Goal: Task Accomplishment & Management: Use online tool/utility

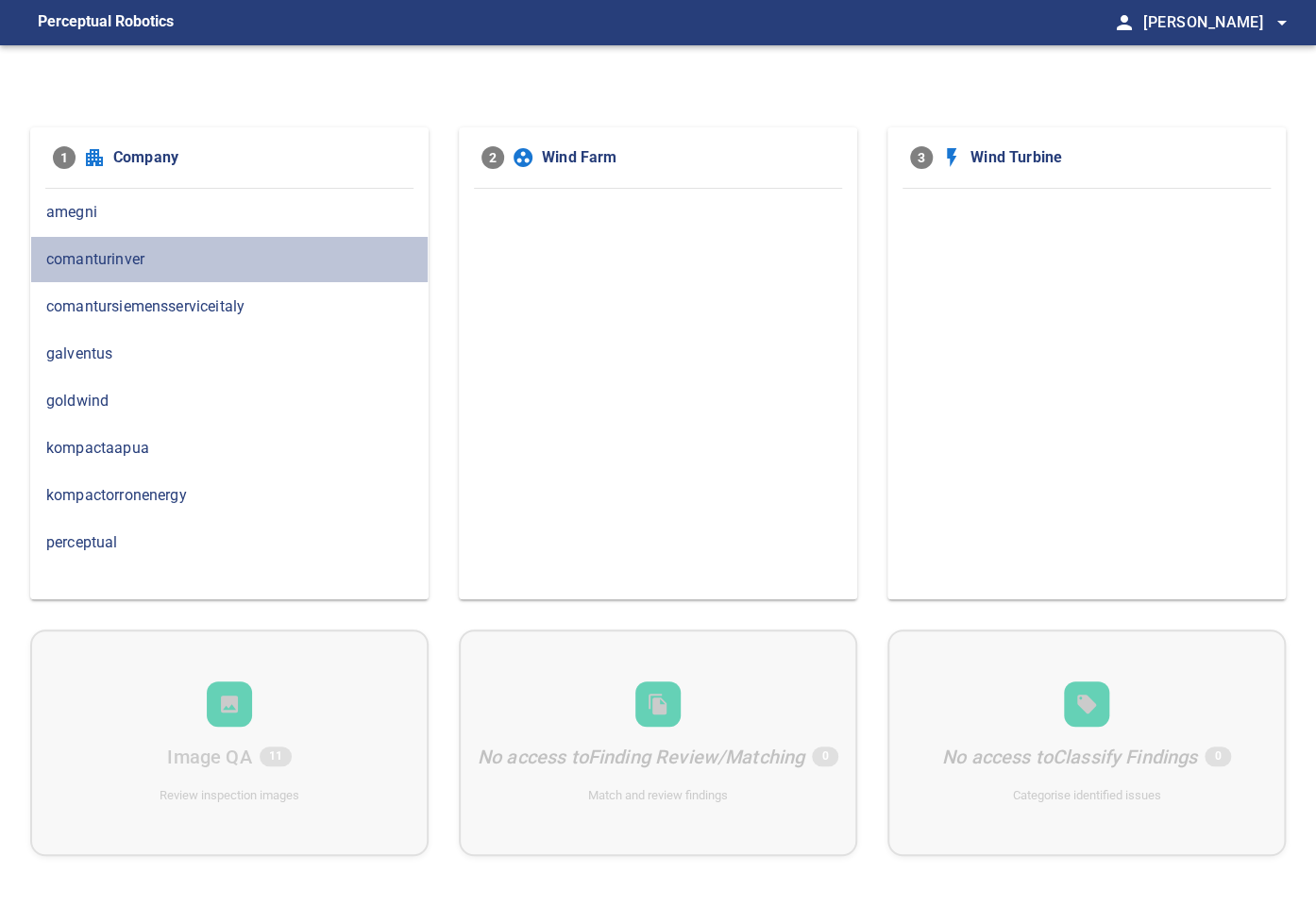
click at [94, 244] on div "comanturinver" at bounding box center [230, 260] width 399 height 48
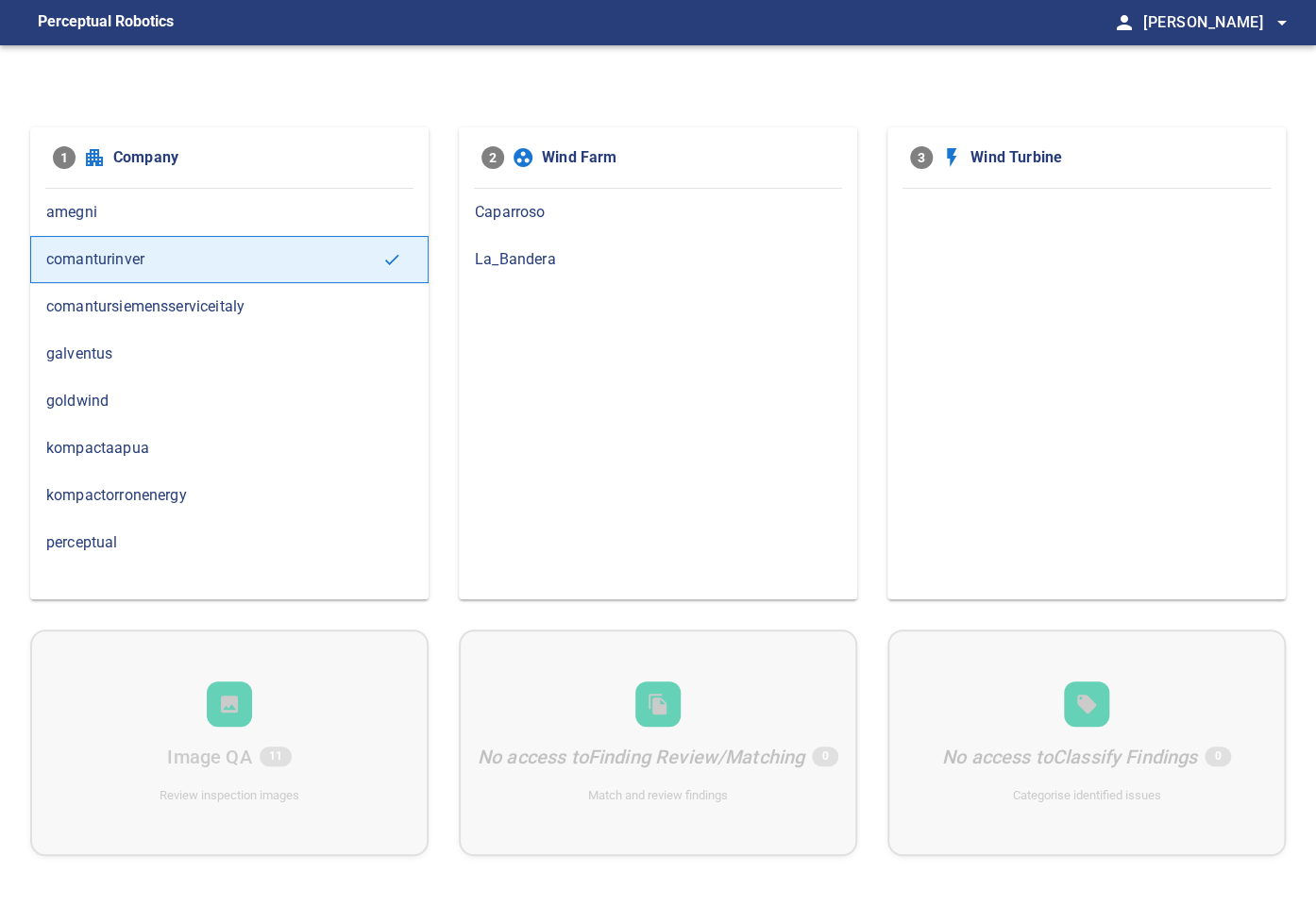
click at [510, 206] on span "Caparroso" at bounding box center [658, 213] width 366 height 23
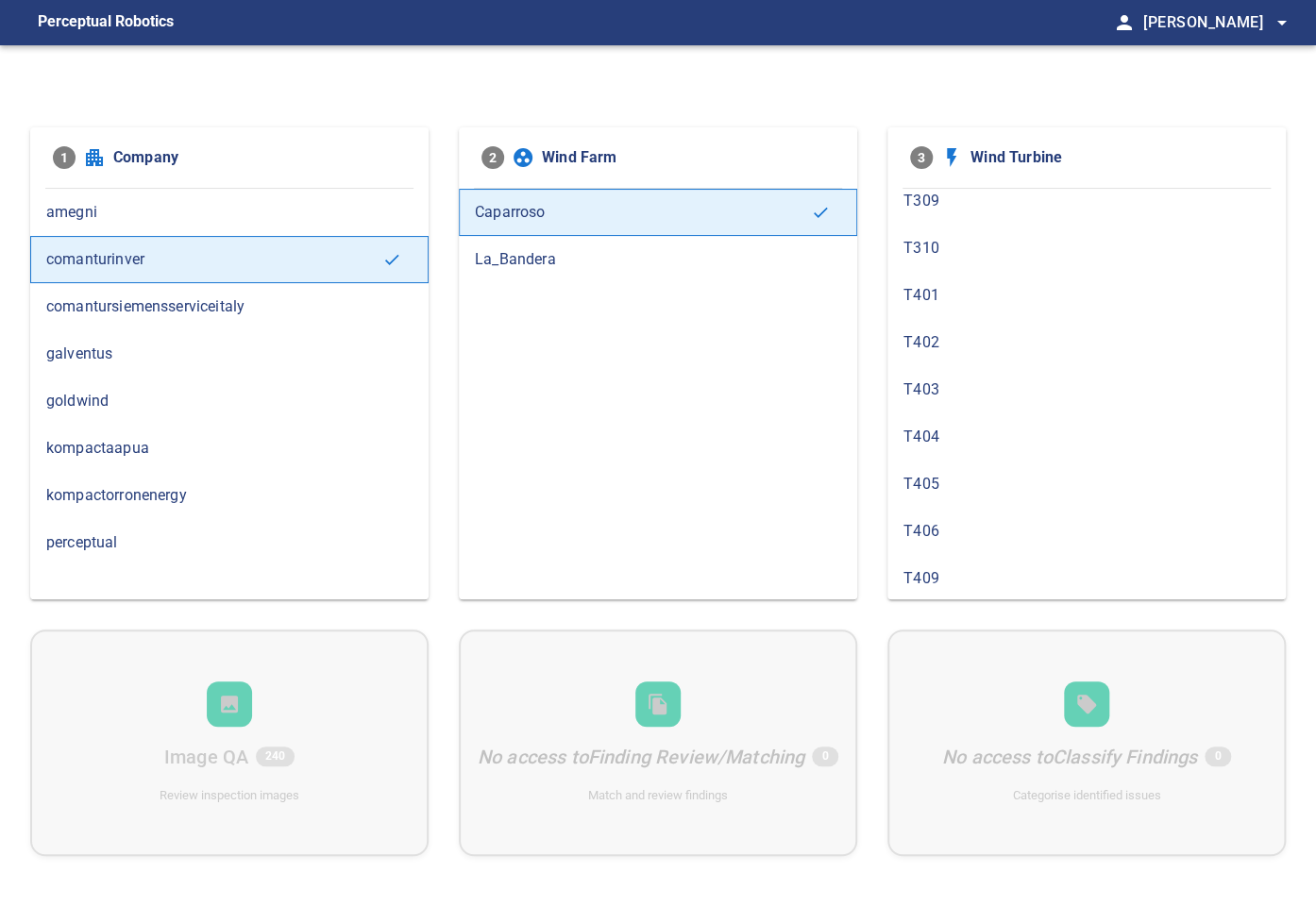
scroll to position [1259, 0]
click at [948, 583] on div "T411" at bounding box center [1087, 606] width 399 height 48
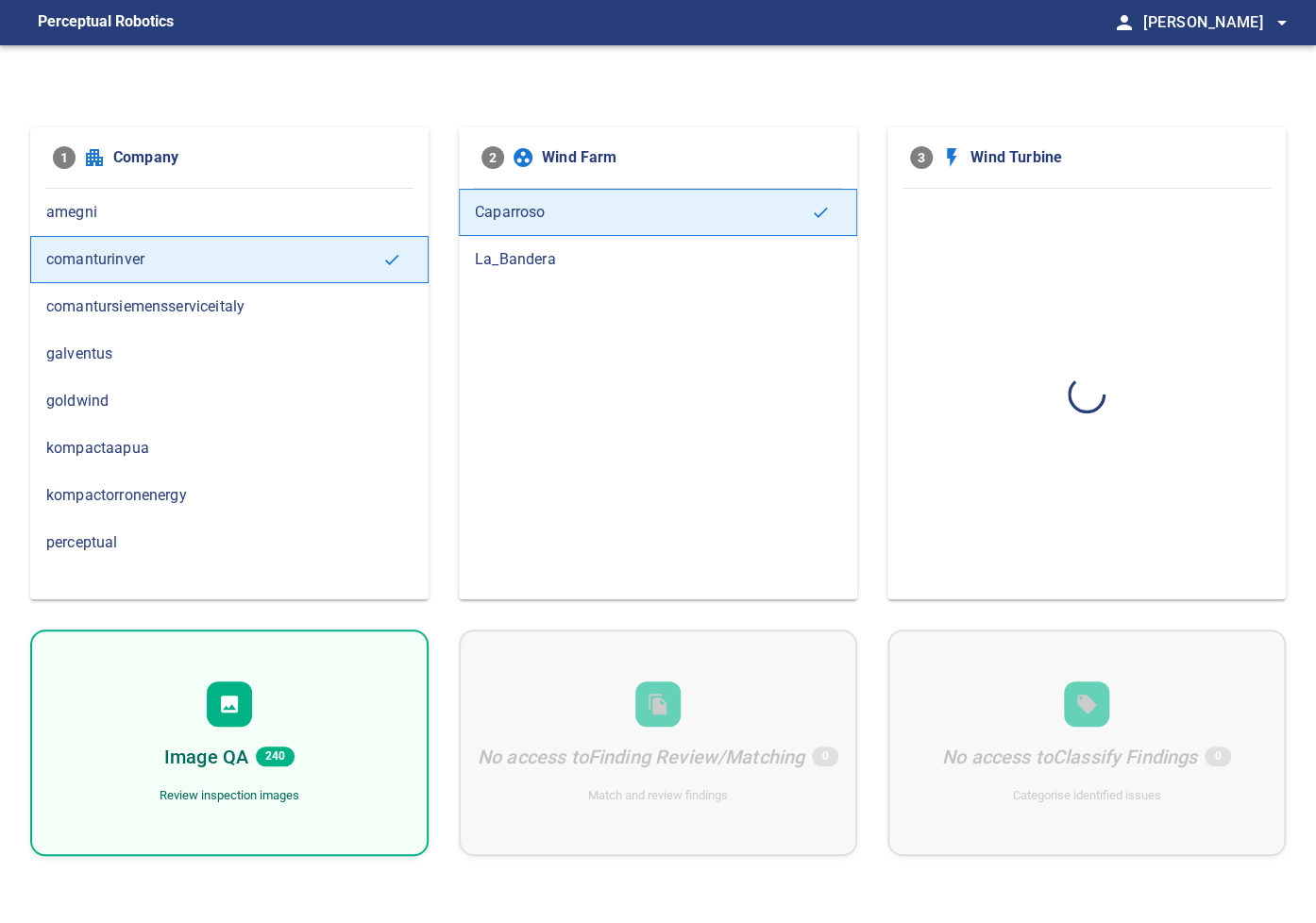
scroll to position [0, 0]
click at [246, 665] on div "Image QA 144 Review inspection images" at bounding box center [230, 743] width 399 height 227
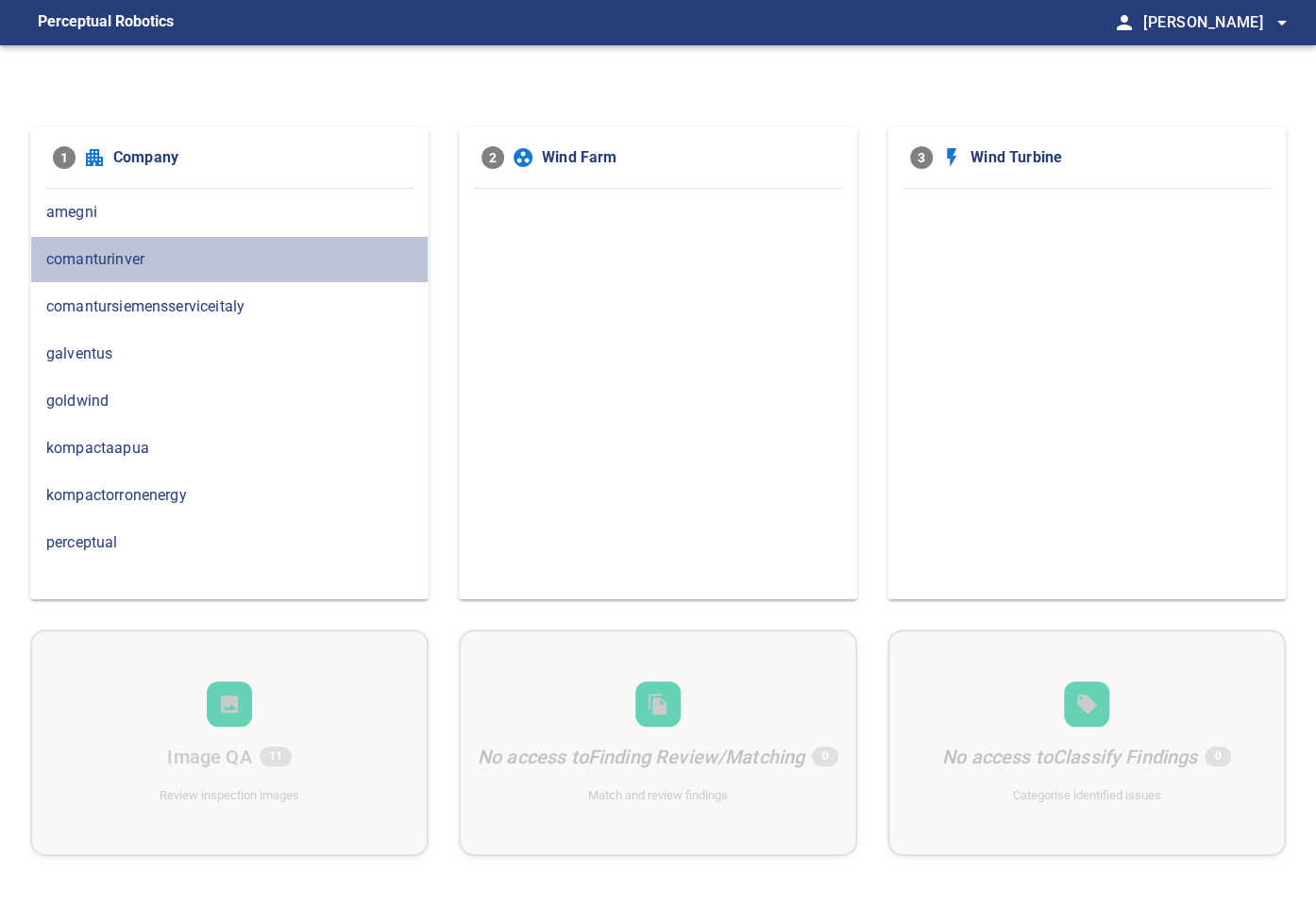
click at [177, 257] on span "comanturinver" at bounding box center [230, 259] width 366 height 23
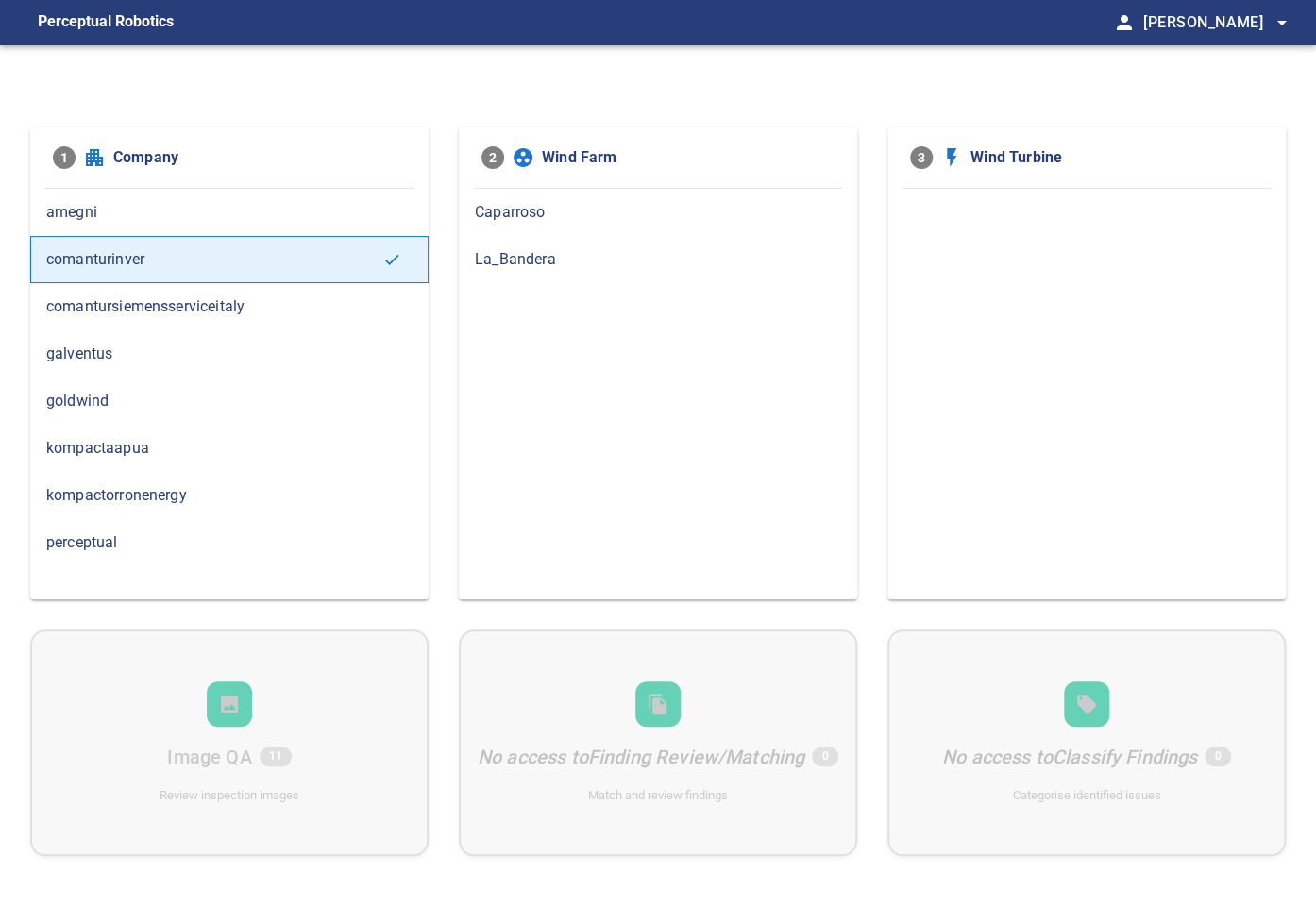
click at [491, 206] on span "Caparroso" at bounding box center [658, 213] width 366 height 23
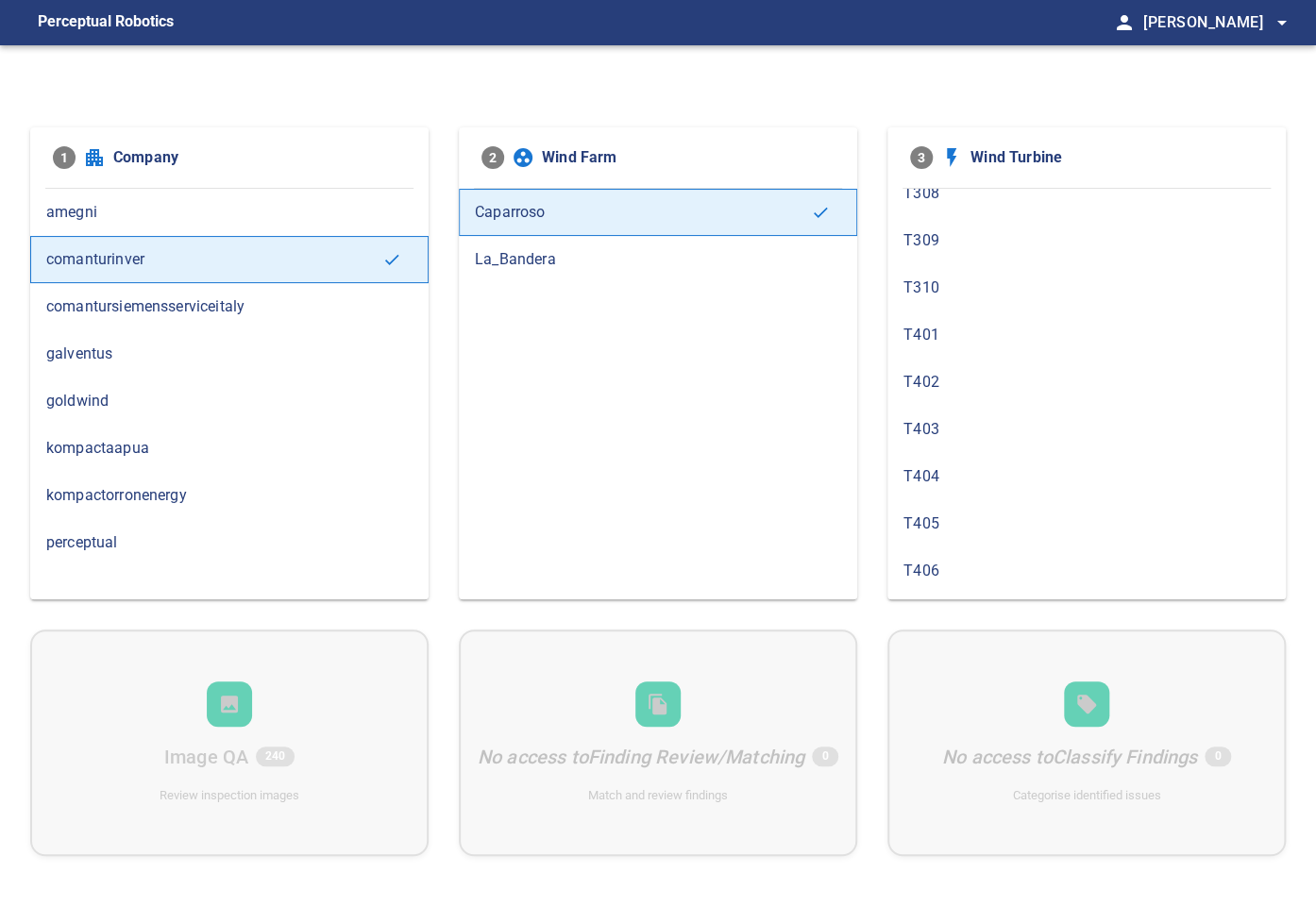
scroll to position [1259, 0]
click at [934, 595] on span "T411" at bounding box center [1087, 606] width 366 height 23
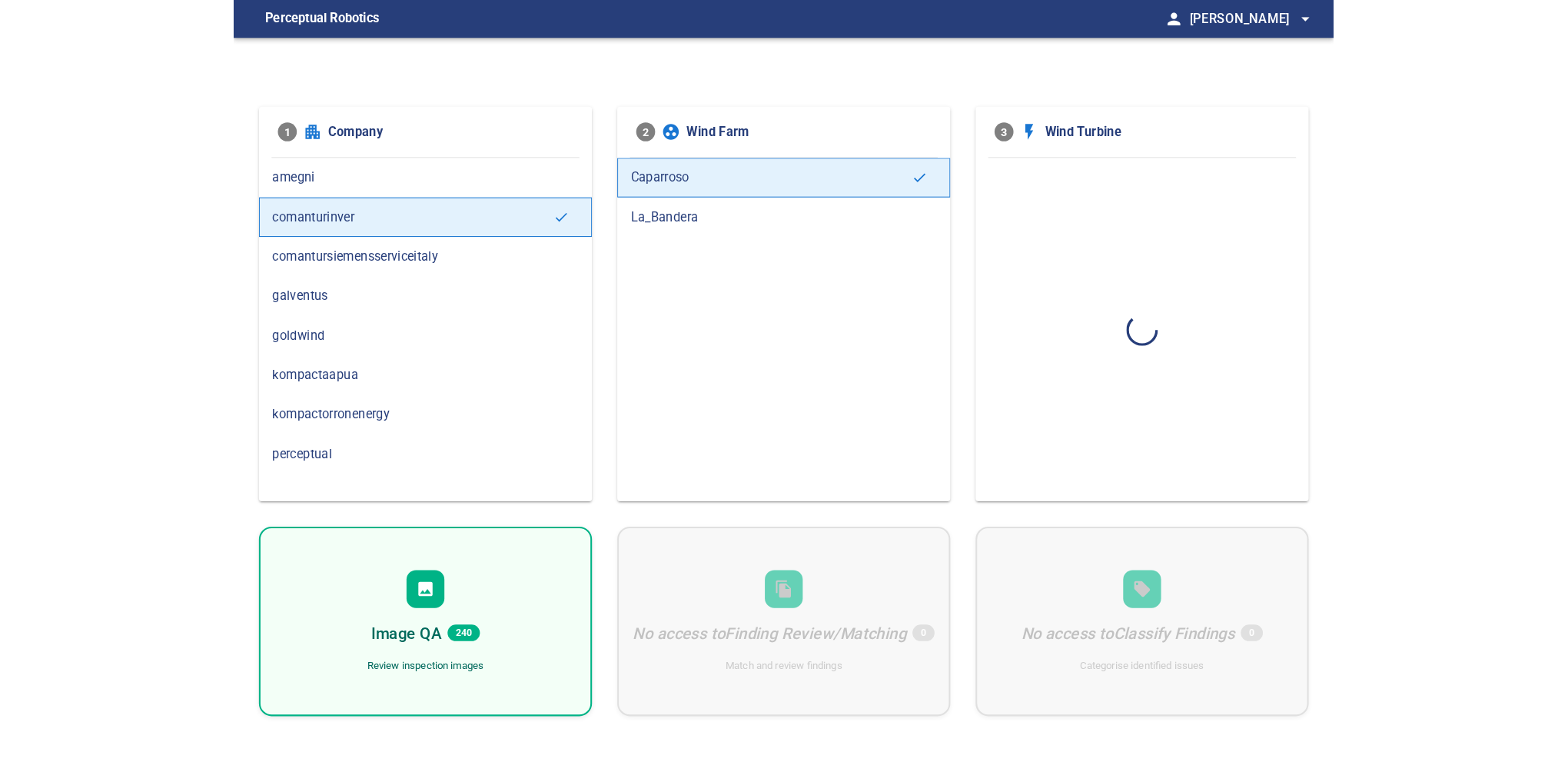
scroll to position [0, 0]
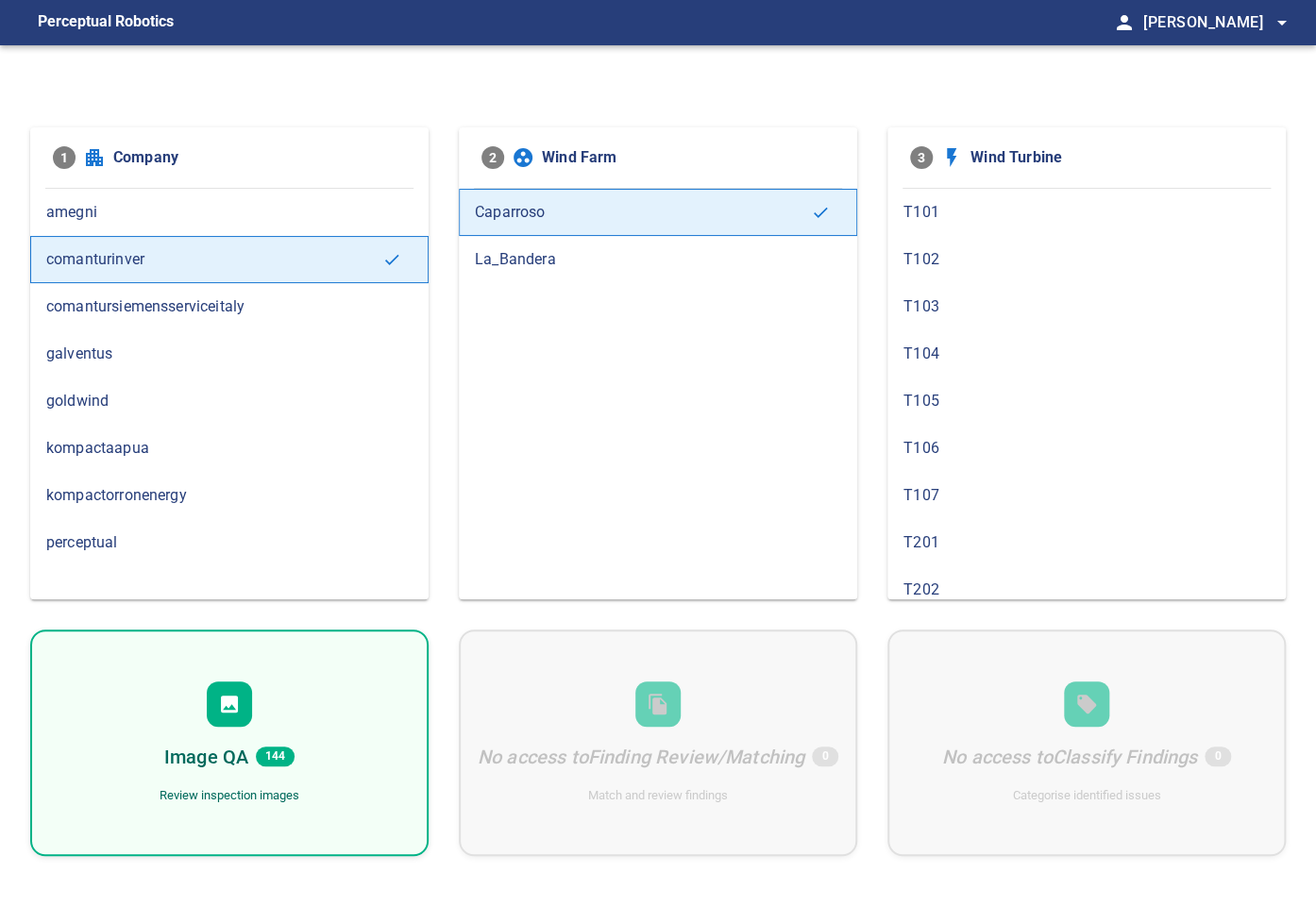
click at [235, 693] on icon at bounding box center [230, 705] width 23 height 23
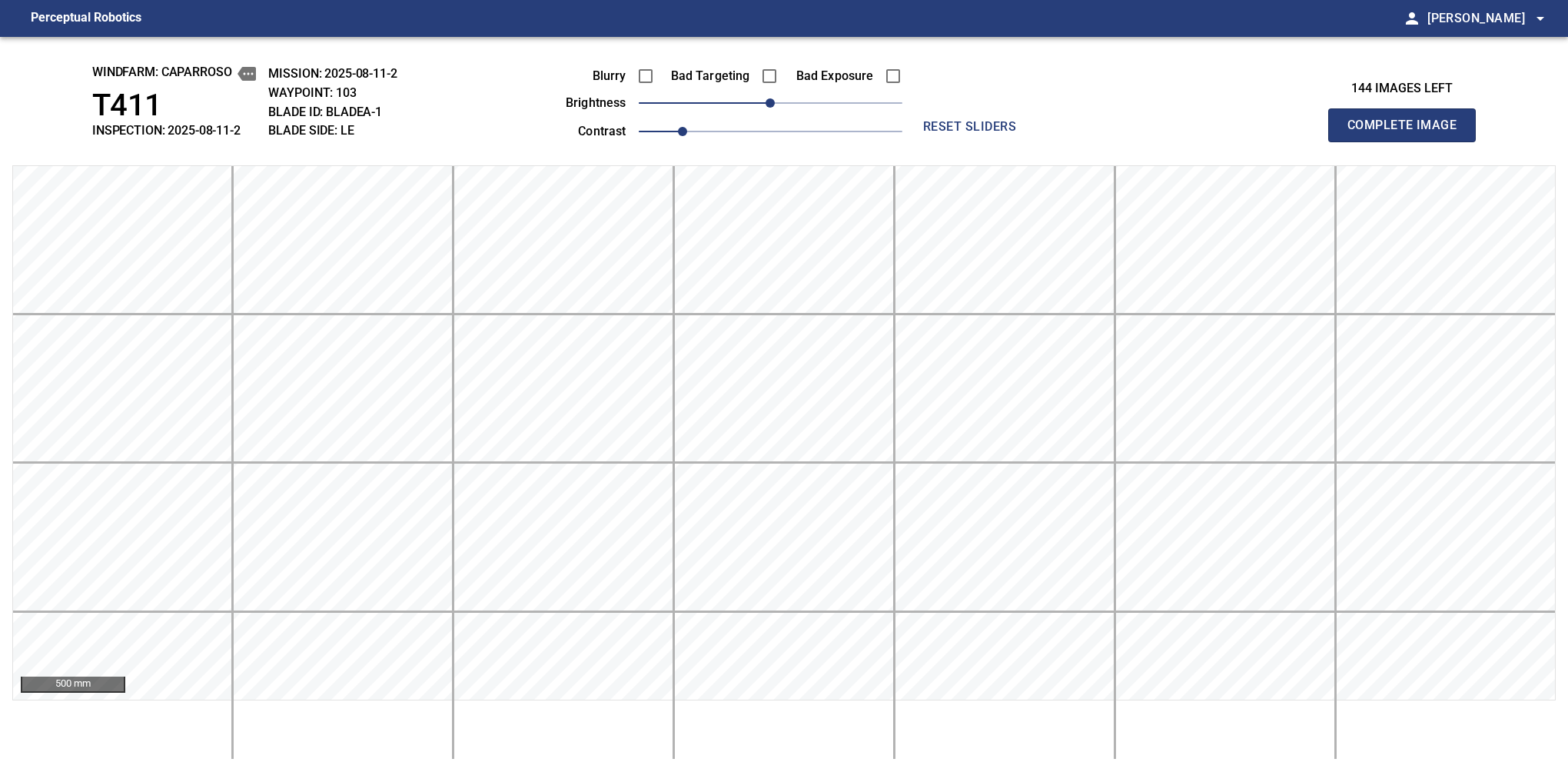
click at [827, 103] on div "Blurry Bad Targeting Bad Exposure brightness 0 contrast 1" at bounding box center [716, 101] width 371 height 82
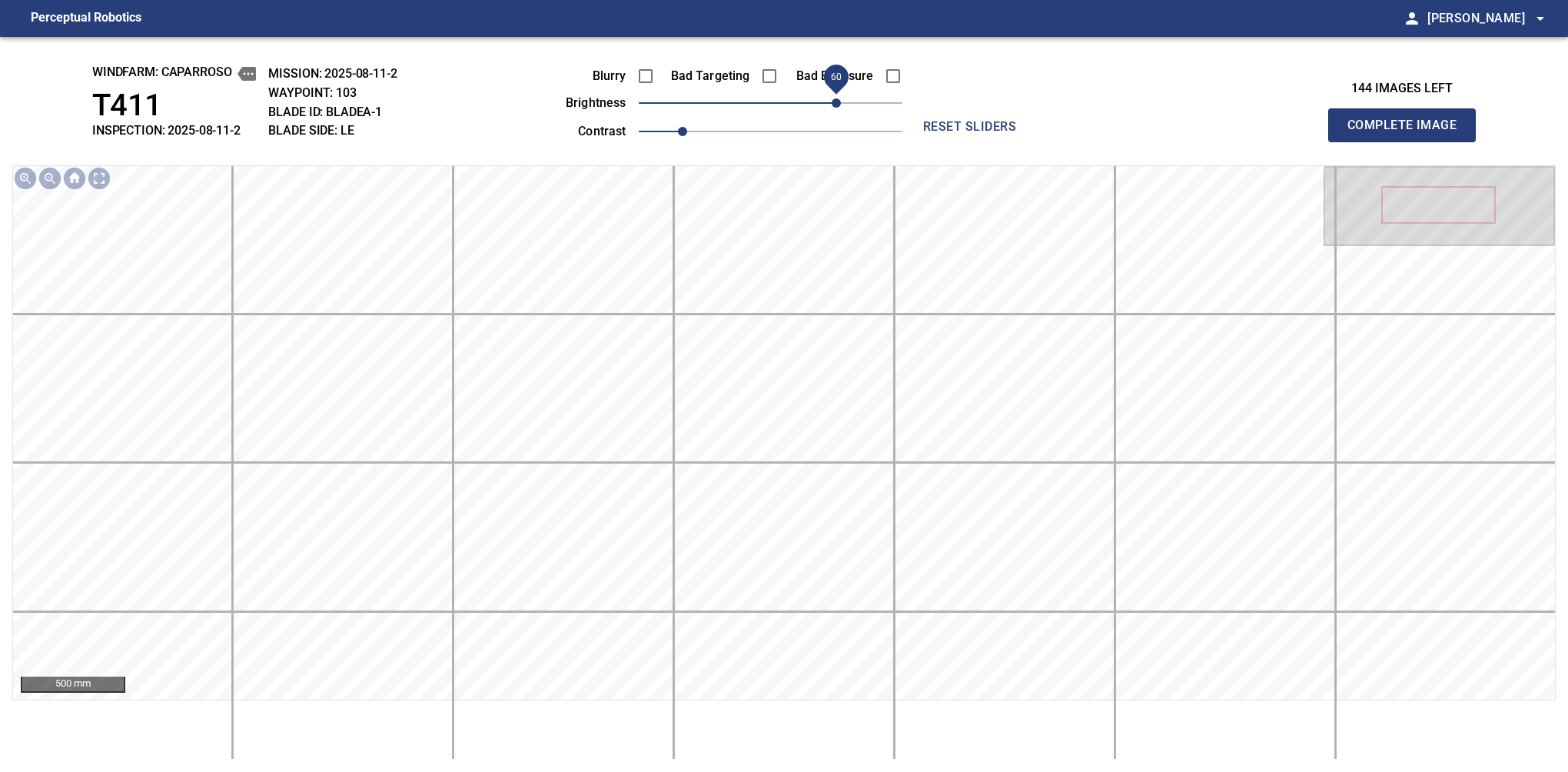
drag, startPoint x: 790, startPoint y: 98, endPoint x: 838, endPoint y: 113, distance: 50.3
click at [838, 113] on span "60" at bounding box center [771, 103] width 264 height 22
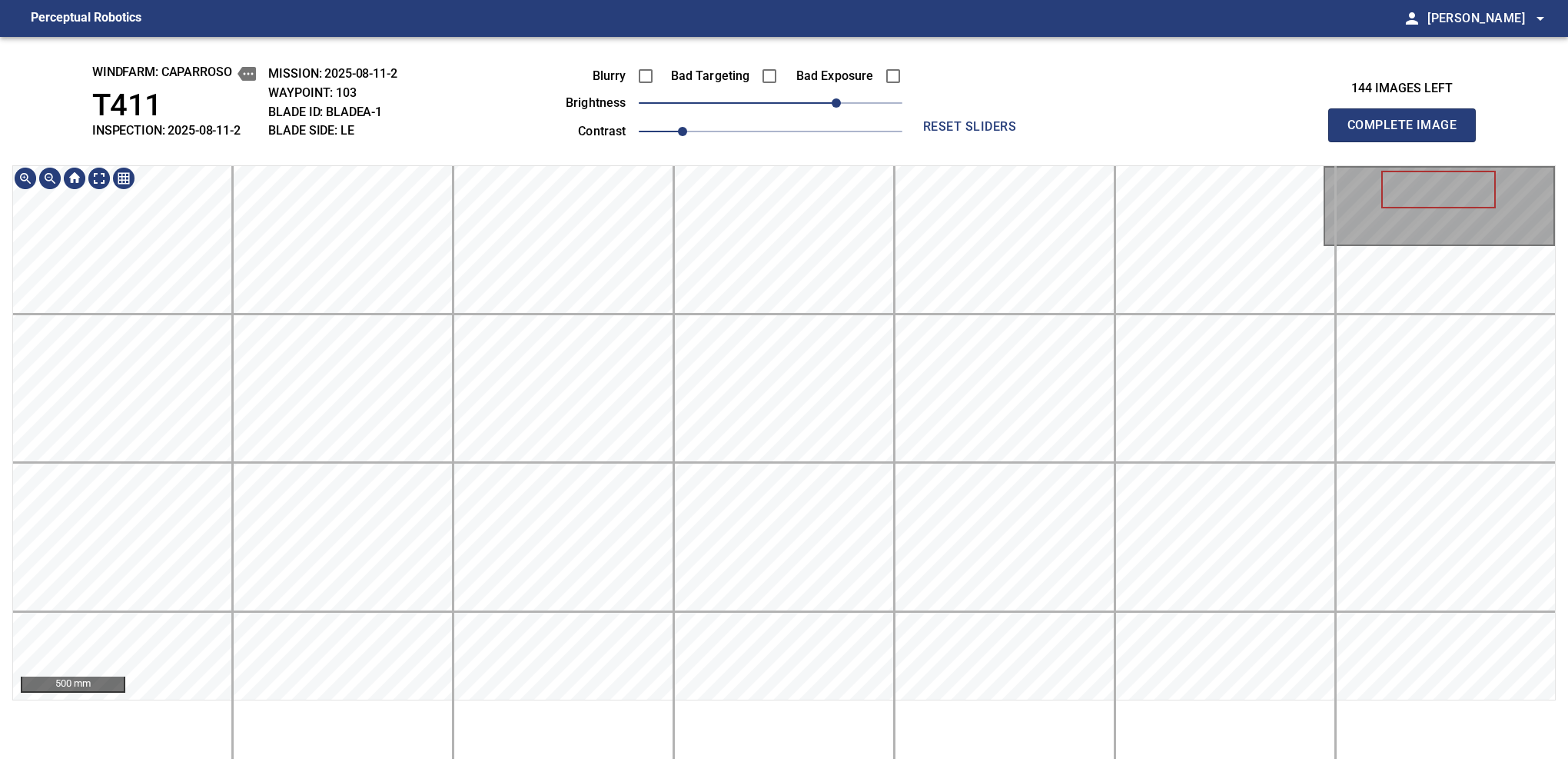
click at [799, 724] on div "500 mm" at bounding box center [784, 462] width 1543 height 594
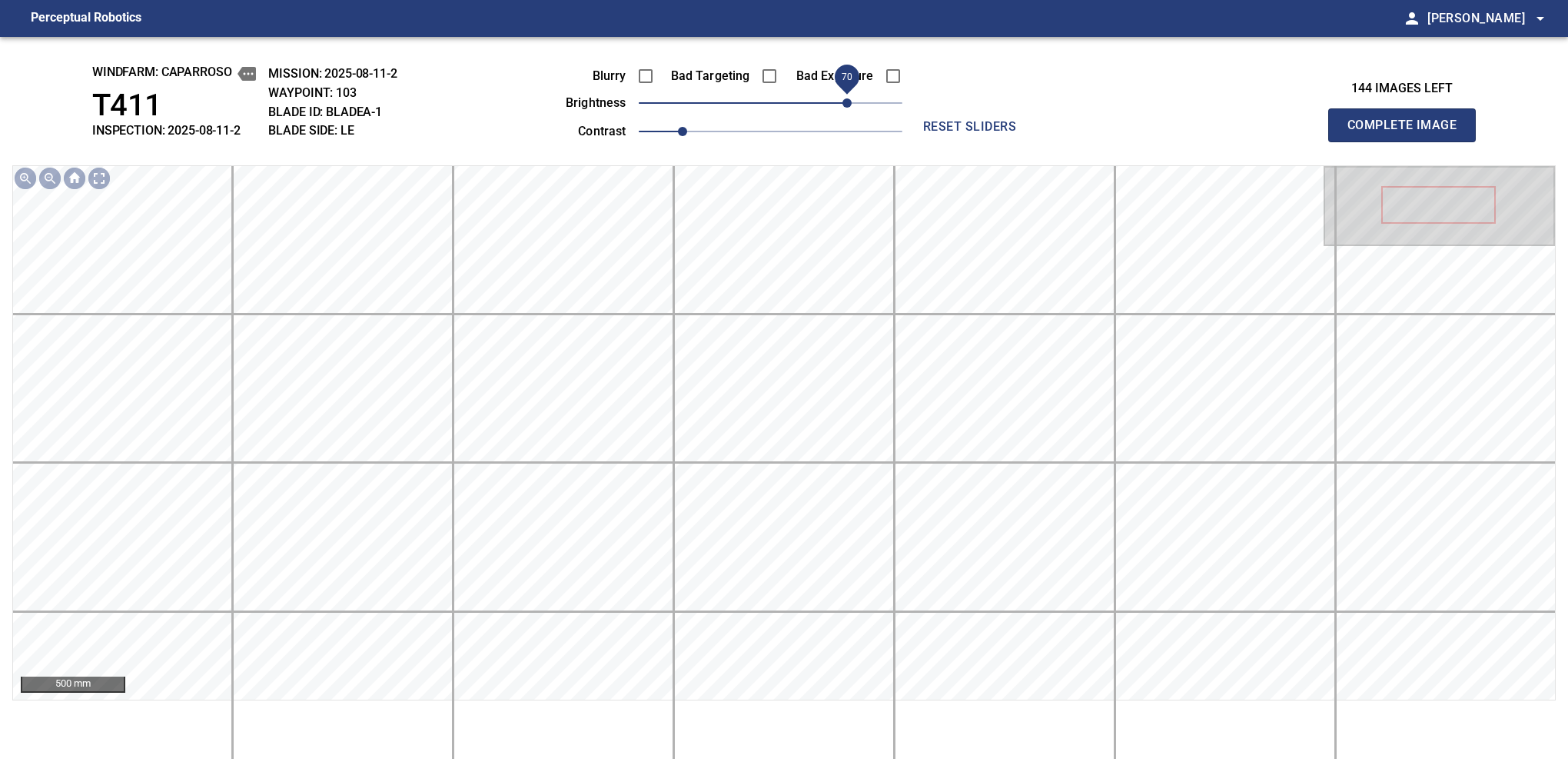
click at [845, 99] on span "70" at bounding box center [847, 103] width 9 height 9
click at [836, 106] on span "60" at bounding box center [836, 103] width 9 height 9
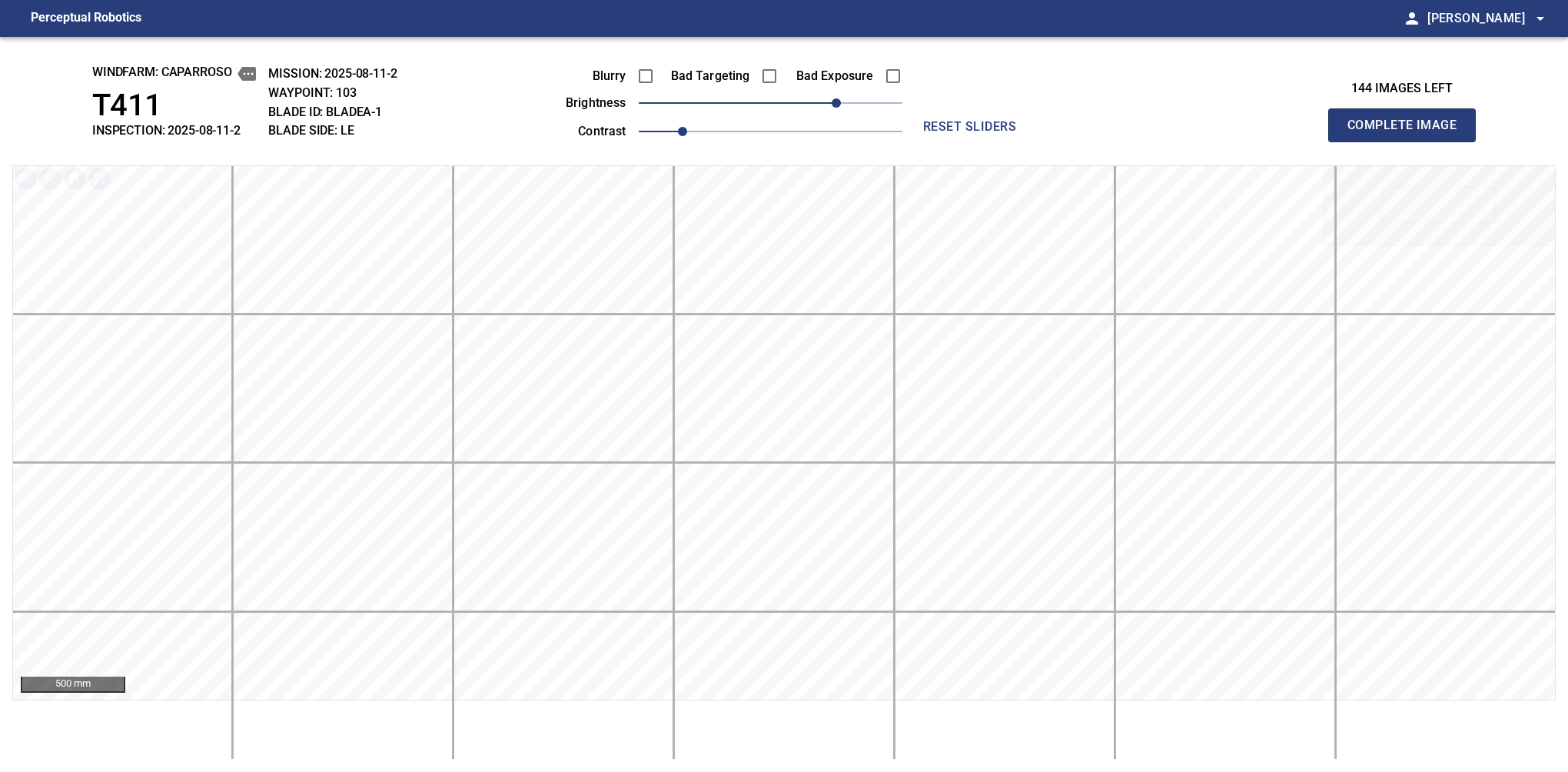
click at [1070, 148] on div "windfarm: Caparroso T411 INSPECTION: 2025-08-11-2 MISSION: 2025-08-11-2 WAYPOIN…" at bounding box center [784, 405] width 1568 height 735
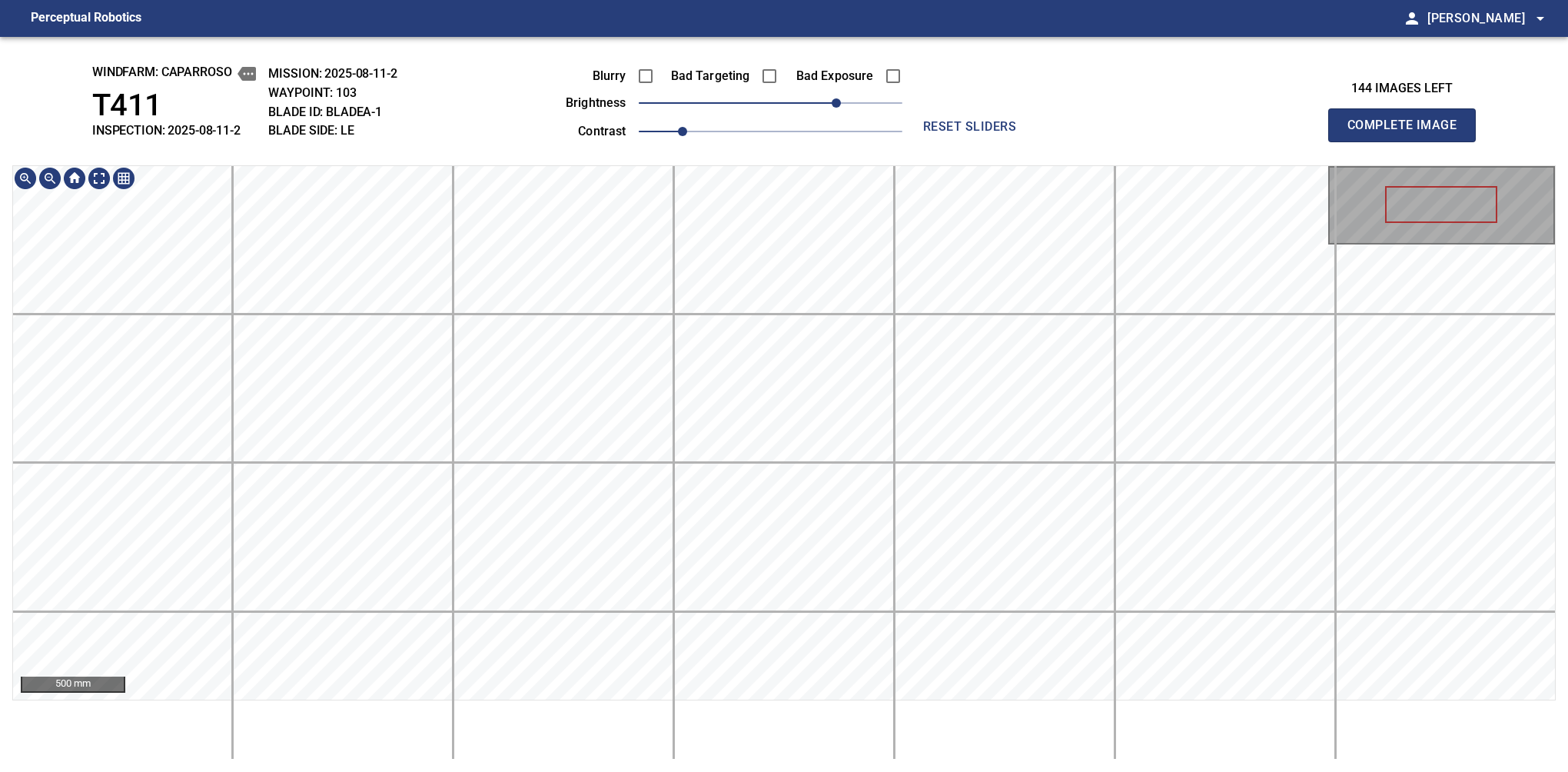
click at [1070, 148] on div "windfarm: Caparroso T411 INSPECTION: 2025-08-11-2 MISSION: 2025-08-11-2 WAYPOIN…" at bounding box center [784, 405] width 1568 height 735
click at [1070, 129] on span "Complete Image" at bounding box center [1402, 126] width 114 height 22
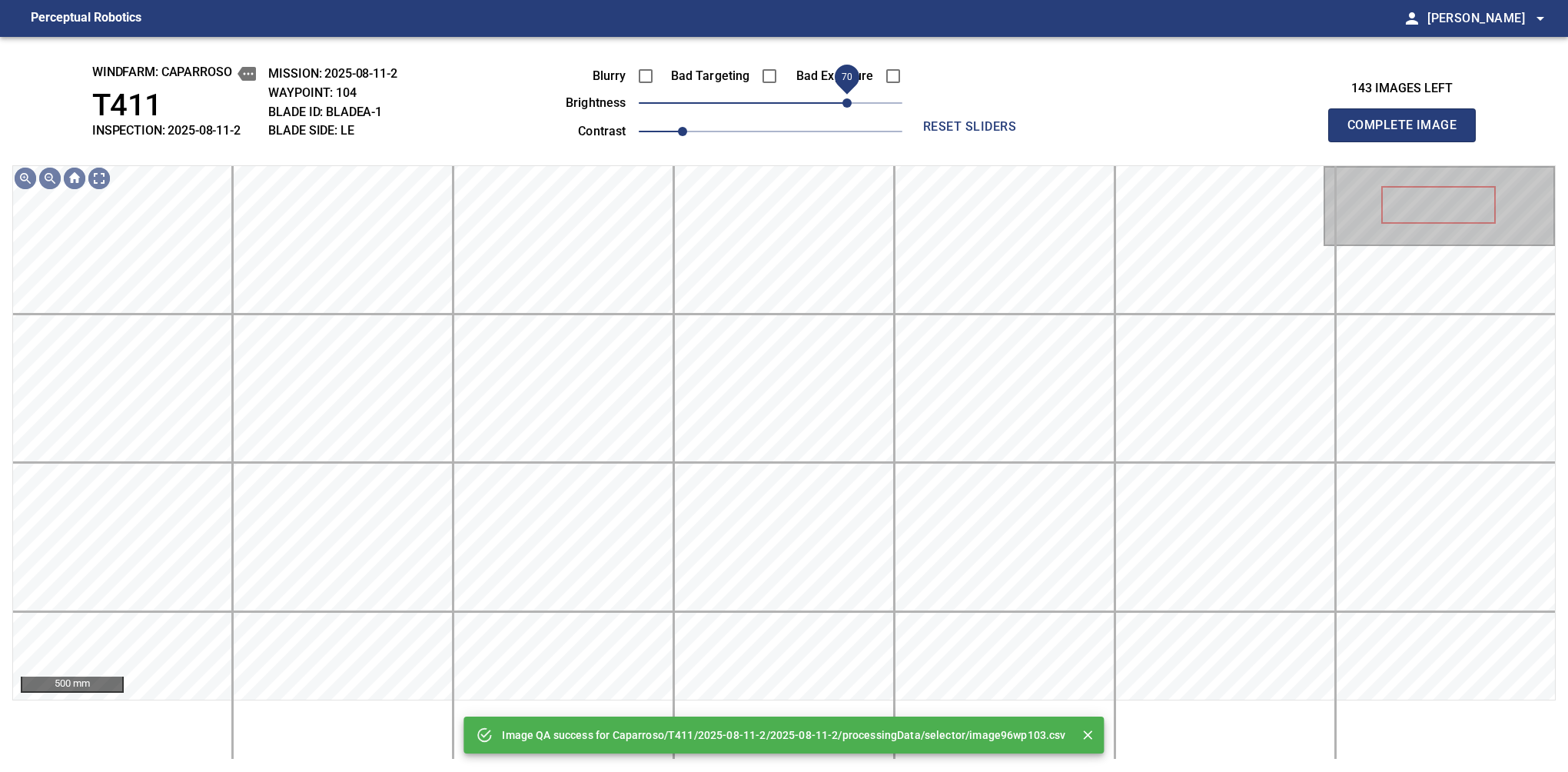
drag, startPoint x: 825, startPoint y: 111, endPoint x: 847, endPoint y: 103, distance: 23.4
click at [847, 103] on span "70" at bounding box center [847, 103] width 9 height 9
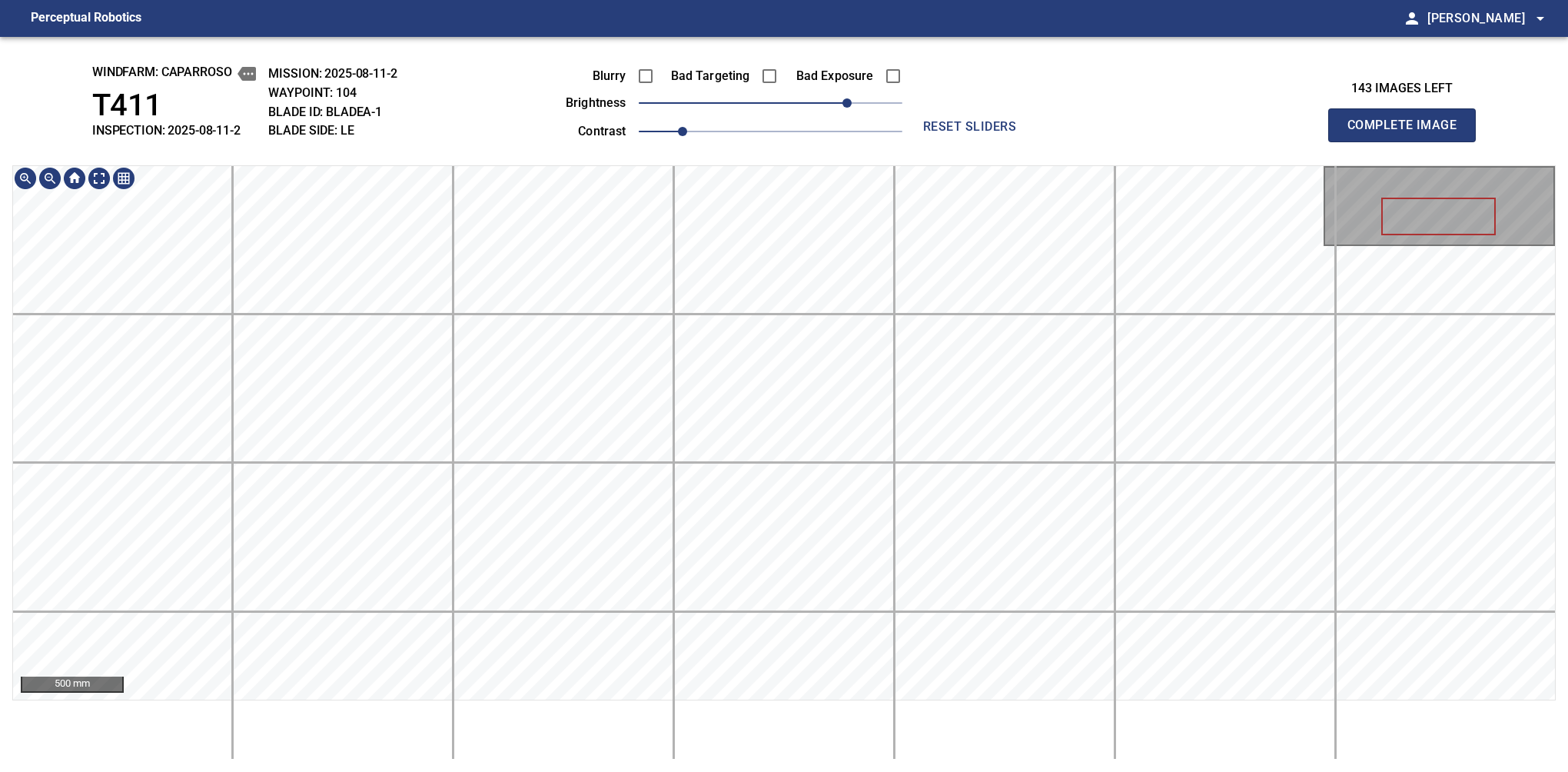
click at [1070, 129] on span "Complete Image" at bounding box center [1402, 126] width 114 height 22
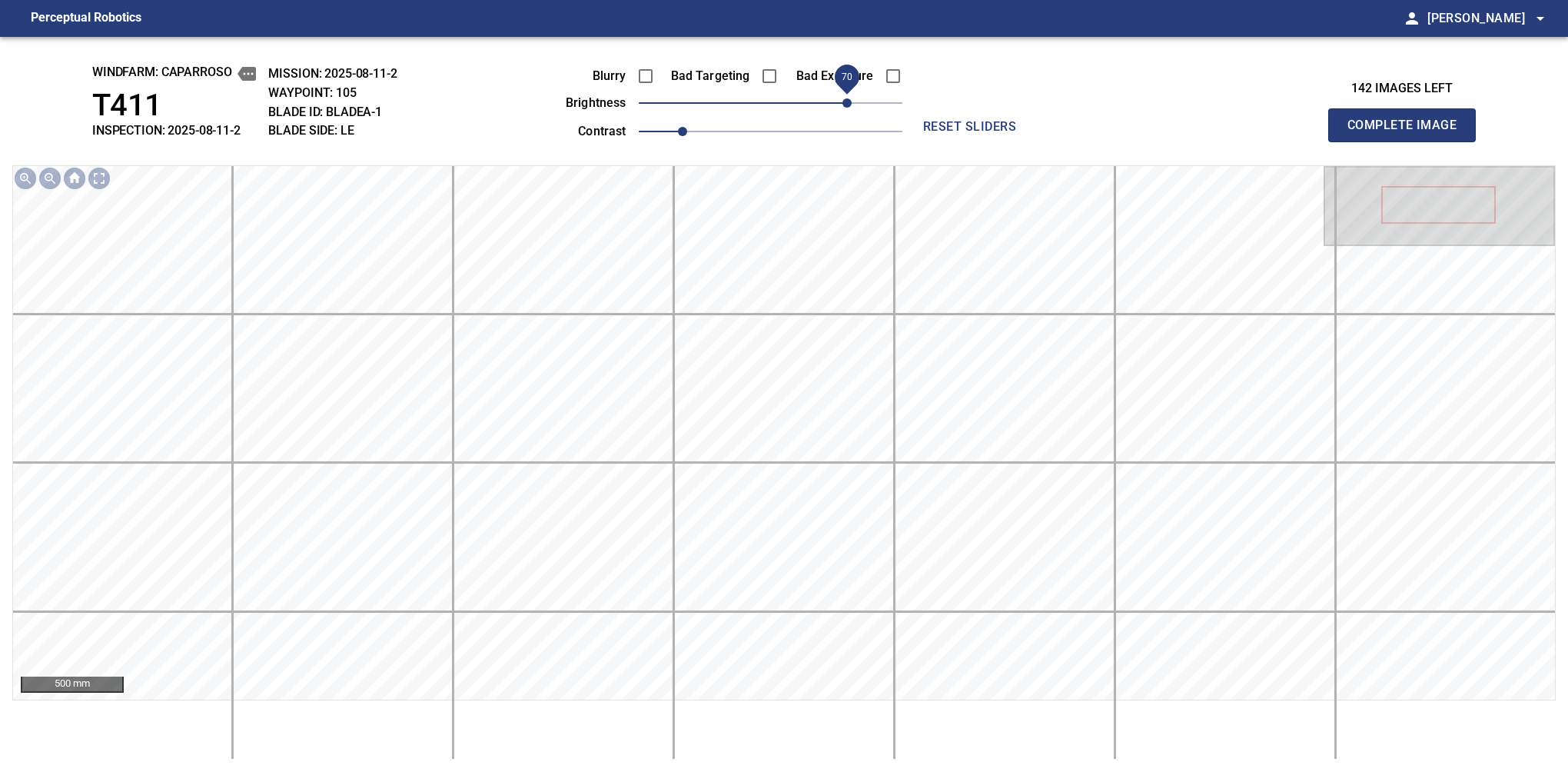
drag, startPoint x: 762, startPoint y: 106, endPoint x: 843, endPoint y: 100, distance: 81.2
click at [843, 100] on span "70" at bounding box center [847, 103] width 9 height 9
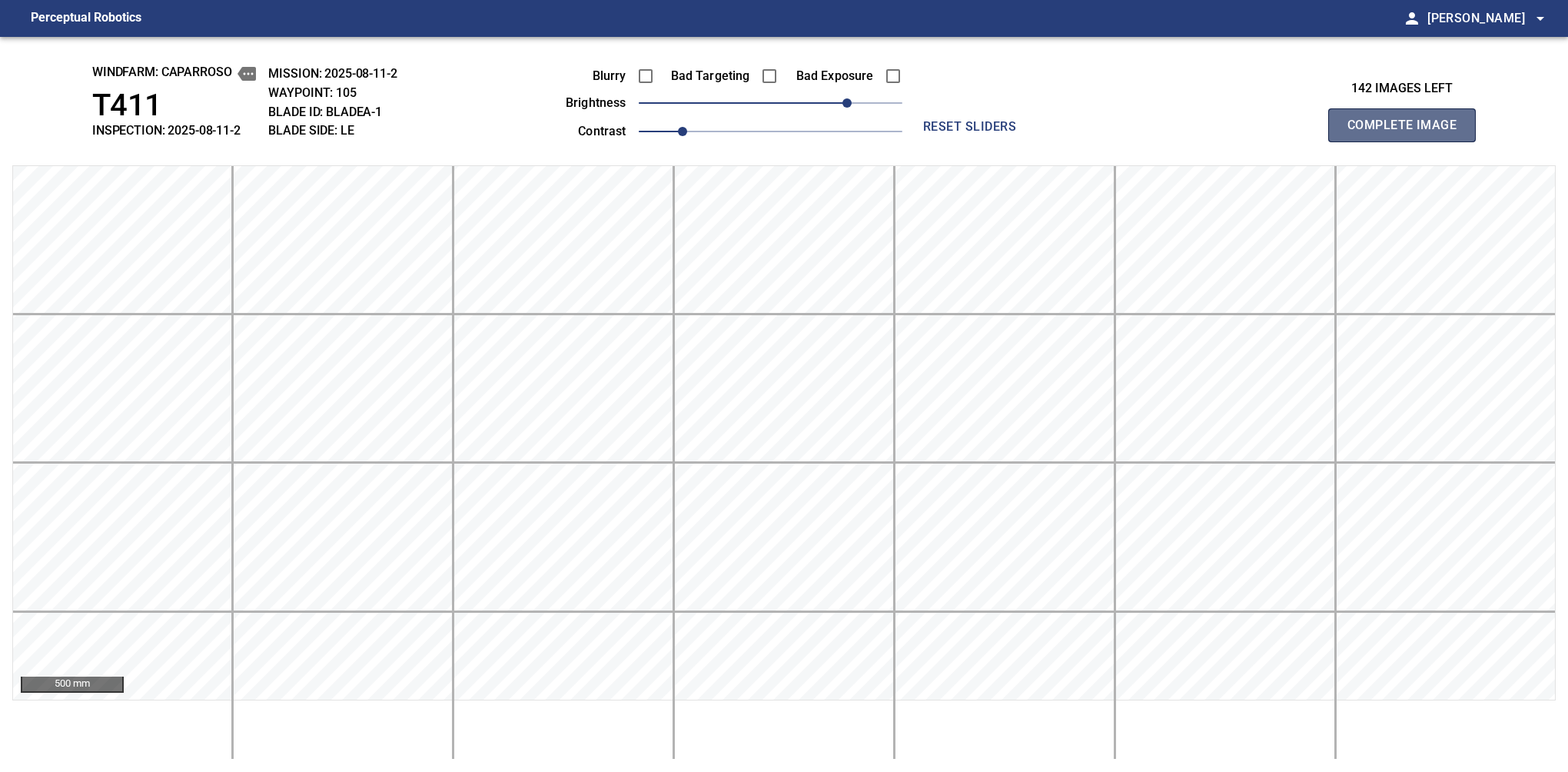
click at [1070, 129] on span "Complete Image" at bounding box center [1402, 126] width 114 height 22
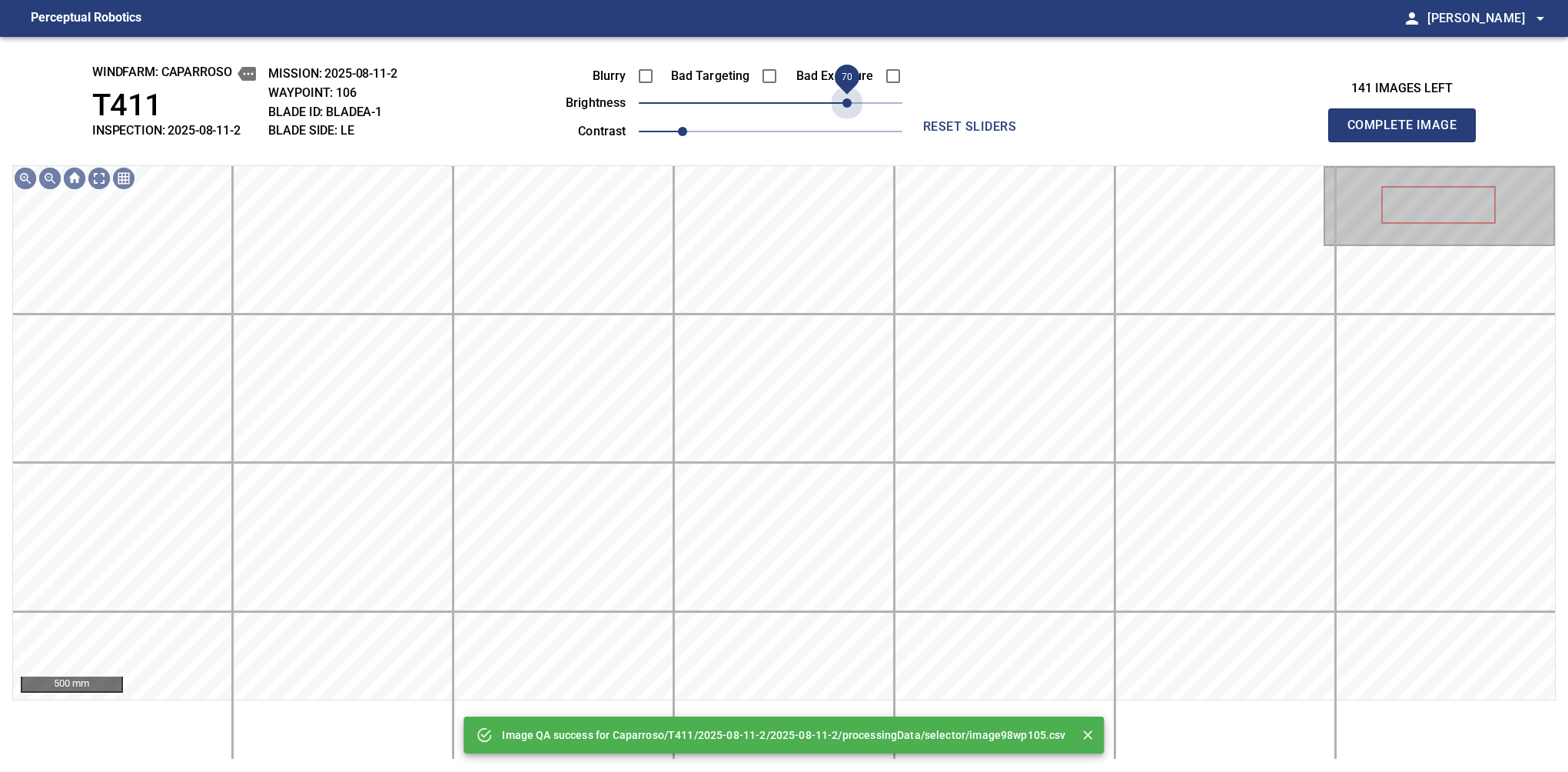
click at [843, 100] on span "70" at bounding box center [771, 103] width 264 height 22
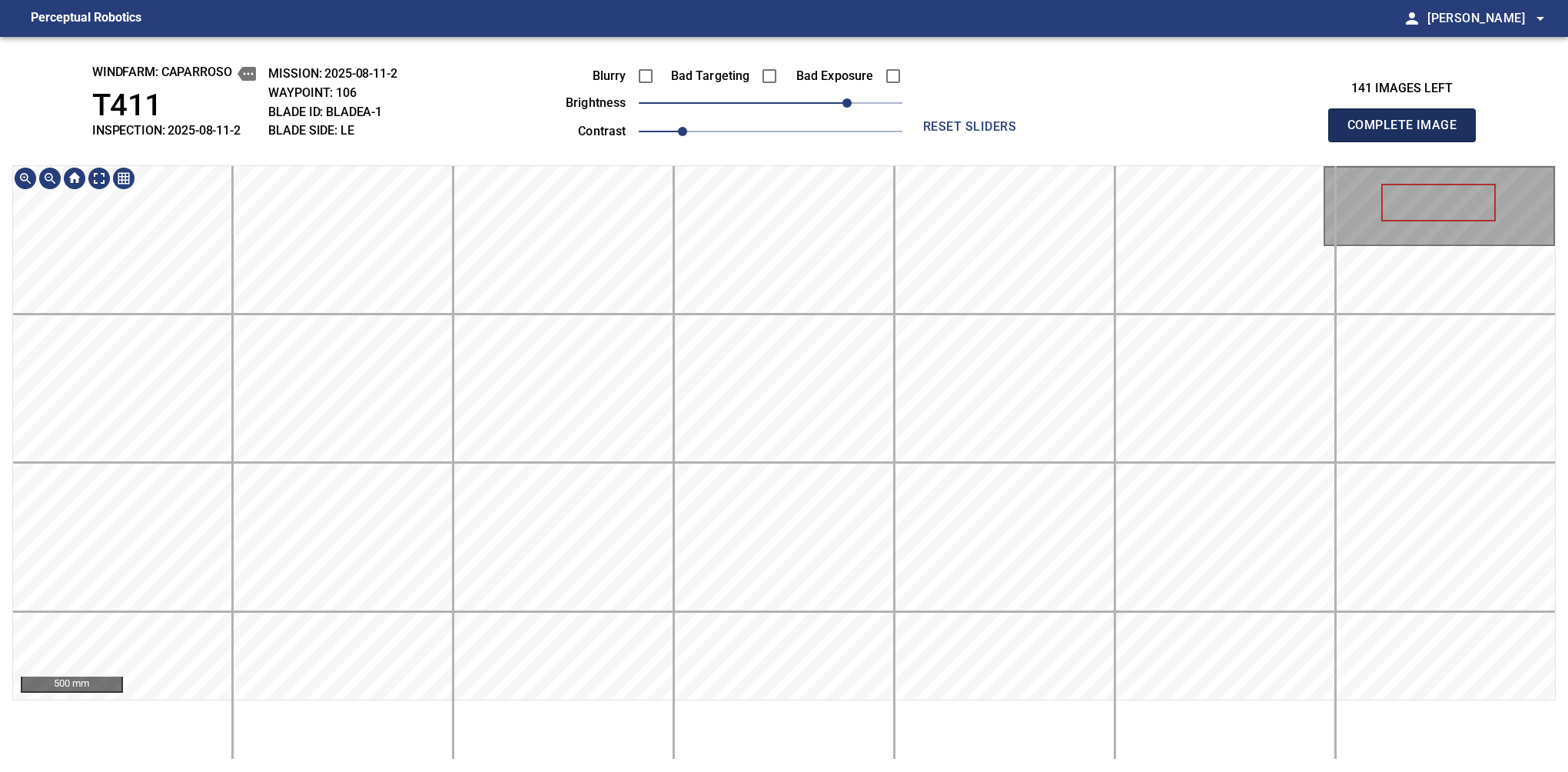
click at [1070, 129] on span "Complete Image" at bounding box center [1402, 126] width 114 height 22
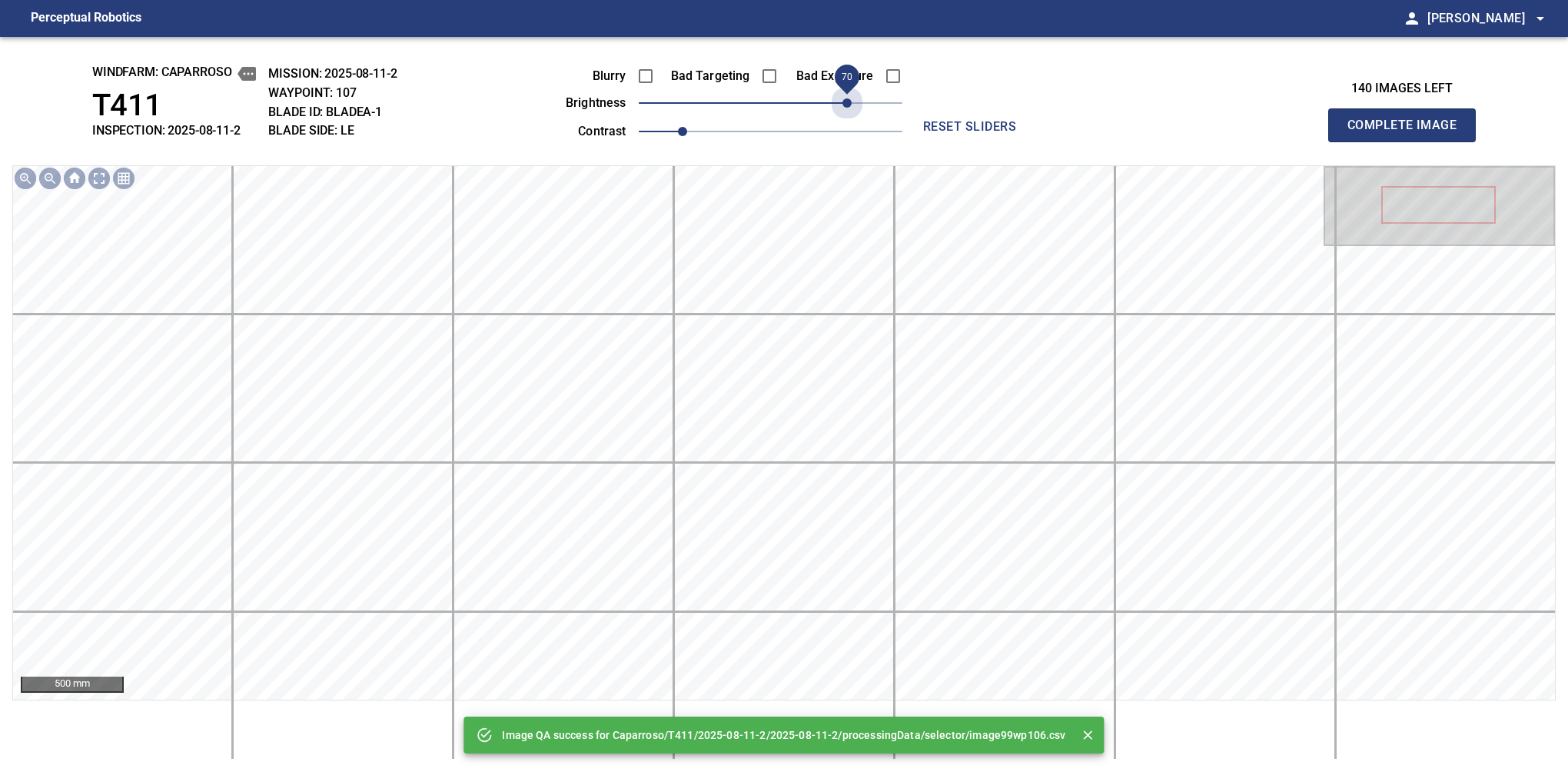
drag, startPoint x: 803, startPoint y: 101, endPoint x: 848, endPoint y: 121, distance: 49.2
click at [848, 121] on div "Blurry Bad Targeting Bad Exposure brightness 70 contrast 1" at bounding box center [716, 101] width 371 height 82
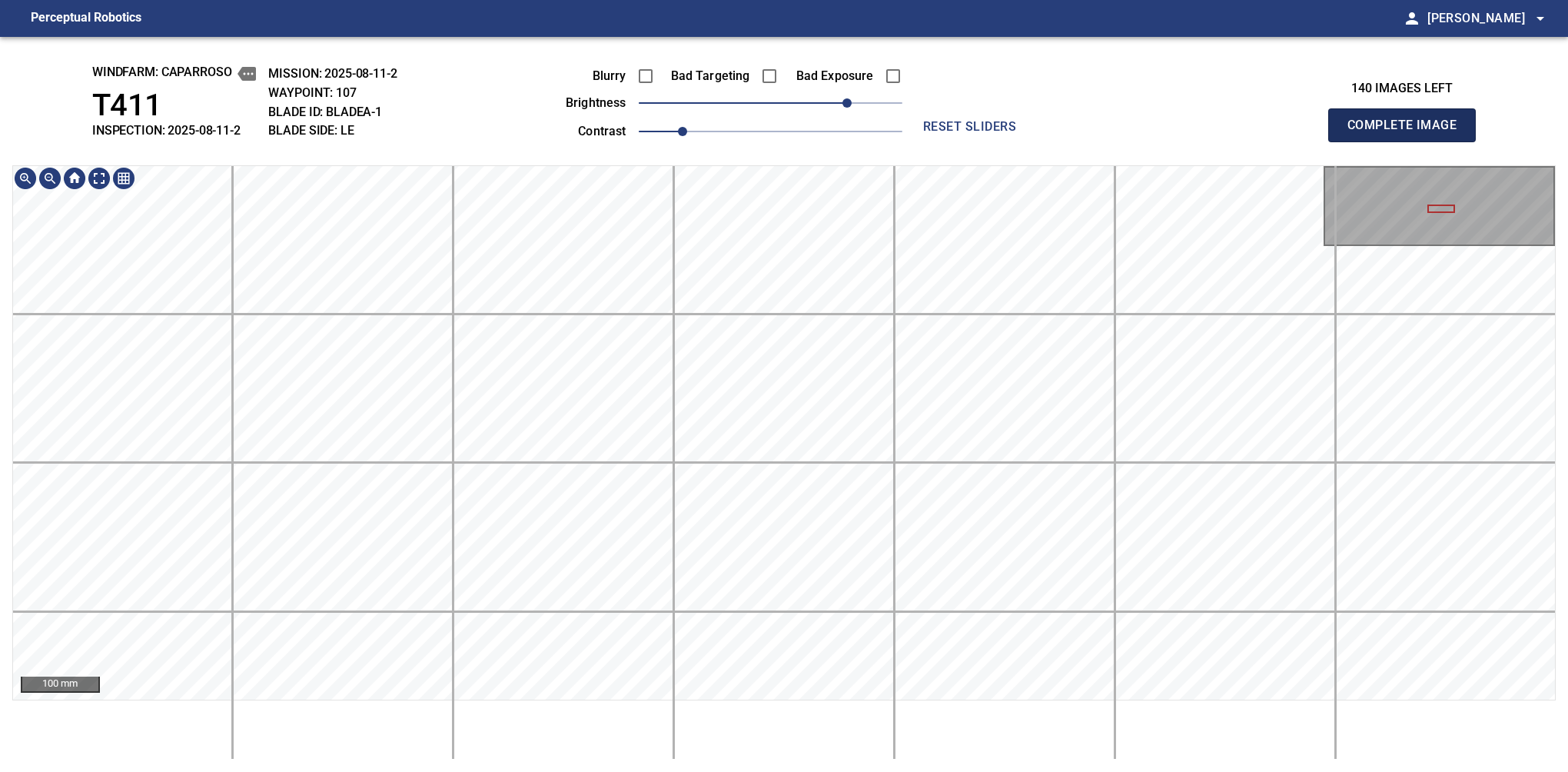
click at [1070, 129] on span "Complete Image" at bounding box center [1402, 126] width 114 height 22
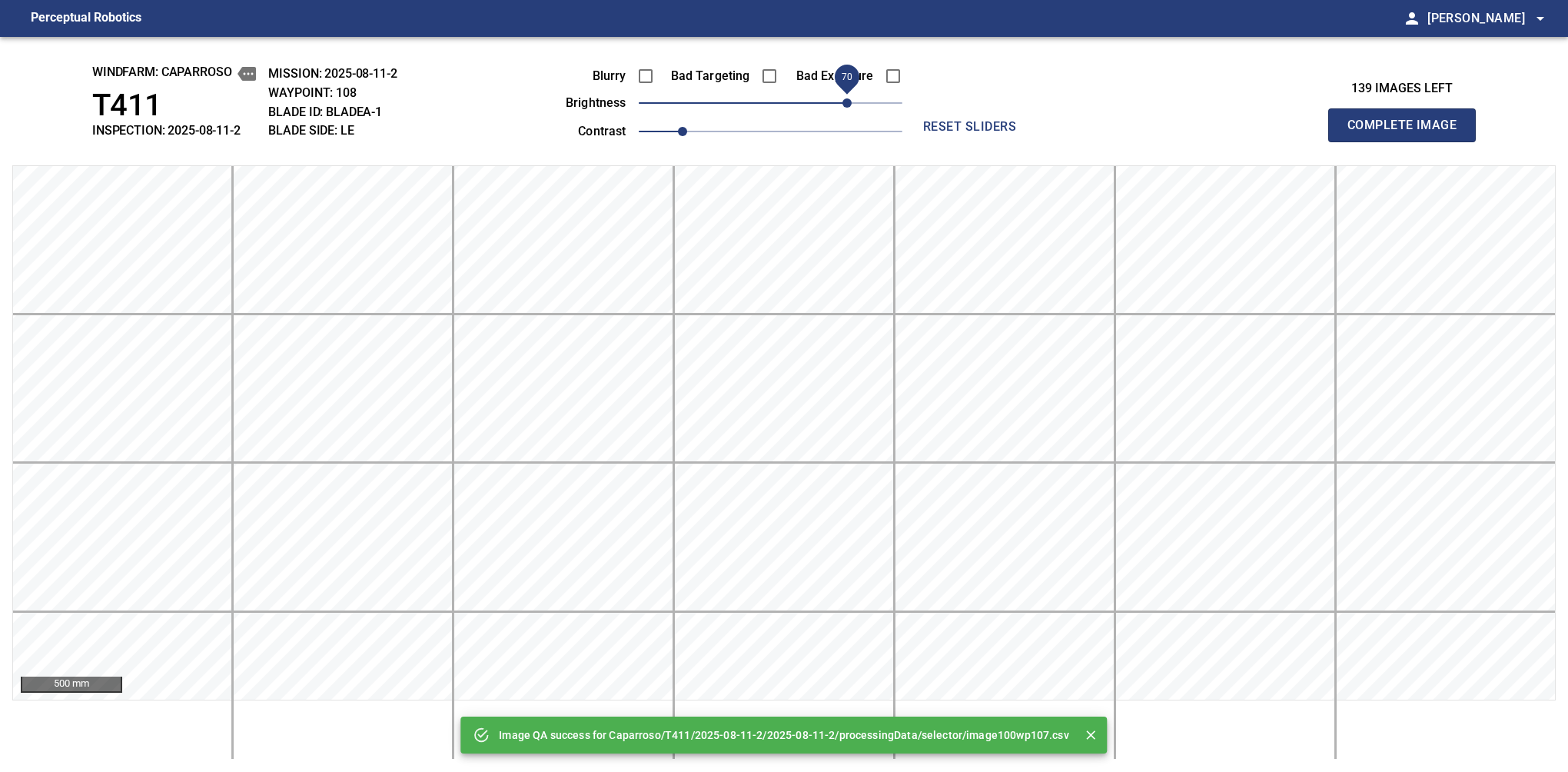
drag, startPoint x: 824, startPoint y: 109, endPoint x: 845, endPoint y: 101, distance: 22.5
click at [845, 101] on span "70" at bounding box center [771, 103] width 264 height 22
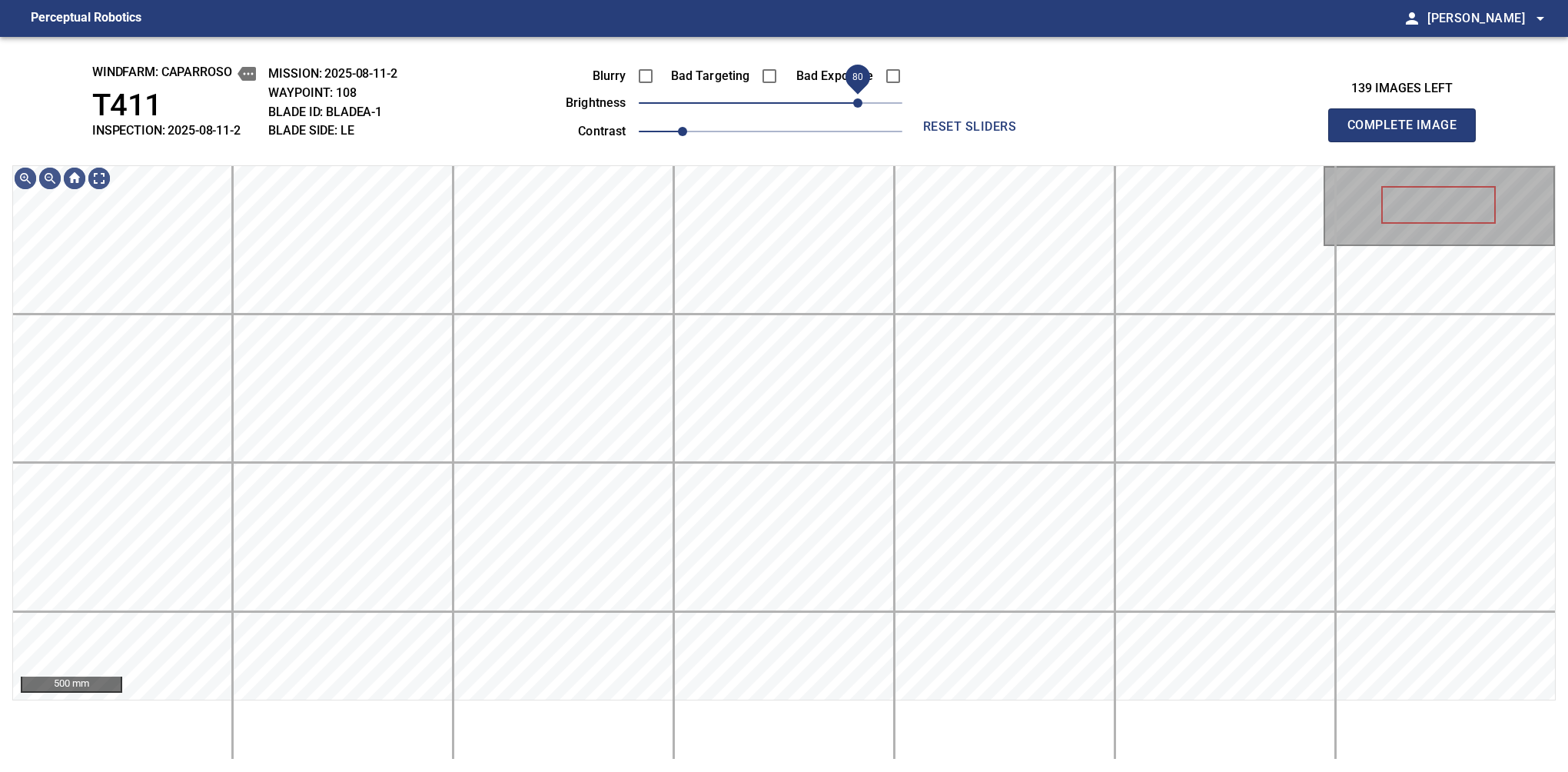
click at [854, 99] on span "80" at bounding box center [858, 103] width 9 height 9
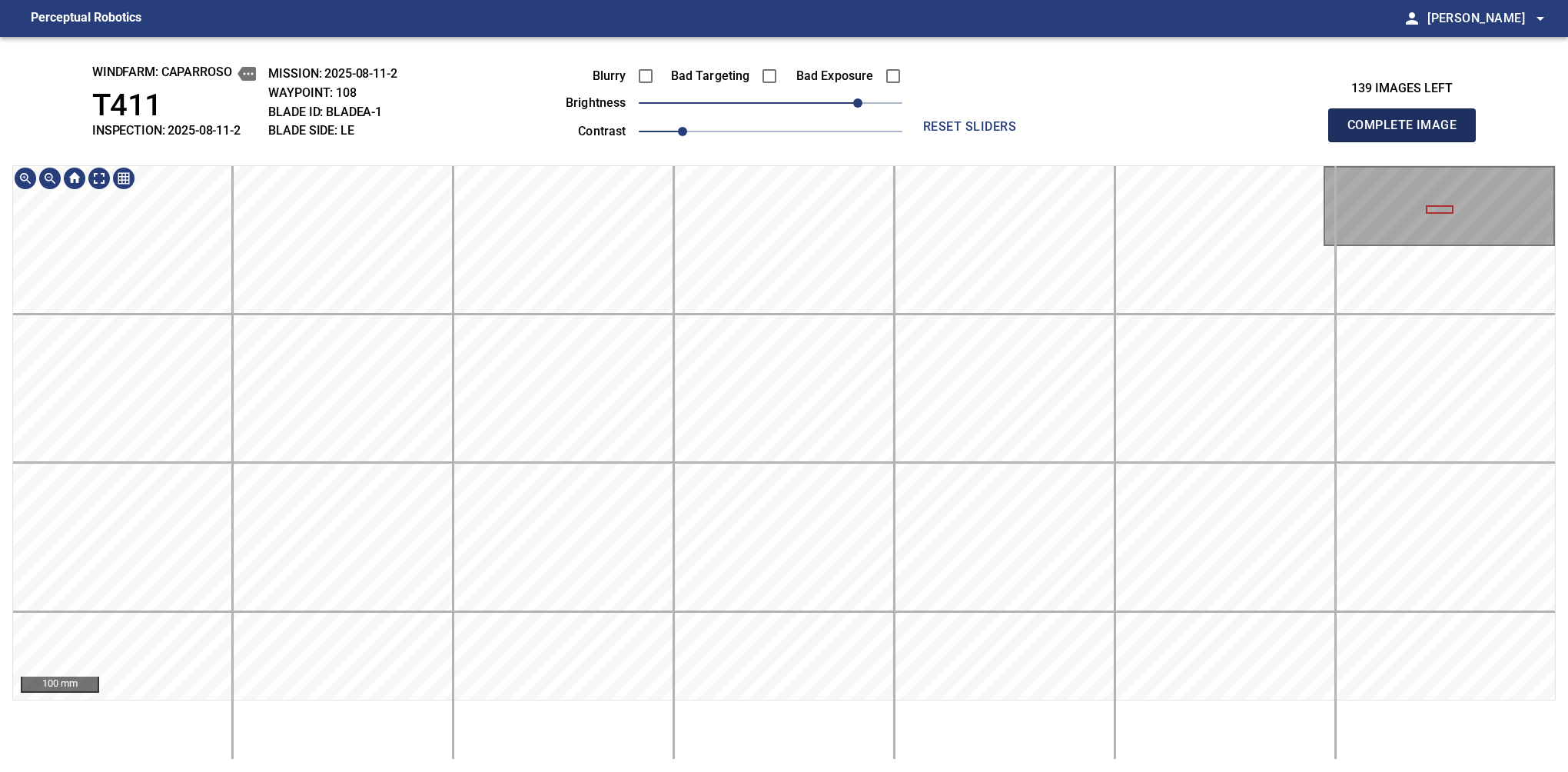
click at [1070, 129] on span "Complete Image" at bounding box center [1402, 126] width 114 height 22
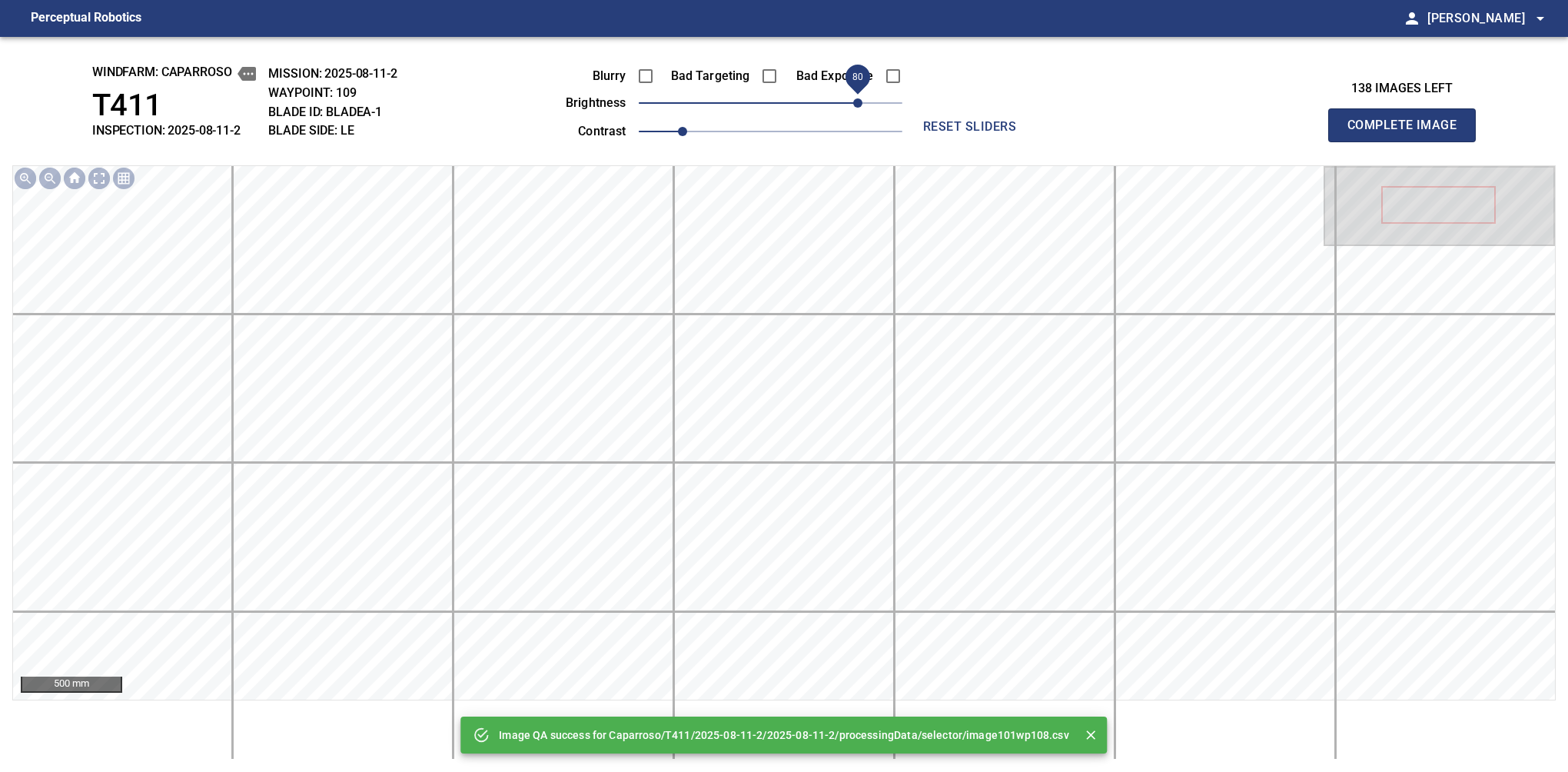
click at [862, 101] on span "80" at bounding box center [771, 103] width 264 height 22
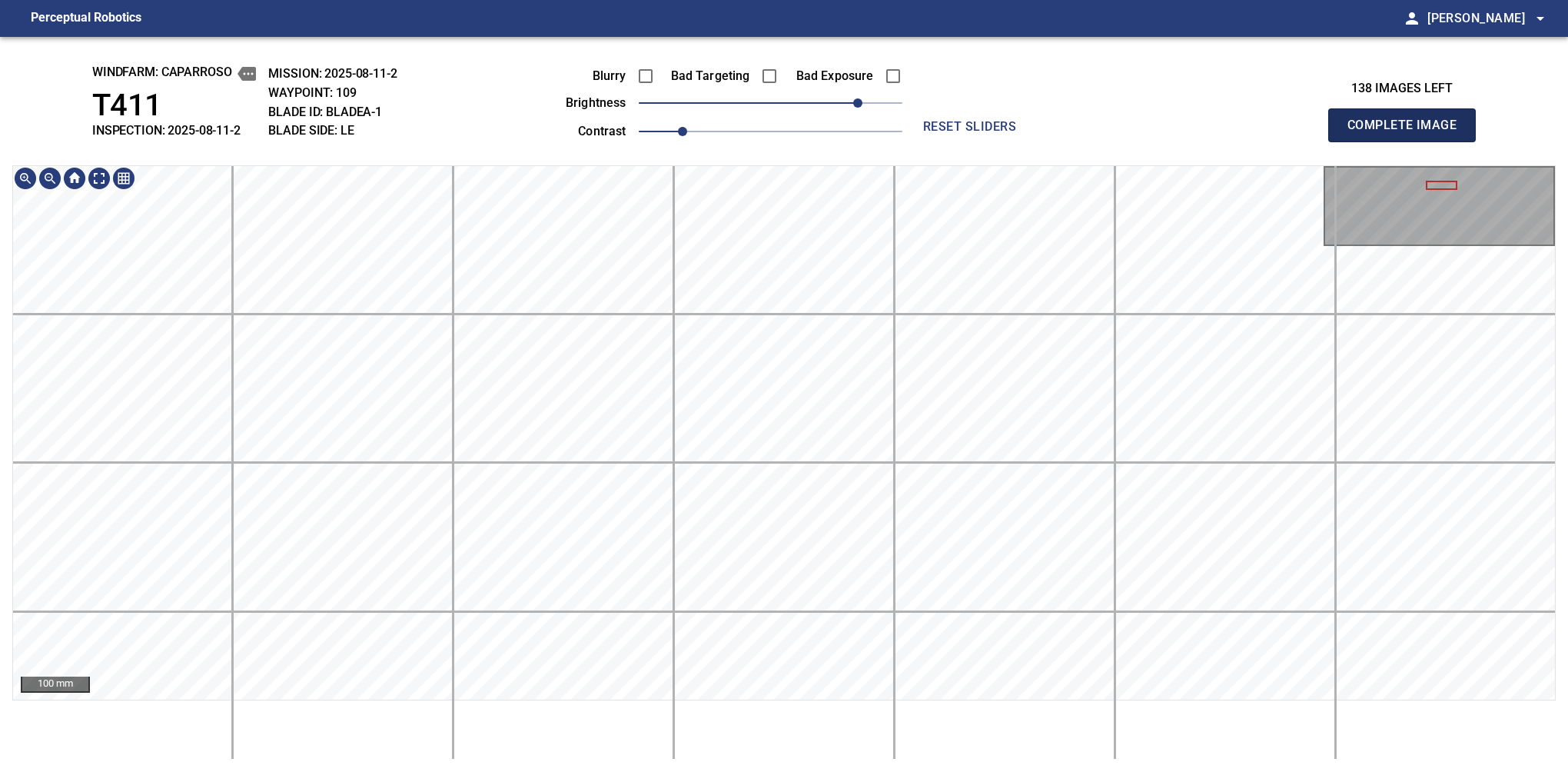
click at [1070, 129] on span "Complete Image" at bounding box center [1402, 126] width 114 height 22
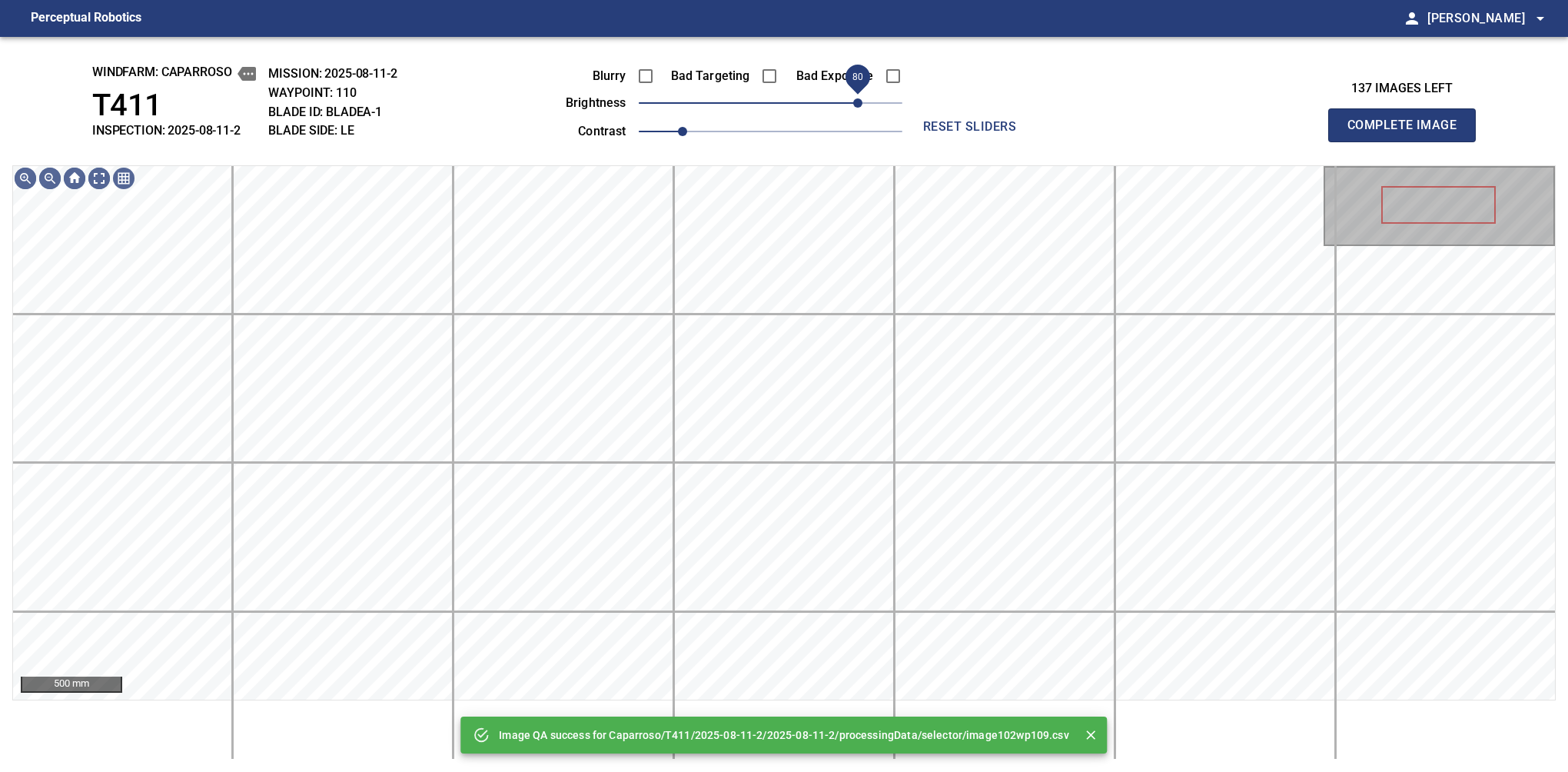
drag, startPoint x: 843, startPoint y: 102, endPoint x: 860, endPoint y: 102, distance: 17.0
click at [860, 102] on span "80" at bounding box center [771, 103] width 264 height 22
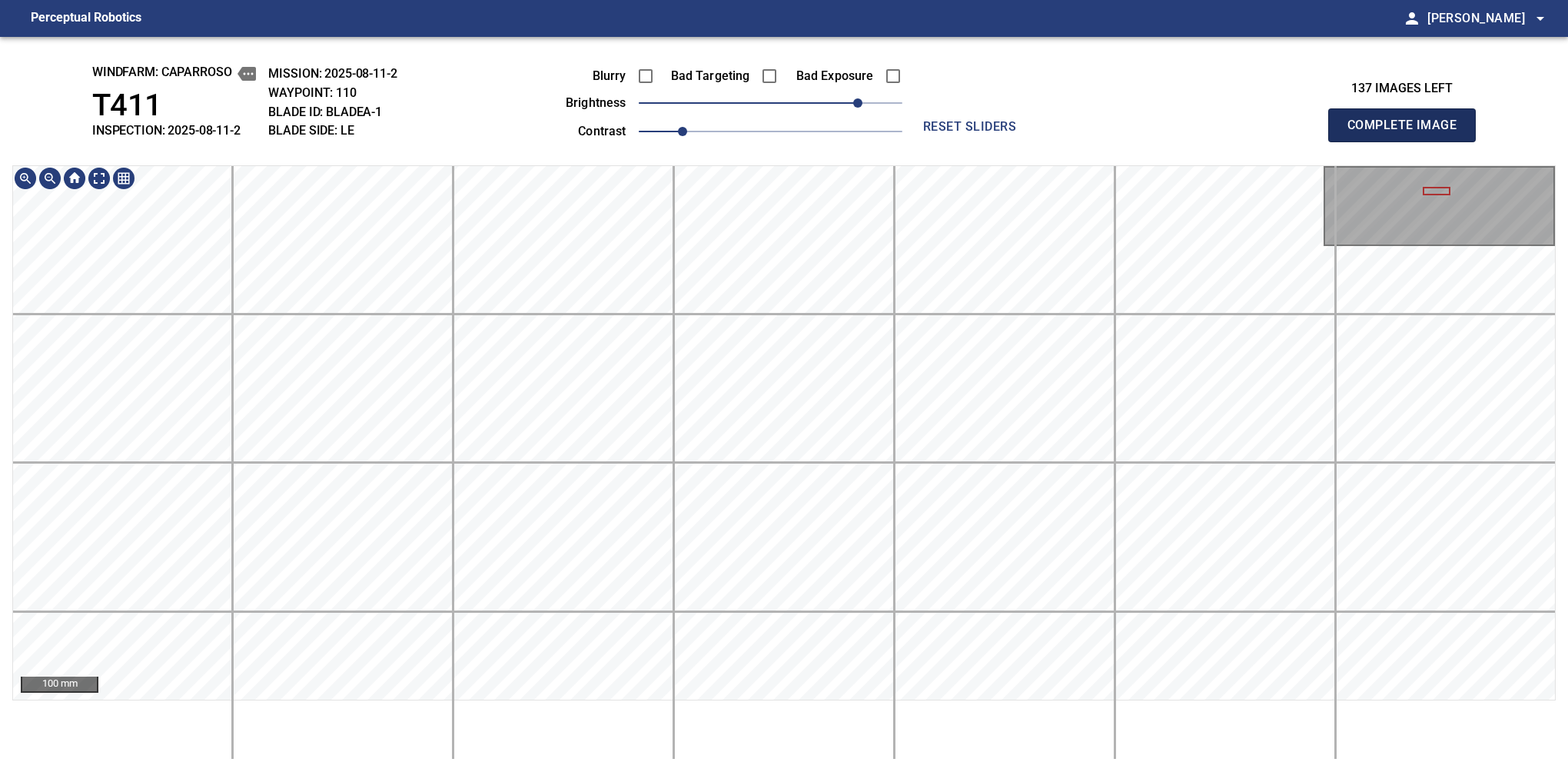
click at [1070, 129] on span "Complete Image" at bounding box center [1402, 126] width 114 height 22
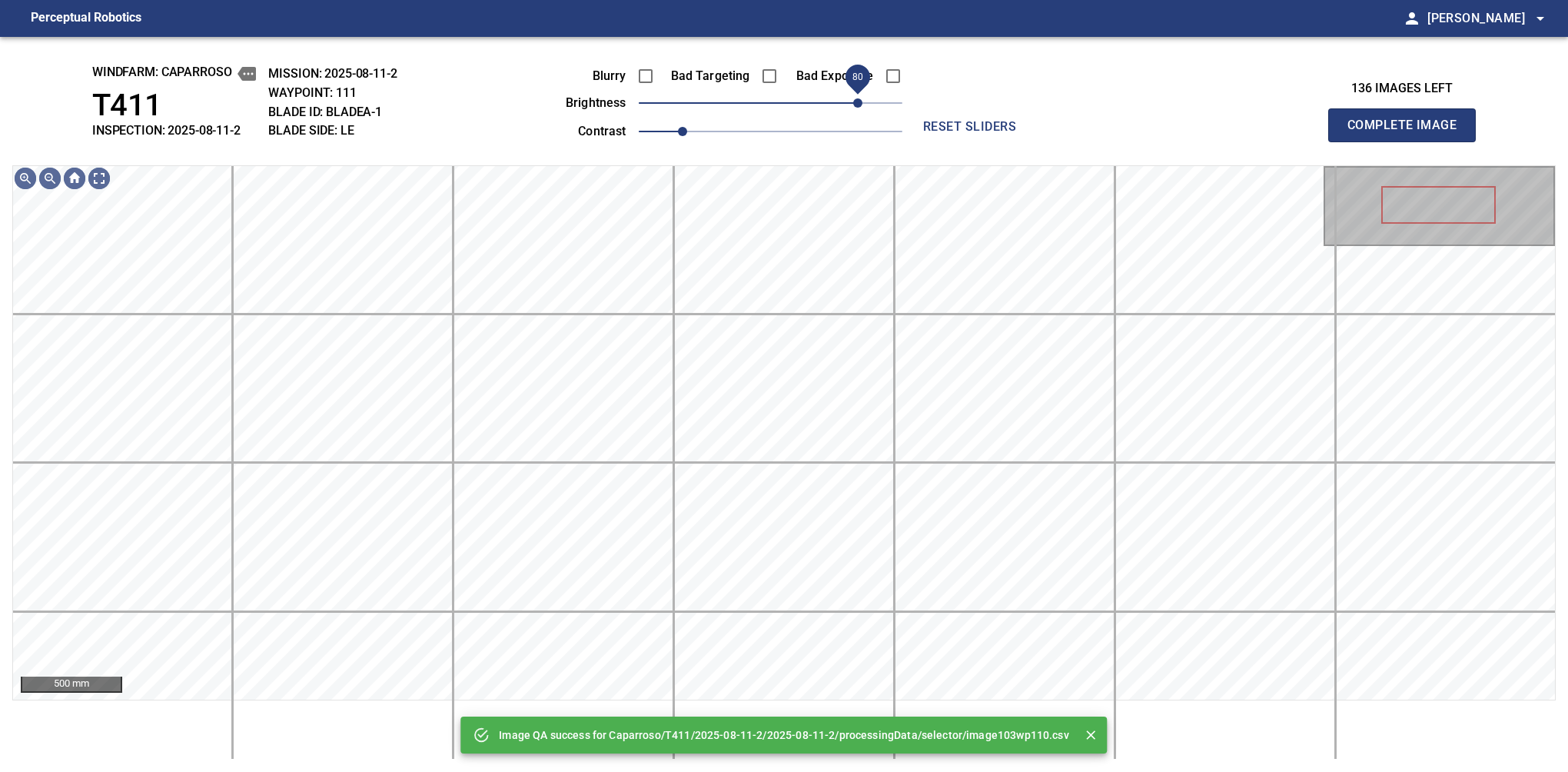
drag, startPoint x: 848, startPoint y: 106, endPoint x: 857, endPoint y: 106, distance: 9.0
click at [857, 106] on span "80" at bounding box center [771, 103] width 264 height 22
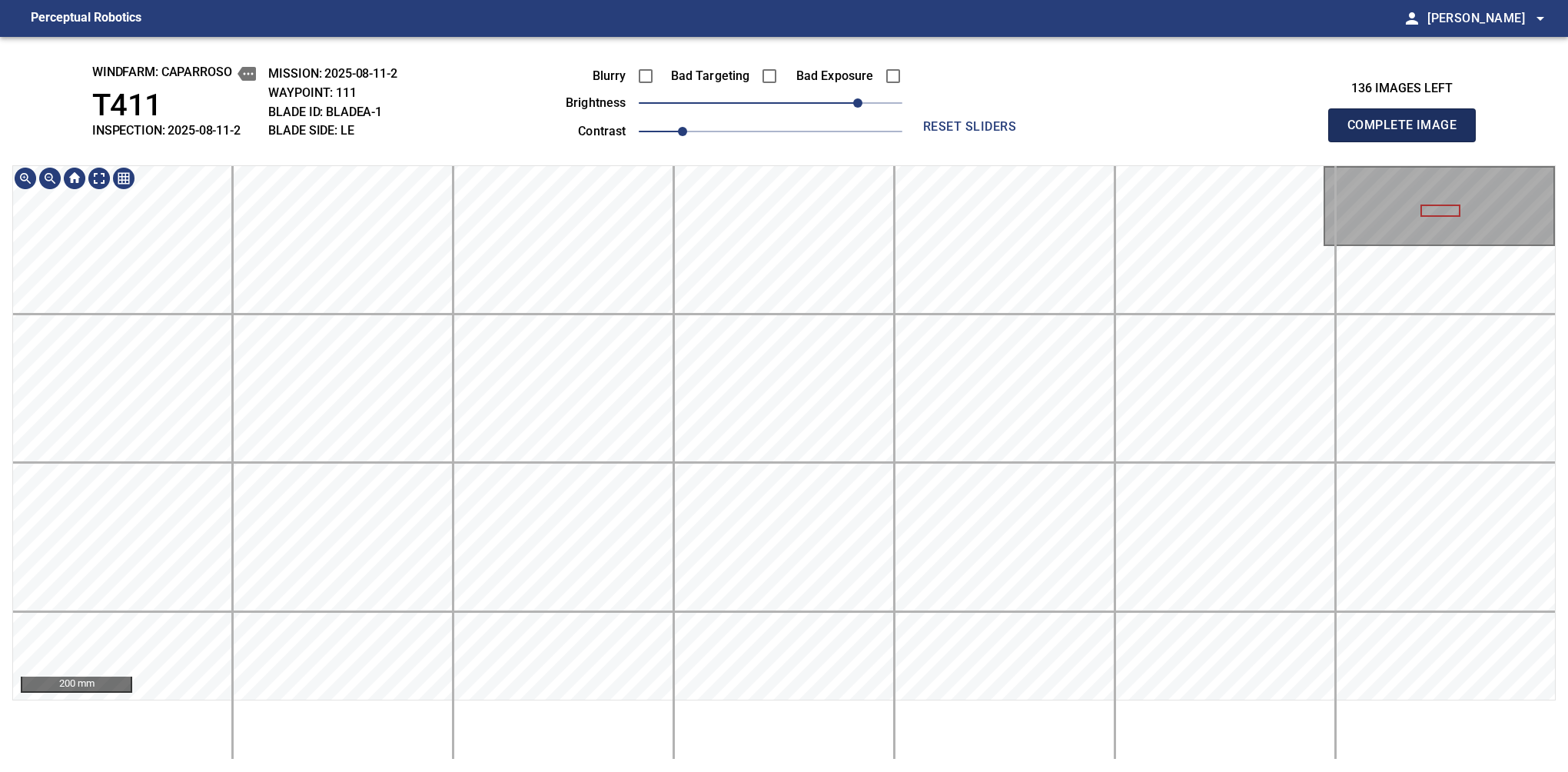
click at [1070, 129] on span "Complete Image" at bounding box center [1402, 126] width 114 height 22
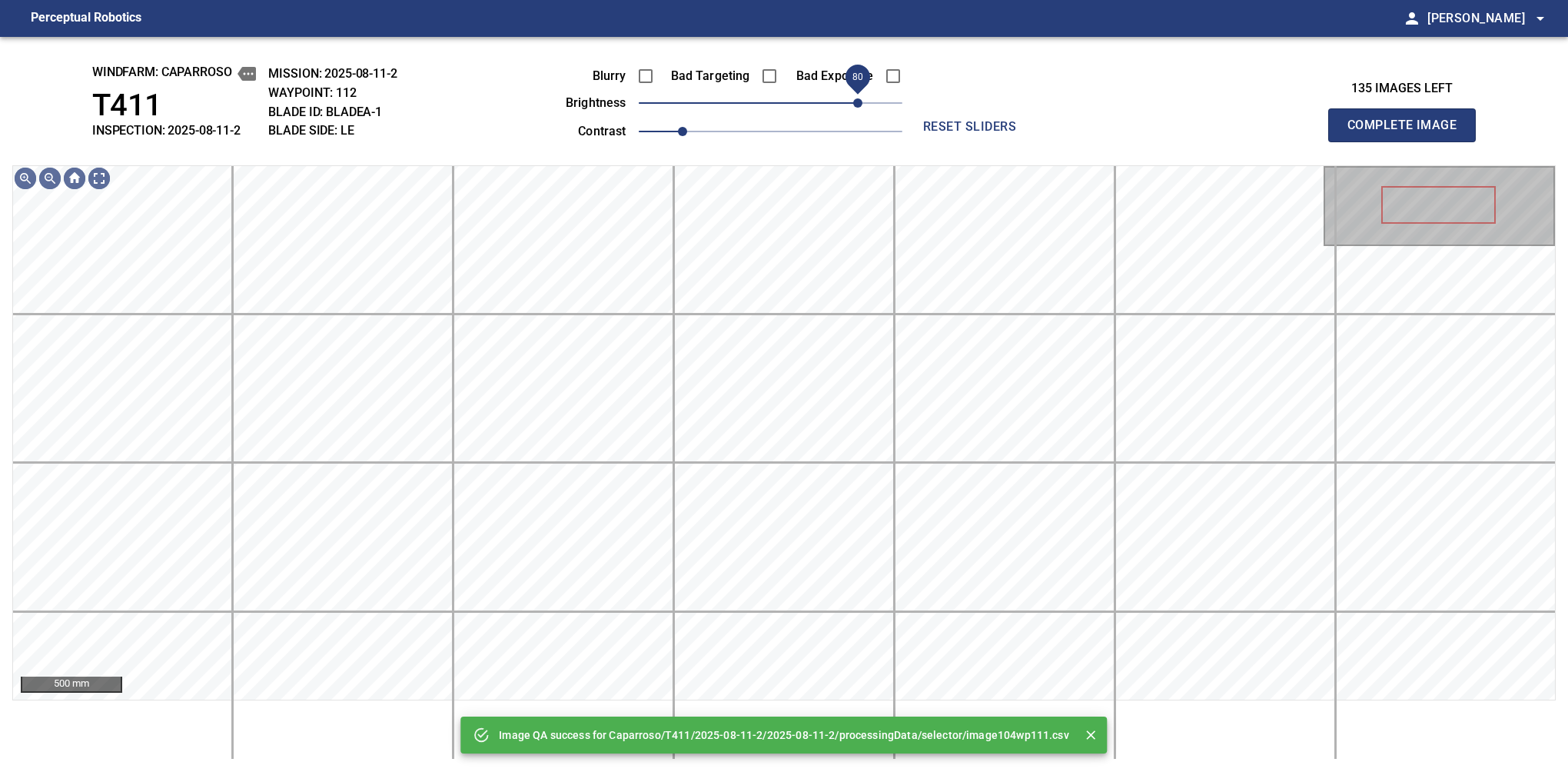
click at [857, 99] on span "80" at bounding box center [771, 103] width 264 height 22
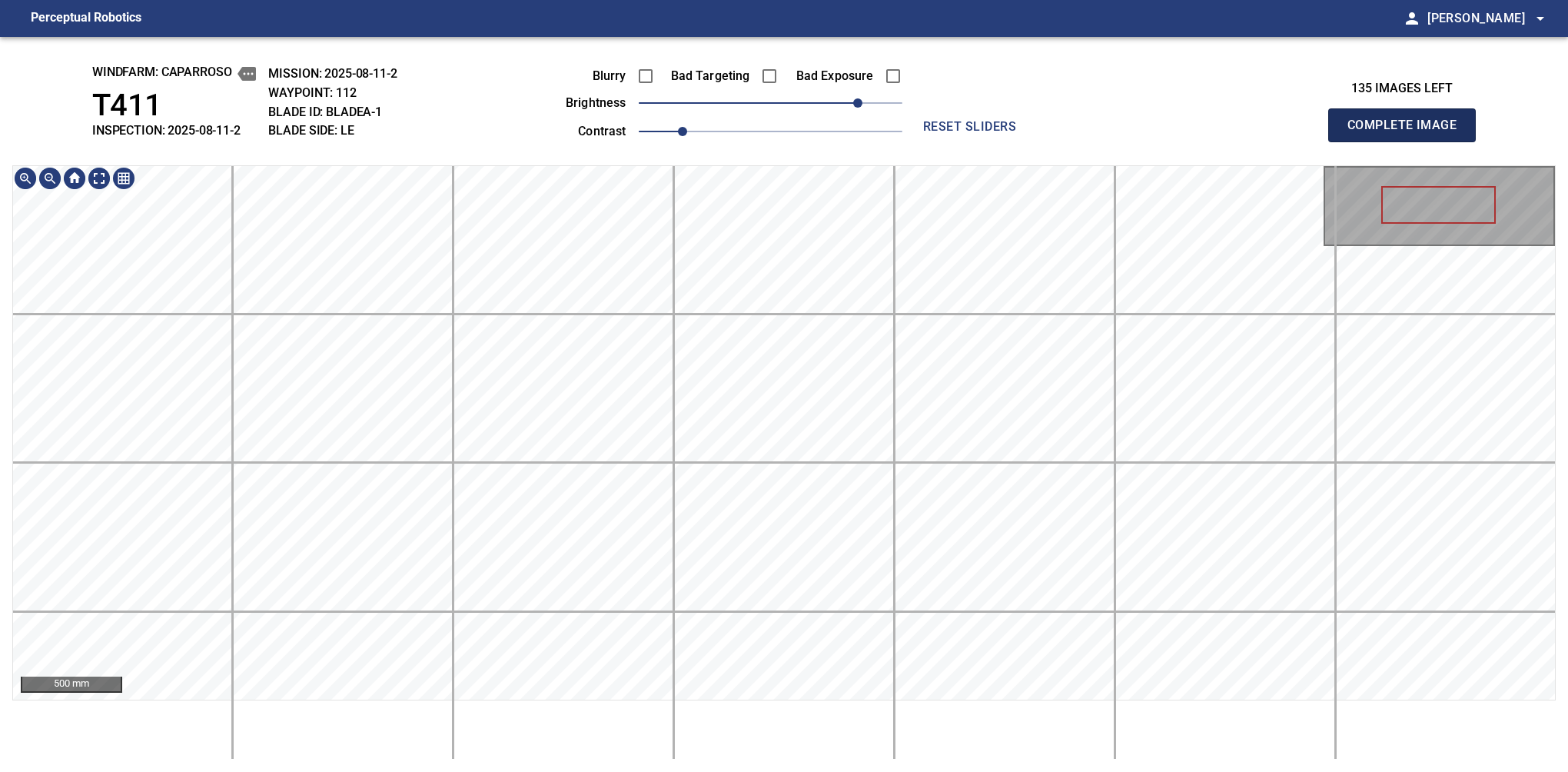
click at [1070, 129] on span "Complete Image" at bounding box center [1402, 126] width 114 height 22
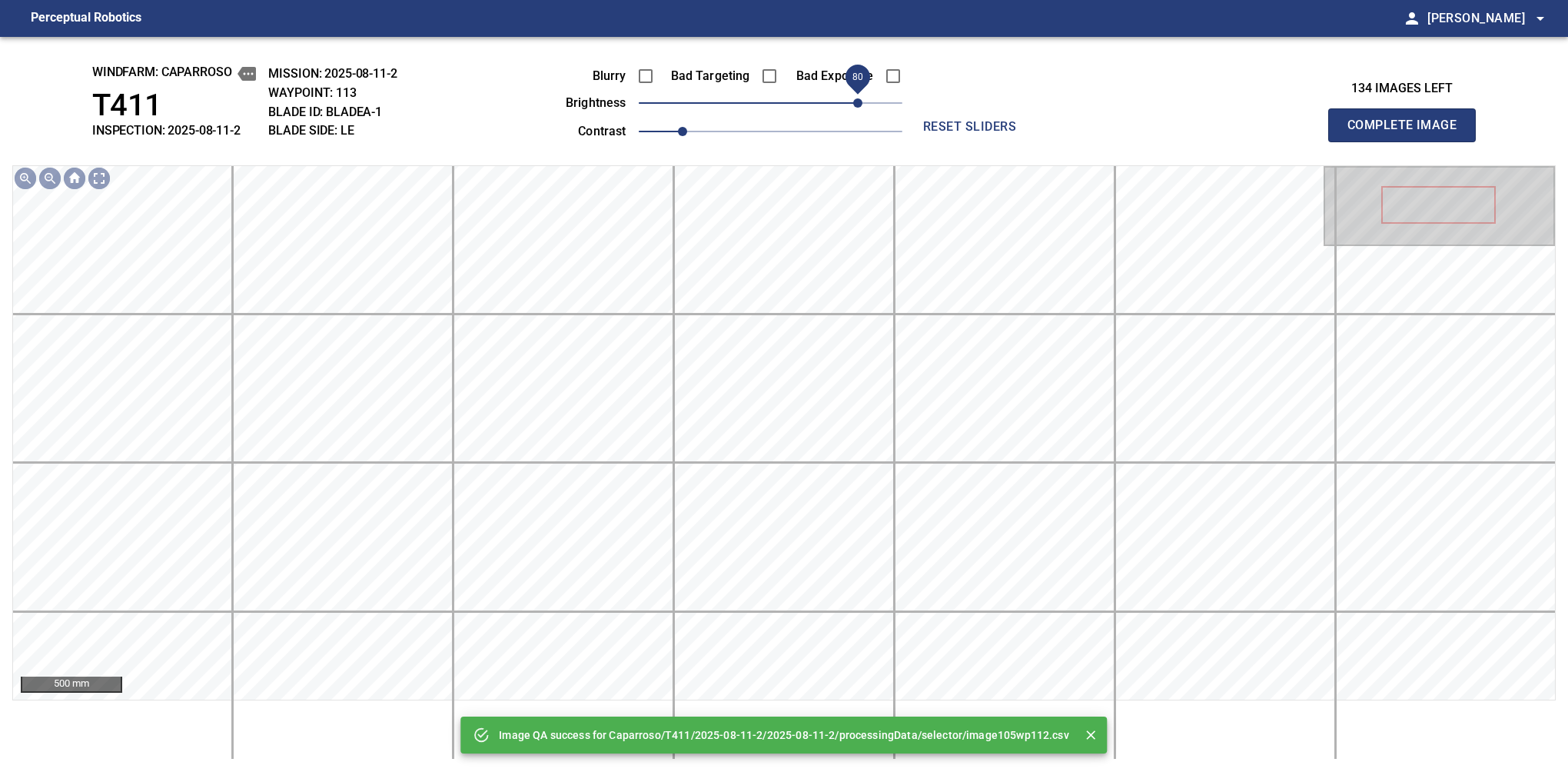
click at [855, 103] on span "80" at bounding box center [771, 103] width 264 height 22
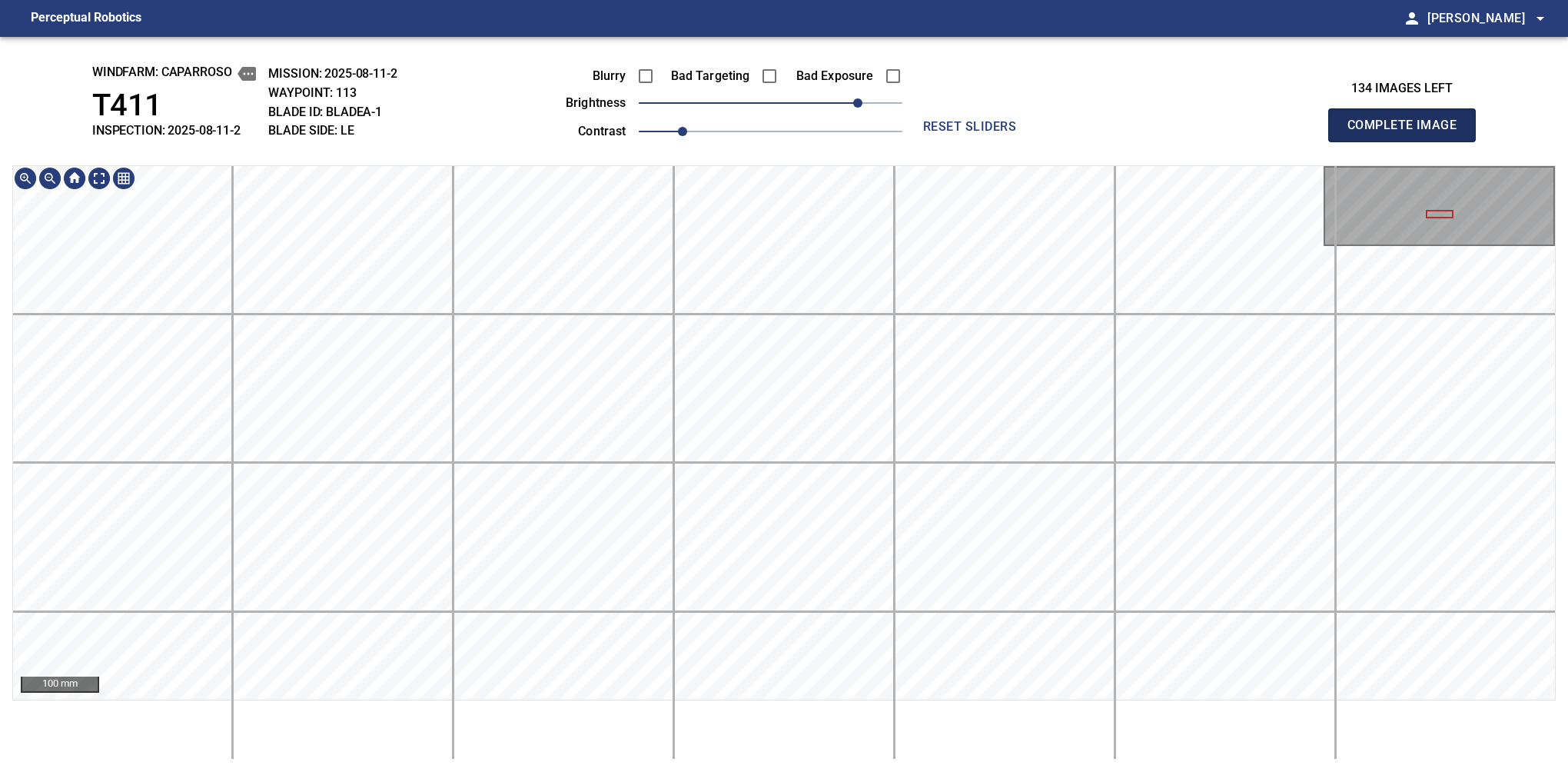
click at [1070, 129] on span "Complete Image" at bounding box center [1402, 126] width 114 height 22
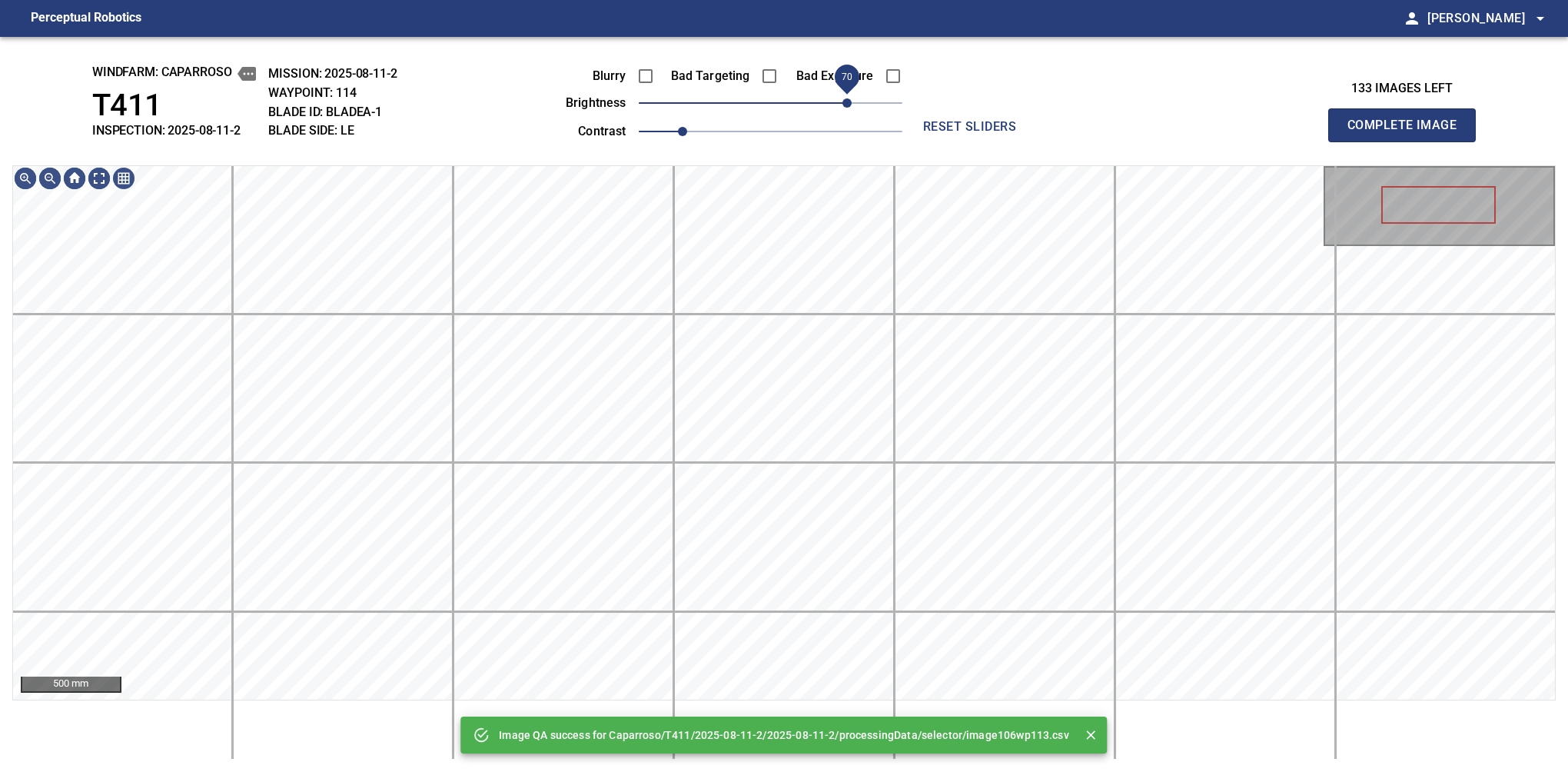
click at [841, 101] on span "70" at bounding box center [771, 103] width 264 height 22
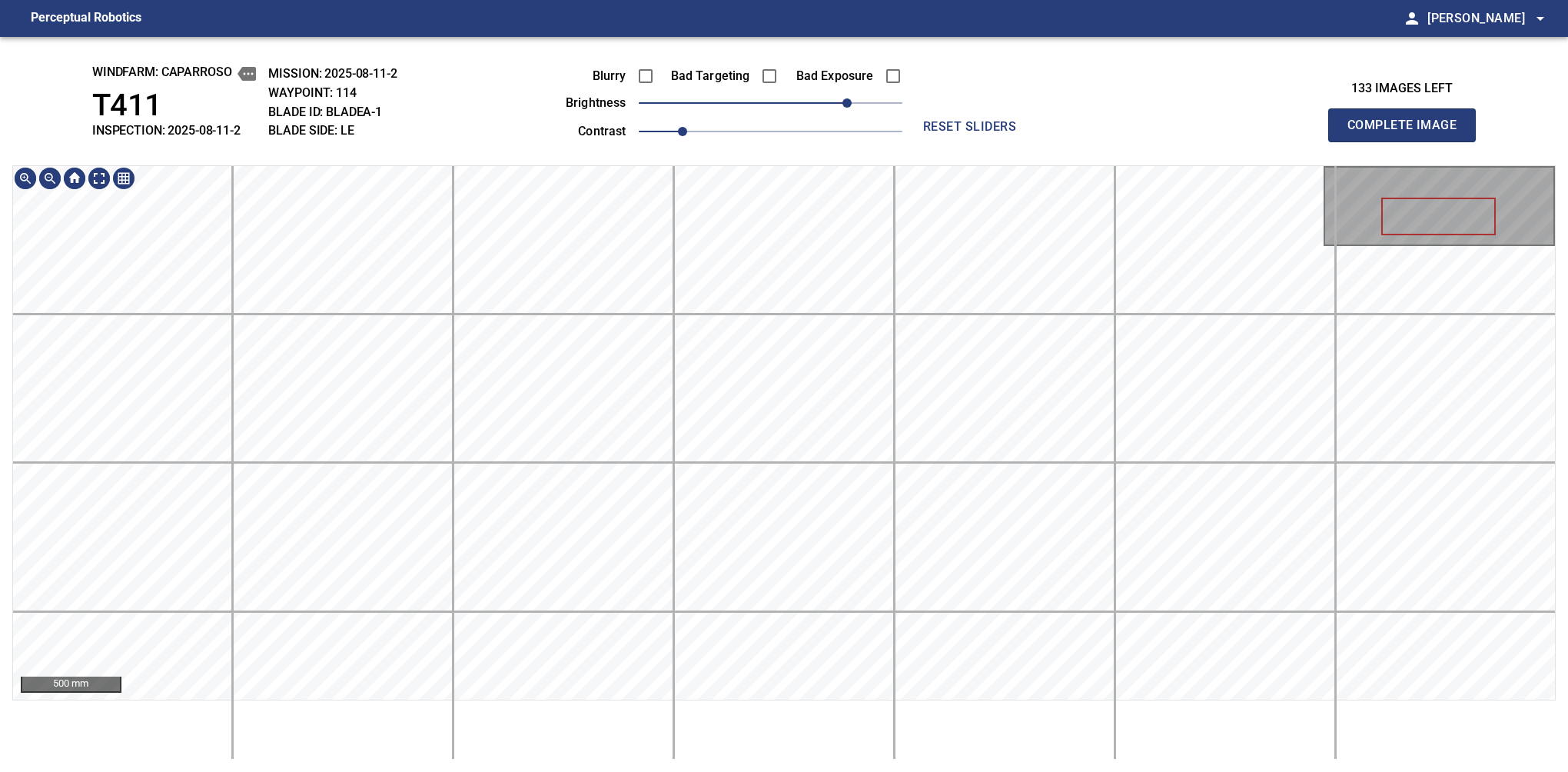
click at [769, 151] on div "windfarm: Caparroso T411 INSPECTION: 2025-08-11-2 MISSION: 2025-08-11-2 WAYPOIN…" at bounding box center [784, 405] width 1568 height 735
click at [1070, 129] on span "Complete Image" at bounding box center [1402, 126] width 114 height 22
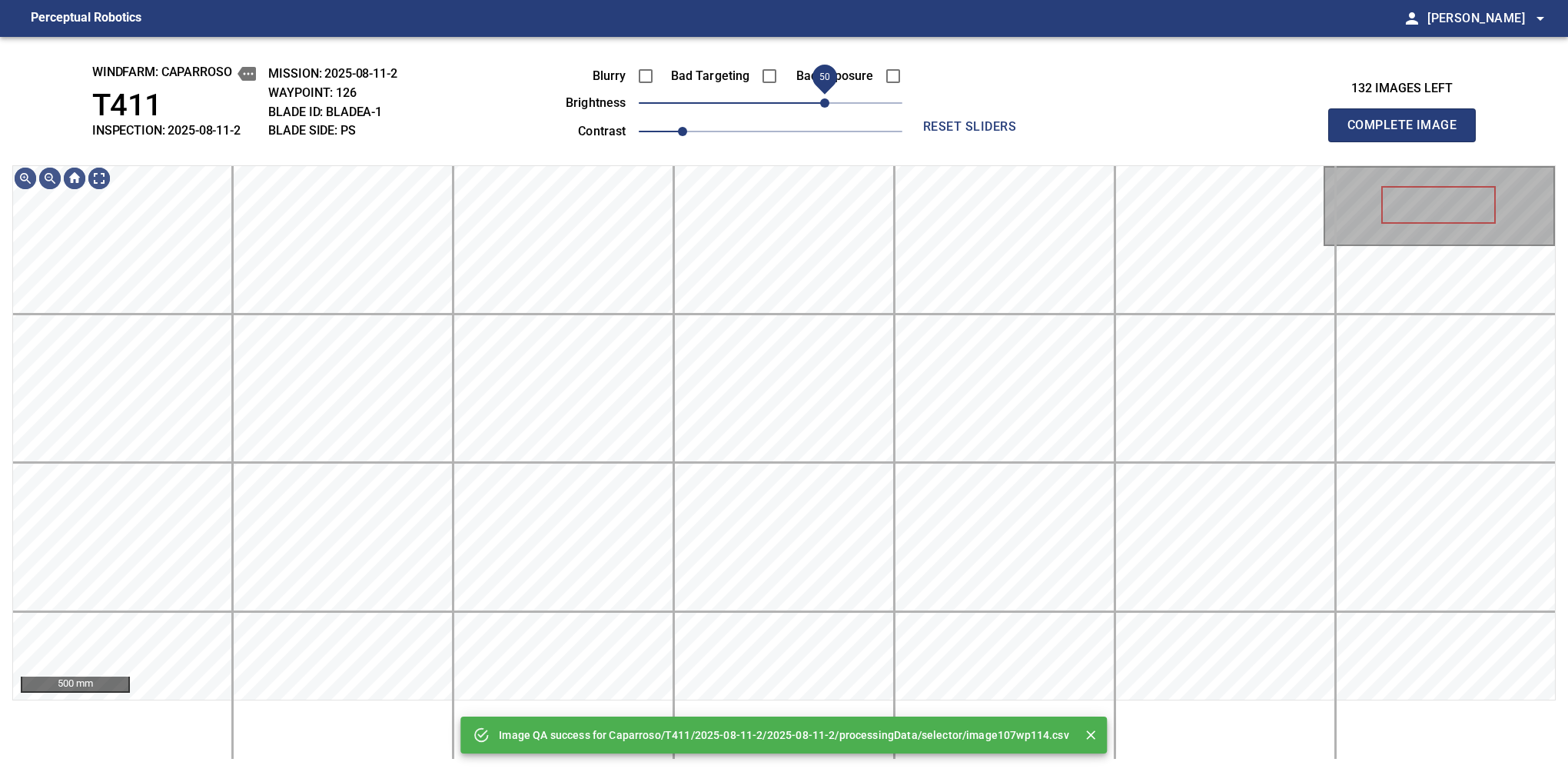
click at [820, 111] on span "50" at bounding box center [771, 103] width 264 height 22
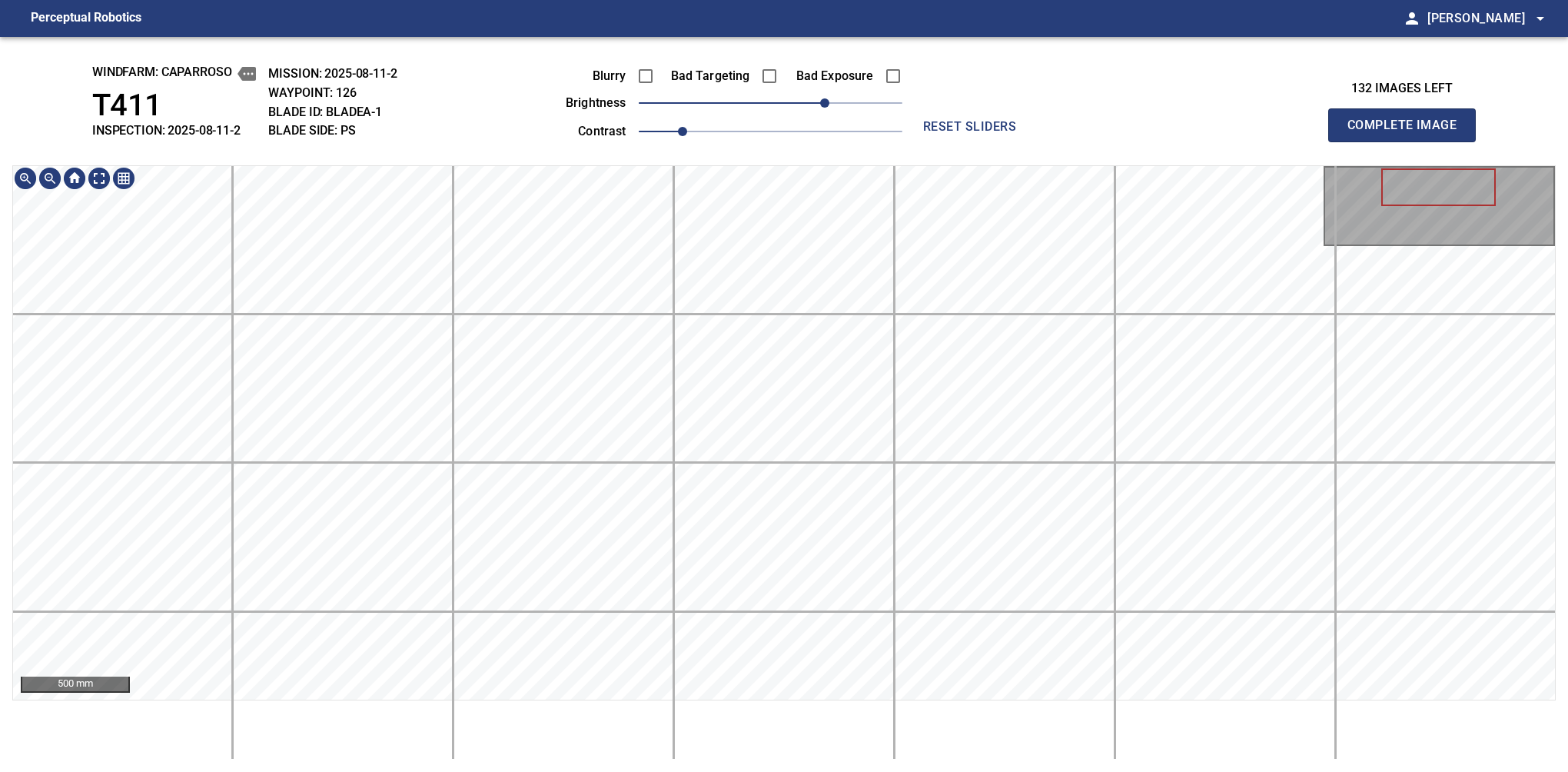
click at [775, 727] on div "500 mm" at bounding box center [784, 462] width 1543 height 594
click at [1070, 129] on span "Complete Image" at bounding box center [1402, 126] width 114 height 22
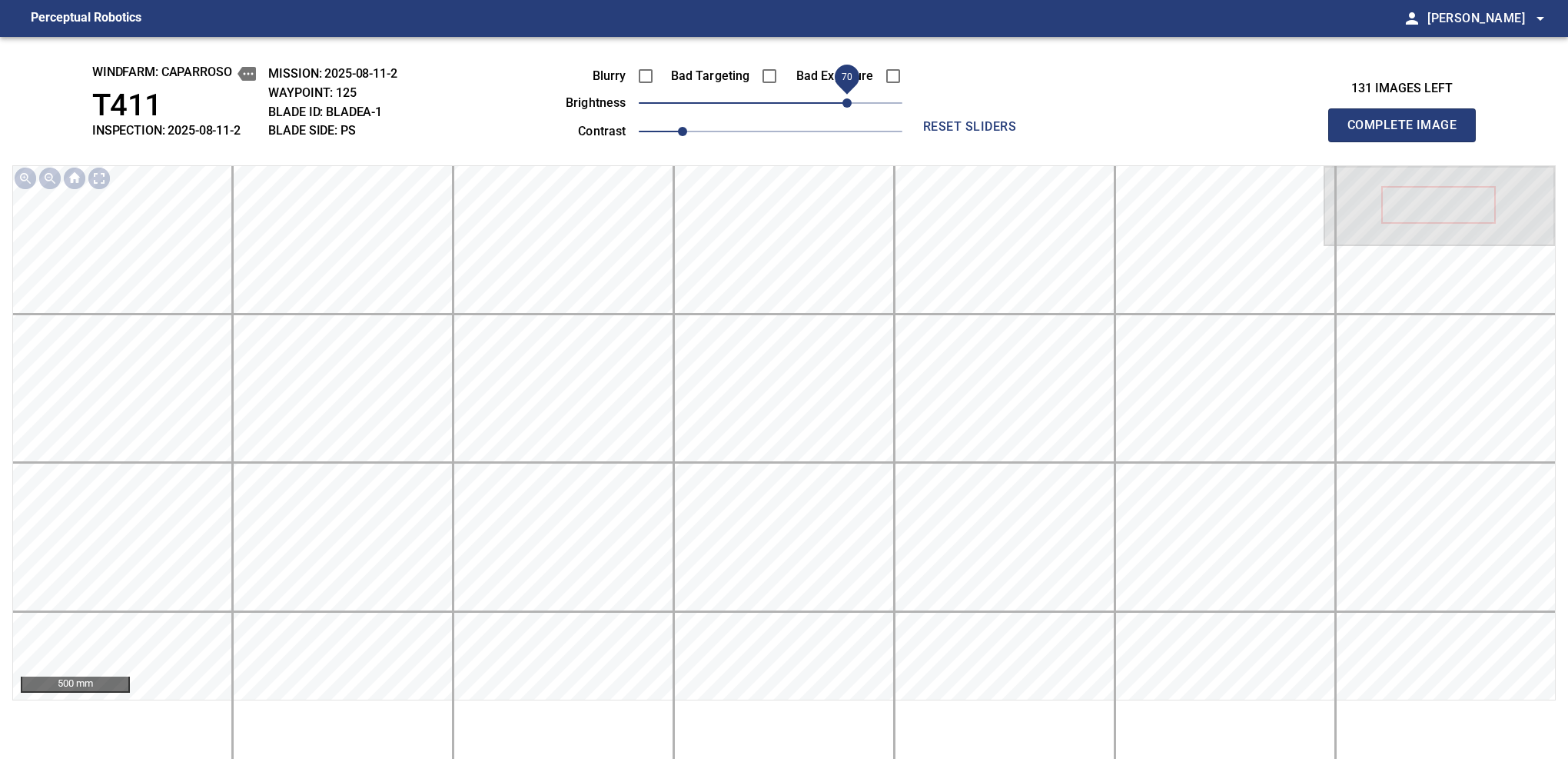
drag, startPoint x: 817, startPoint y: 109, endPoint x: 849, endPoint y: 103, distance: 32.6
click at [849, 103] on span "70" at bounding box center [847, 103] width 9 height 9
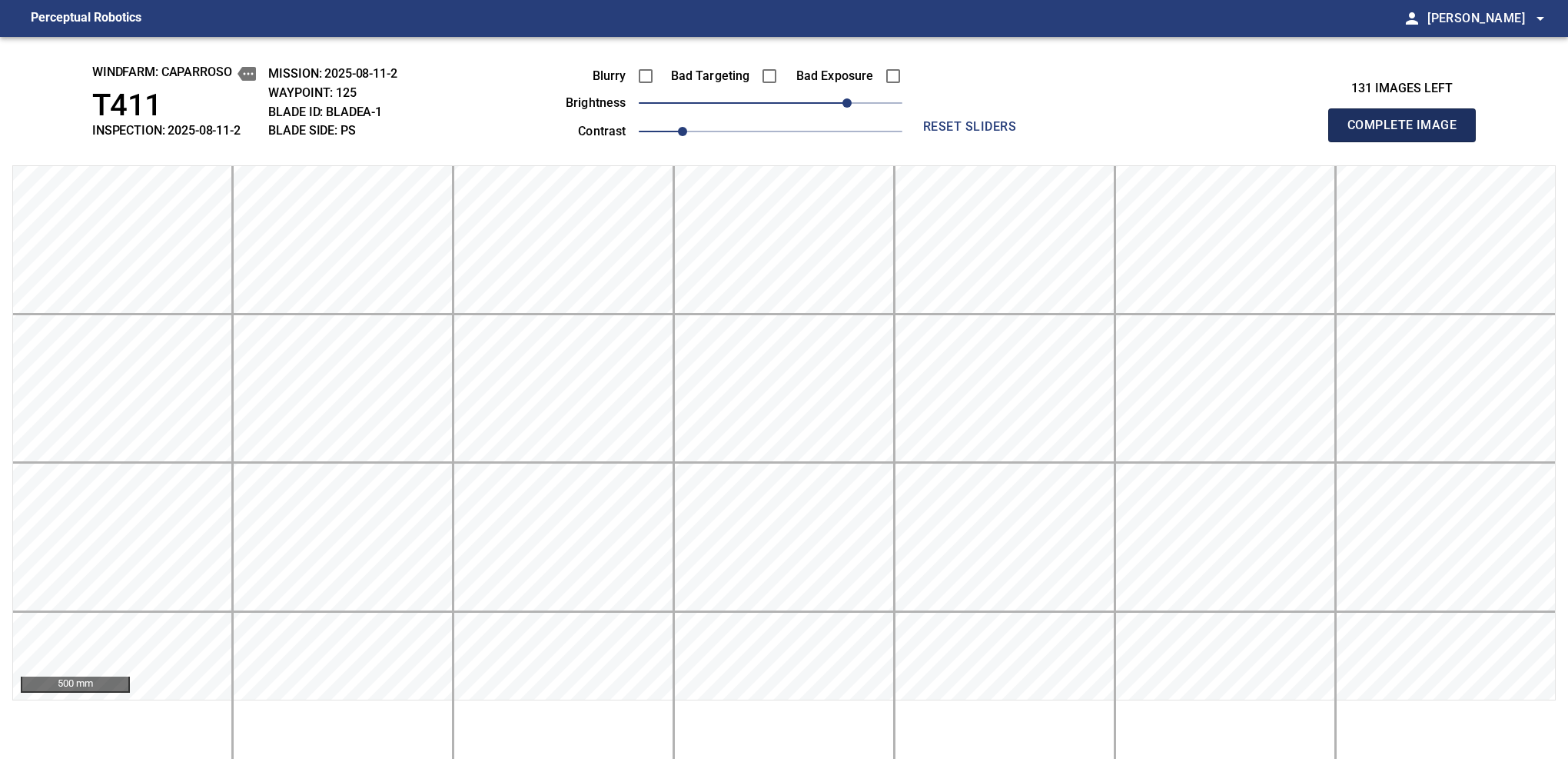
click at [1070, 129] on span "Complete Image" at bounding box center [1402, 126] width 114 height 22
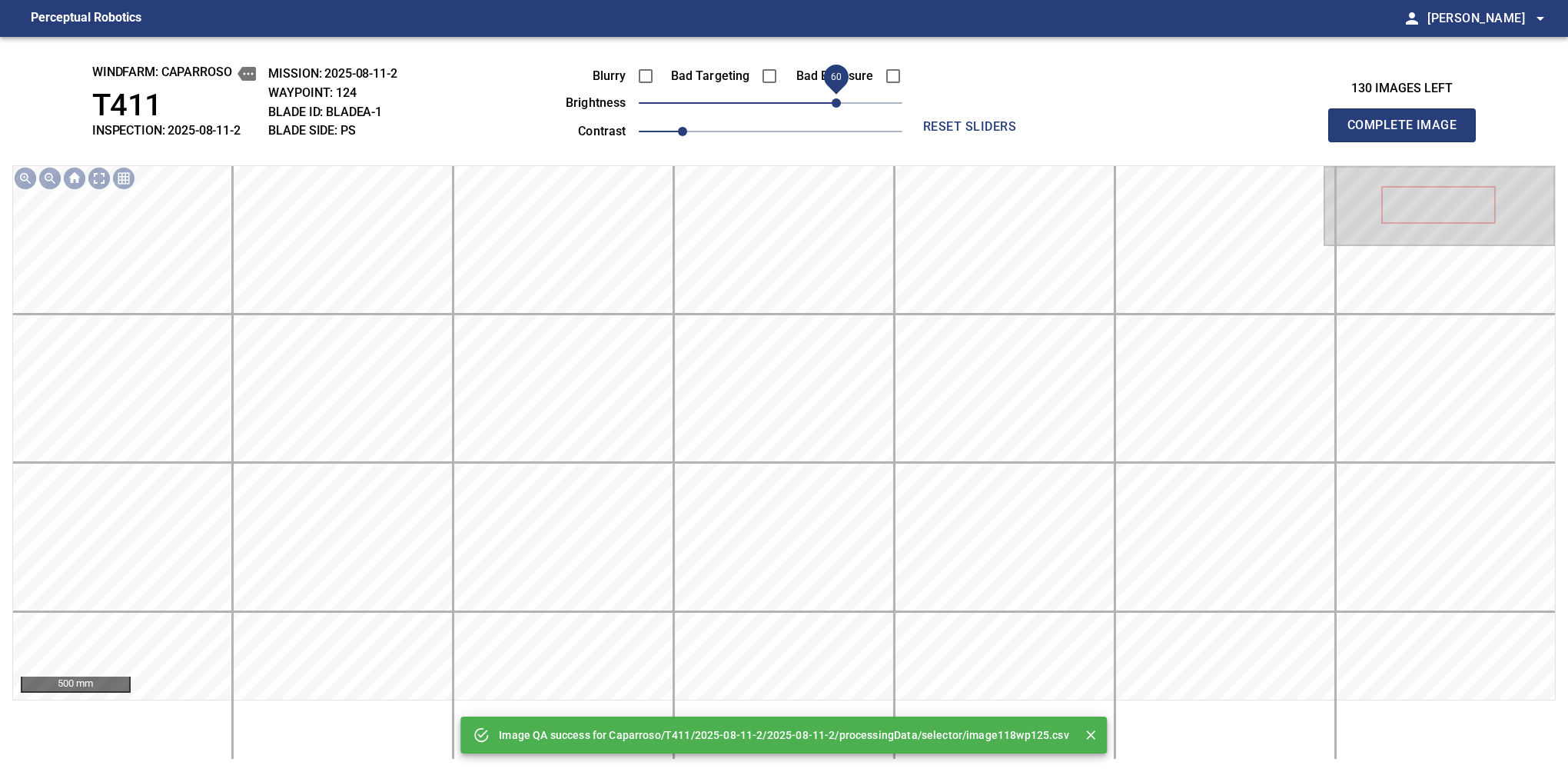
drag, startPoint x: 849, startPoint y: 103, endPoint x: 839, endPoint y: 108, distance: 11.2
click at [839, 108] on span "60" at bounding box center [771, 103] width 264 height 22
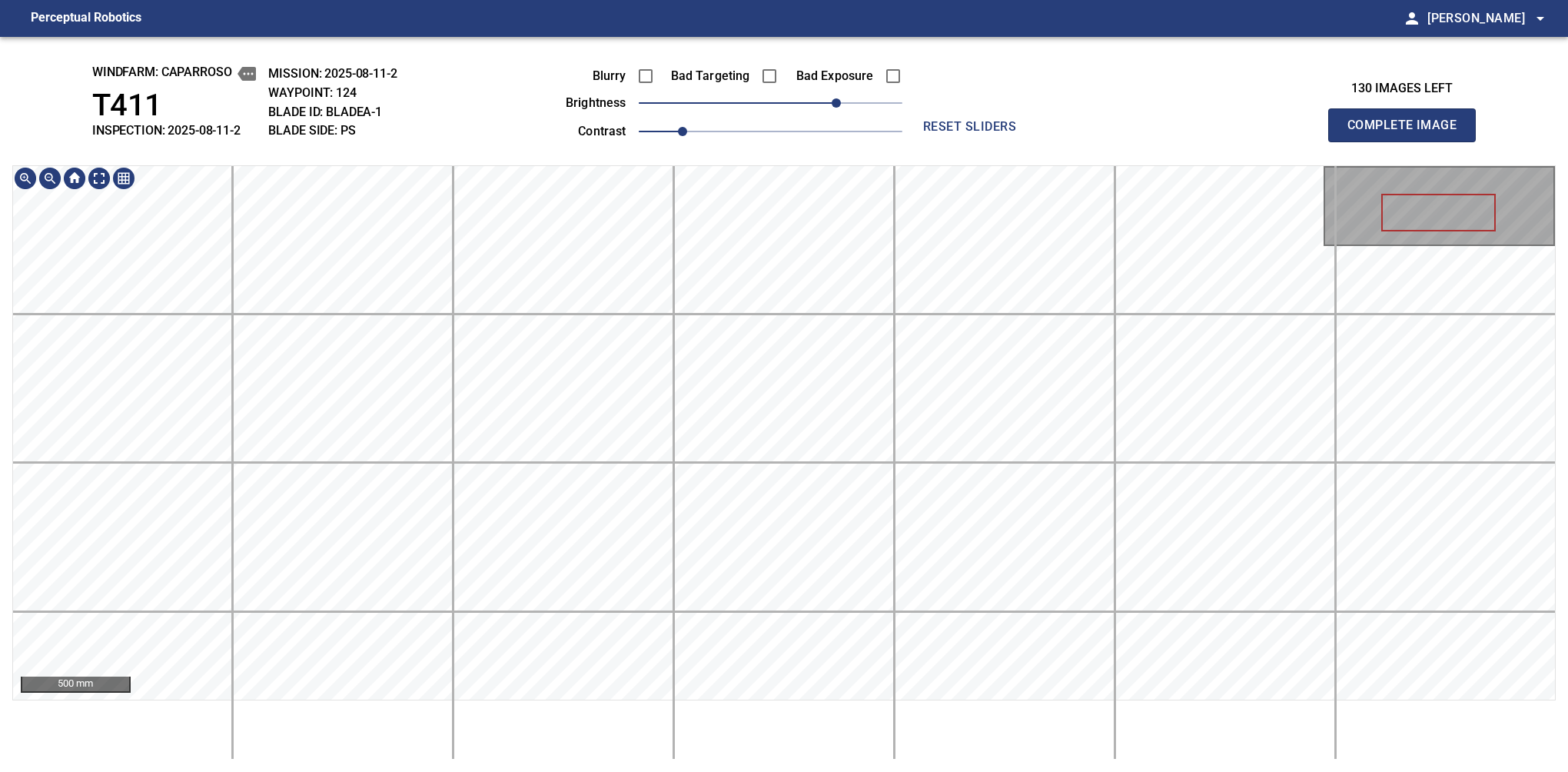
click at [651, 85] on div "windfarm: Caparroso T411 INSPECTION: 2025-08-11-2 MISSION: 2025-08-11-2 WAYPOIN…" at bounding box center [784, 405] width 1568 height 735
click at [1070, 129] on span "Complete Image" at bounding box center [1402, 126] width 114 height 22
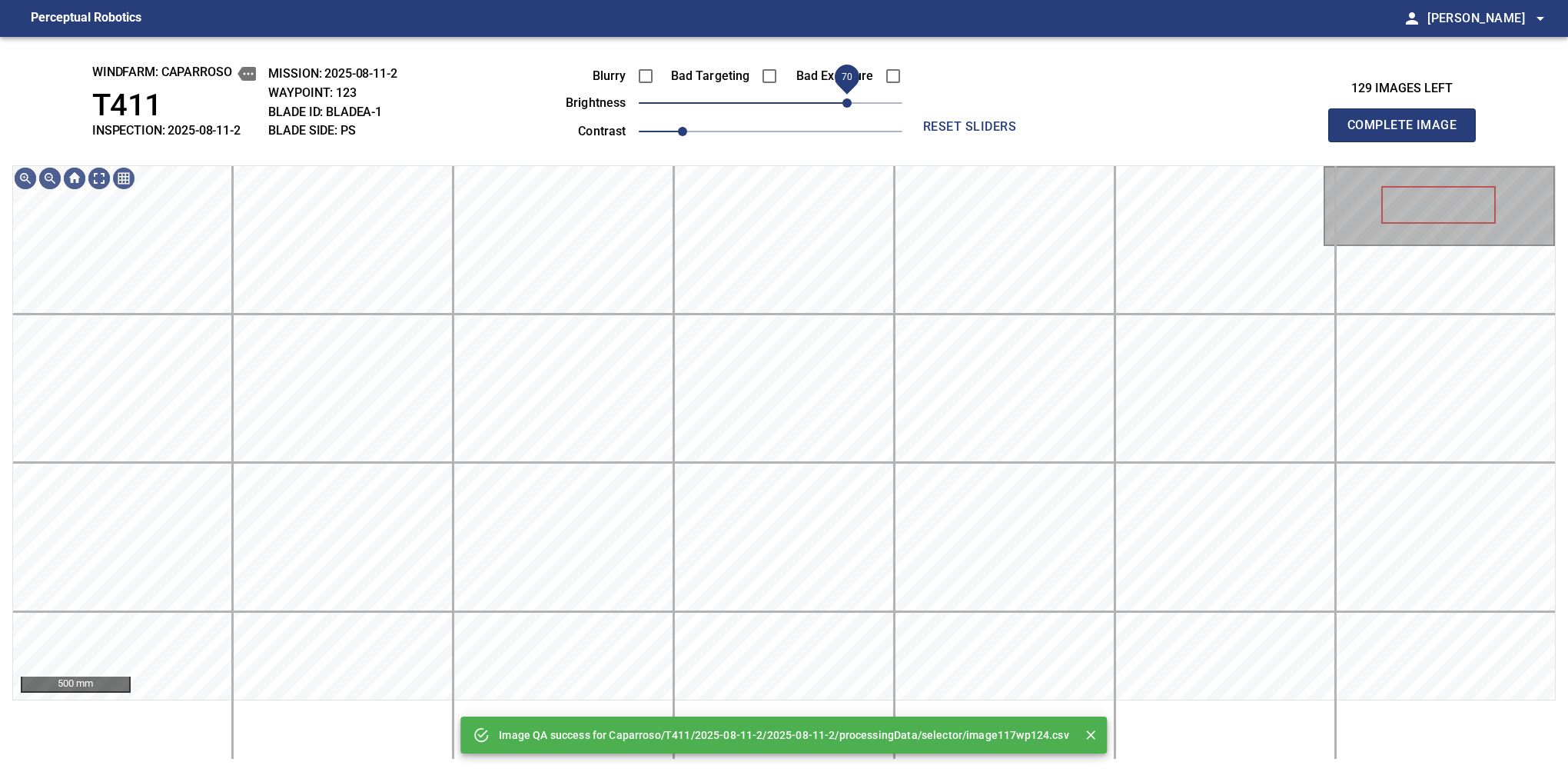
click at [849, 111] on span "70" at bounding box center [771, 103] width 264 height 22
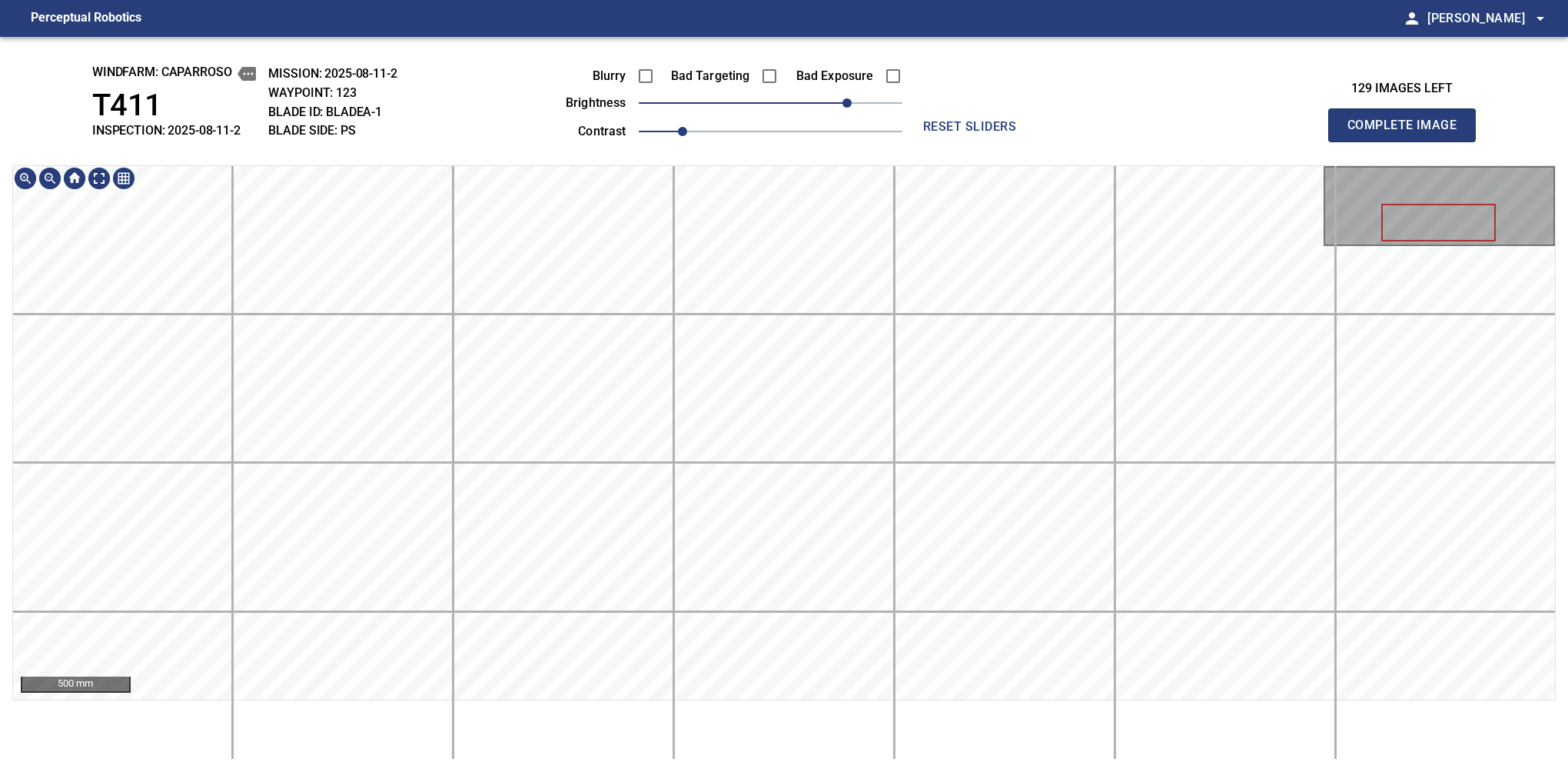
click at [747, 68] on div "windfarm: Caparroso T411 INSPECTION: 2025-08-11-2 MISSION: 2025-08-11-2 WAYPOIN…" at bounding box center [784, 405] width 1568 height 735
click at [1070, 129] on span "Complete Image" at bounding box center [1402, 126] width 114 height 22
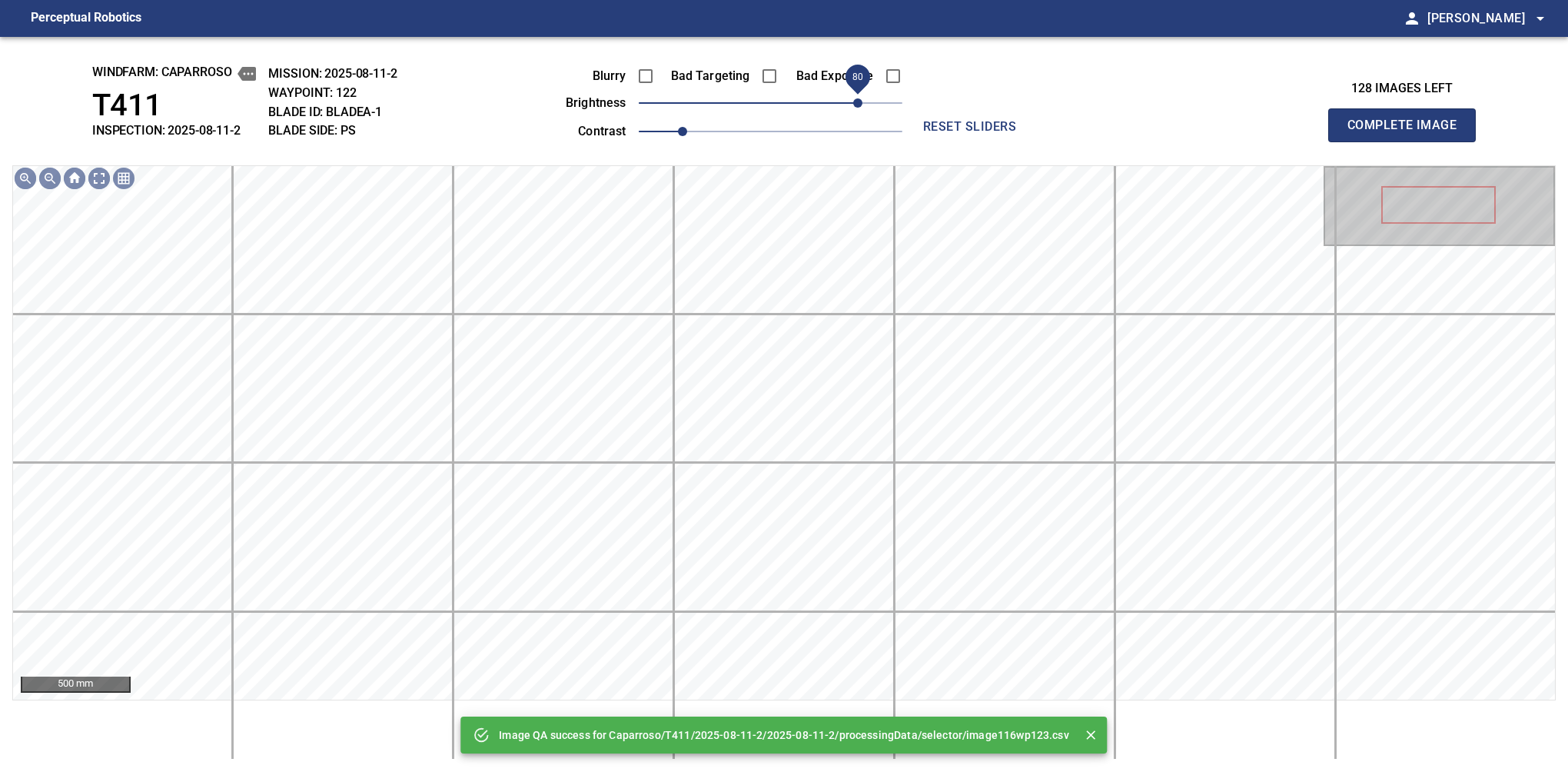
drag, startPoint x: 838, startPoint y: 106, endPoint x: 857, endPoint y: 104, distance: 19.1
click at [857, 104] on span "80" at bounding box center [771, 103] width 264 height 22
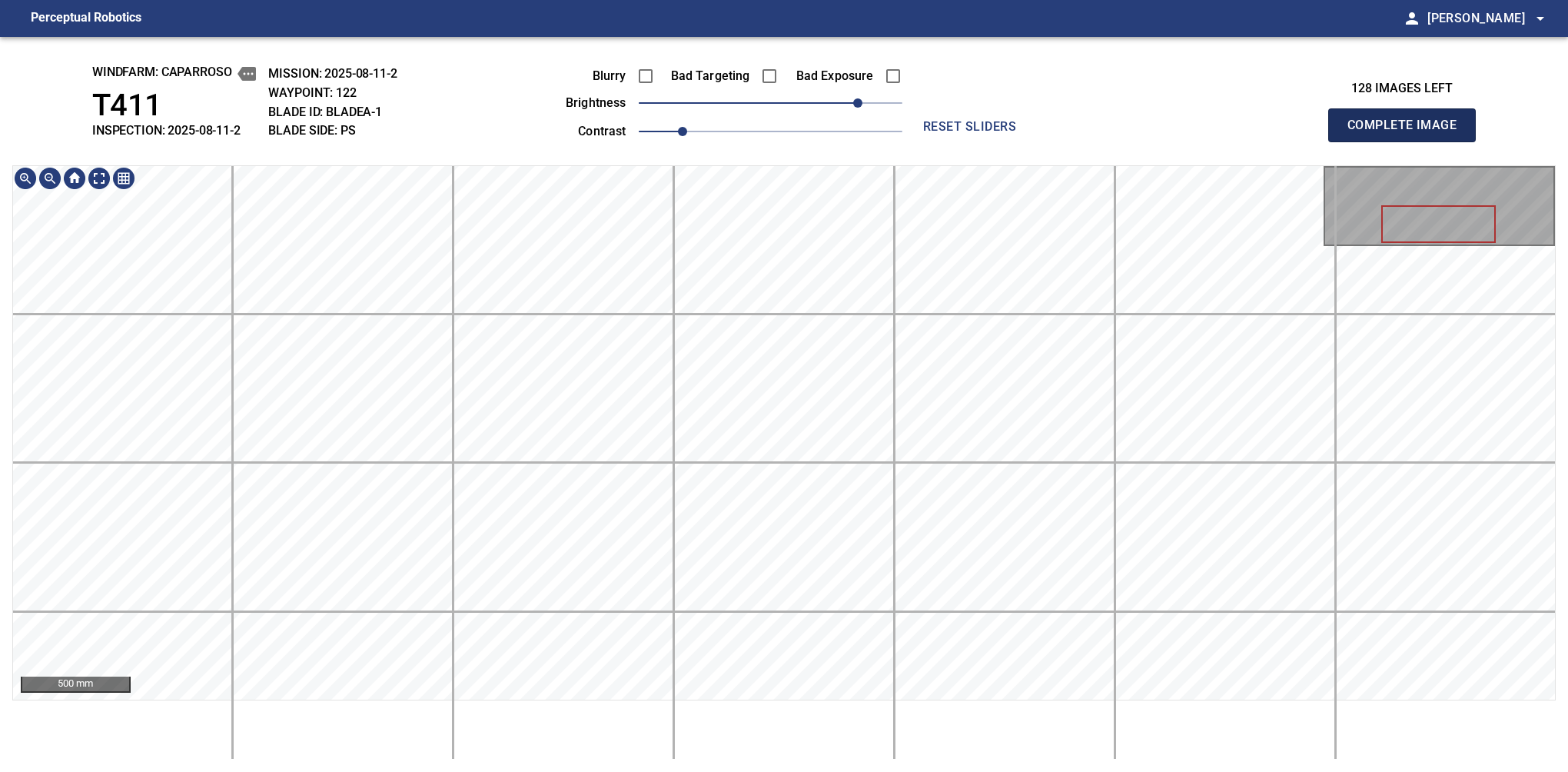
click at [1070, 129] on span "Complete Image" at bounding box center [1402, 126] width 114 height 22
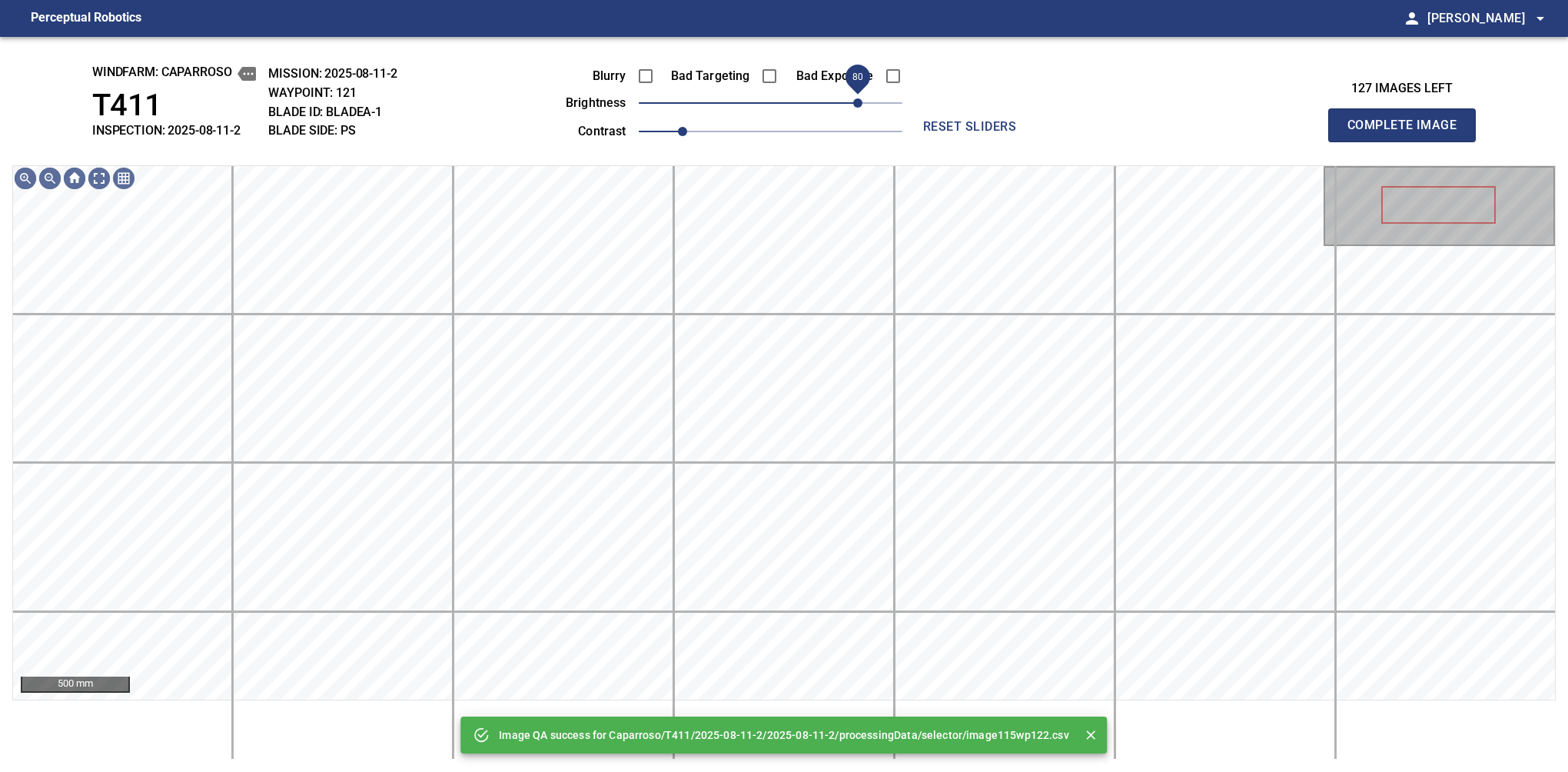
drag, startPoint x: 849, startPoint y: 106, endPoint x: 860, endPoint y: 102, distance: 11.7
click at [860, 102] on span "80" at bounding box center [771, 103] width 264 height 22
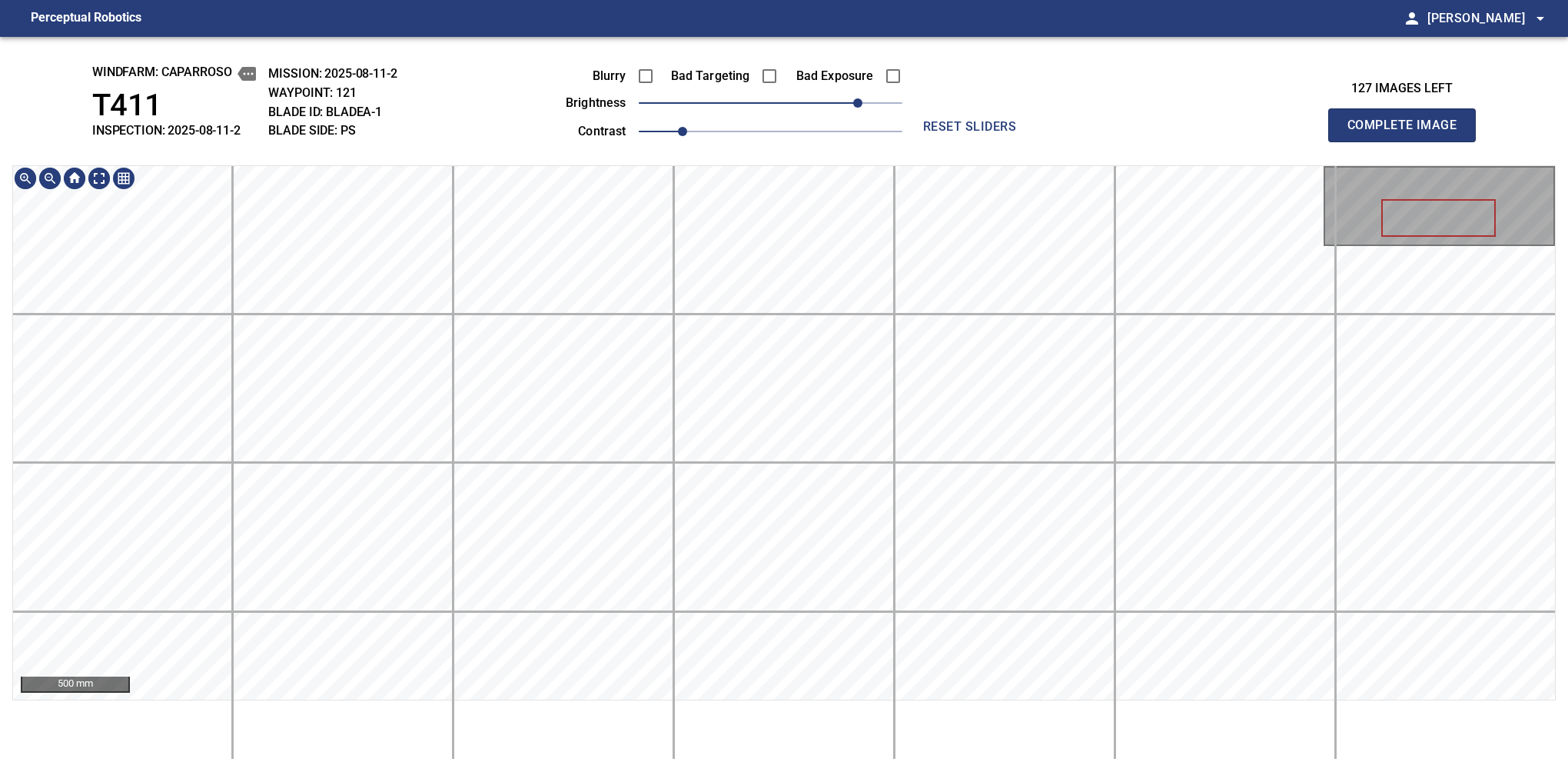
click at [716, 105] on div "windfarm: Caparroso T411 INSPECTION: 2025-08-11-2 MISSION: 2025-08-11-2 WAYPOIN…" at bounding box center [784, 405] width 1568 height 735
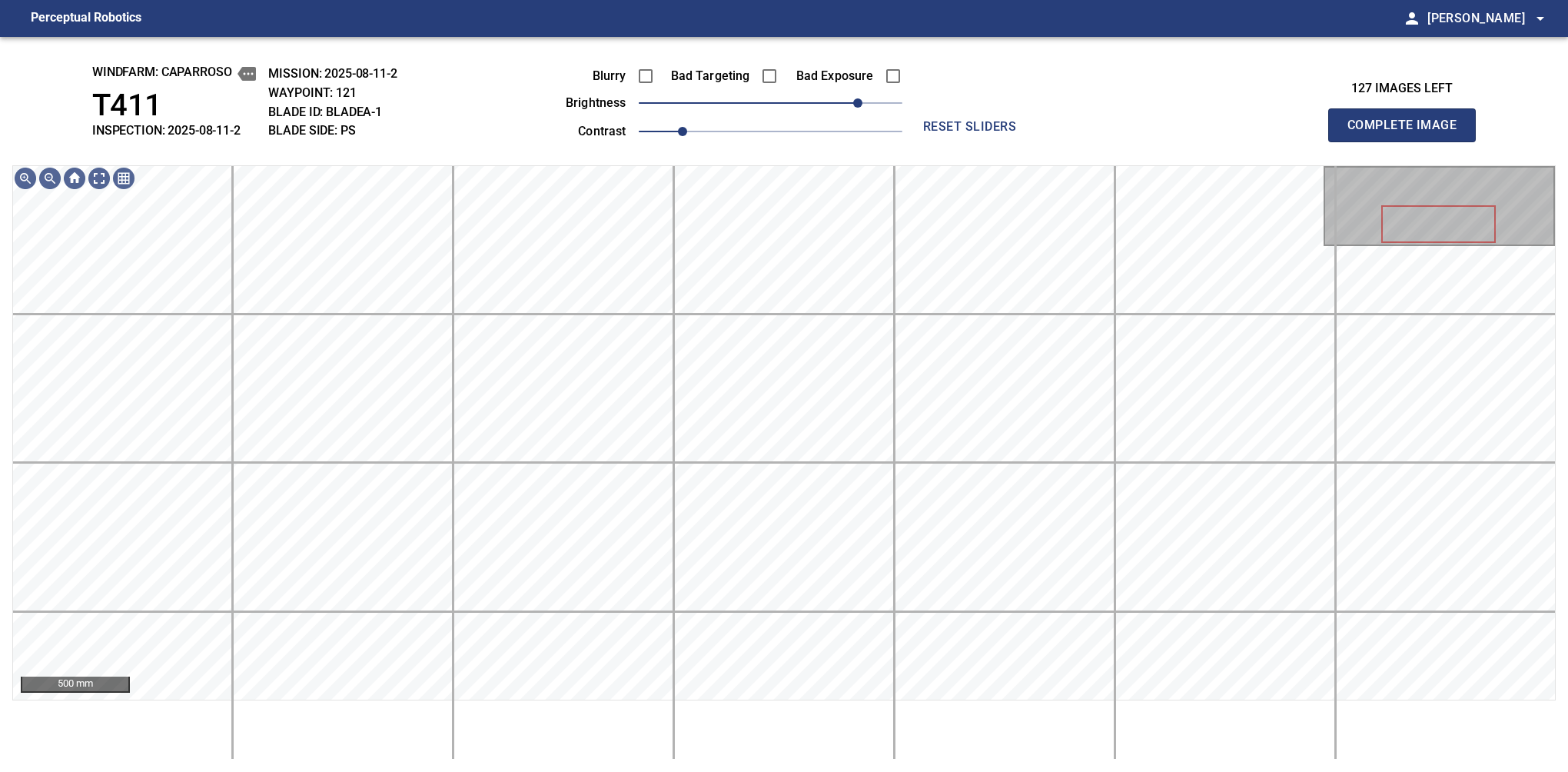
click at [1070, 129] on span "Complete Image" at bounding box center [1402, 126] width 114 height 22
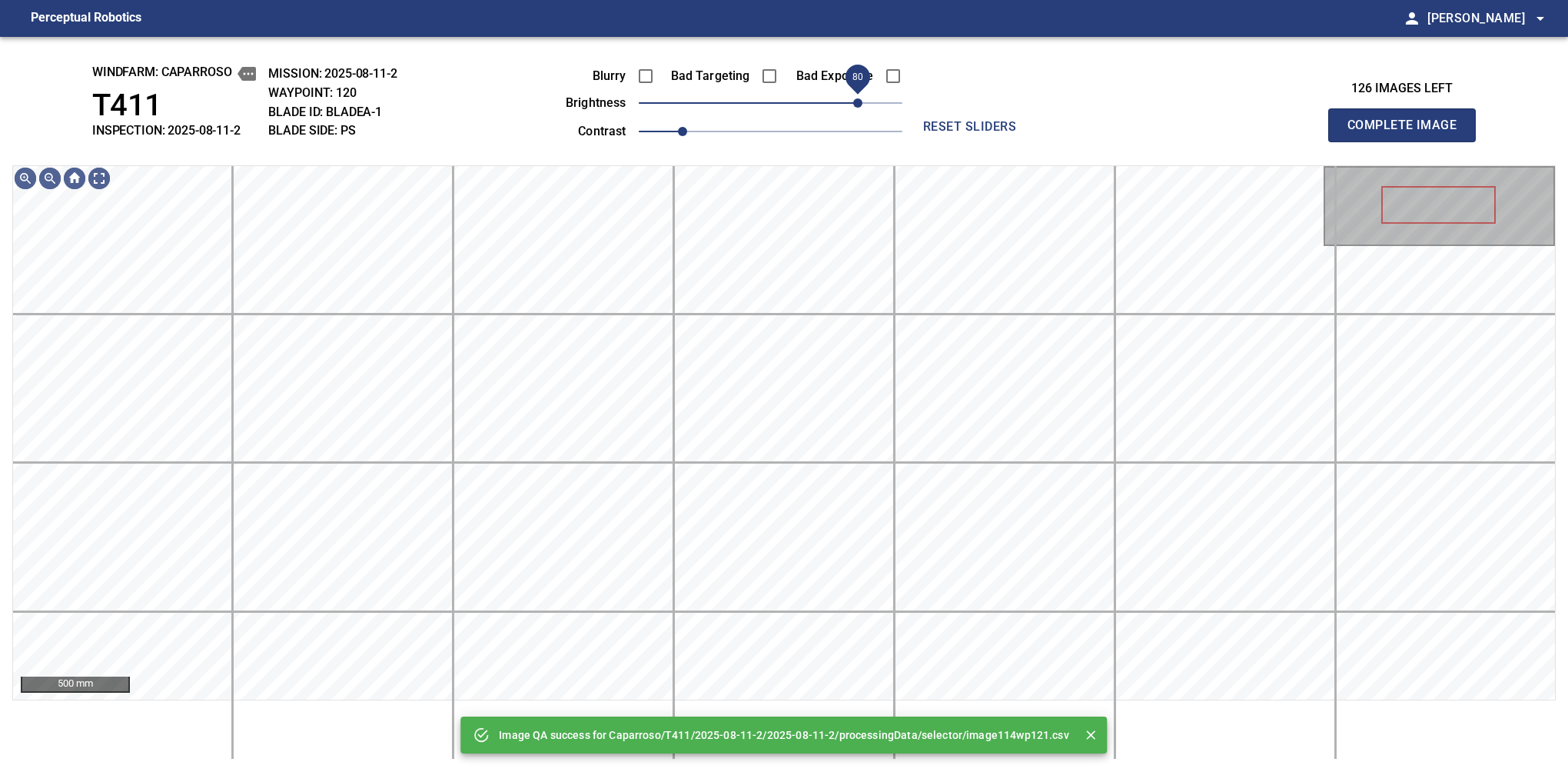
drag, startPoint x: 815, startPoint y: 113, endPoint x: 855, endPoint y: 108, distance: 40.3
click at [855, 108] on span "80" at bounding box center [771, 103] width 264 height 22
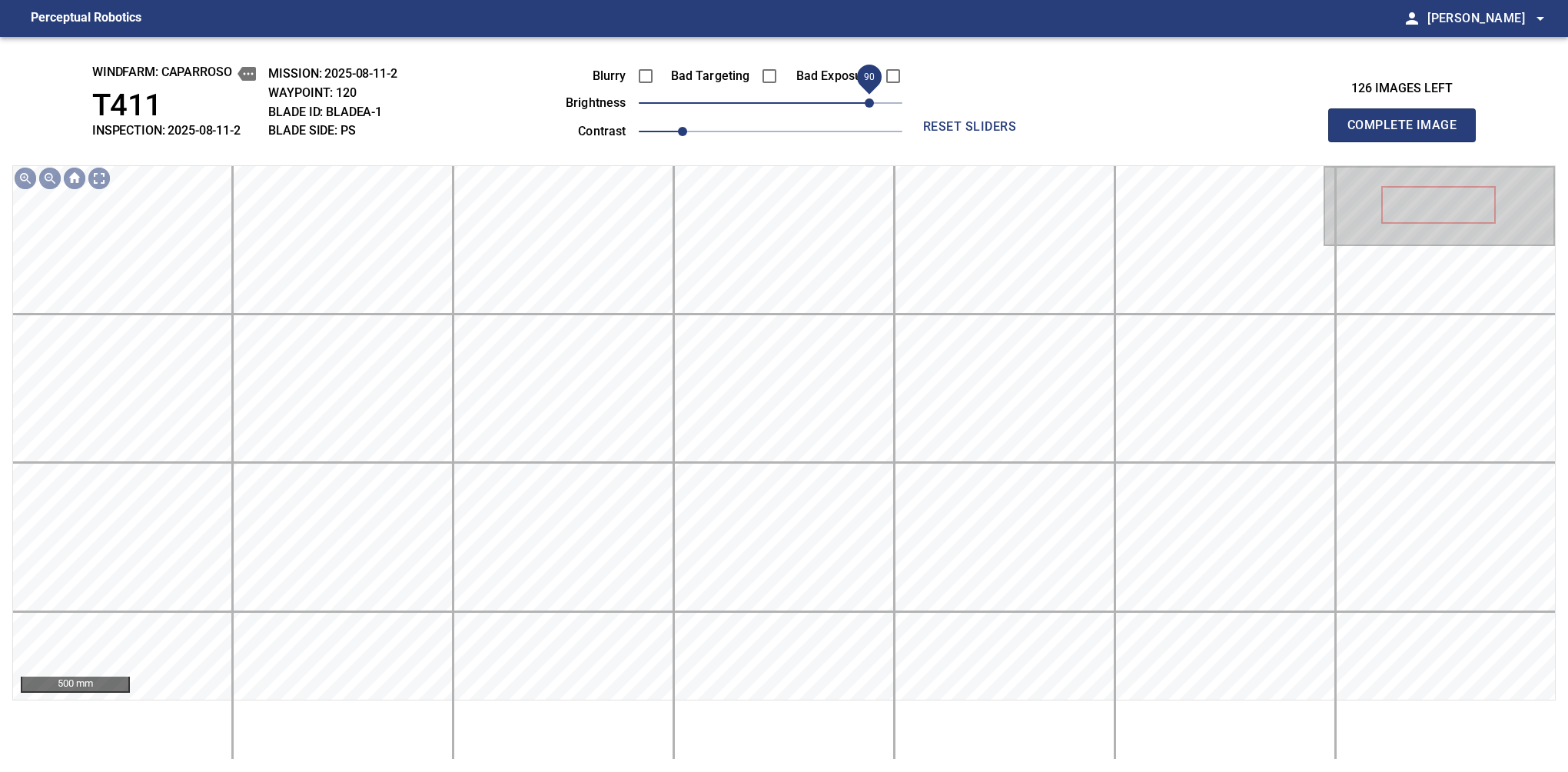
drag, startPoint x: 863, startPoint y: 105, endPoint x: 871, endPoint y: 96, distance: 12.0
click at [871, 99] on span "90" at bounding box center [869, 103] width 9 height 9
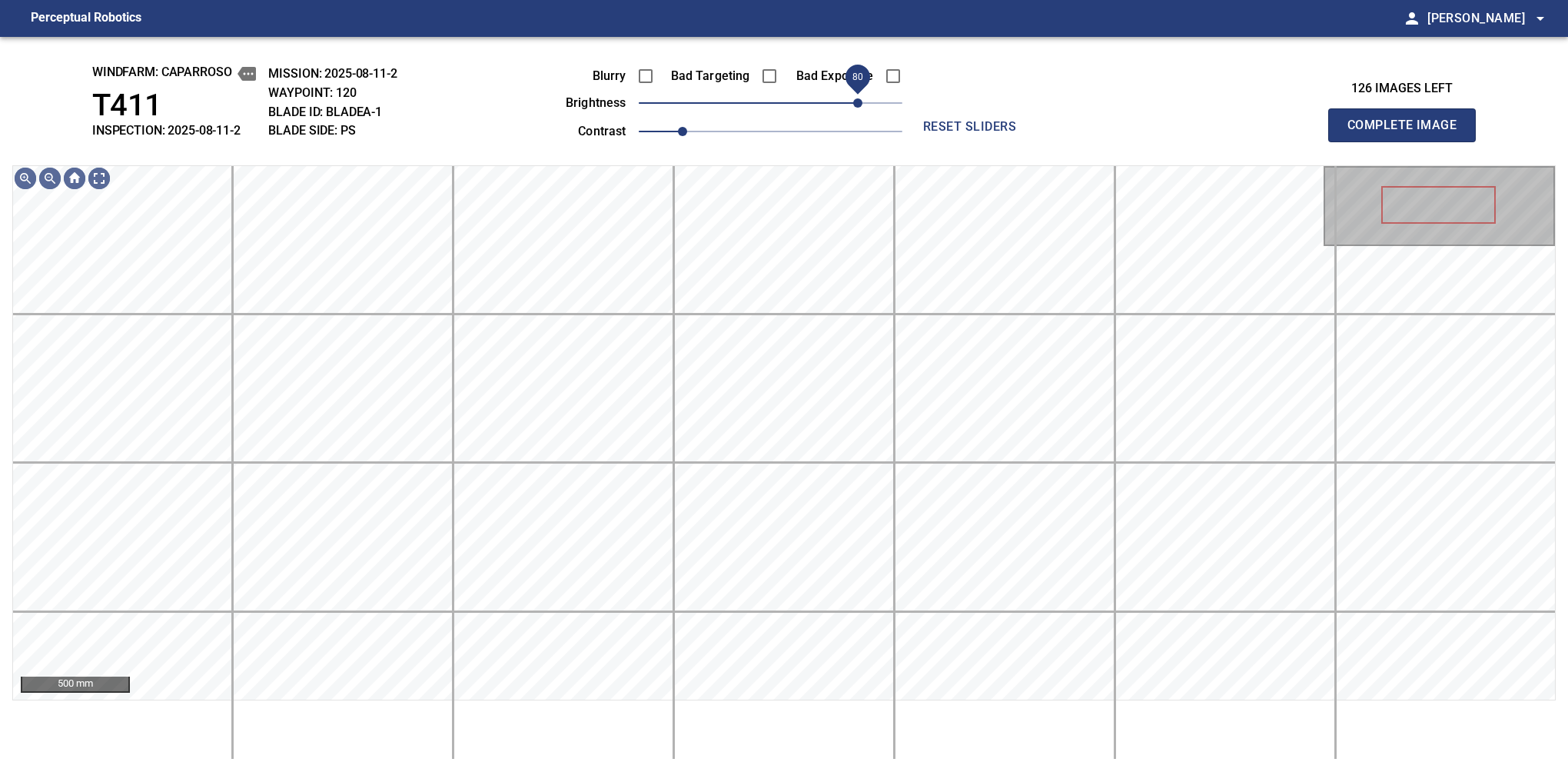
drag, startPoint x: 871, startPoint y: 96, endPoint x: 858, endPoint y: 102, distance: 14.3
click at [858, 102] on span "80" at bounding box center [858, 103] width 9 height 9
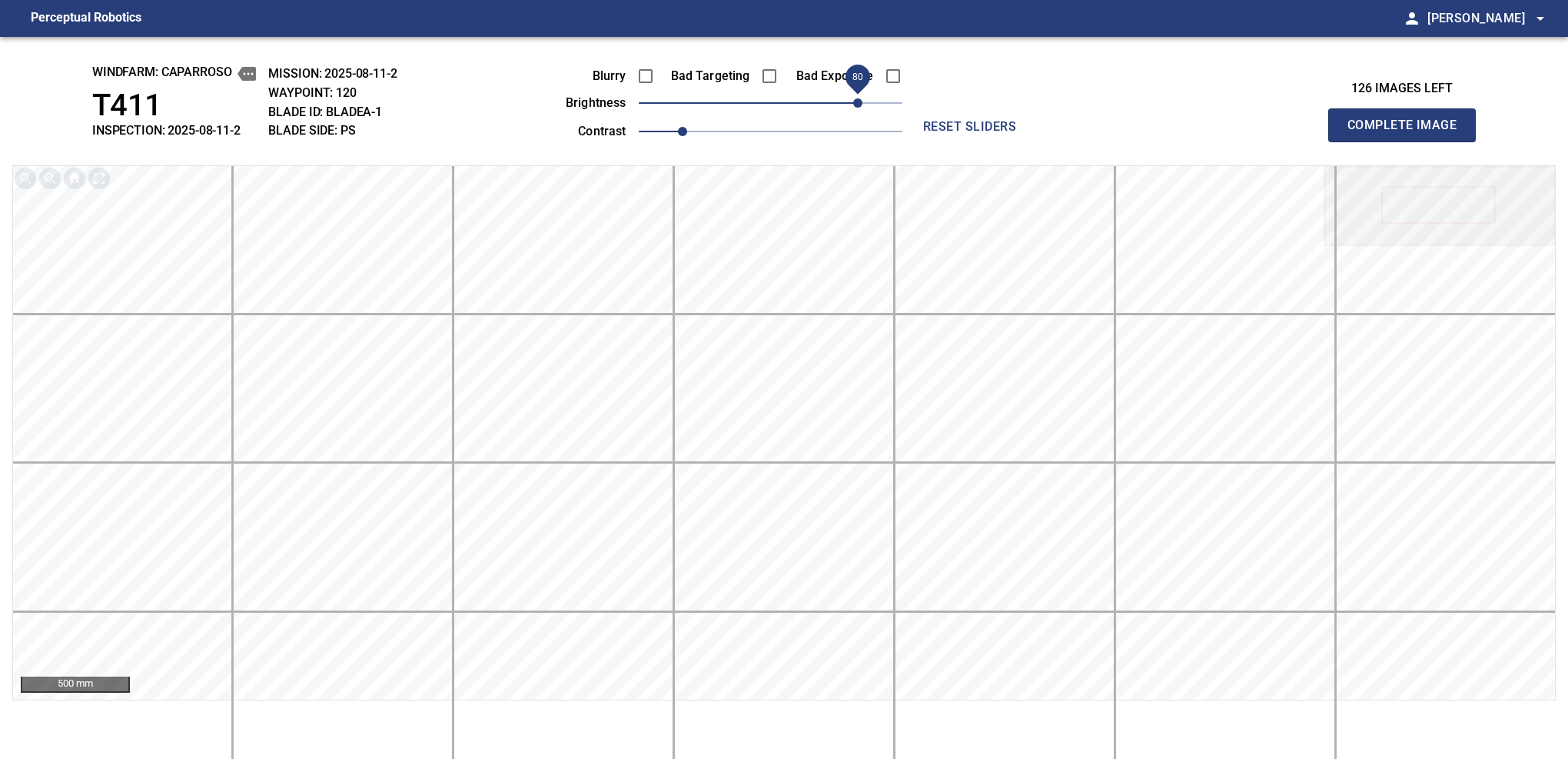
click at [1070, 129] on span "Complete Image" at bounding box center [1402, 126] width 114 height 22
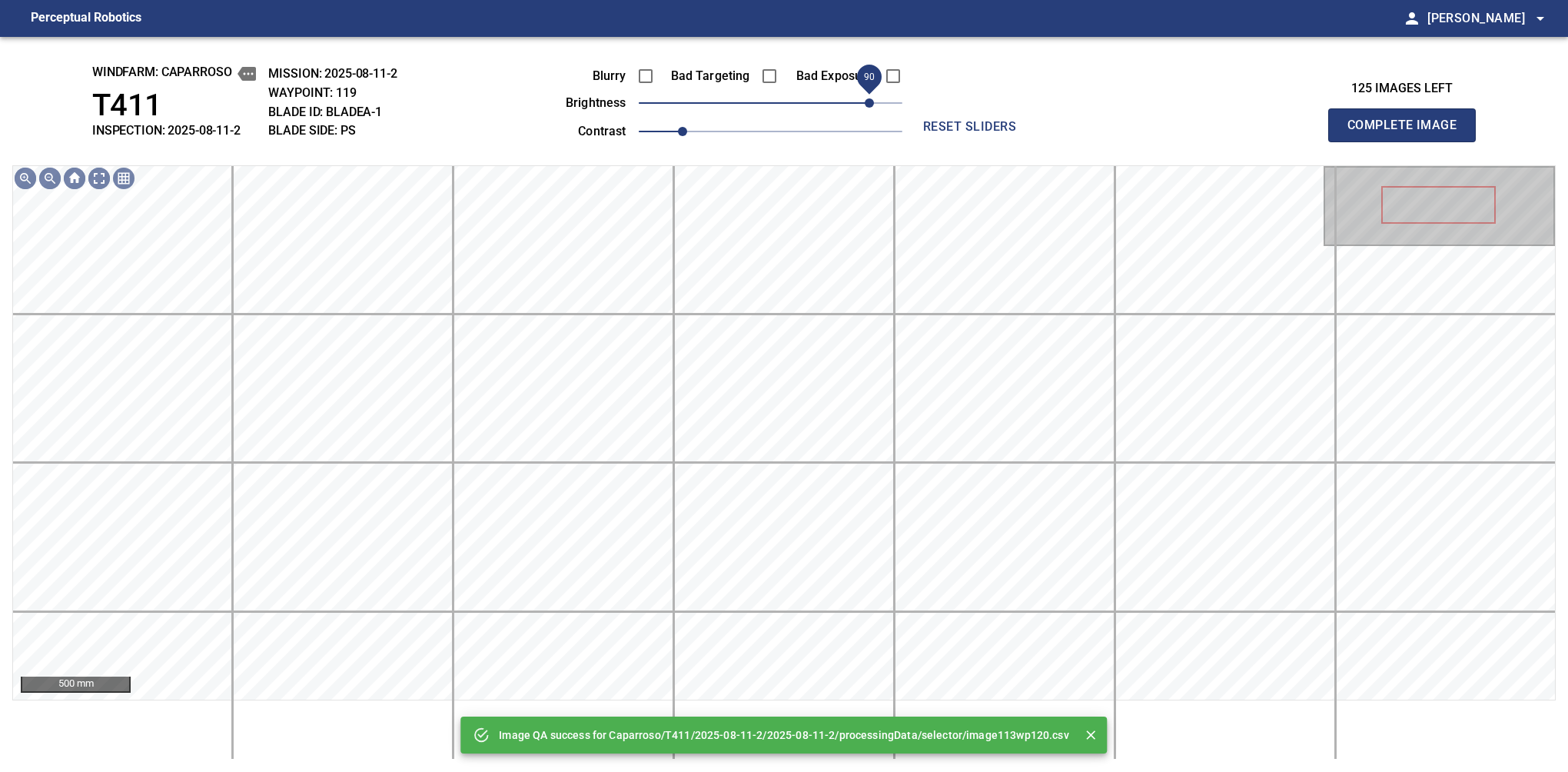
click at [866, 96] on span "90" at bounding box center [771, 103] width 264 height 22
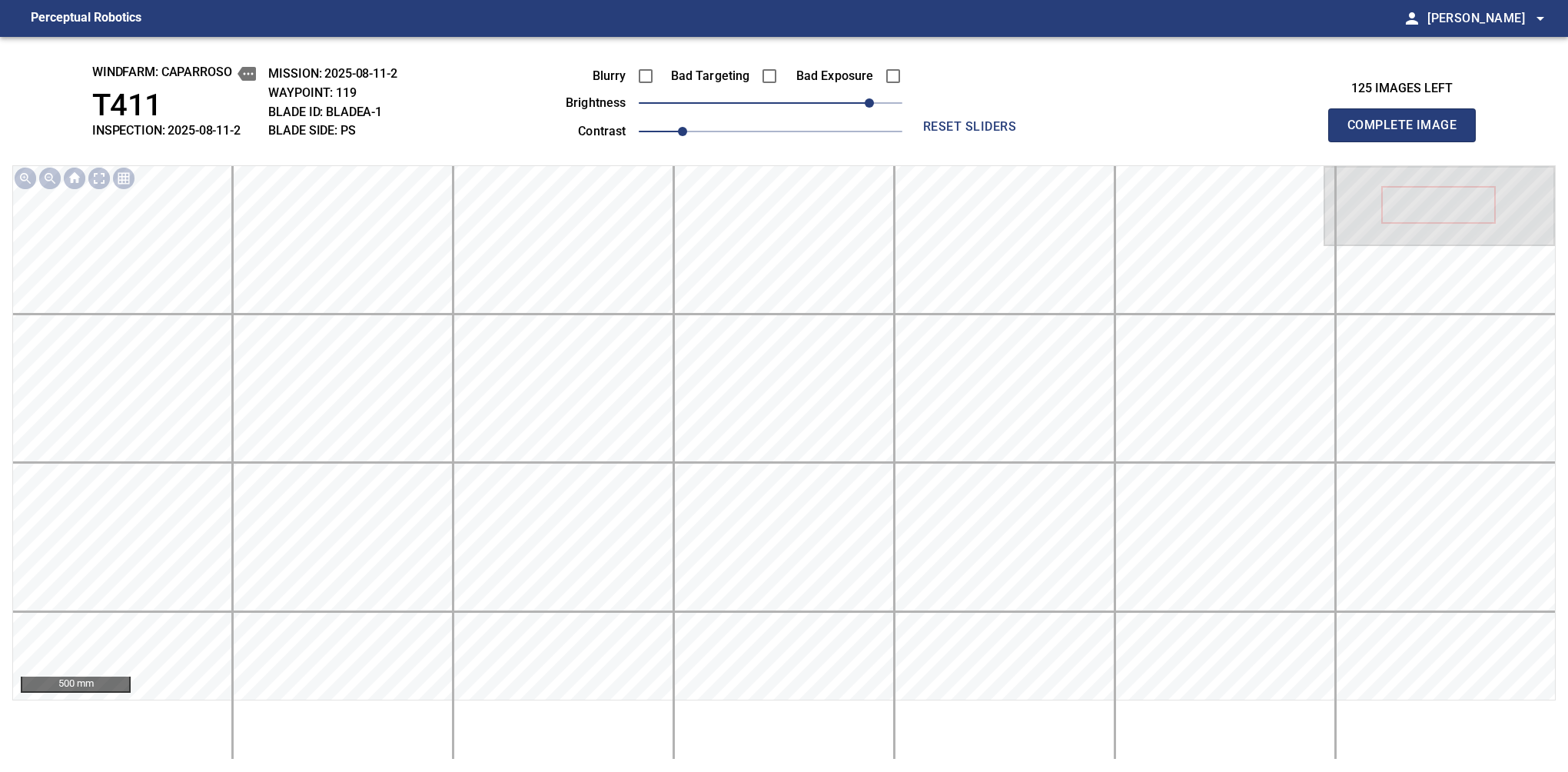
click at [1070, 129] on span "Complete Image" at bounding box center [1402, 126] width 114 height 22
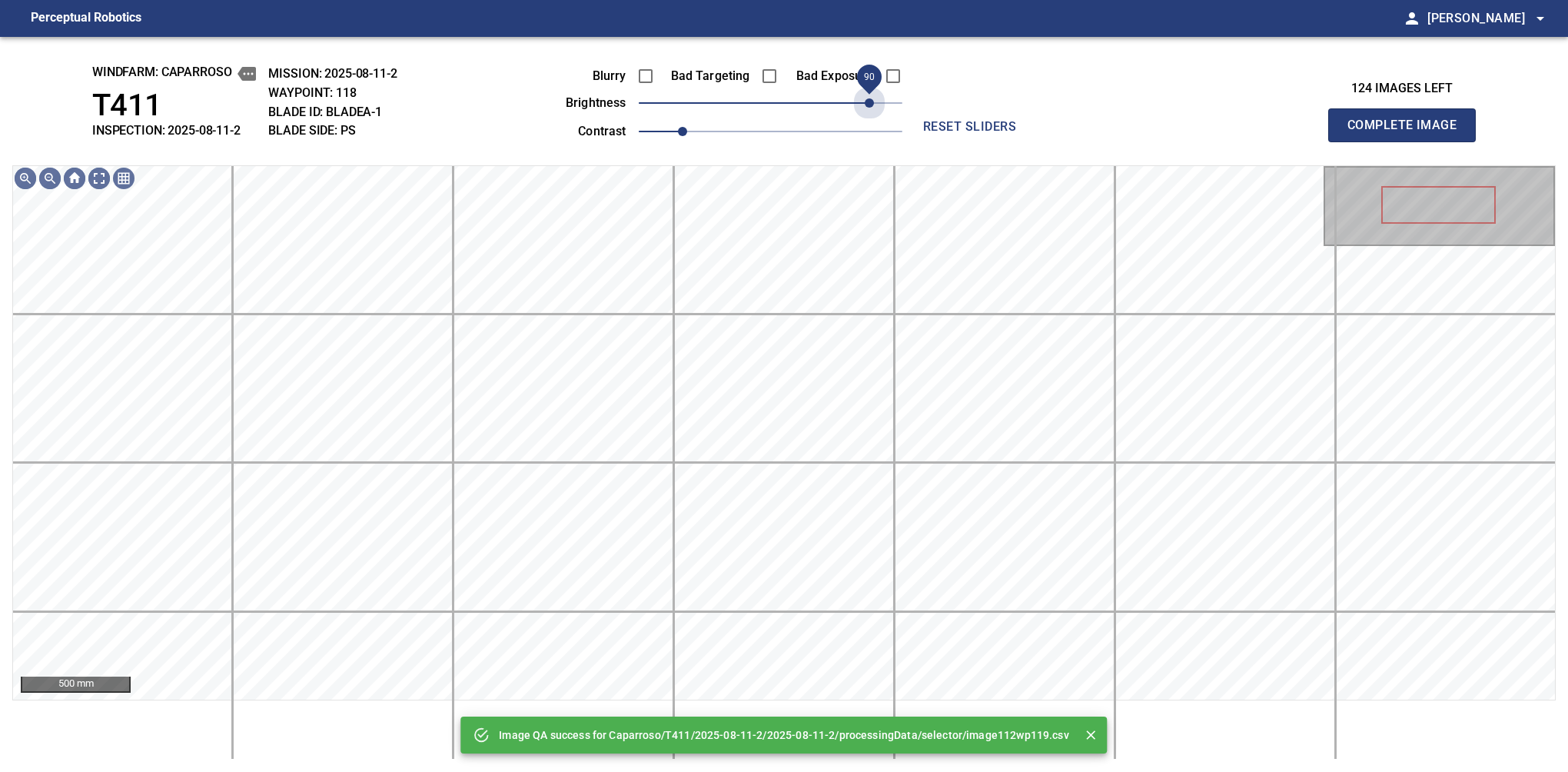
click at [866, 96] on span "90" at bounding box center [771, 103] width 264 height 22
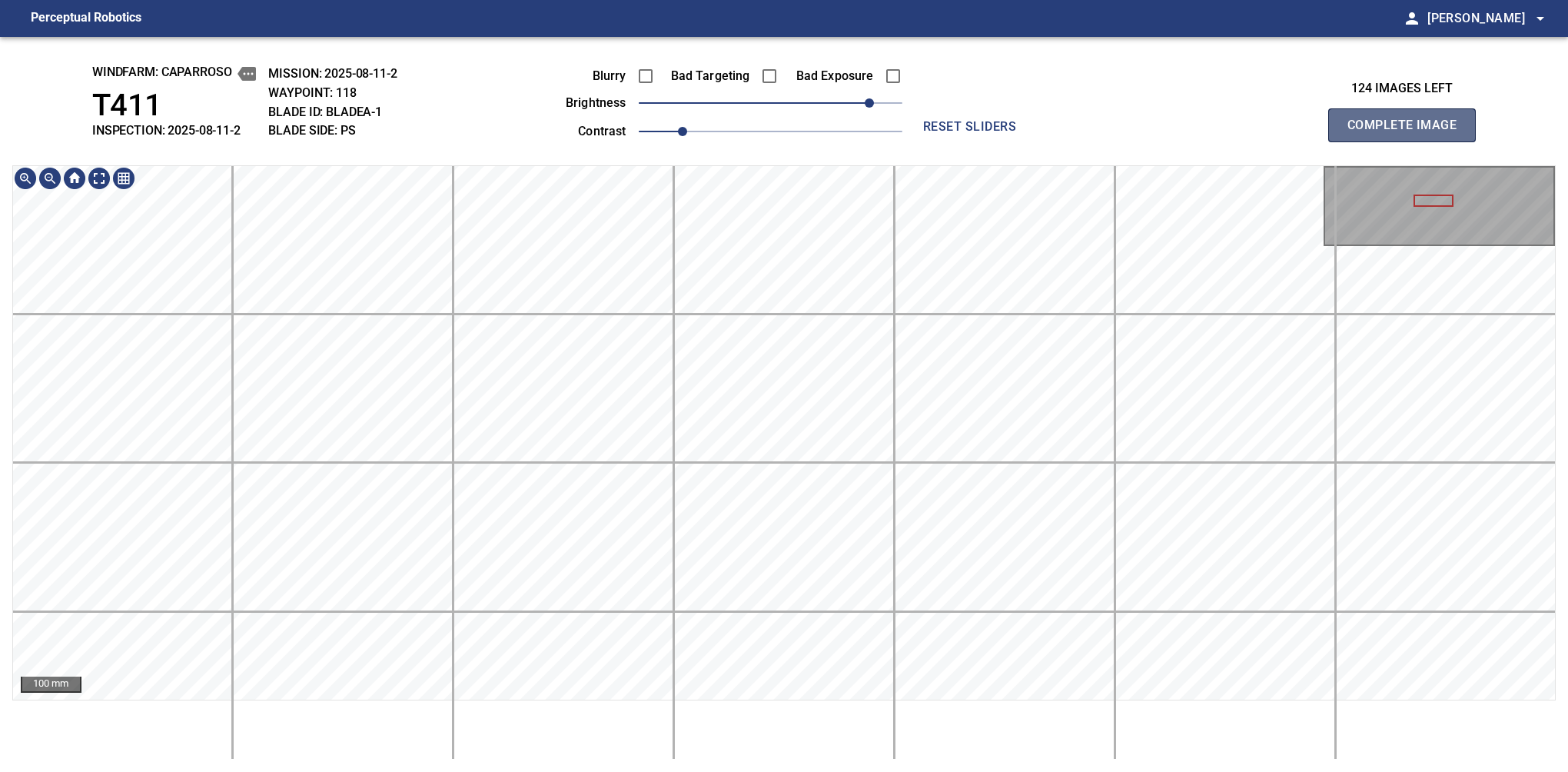
click at [1070, 129] on span "Complete Image" at bounding box center [1402, 126] width 114 height 22
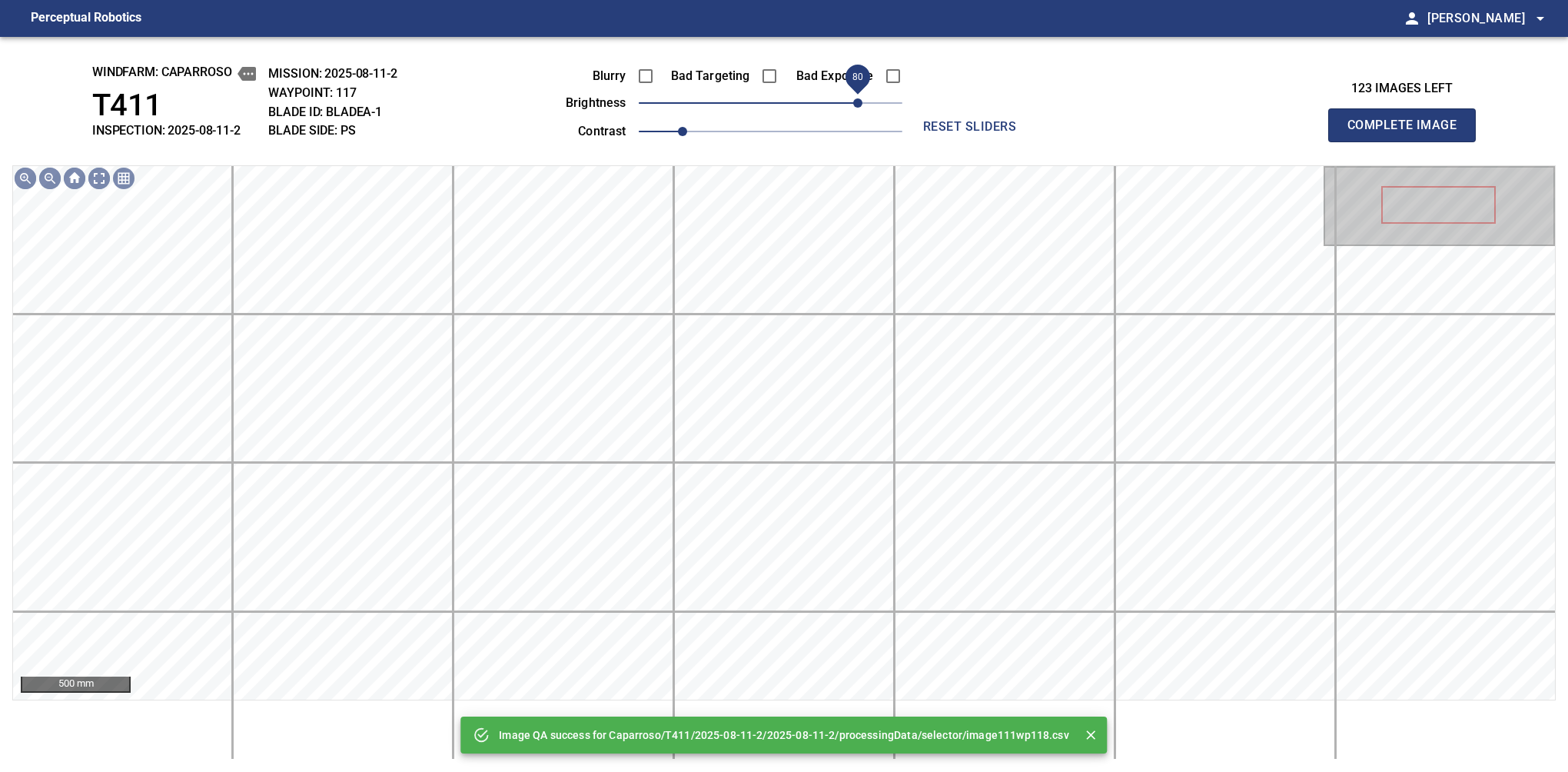
drag, startPoint x: 845, startPoint y: 105, endPoint x: 859, endPoint y: 103, distance: 14.1
click at [859, 103] on span "80" at bounding box center [771, 103] width 264 height 22
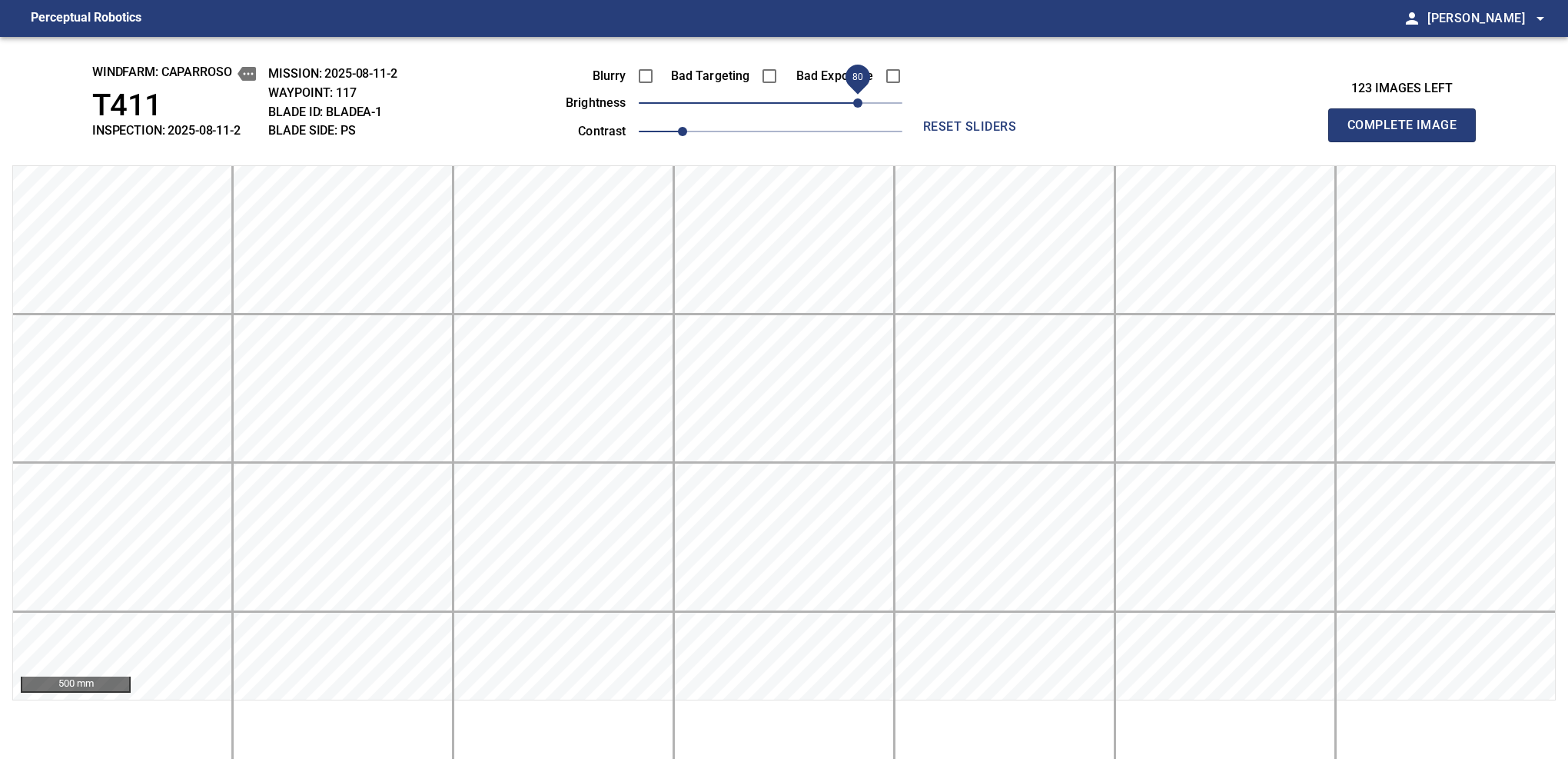
click at [1070, 129] on span "Complete Image" at bounding box center [1402, 126] width 114 height 22
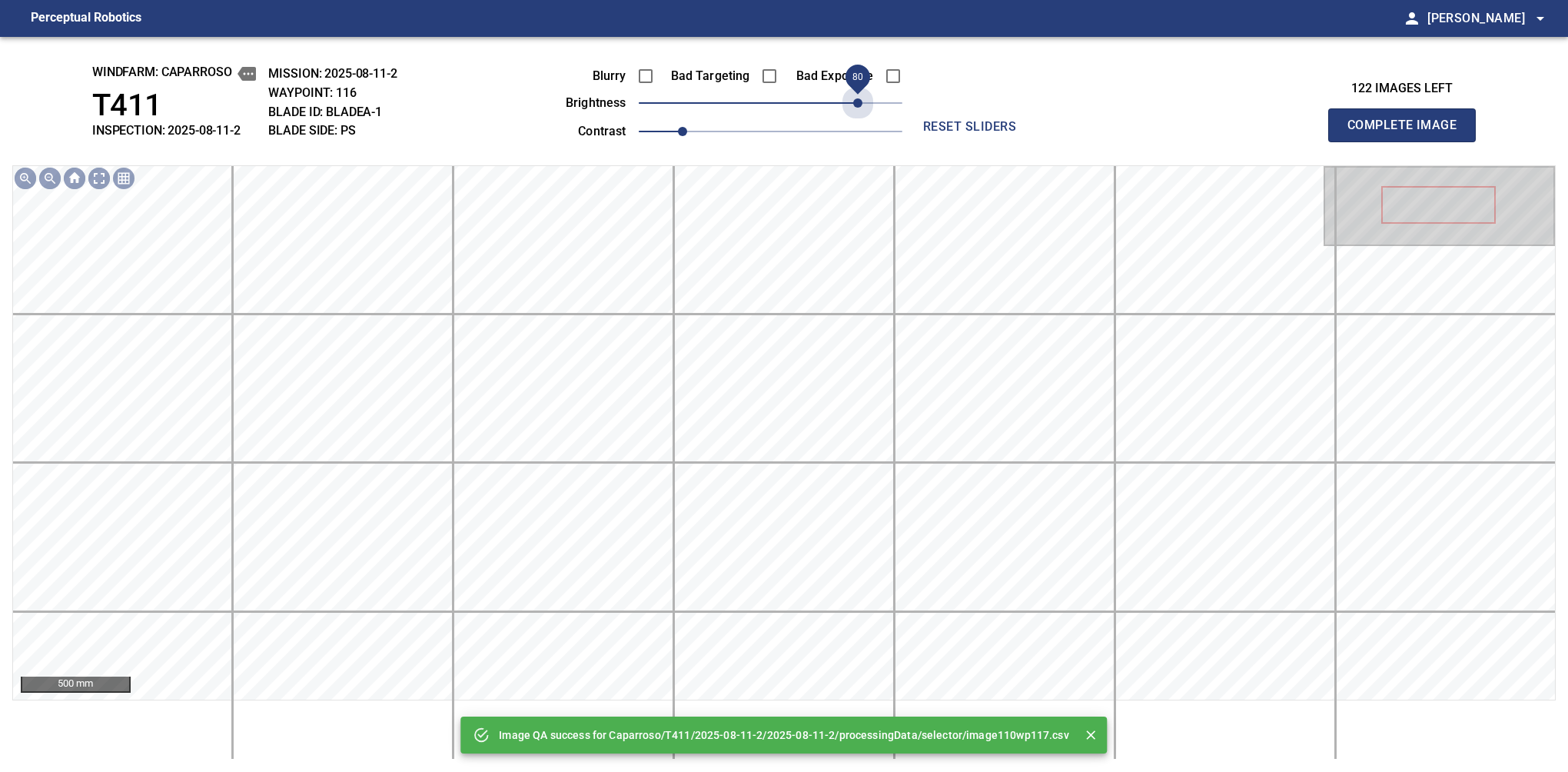
click at [859, 103] on span "80" at bounding box center [771, 103] width 264 height 22
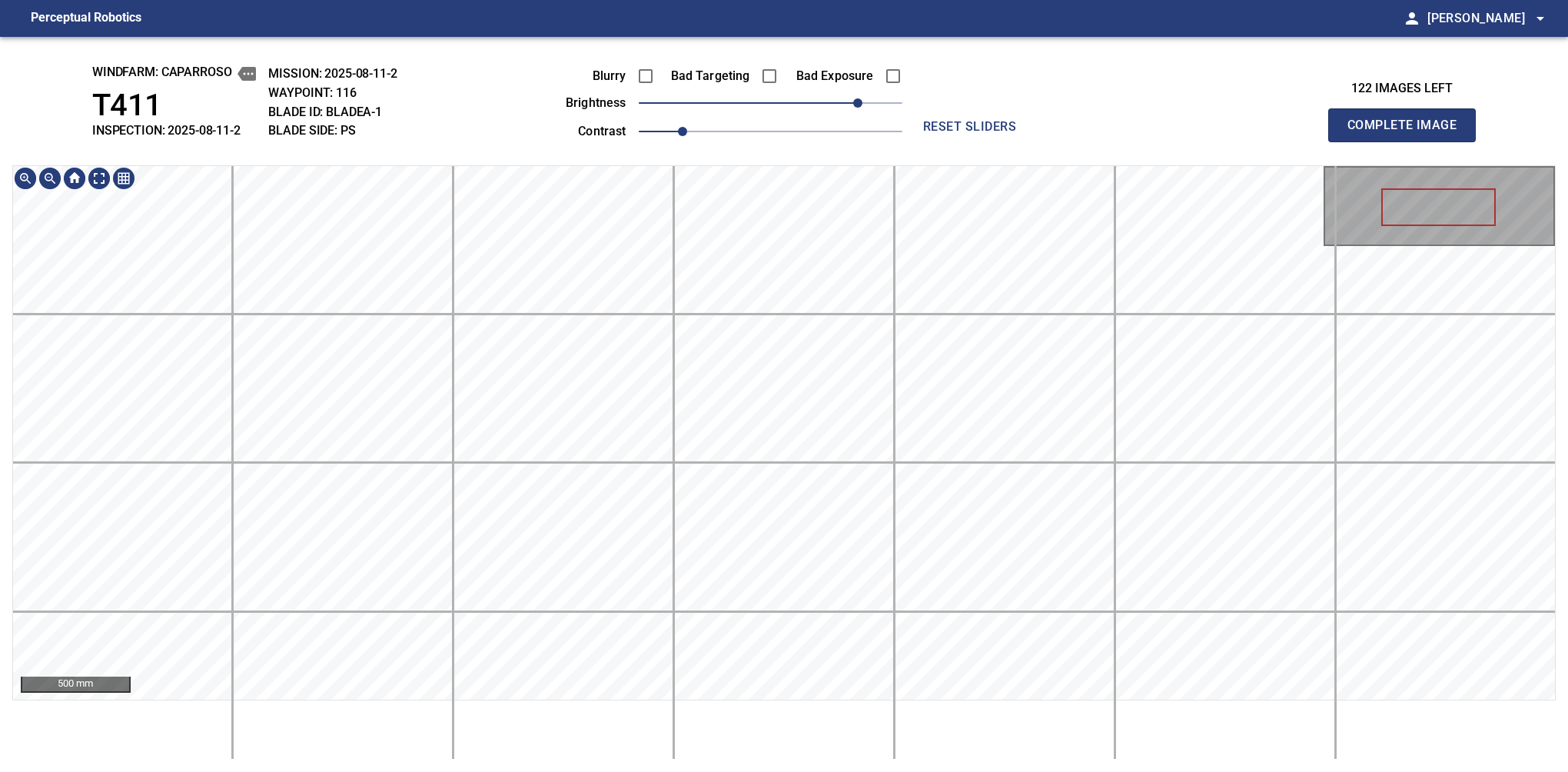
click at [792, 151] on div "windfarm: Caparroso T411 INSPECTION: 2025-08-11-2 MISSION: 2025-08-11-2 WAYPOIN…" at bounding box center [784, 405] width 1568 height 735
click at [1070, 129] on span "Complete Image" at bounding box center [1402, 126] width 114 height 22
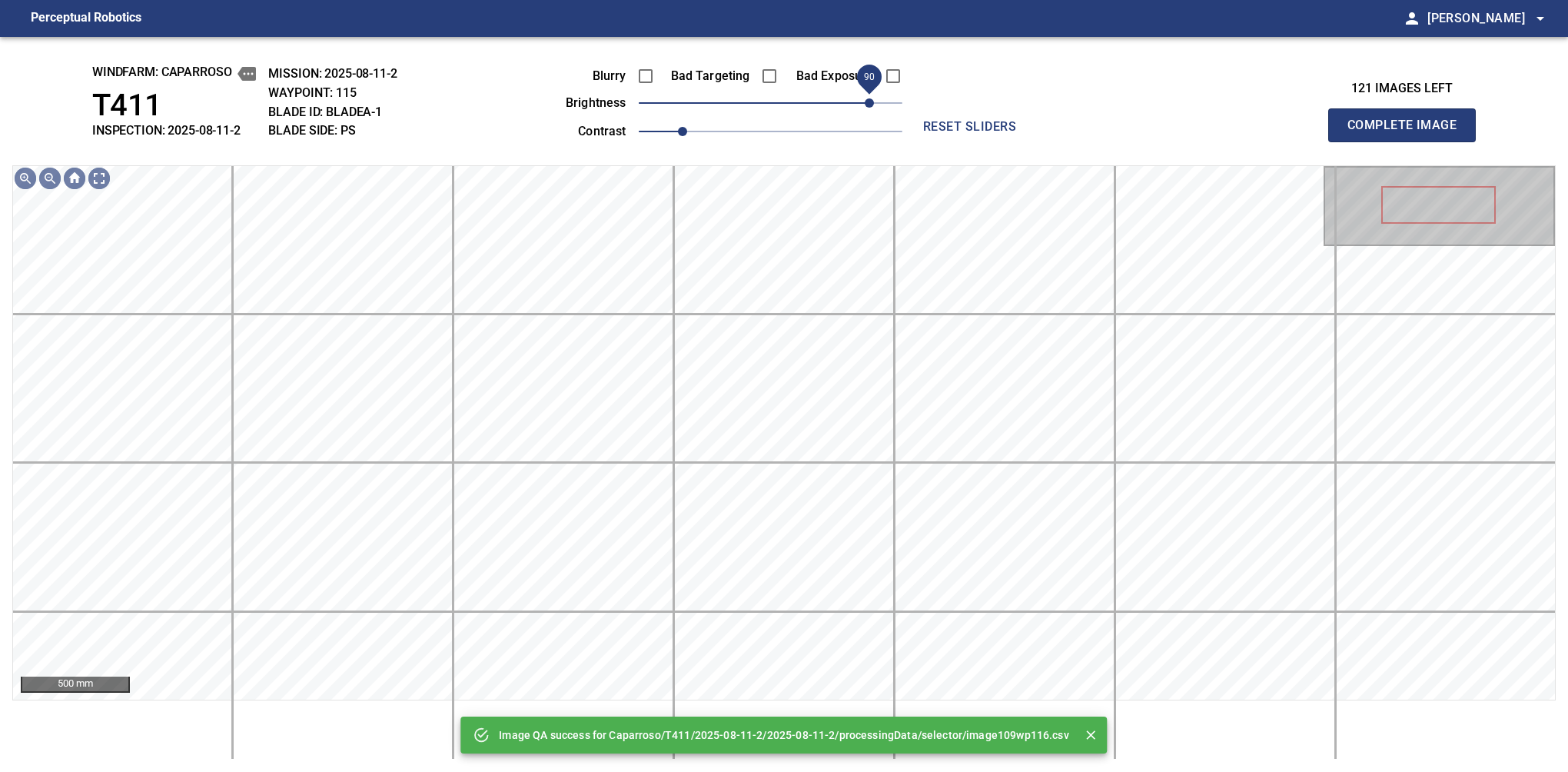
drag, startPoint x: 852, startPoint y: 97, endPoint x: 866, endPoint y: 89, distance: 16.1
click at [866, 92] on span "90" at bounding box center [771, 103] width 264 height 22
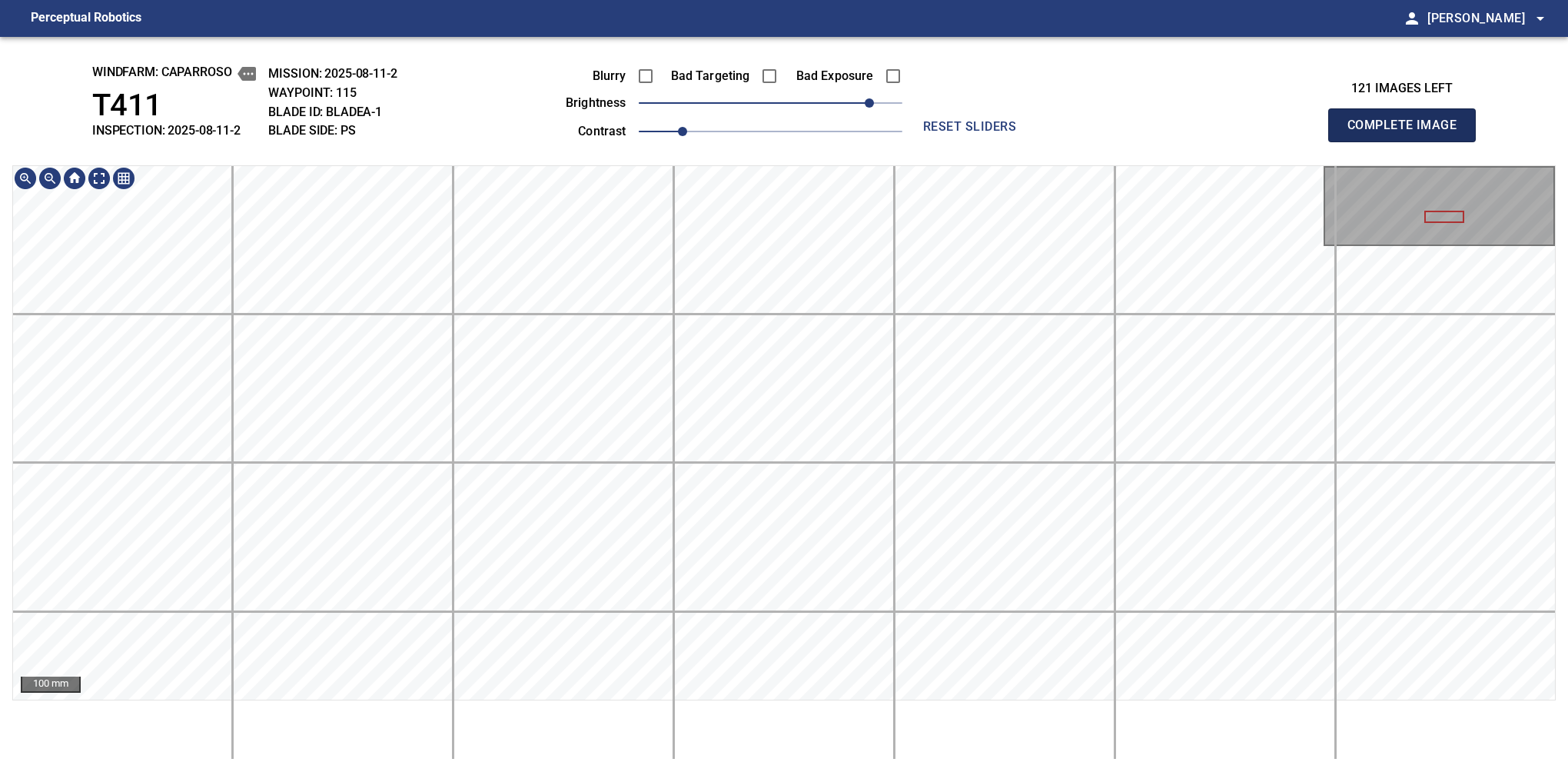
click at [1070, 129] on span "Complete Image" at bounding box center [1402, 126] width 114 height 22
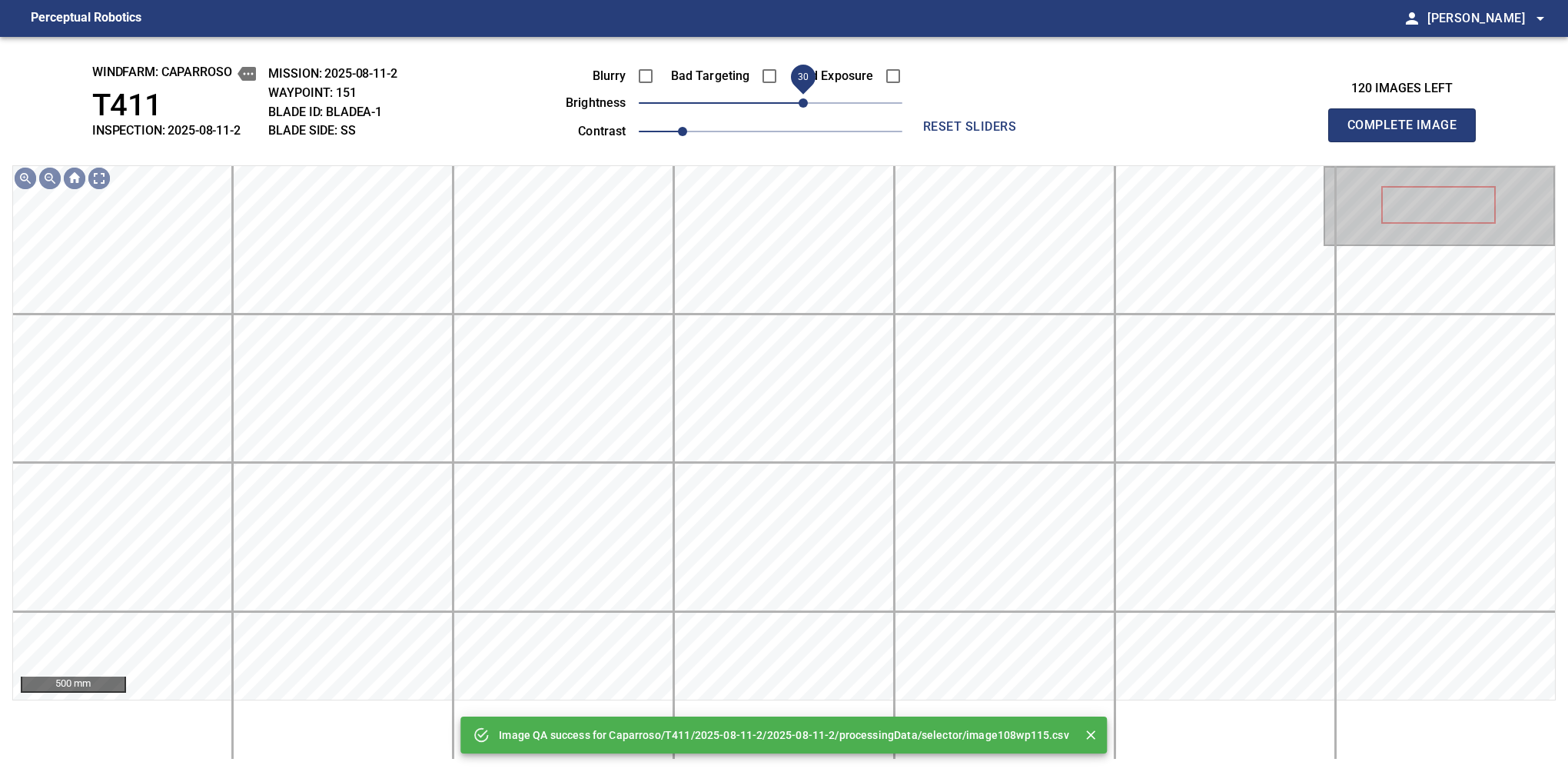
drag, startPoint x: 782, startPoint y: 106, endPoint x: 805, endPoint y: 101, distance: 23.5
click at [805, 101] on span "30" at bounding box center [803, 103] width 9 height 9
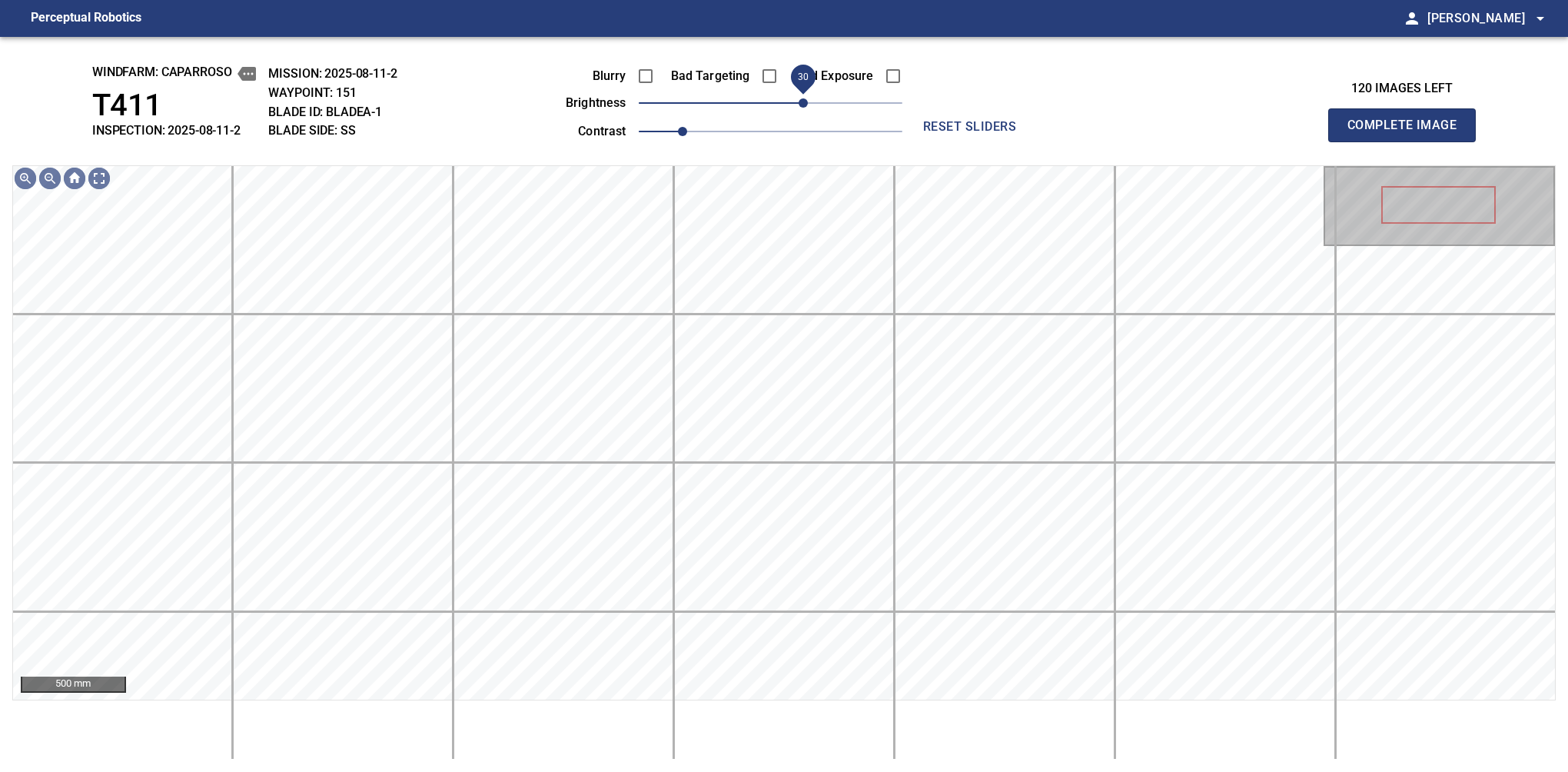
click at [805, 108] on span "30" at bounding box center [803, 103] width 9 height 9
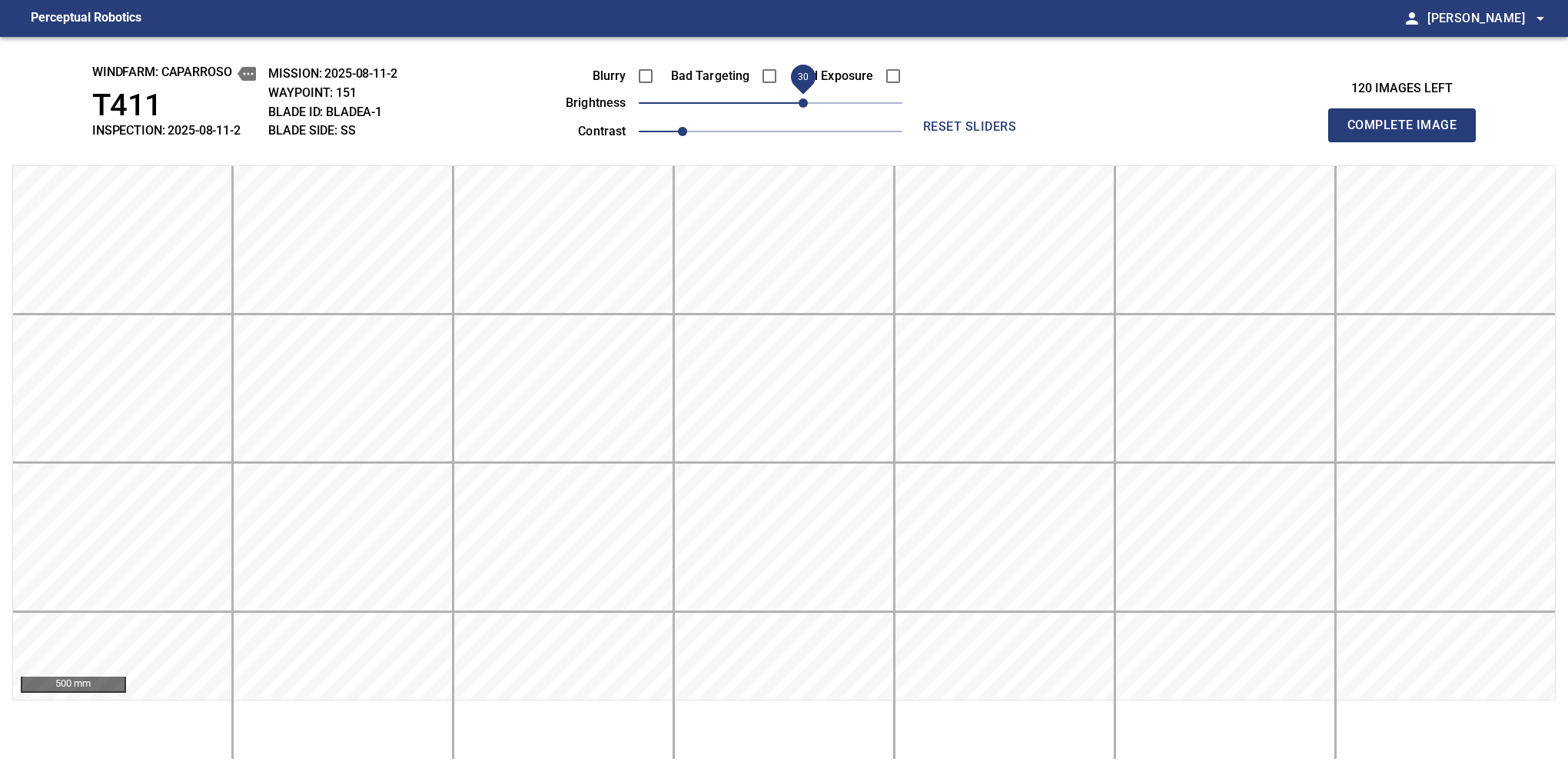
click at [1070, 129] on span "Complete Image" at bounding box center [1402, 126] width 114 height 22
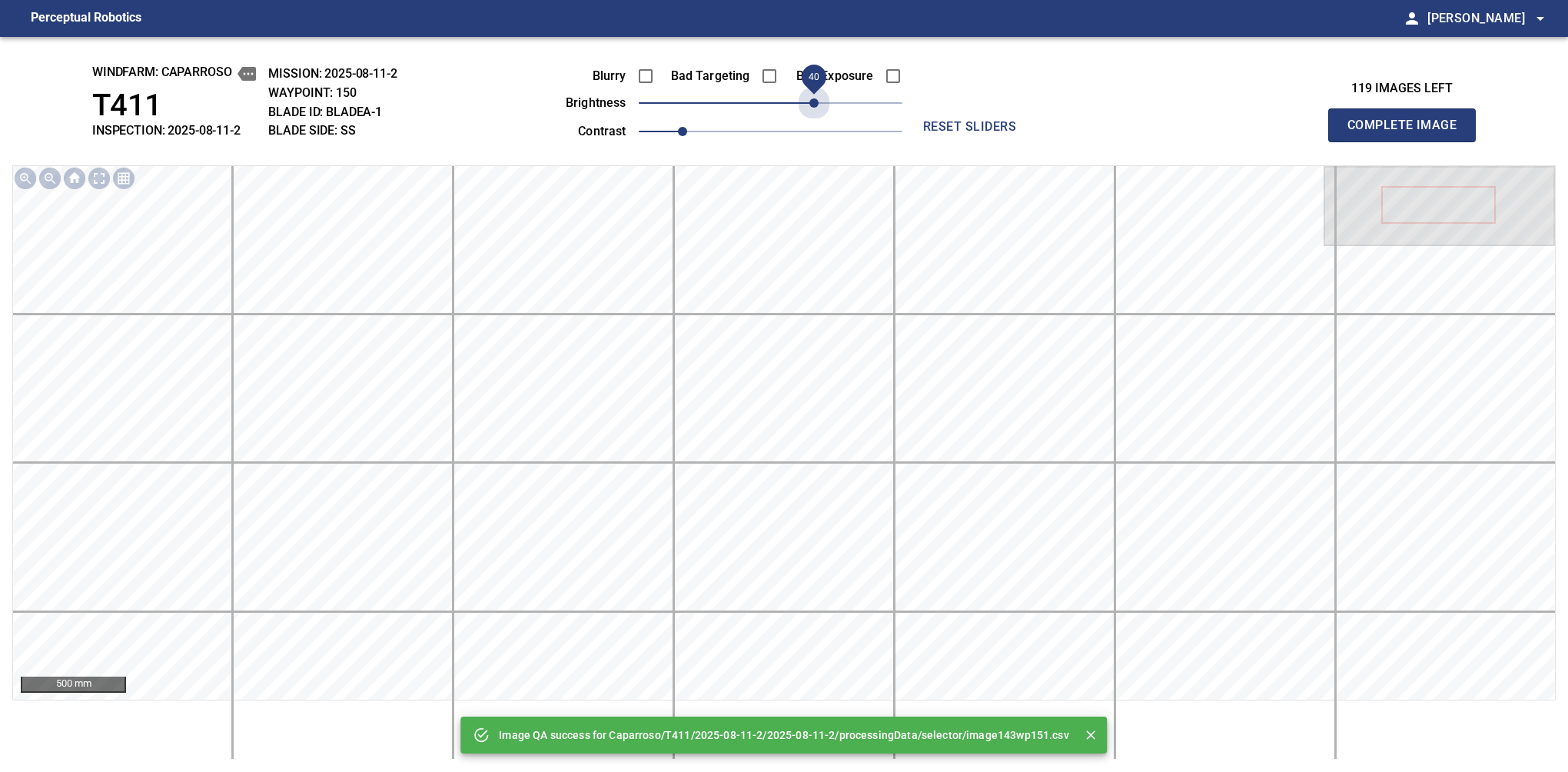
click at [810, 103] on span "40" at bounding box center [771, 103] width 264 height 22
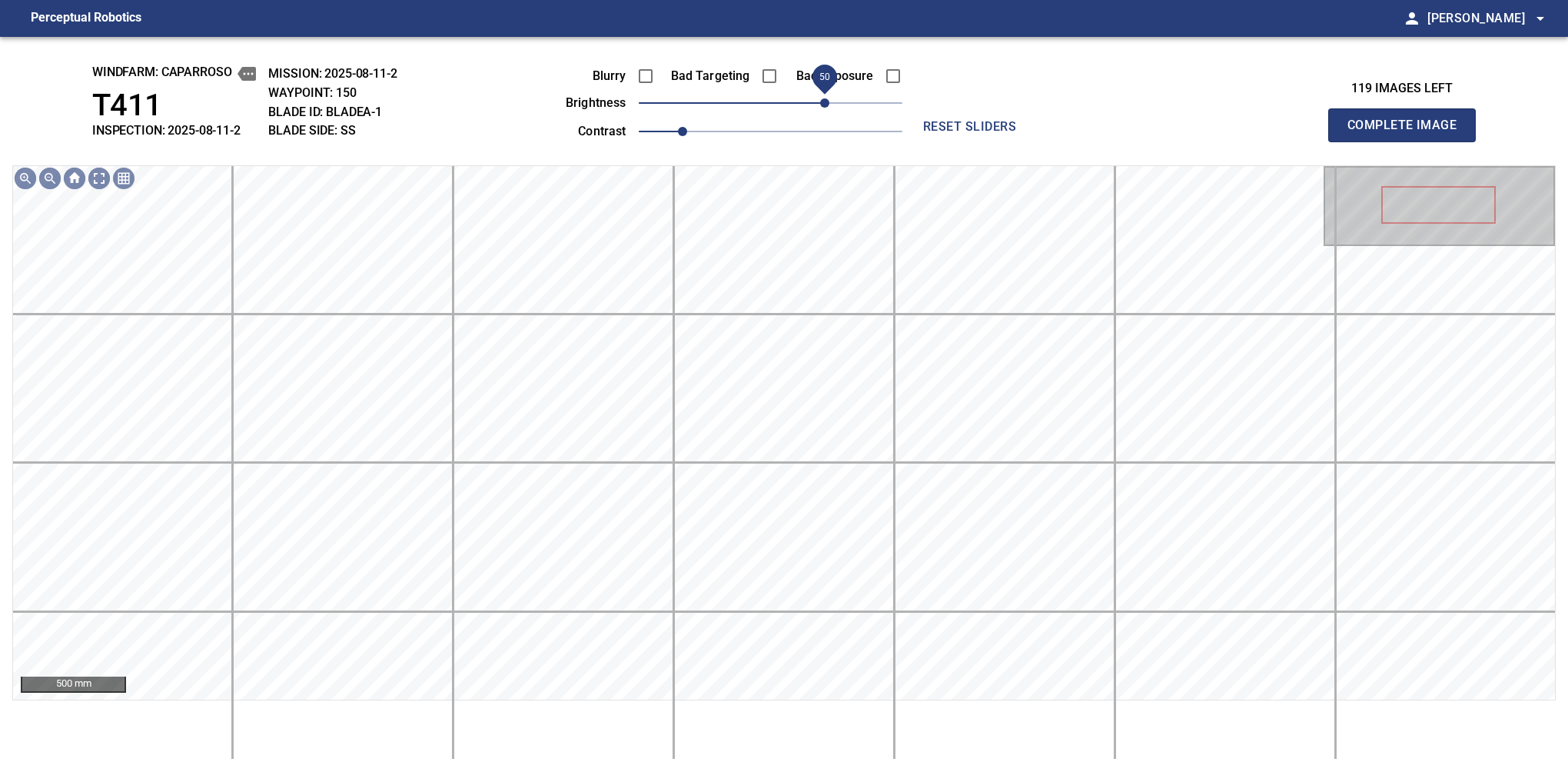
drag, startPoint x: 810, startPoint y: 103, endPoint x: 823, endPoint y: 95, distance: 15.3
click at [823, 99] on span "50" at bounding box center [824, 103] width 9 height 9
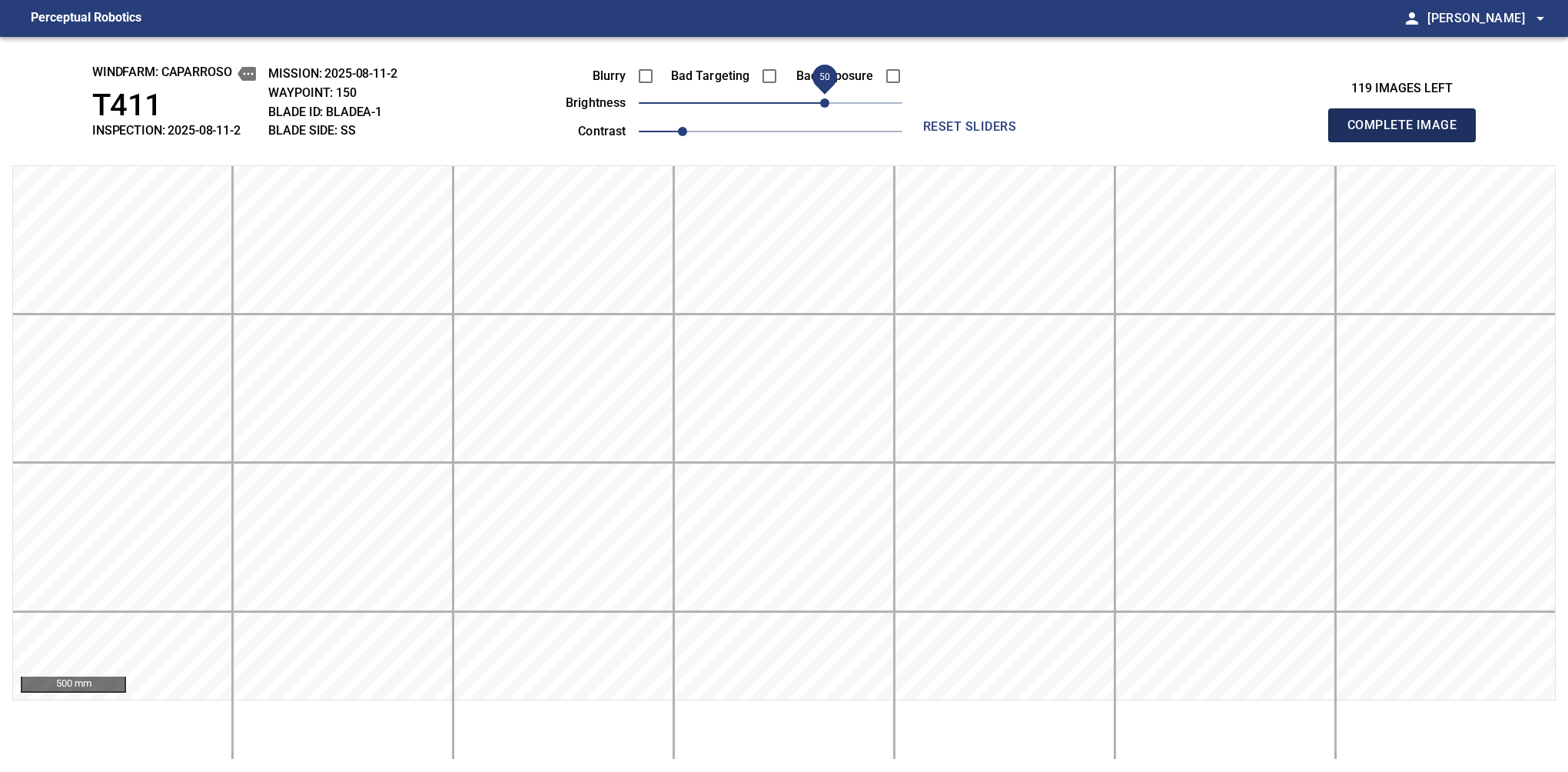
click at [1070, 129] on span "Complete Image" at bounding box center [1402, 126] width 114 height 22
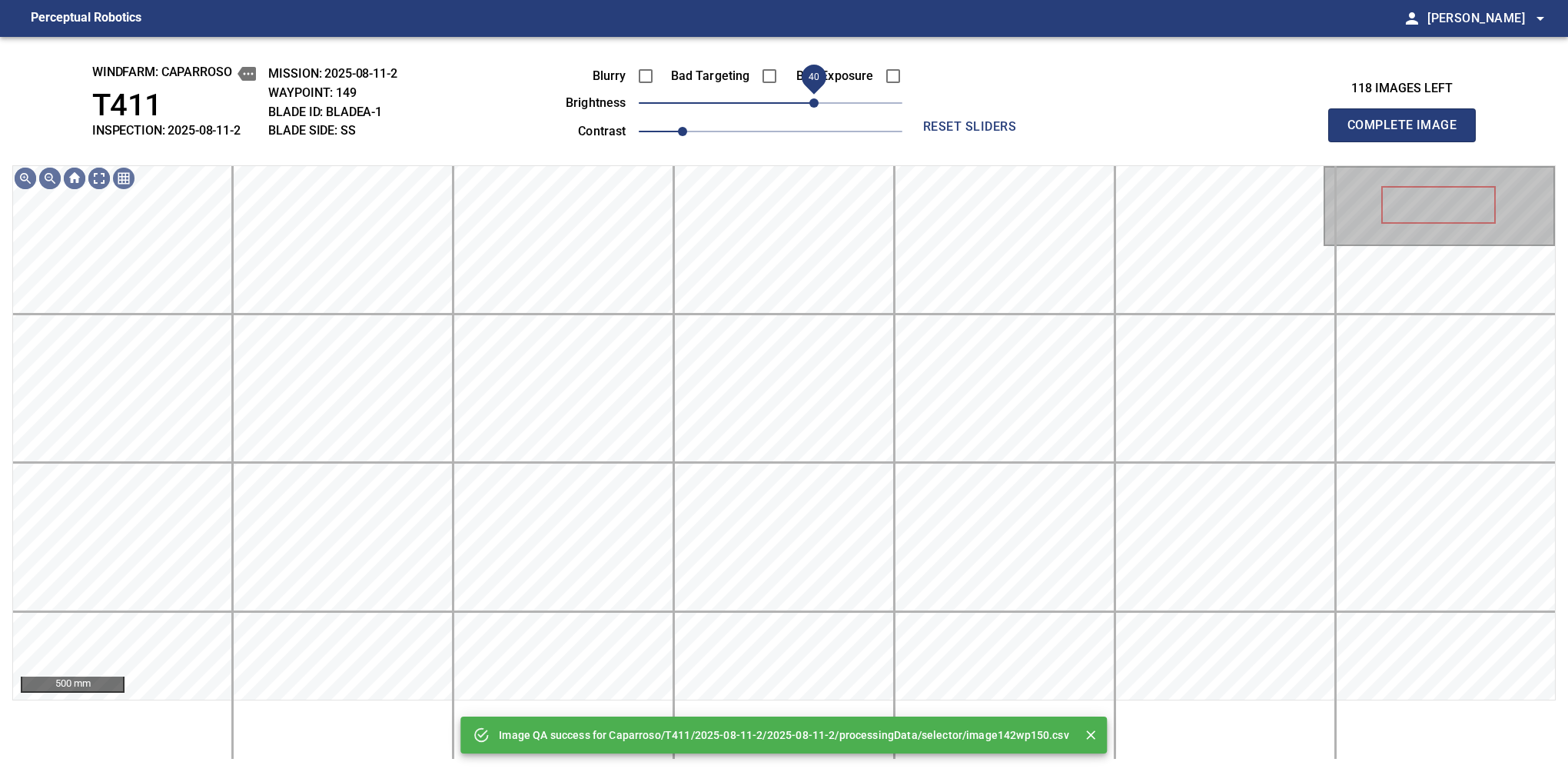
drag, startPoint x: 823, startPoint y: 95, endPoint x: 815, endPoint y: 95, distance: 8.0
click at [815, 95] on span "40" at bounding box center [771, 103] width 264 height 22
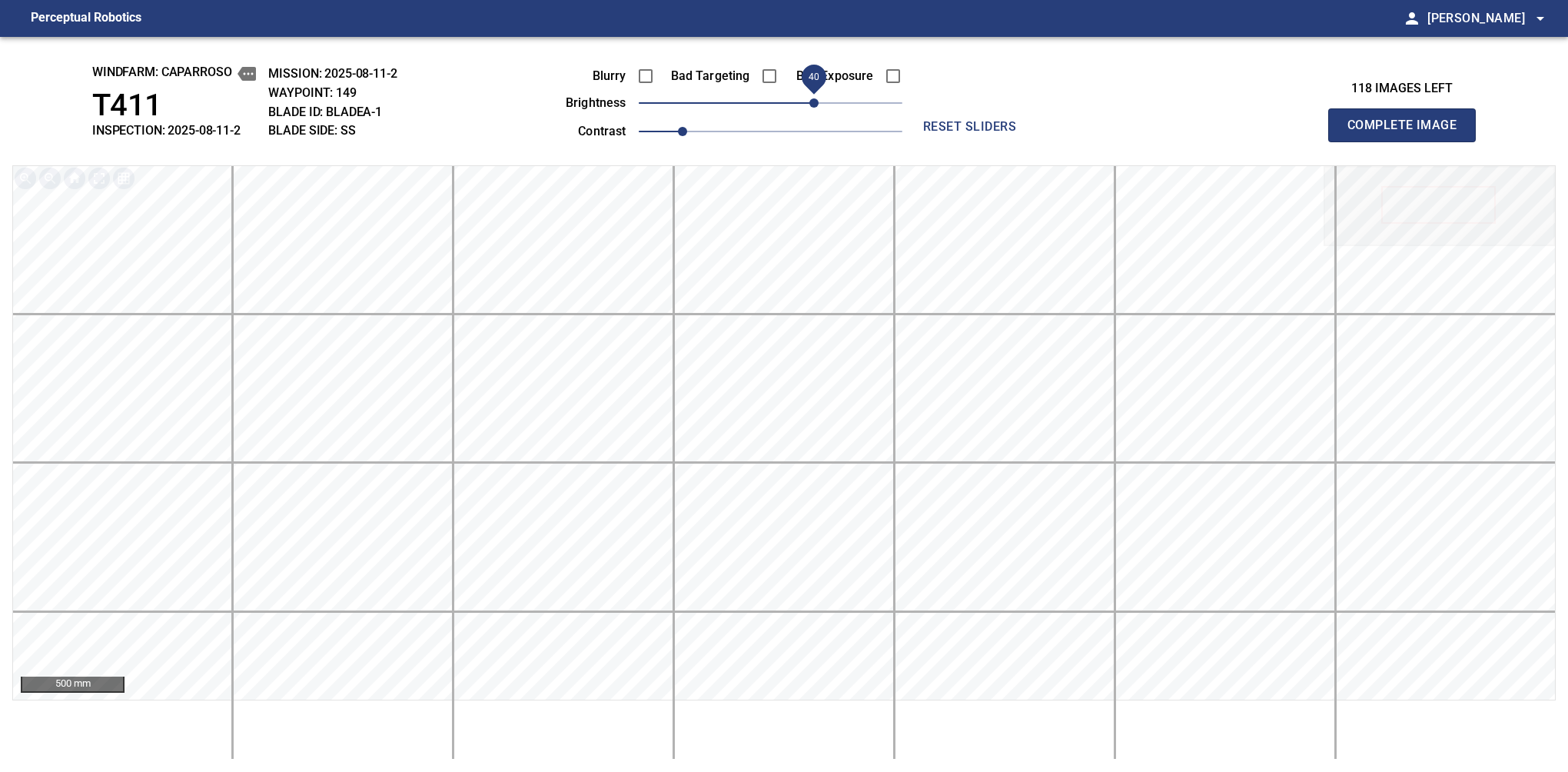
click at [1070, 129] on span "Complete Image" at bounding box center [1402, 126] width 114 height 22
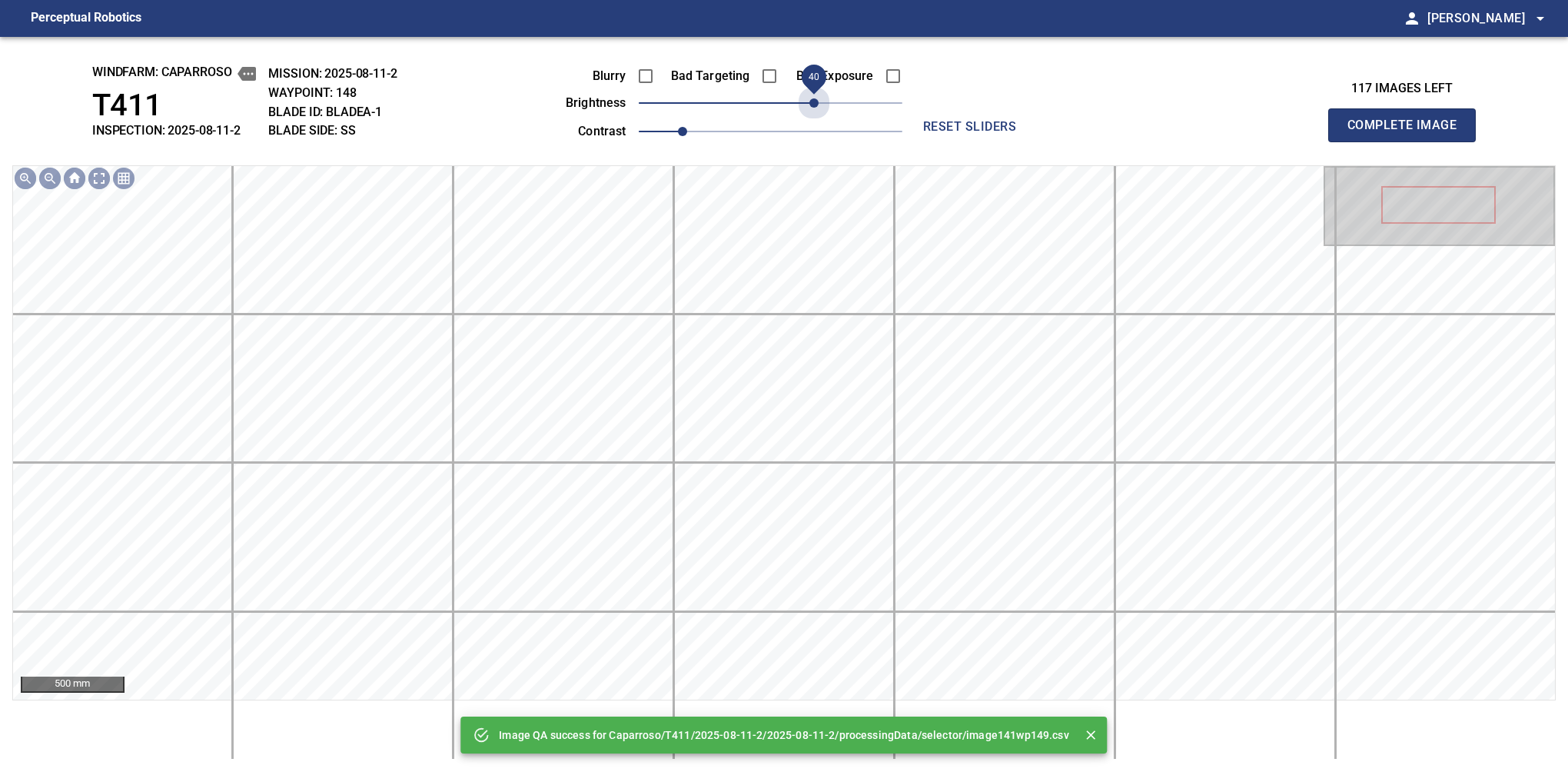
click at [815, 95] on span "40" at bounding box center [771, 103] width 264 height 22
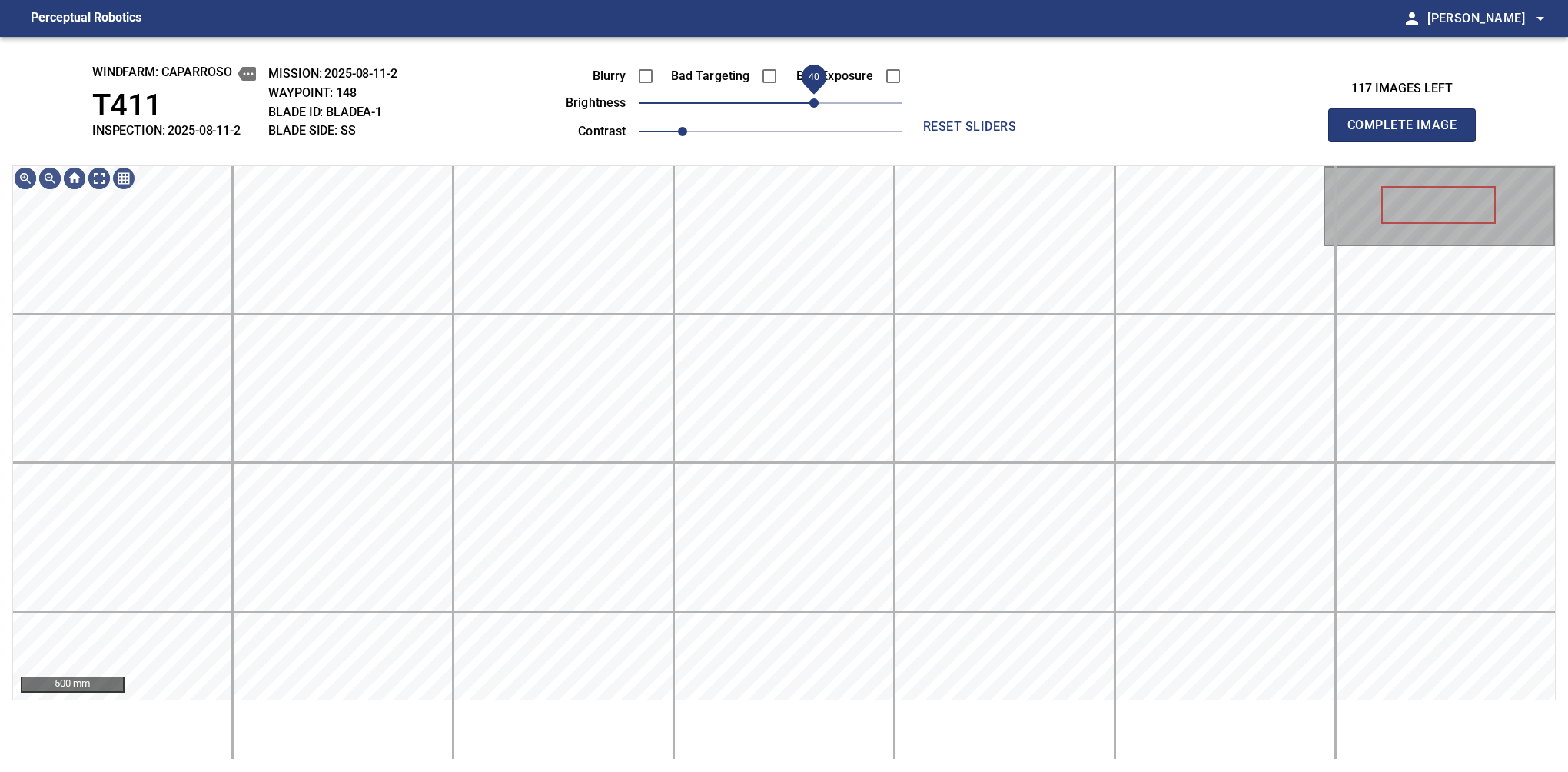
click at [815, 100] on span "40" at bounding box center [814, 103] width 9 height 9
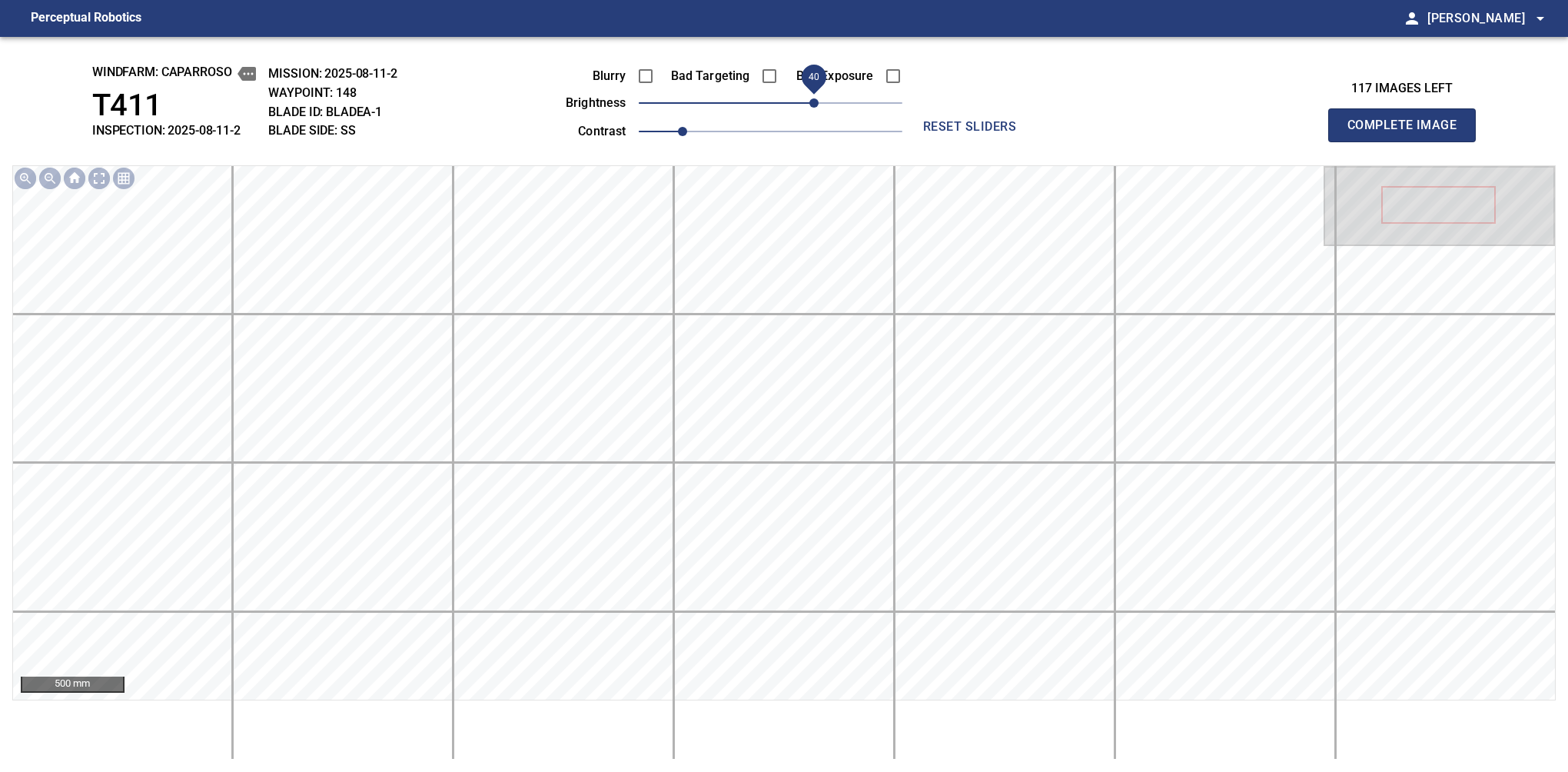
click at [1070, 129] on span "Complete Image" at bounding box center [1402, 126] width 114 height 22
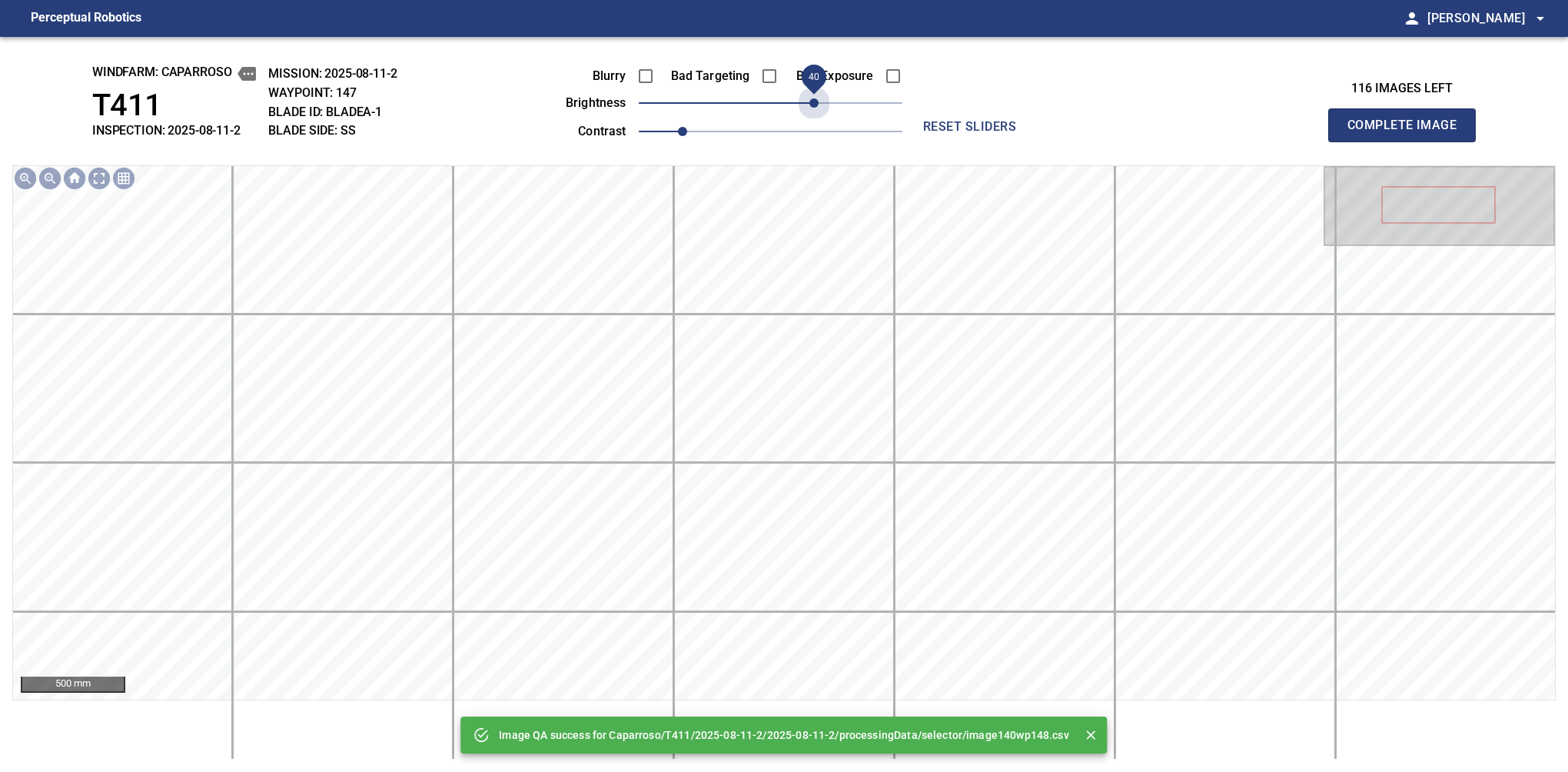
click at [815, 100] on span "40" at bounding box center [771, 103] width 264 height 22
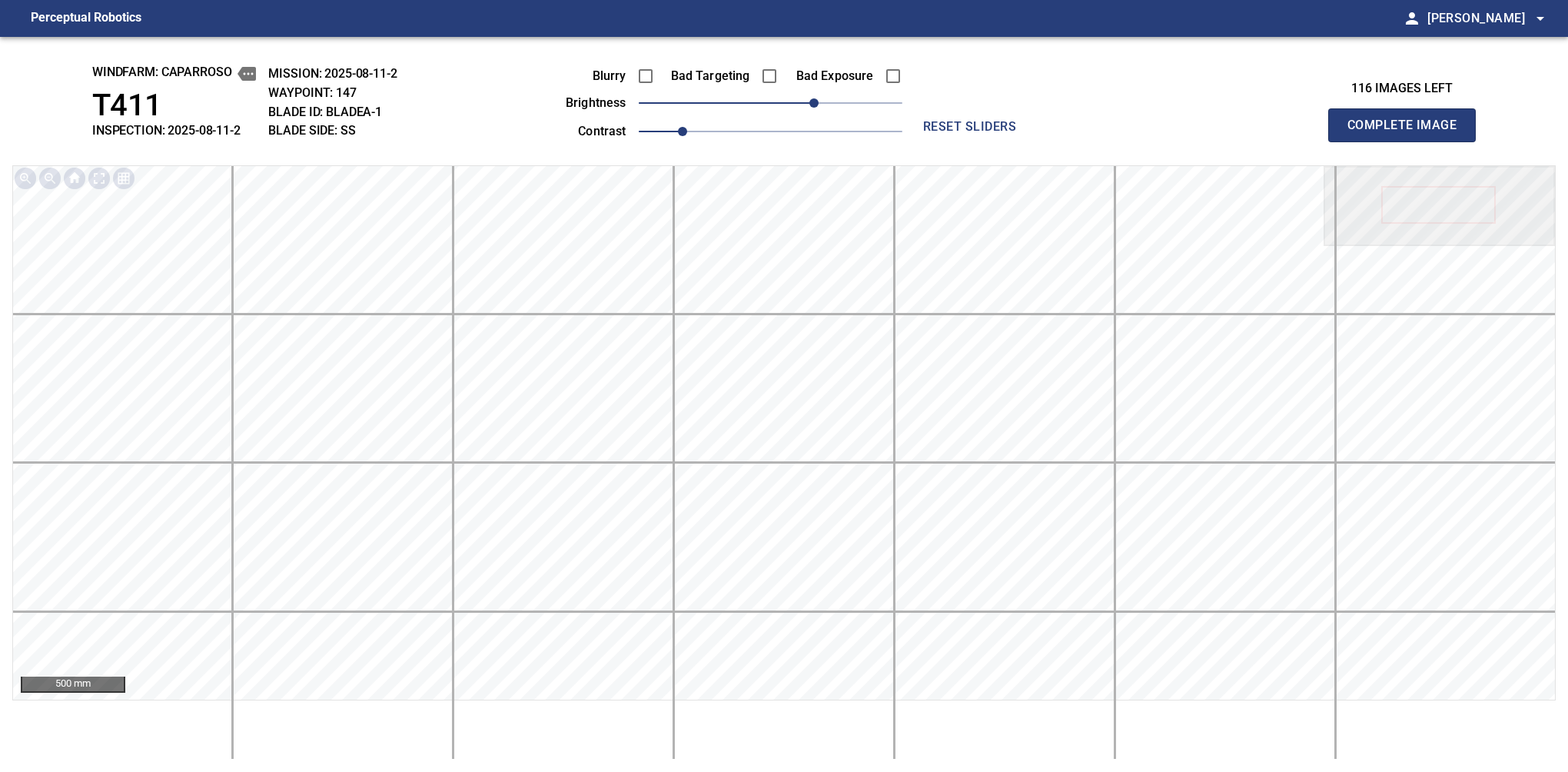
click at [1070, 129] on span "Complete Image" at bounding box center [1402, 126] width 114 height 22
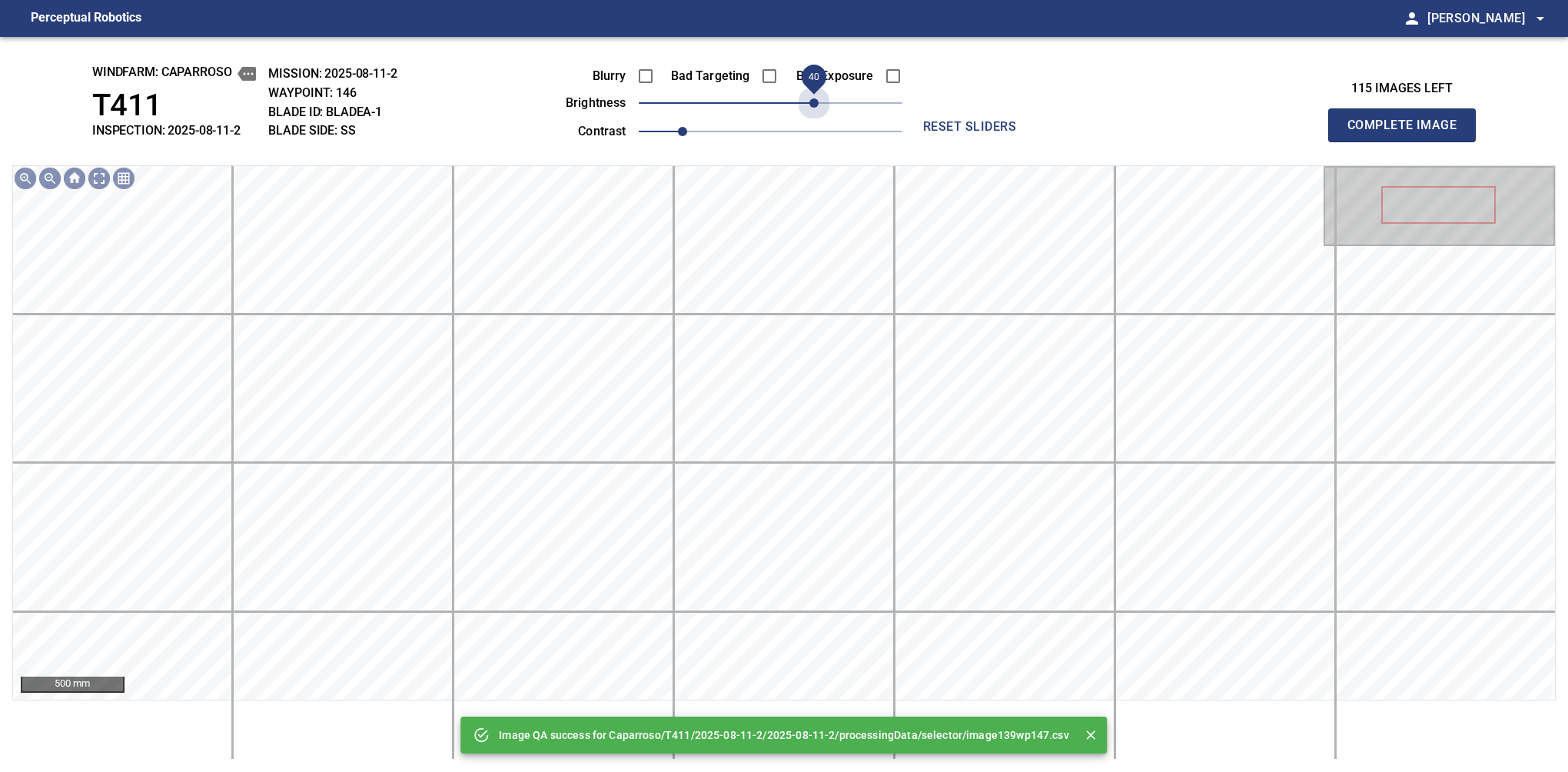
click at [815, 100] on span "40" at bounding box center [771, 103] width 264 height 22
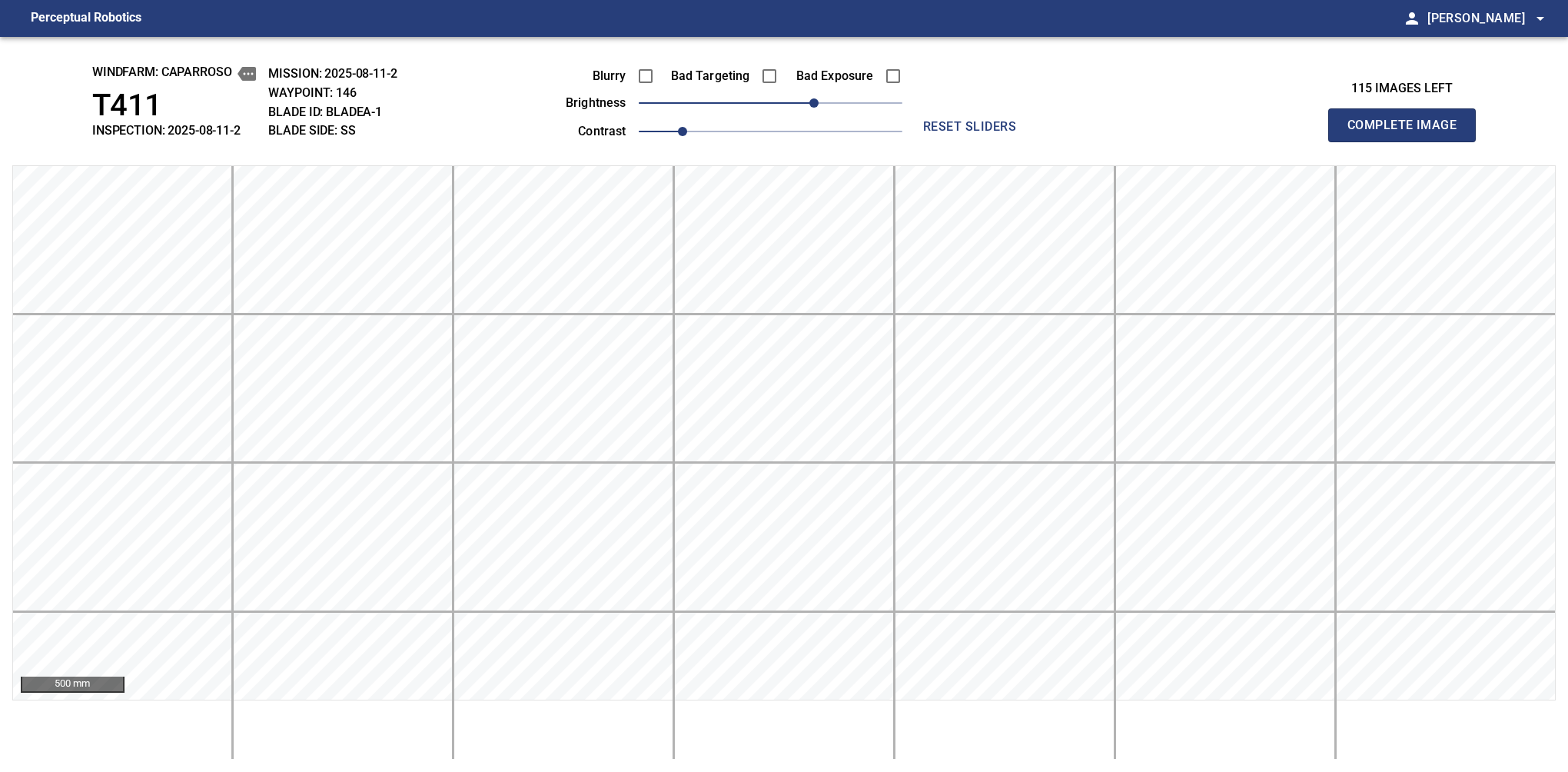
click at [1070, 129] on span "Complete Image" at bounding box center [1402, 126] width 114 height 22
drag, startPoint x: 823, startPoint y: 103, endPoint x: 816, endPoint y: 108, distance: 8.6
click at [816, 108] on span "40" at bounding box center [771, 103] width 264 height 22
click at [1070, 129] on span "Complete Image" at bounding box center [1402, 126] width 114 height 22
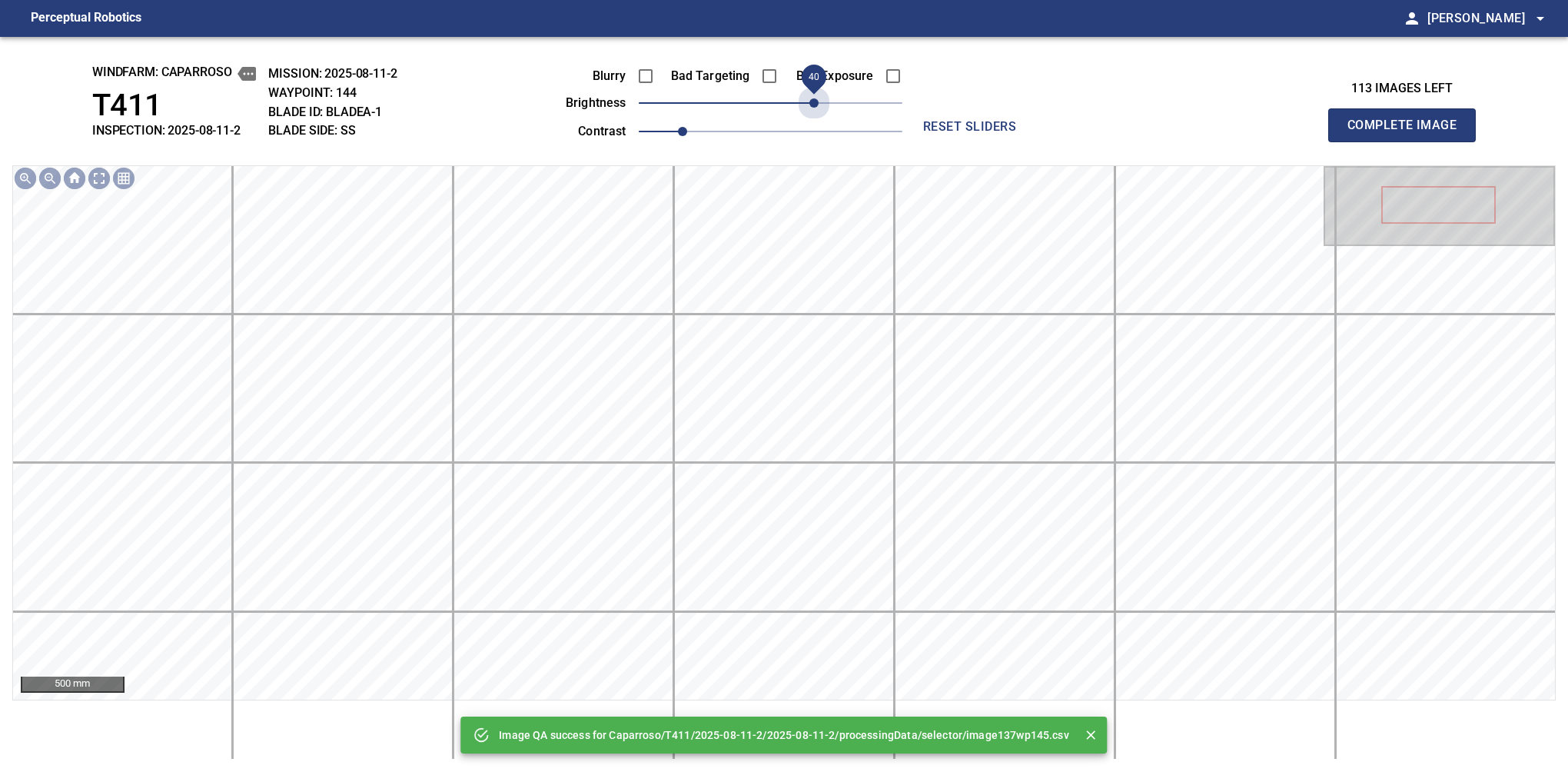
click at [816, 108] on span "40" at bounding box center [771, 103] width 264 height 22
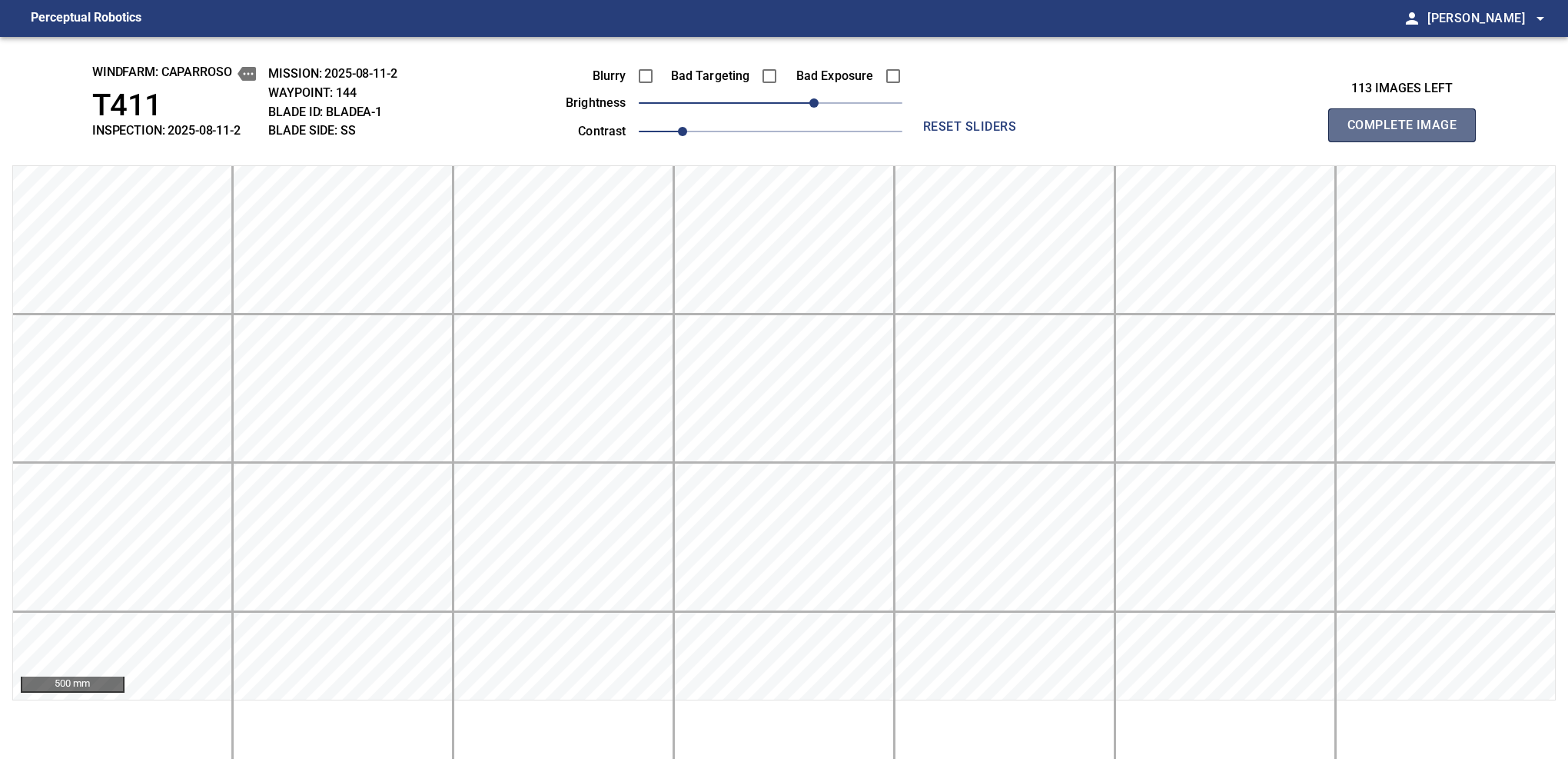
click at [1070, 129] on span "Complete Image" at bounding box center [1402, 126] width 114 height 22
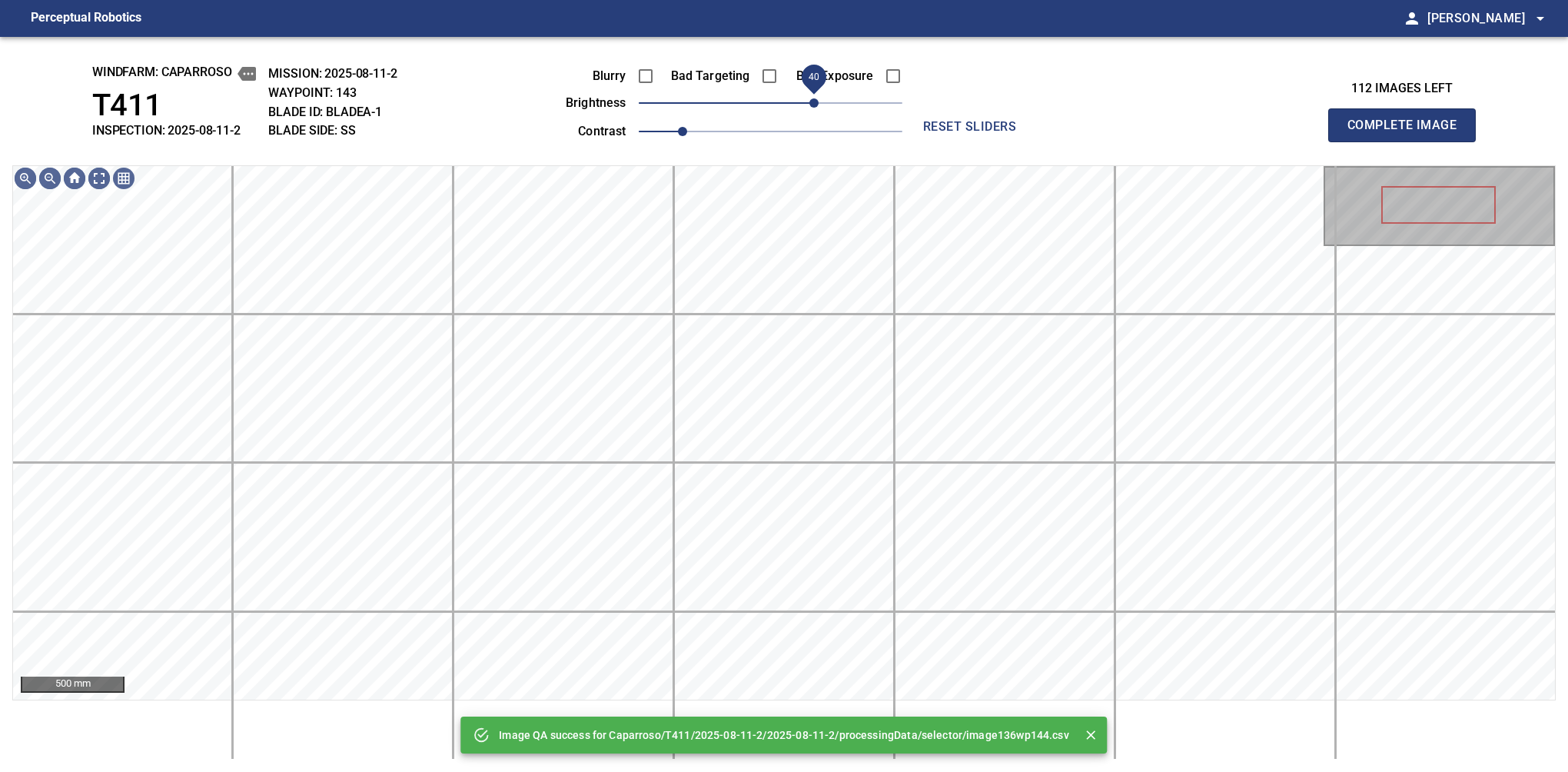
drag, startPoint x: 816, startPoint y: 108, endPoint x: 810, endPoint y: 98, distance: 11.7
click at [810, 98] on span "40" at bounding box center [771, 103] width 264 height 22
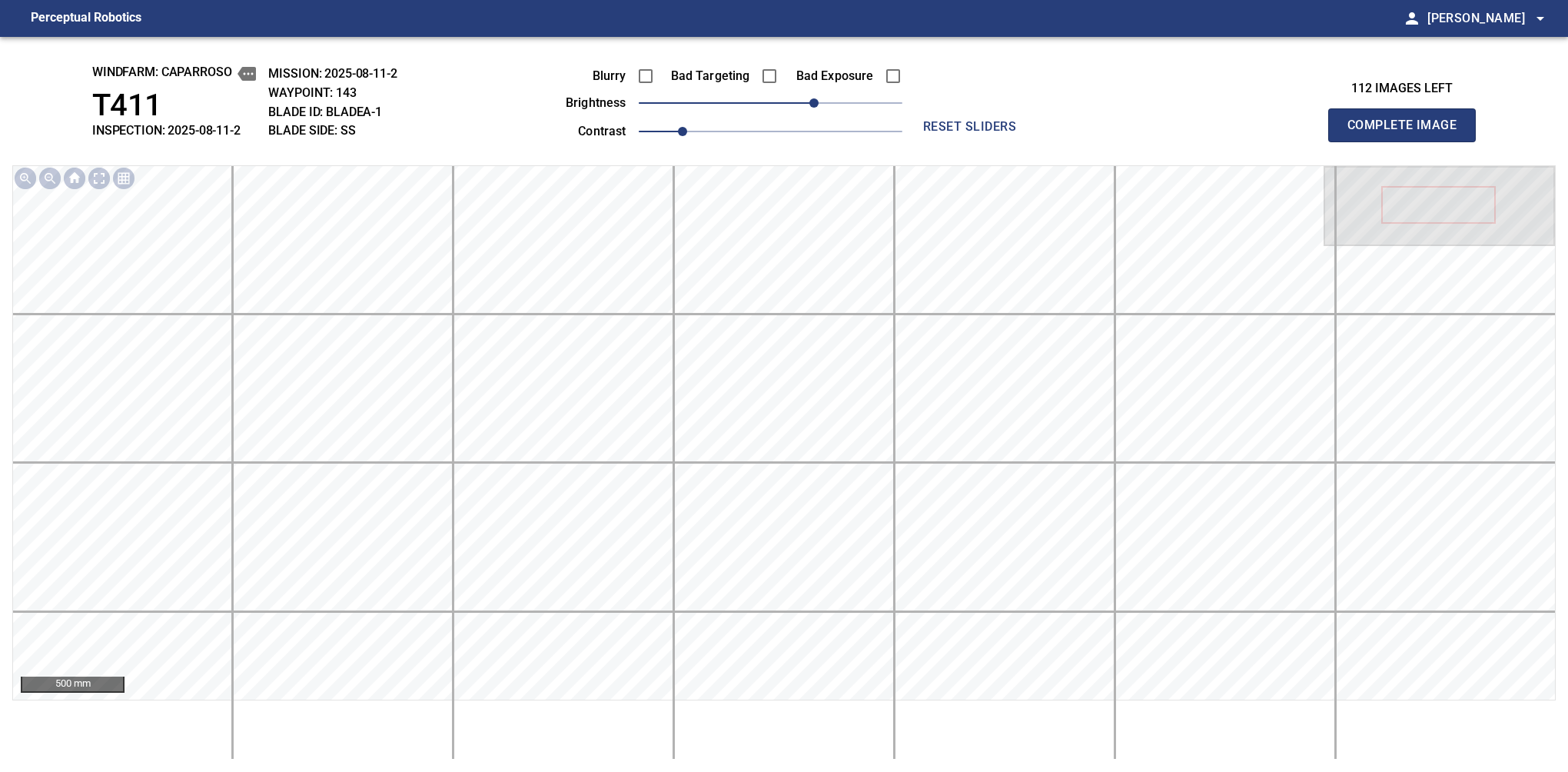
click at [1070, 129] on span "Complete Image" at bounding box center [1402, 126] width 114 height 22
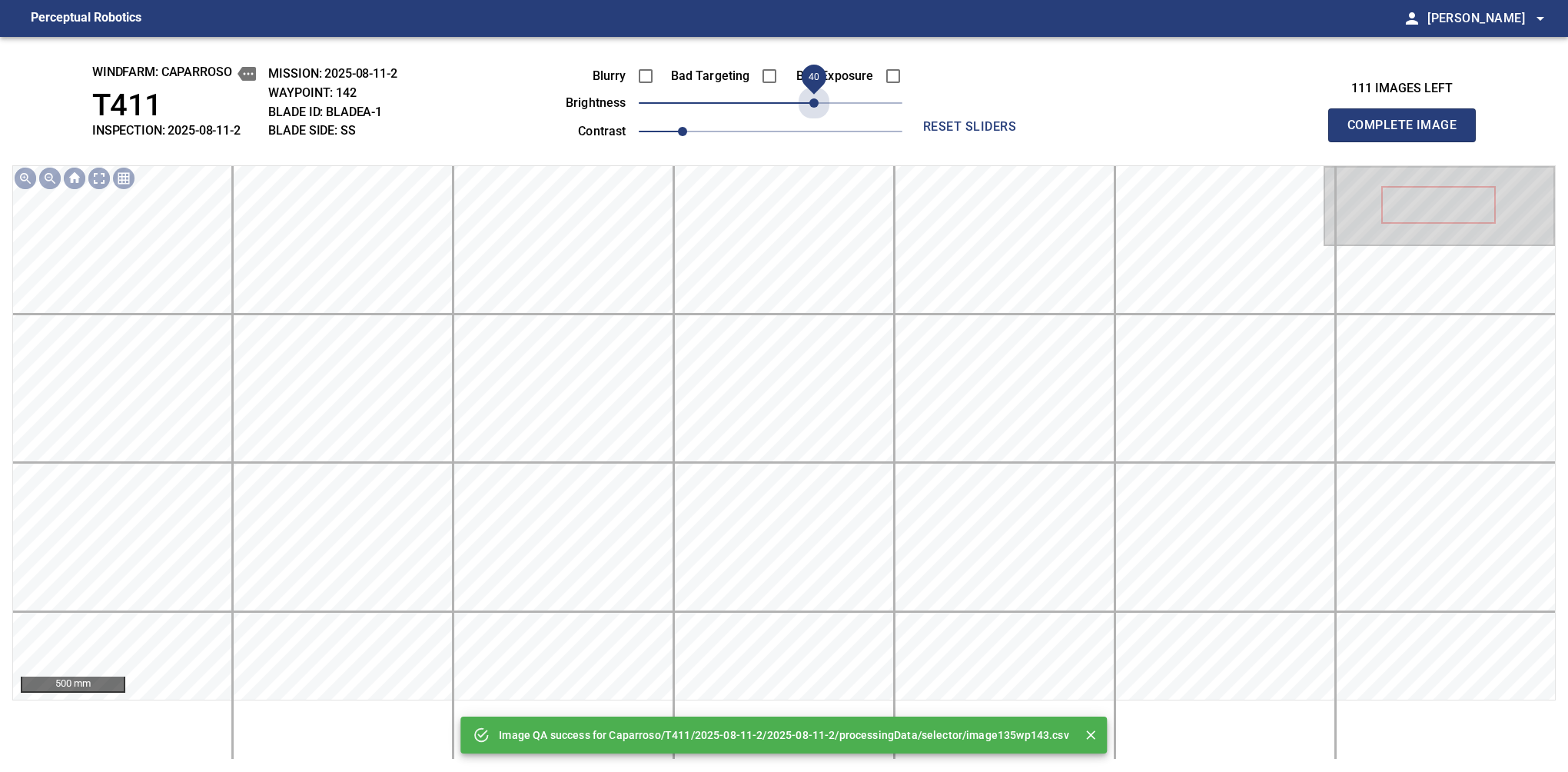
click at [810, 98] on span "40" at bounding box center [771, 103] width 264 height 22
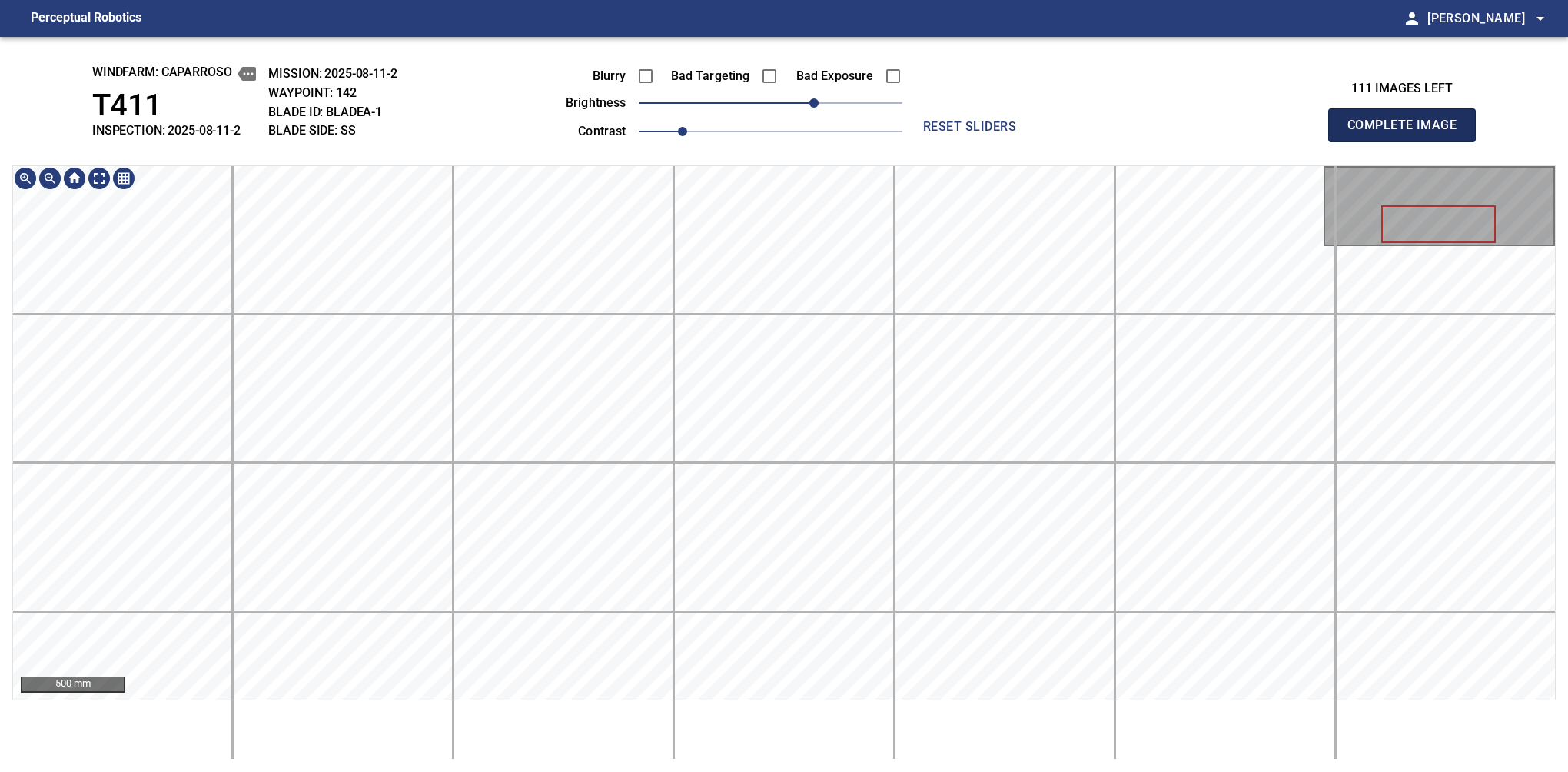
click at [1070, 129] on span "Complete Image" at bounding box center [1402, 126] width 114 height 22
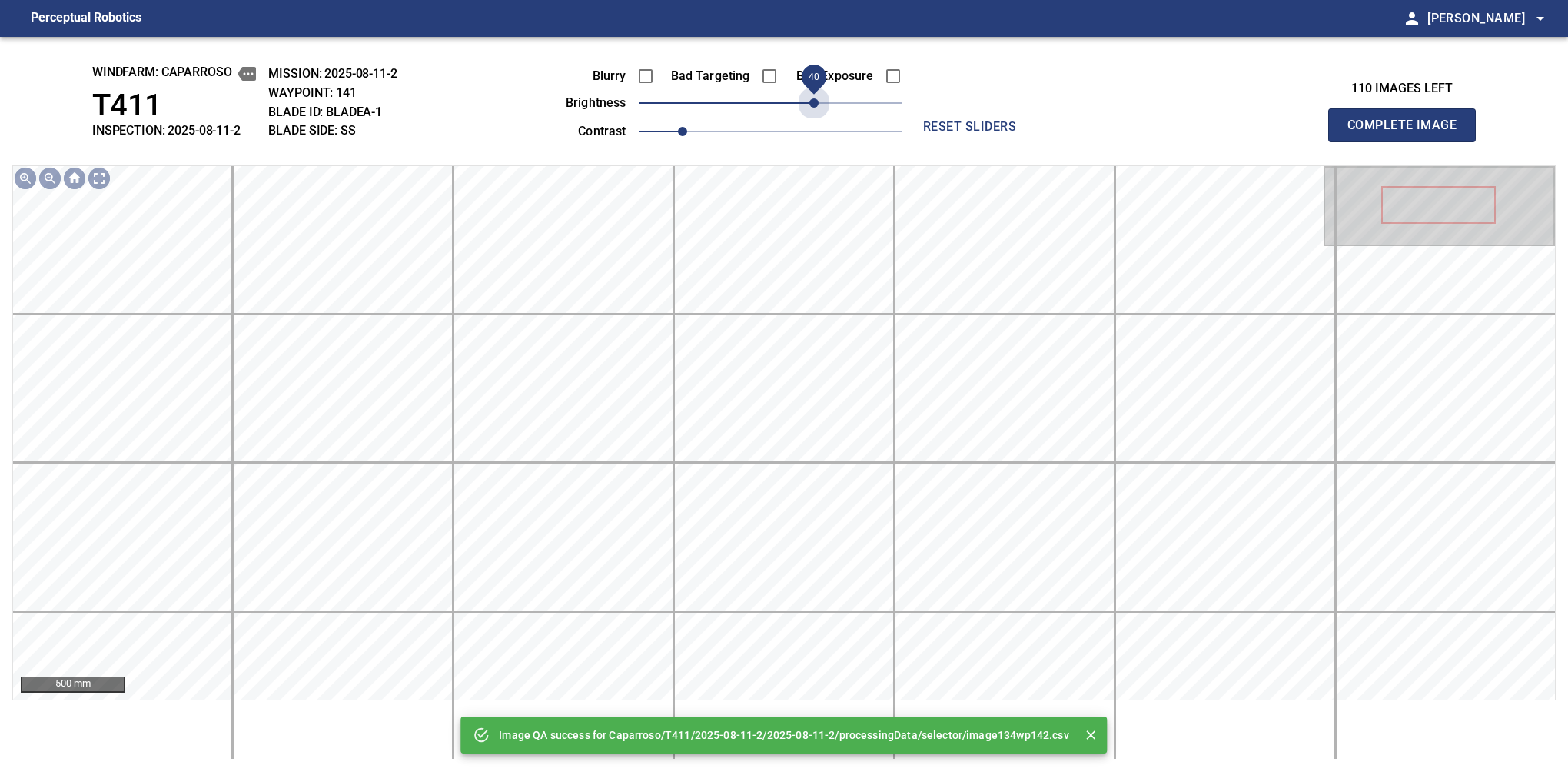
click at [813, 110] on span "40" at bounding box center [771, 103] width 264 height 22
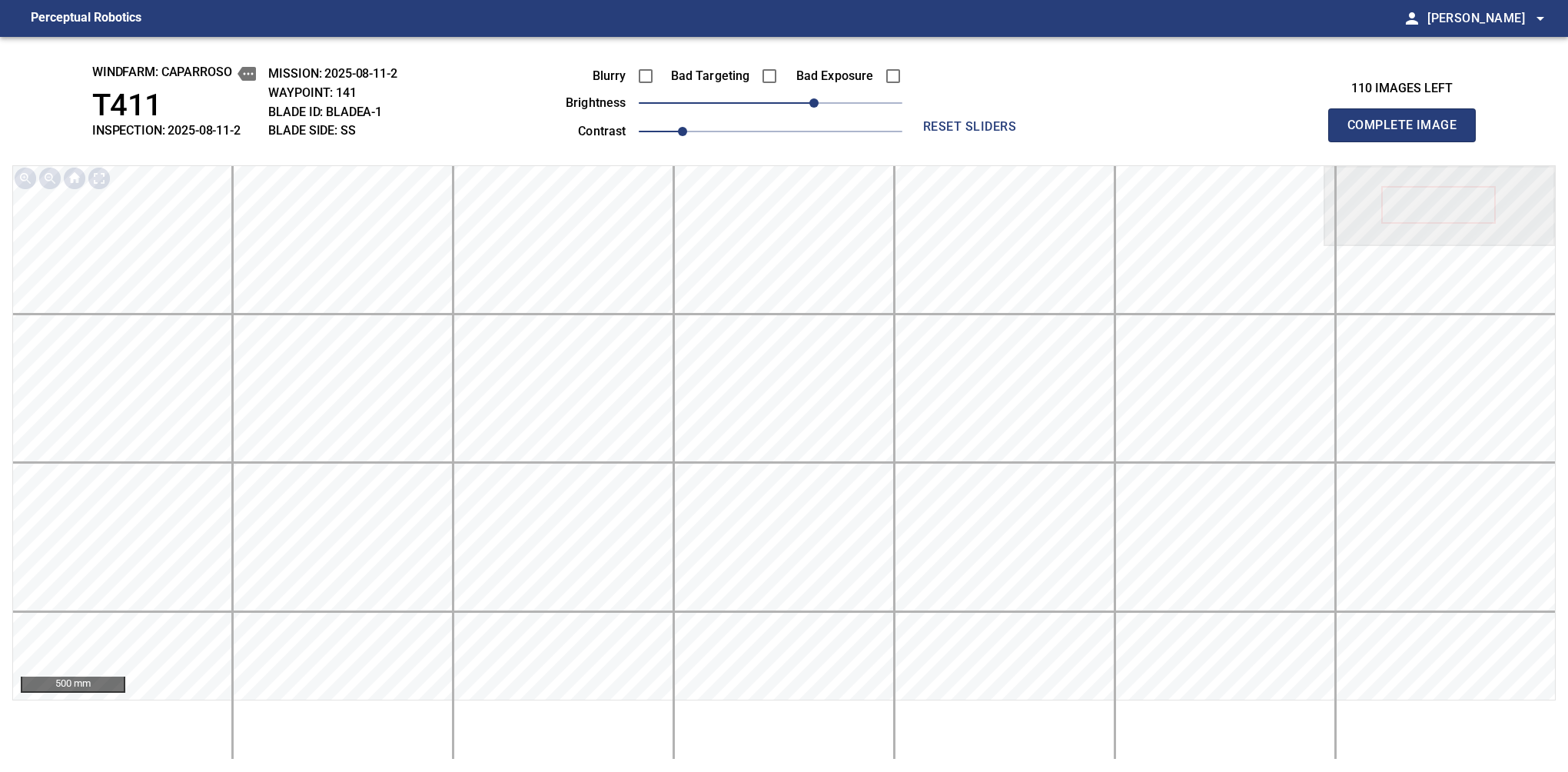
click at [1070, 129] on span "Complete Image" at bounding box center [1402, 126] width 114 height 22
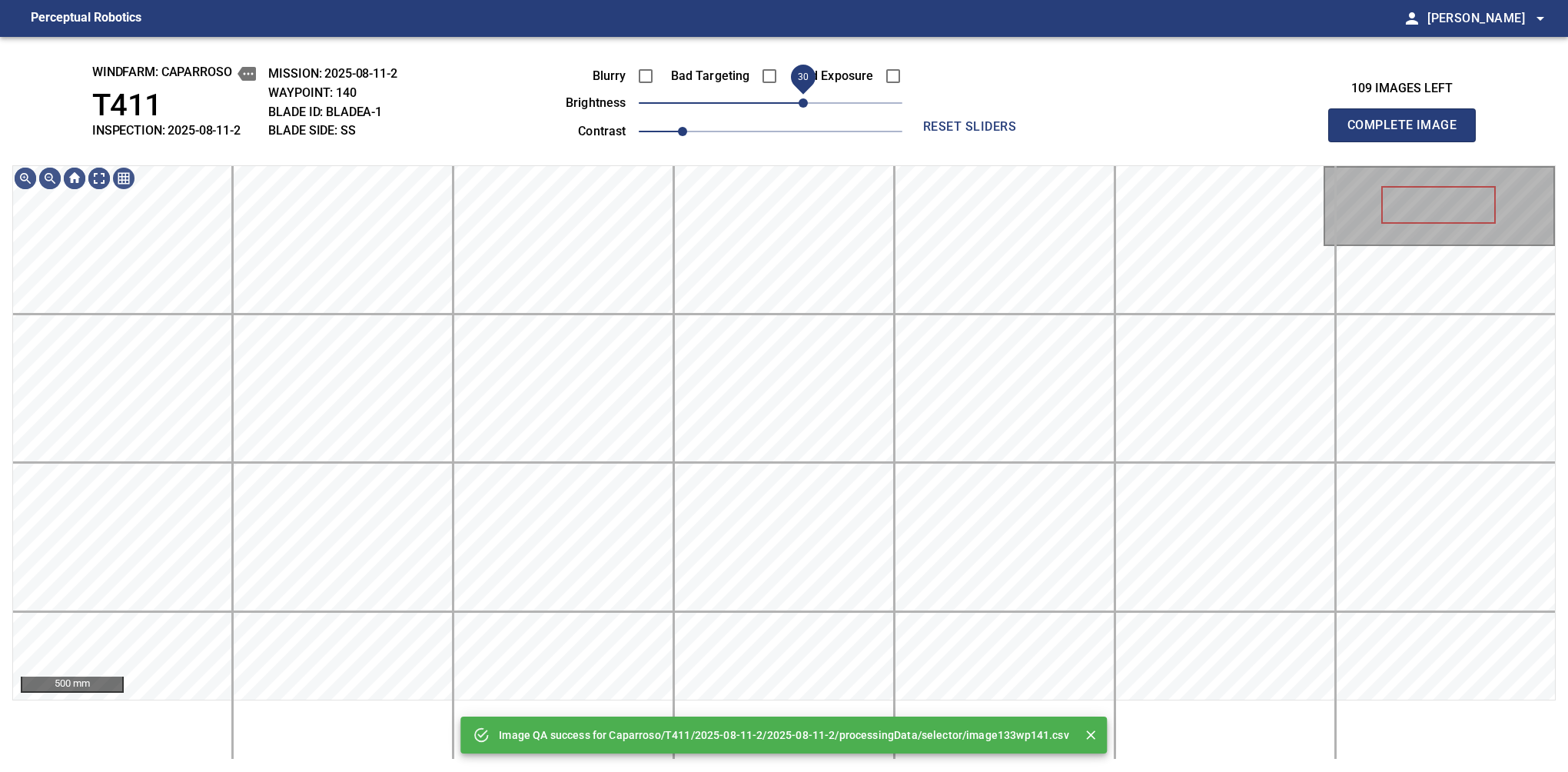
drag, startPoint x: 813, startPoint y: 110, endPoint x: 800, endPoint y: 110, distance: 13.0
click at [800, 110] on span "30" at bounding box center [771, 103] width 264 height 22
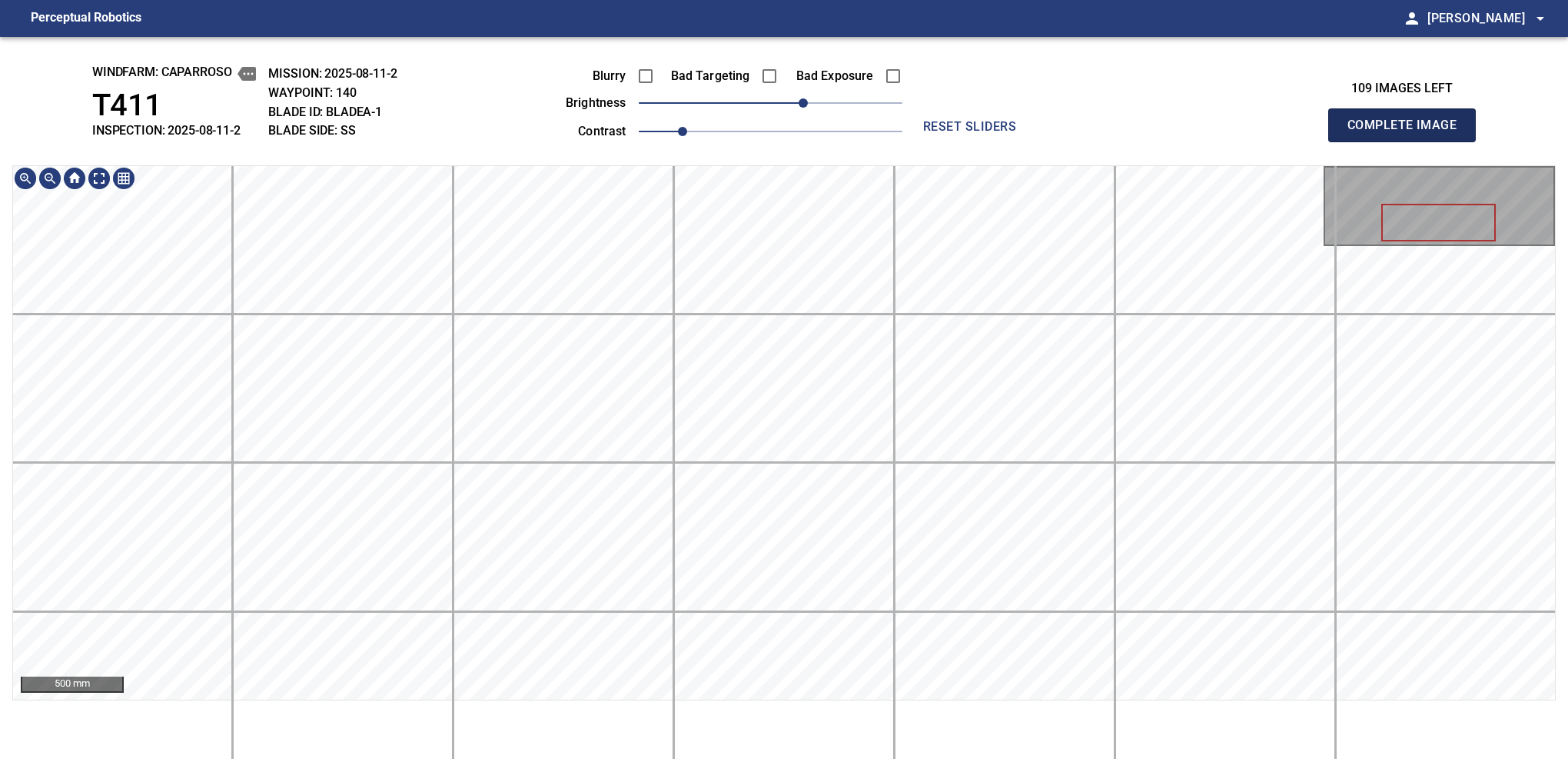
click at [1070, 129] on span "Complete Image" at bounding box center [1402, 126] width 114 height 22
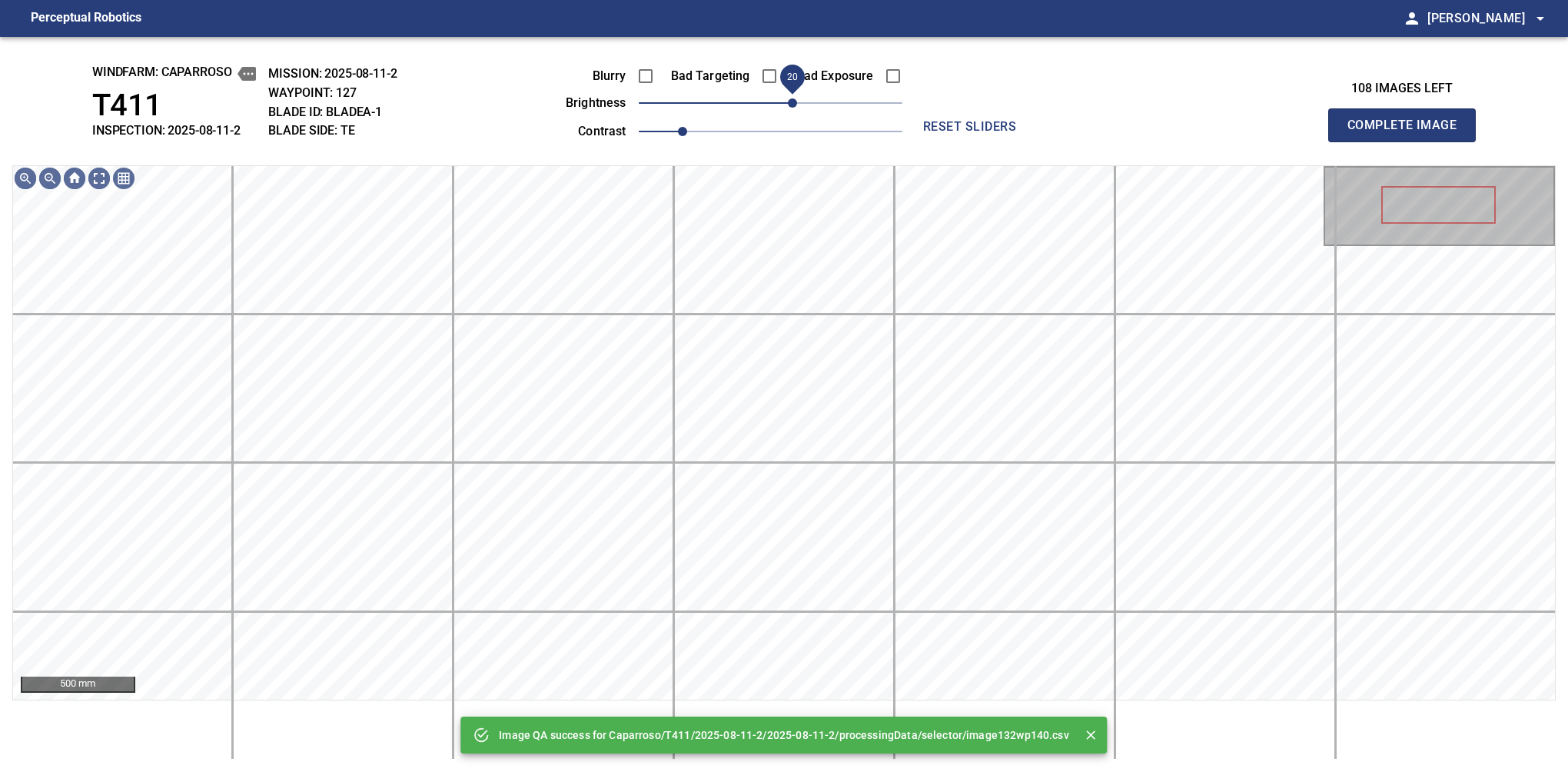
drag, startPoint x: 784, startPoint y: 105, endPoint x: 795, endPoint y: 104, distance: 11.0
click at [795, 104] on span "20" at bounding box center [793, 103] width 9 height 9
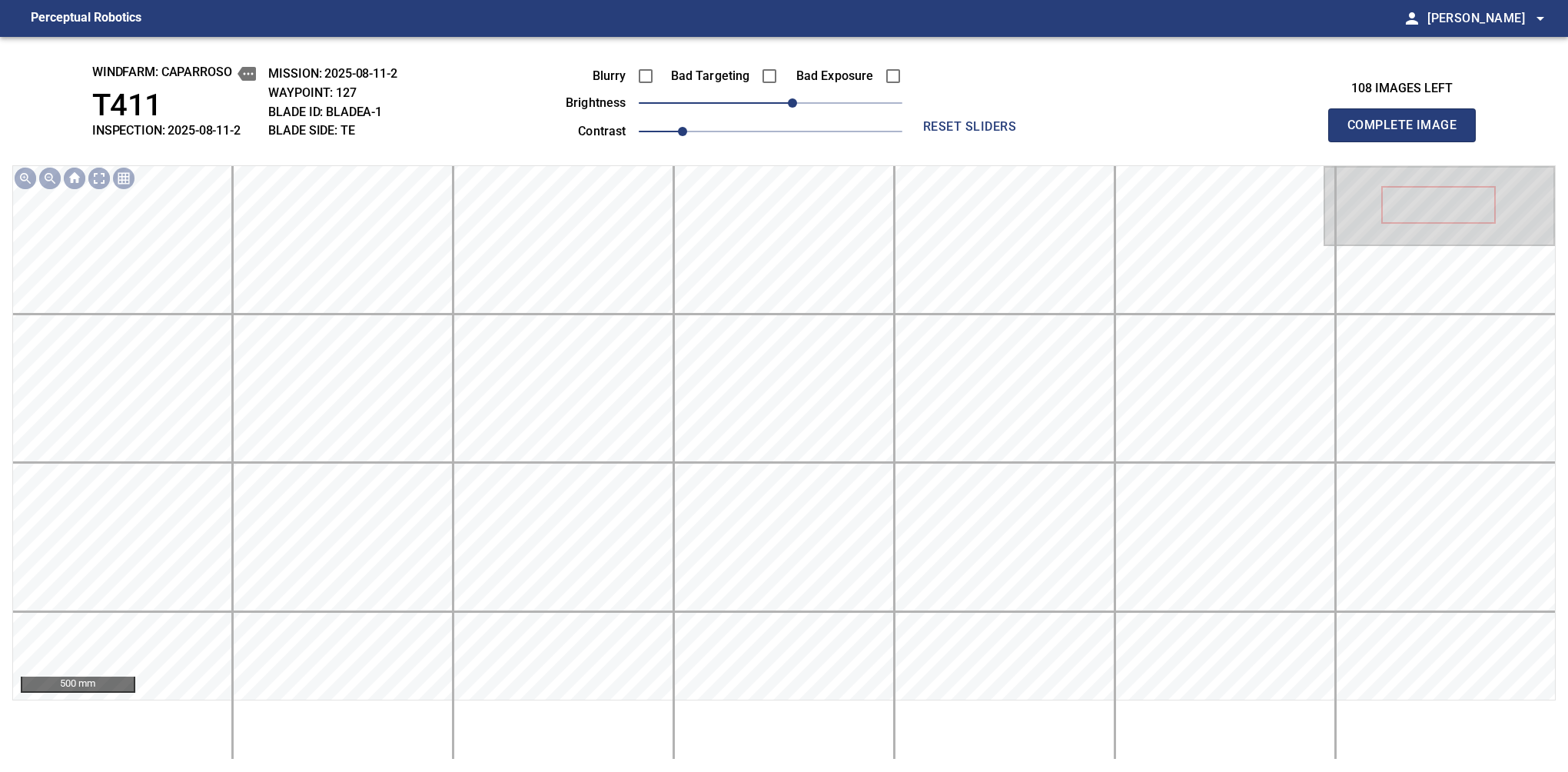
click at [1070, 129] on span "Complete Image" at bounding box center [1402, 126] width 114 height 22
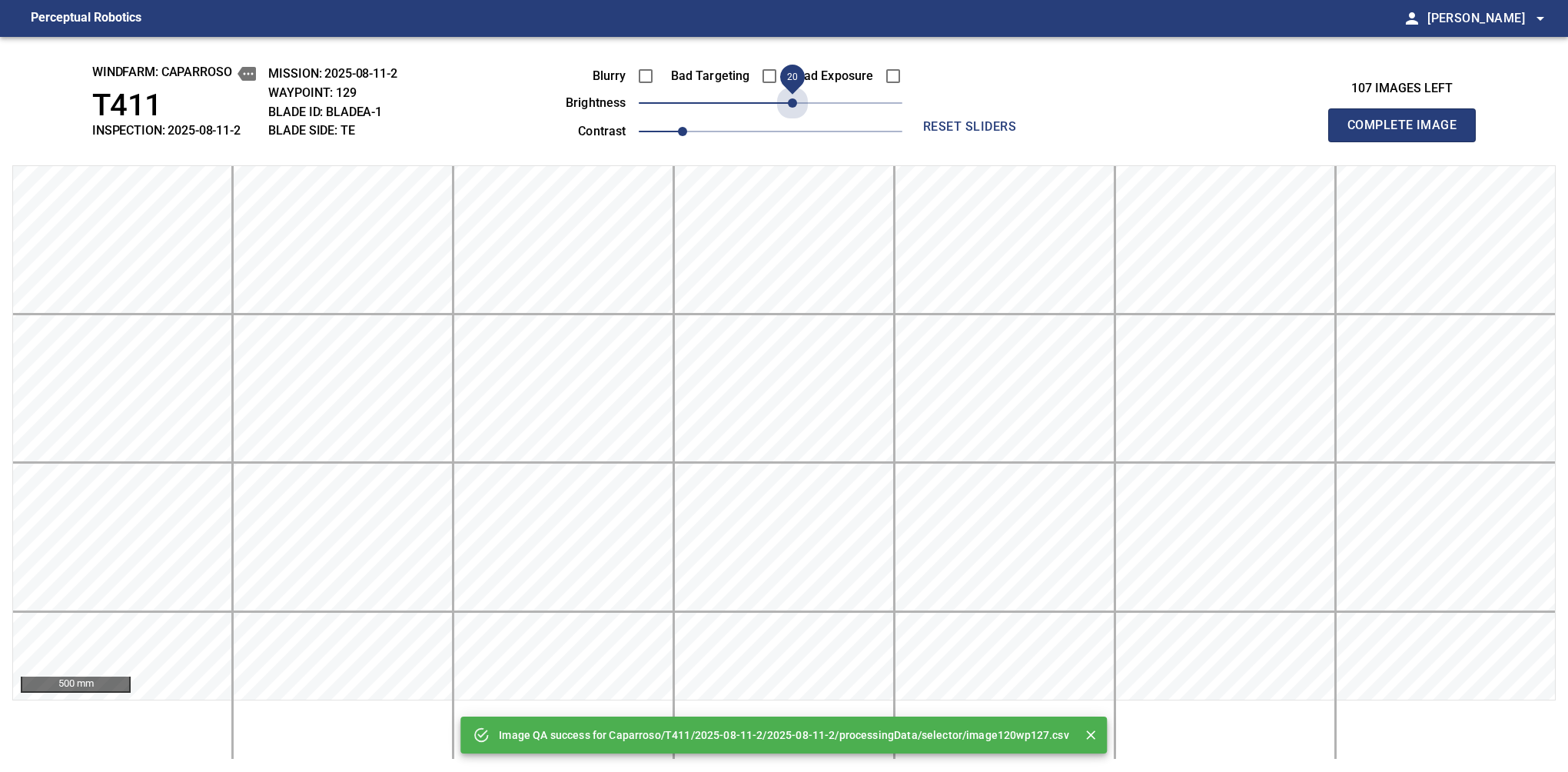
click at [795, 104] on span "20" at bounding box center [771, 103] width 264 height 22
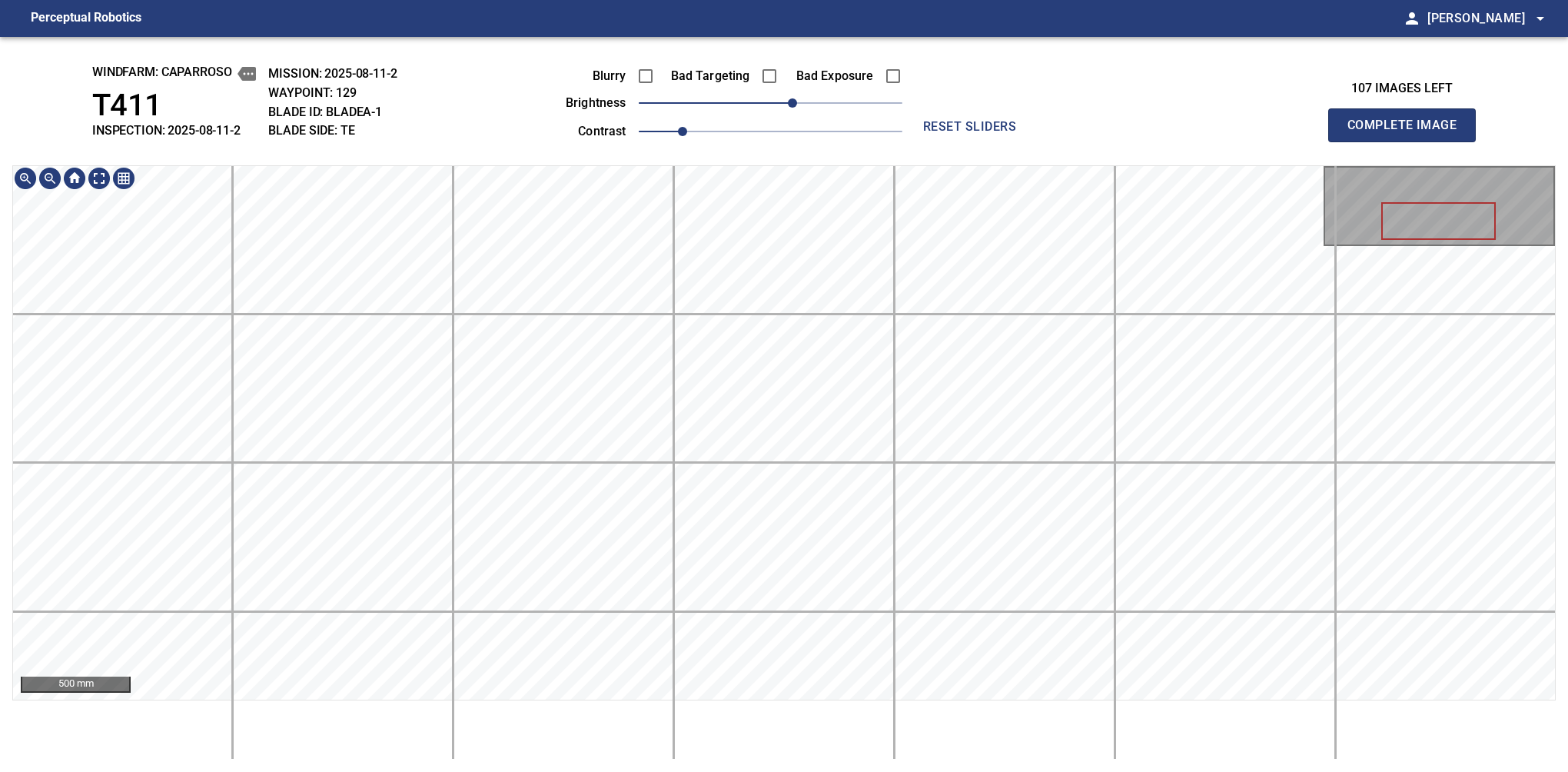
click at [817, 158] on div "windfarm: Caparroso T411 INSPECTION: 2025-08-11-2 MISSION: 2025-08-11-2 WAYPOIN…" at bounding box center [784, 405] width 1568 height 735
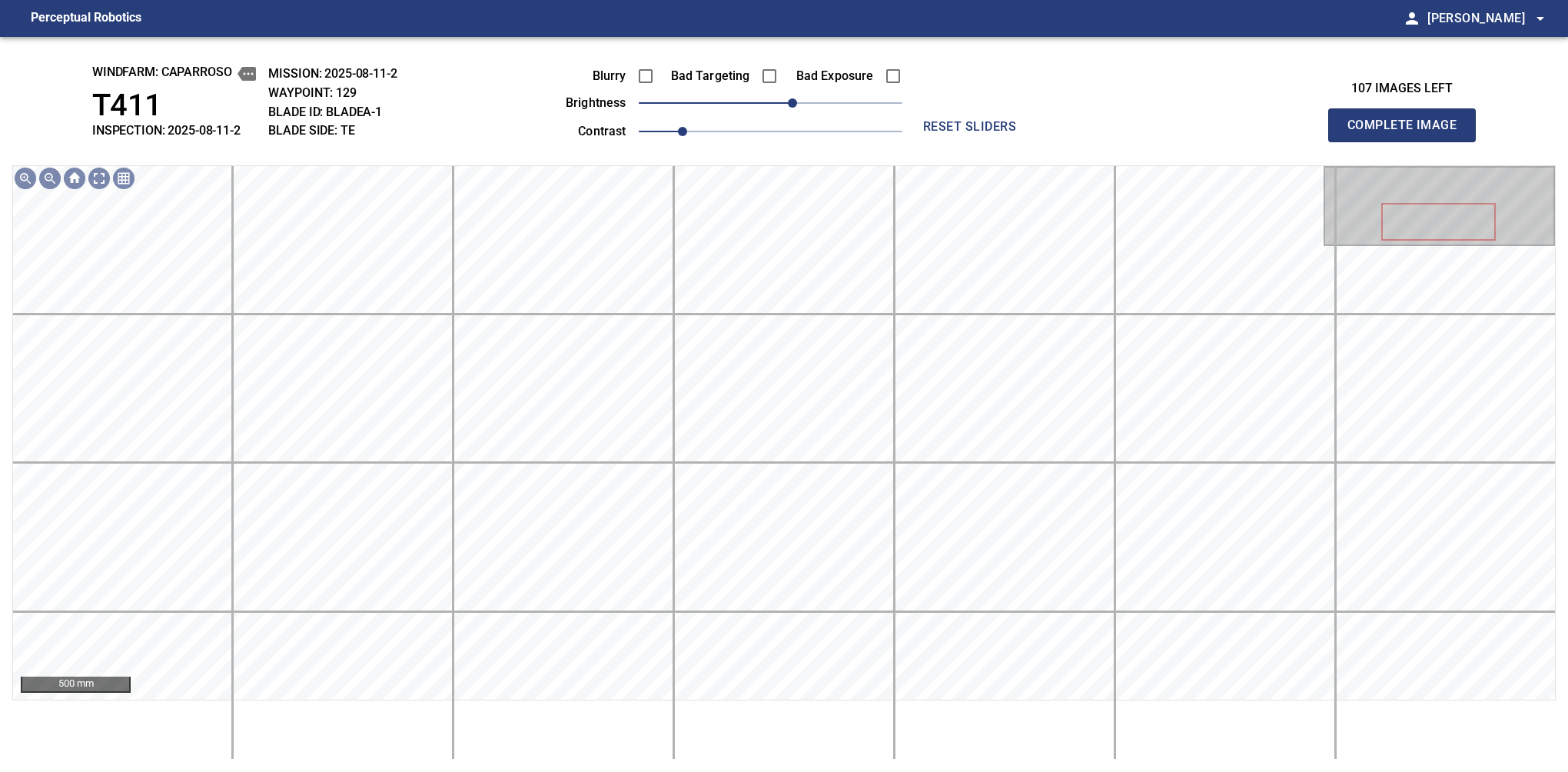
click at [1070, 129] on span "Complete Image" at bounding box center [1402, 126] width 114 height 22
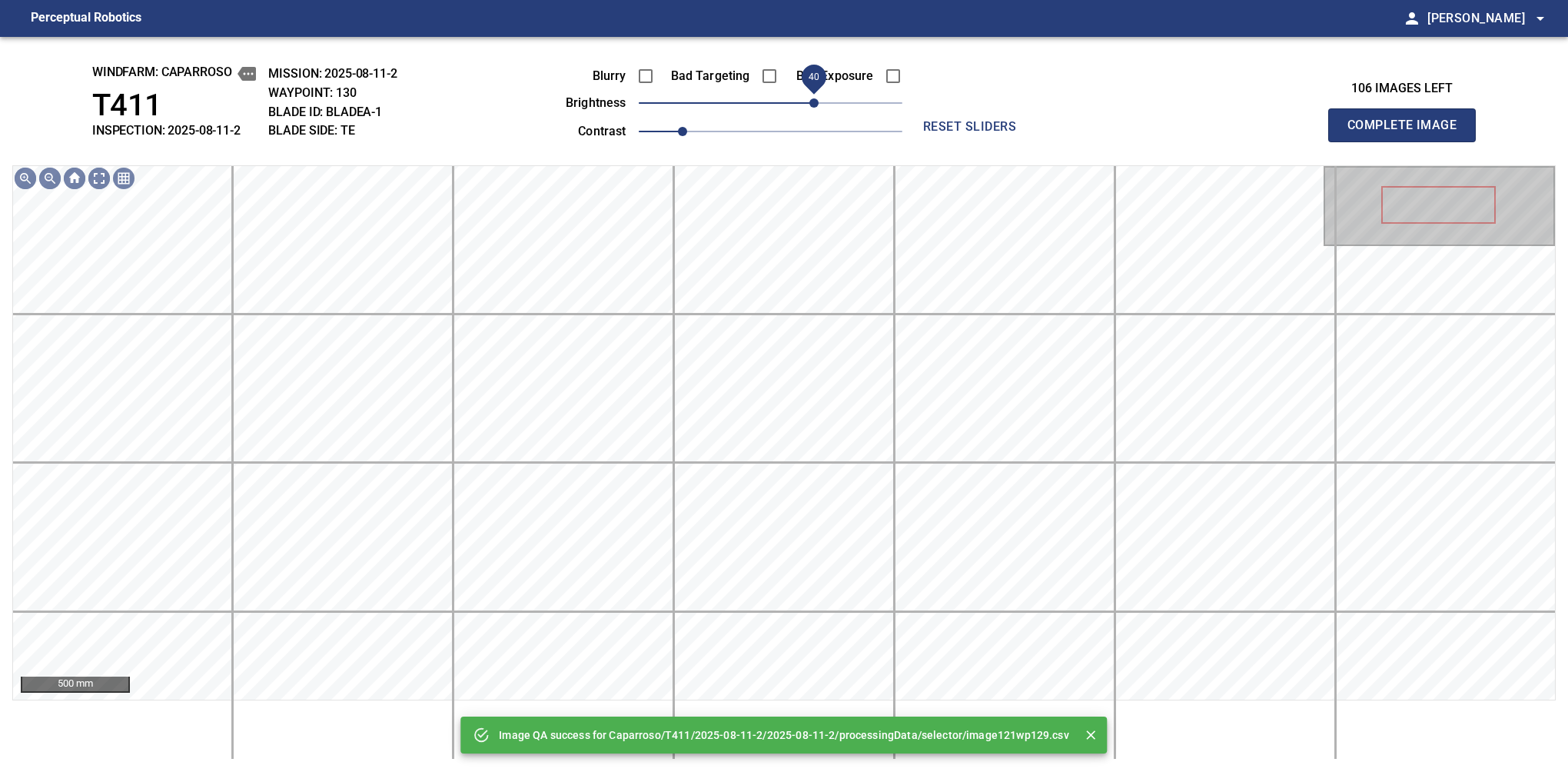
drag, startPoint x: 784, startPoint y: 99, endPoint x: 811, endPoint y: 96, distance: 27.2
click at [811, 99] on span "40" at bounding box center [814, 103] width 9 height 9
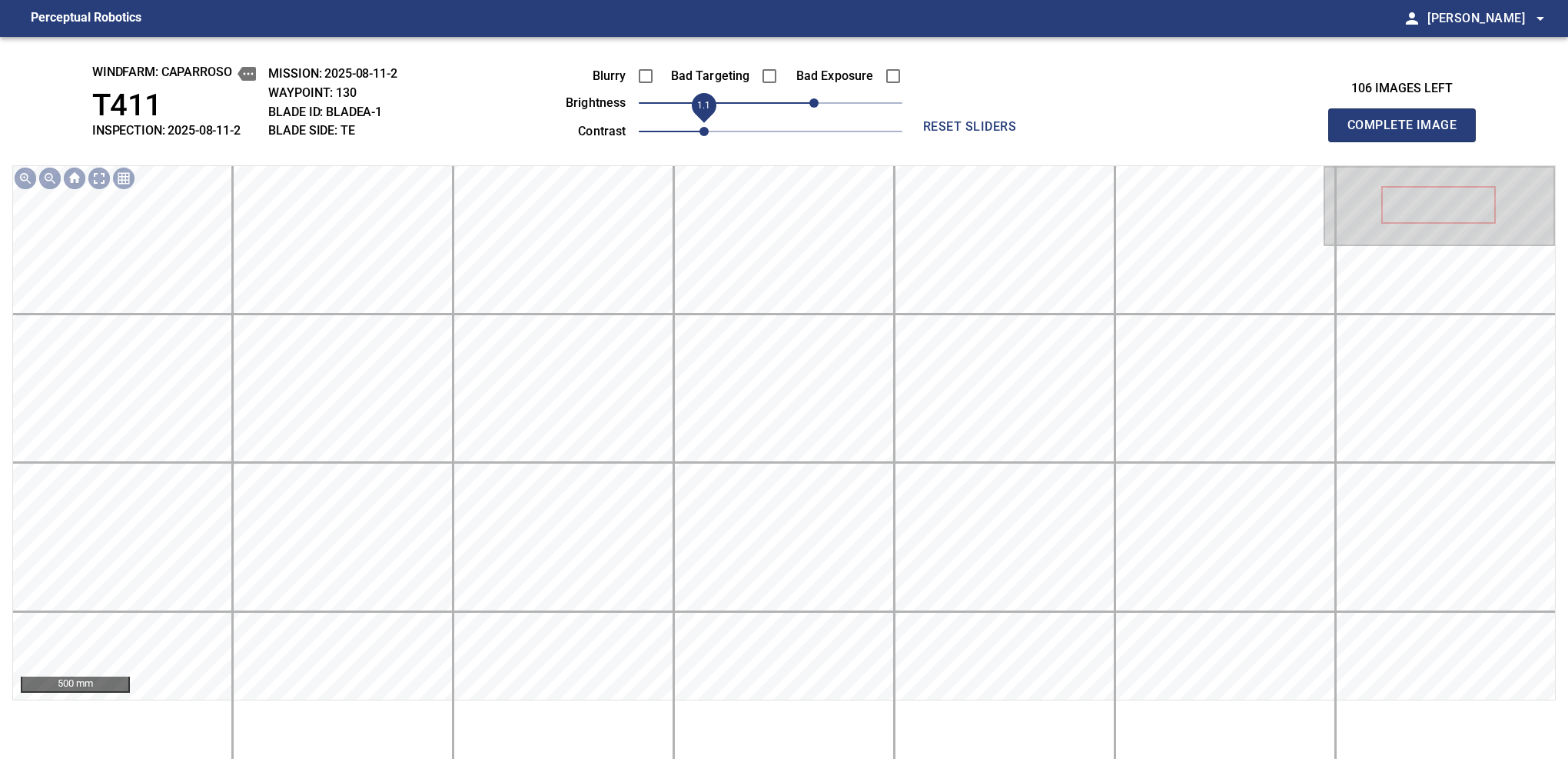
drag, startPoint x: 687, startPoint y: 120, endPoint x: 695, endPoint y: 123, distance: 8.5
click at [699, 127] on span "1.1" at bounding box center [704, 131] width 9 height 9
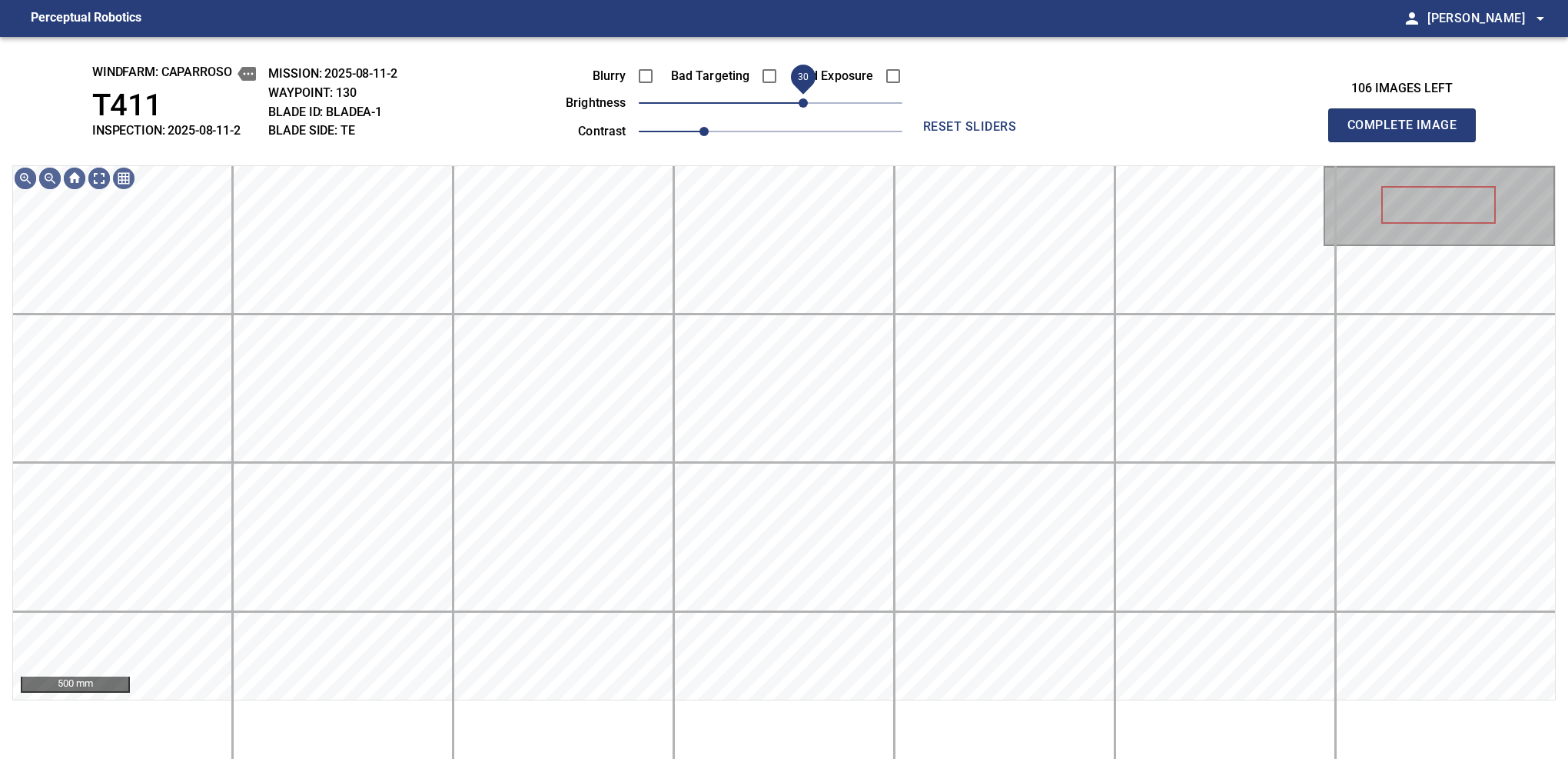
drag, startPoint x: 819, startPoint y: 105, endPoint x: 806, endPoint y: 105, distance: 13.0
click at [806, 105] on span "30" at bounding box center [803, 103] width 9 height 9
drag, startPoint x: 806, startPoint y: 105, endPoint x: 813, endPoint y: 96, distance: 11.4
click at [813, 99] on span "40" at bounding box center [814, 103] width 9 height 9
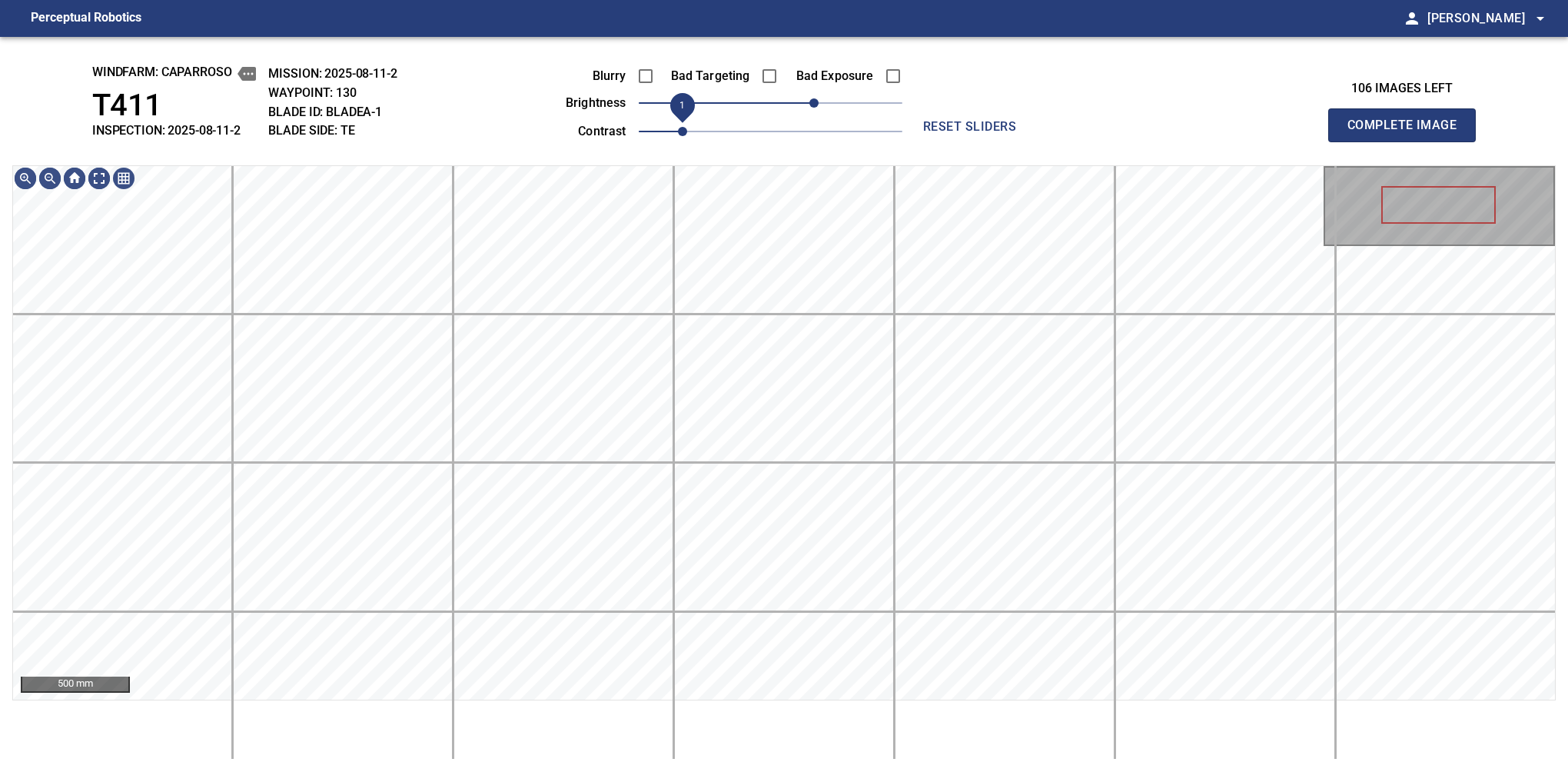
drag, startPoint x: 704, startPoint y: 127, endPoint x: 685, endPoint y: 130, distance: 19.2
click at [685, 130] on span "1" at bounding box center [682, 131] width 9 height 9
click at [824, 102] on span "50" at bounding box center [824, 103] width 9 height 9
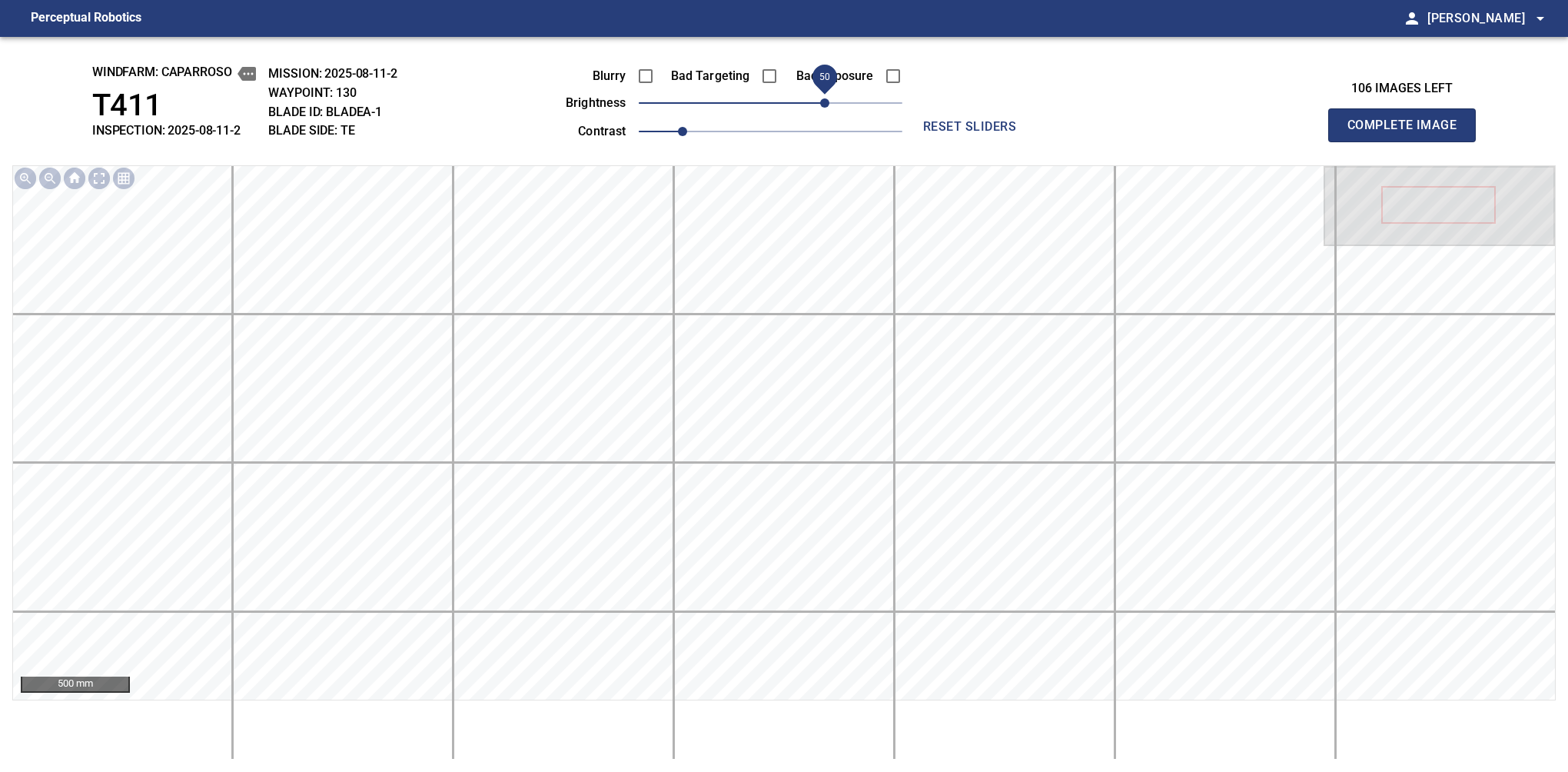
click at [1070, 129] on span "Complete Image" at bounding box center [1402, 126] width 114 height 22
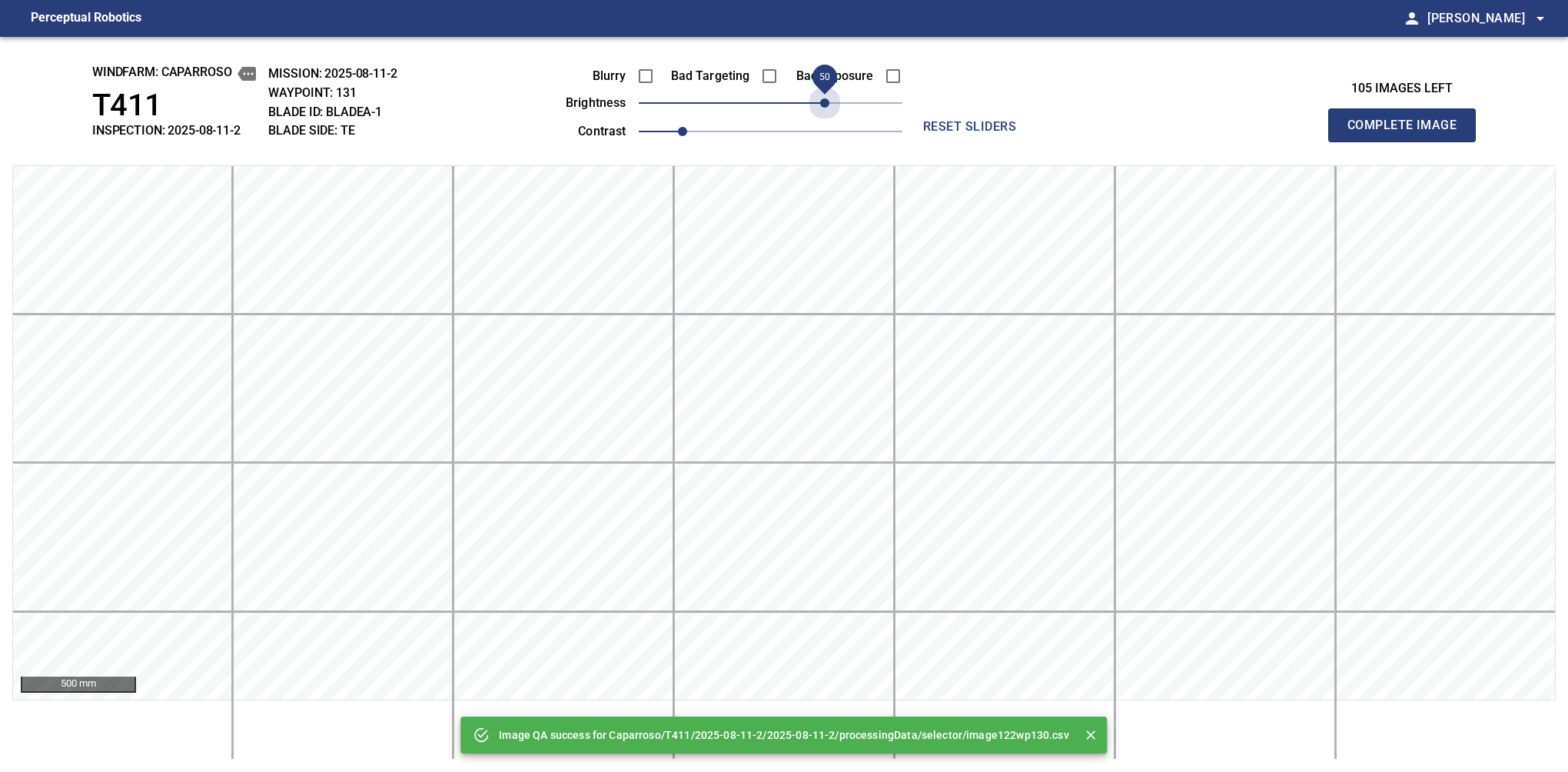
click at [824, 102] on span "50" at bounding box center [771, 103] width 264 height 22
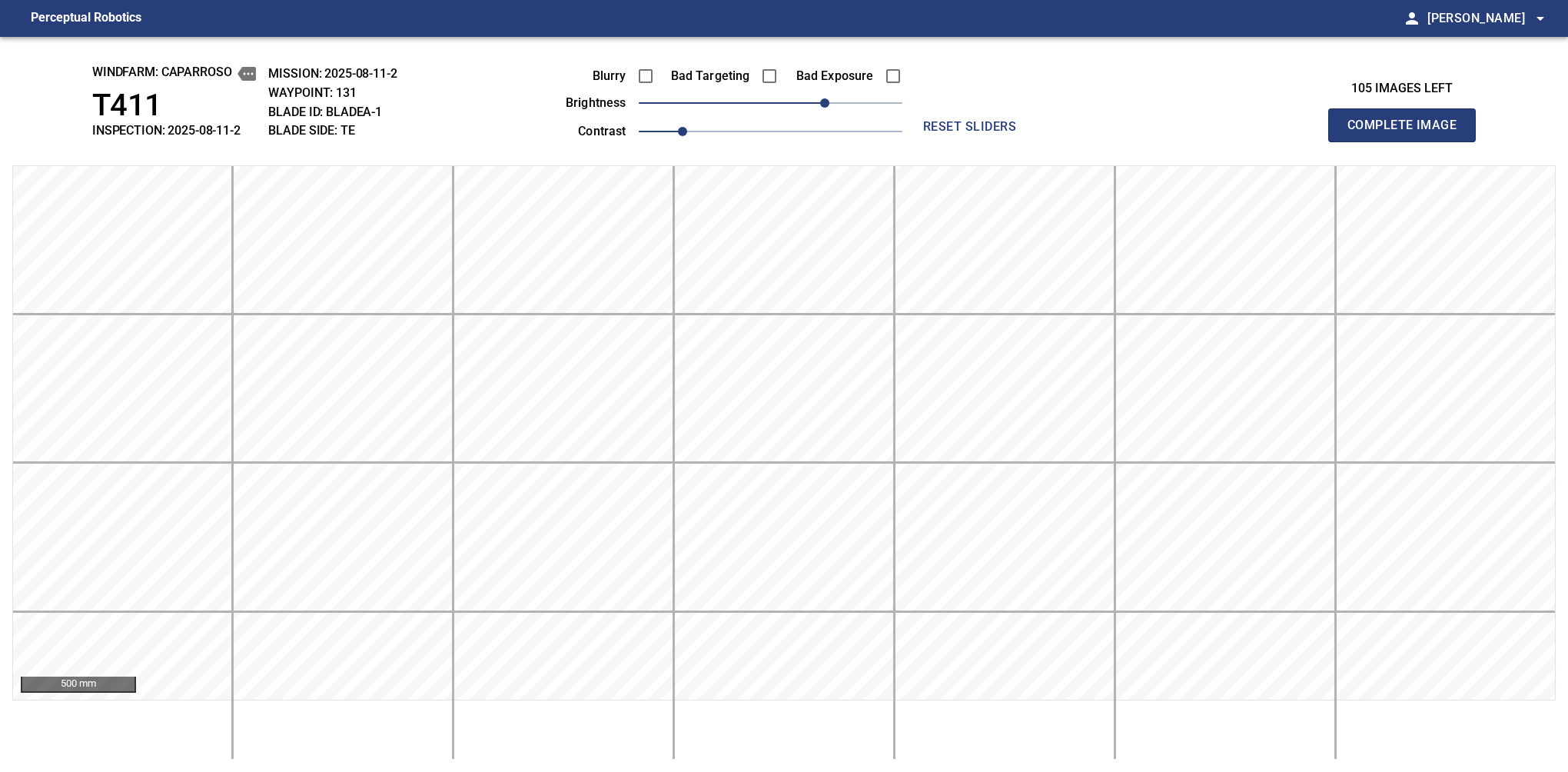
click at [1070, 129] on span "Complete Image" at bounding box center [1402, 126] width 114 height 22
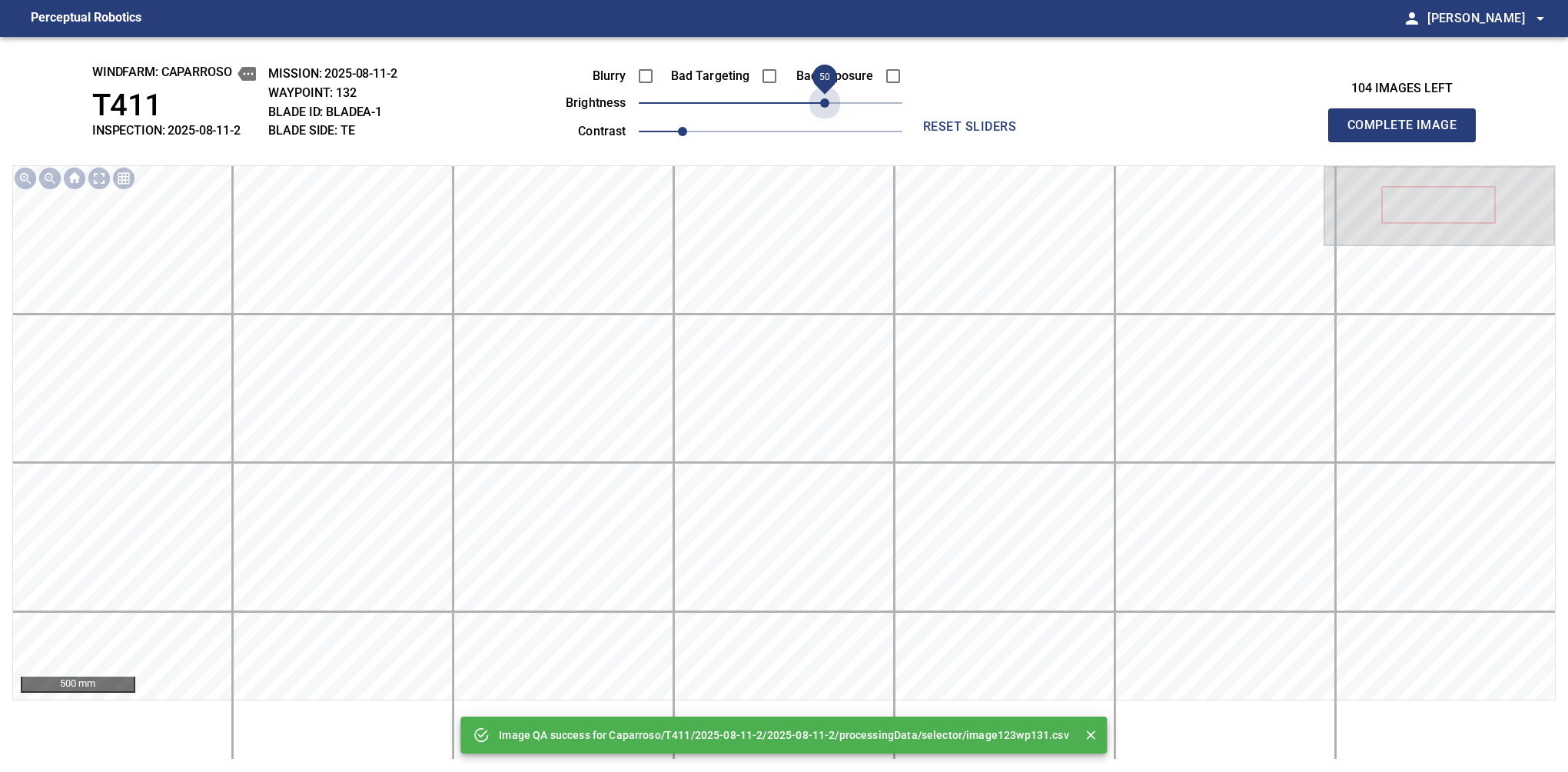
click at [824, 102] on span "50" at bounding box center [771, 103] width 264 height 22
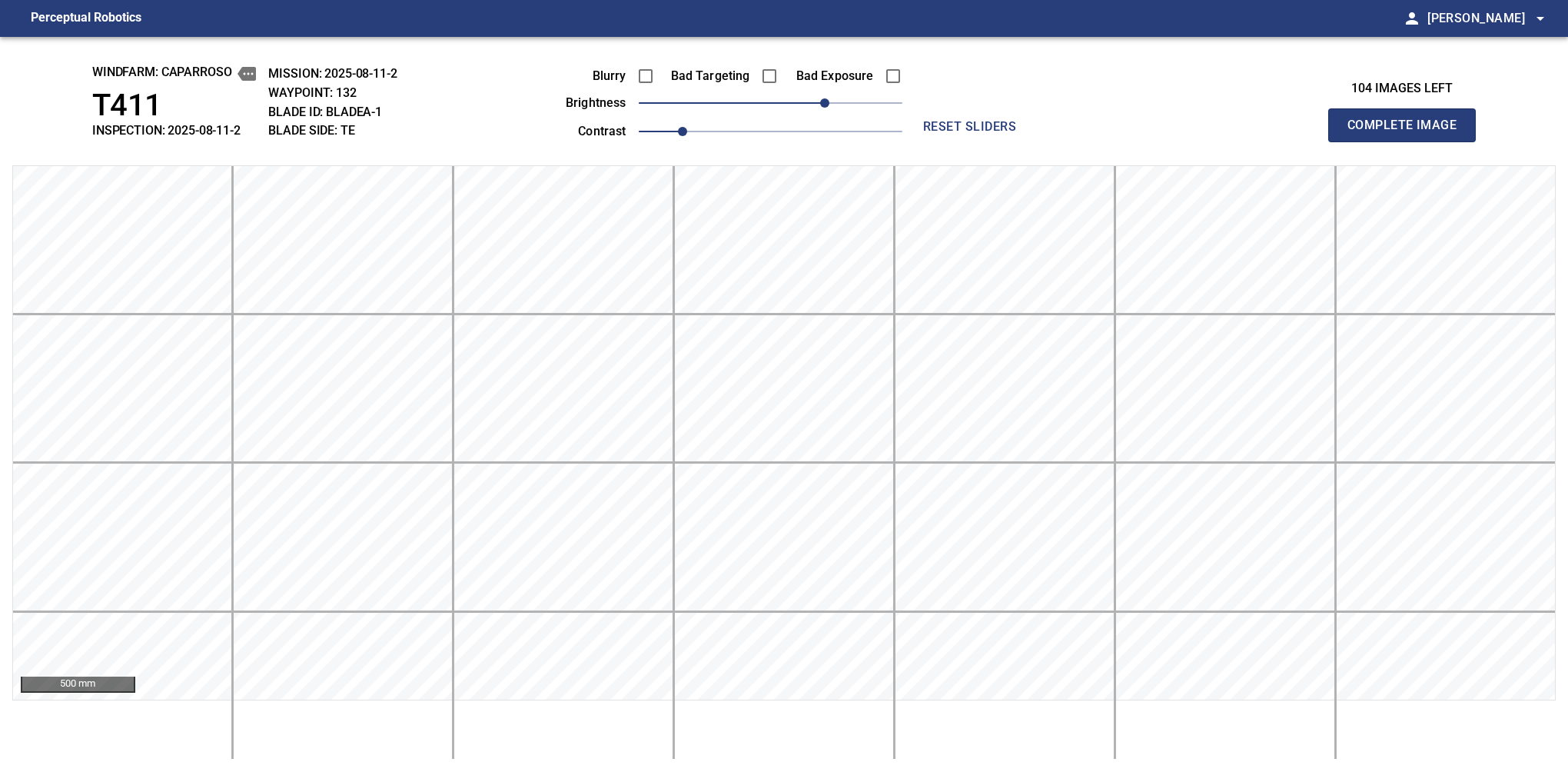
click at [1070, 129] on span "Complete Image" at bounding box center [1402, 126] width 114 height 22
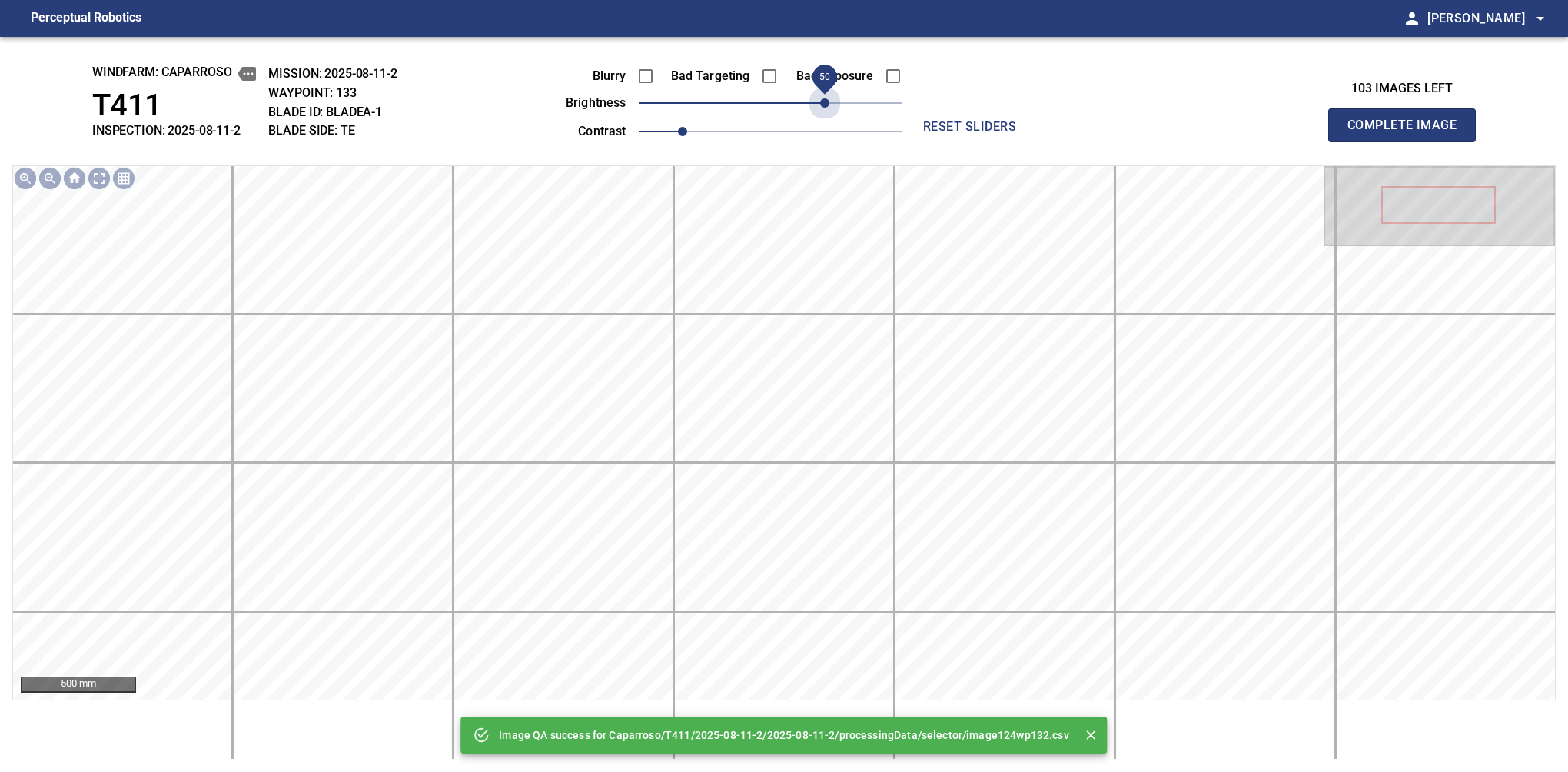
click at [824, 102] on span "50" at bounding box center [771, 103] width 264 height 22
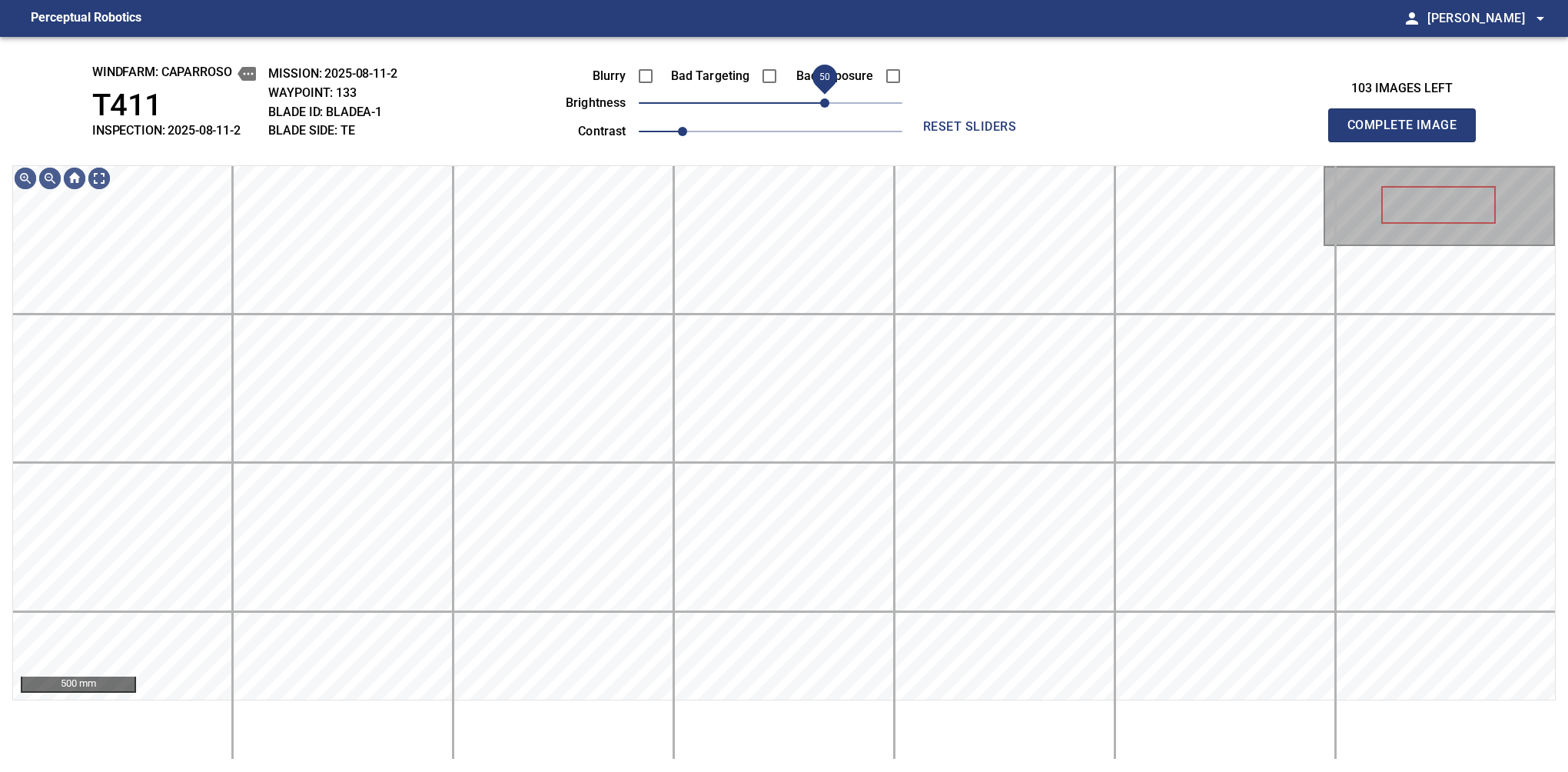
click at [820, 102] on span "50" at bounding box center [824, 103] width 9 height 9
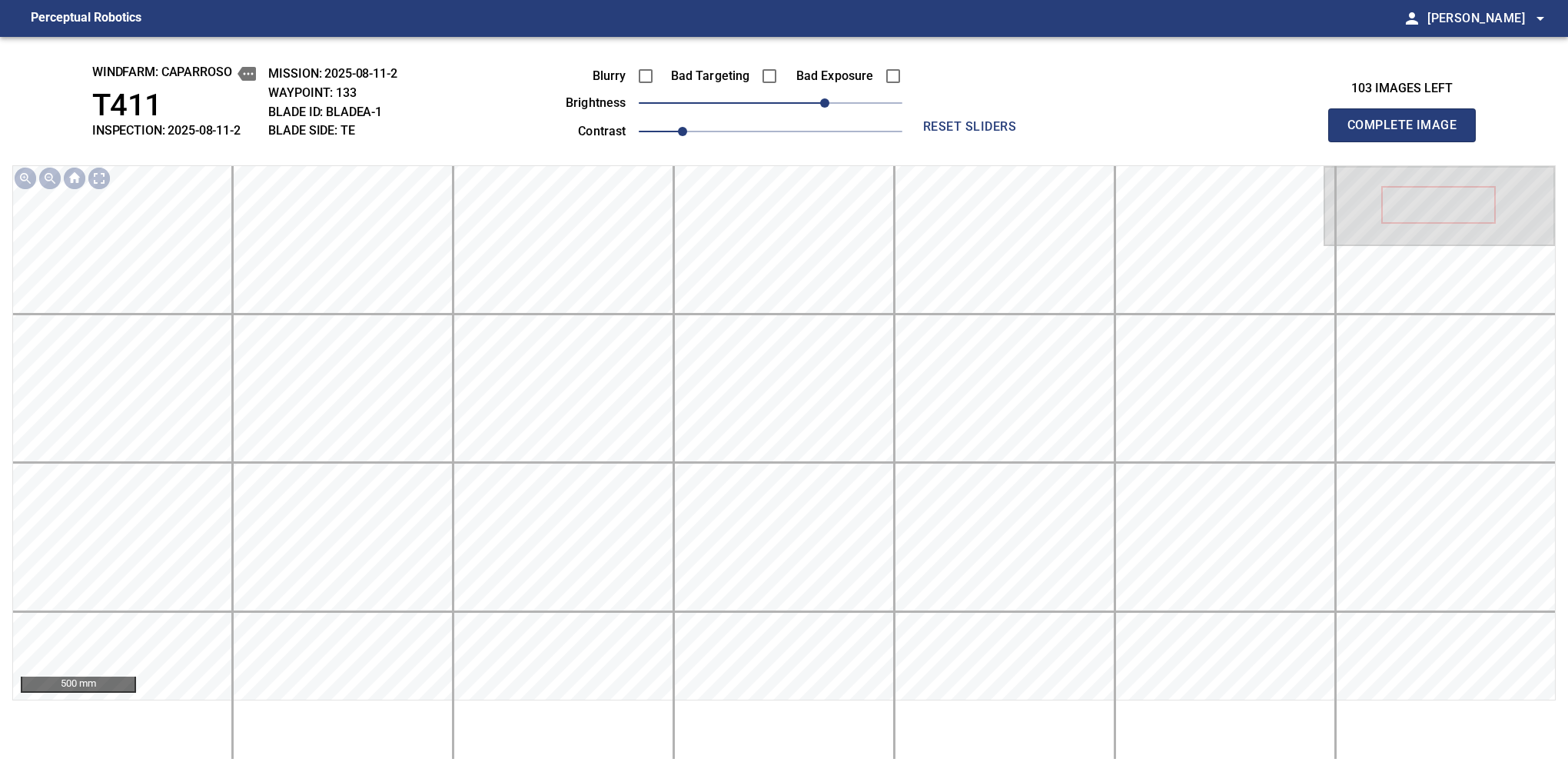
click at [1070, 129] on span "Complete Image" at bounding box center [1402, 126] width 114 height 22
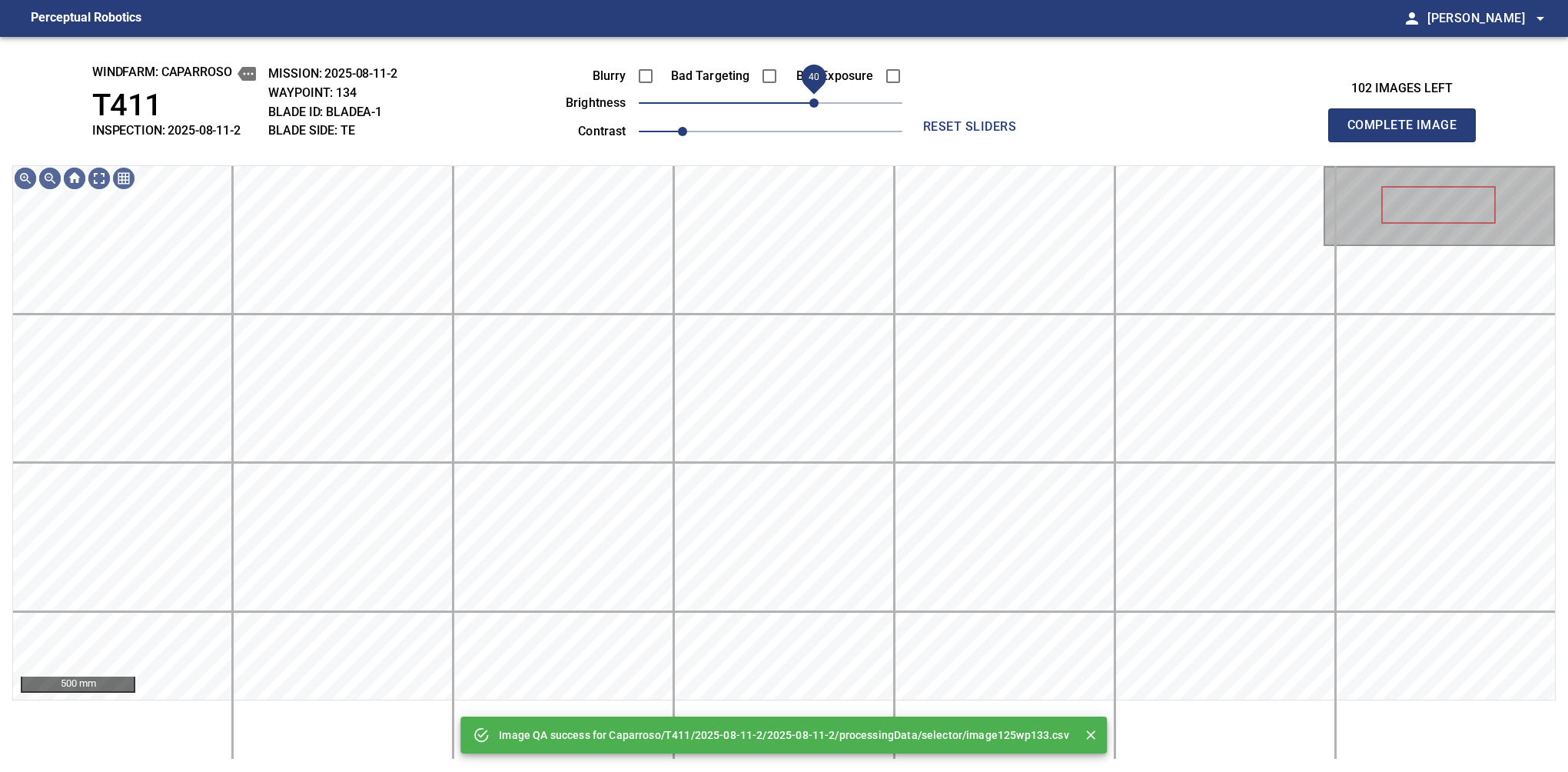
drag, startPoint x: 820, startPoint y: 102, endPoint x: 813, endPoint y: 104, distance: 7.3
click at [813, 104] on span "40" at bounding box center [771, 103] width 264 height 22
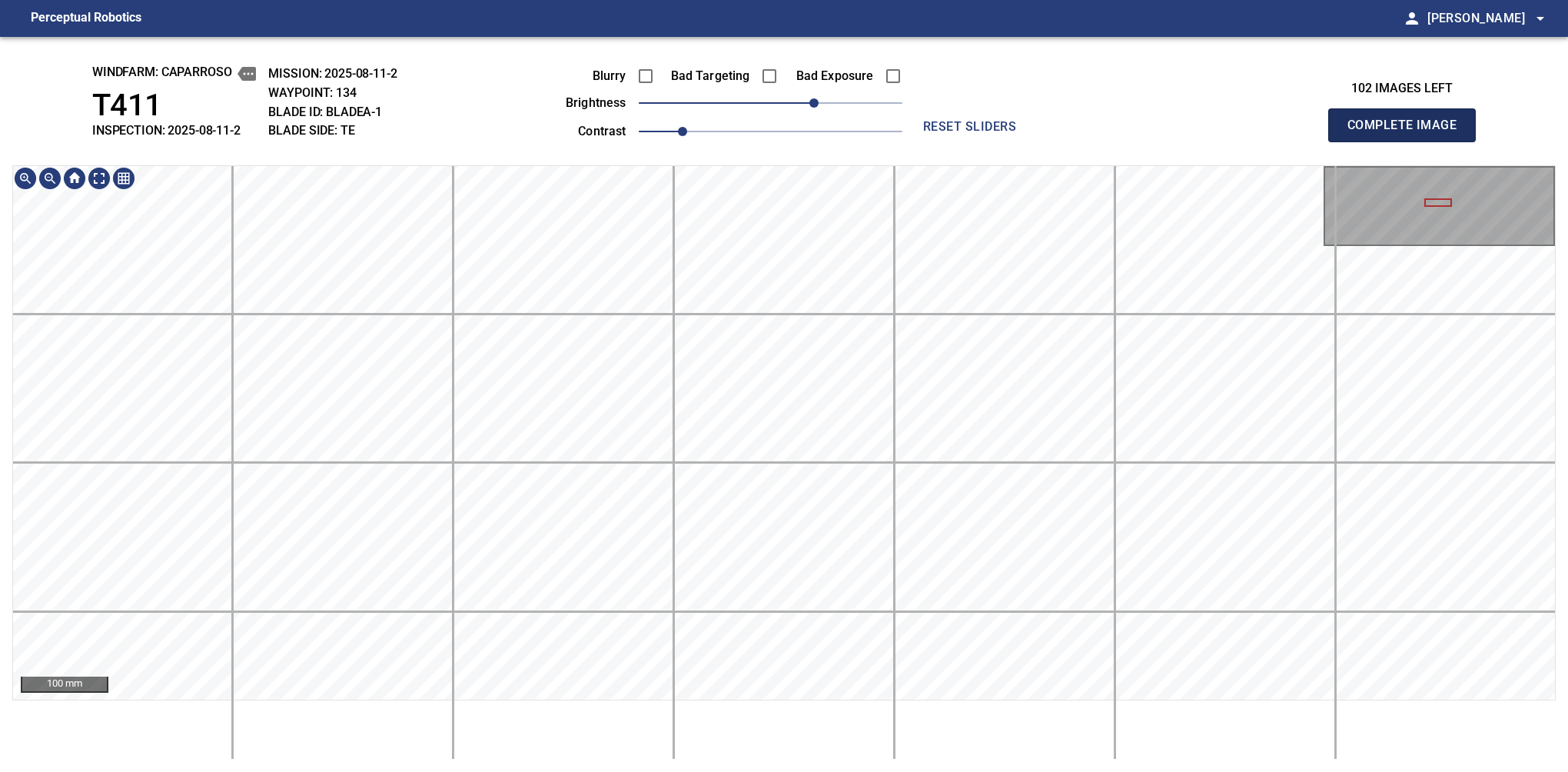
click at [1070, 129] on span "Complete Image" at bounding box center [1402, 126] width 114 height 22
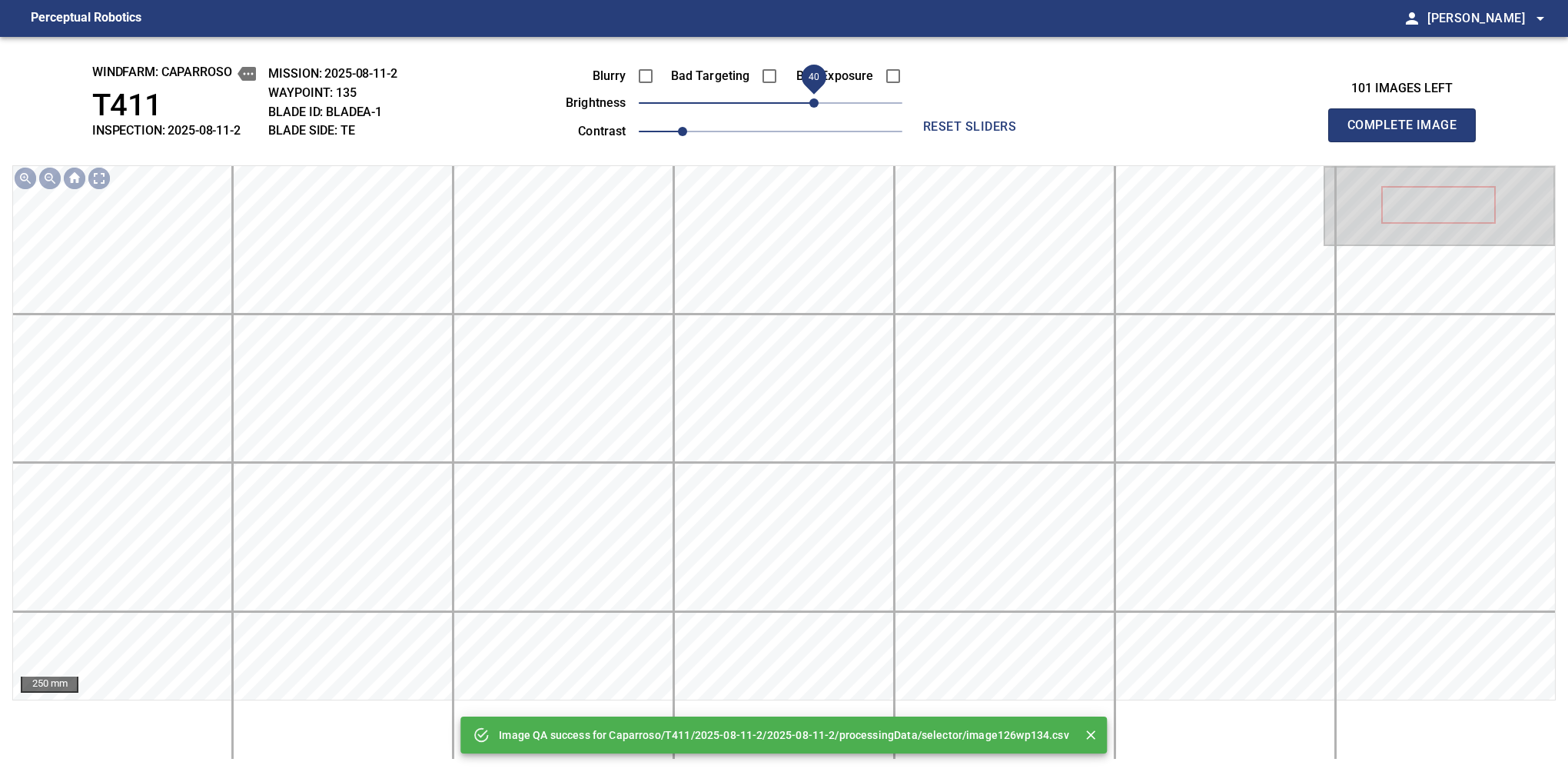
click at [817, 105] on span "40" at bounding box center [771, 103] width 264 height 22
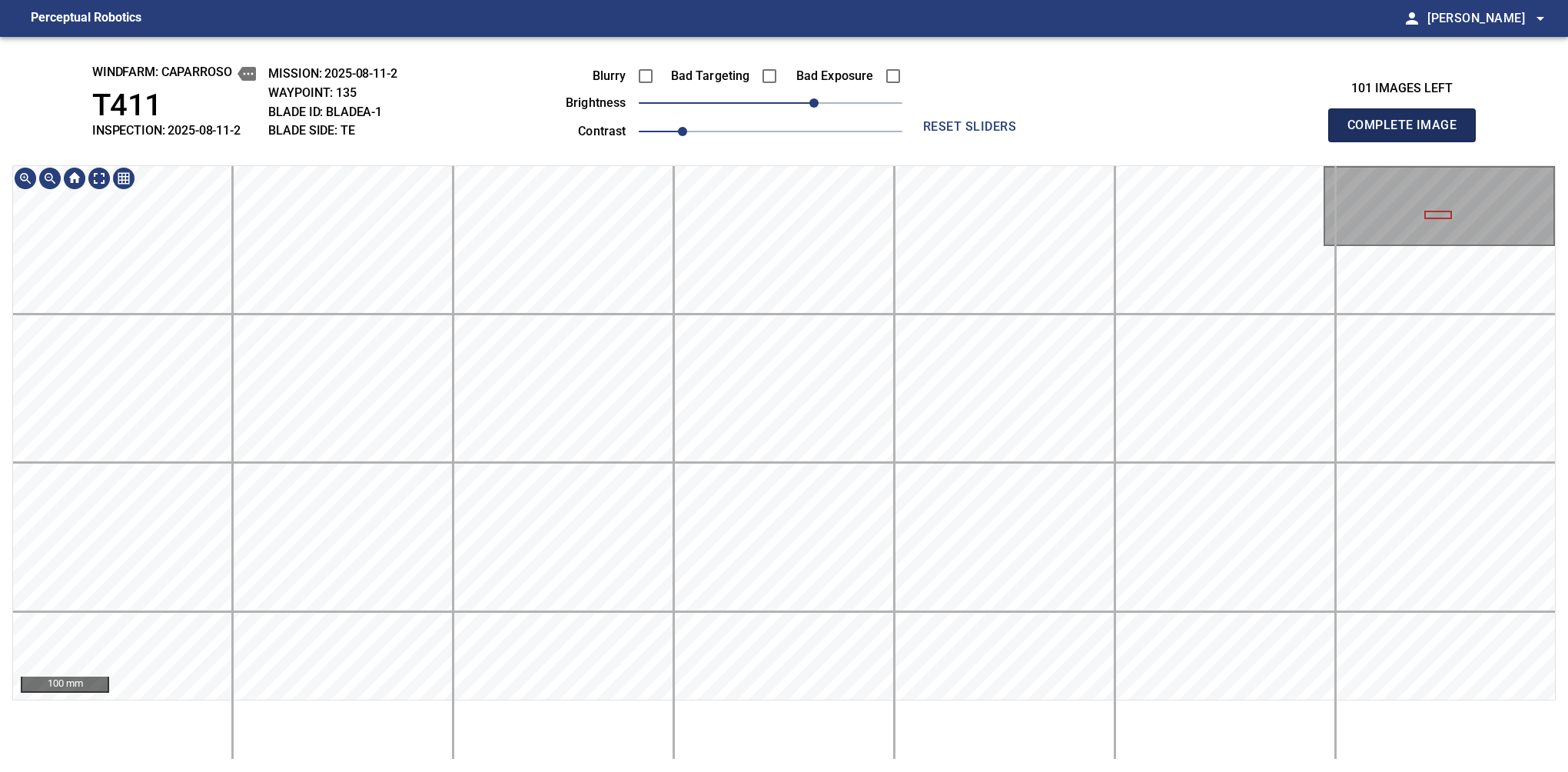
click at [1070, 129] on span "Complete Image" at bounding box center [1402, 126] width 114 height 22
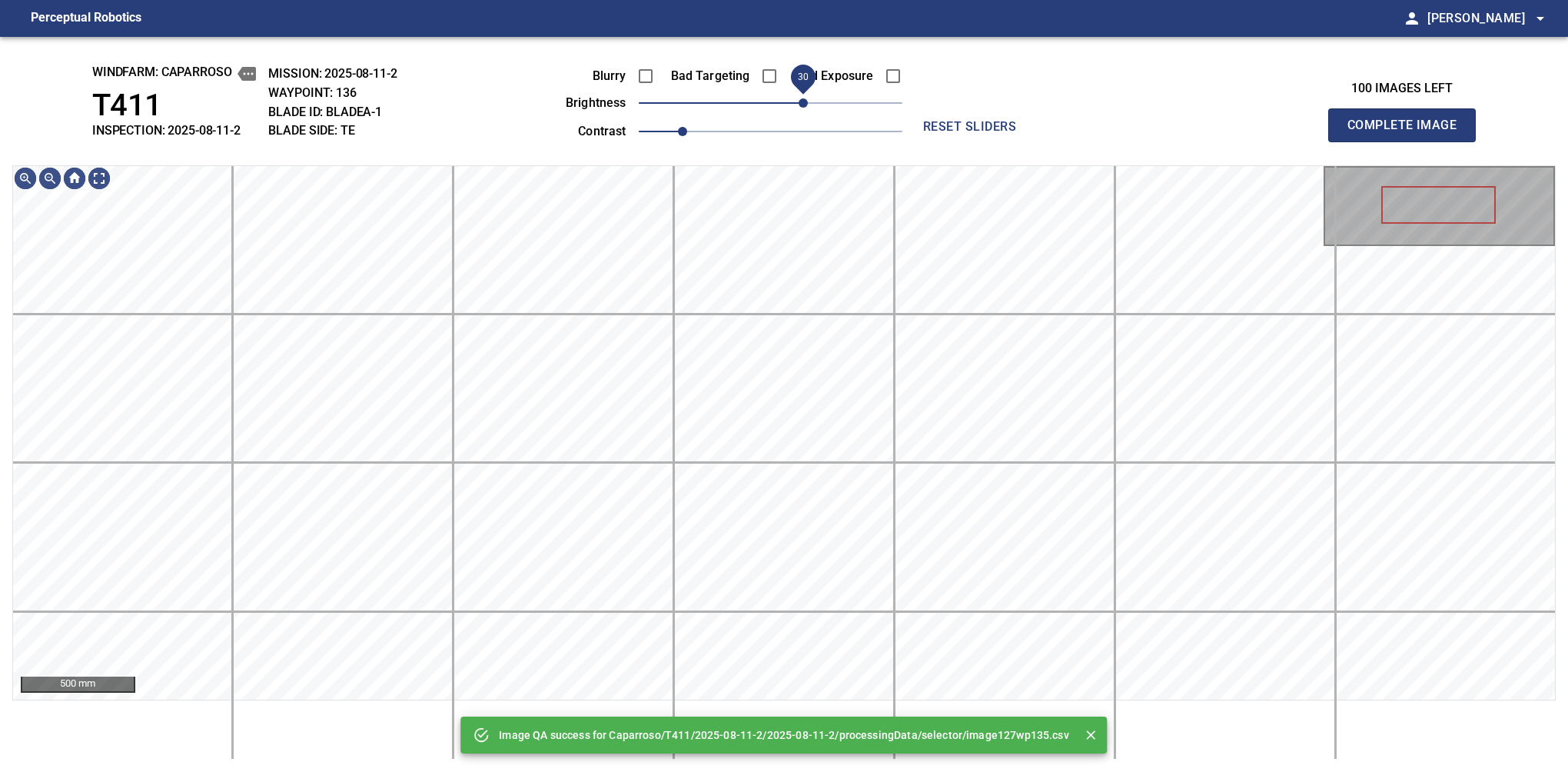
drag, startPoint x: 816, startPoint y: 100, endPoint x: 806, endPoint y: 110, distance: 14.1
click at [806, 110] on span "30" at bounding box center [771, 103] width 264 height 22
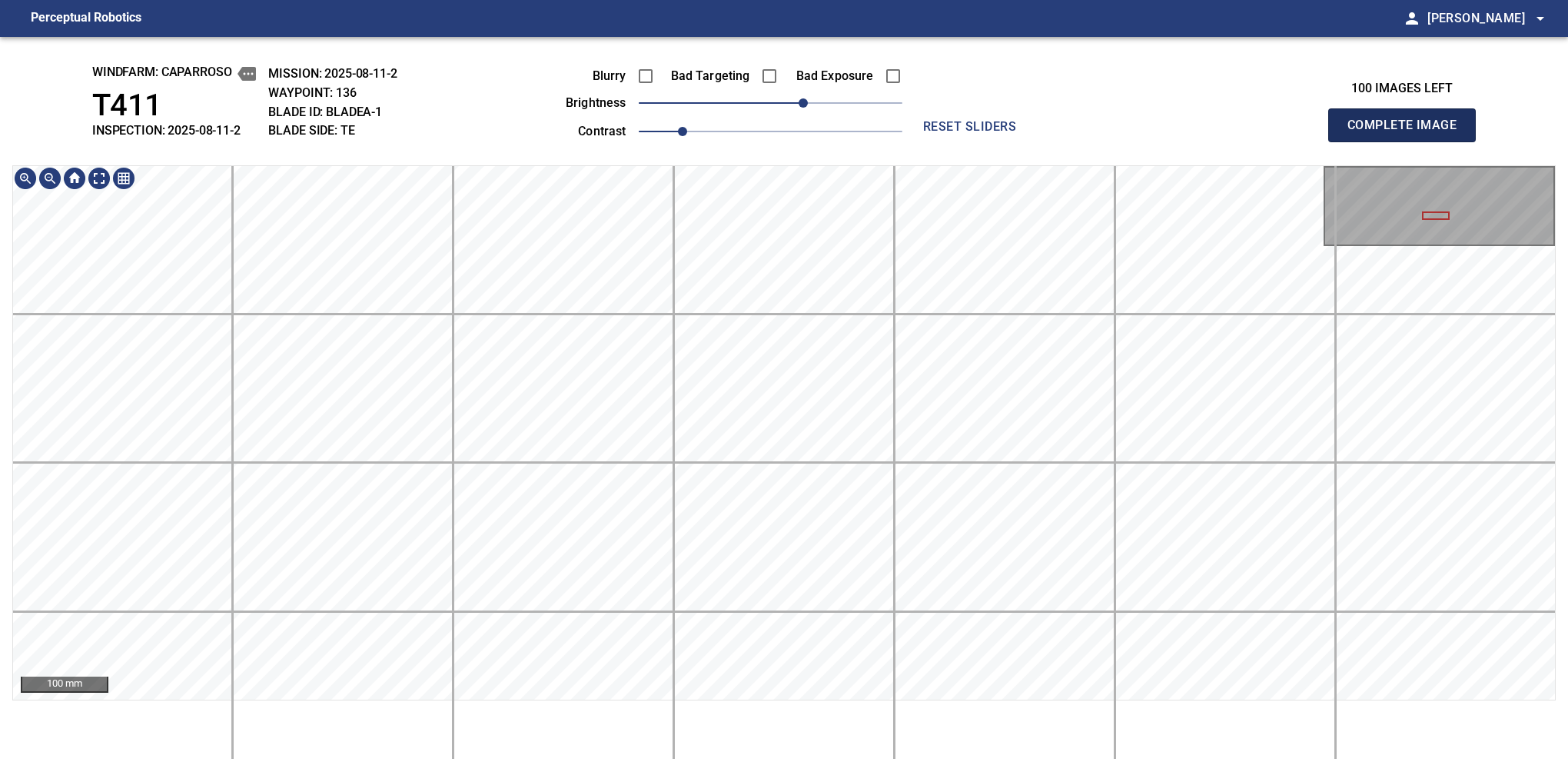
click at [1070, 129] on span "Complete Image" at bounding box center [1402, 126] width 114 height 22
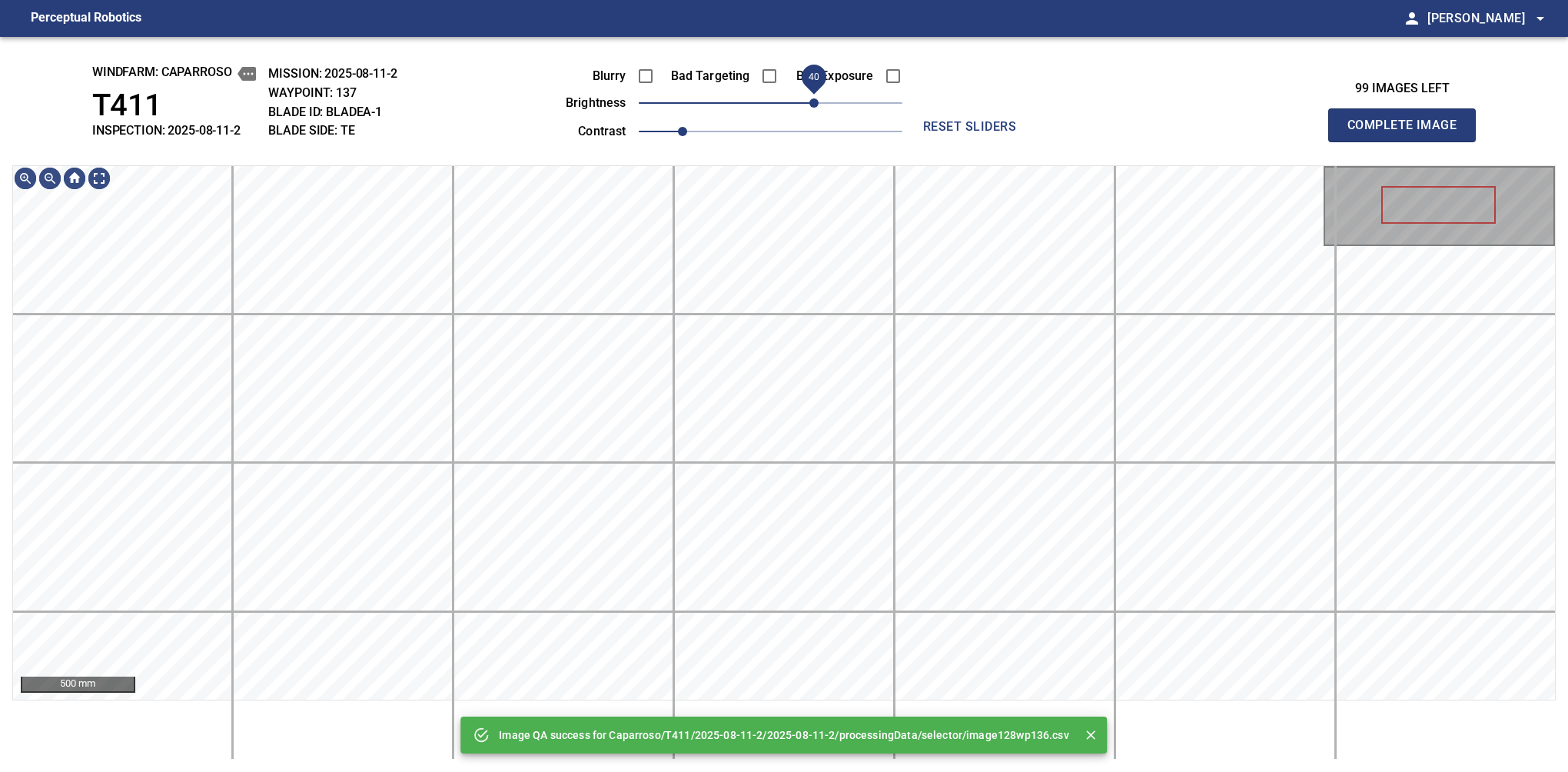
drag, startPoint x: 797, startPoint y: 105, endPoint x: 810, endPoint y: 108, distance: 13.3
click at [810, 108] on span "40" at bounding box center [771, 103] width 264 height 22
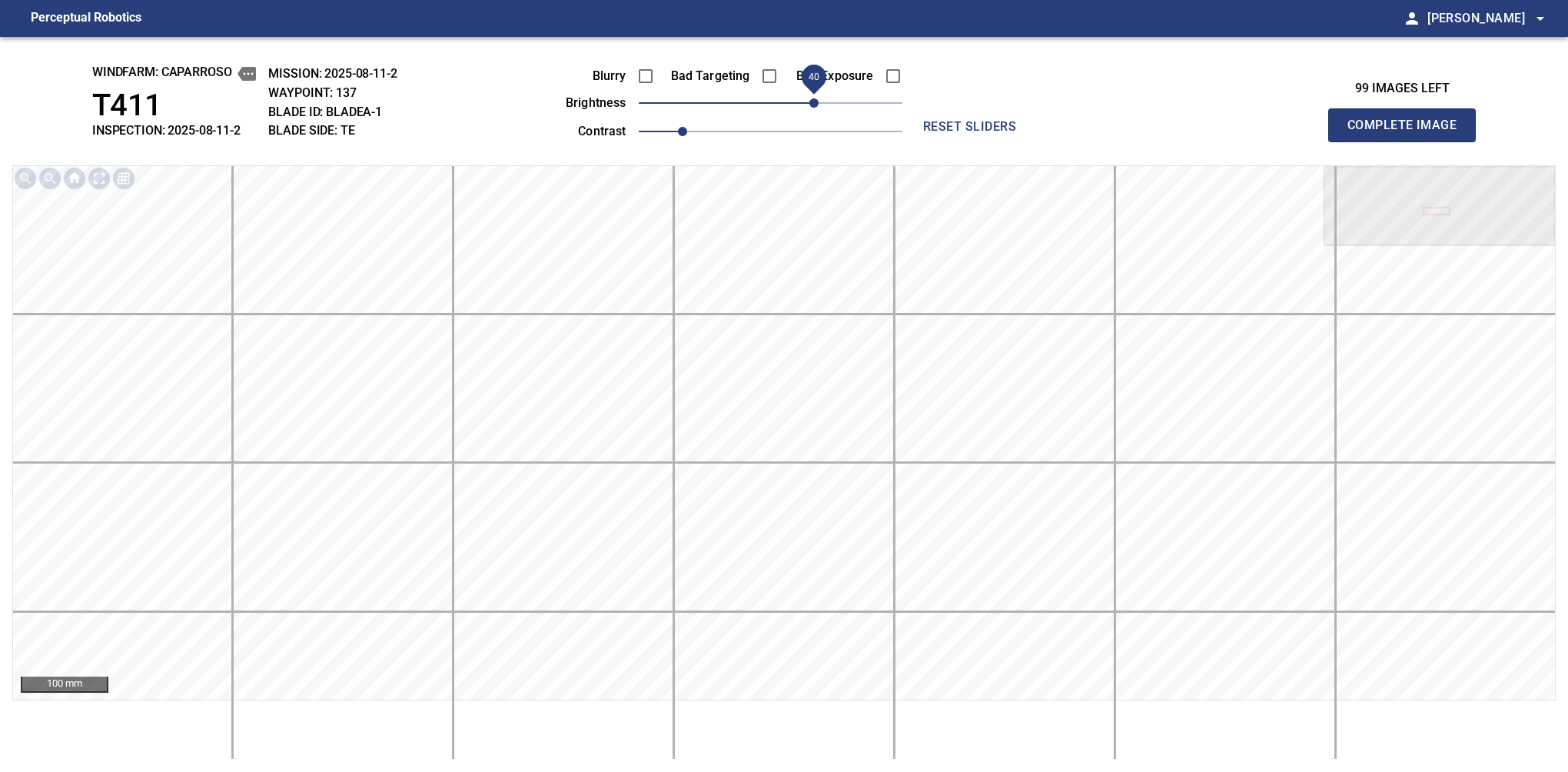
click at [1070, 129] on span "Complete Image" at bounding box center [1402, 126] width 114 height 22
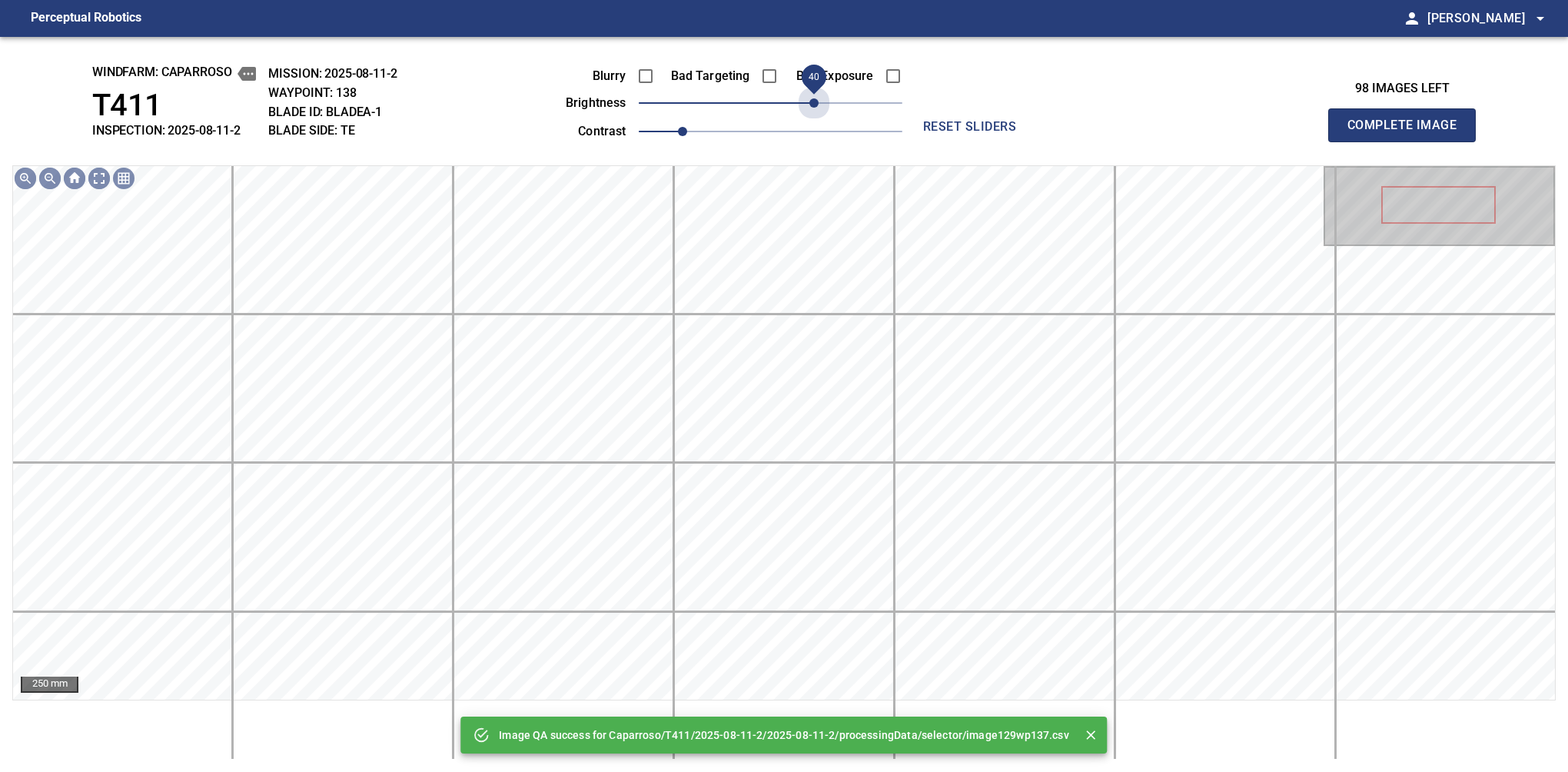
click at [810, 99] on span "40" at bounding box center [771, 103] width 264 height 22
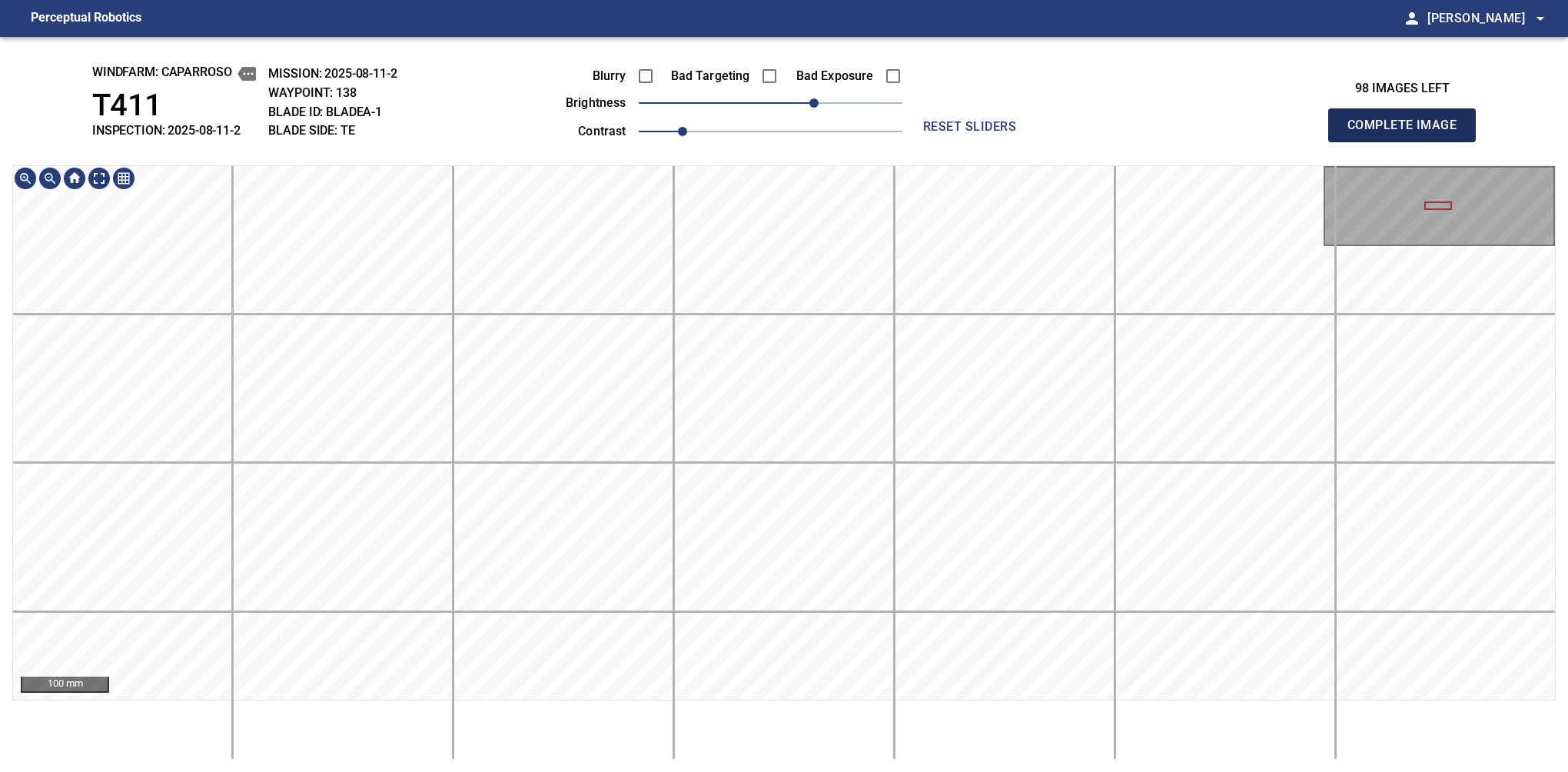
click at [1070, 129] on span "Complete Image" at bounding box center [1402, 126] width 114 height 22
drag, startPoint x: 786, startPoint y: 111, endPoint x: 810, endPoint y: 113, distance: 24.1
click at [810, 108] on span "40" at bounding box center [814, 103] width 9 height 9
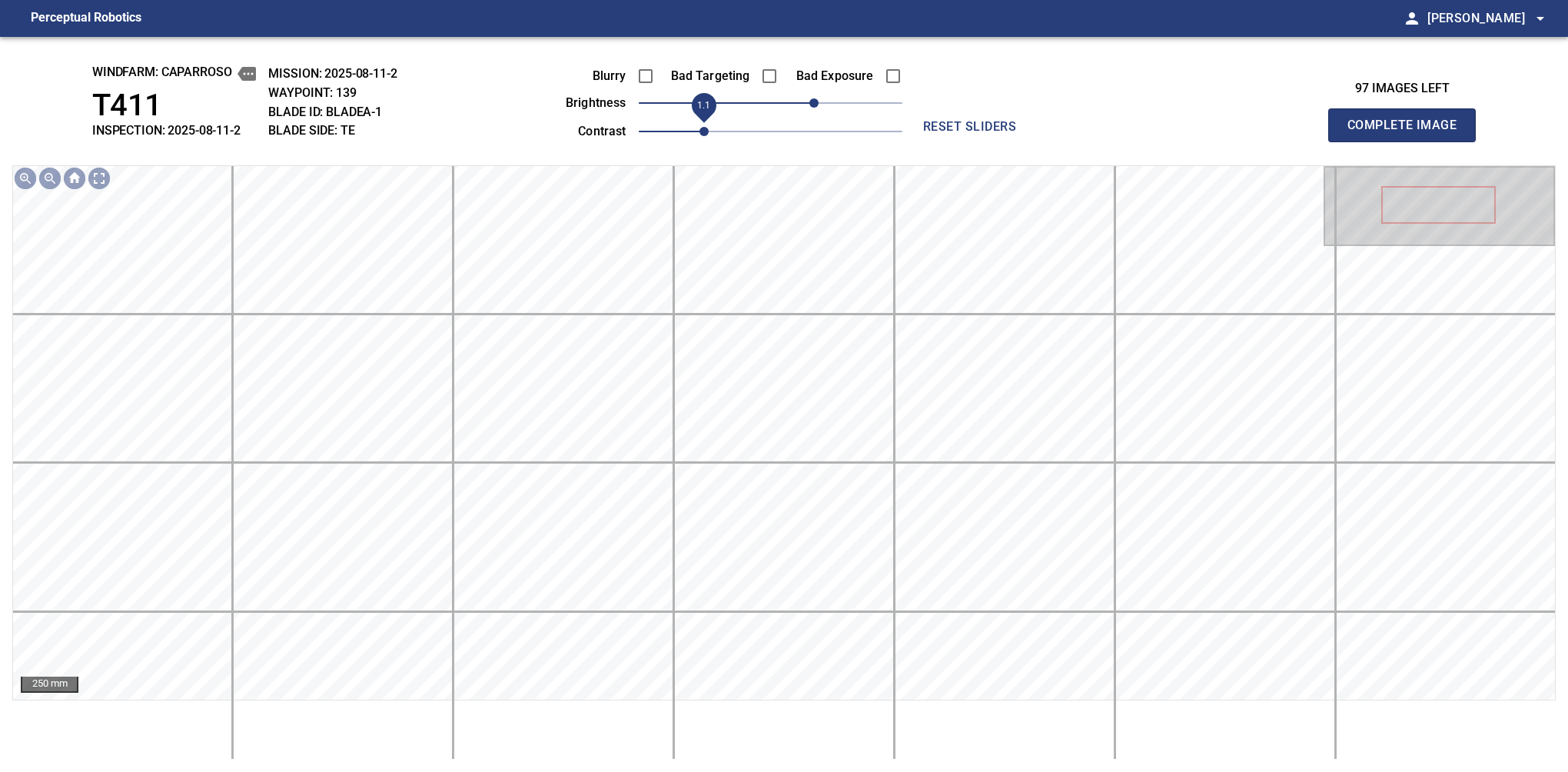
click at [699, 129] on span "1.1" at bounding box center [704, 131] width 9 height 9
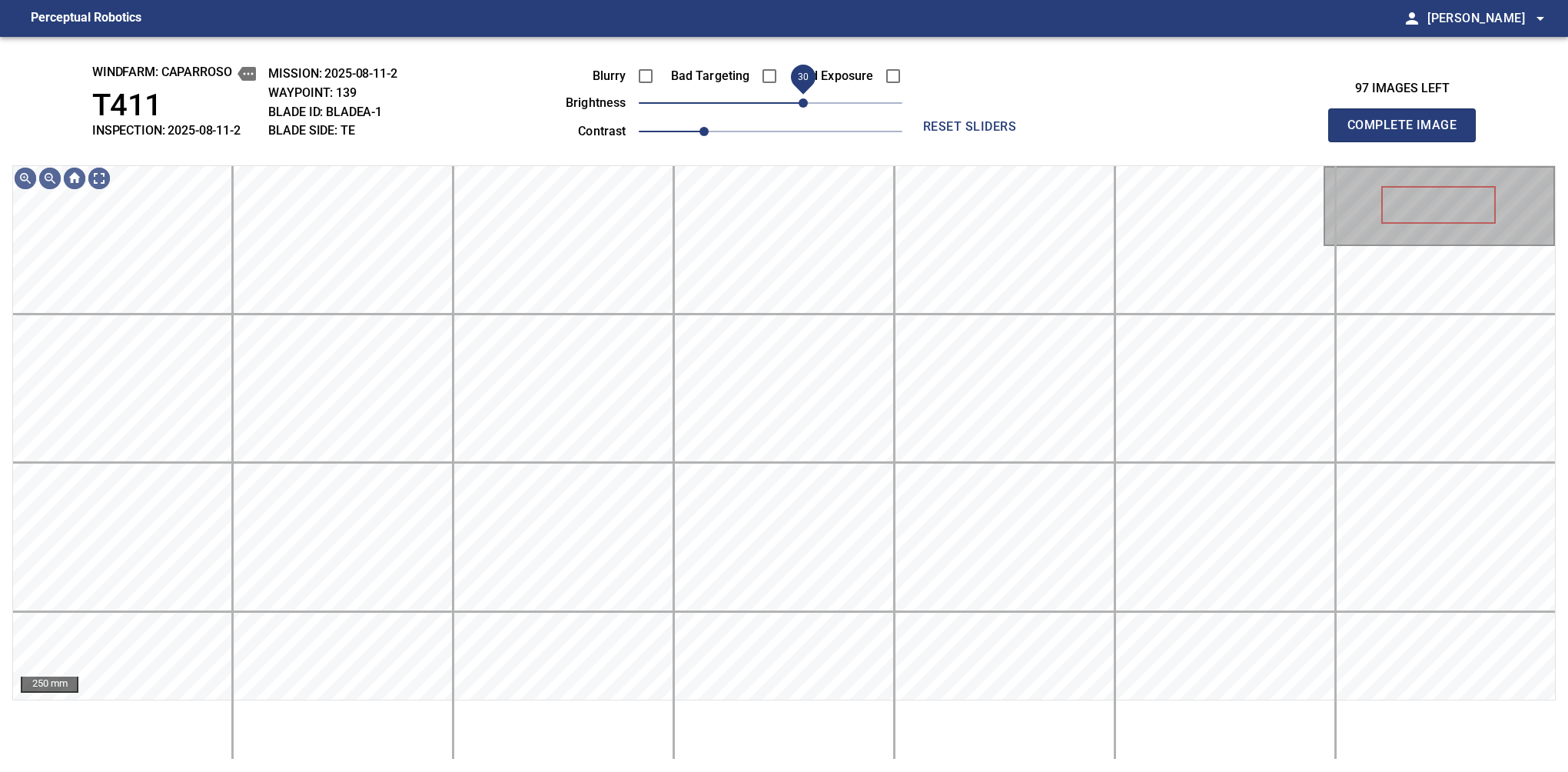
click at [807, 99] on span "30" at bounding box center [803, 103] width 9 height 9
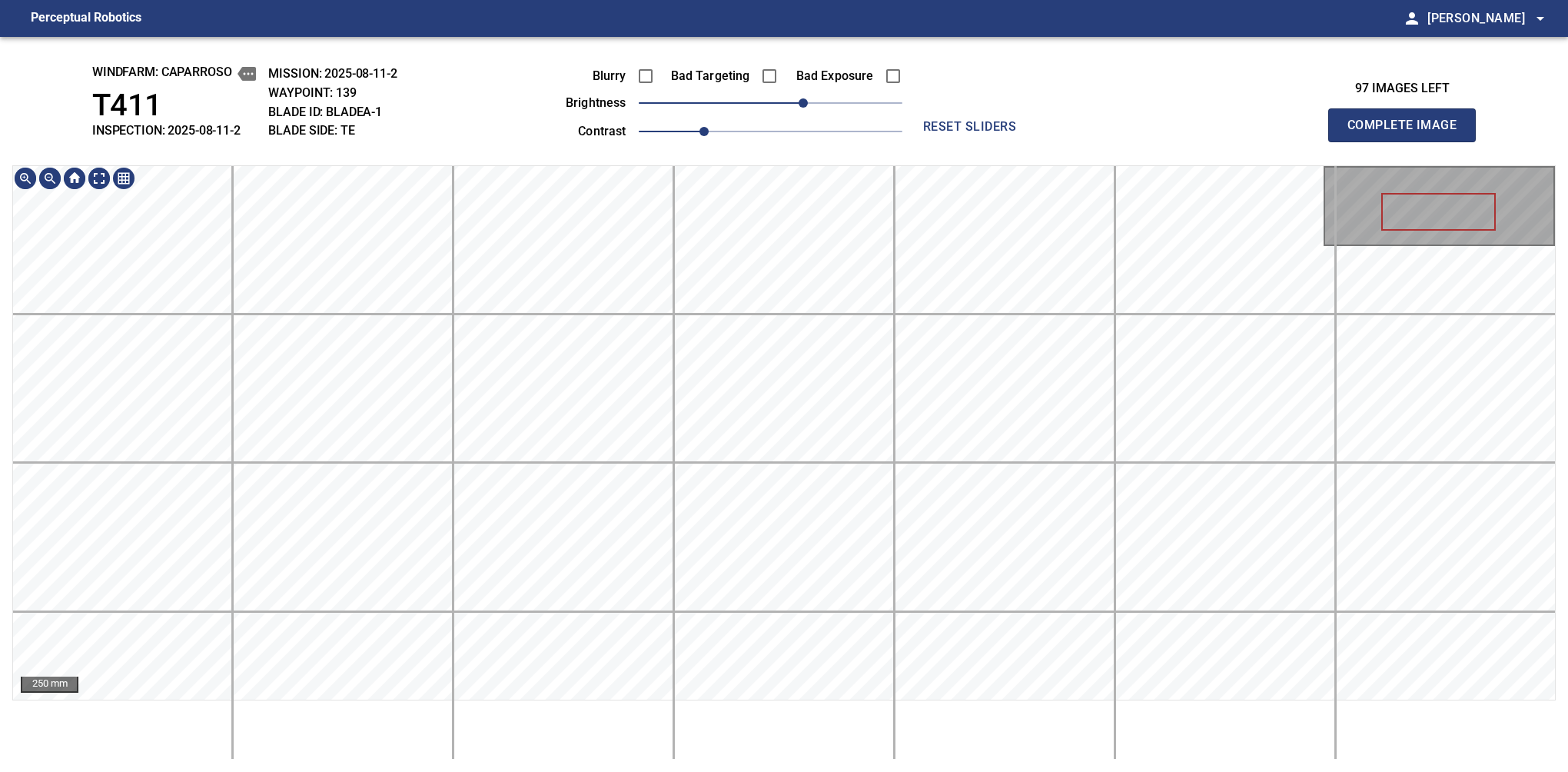
click at [743, 108] on div "windfarm: Caparroso T411 INSPECTION: 2025-08-11-2 MISSION: 2025-08-11-2 WAYPOIN…" at bounding box center [784, 405] width 1568 height 735
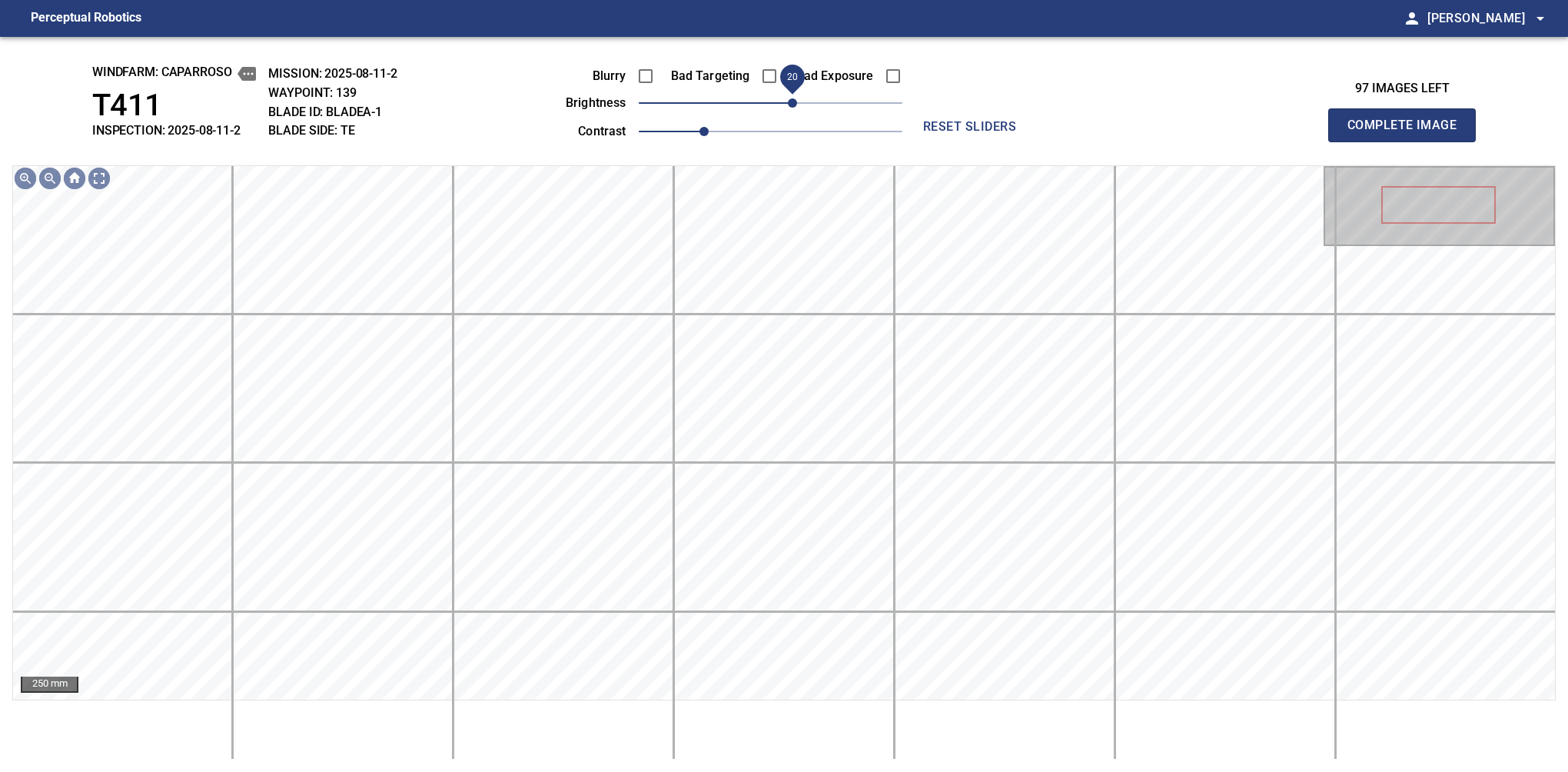
drag, startPoint x: 800, startPoint y: 102, endPoint x: 792, endPoint y: 107, distance: 9.4
click at [792, 107] on span "20" at bounding box center [793, 103] width 9 height 9
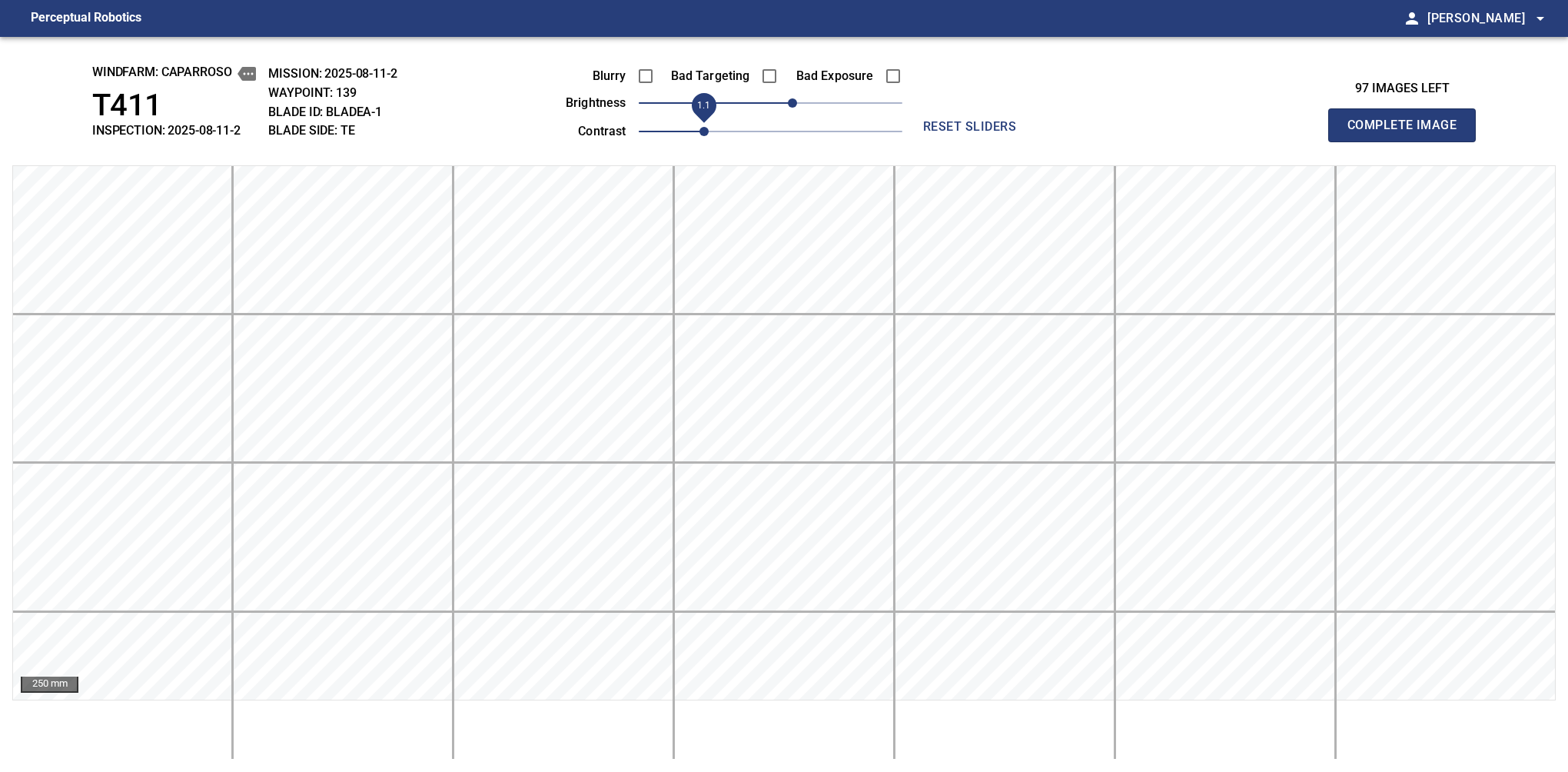
click at [1070, 129] on span "Complete Image" at bounding box center [1402, 126] width 114 height 22
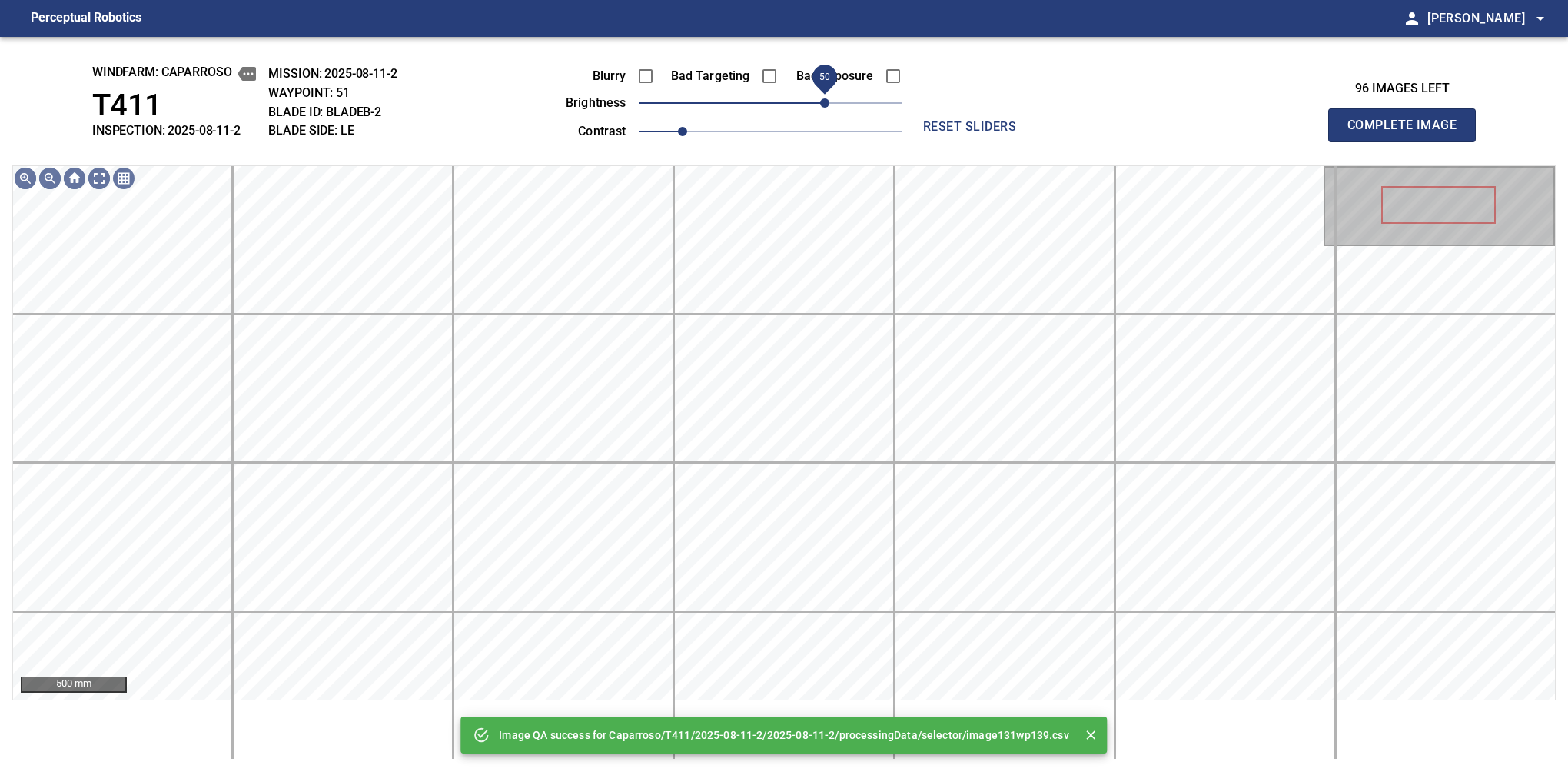
drag, startPoint x: 778, startPoint y: 108, endPoint x: 828, endPoint y: 92, distance: 52.5
click at [828, 99] on span "50" at bounding box center [824, 103] width 9 height 9
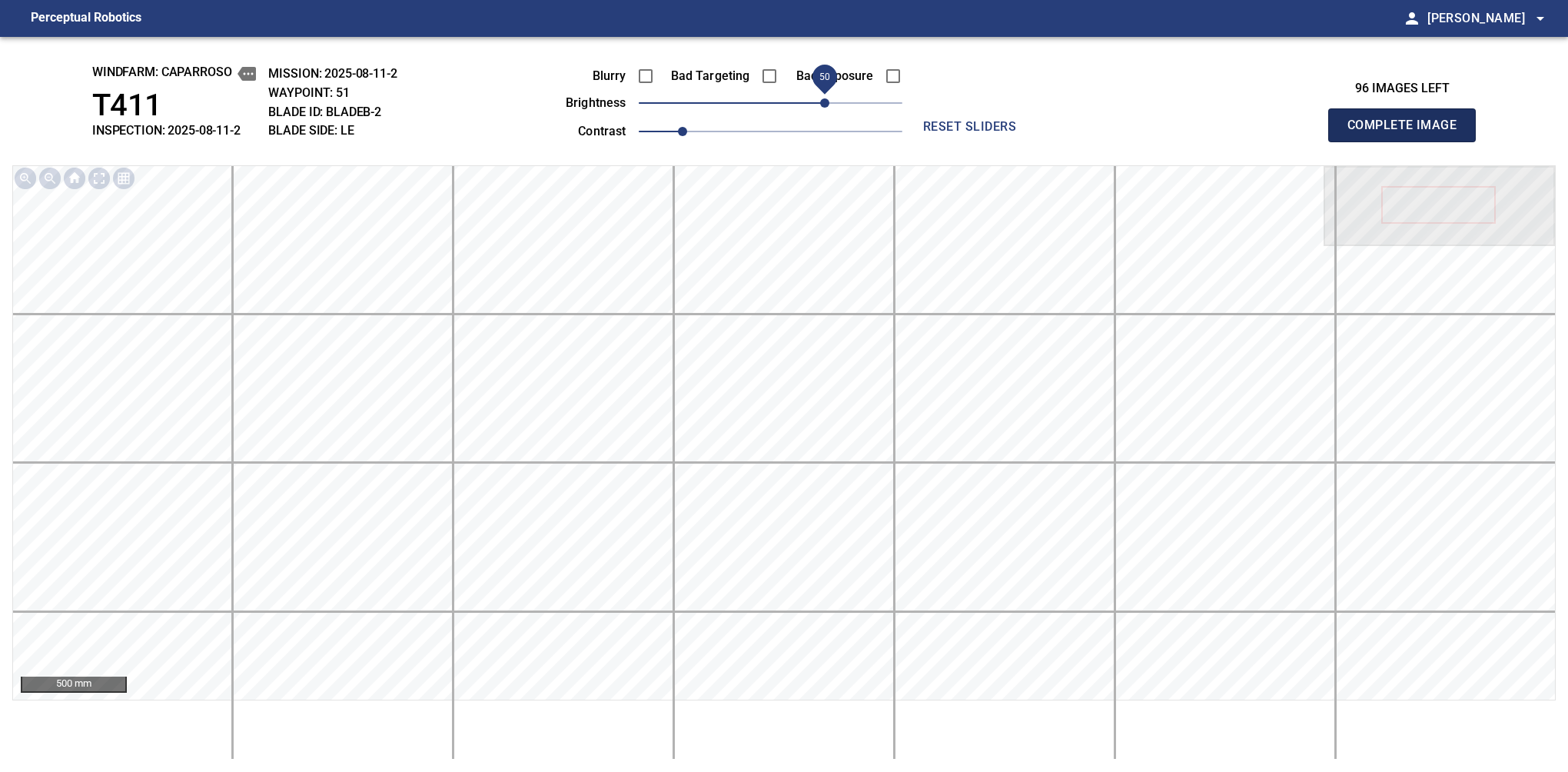
click at [1070, 129] on span "Complete Image" at bounding box center [1402, 126] width 114 height 22
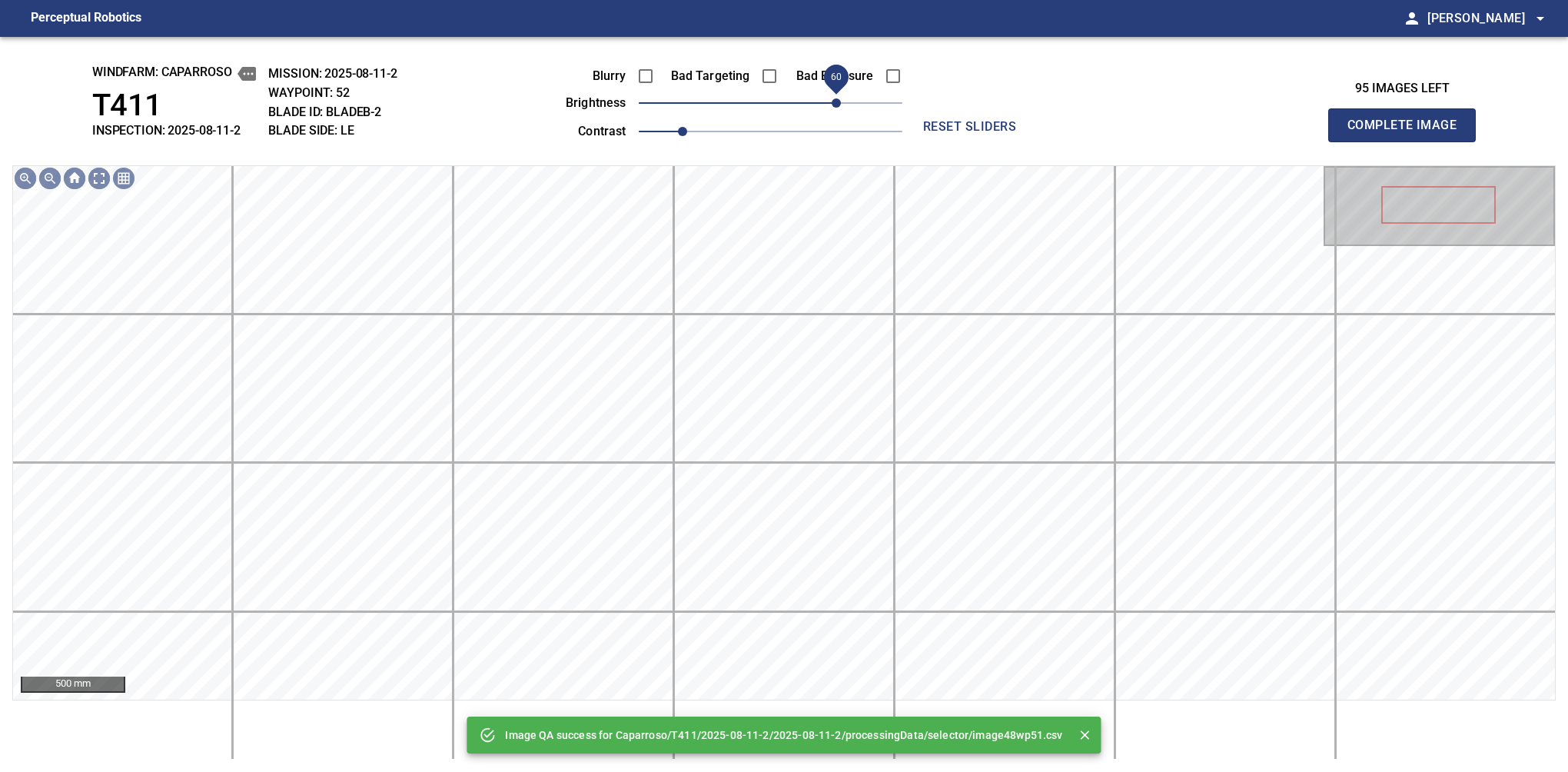
click at [831, 105] on span "60" at bounding box center [771, 103] width 264 height 22
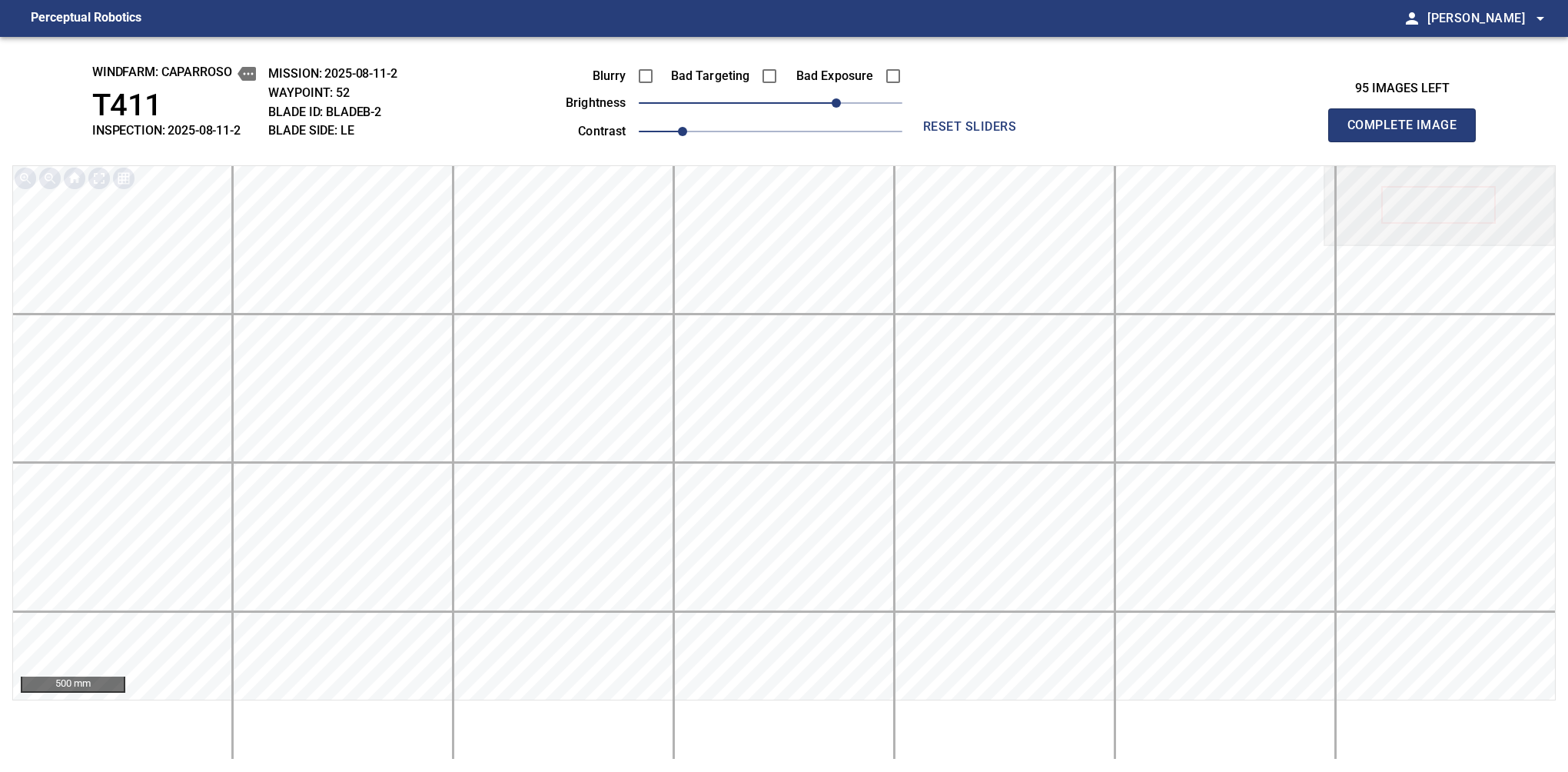
click at [1070, 129] on span "Complete Image" at bounding box center [1402, 126] width 114 height 22
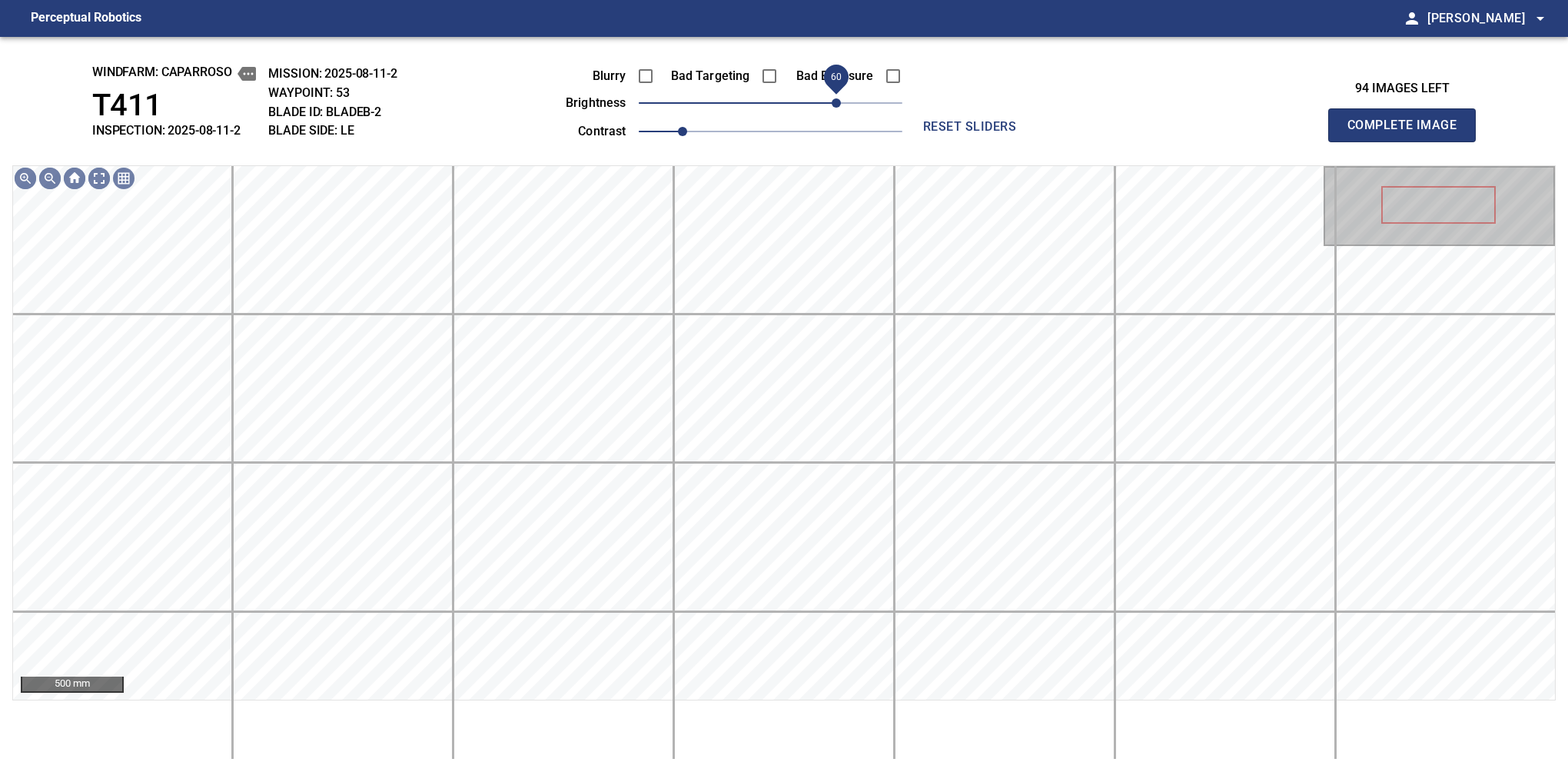
click at [833, 99] on span "60" at bounding box center [771, 103] width 264 height 22
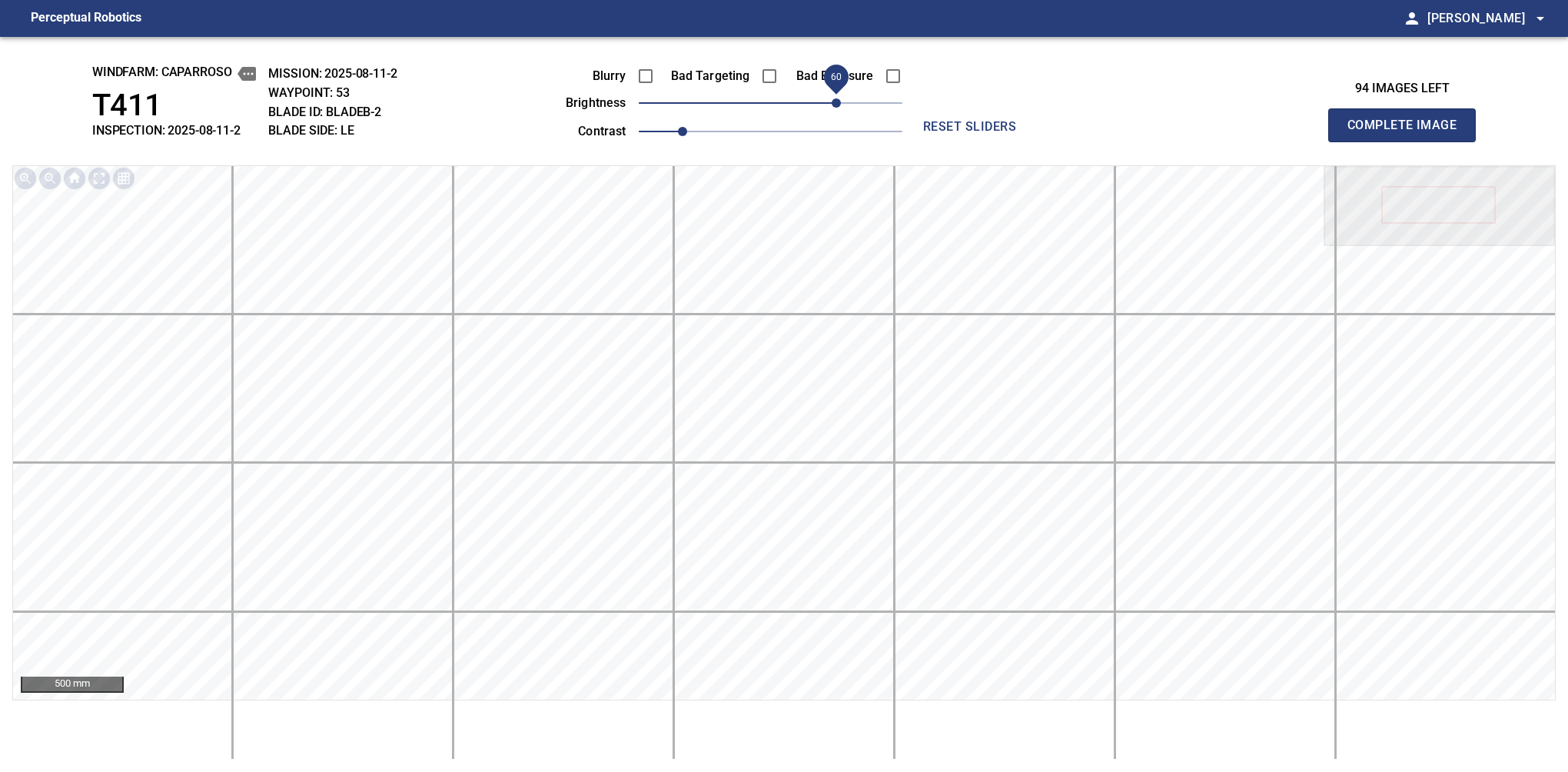
click at [1070, 129] on span "Complete Image" at bounding box center [1402, 126] width 114 height 22
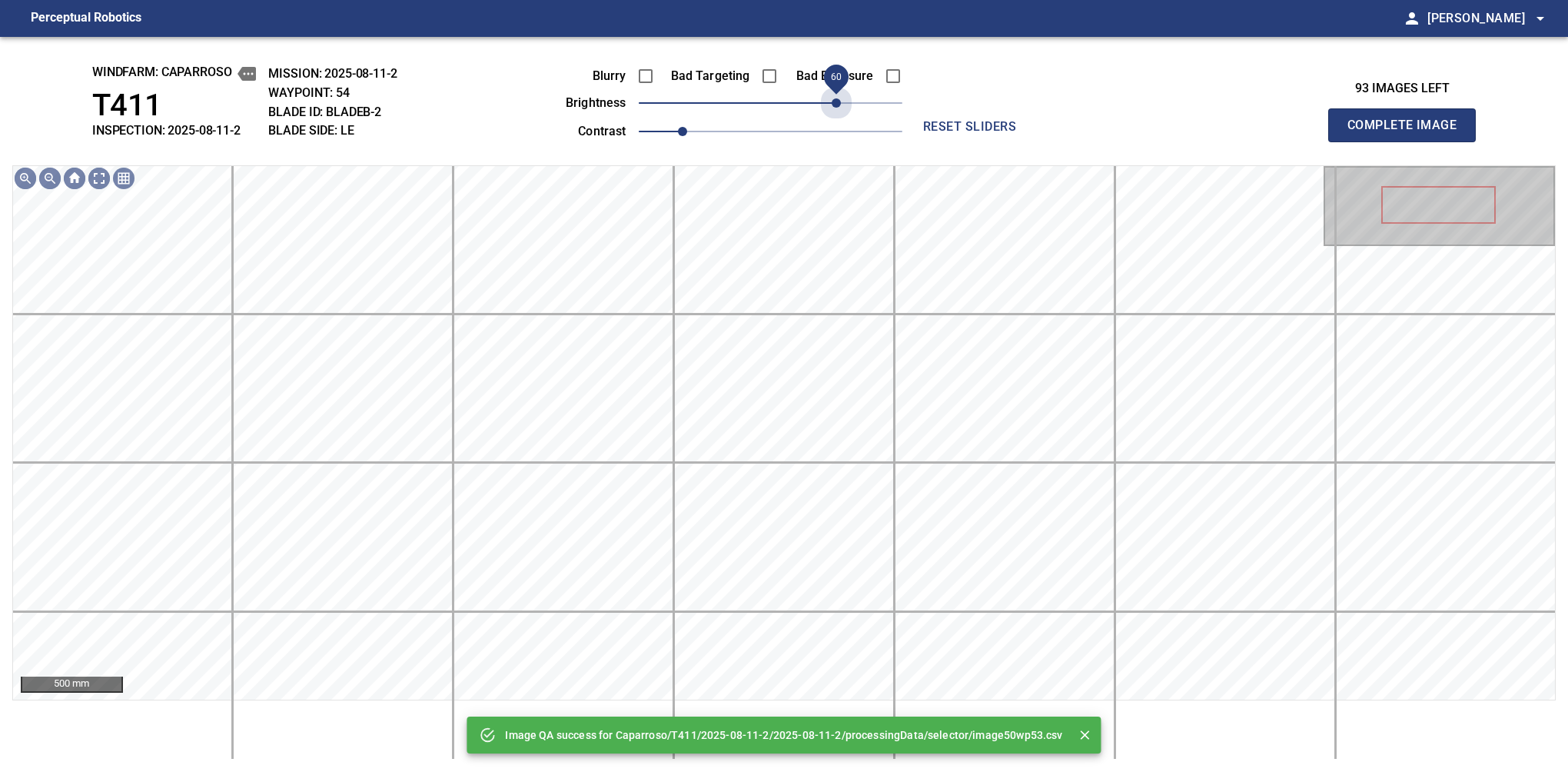
click at [833, 99] on span "60" at bounding box center [771, 103] width 264 height 22
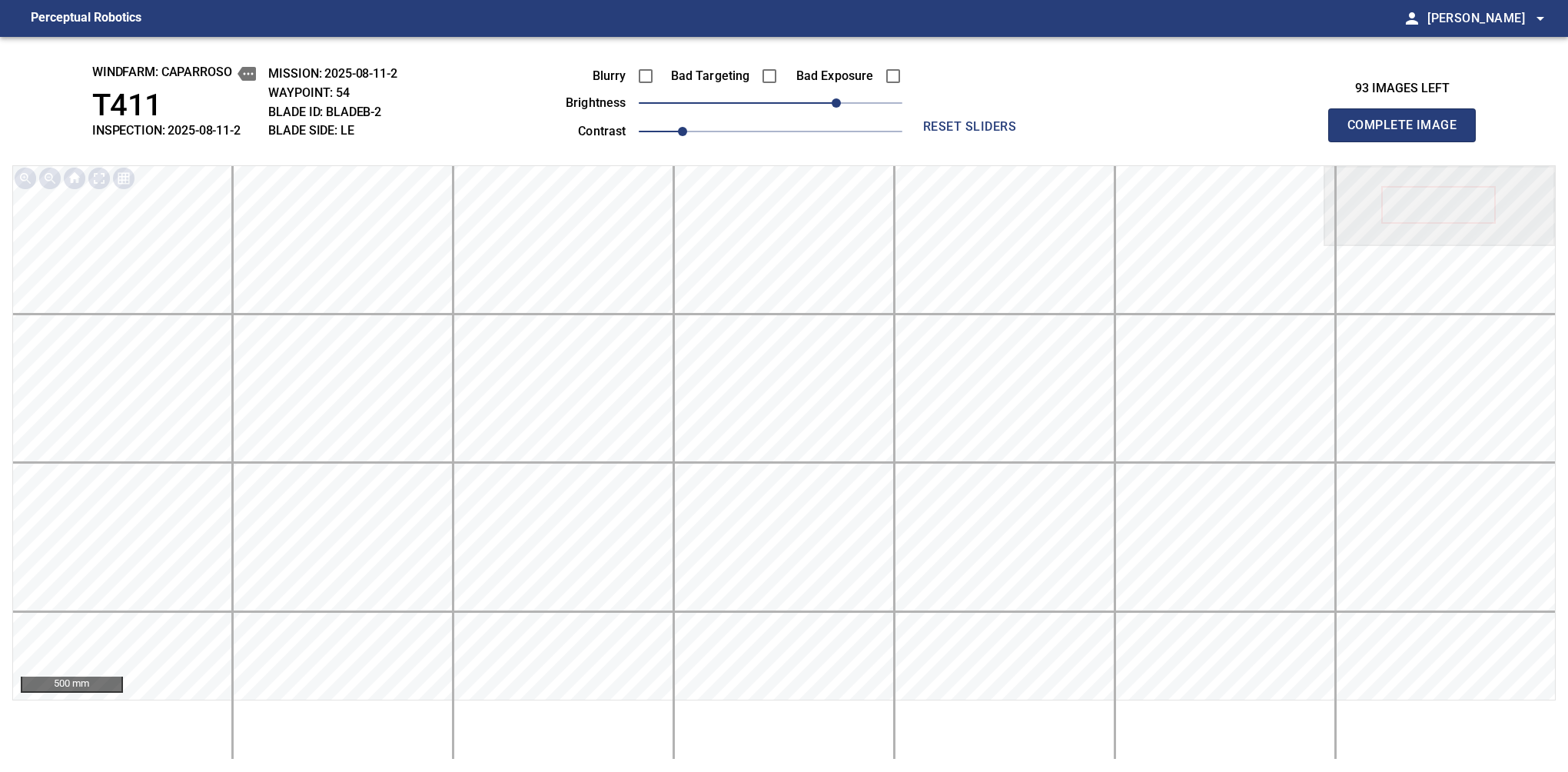
click at [1070, 129] on span "Complete Image" at bounding box center [1402, 126] width 114 height 22
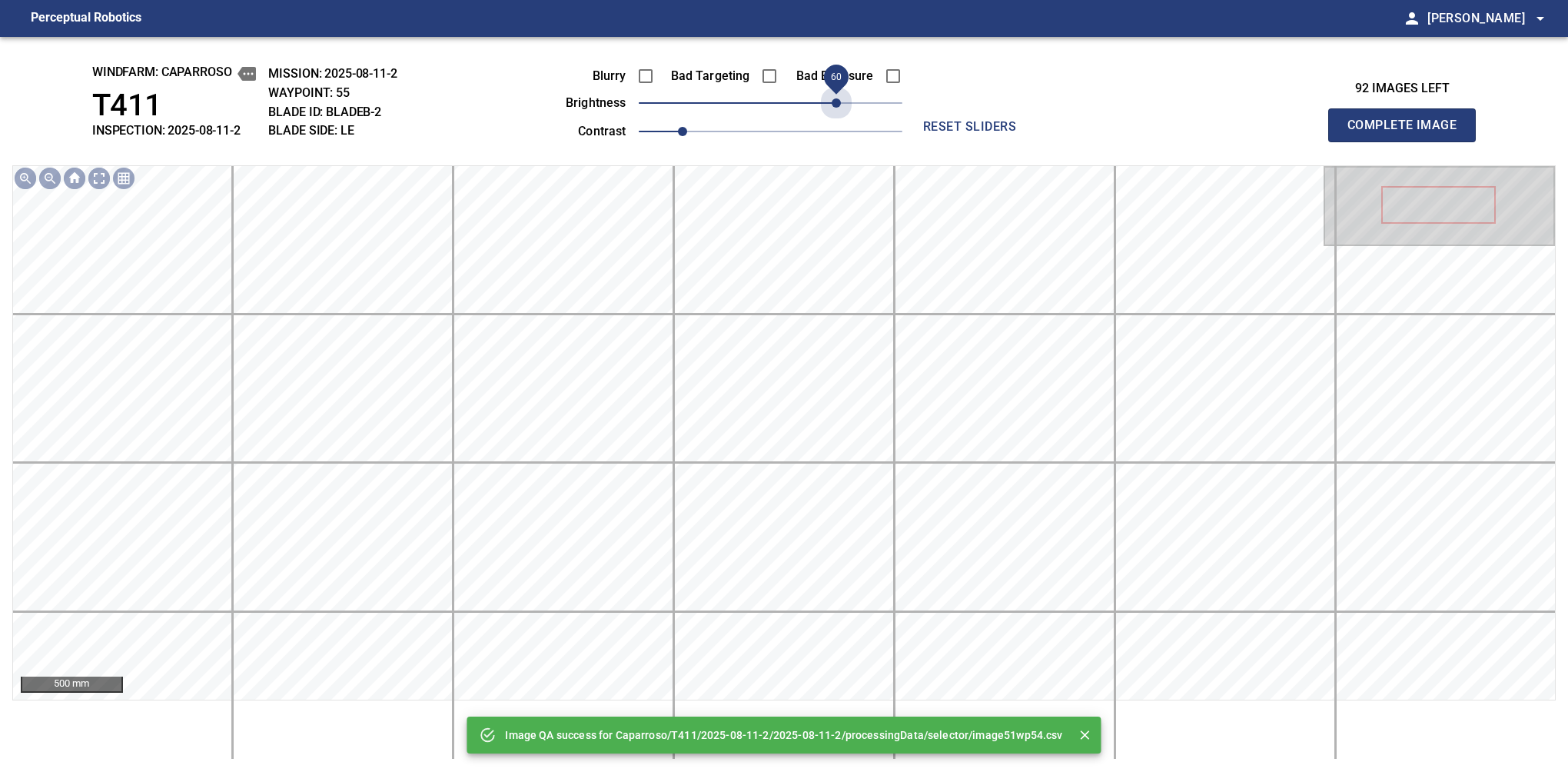
click at [833, 99] on span "60" at bounding box center [771, 103] width 264 height 22
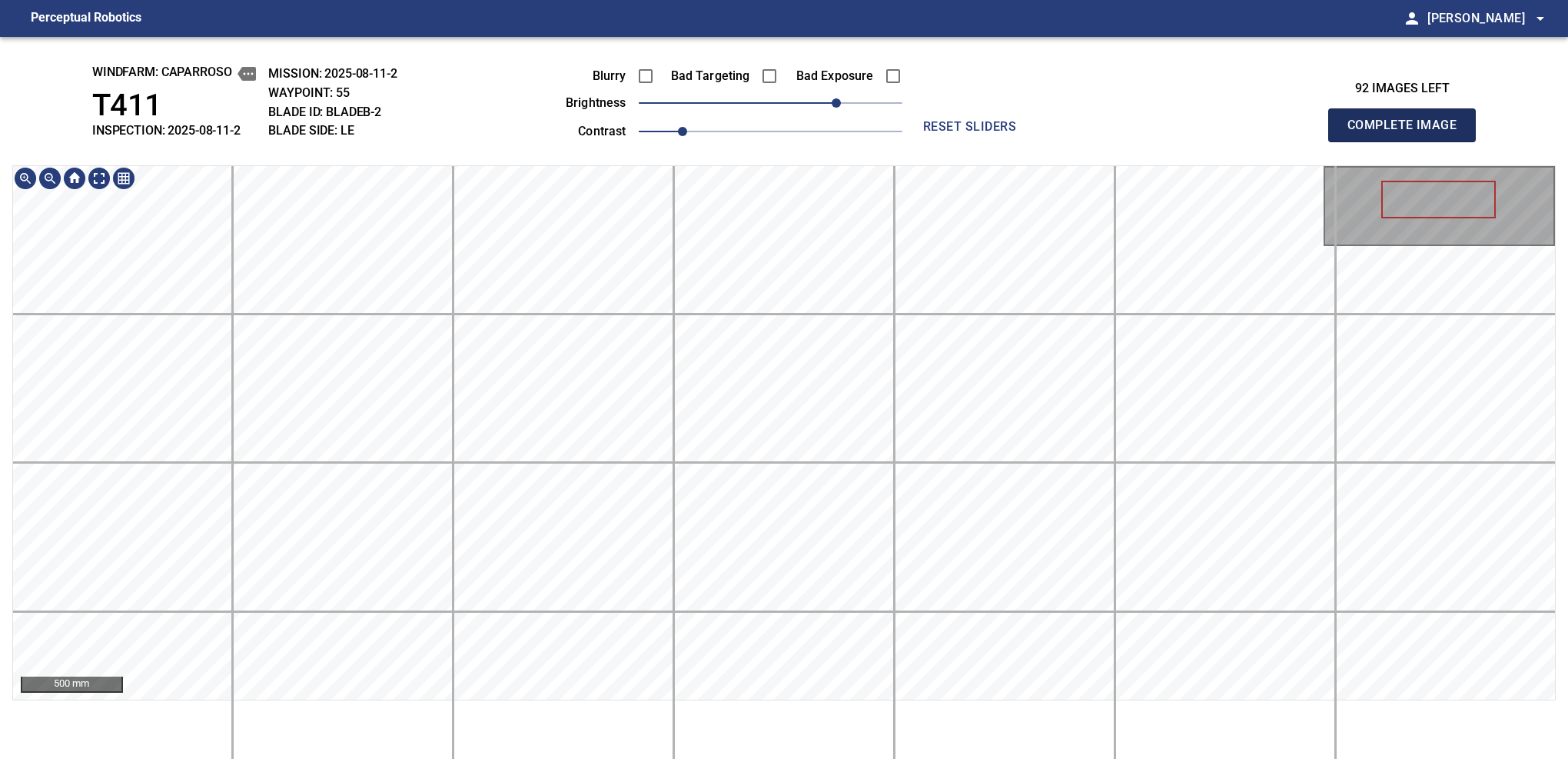
click at [1070, 129] on span "Complete Image" at bounding box center [1402, 126] width 114 height 22
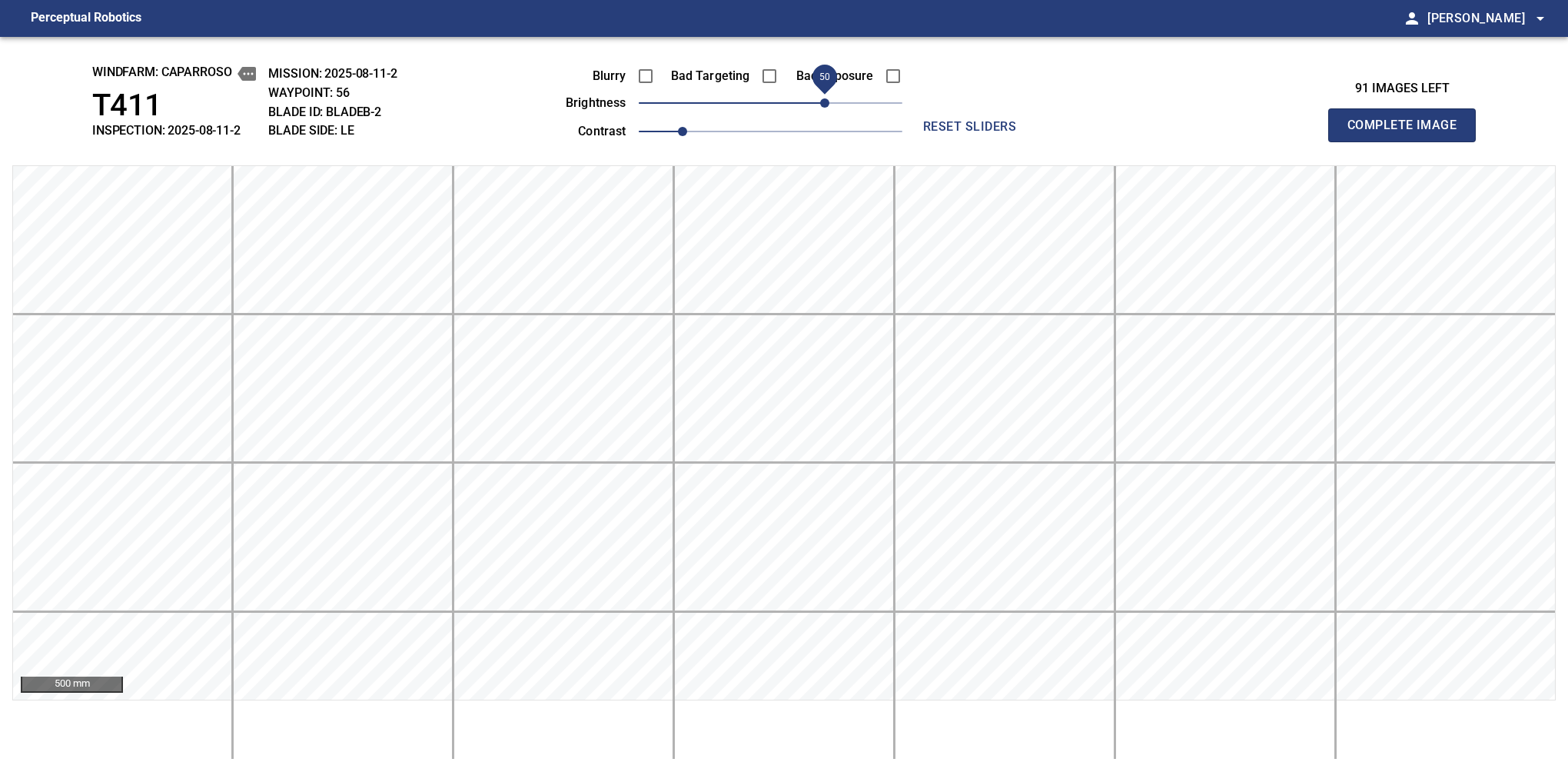
drag, startPoint x: 815, startPoint y: 108, endPoint x: 824, endPoint y: 103, distance: 10.3
click at [824, 103] on span "50" at bounding box center [771, 103] width 264 height 22
click at [1070, 129] on span "Complete Image" at bounding box center [1402, 126] width 114 height 22
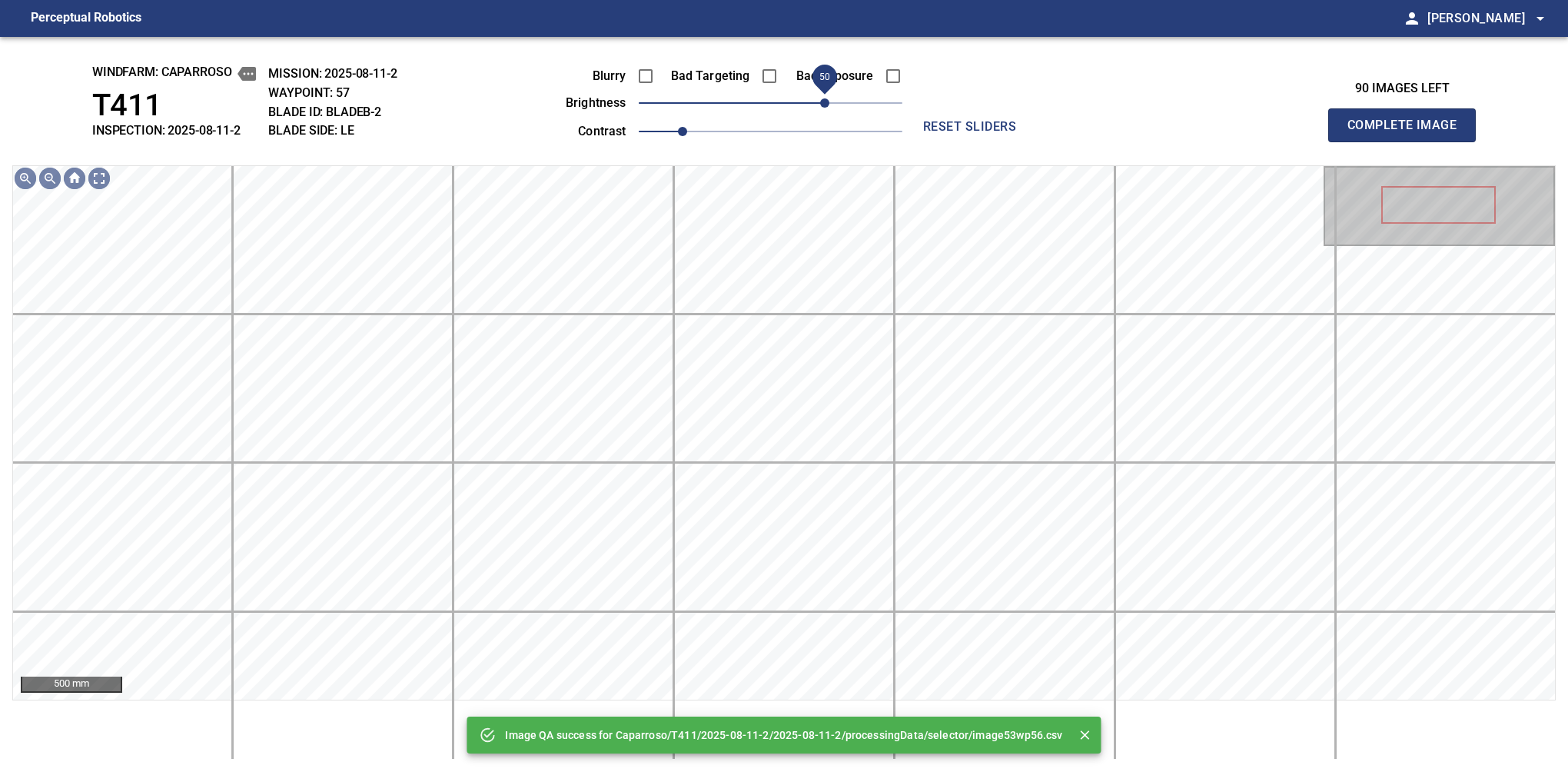
click at [826, 103] on span "50" at bounding box center [771, 103] width 264 height 22
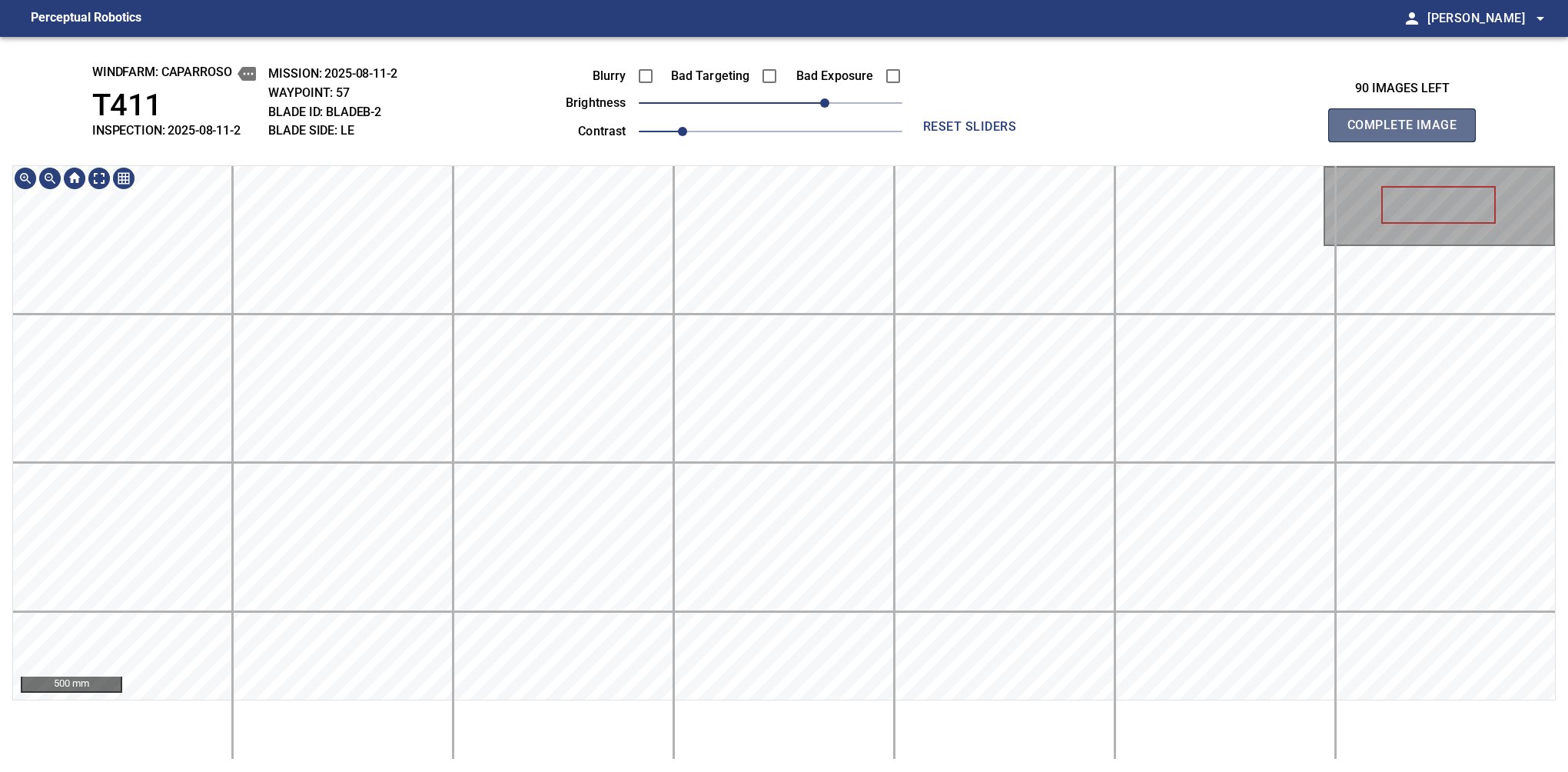
click at [1070, 129] on span "Complete Image" at bounding box center [1402, 126] width 114 height 22
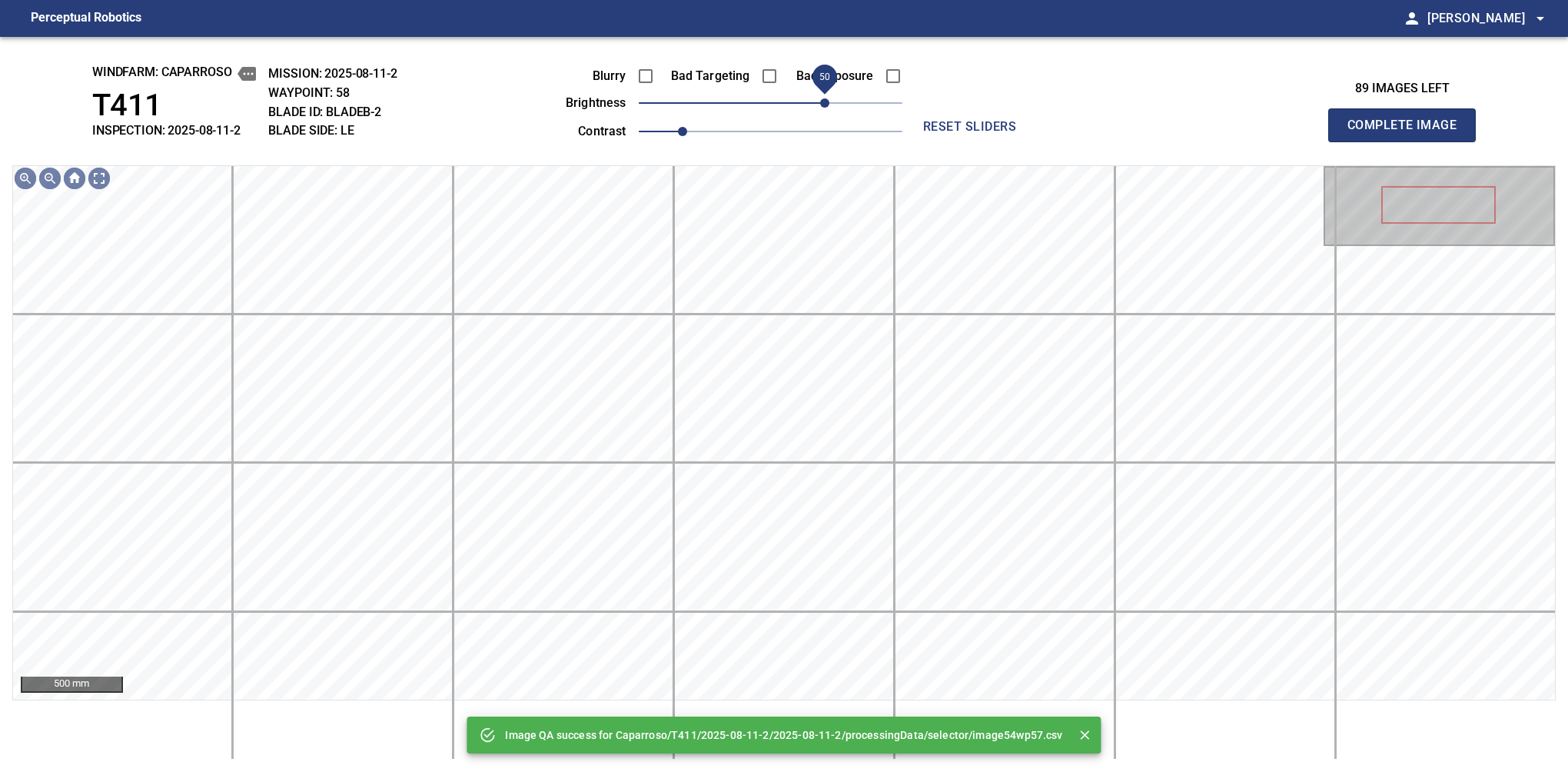
drag, startPoint x: 778, startPoint y: 106, endPoint x: 825, endPoint y: 96, distance: 48.1
click at [825, 99] on span "50" at bounding box center [824, 103] width 9 height 9
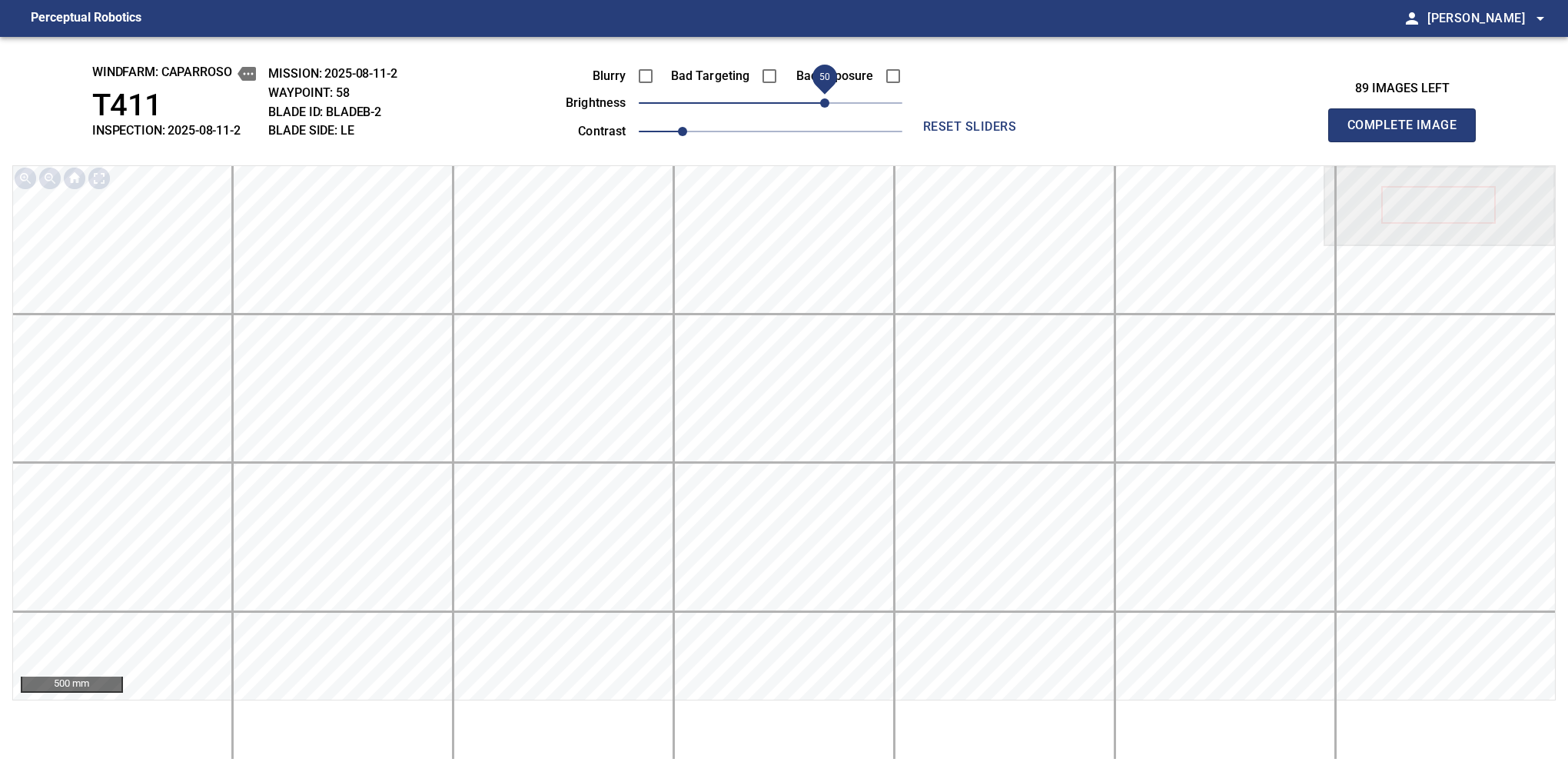
click at [1070, 129] on span "Complete Image" at bounding box center [1402, 126] width 114 height 22
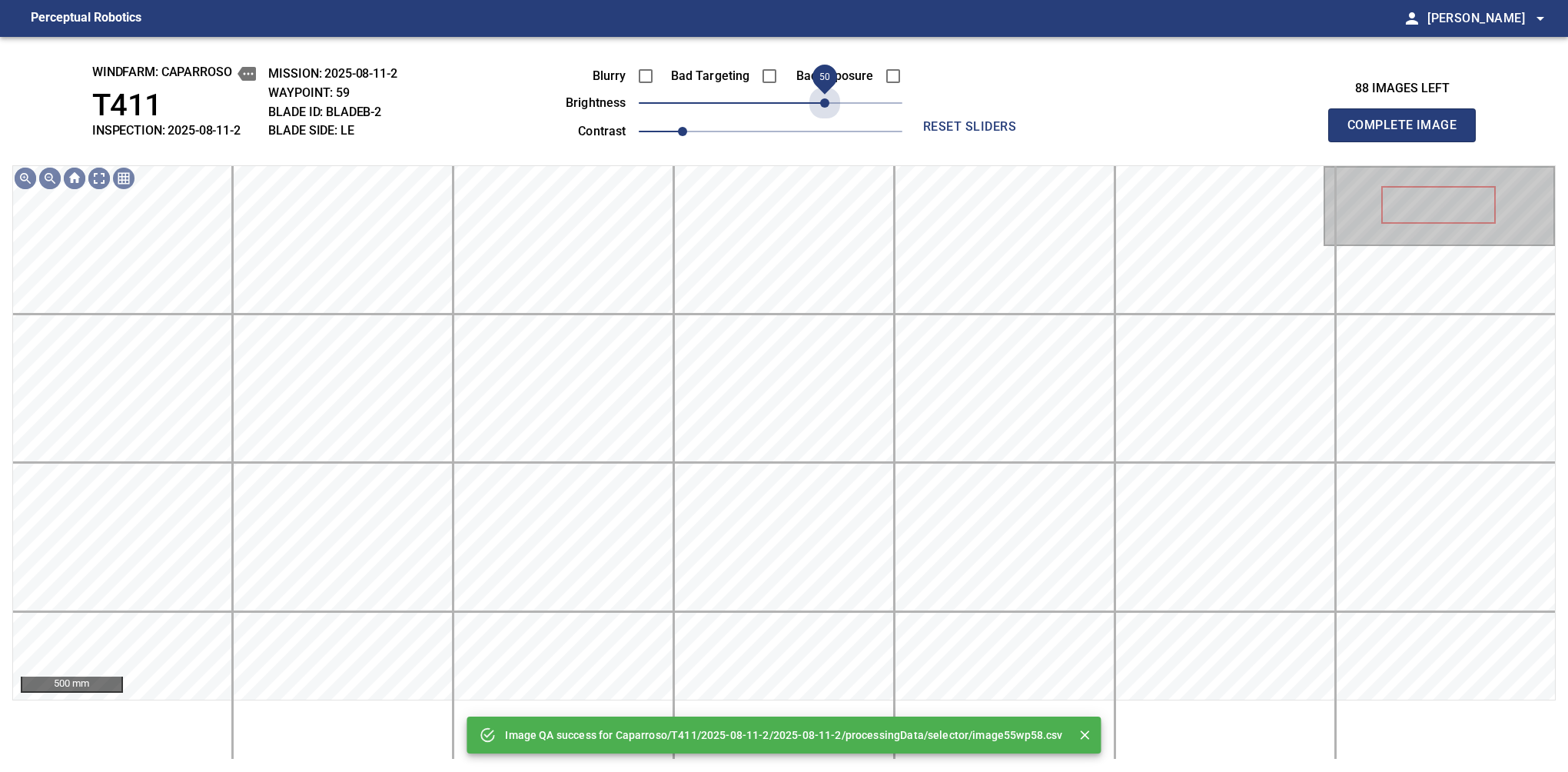
click at [825, 96] on span "50" at bounding box center [771, 103] width 264 height 22
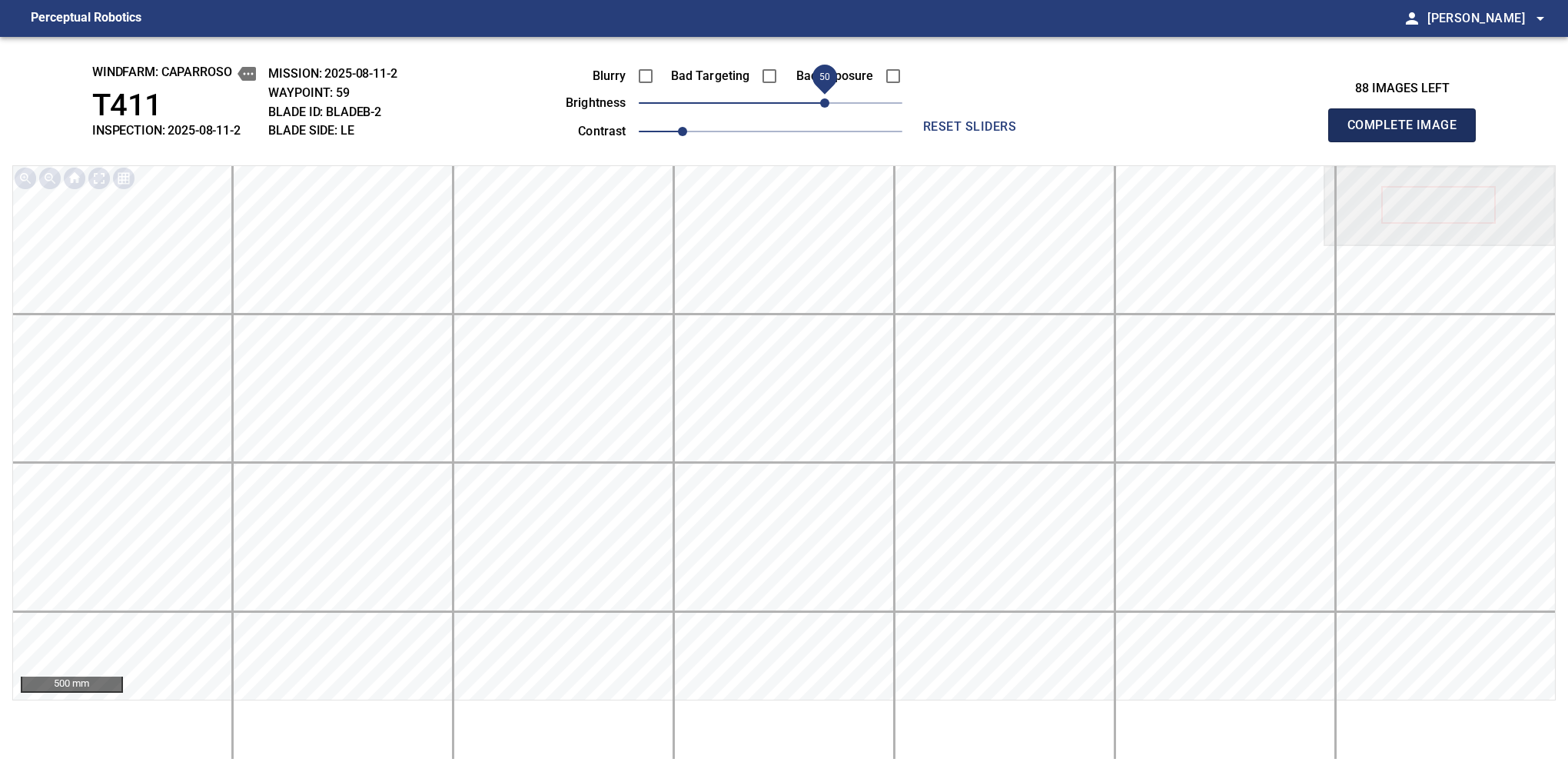
click at [1070, 129] on span "Complete Image" at bounding box center [1402, 126] width 114 height 22
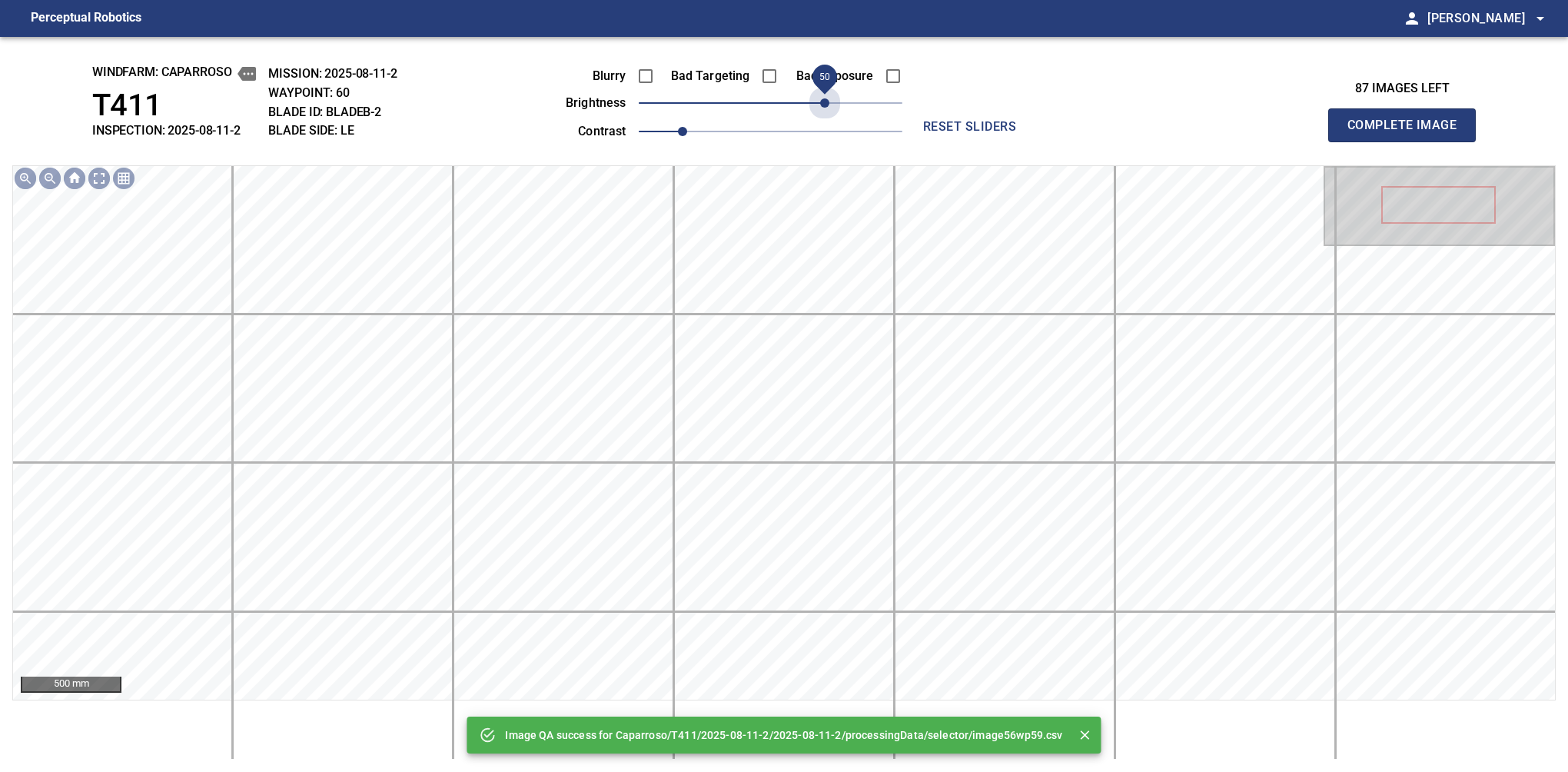
click at [825, 96] on span "50" at bounding box center [771, 103] width 264 height 22
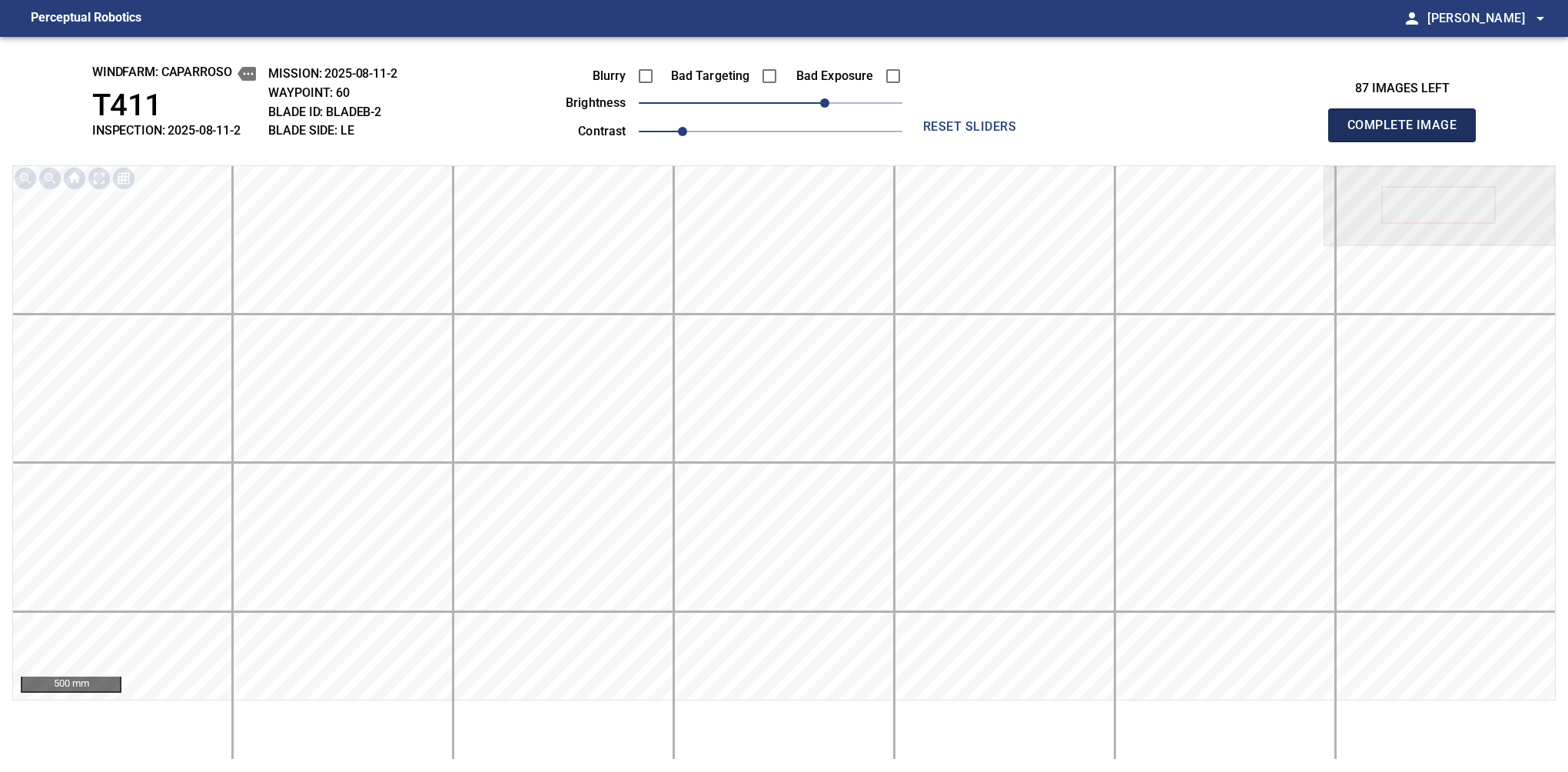
click at [1070, 129] on span "Complete Image" at bounding box center [1402, 126] width 114 height 22
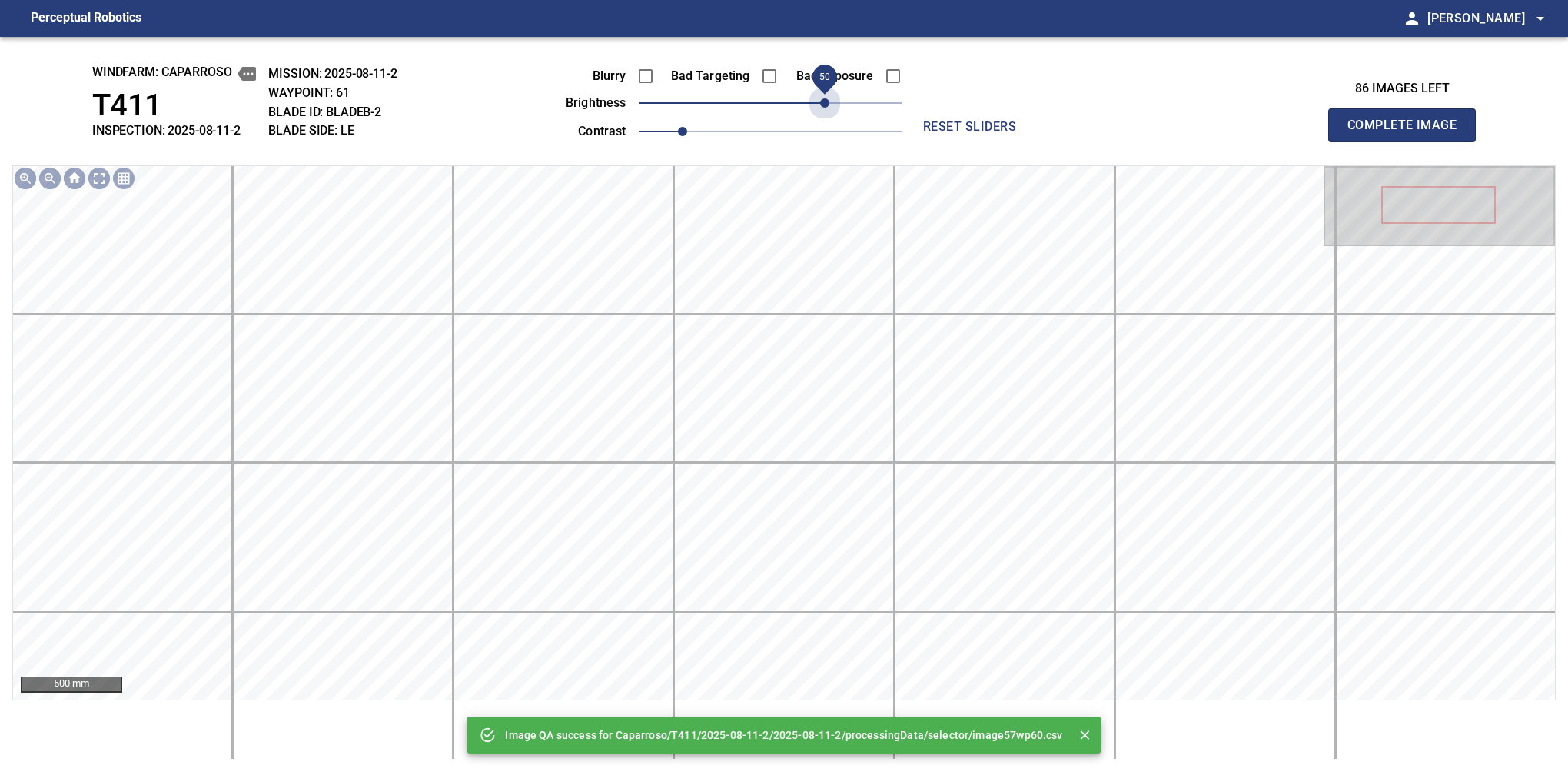
click at [825, 96] on span "50" at bounding box center [771, 103] width 264 height 22
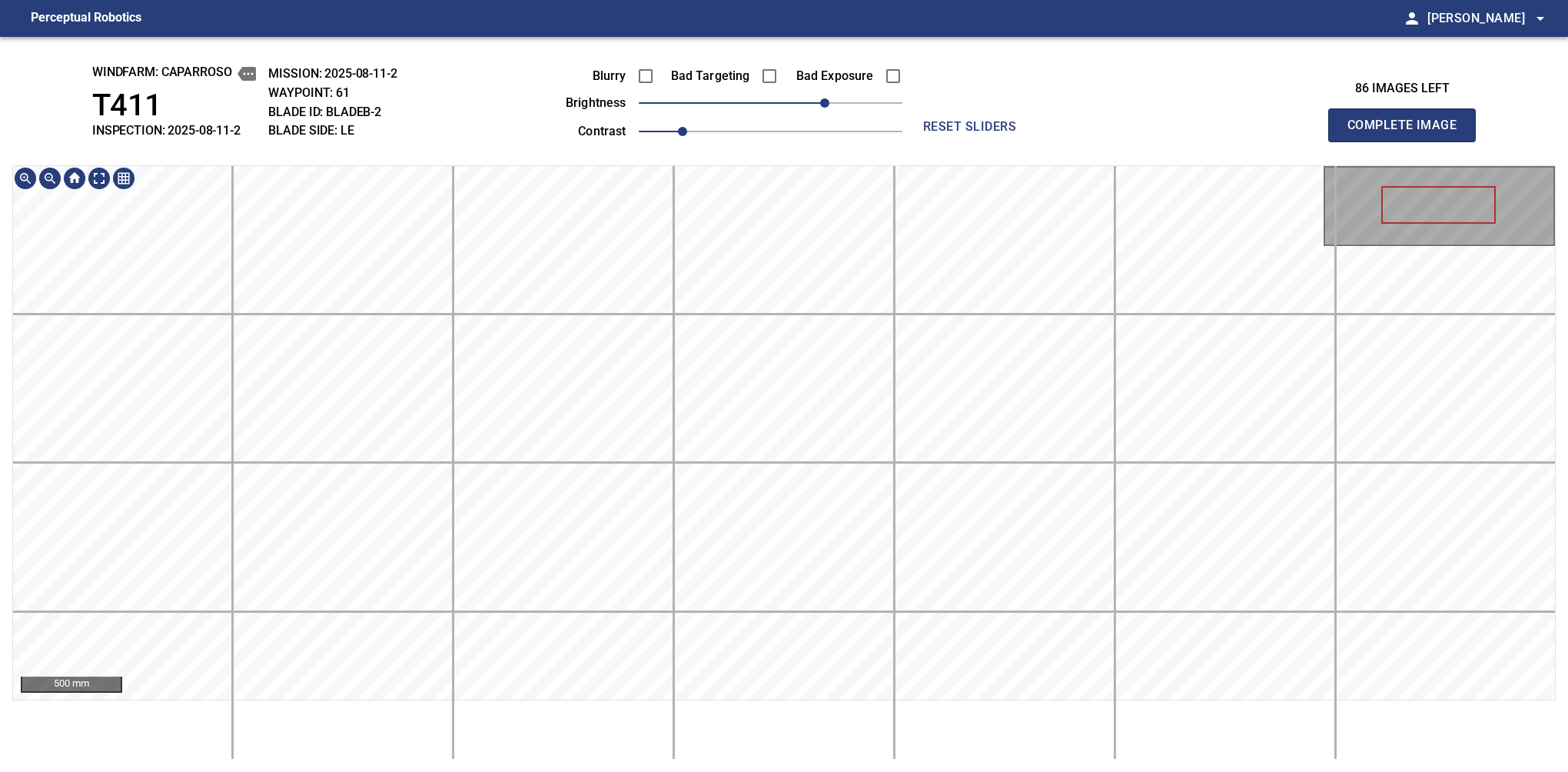
click at [1070, 129] on span "Complete Image" at bounding box center [1402, 126] width 114 height 22
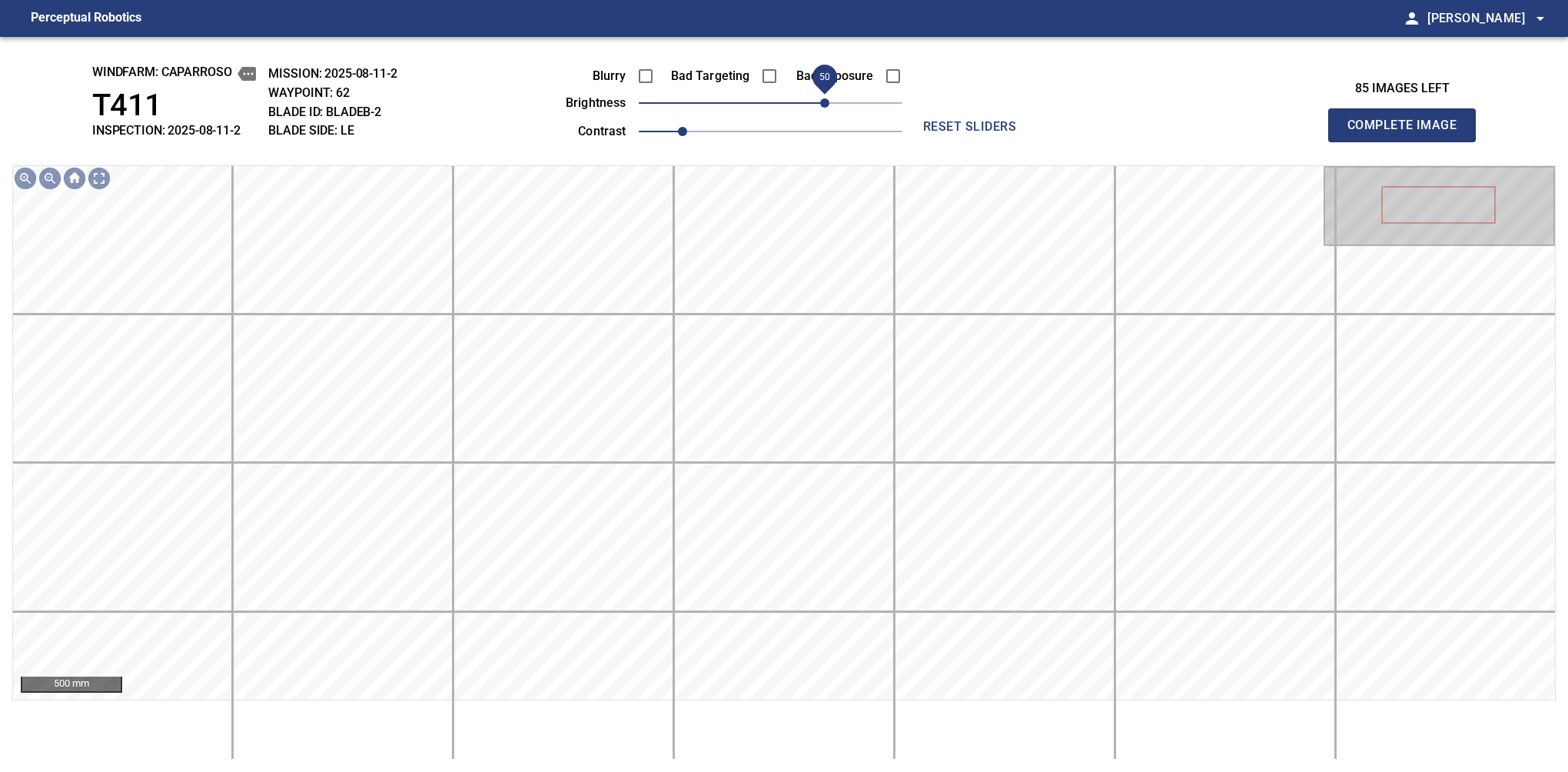
drag, startPoint x: 779, startPoint y: 110, endPoint x: 830, endPoint y: 96, distance: 52.9
click at [829, 99] on span "50" at bounding box center [824, 103] width 9 height 9
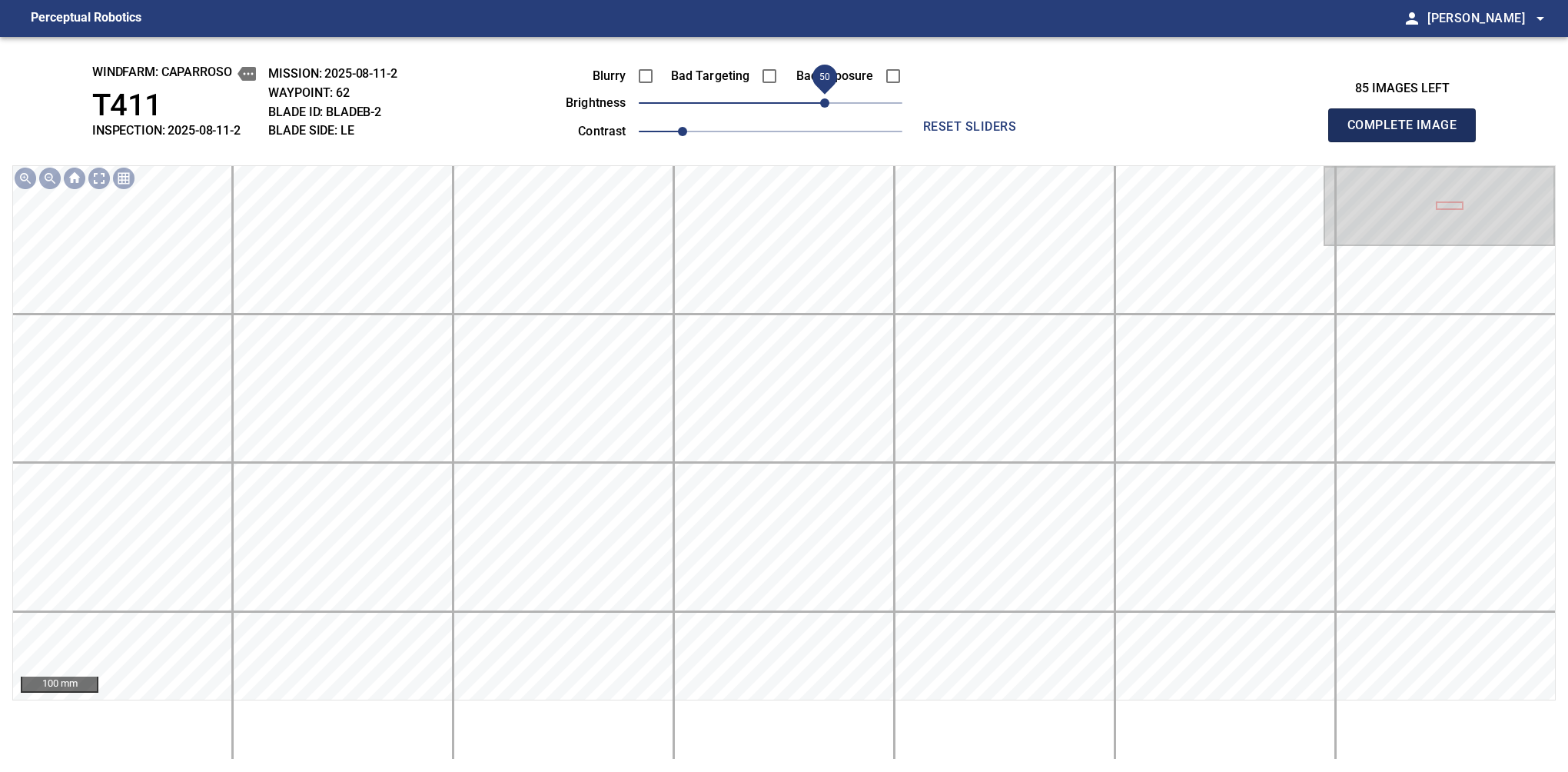
click at [1070, 129] on span "Complete Image" at bounding box center [1402, 126] width 114 height 22
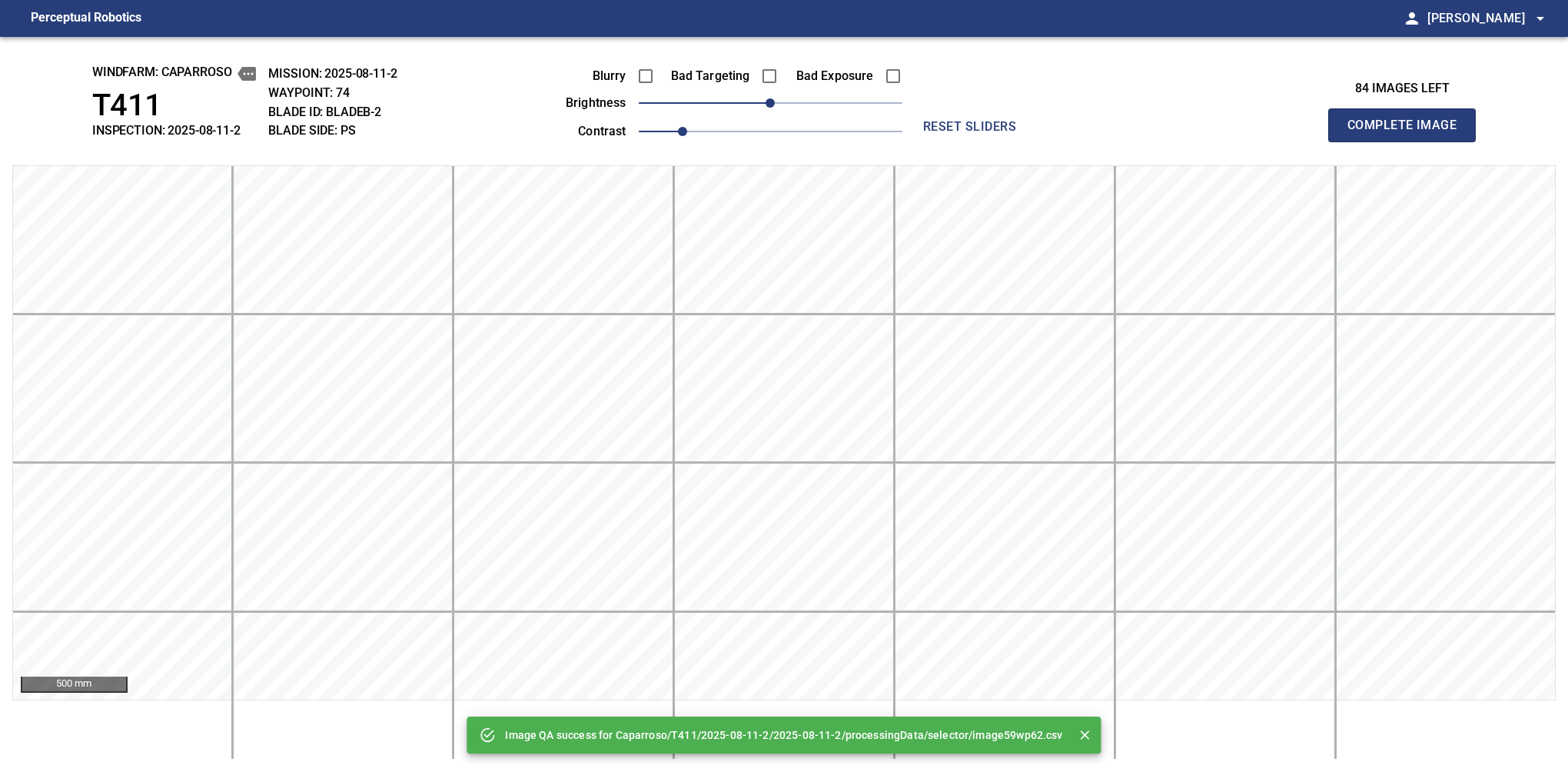
click at [1070, 129] on span "Complete Image" at bounding box center [1402, 126] width 114 height 22
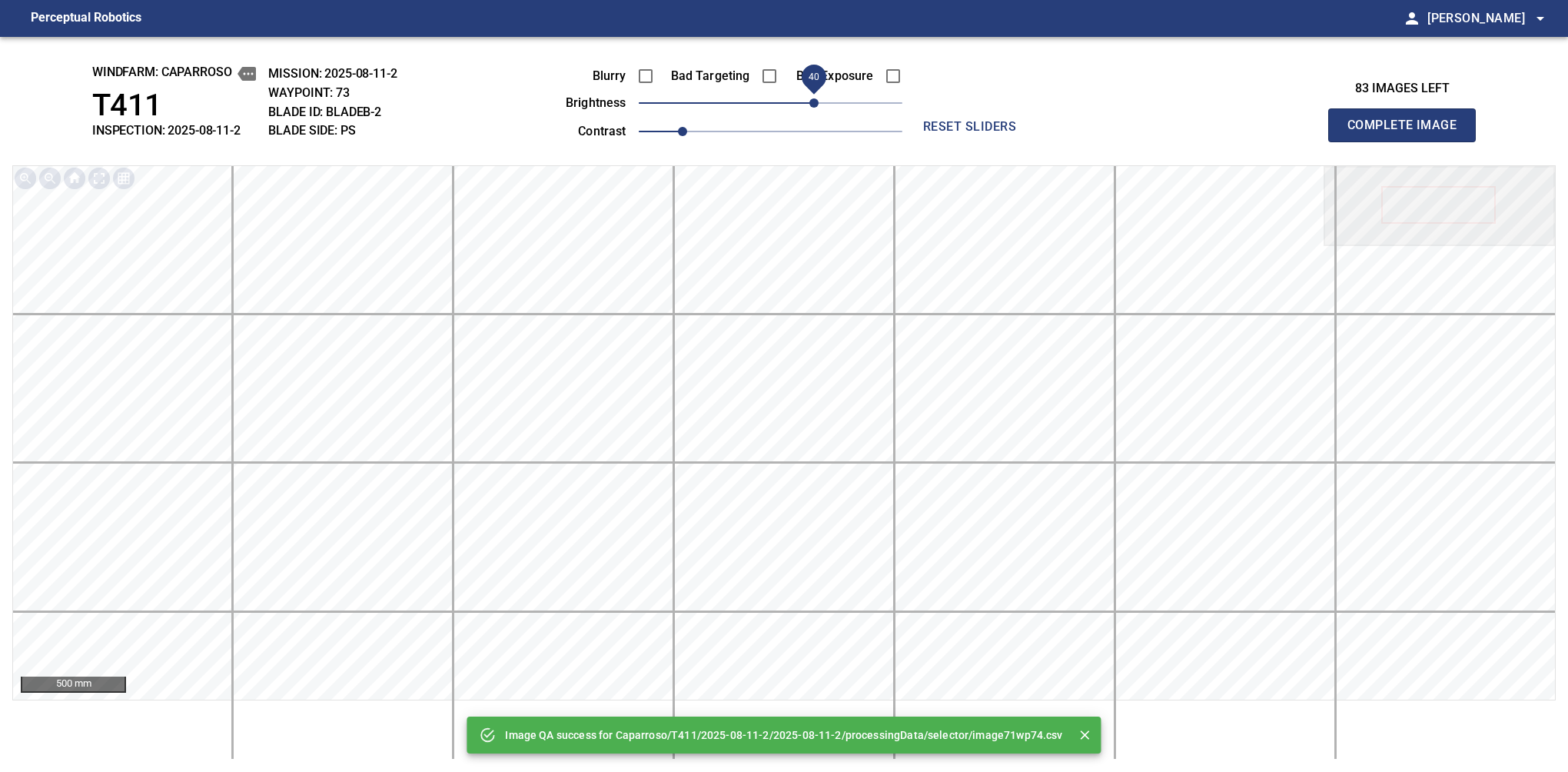
drag, startPoint x: 775, startPoint y: 104, endPoint x: 819, endPoint y: 103, distance: 44.0
click at [818, 103] on span "40" at bounding box center [814, 103] width 9 height 9
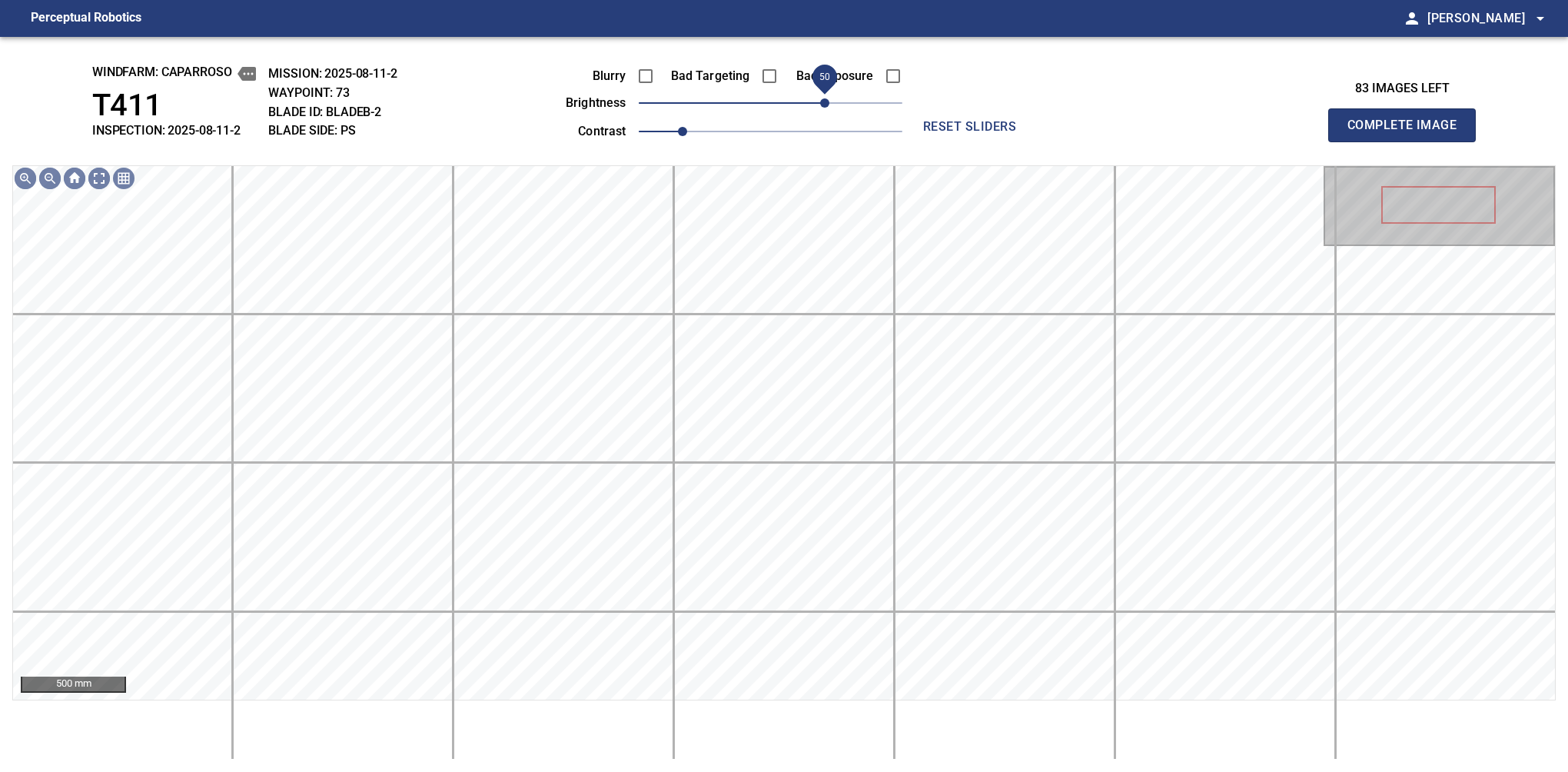
drag, startPoint x: 819, startPoint y: 103, endPoint x: 827, endPoint y: 99, distance: 8.9
click at [827, 99] on span "50" at bounding box center [824, 103] width 9 height 9
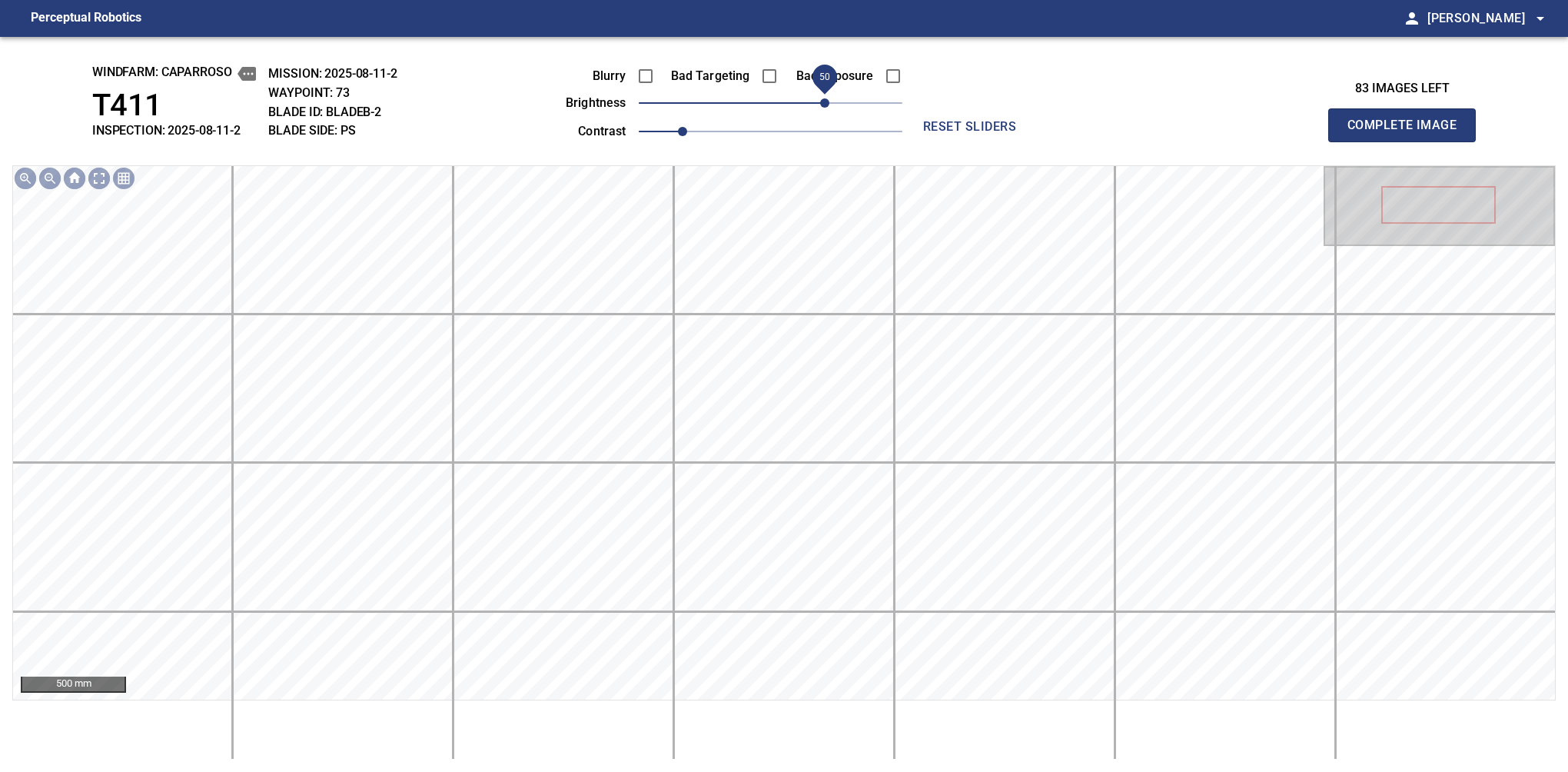
click at [1070, 129] on span "Complete Image" at bounding box center [1402, 126] width 114 height 22
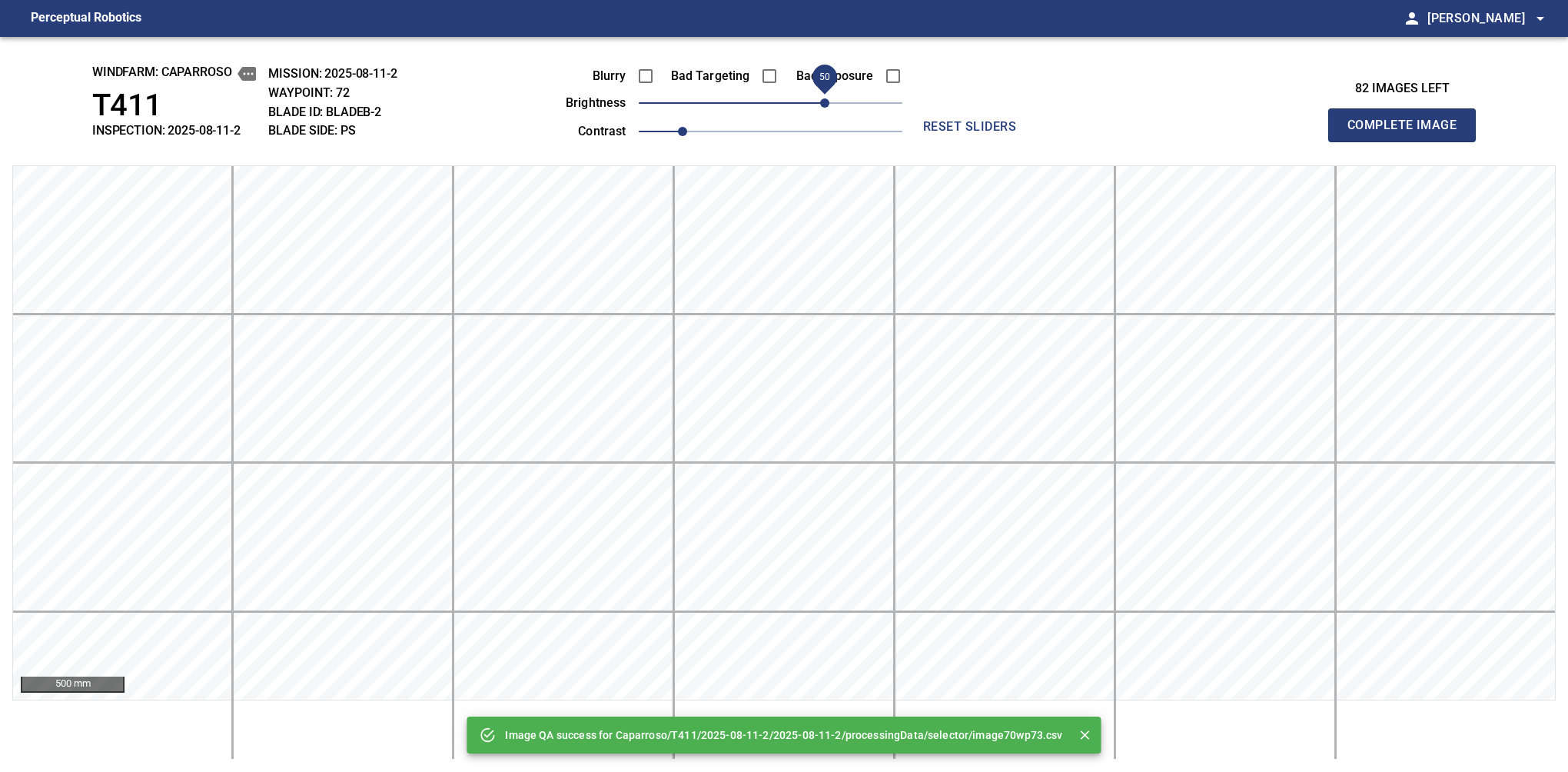
drag, startPoint x: 818, startPoint y: 101, endPoint x: 827, endPoint y: 99, distance: 9.2
click at [827, 99] on span "50" at bounding box center [771, 103] width 264 height 22
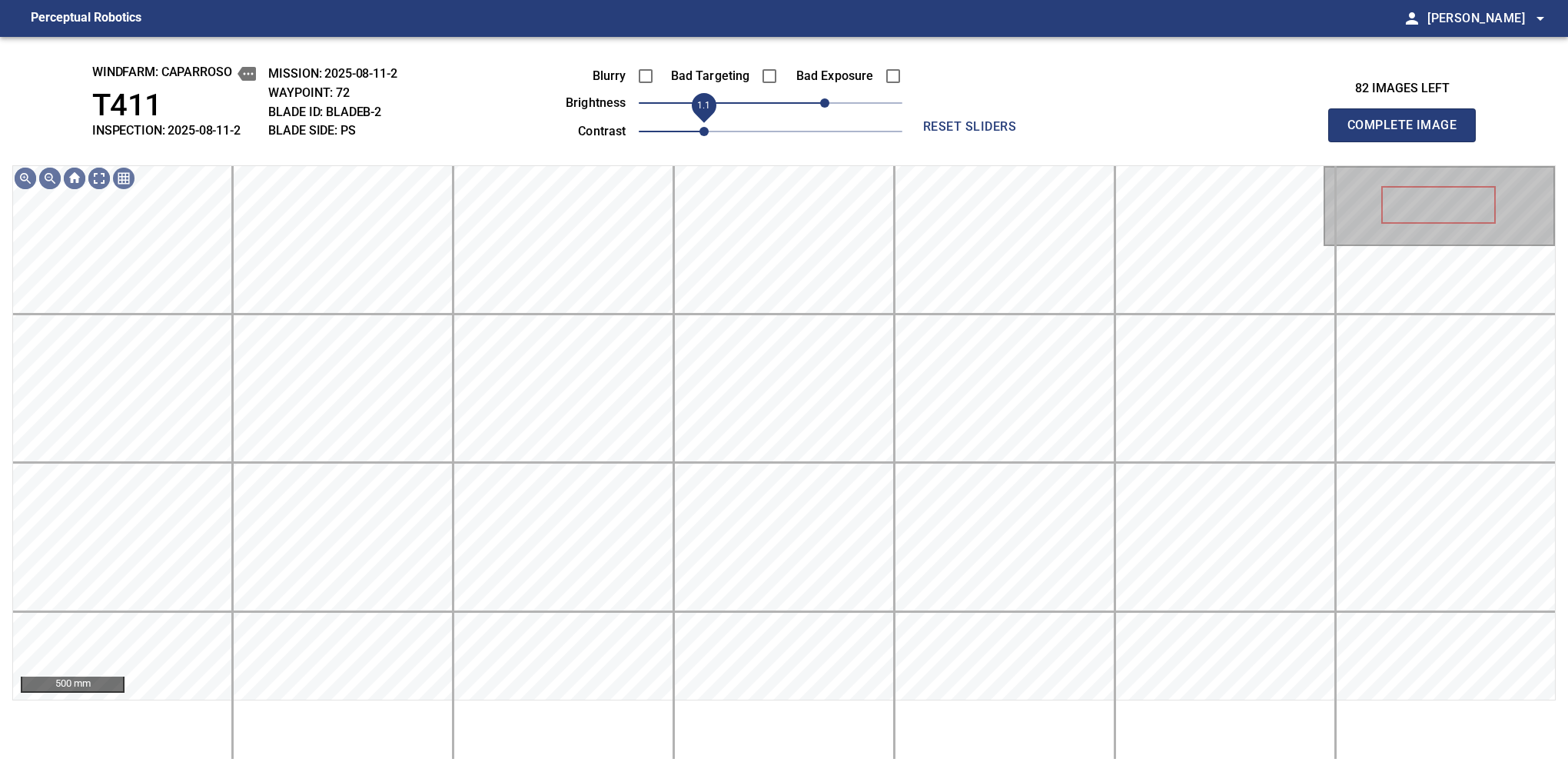
click at [701, 127] on span "1.1" at bounding box center [704, 131] width 9 height 9
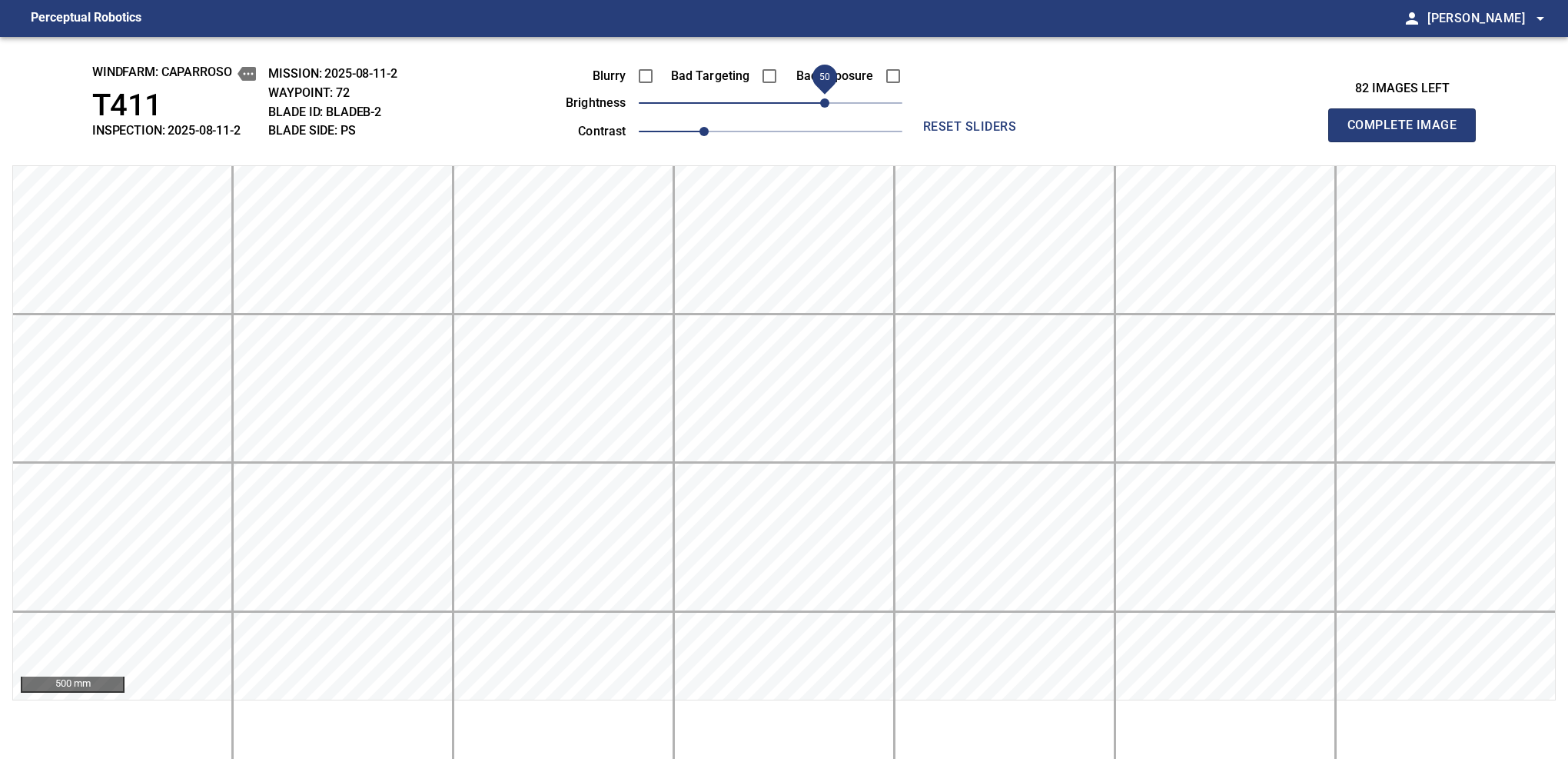
click at [824, 104] on span "50" at bounding box center [824, 103] width 9 height 9
click at [1070, 129] on span "Complete Image" at bounding box center [1402, 126] width 114 height 22
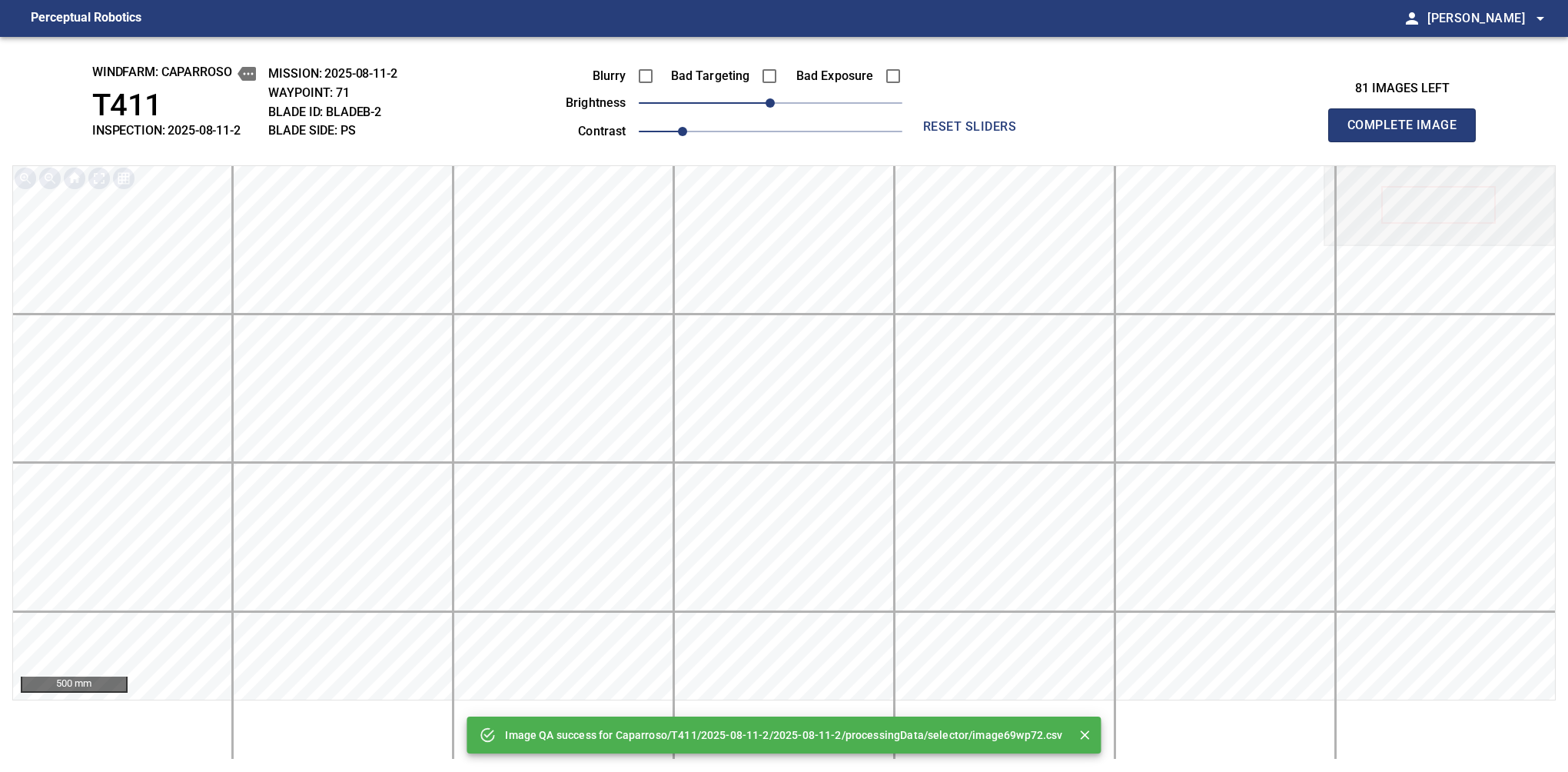
click at [701, 127] on span "1" at bounding box center [771, 131] width 264 height 22
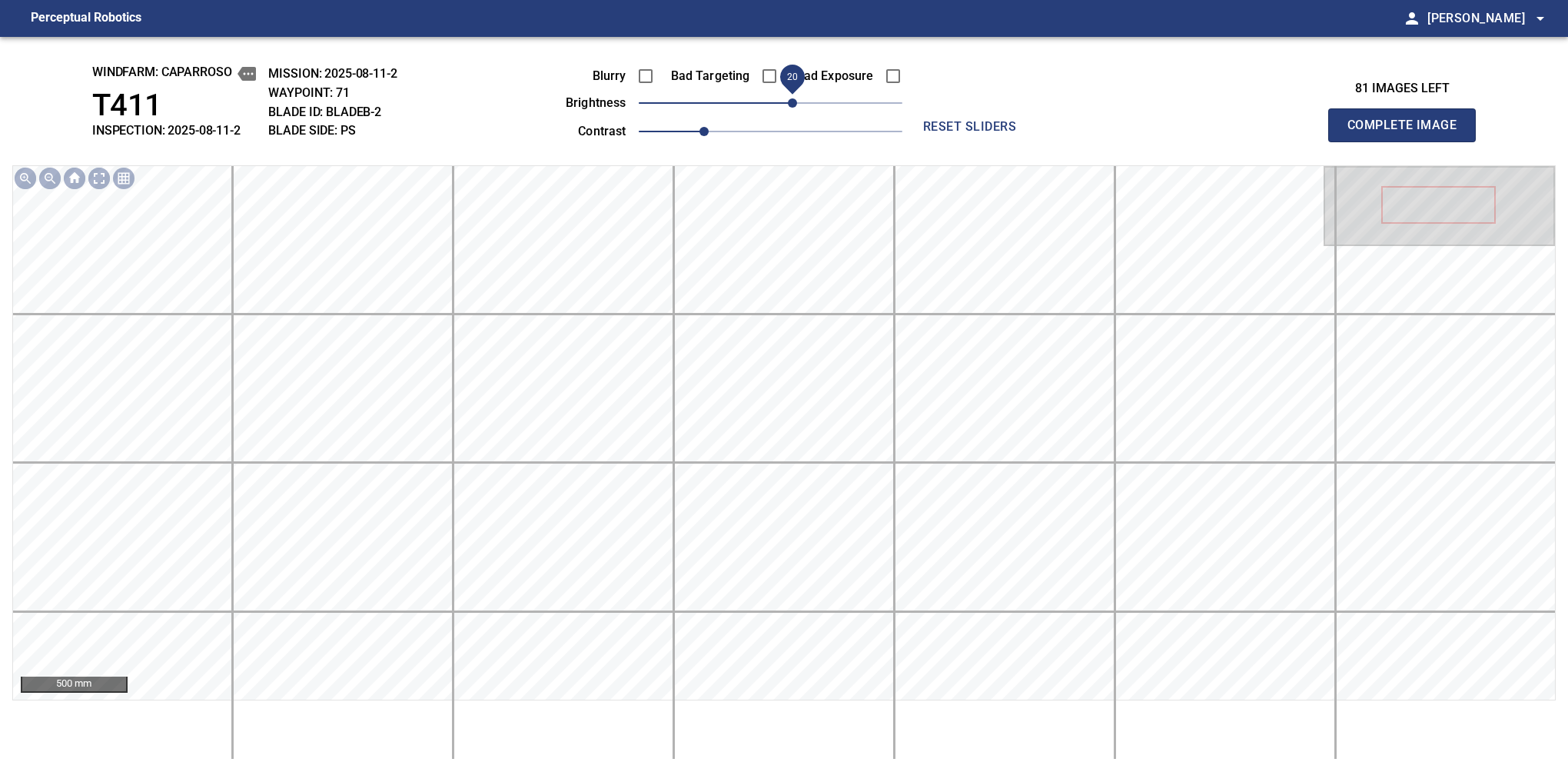
drag, startPoint x: 786, startPoint y: 107, endPoint x: 795, endPoint y: 109, distance: 9.2
click at [795, 108] on span "20" at bounding box center [793, 103] width 9 height 9
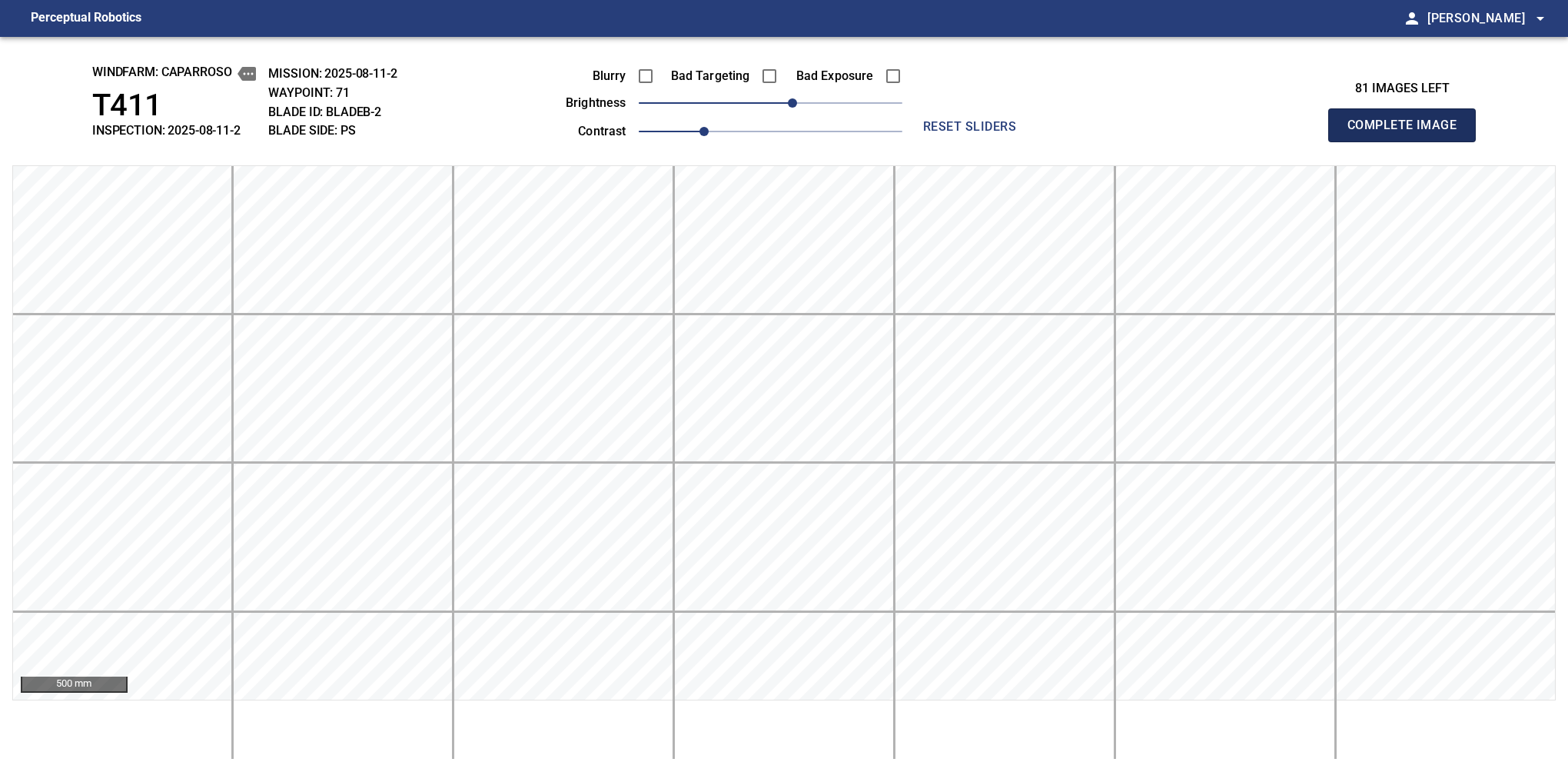
click at [1070, 129] on span "Complete Image" at bounding box center [1402, 126] width 114 height 22
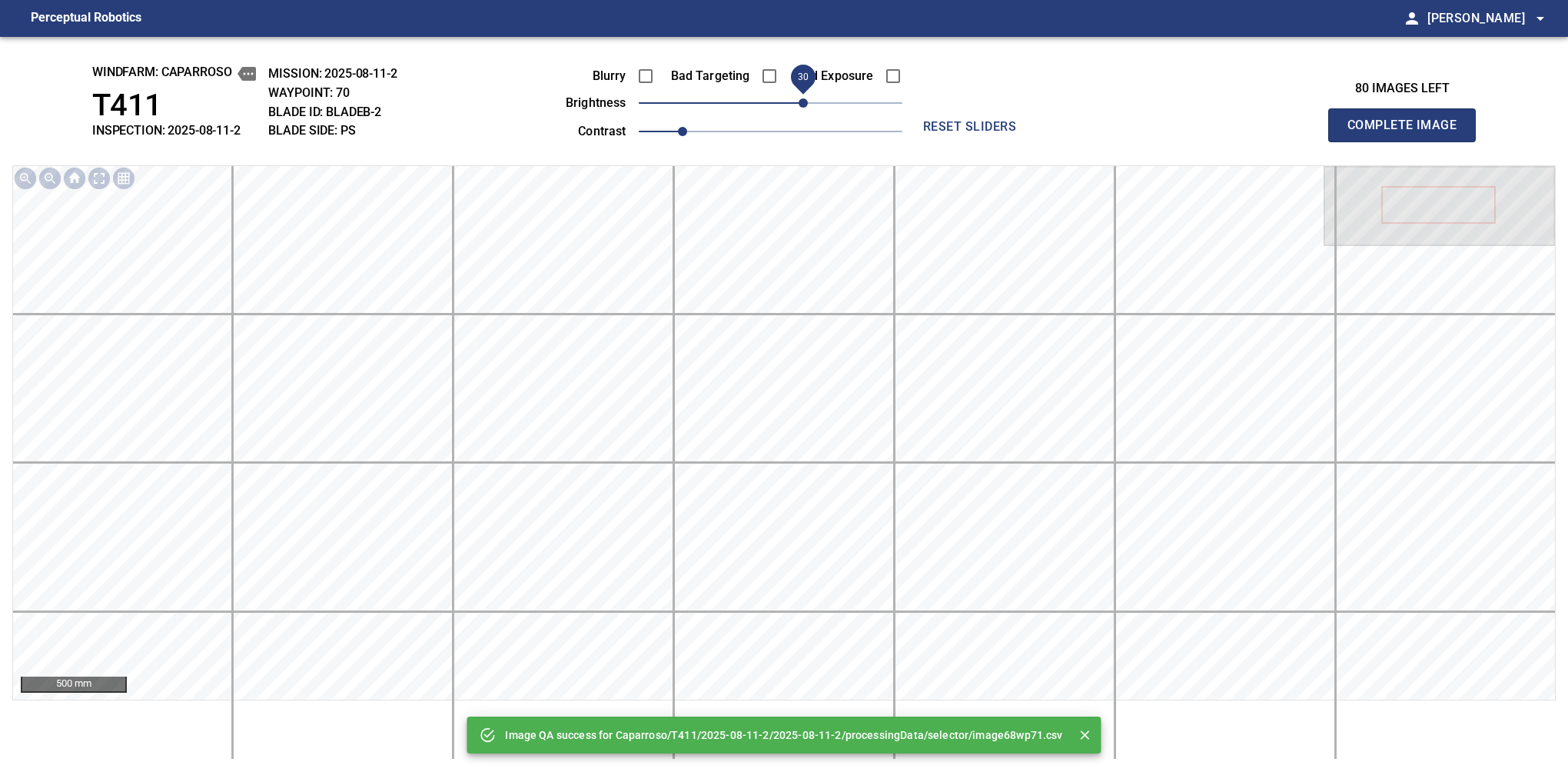
drag, startPoint x: 773, startPoint y: 109, endPoint x: 803, endPoint y: 106, distance: 30.1
click at [803, 106] on span "30" at bounding box center [803, 103] width 9 height 9
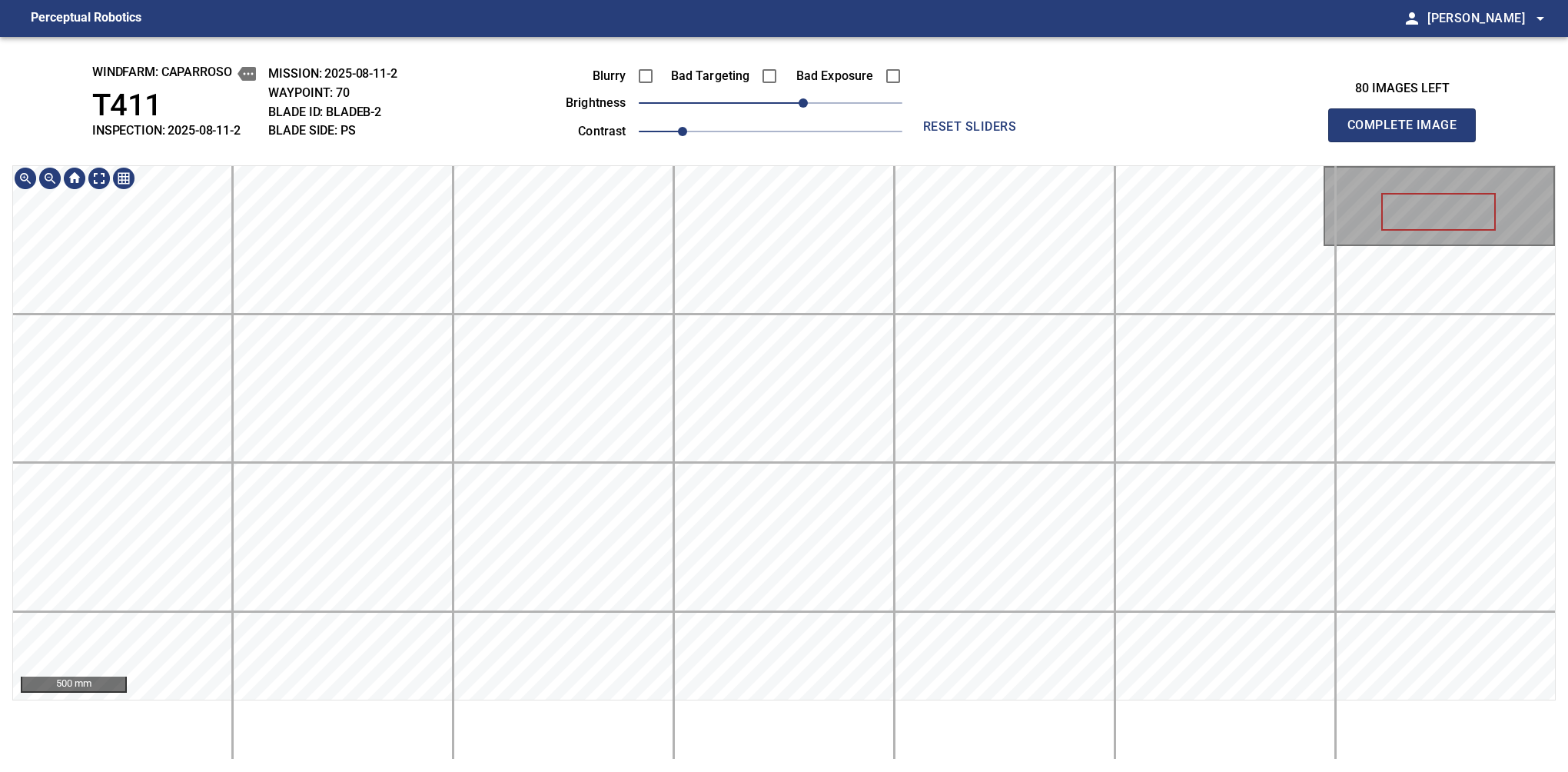
click at [757, 144] on div "windfarm: Caparroso T411 INSPECTION: 2025-08-11-2 MISSION: 2025-08-11-2 WAYPOIN…" at bounding box center [784, 405] width 1568 height 735
click at [1070, 129] on span "Complete Image" at bounding box center [1402, 126] width 114 height 22
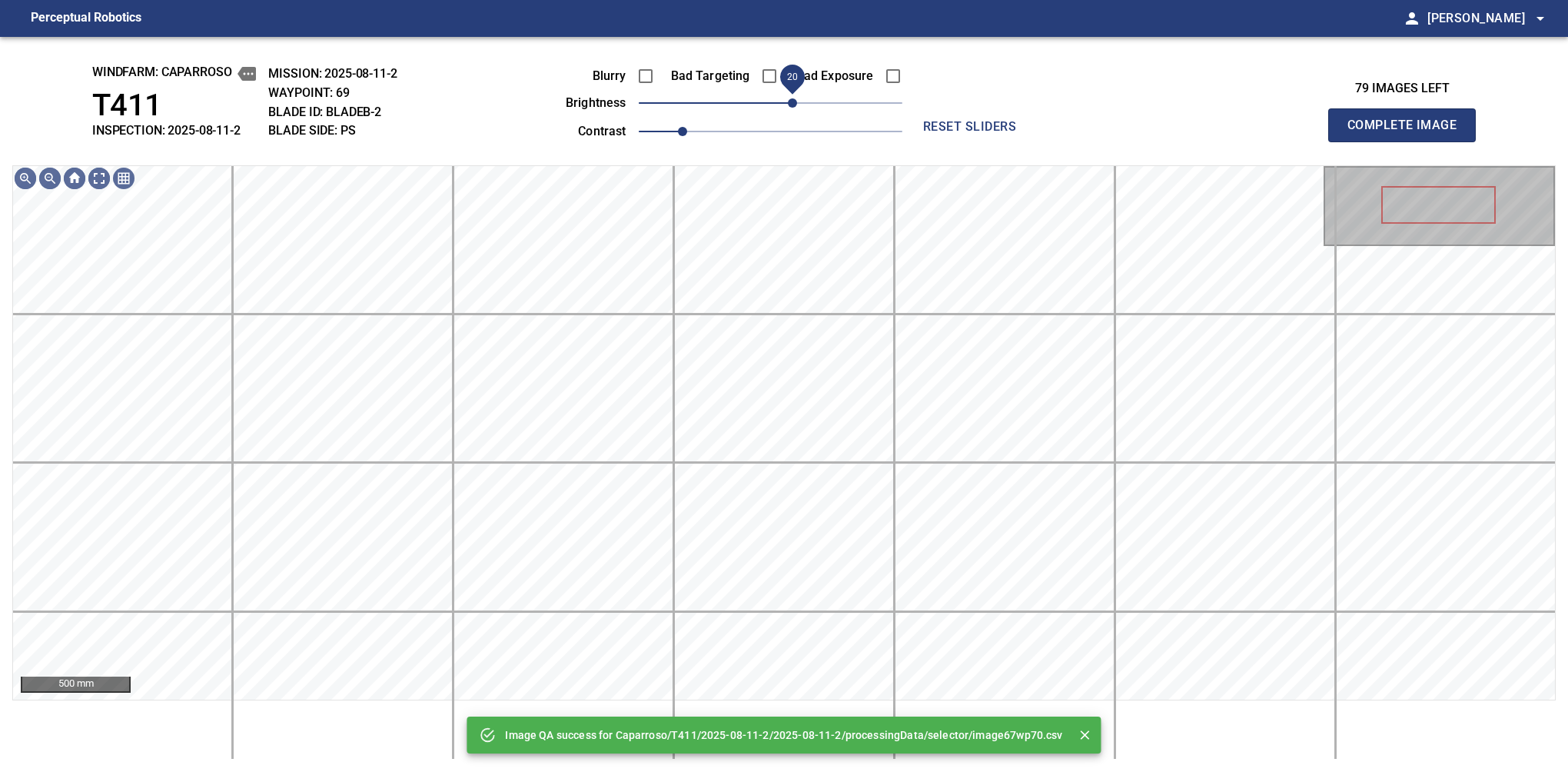
drag, startPoint x: 772, startPoint y: 106, endPoint x: 794, endPoint y: 96, distance: 24.2
click at [794, 99] on span "20" at bounding box center [793, 103] width 9 height 9
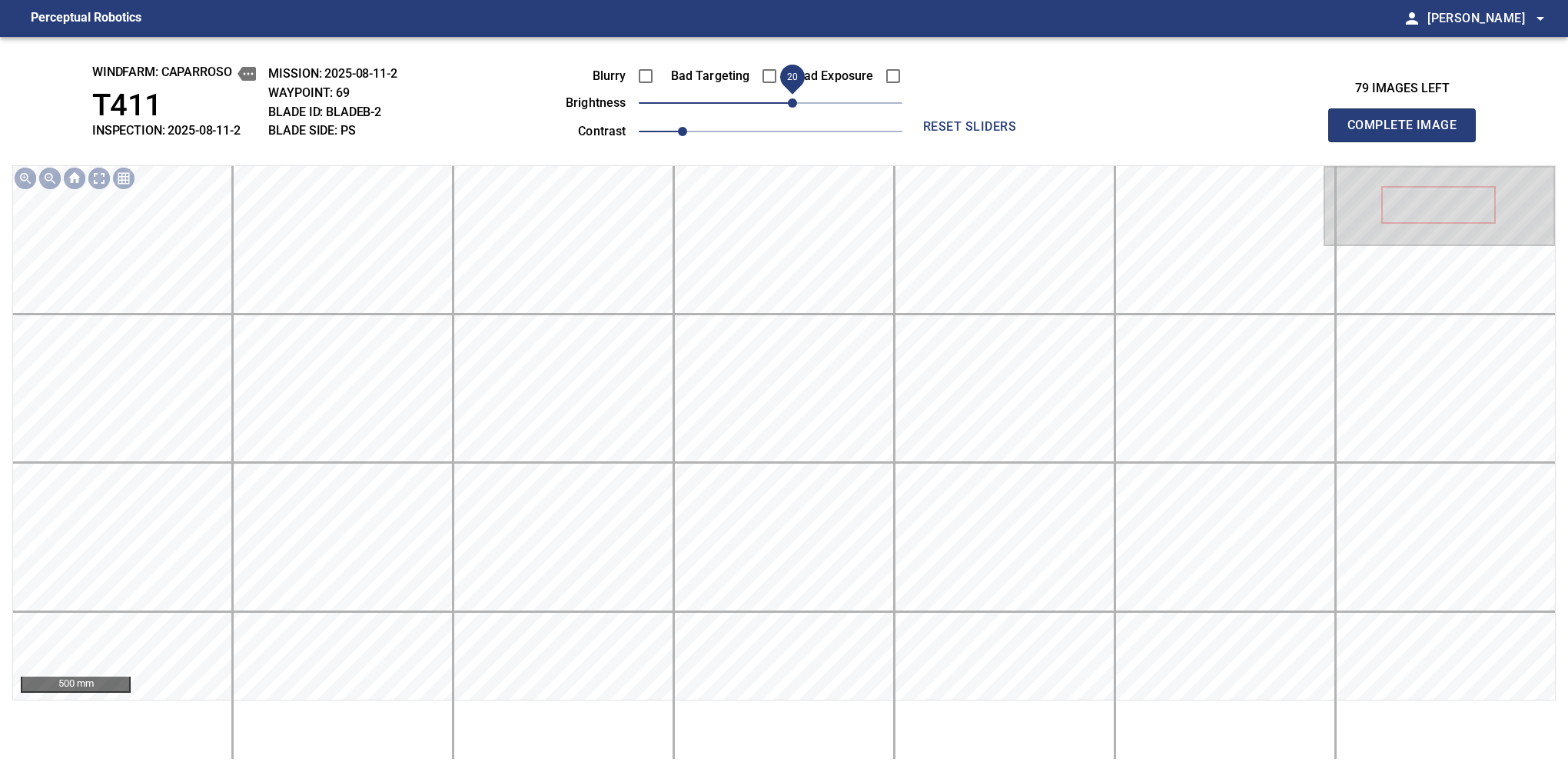
click at [1070, 129] on span "Complete Image" at bounding box center [1402, 126] width 114 height 22
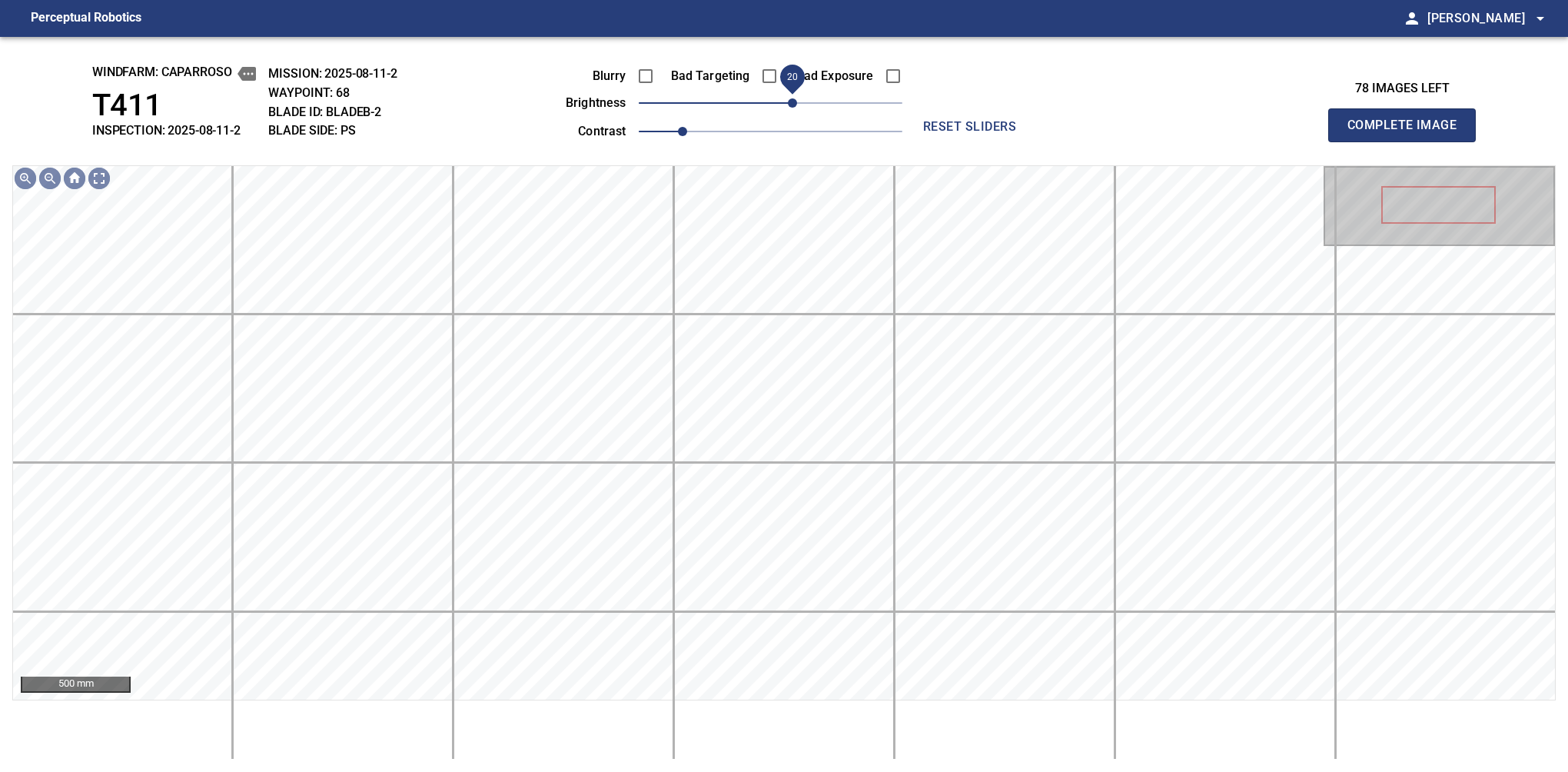
drag, startPoint x: 769, startPoint y: 101, endPoint x: 791, endPoint y: 87, distance: 26.1
click at [791, 99] on span "20" at bounding box center [793, 103] width 9 height 9
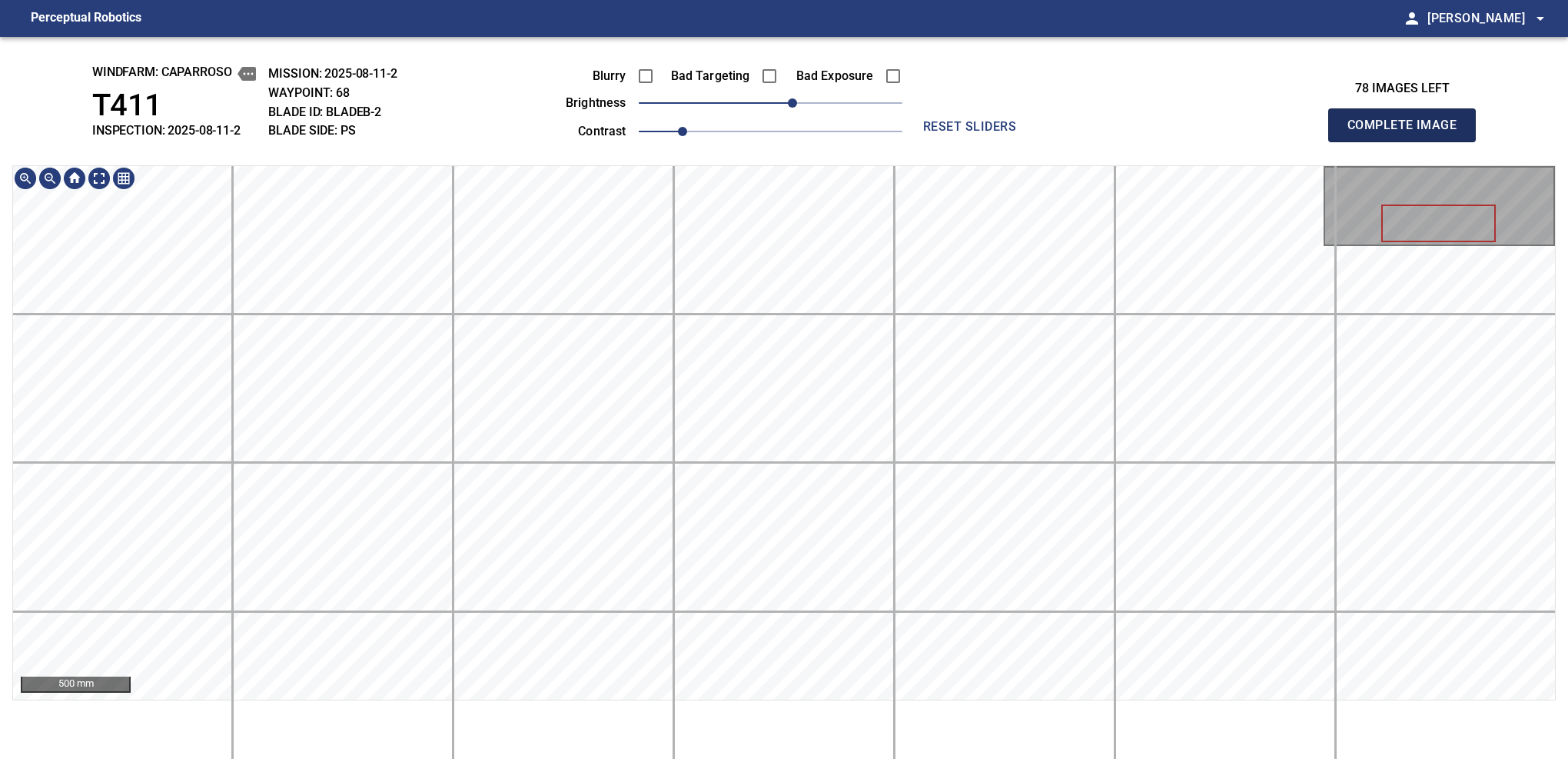
click at [1070, 129] on span "Complete Image" at bounding box center [1402, 126] width 114 height 22
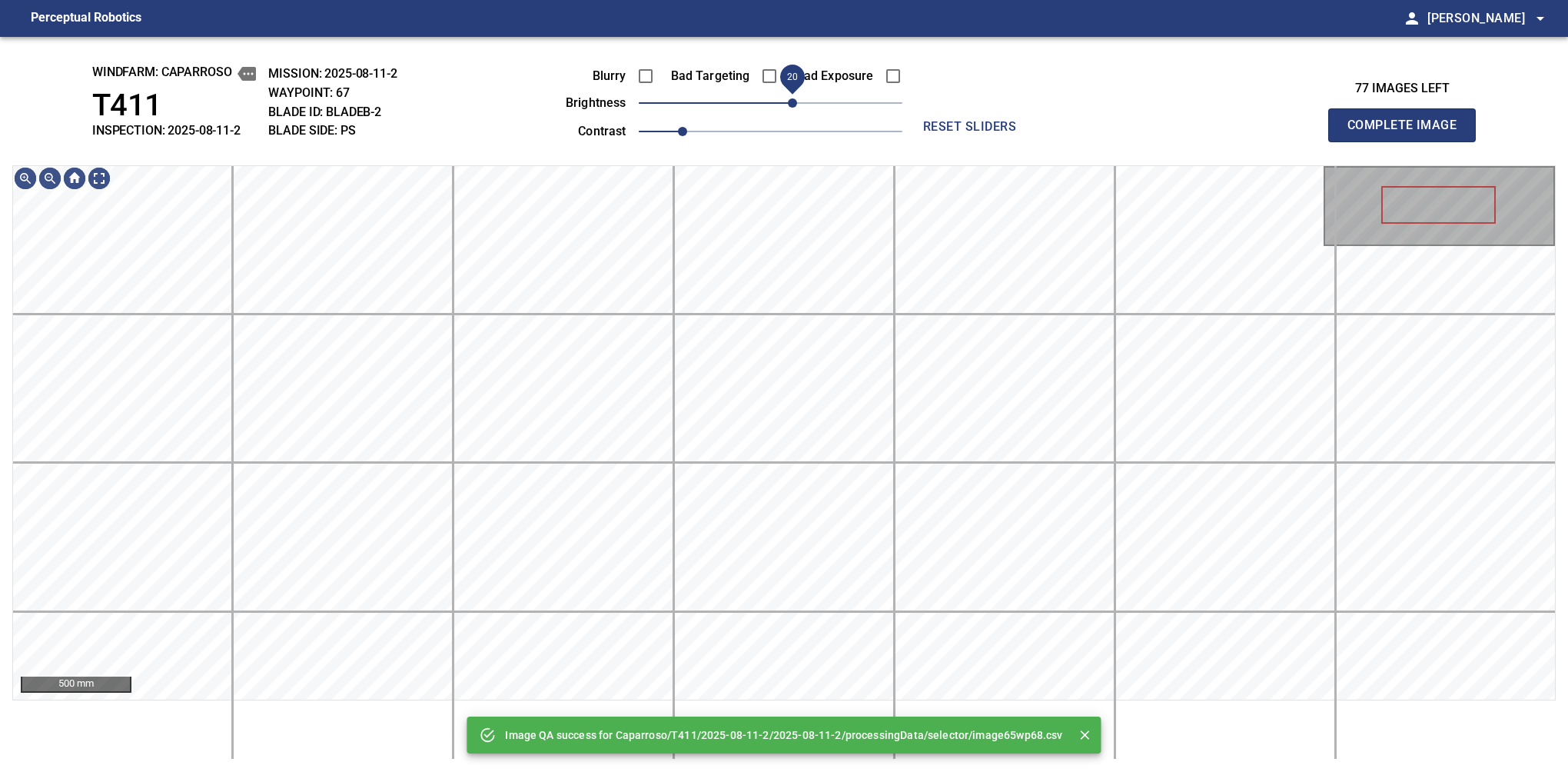
drag, startPoint x: 784, startPoint y: 107, endPoint x: 792, endPoint y: 96, distance: 13.6
click at [792, 99] on span "20" at bounding box center [793, 103] width 9 height 9
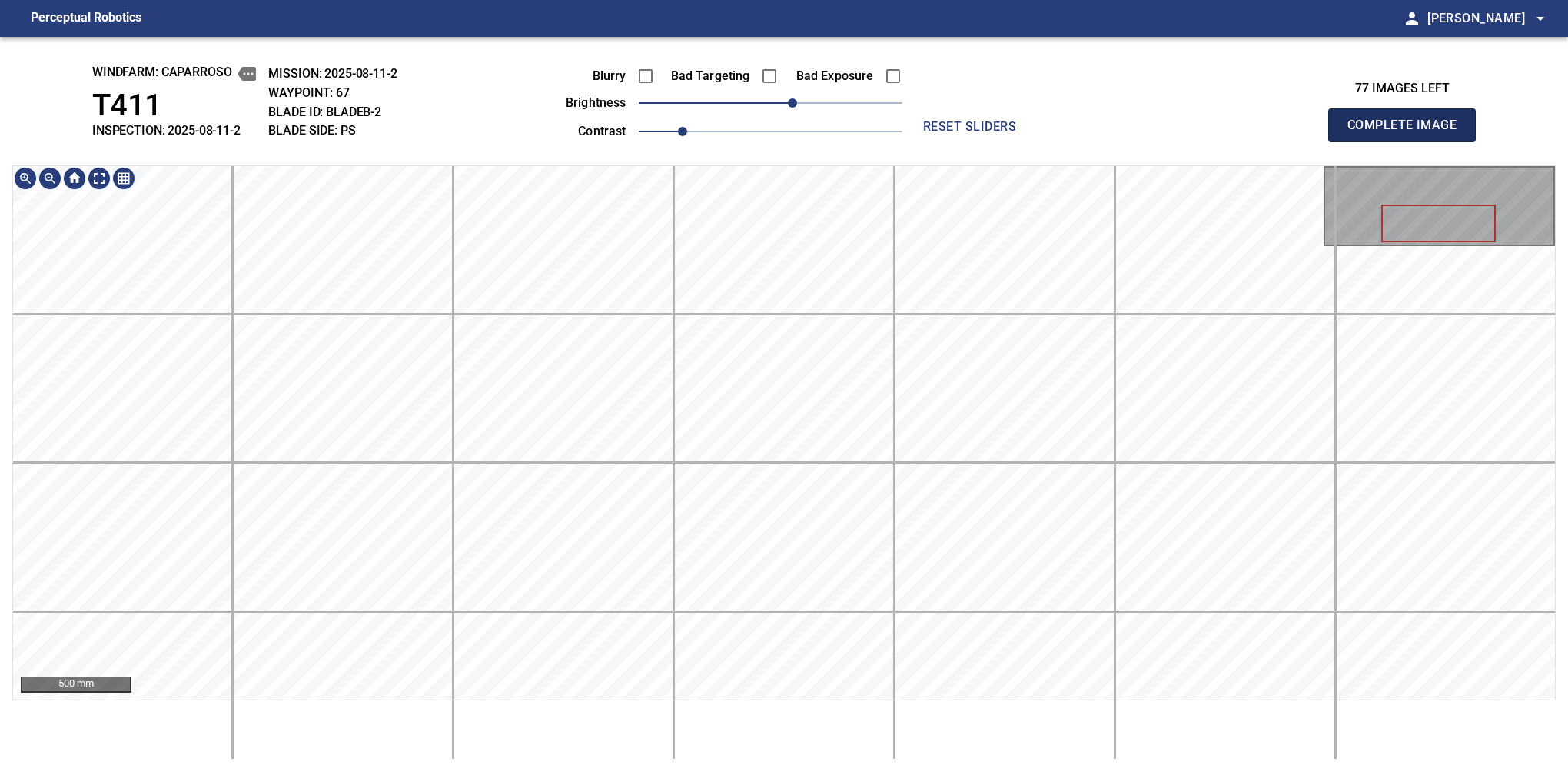
click at [1070, 129] on span "Complete Image" at bounding box center [1402, 126] width 114 height 22
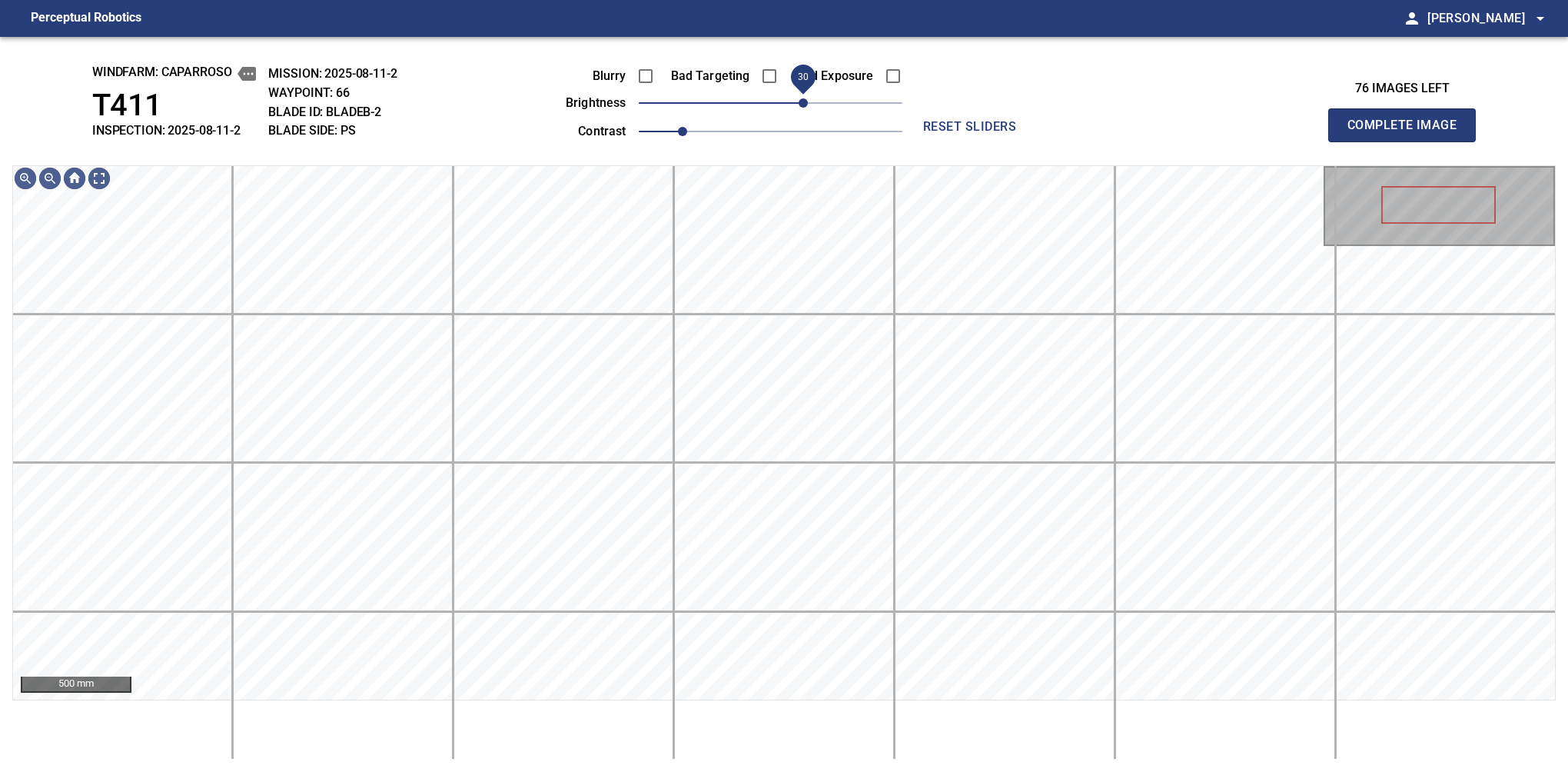
drag, startPoint x: 768, startPoint y: 104, endPoint x: 806, endPoint y: 114, distance: 39.3
click at [806, 108] on span "30" at bounding box center [803, 103] width 9 height 9
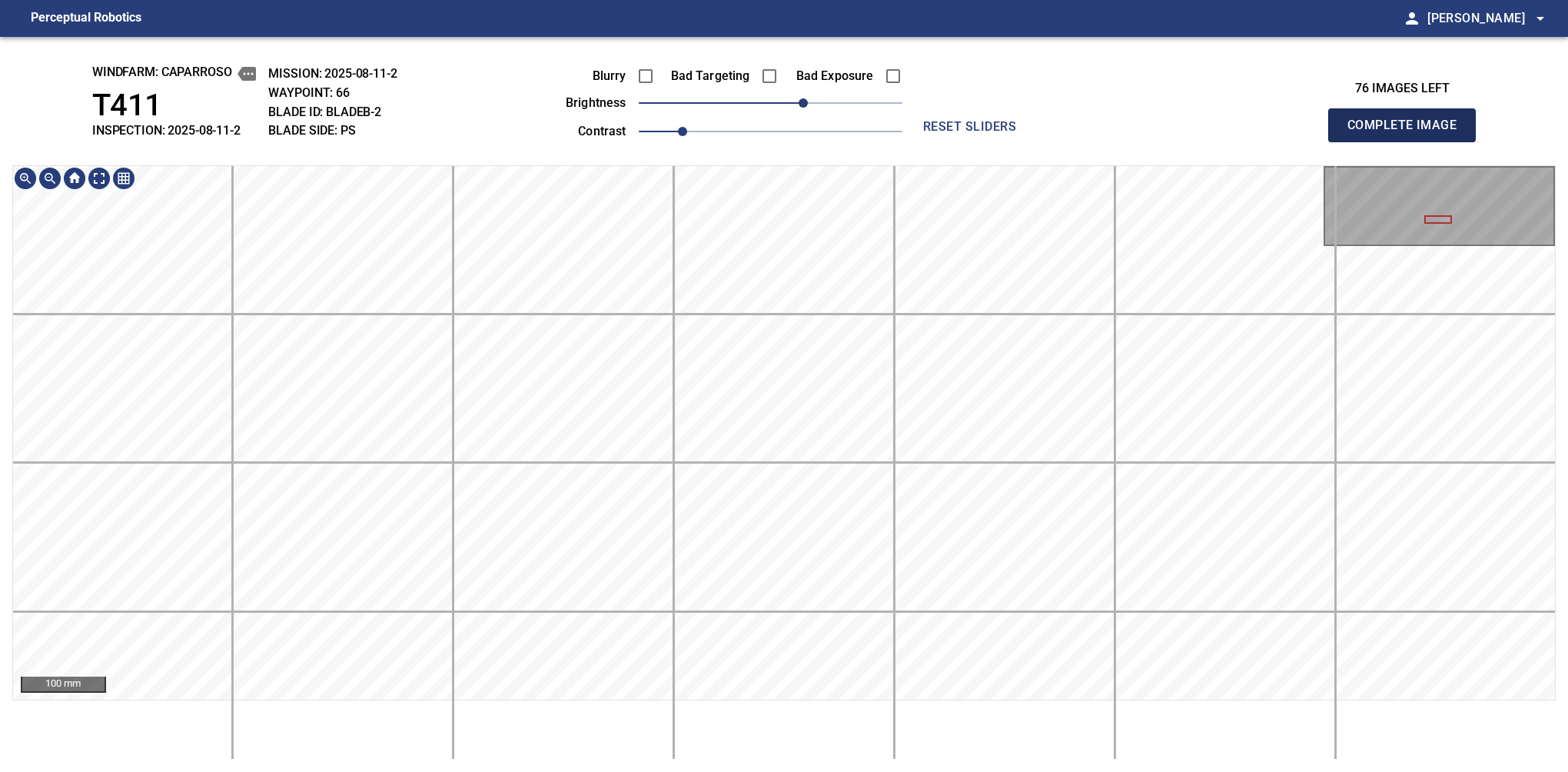
click at [1070, 129] on span "Complete Image" at bounding box center [1402, 126] width 114 height 22
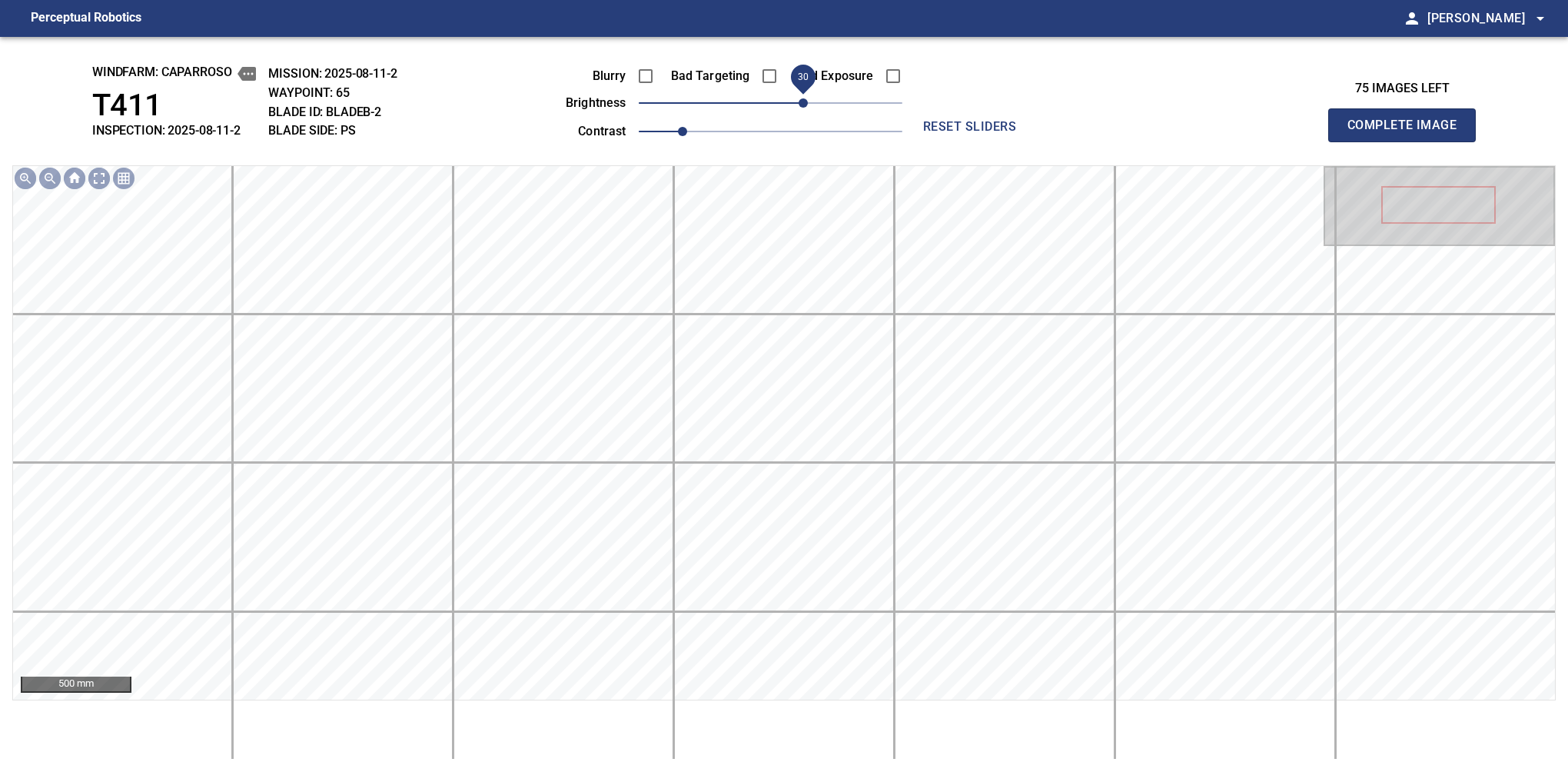
click at [806, 99] on span "30" at bounding box center [771, 103] width 264 height 22
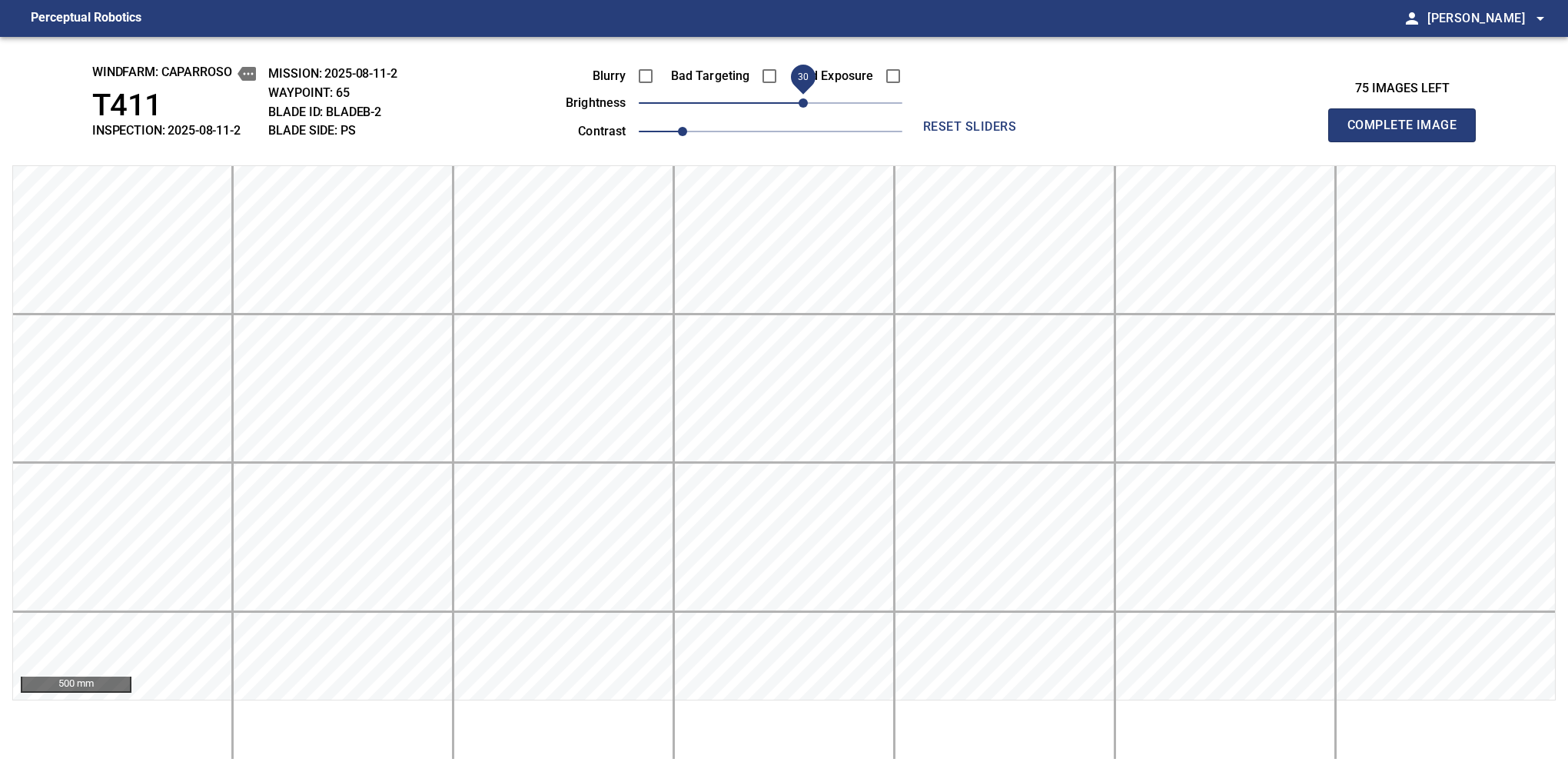
click at [1070, 129] on span "Complete Image" at bounding box center [1402, 126] width 114 height 22
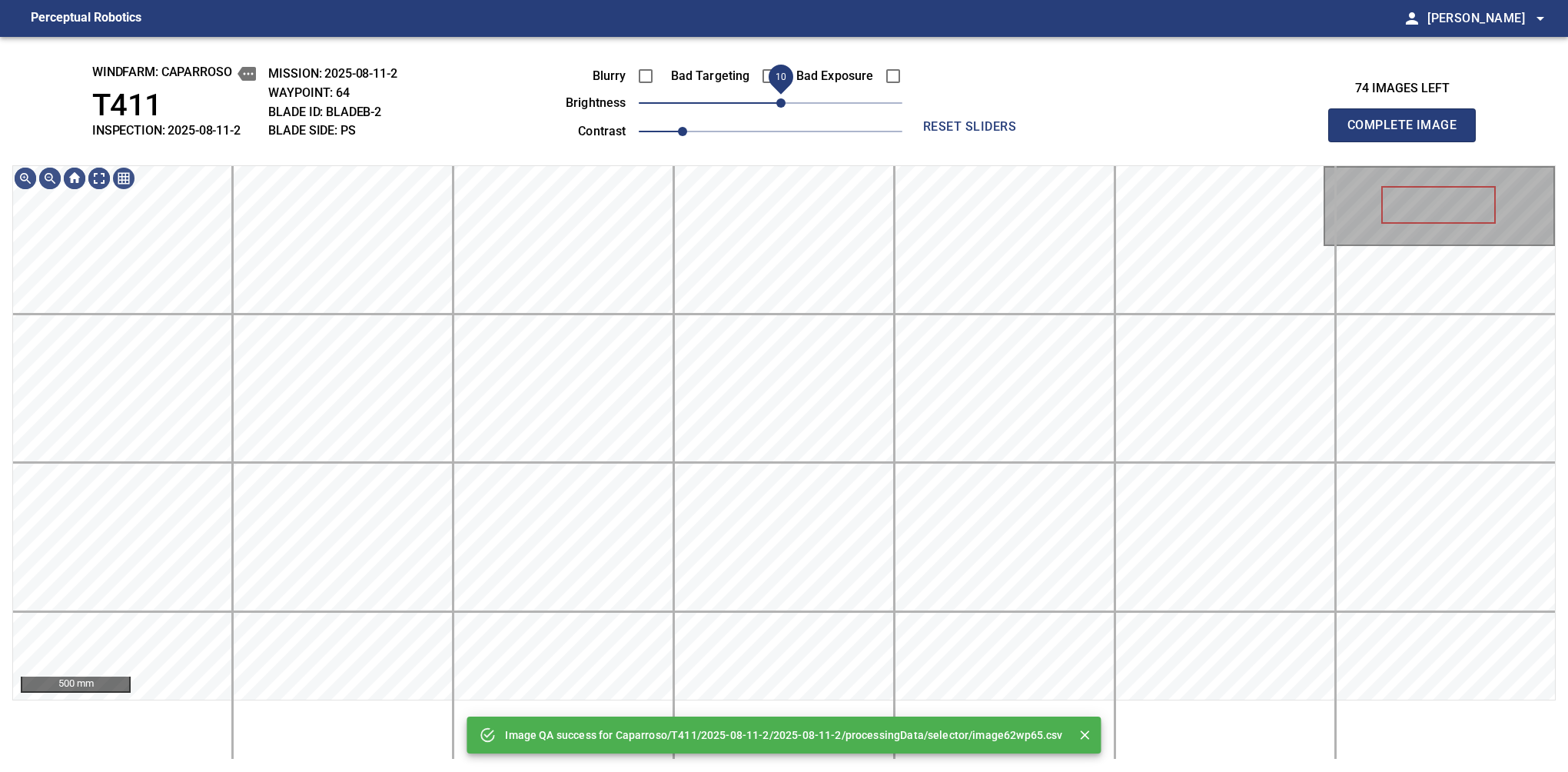
drag, startPoint x: 806, startPoint y: 99, endPoint x: 782, endPoint y: 108, distance: 25.6
click at [782, 108] on span "10" at bounding box center [771, 103] width 264 height 22
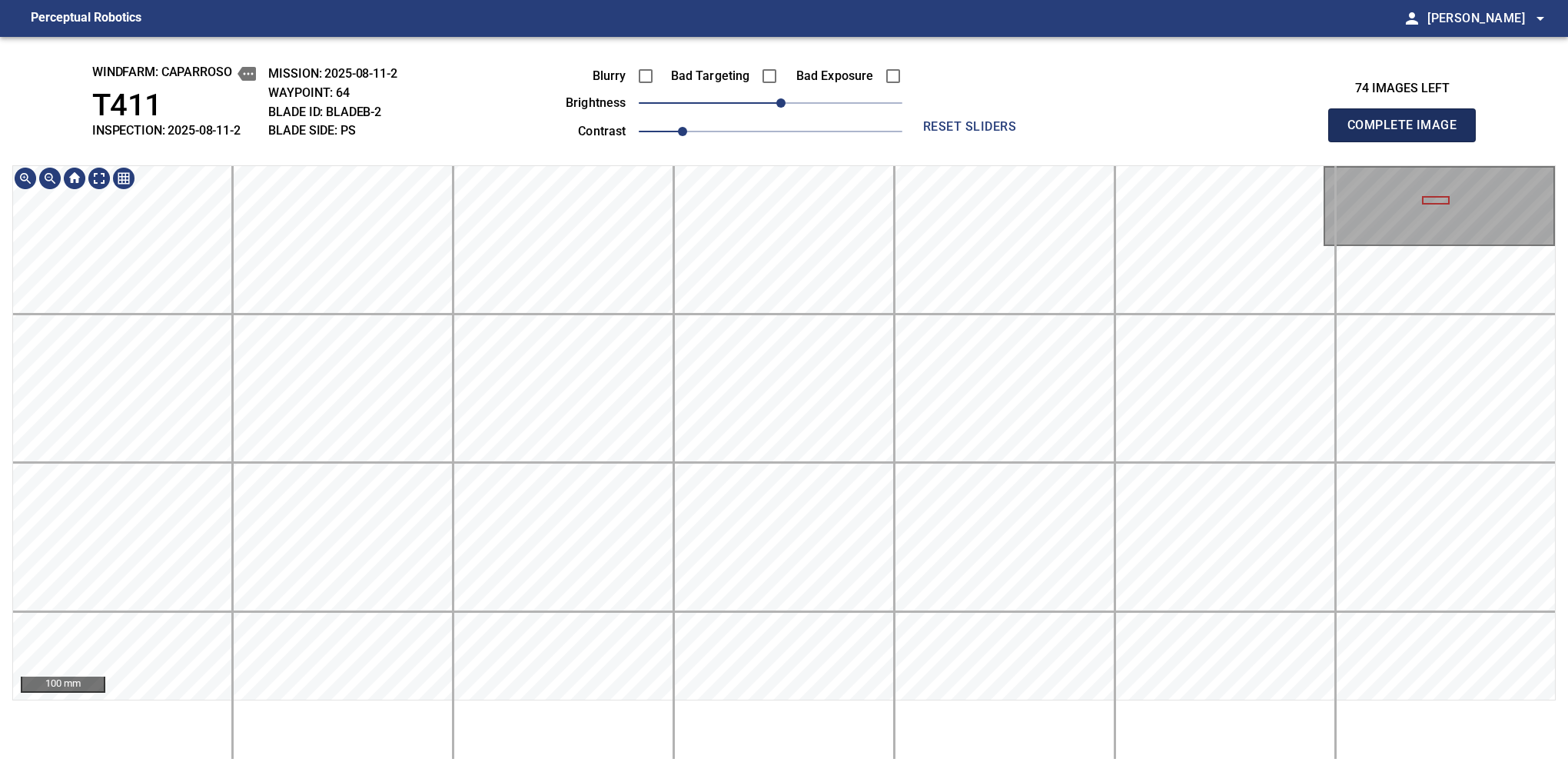
click at [1070, 129] on span "Complete Image" at bounding box center [1402, 126] width 114 height 22
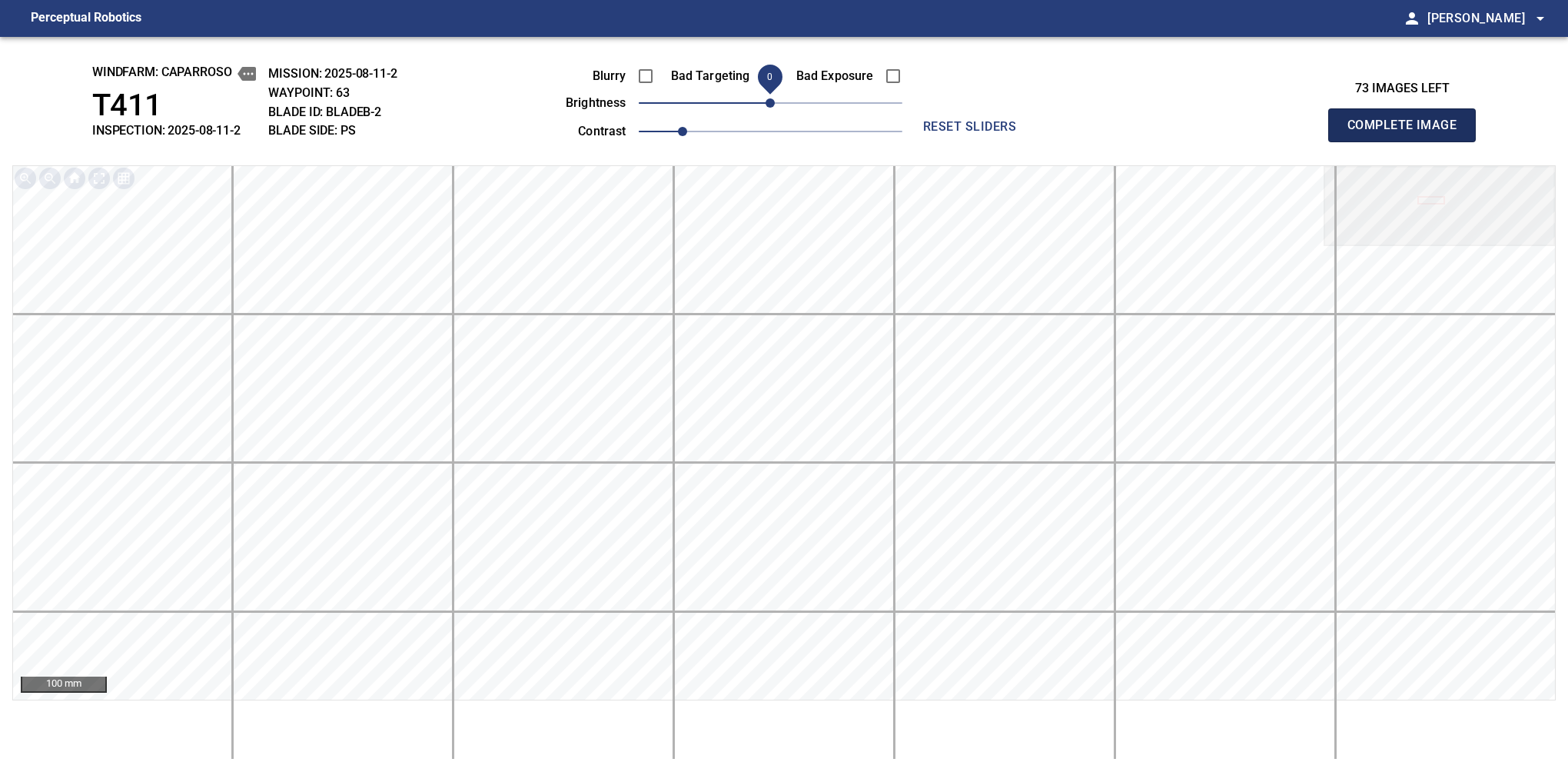
click at [1070, 129] on span "Complete Image" at bounding box center [1402, 126] width 114 height 22
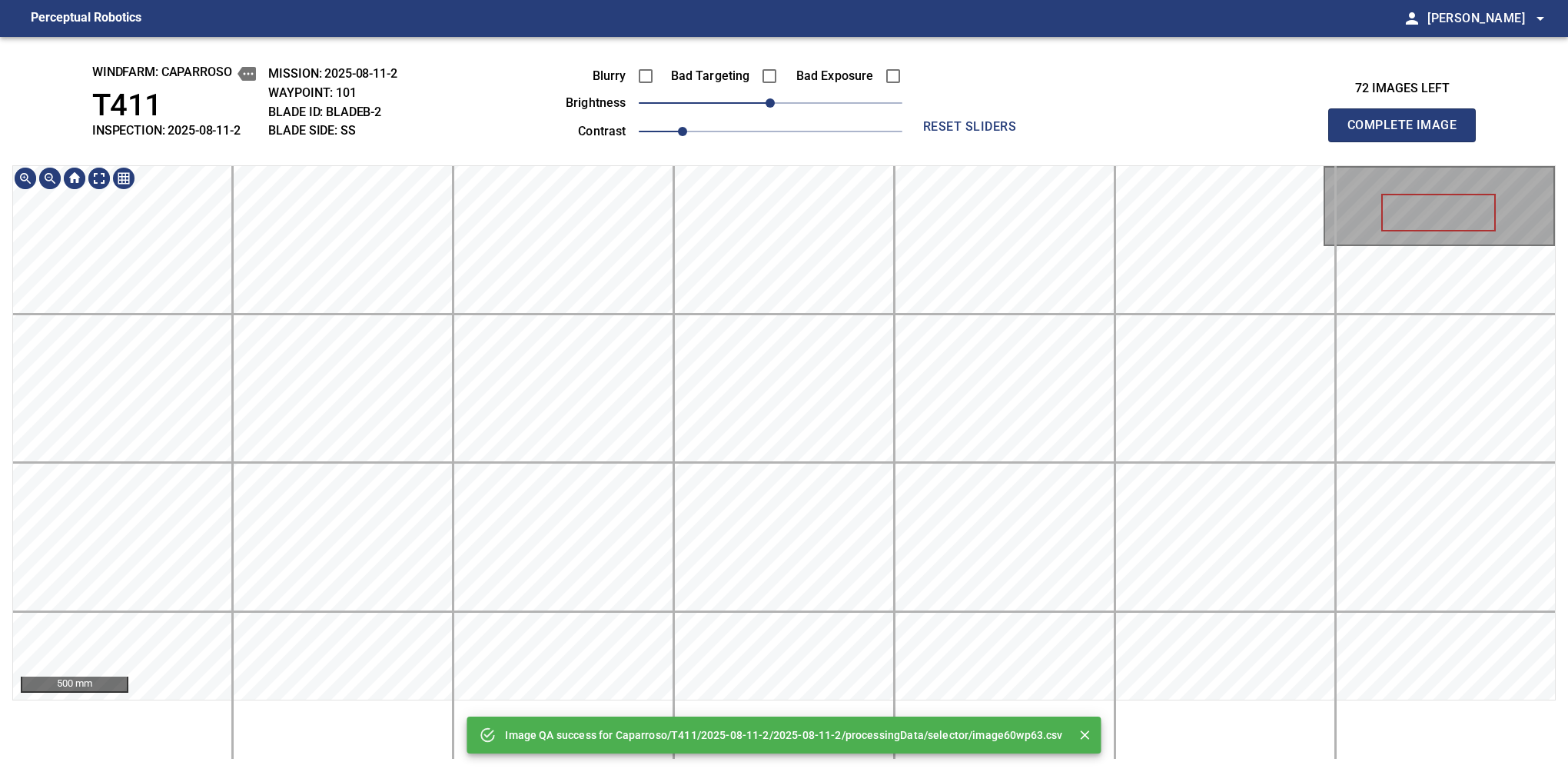
click at [720, 121] on div "Image QA success for Caparroso/T411/2025-08-11-2/2025-08-11-2/processingData/se…" at bounding box center [784, 405] width 1568 height 735
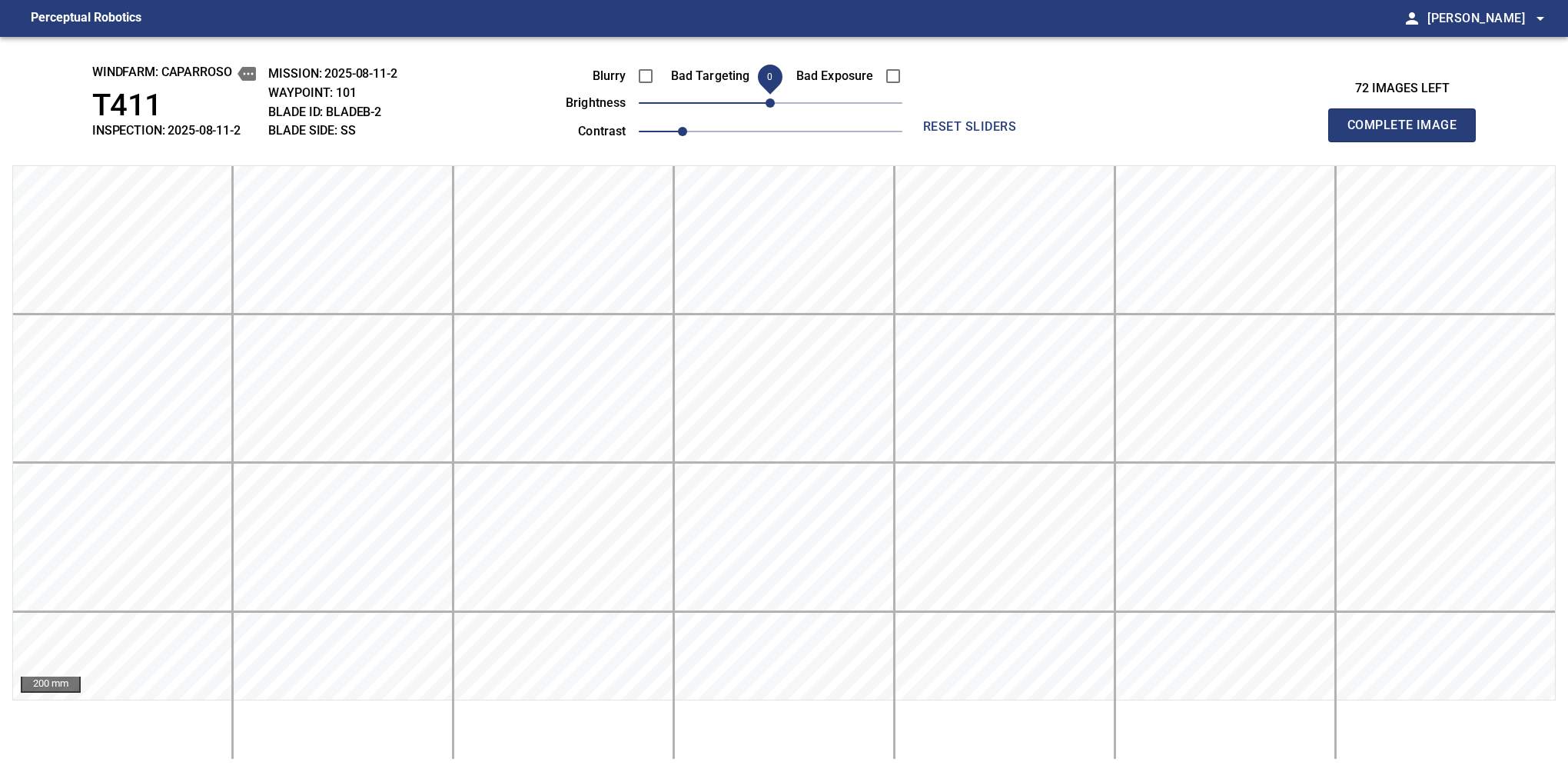
click at [1070, 129] on span "Complete Image" at bounding box center [1402, 126] width 114 height 22
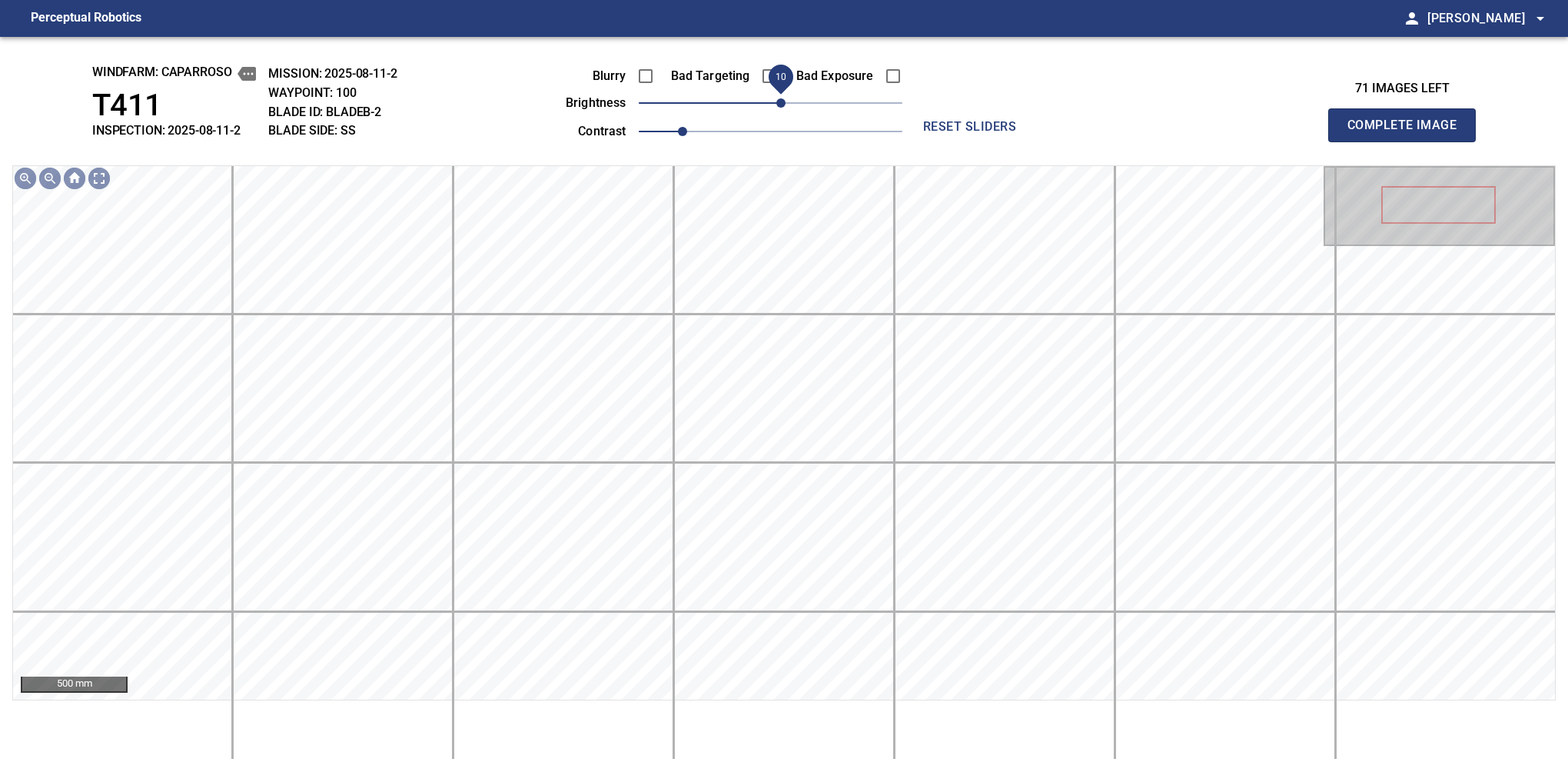
click at [781, 102] on span "10" at bounding box center [781, 103] width 9 height 9
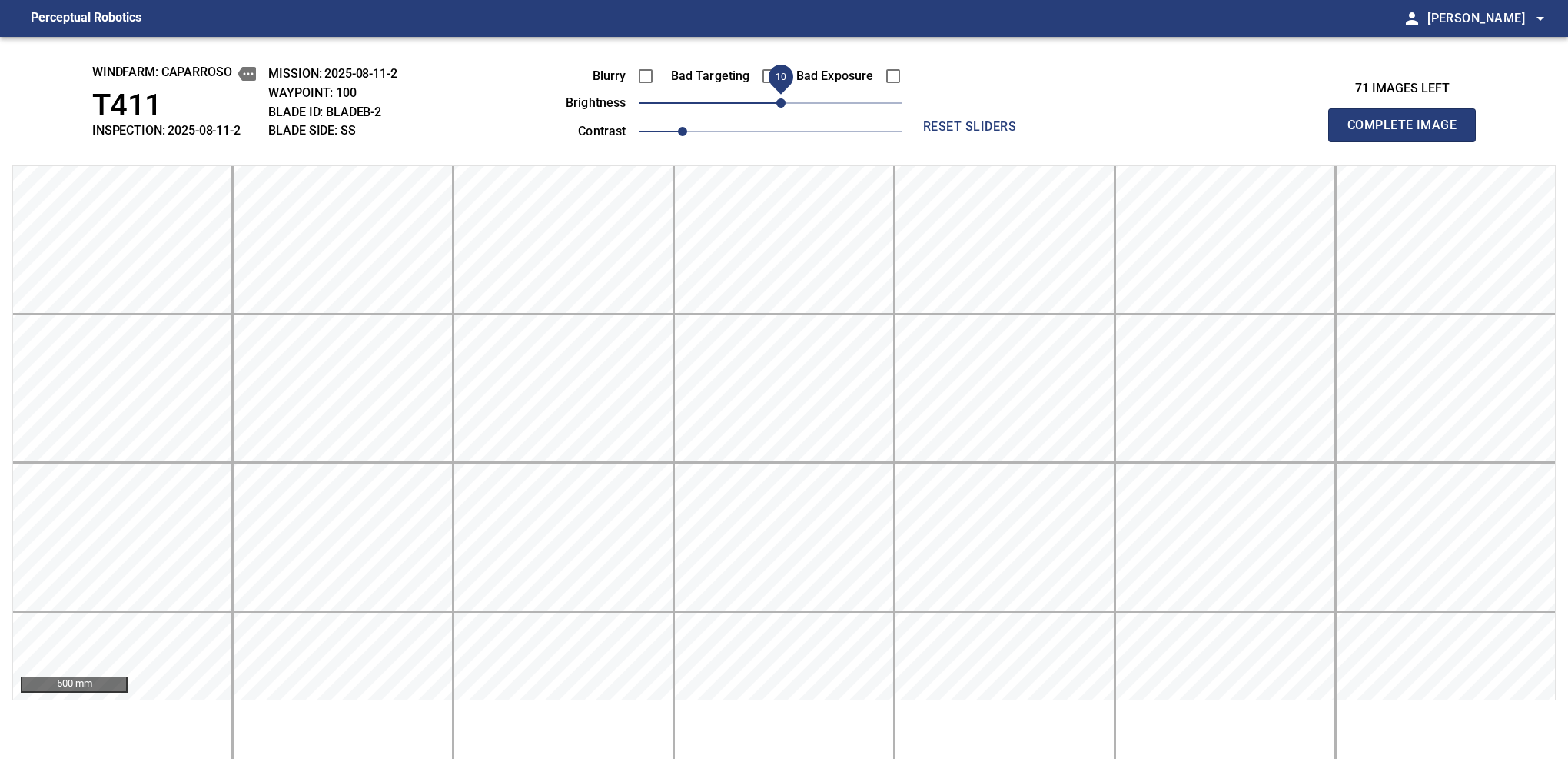
click at [1070, 129] on span "Complete Image" at bounding box center [1402, 126] width 114 height 22
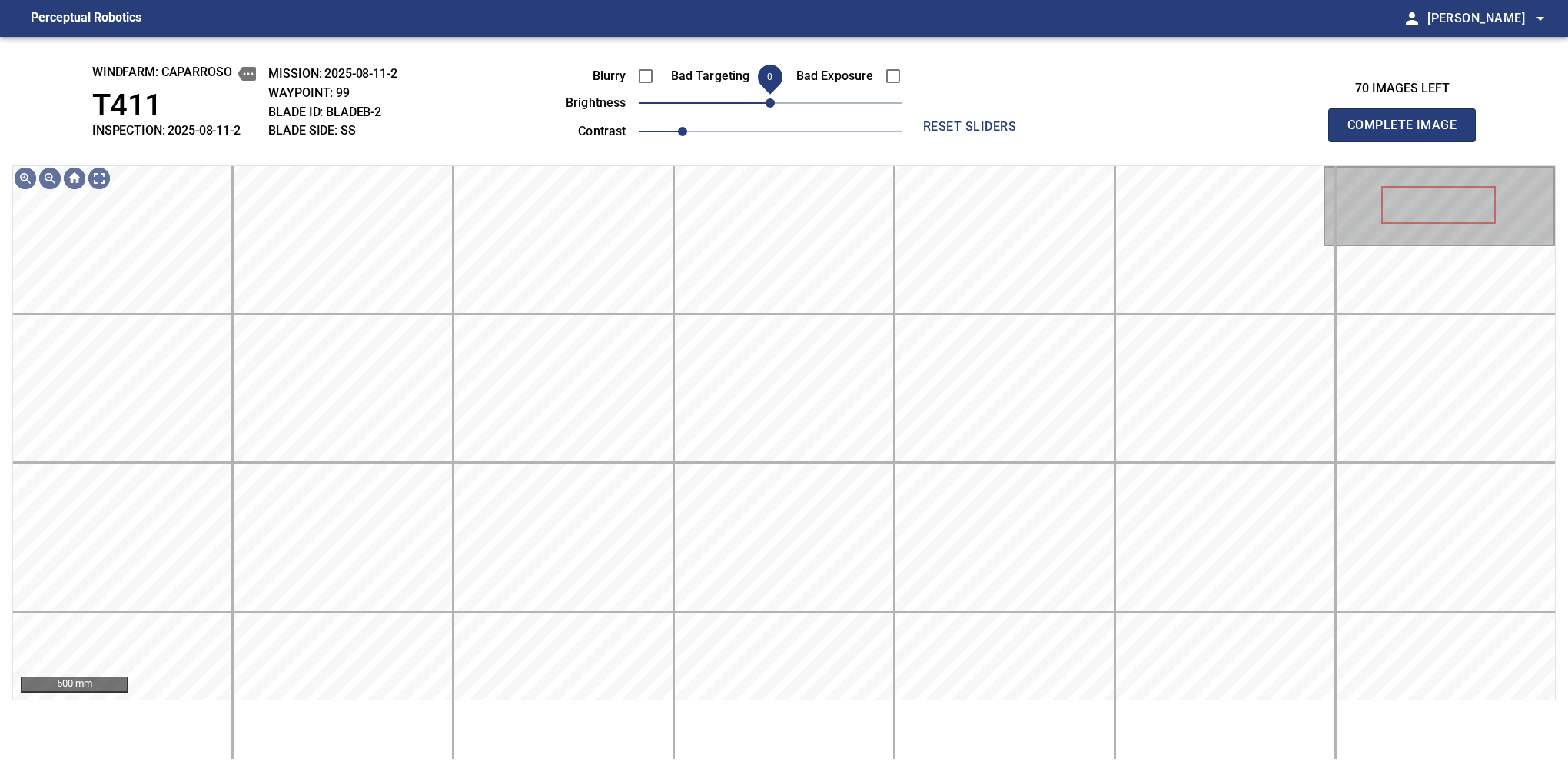
click at [771, 99] on span "0" at bounding box center [770, 103] width 9 height 9
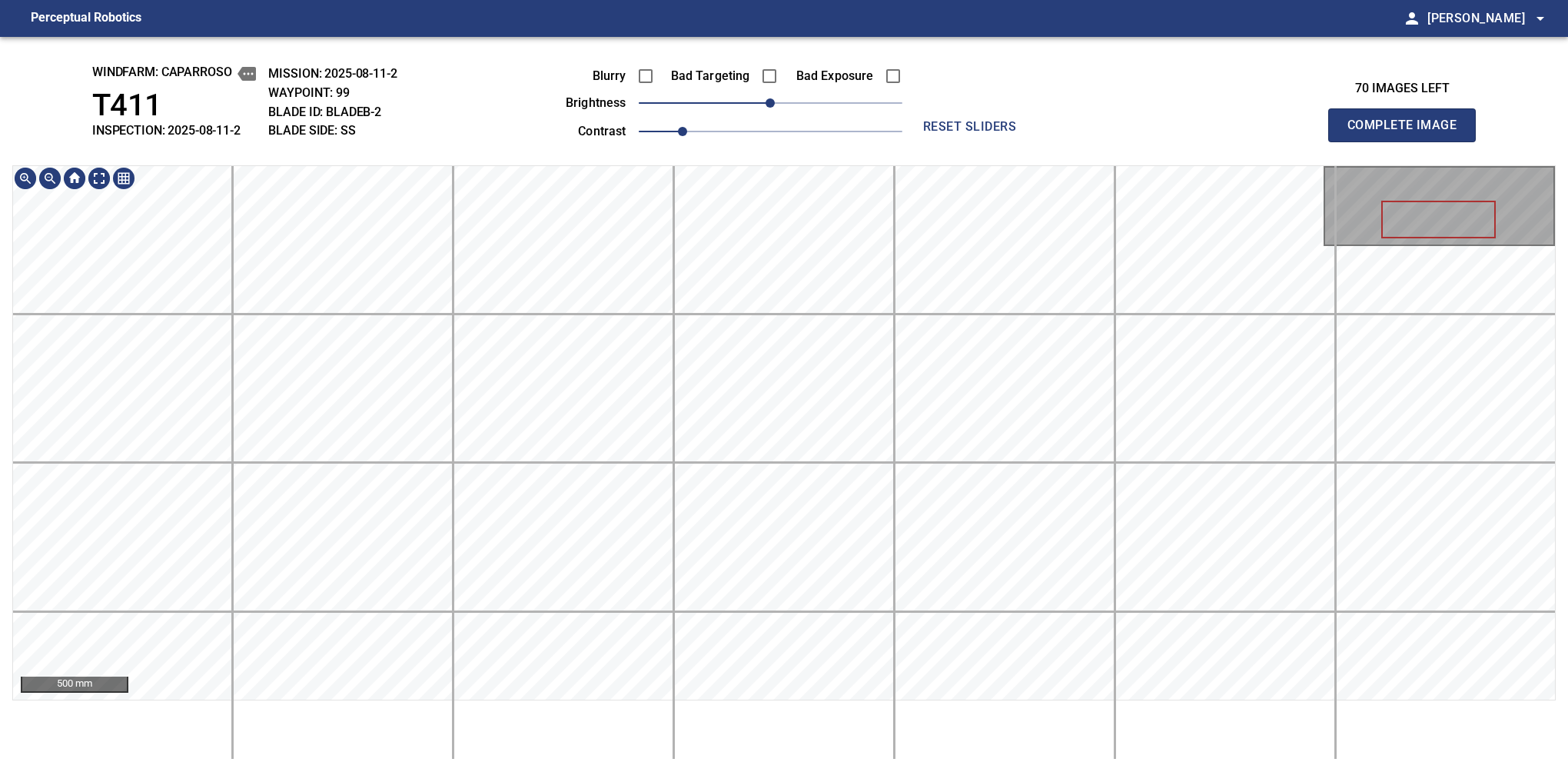
click at [838, 99] on div "windfarm: Caparroso T411 INSPECTION: 2025-08-11-2 MISSION: 2025-08-11-2 WAYPOIN…" at bounding box center [784, 405] width 1568 height 735
click at [1070, 129] on span "Complete Image" at bounding box center [1402, 126] width 114 height 22
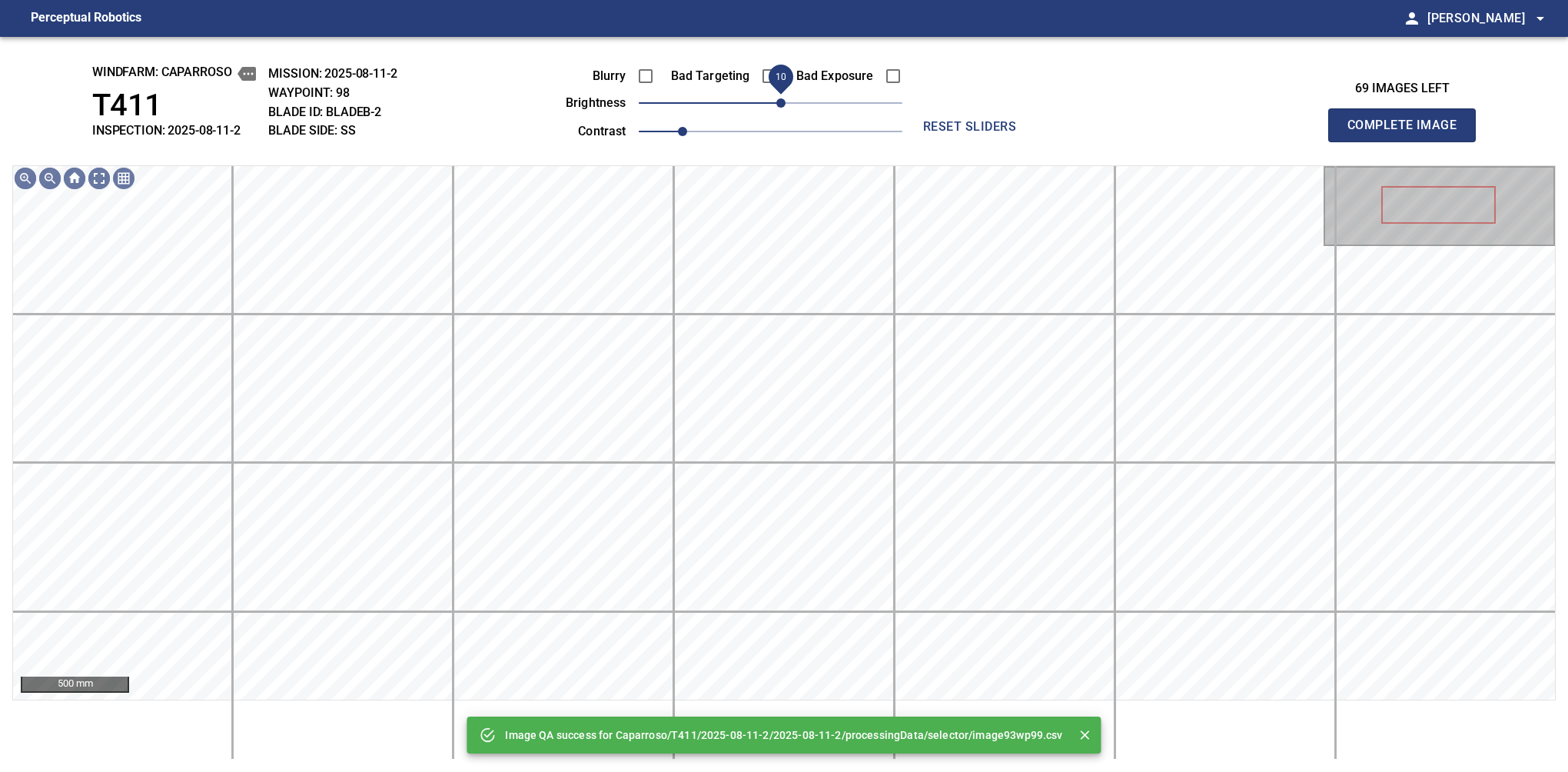
click at [778, 108] on span "10" at bounding box center [781, 103] width 9 height 9
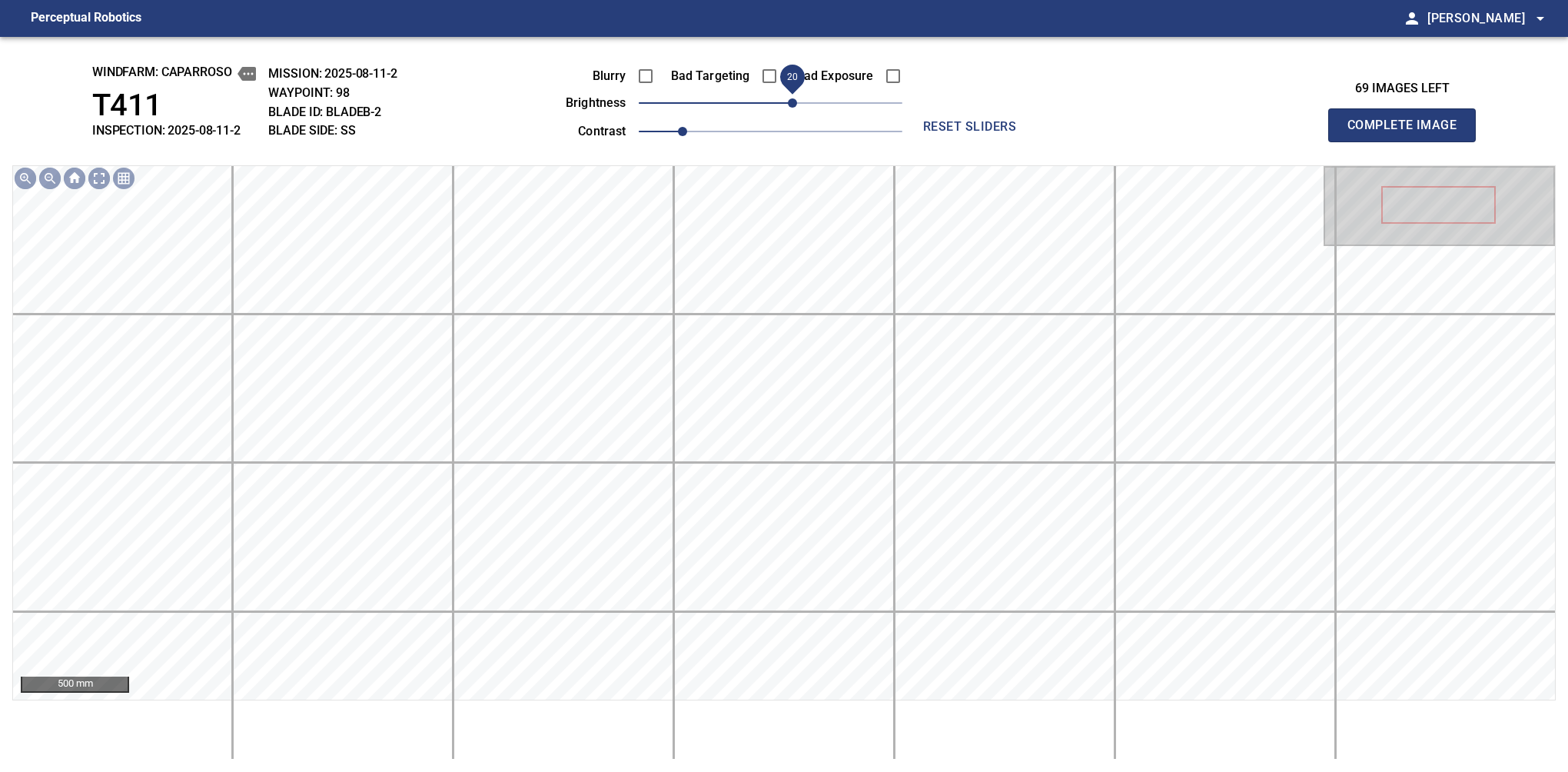
drag, startPoint x: 778, startPoint y: 110, endPoint x: 792, endPoint y: 105, distance: 14.9
click at [792, 105] on span "20" at bounding box center [793, 103] width 9 height 9
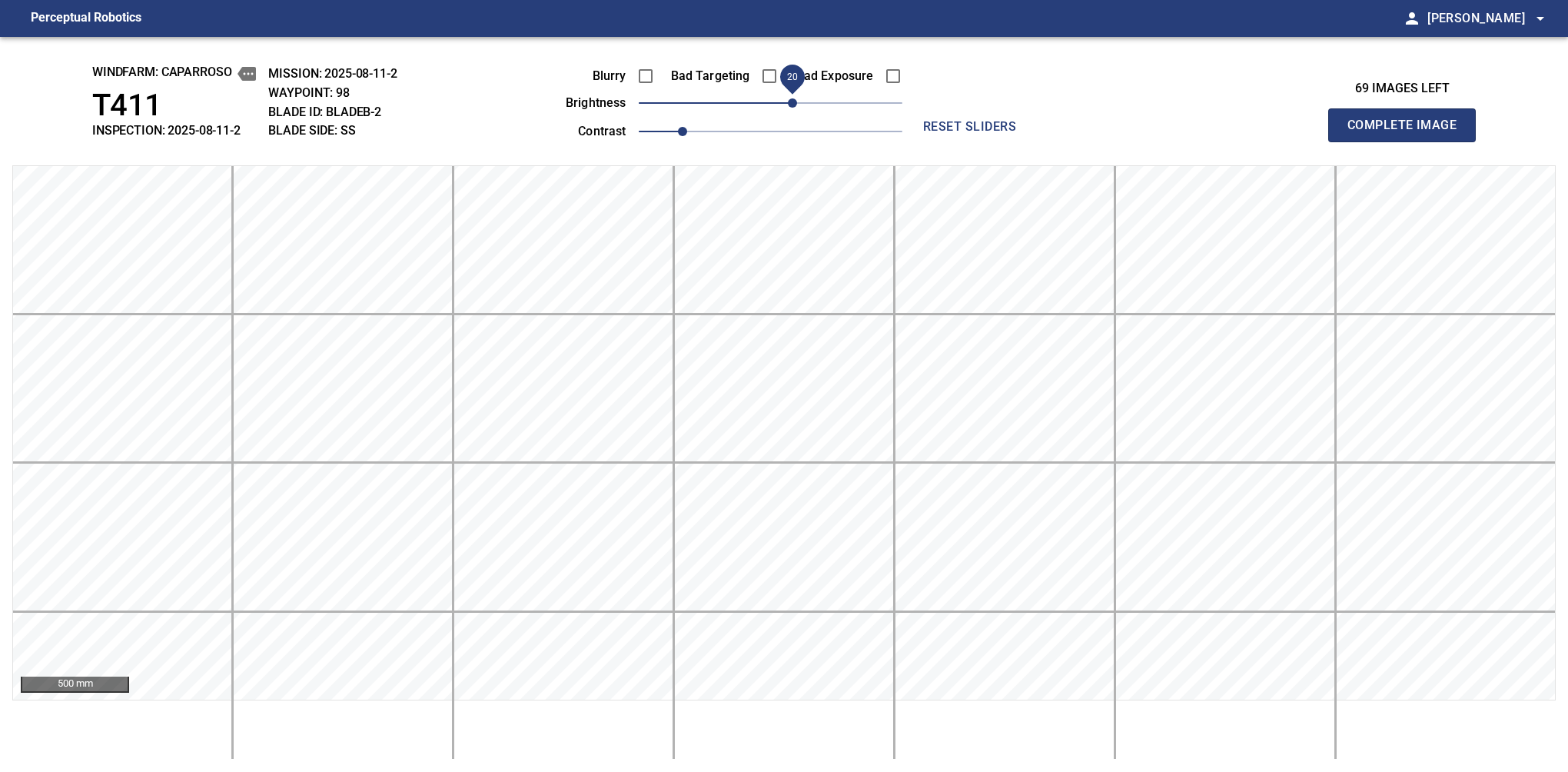
click at [1070, 129] on span "Complete Image" at bounding box center [1402, 126] width 114 height 22
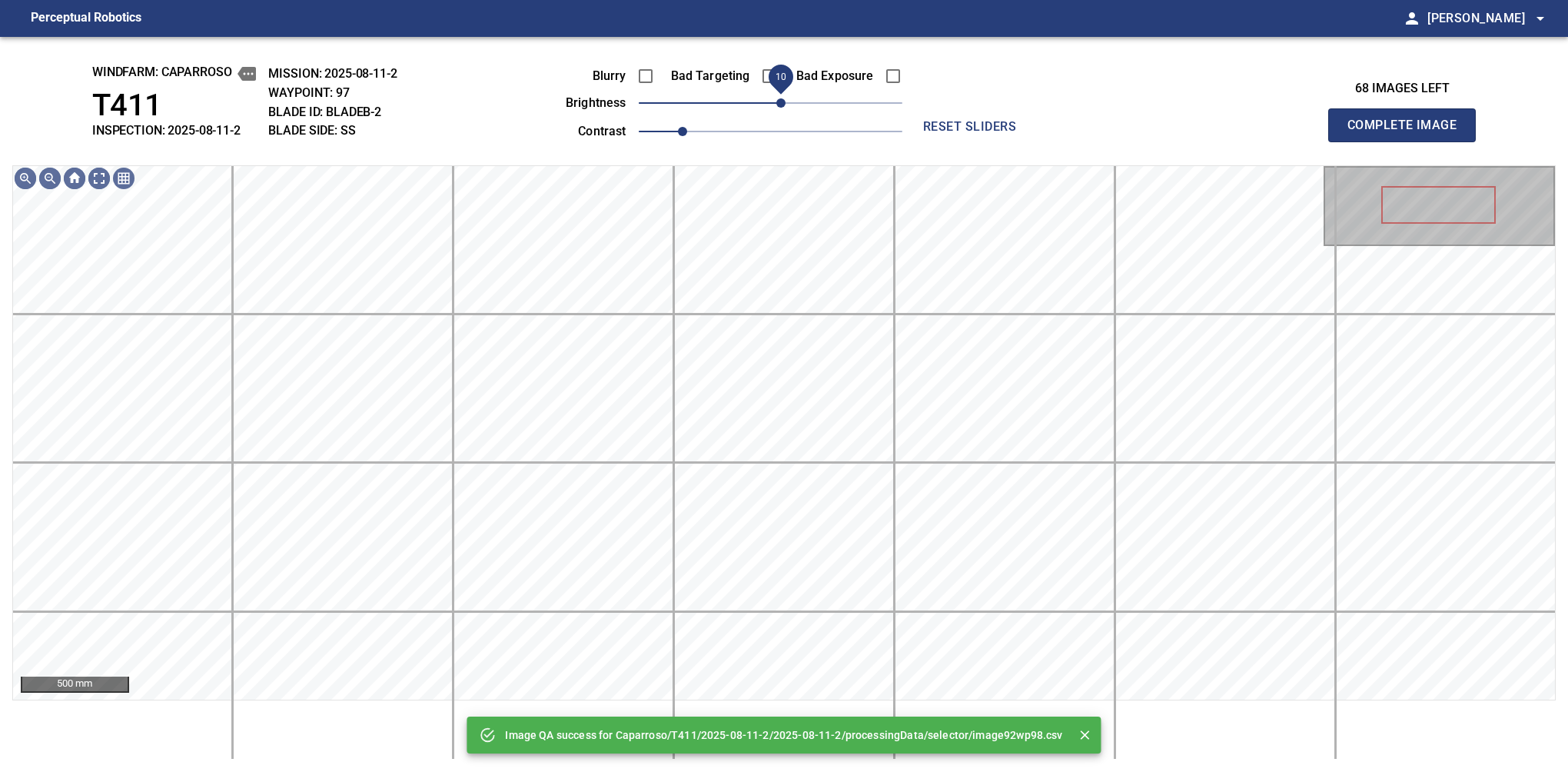
click at [778, 105] on span "10" at bounding box center [781, 103] width 9 height 9
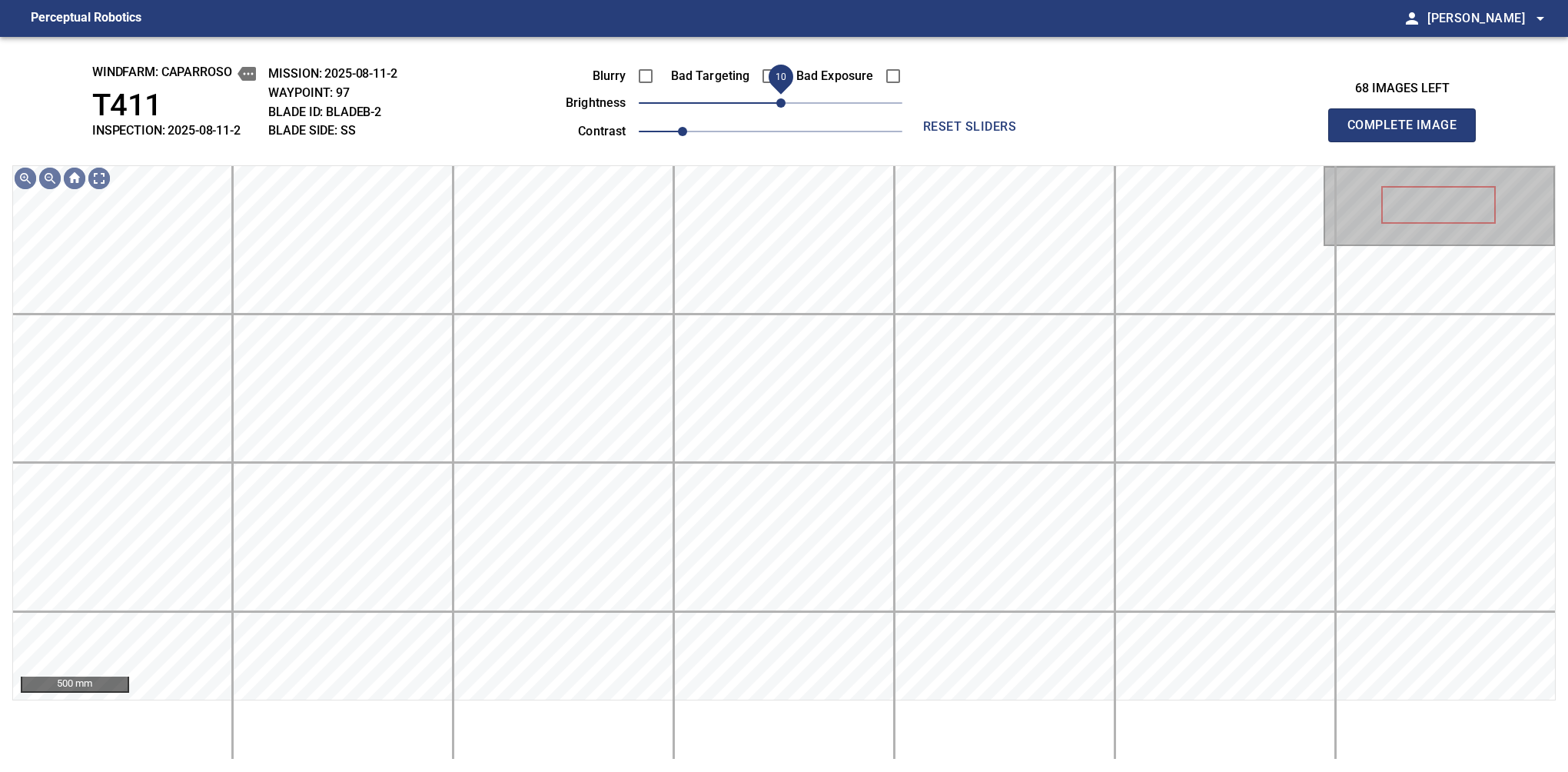
click at [784, 103] on span "10" at bounding box center [781, 103] width 9 height 9
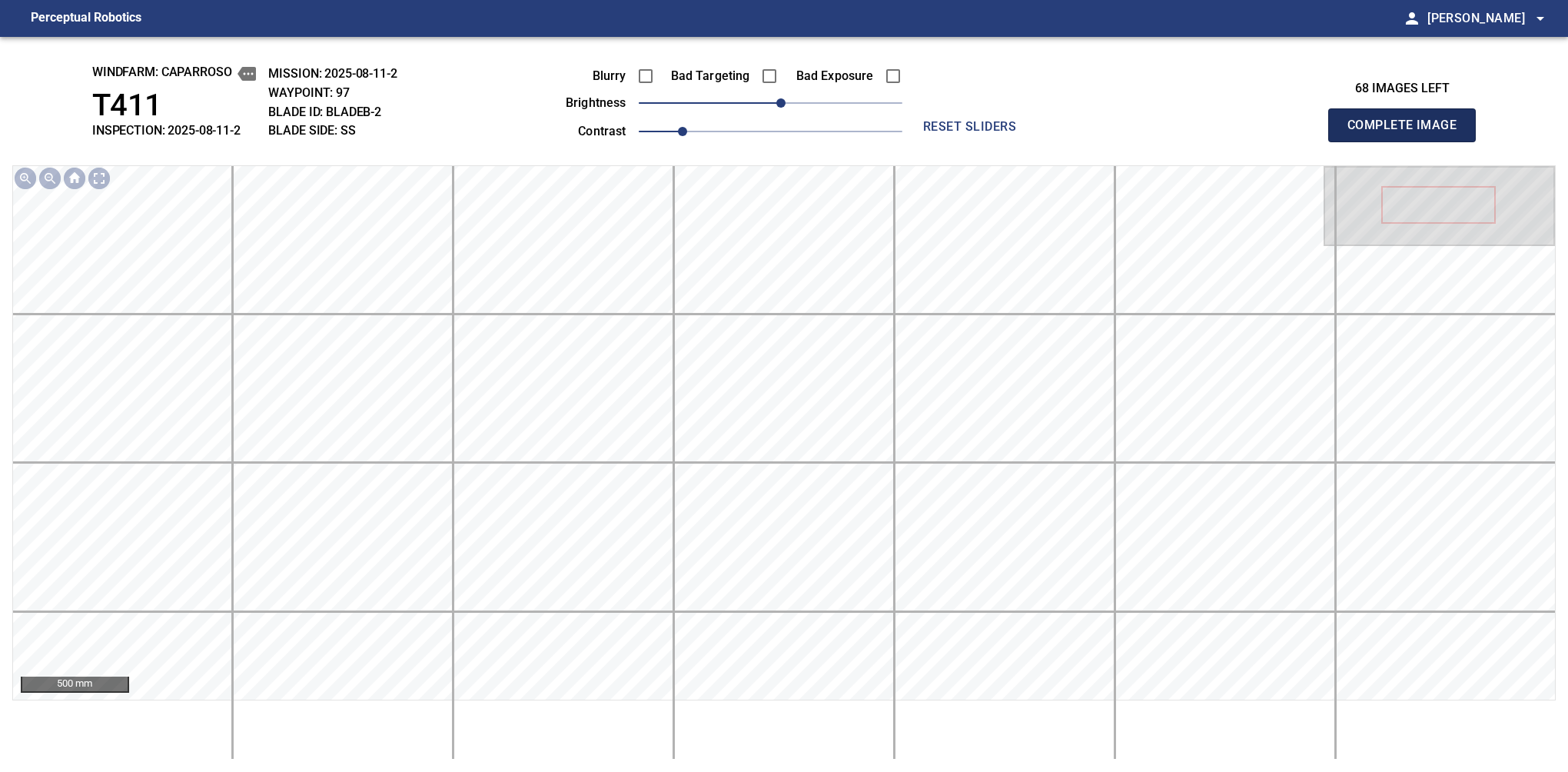
click at [1070, 129] on span "Complete Image" at bounding box center [1402, 126] width 114 height 22
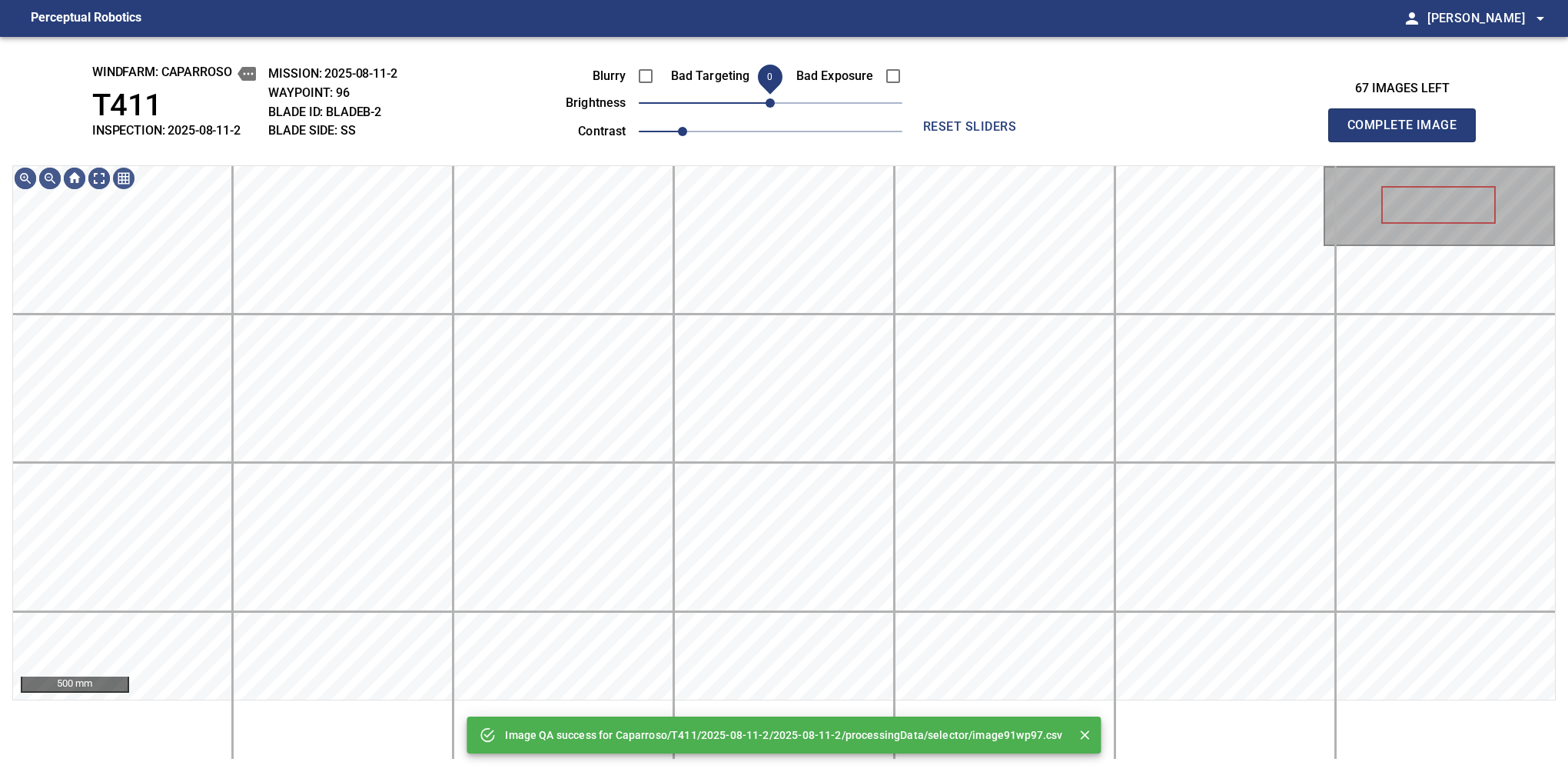
click at [773, 105] on span "0" at bounding box center [770, 103] width 9 height 9
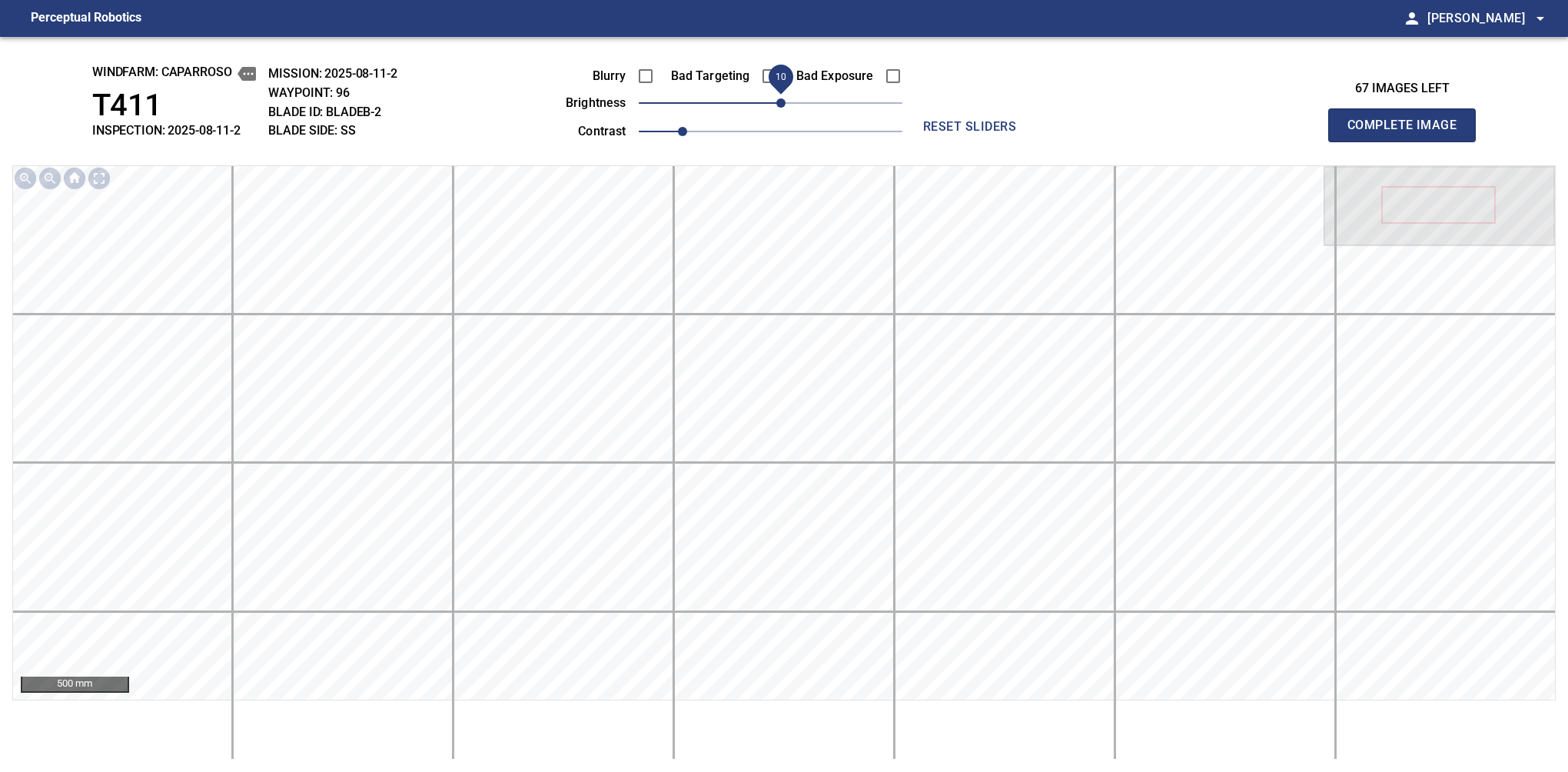
drag, startPoint x: 767, startPoint y: 108, endPoint x: 786, endPoint y: 103, distance: 19.6
click at [786, 103] on span "10" at bounding box center [781, 103] width 9 height 9
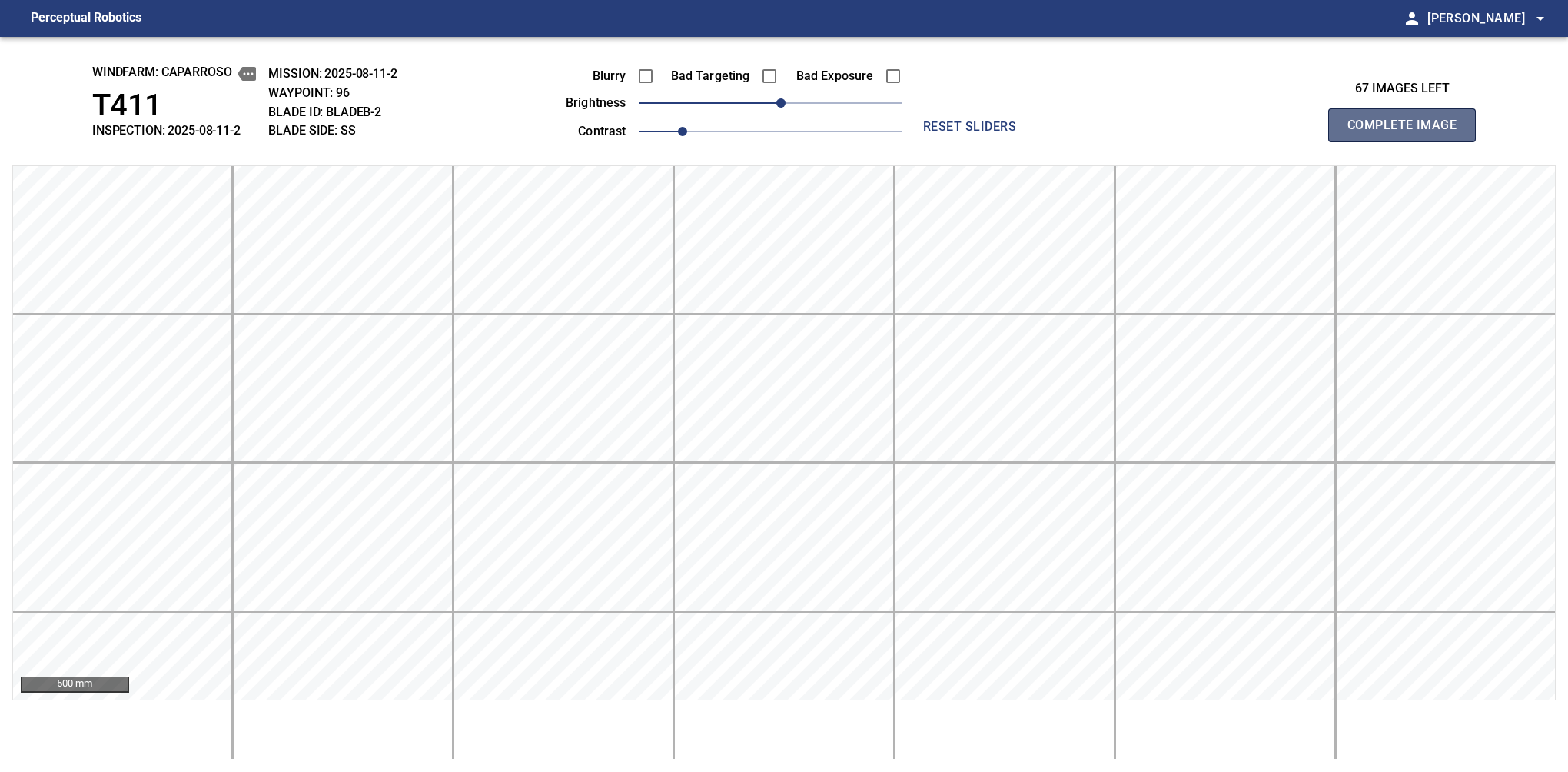
click at [1070, 129] on span "Complete Image" at bounding box center [1402, 126] width 114 height 22
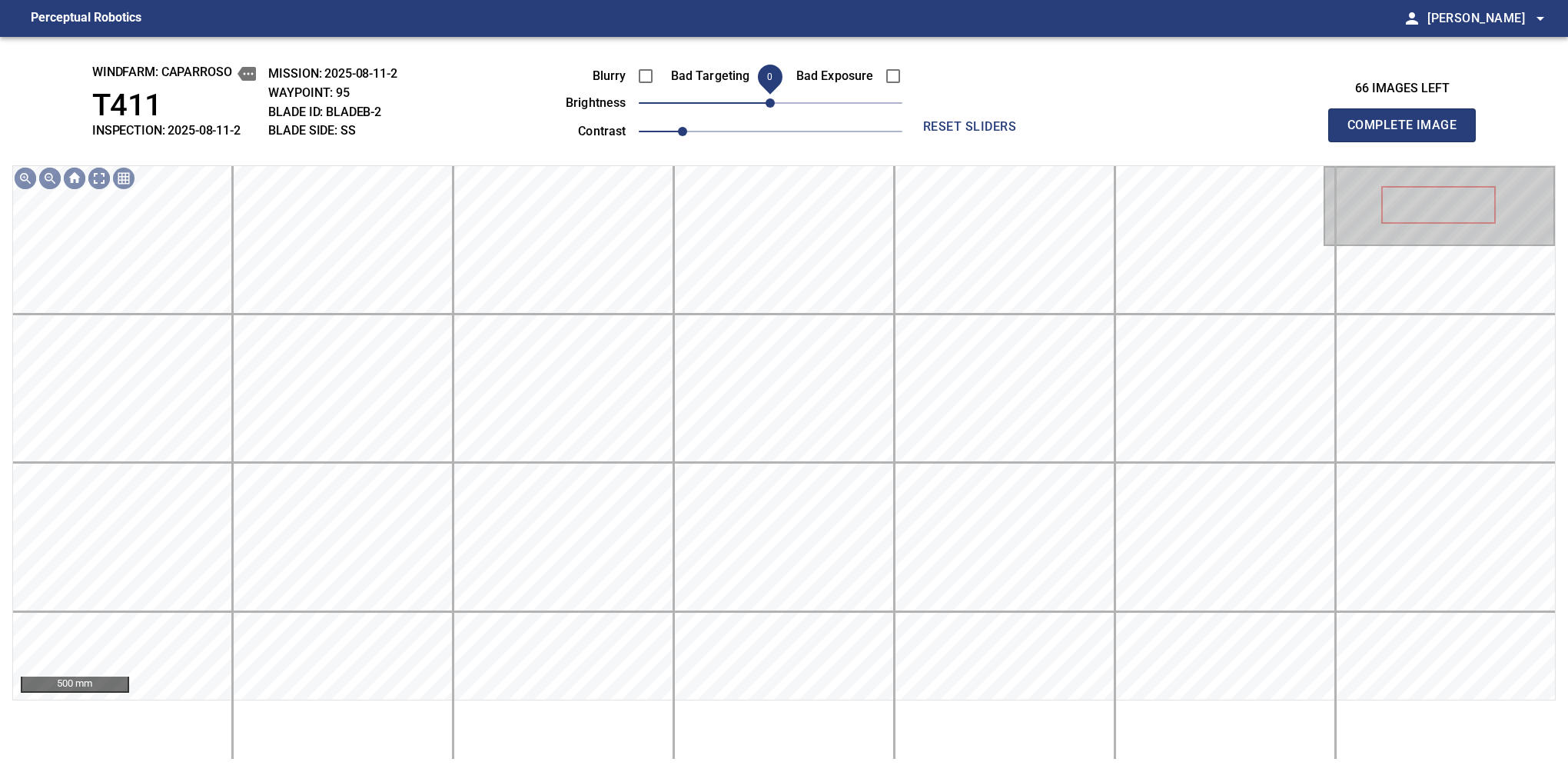
click at [773, 108] on span "0" at bounding box center [770, 103] width 9 height 9
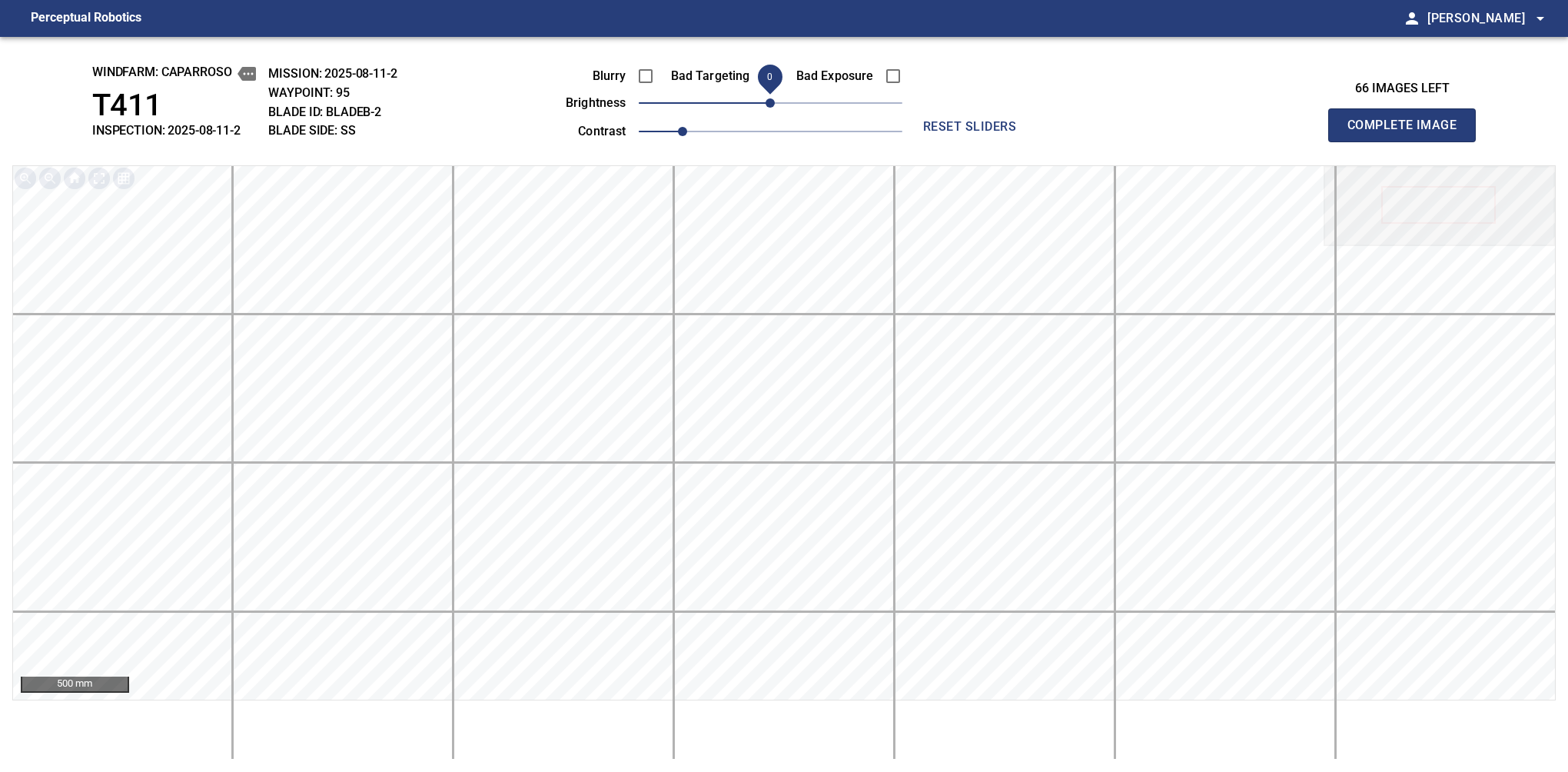
click at [1070, 129] on span "Complete Image" at bounding box center [1402, 126] width 114 height 22
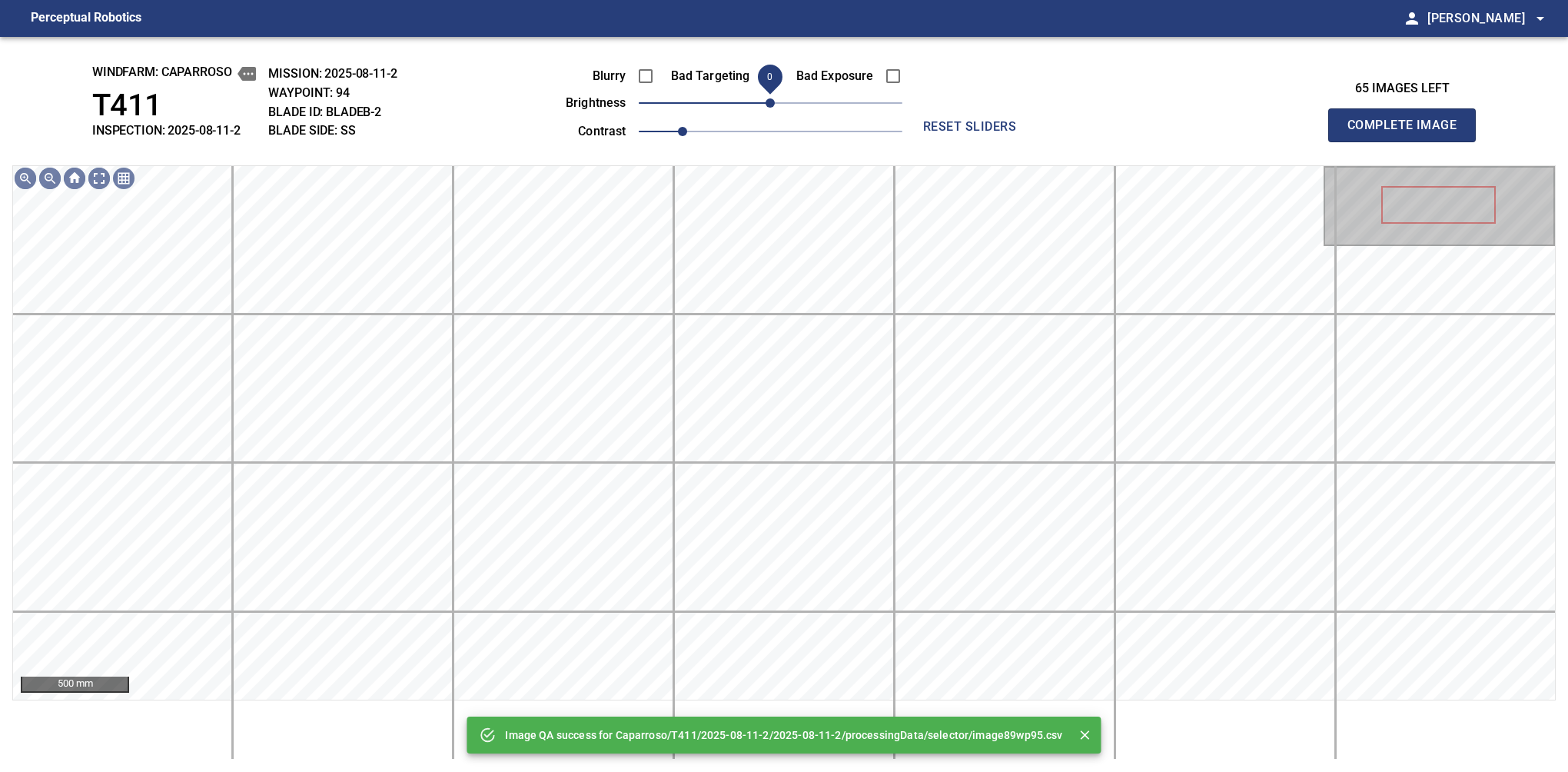
click at [773, 108] on span "0" at bounding box center [770, 103] width 9 height 9
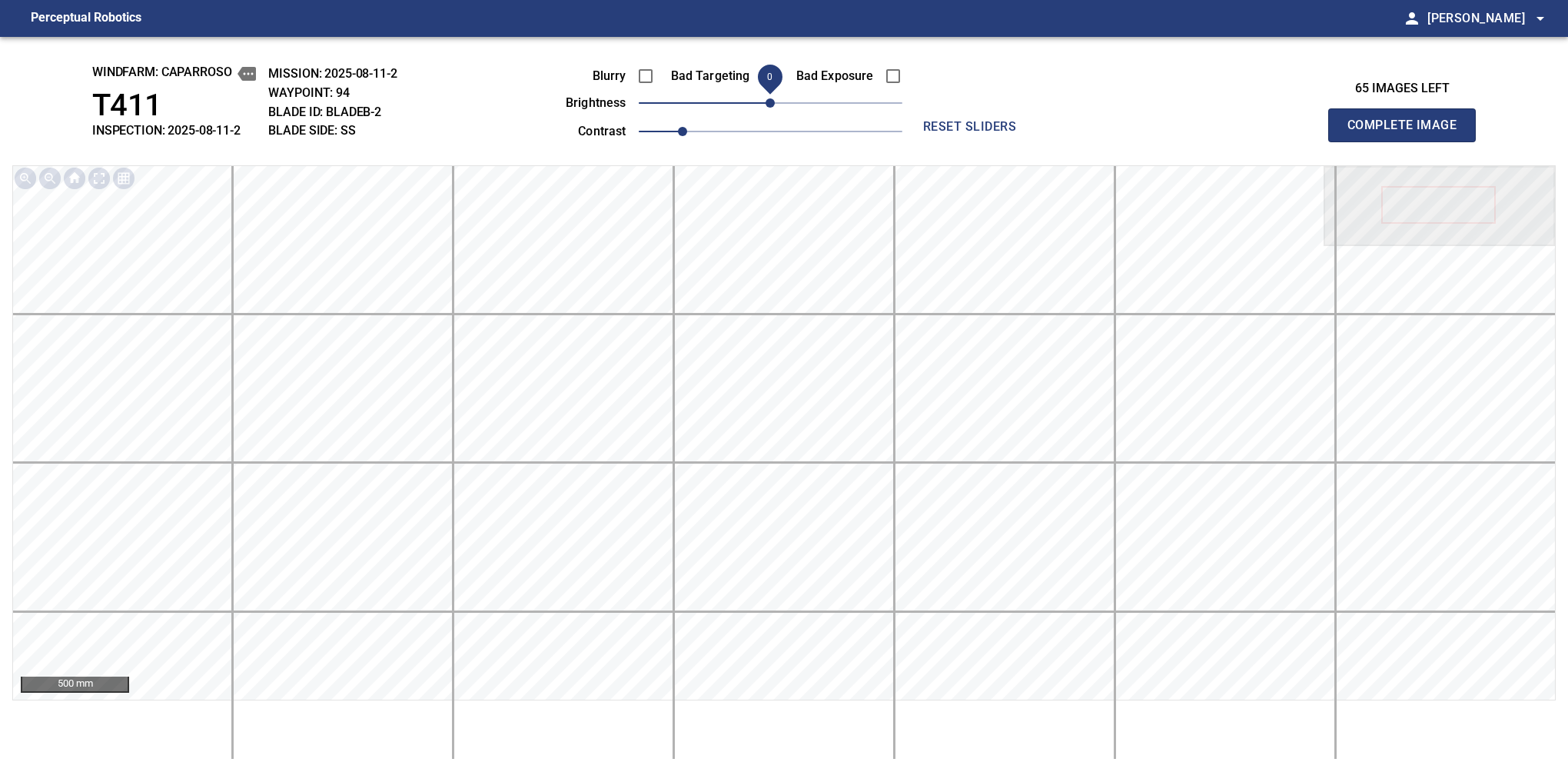
click at [1070, 129] on span "Complete Image" at bounding box center [1402, 126] width 114 height 22
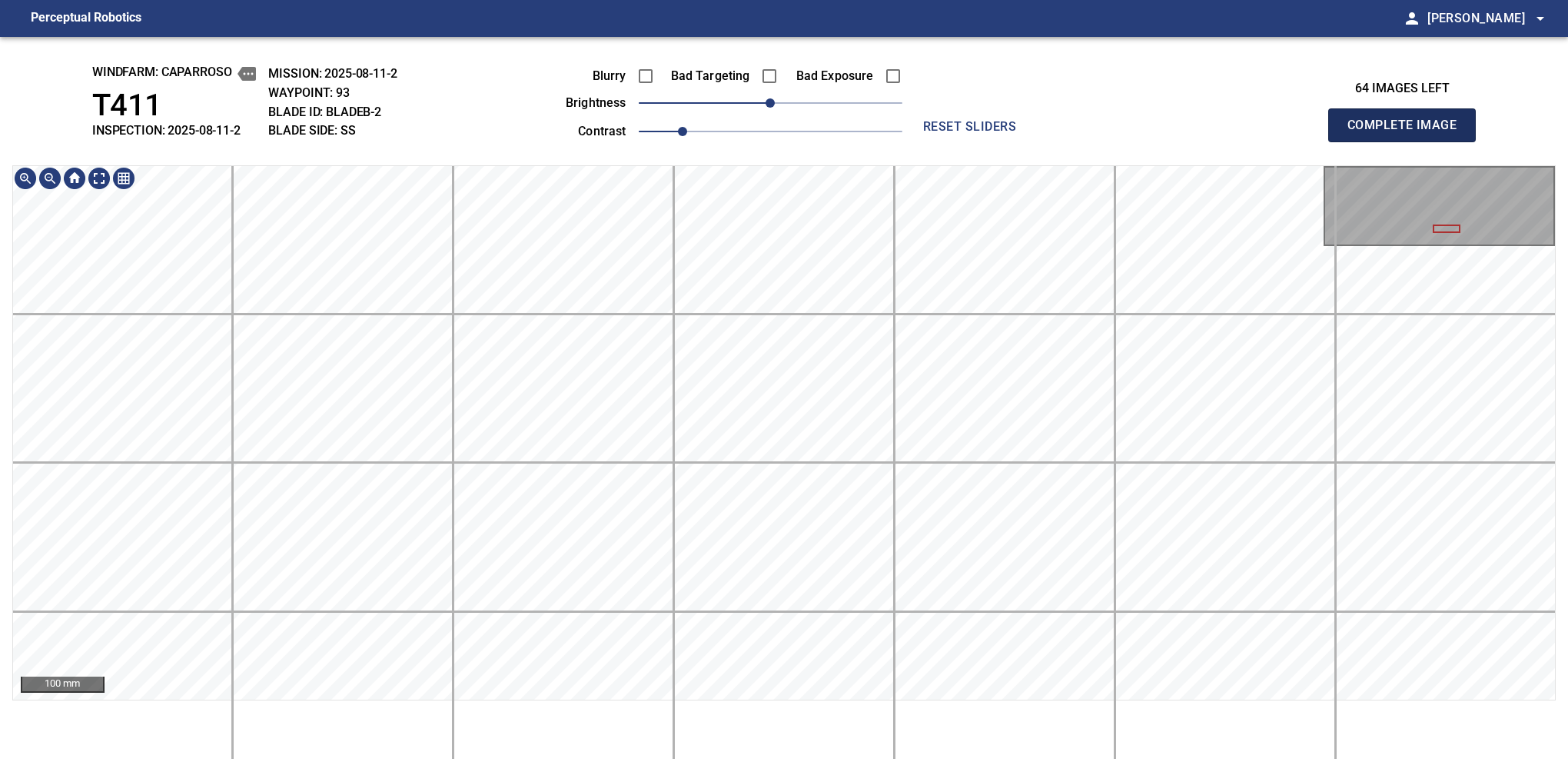
click at [1070, 129] on span "Complete Image" at bounding box center [1402, 126] width 114 height 22
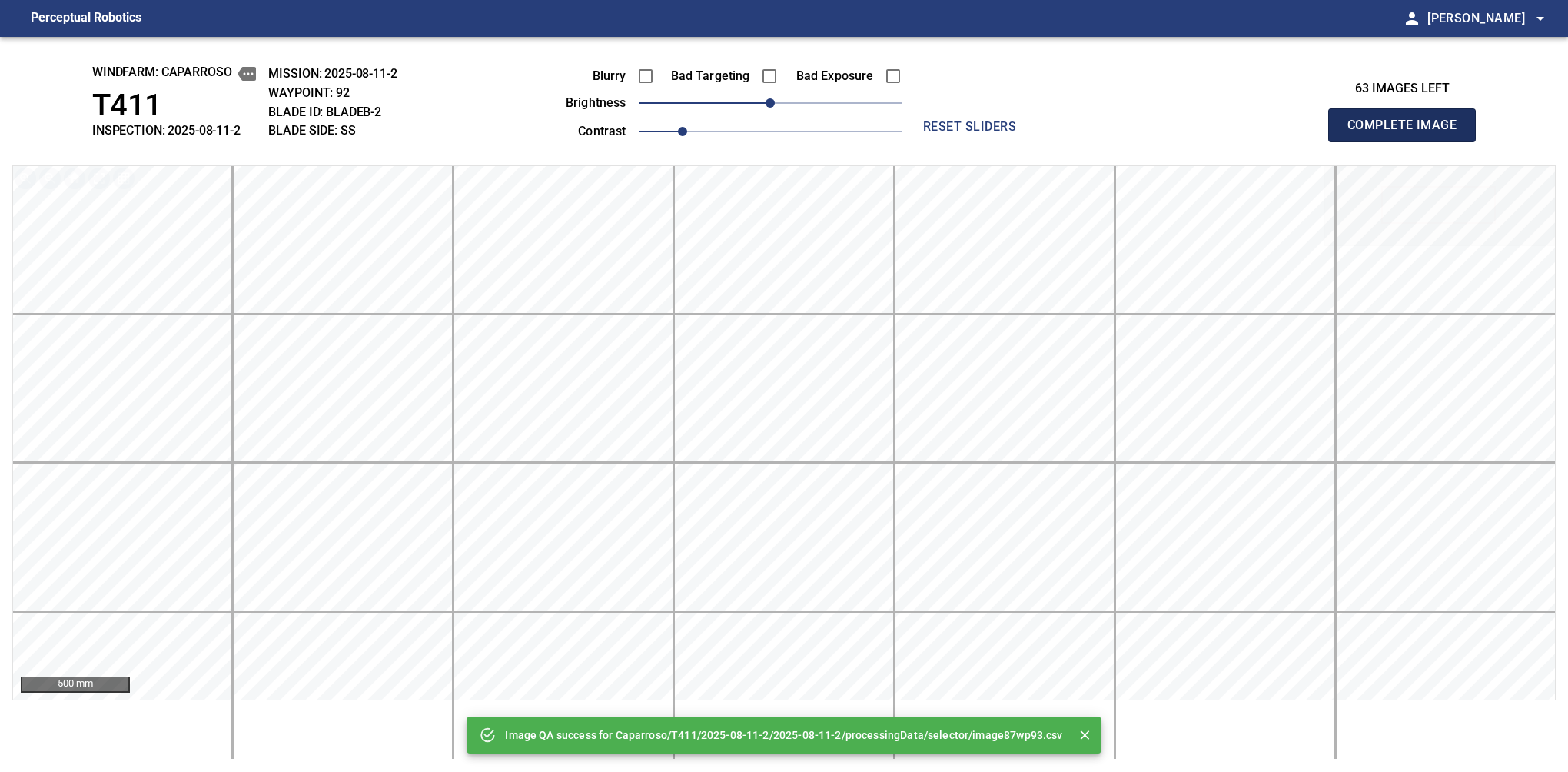
click at [1070, 129] on span "Complete Image" at bounding box center [1402, 126] width 114 height 22
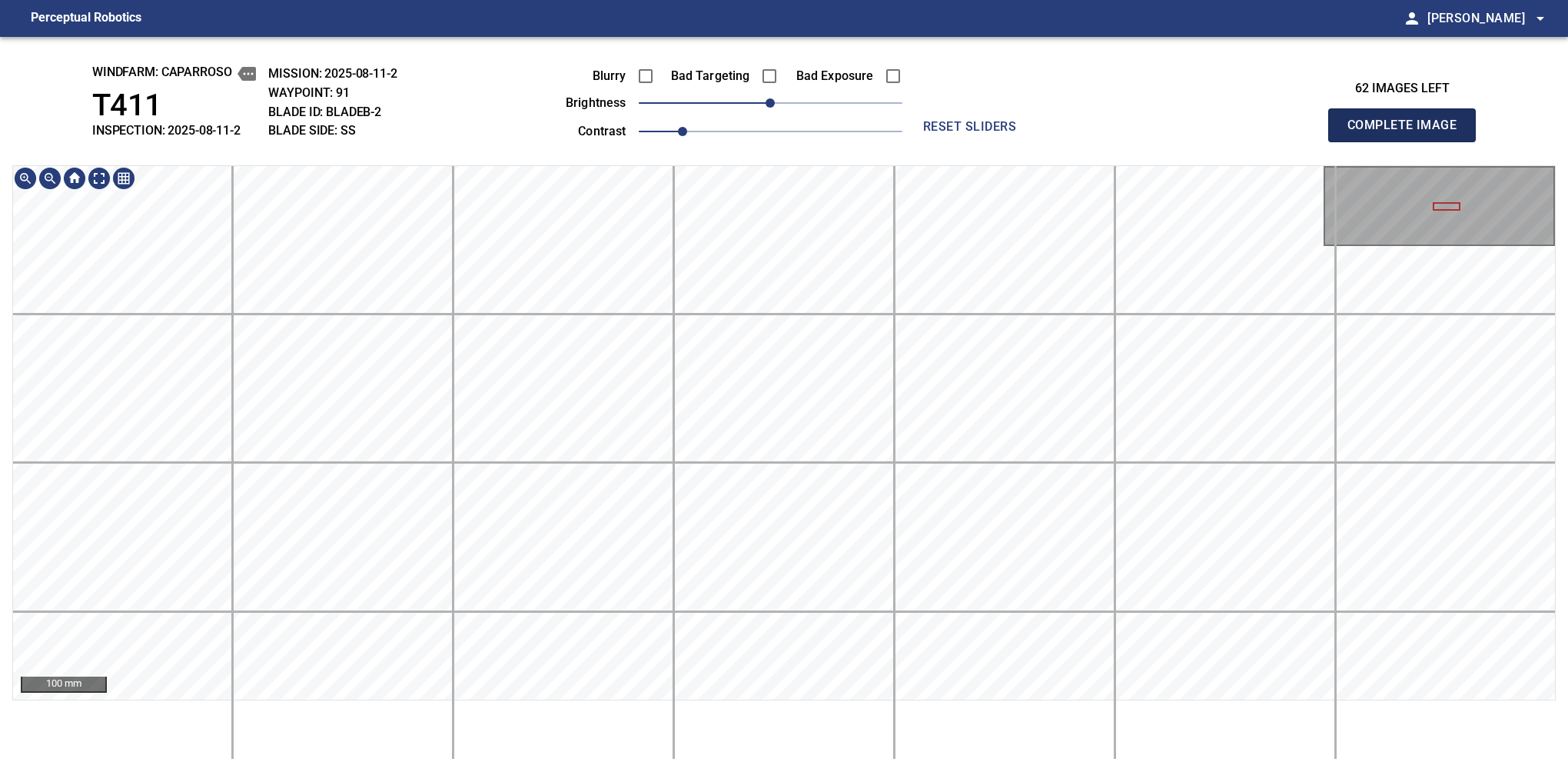
click at [1070, 129] on span "Complete Image" at bounding box center [1402, 126] width 114 height 22
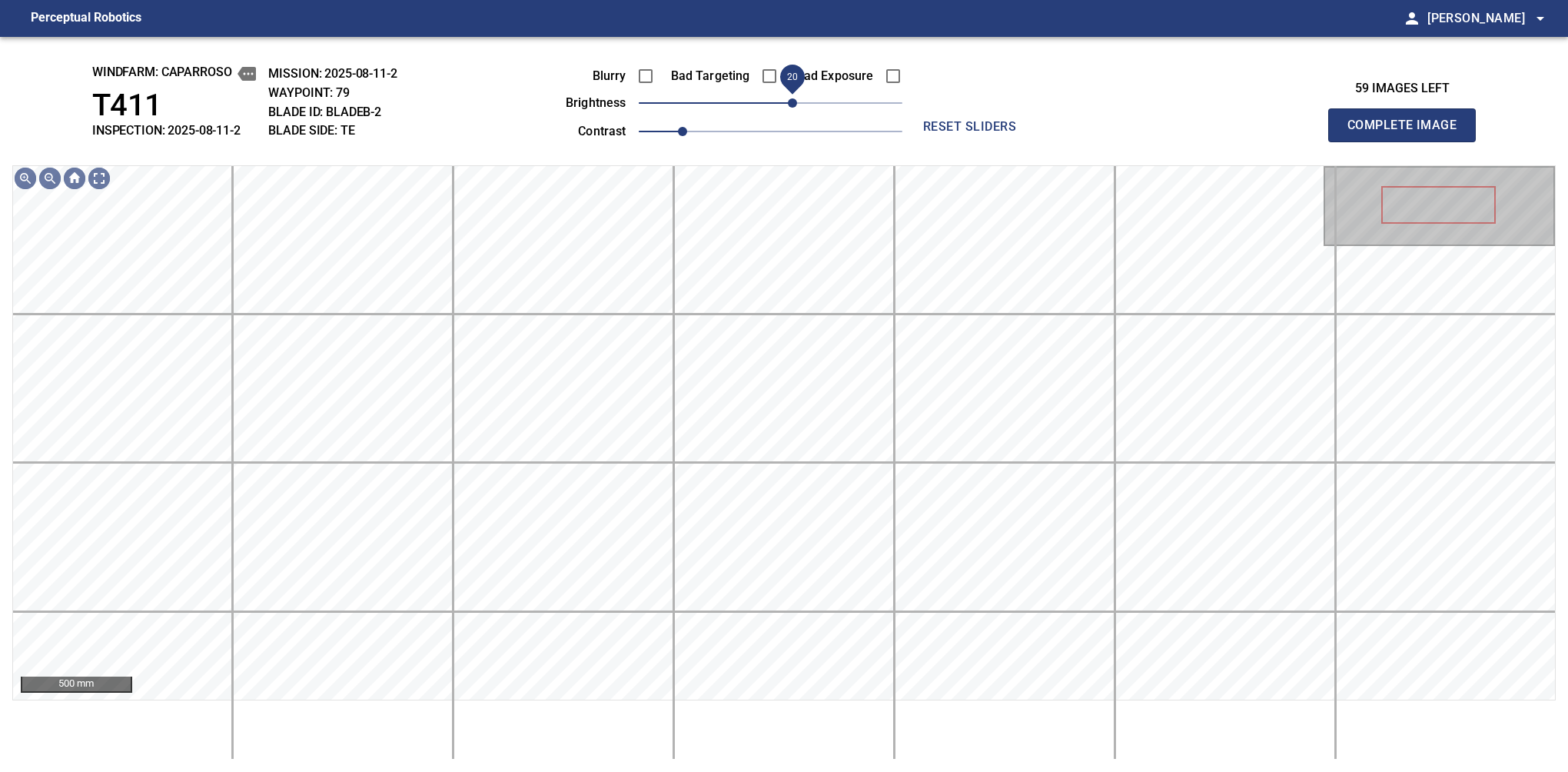
drag, startPoint x: 787, startPoint y: 105, endPoint x: 796, endPoint y: 114, distance: 12.7
click at [796, 108] on span "20" at bounding box center [793, 103] width 9 height 9
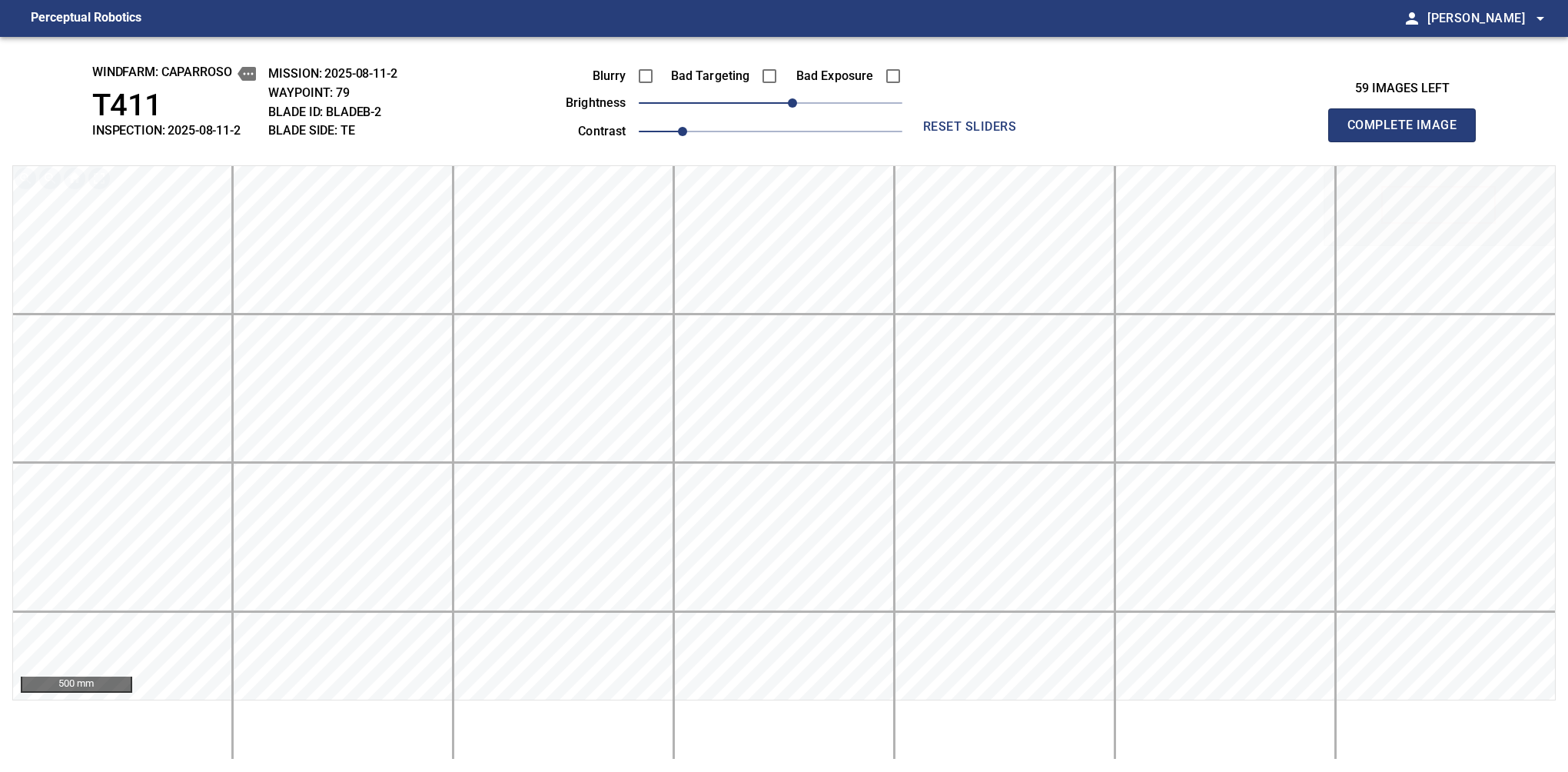
click at [1070, 129] on span "Complete Image" at bounding box center [1402, 126] width 114 height 22
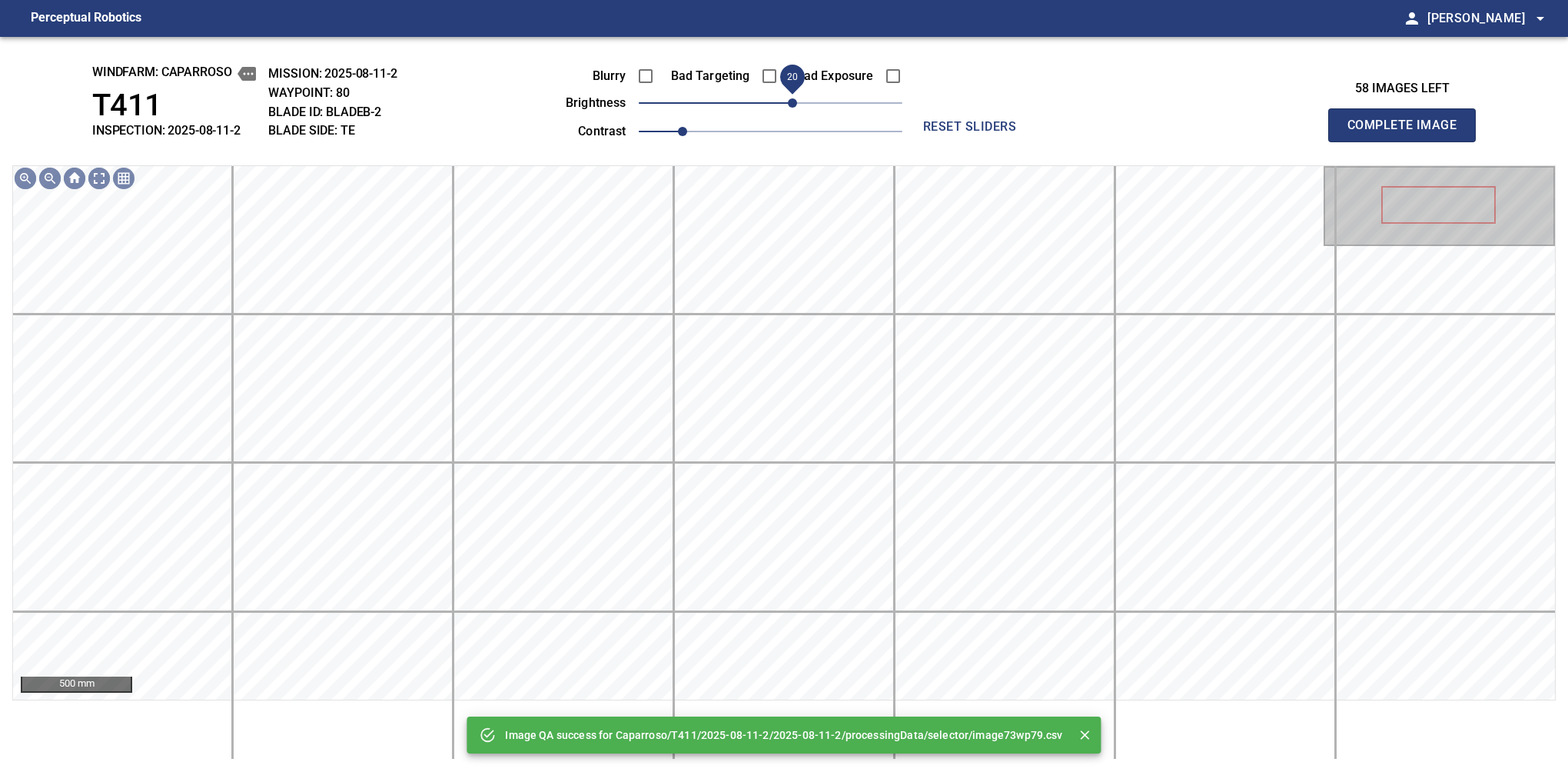
click at [793, 106] on span "20" at bounding box center [771, 103] width 264 height 22
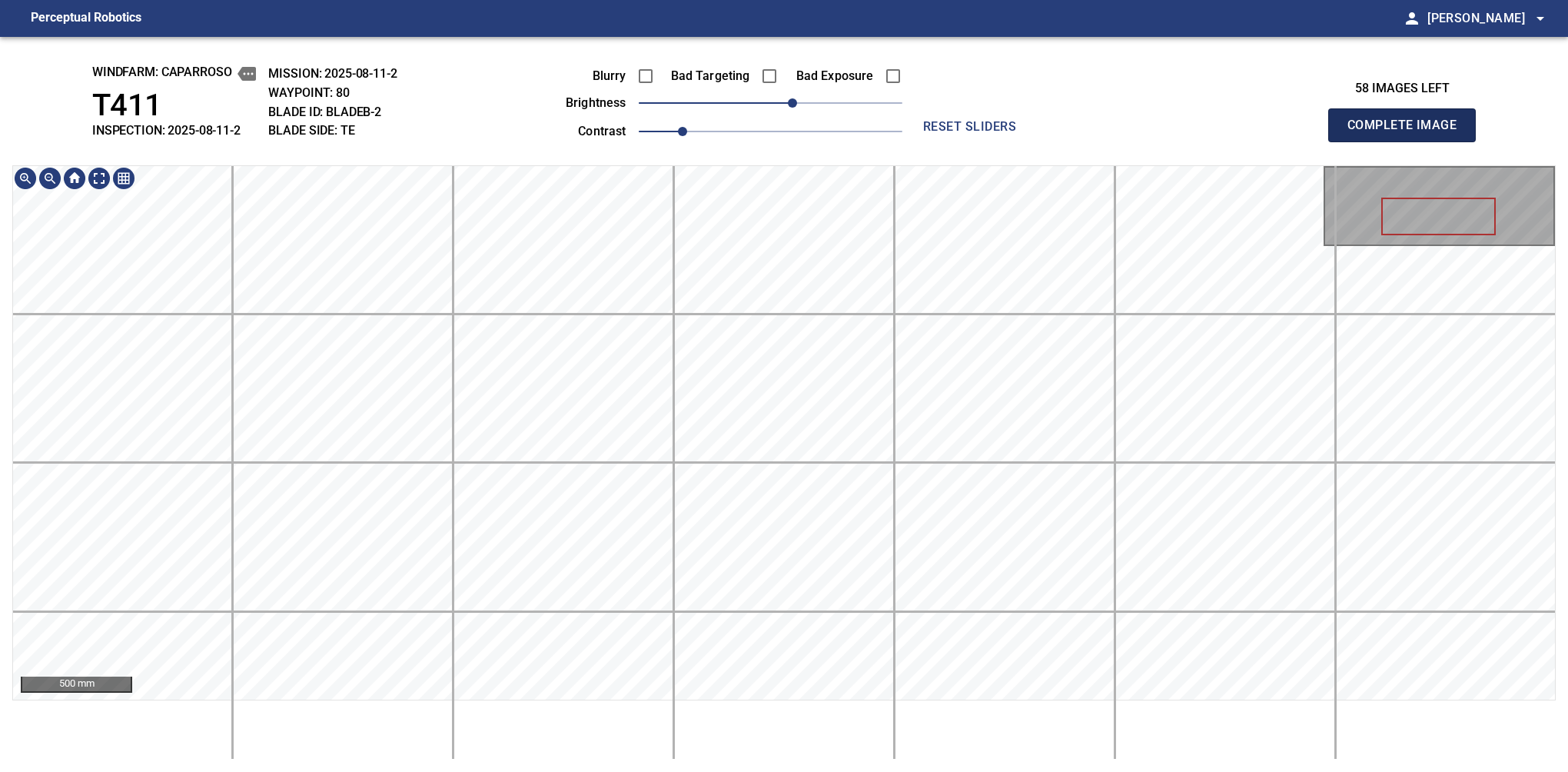
click at [1070, 129] on span "Complete Image" at bounding box center [1402, 126] width 114 height 22
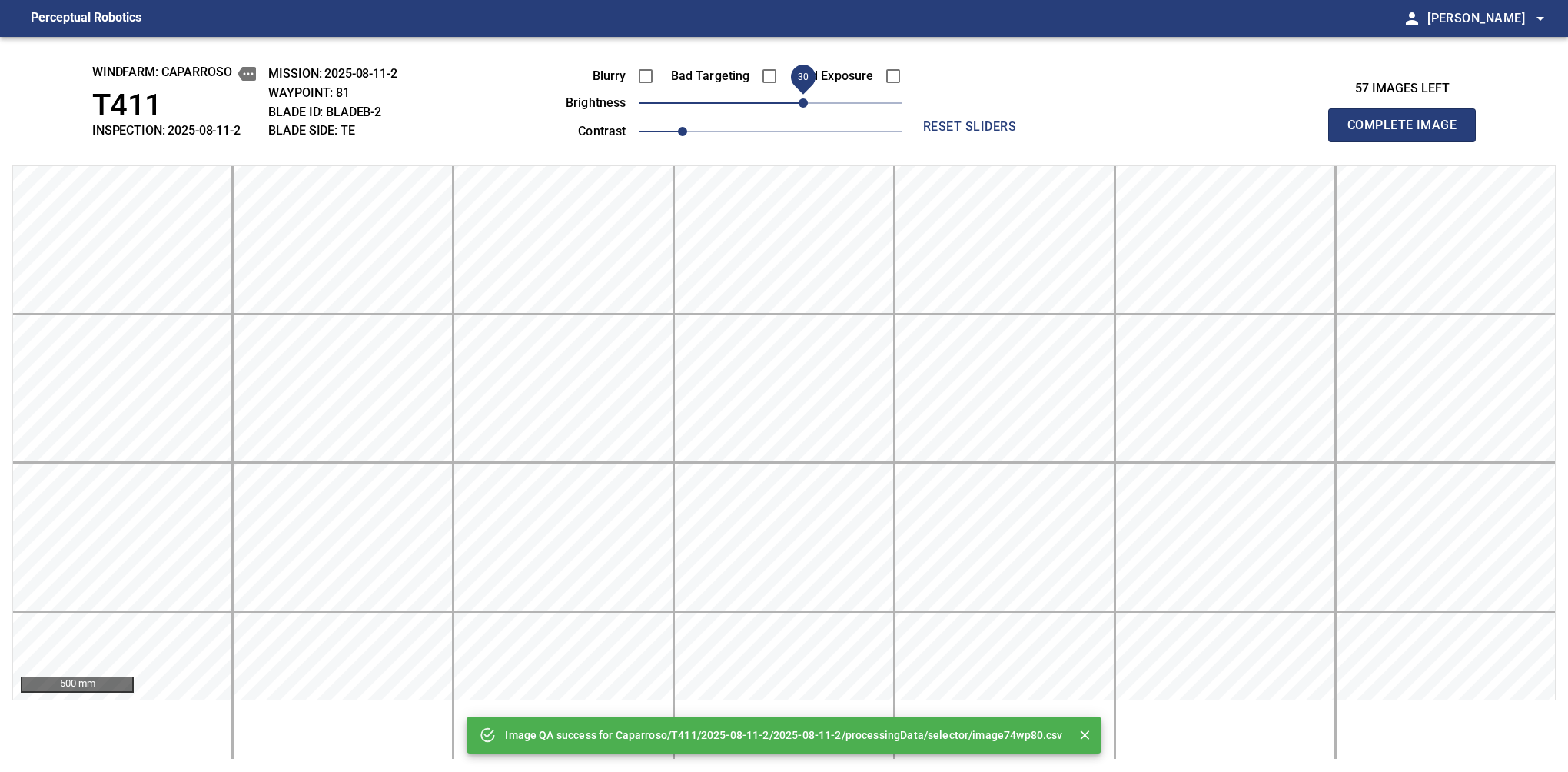
drag, startPoint x: 787, startPoint y: 106, endPoint x: 799, endPoint y: 103, distance: 12.4
click at [799, 103] on span "30" at bounding box center [803, 103] width 9 height 9
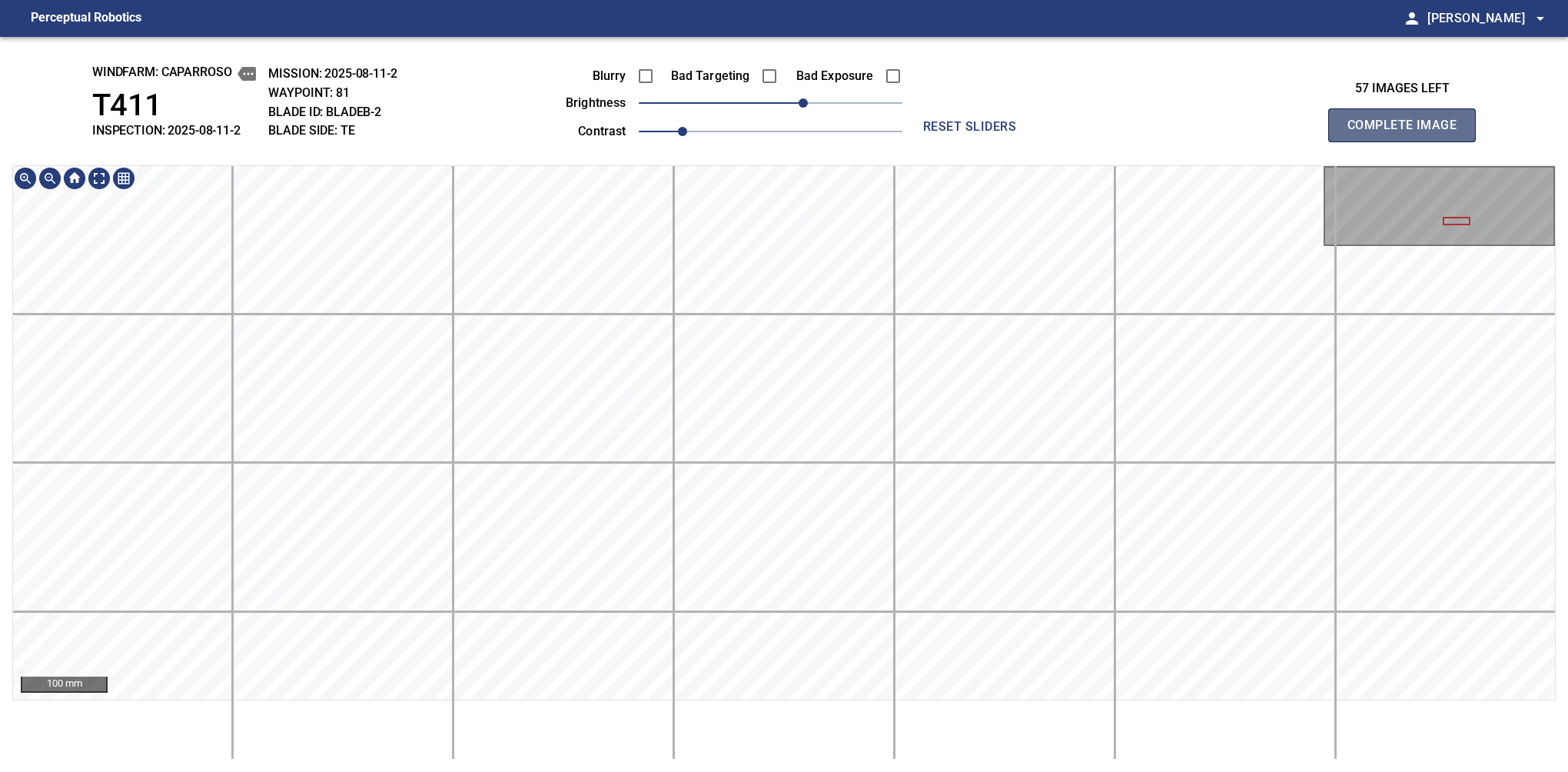
click at [1070, 129] on span "Complete Image" at bounding box center [1402, 126] width 114 height 22
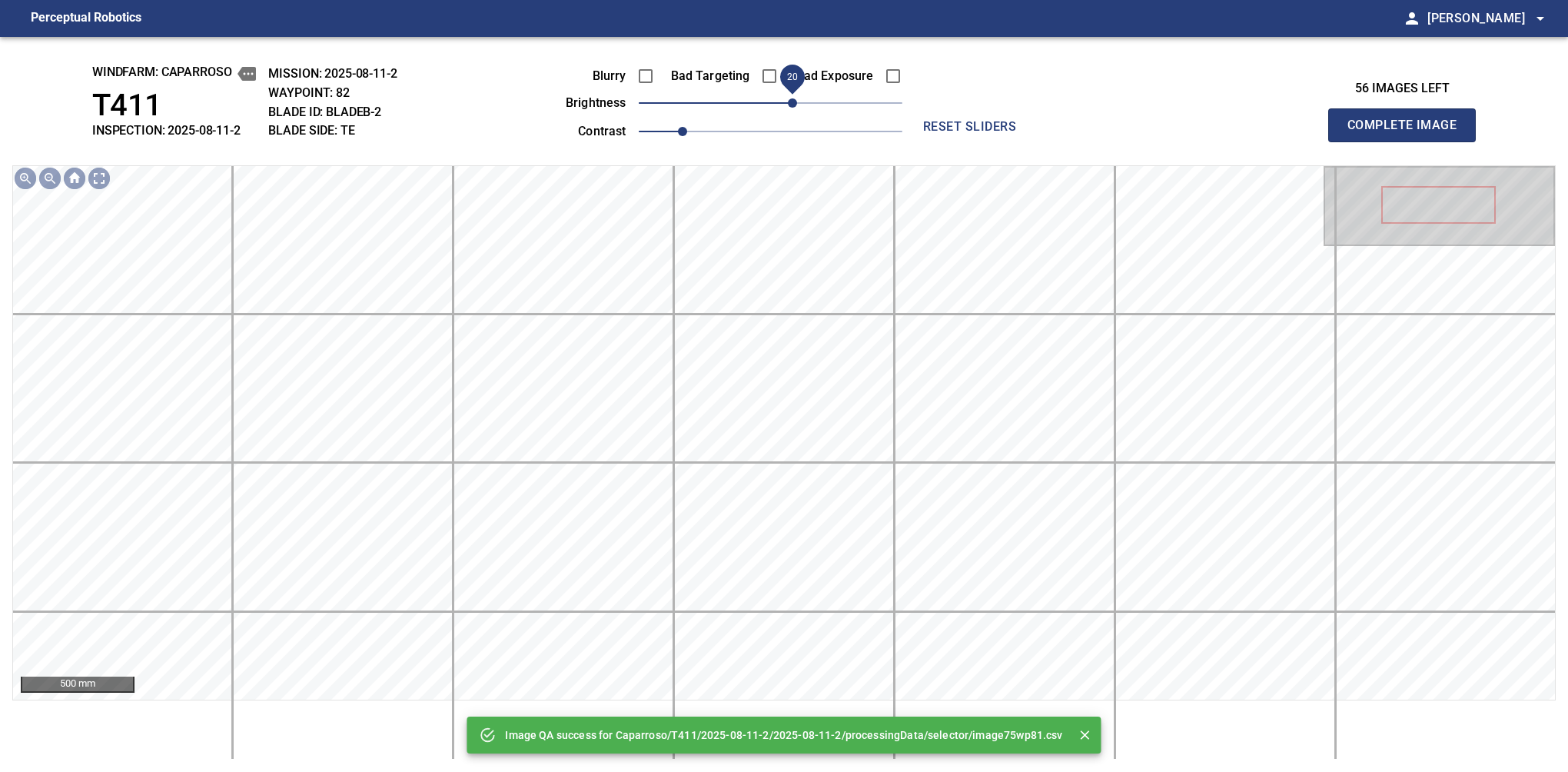
drag, startPoint x: 777, startPoint y: 102, endPoint x: 790, endPoint y: 103, distance: 13.0
click at [790, 103] on span "20" at bounding box center [793, 103] width 9 height 9
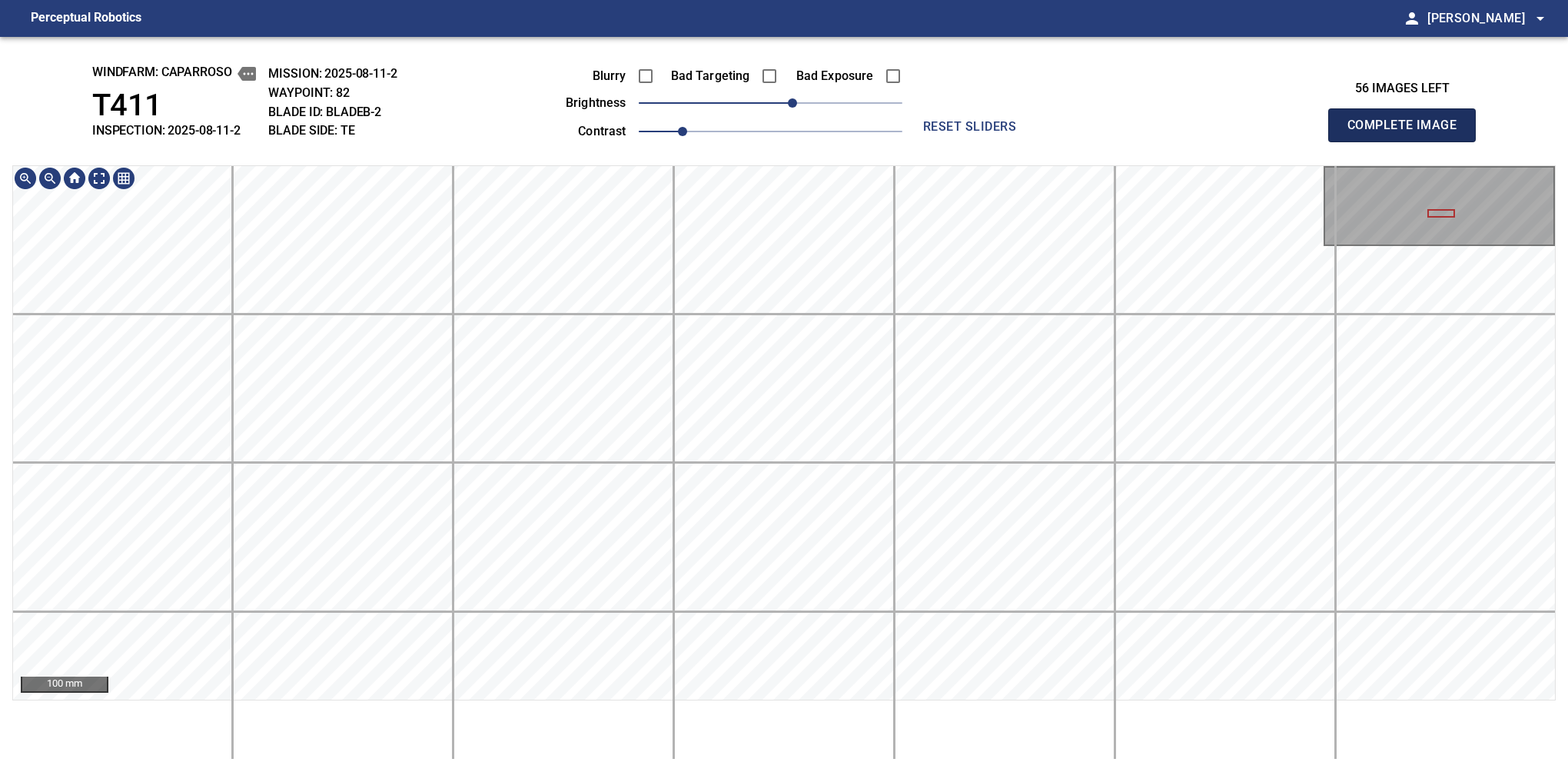
click at [1070, 129] on span "Complete Image" at bounding box center [1402, 126] width 114 height 22
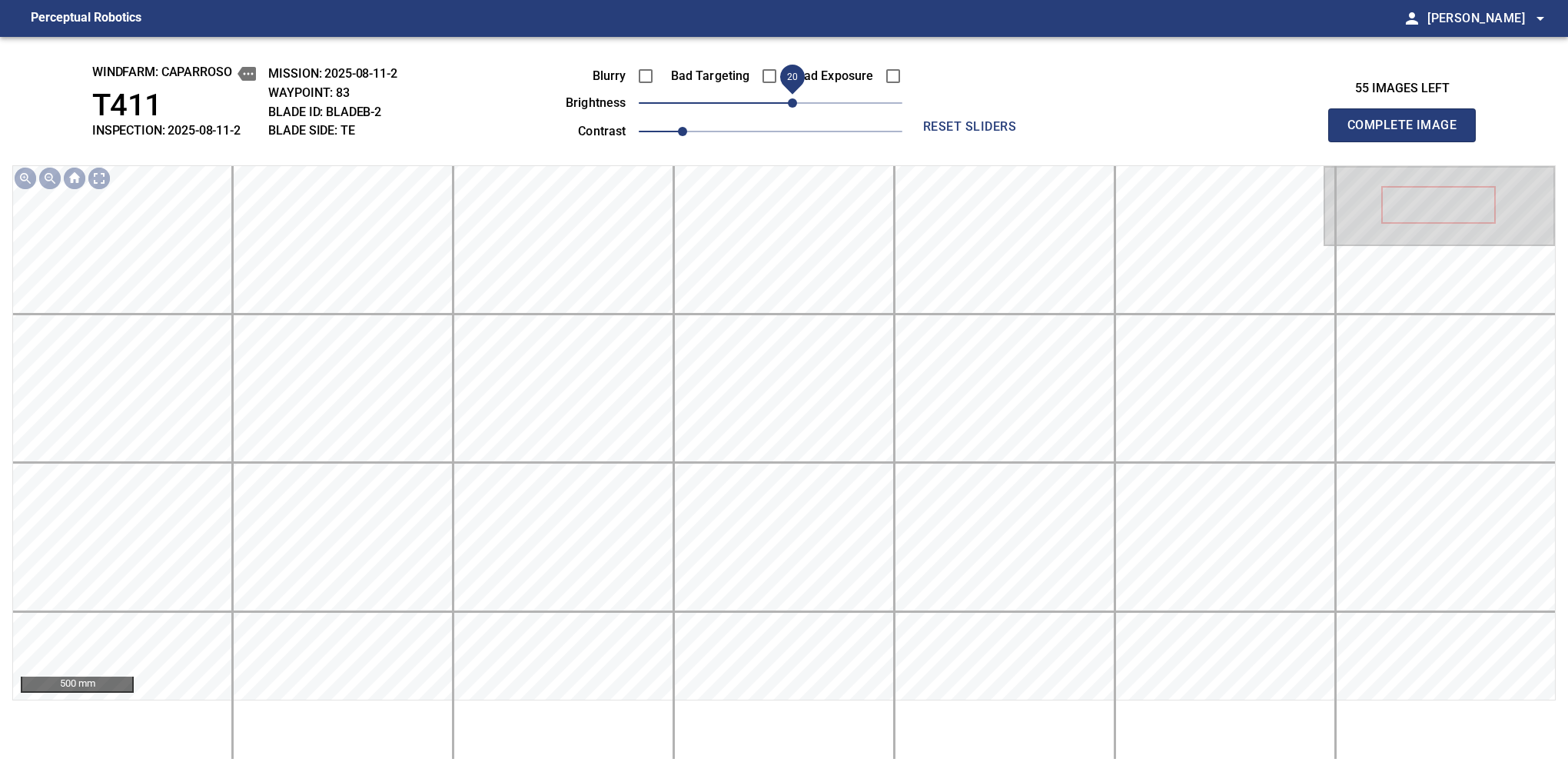
drag, startPoint x: 765, startPoint y: 103, endPoint x: 793, endPoint y: 104, distance: 28.0
click at [793, 104] on span "20" at bounding box center [793, 103] width 9 height 9
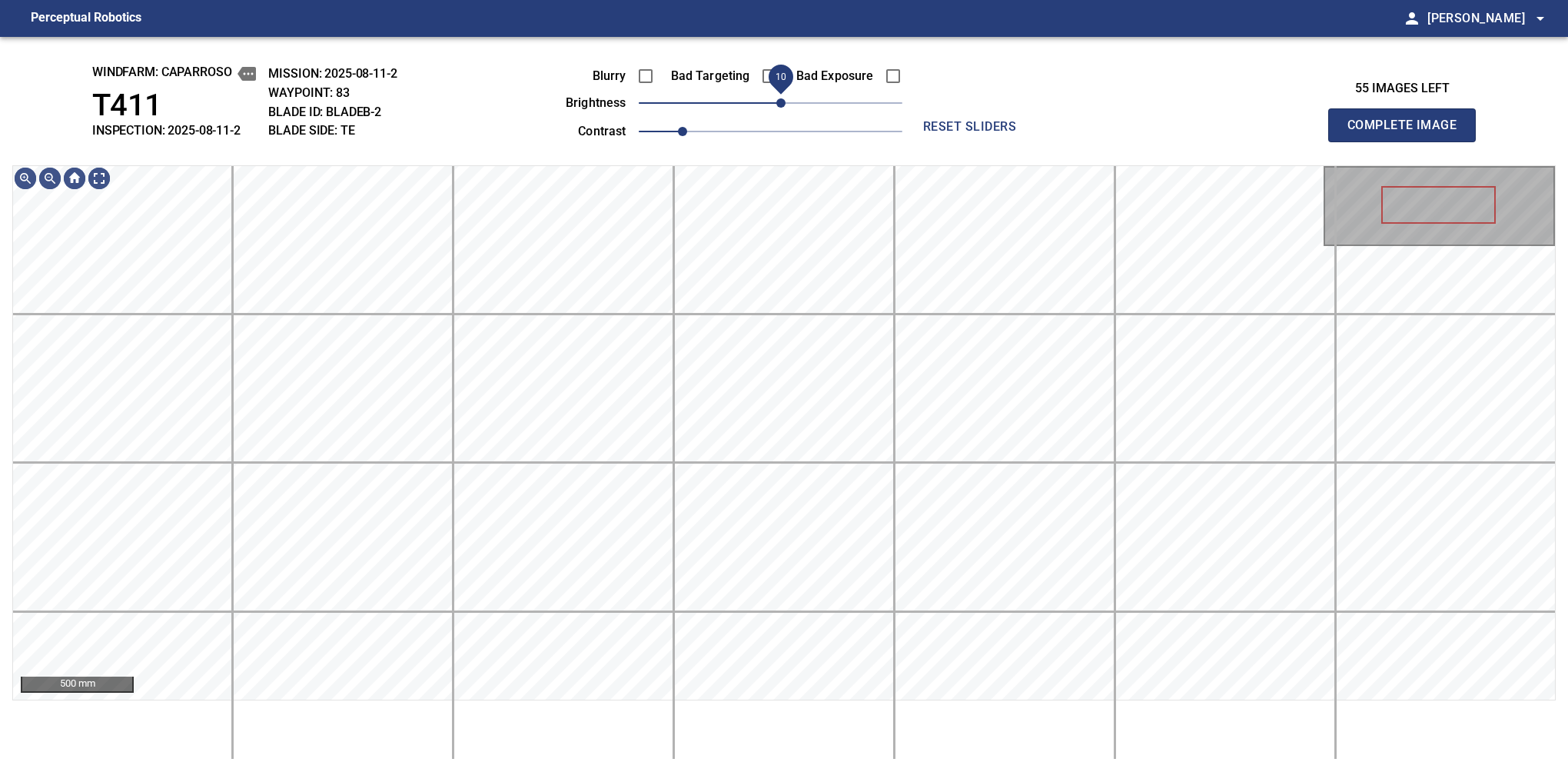
drag, startPoint x: 793, startPoint y: 104, endPoint x: 785, endPoint y: 108, distance: 8.9
click at [785, 108] on span "10" at bounding box center [781, 103] width 9 height 9
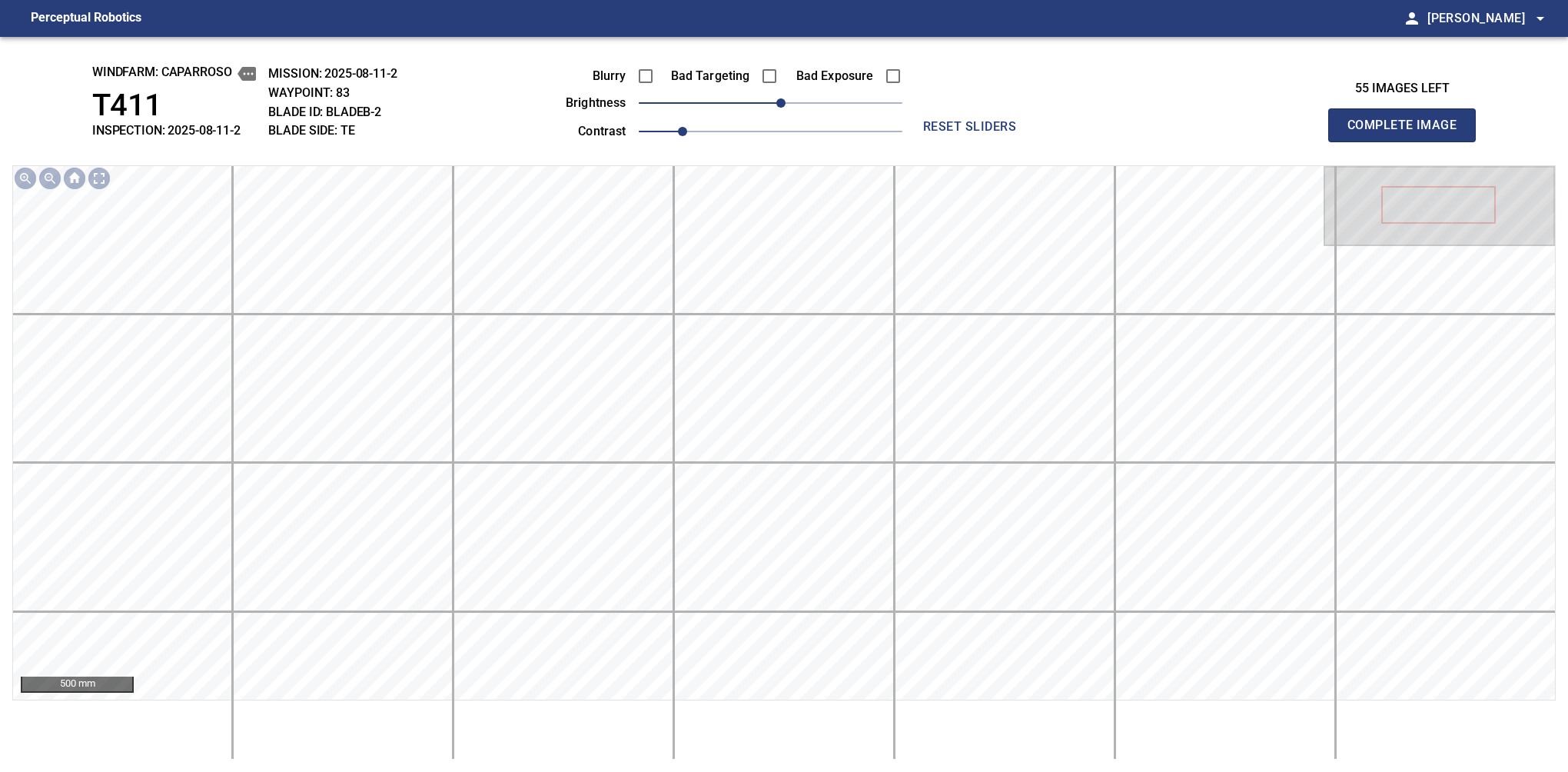
click at [1070, 129] on span "Complete Image" at bounding box center [1402, 126] width 114 height 22
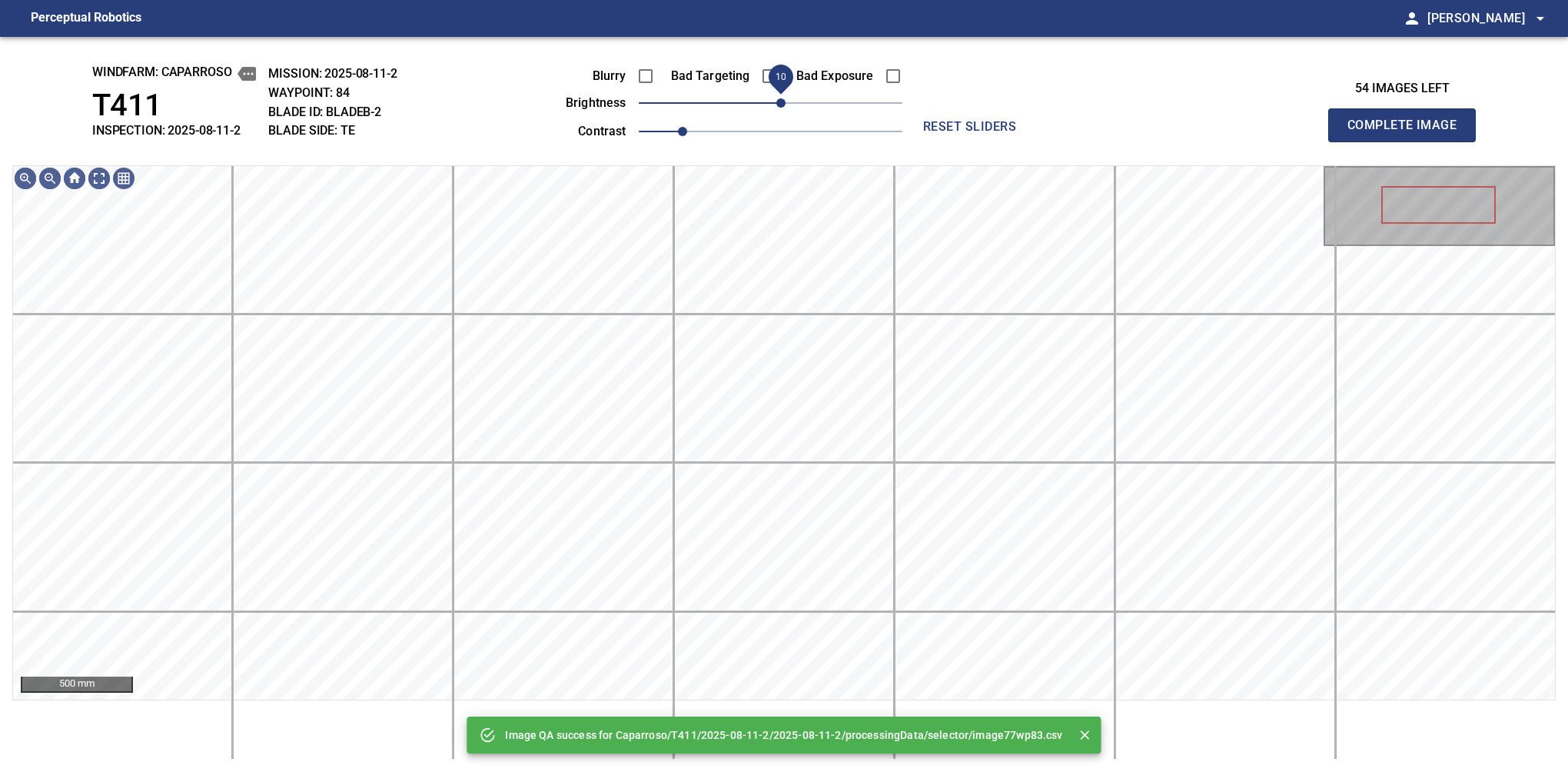
drag, startPoint x: 774, startPoint y: 106, endPoint x: 782, endPoint y: 103, distance: 8.5
click at [782, 103] on span "10" at bounding box center [781, 103] width 9 height 9
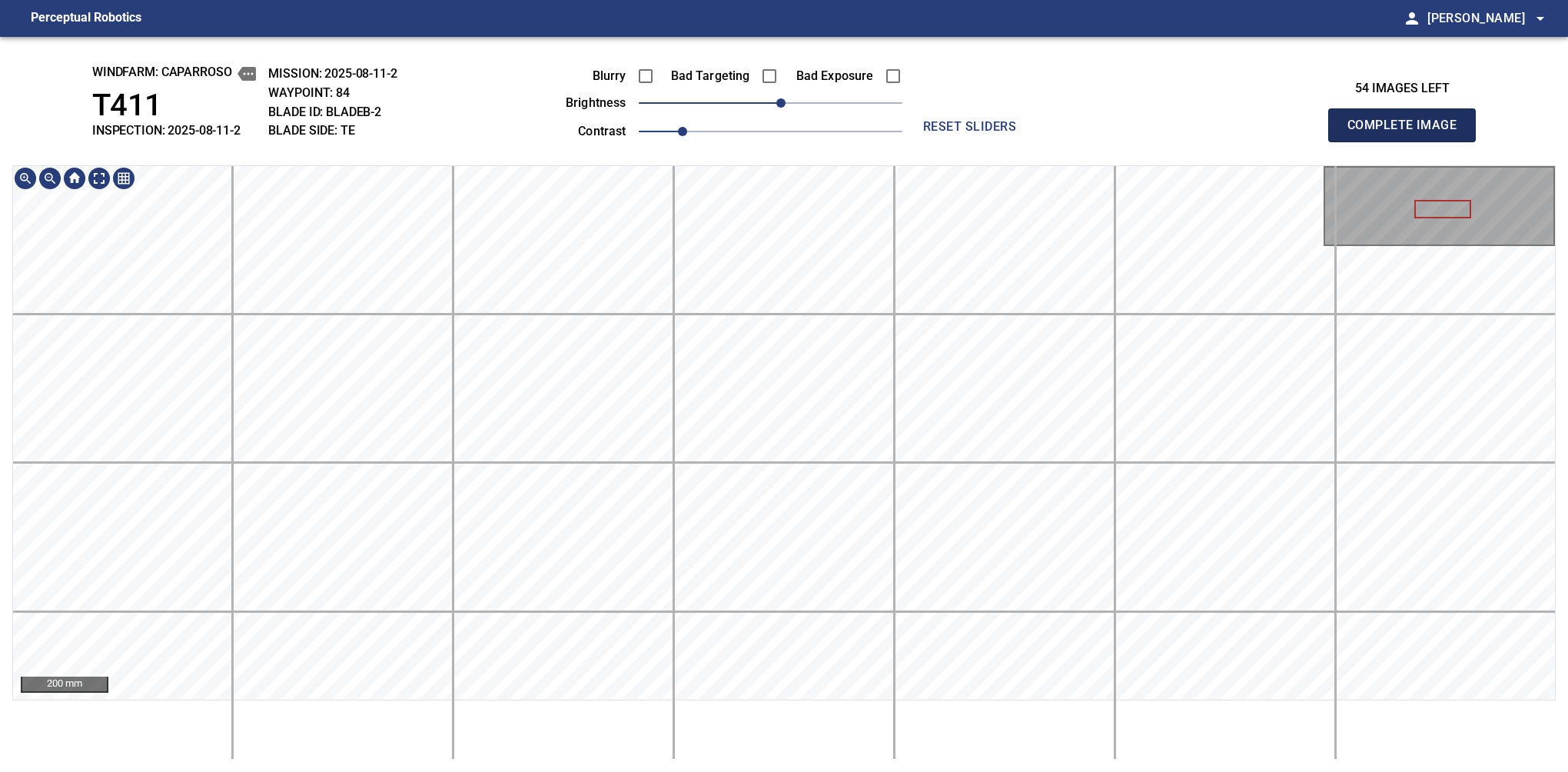
click at [1070, 129] on span "Complete Image" at bounding box center [1402, 126] width 114 height 22
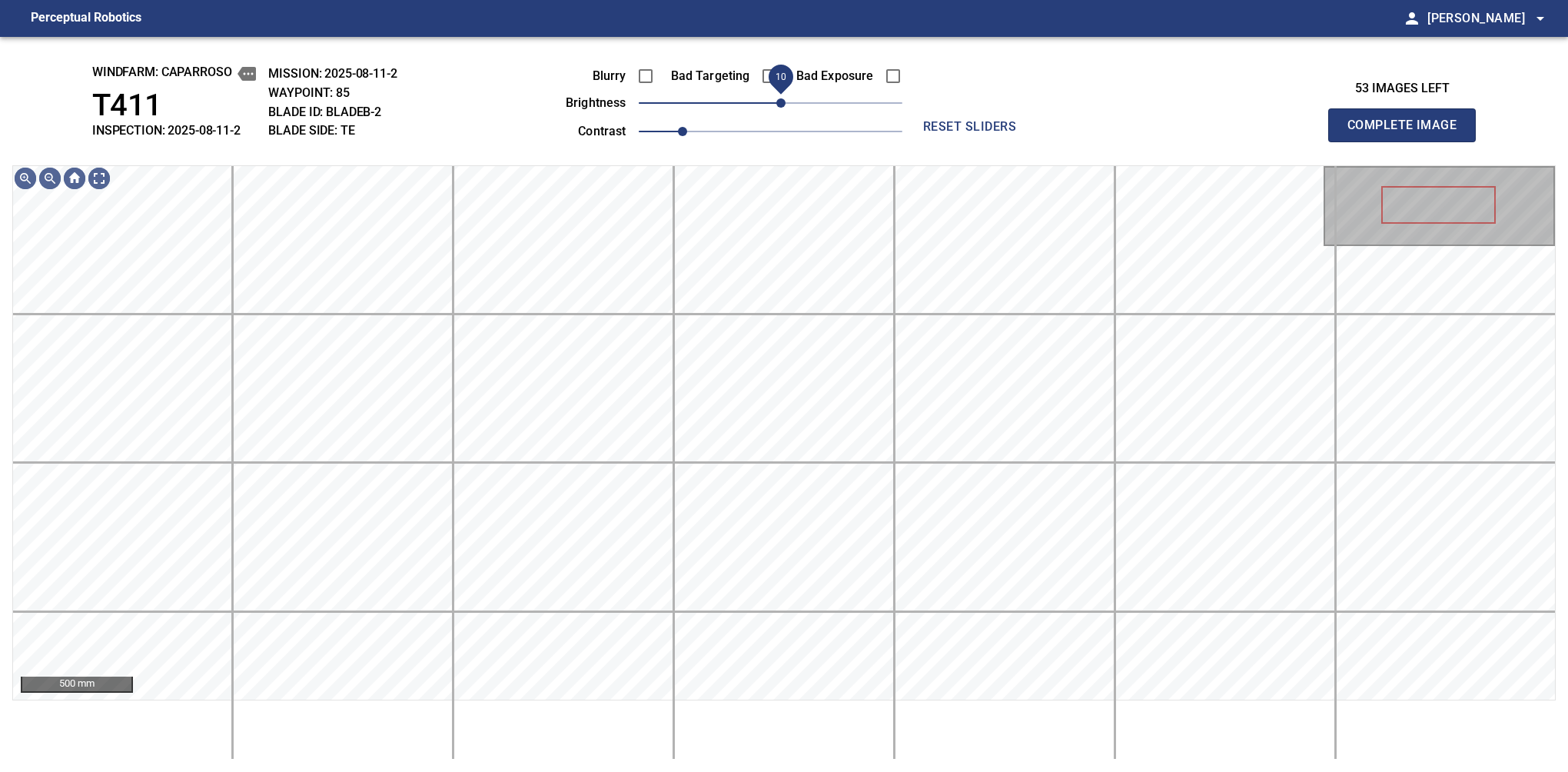
drag, startPoint x: 772, startPoint y: 108, endPoint x: 780, endPoint y: 103, distance: 9.4
click at [780, 103] on span "10" at bounding box center [781, 103] width 9 height 9
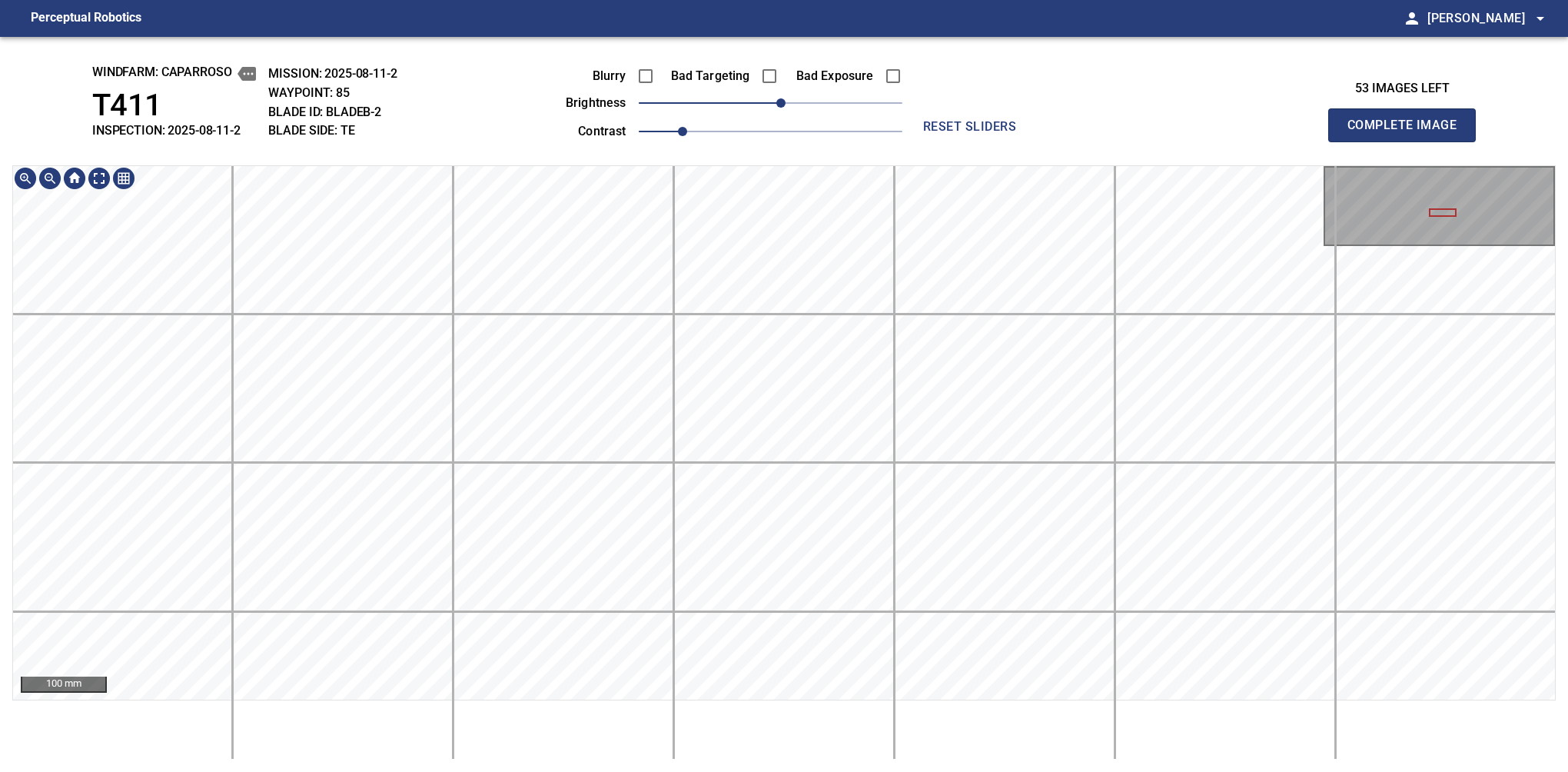
click at [1070, 129] on span "Complete Image" at bounding box center [1402, 126] width 114 height 22
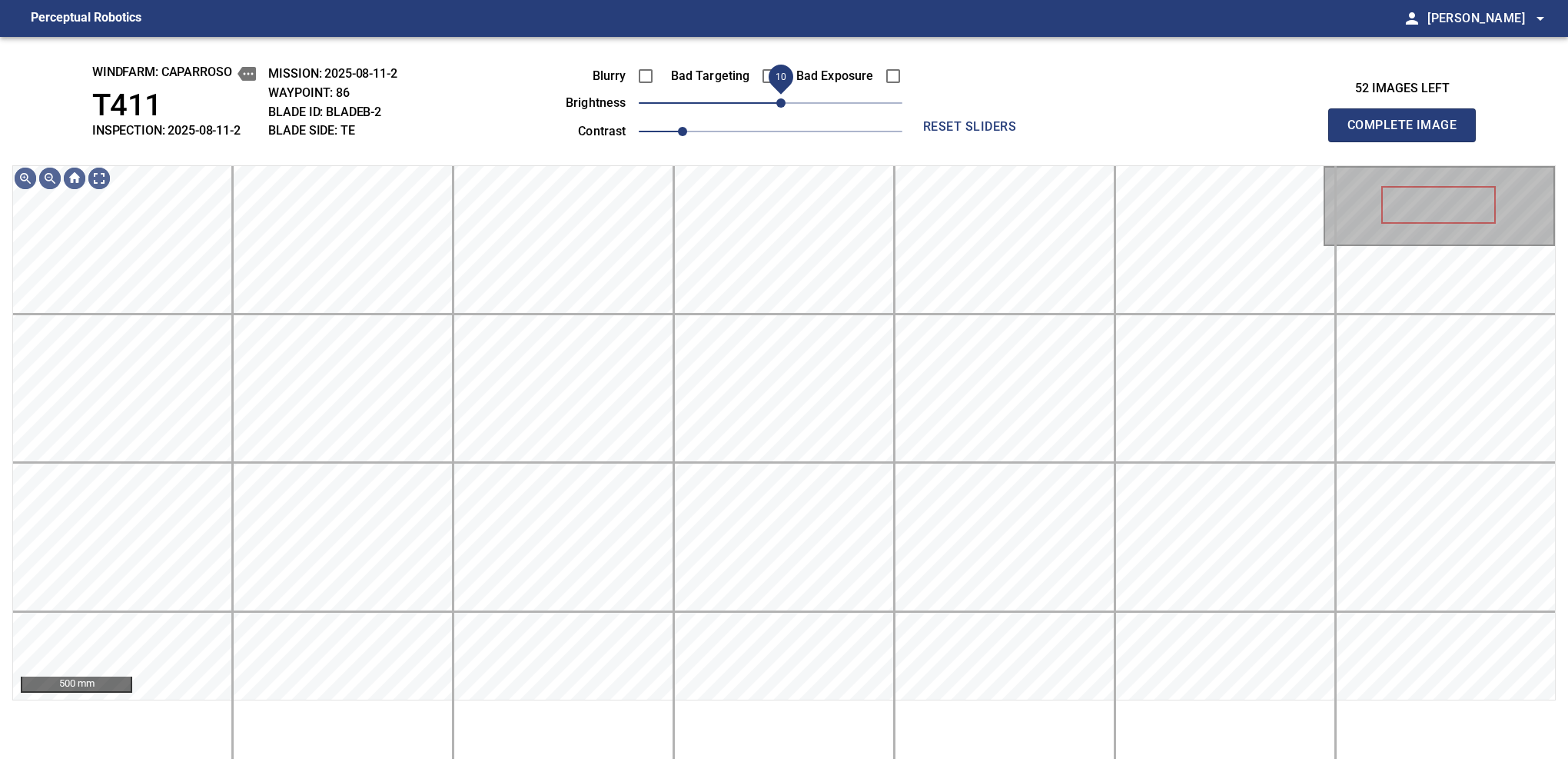
click at [777, 106] on span "10" at bounding box center [781, 103] width 9 height 9
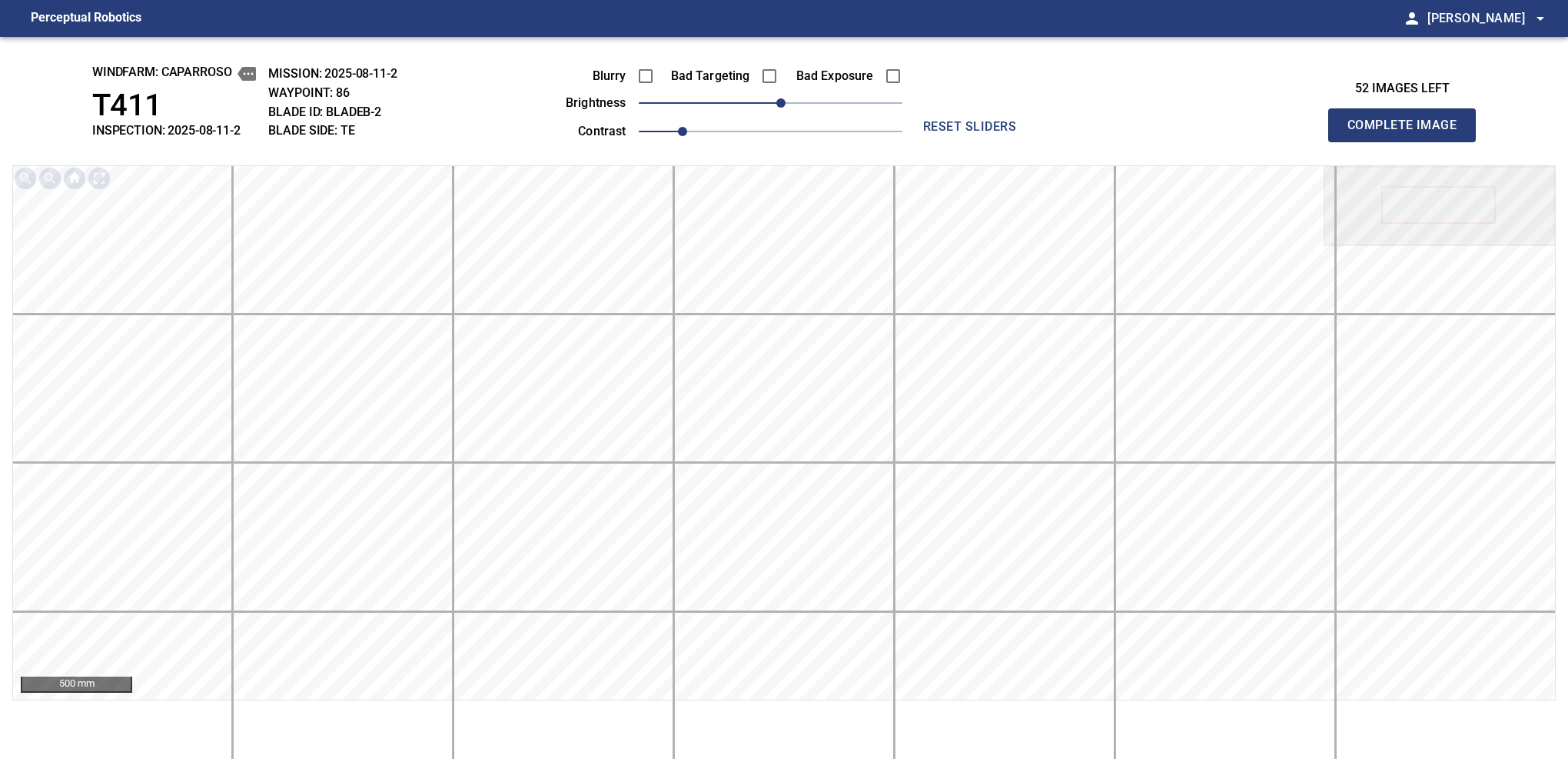
click at [1070, 129] on span "Complete Image" at bounding box center [1402, 126] width 114 height 22
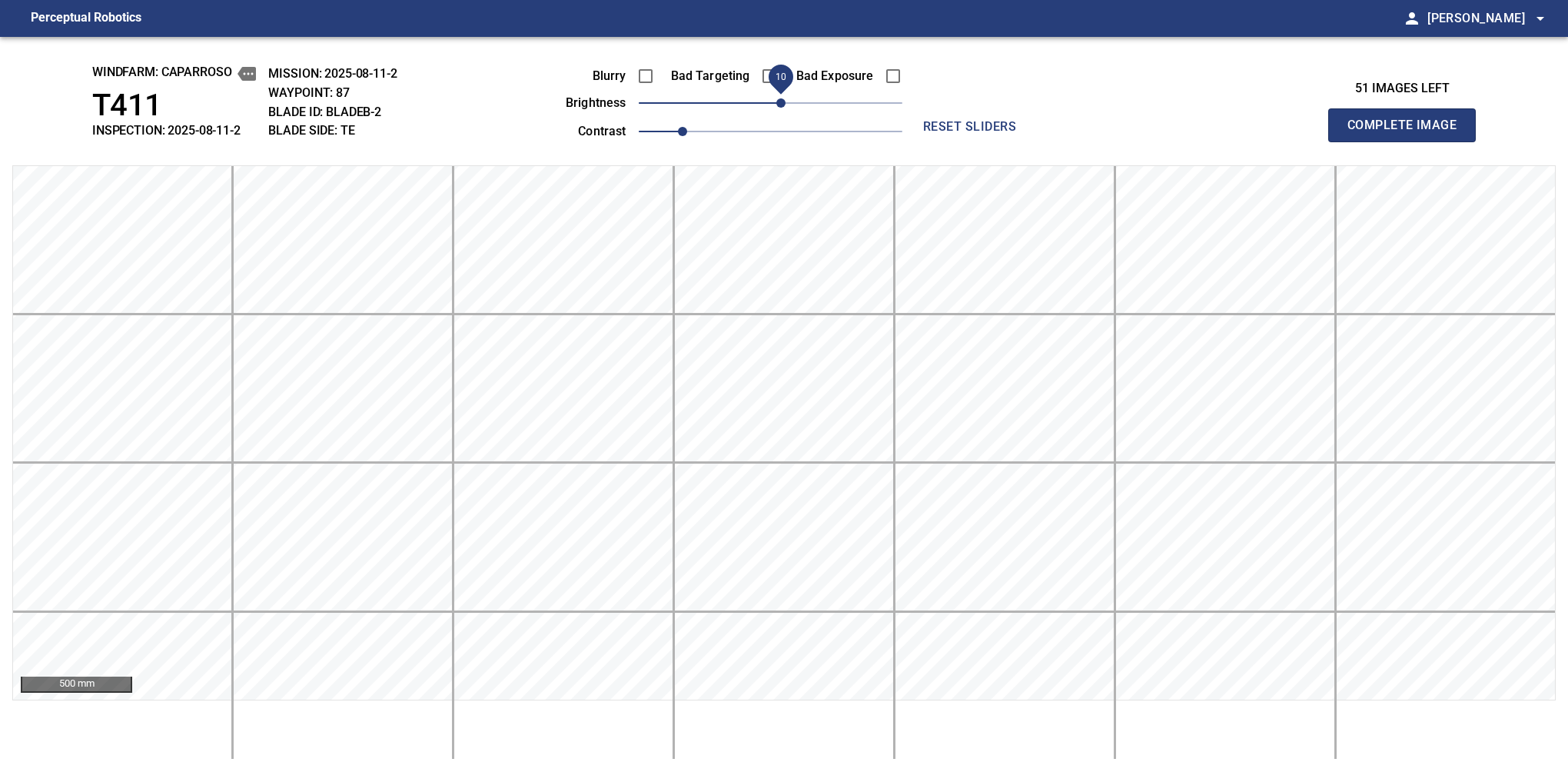
click at [779, 101] on span "10" at bounding box center [781, 103] width 9 height 9
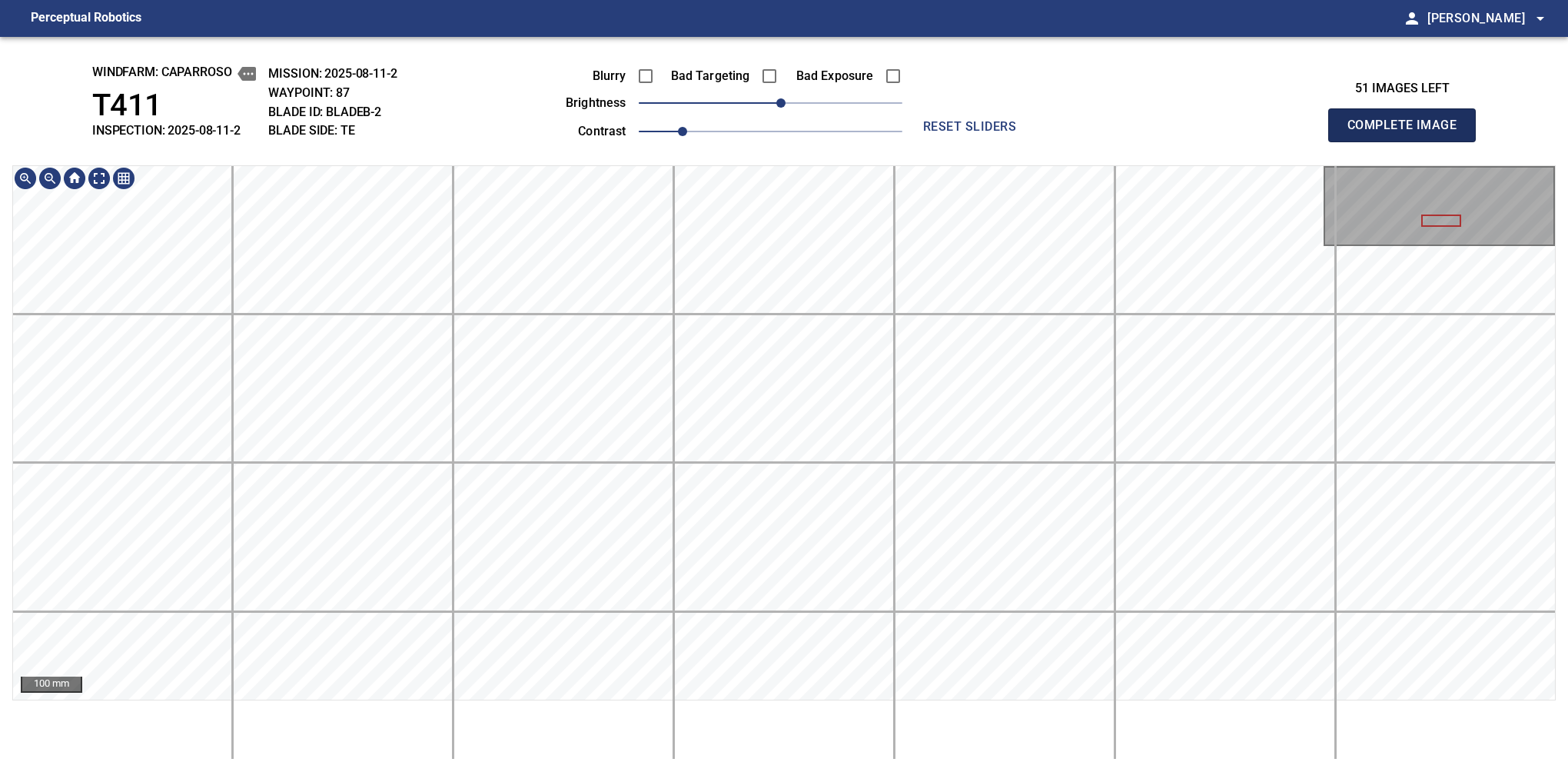
click at [1070, 129] on span "Complete Image" at bounding box center [1402, 126] width 114 height 22
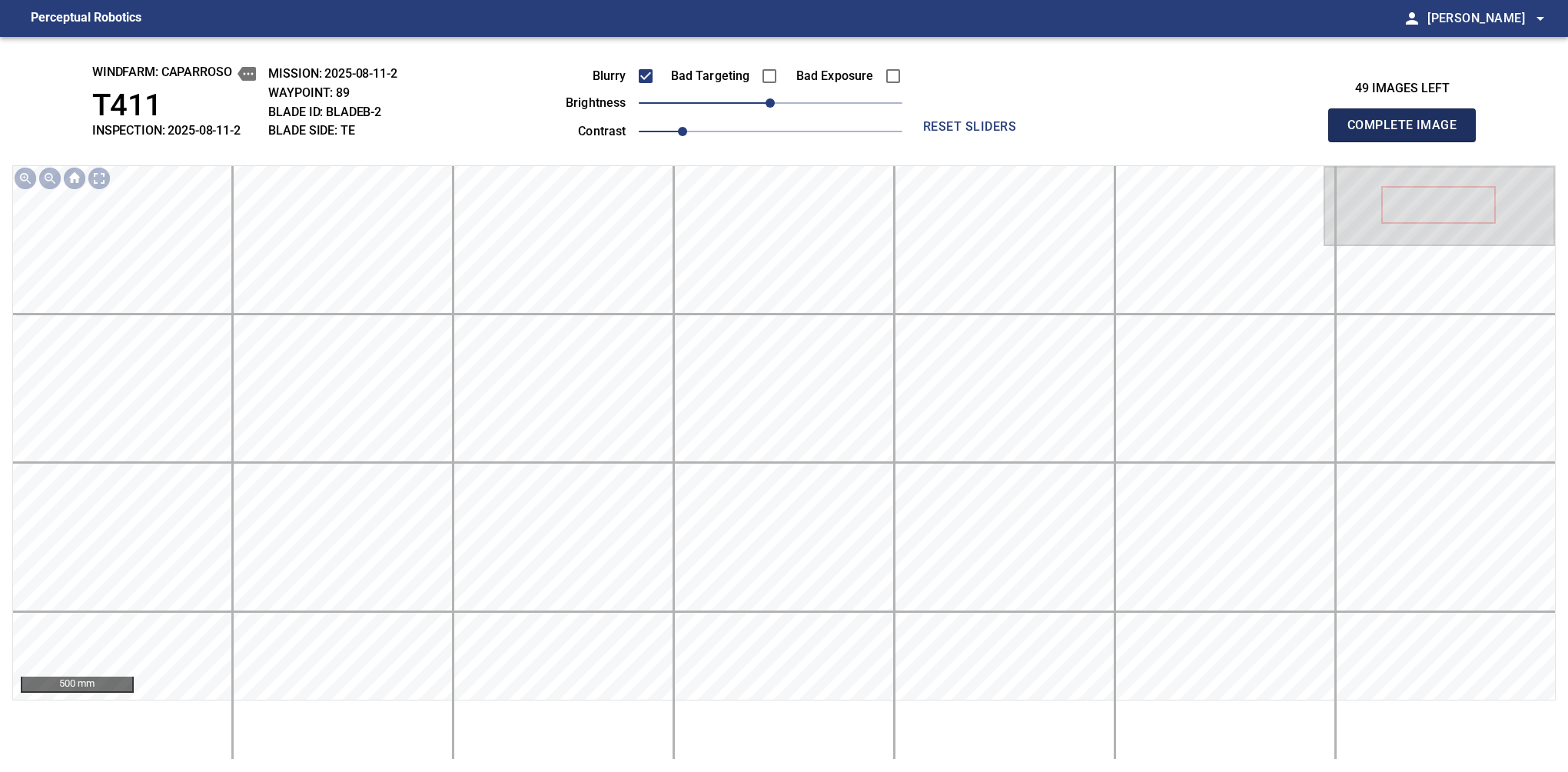
click at [1070, 129] on span "Complete Image" at bounding box center [1402, 126] width 114 height 22
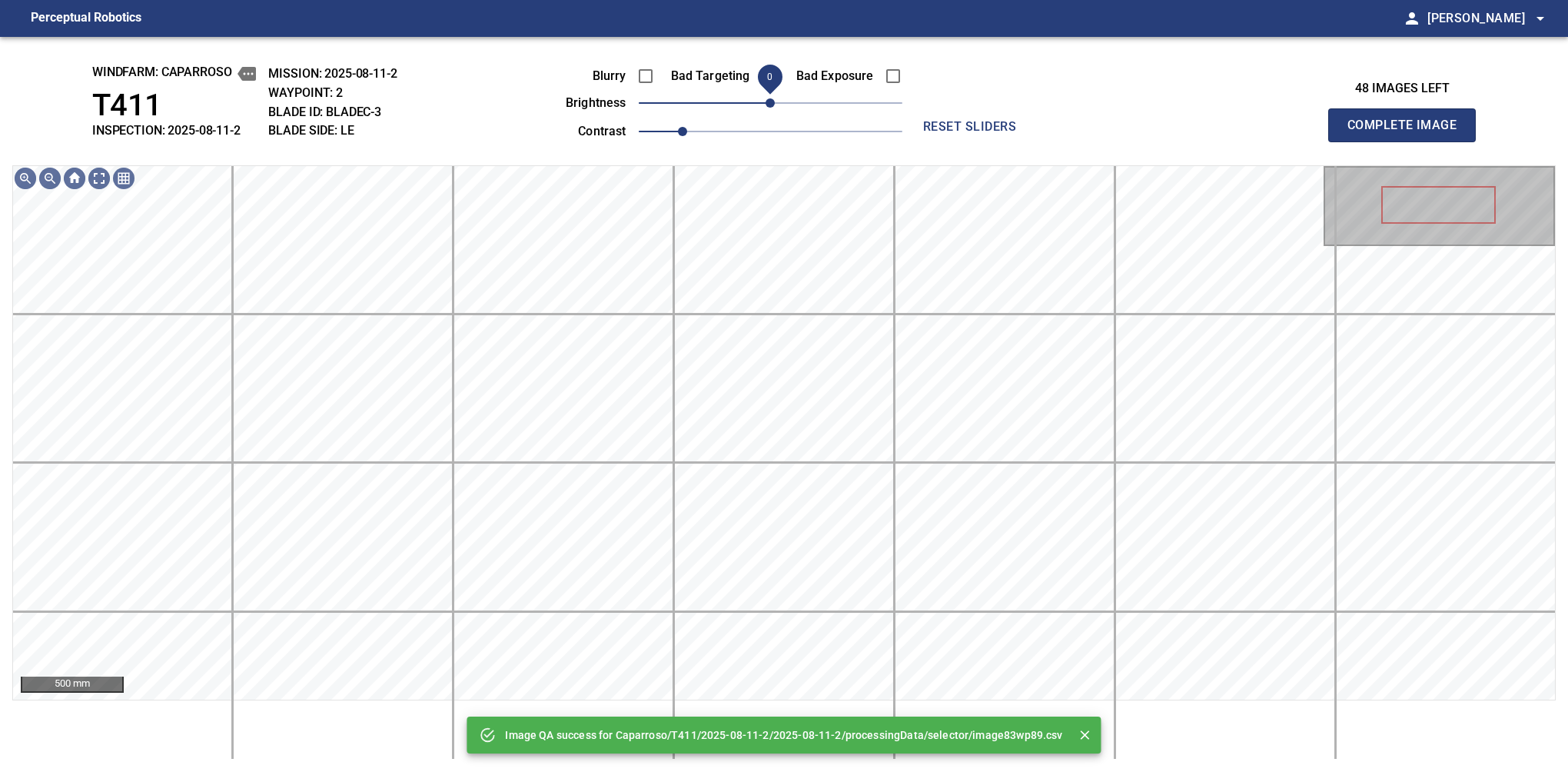
drag, startPoint x: 777, startPoint y: 109, endPoint x: 803, endPoint y: 106, distance: 26.2
click at [775, 106] on span "0" at bounding box center [770, 103] width 9 height 9
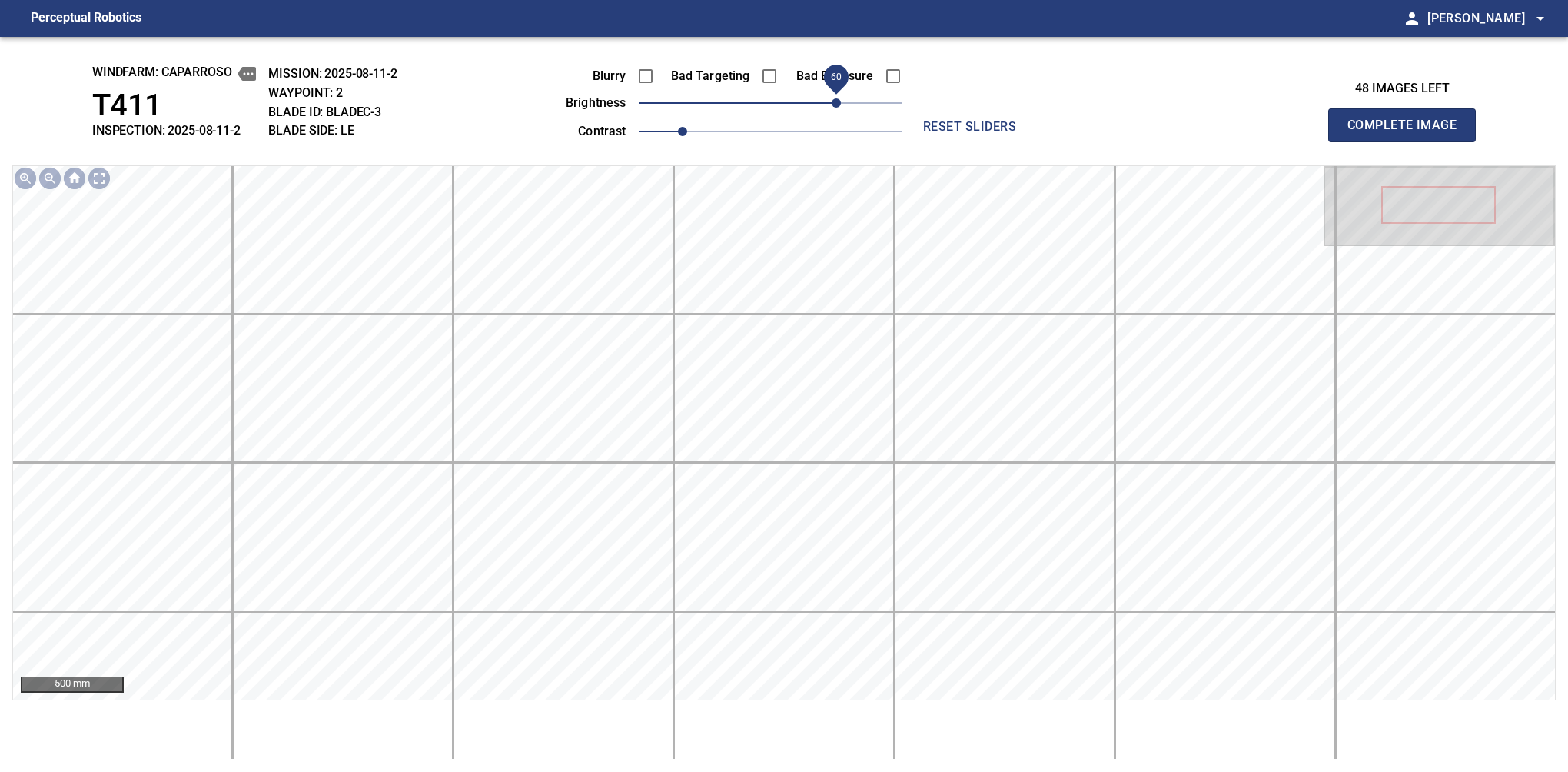
drag, startPoint x: 803, startPoint y: 106, endPoint x: 835, endPoint y: 101, distance: 32.4
click at [835, 101] on span "60" at bounding box center [771, 103] width 264 height 22
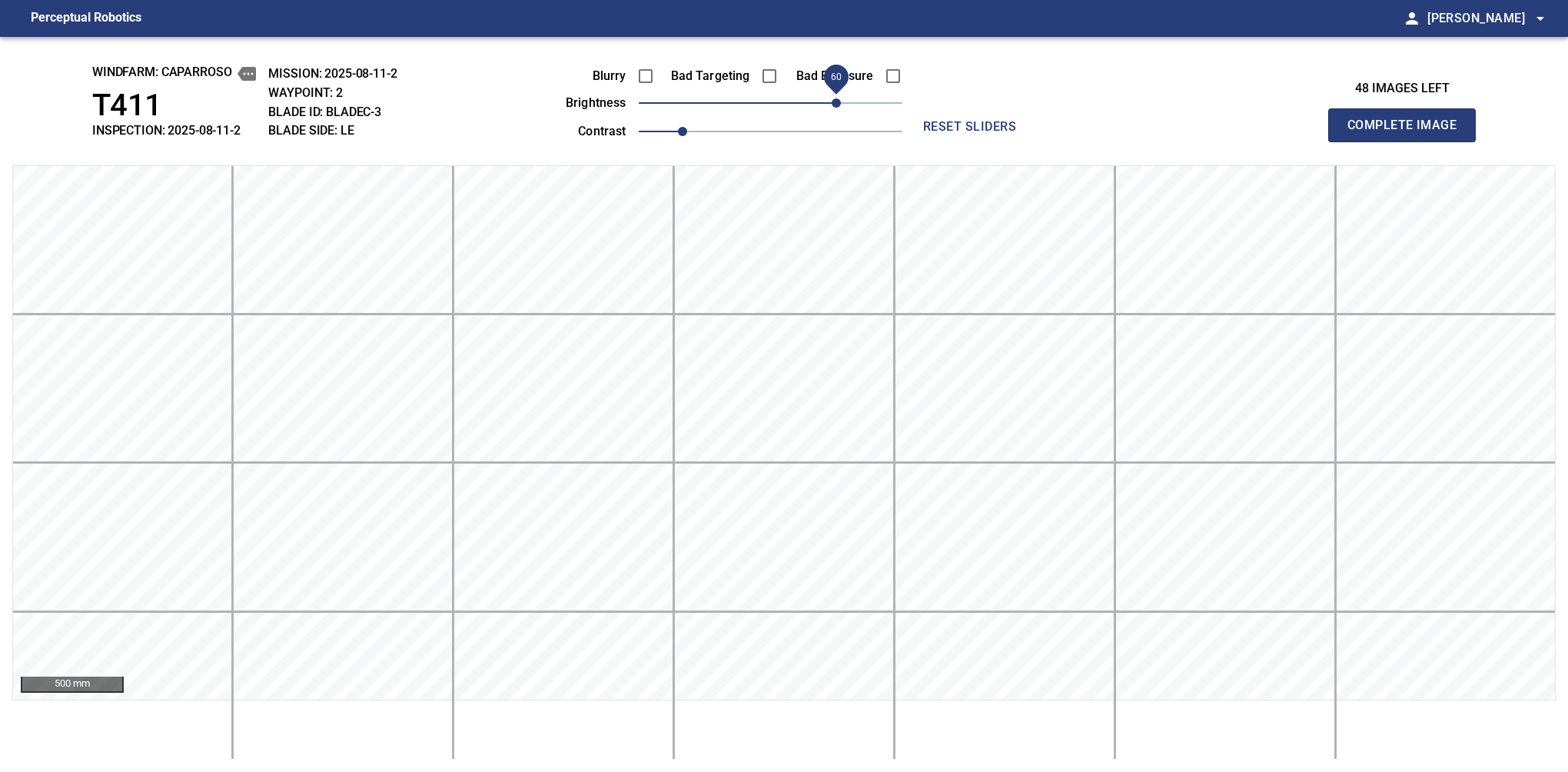
click at [1070, 129] on span "Complete Image" at bounding box center [1402, 126] width 114 height 22
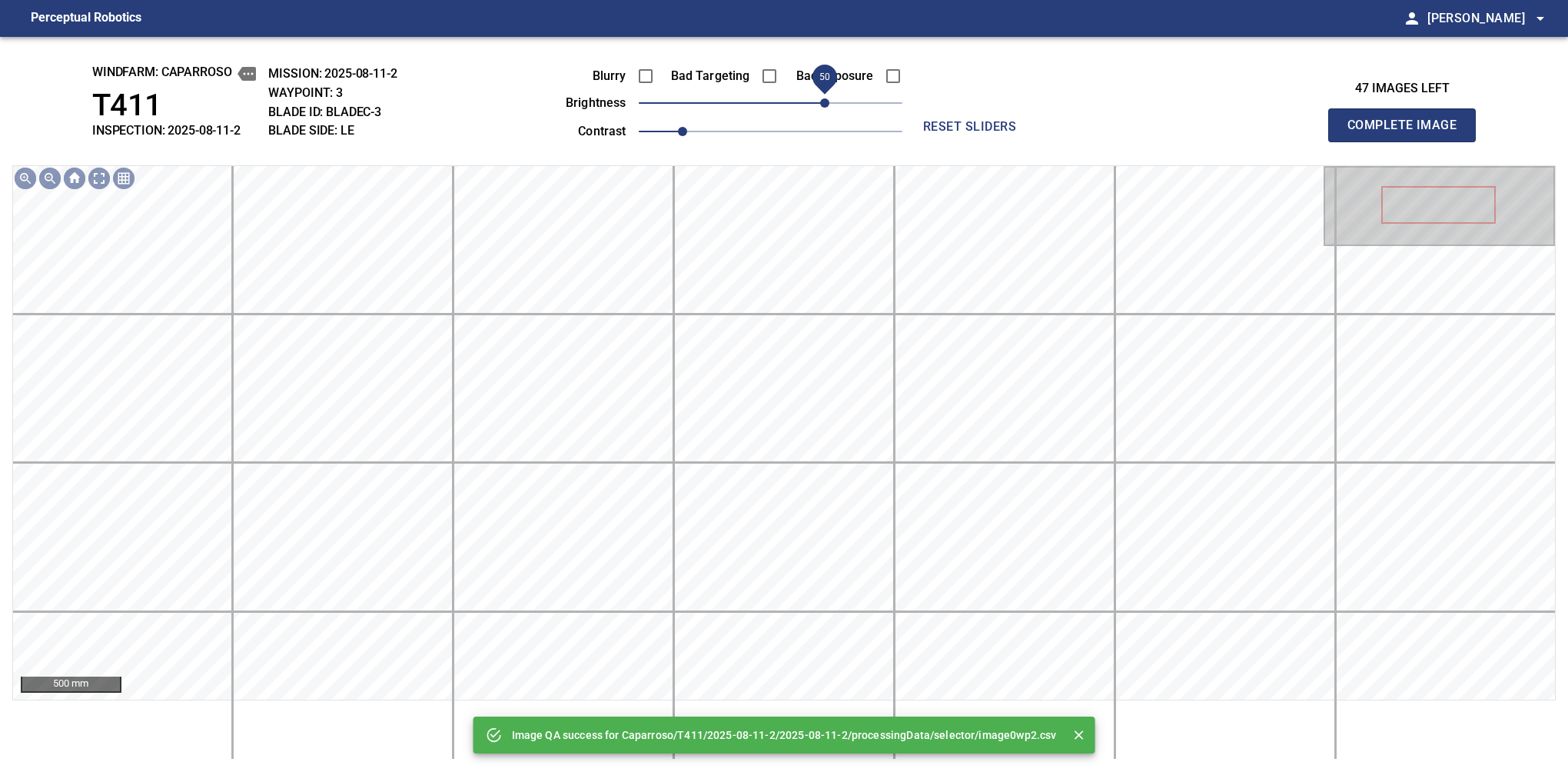
drag, startPoint x: 818, startPoint y: 103, endPoint x: 830, endPoint y: 106, distance: 12.4
click at [830, 106] on span "50" at bounding box center [771, 103] width 264 height 22
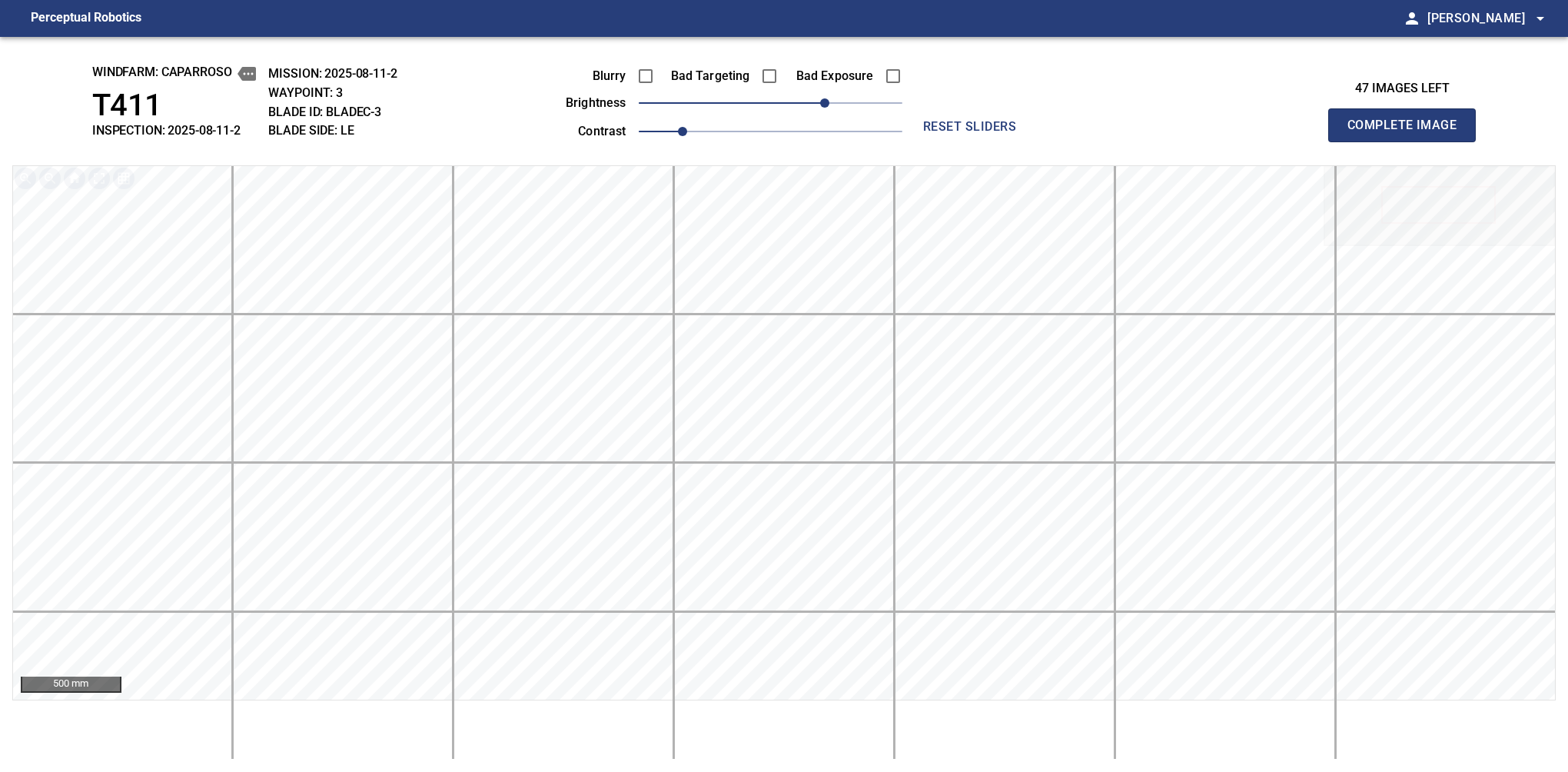
click at [1070, 129] on span "Complete Image" at bounding box center [1402, 126] width 114 height 22
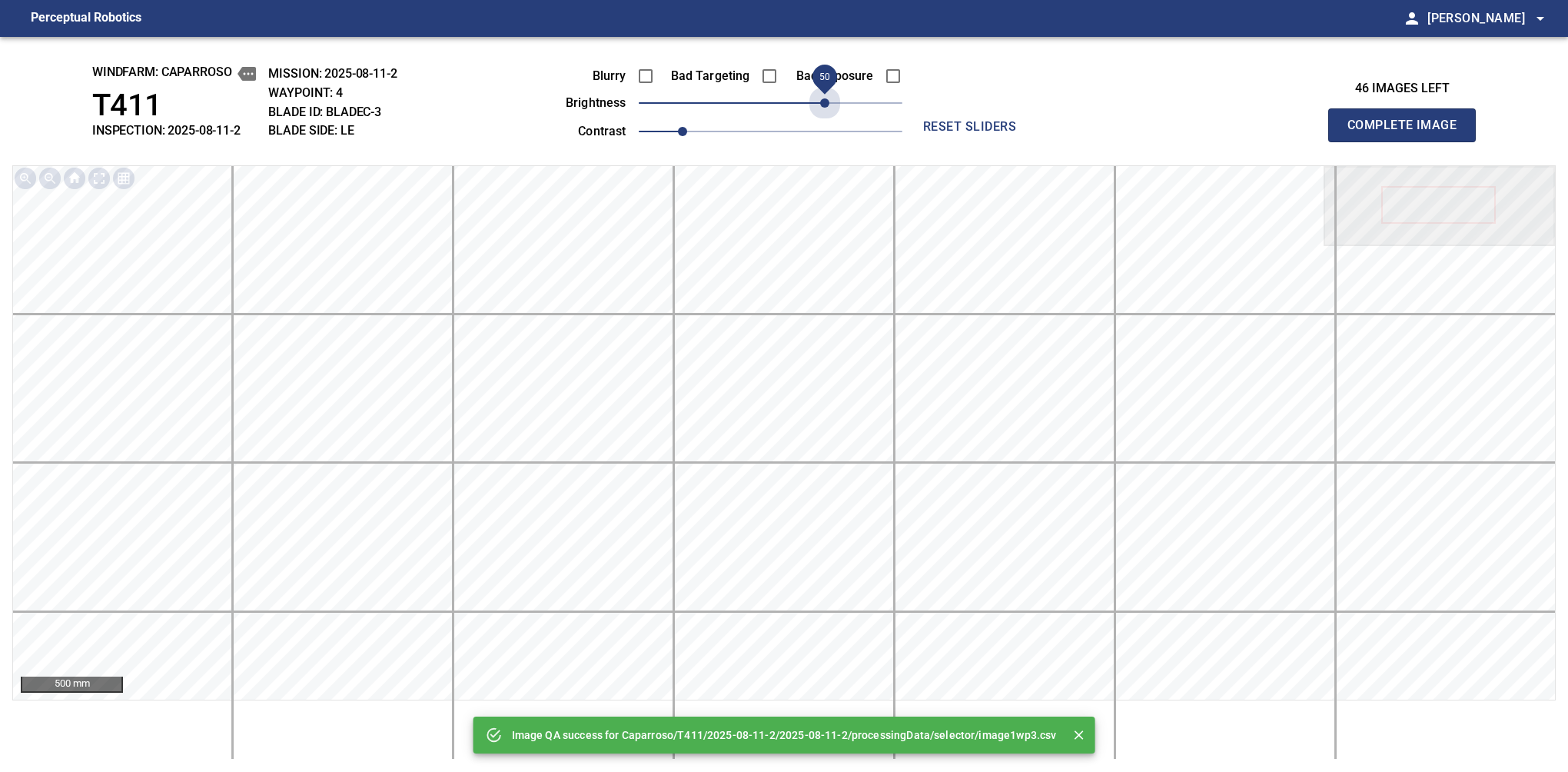
click at [830, 106] on span "50" at bounding box center [771, 103] width 264 height 22
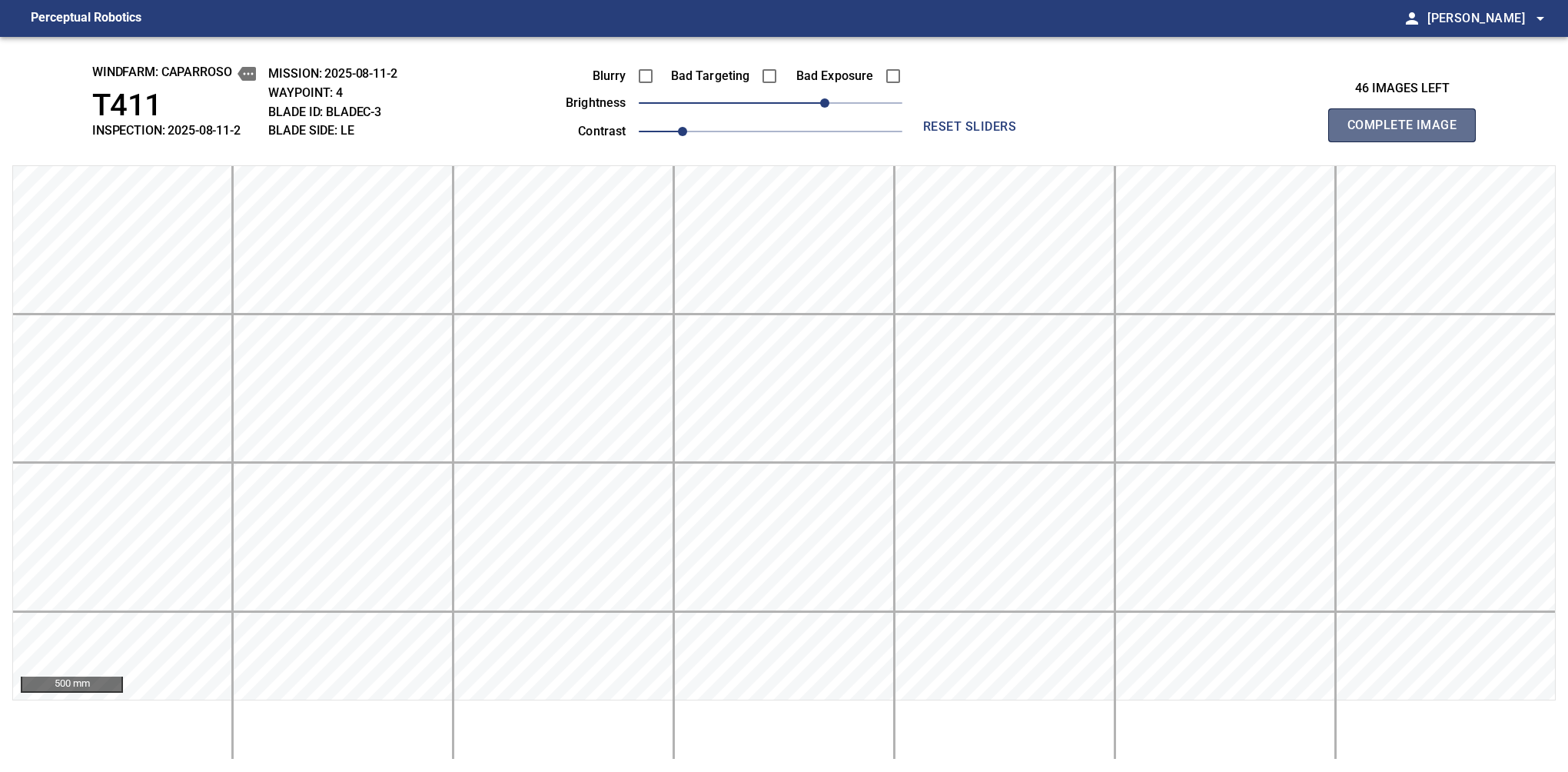
click at [1070, 129] on span "Complete Image" at bounding box center [1402, 126] width 114 height 22
click at [835, 106] on span "60" at bounding box center [771, 103] width 264 height 22
click at [1070, 129] on span "Complete Image" at bounding box center [1402, 126] width 114 height 22
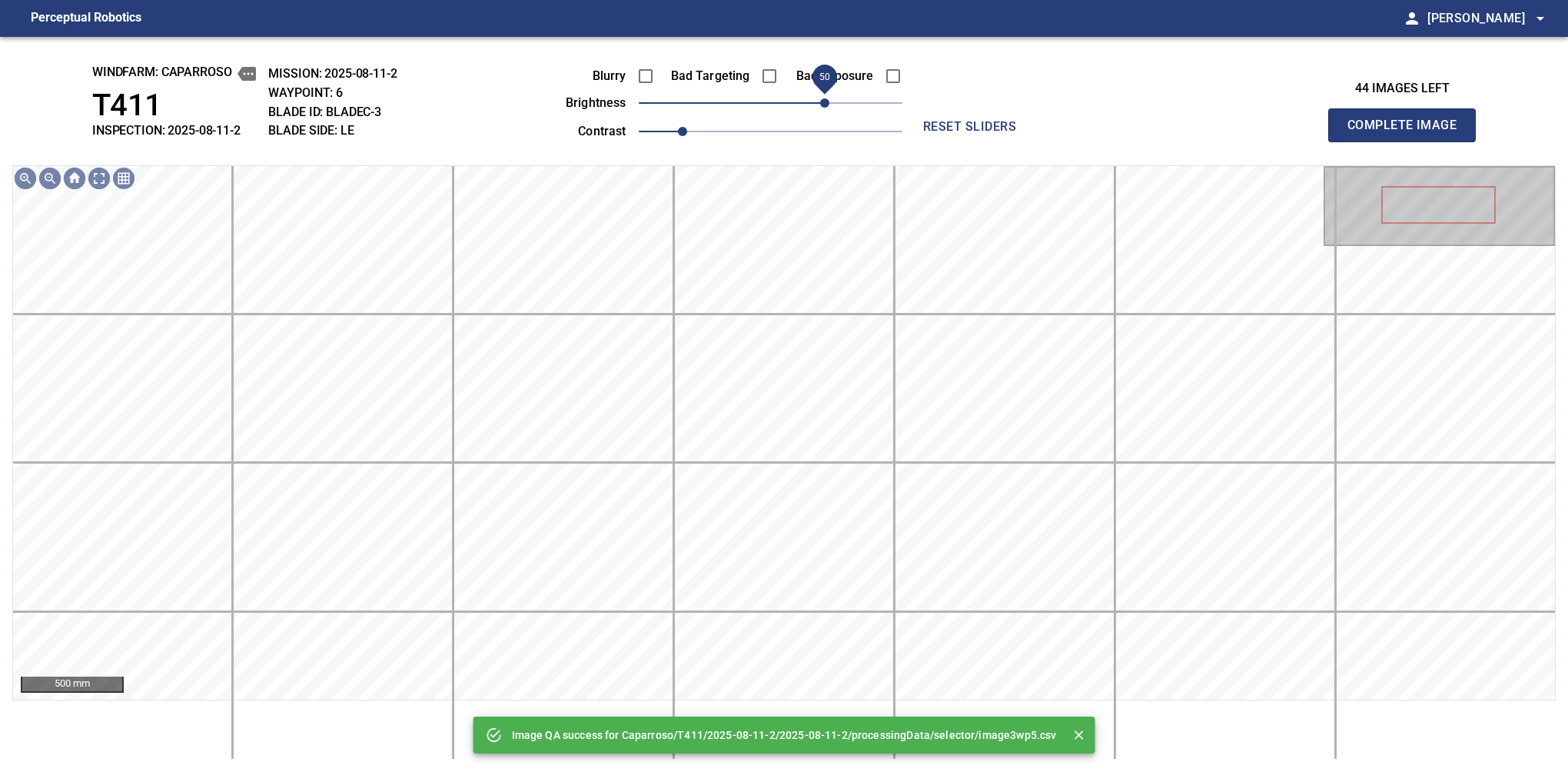
click at [825, 106] on span "50" at bounding box center [771, 103] width 264 height 22
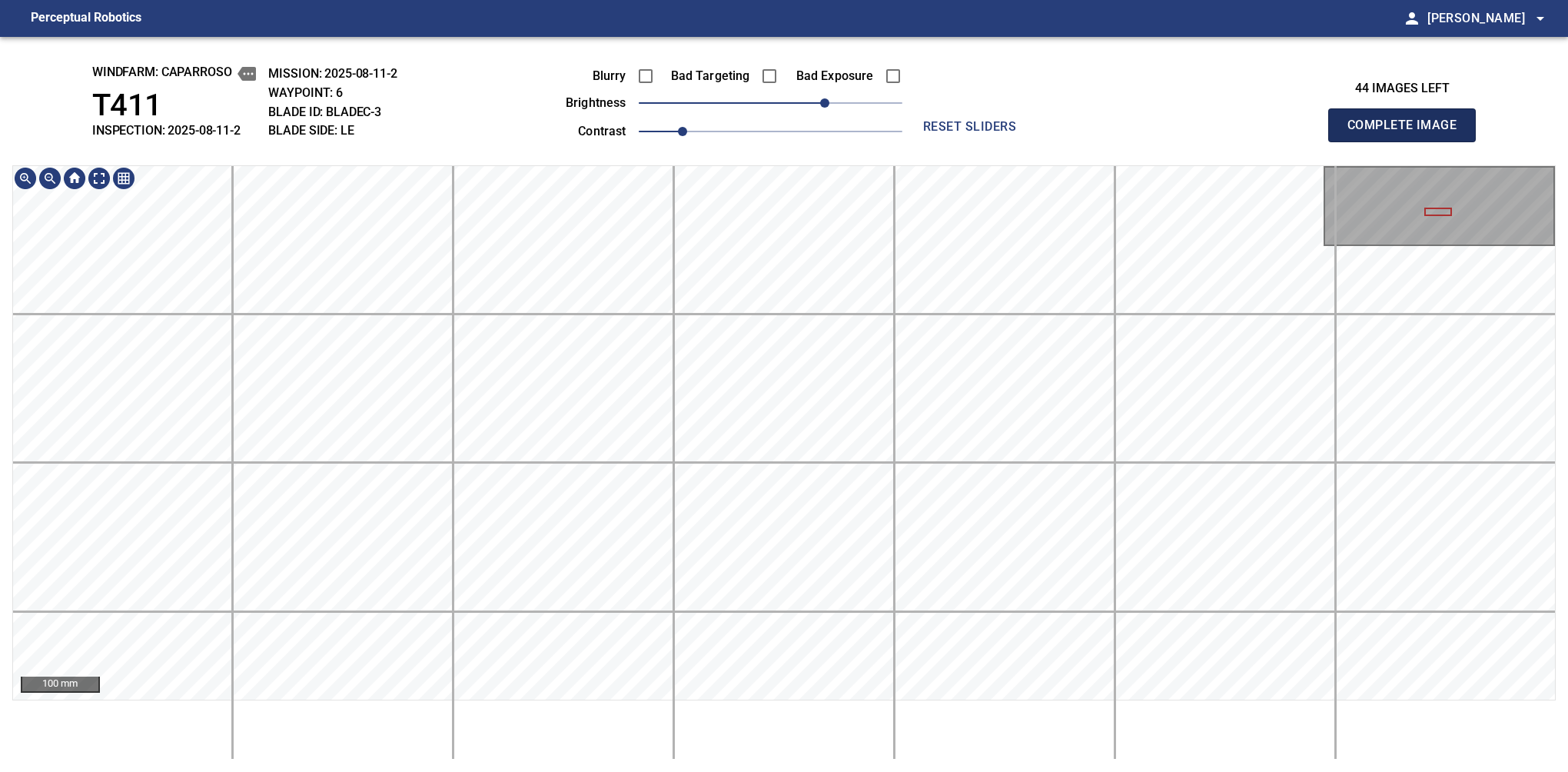
click at [1070, 129] on span "Complete Image" at bounding box center [1402, 126] width 114 height 22
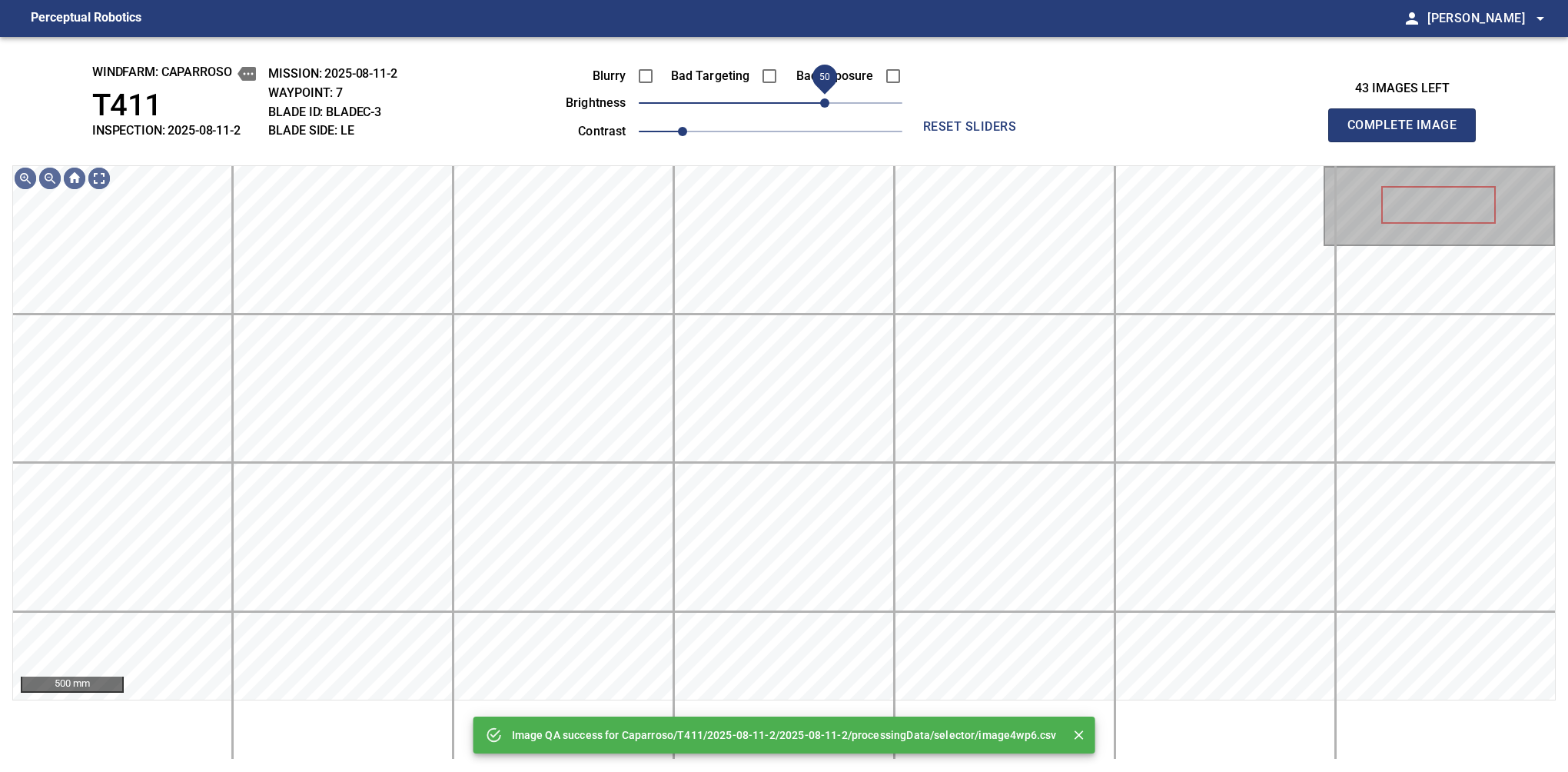
click at [825, 104] on span "50" at bounding box center [771, 103] width 264 height 22
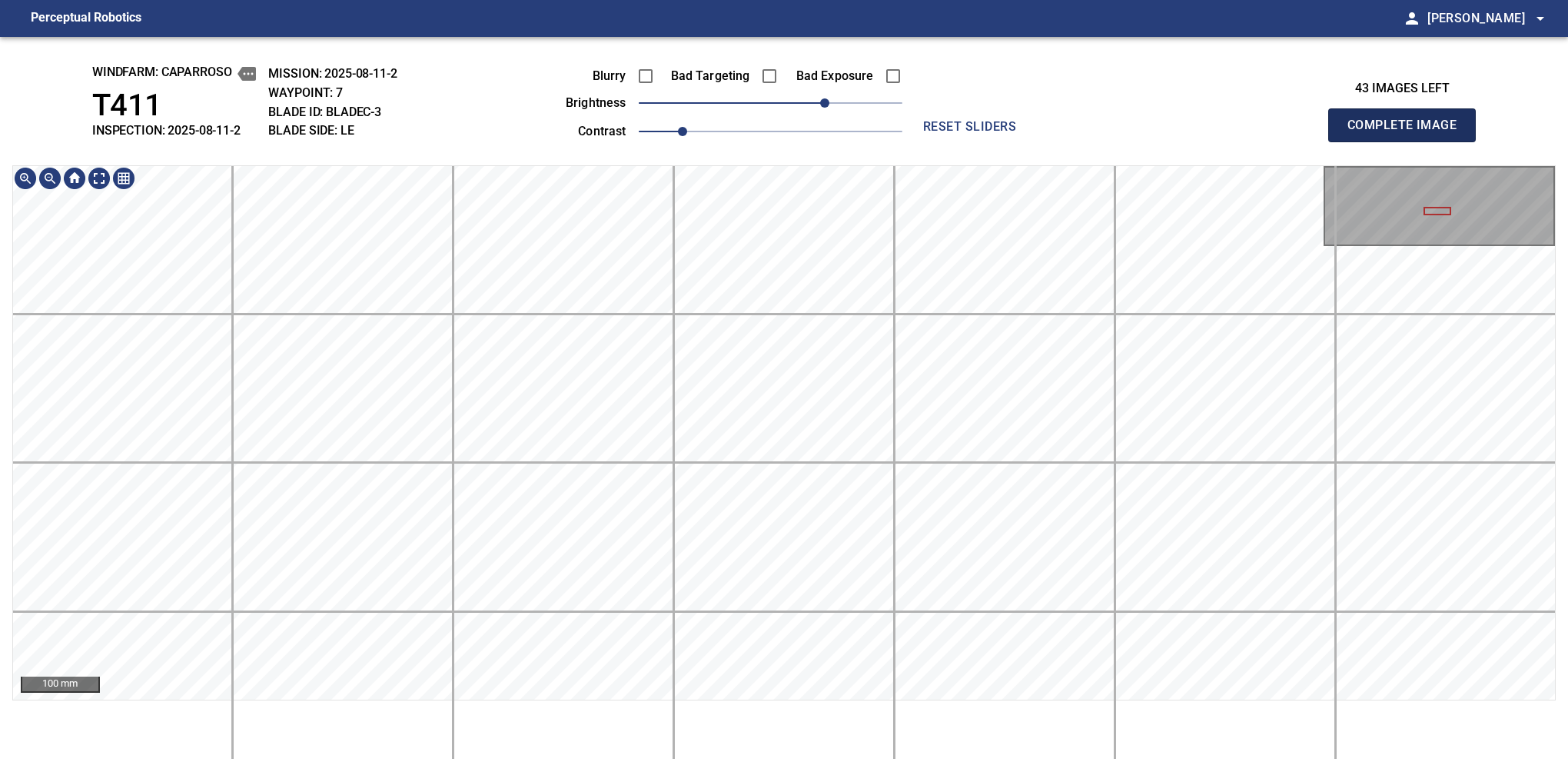
click at [1070, 129] on span "Complete Image" at bounding box center [1402, 126] width 114 height 22
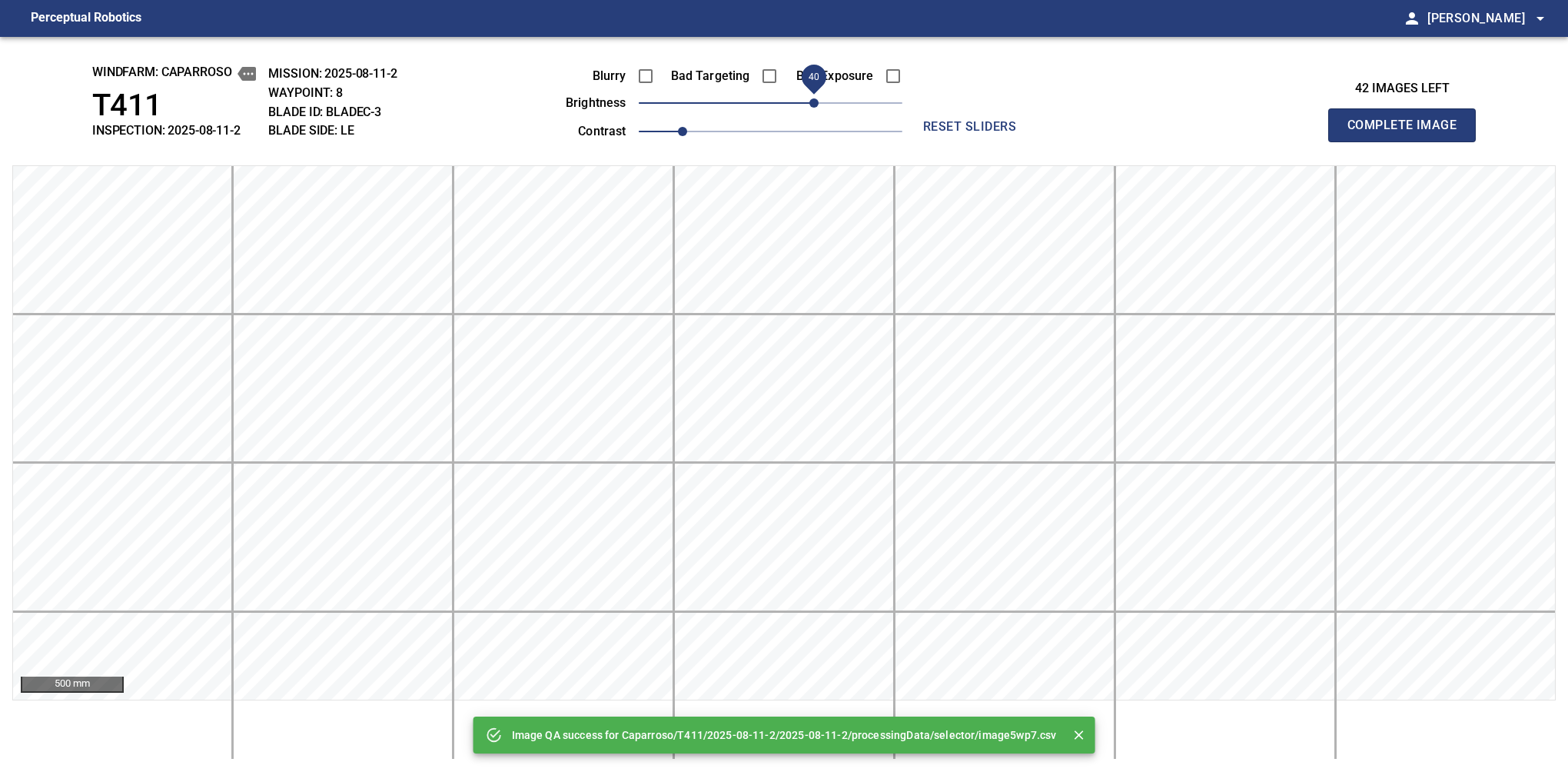
click at [819, 103] on span "40" at bounding box center [771, 103] width 264 height 22
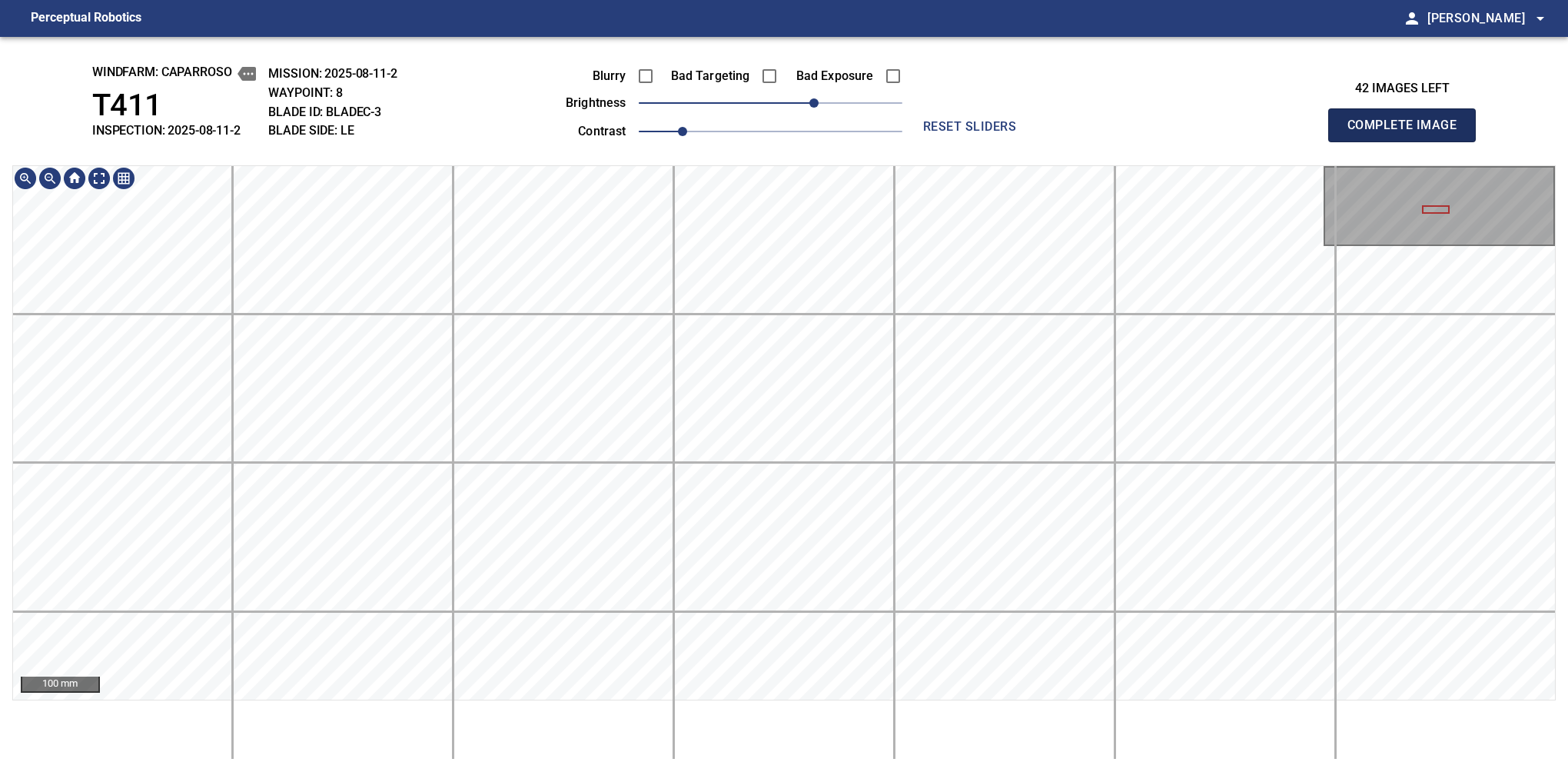
click at [1070, 129] on span "Complete Image" at bounding box center [1402, 126] width 114 height 22
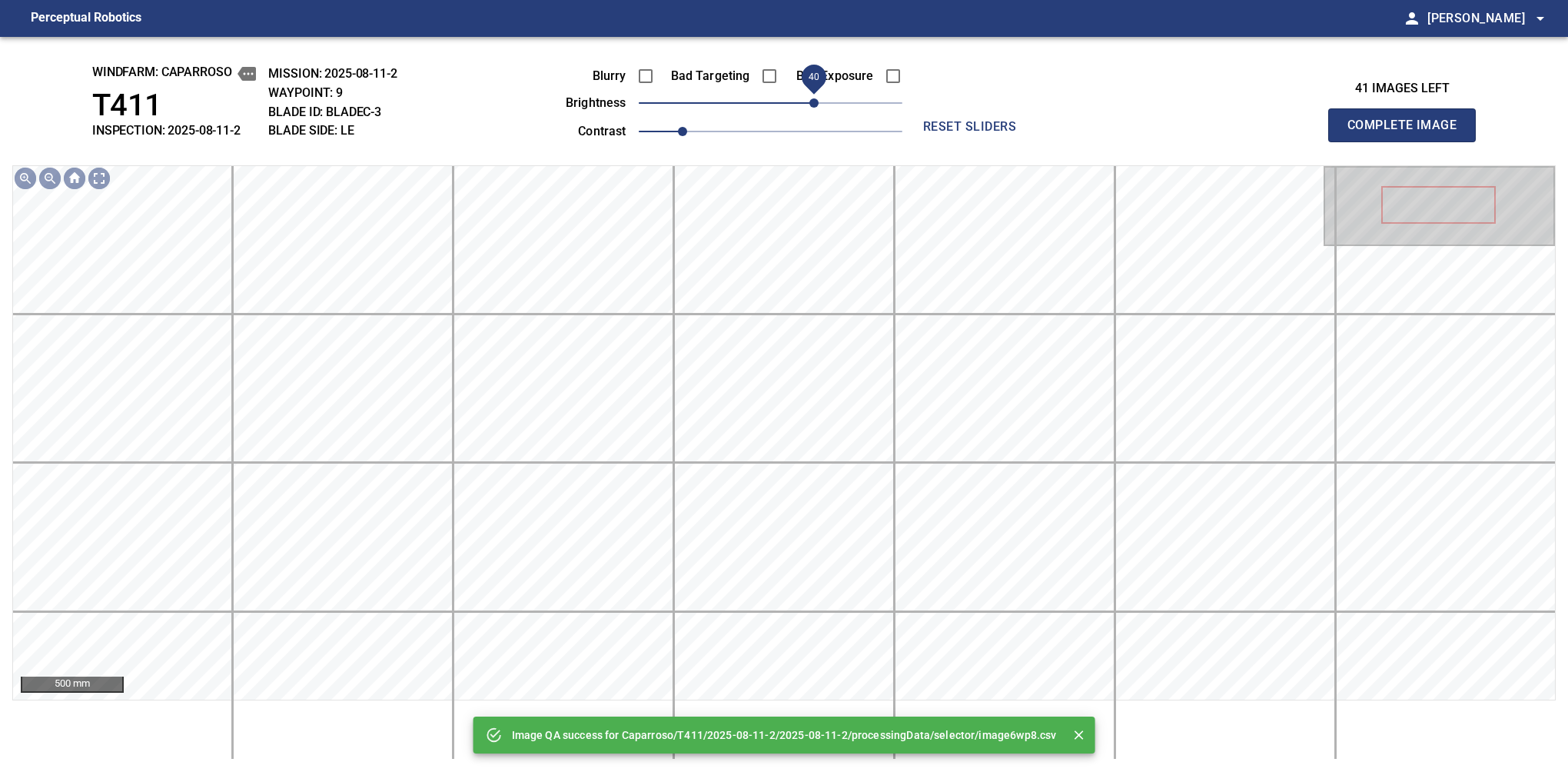
drag, startPoint x: 795, startPoint y: 106, endPoint x: 818, endPoint y: 101, distance: 23.5
click at [818, 101] on span "40" at bounding box center [771, 103] width 264 height 22
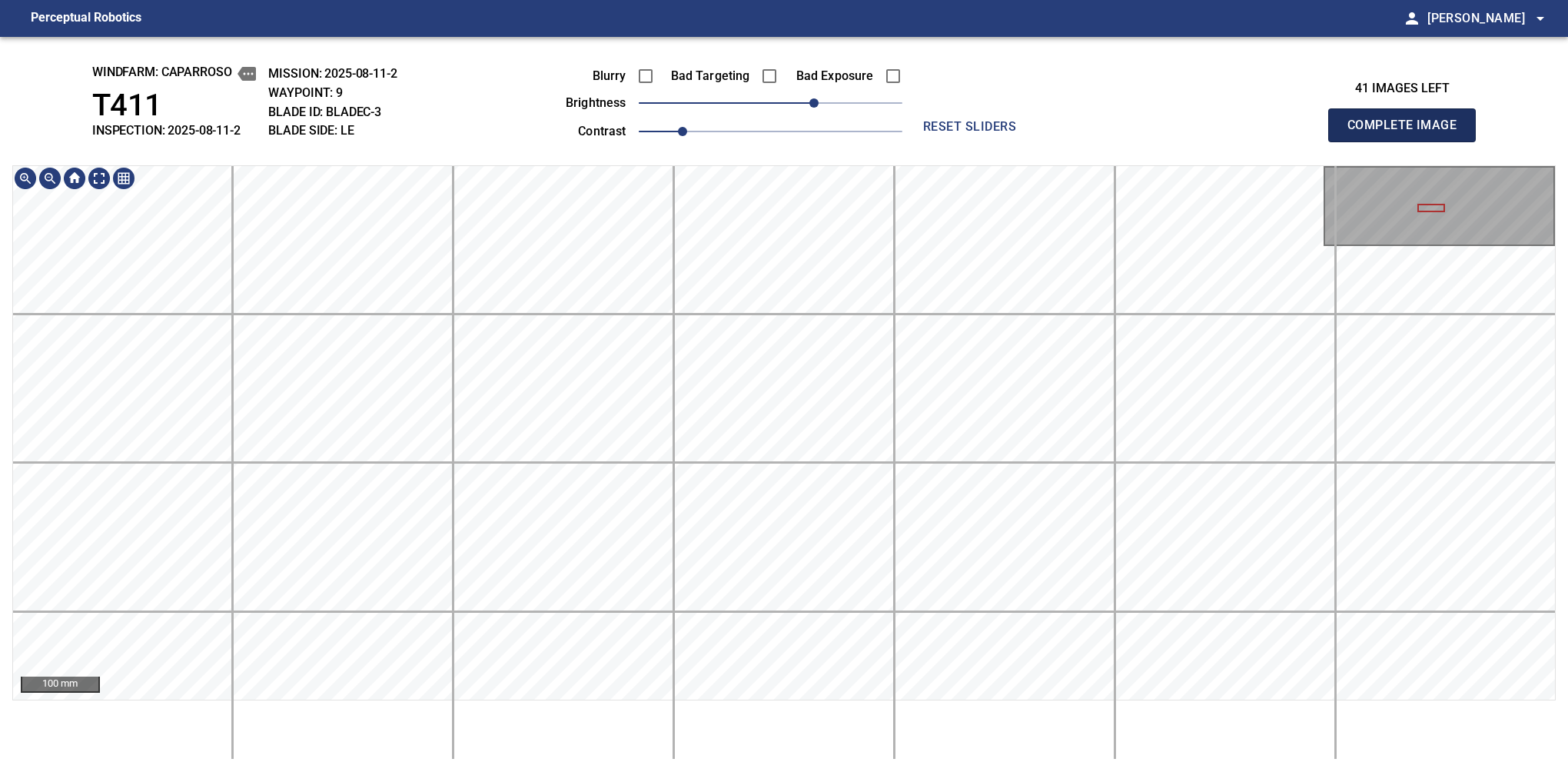
click at [1070, 129] on span "Complete Image" at bounding box center [1402, 126] width 114 height 22
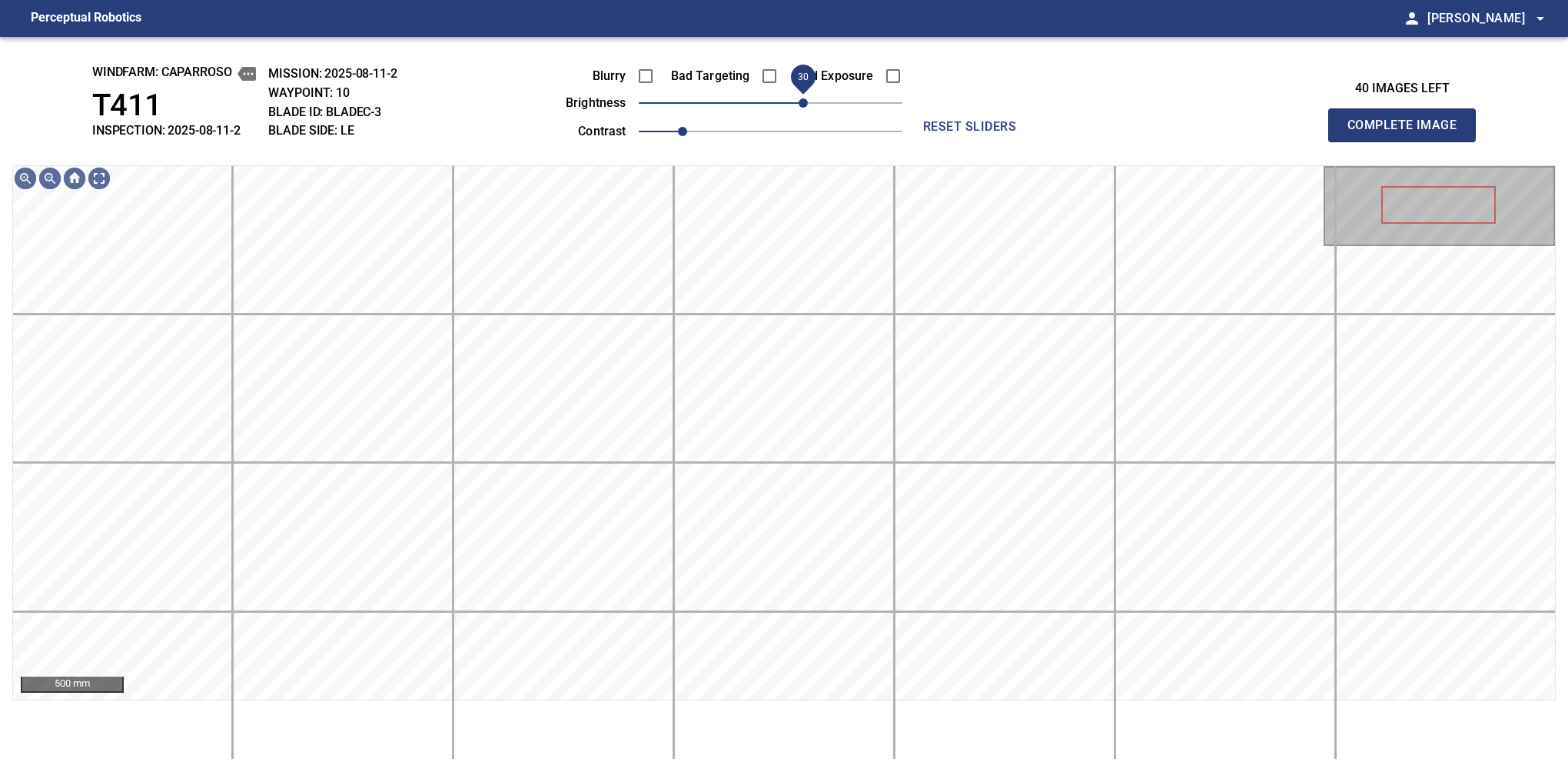
drag, startPoint x: 794, startPoint y: 103, endPoint x: 809, endPoint y: 114, distance: 18.6
click at [809, 114] on span "30" at bounding box center [771, 103] width 264 height 22
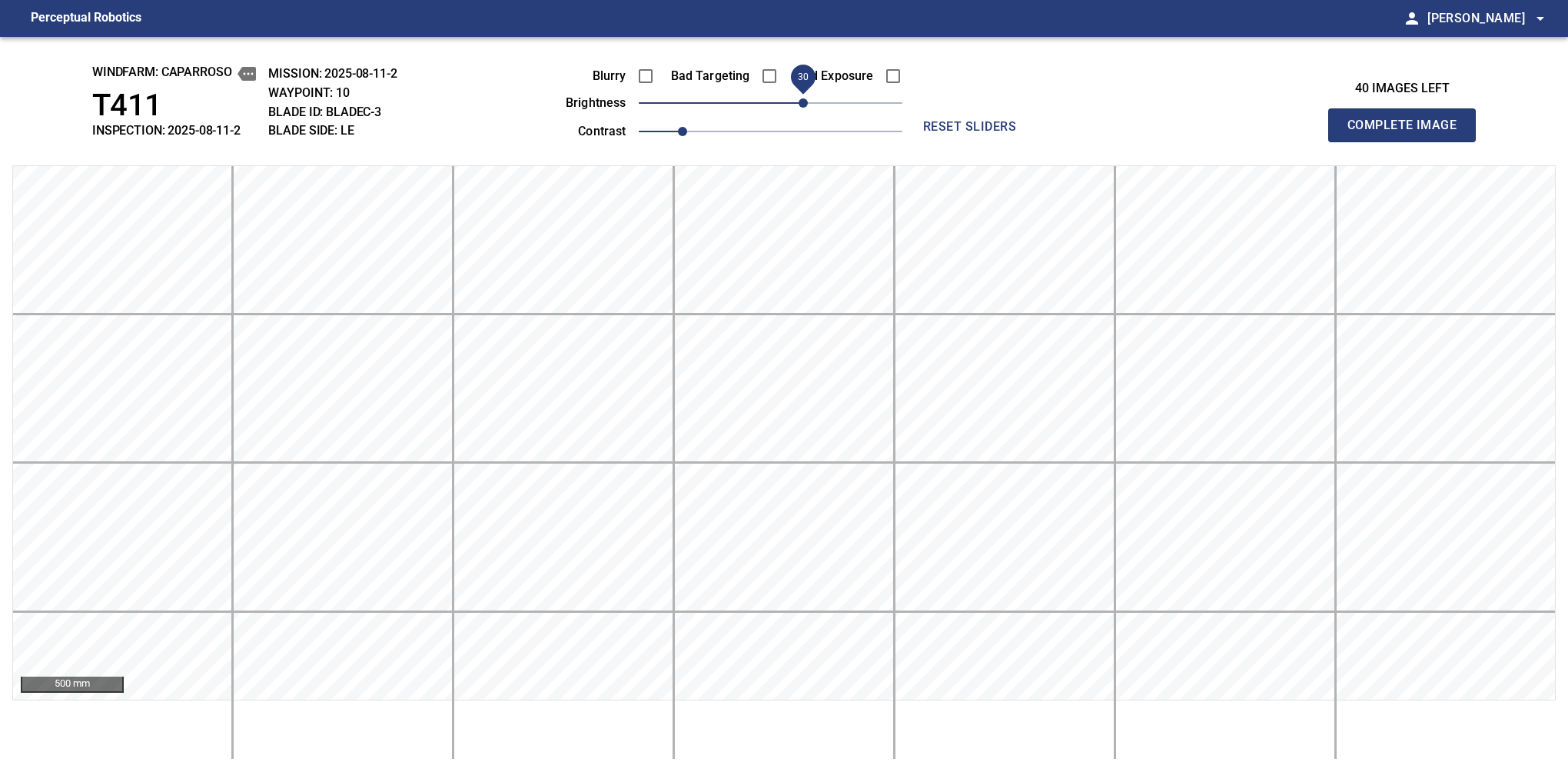
click at [808, 108] on span "30" at bounding box center [803, 103] width 9 height 9
click at [1070, 129] on span "Complete Image" at bounding box center [1402, 126] width 114 height 22
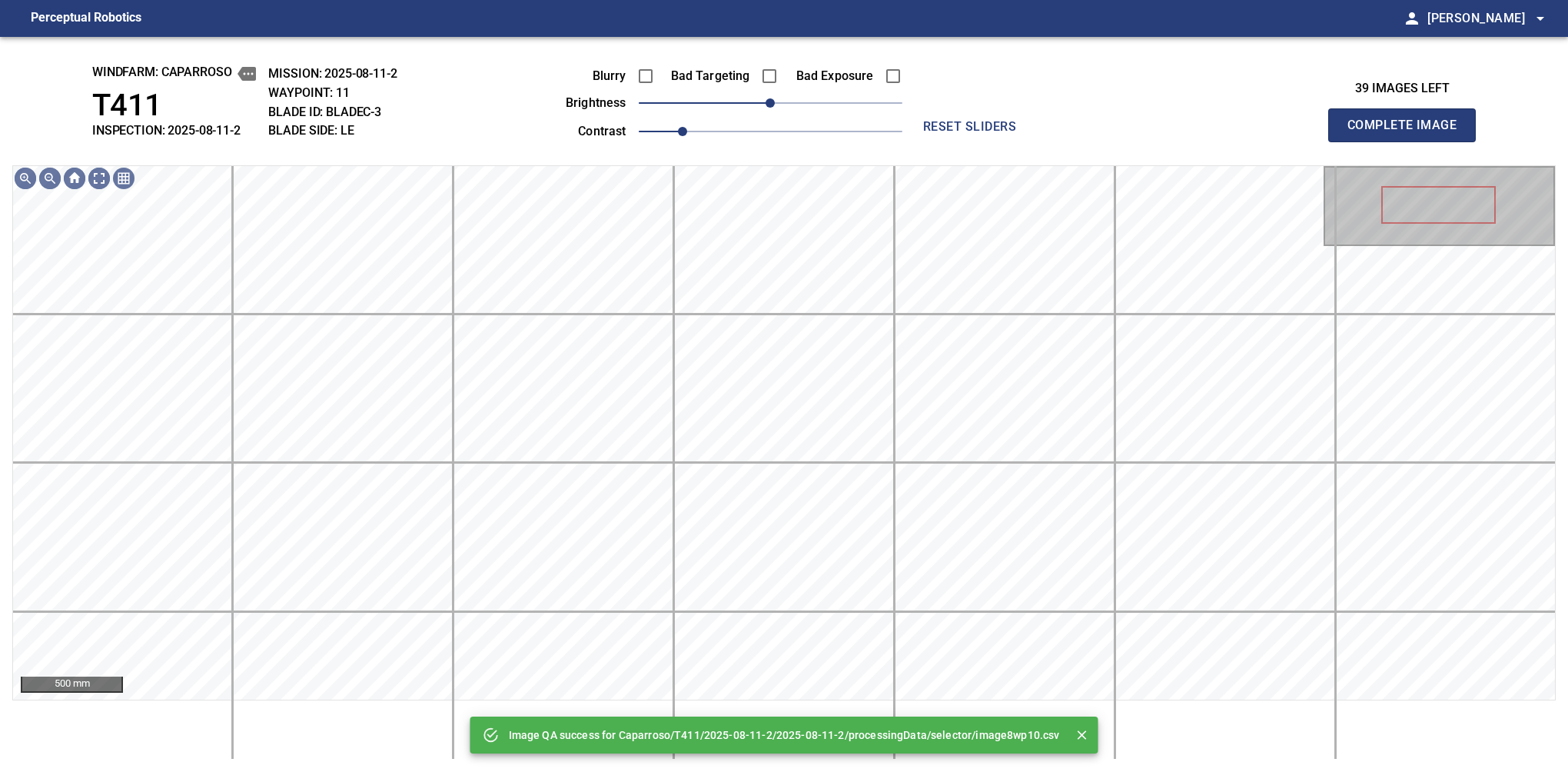
click at [809, 114] on div "Blurry Bad Targeting Bad Exposure brightness 0 contrast 1" at bounding box center [716, 101] width 371 height 82
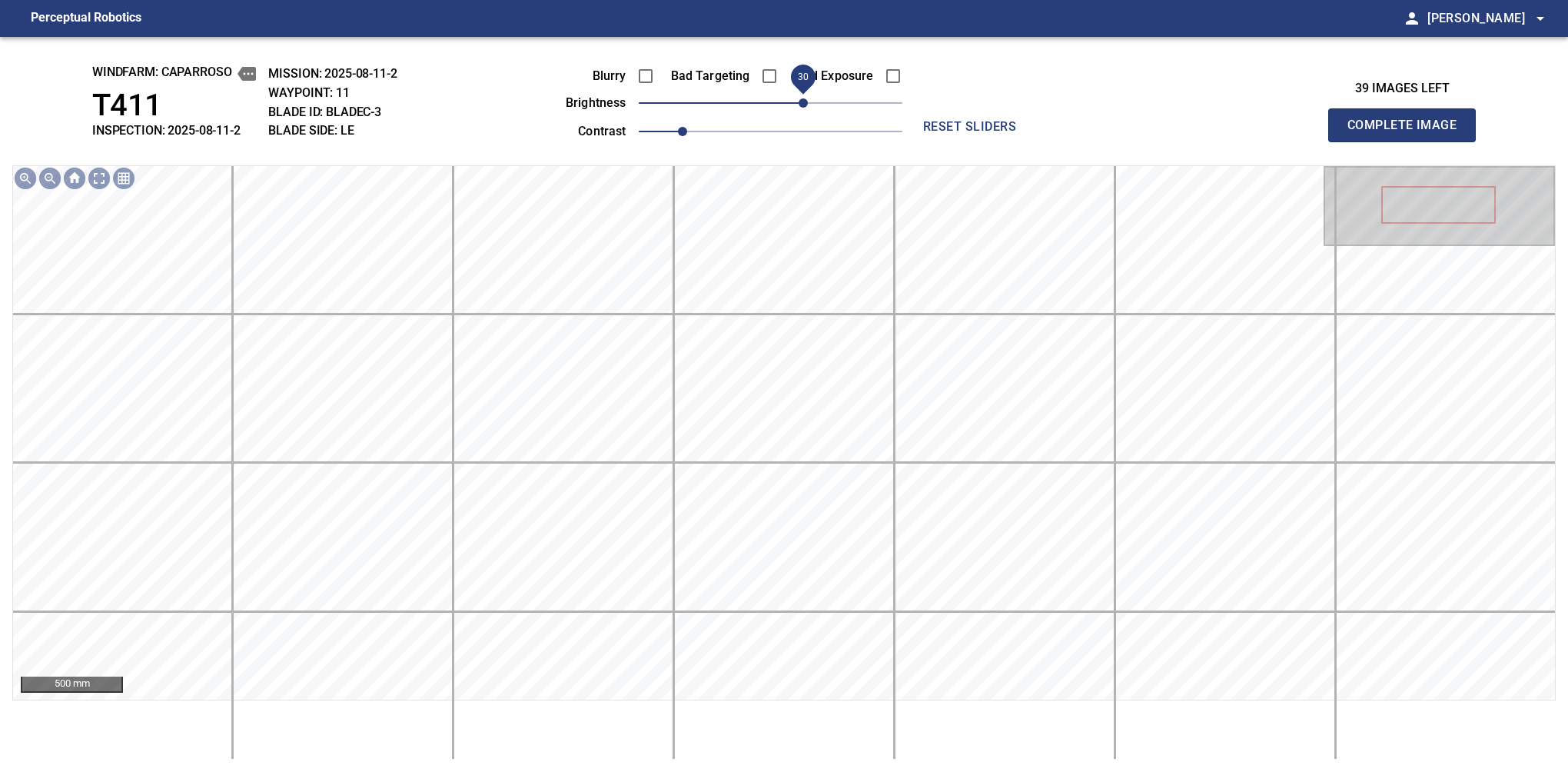
drag, startPoint x: 811, startPoint y: 106, endPoint x: 803, endPoint y: 109, distance: 8.5
click at [803, 109] on span "30" at bounding box center [771, 103] width 264 height 22
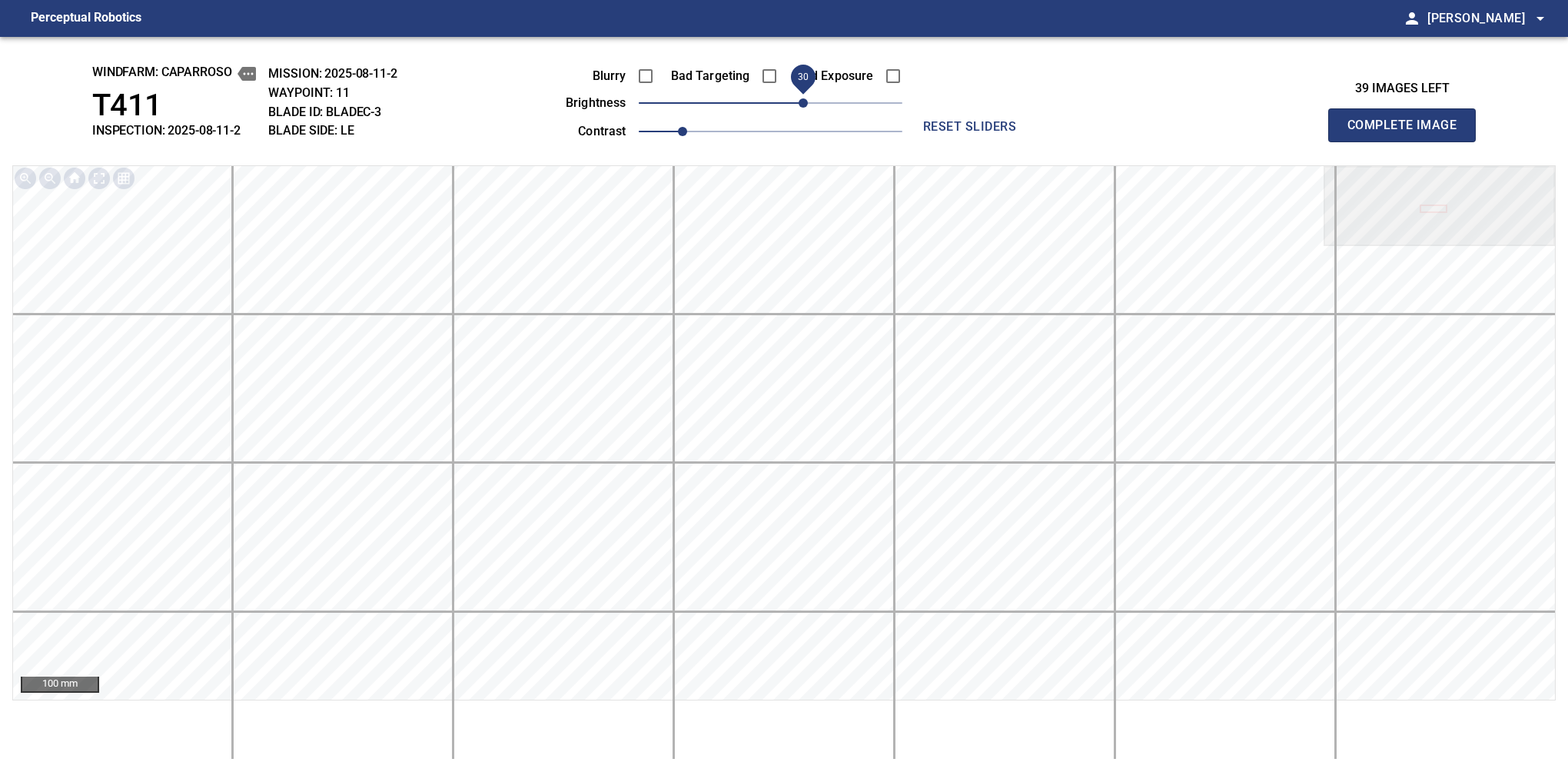
click at [1070, 129] on span "Complete Image" at bounding box center [1402, 126] width 114 height 22
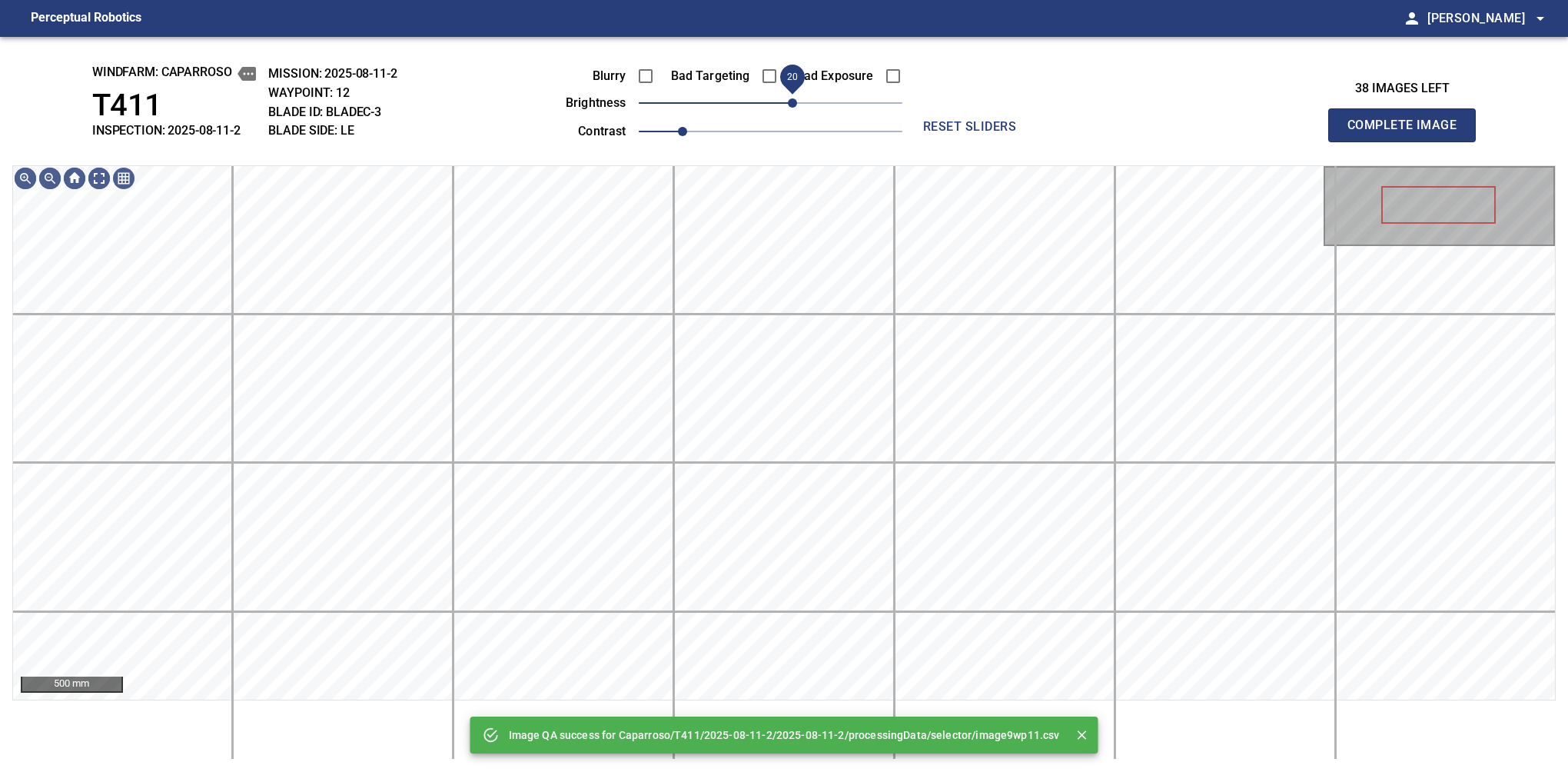
click at [793, 112] on span "20" at bounding box center [771, 103] width 264 height 22
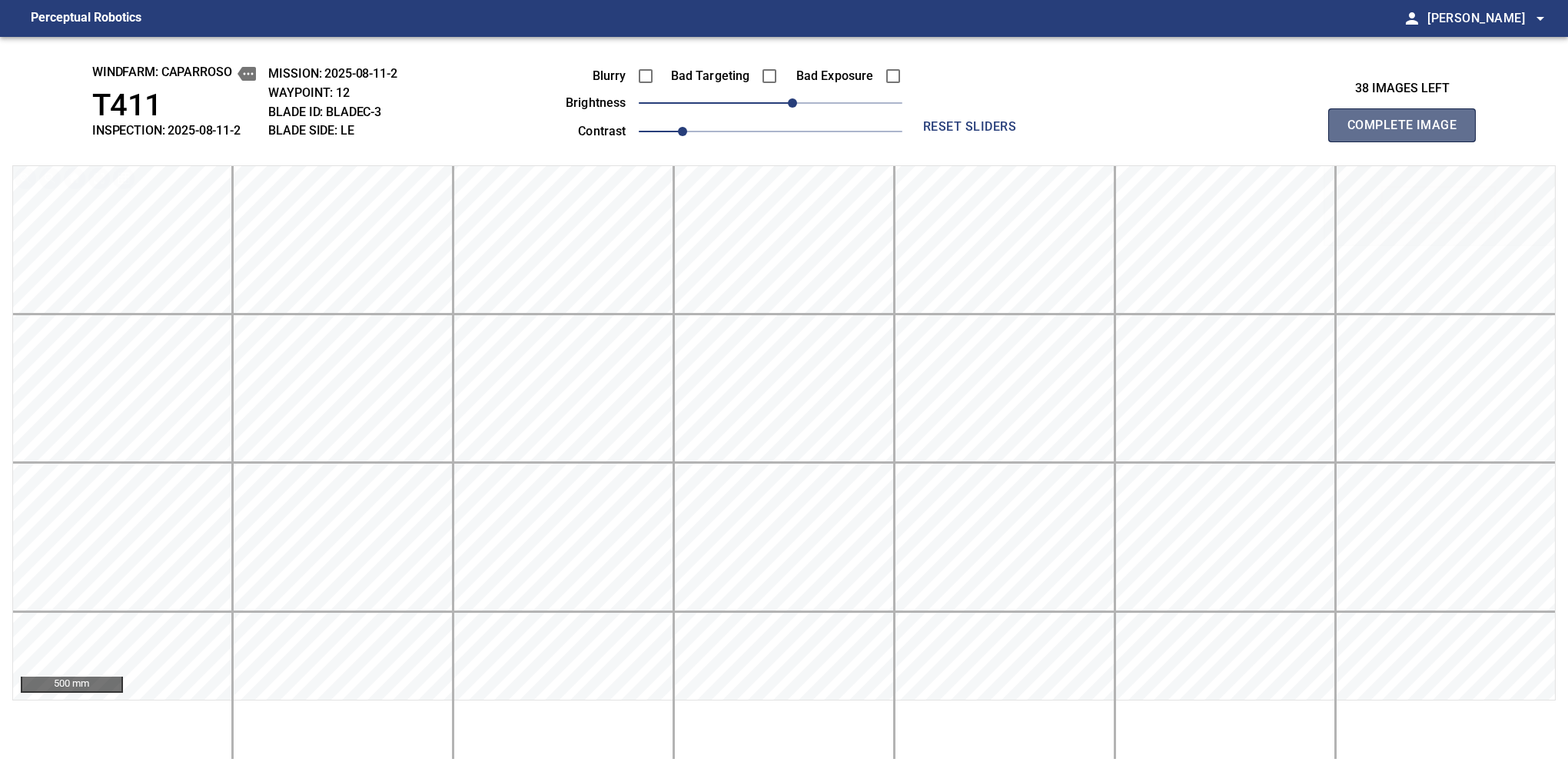
click at [1070, 129] on span "Complete Image" at bounding box center [1402, 126] width 114 height 22
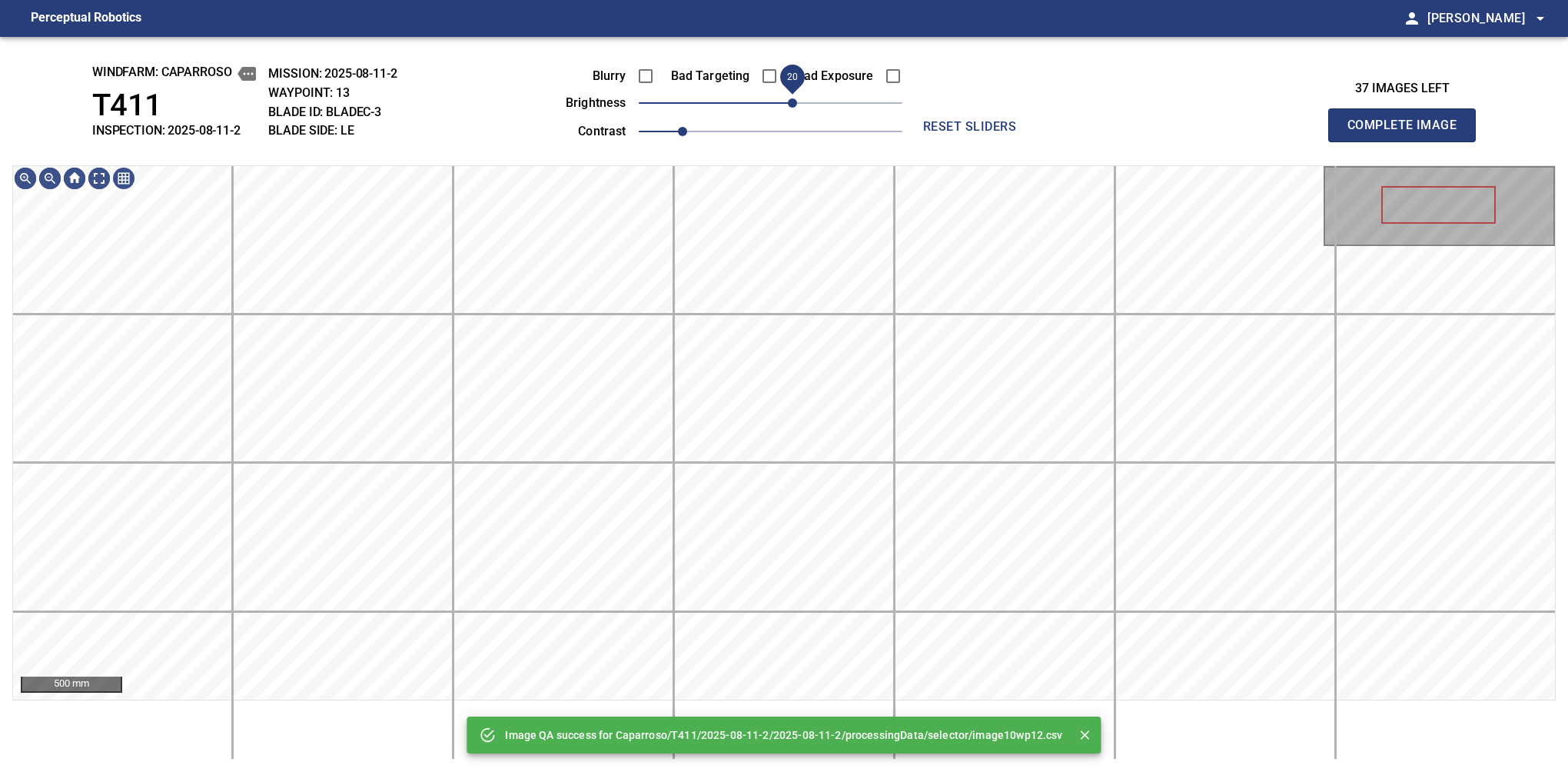
click at [796, 107] on span "20" at bounding box center [771, 103] width 264 height 22
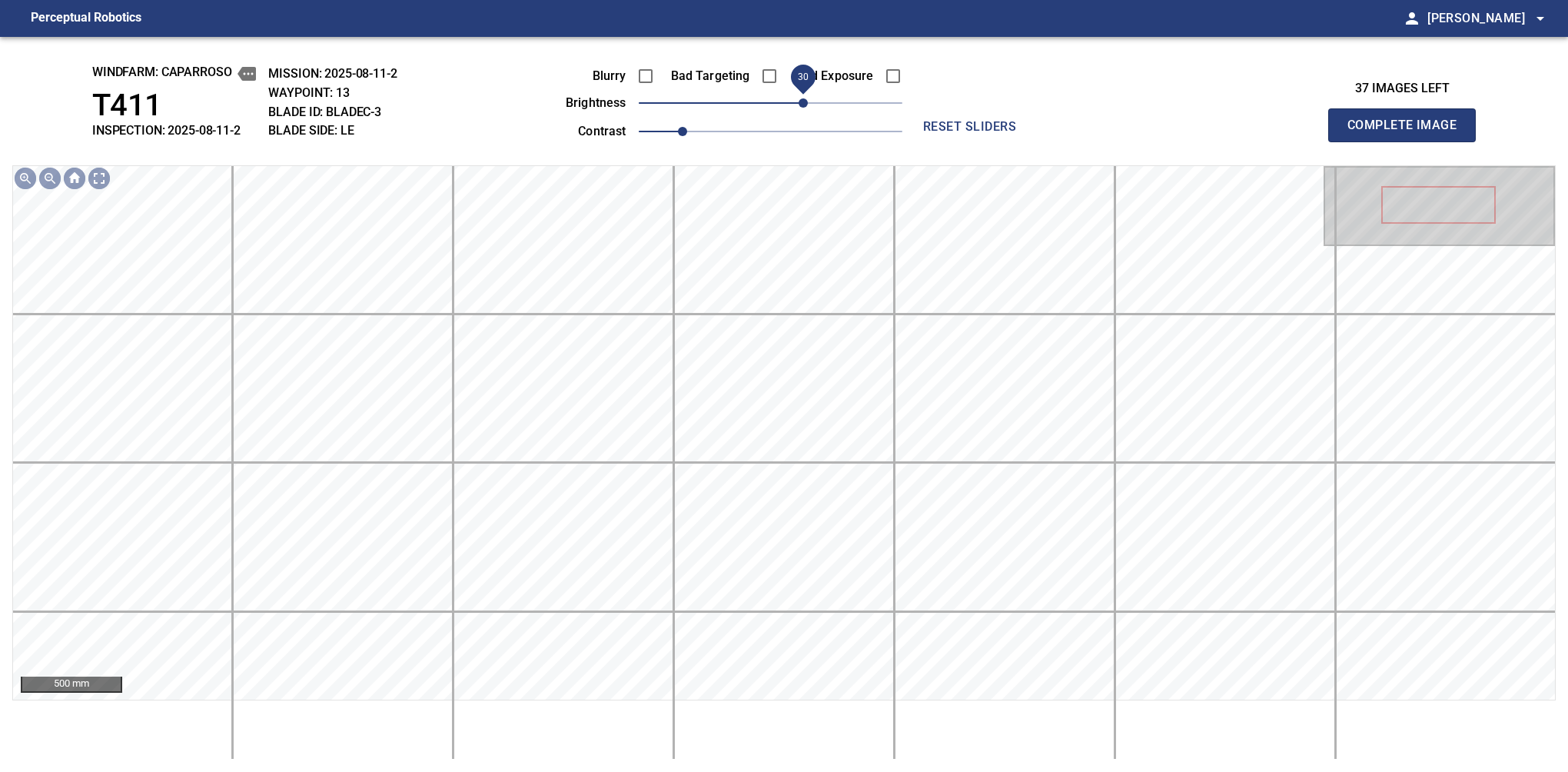
click at [800, 102] on span "30" at bounding box center [803, 103] width 9 height 9
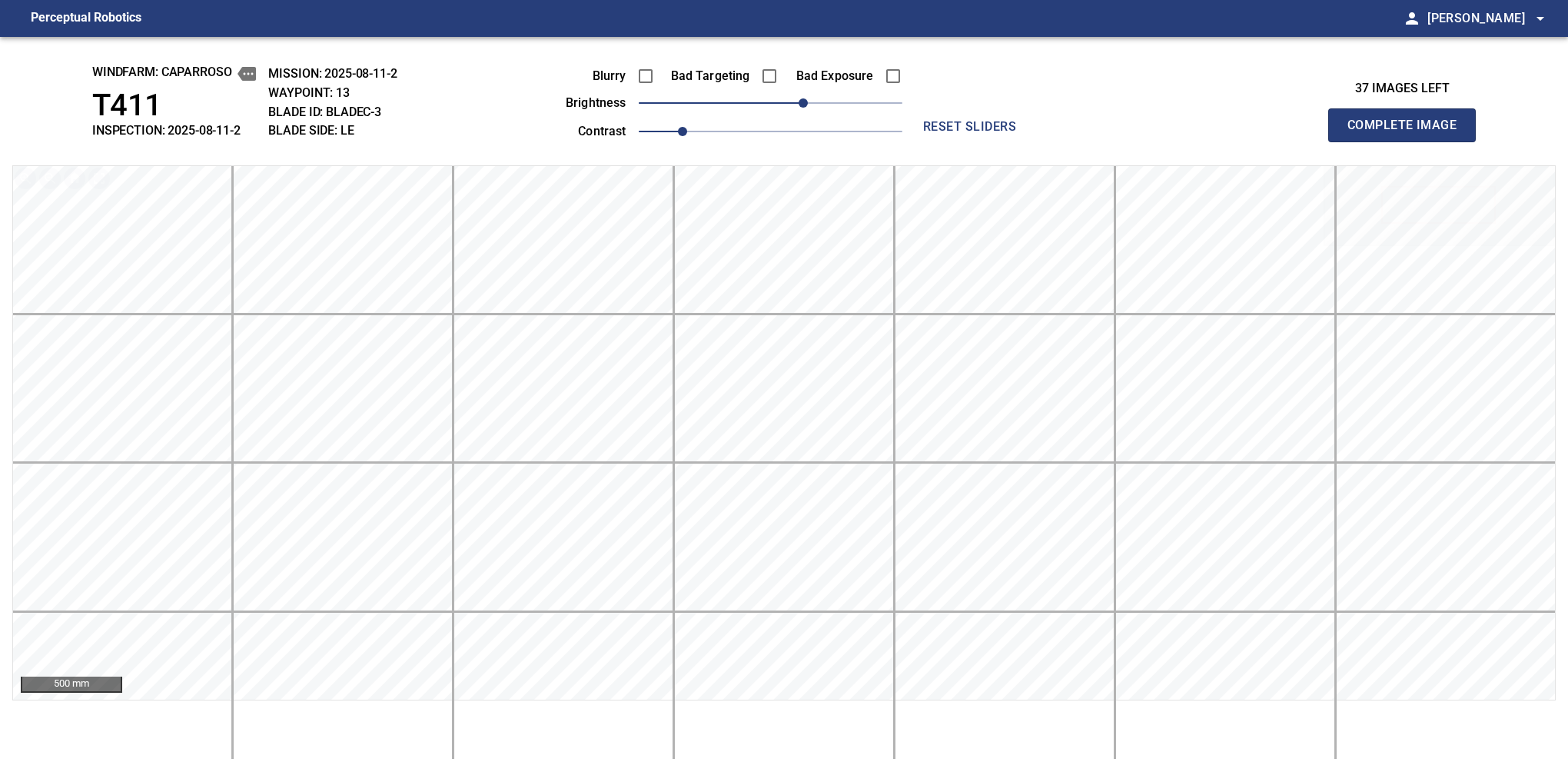
click at [1070, 129] on span "Complete Image" at bounding box center [1402, 126] width 114 height 22
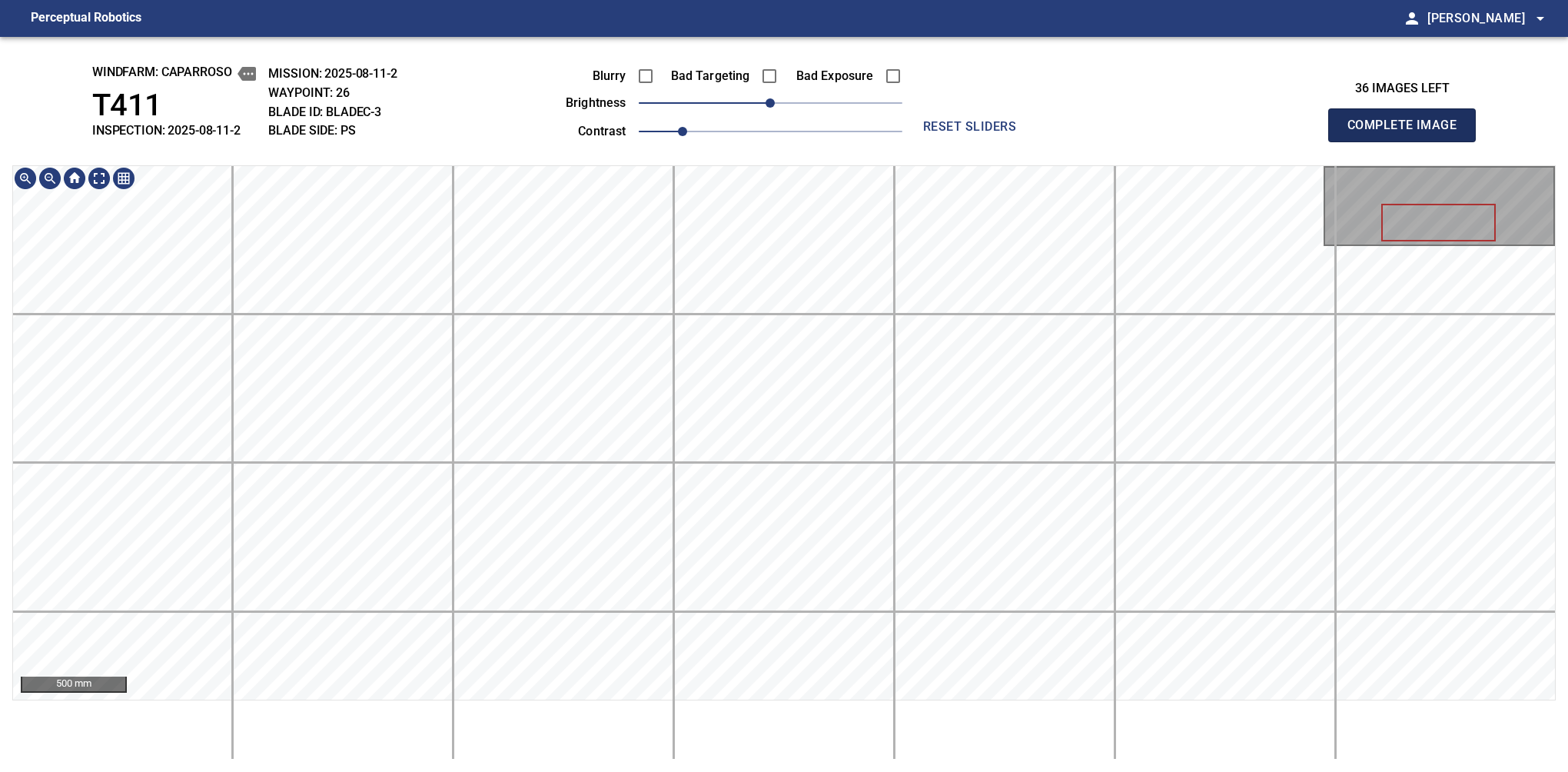
click at [1070, 129] on span "Complete Image" at bounding box center [1402, 126] width 114 height 22
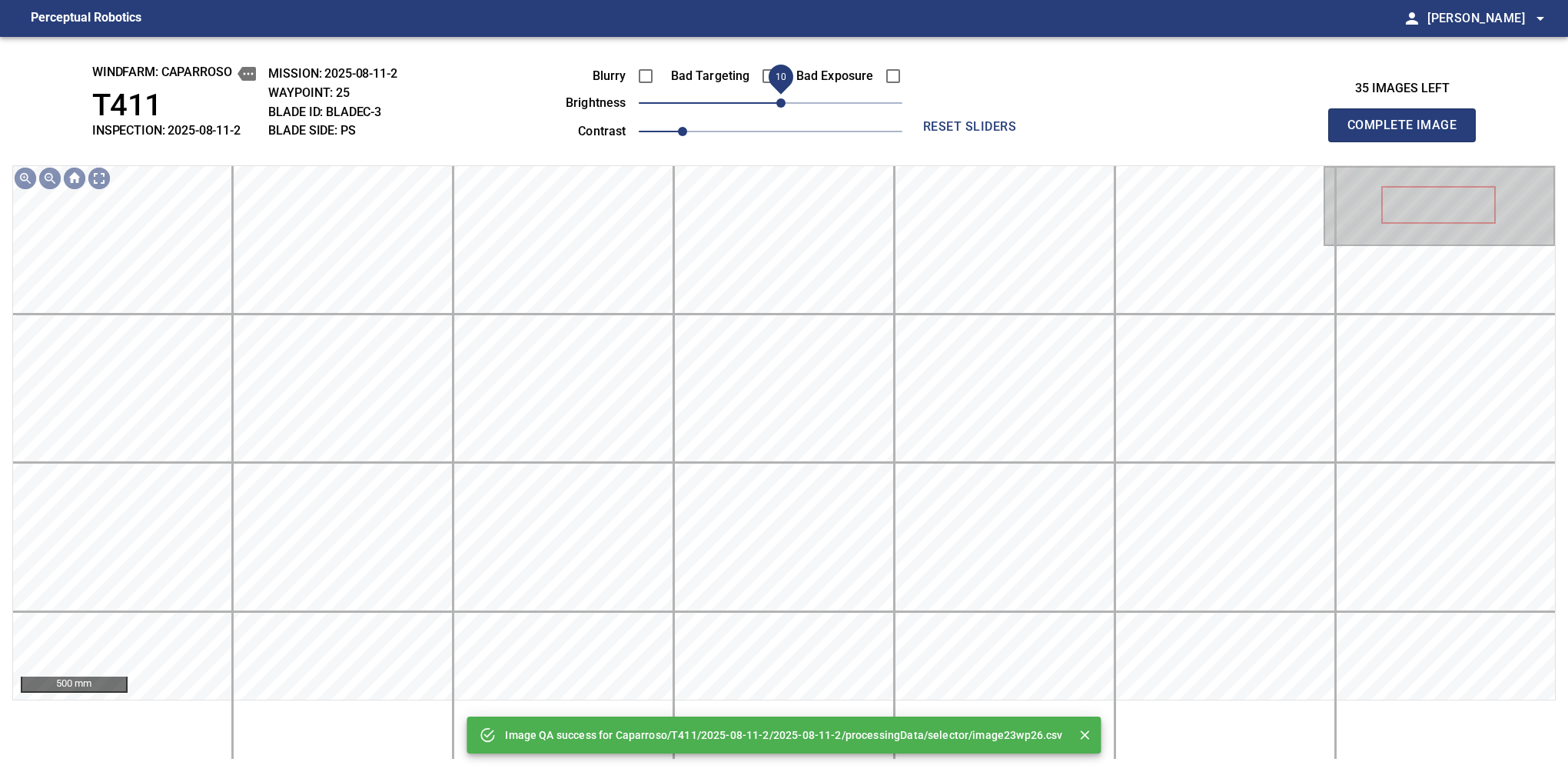
click at [781, 99] on span "10" at bounding box center [781, 103] width 9 height 9
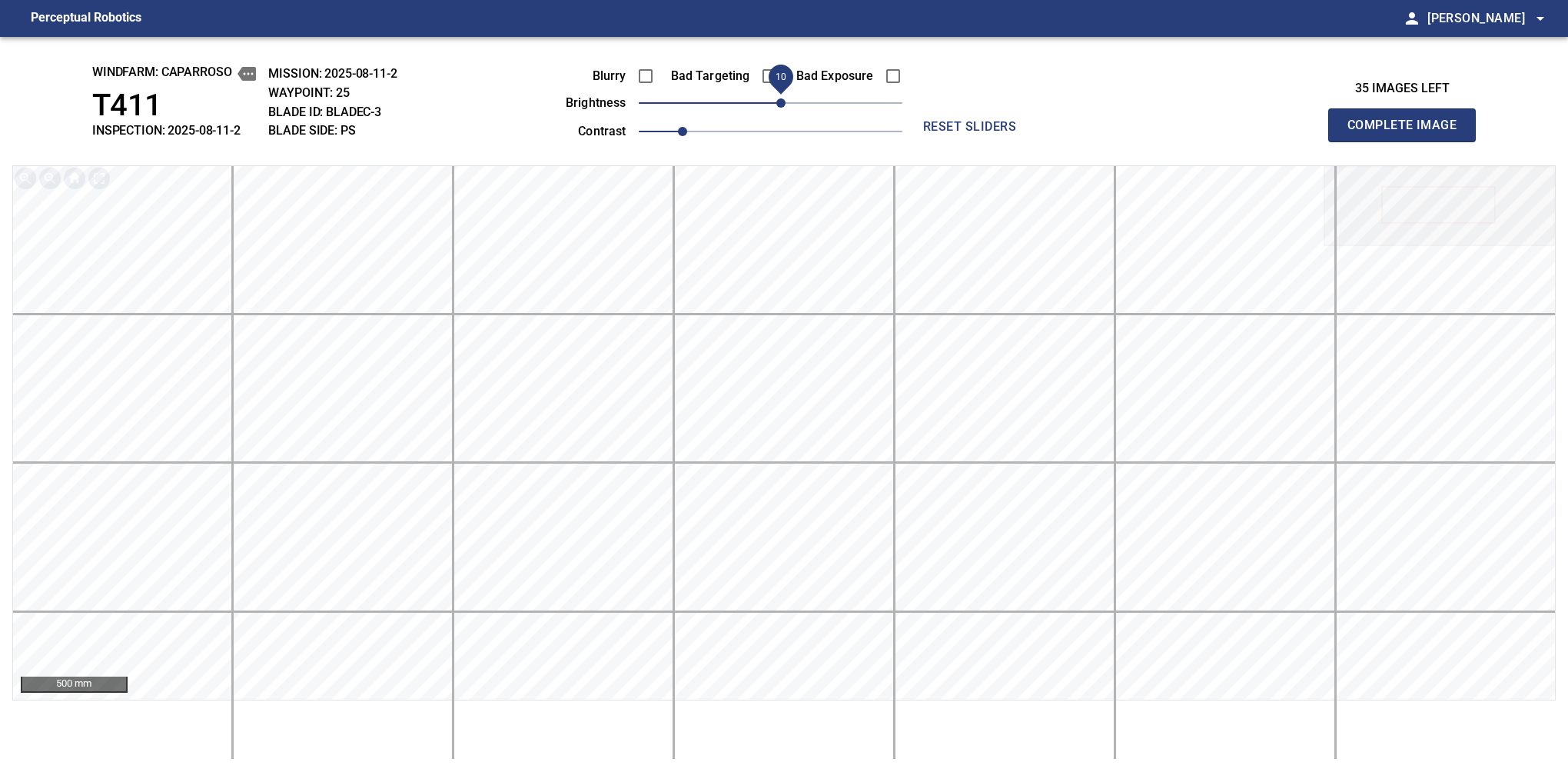
click at [1070, 129] on span "Complete Image" at bounding box center [1402, 126] width 114 height 22
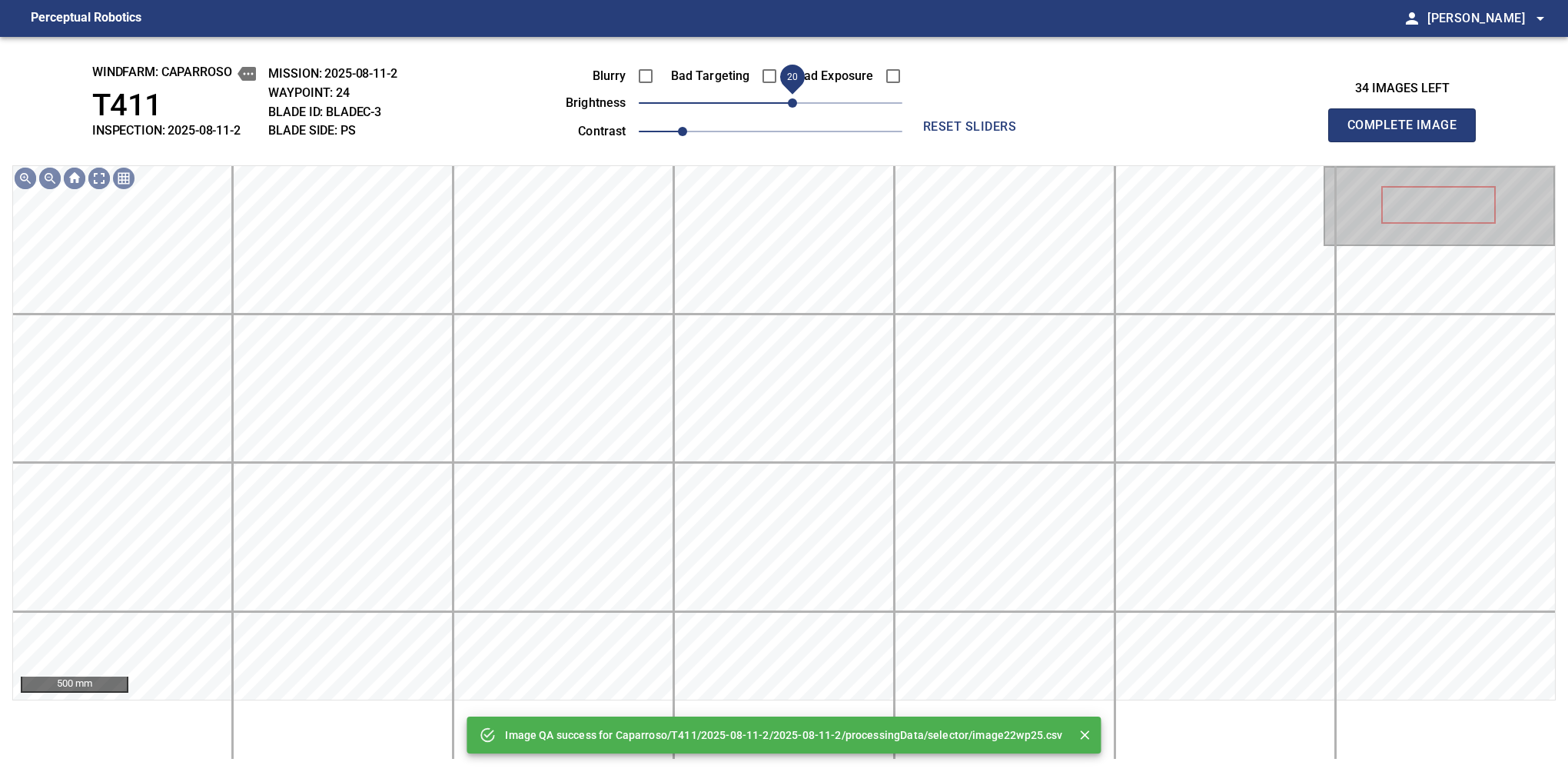
drag, startPoint x: 773, startPoint y: 110, endPoint x: 792, endPoint y: 110, distance: 19.0
click at [792, 108] on span "20" at bounding box center [793, 103] width 9 height 9
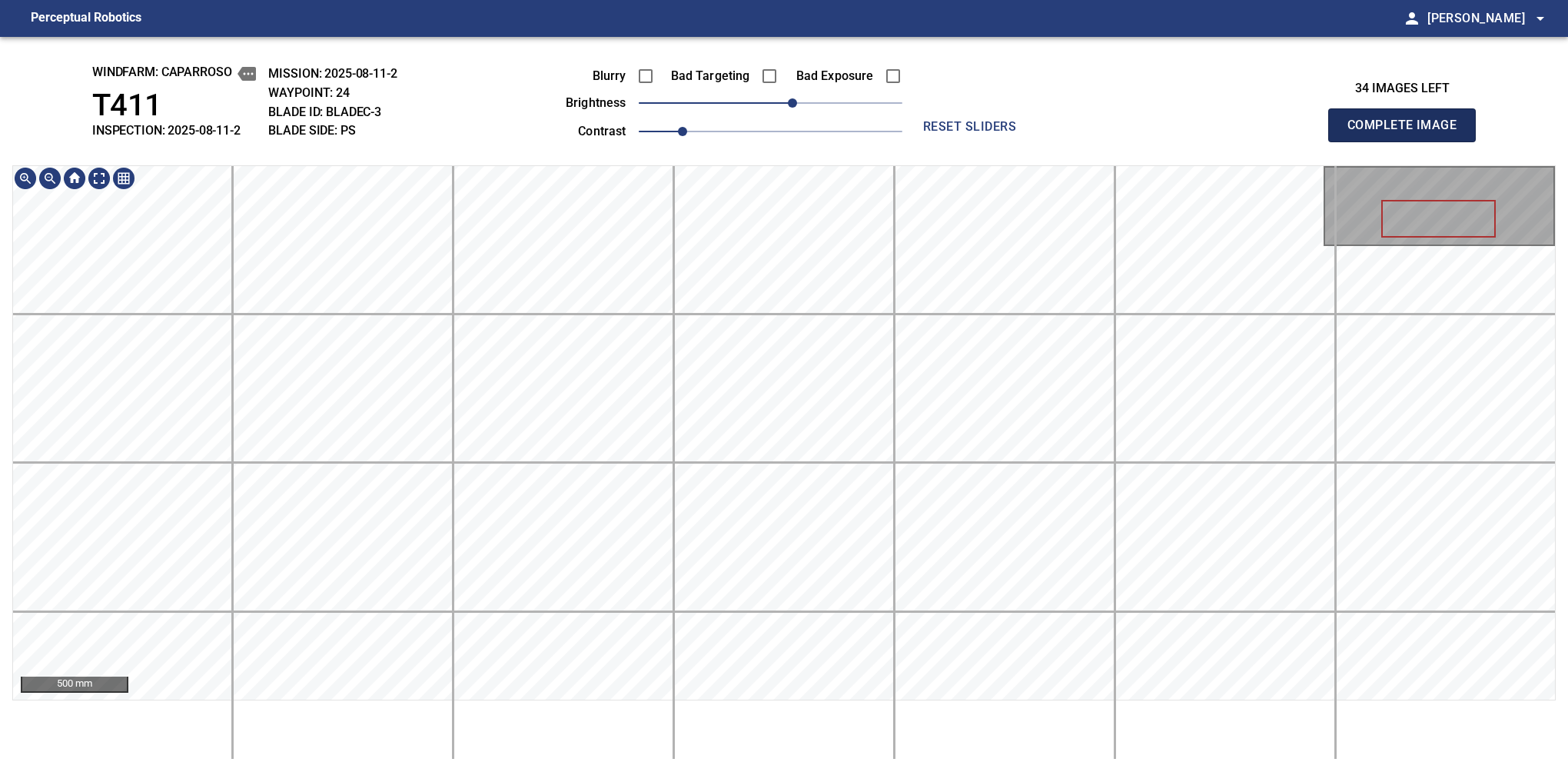
click at [1070, 129] on span "Complete Image" at bounding box center [1402, 126] width 114 height 22
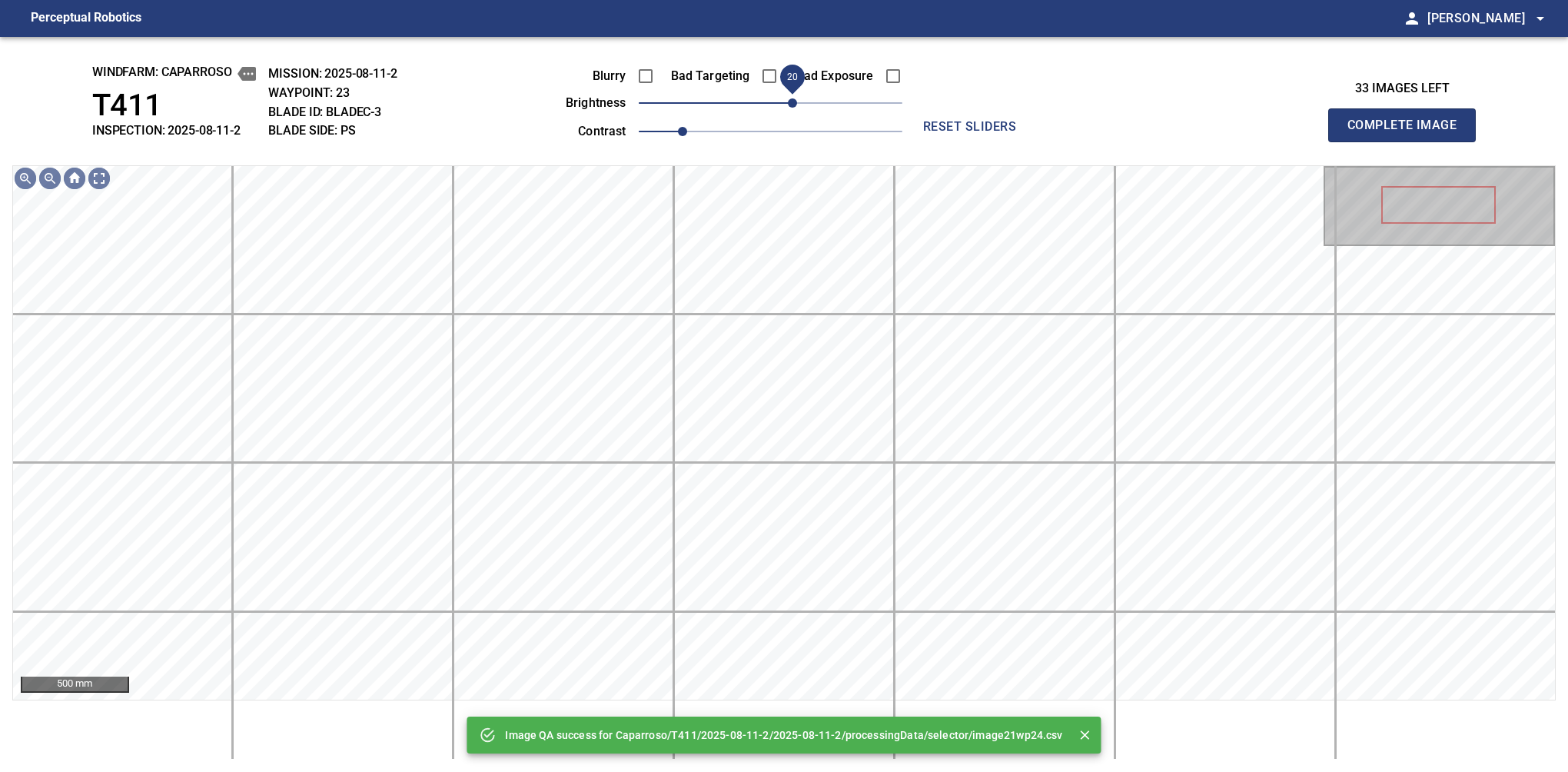
drag, startPoint x: 773, startPoint y: 106, endPoint x: 789, endPoint y: 101, distance: 16.8
click at [789, 101] on span "20" at bounding box center [793, 103] width 9 height 9
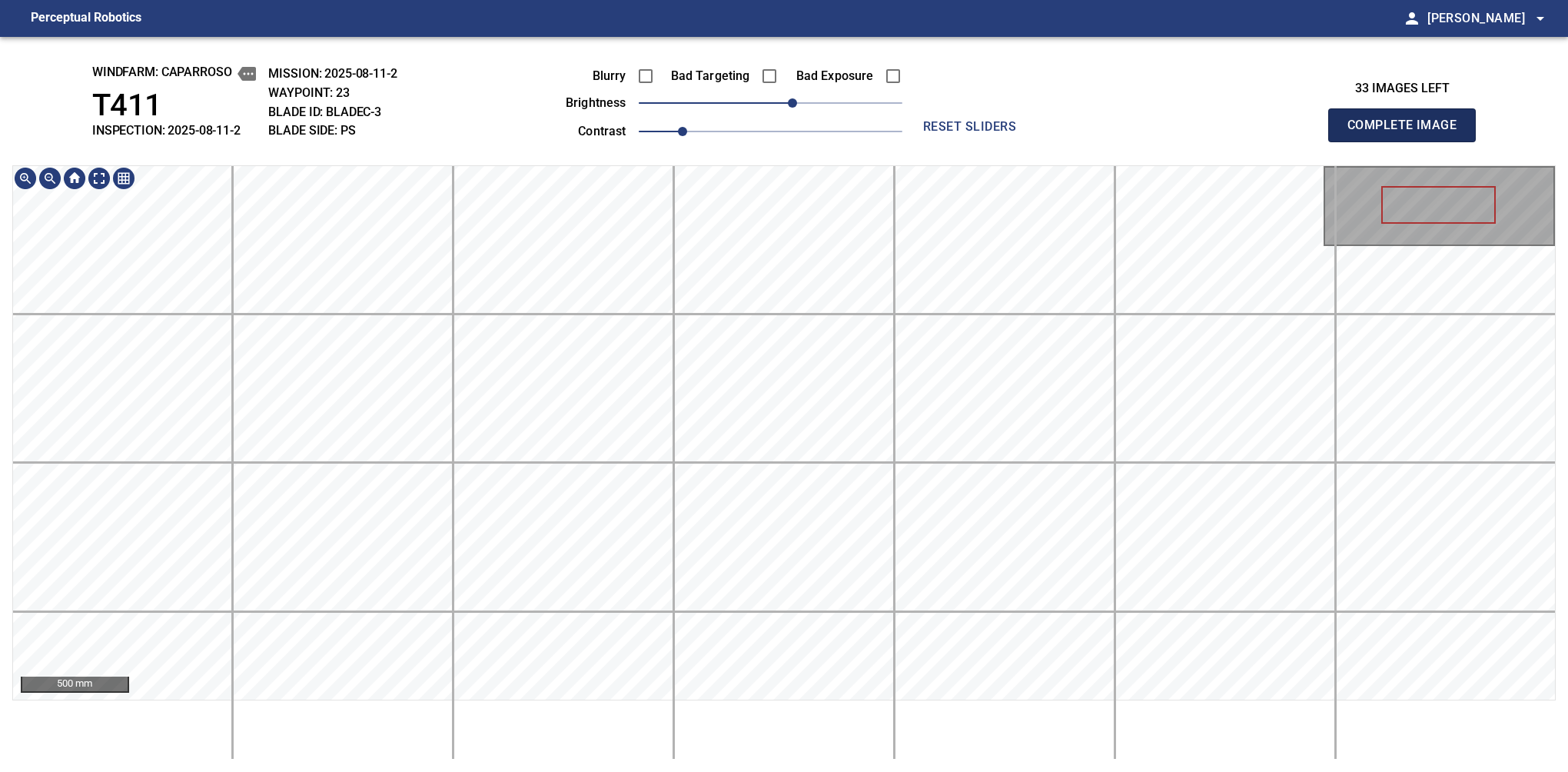
click at [1070, 129] on span "Complete Image" at bounding box center [1402, 126] width 114 height 22
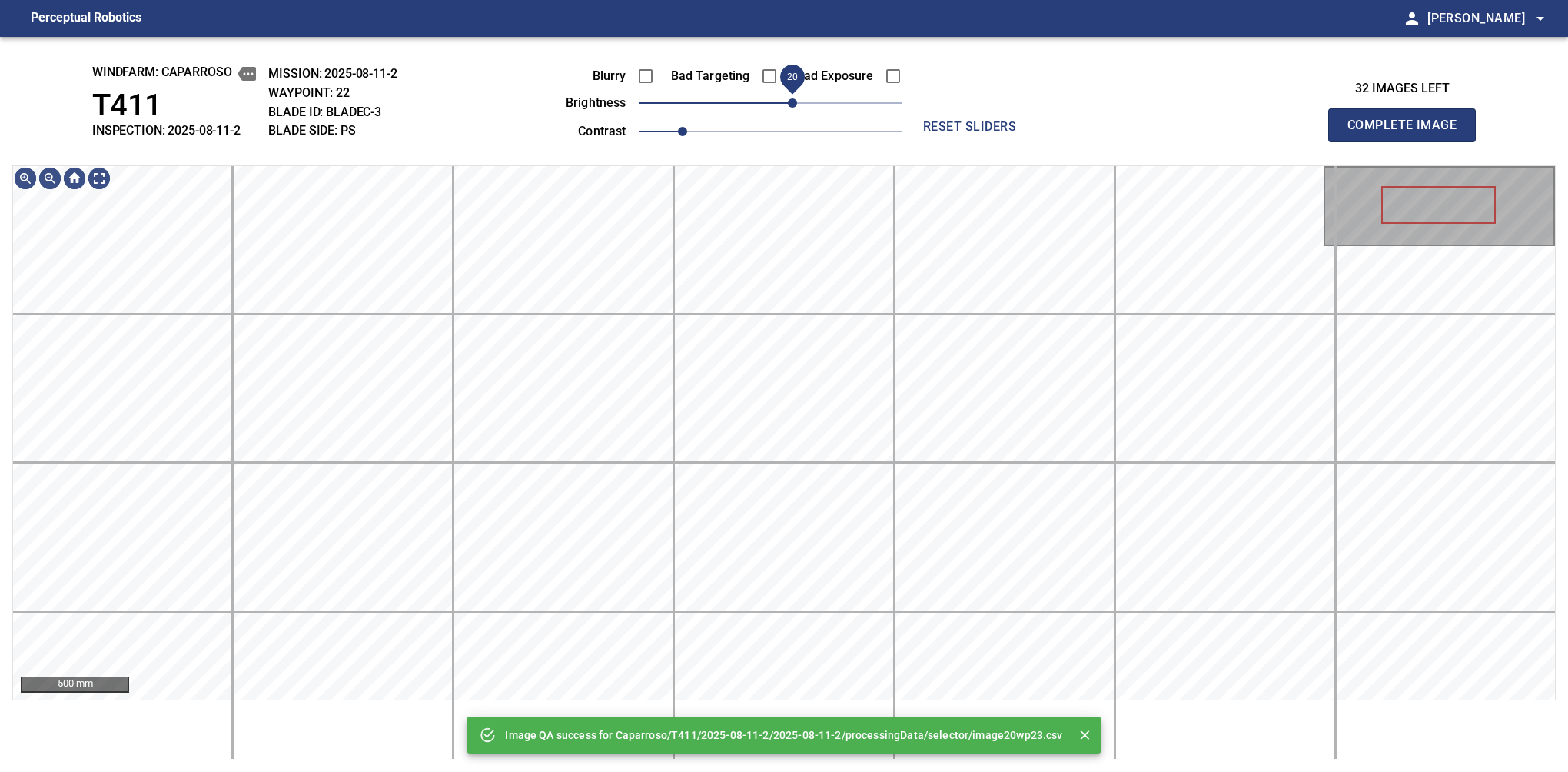
drag, startPoint x: 768, startPoint y: 110, endPoint x: 789, endPoint y: 99, distance: 23.7
click at [789, 99] on span "20" at bounding box center [793, 103] width 9 height 9
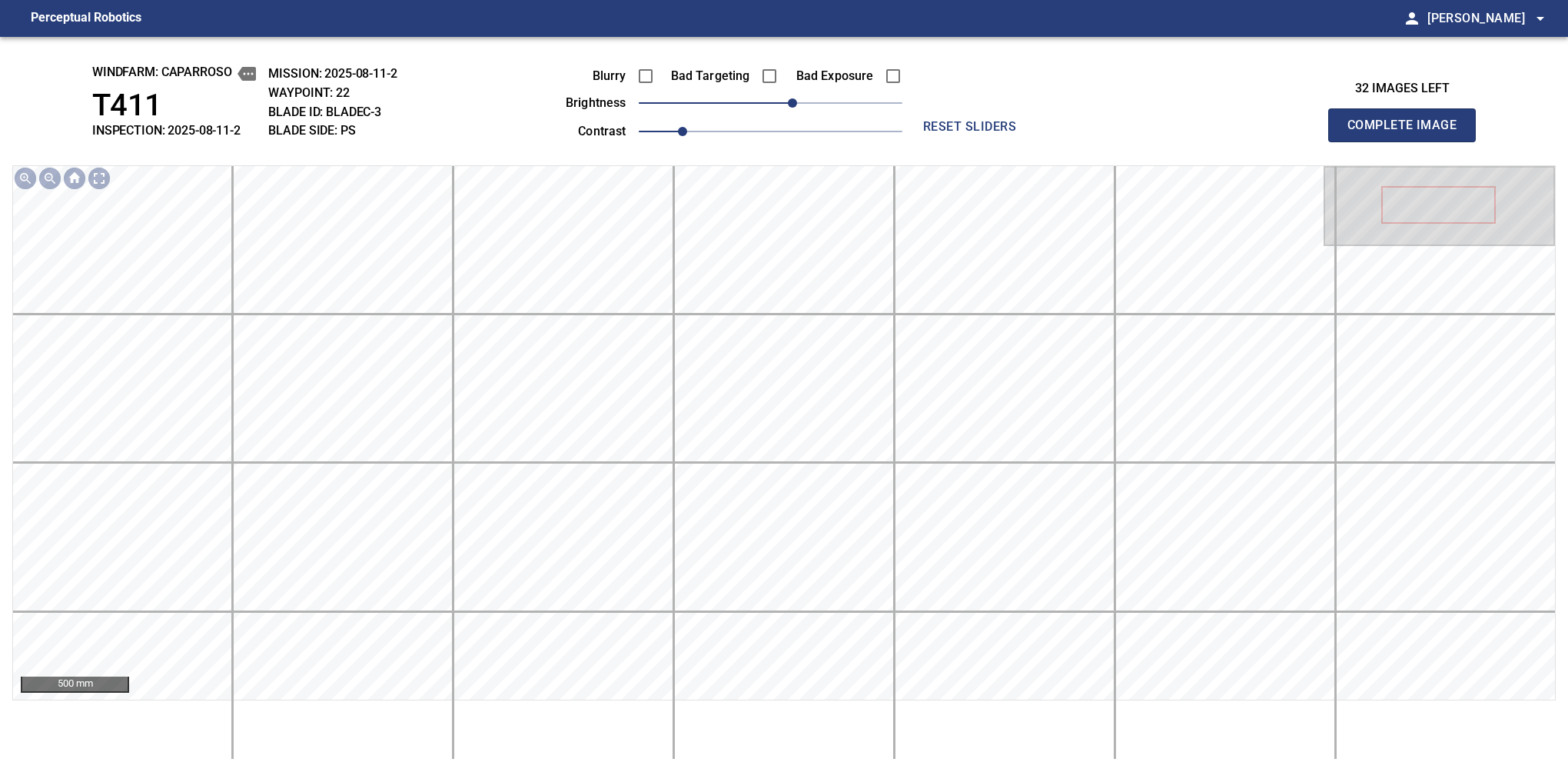
click at [1070, 129] on span "Complete Image" at bounding box center [1402, 126] width 114 height 22
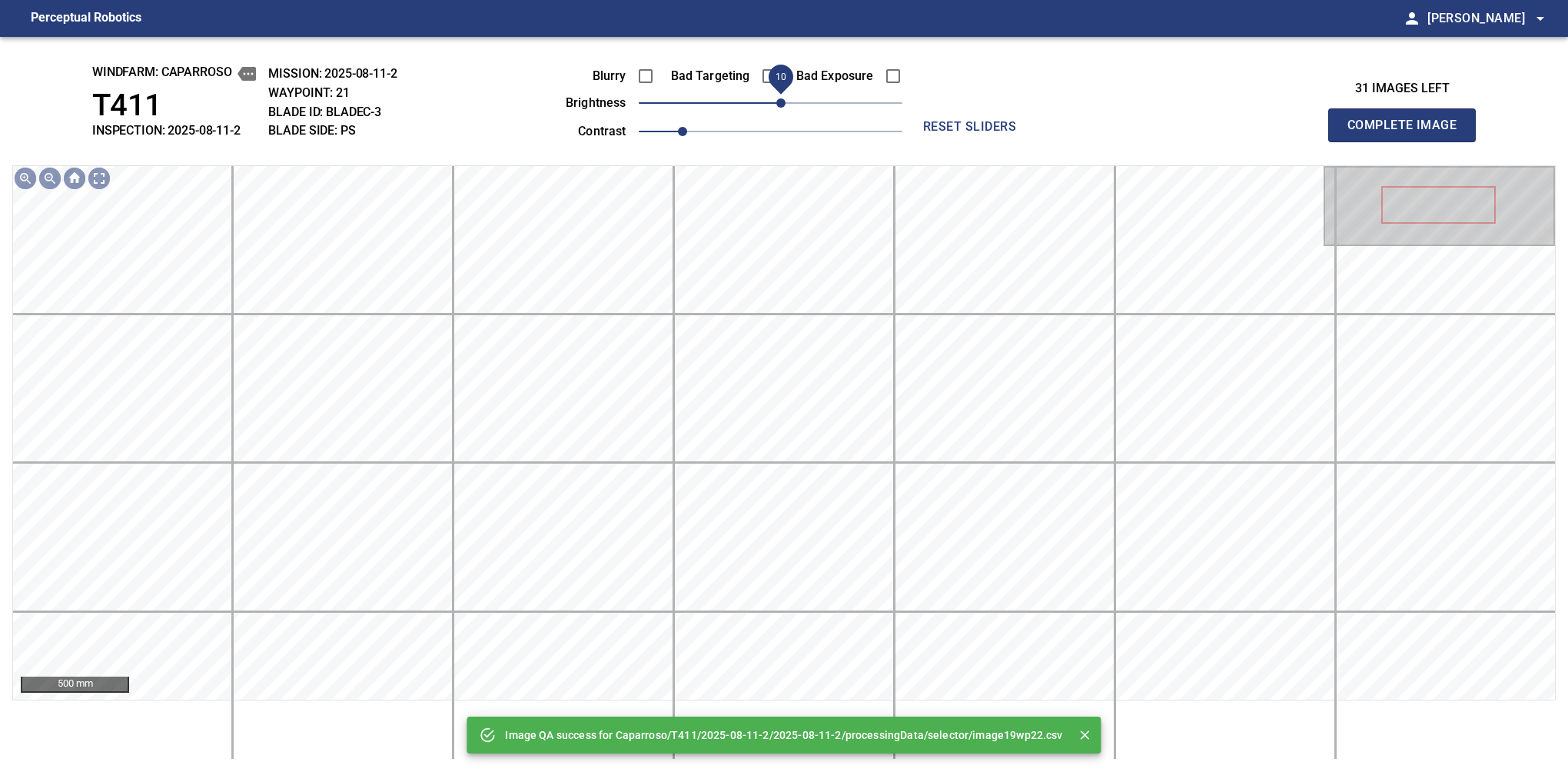
click at [783, 99] on span "10" at bounding box center [781, 103] width 9 height 9
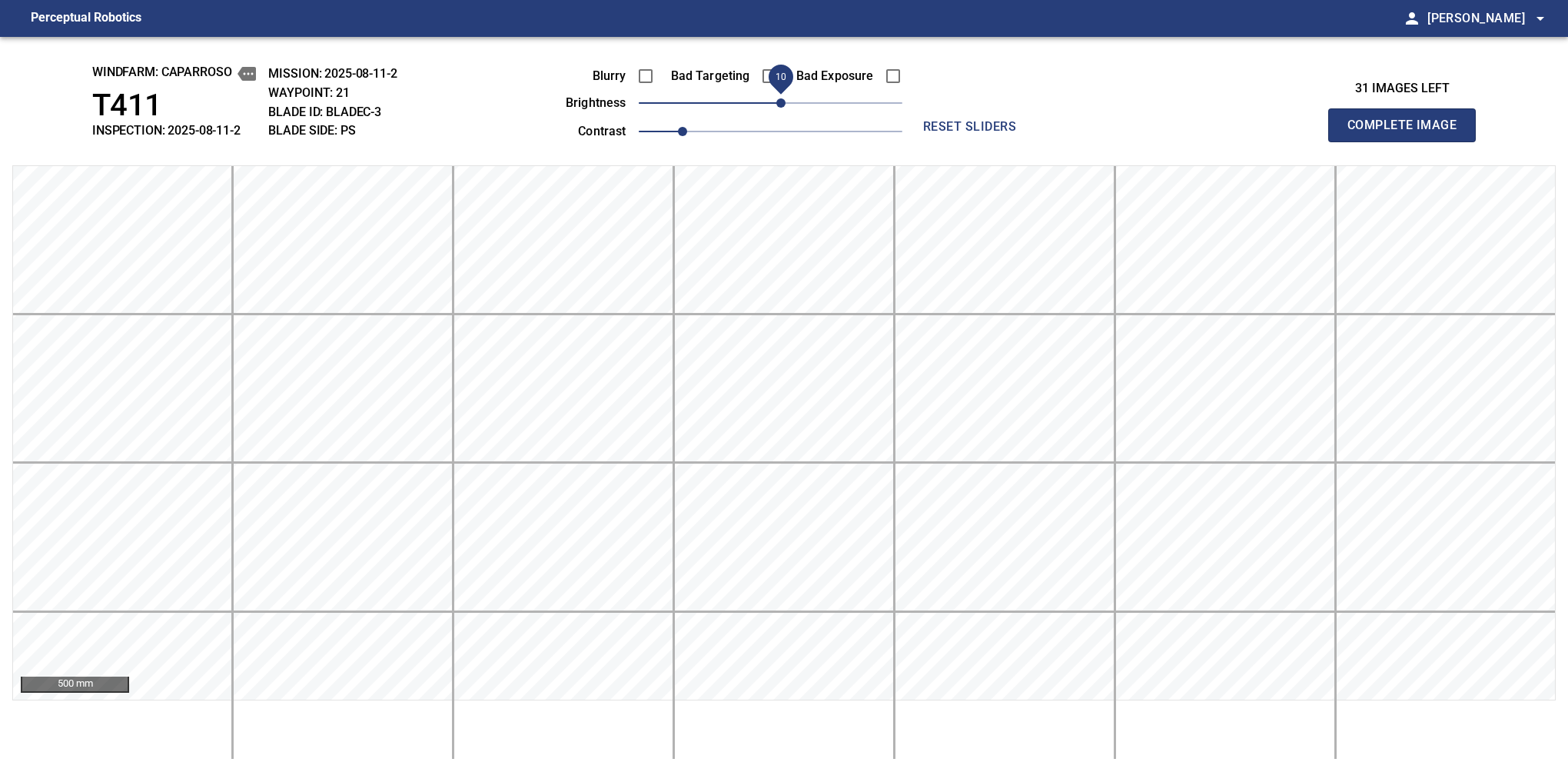
click at [1070, 129] on span "Complete Image" at bounding box center [1402, 126] width 114 height 22
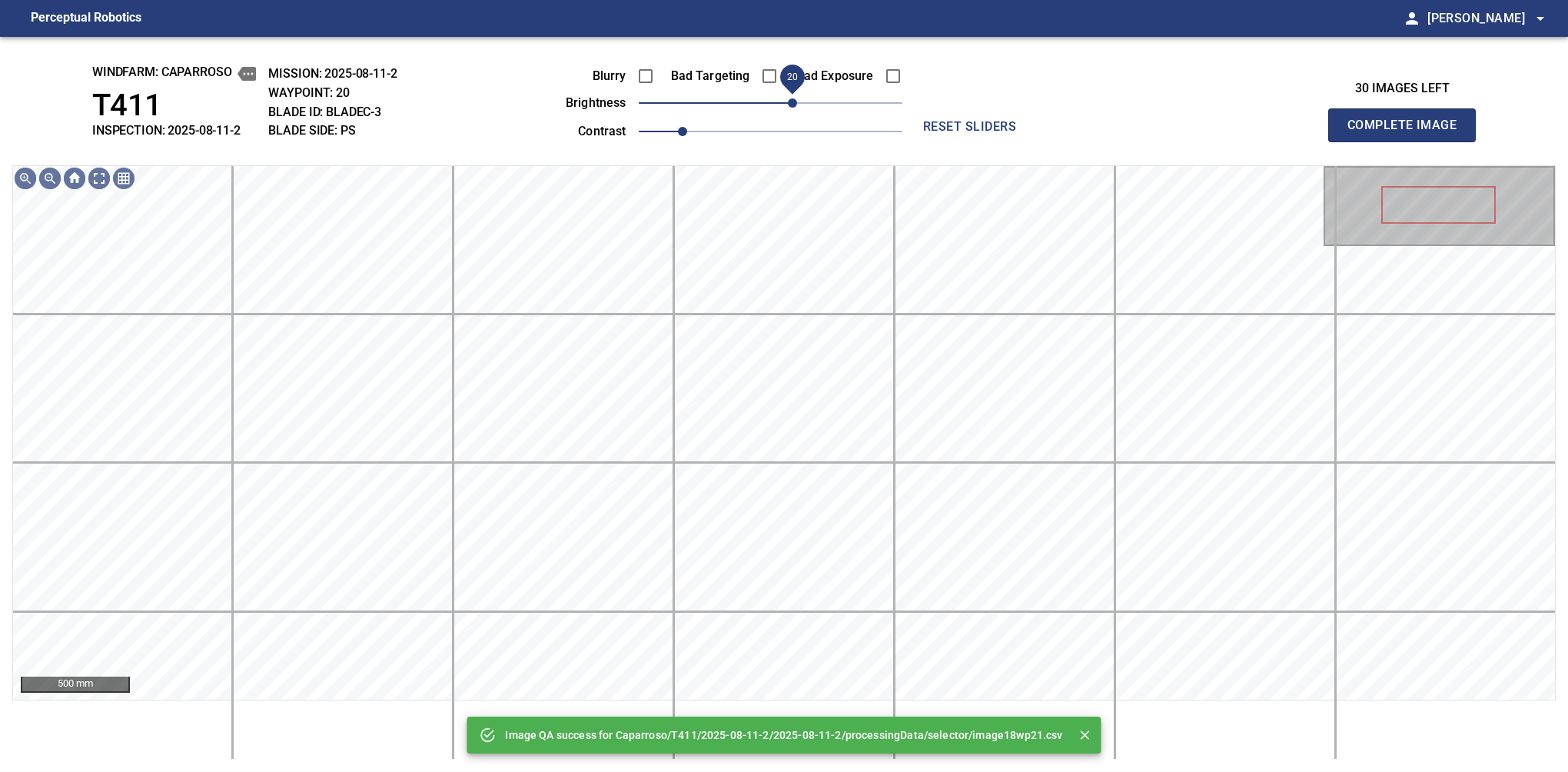
drag, startPoint x: 780, startPoint y: 102, endPoint x: 793, endPoint y: 96, distance: 14.3
click at [793, 99] on span "20" at bounding box center [793, 103] width 9 height 9
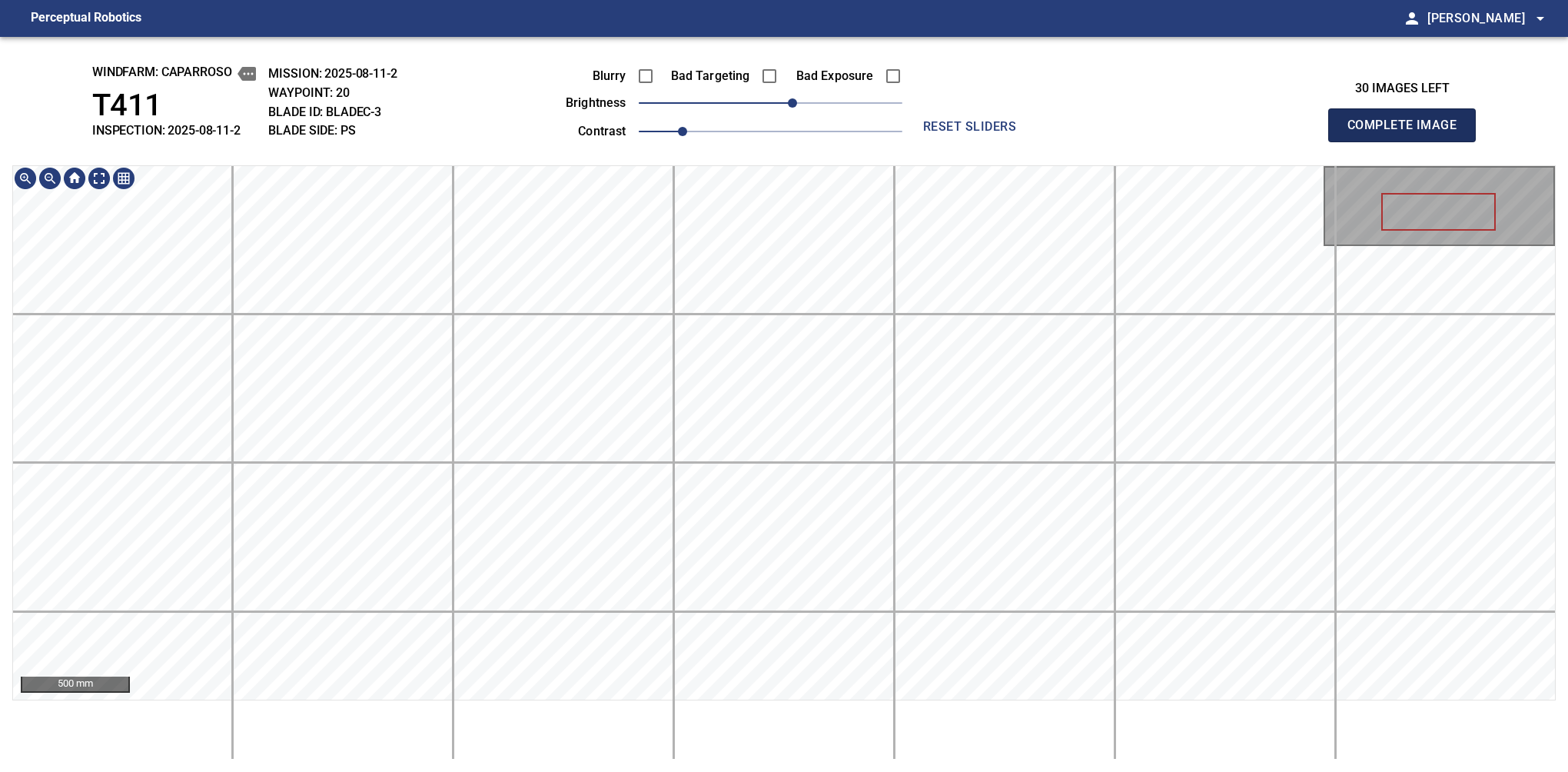
click at [1070, 129] on span "Complete Image" at bounding box center [1402, 126] width 114 height 22
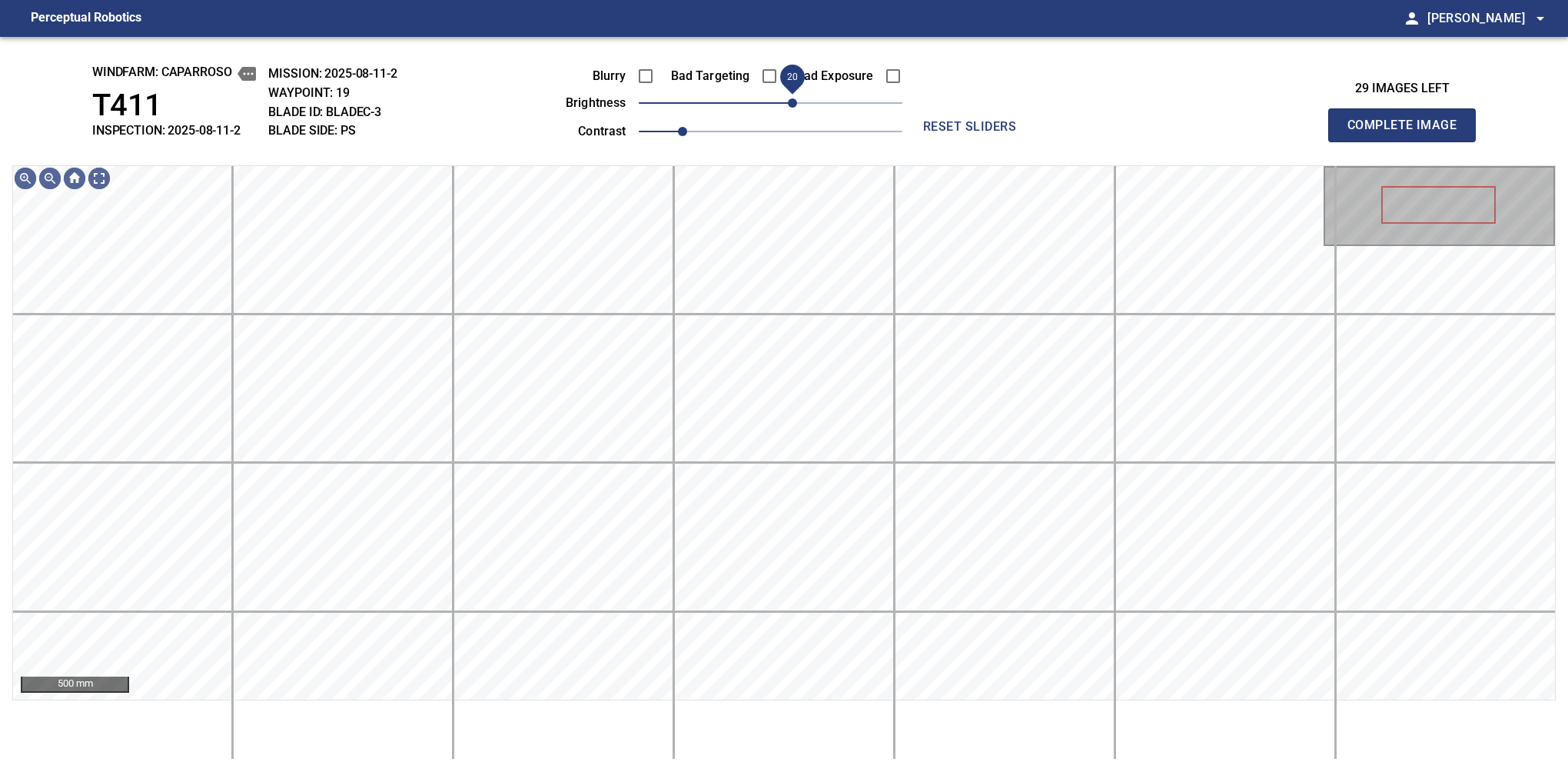
drag, startPoint x: 775, startPoint y: 104, endPoint x: 790, endPoint y: 102, distance: 15.1
click at [790, 102] on span "20" at bounding box center [793, 103] width 9 height 9
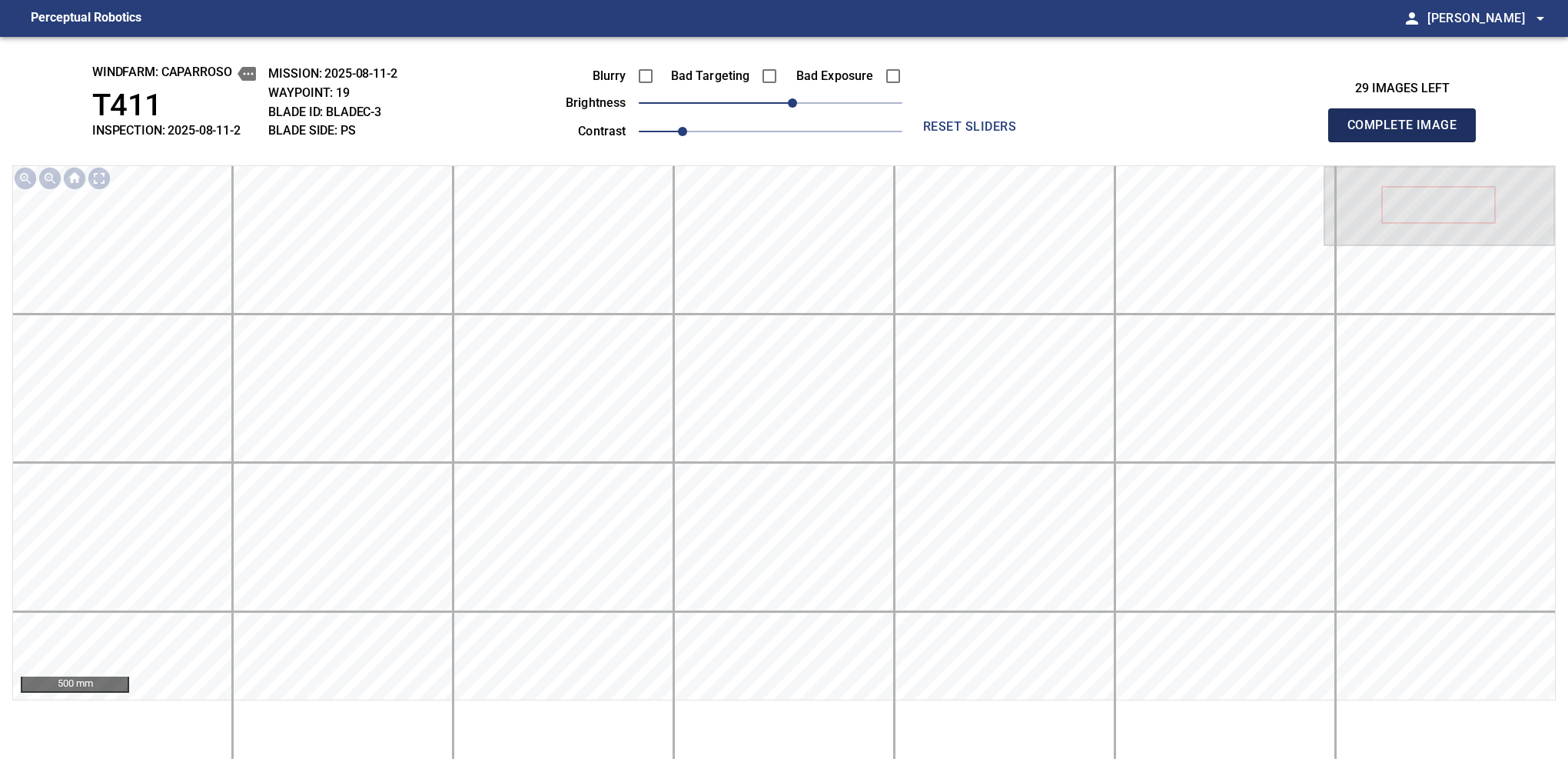
click at [1070, 129] on span "Complete Image" at bounding box center [1402, 126] width 114 height 22
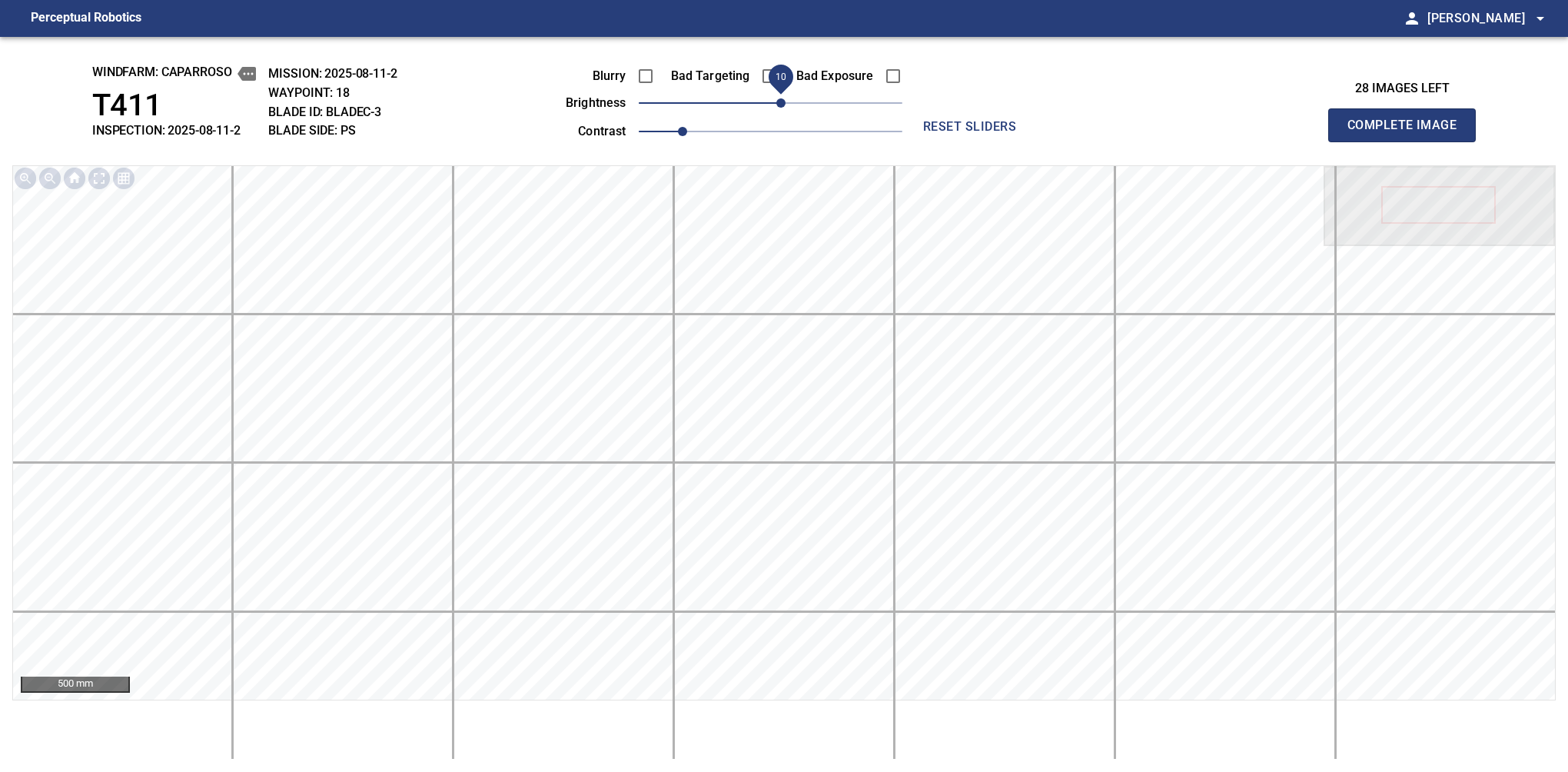
click at [786, 102] on span "10" at bounding box center [781, 103] width 9 height 9
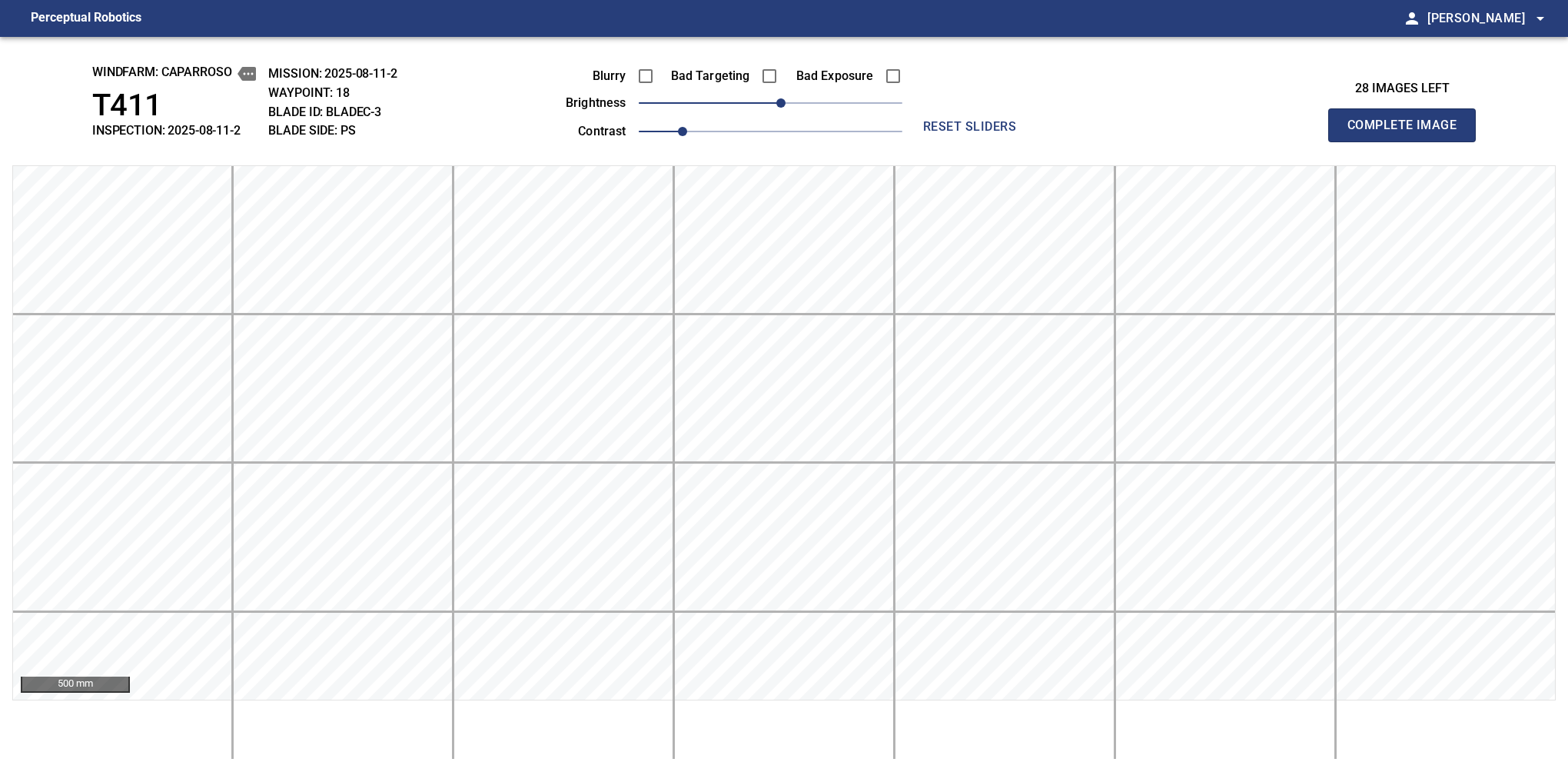
click at [1070, 129] on span "Complete Image" at bounding box center [1402, 126] width 114 height 22
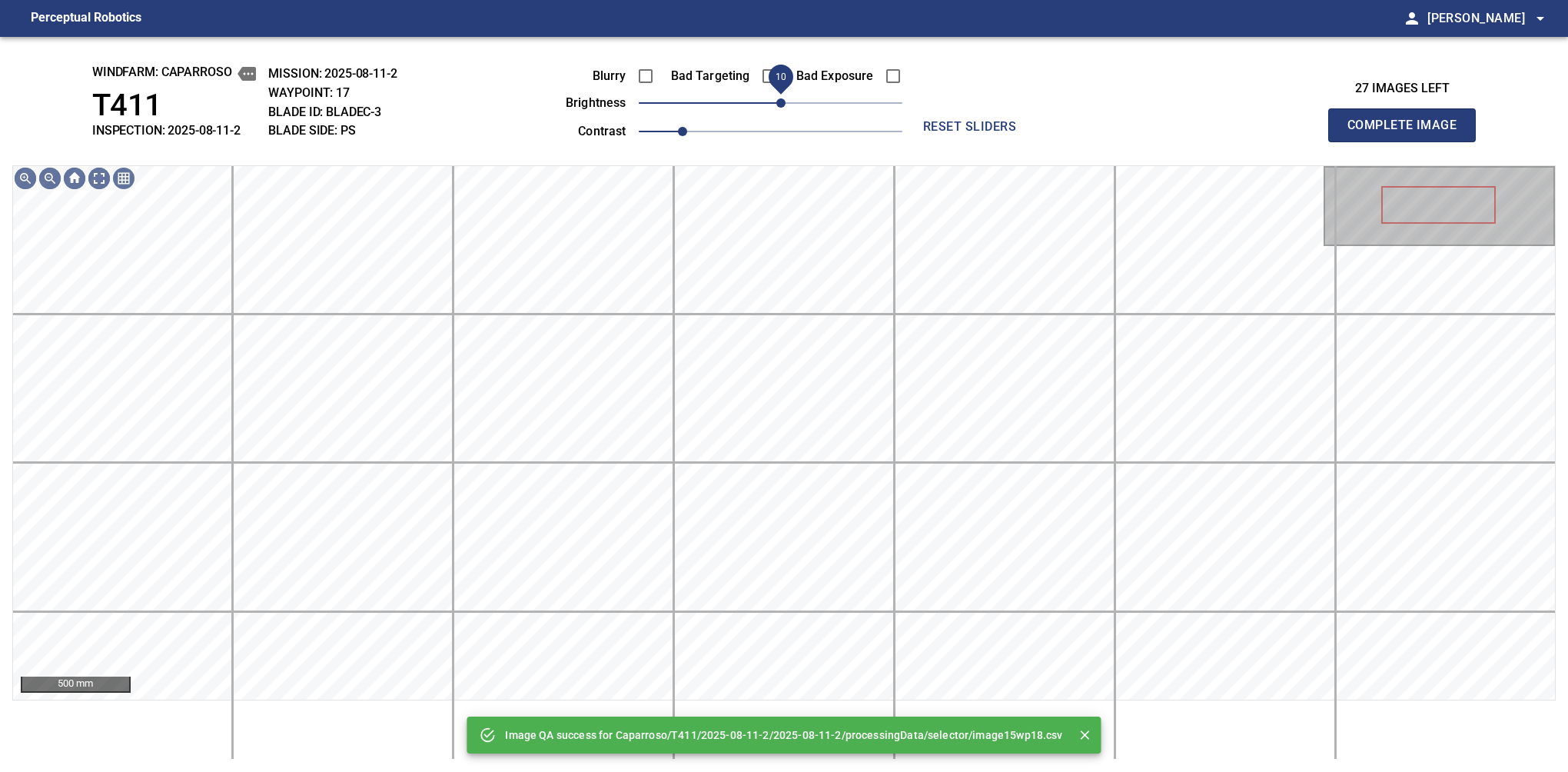
drag, startPoint x: 772, startPoint y: 104, endPoint x: 781, endPoint y: 102, distance: 9.2
click at [781, 102] on span "10" at bounding box center [781, 103] width 9 height 9
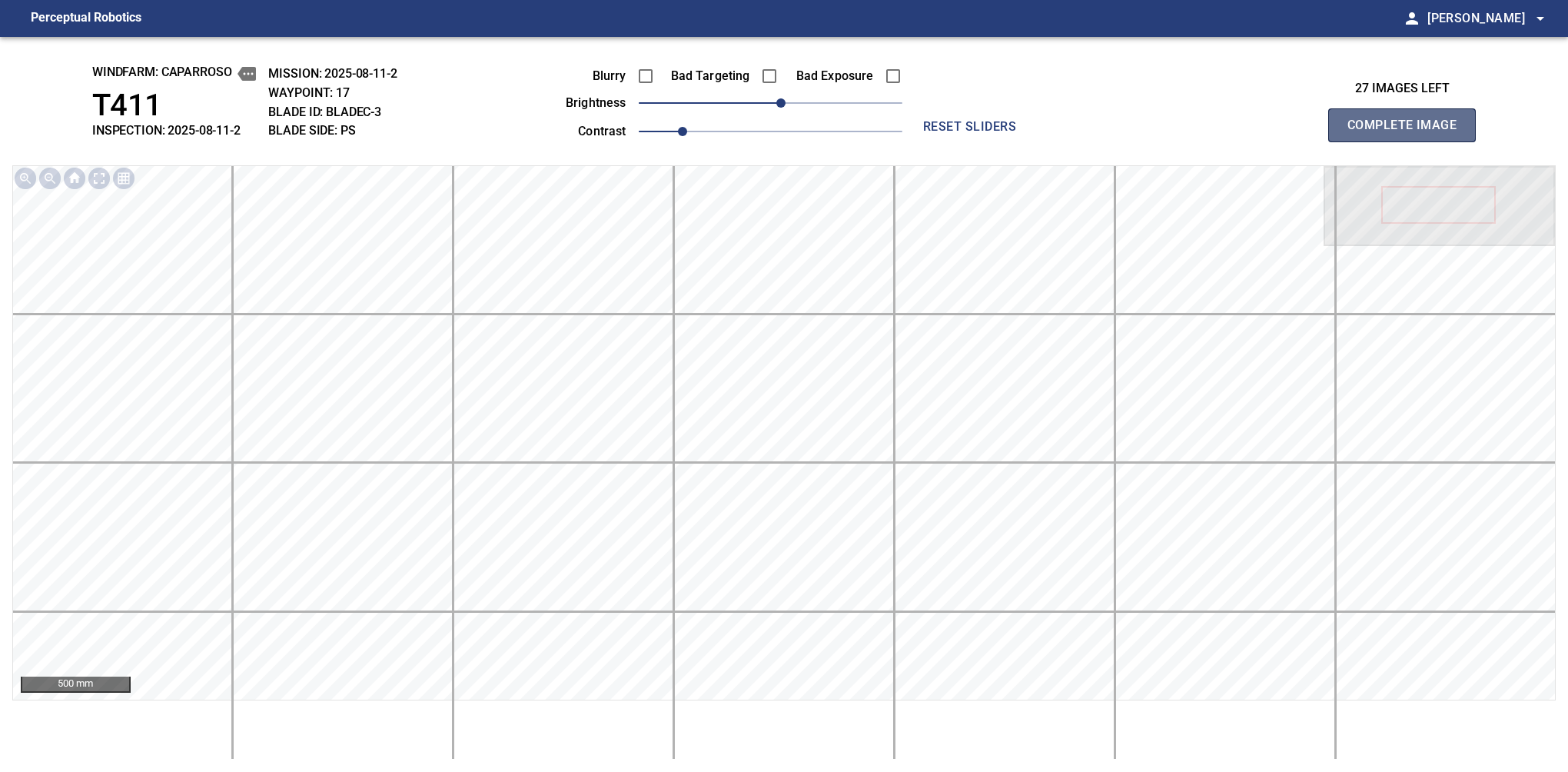
click at [1070, 129] on span "Complete Image" at bounding box center [1402, 126] width 114 height 22
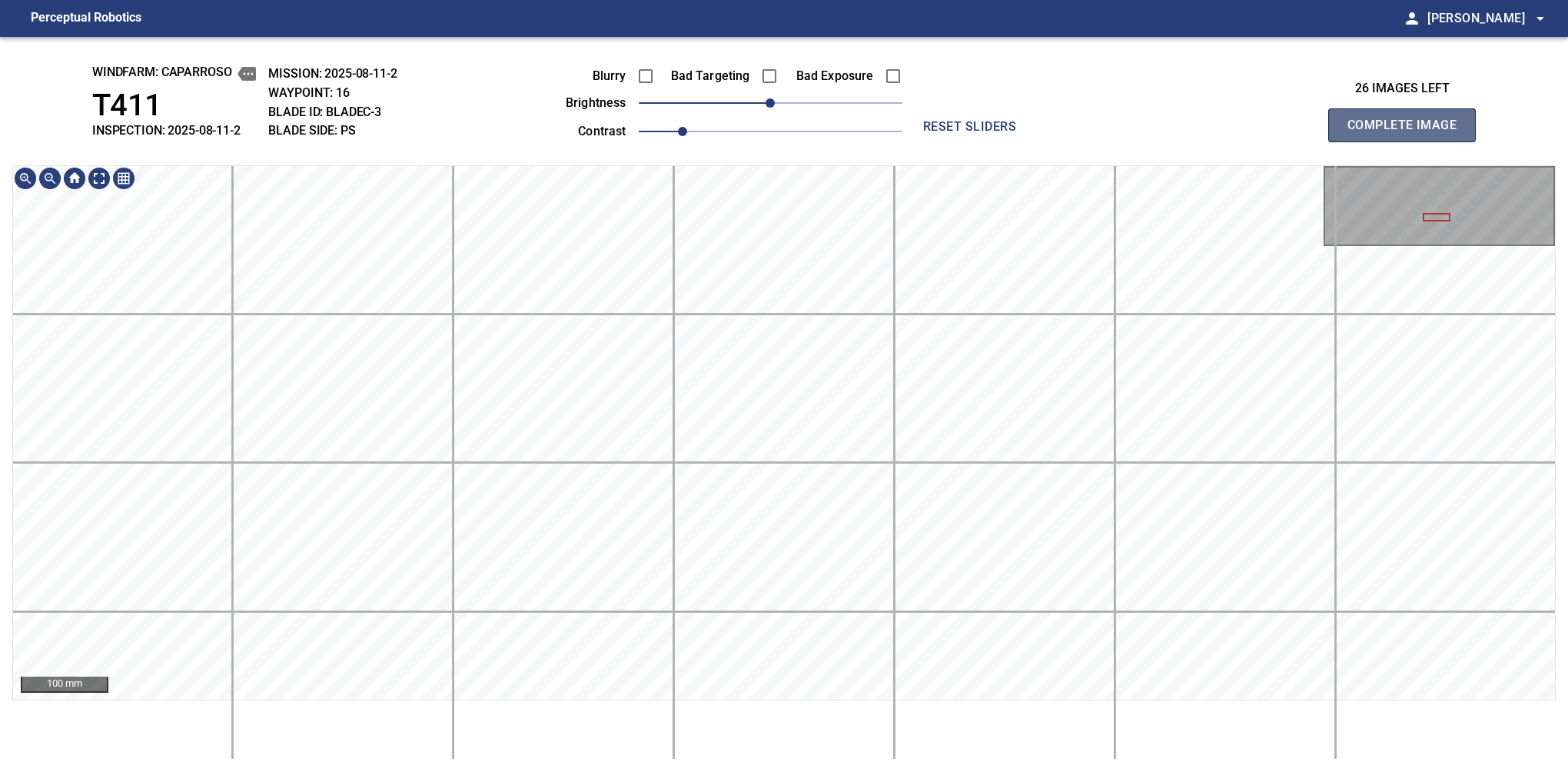
click at [1070, 129] on span "Complete Image" at bounding box center [1402, 126] width 114 height 22
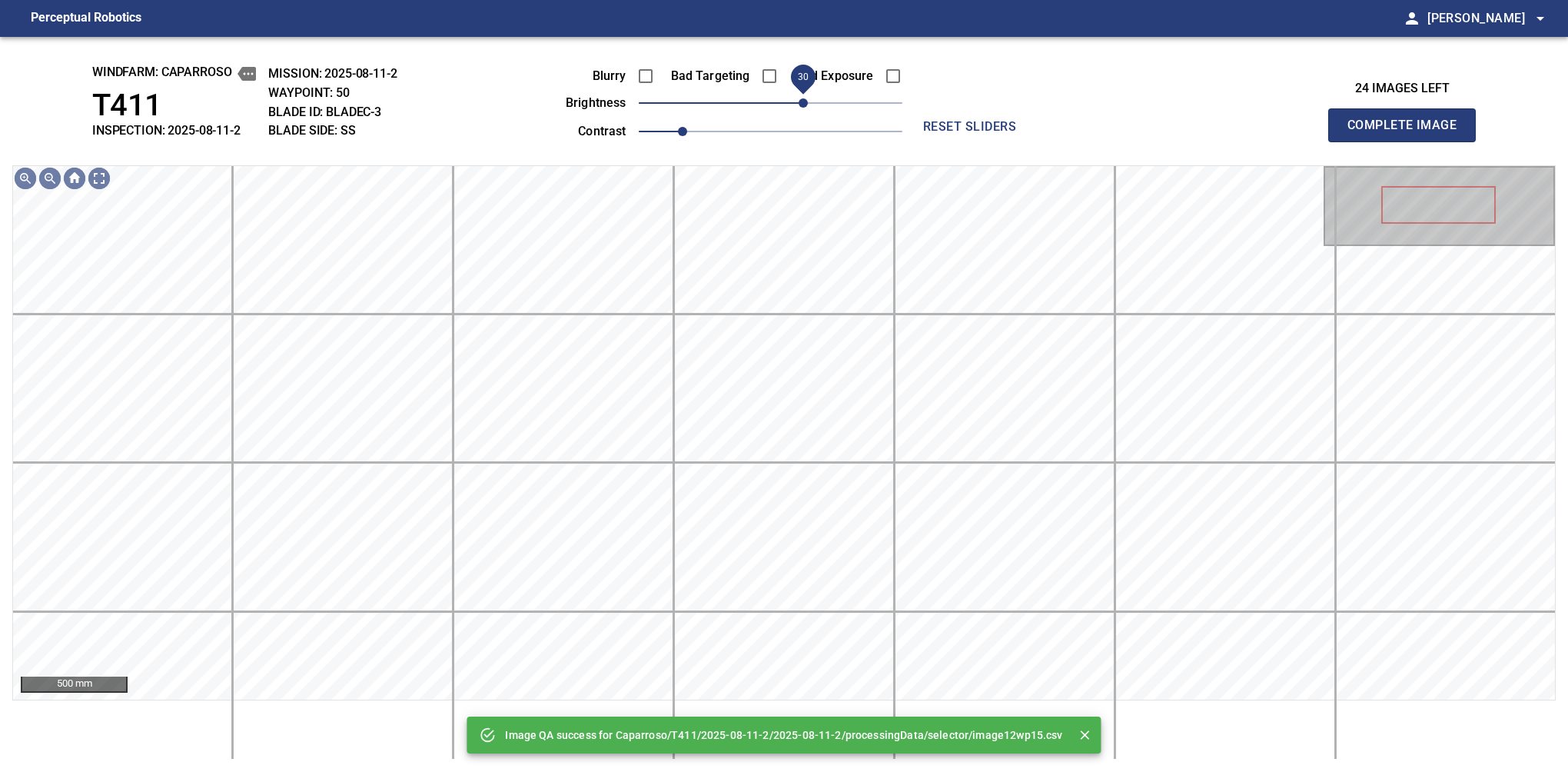
drag, startPoint x: 783, startPoint y: 99, endPoint x: 800, endPoint y: 99, distance: 17.0
click at [800, 99] on span "30" at bounding box center [803, 103] width 9 height 9
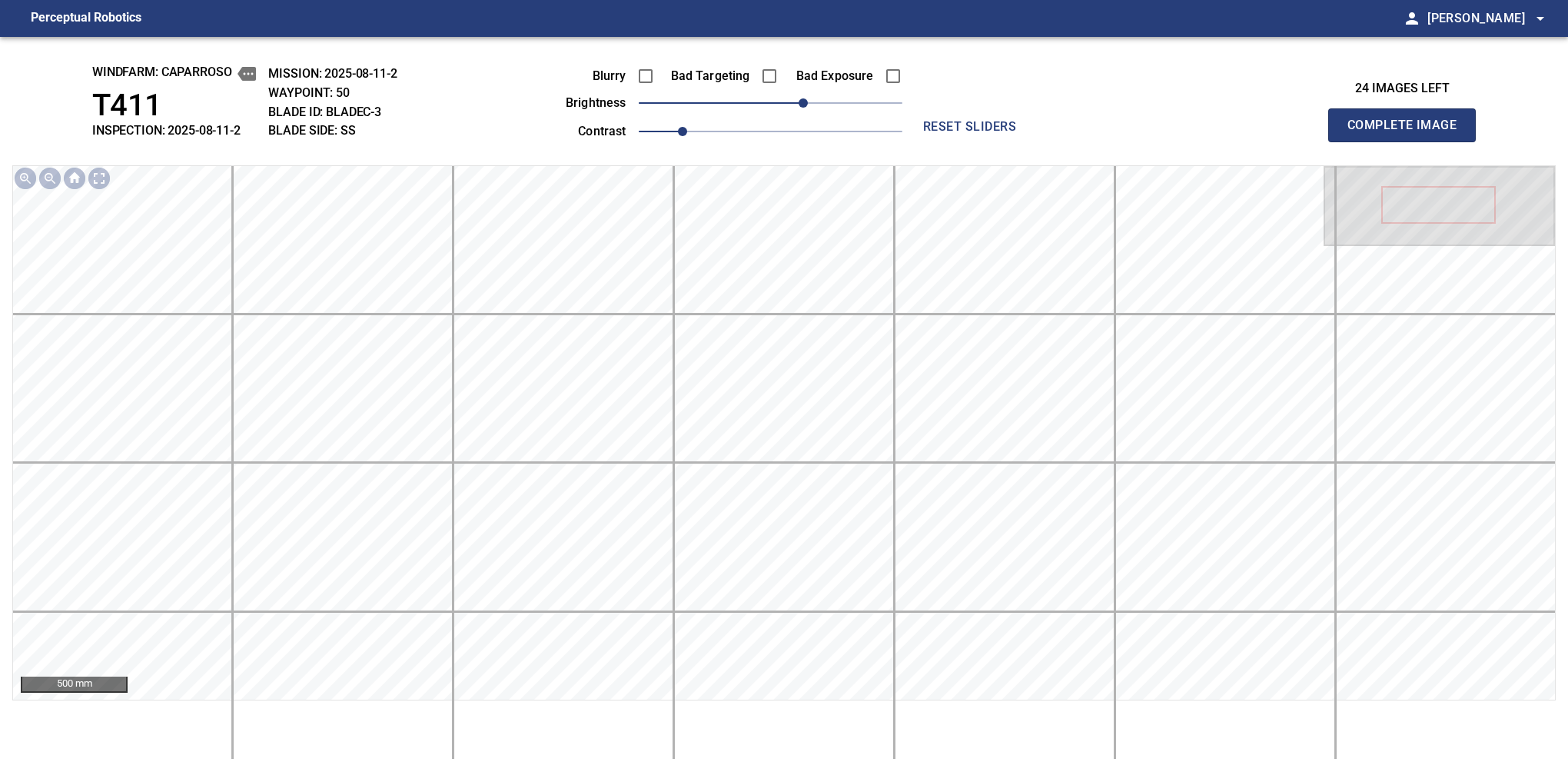
click at [1070, 129] on span "Complete Image" at bounding box center [1402, 126] width 114 height 22
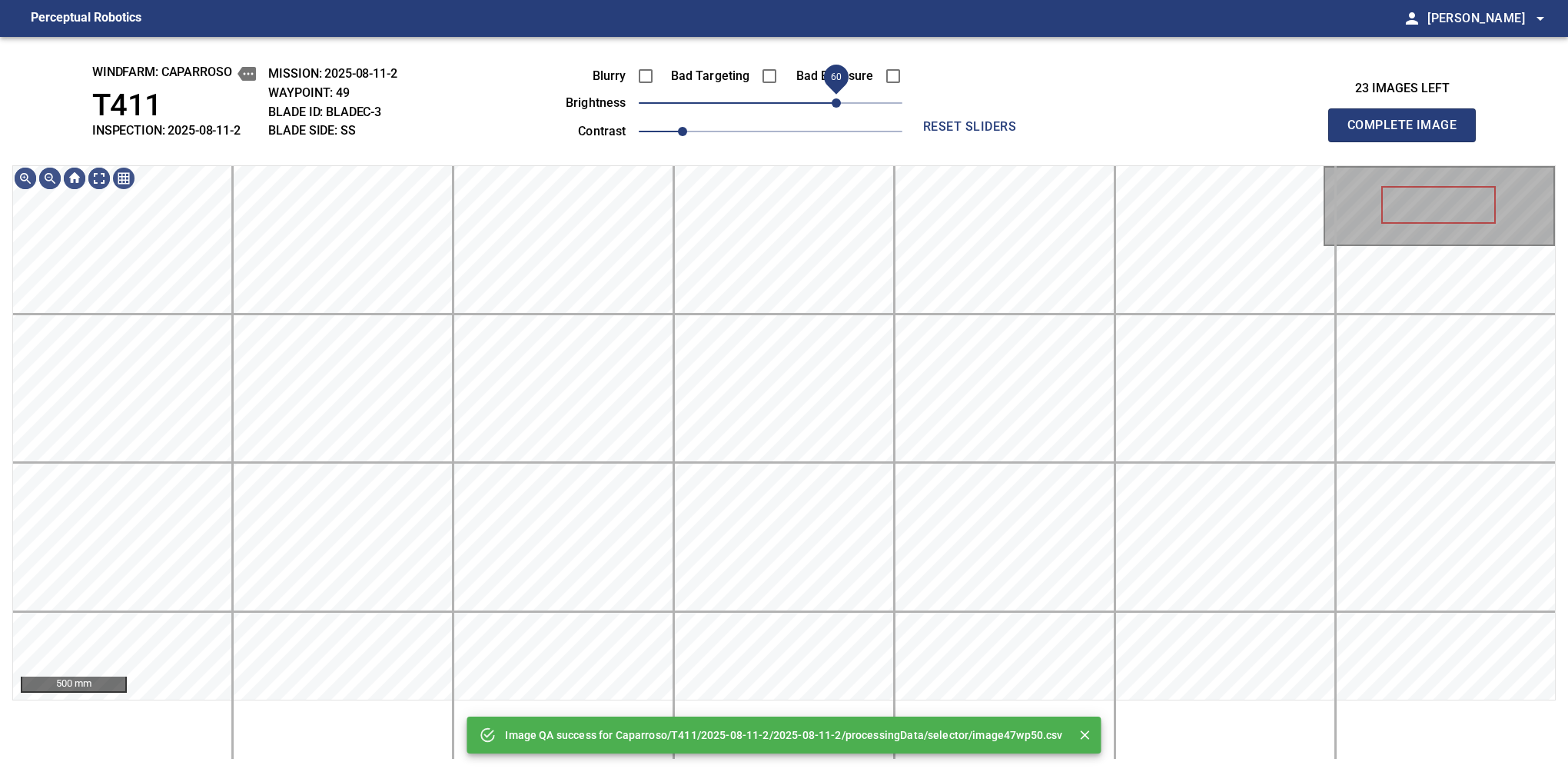
drag, startPoint x: 800, startPoint y: 99, endPoint x: 833, endPoint y: 99, distance: 33.0
click at [833, 99] on span "60" at bounding box center [771, 103] width 264 height 22
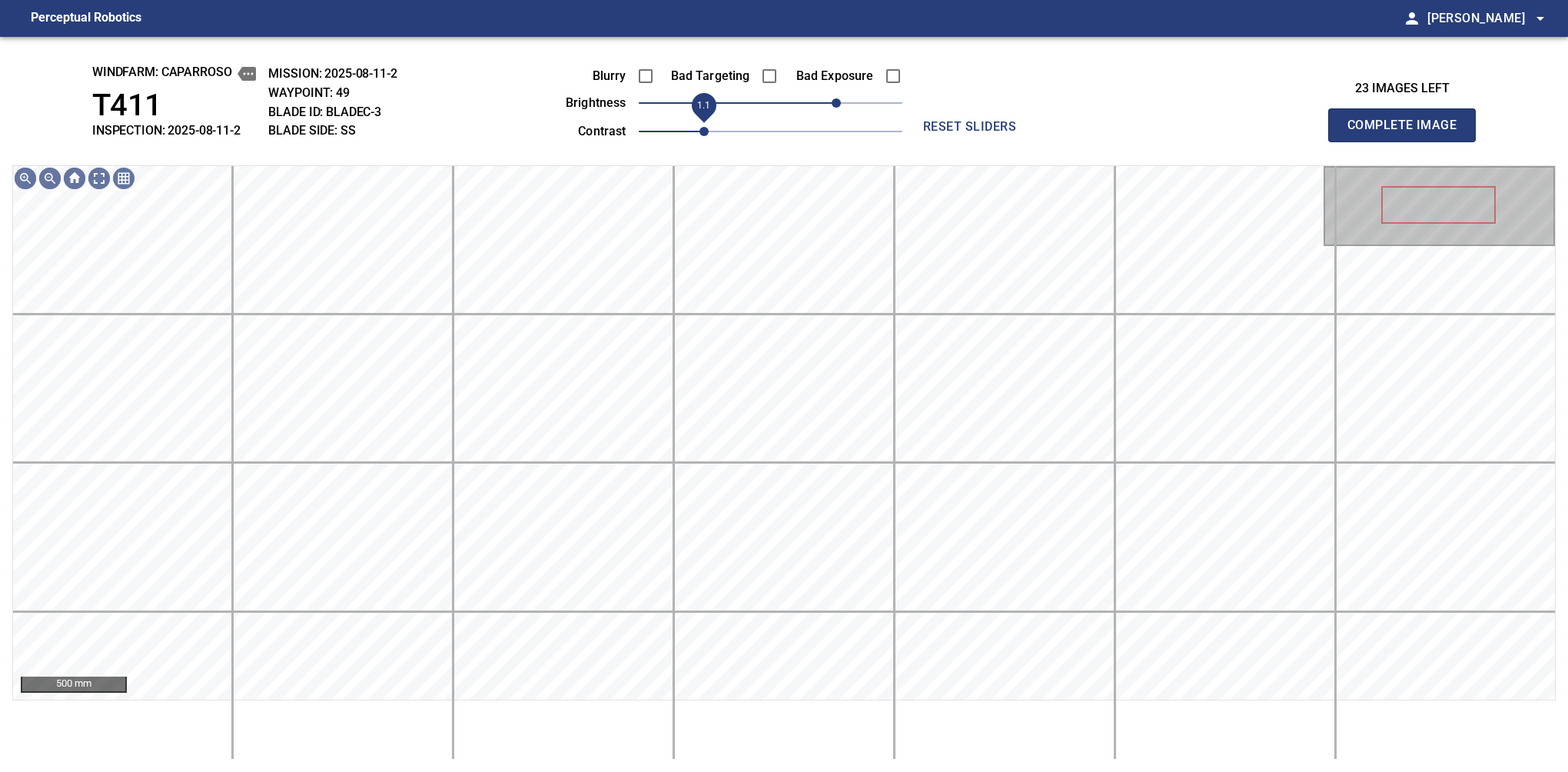
click at [702, 132] on span "1.1" at bounding box center [704, 131] width 9 height 9
click at [826, 107] on span "50" at bounding box center [824, 103] width 9 height 9
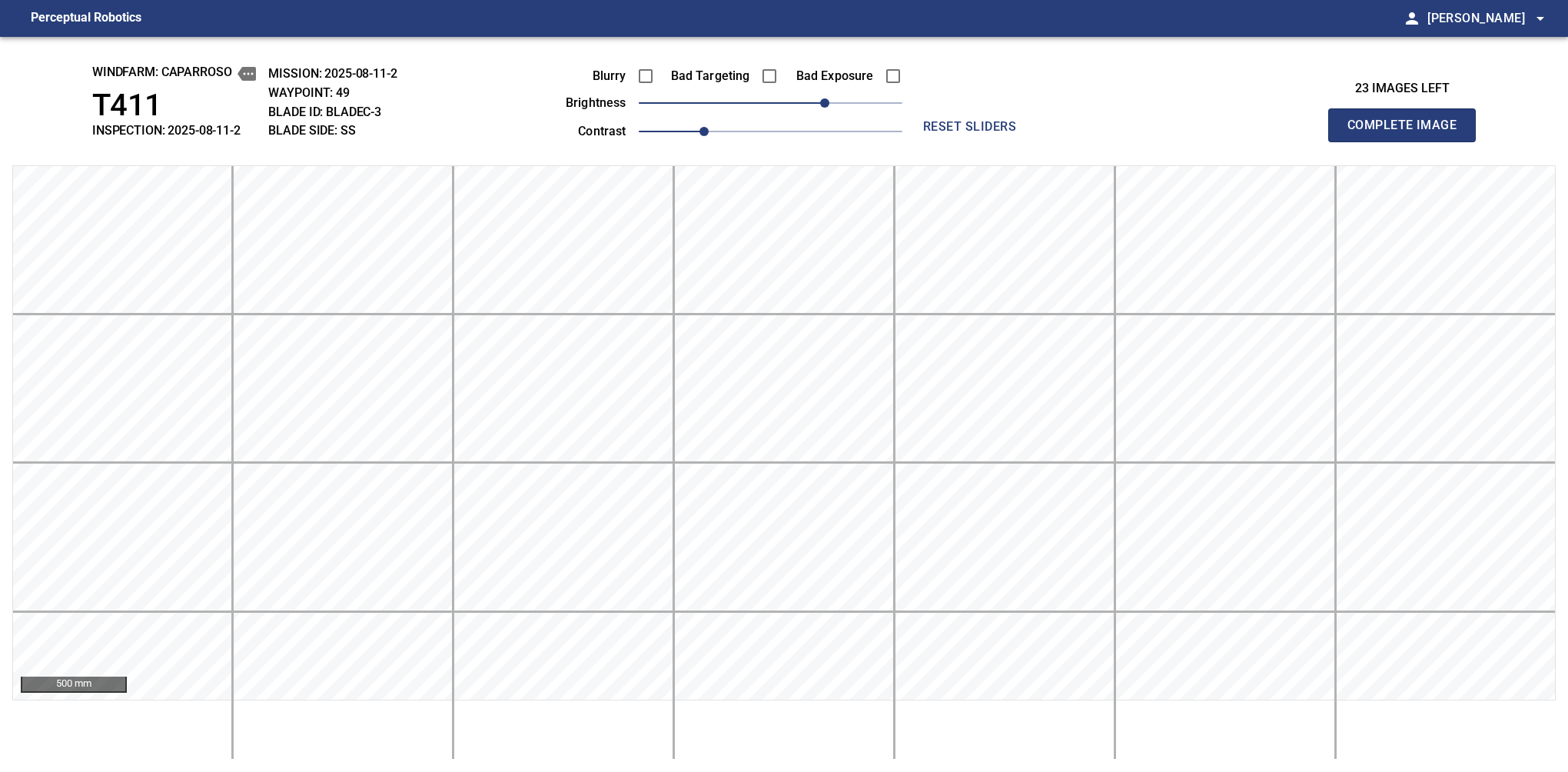
click at [1070, 129] on span "Complete Image" at bounding box center [1402, 126] width 114 height 22
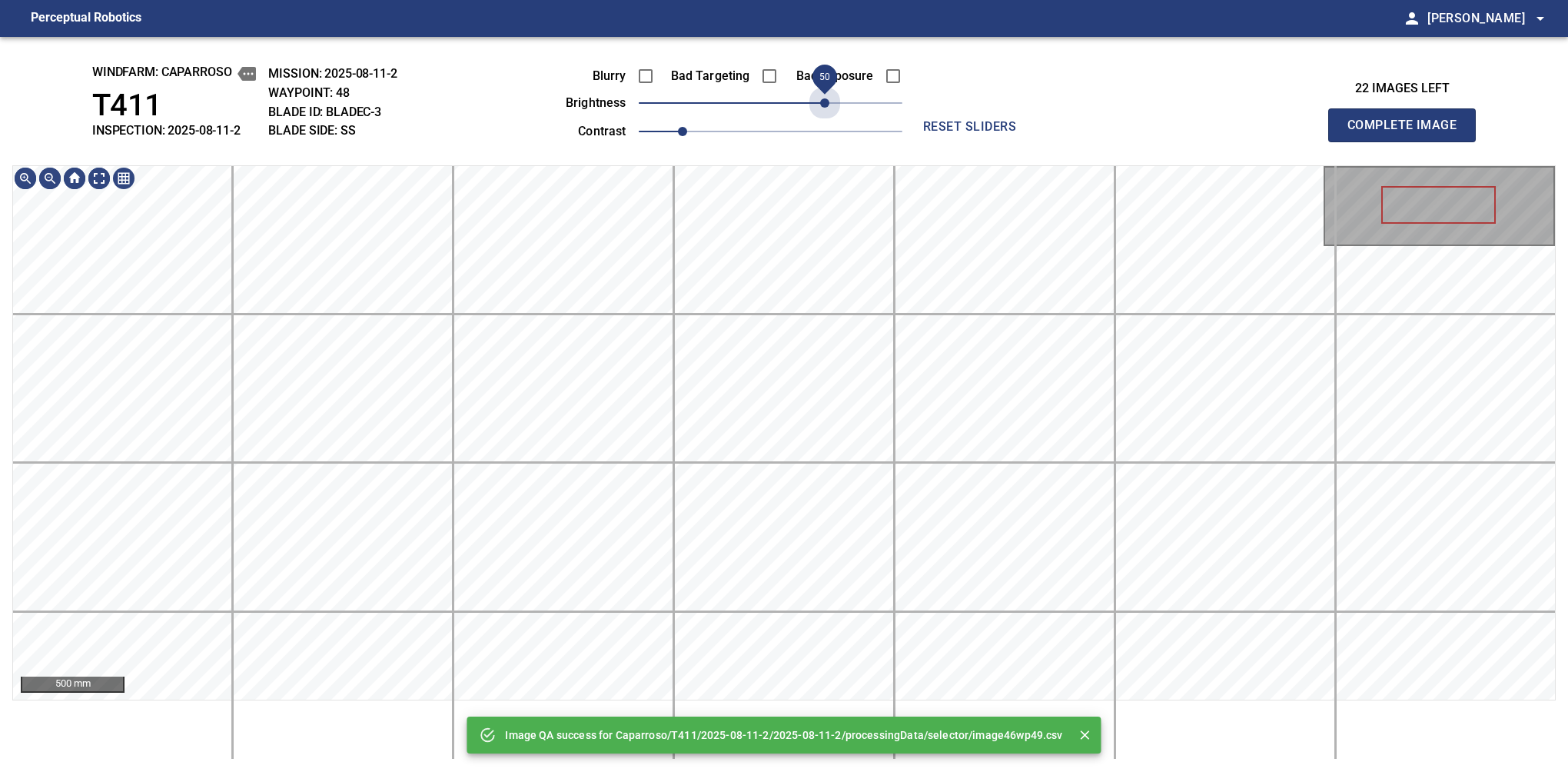
click at [826, 107] on span "50" at bounding box center [771, 103] width 264 height 22
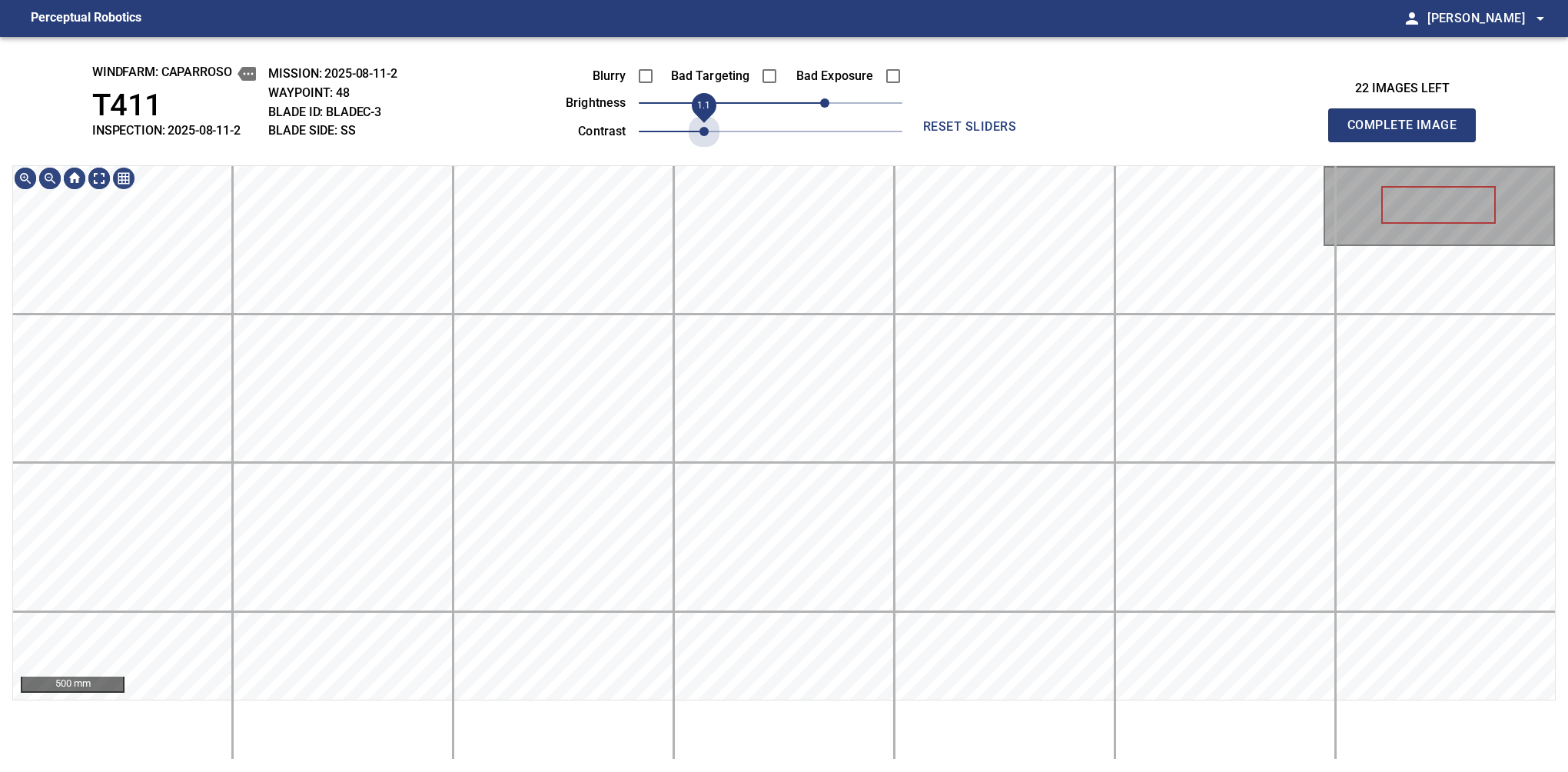
click at [702, 125] on span "1.1" at bounding box center [771, 131] width 264 height 22
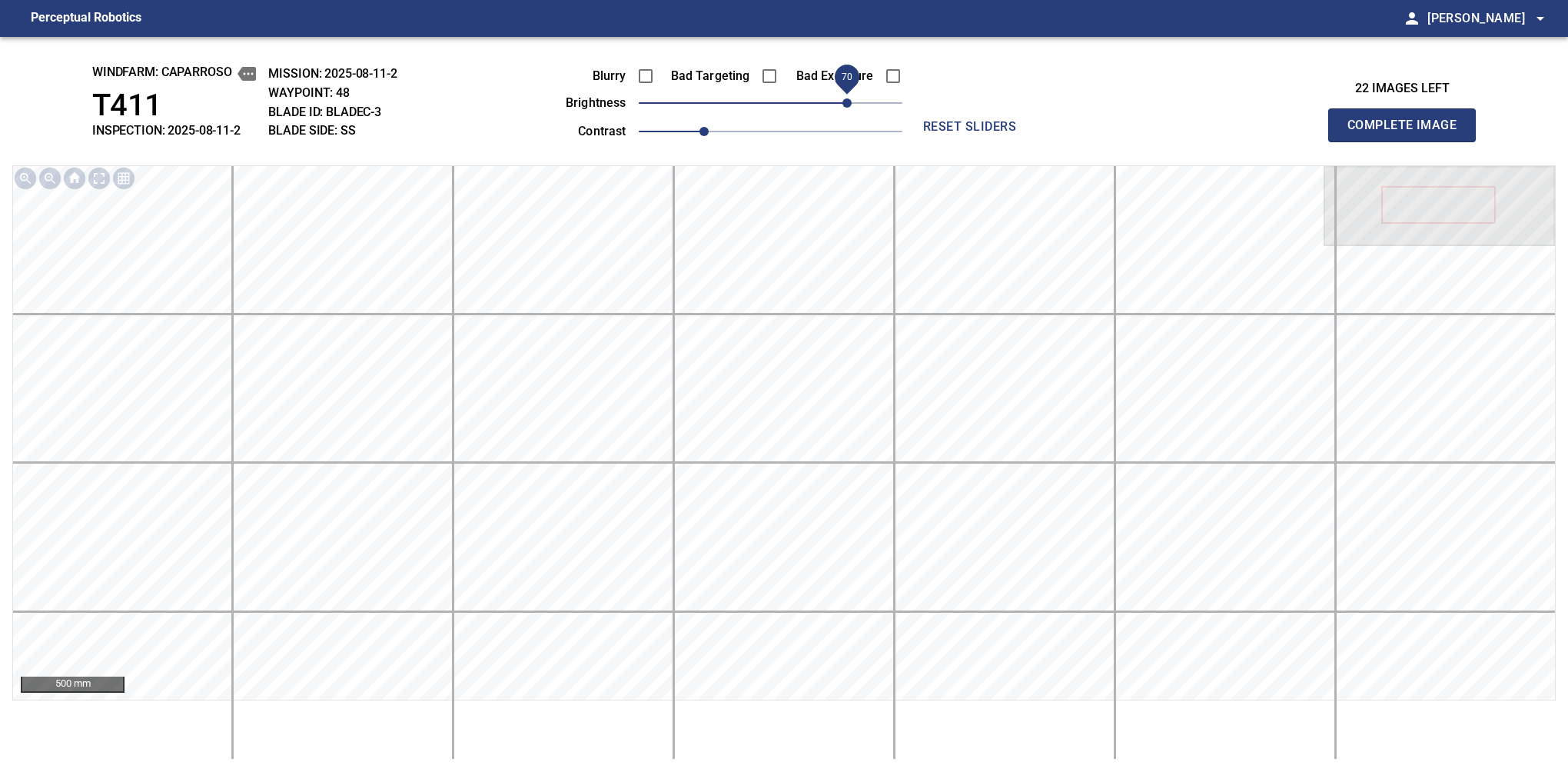
drag, startPoint x: 836, startPoint y: 102, endPoint x: 848, endPoint y: 102, distance: 12.0
click at [848, 102] on span "70" at bounding box center [847, 103] width 9 height 9
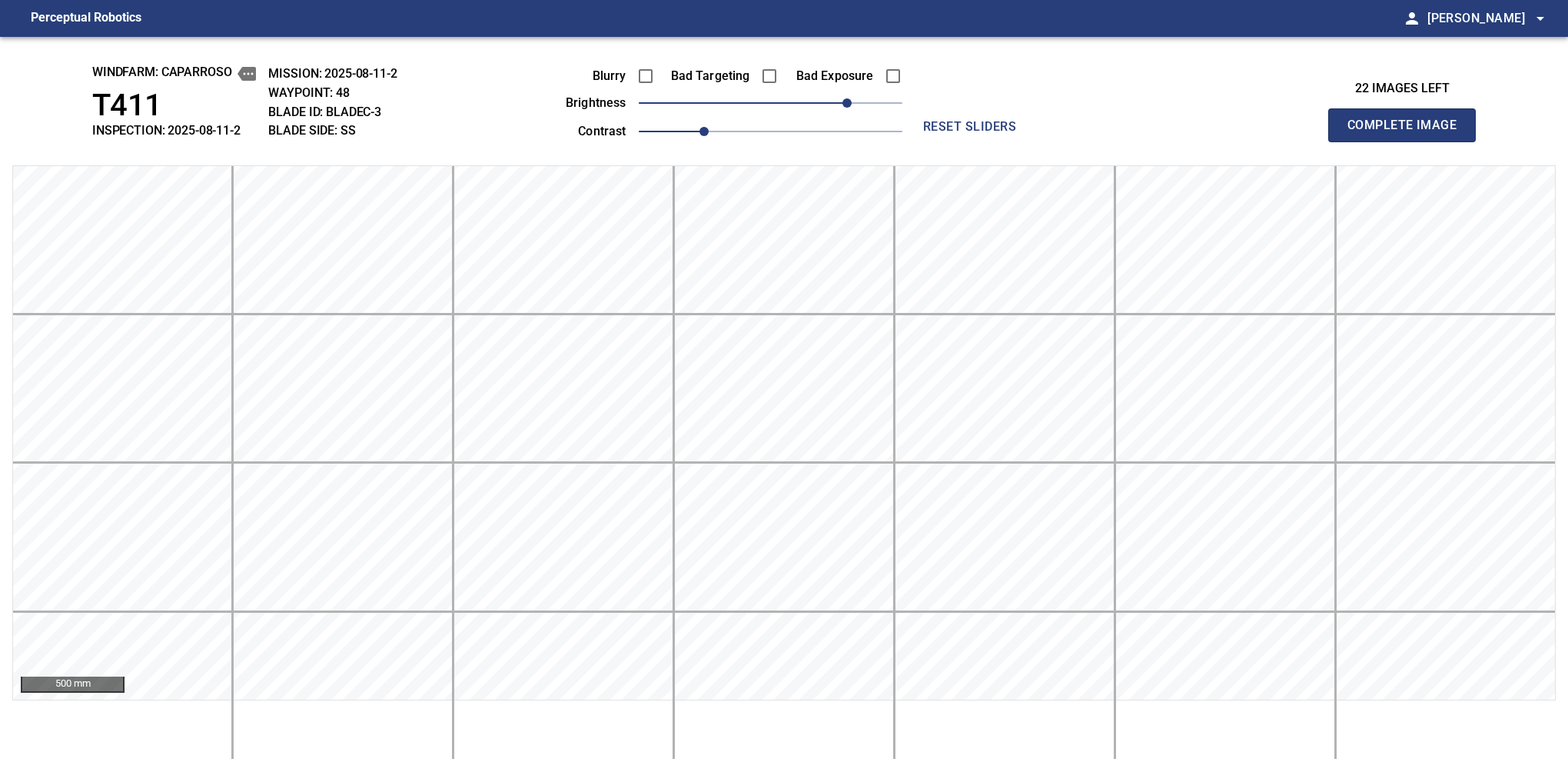
click at [1070, 129] on span "Complete Image" at bounding box center [1402, 126] width 114 height 22
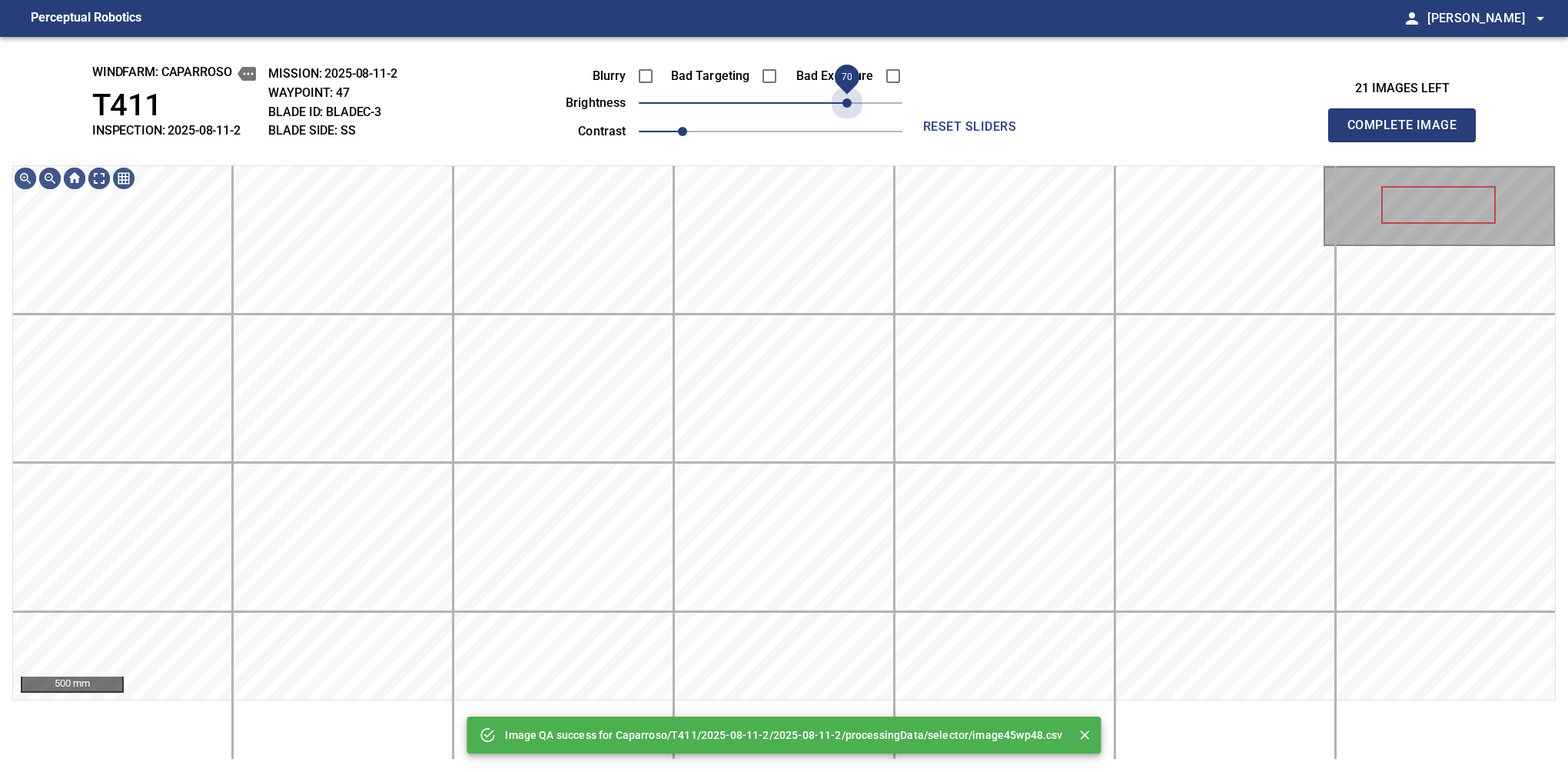
click at [848, 102] on span "70" at bounding box center [771, 103] width 264 height 22
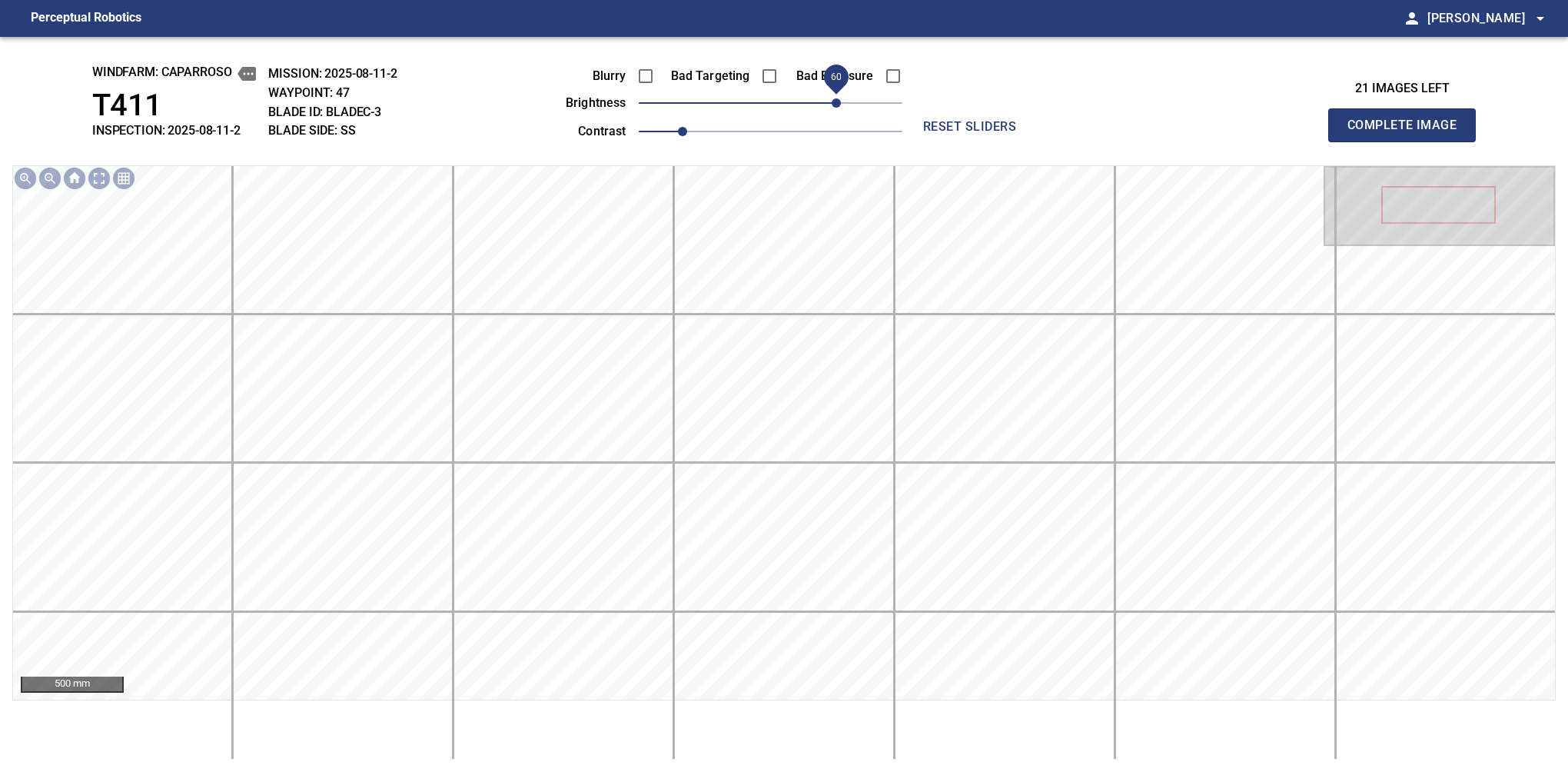
click at [839, 99] on span "60" at bounding box center [836, 103] width 9 height 9
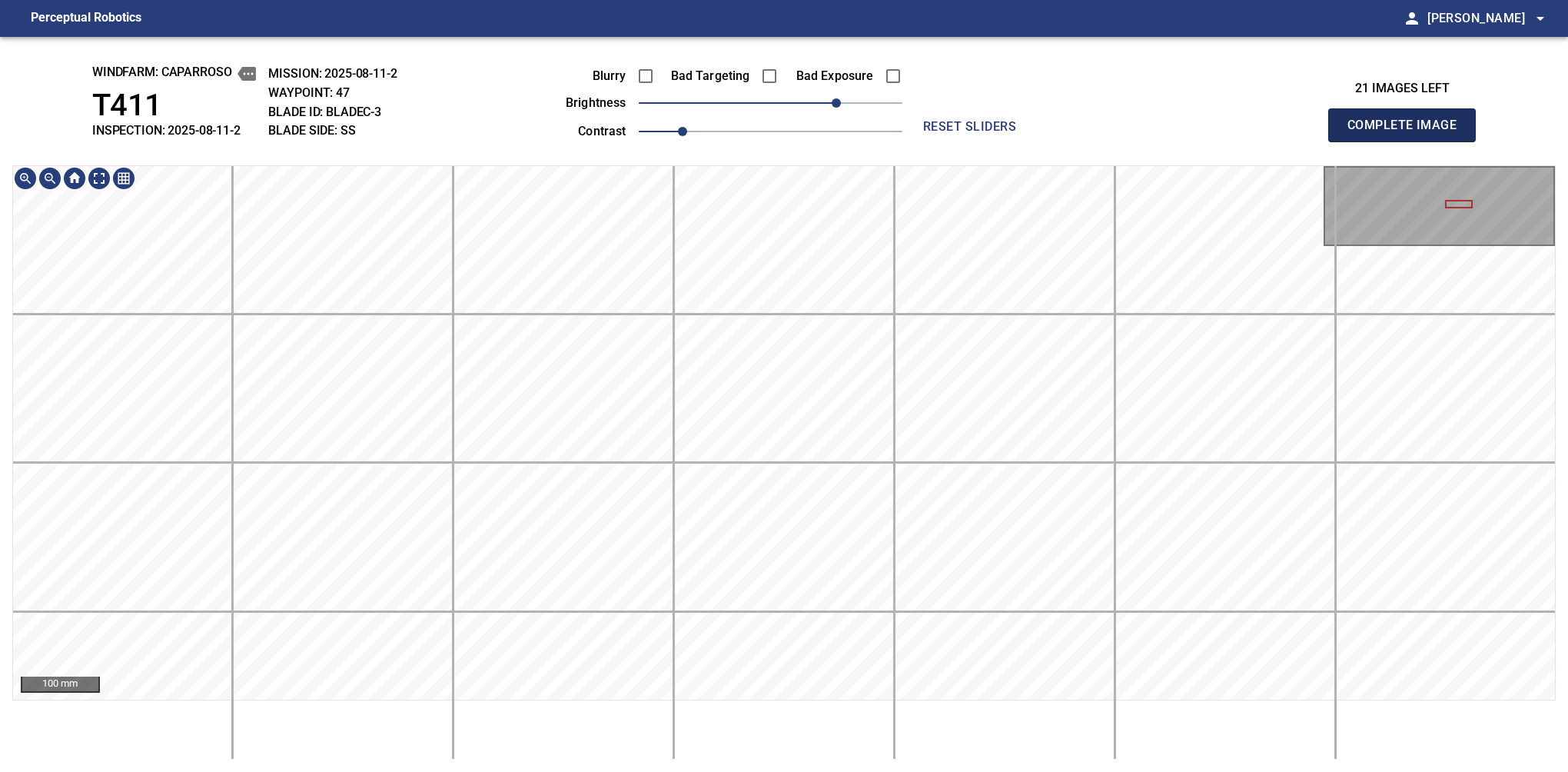
click at [1070, 129] on span "Complete Image" at bounding box center [1402, 126] width 114 height 22
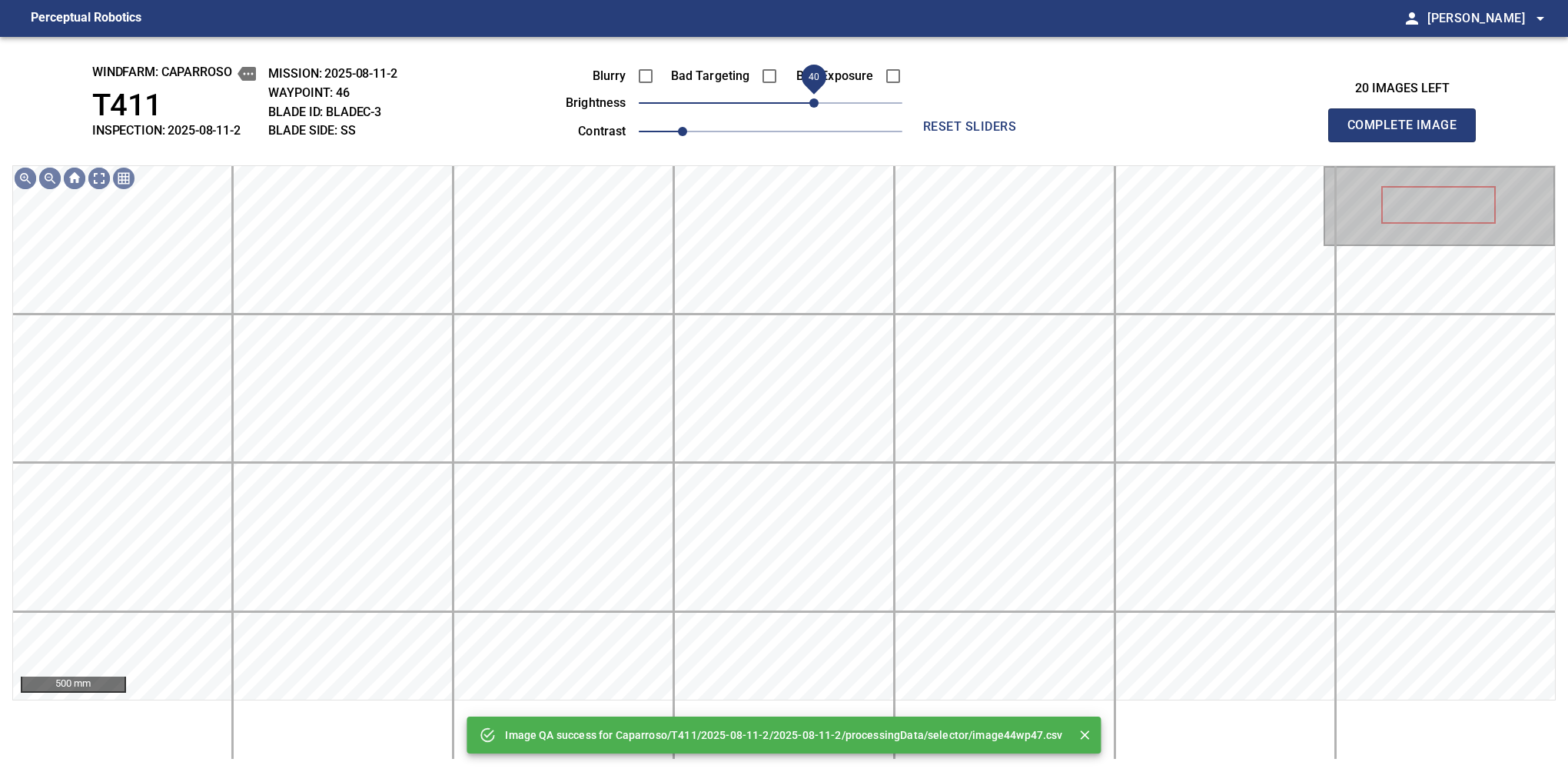
drag, startPoint x: 783, startPoint y: 102, endPoint x: 810, endPoint y: 102, distance: 27.0
click at [810, 102] on span "40" at bounding box center [814, 103] width 9 height 9
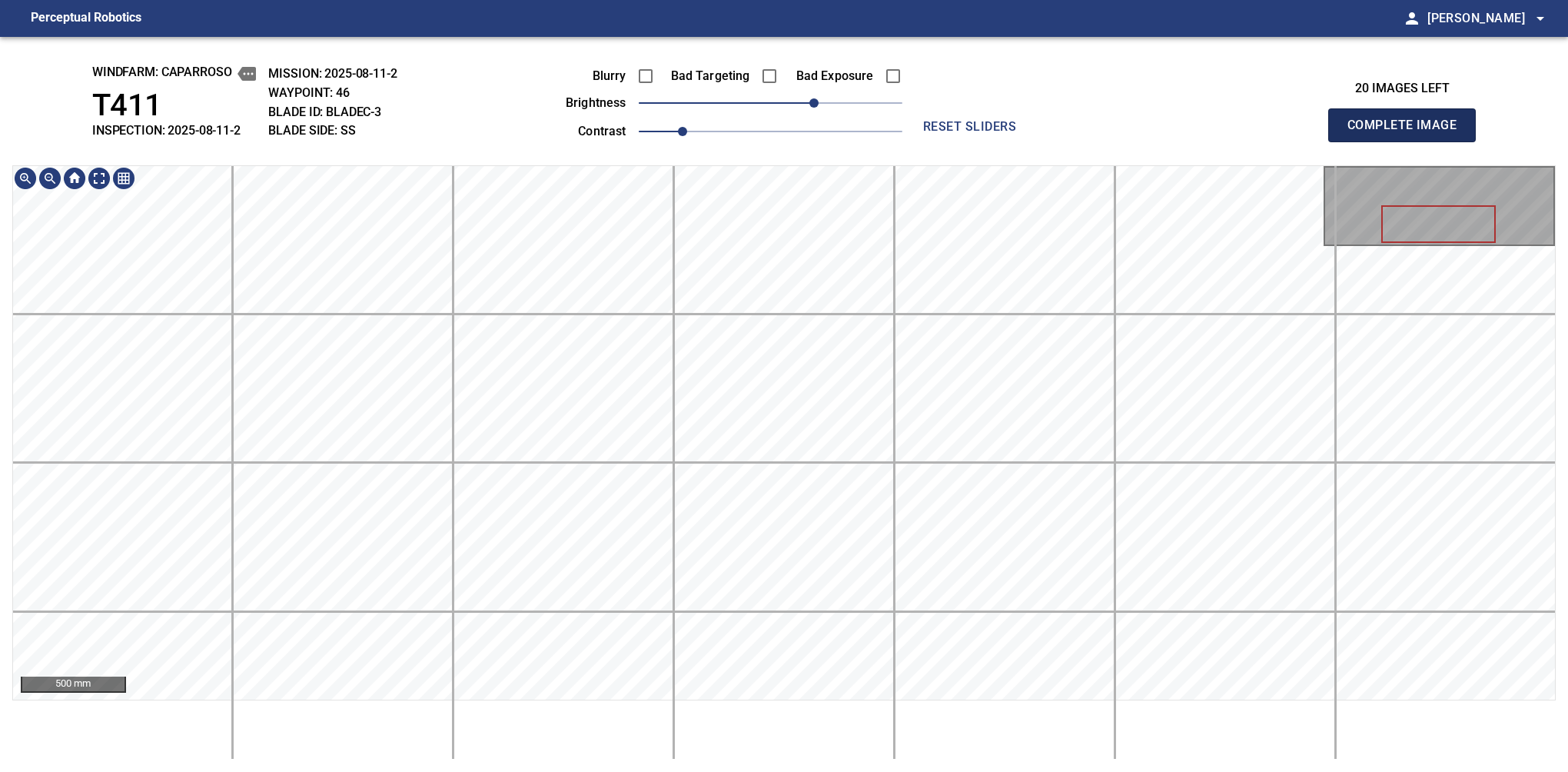
click at [1070, 129] on span "Complete Image" at bounding box center [1402, 126] width 114 height 22
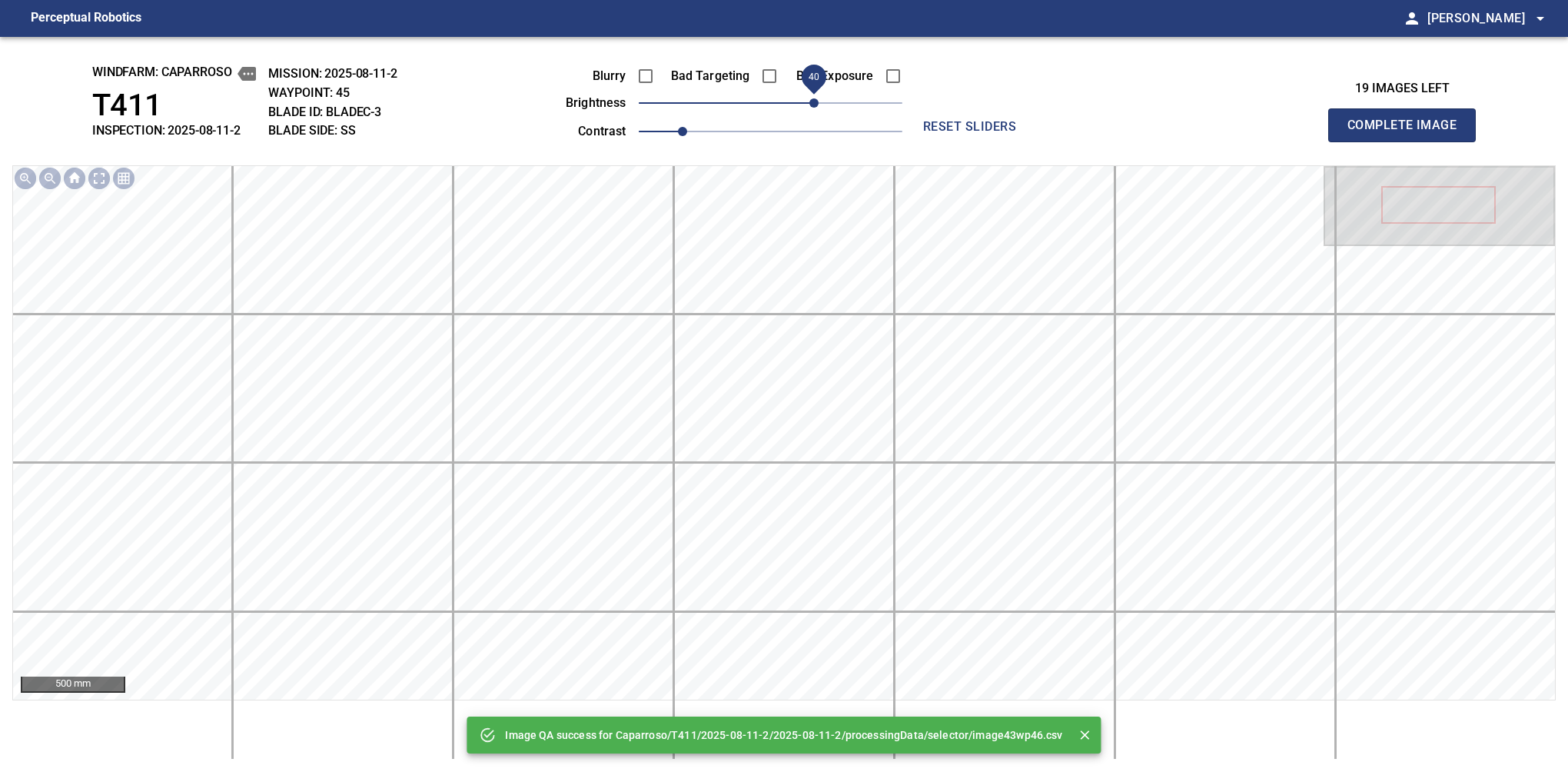
click at [813, 105] on span "40" at bounding box center [771, 103] width 264 height 22
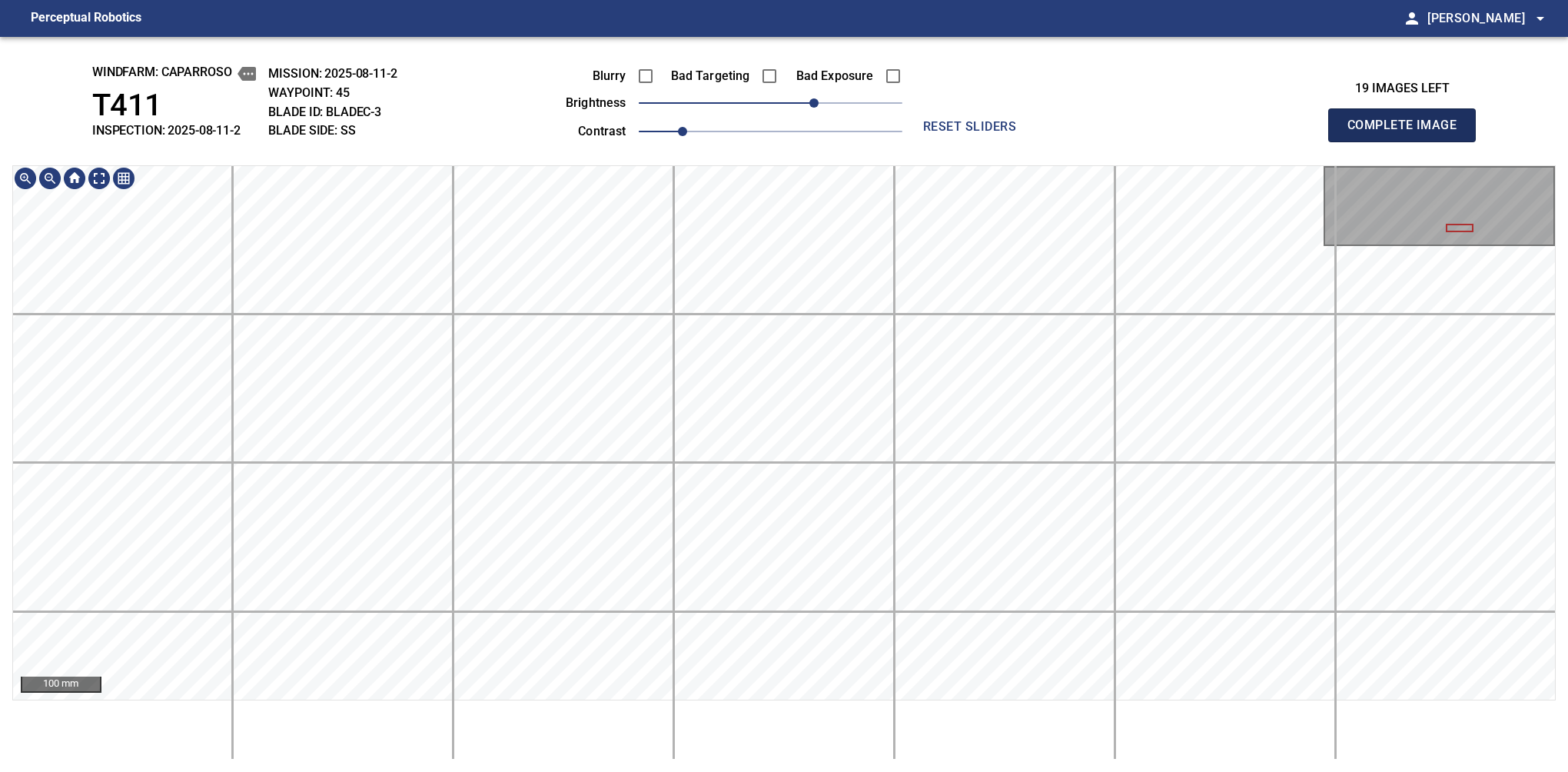
click at [1070, 129] on span "Complete Image" at bounding box center [1402, 126] width 114 height 22
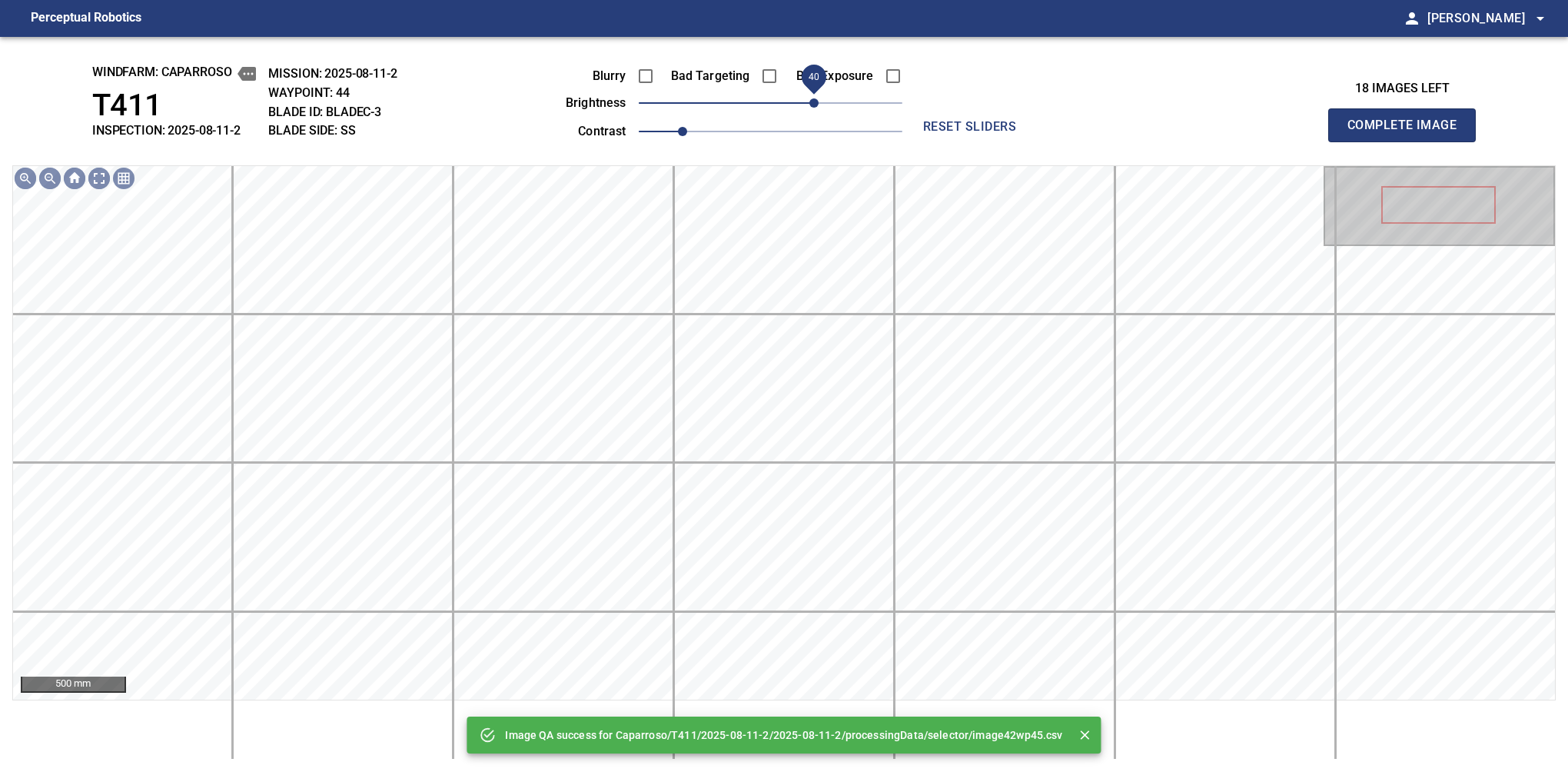
drag, startPoint x: 797, startPoint y: 102, endPoint x: 818, endPoint y: 102, distance: 21.0
click at [818, 102] on span "40" at bounding box center [814, 103] width 9 height 9
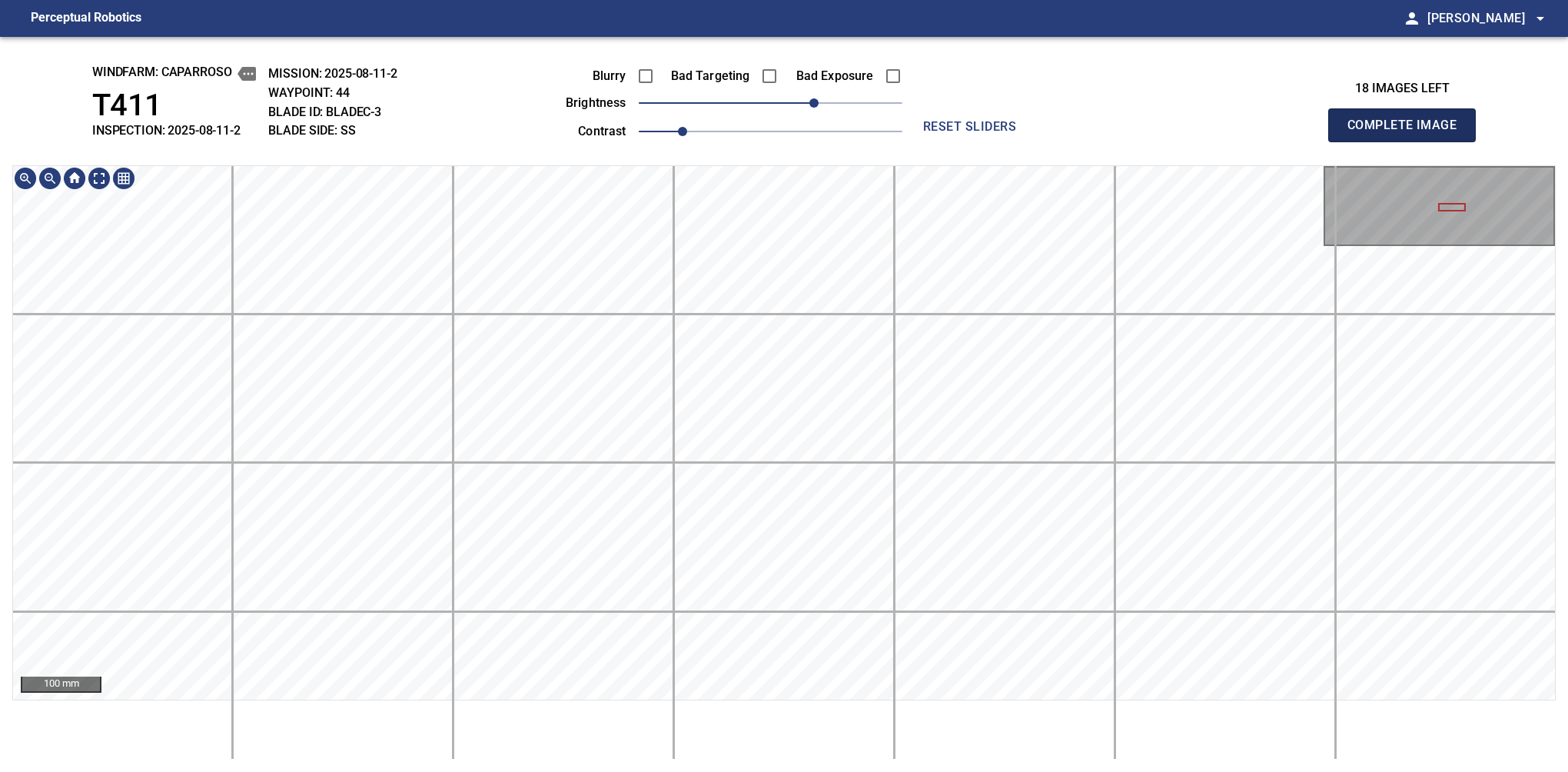
click at [1070, 129] on span "Complete Image" at bounding box center [1402, 126] width 114 height 22
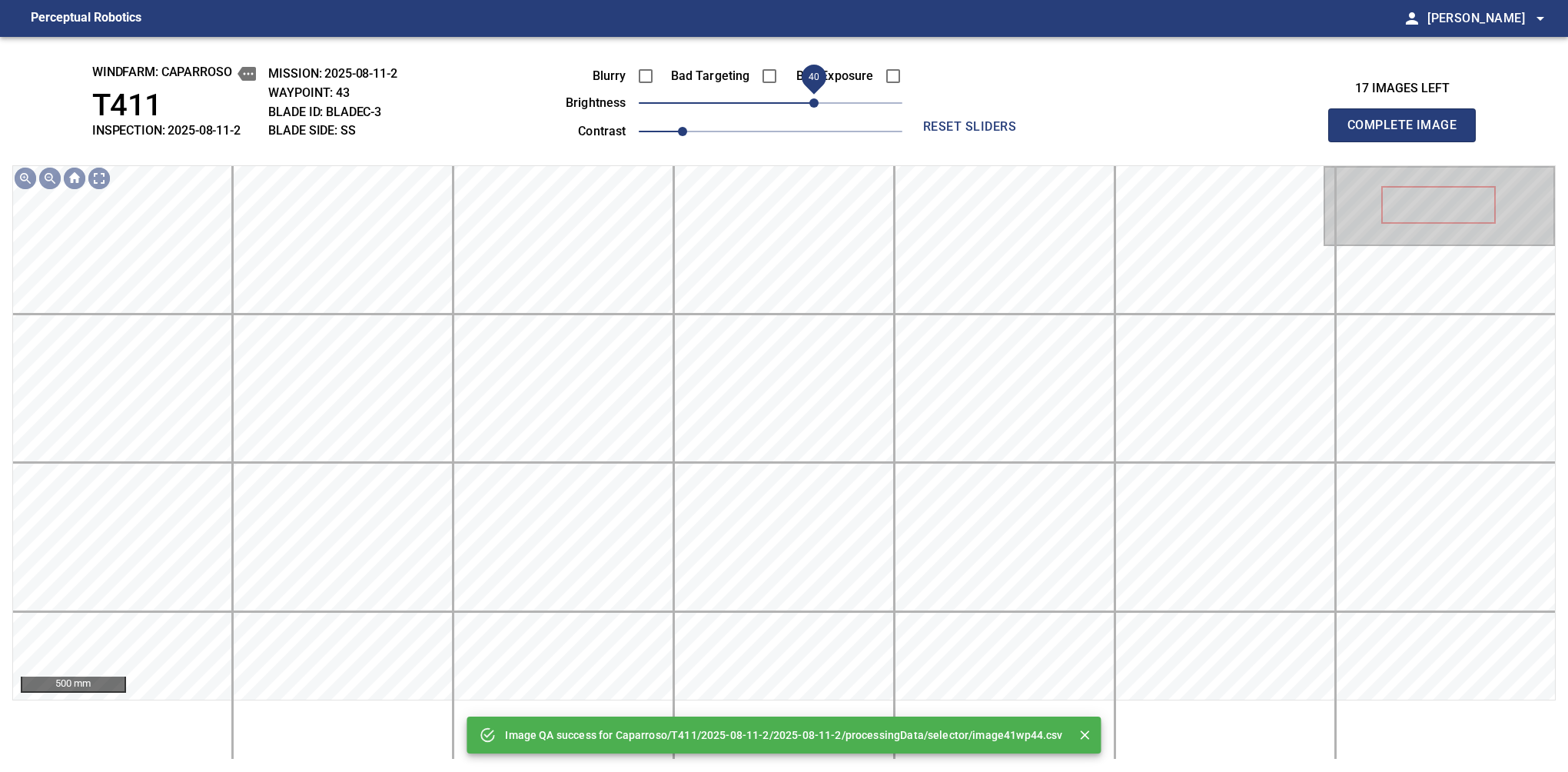
click at [811, 106] on span "40" at bounding box center [814, 103] width 9 height 9
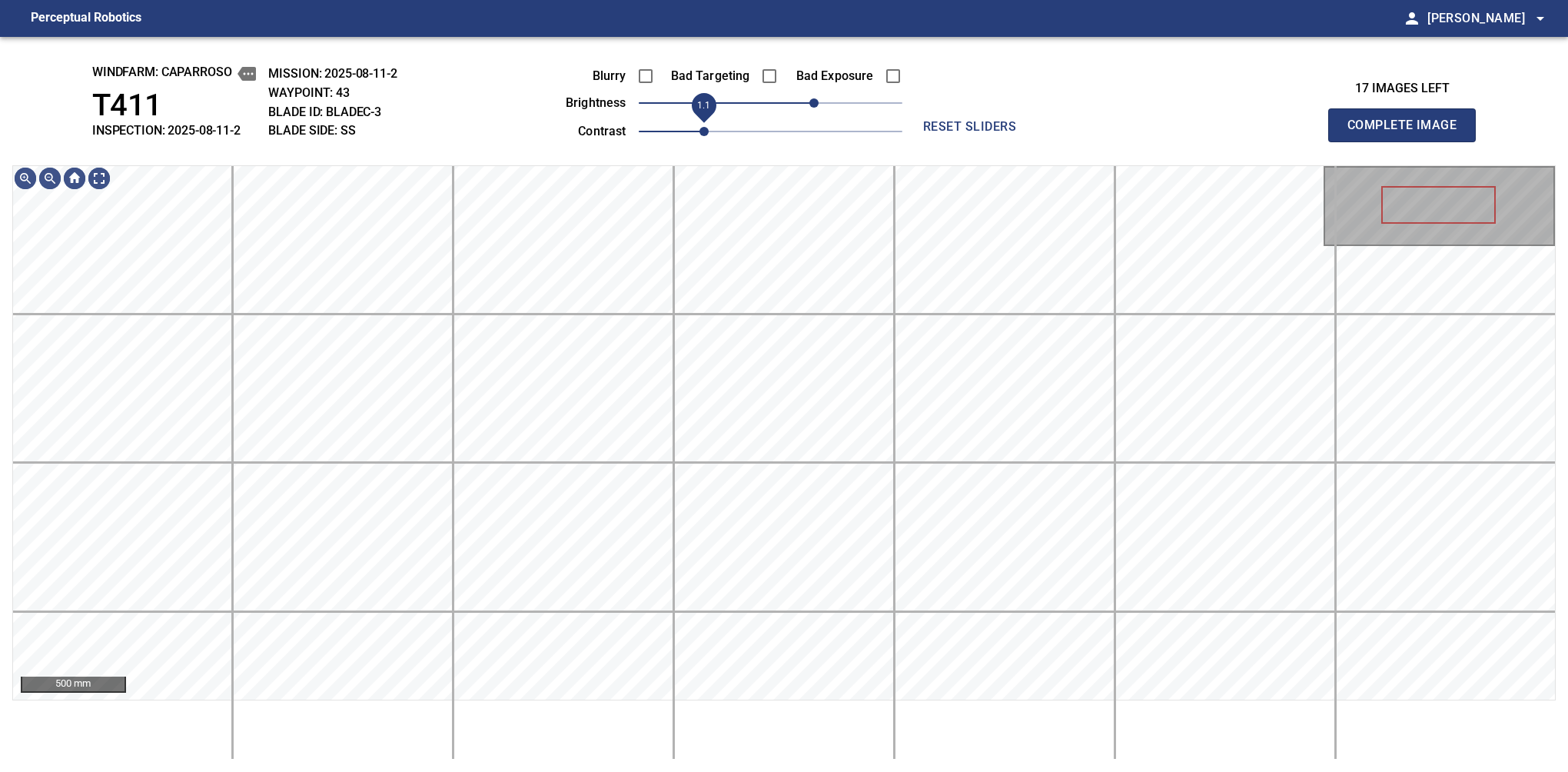
click at [701, 135] on span "1.1" at bounding box center [704, 131] width 9 height 9
drag, startPoint x: 812, startPoint y: 106, endPoint x: 801, endPoint y: 108, distance: 11.2
click at [801, 108] on span "30" at bounding box center [803, 103] width 9 height 9
click at [882, 98] on div "windfarm: Caparroso T411 INSPECTION: 2025-08-11-2 MISSION: 2025-08-11-2 WAYPOIN…" at bounding box center [784, 405] width 1568 height 735
click at [1070, 129] on span "Complete Image" at bounding box center [1402, 126] width 114 height 22
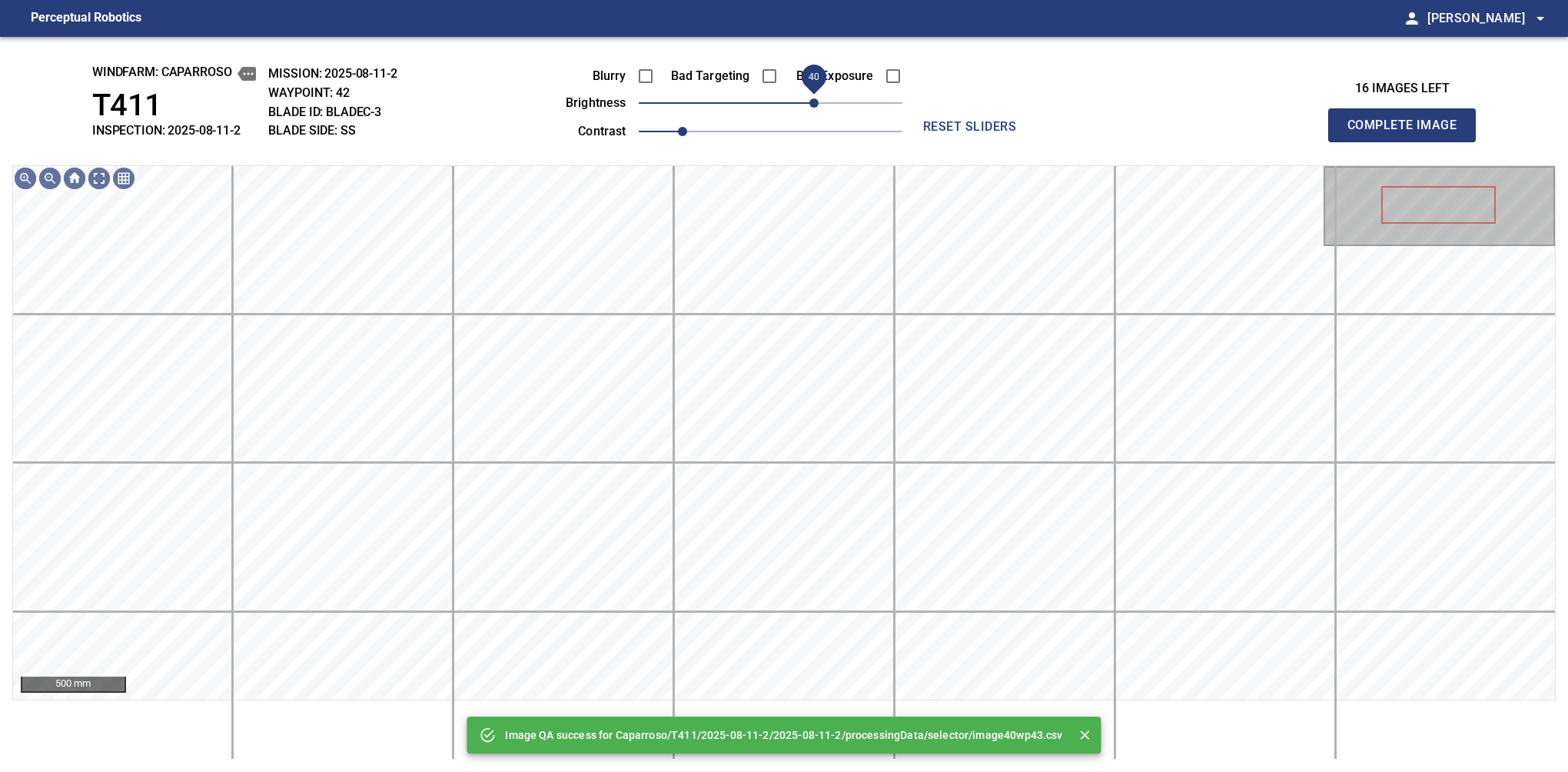
drag, startPoint x: 782, startPoint y: 106, endPoint x: 812, endPoint y: 108, distance: 30.1
click at [812, 108] on span "40" at bounding box center [814, 103] width 9 height 9
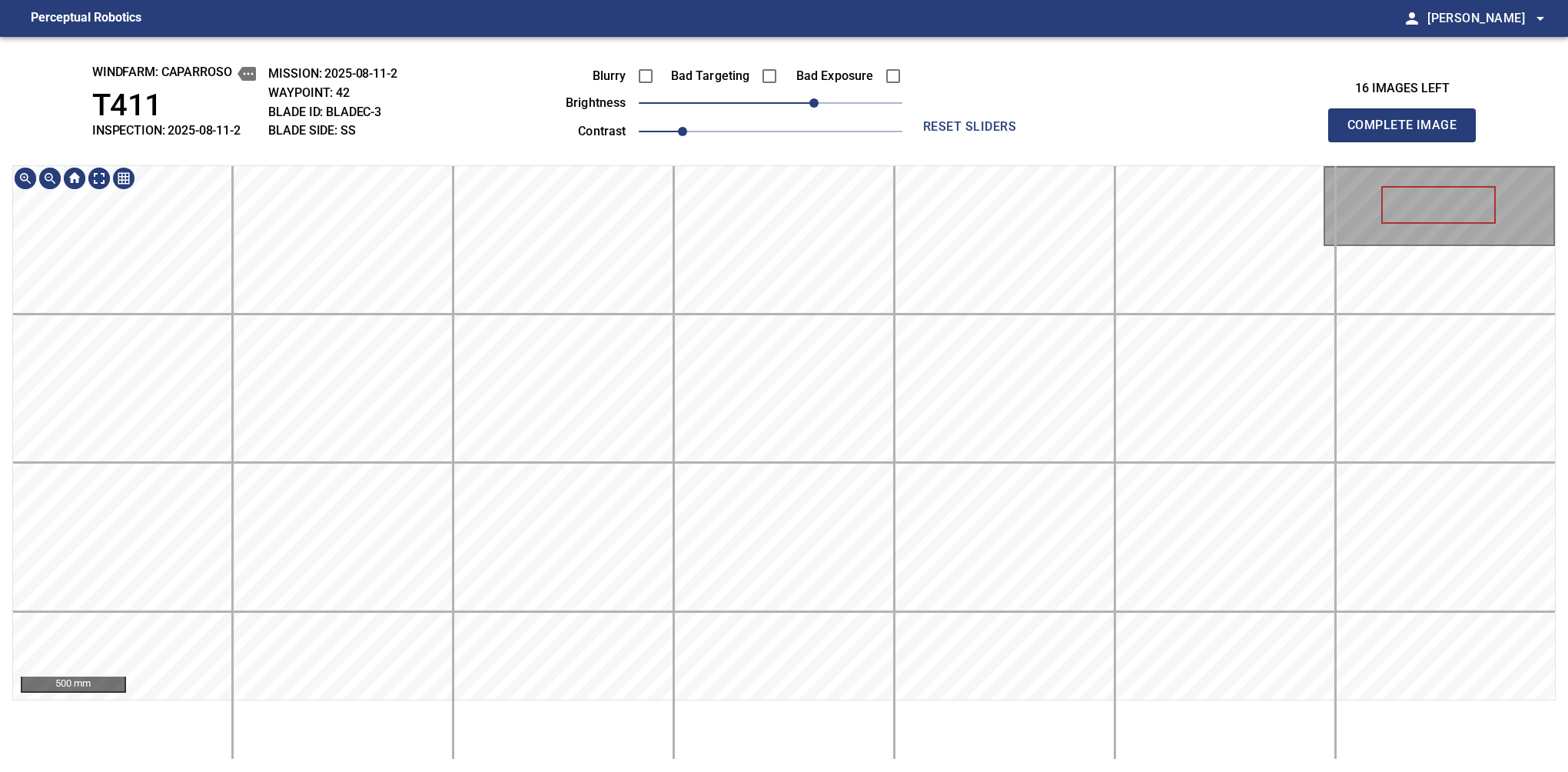
click at [914, 137] on div "windfarm: Caparroso T411 INSPECTION: 2025-08-11-2 MISSION: 2025-08-11-2 WAYPOIN…" at bounding box center [784, 405] width 1568 height 735
click at [704, 129] on span "1.1" at bounding box center [704, 131] width 9 height 9
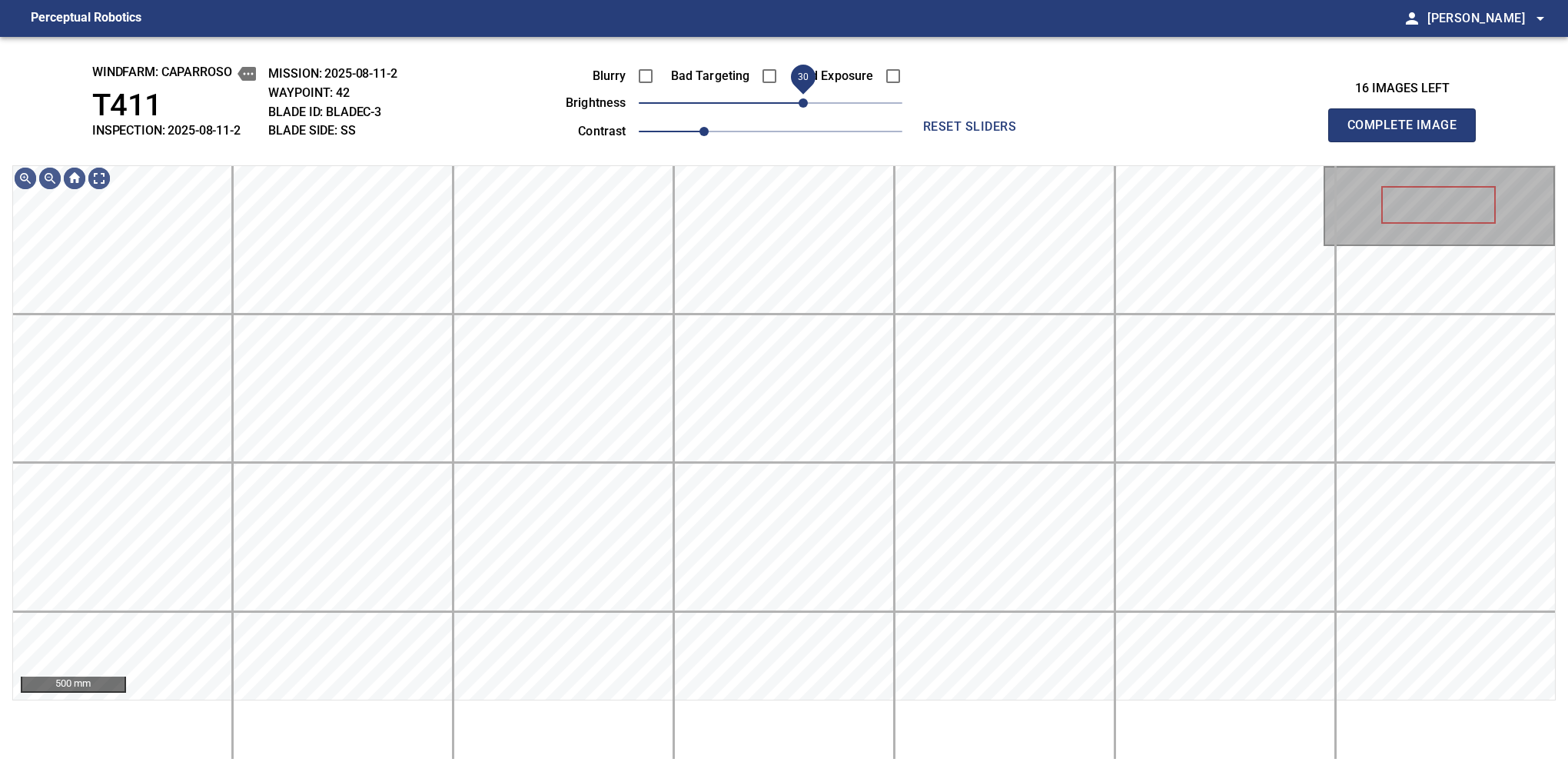
click at [804, 103] on span "30" at bounding box center [803, 103] width 9 height 9
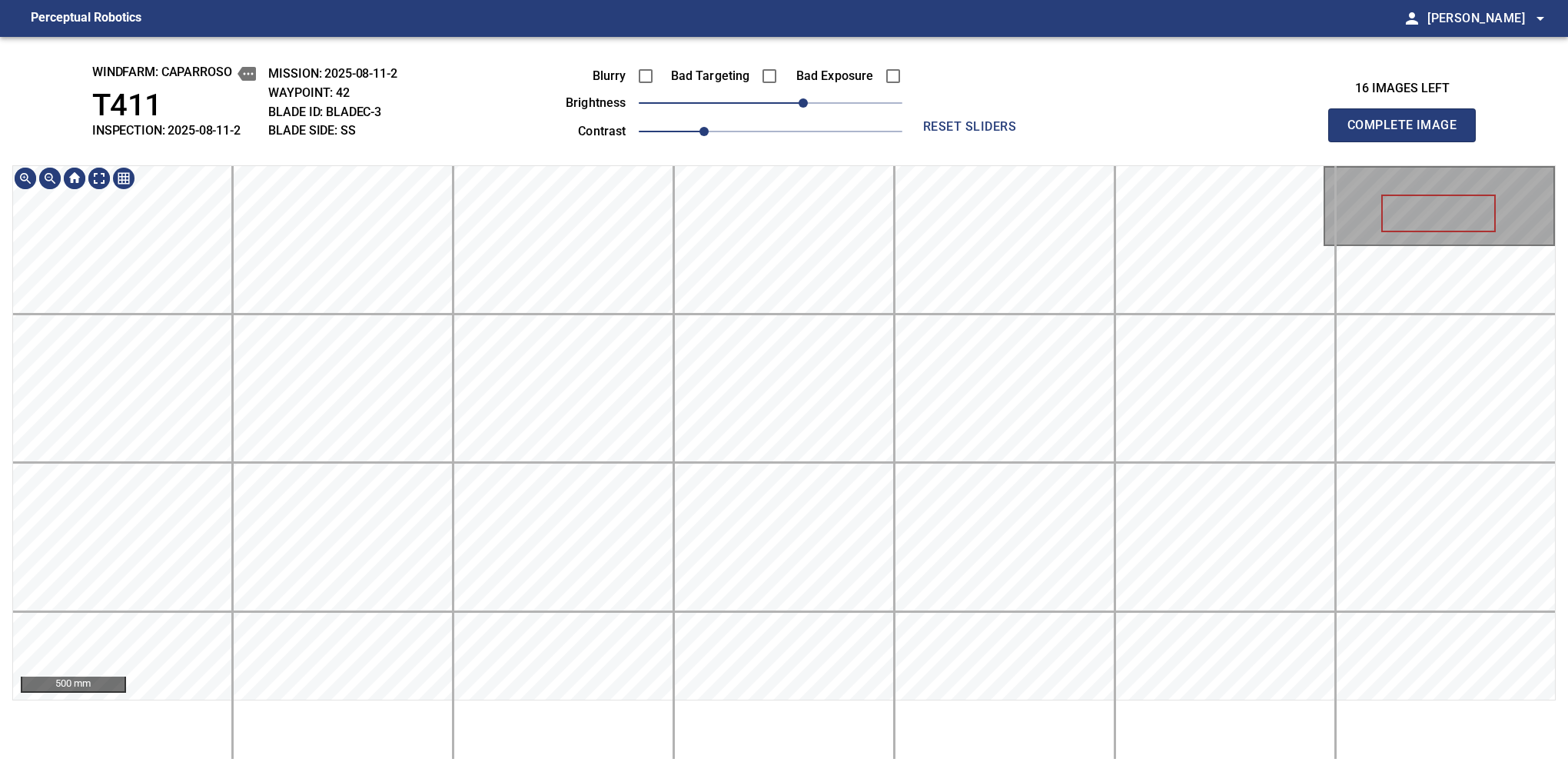
click at [1036, 33] on main "Perceptual Robotics person [PERSON_NAME] arrow_drop_down windfarm: Caparroso T4…" at bounding box center [784, 386] width 1568 height 772
click at [1070, 129] on span "Complete Image" at bounding box center [1402, 126] width 114 height 22
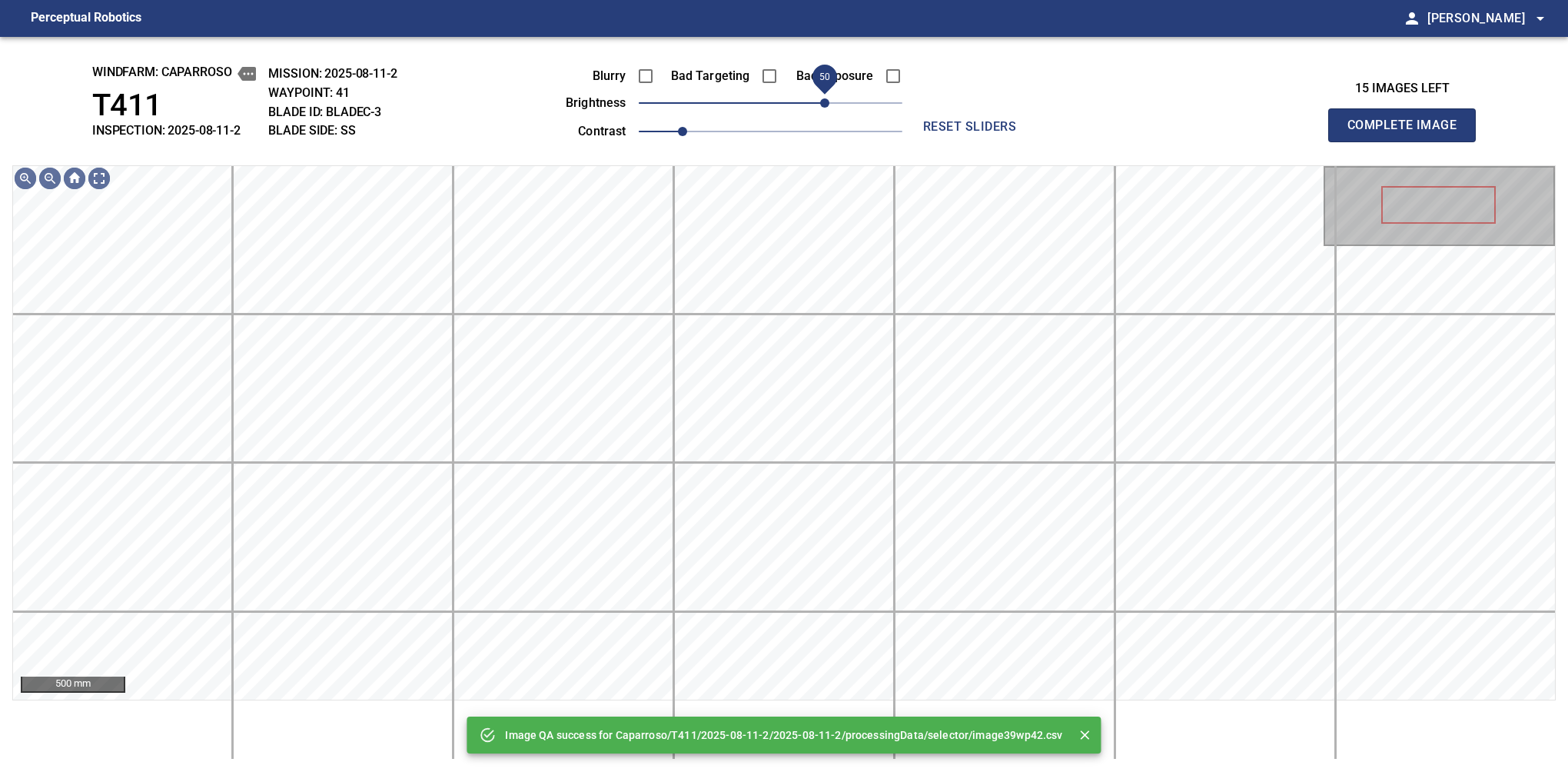
drag, startPoint x: 768, startPoint y: 103, endPoint x: 821, endPoint y: 103, distance: 53.0
click at [821, 103] on span "50" at bounding box center [824, 103] width 9 height 9
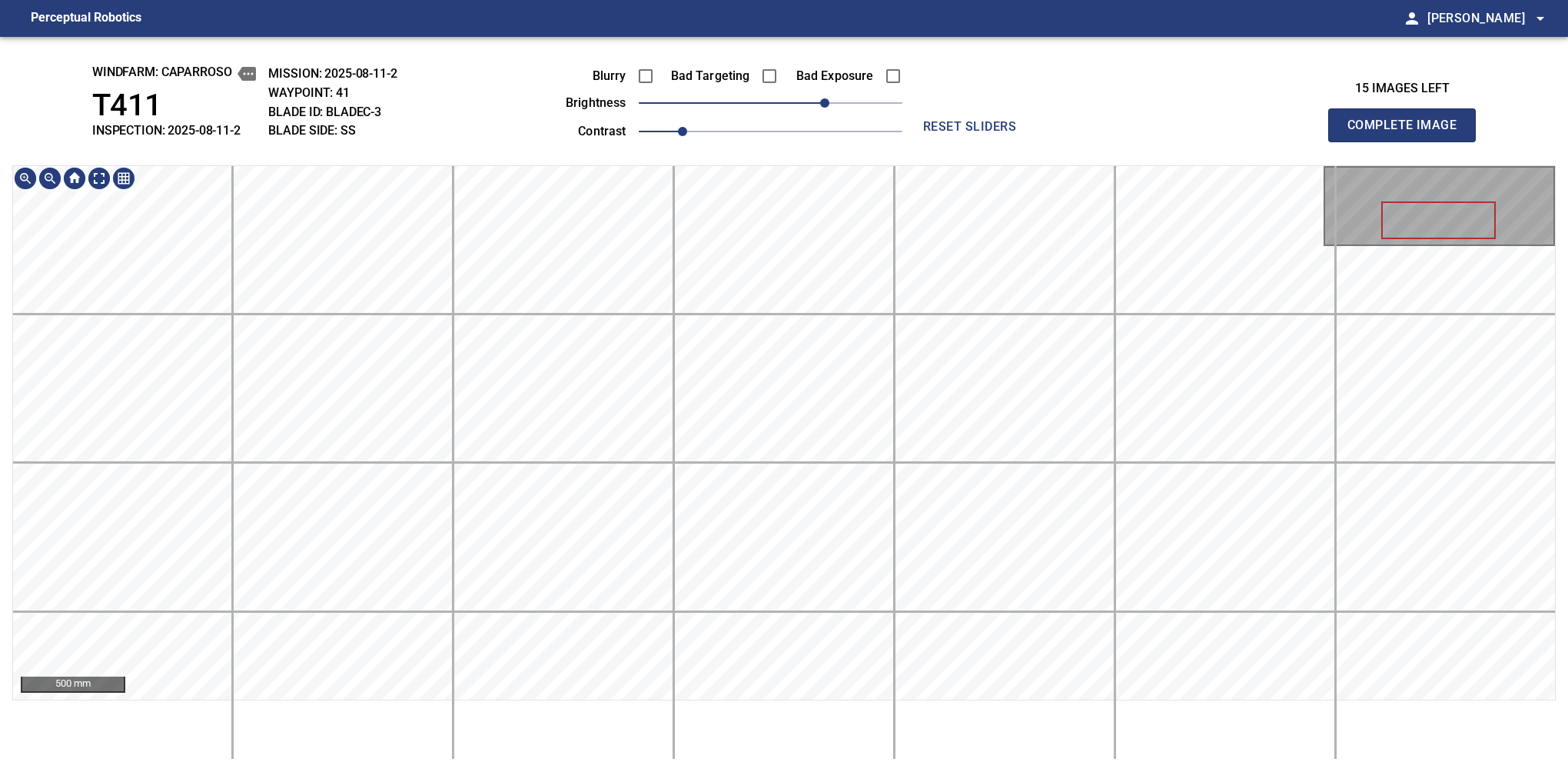
click at [879, 116] on div "windfarm: Caparroso T411 INSPECTION: 2025-08-11-2 MISSION: 2025-08-11-2 WAYPOIN…" at bounding box center [784, 405] width 1568 height 735
click at [1070, 129] on span "Complete Image" at bounding box center [1402, 126] width 114 height 22
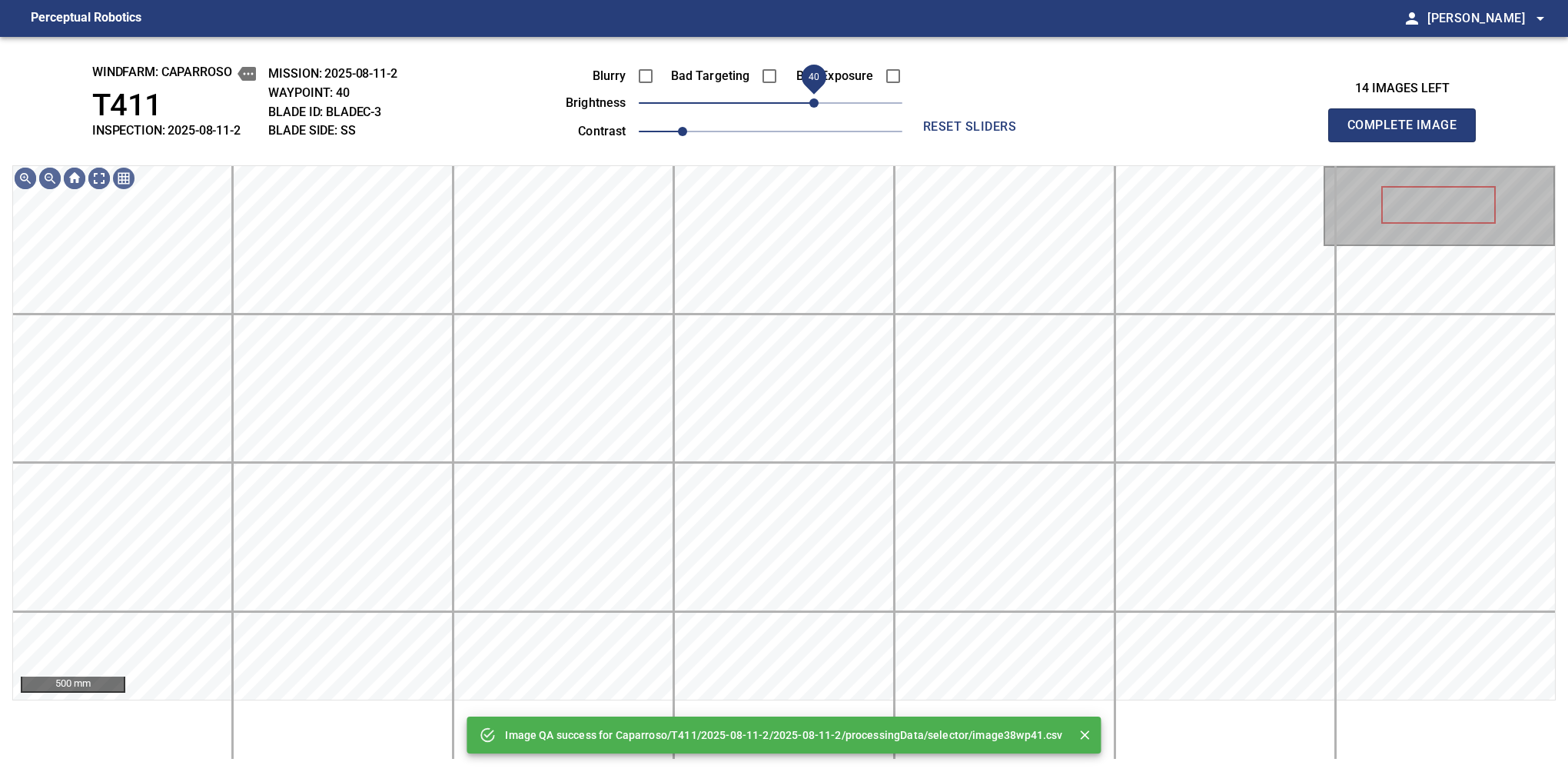
drag, startPoint x: 788, startPoint y: 106, endPoint x: 812, endPoint y: 106, distance: 24.0
click at [812, 106] on span "40" at bounding box center [771, 103] width 264 height 22
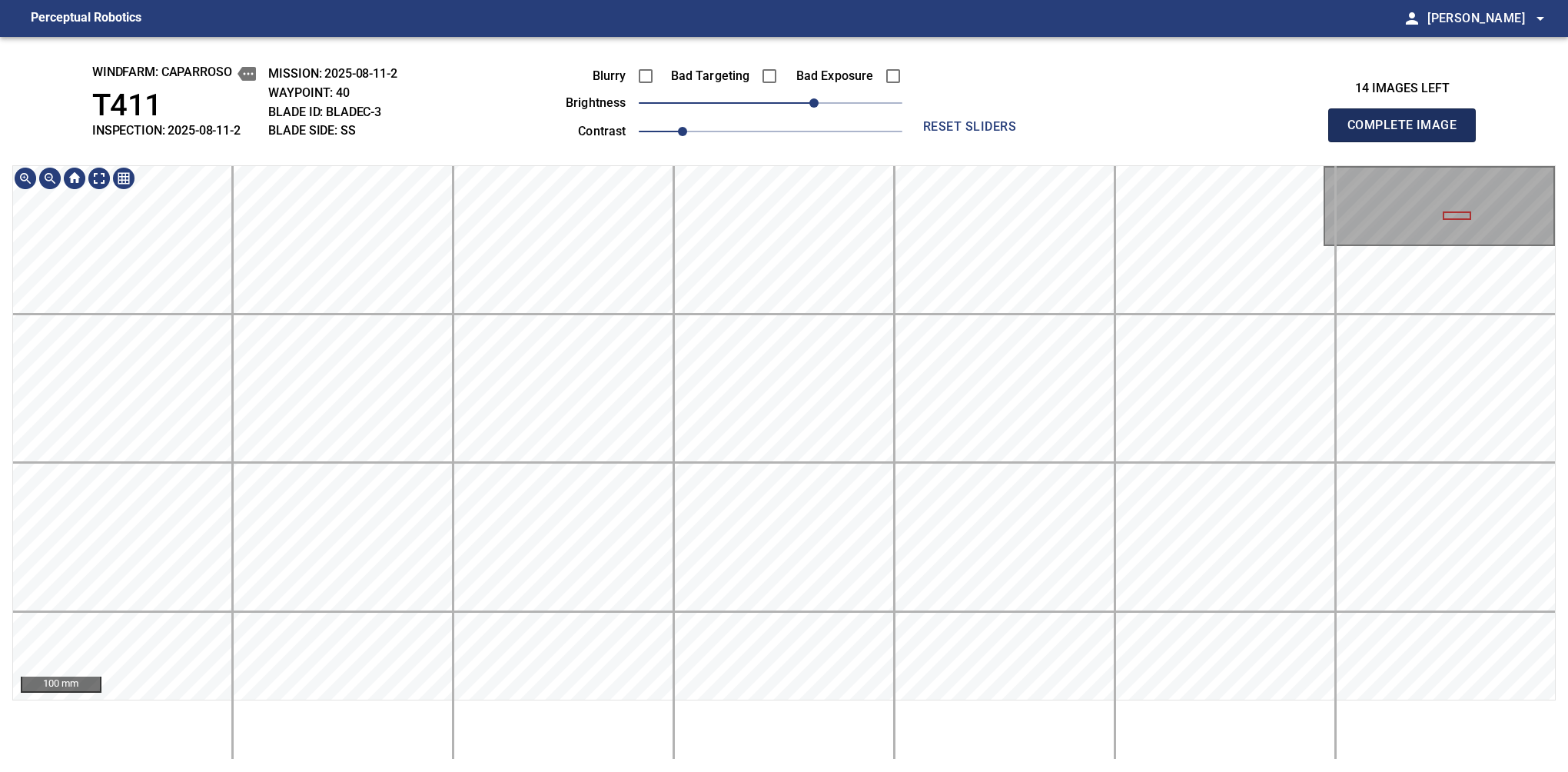
click at [1070, 129] on span "Complete Image" at bounding box center [1402, 126] width 114 height 22
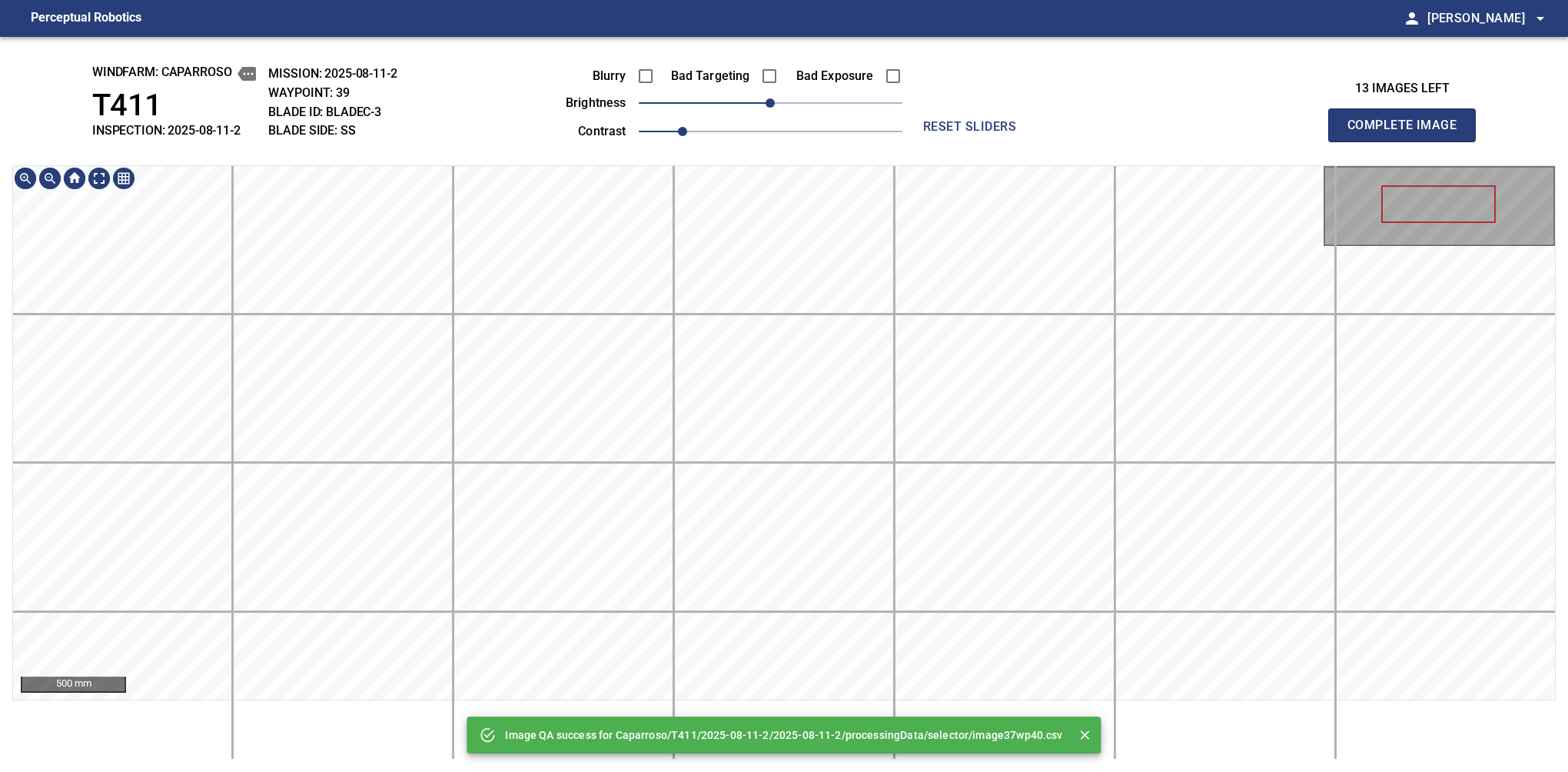
click at [1070, 751] on html "Perceptual Robotics person [PERSON_NAME] arrow_drop_down Image QA success for C…" at bounding box center [784, 386] width 1568 height 772
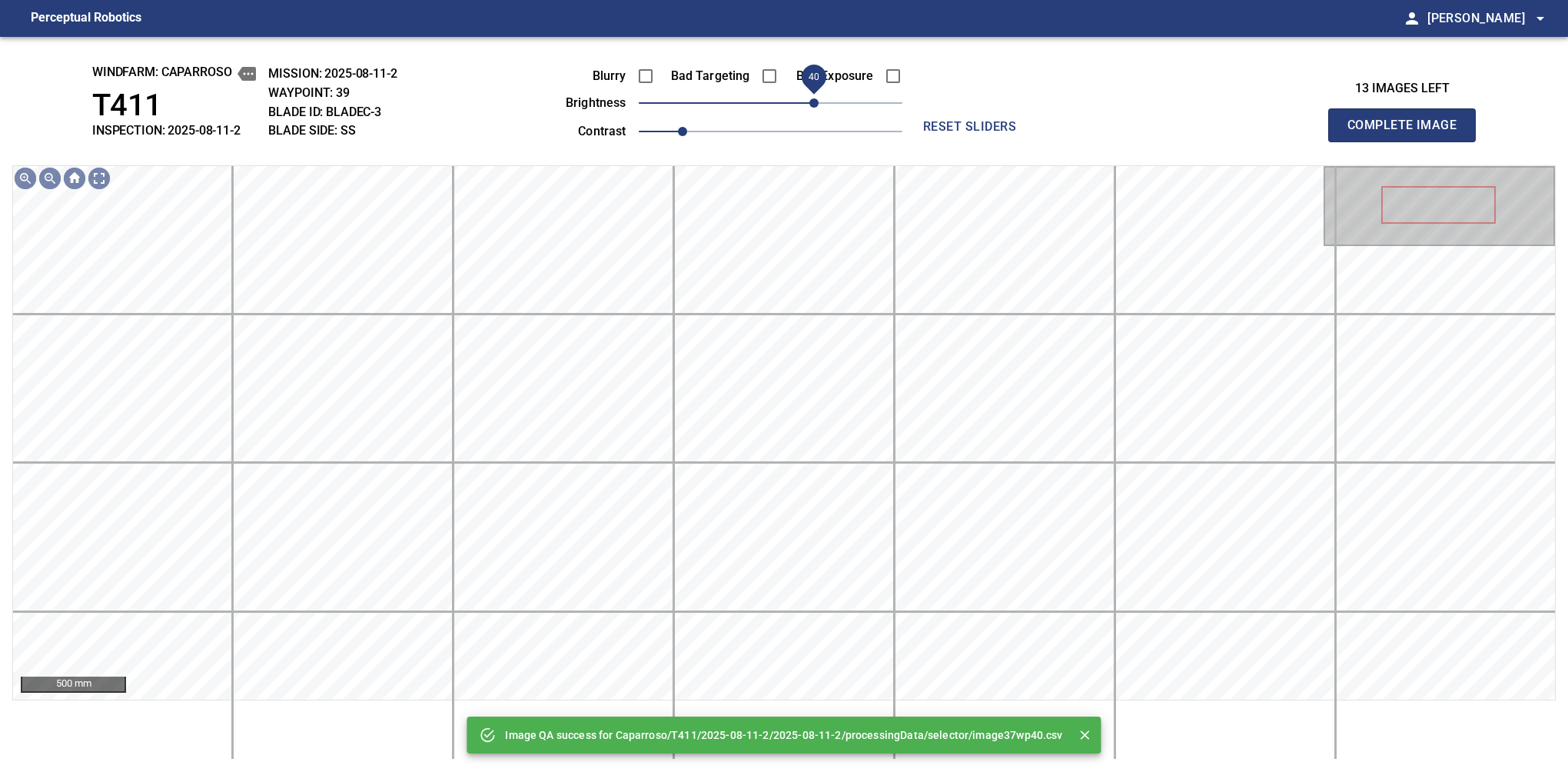
drag, startPoint x: 782, startPoint y: 102, endPoint x: 819, endPoint y: 104, distance: 37.1
click at [818, 104] on span "40" at bounding box center [814, 103] width 9 height 9
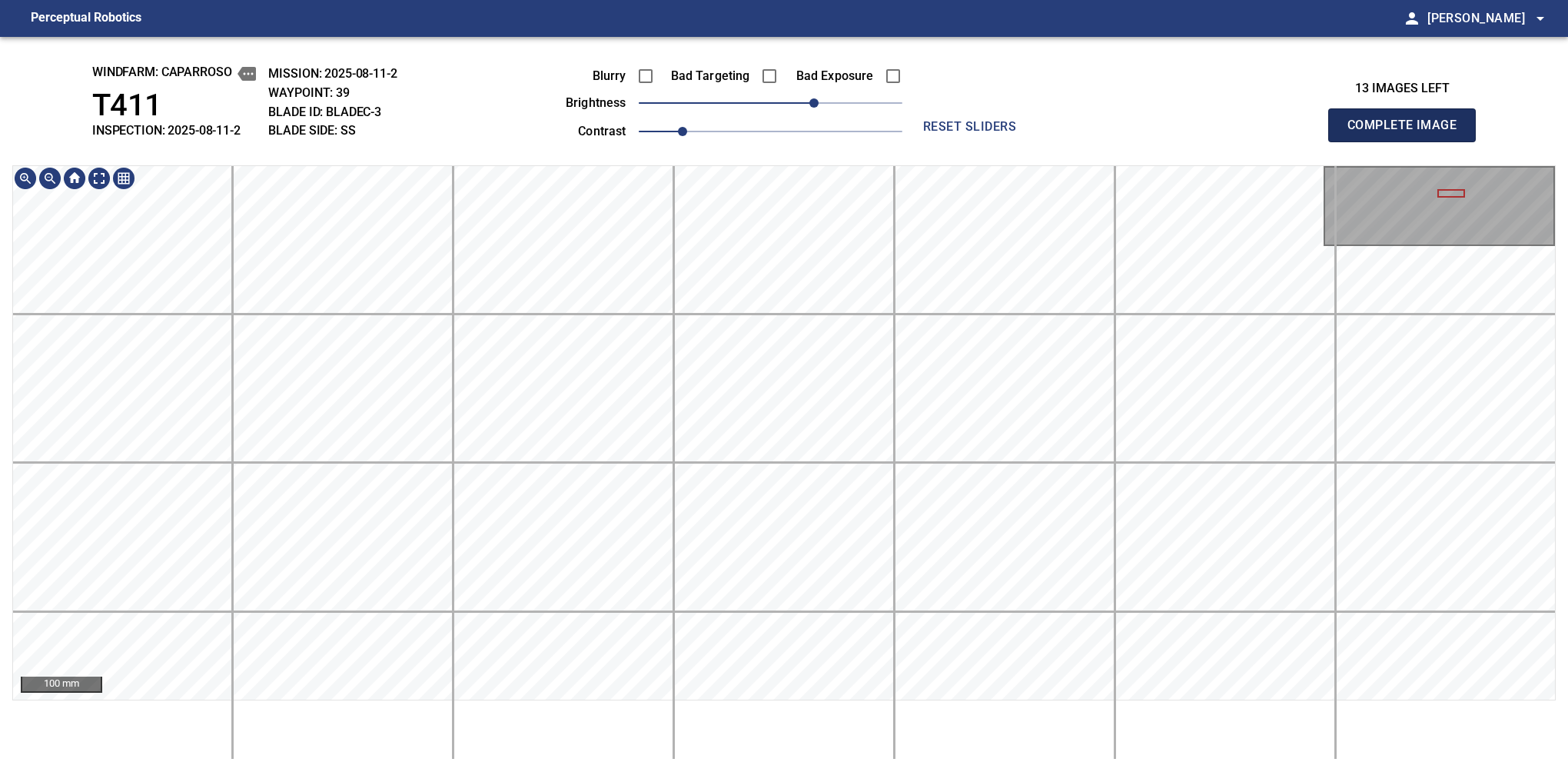
click at [1070, 129] on span "Complete Image" at bounding box center [1402, 126] width 114 height 22
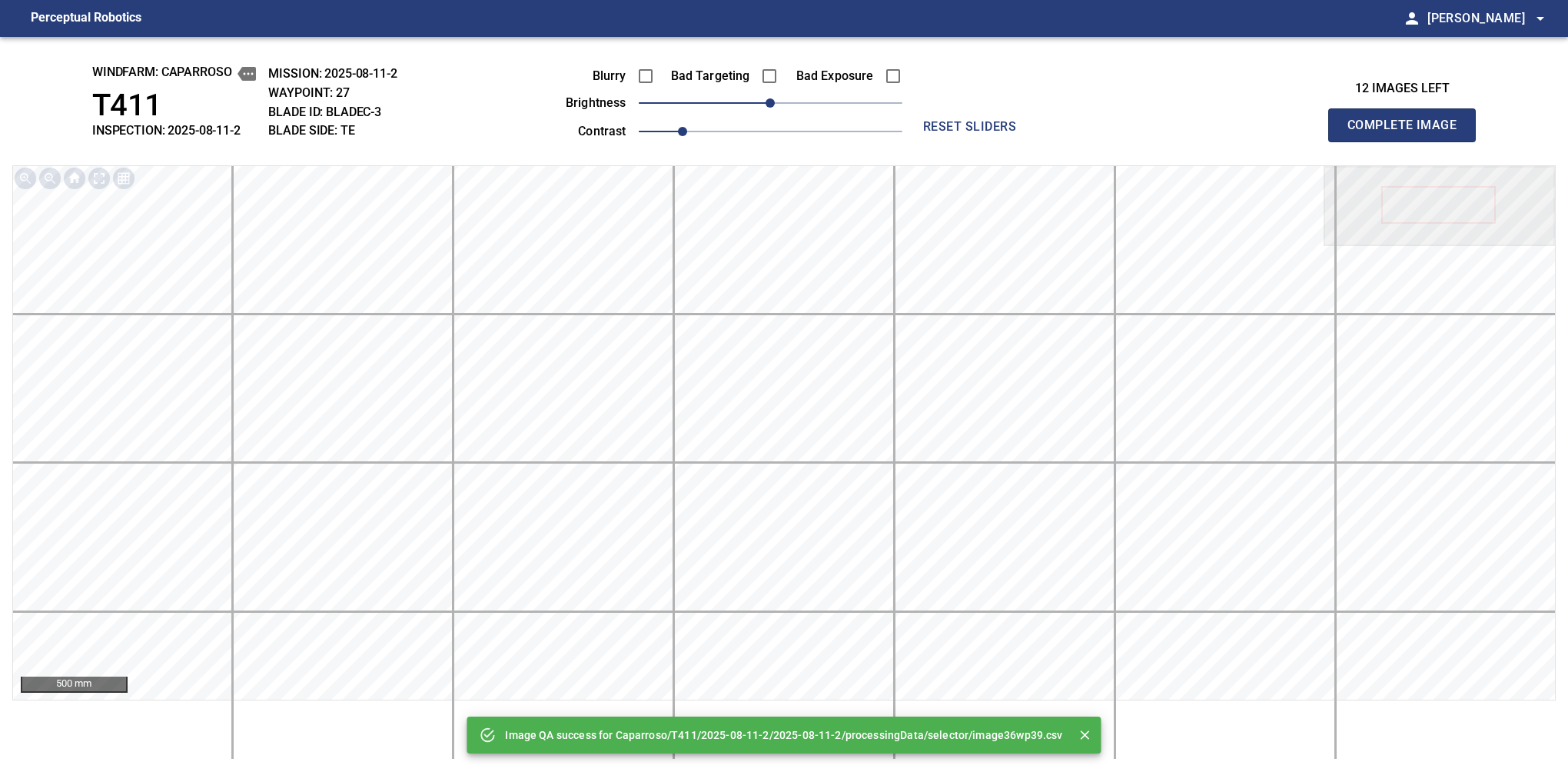
click at [1070, 129] on span "Complete Image" at bounding box center [1402, 126] width 114 height 22
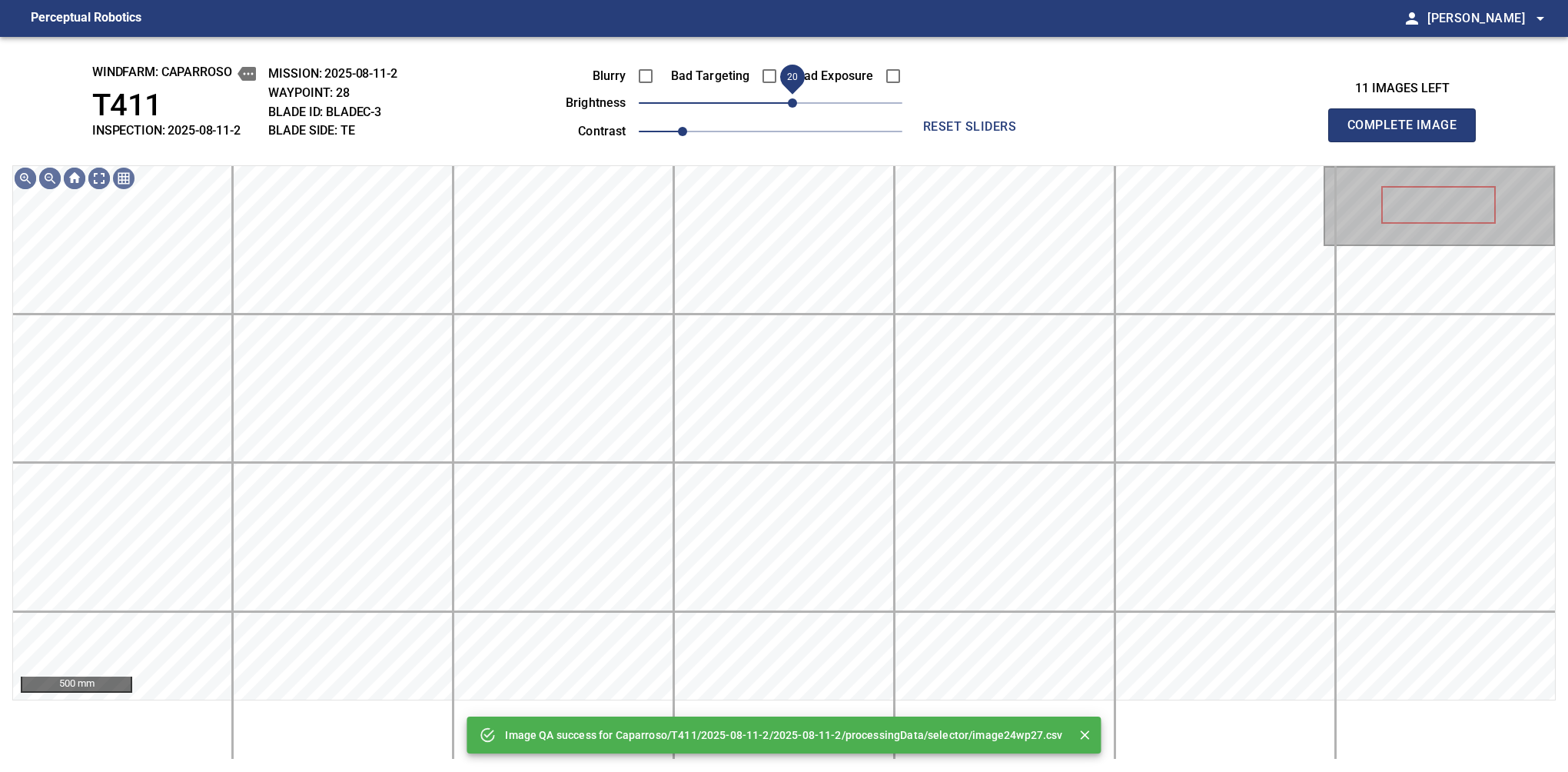
drag, startPoint x: 781, startPoint y: 109, endPoint x: 793, endPoint y: 109, distance: 12.0
click at [793, 108] on span "20" at bounding box center [793, 103] width 9 height 9
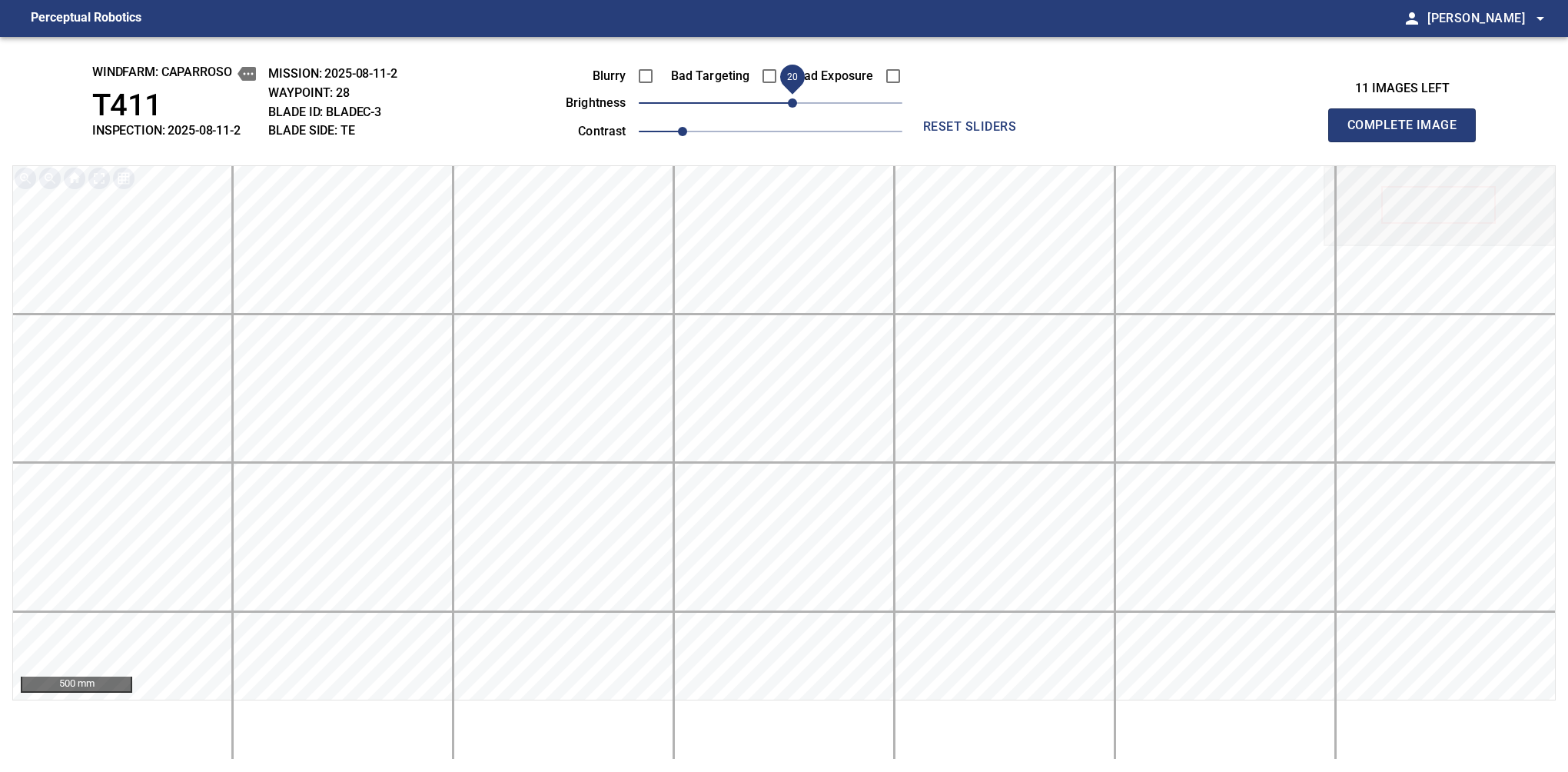
click at [1070, 129] on span "Complete Image" at bounding box center [1402, 126] width 114 height 22
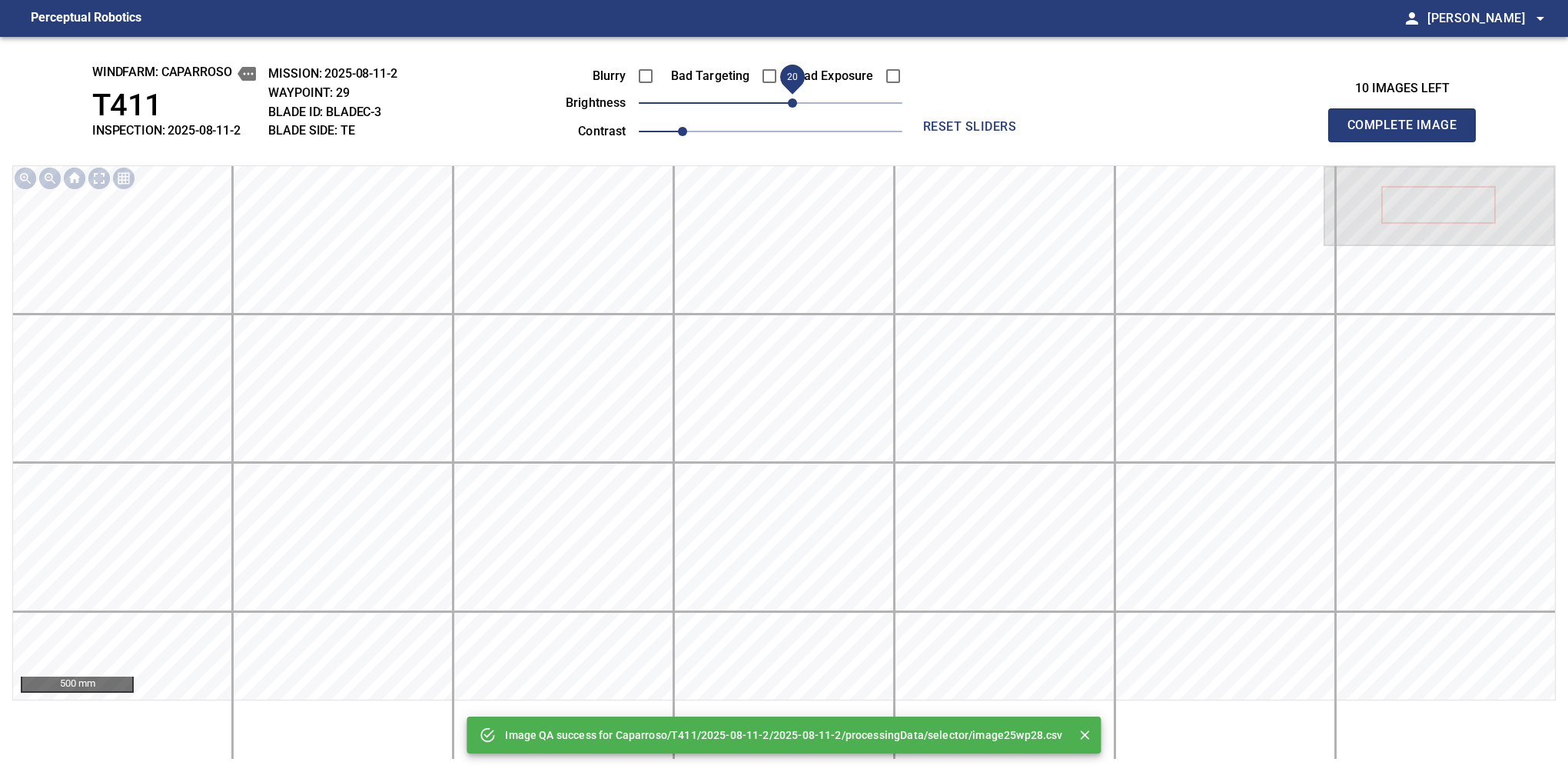
click at [788, 104] on span "20" at bounding box center [793, 103] width 9 height 9
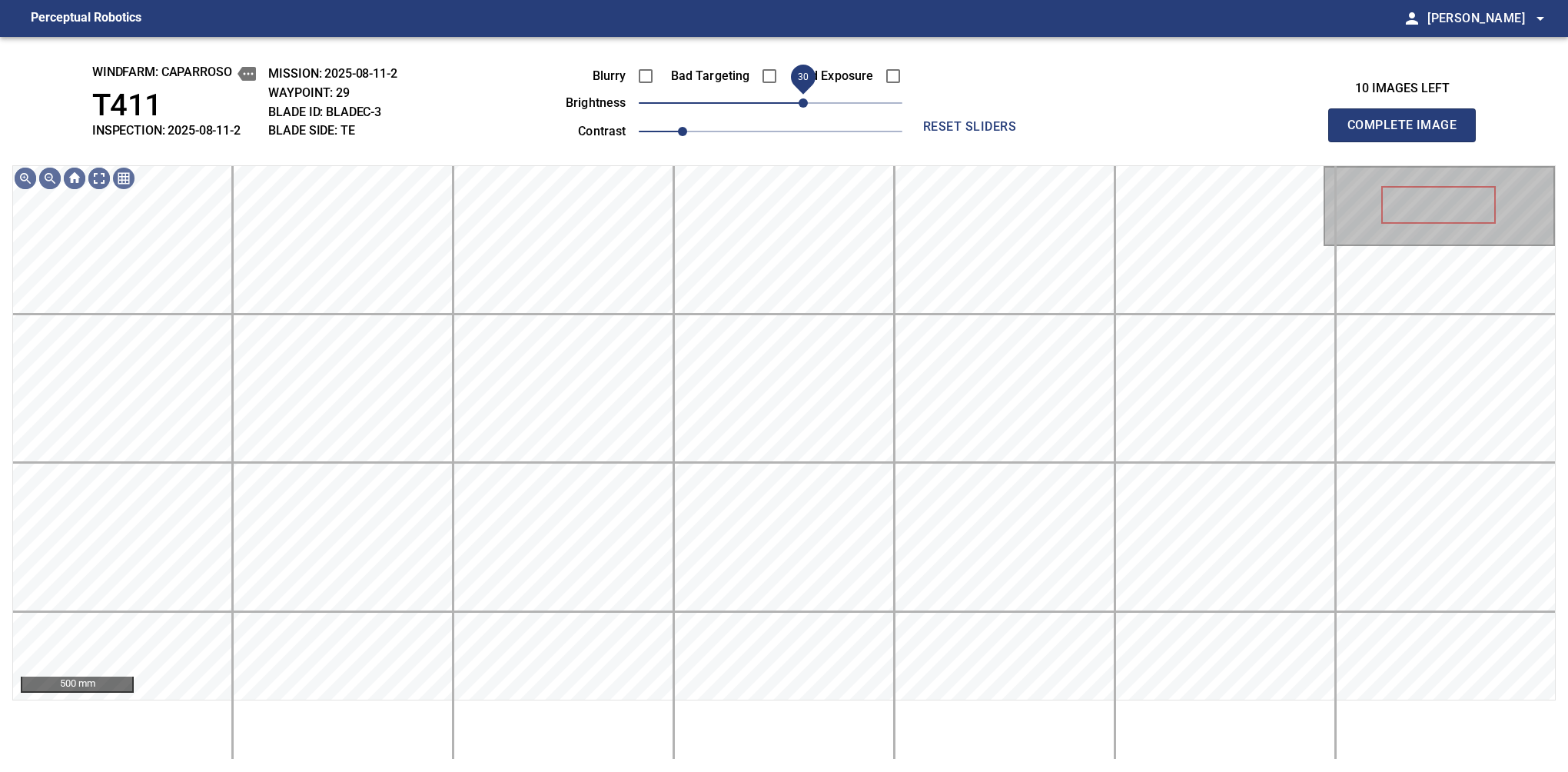
drag, startPoint x: 787, startPoint y: 104, endPoint x: 801, endPoint y: 104, distance: 14.0
click at [801, 104] on span "30" at bounding box center [803, 103] width 9 height 9
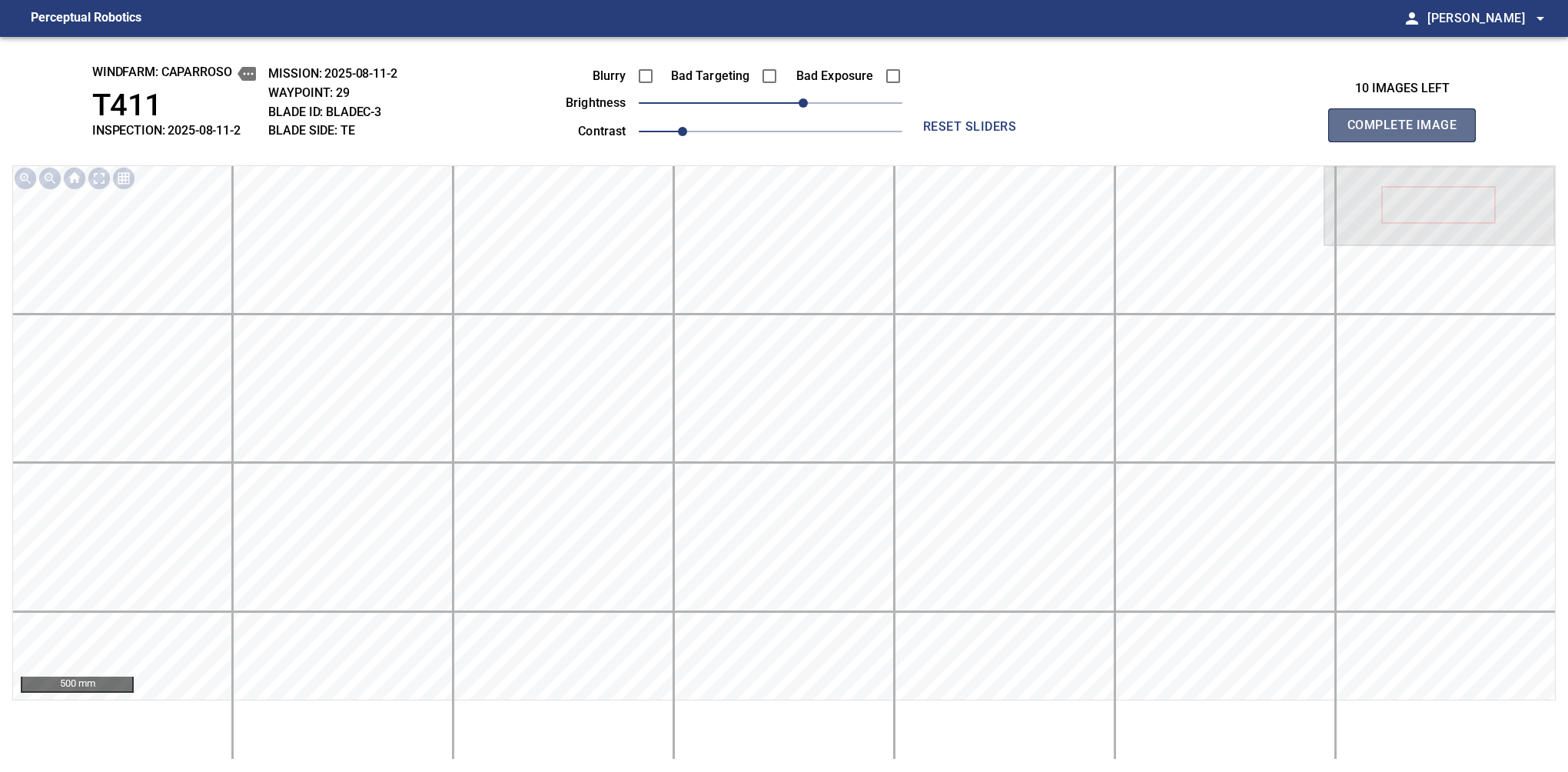
click at [1070, 129] on span "Complete Image" at bounding box center [1402, 126] width 114 height 22
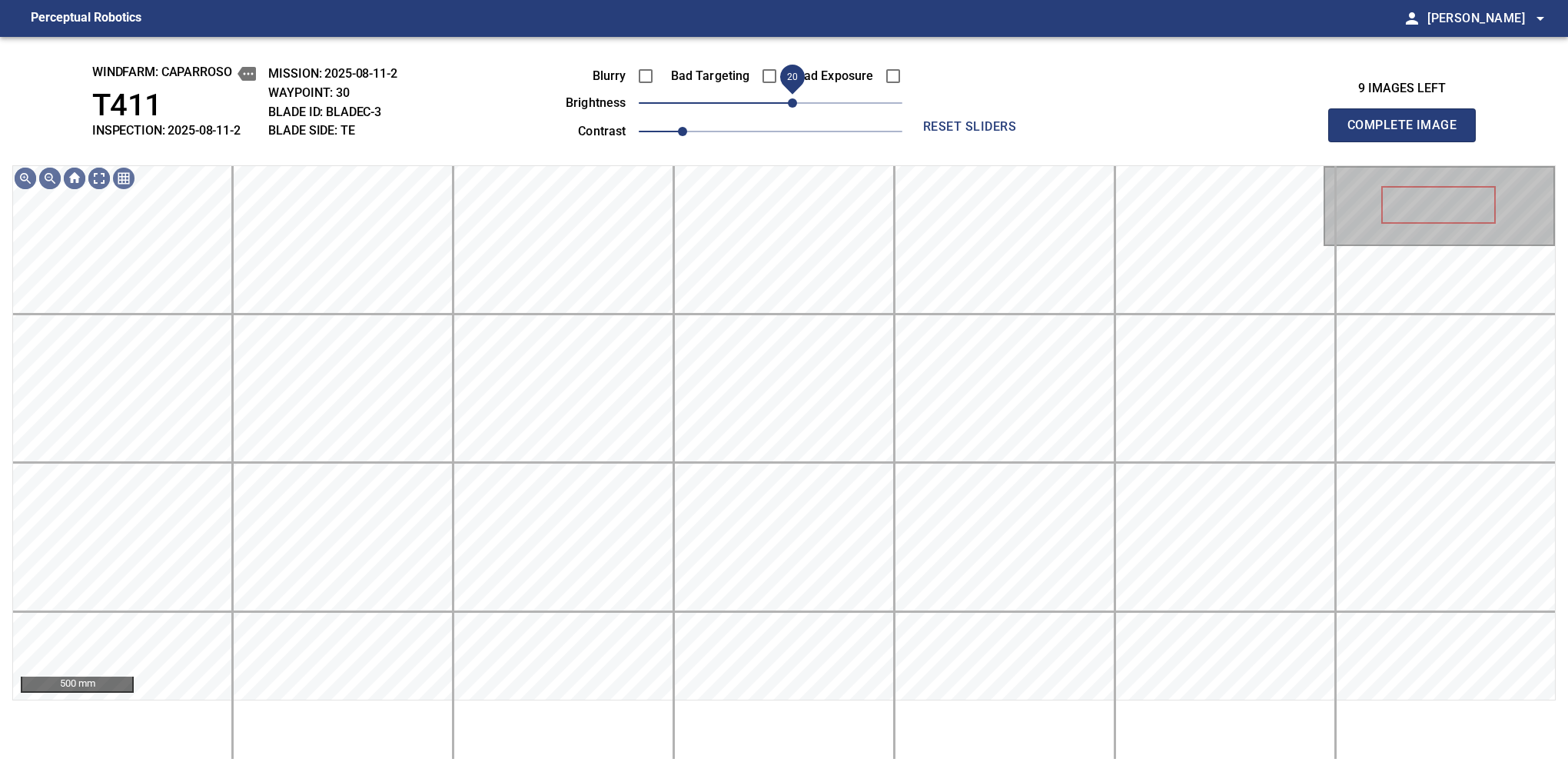
click at [793, 104] on span "20" at bounding box center [771, 103] width 264 height 22
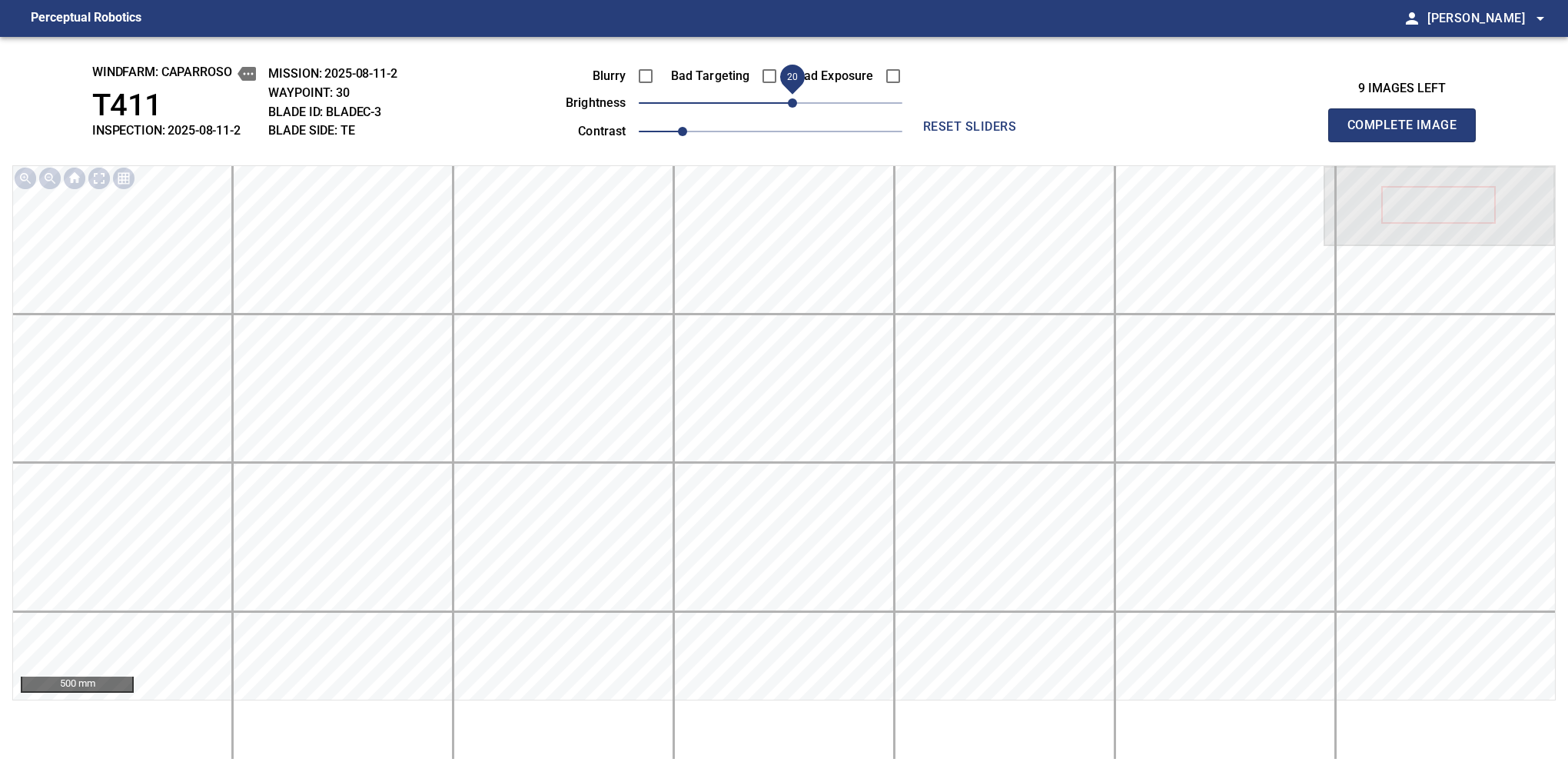
click at [1070, 129] on span "Complete Image" at bounding box center [1402, 126] width 114 height 22
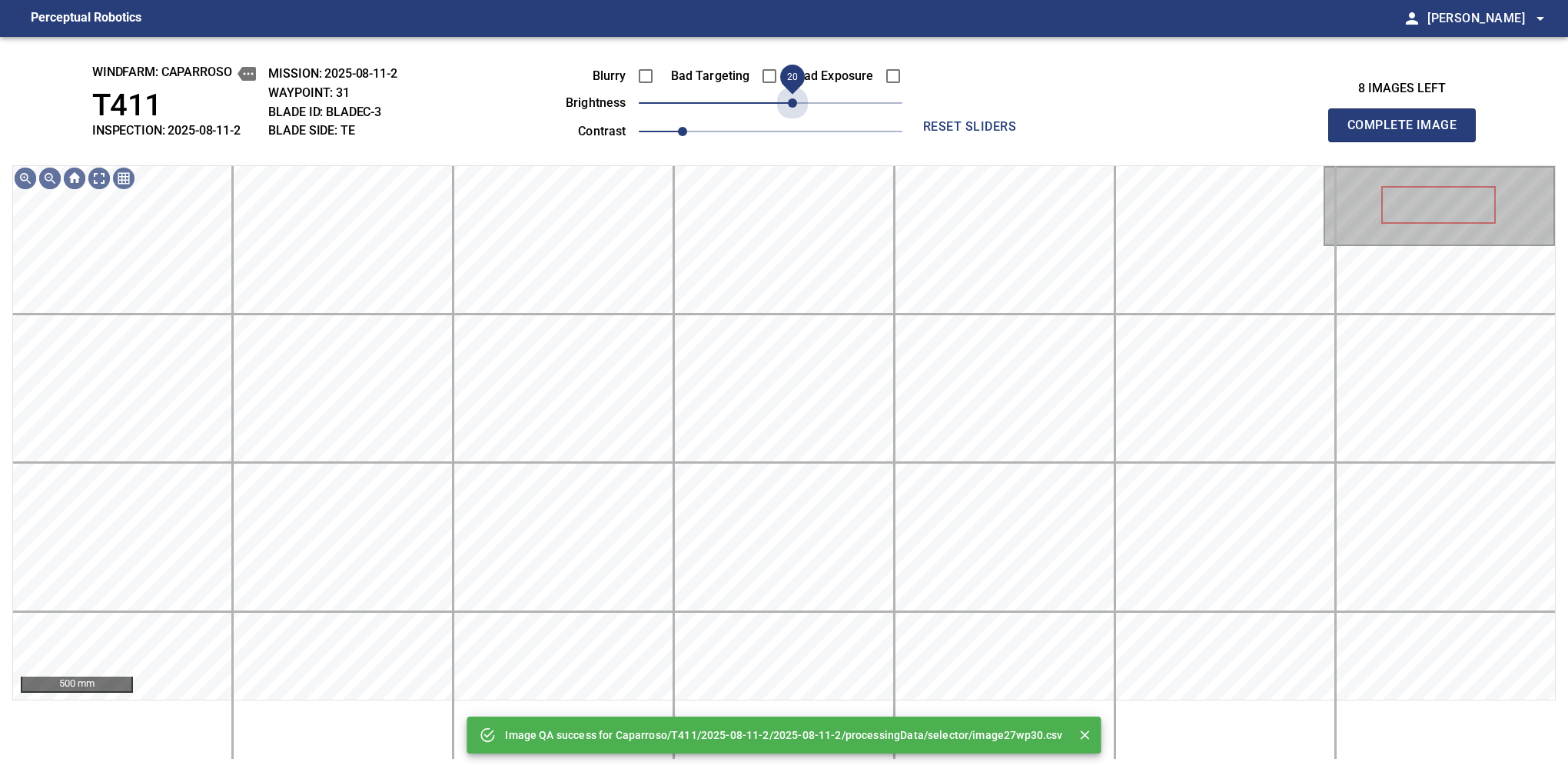
click at [793, 104] on span "20" at bounding box center [771, 103] width 264 height 22
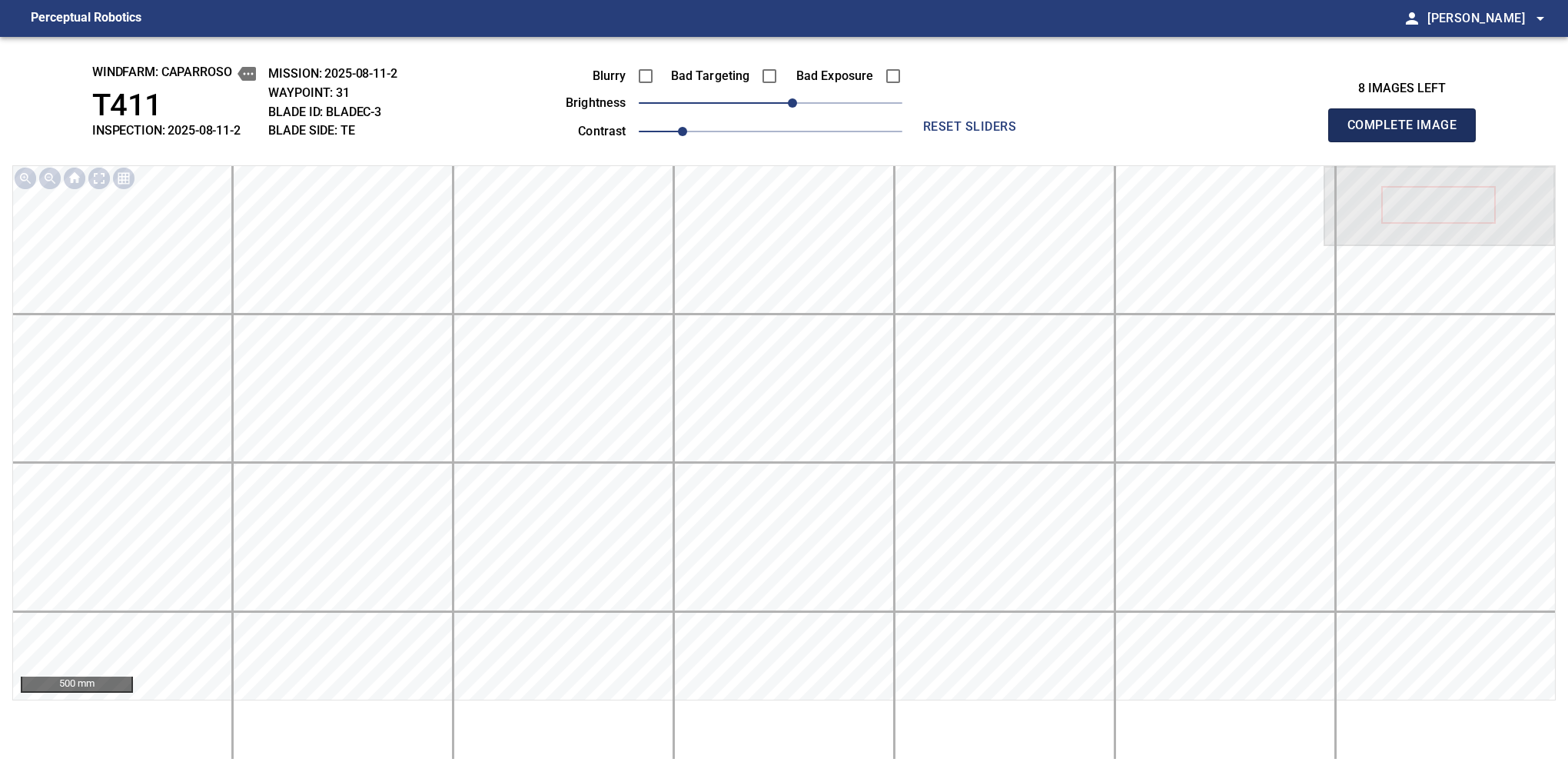
click at [1070, 129] on span "Complete Image" at bounding box center [1402, 126] width 114 height 22
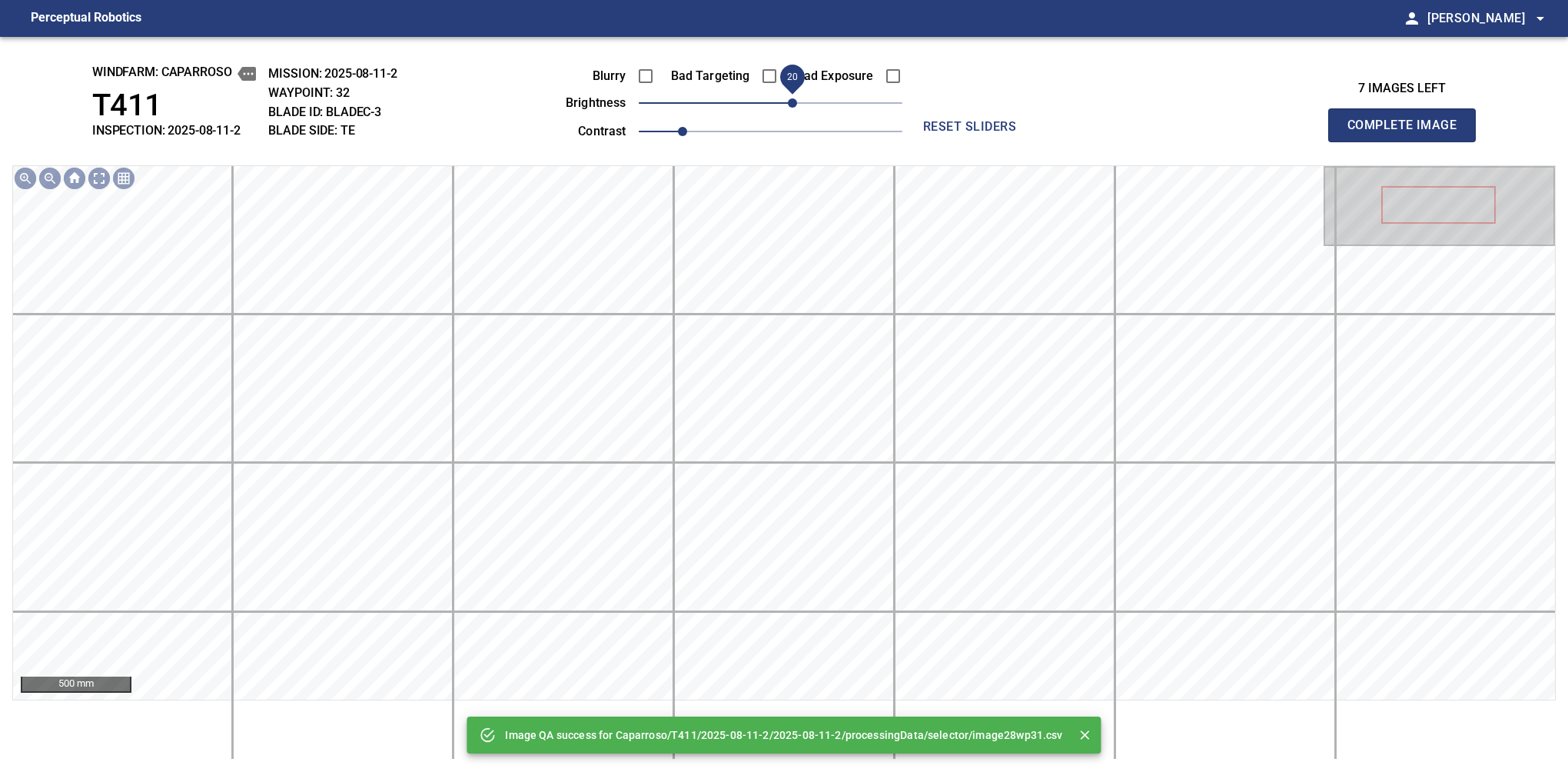
click at [796, 104] on span "20" at bounding box center [771, 103] width 264 height 22
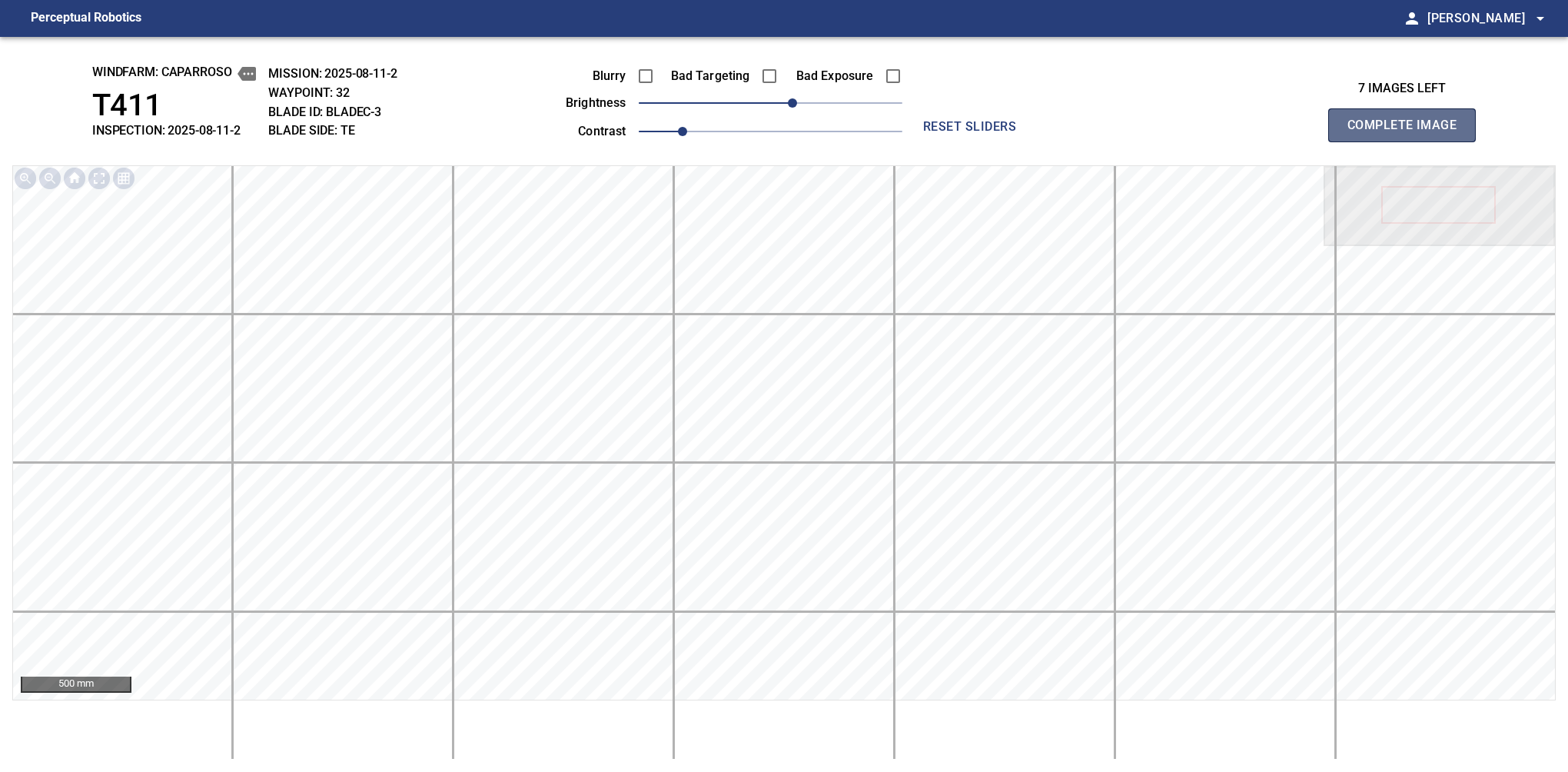
click at [1070, 129] on span "Complete Image" at bounding box center [1402, 126] width 114 height 22
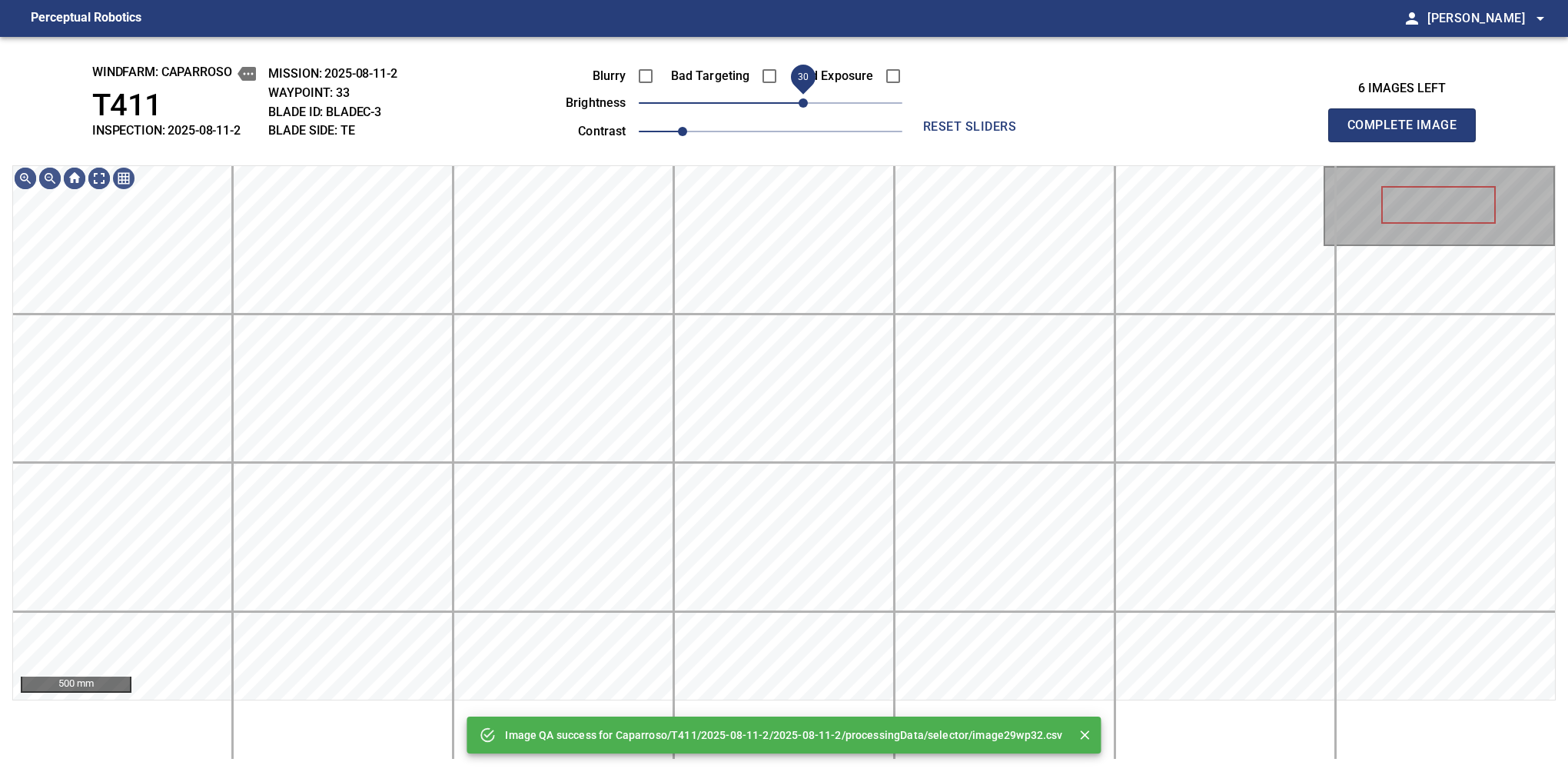
click at [803, 104] on span "30" at bounding box center [771, 103] width 264 height 22
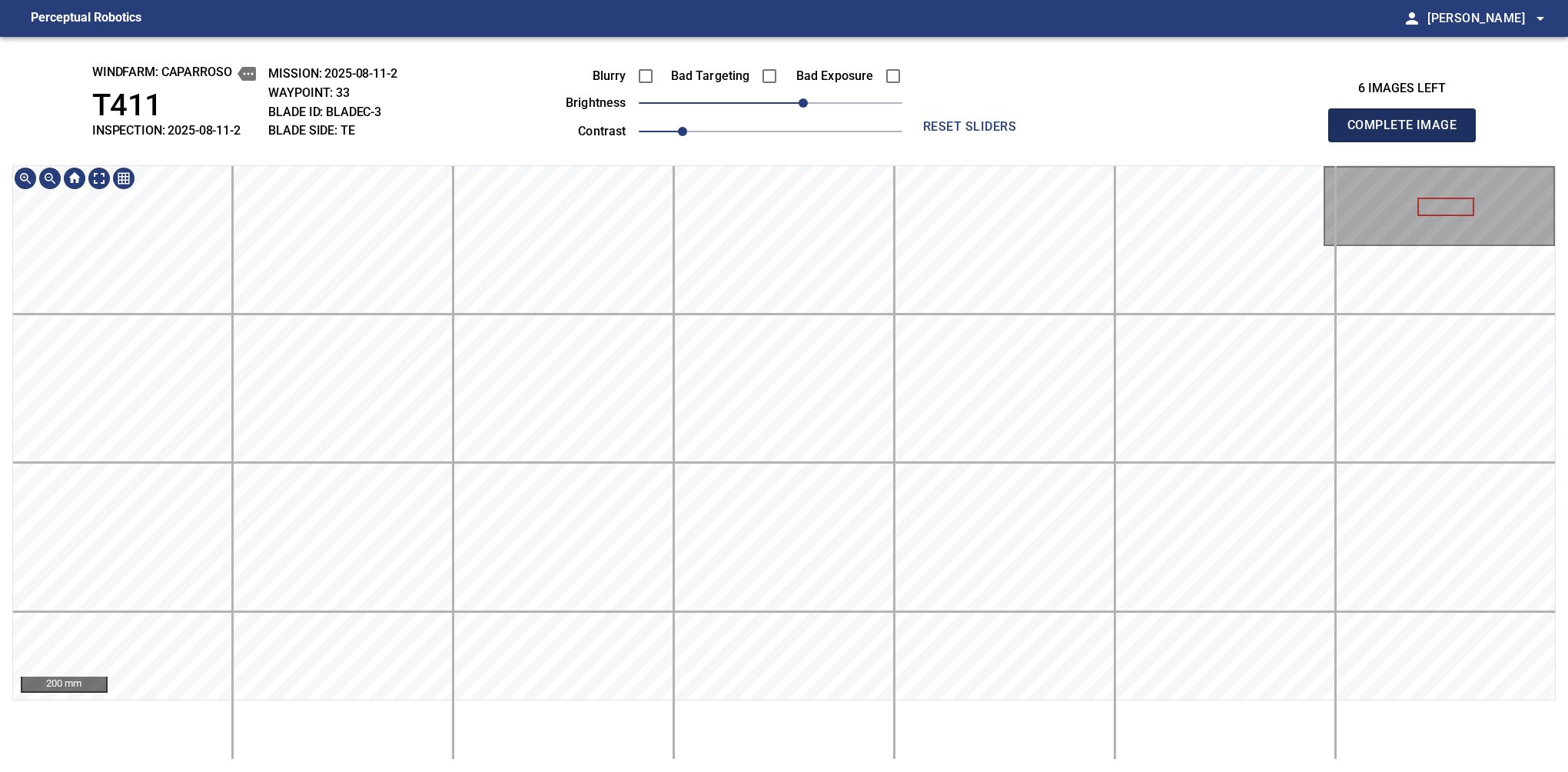
click at [1070, 129] on span "Complete Image" at bounding box center [1402, 126] width 114 height 22
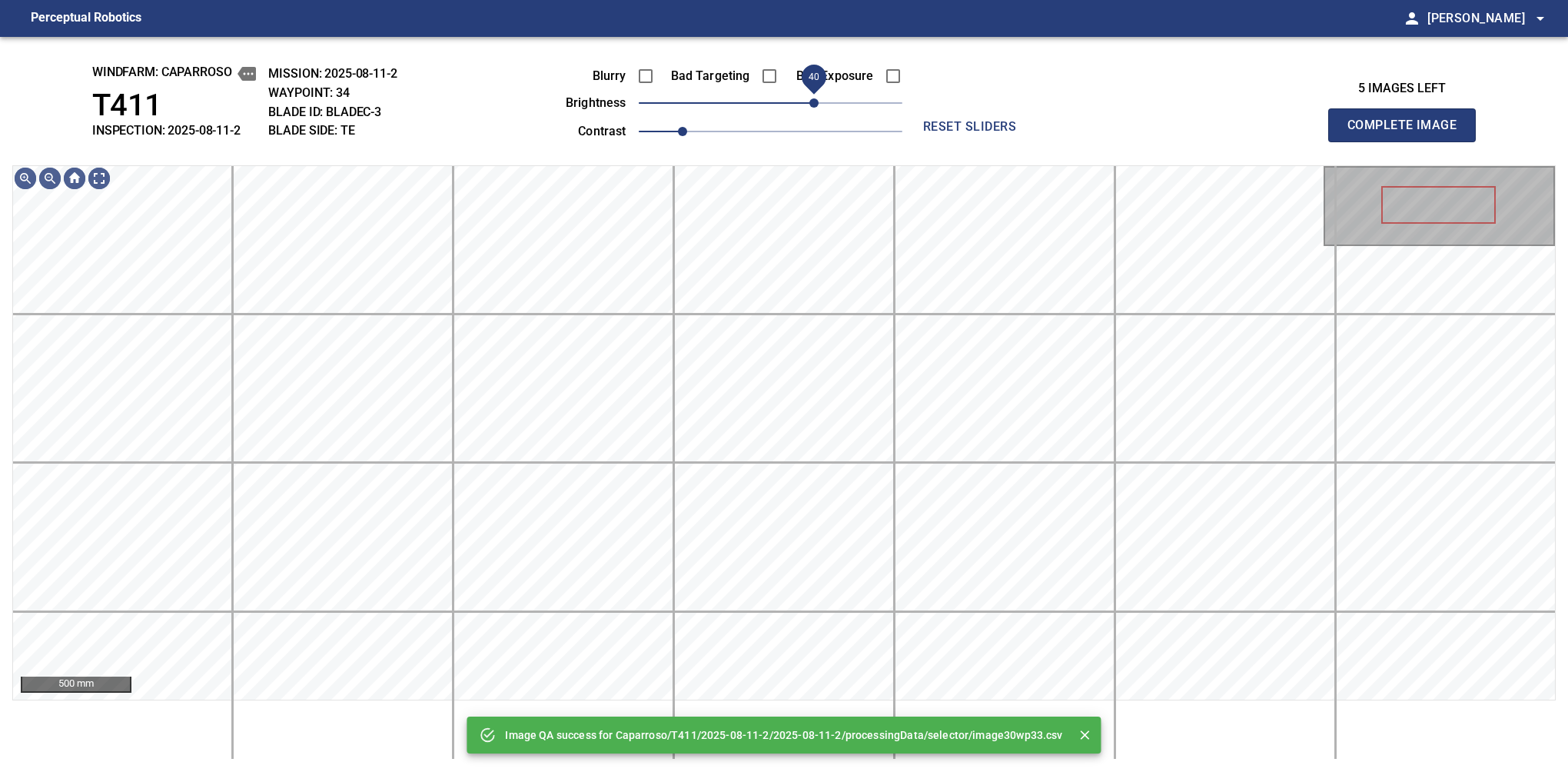
drag, startPoint x: 796, startPoint y: 107, endPoint x: 814, endPoint y: 102, distance: 18.7
click at [814, 102] on span "40" at bounding box center [771, 103] width 264 height 22
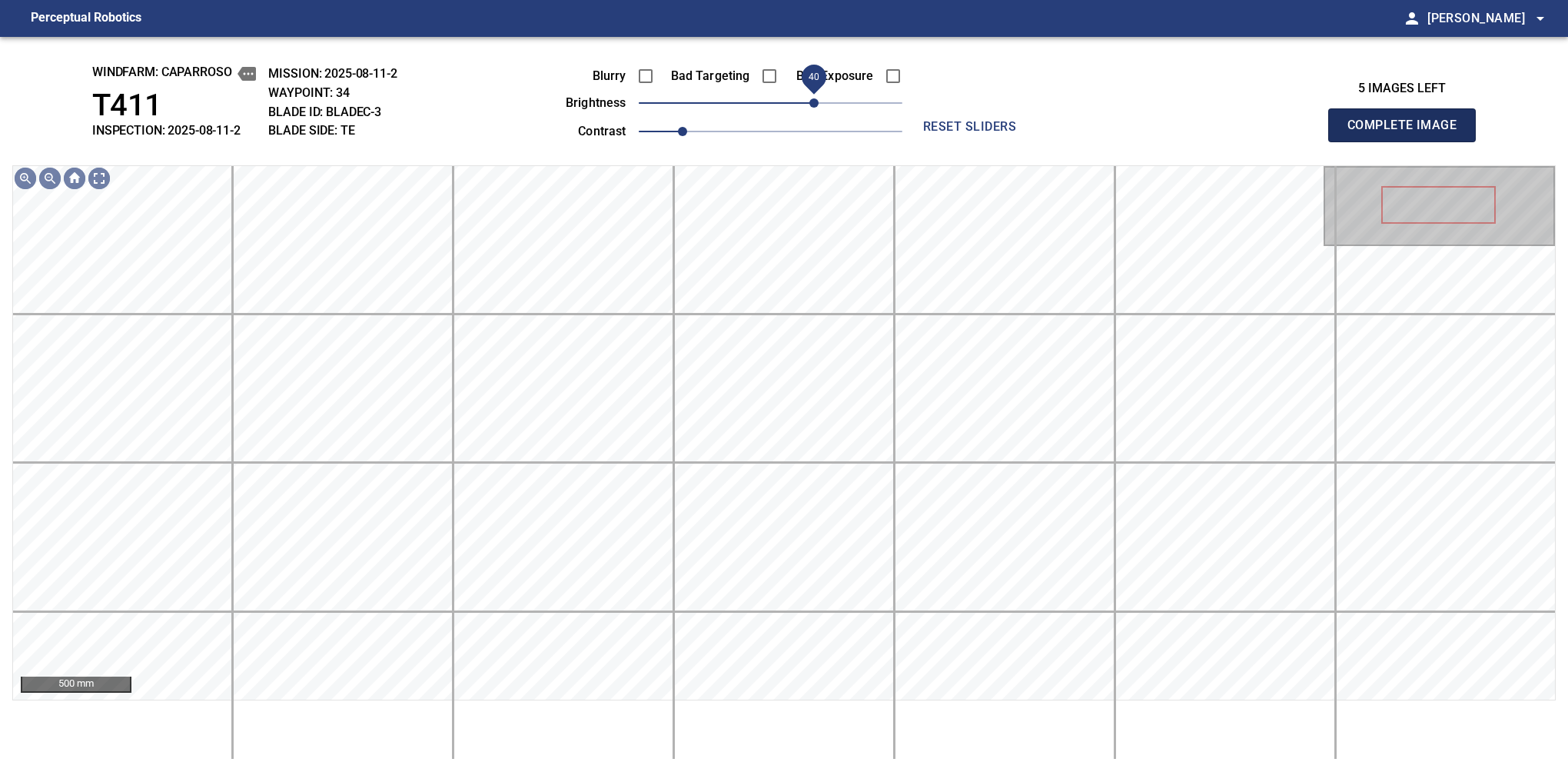
click at [1070, 129] on span "Complete Image" at bounding box center [1402, 126] width 114 height 22
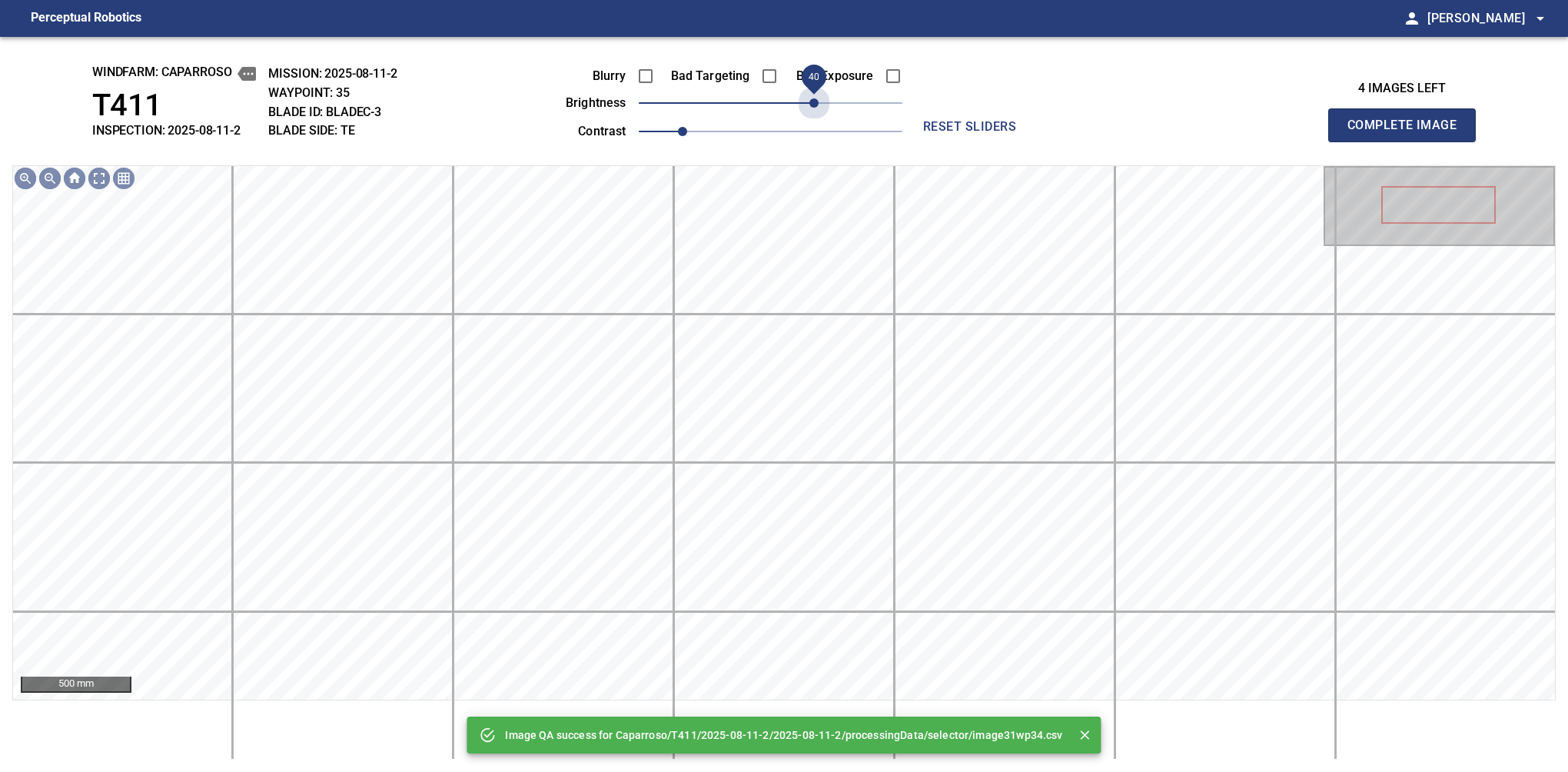
click at [814, 102] on span "40" at bounding box center [771, 103] width 264 height 22
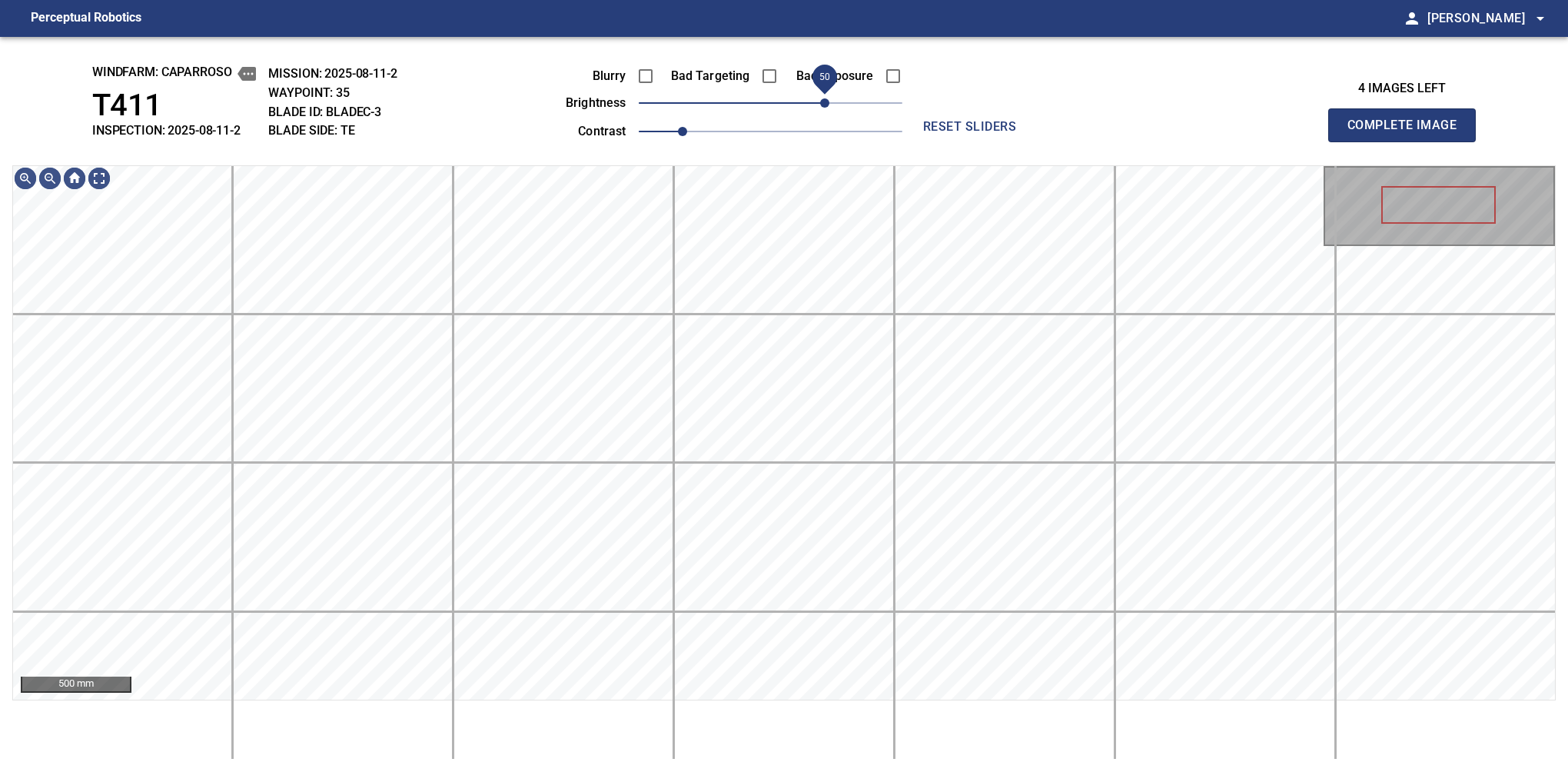
click at [824, 102] on span "50" at bounding box center [824, 103] width 9 height 9
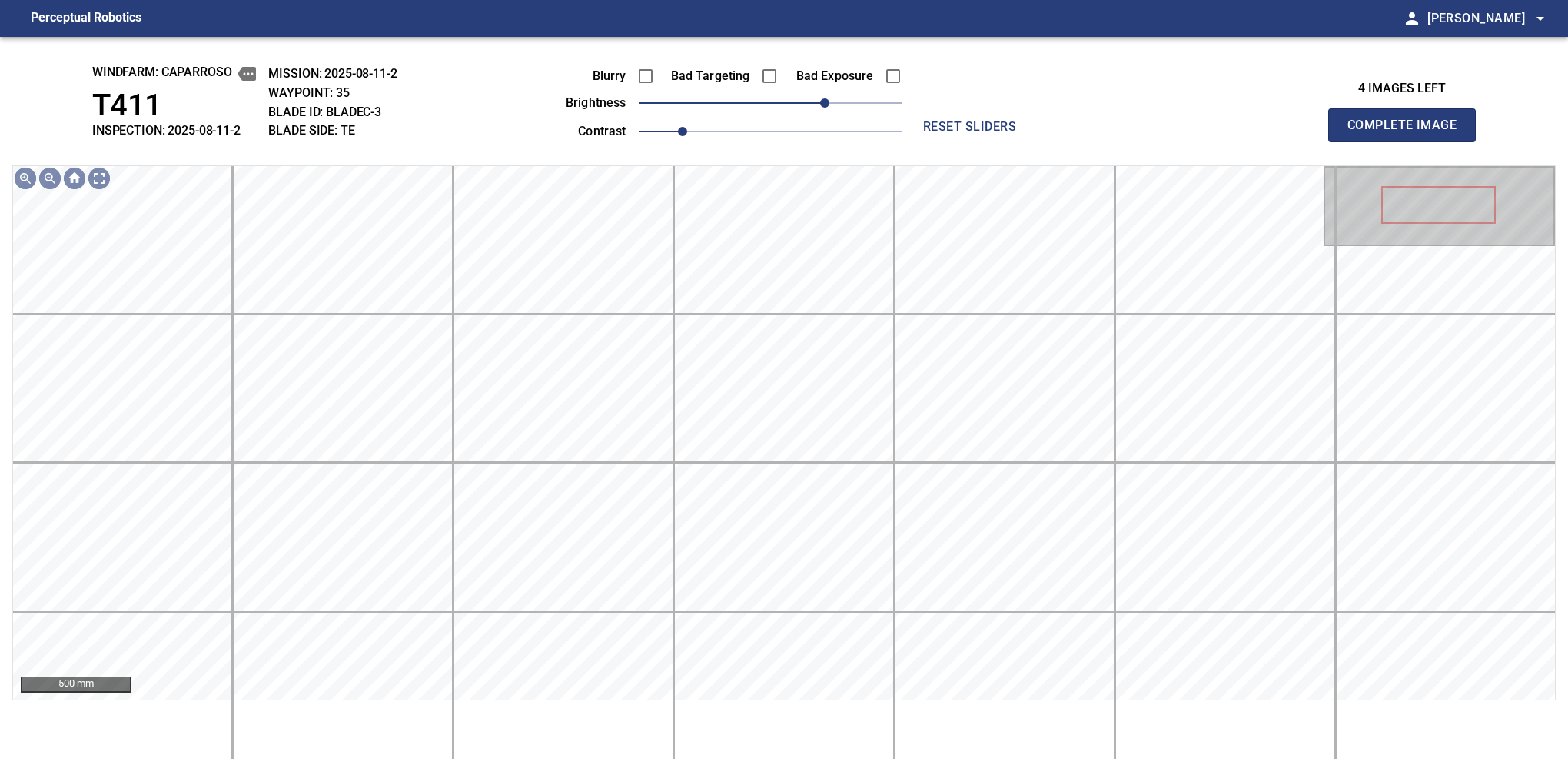
click at [1070, 129] on span "Complete Image" at bounding box center [1402, 126] width 114 height 22
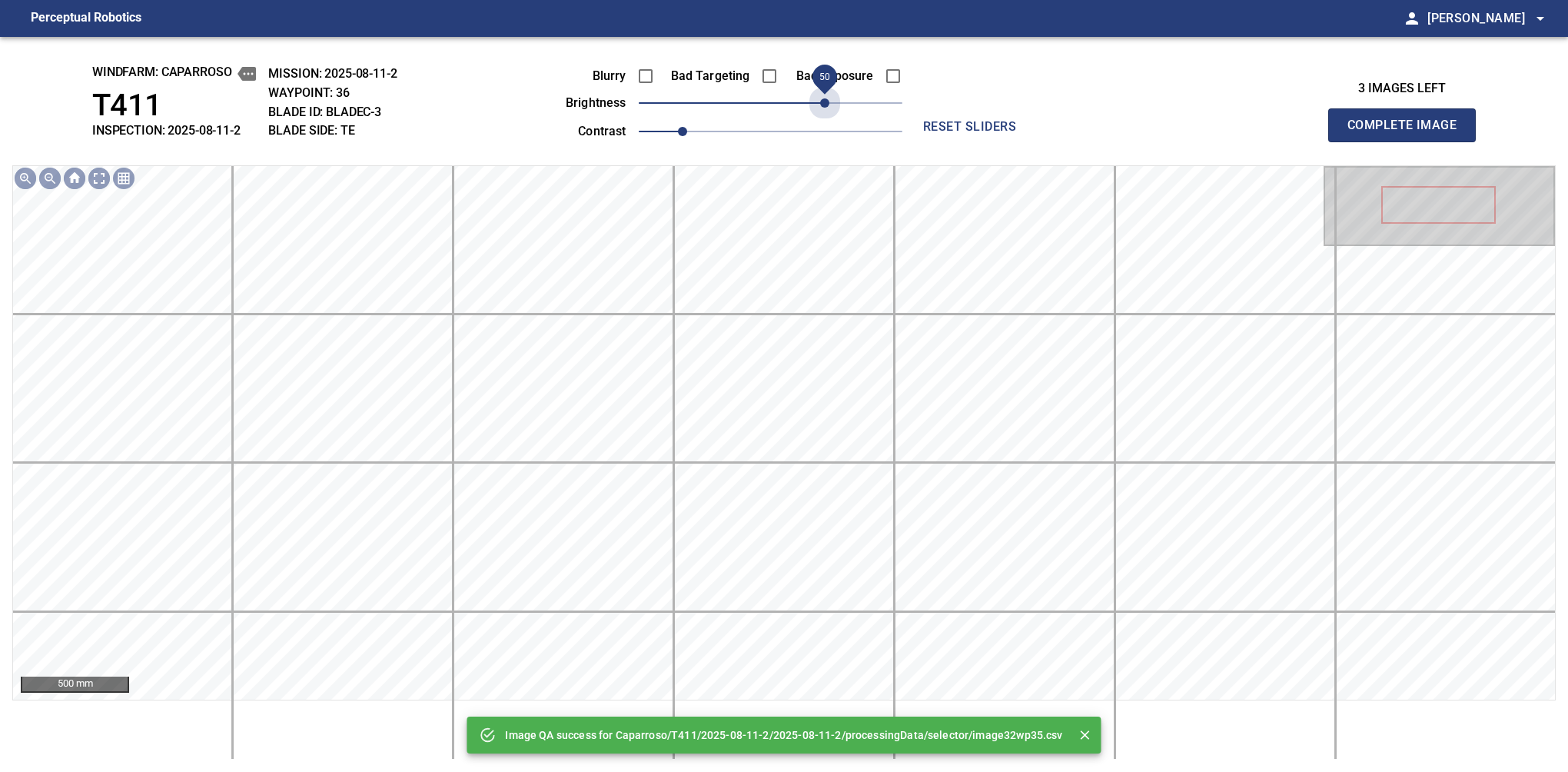
click at [824, 102] on span "50" at bounding box center [771, 103] width 264 height 22
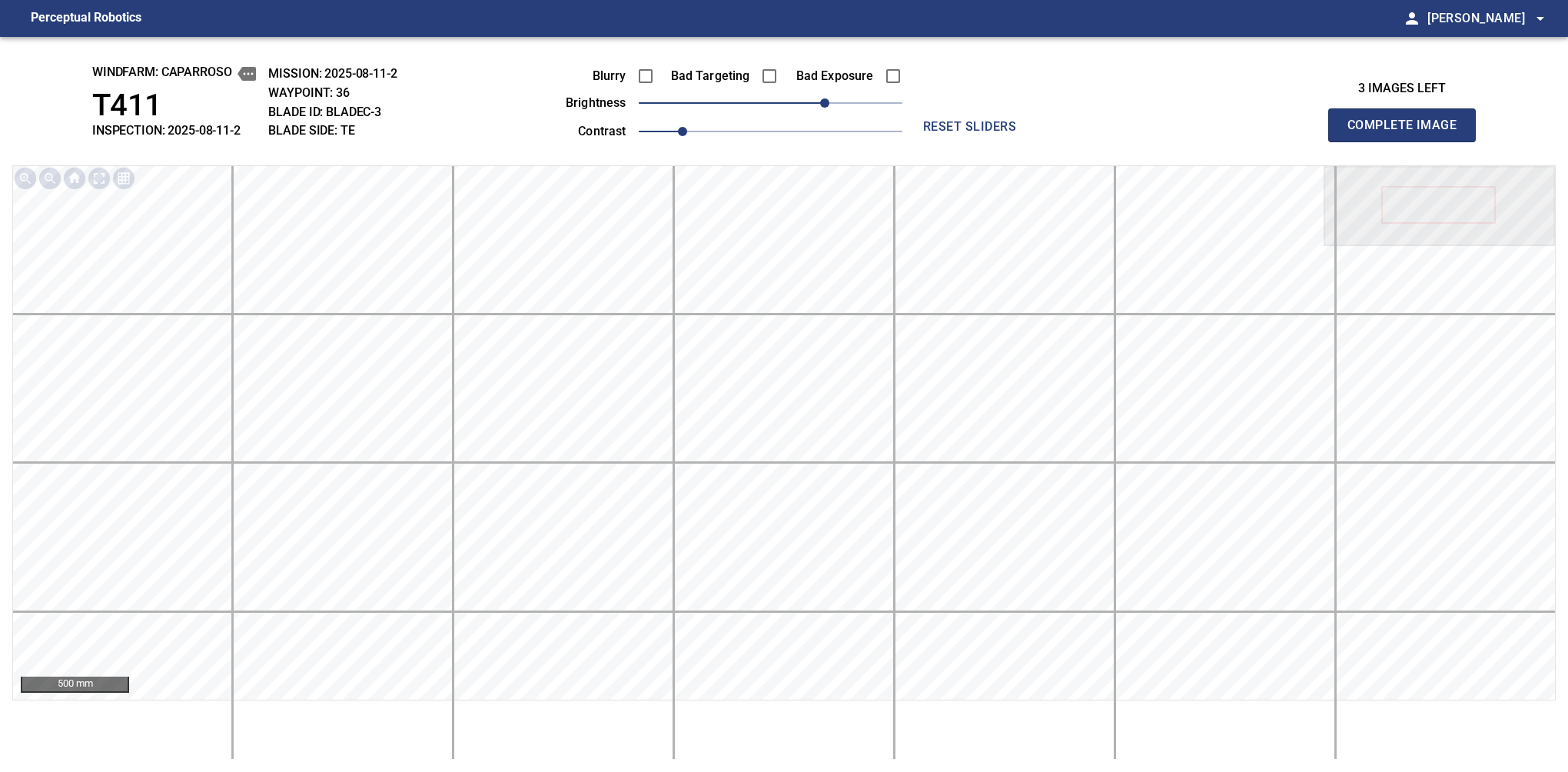
click at [1070, 129] on span "Complete Image" at bounding box center [1402, 126] width 114 height 22
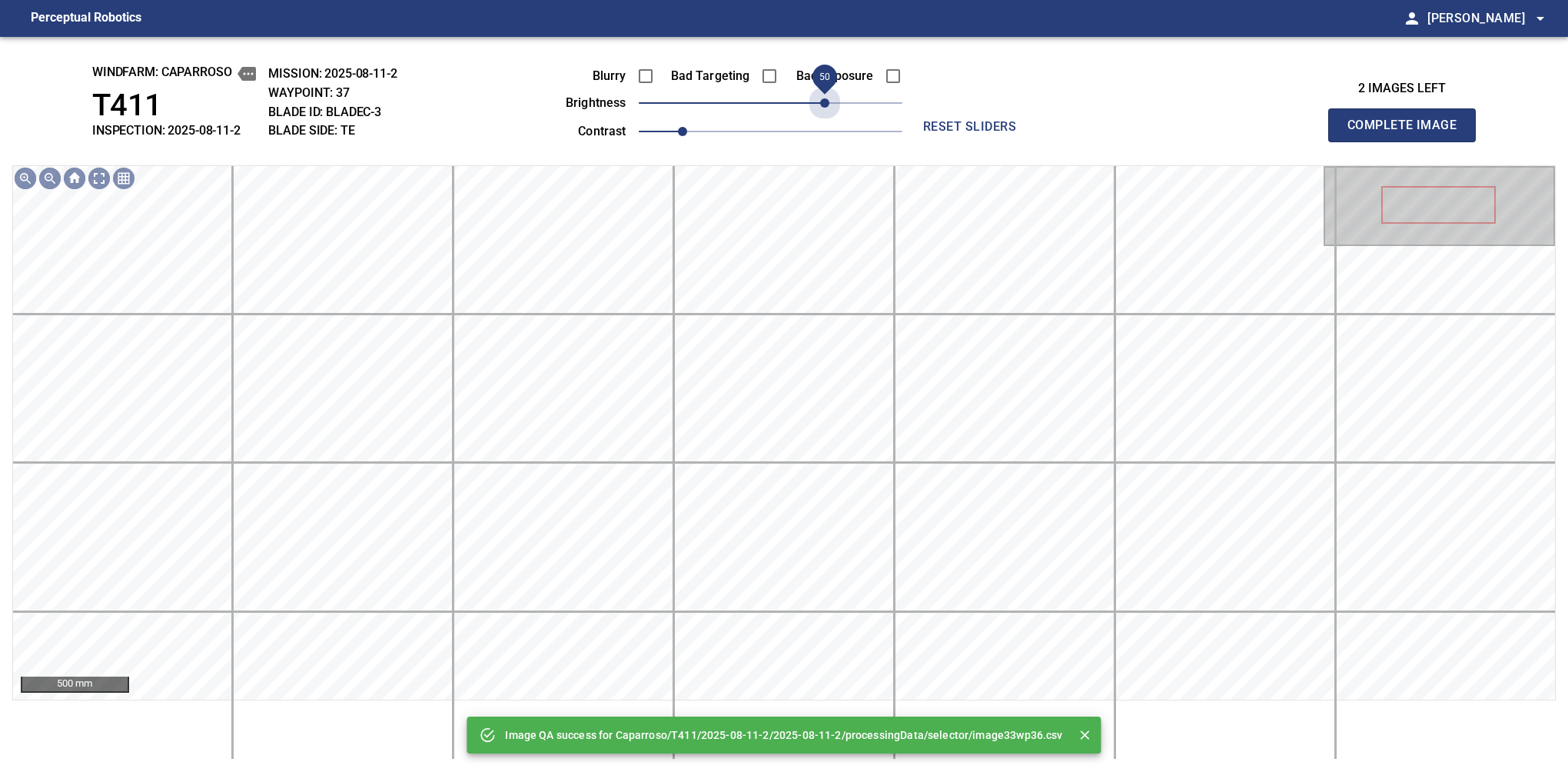
click at [824, 102] on span "50" at bounding box center [771, 103] width 264 height 22
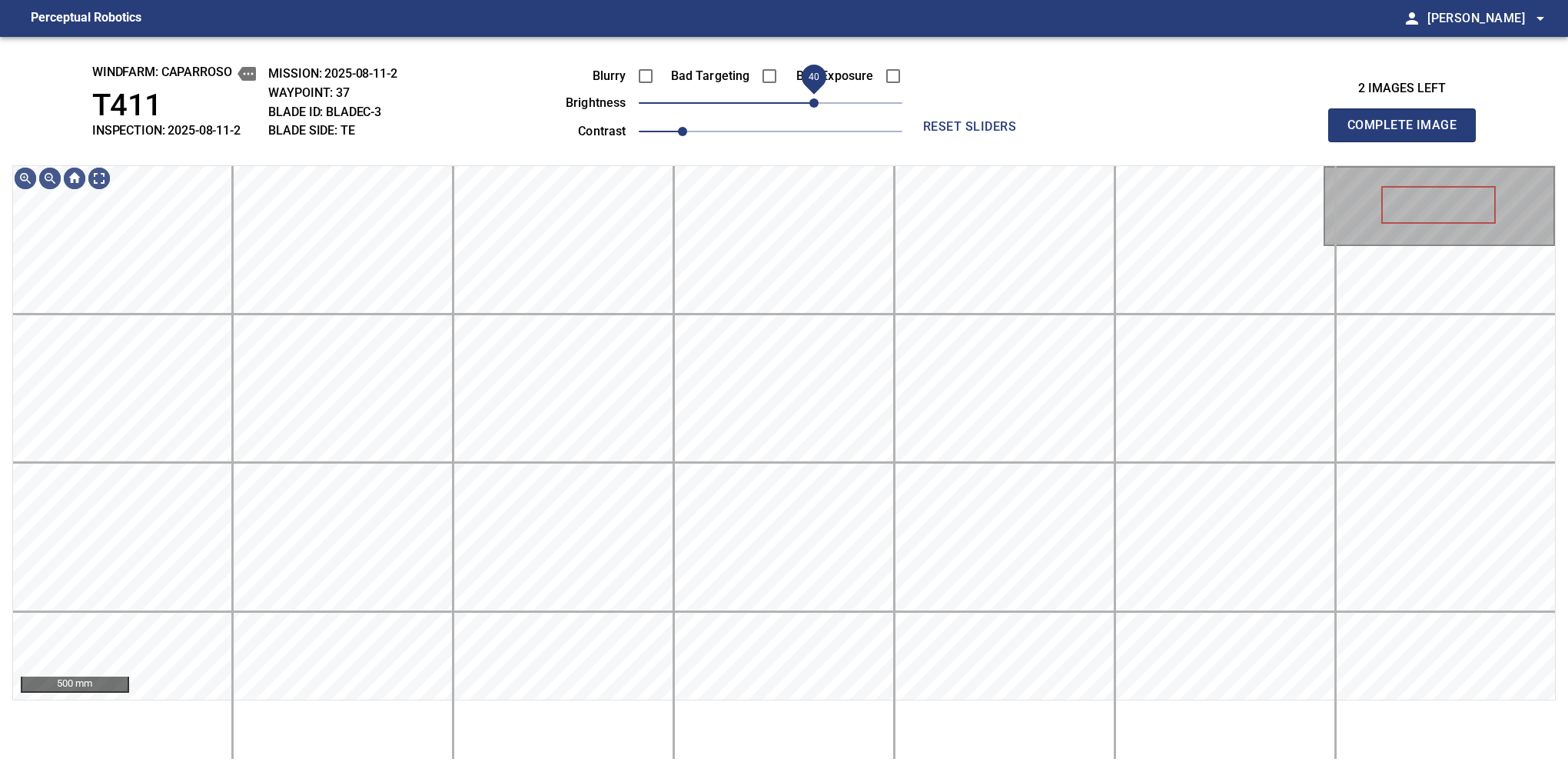
click at [817, 104] on span "40" at bounding box center [814, 103] width 9 height 9
click at [1070, 129] on span "Complete Image" at bounding box center [1402, 126] width 114 height 22
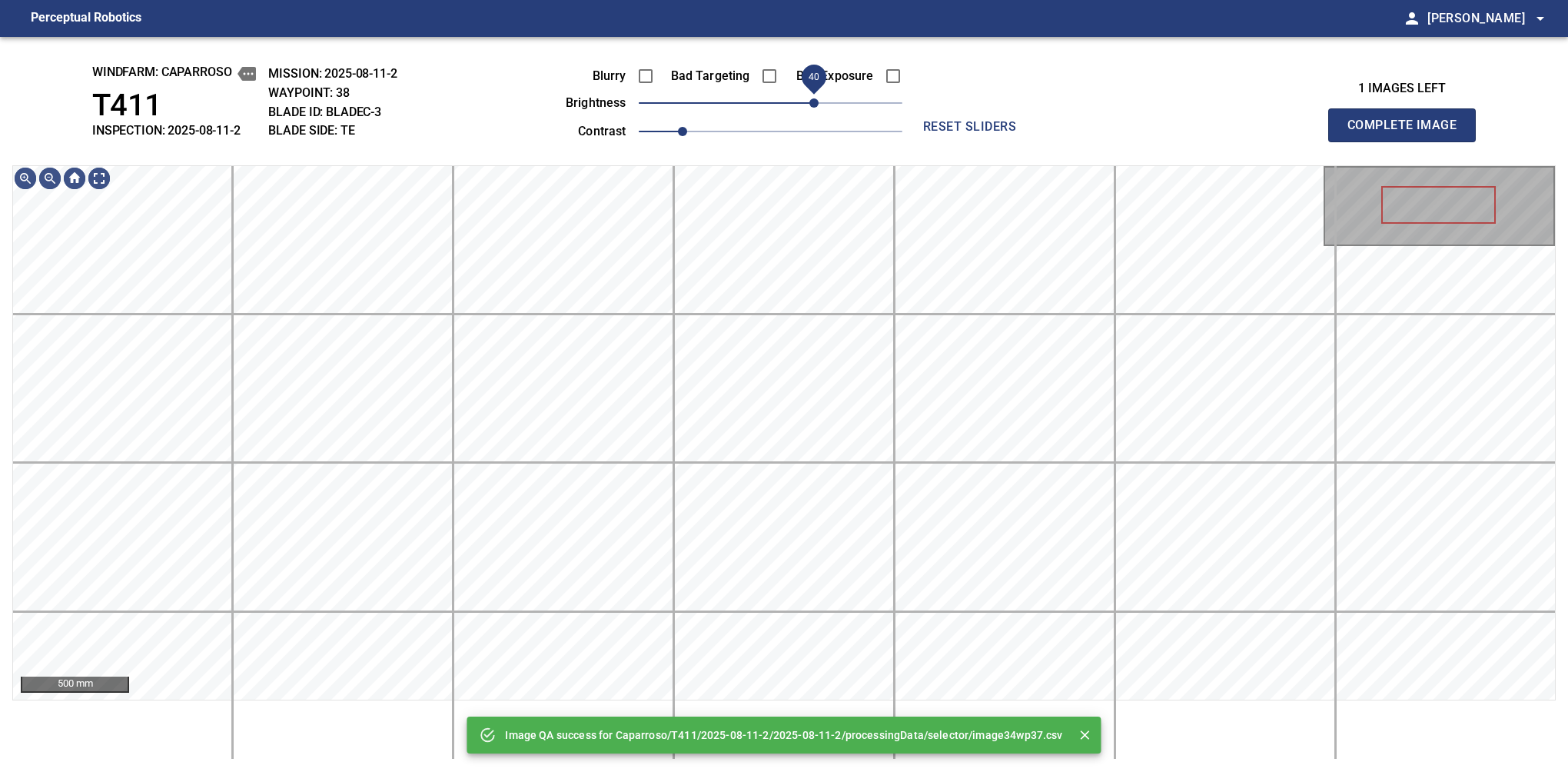
drag, startPoint x: 803, startPoint y: 102, endPoint x: 819, endPoint y: 102, distance: 16.0
click at [819, 102] on span "40" at bounding box center [771, 103] width 264 height 22
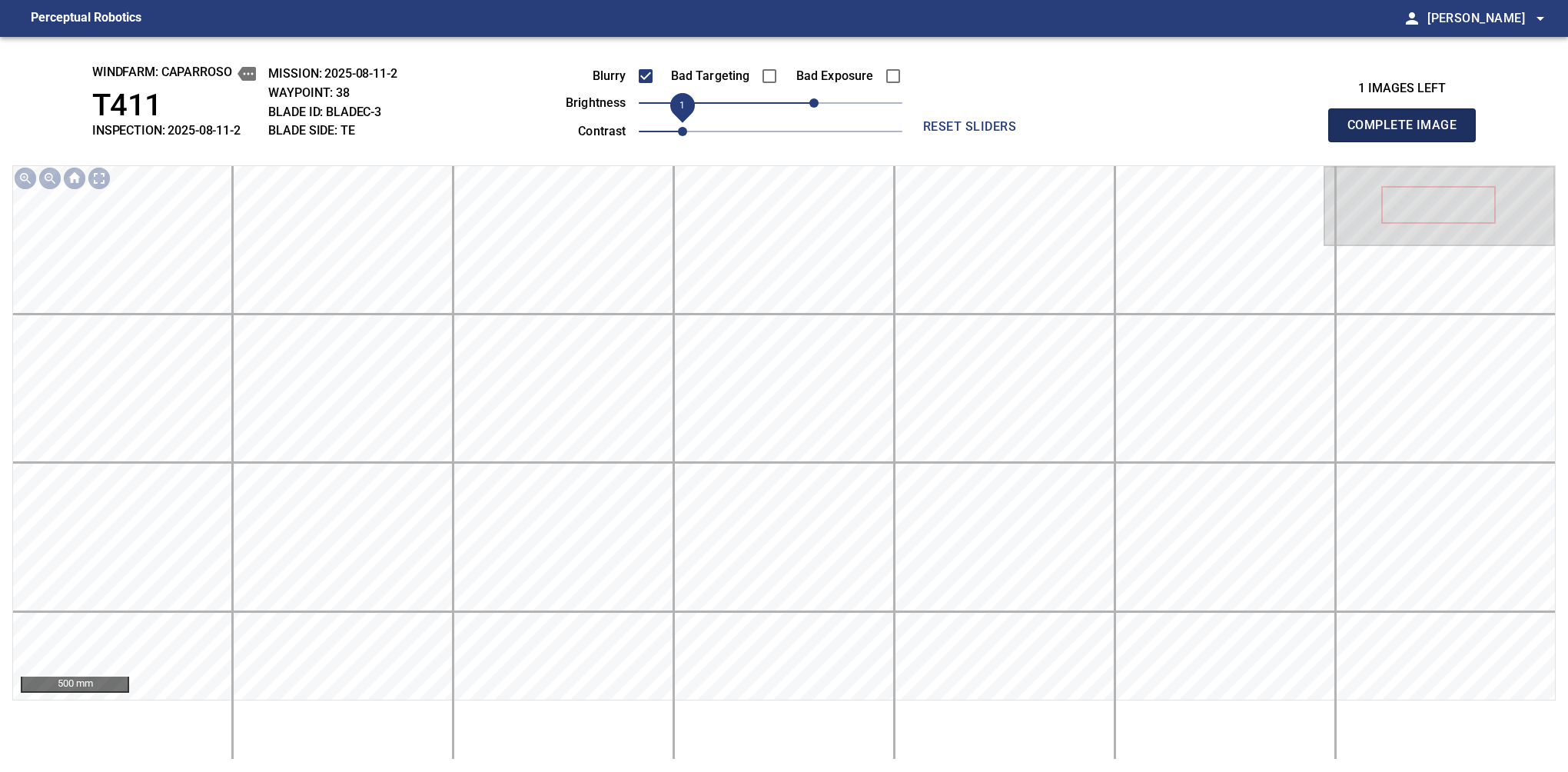
click at [1070, 129] on span "Complete Image" at bounding box center [1402, 126] width 114 height 22
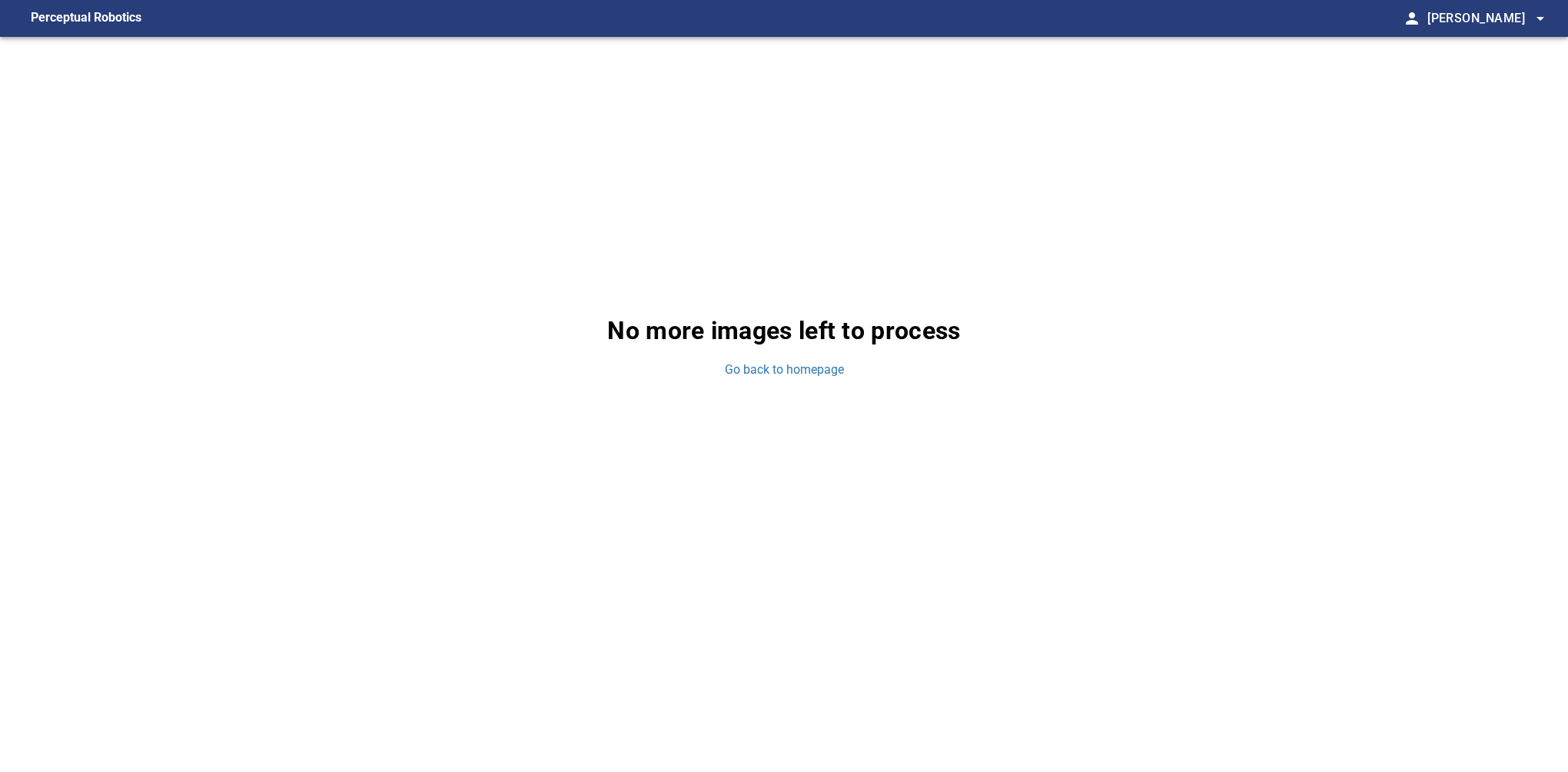
click at [1070, 344] on div "No more images left to process Go back to homepage" at bounding box center [784, 346] width 1568 height 617
click at [735, 360] on div "No more images left to process Go back to homepage" at bounding box center [784, 346] width 1568 height 617
click at [754, 365] on link "Go back to homepage" at bounding box center [784, 370] width 119 height 18
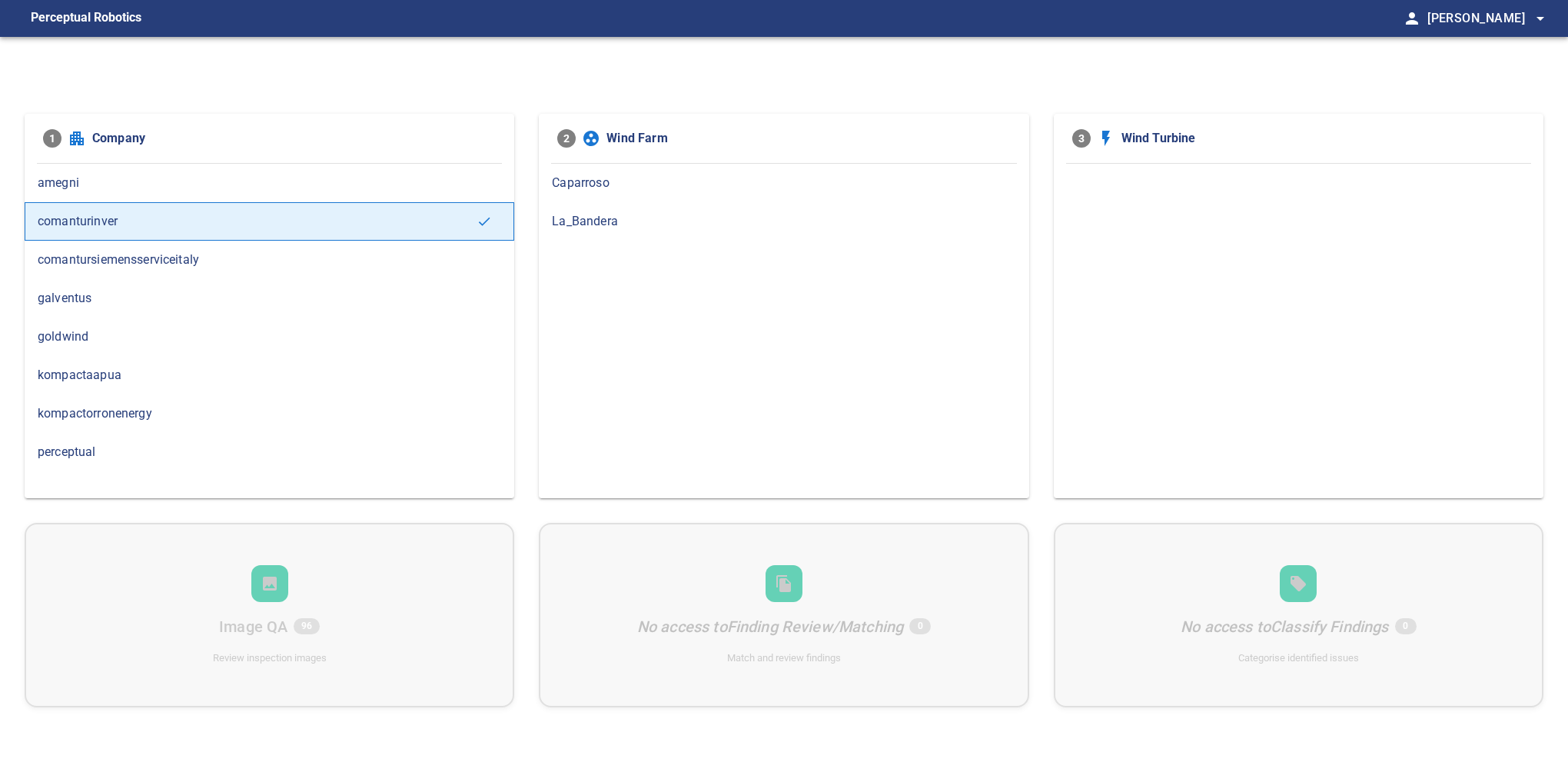
click at [598, 188] on span "Caparroso" at bounding box center [783, 183] width 463 height 19
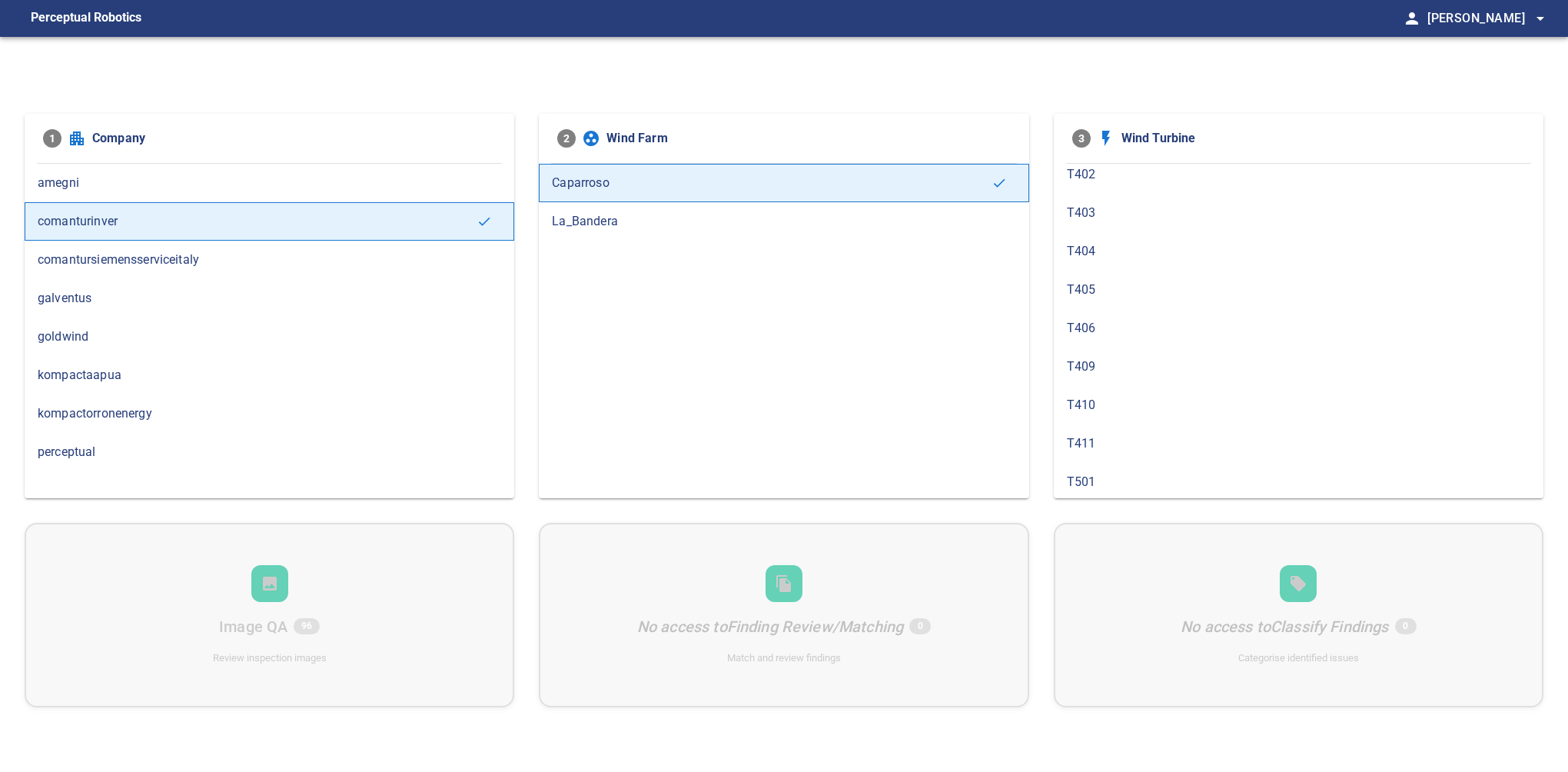
scroll to position [1268, 0]
click at [1074, 161] on div "3 Wind Turbine" at bounding box center [1298, 138] width 490 height 49
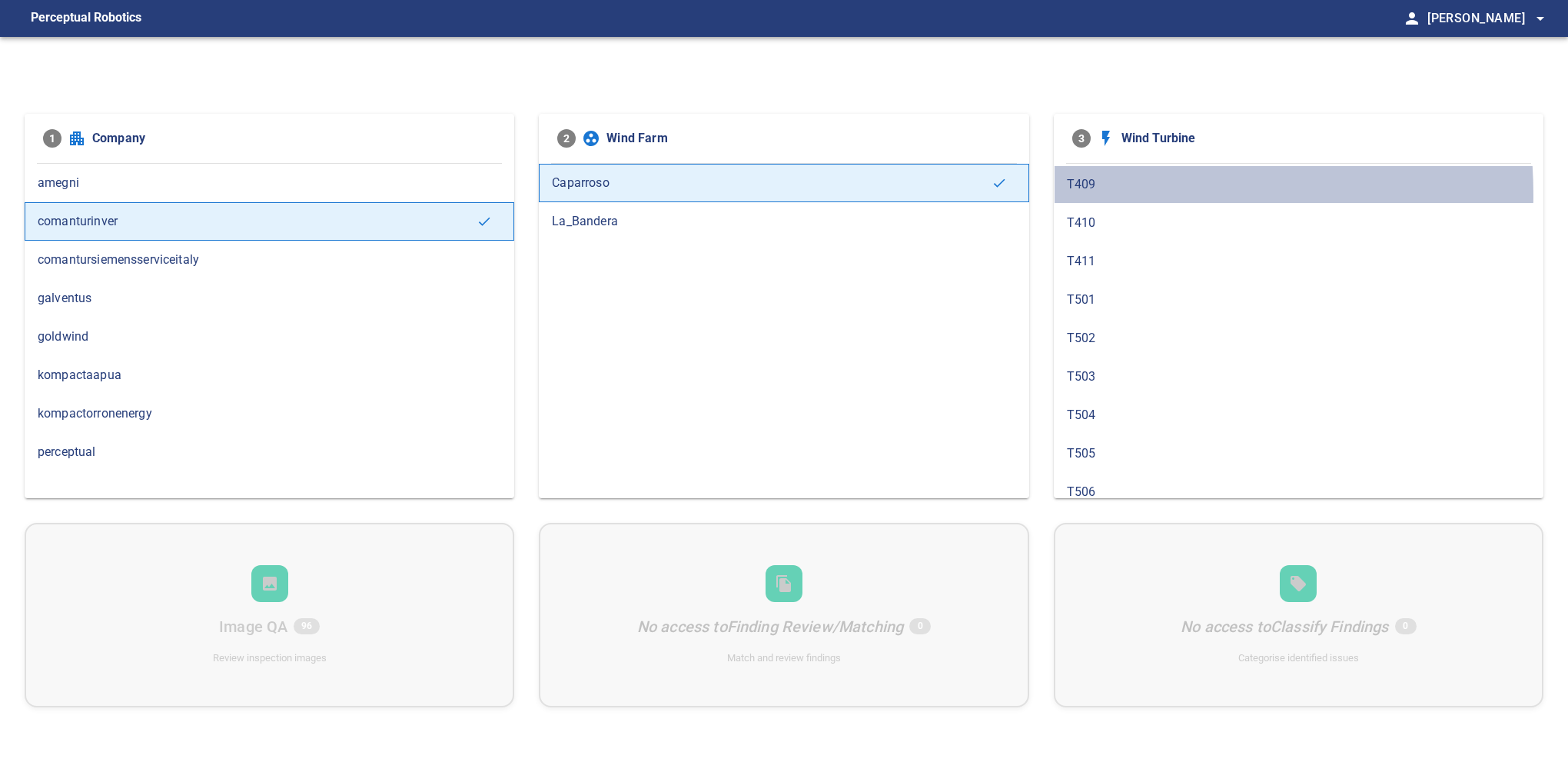
click at [1088, 185] on div "T409" at bounding box center [1298, 185] width 490 height 39
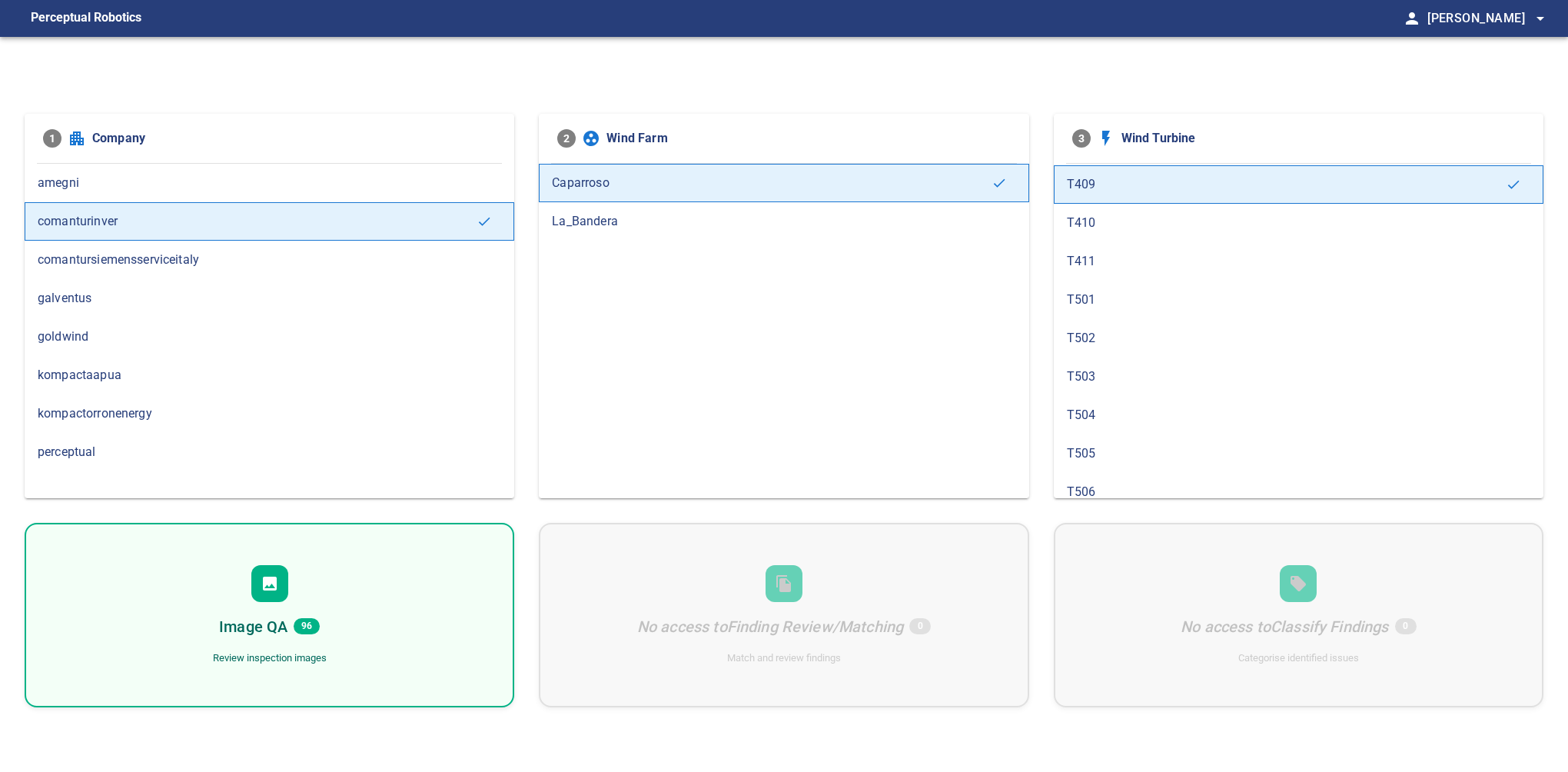
click at [403, 576] on div "Image QA 96 Review inspection images" at bounding box center [269, 615] width 490 height 185
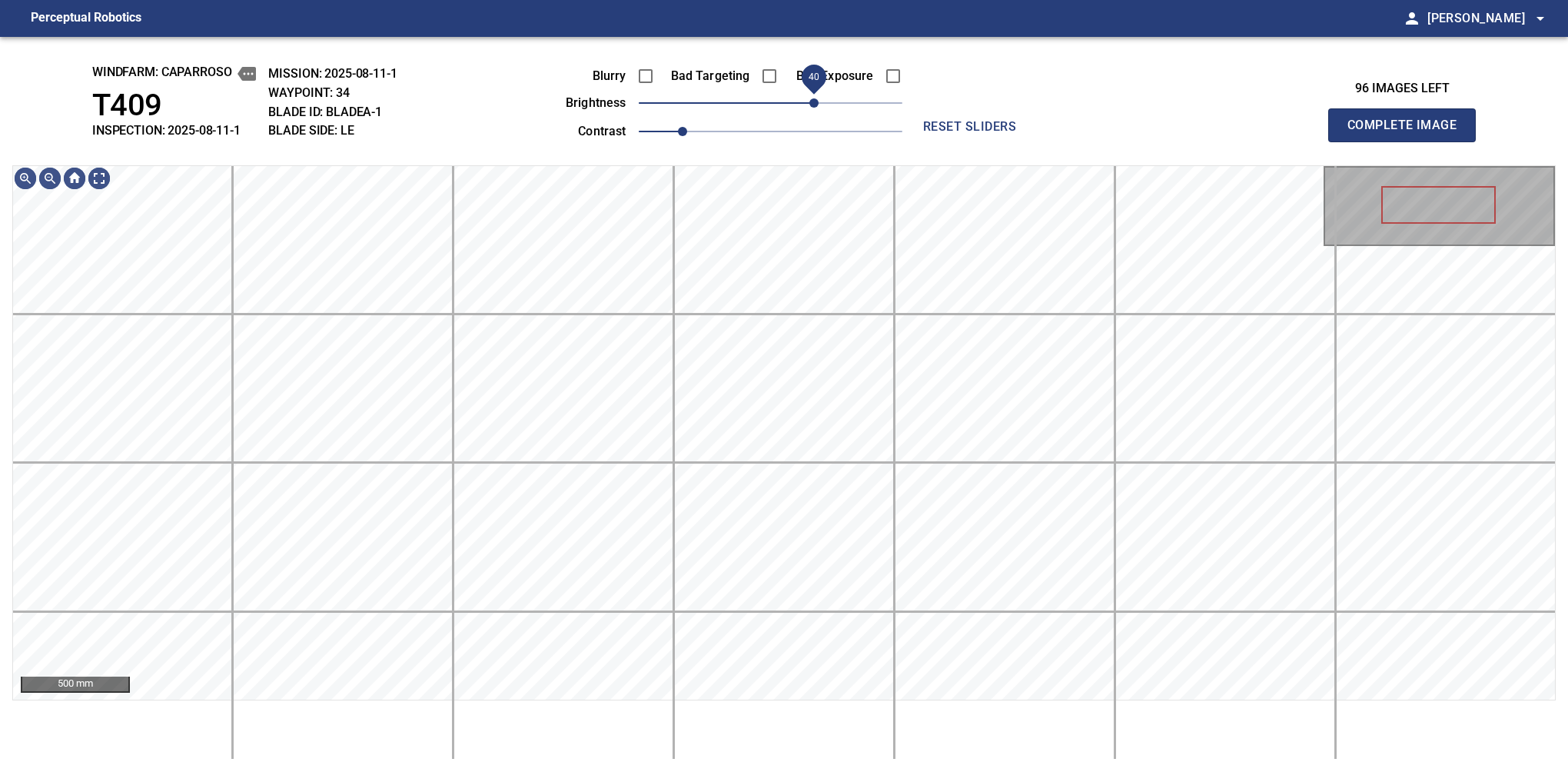
drag, startPoint x: 795, startPoint y: 103, endPoint x: 817, endPoint y: 103, distance: 22.0
click at [817, 103] on span "40" at bounding box center [814, 103] width 9 height 9
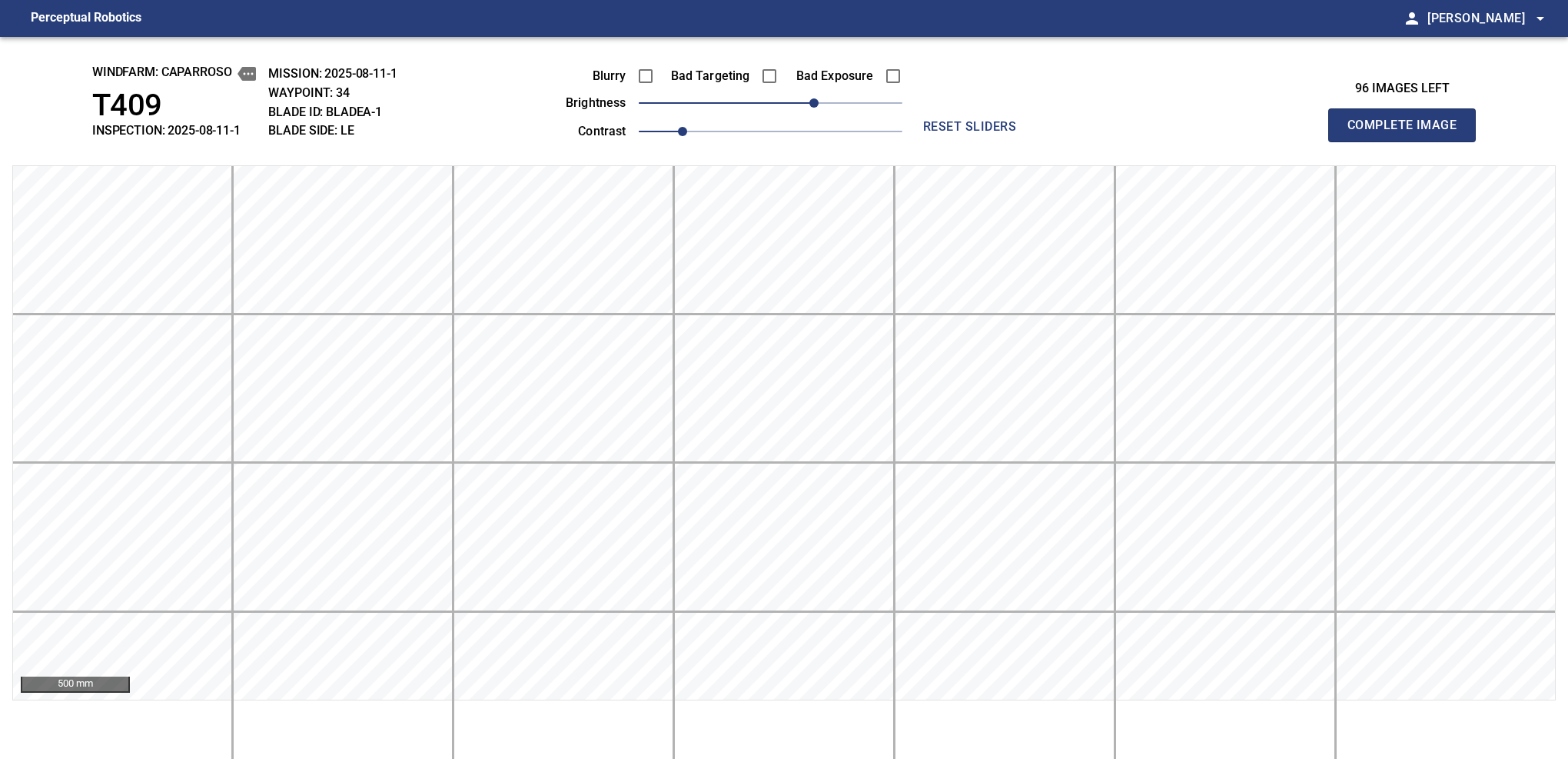
click at [37, 106] on div "windfarm: Caparroso T409 INSPECTION: 2025-08-11-1 MISSION: 2025-08-11-1 WAYPOIN…" at bounding box center [784, 405] width 1568 height 735
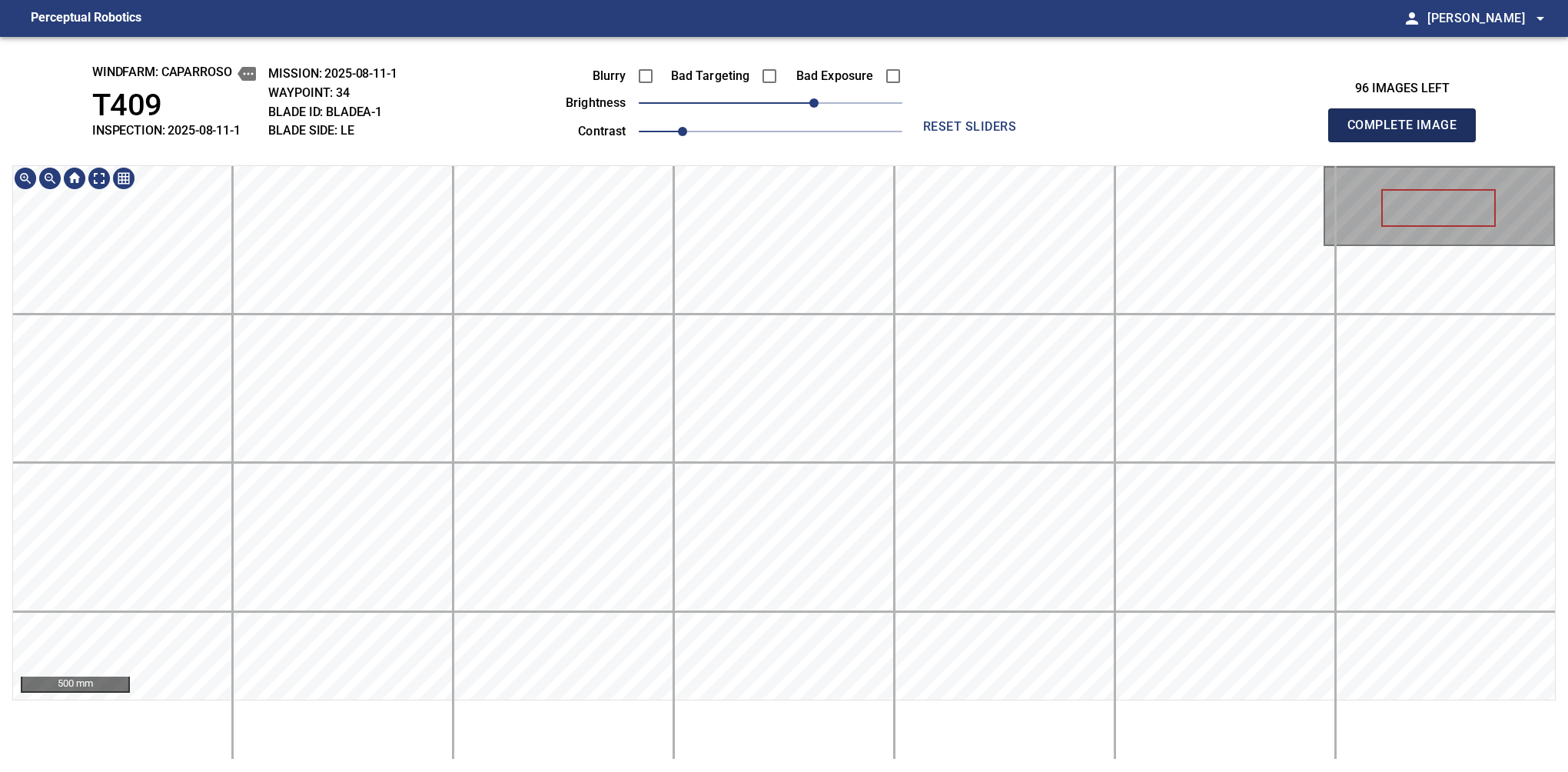
click at [1408, 129] on span "Complete Image" at bounding box center [1402, 126] width 114 height 22
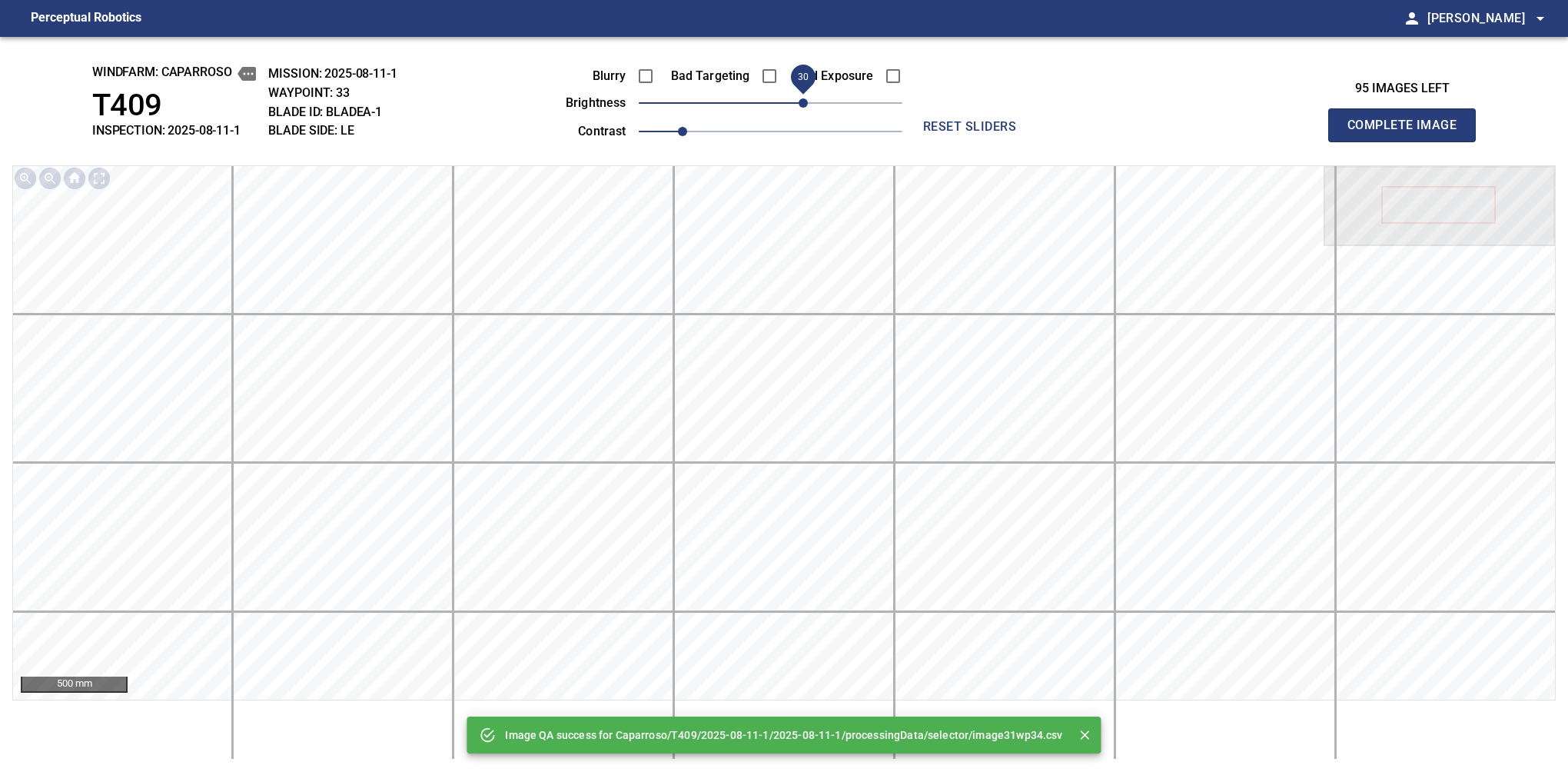
drag, startPoint x: 773, startPoint y: 114, endPoint x: 800, endPoint y: 113, distance: 27.0
click at [800, 108] on span "30" at bounding box center [803, 103] width 9 height 9
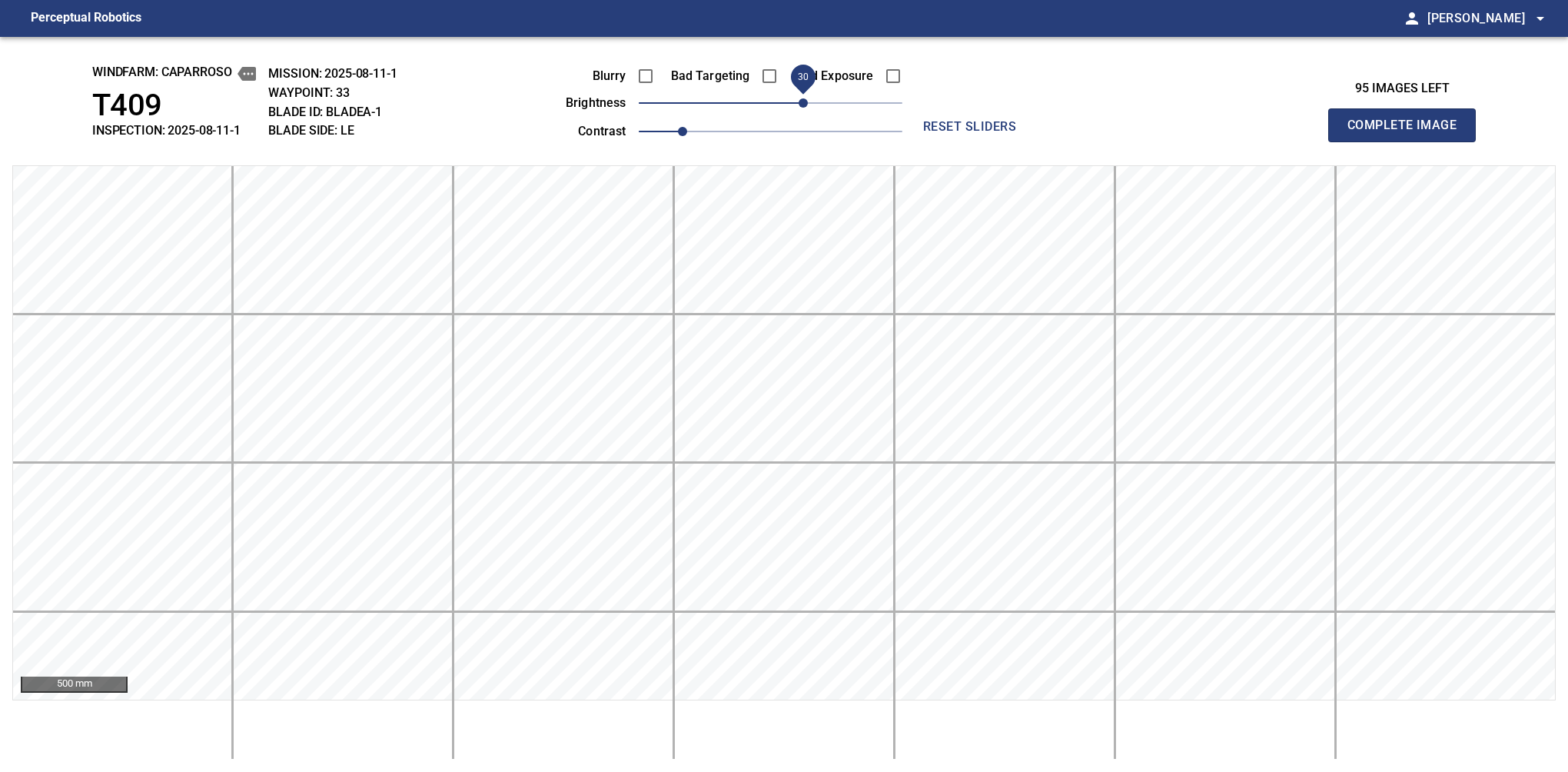
click at [1408, 129] on span "Complete Image" at bounding box center [1402, 126] width 114 height 22
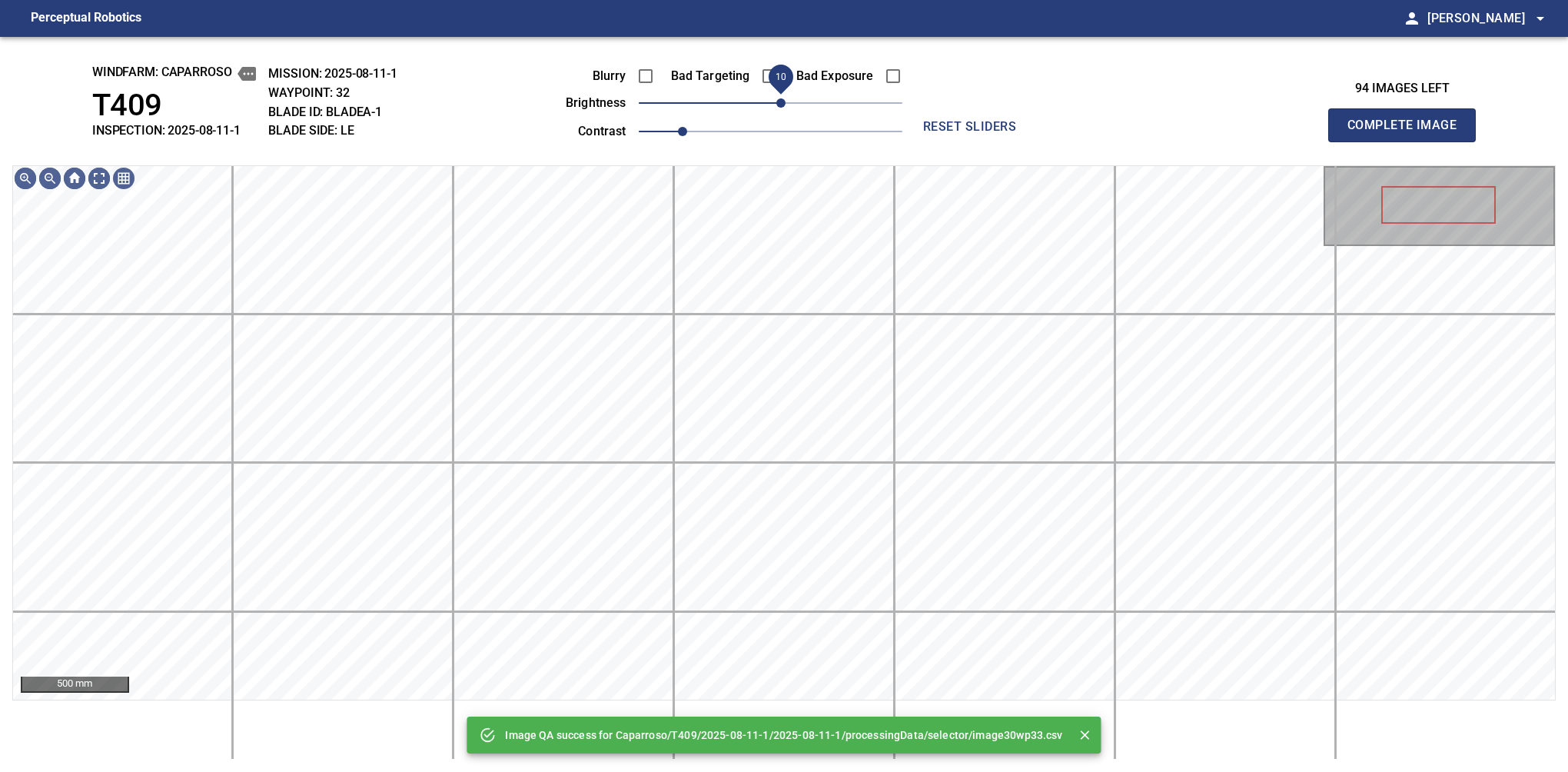
click at [784, 105] on span "10" at bounding box center [781, 103] width 9 height 9
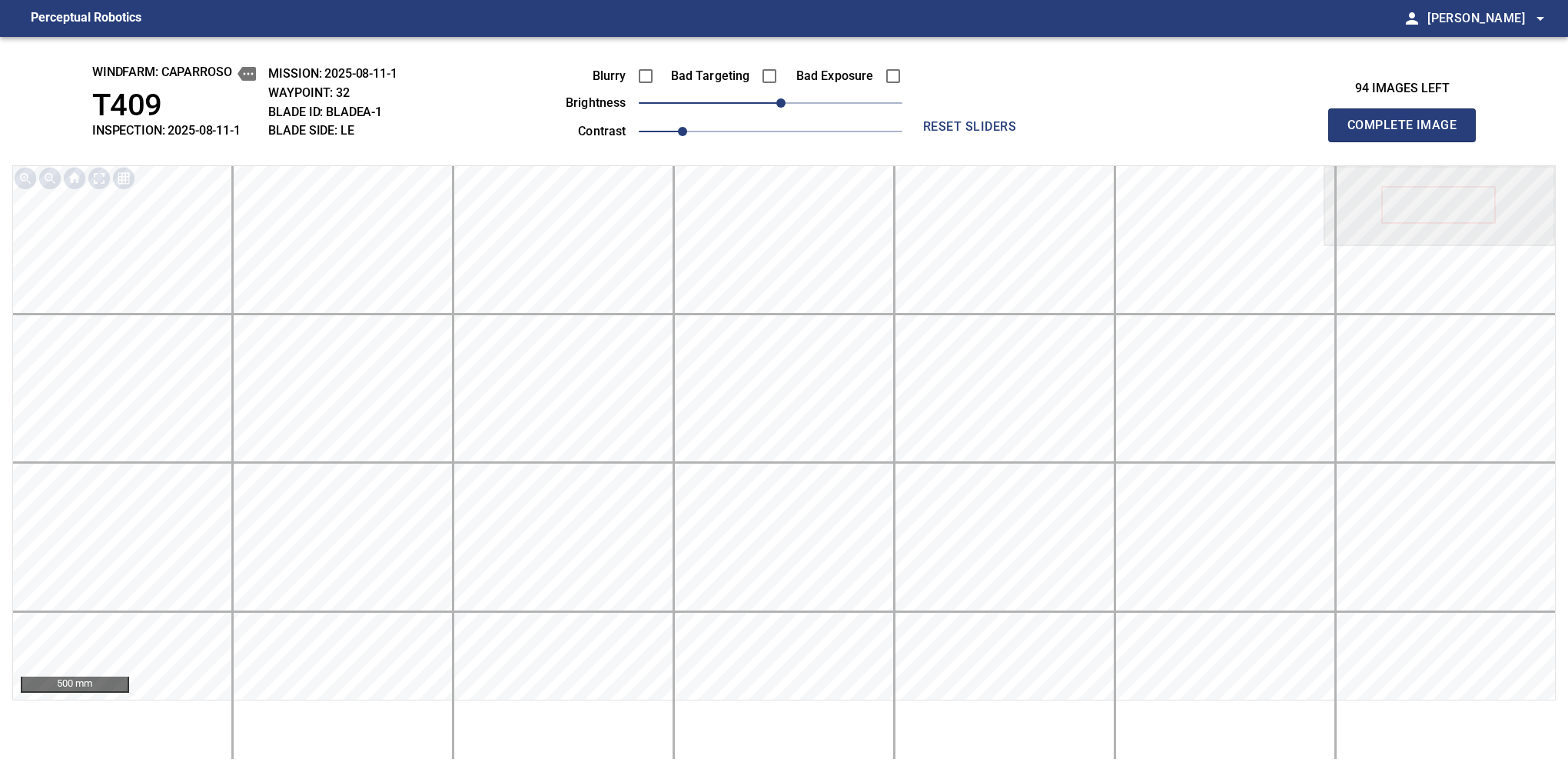
click at [1408, 129] on span "Complete Image" at bounding box center [1402, 126] width 114 height 22
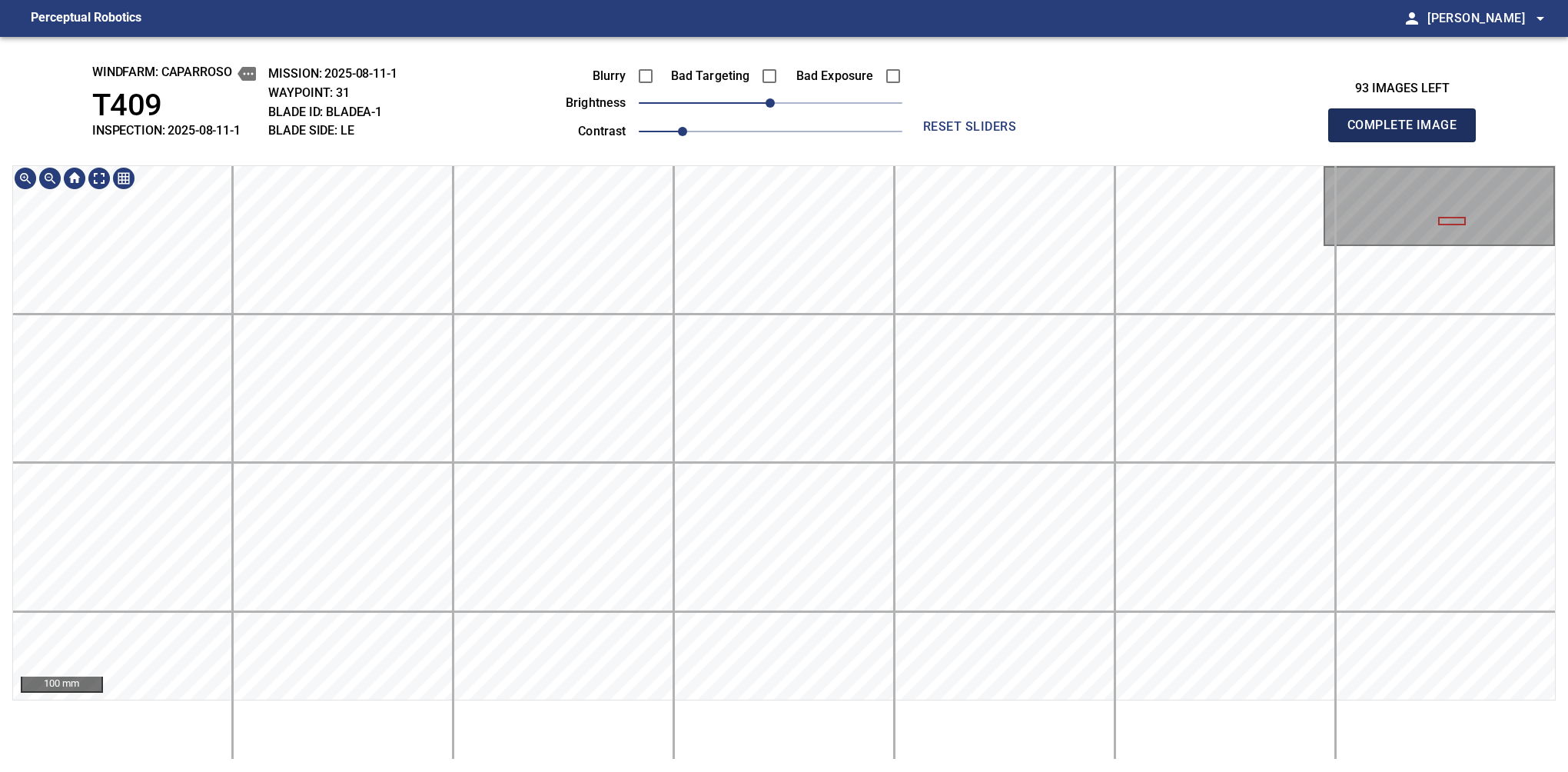
click at [1408, 129] on span "Complete Image" at bounding box center [1402, 126] width 114 height 22
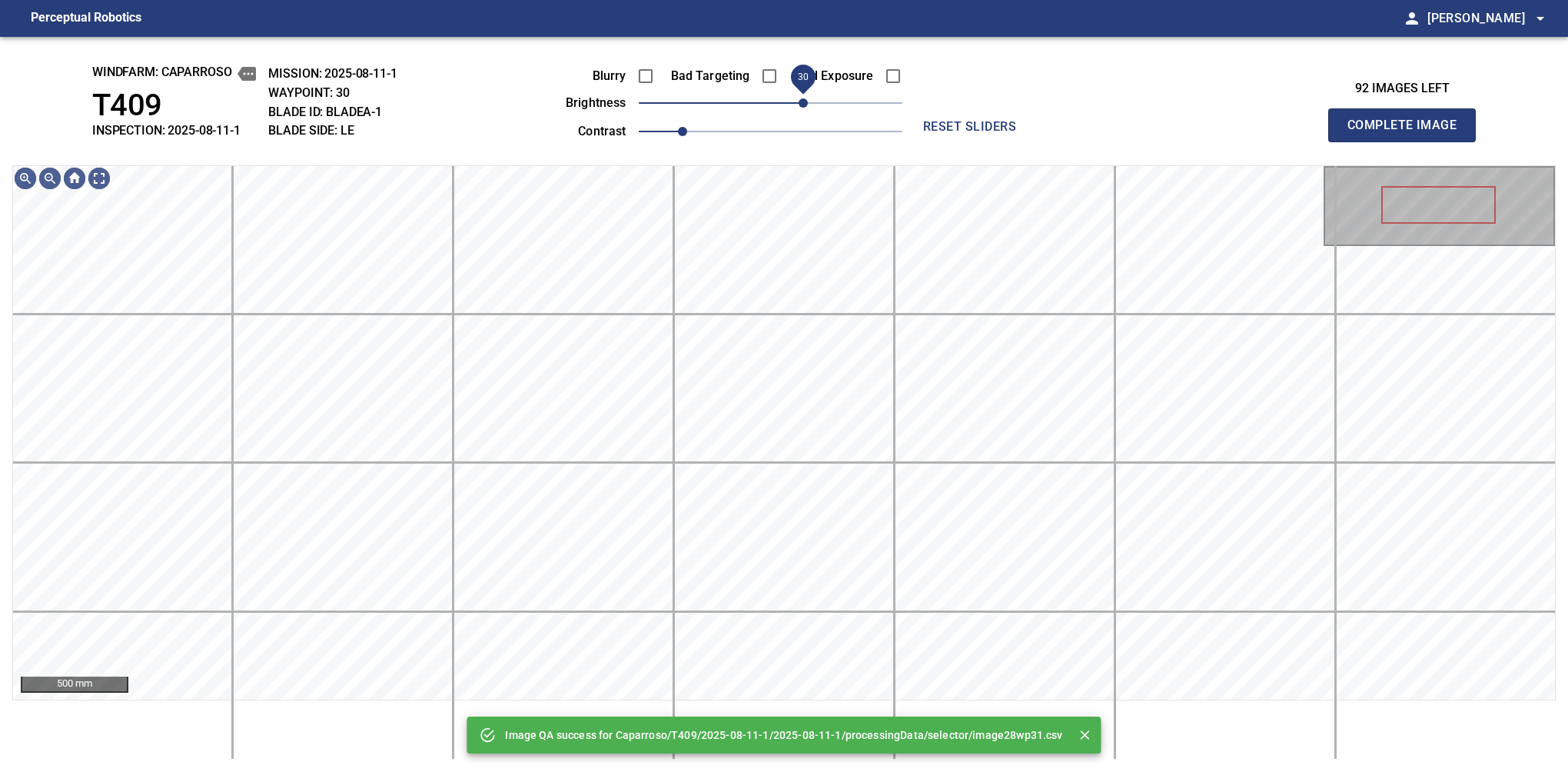
drag, startPoint x: 795, startPoint y: 97, endPoint x: 803, endPoint y: 95, distance: 8.2
click at [803, 99] on span "30" at bounding box center [803, 103] width 9 height 9
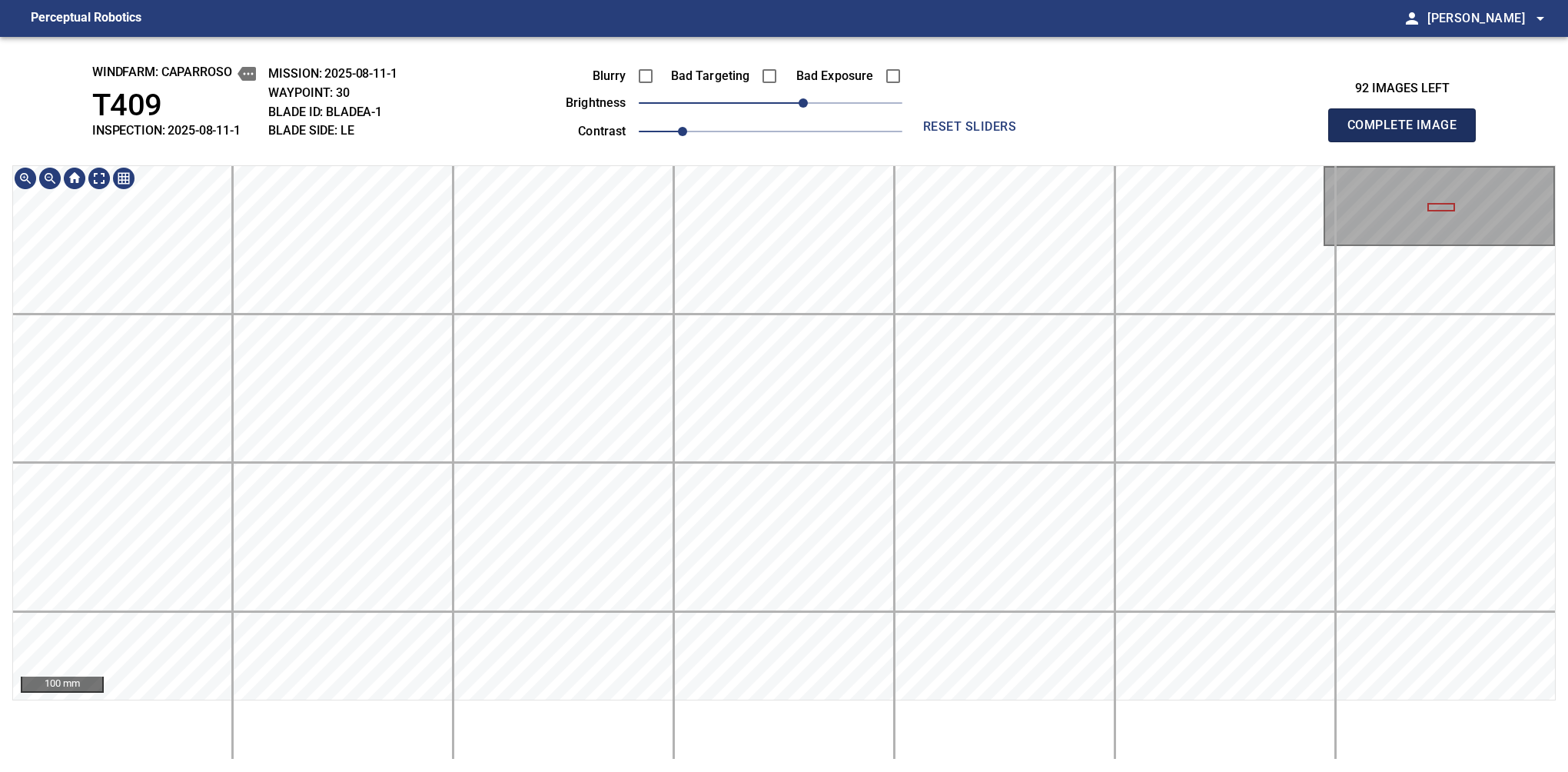
click at [1408, 129] on span "Complete Image" at bounding box center [1402, 126] width 114 height 22
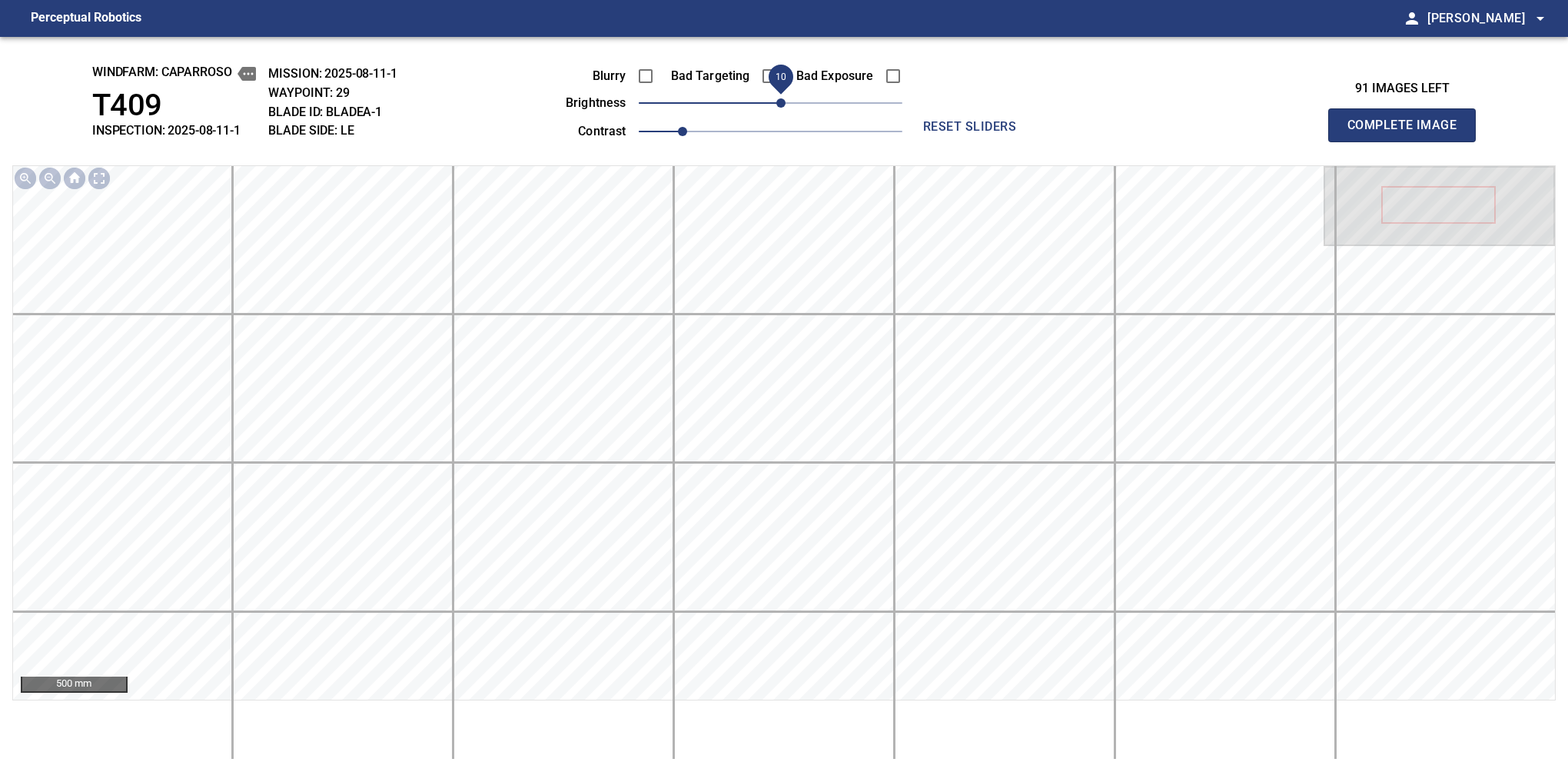
drag, startPoint x: 762, startPoint y: 111, endPoint x: 784, endPoint y: 105, distance: 22.8
click at [784, 105] on span "10" at bounding box center [781, 103] width 9 height 9
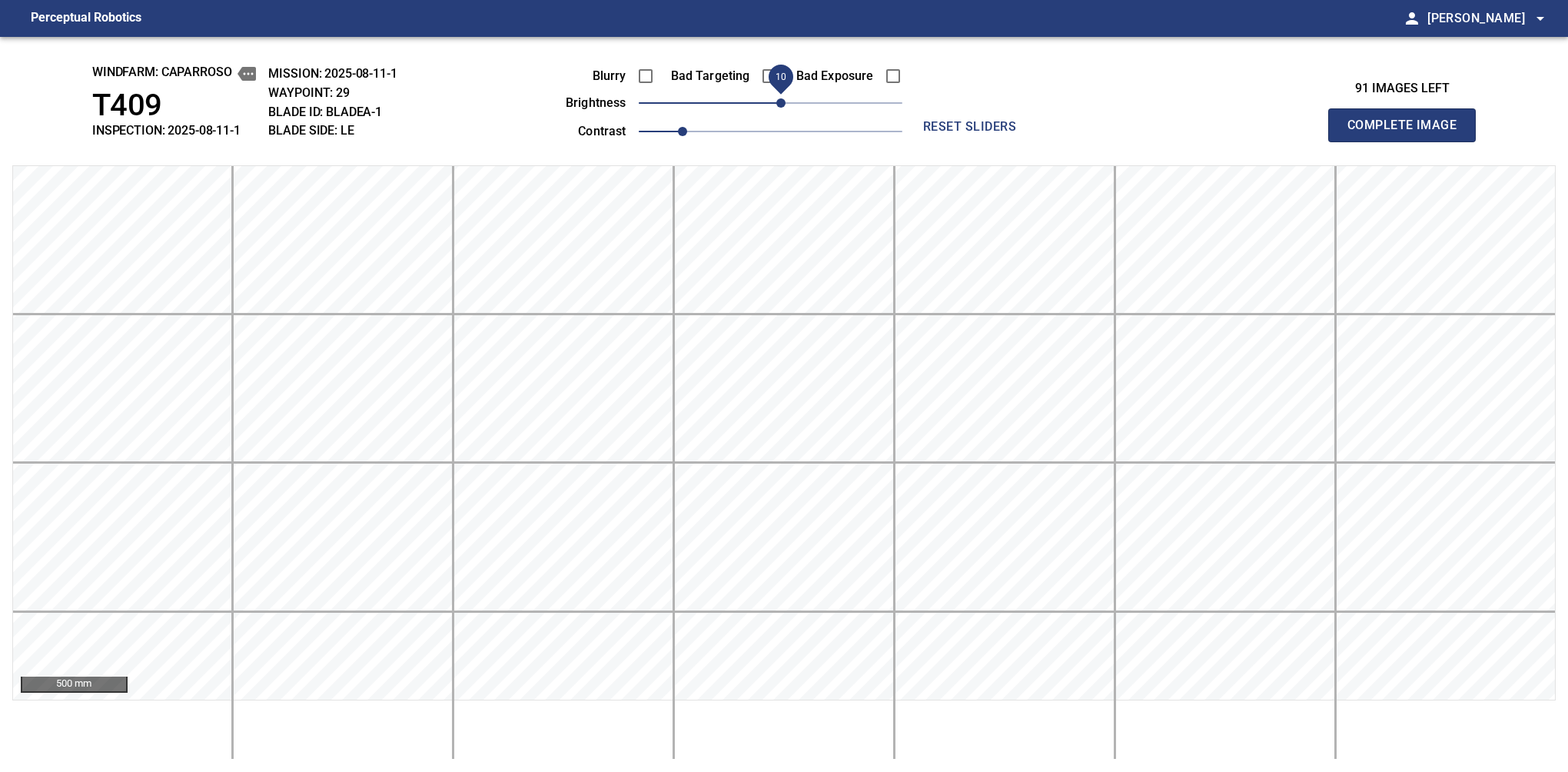
click at [1408, 129] on span "Complete Image" at bounding box center [1402, 126] width 114 height 22
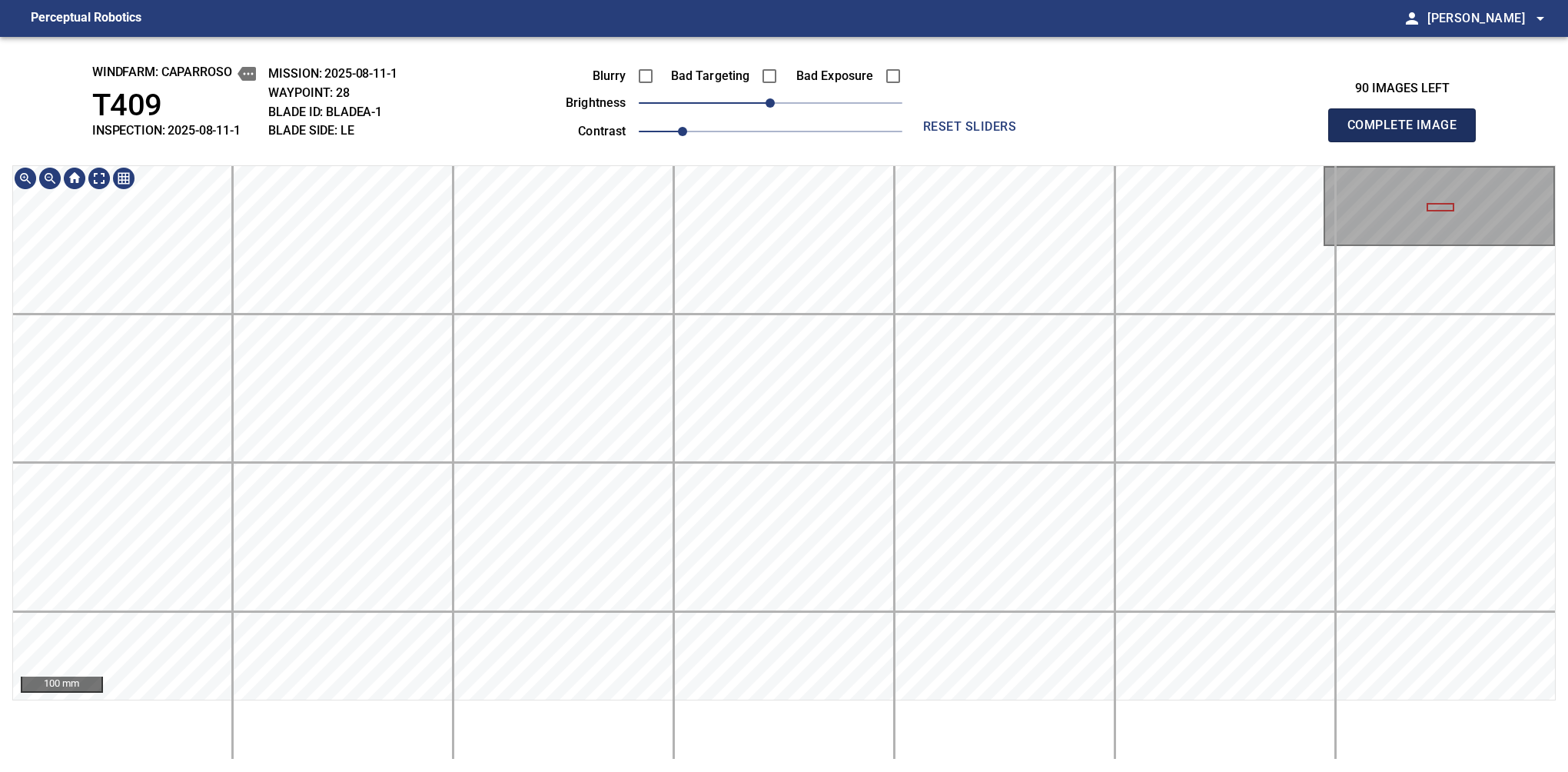
click at [1408, 129] on span "Complete Image" at bounding box center [1402, 126] width 114 height 22
click at [817, 769] on div "windfarm: Caparroso T409 INSPECTION: 2025-08-11-1 MISSION: 2025-08-11-1 WAYPOIN…" at bounding box center [784, 405] width 1568 height 735
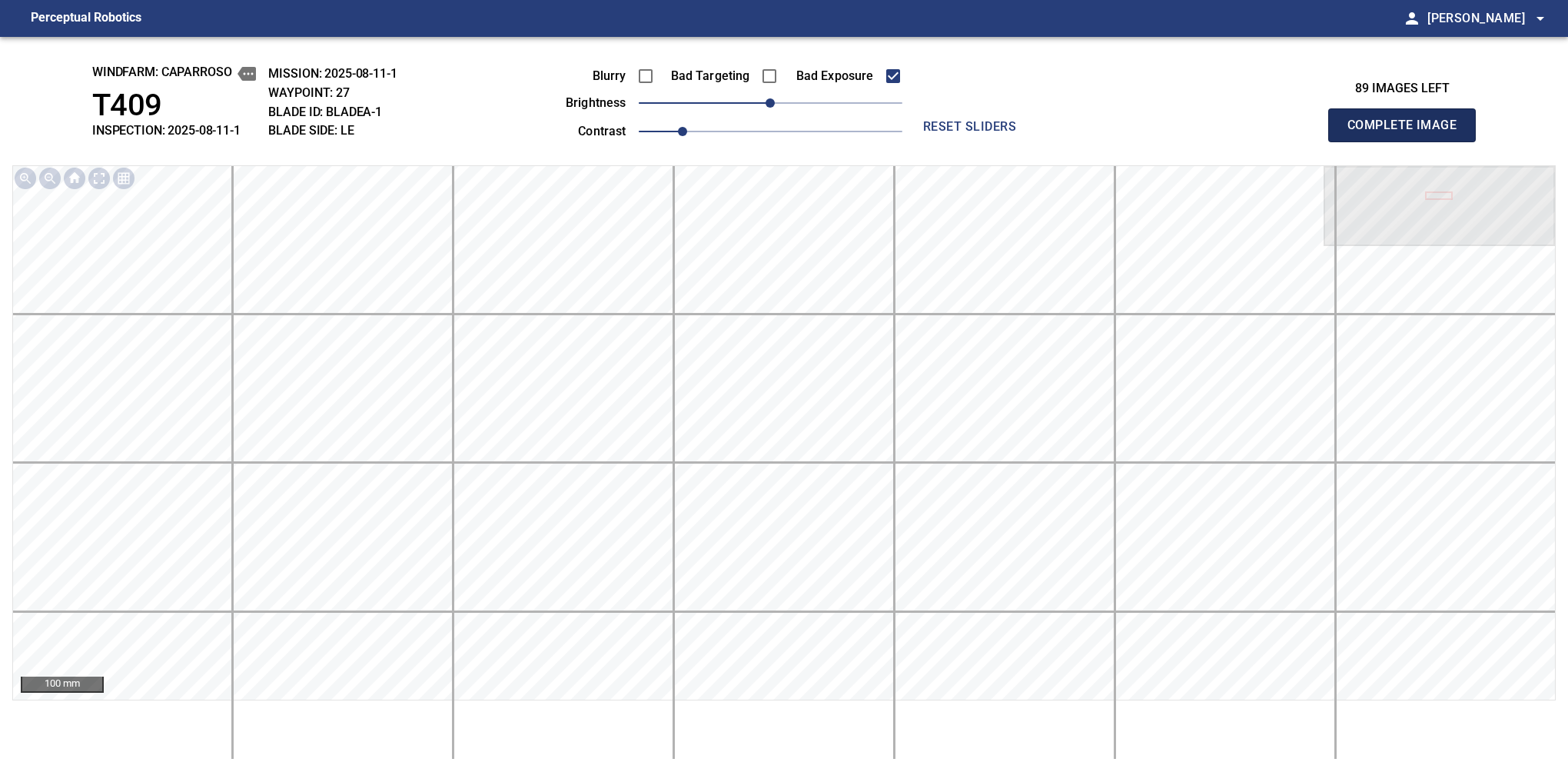
click at [1408, 129] on span "Complete Image" at bounding box center [1402, 126] width 114 height 22
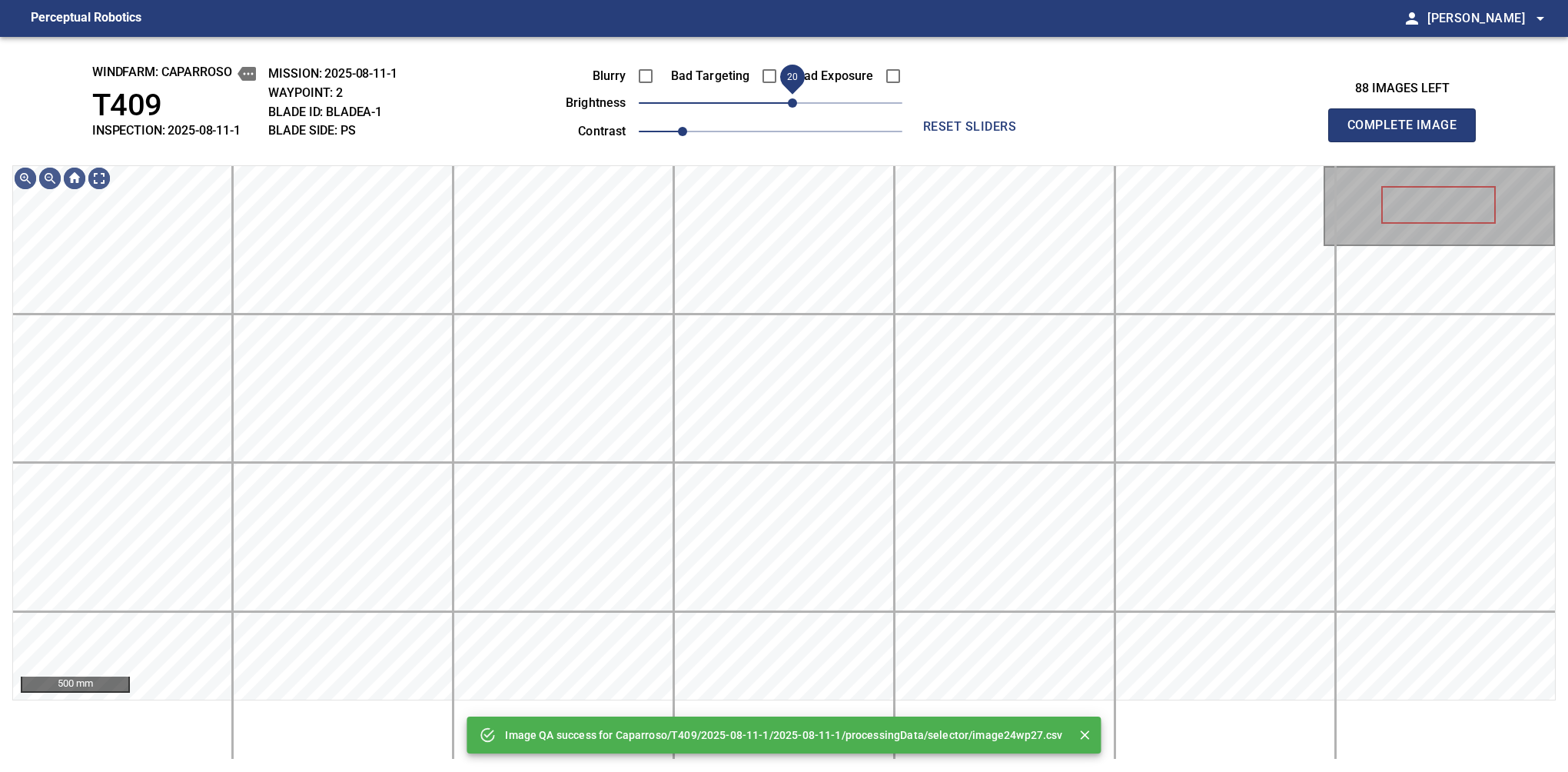
drag, startPoint x: 802, startPoint y: 109, endPoint x: 789, endPoint y: 111, distance: 13.2
click at [789, 108] on span "20" at bounding box center [793, 103] width 9 height 9
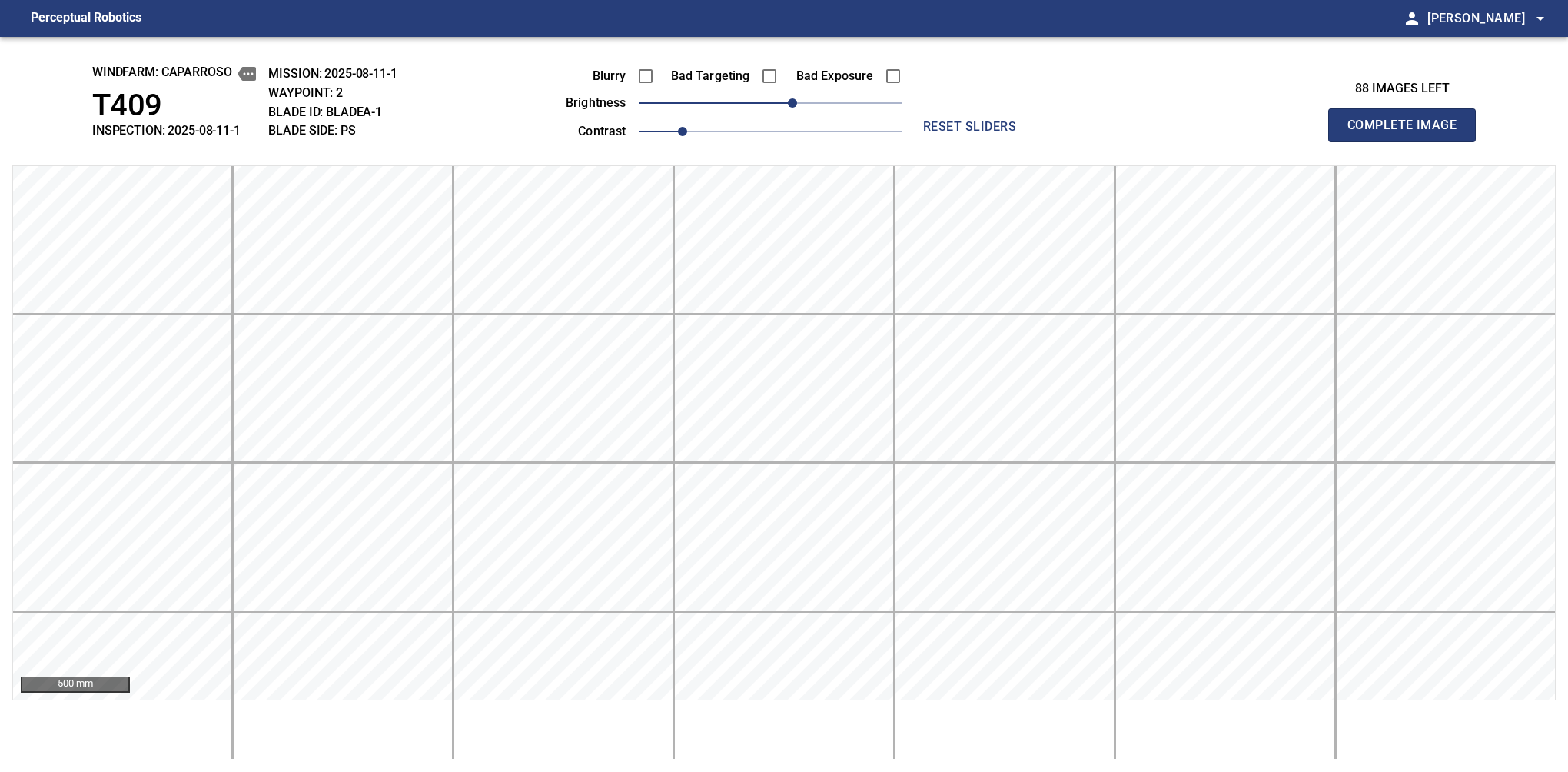
click at [1408, 129] on span "Complete Image" at bounding box center [1402, 126] width 114 height 22
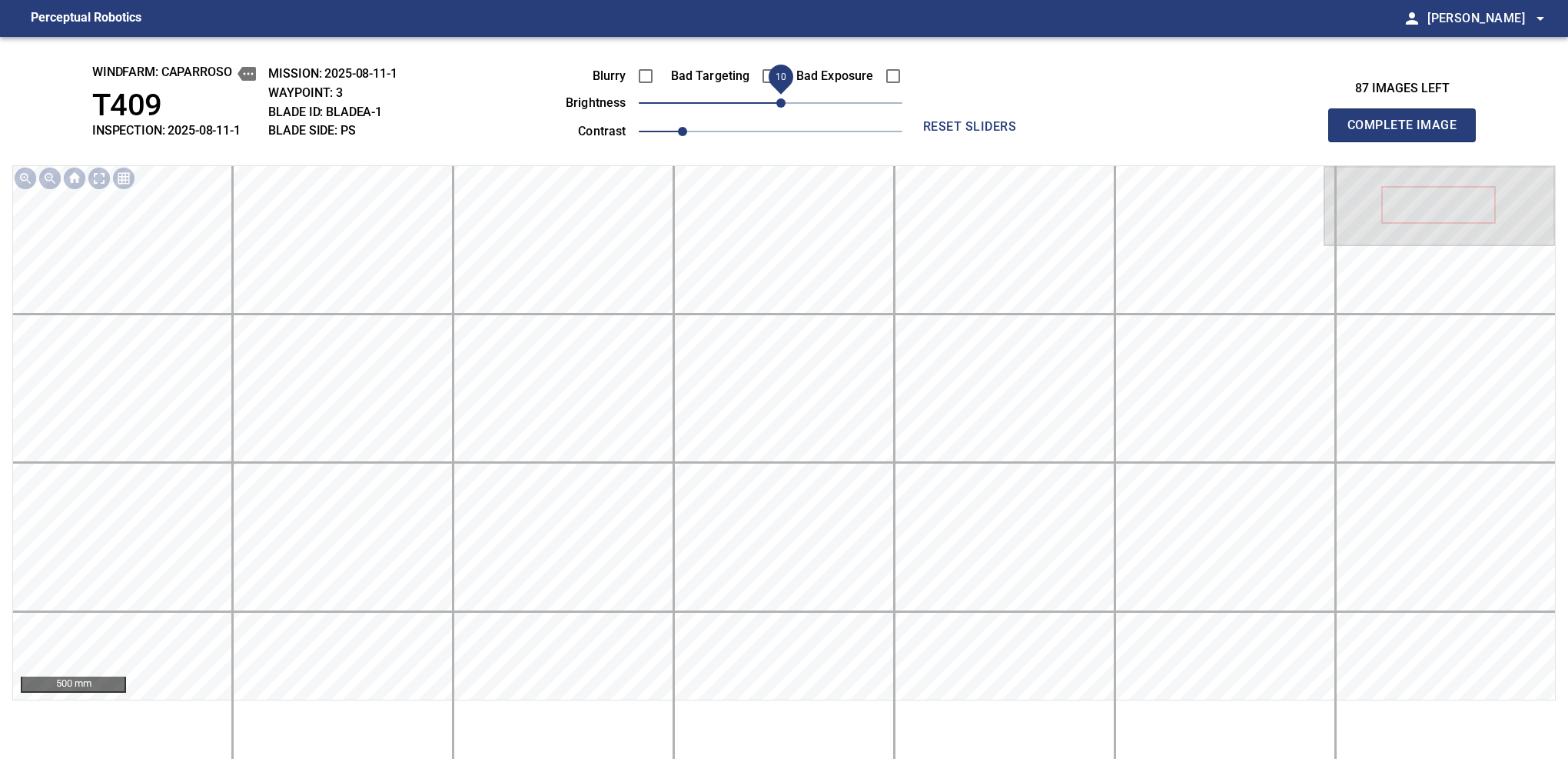
click at [778, 105] on span "10" at bounding box center [781, 103] width 9 height 9
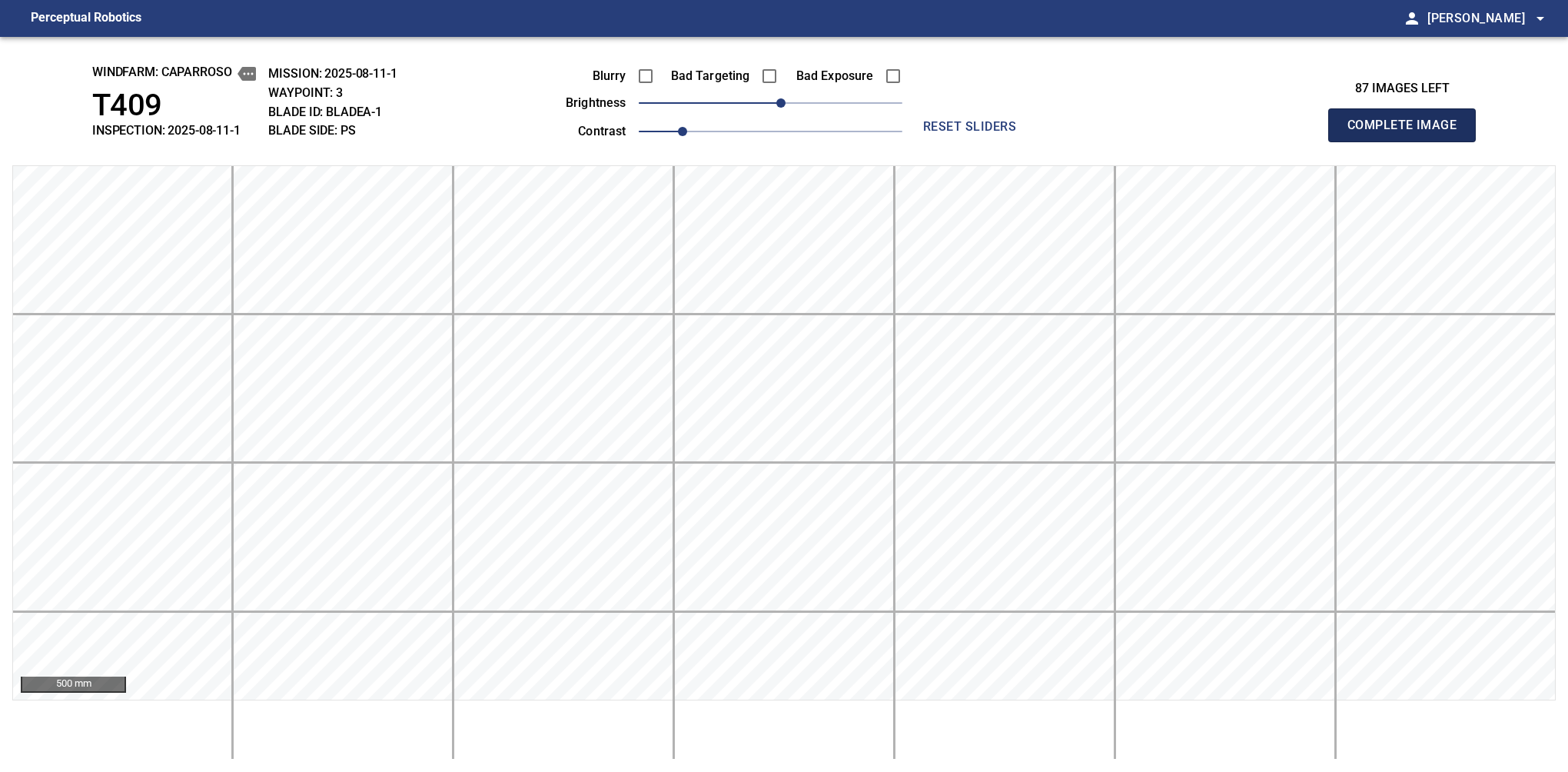
click at [1408, 129] on span "Complete Image" at bounding box center [1402, 126] width 114 height 22
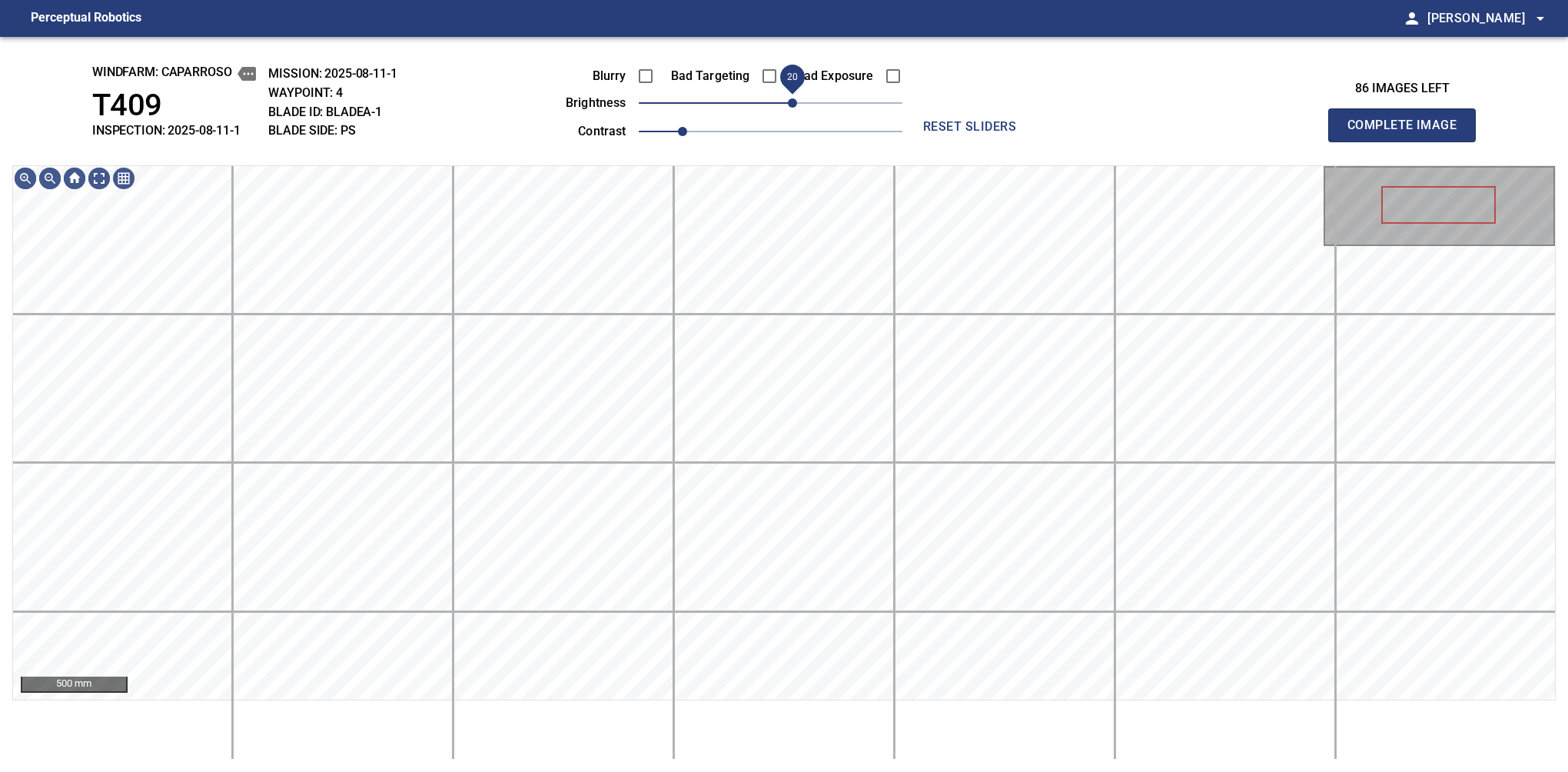
drag, startPoint x: 772, startPoint y: 103, endPoint x: 790, endPoint y: 103, distance: 18.0
click at [790, 103] on span "20" at bounding box center [793, 103] width 9 height 9
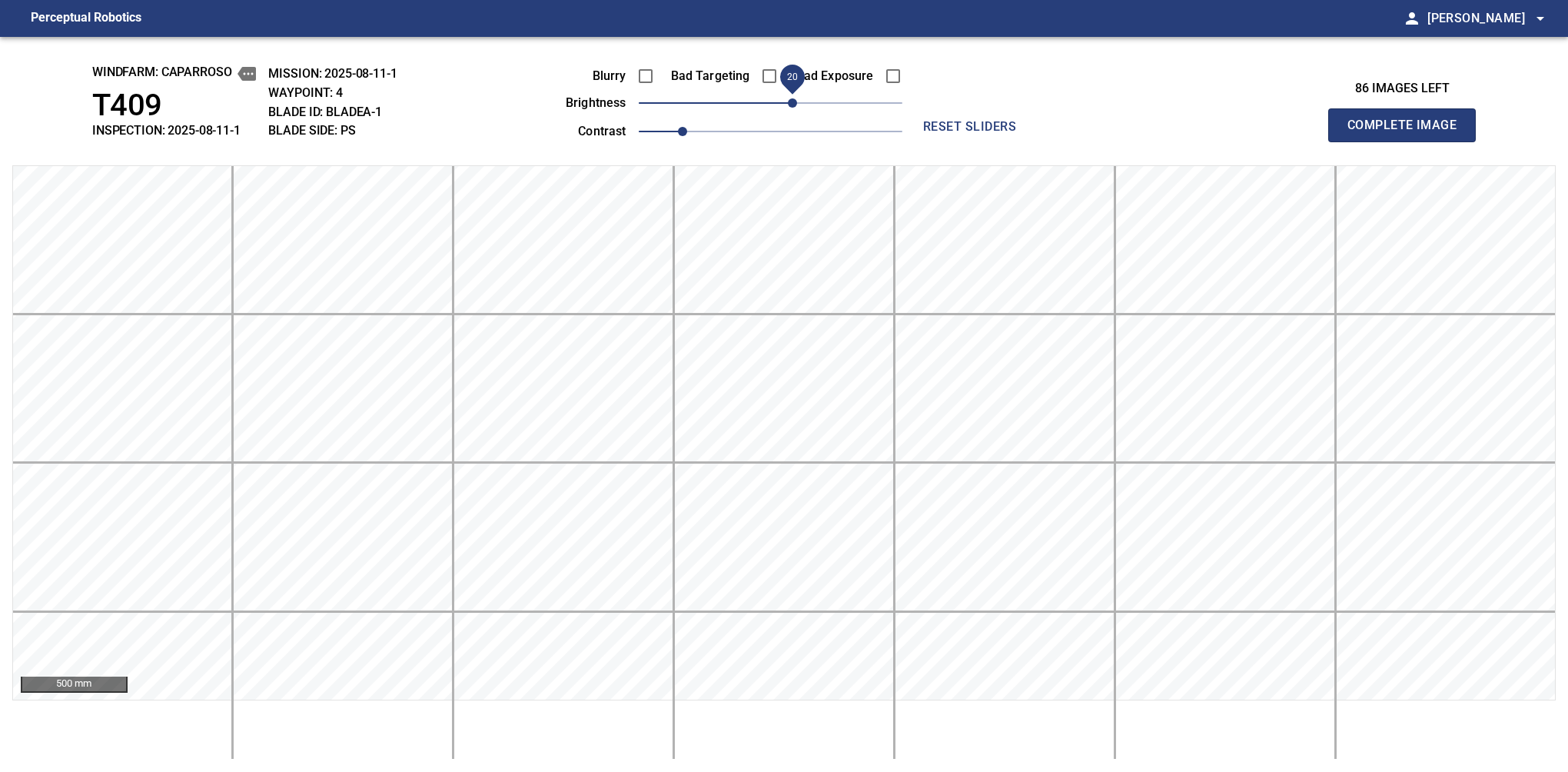
click at [1408, 129] on span "Complete Image" at bounding box center [1402, 126] width 114 height 22
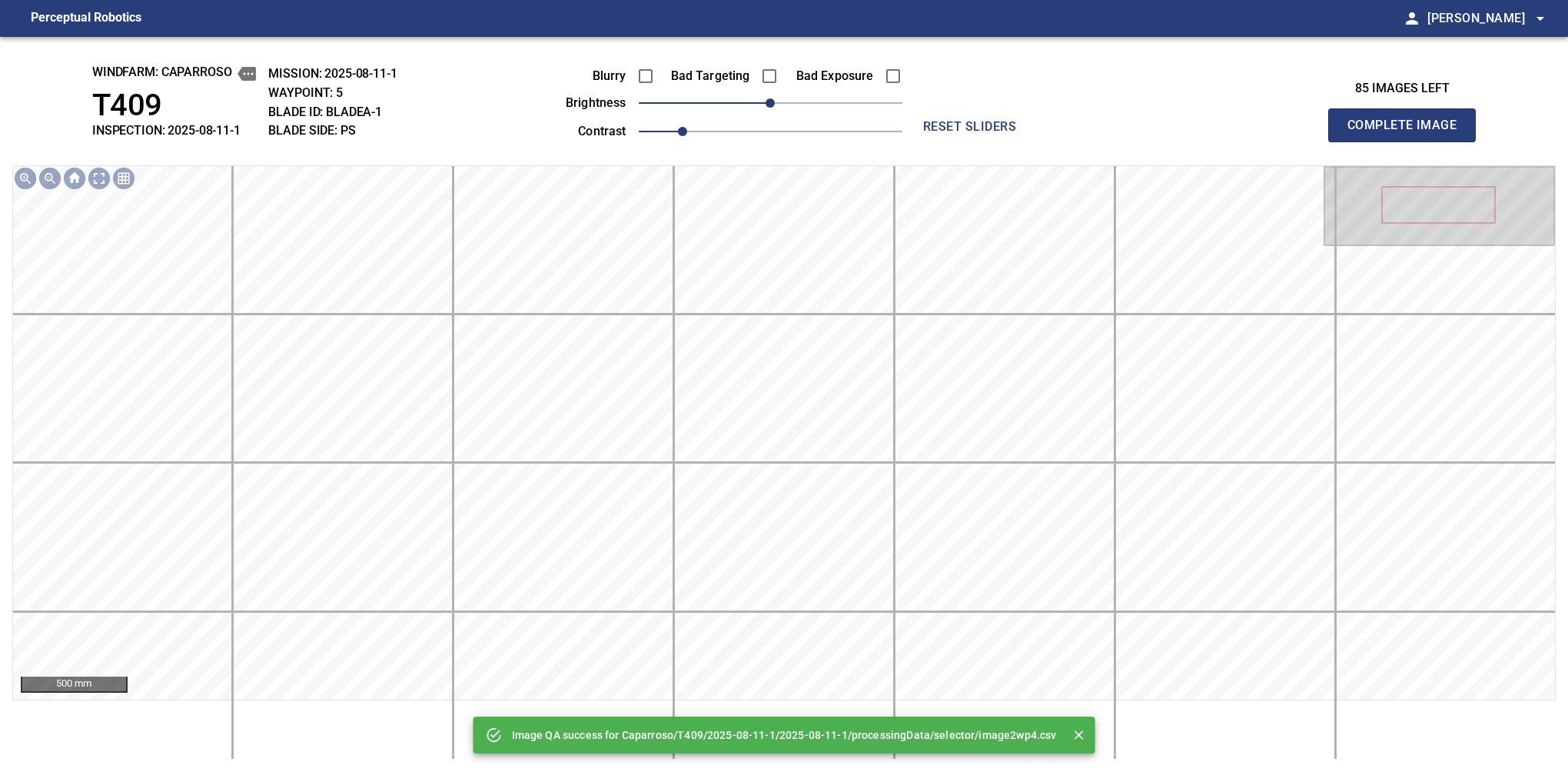
click at [799, 84] on div "Bad Exposure" at bounding box center [840, 76] width 123 height 33
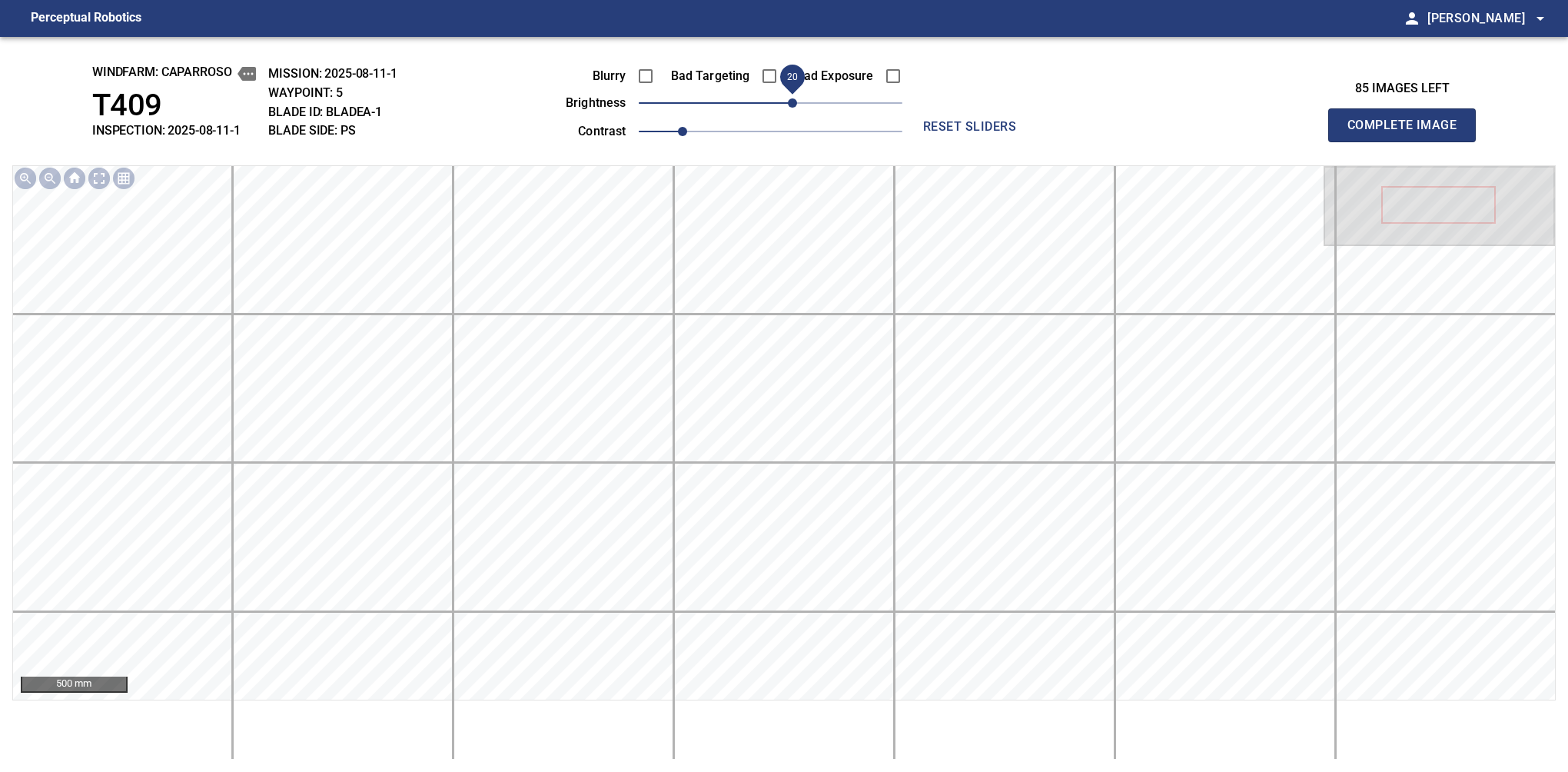
drag, startPoint x: 799, startPoint y: 97, endPoint x: 793, endPoint y: 105, distance: 10.0
click at [793, 105] on span "20" at bounding box center [771, 103] width 264 height 22
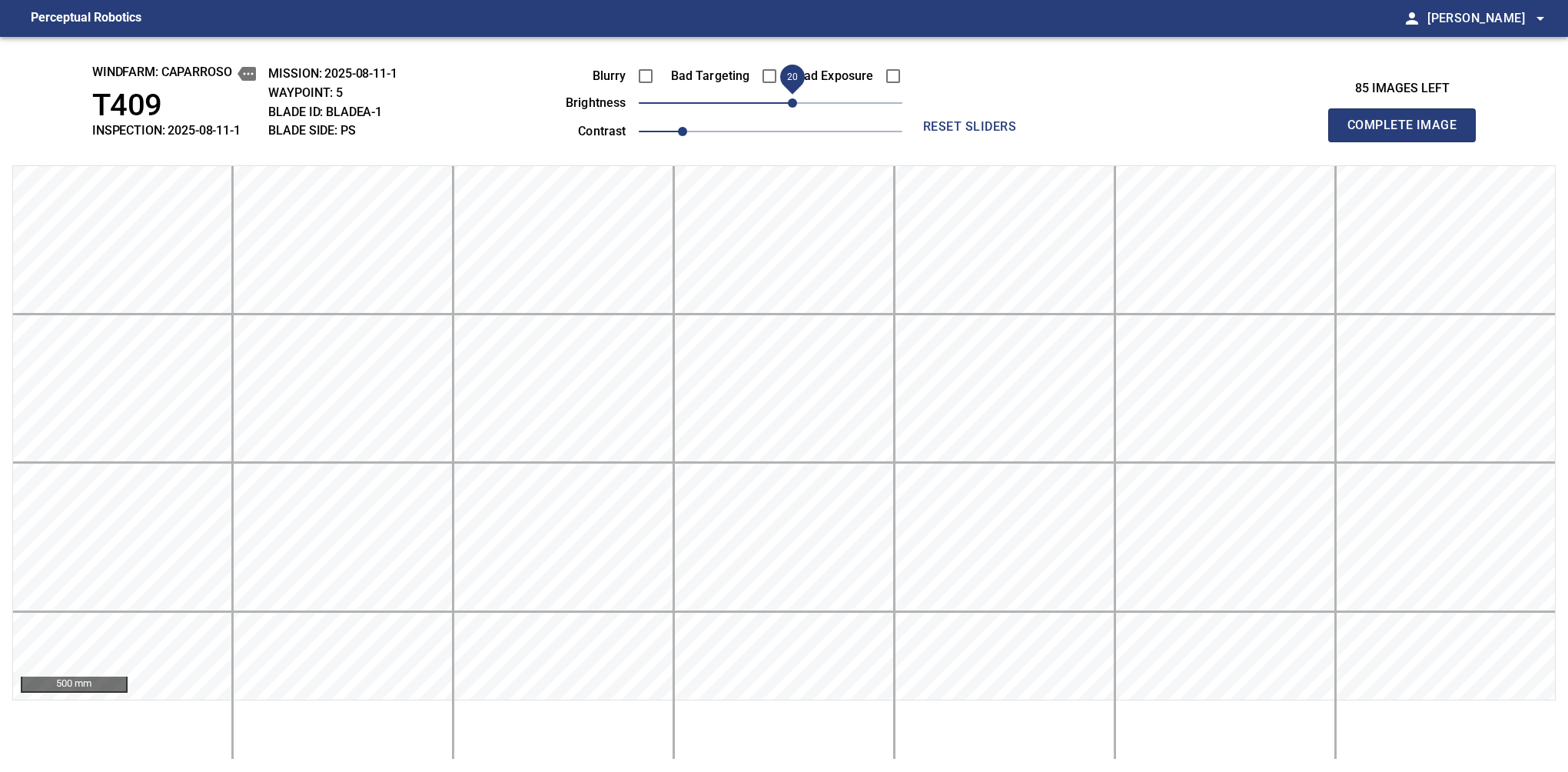
click at [1408, 129] on span "Complete Image" at bounding box center [1402, 126] width 114 height 22
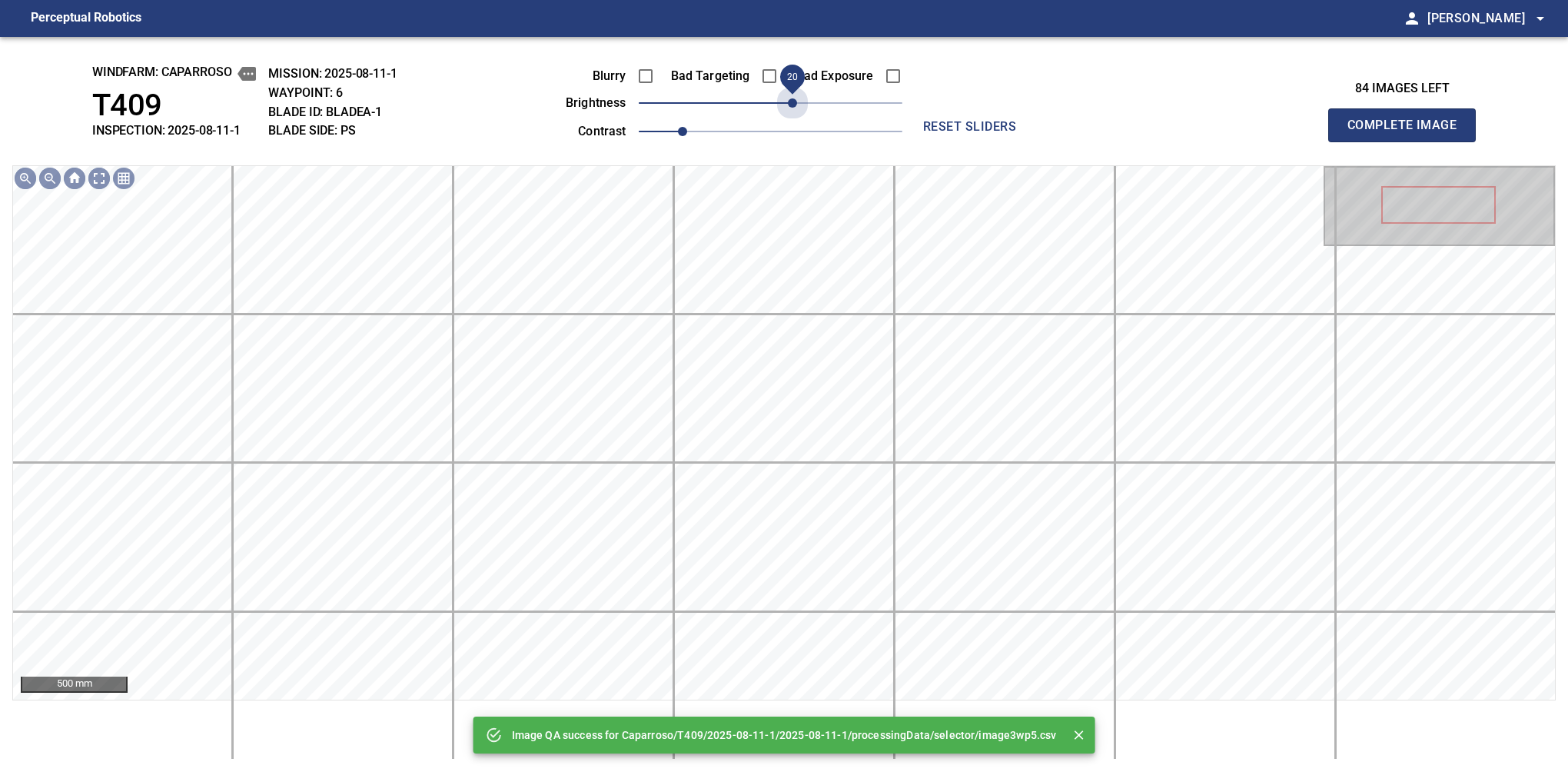
click at [793, 105] on span "20" at bounding box center [771, 103] width 264 height 22
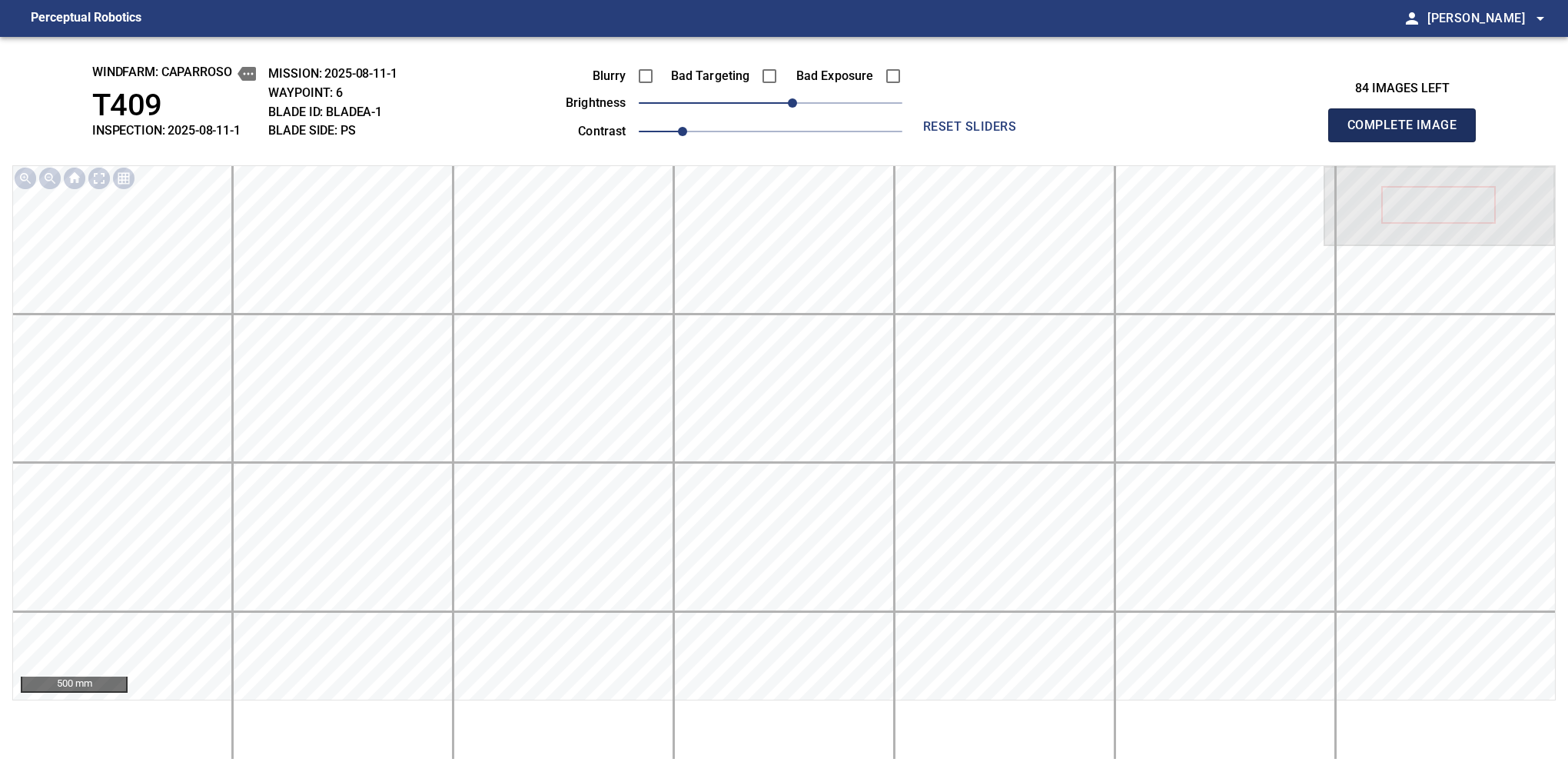
click at [1408, 129] on span "Complete Image" at bounding box center [1402, 126] width 114 height 22
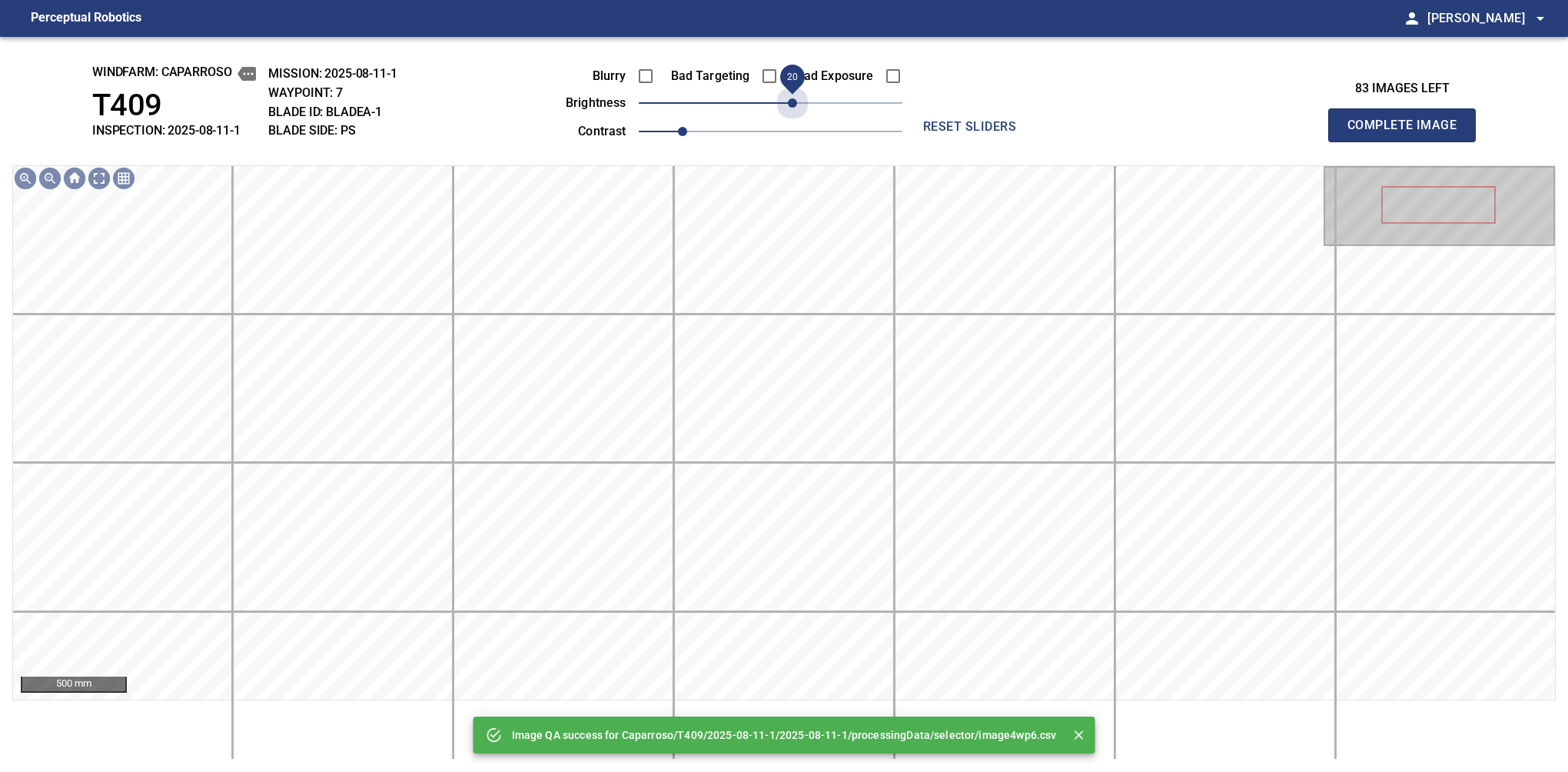
click at [793, 105] on span "20" at bounding box center [771, 103] width 264 height 22
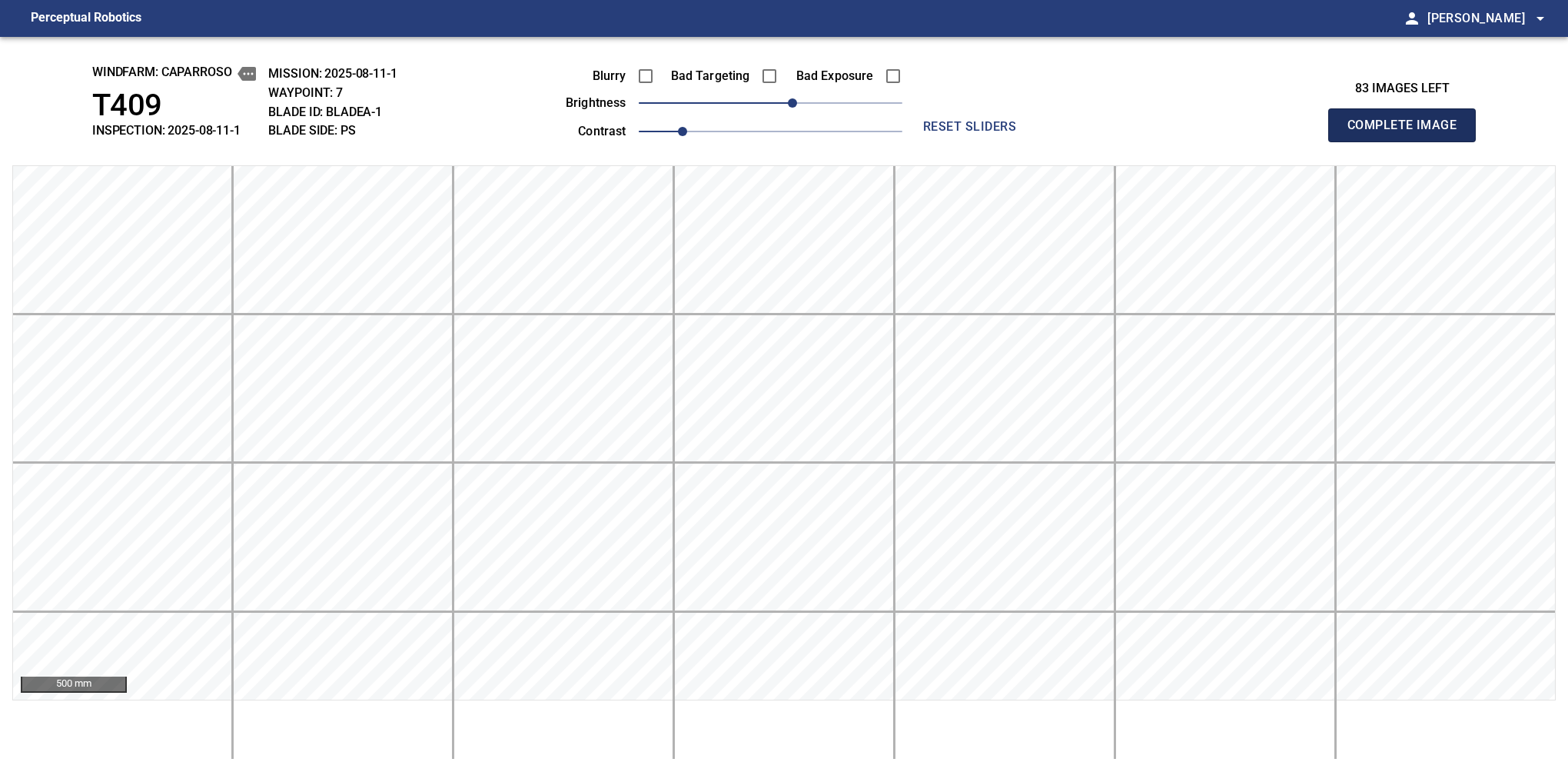
click at [1408, 129] on span "Complete Image" at bounding box center [1402, 126] width 114 height 22
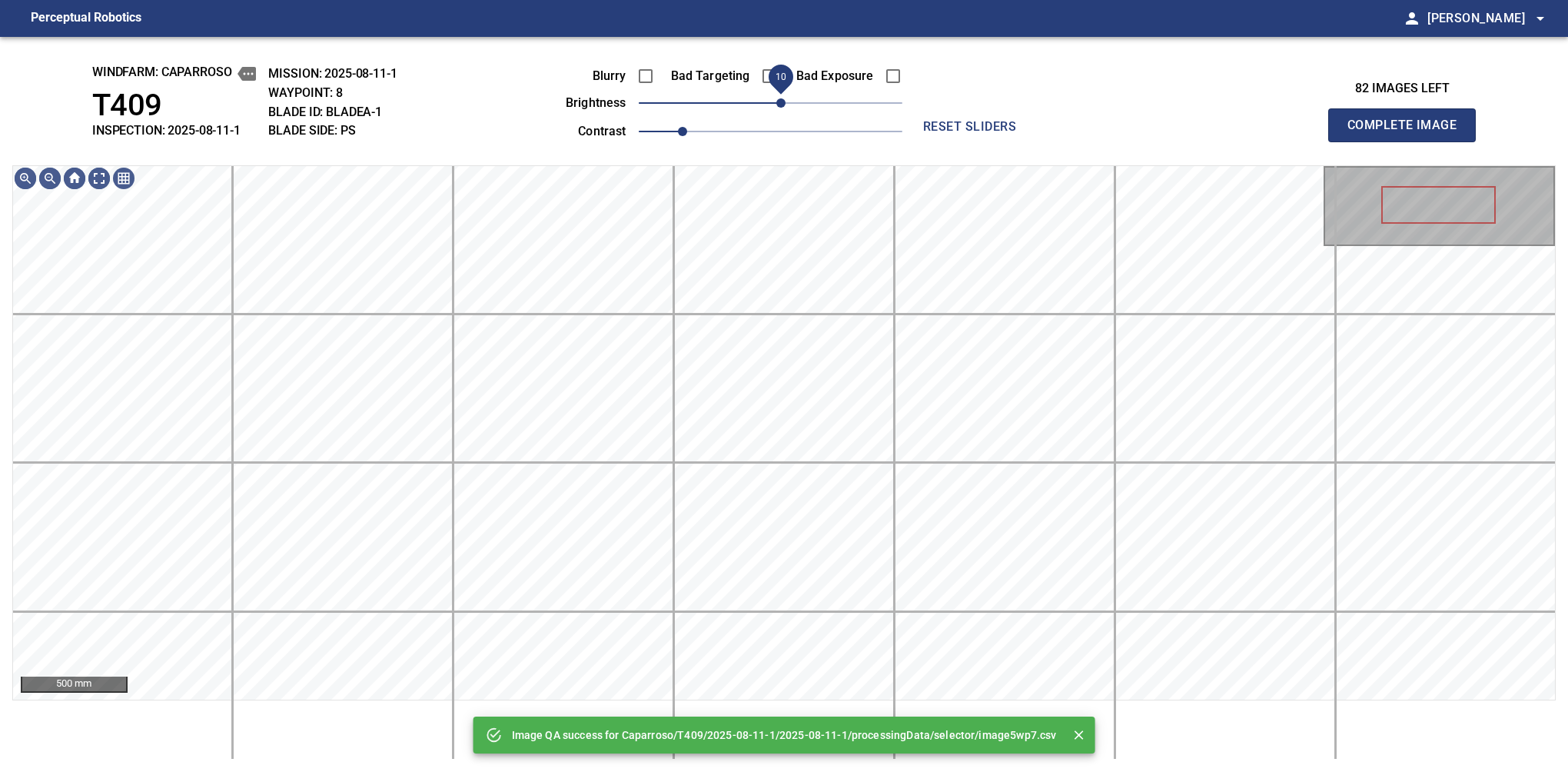
drag, startPoint x: 793, startPoint y: 105, endPoint x: 781, endPoint y: 110, distance: 13.0
click at [781, 110] on span "10" at bounding box center [771, 103] width 264 height 22
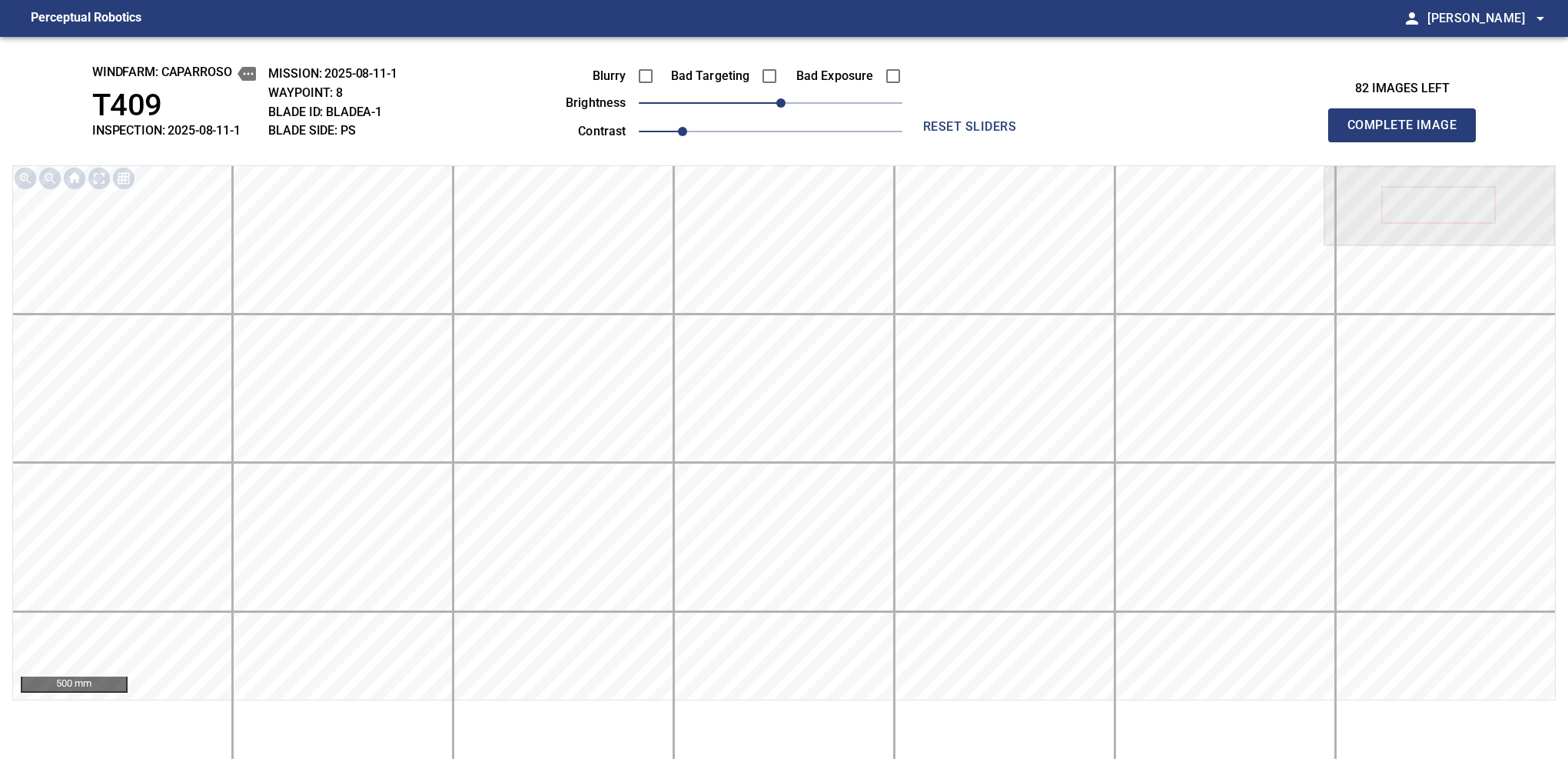
click at [1408, 129] on span "Complete Image" at bounding box center [1402, 126] width 114 height 22
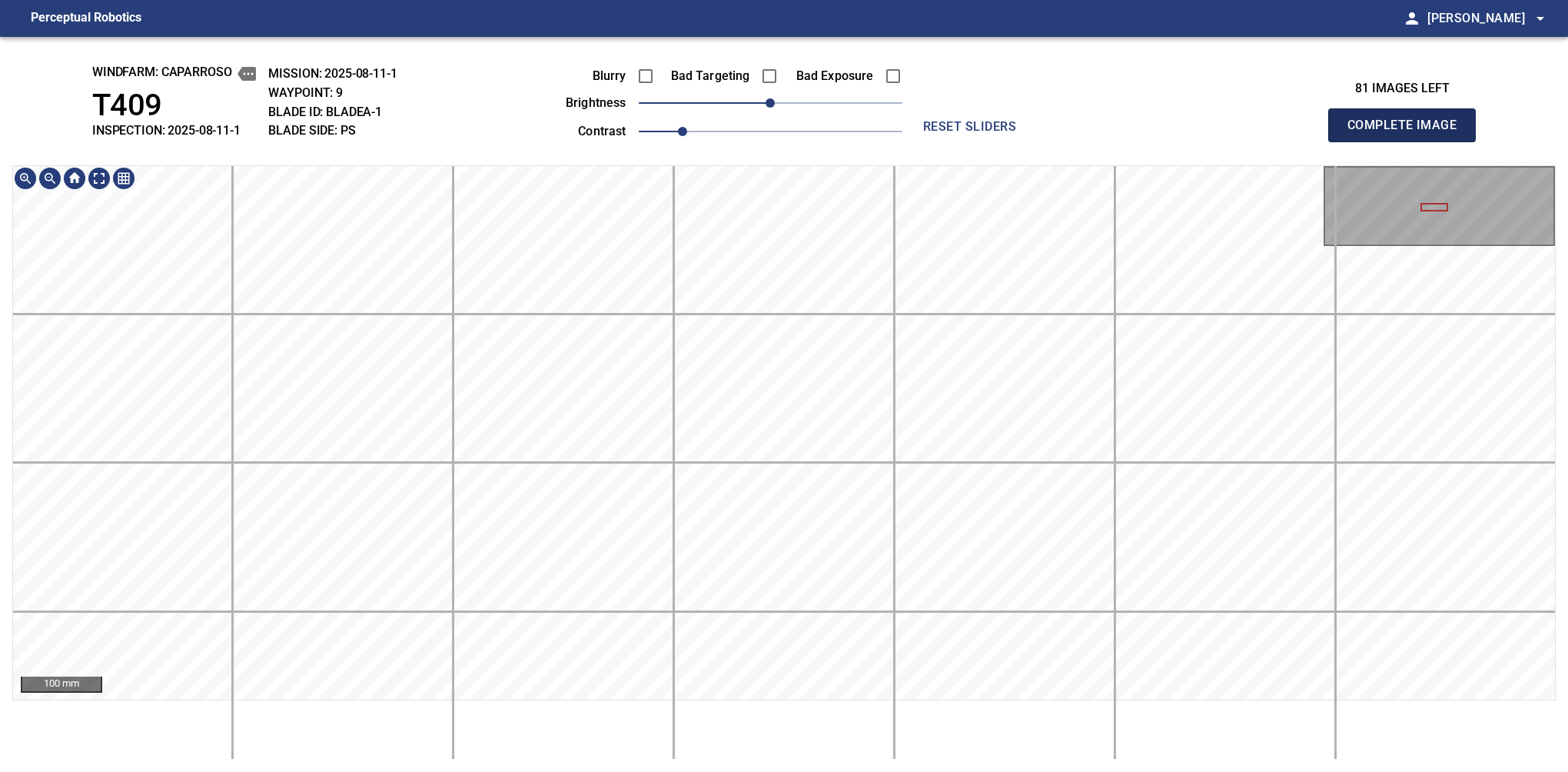
click at [1408, 129] on span "Complete Image" at bounding box center [1402, 126] width 114 height 22
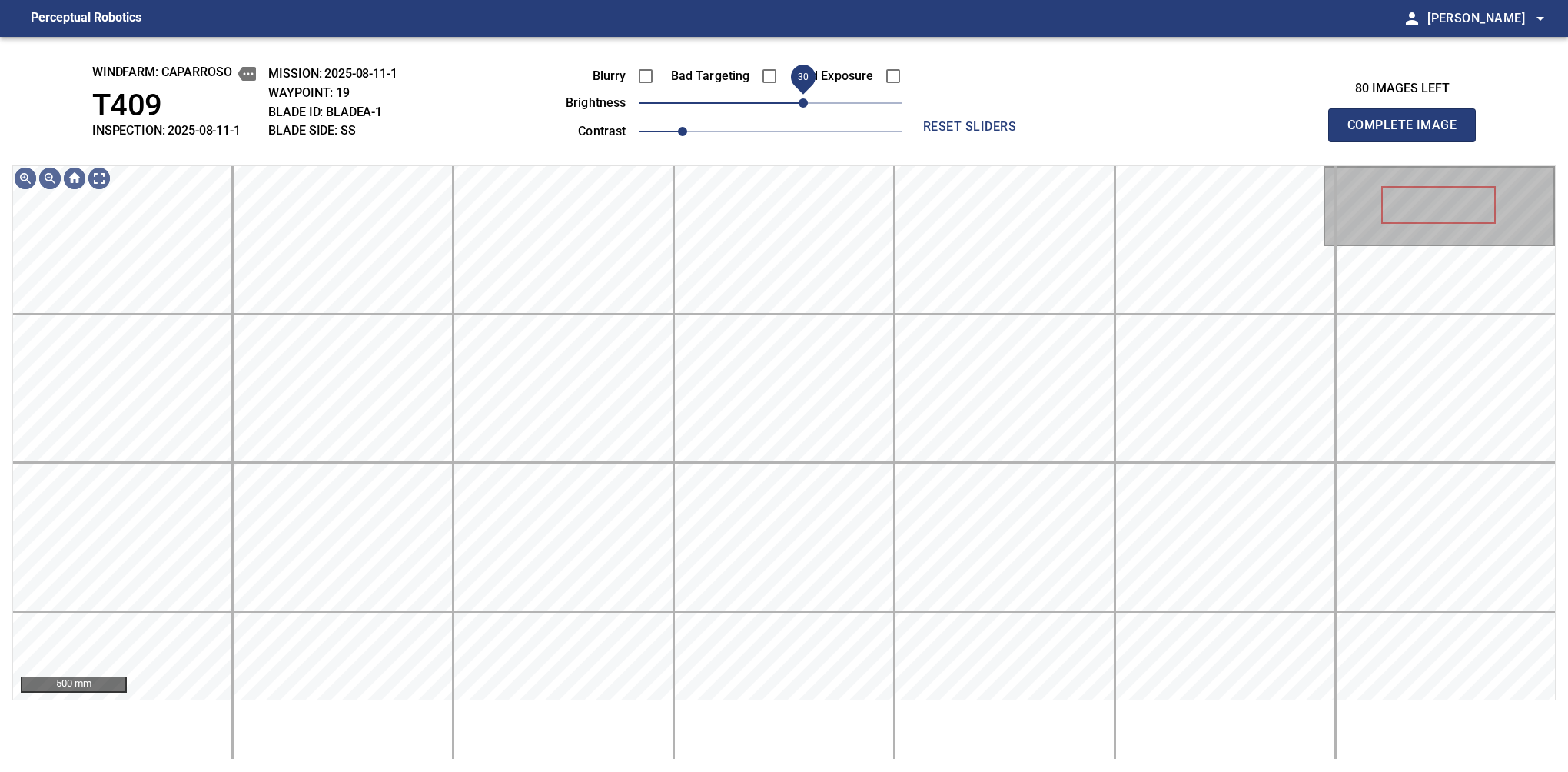
drag, startPoint x: 772, startPoint y: 97, endPoint x: 804, endPoint y: 110, distance: 34.5
click at [804, 108] on span "30" at bounding box center [803, 103] width 9 height 9
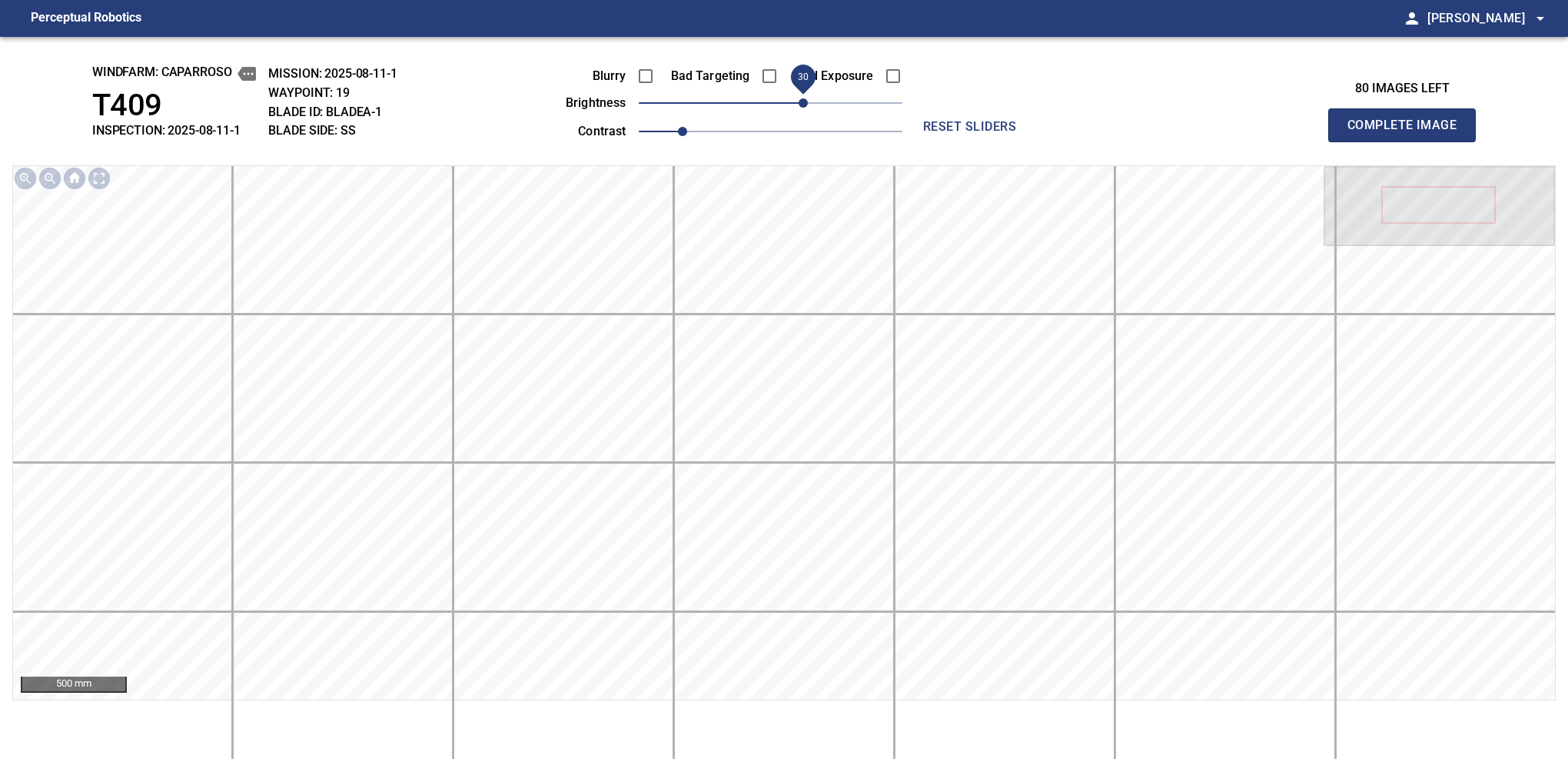
click at [1408, 129] on span "Complete Image" at bounding box center [1402, 126] width 114 height 22
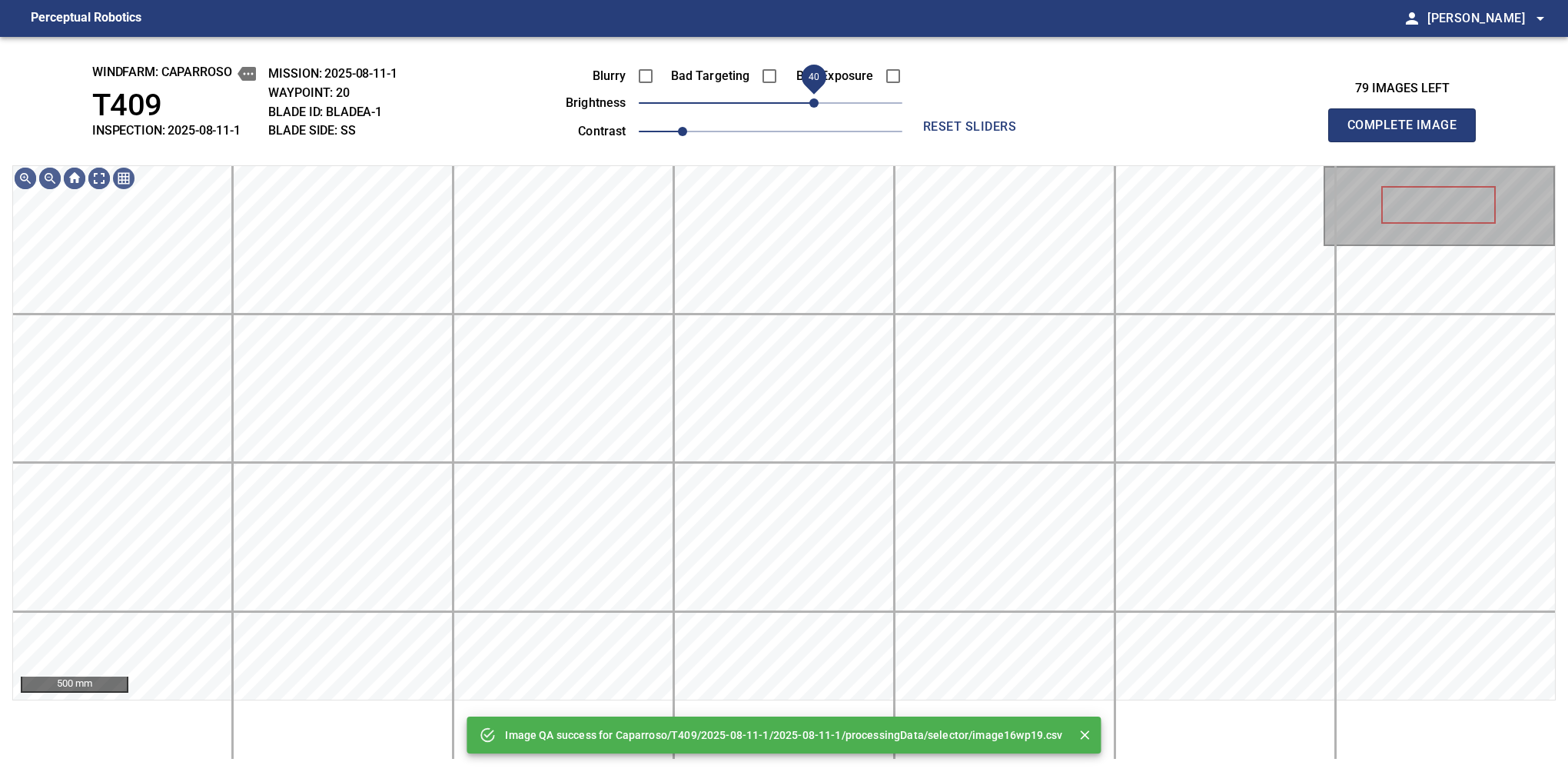
drag, startPoint x: 804, startPoint y: 110, endPoint x: 817, endPoint y: 110, distance: 13.0
click at [817, 110] on span "40" at bounding box center [771, 103] width 264 height 22
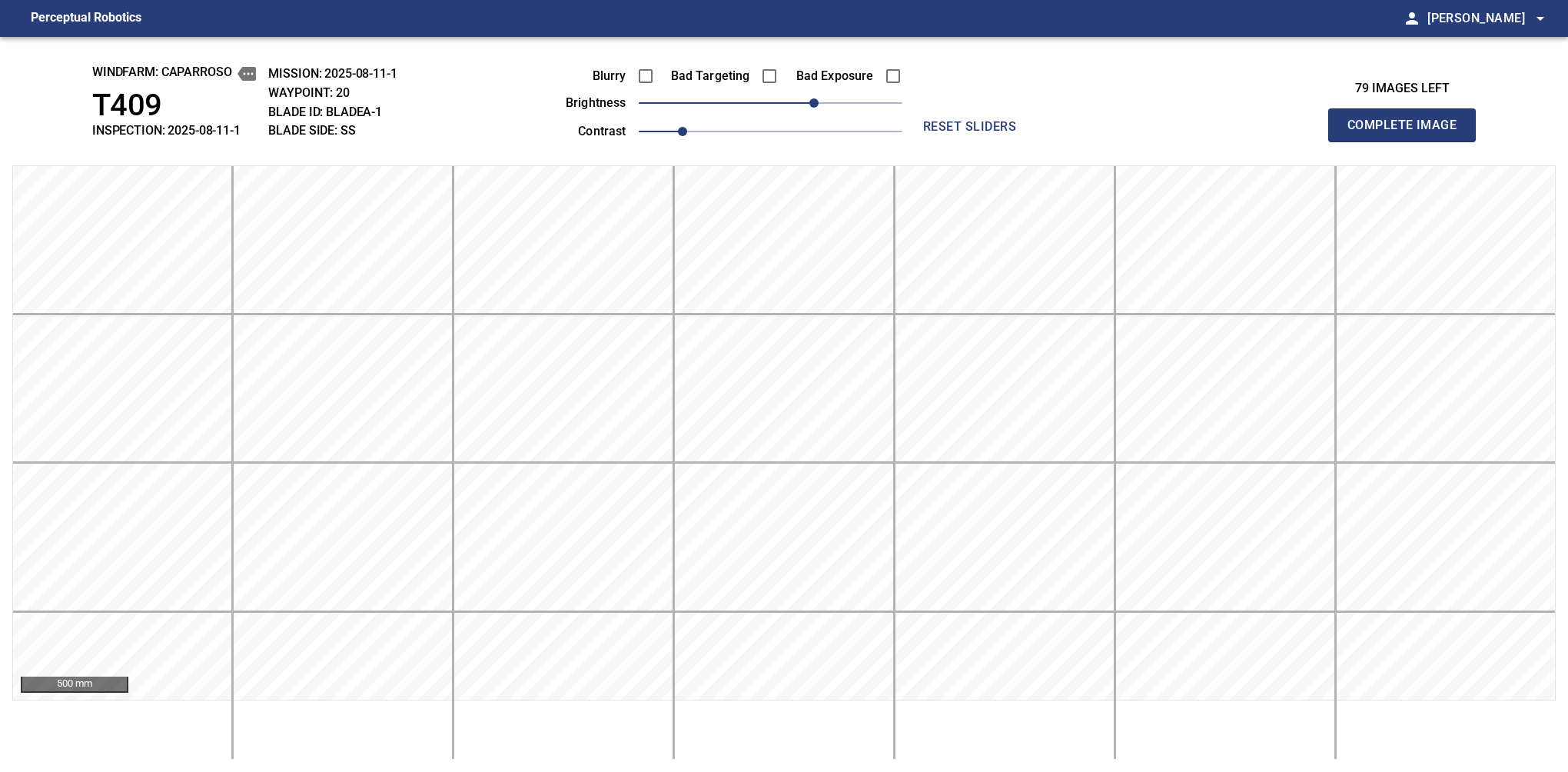
click at [1408, 129] on span "Complete Image" at bounding box center [1402, 126] width 114 height 22
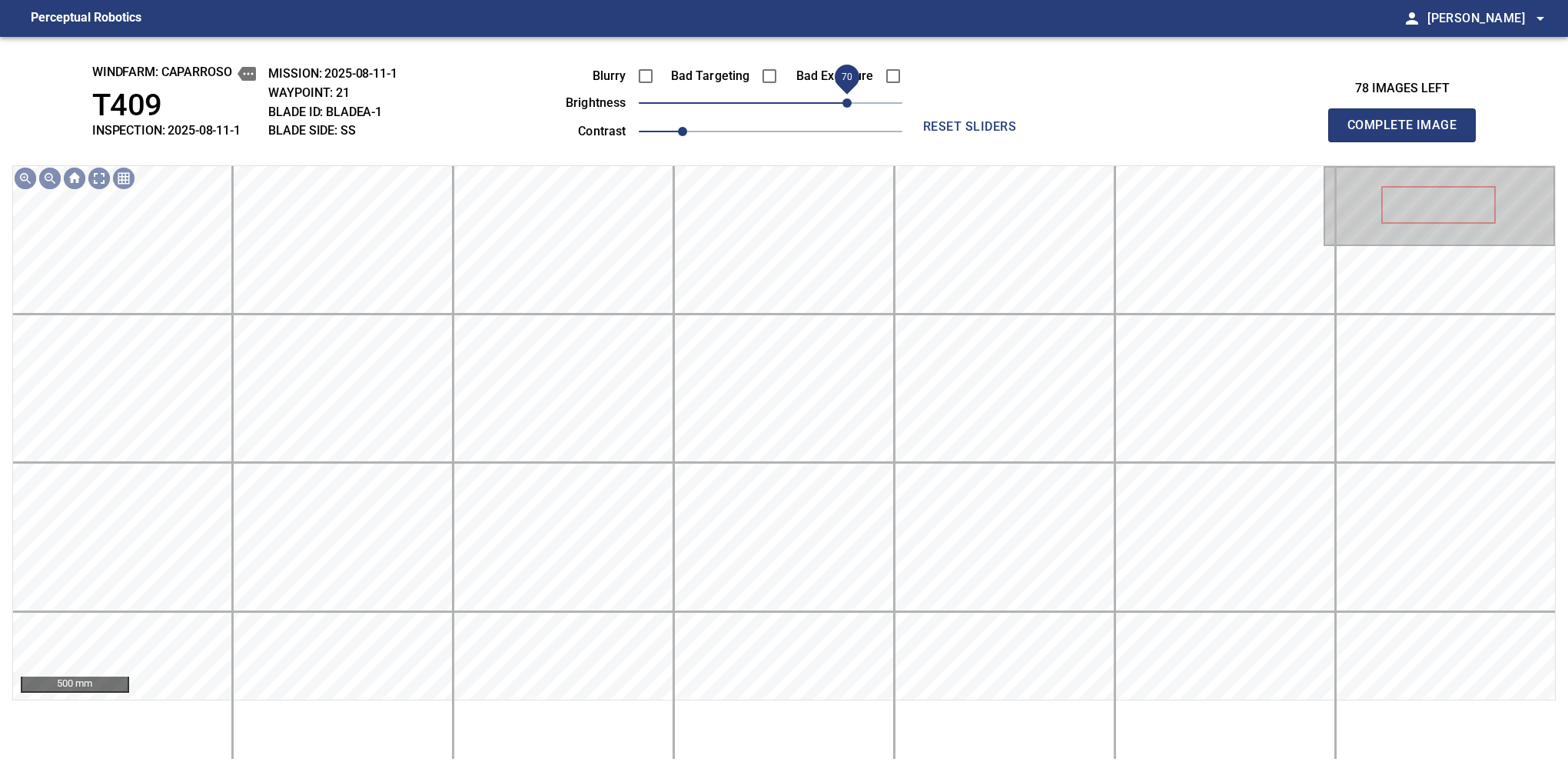
drag, startPoint x: 802, startPoint y: 99, endPoint x: 850, endPoint y: 97, distance: 48.0
click at [850, 97] on span "70" at bounding box center [771, 103] width 264 height 22
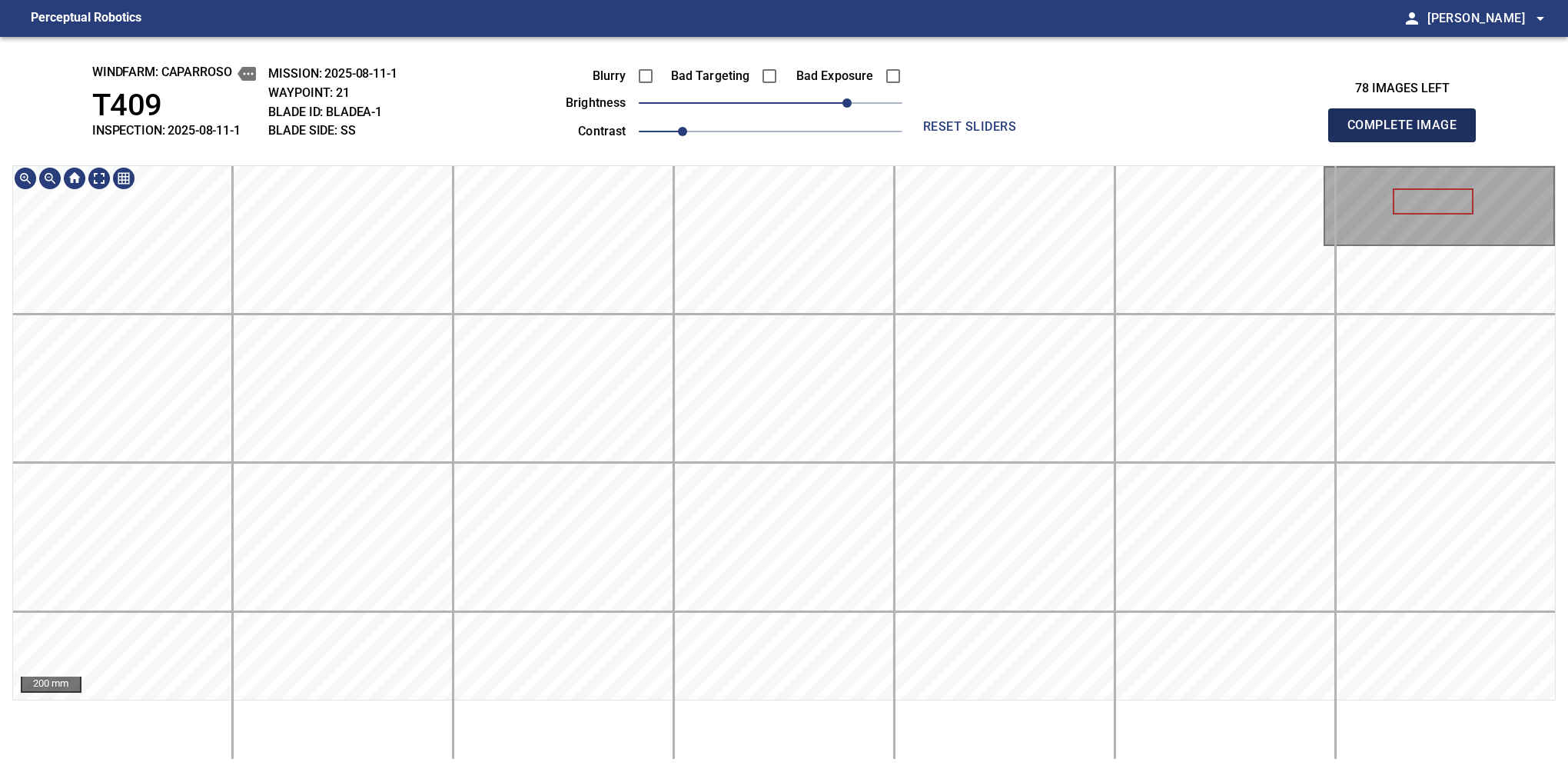
click at [1408, 129] on span "Complete Image" at bounding box center [1402, 126] width 114 height 22
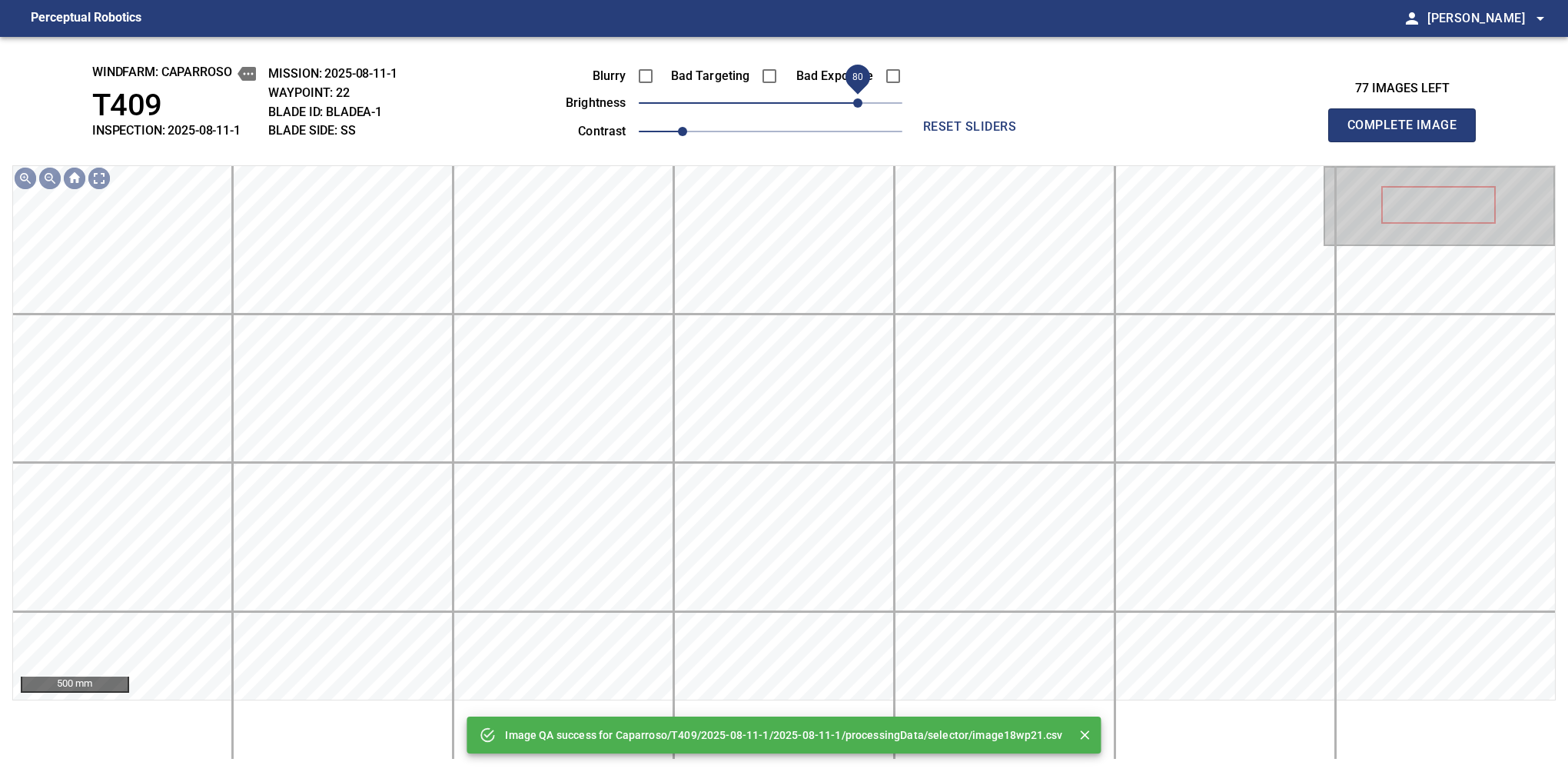
drag, startPoint x: 824, startPoint y: 100, endPoint x: 861, endPoint y: 97, distance: 37.1
click at [861, 97] on span "80" at bounding box center [771, 103] width 264 height 22
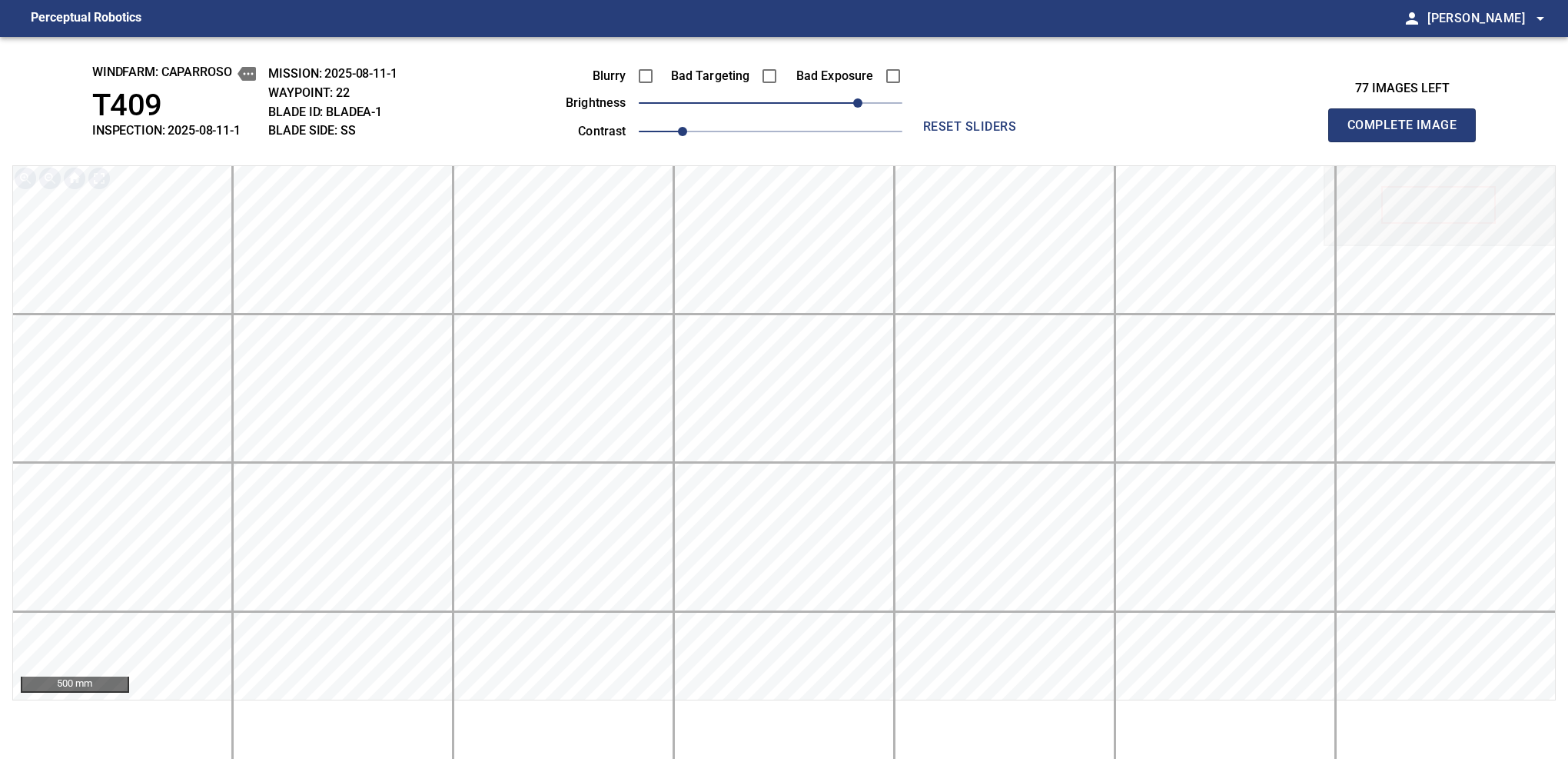
click at [1408, 129] on span "Complete Image" at bounding box center [1402, 126] width 114 height 22
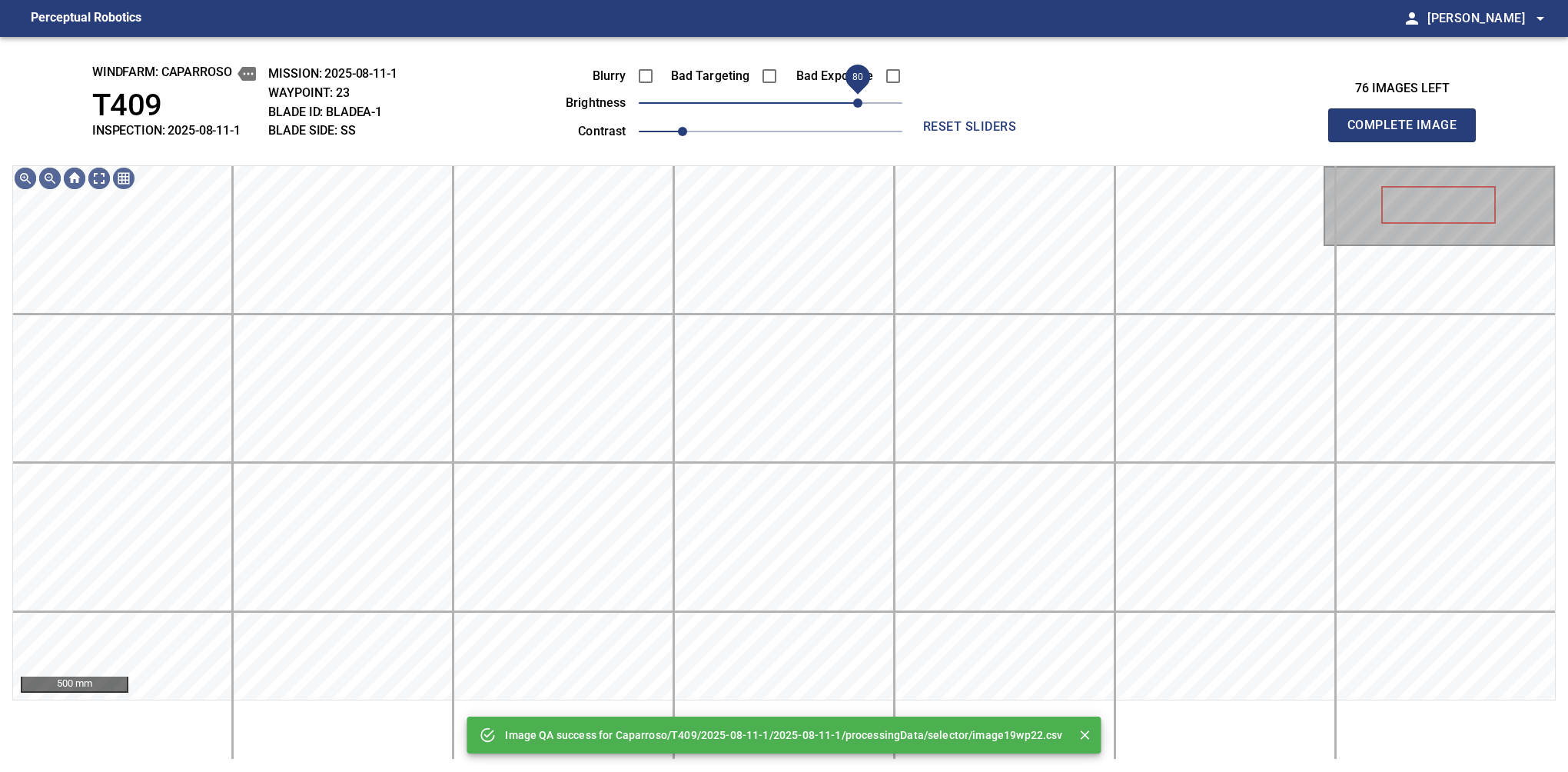
click at [858, 102] on span "80" at bounding box center [771, 103] width 264 height 22
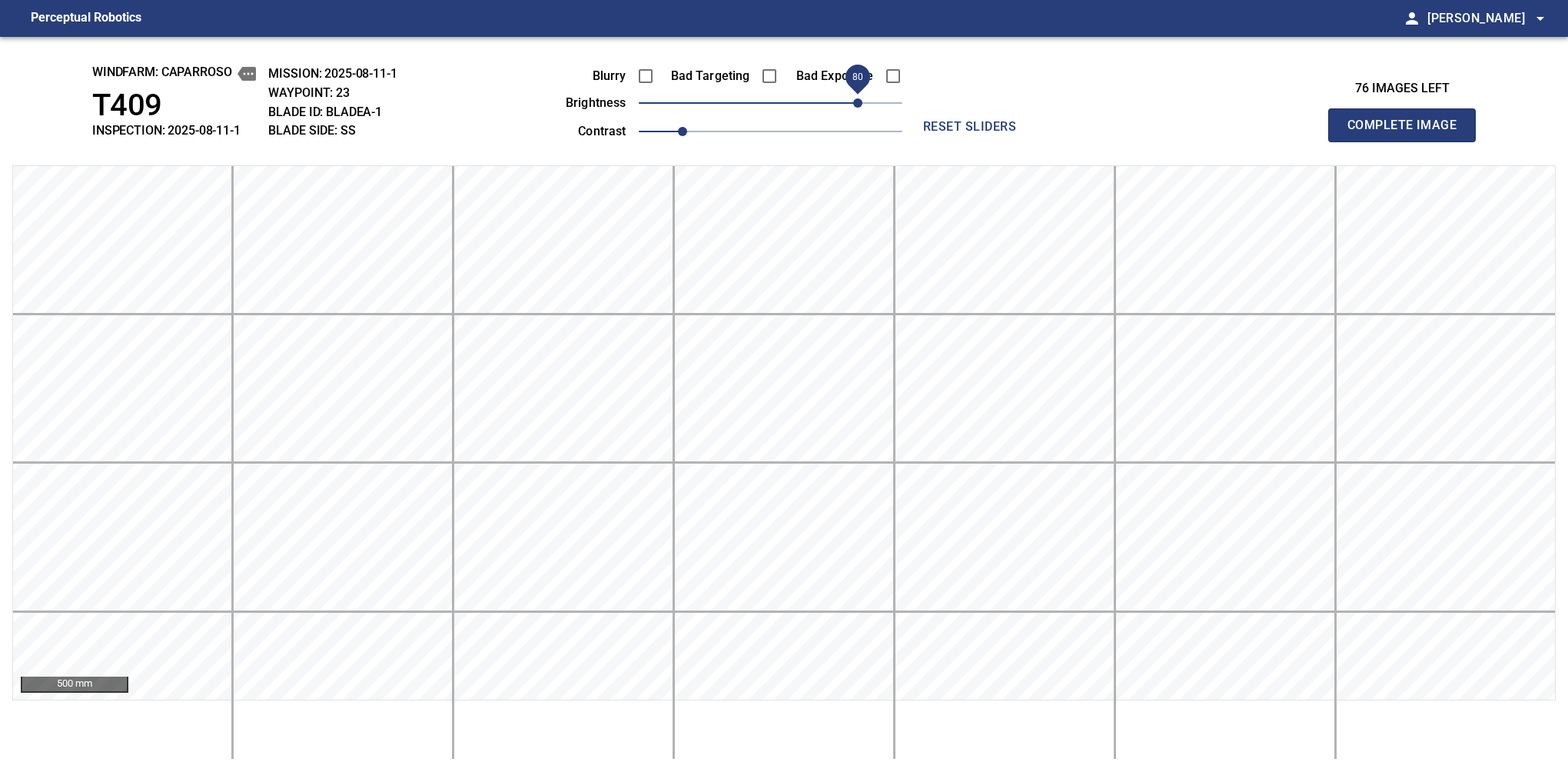
click at [1408, 129] on span "Complete Image" at bounding box center [1402, 126] width 114 height 22
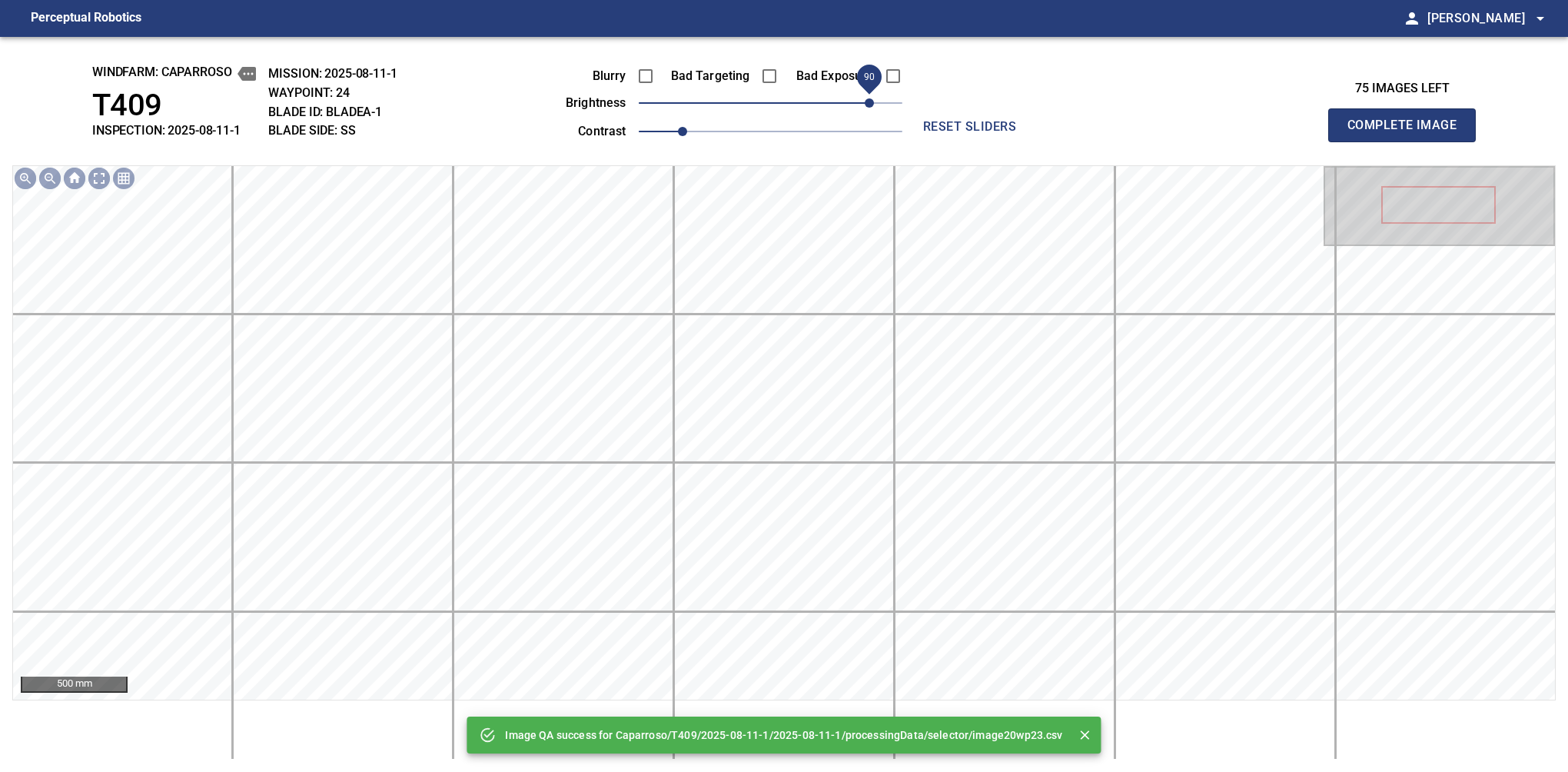
drag, startPoint x: 858, startPoint y: 102, endPoint x: 869, endPoint y: 102, distance: 11.0
click at [869, 102] on span "90" at bounding box center [771, 103] width 264 height 22
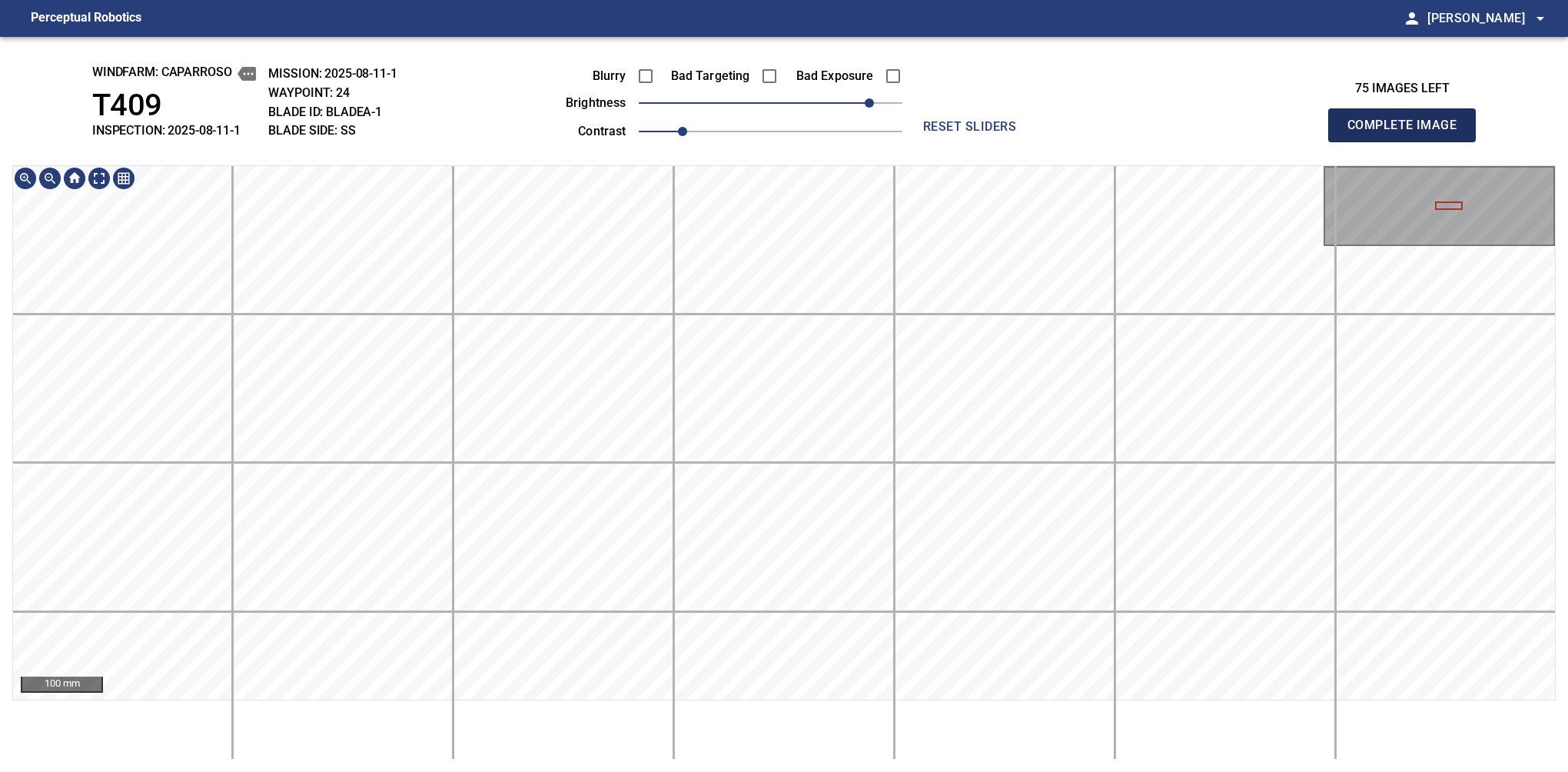
click at [1408, 129] on span "Complete Image" at bounding box center [1402, 126] width 114 height 22
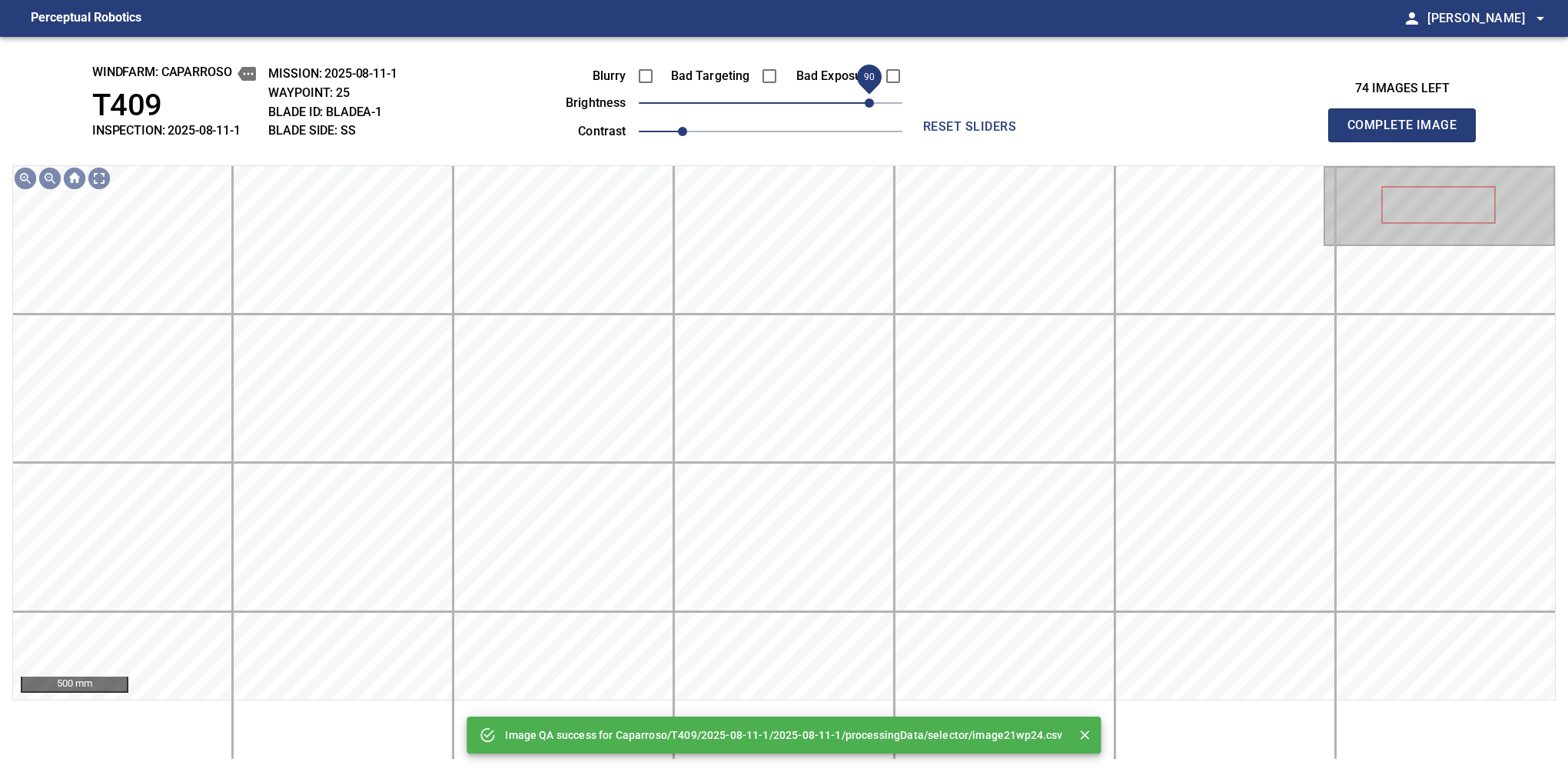
drag, startPoint x: 831, startPoint y: 103, endPoint x: 869, endPoint y: 97, distance: 38.5
click at [869, 97] on span "90" at bounding box center [771, 103] width 264 height 22
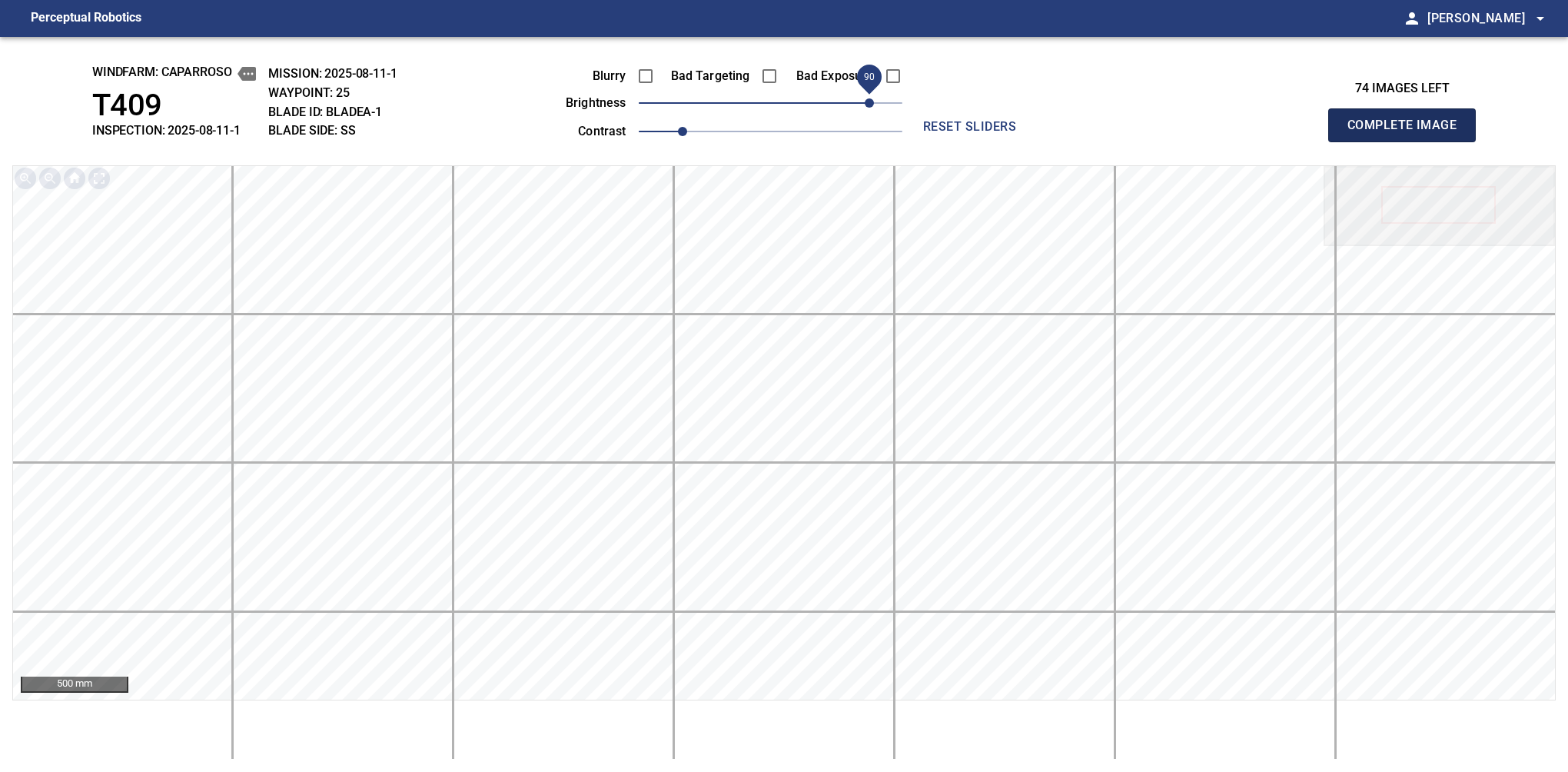
click at [1408, 129] on span "Complete Image" at bounding box center [1402, 126] width 114 height 22
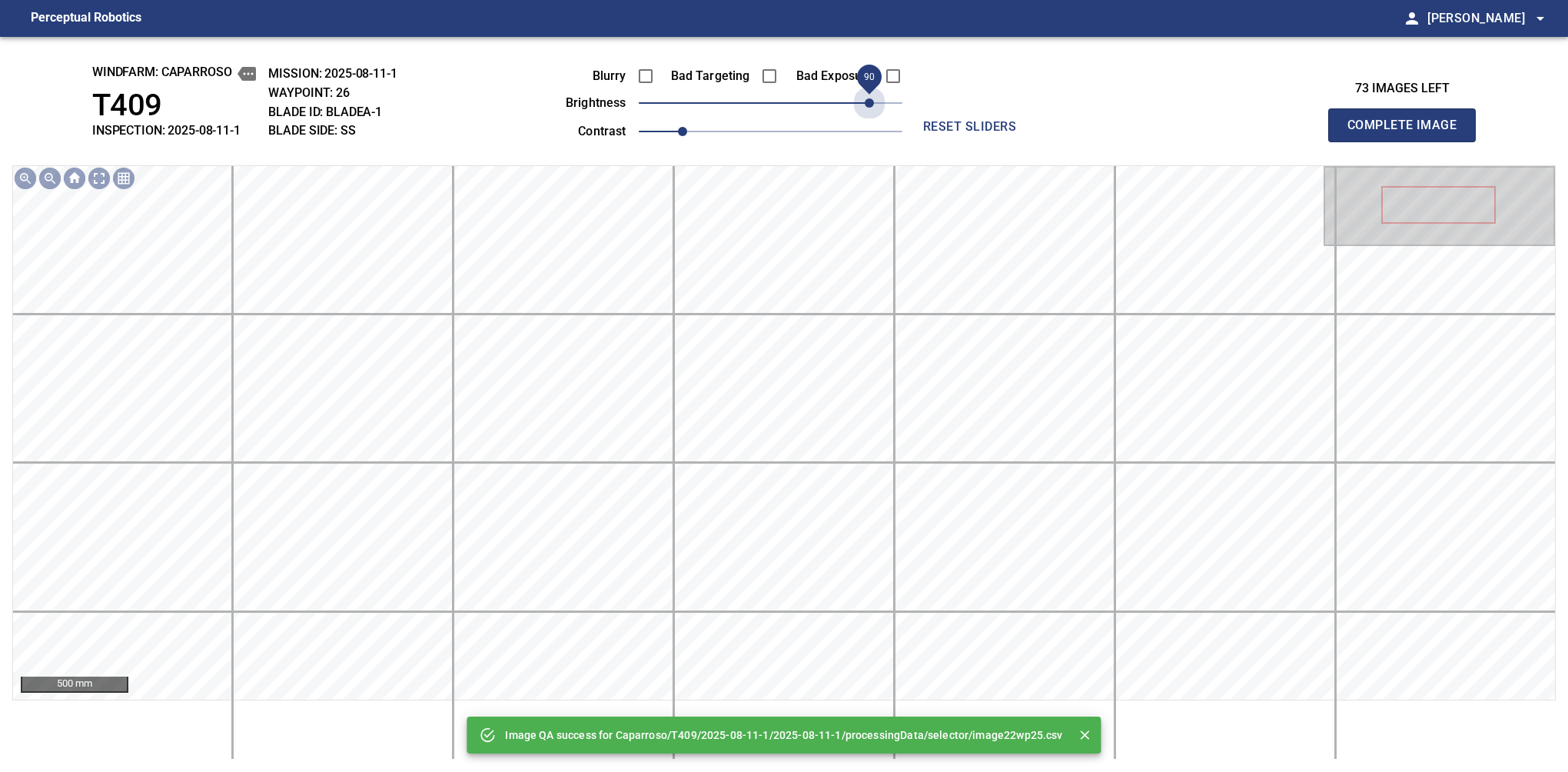
click at [869, 97] on span "90" at bounding box center [771, 103] width 264 height 22
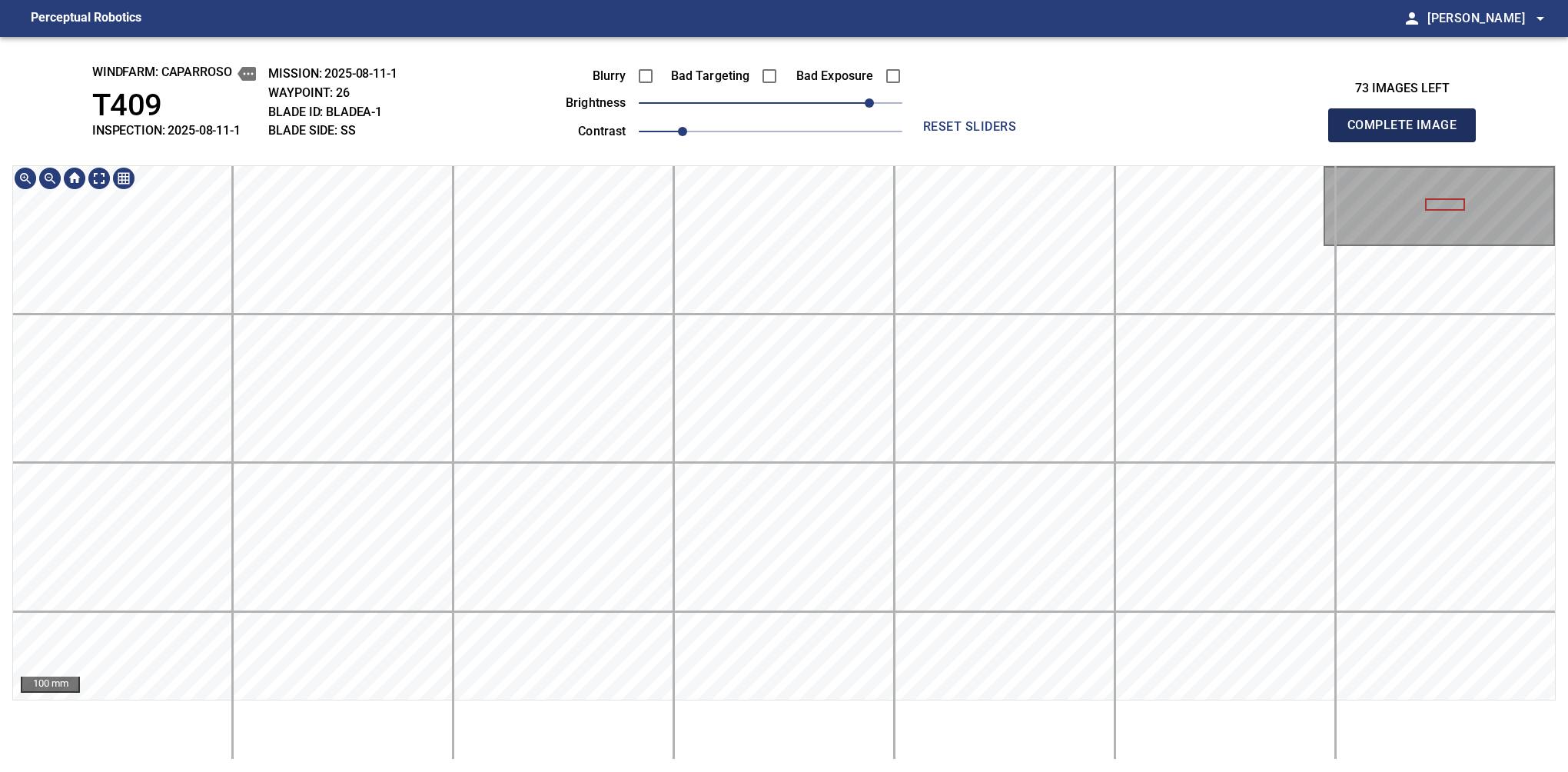
click at [1408, 129] on span "Complete Image" at bounding box center [1402, 126] width 114 height 22
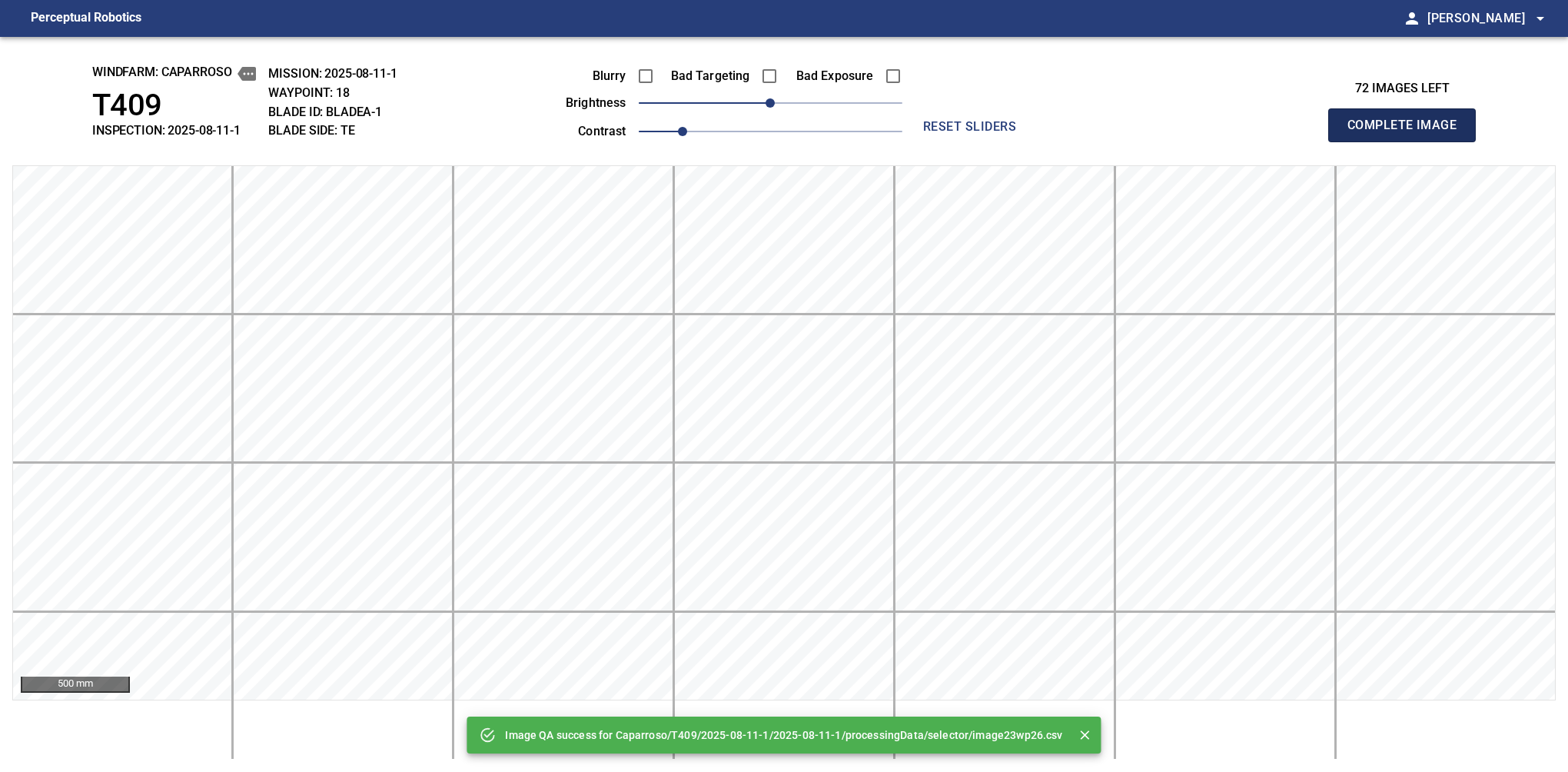
click at [1408, 129] on span "Complete Image" at bounding box center [1402, 126] width 114 height 22
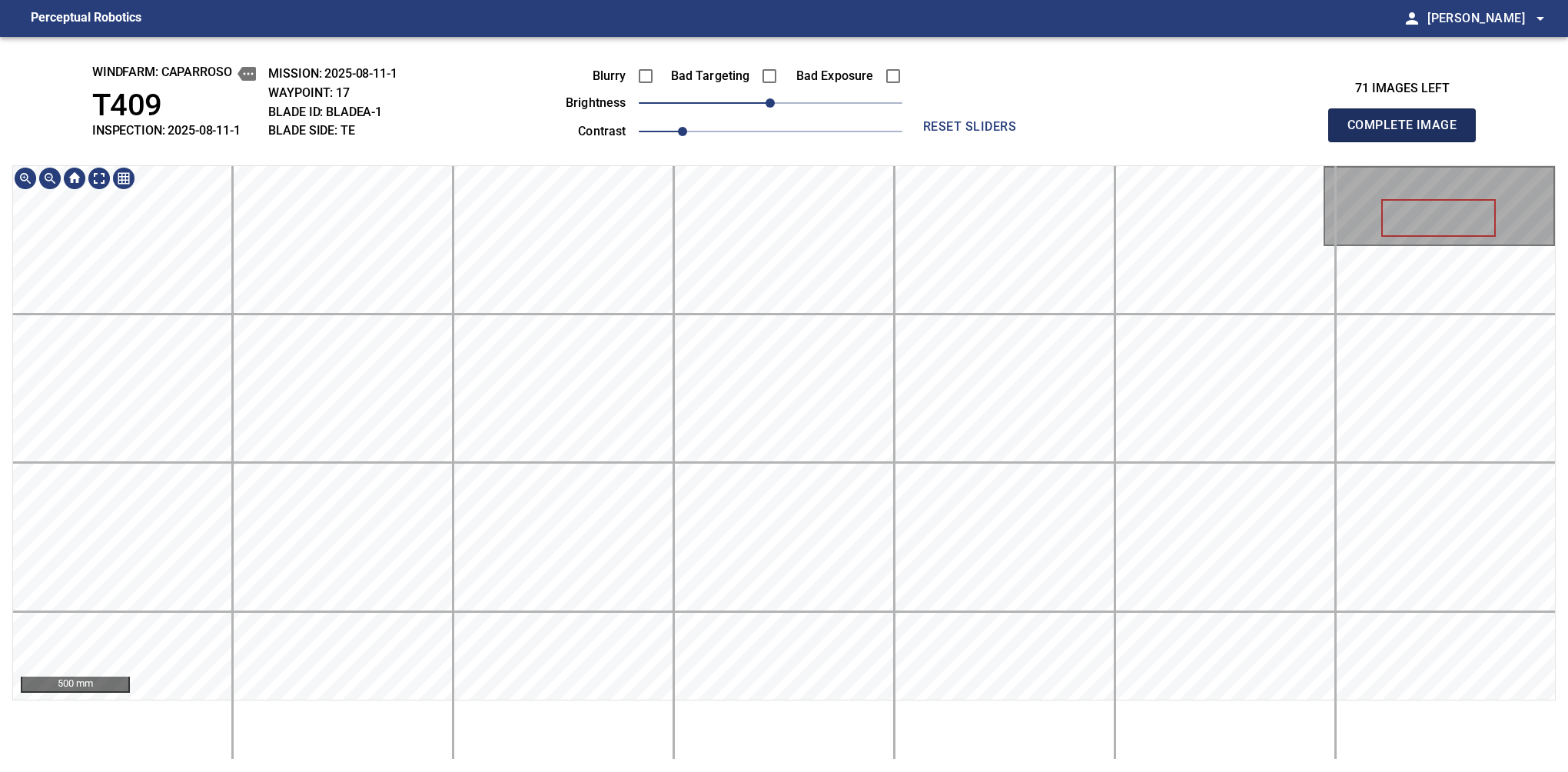
click at [1408, 129] on span "Complete Image" at bounding box center [1402, 126] width 114 height 22
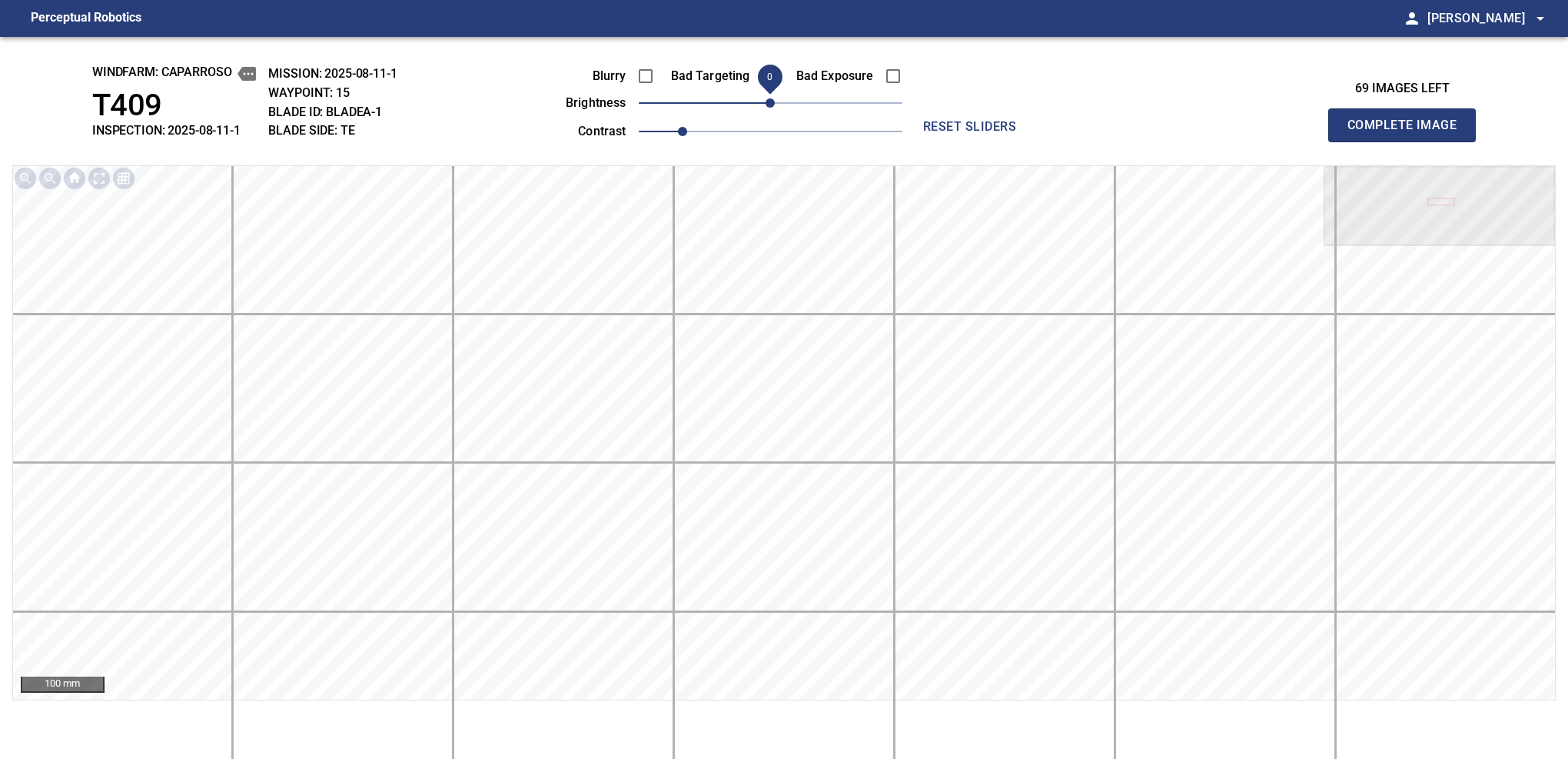
click at [1408, 129] on span "Complete Image" at bounding box center [1402, 126] width 114 height 22
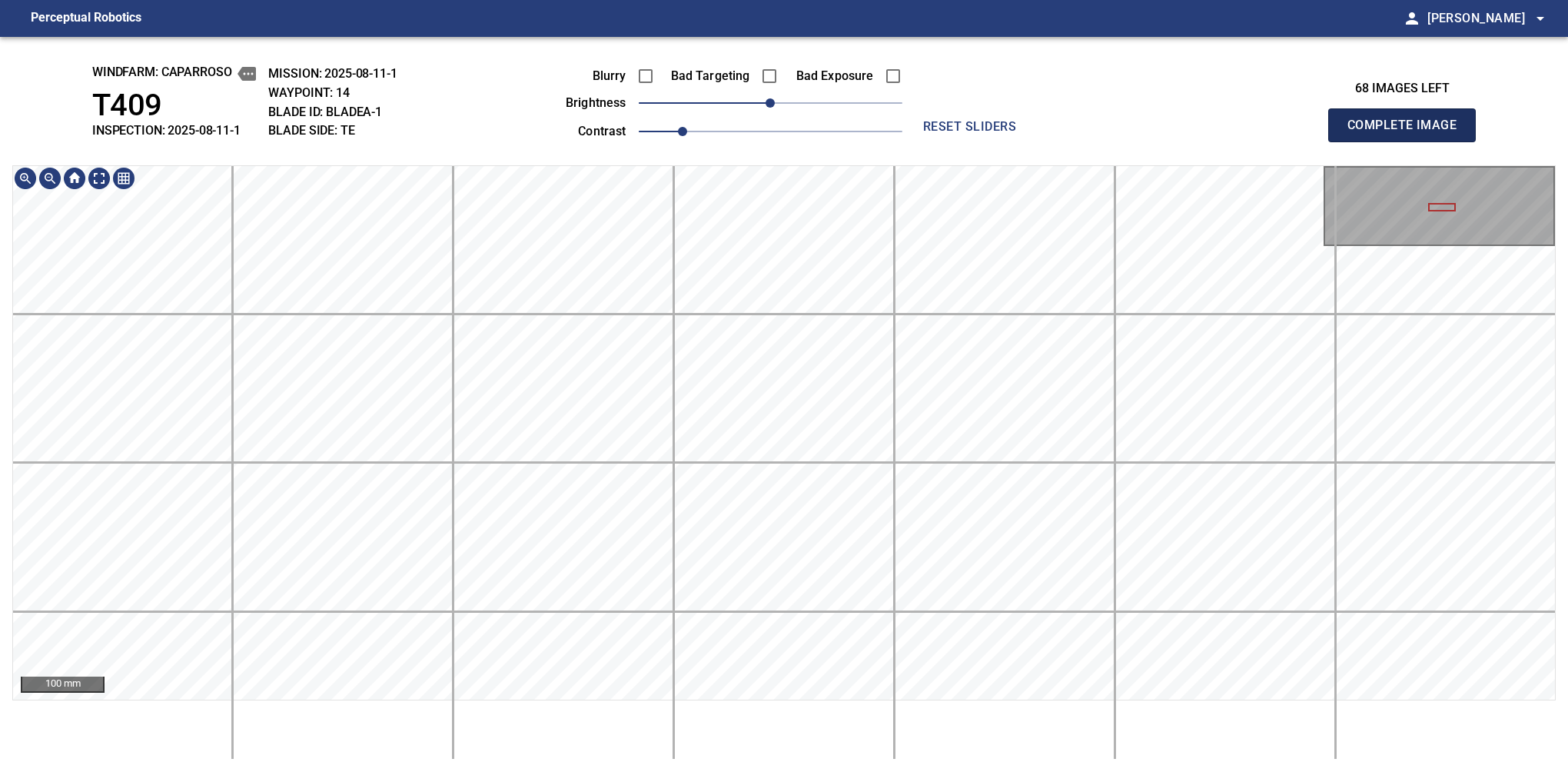
click at [1408, 129] on span "Complete Image" at bounding box center [1402, 126] width 114 height 22
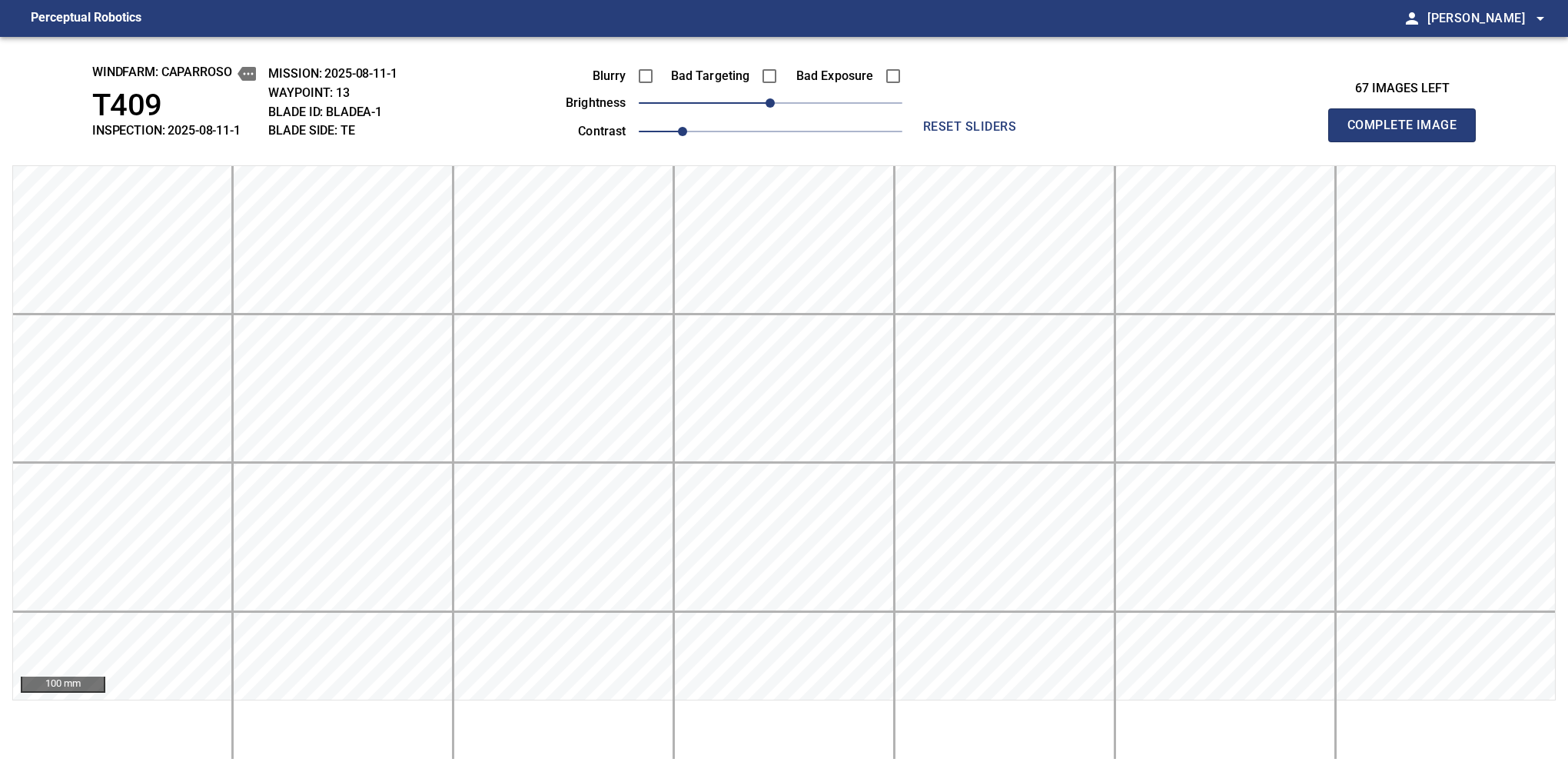
click at [1408, 129] on span "Complete Image" at bounding box center [1402, 126] width 114 height 22
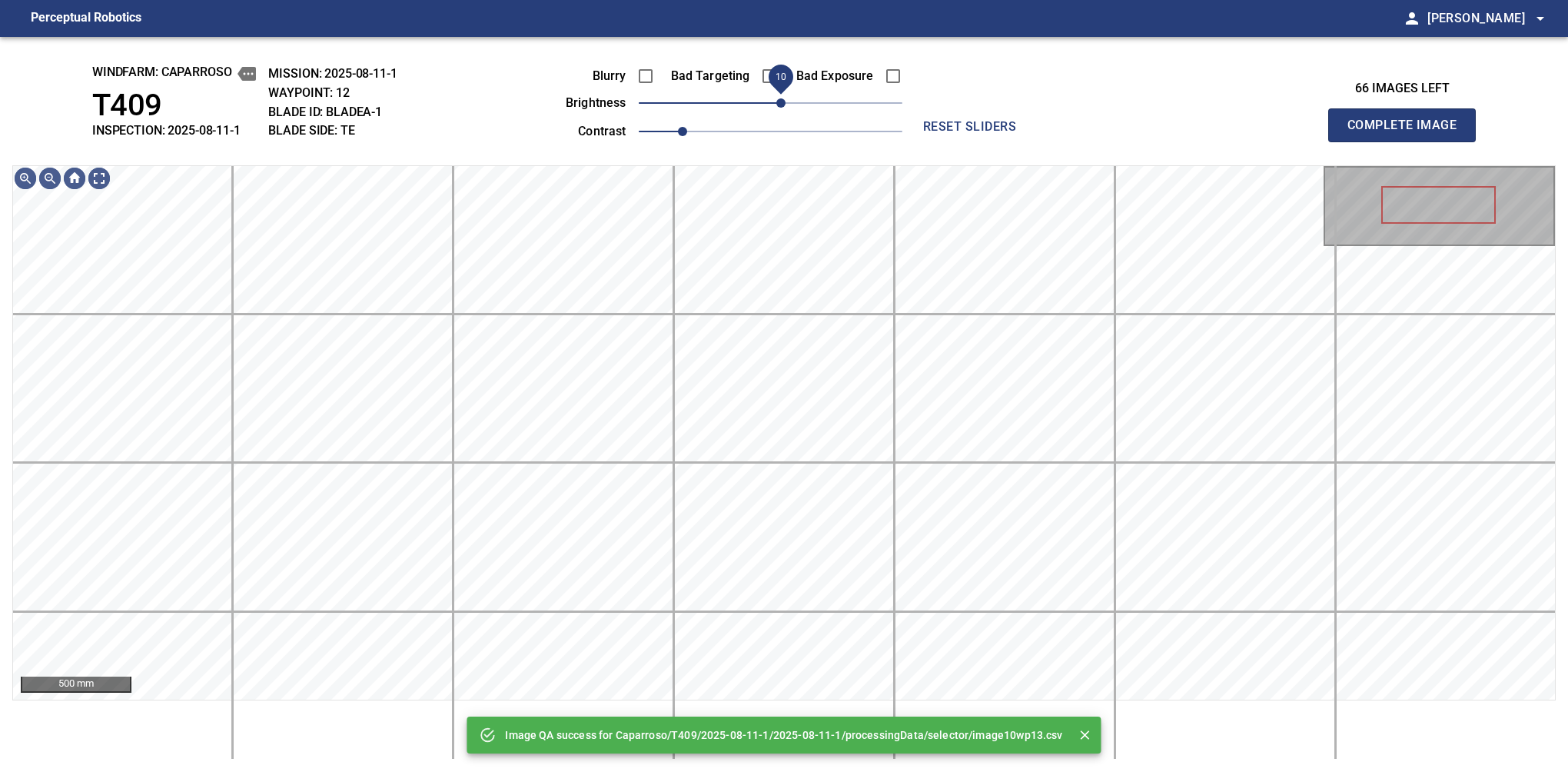
click at [782, 102] on span "10" at bounding box center [781, 103] width 9 height 9
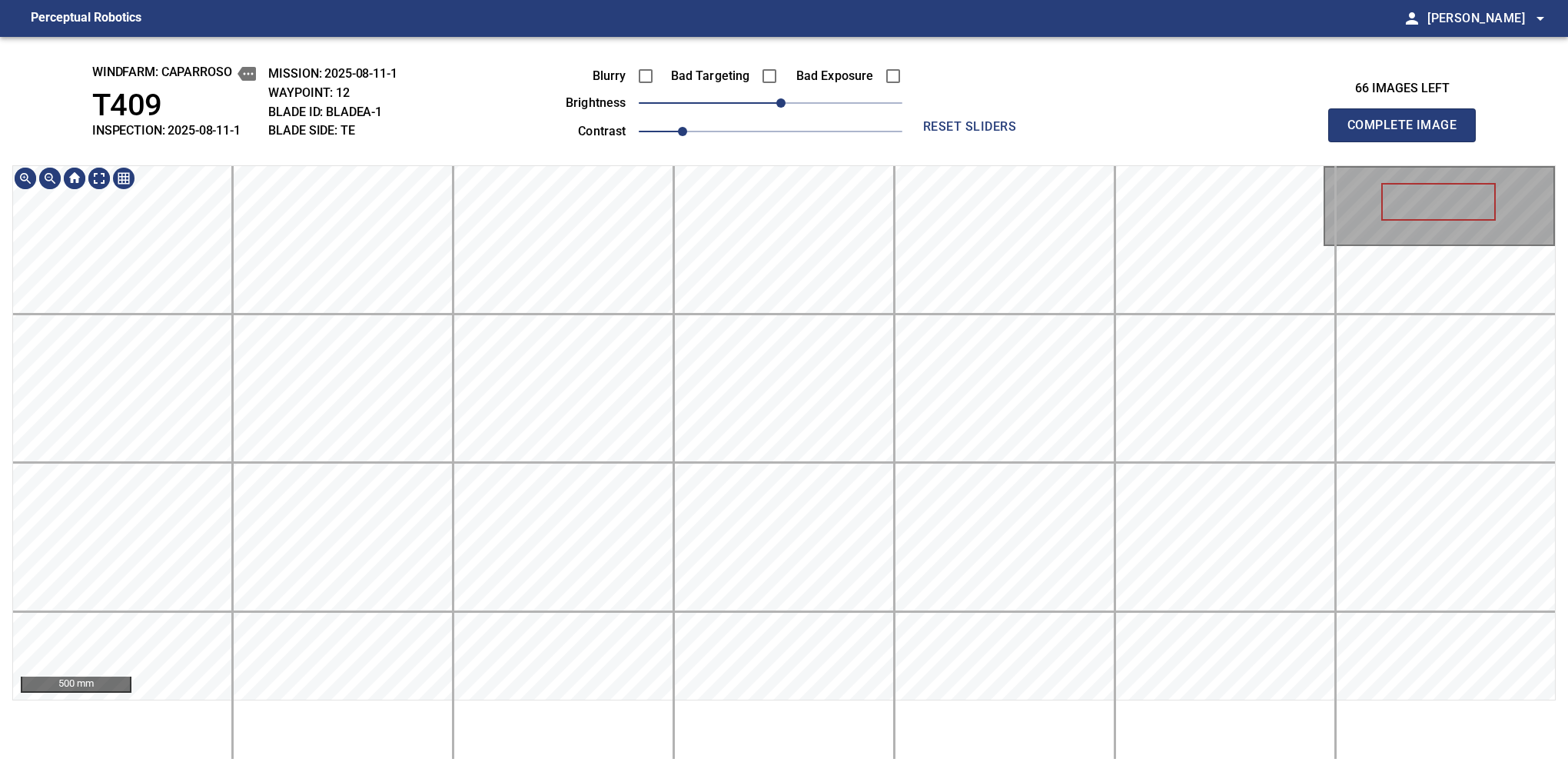
click at [824, 722] on div "500 mm" at bounding box center [784, 462] width 1543 height 594
click at [1408, 129] on span "Complete Image" at bounding box center [1402, 126] width 114 height 22
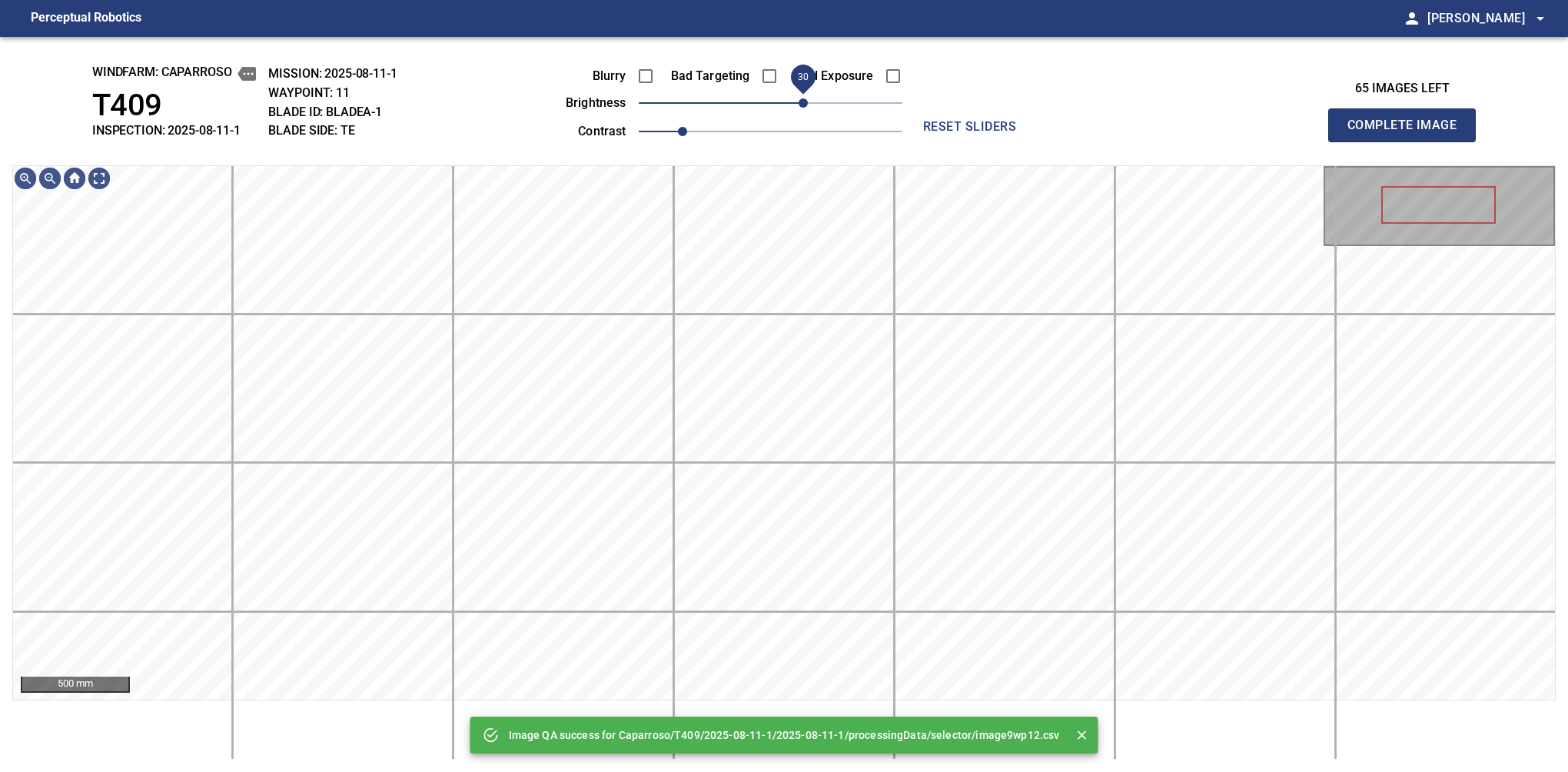
drag, startPoint x: 815, startPoint y: 103, endPoint x: 807, endPoint y: 101, distance: 8.2
click at [807, 101] on span "30" at bounding box center [803, 103] width 9 height 9
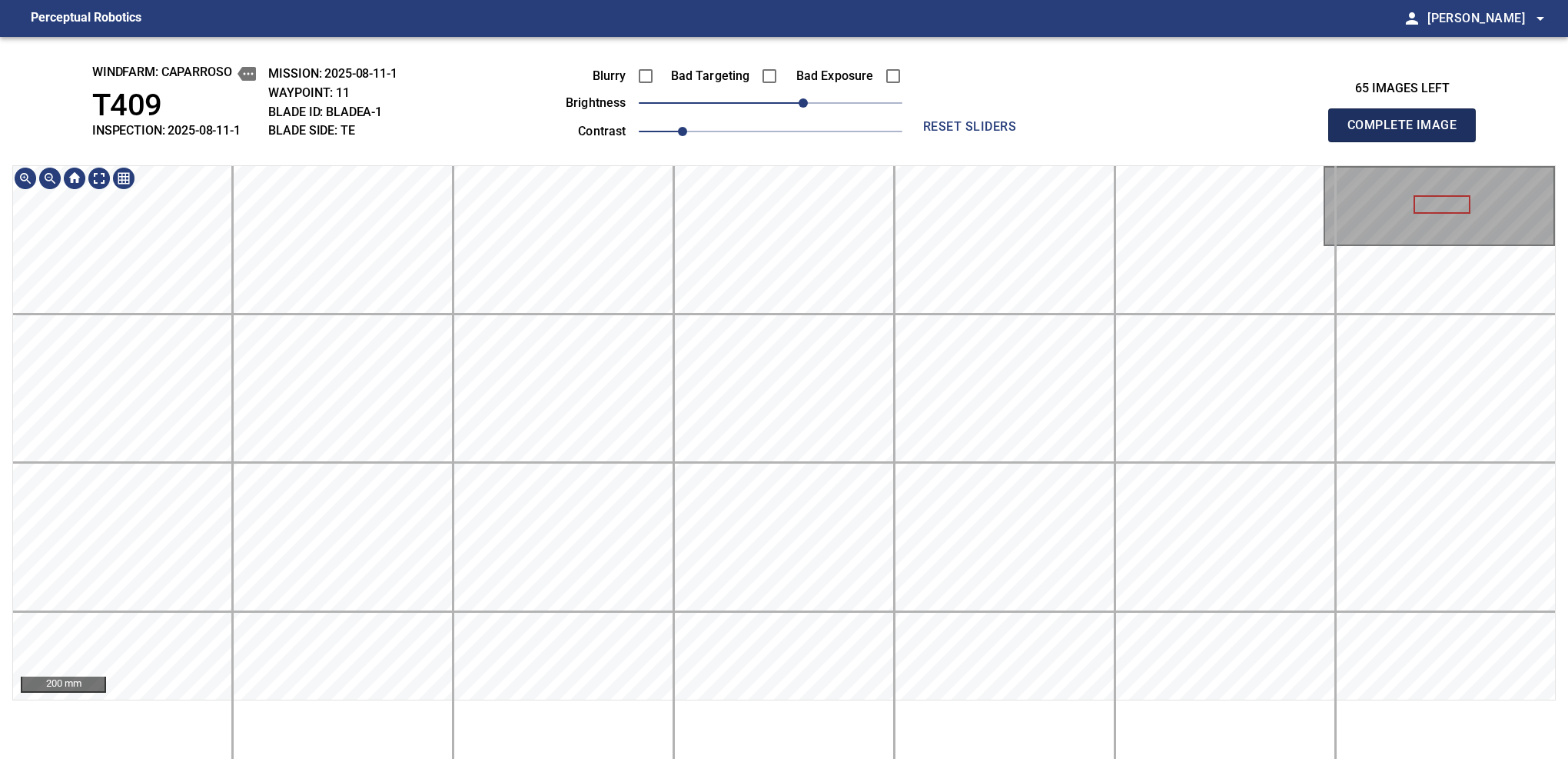
click at [1408, 129] on span "Complete Image" at bounding box center [1402, 126] width 114 height 22
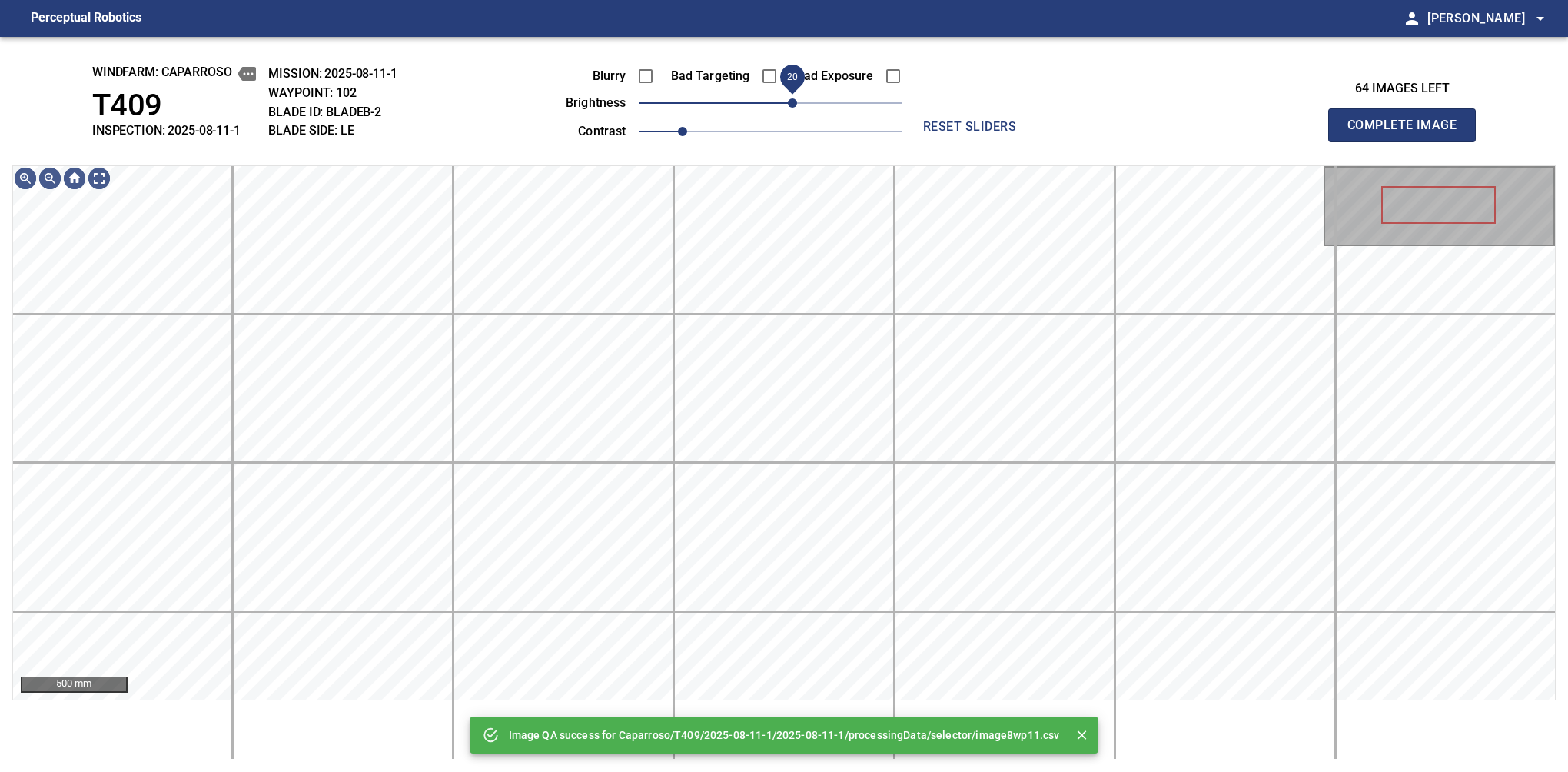
click at [796, 108] on span "20" at bounding box center [793, 103] width 9 height 9
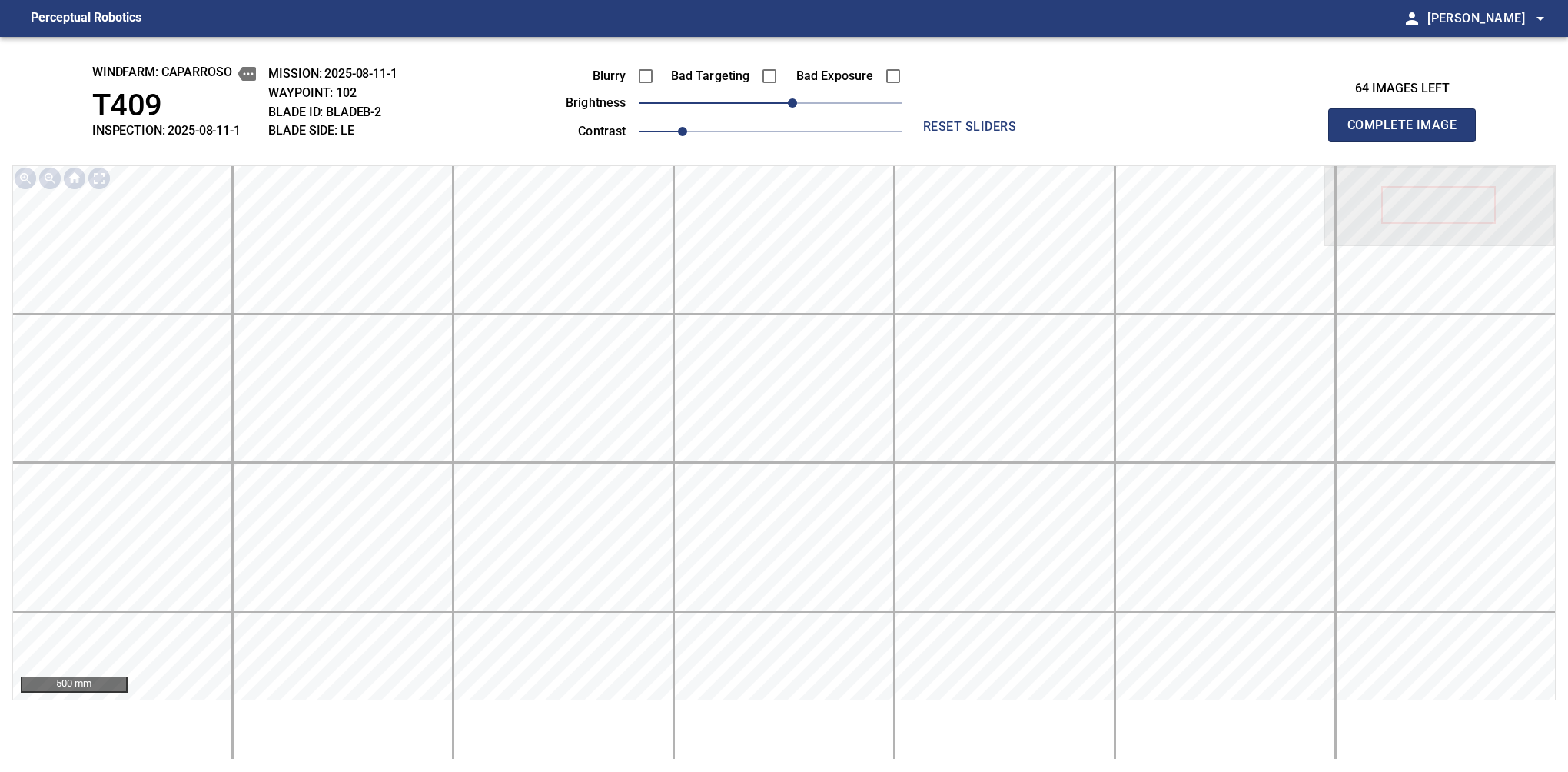
click at [1408, 129] on span "Complete Image" at bounding box center [1402, 126] width 114 height 22
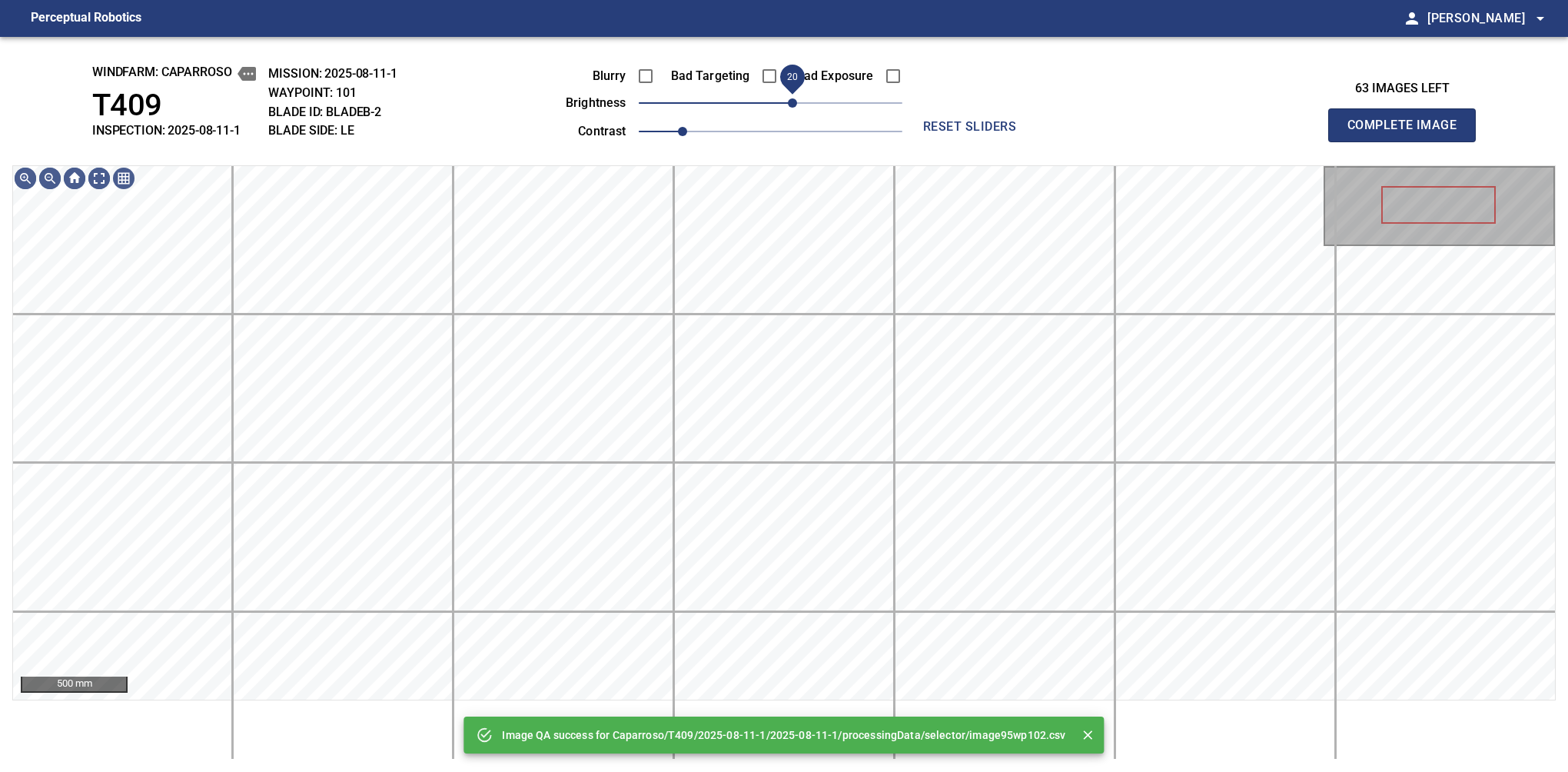
drag, startPoint x: 806, startPoint y: 100, endPoint x: 790, endPoint y: 103, distance: 16.3
click at [790, 103] on span "20" at bounding box center [771, 103] width 264 height 22
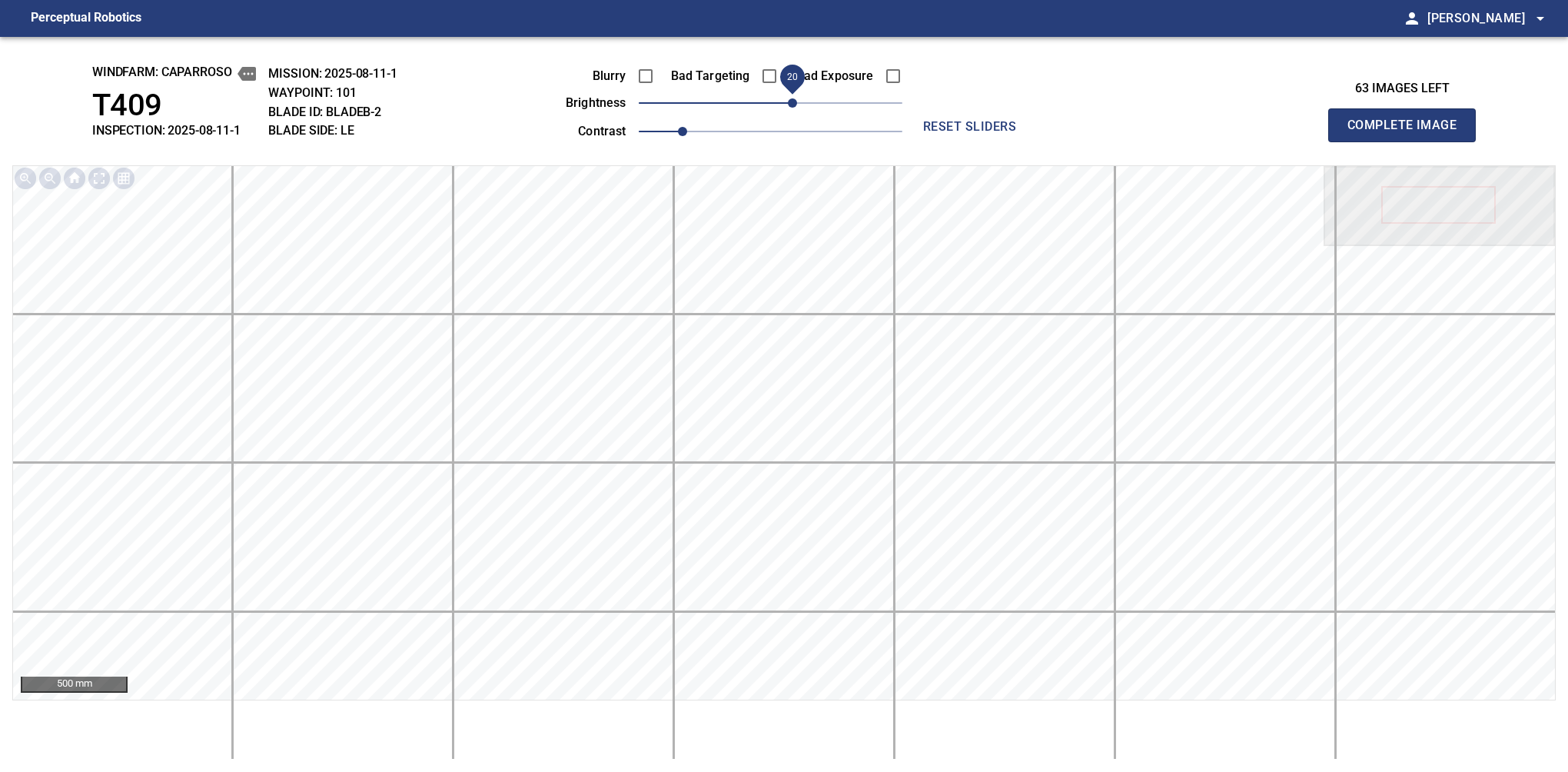
click at [1408, 129] on span "Complete Image" at bounding box center [1402, 126] width 114 height 22
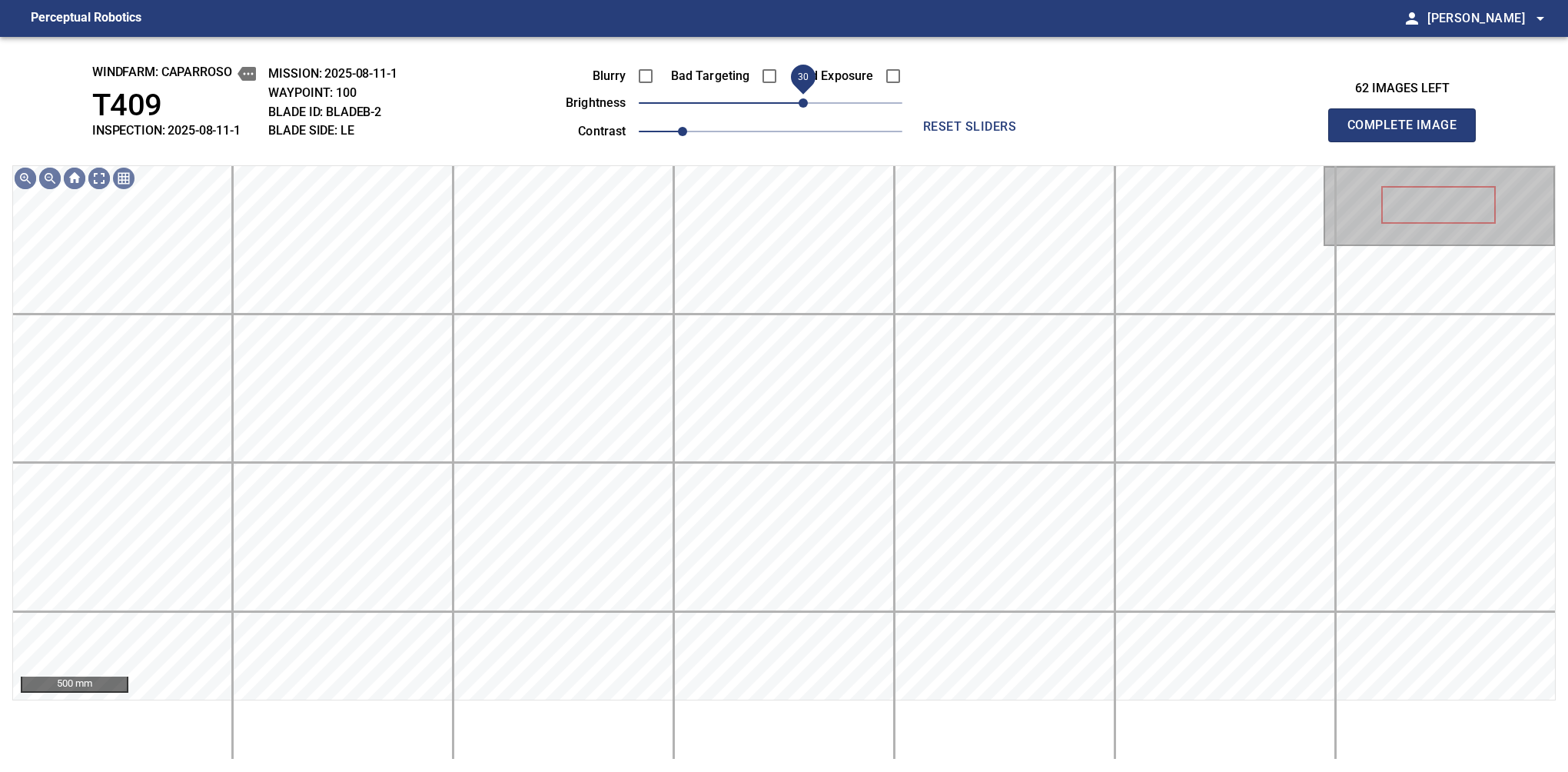
drag, startPoint x: 790, startPoint y: 103, endPoint x: 803, endPoint y: 95, distance: 15.3
click at [803, 95] on span "30" at bounding box center [771, 103] width 264 height 22
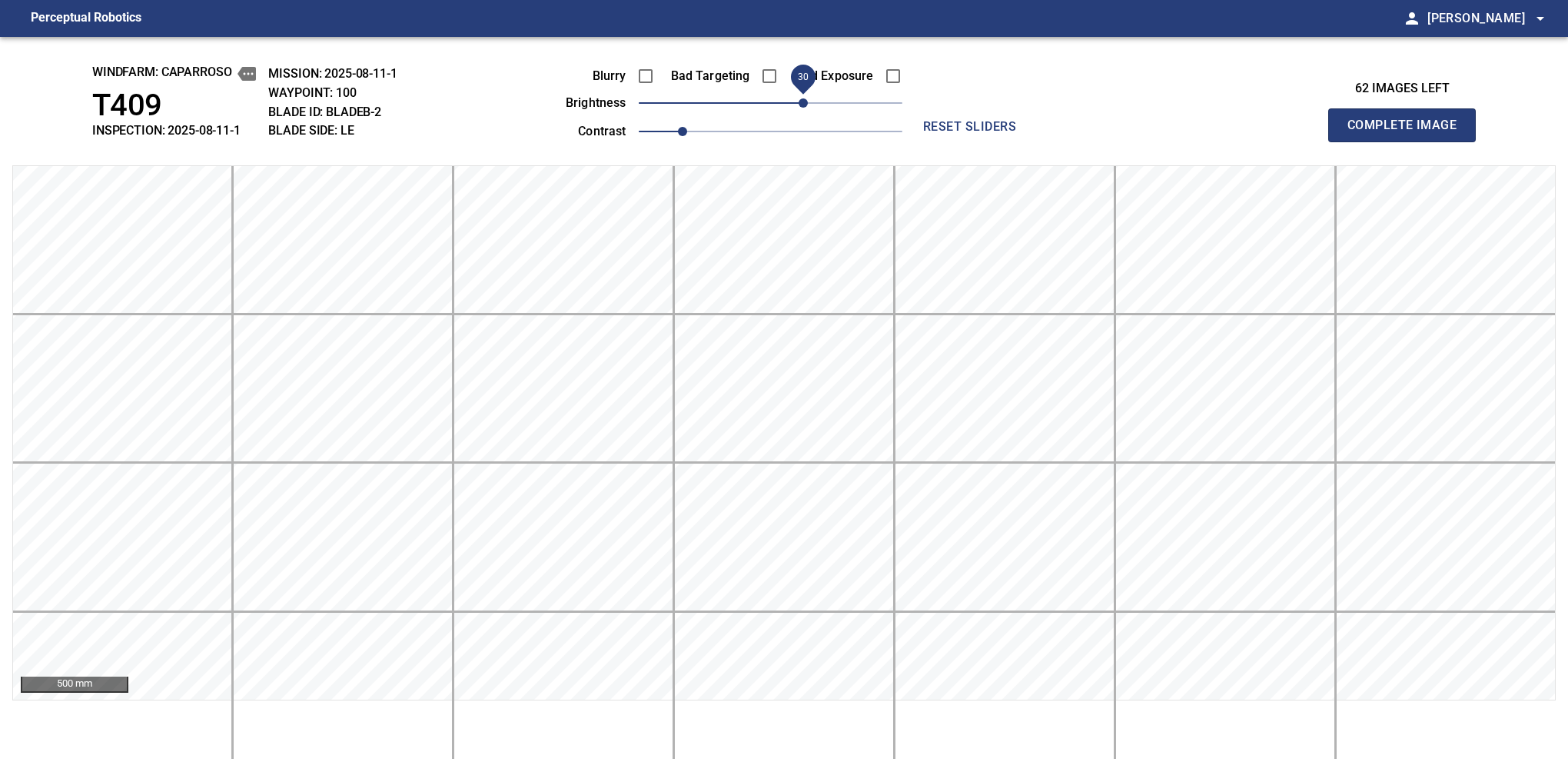
click at [1408, 129] on span "Complete Image" at bounding box center [1402, 126] width 114 height 22
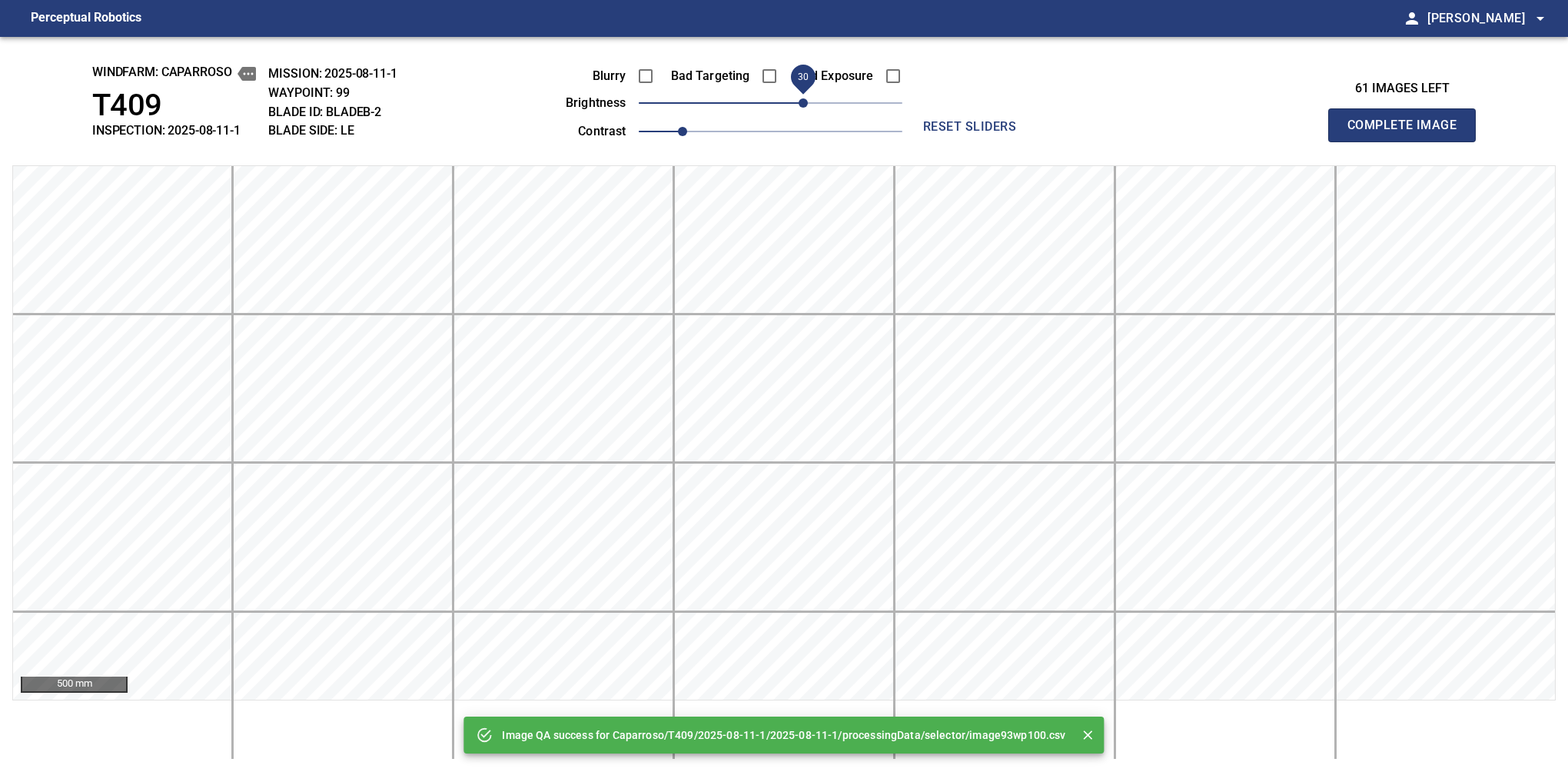
click at [801, 95] on span "30" at bounding box center [771, 103] width 264 height 22
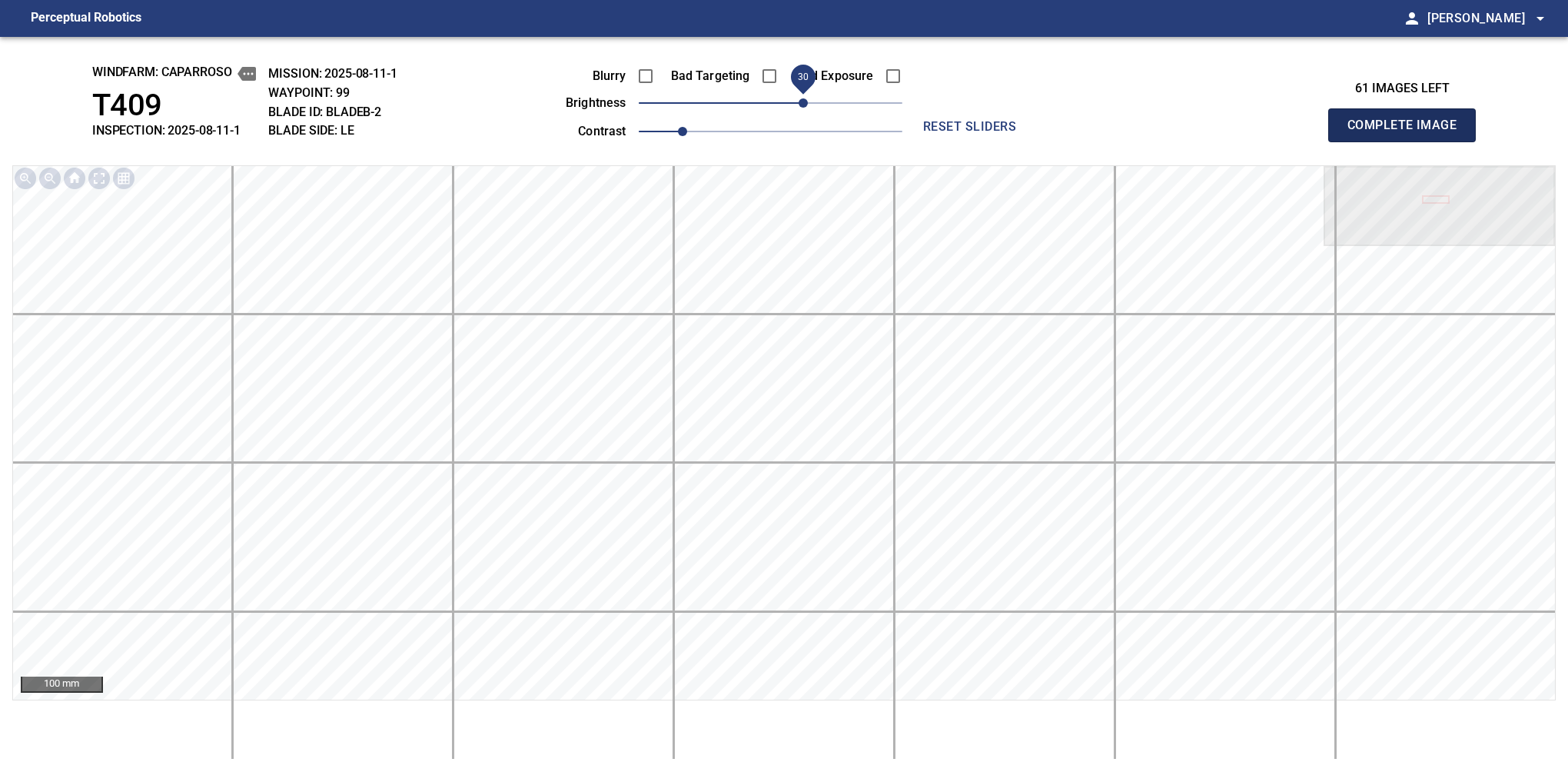
click at [1408, 129] on span "Complete Image" at bounding box center [1402, 126] width 114 height 22
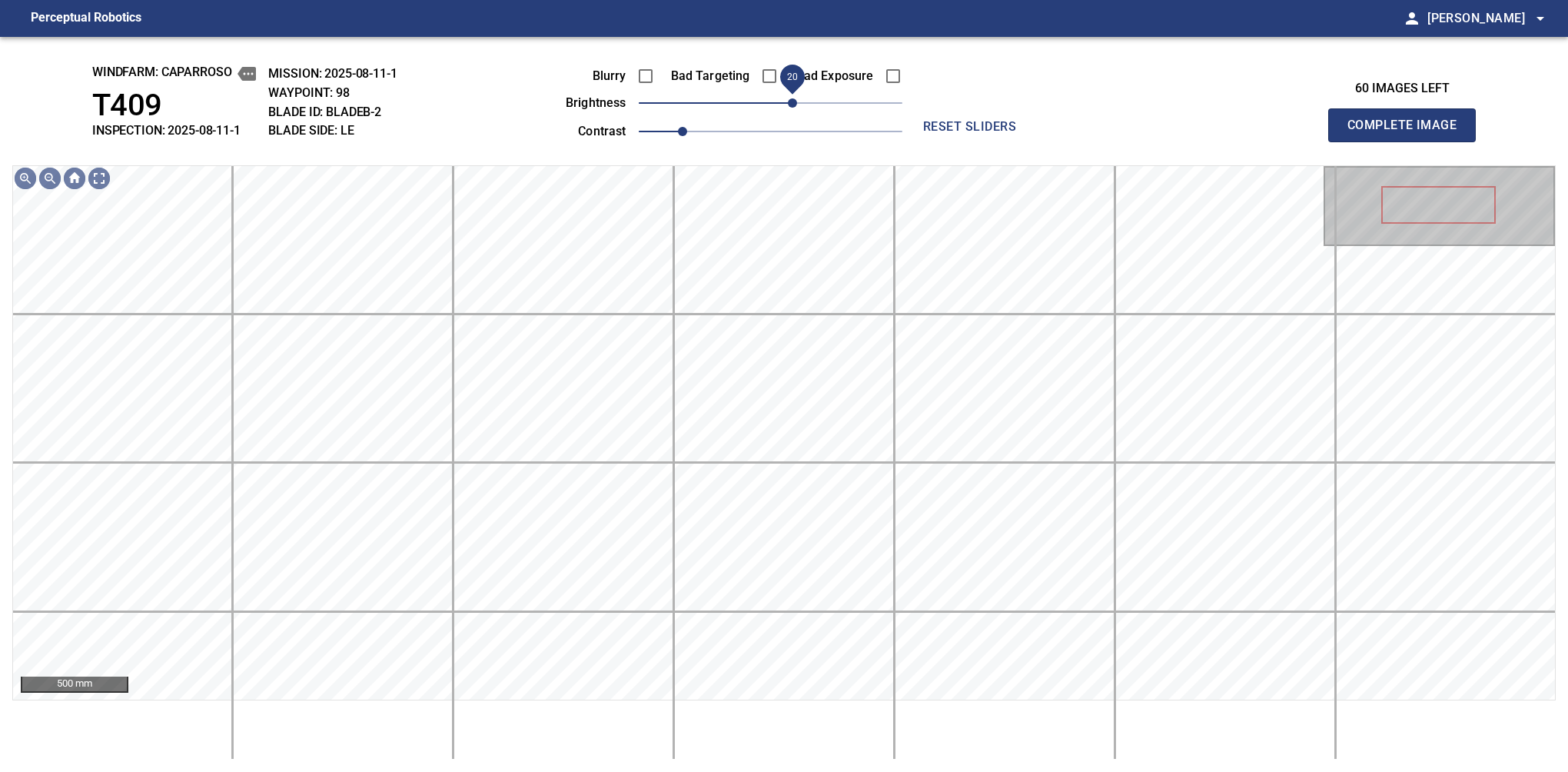
click at [790, 103] on span "20" at bounding box center [793, 103] width 9 height 9
drag, startPoint x: 793, startPoint y: 103, endPoint x: 800, endPoint y: 98, distance: 8.6
click at [800, 99] on span "30" at bounding box center [803, 103] width 9 height 9
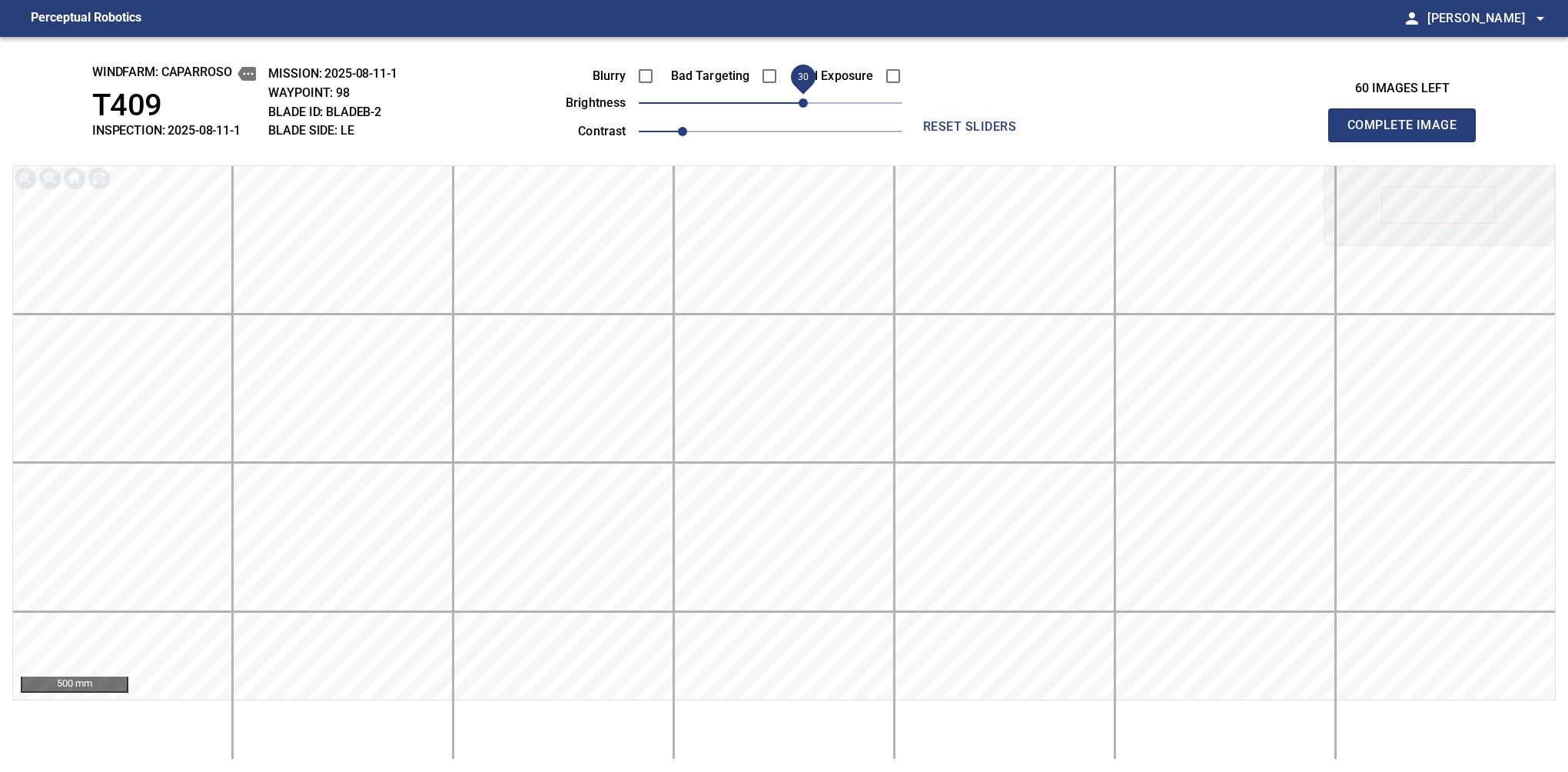
click at [1408, 129] on span "Complete Image" at bounding box center [1402, 126] width 114 height 22
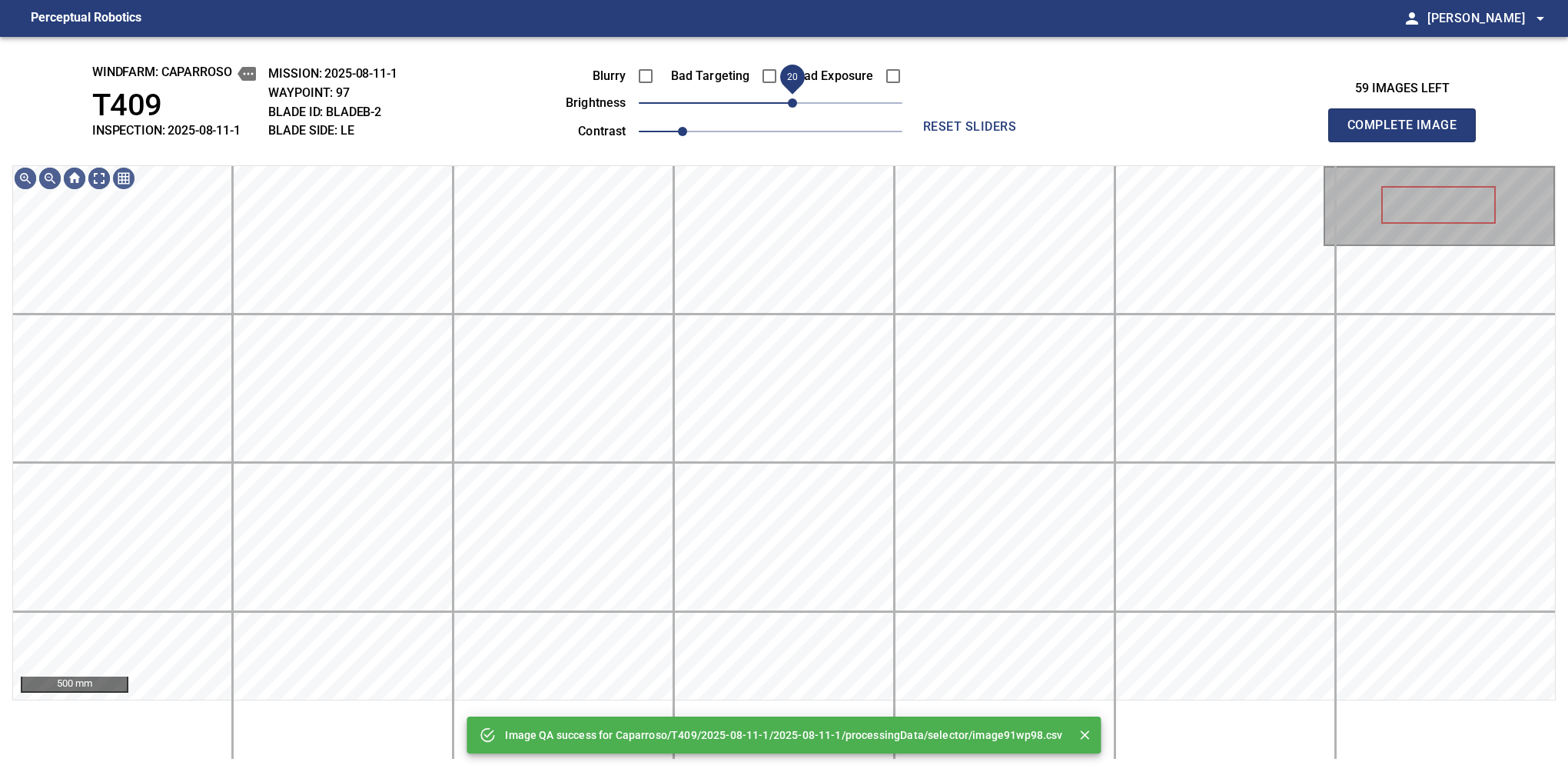
drag, startPoint x: 800, startPoint y: 98, endPoint x: 796, endPoint y: 106, distance: 8.9
click at [796, 106] on span "20" at bounding box center [771, 103] width 264 height 22
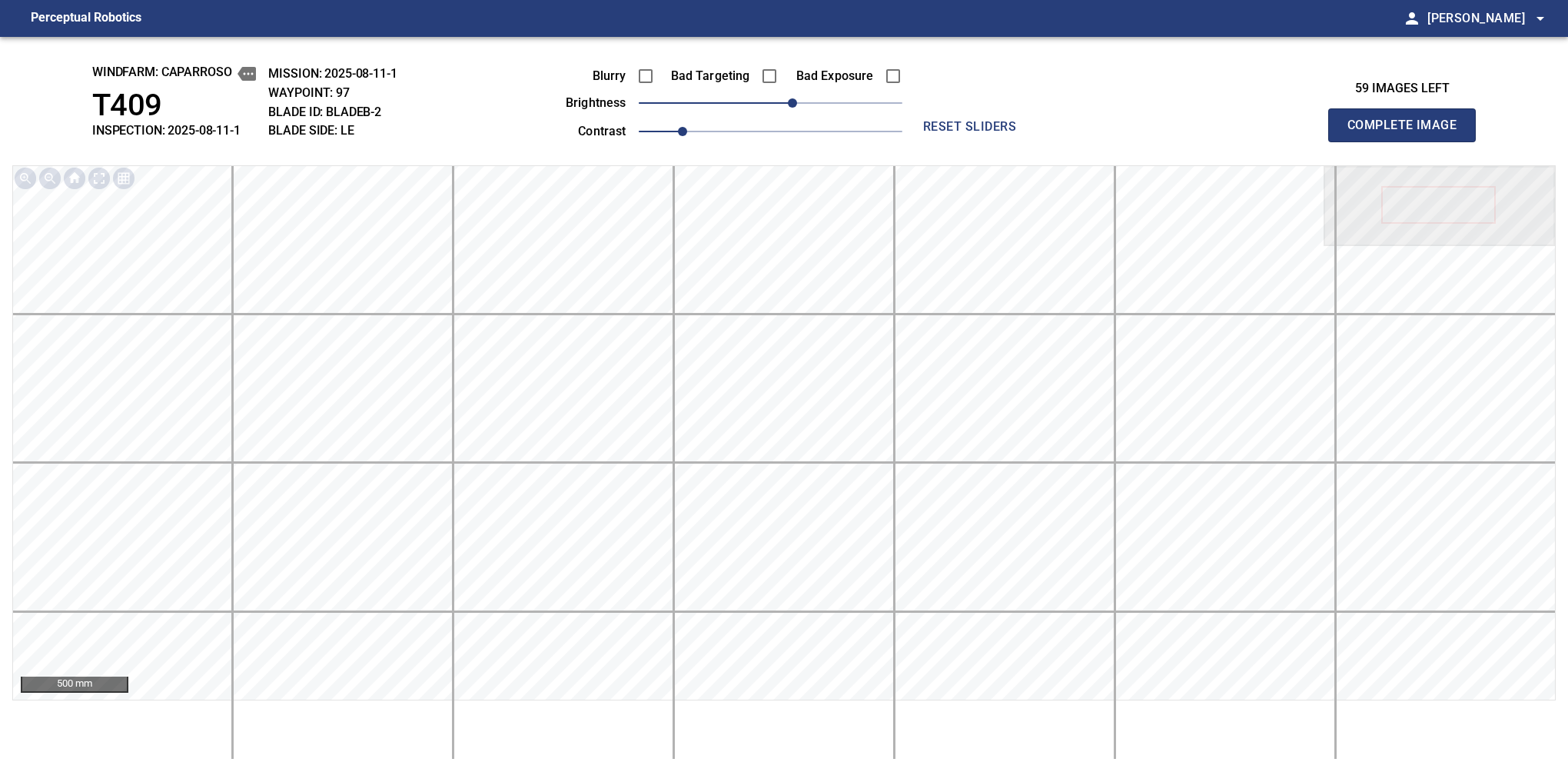
click at [1408, 129] on span "Complete Image" at bounding box center [1402, 126] width 114 height 22
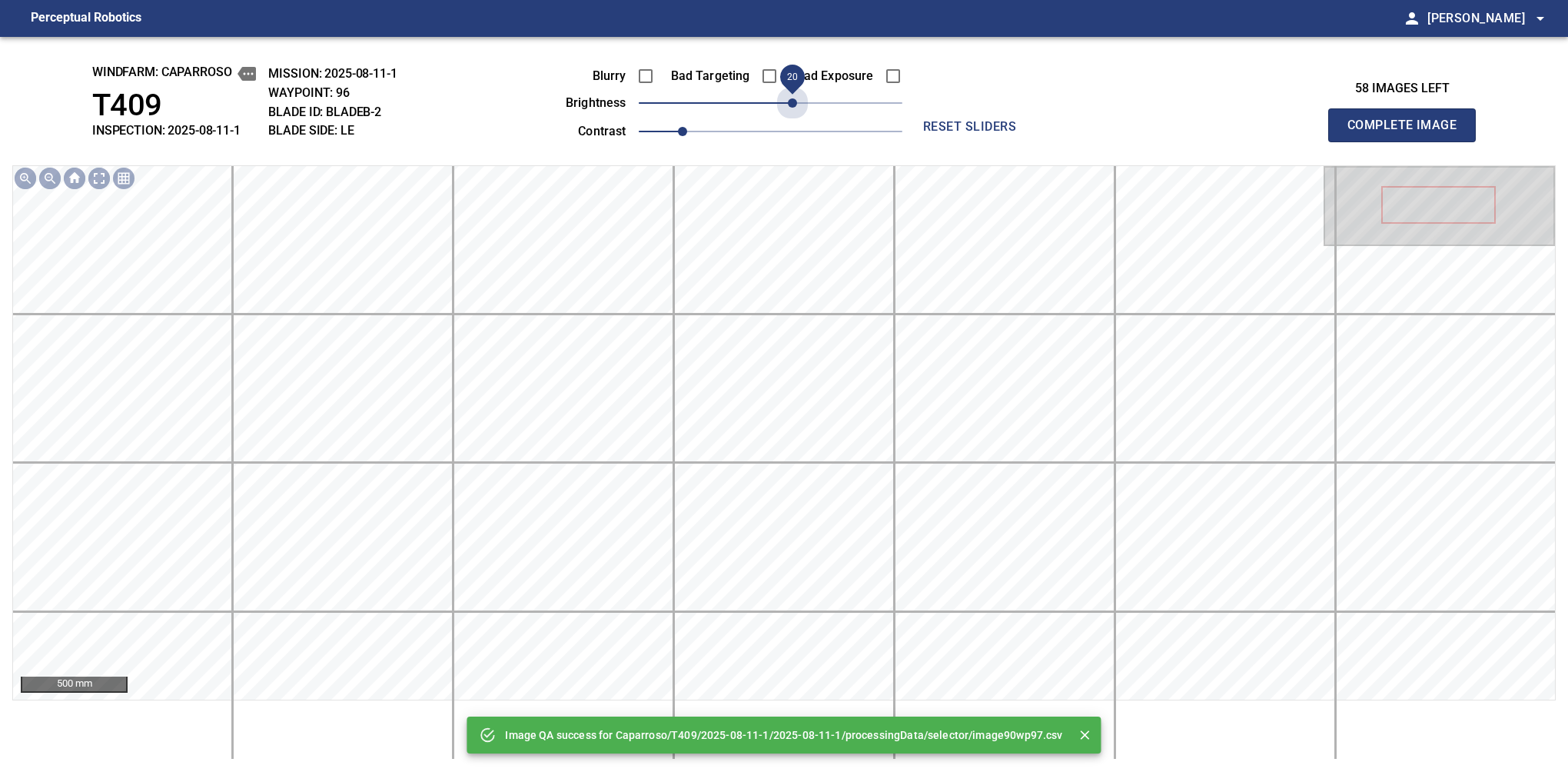
click at [796, 106] on span "20" at bounding box center [771, 103] width 264 height 22
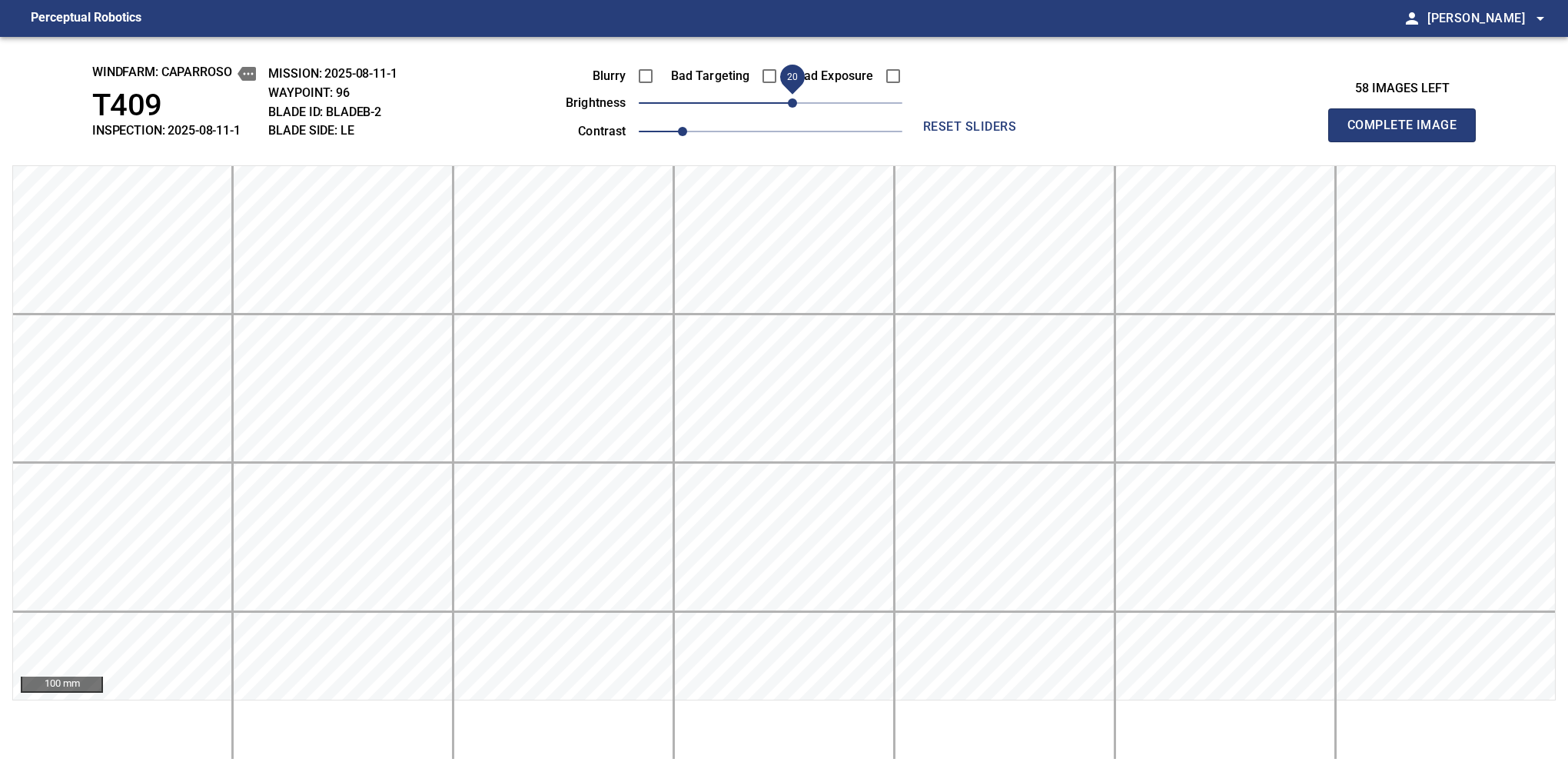
click at [1408, 129] on span "Complete Image" at bounding box center [1402, 126] width 114 height 22
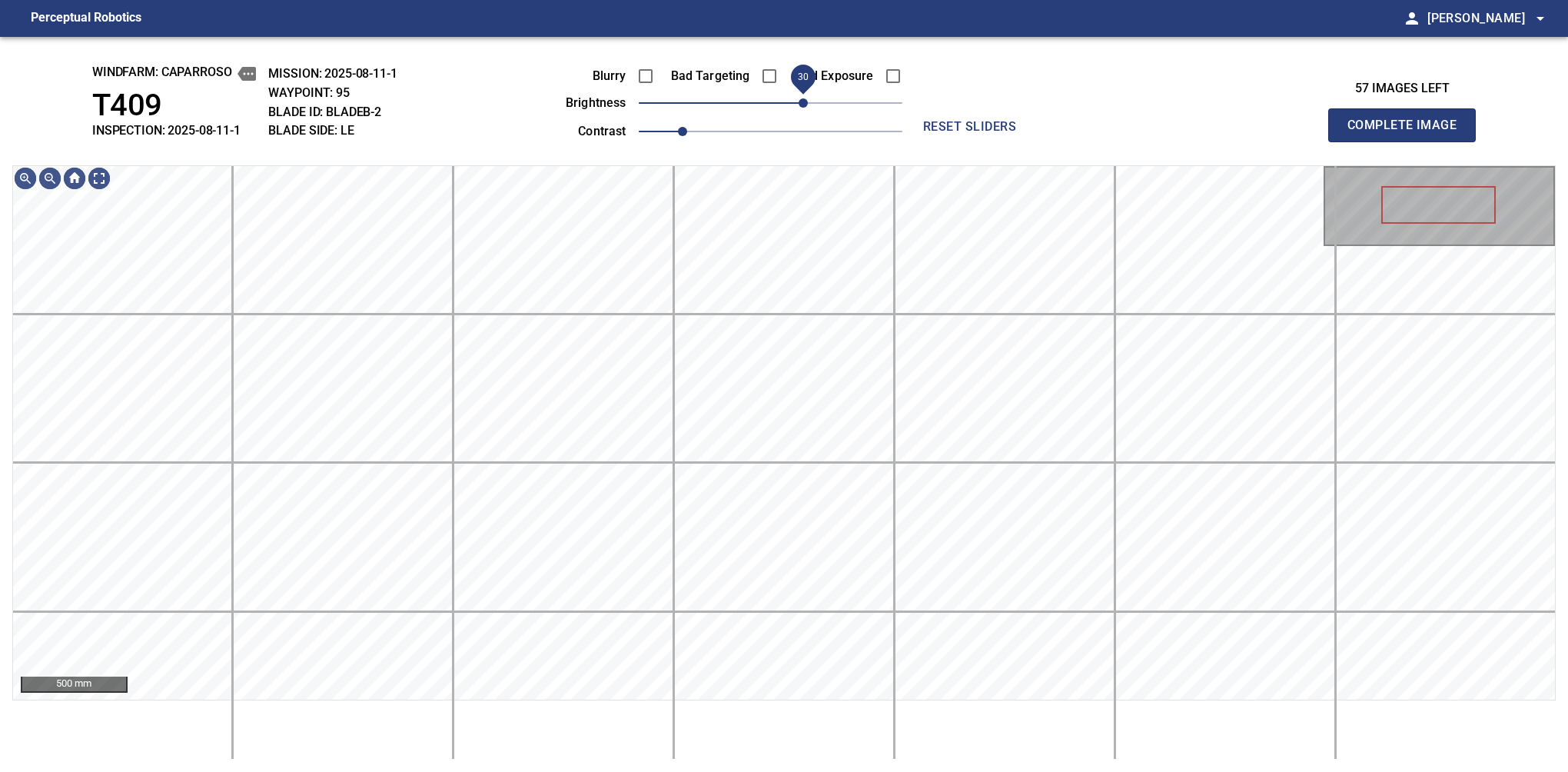
click at [804, 108] on span "30" at bounding box center [803, 103] width 9 height 9
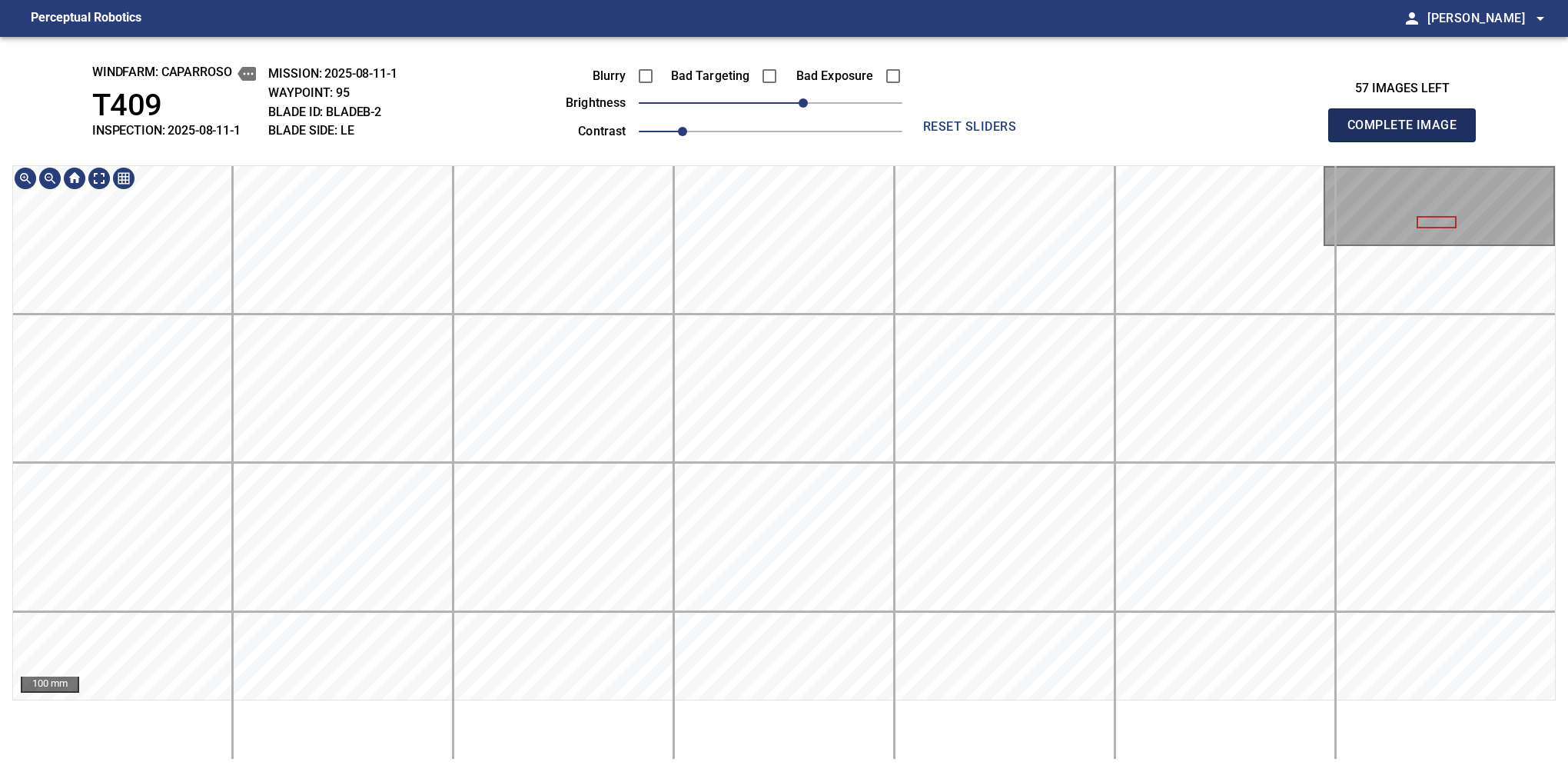
click at [1408, 129] on span "Complete Image" at bounding box center [1402, 126] width 114 height 22
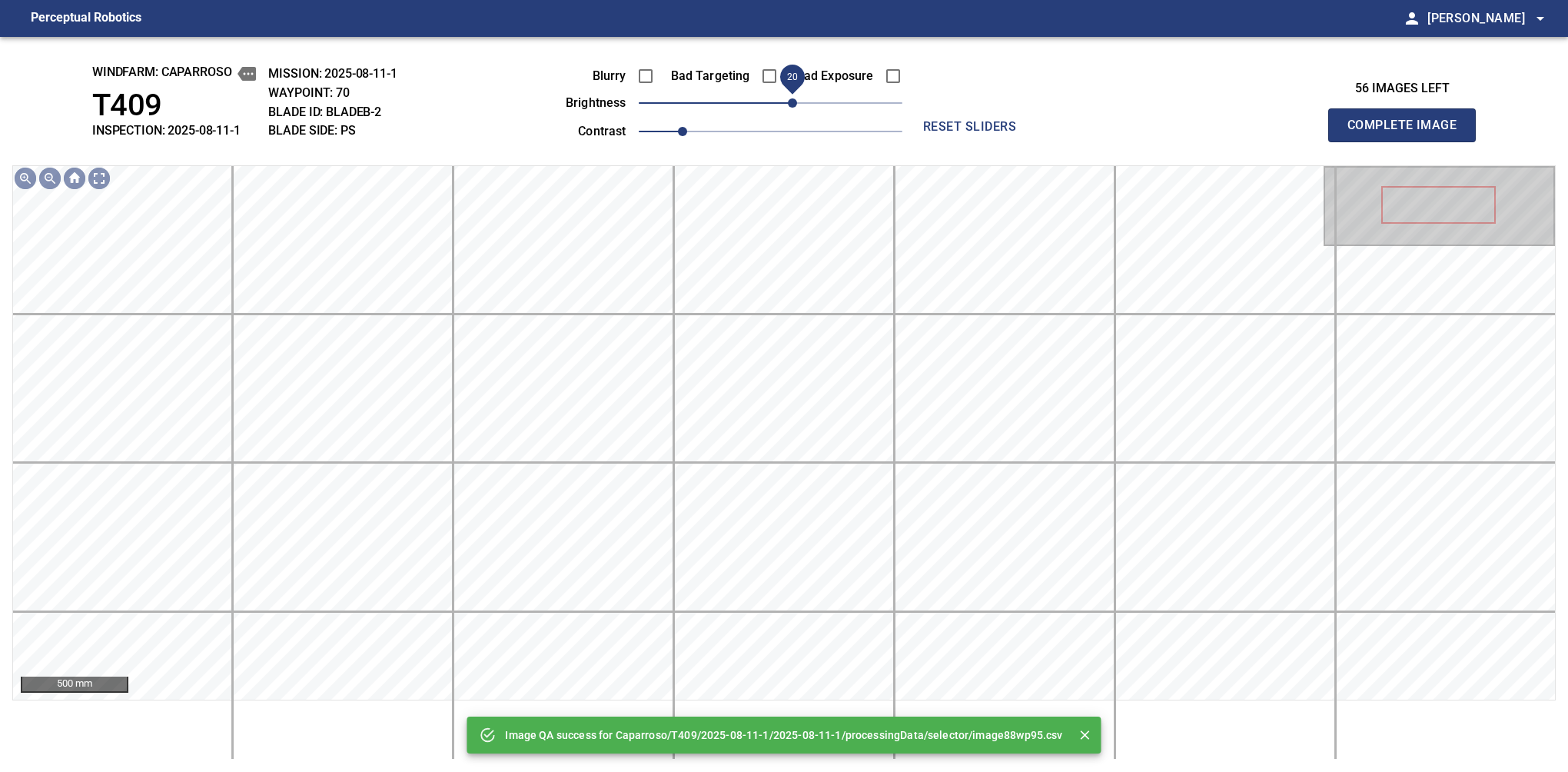
drag, startPoint x: 785, startPoint y: 103, endPoint x: 793, endPoint y: 103, distance: 8.0
click at [793, 103] on span "20" at bounding box center [793, 103] width 9 height 9
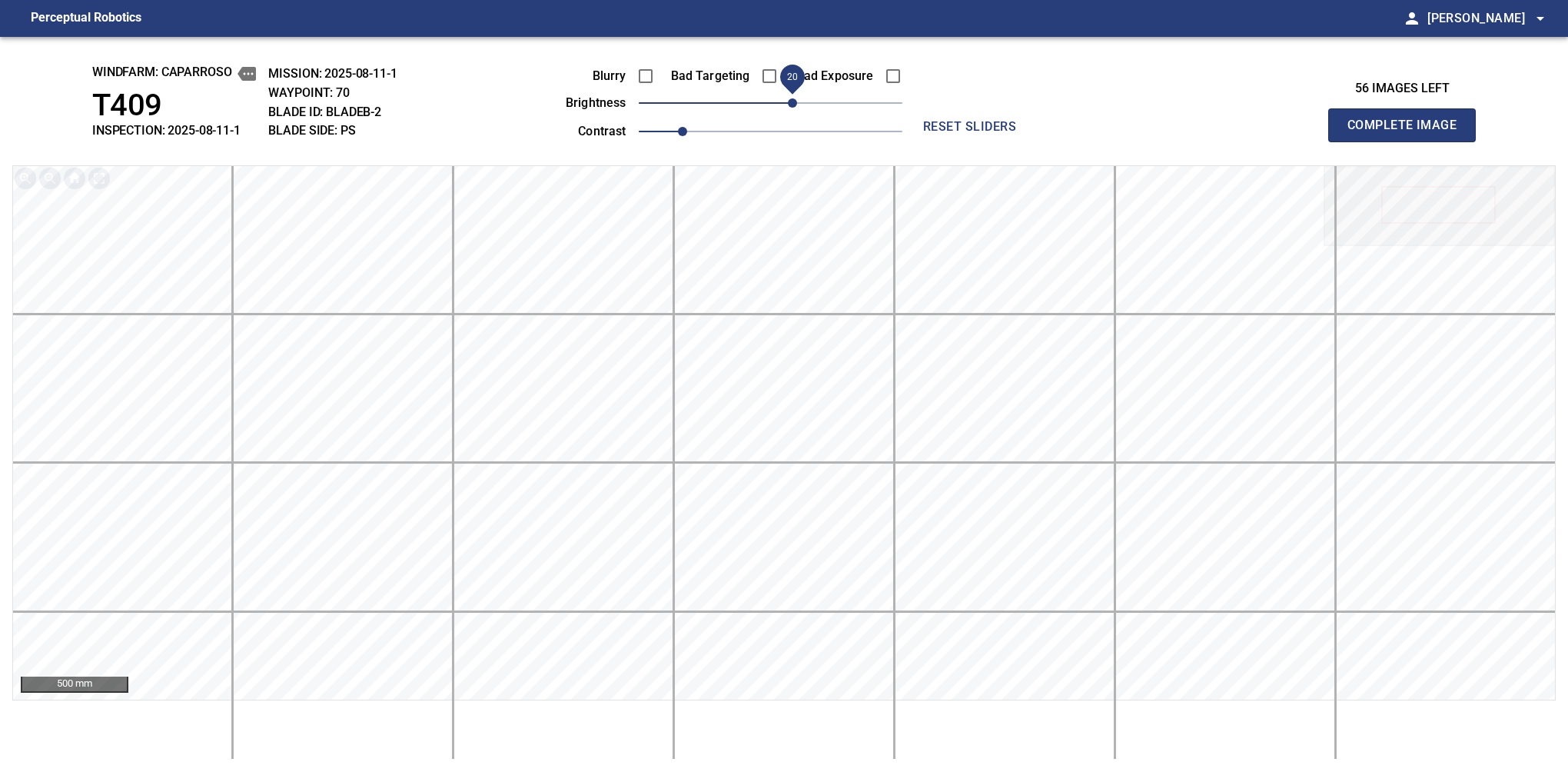
click at [1408, 129] on span "Complete Image" at bounding box center [1402, 126] width 114 height 22
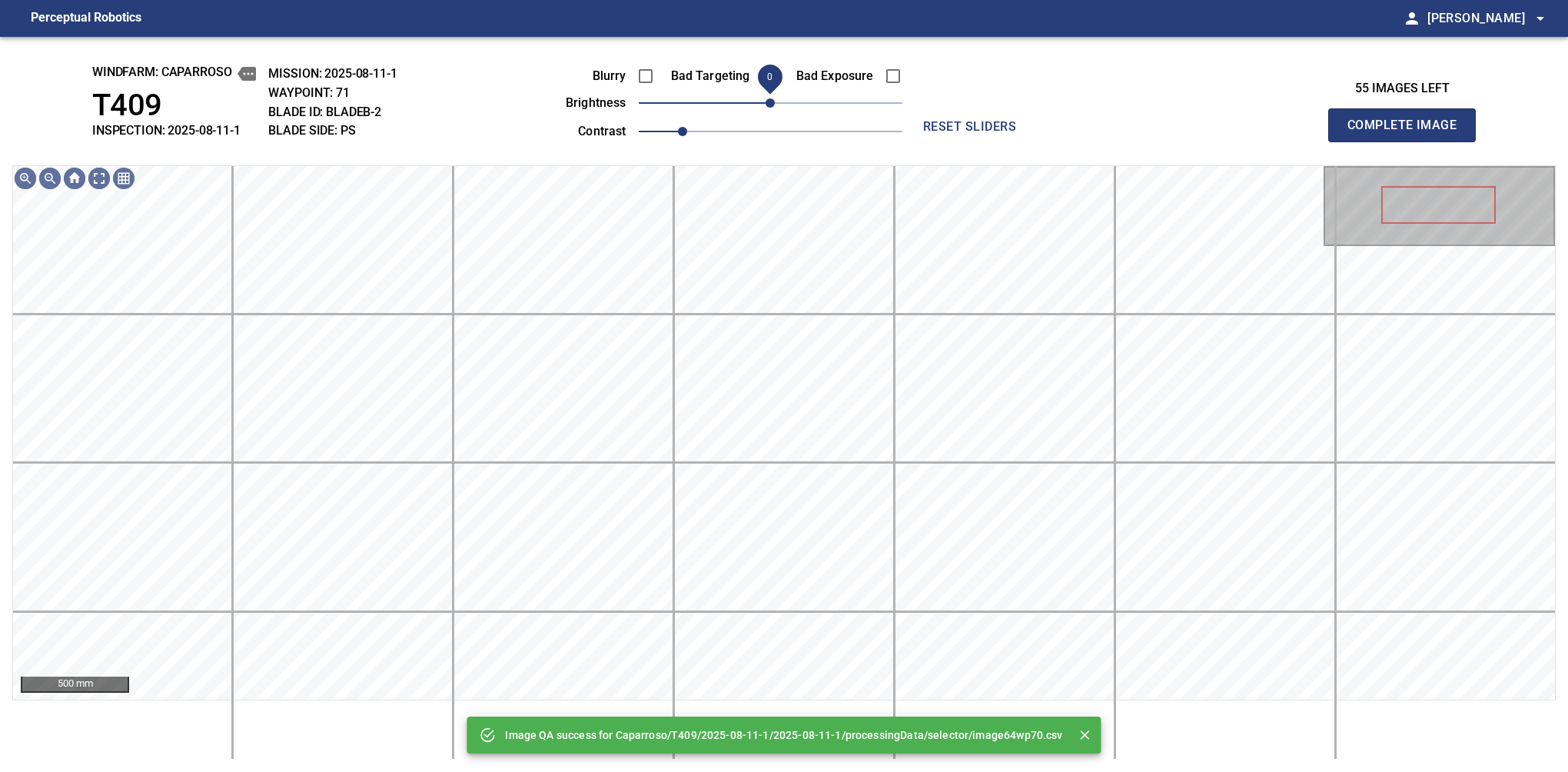
drag, startPoint x: 793, startPoint y: 103, endPoint x: 772, endPoint y: 108, distance: 21.6
click at [772, 108] on span "0" at bounding box center [771, 103] width 264 height 22
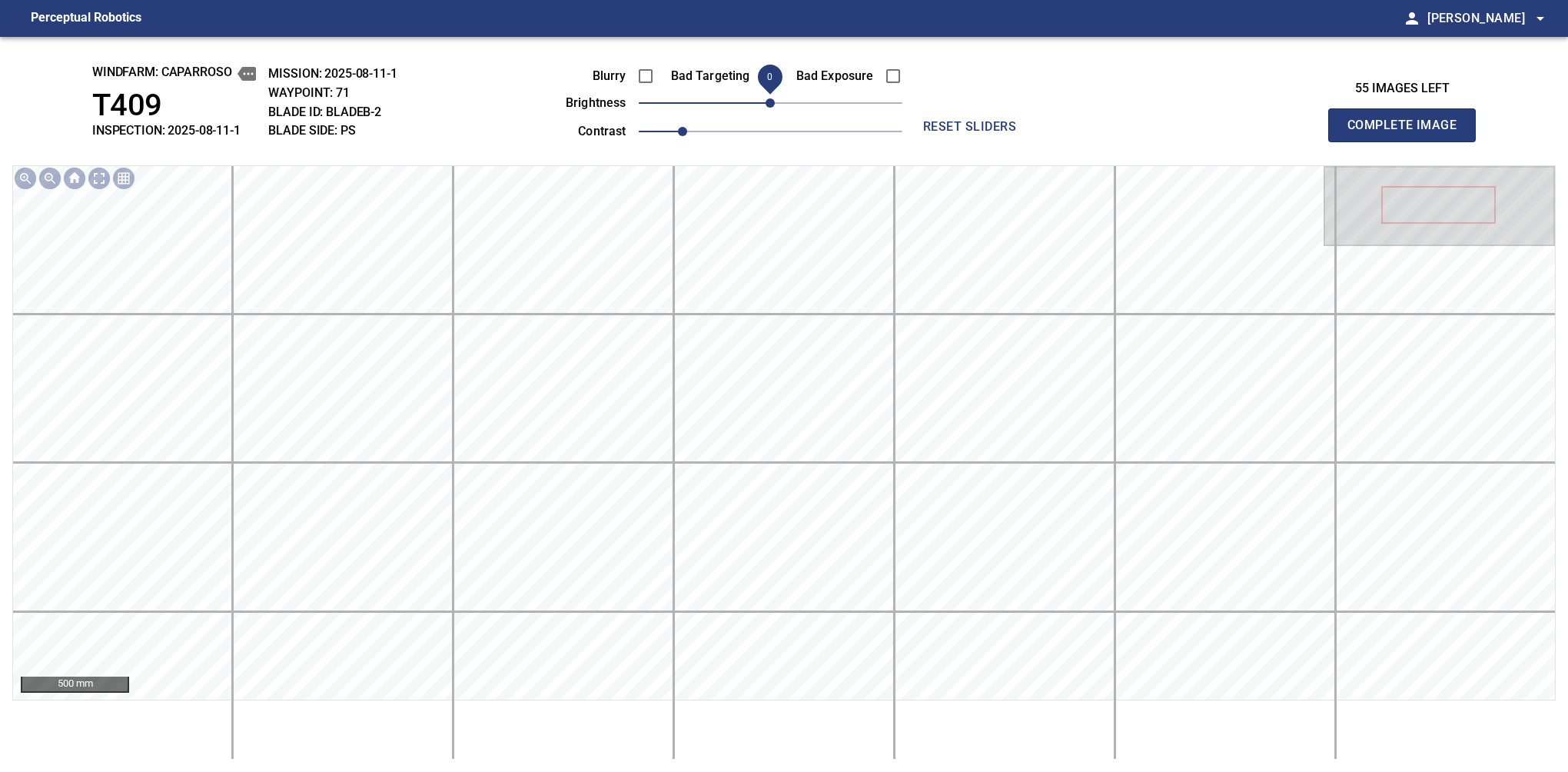
click at [1408, 129] on span "Complete Image" at bounding box center [1402, 126] width 114 height 22
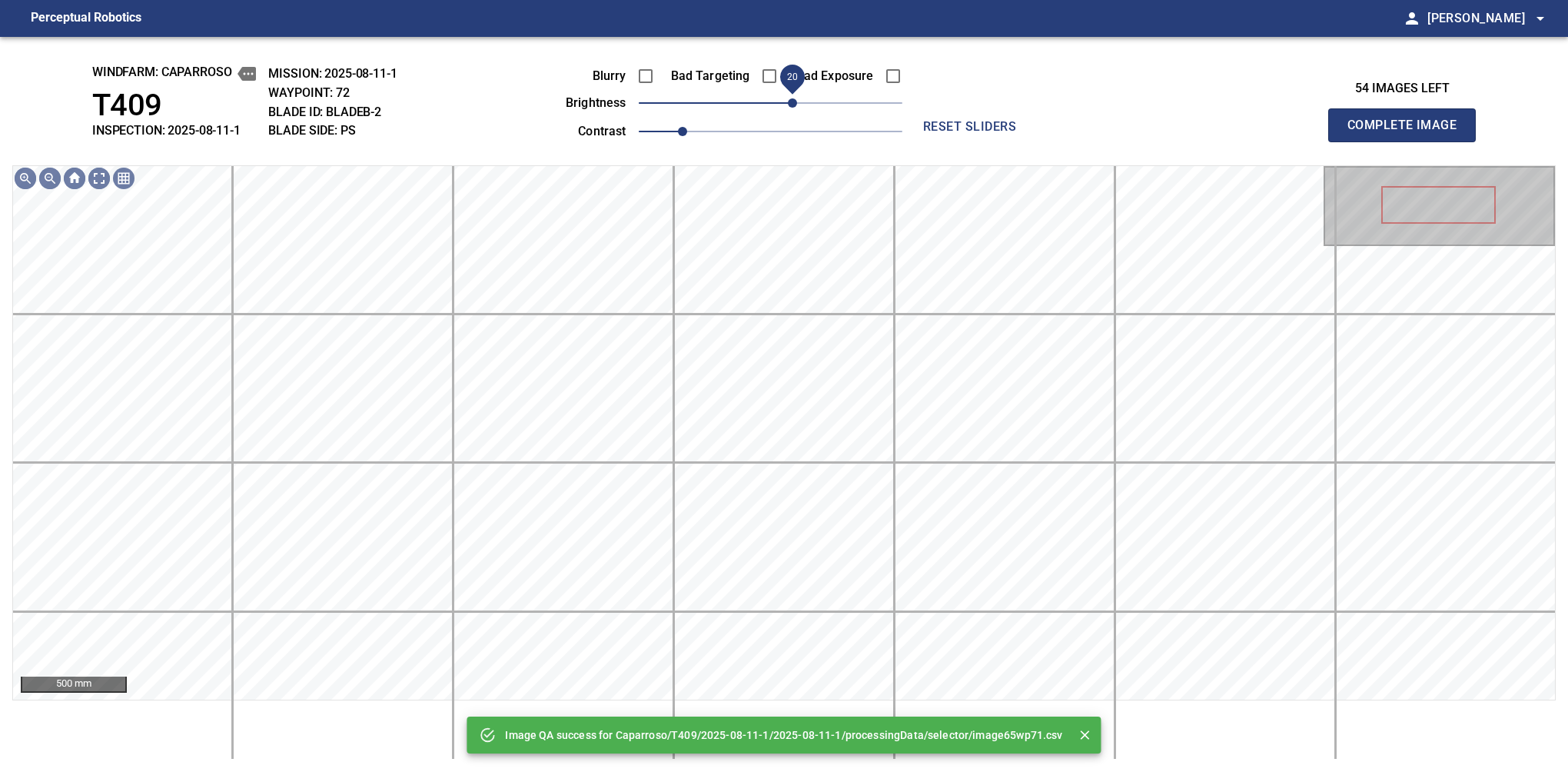
drag, startPoint x: 769, startPoint y: 108, endPoint x: 790, endPoint y: 98, distance: 23.3
click at [790, 99] on span "20" at bounding box center [793, 103] width 9 height 9
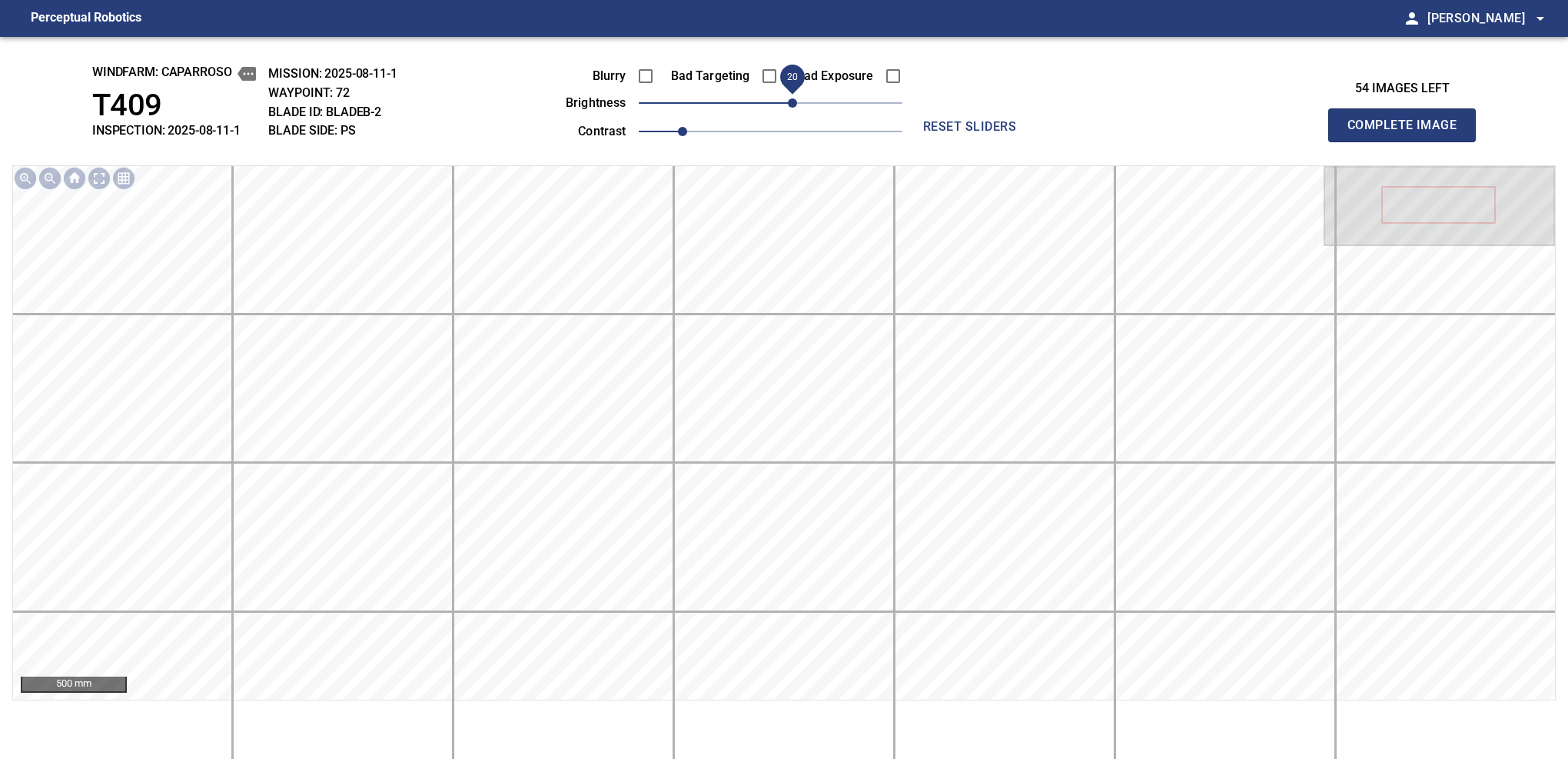
click at [1408, 129] on span "Complete Image" at bounding box center [1402, 126] width 114 height 22
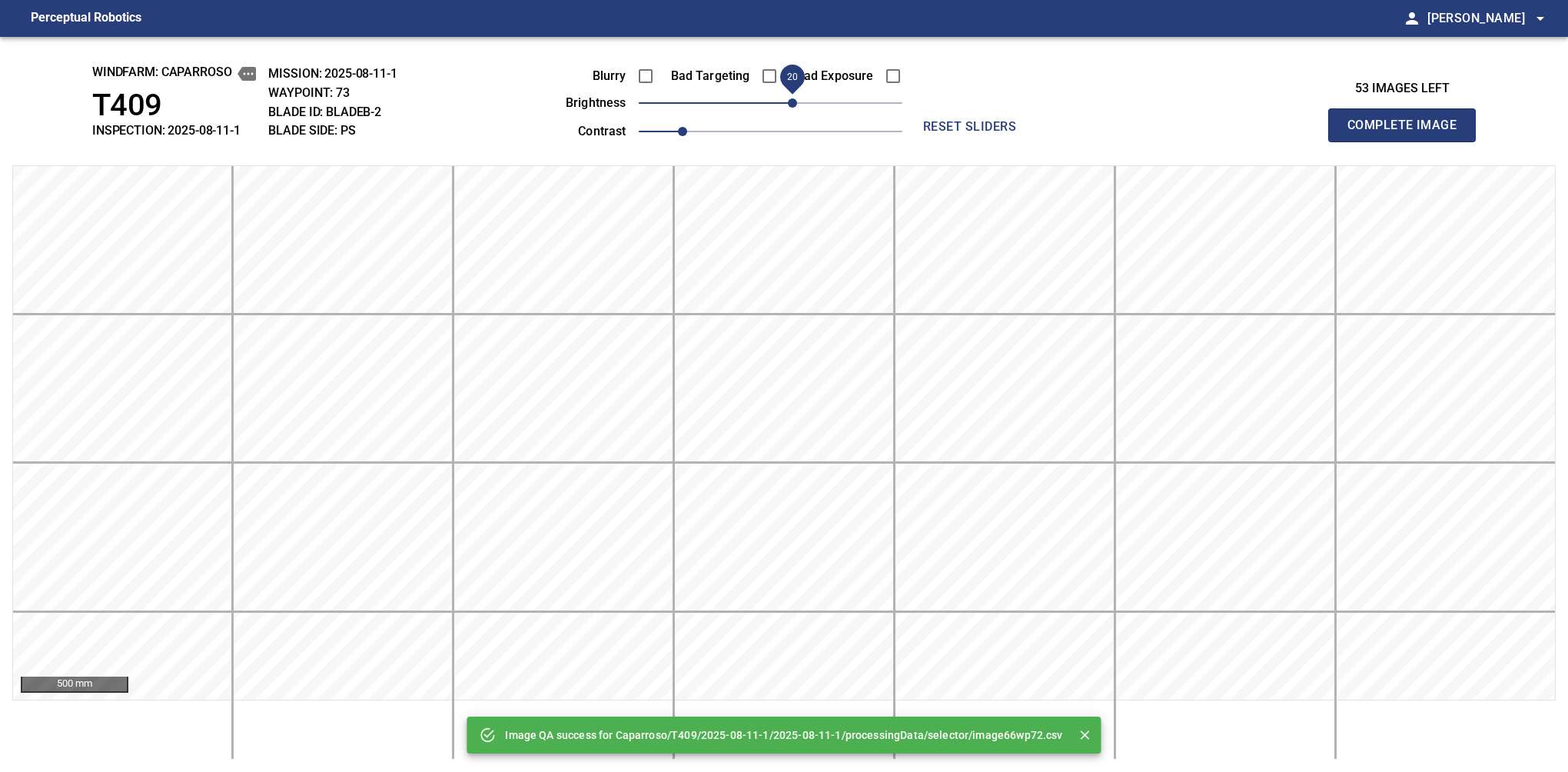
drag, startPoint x: 768, startPoint y: 100, endPoint x: 790, endPoint y: 114, distance: 26.1
click at [790, 108] on span "20" at bounding box center [793, 103] width 9 height 9
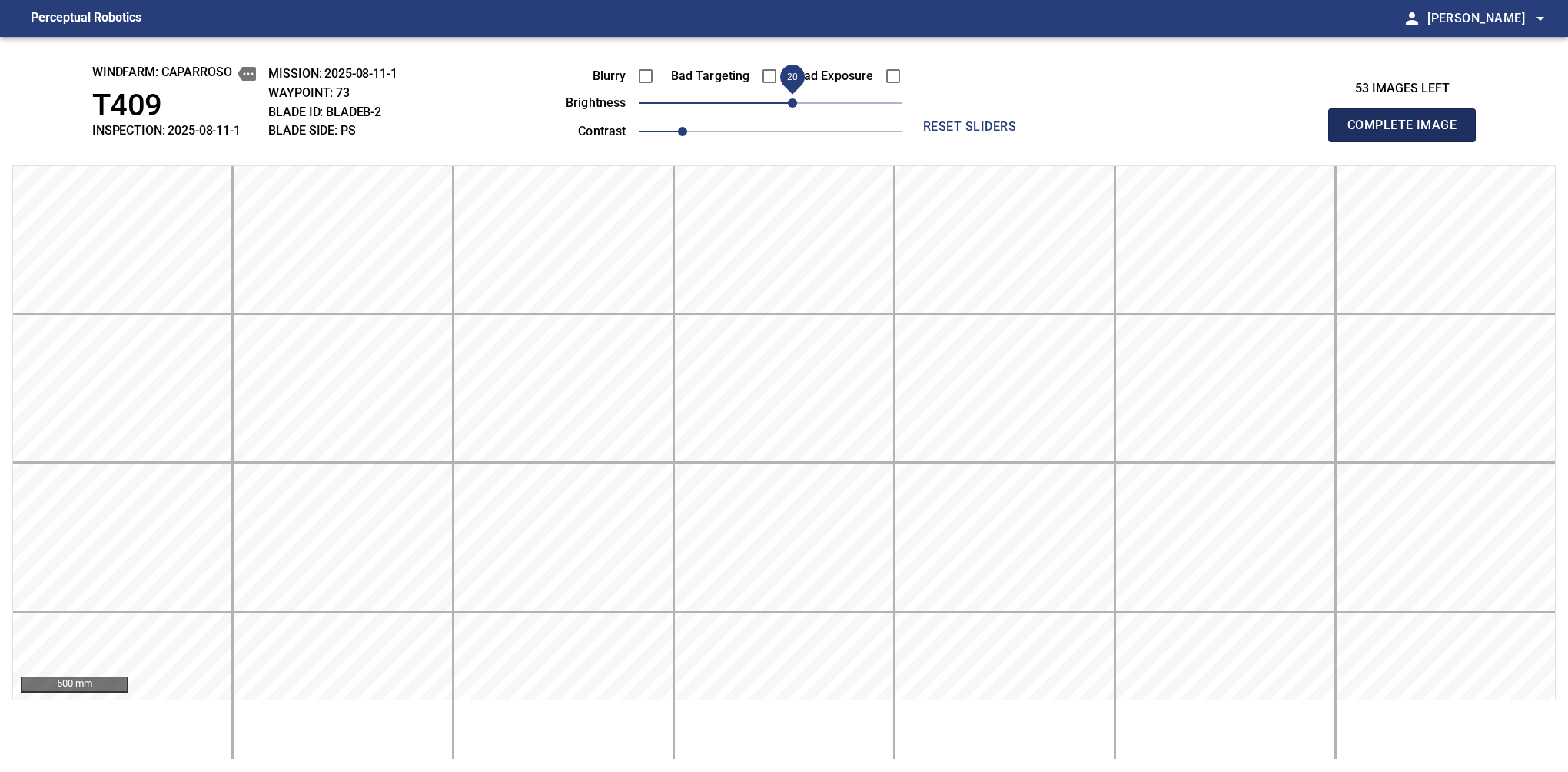
click at [1408, 129] on span "Complete Image" at bounding box center [1402, 126] width 114 height 22
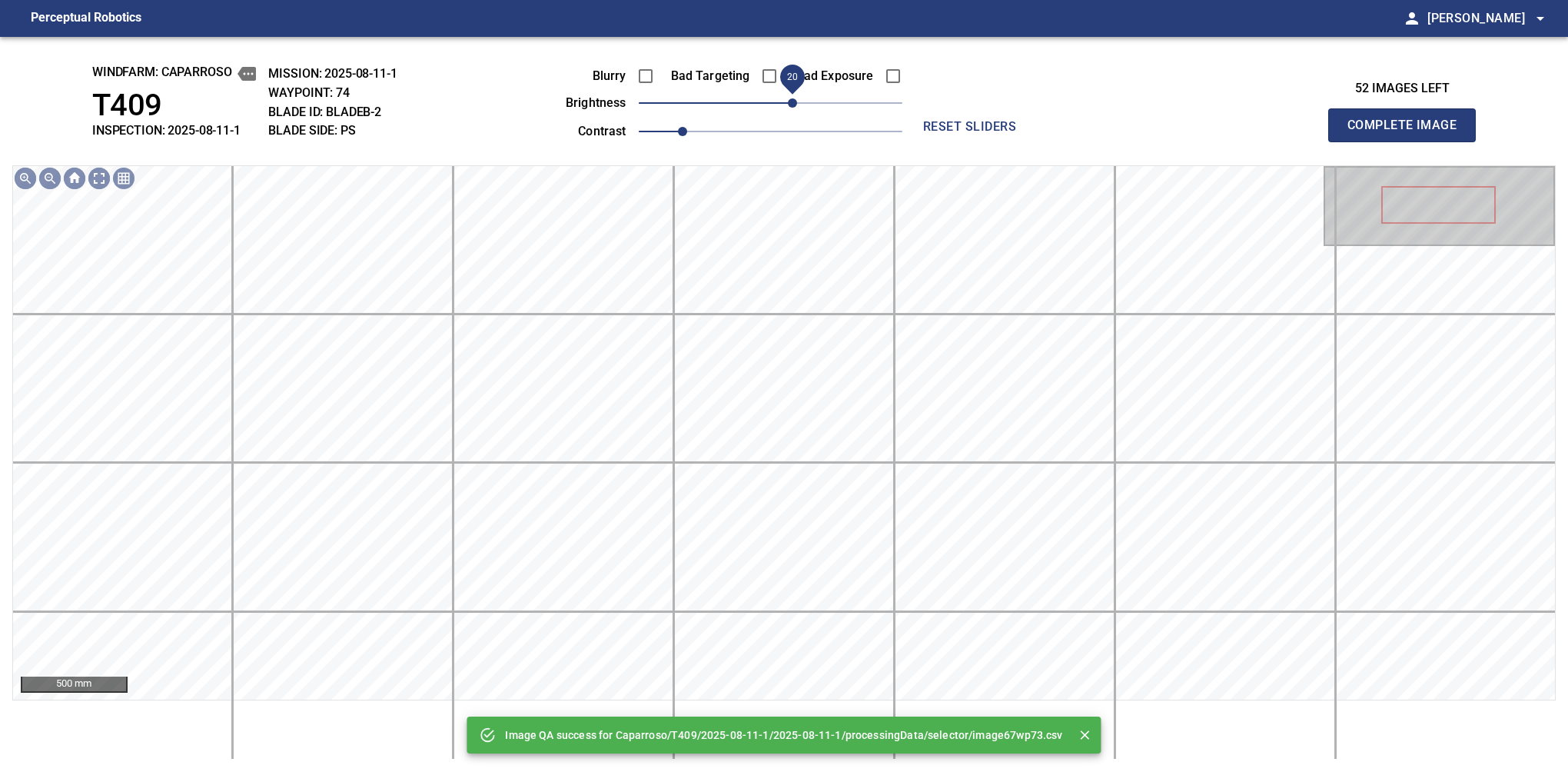
click at [788, 108] on span "20" at bounding box center [793, 103] width 9 height 9
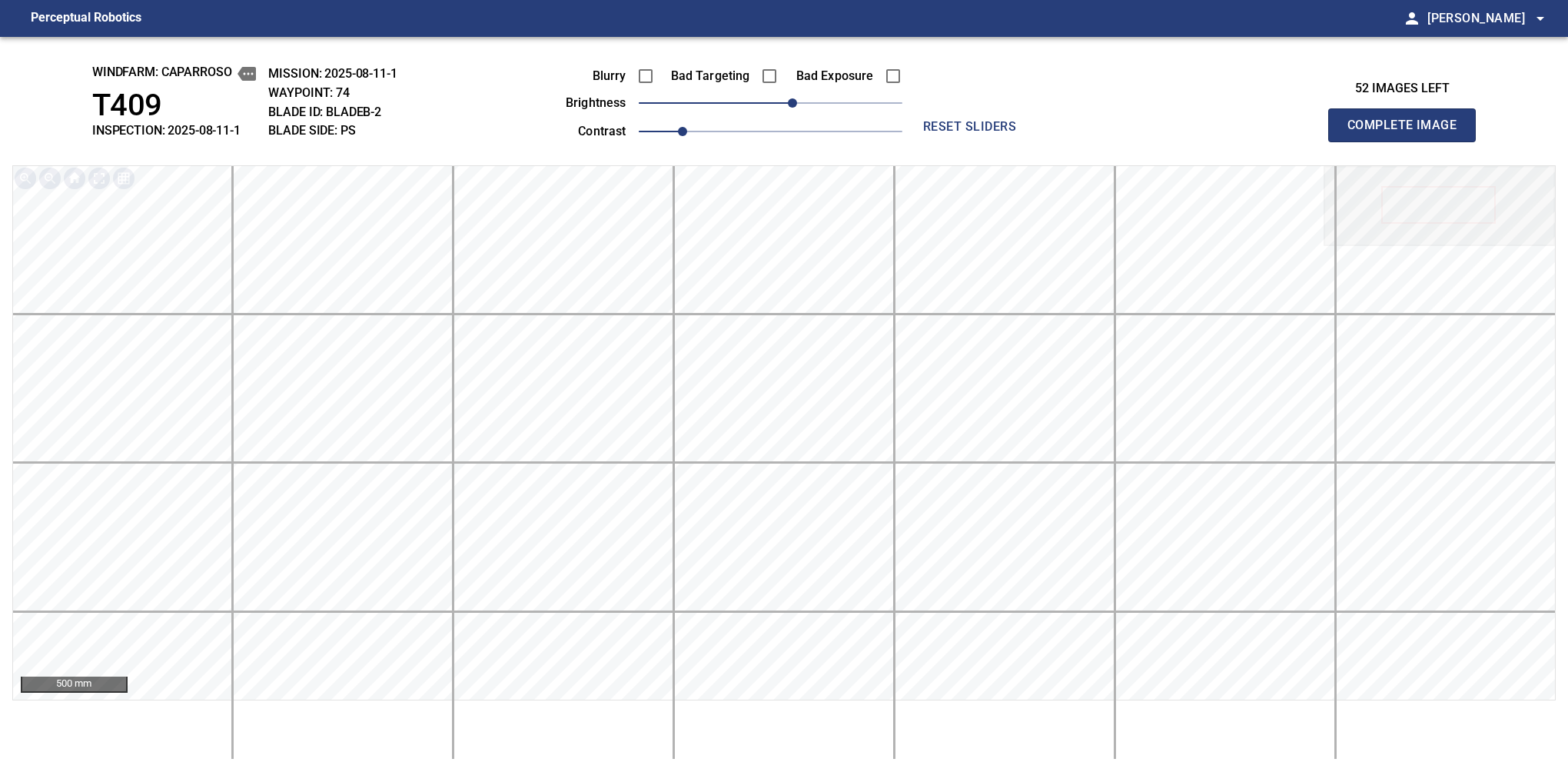
click at [1408, 129] on span "Complete Image" at bounding box center [1402, 126] width 114 height 22
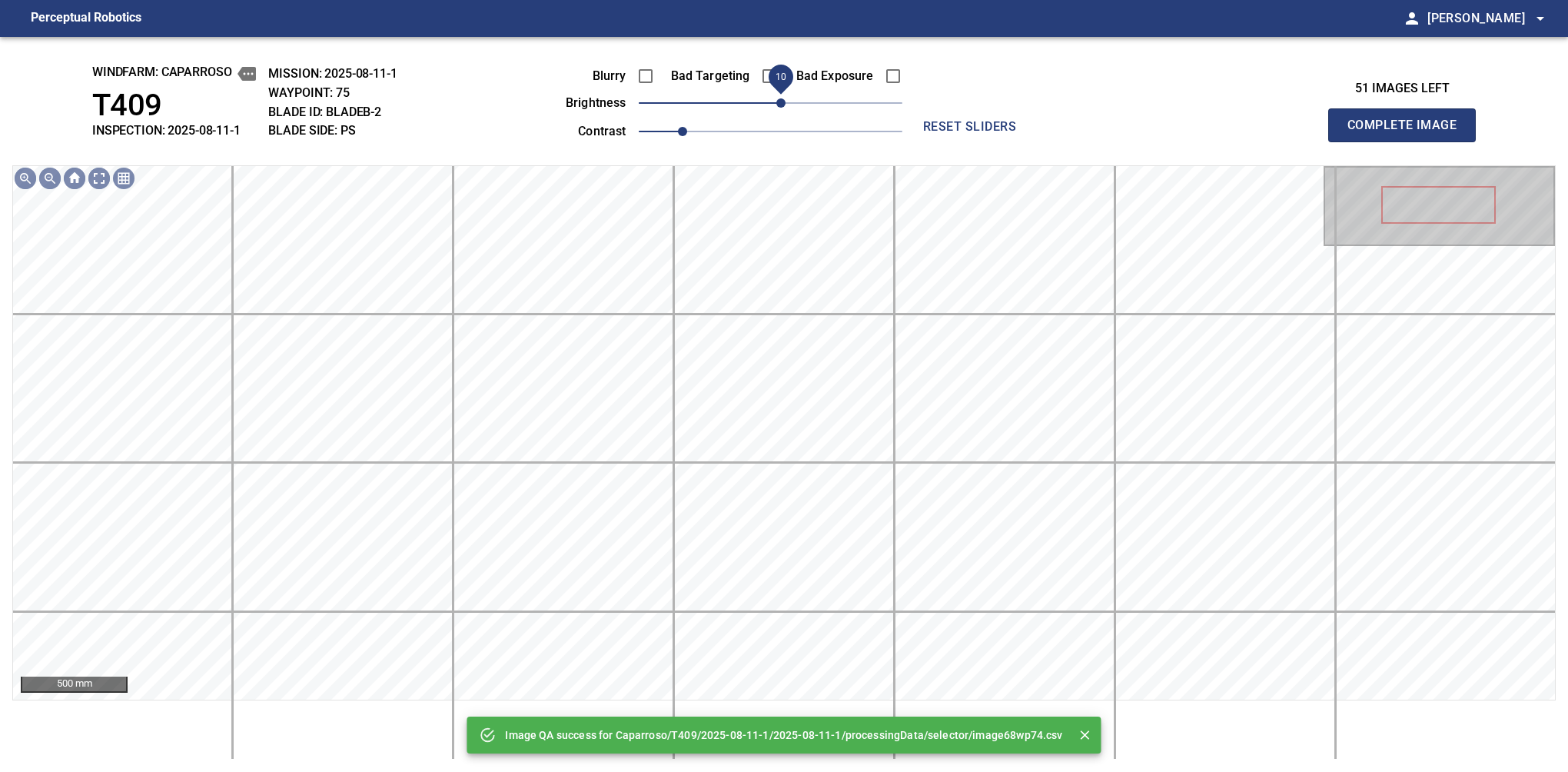
click at [785, 109] on span "10" at bounding box center [771, 103] width 264 height 22
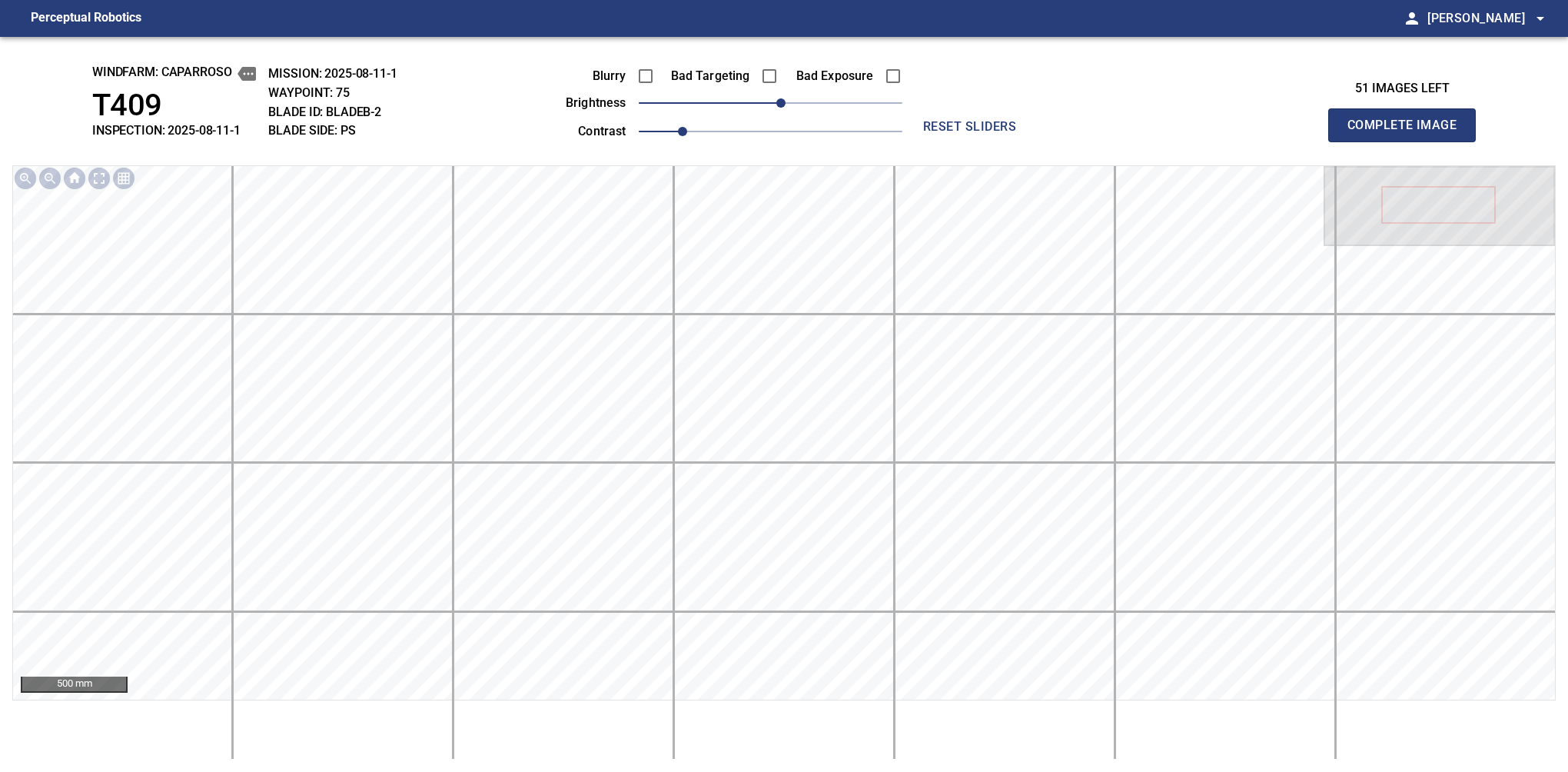
click at [1408, 129] on span "Complete Image" at bounding box center [1402, 126] width 114 height 22
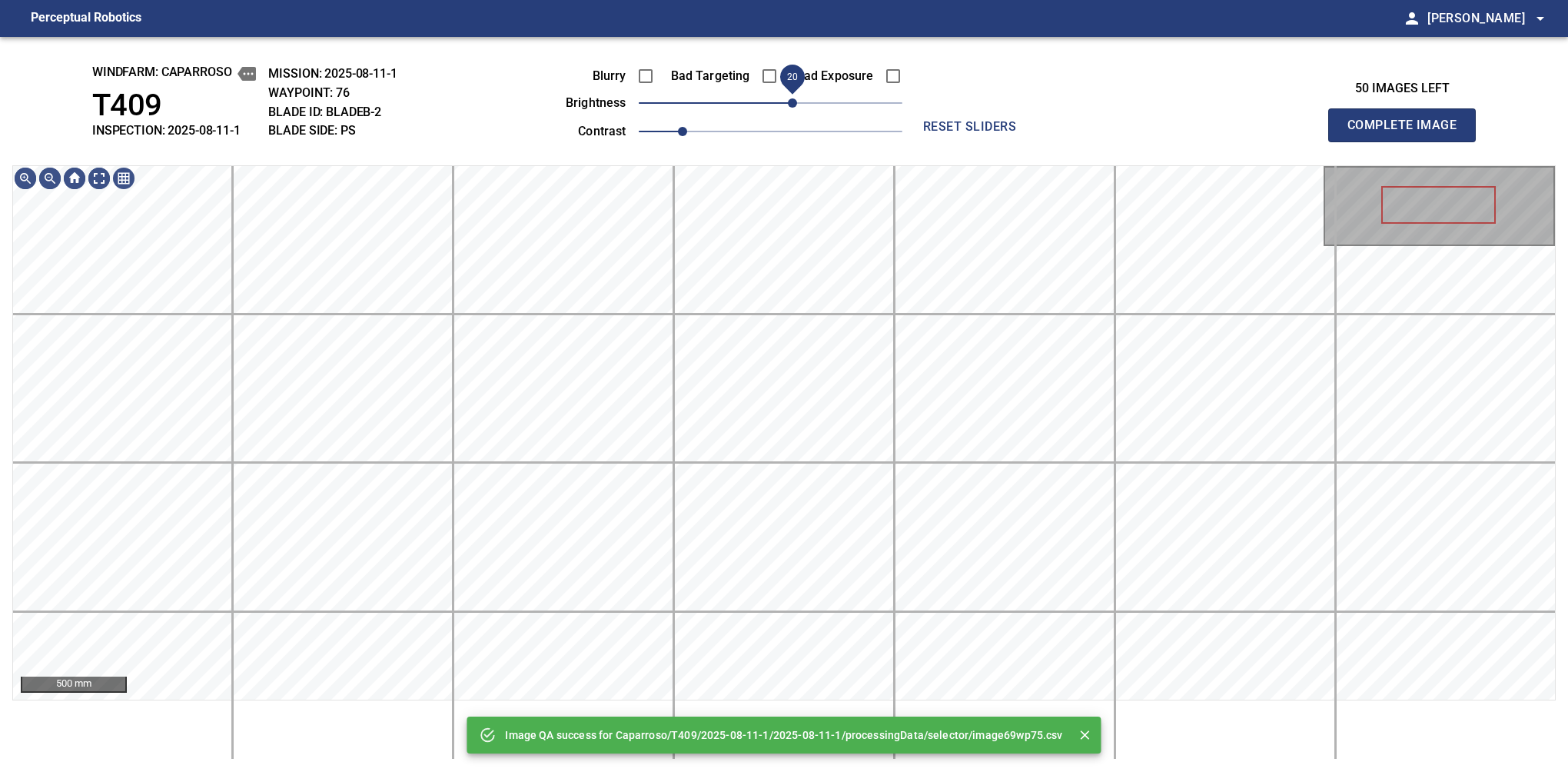
drag, startPoint x: 780, startPoint y: 106, endPoint x: 790, endPoint y: 99, distance: 12.2
click at [790, 99] on span "20" at bounding box center [793, 103] width 9 height 9
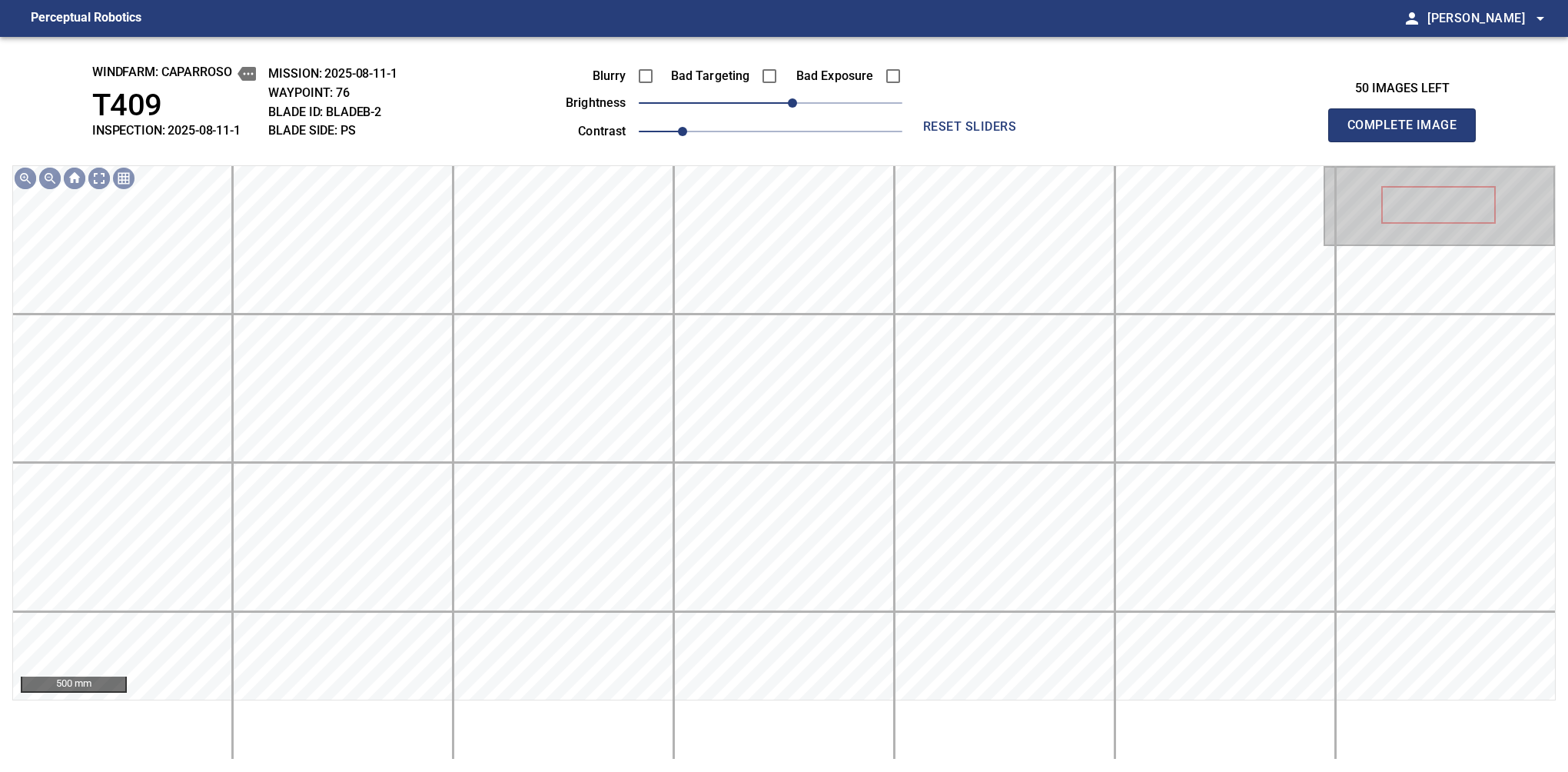
click at [1408, 129] on span "Complete Image" at bounding box center [1402, 126] width 114 height 22
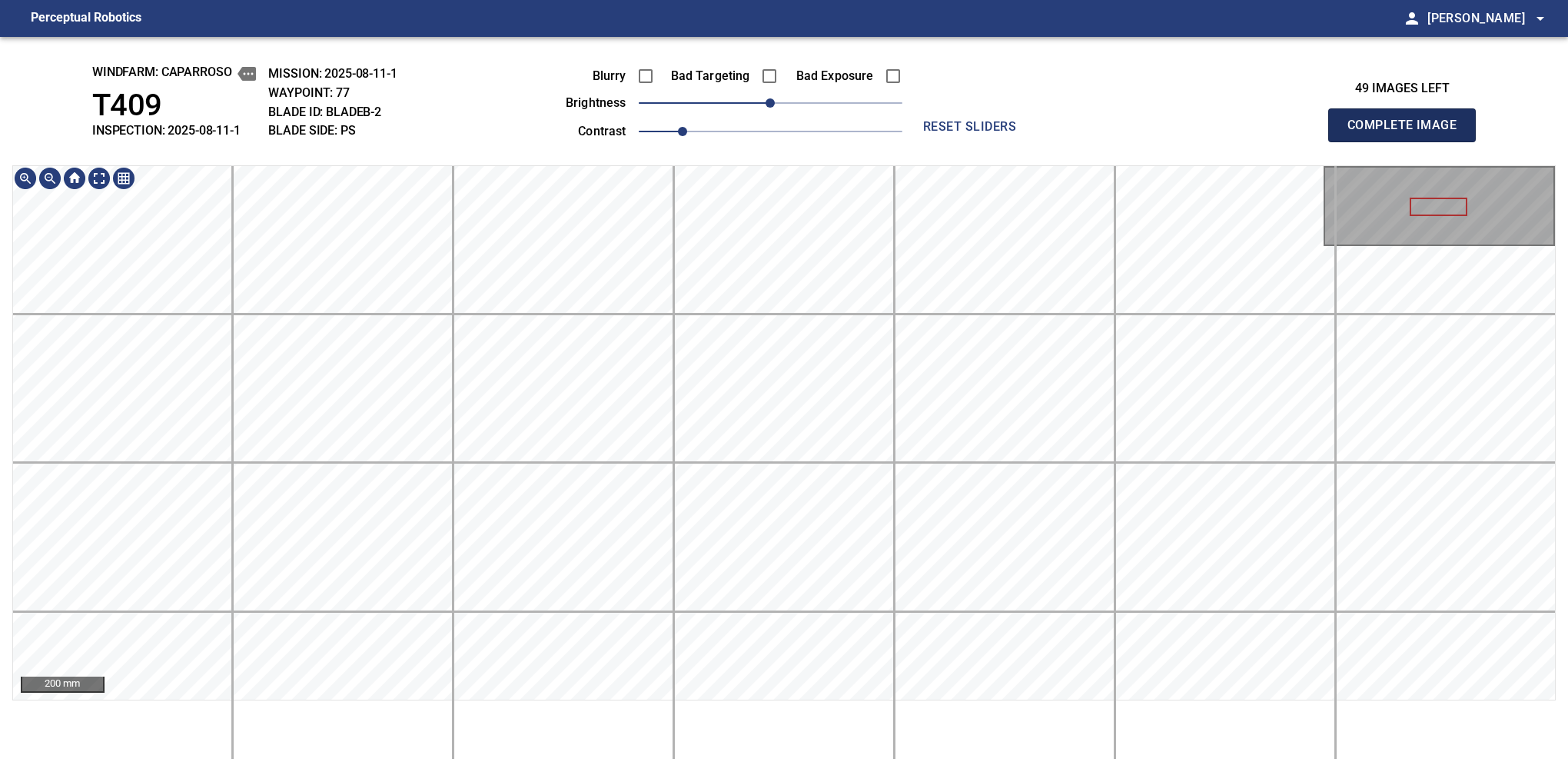
click at [1408, 129] on span "Complete Image" at bounding box center [1402, 126] width 114 height 22
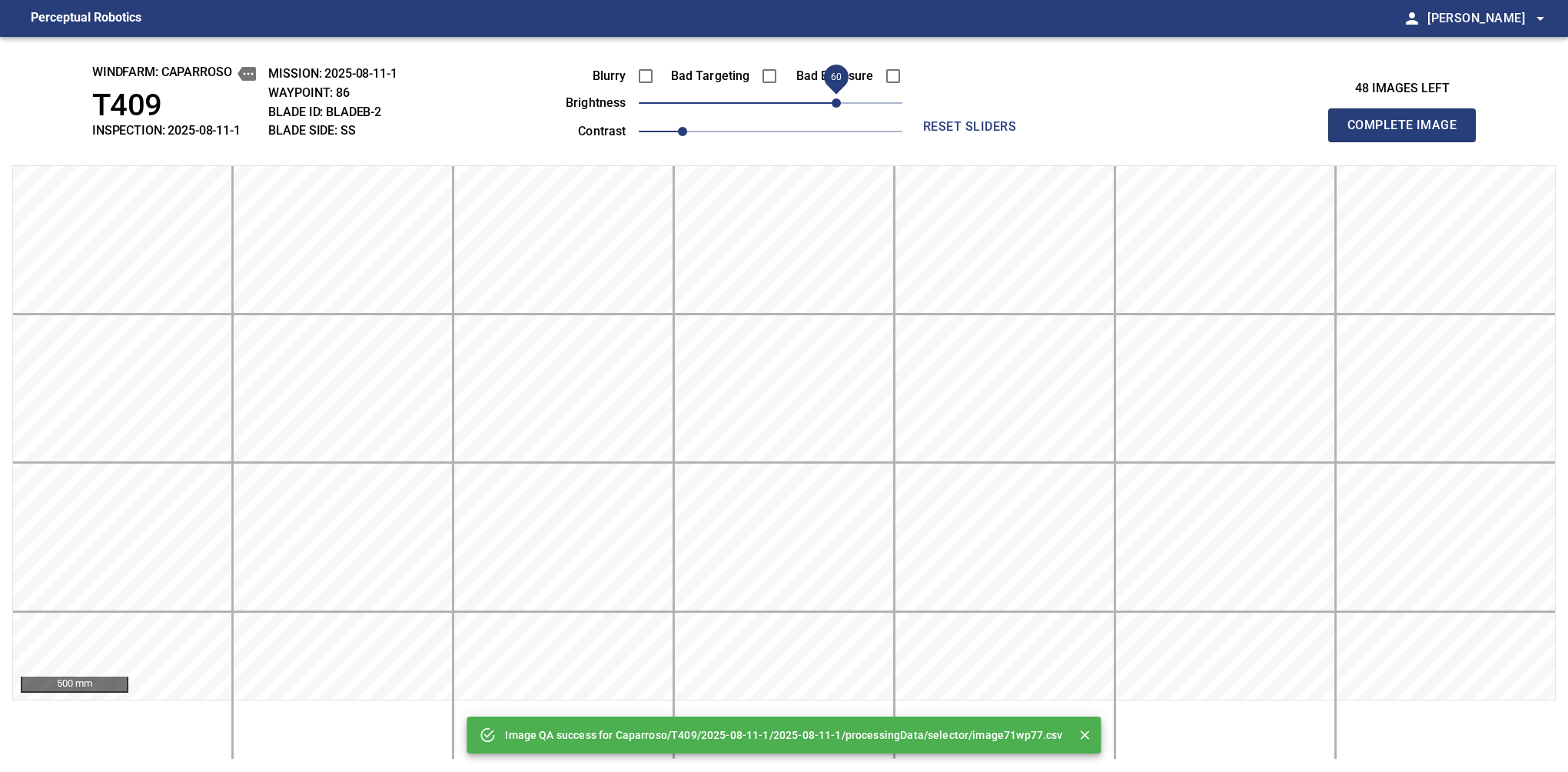
drag, startPoint x: 809, startPoint y: 102, endPoint x: 836, endPoint y: 102, distance: 27.0
click at [836, 102] on span "60" at bounding box center [836, 103] width 9 height 9
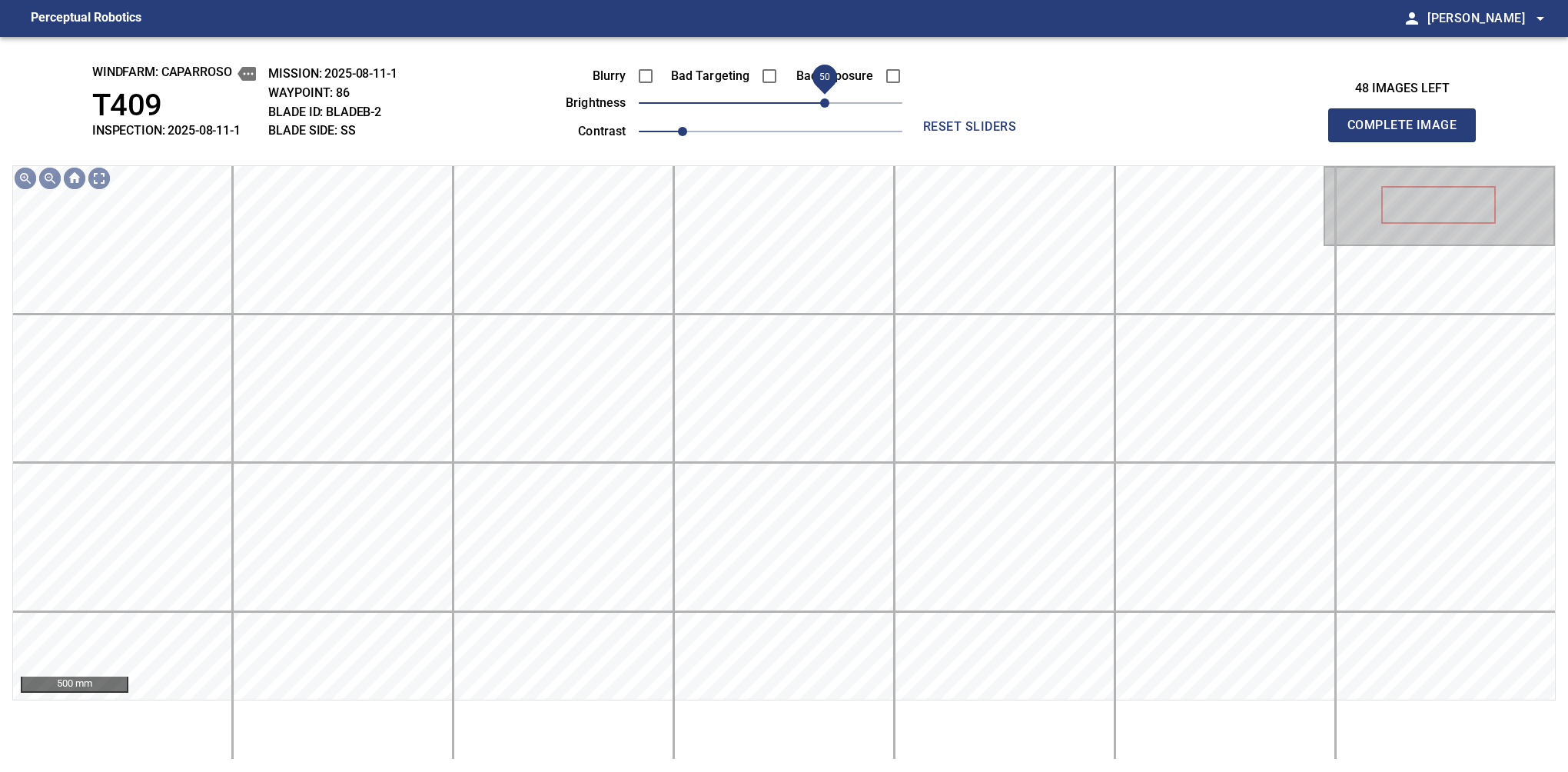
click at [829, 106] on span "50" at bounding box center [824, 103] width 9 height 9
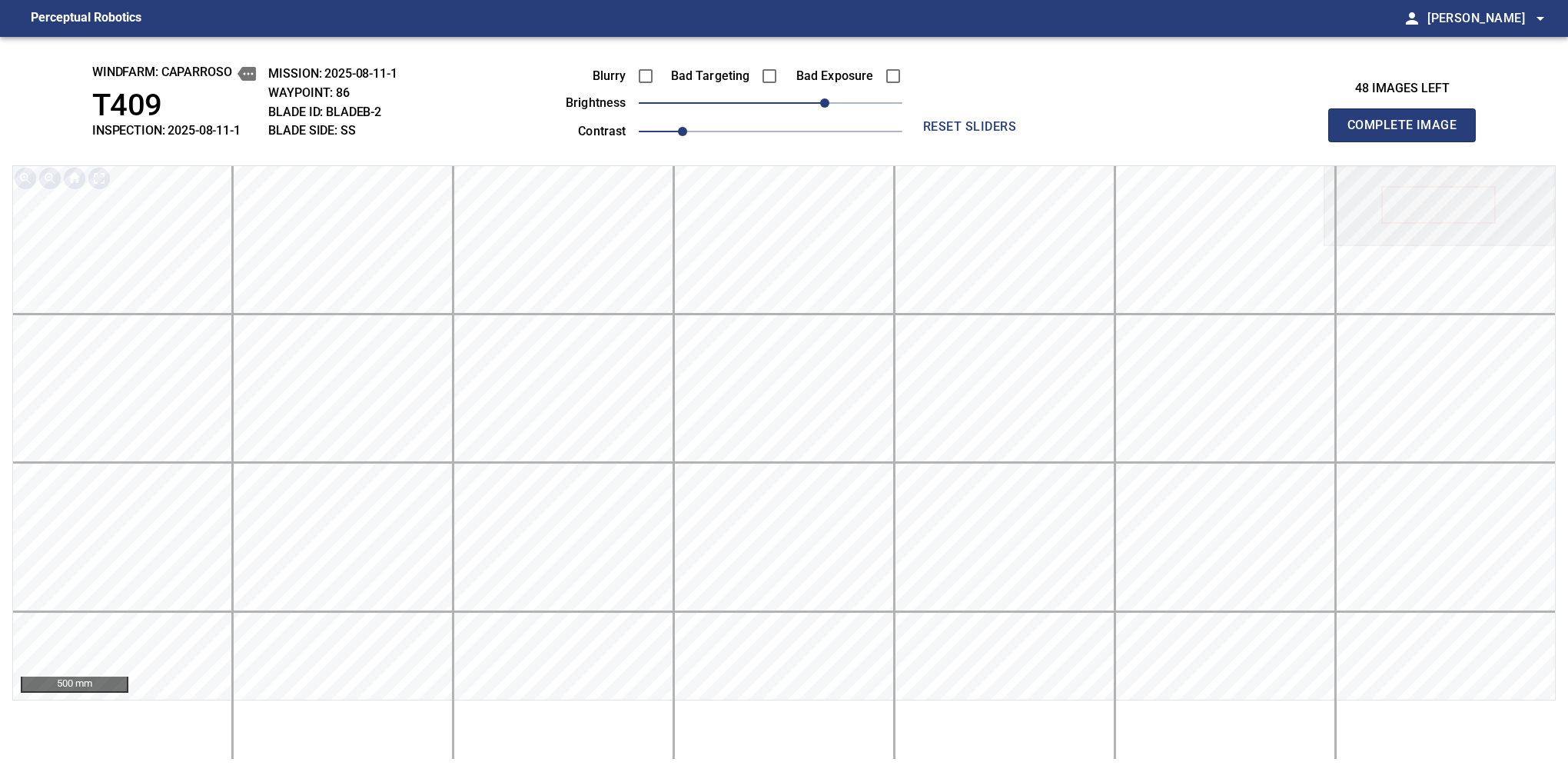
click at [1408, 129] on span "Complete Image" at bounding box center [1402, 126] width 114 height 22
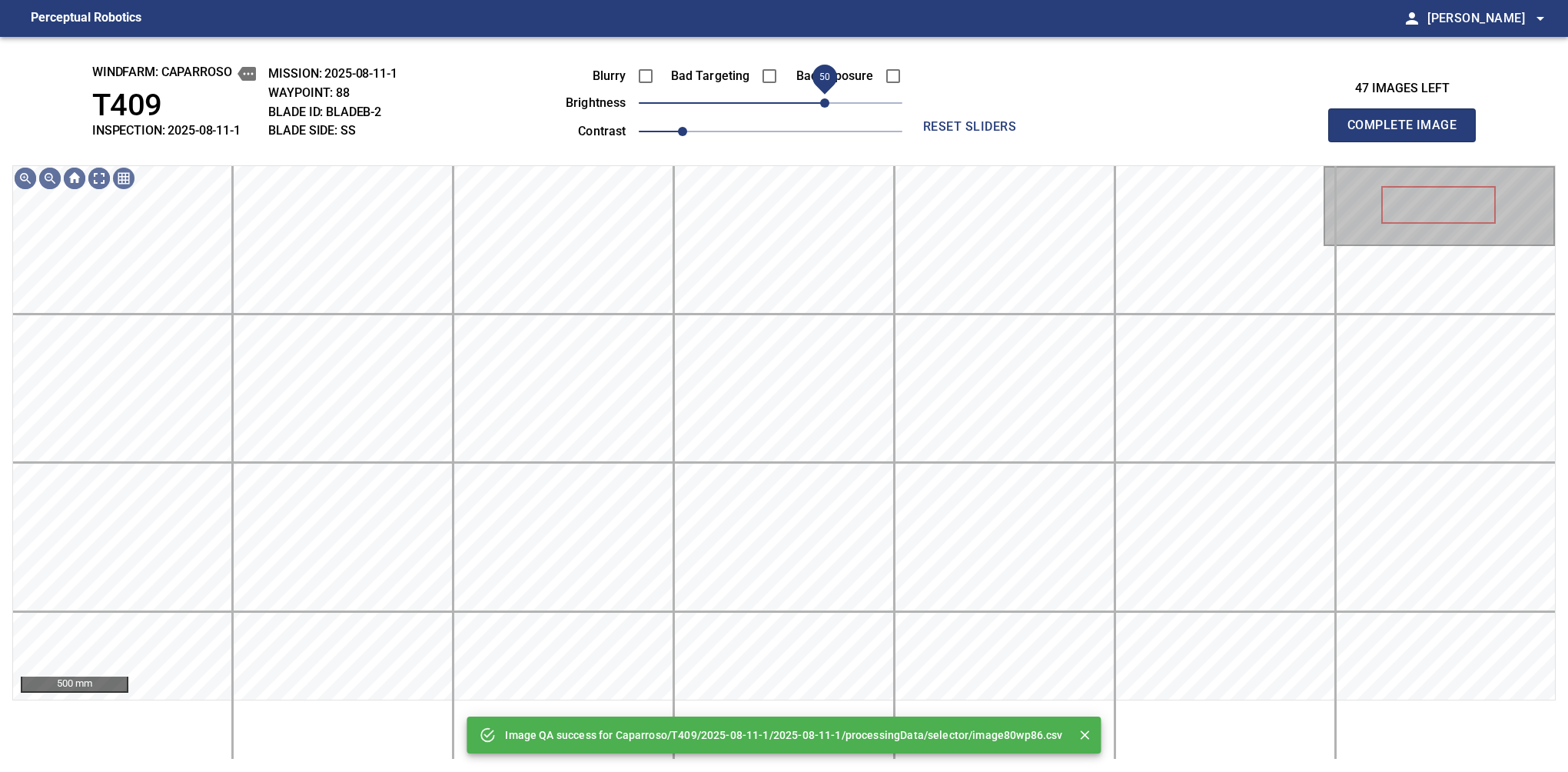
click at [827, 109] on span "50" at bounding box center [771, 103] width 264 height 22
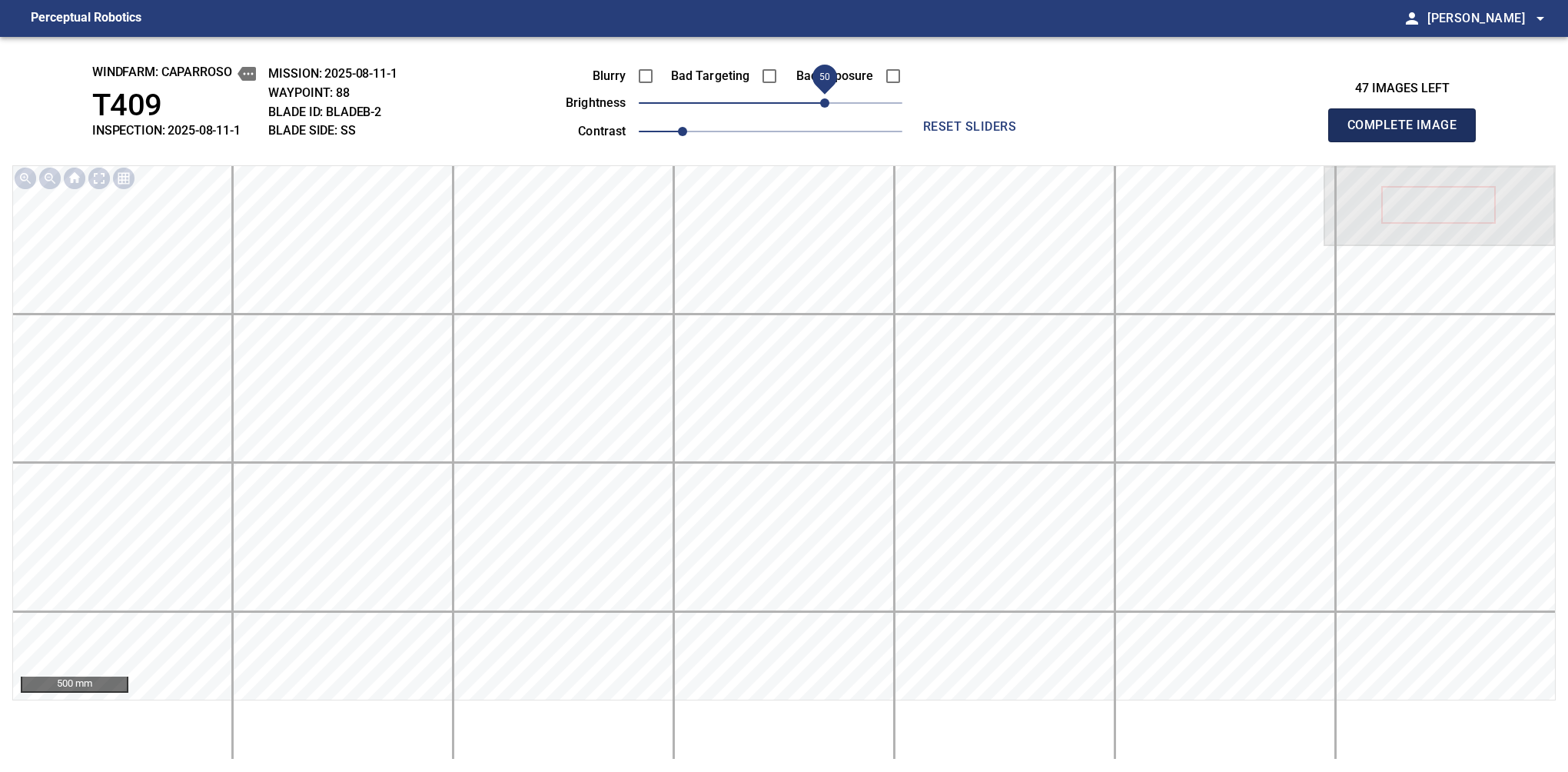
click at [1408, 129] on span "Complete Image" at bounding box center [1402, 126] width 114 height 22
drag, startPoint x: 827, startPoint y: 109, endPoint x: 868, endPoint y: 92, distance: 44.4
click at [868, 92] on span "90" at bounding box center [771, 103] width 264 height 22
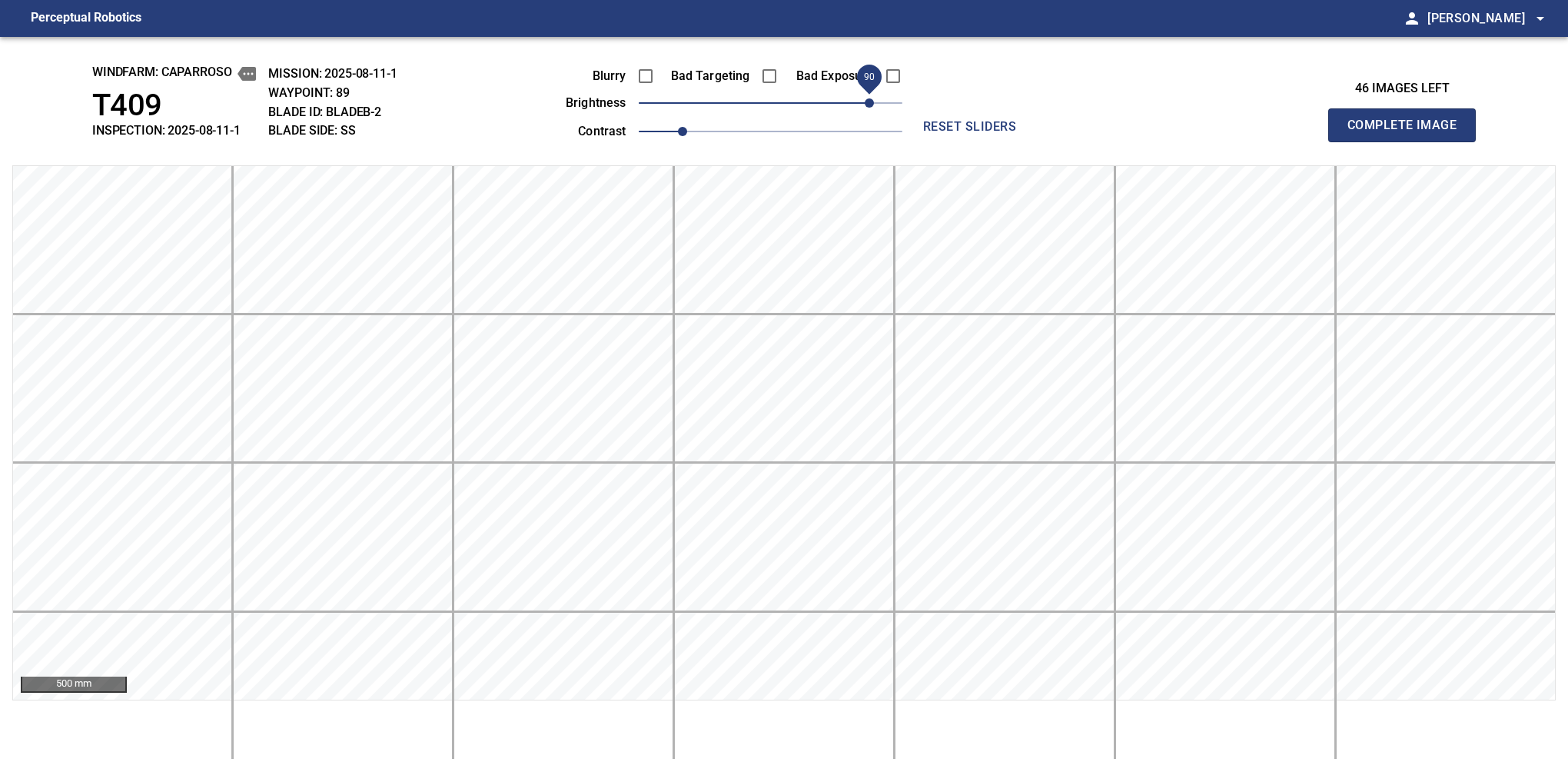
click at [1408, 129] on span "Complete Image" at bounding box center [1402, 126] width 114 height 22
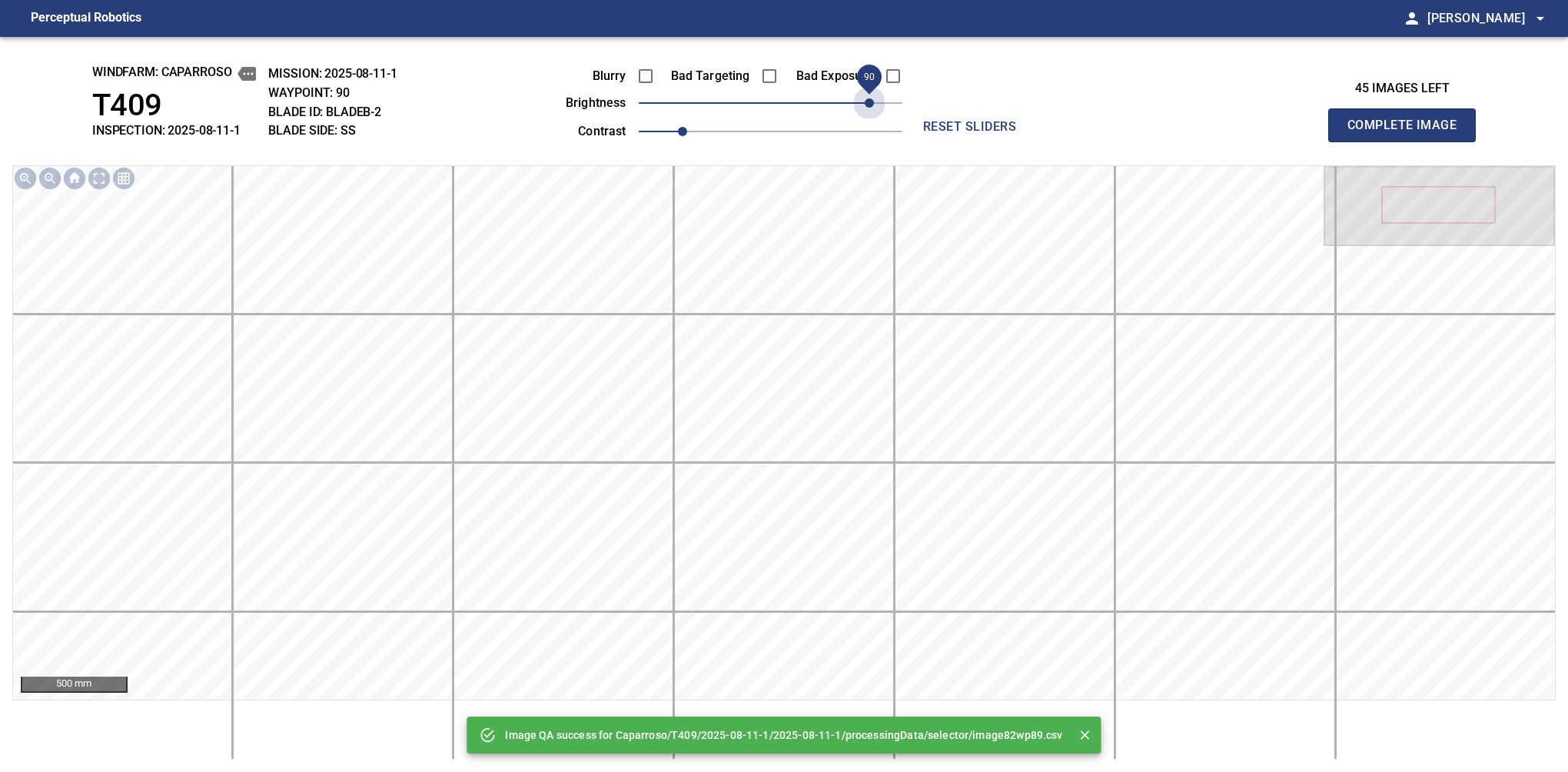
click at [868, 101] on span "90" at bounding box center [771, 103] width 264 height 22
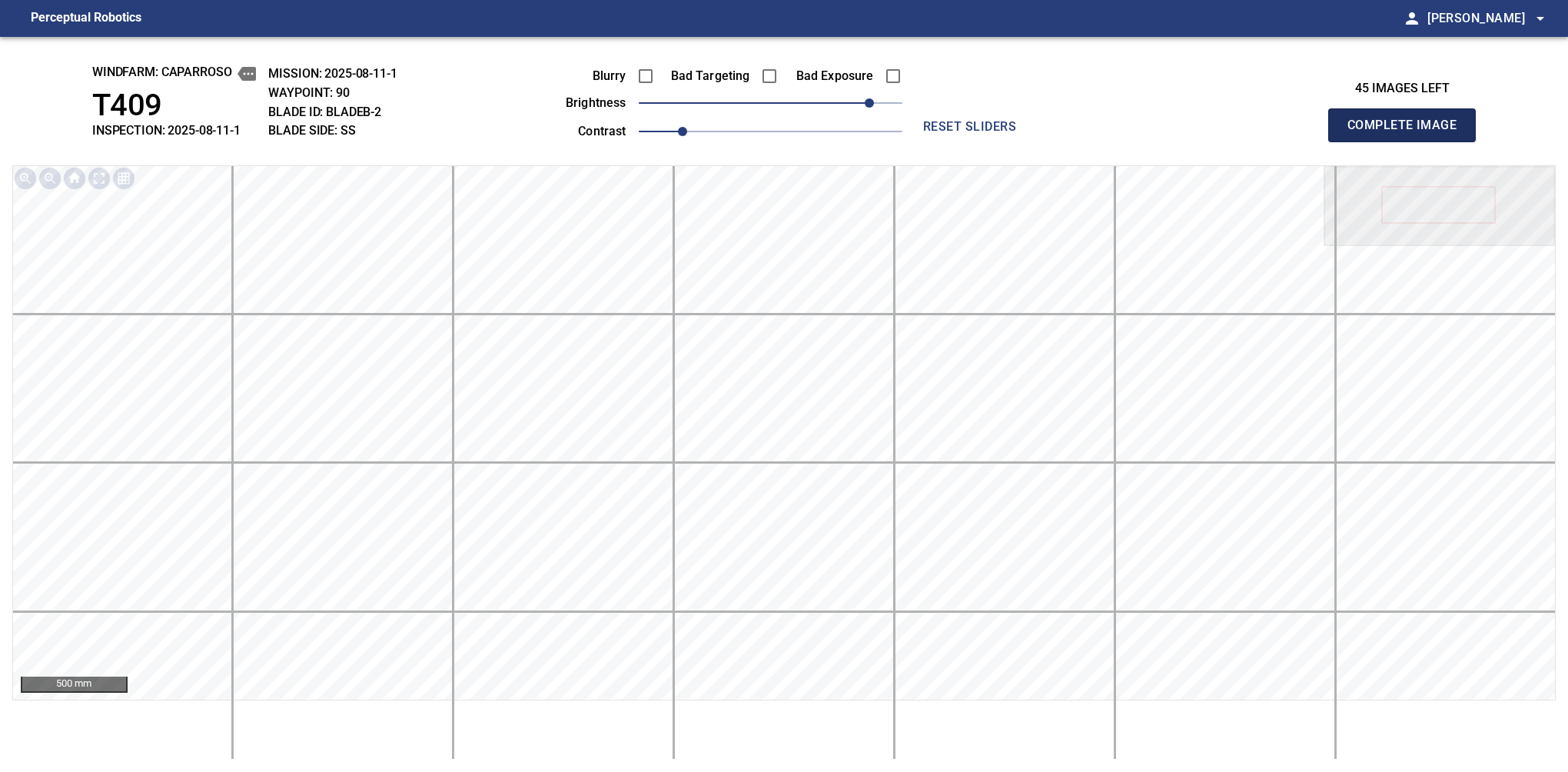
click at [1408, 129] on span "Complete Image" at bounding box center [1402, 126] width 114 height 22
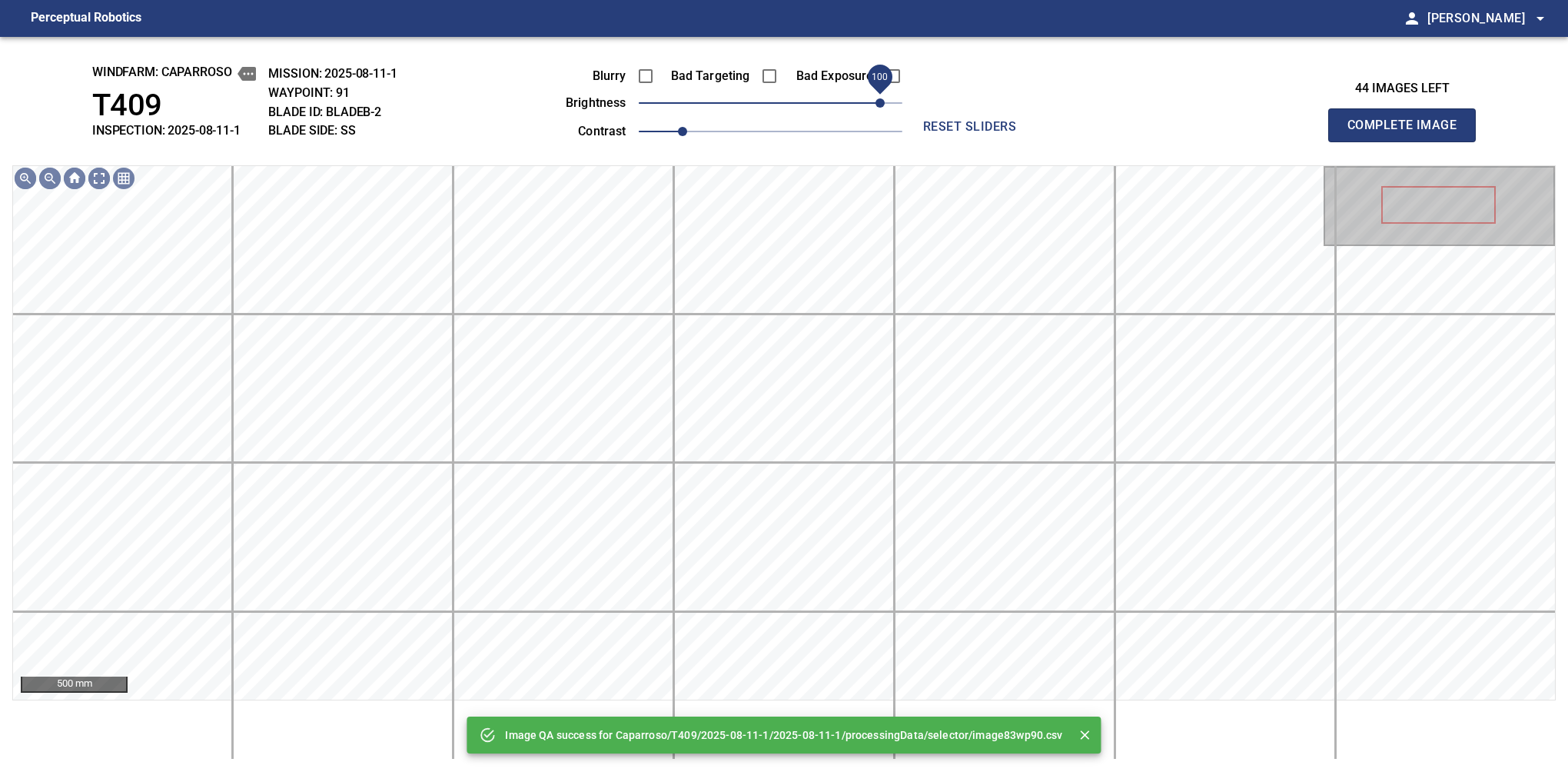
click at [876, 103] on span "100" at bounding box center [771, 103] width 264 height 22
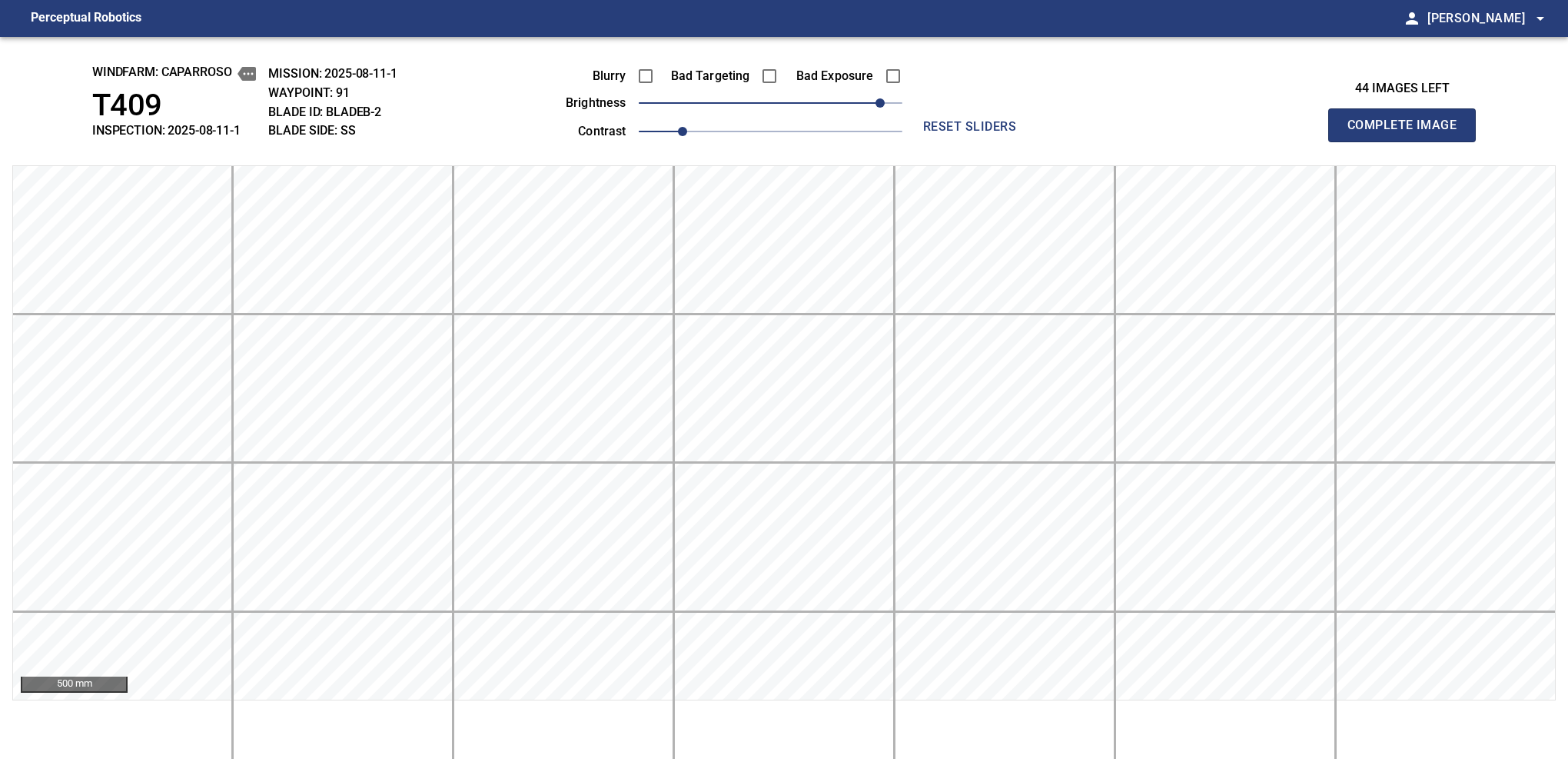
click at [1408, 129] on span "Complete Image" at bounding box center [1402, 126] width 114 height 22
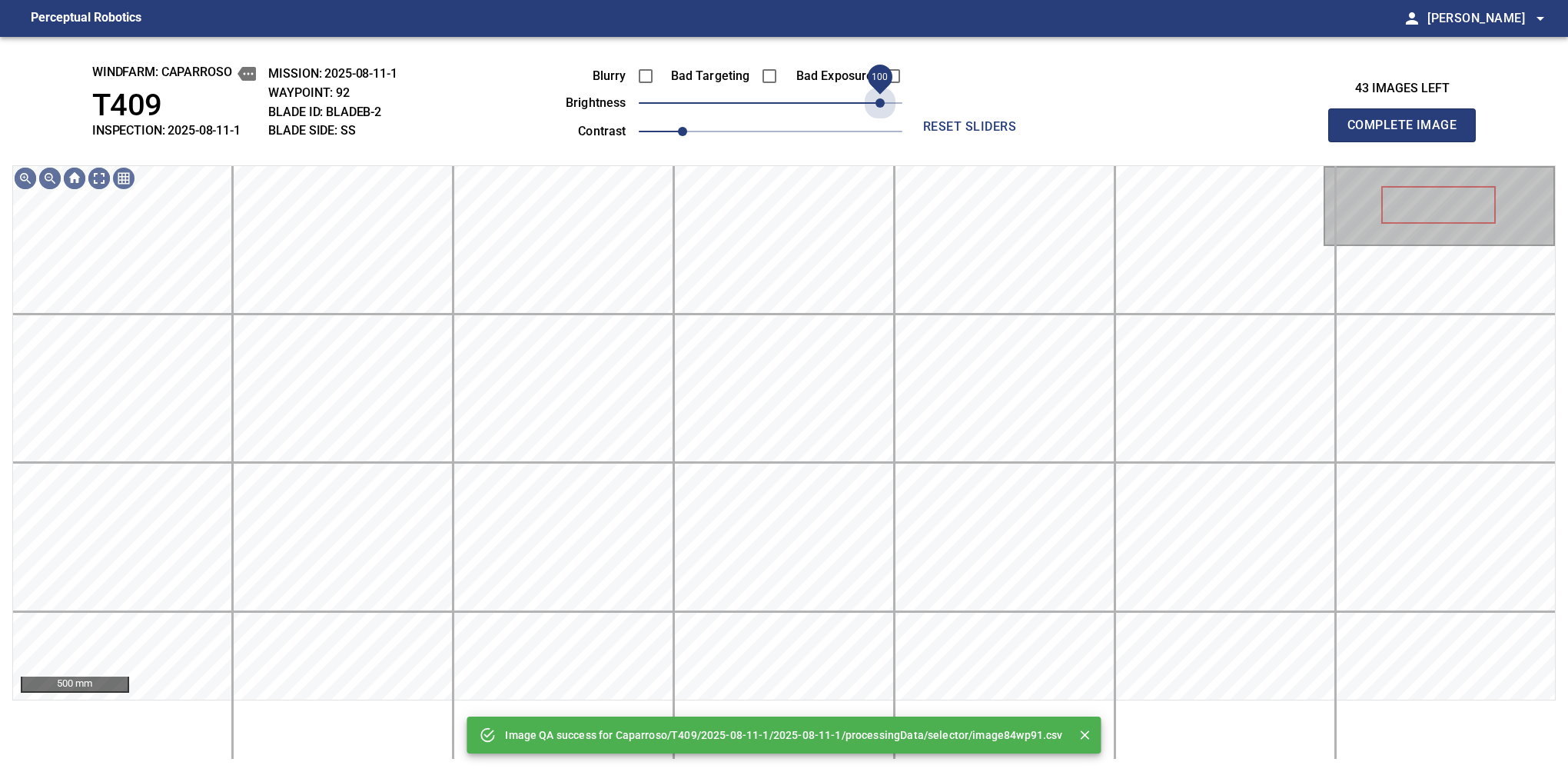
click at [876, 103] on span "100" at bounding box center [771, 103] width 264 height 22
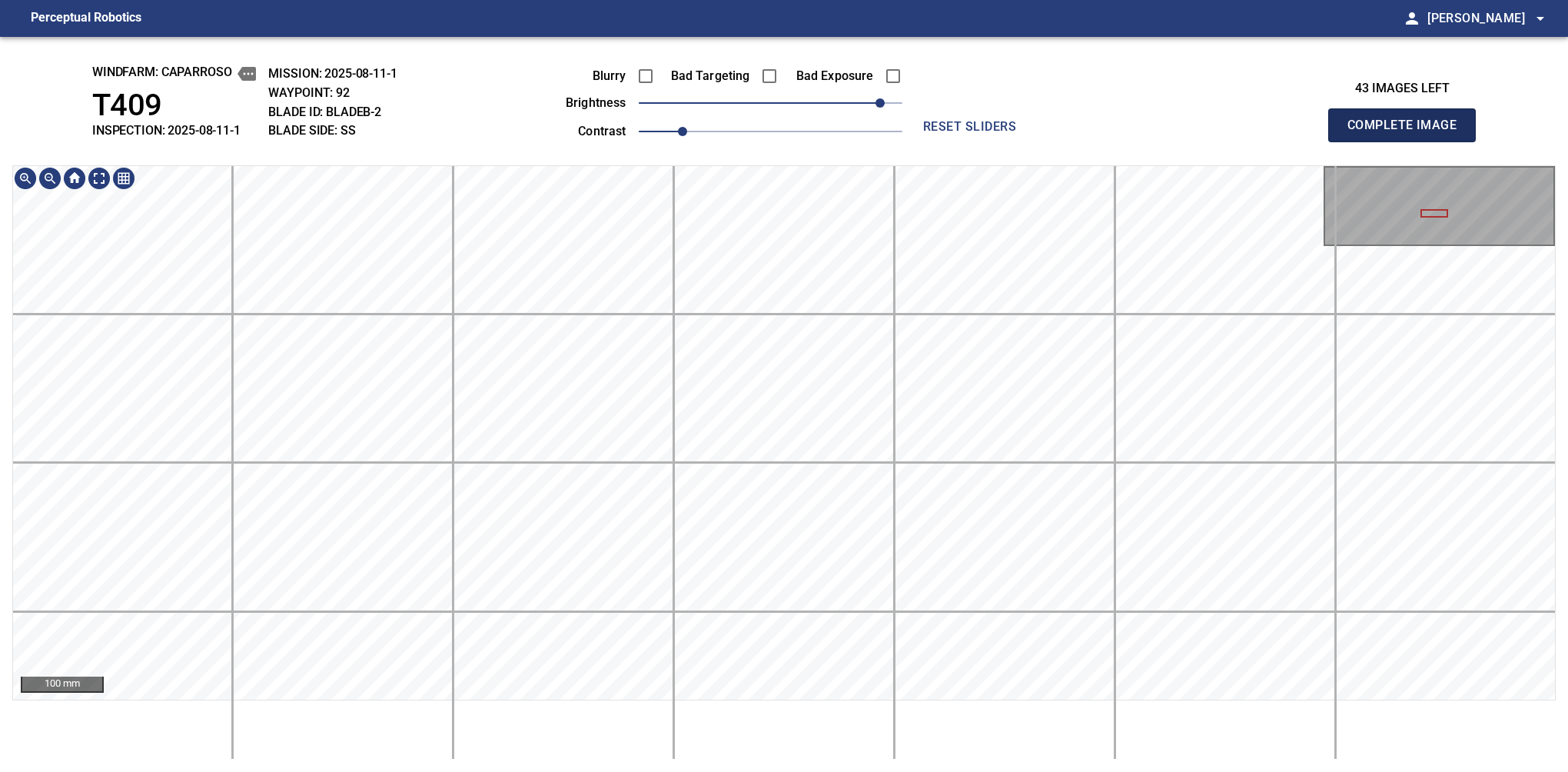
click at [1408, 129] on span "Complete Image" at bounding box center [1402, 126] width 114 height 22
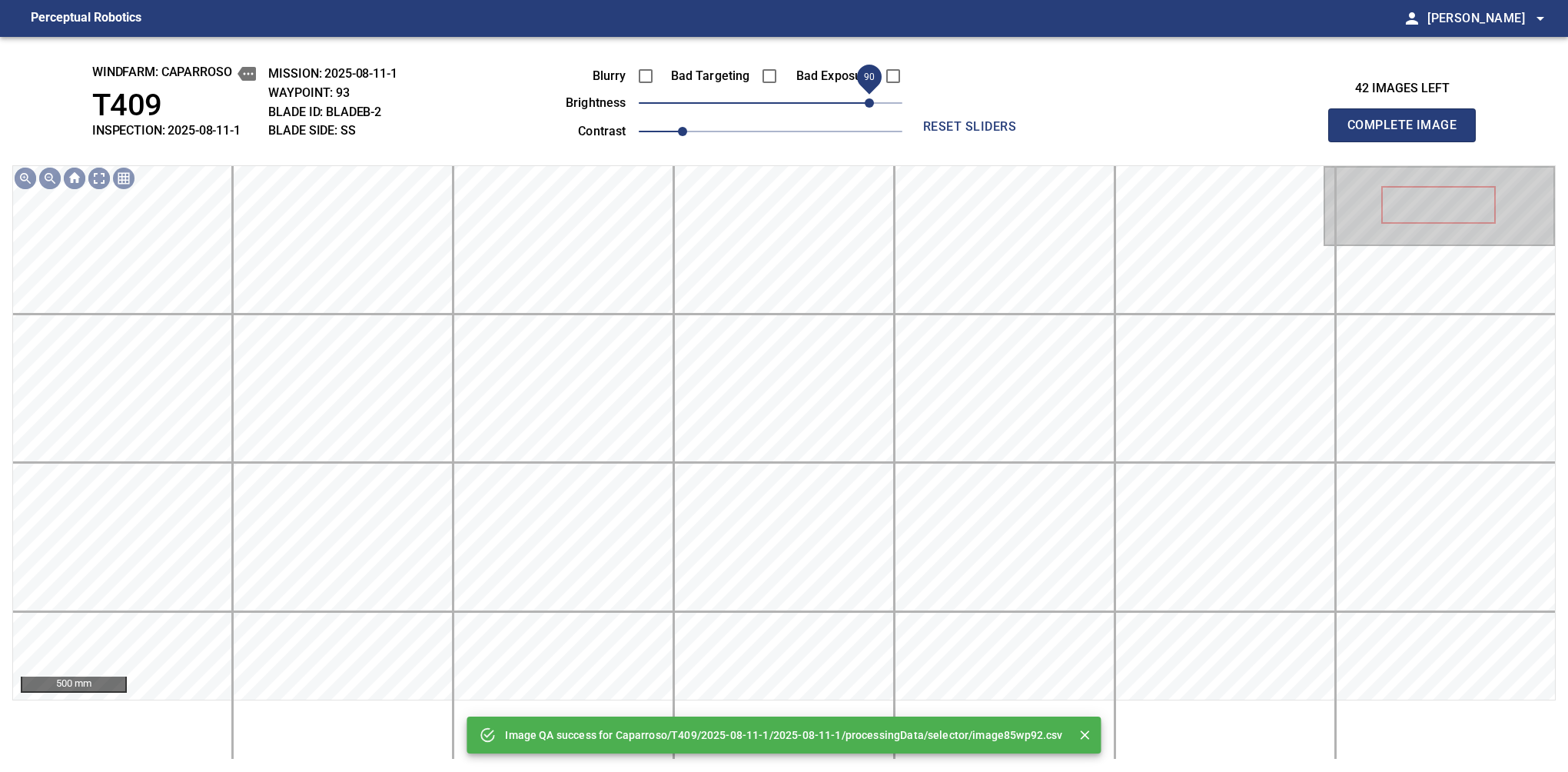
click at [871, 99] on span "90" at bounding box center [771, 103] width 264 height 22
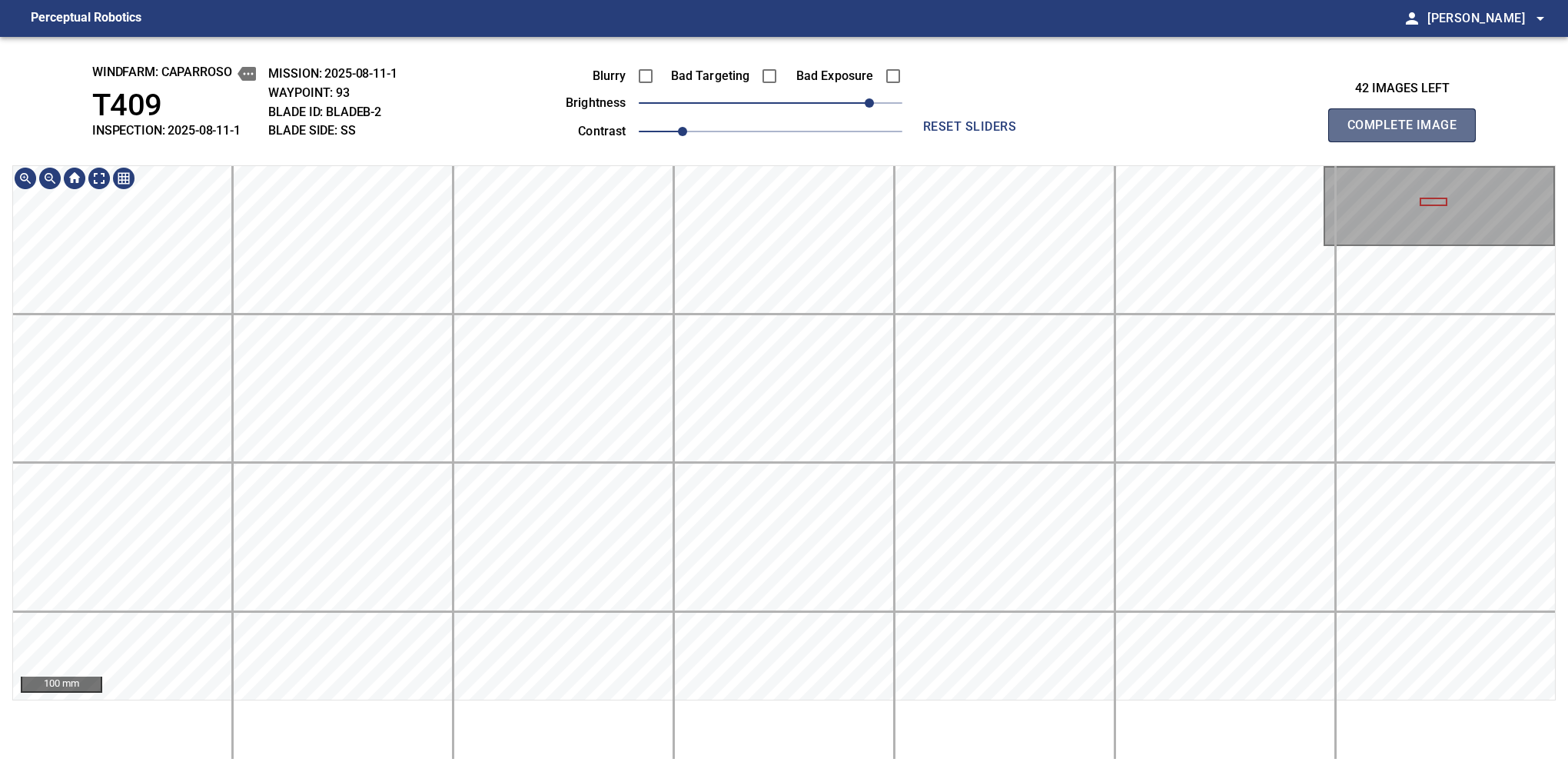
click at [1408, 129] on span "Complete Image" at bounding box center [1402, 126] width 114 height 22
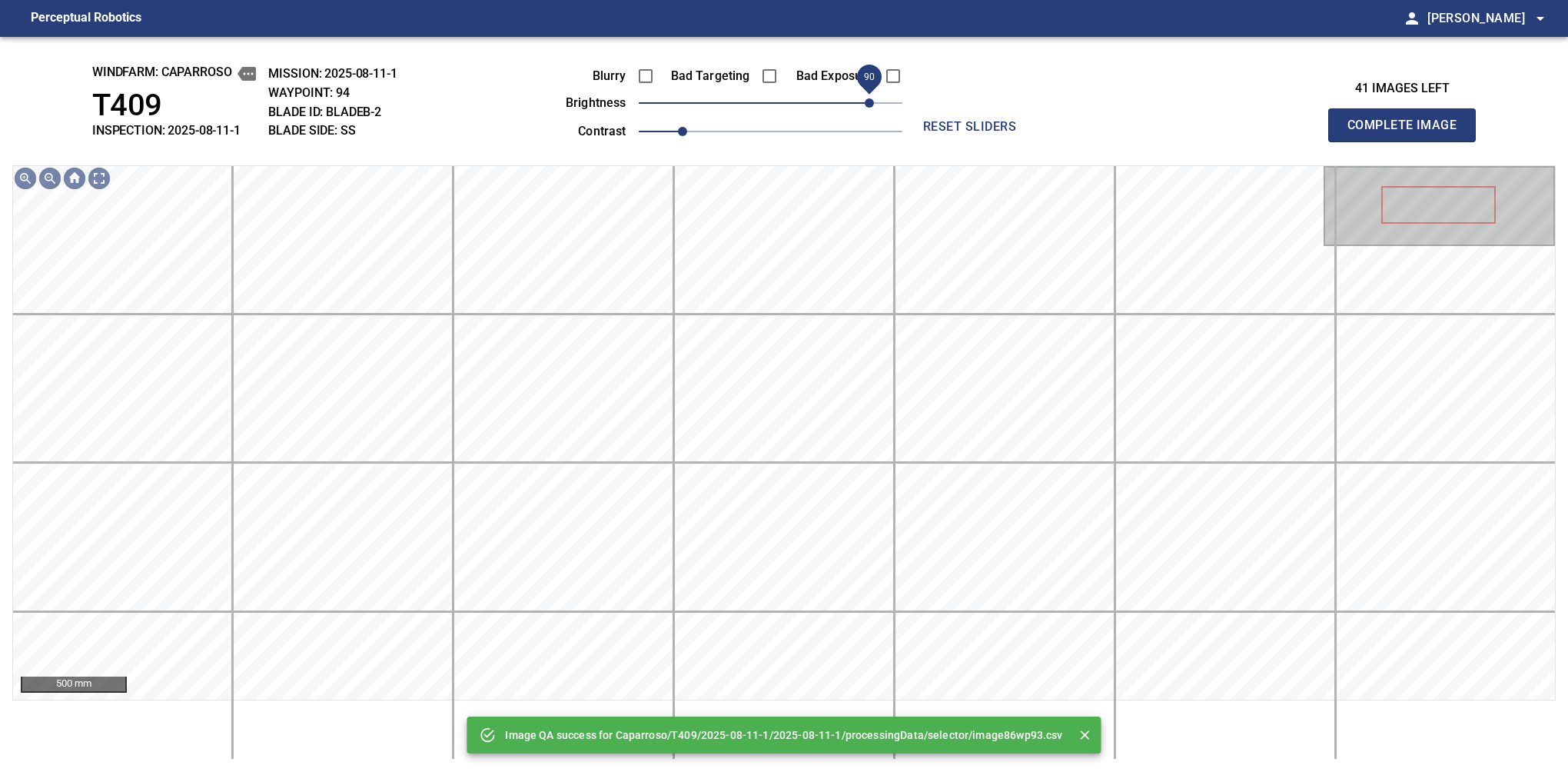
drag, startPoint x: 857, startPoint y: 103, endPoint x: 867, endPoint y: 96, distance: 12.2
click at [867, 96] on span "90" at bounding box center [771, 103] width 264 height 22
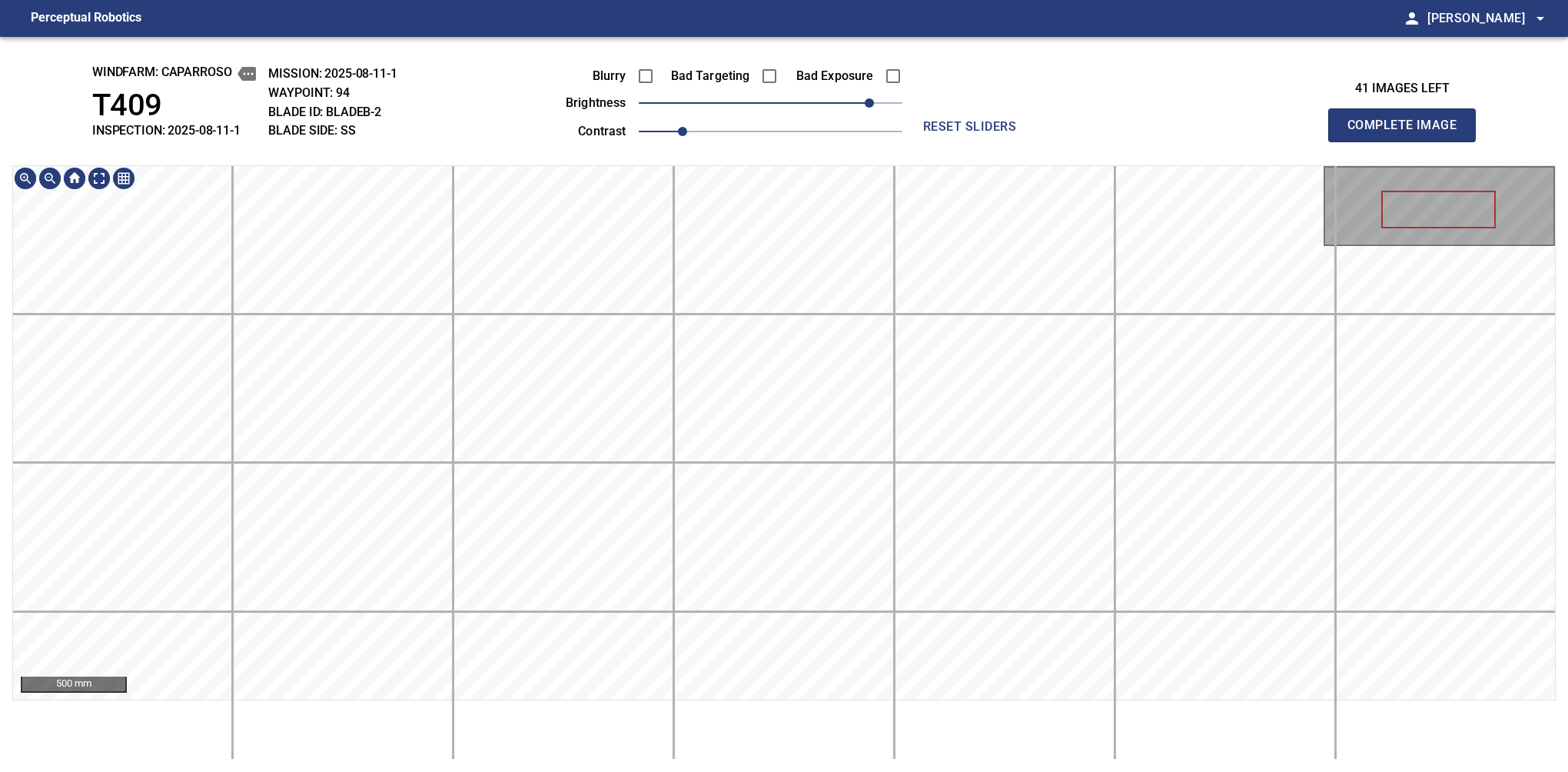
click at [723, 0] on html "Perceptual Robotics person Alex Semenov arrow_drop_down windfarm: Caparroso T40…" at bounding box center [784, 386] width 1568 height 772
click at [1408, 129] on span "Complete Image" at bounding box center [1402, 126] width 114 height 22
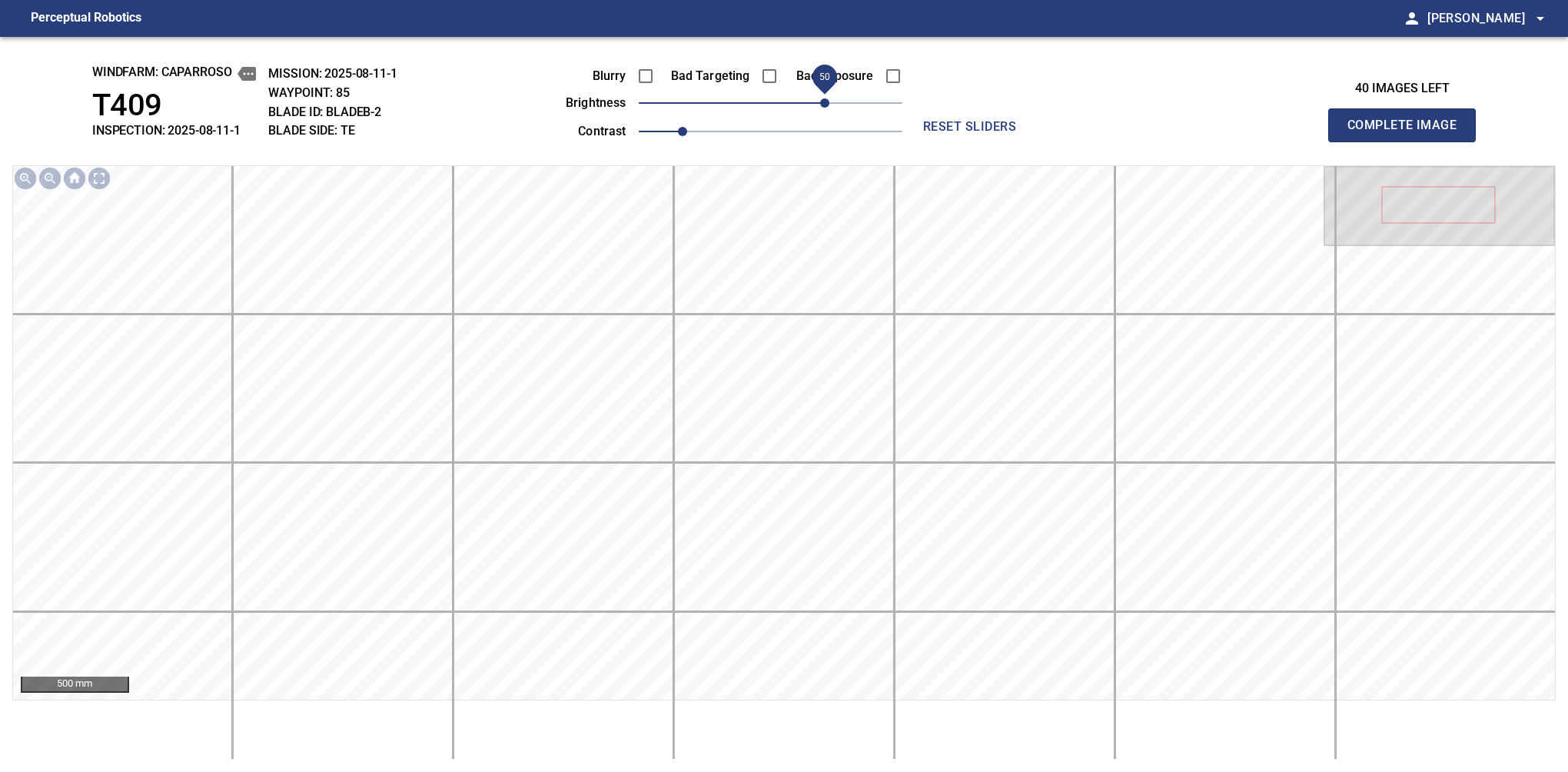
drag, startPoint x: 774, startPoint y: 112, endPoint x: 821, endPoint y: 103, distance: 47.9
click at [821, 103] on span "50" at bounding box center [824, 103] width 9 height 9
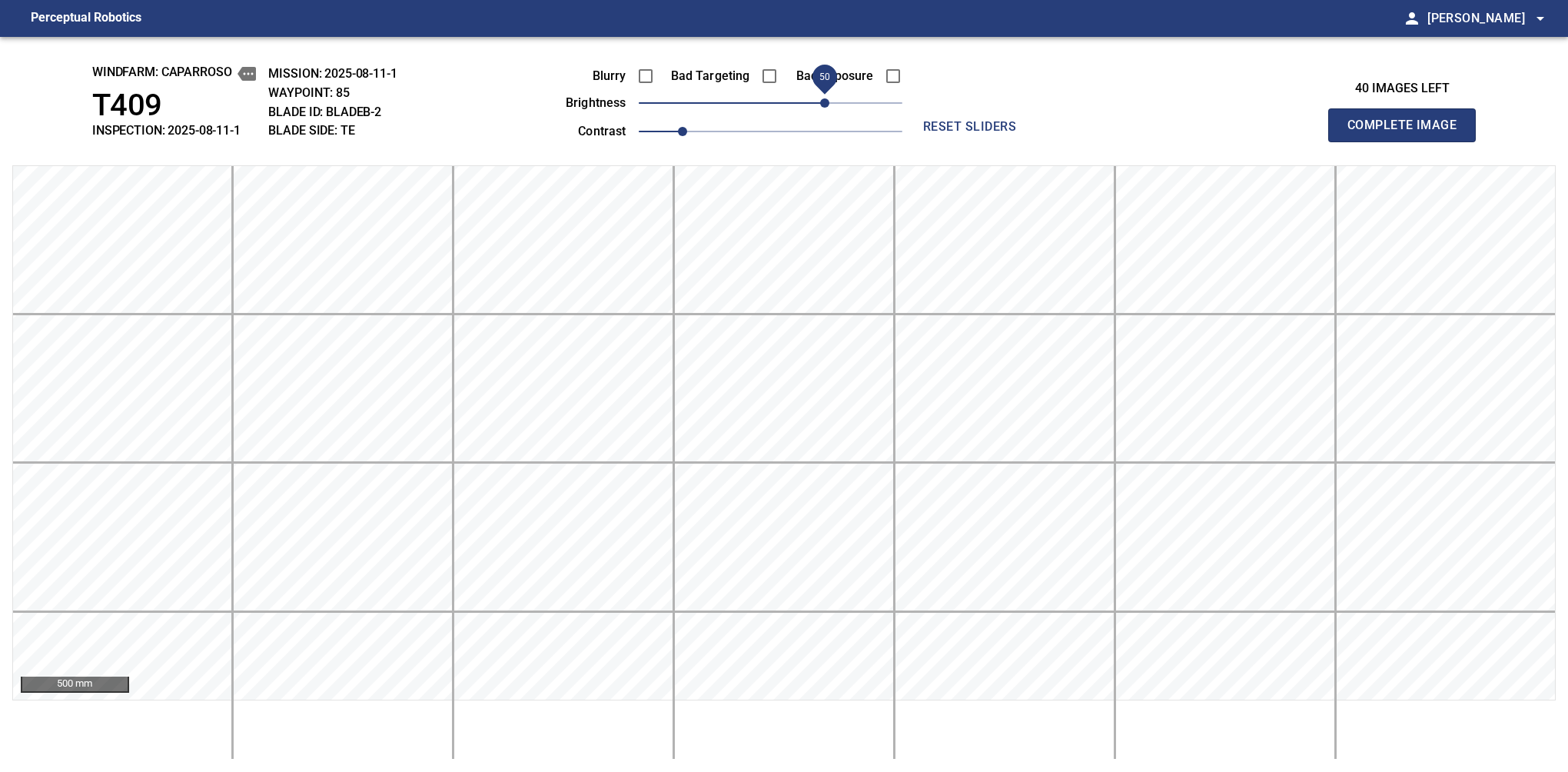
click at [1408, 129] on span "Complete Image" at bounding box center [1402, 126] width 114 height 22
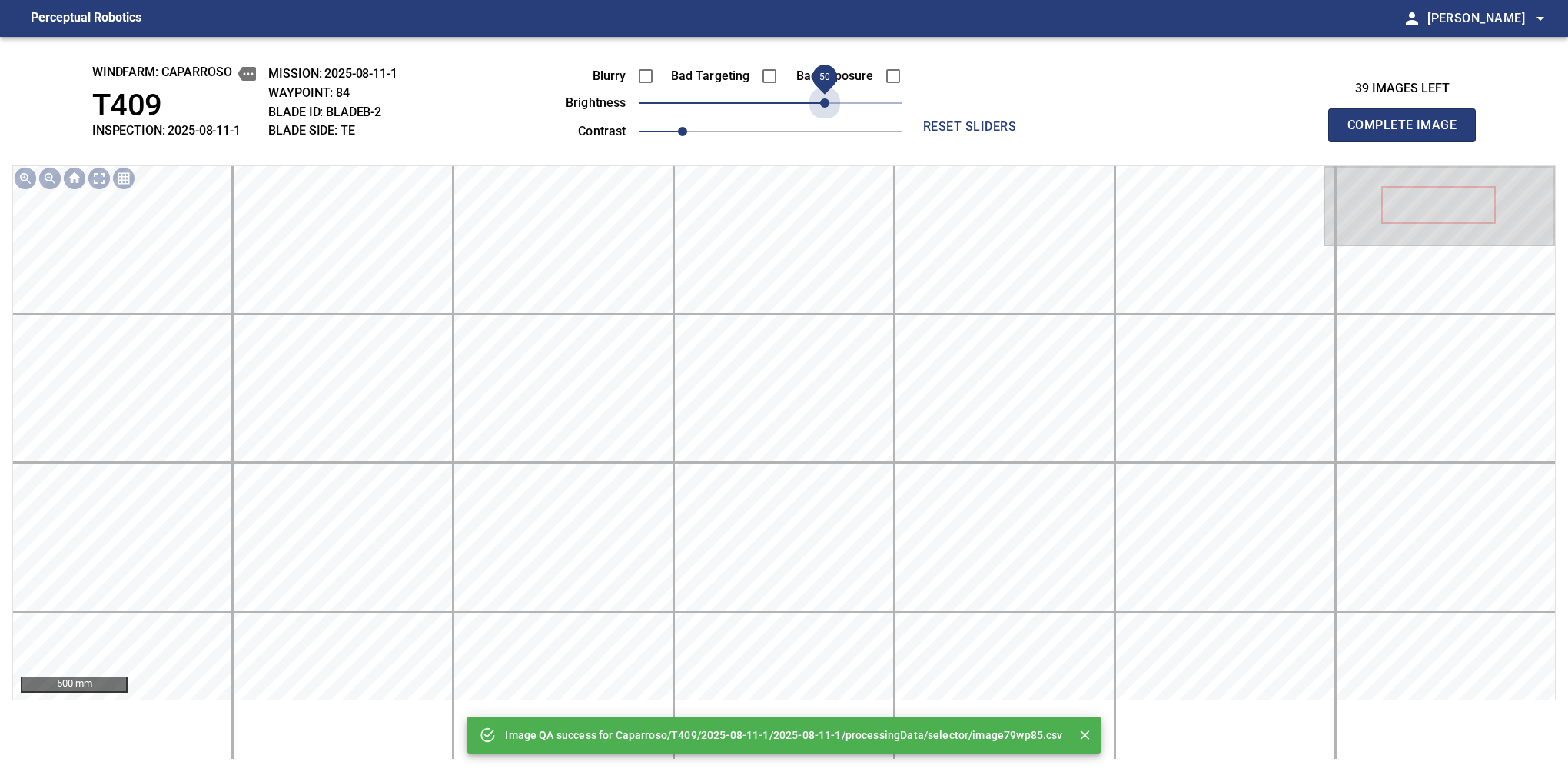
click at [821, 103] on span "50" at bounding box center [771, 103] width 264 height 22
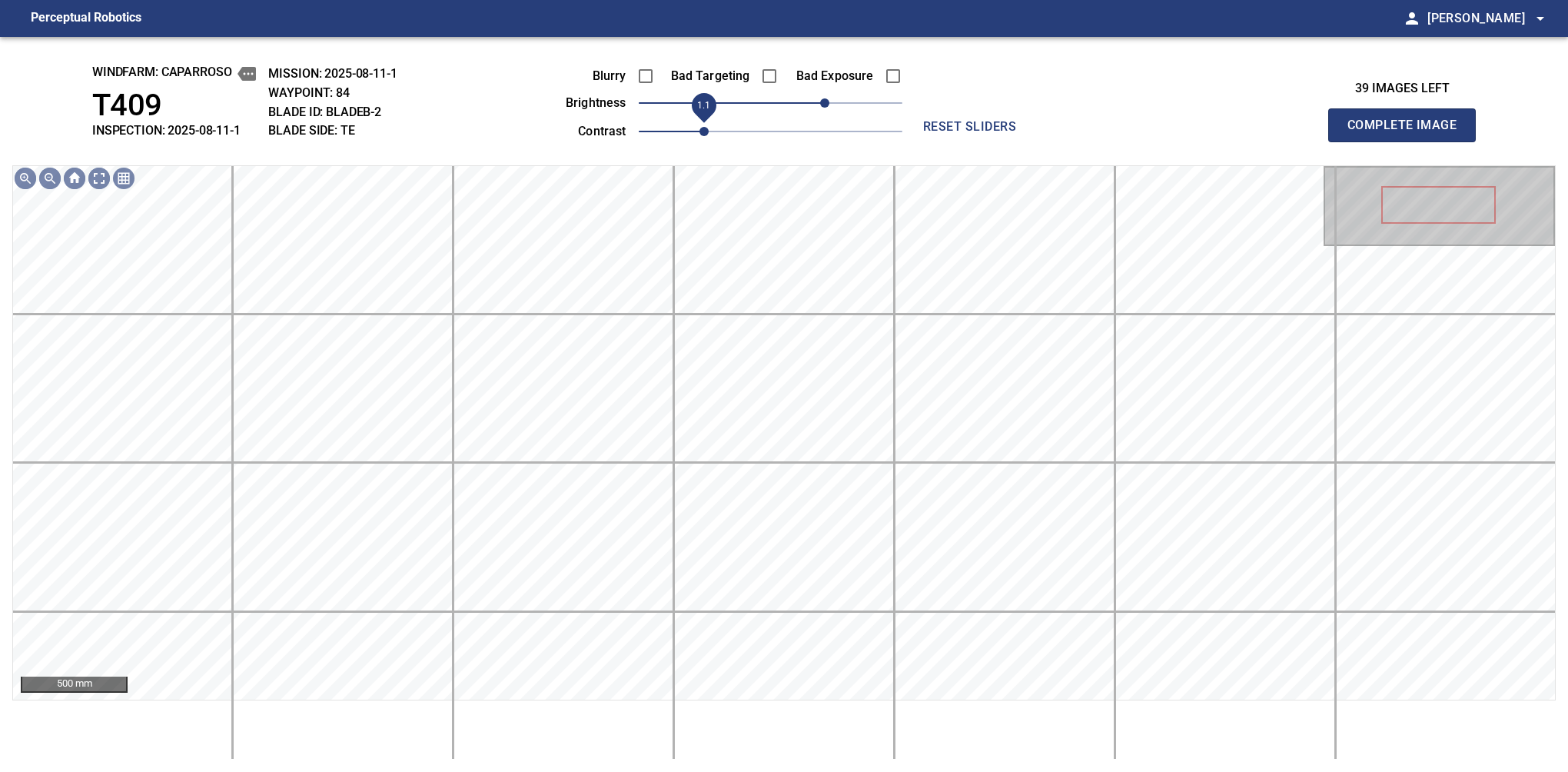
drag, startPoint x: 698, startPoint y: 124, endPoint x: 706, endPoint y: 124, distance: 8.0
click at [706, 124] on span "1.1" at bounding box center [771, 131] width 264 height 22
drag, startPoint x: 824, startPoint y: 92, endPoint x: 814, endPoint y: 103, distance: 14.9
click at [814, 103] on span "40" at bounding box center [814, 103] width 9 height 9
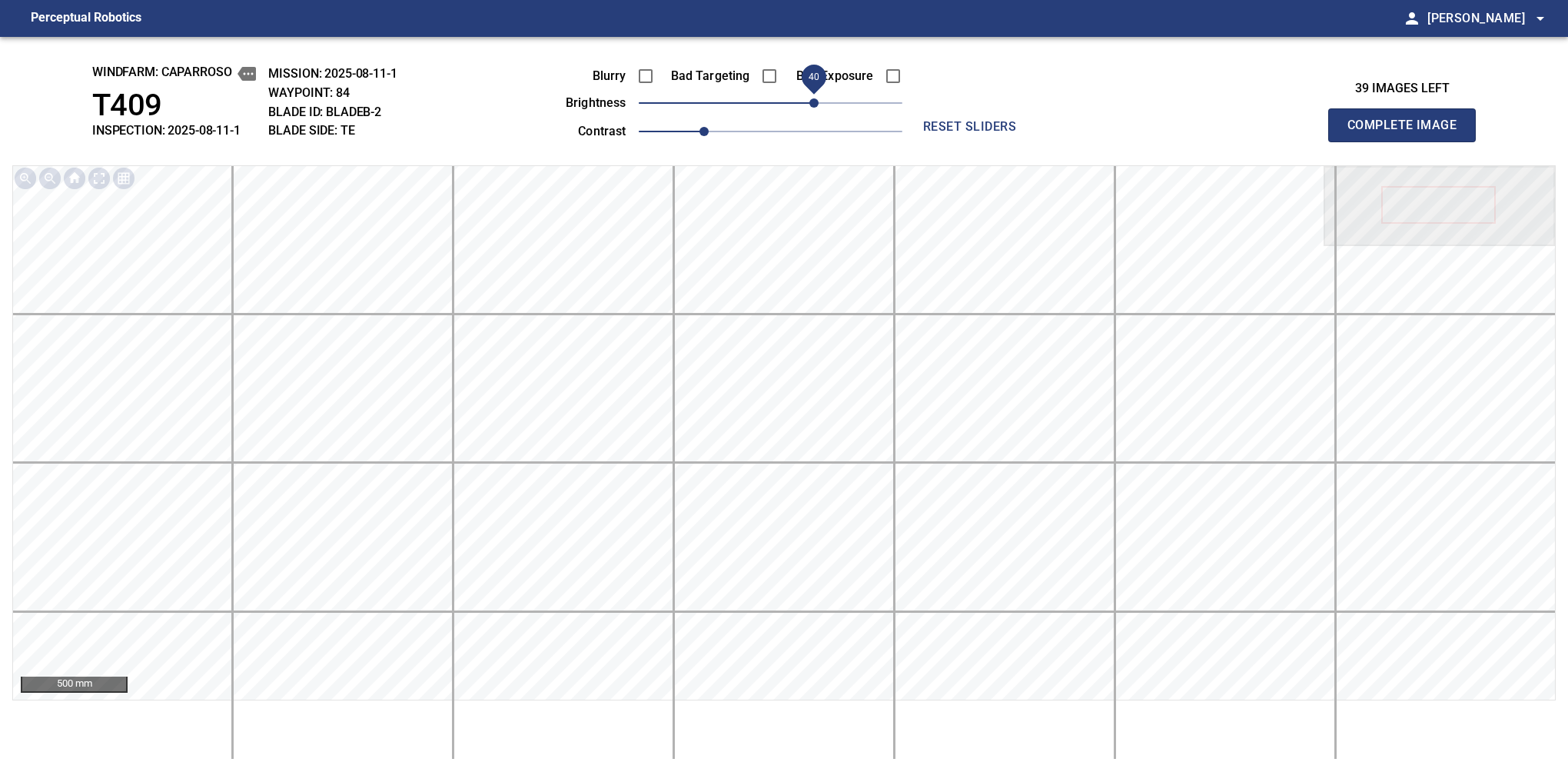
click at [1408, 129] on span "Complete Image" at bounding box center [1402, 126] width 114 height 22
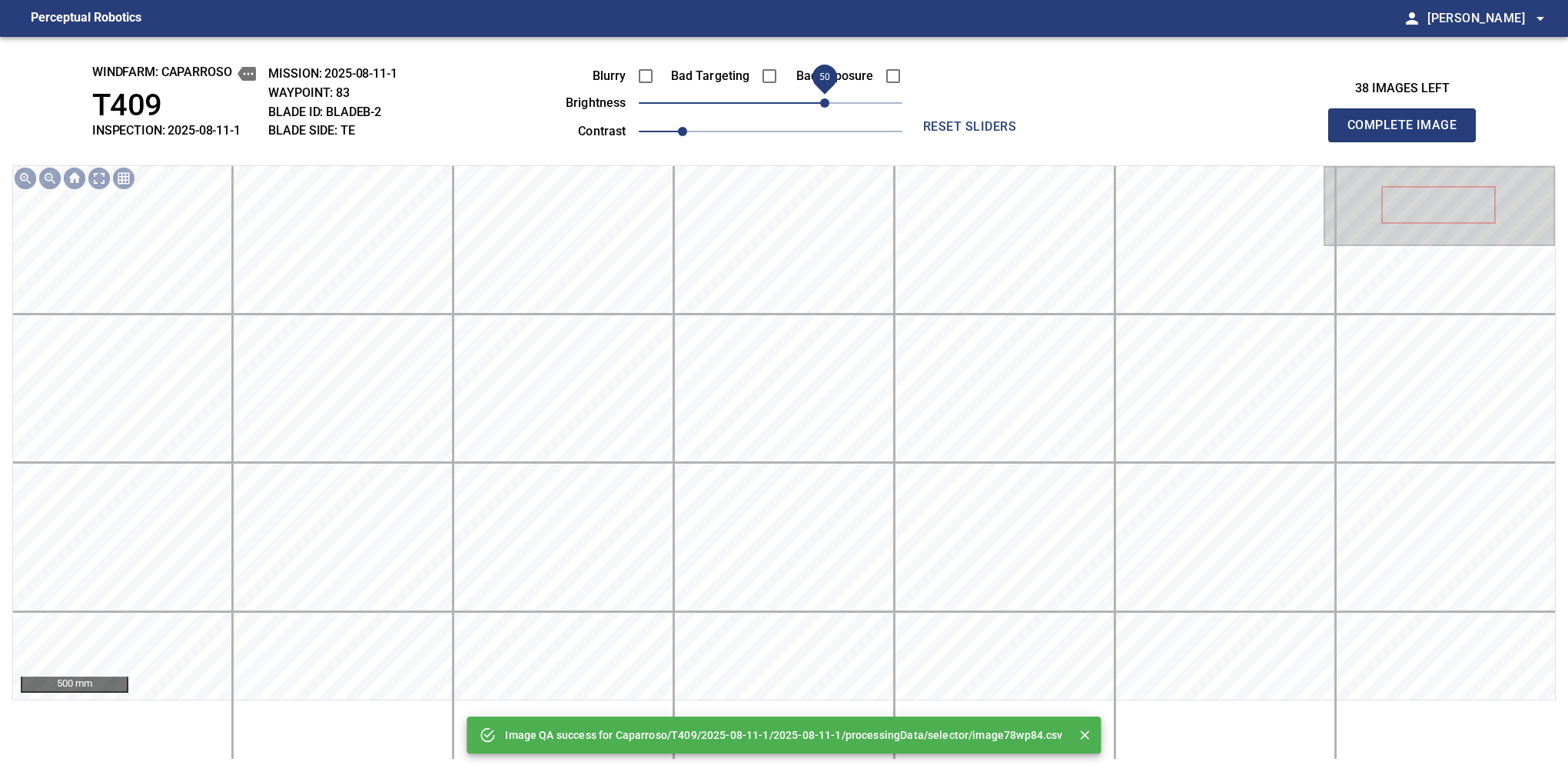
drag, startPoint x: 814, startPoint y: 103, endPoint x: 827, endPoint y: 106, distance: 13.3
click at [827, 106] on span "50" at bounding box center [771, 103] width 264 height 22
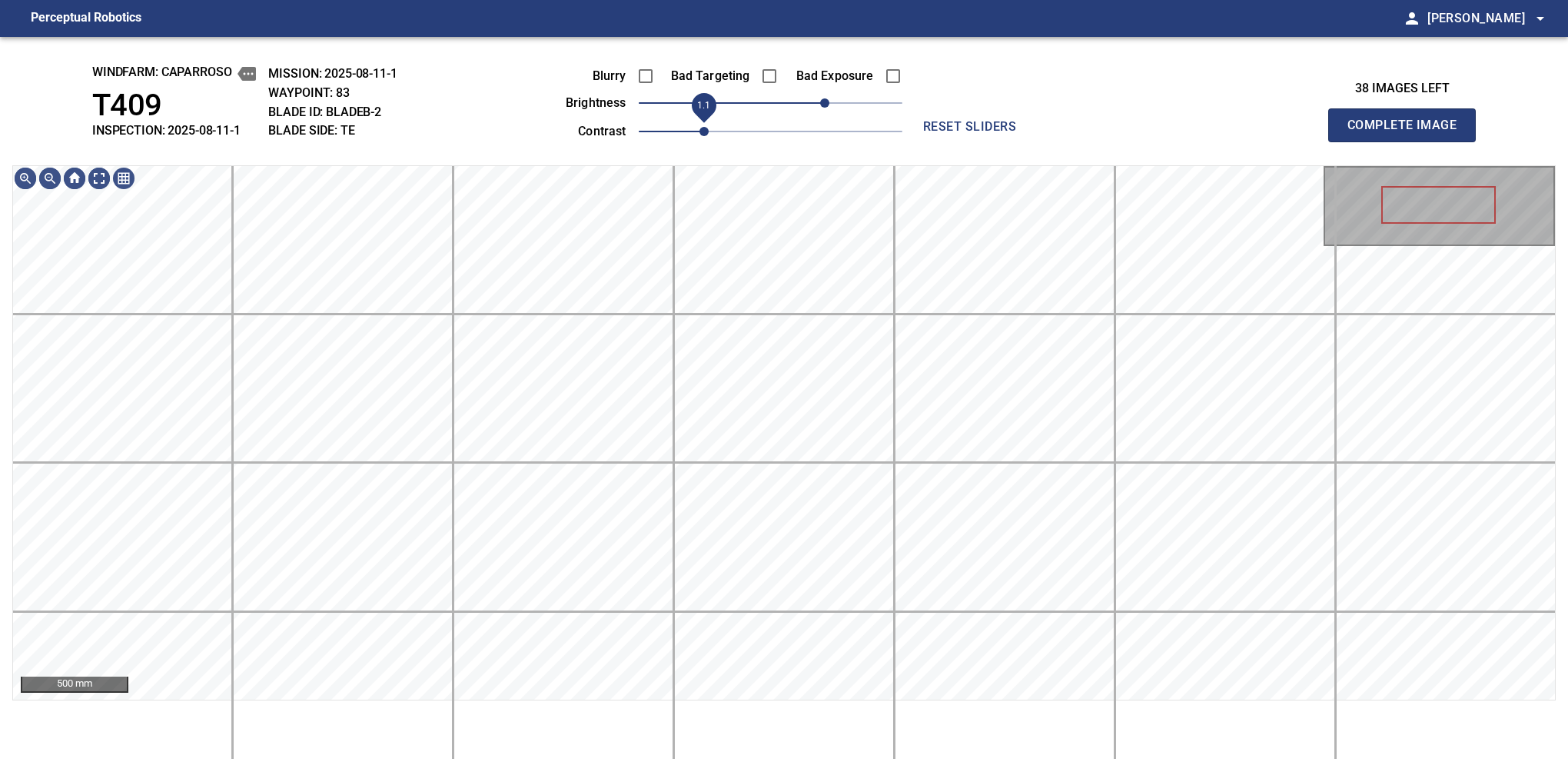
drag, startPoint x: 685, startPoint y: 130, endPoint x: 695, endPoint y: 132, distance: 10.2
click at [699, 132] on span "1.1" at bounding box center [704, 131] width 9 height 9
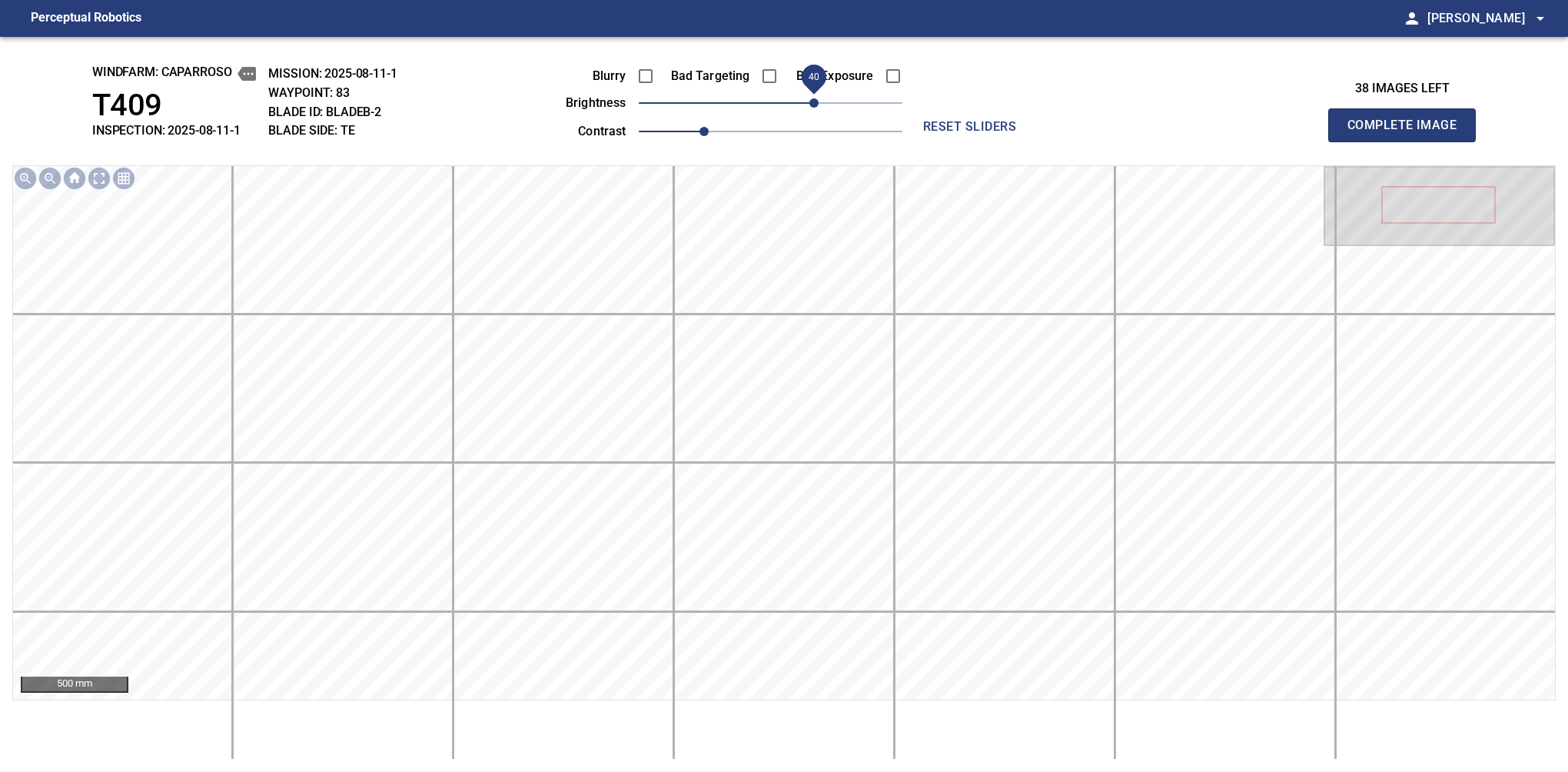
drag, startPoint x: 824, startPoint y: 106, endPoint x: 817, endPoint y: 108, distance: 7.3
click at [817, 108] on span "40" at bounding box center [814, 103] width 9 height 9
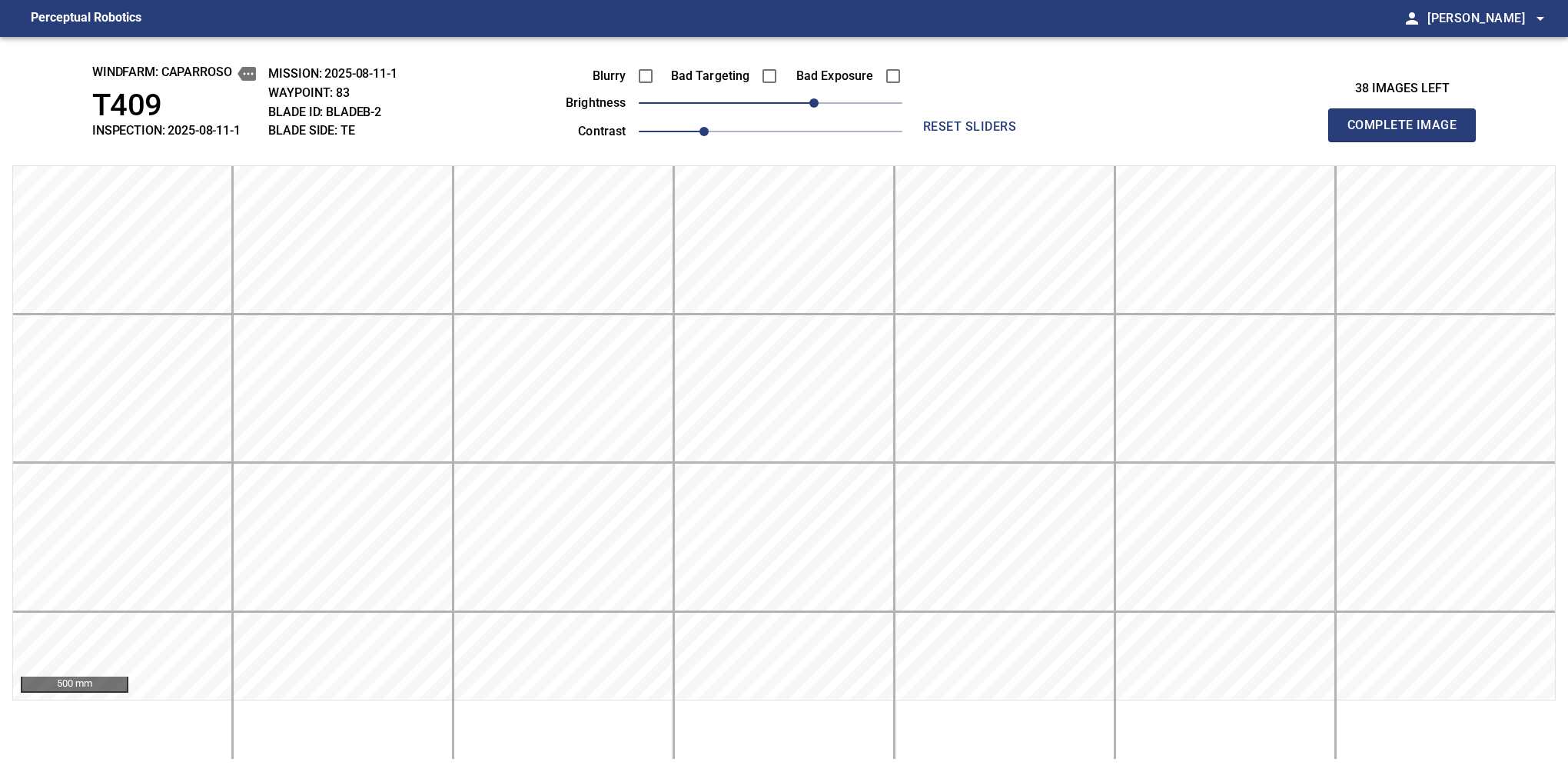
click at [1408, 129] on span "Complete Image" at bounding box center [1402, 126] width 114 height 22
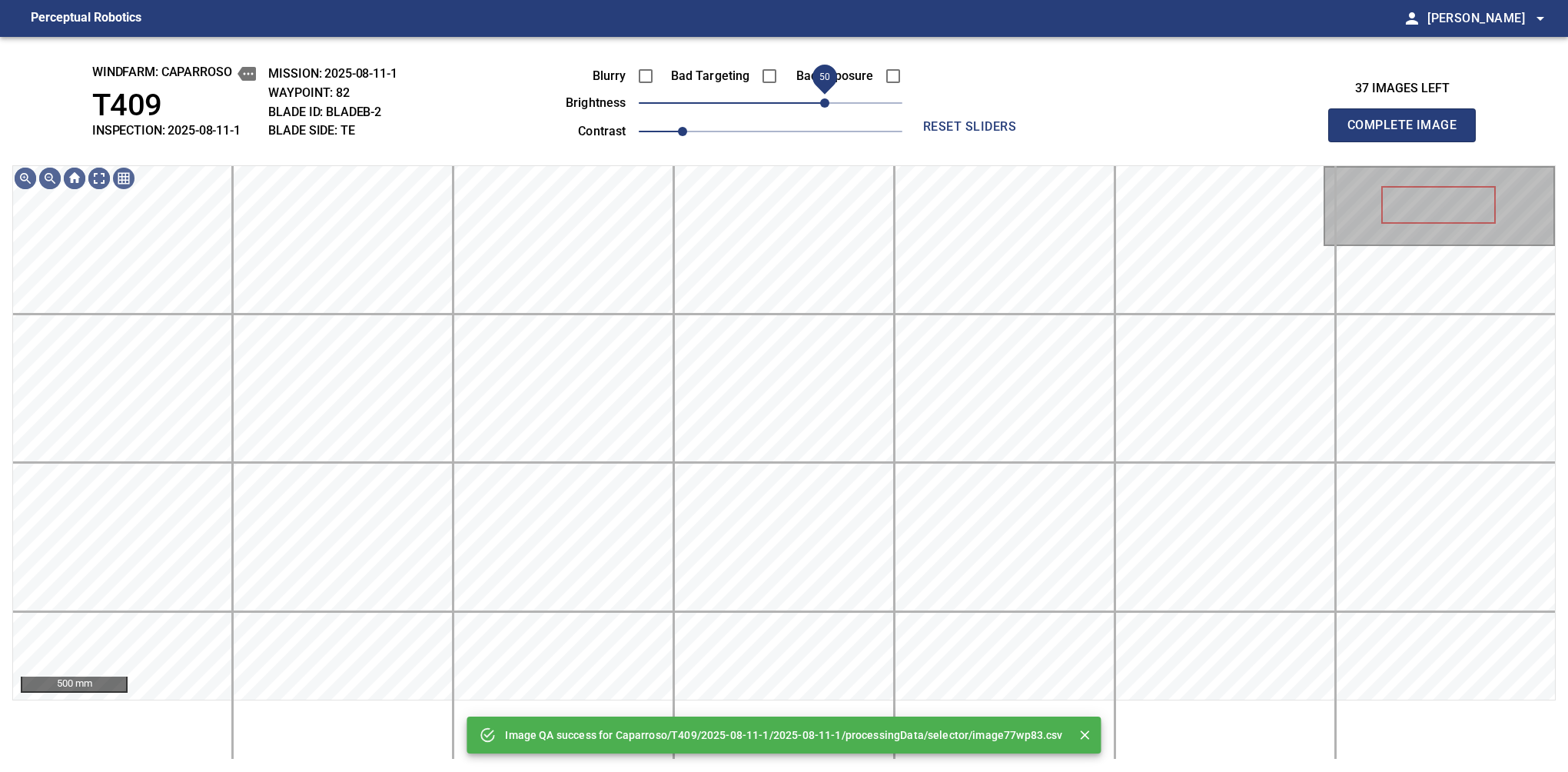
click at [824, 99] on span "50" at bounding box center [771, 103] width 264 height 22
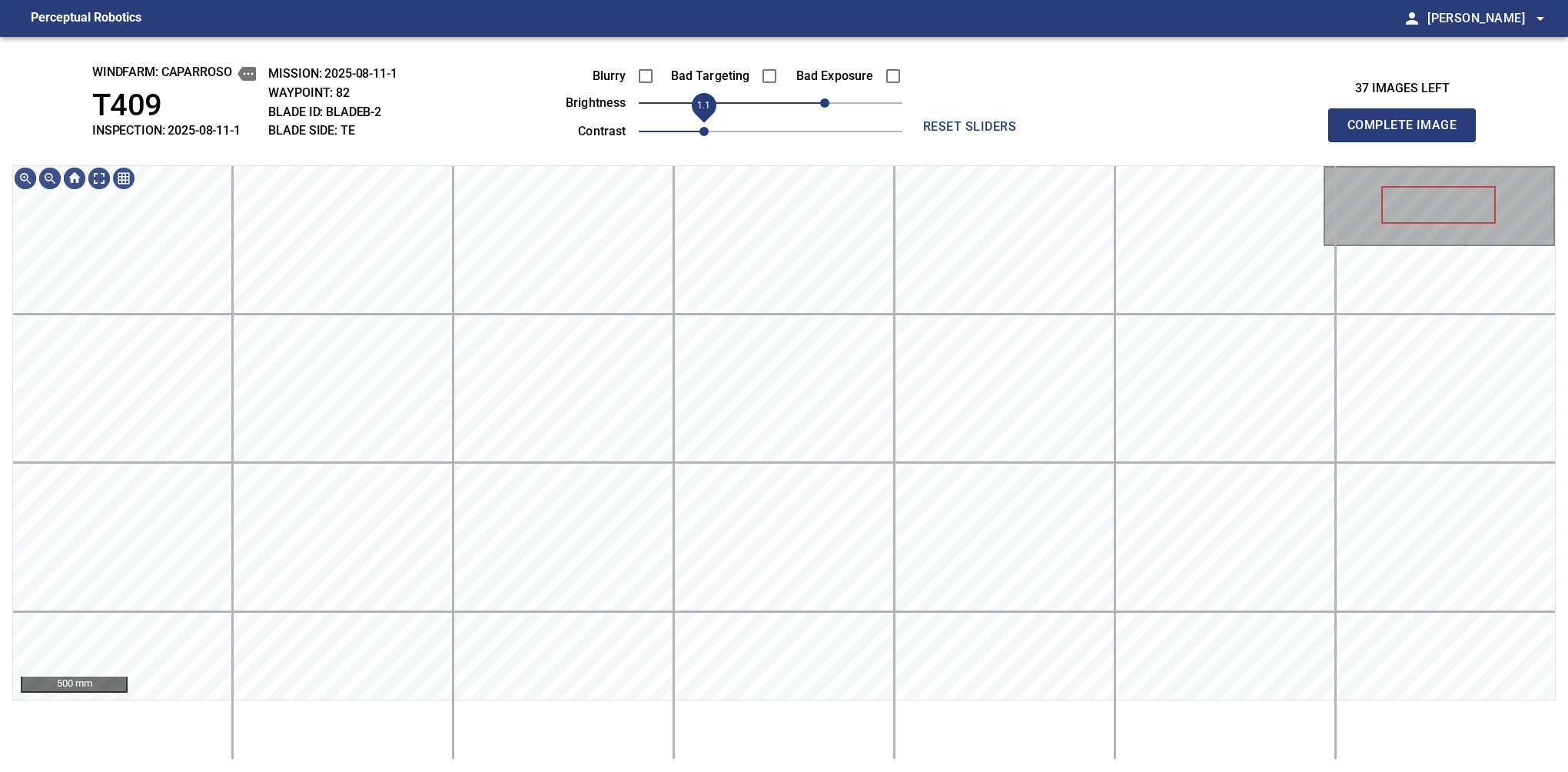
drag, startPoint x: 685, startPoint y: 129, endPoint x: 698, endPoint y: 129, distance: 13.0
click at [699, 129] on span "1.1" at bounding box center [704, 131] width 9 height 9
drag, startPoint x: 820, startPoint y: 103, endPoint x: 812, endPoint y: 111, distance: 11.3
click at [812, 108] on span "40" at bounding box center [814, 103] width 9 height 9
click at [1408, 129] on span "Complete Image" at bounding box center [1402, 126] width 114 height 22
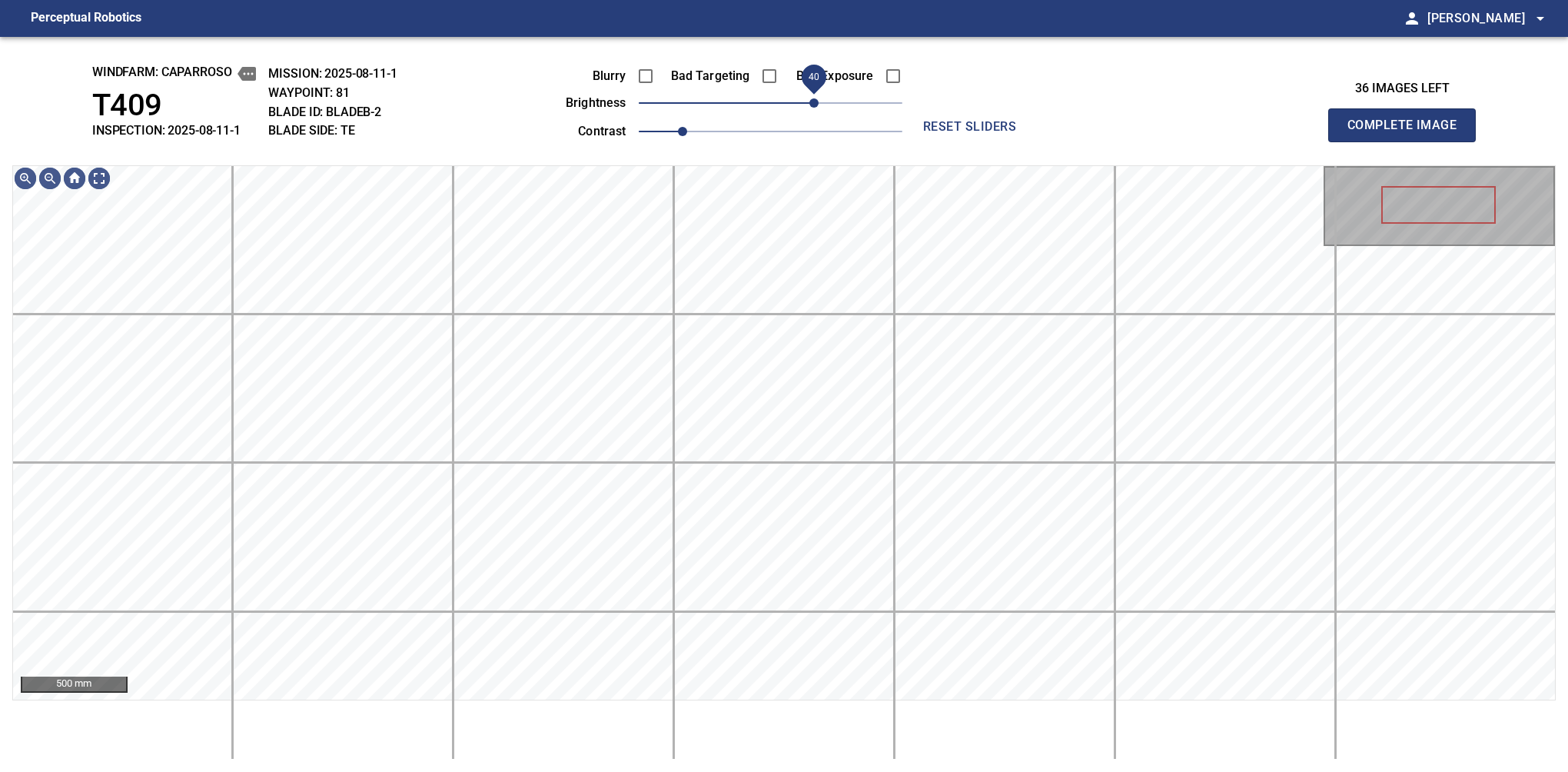
drag, startPoint x: 773, startPoint y: 99, endPoint x: 812, endPoint y: 99, distance: 39.0
click at [812, 99] on span "40" at bounding box center [814, 103] width 9 height 9
click at [699, 127] on span "1.1" at bounding box center [704, 131] width 9 height 9
click at [812, 106] on span "40" at bounding box center [814, 103] width 9 height 9
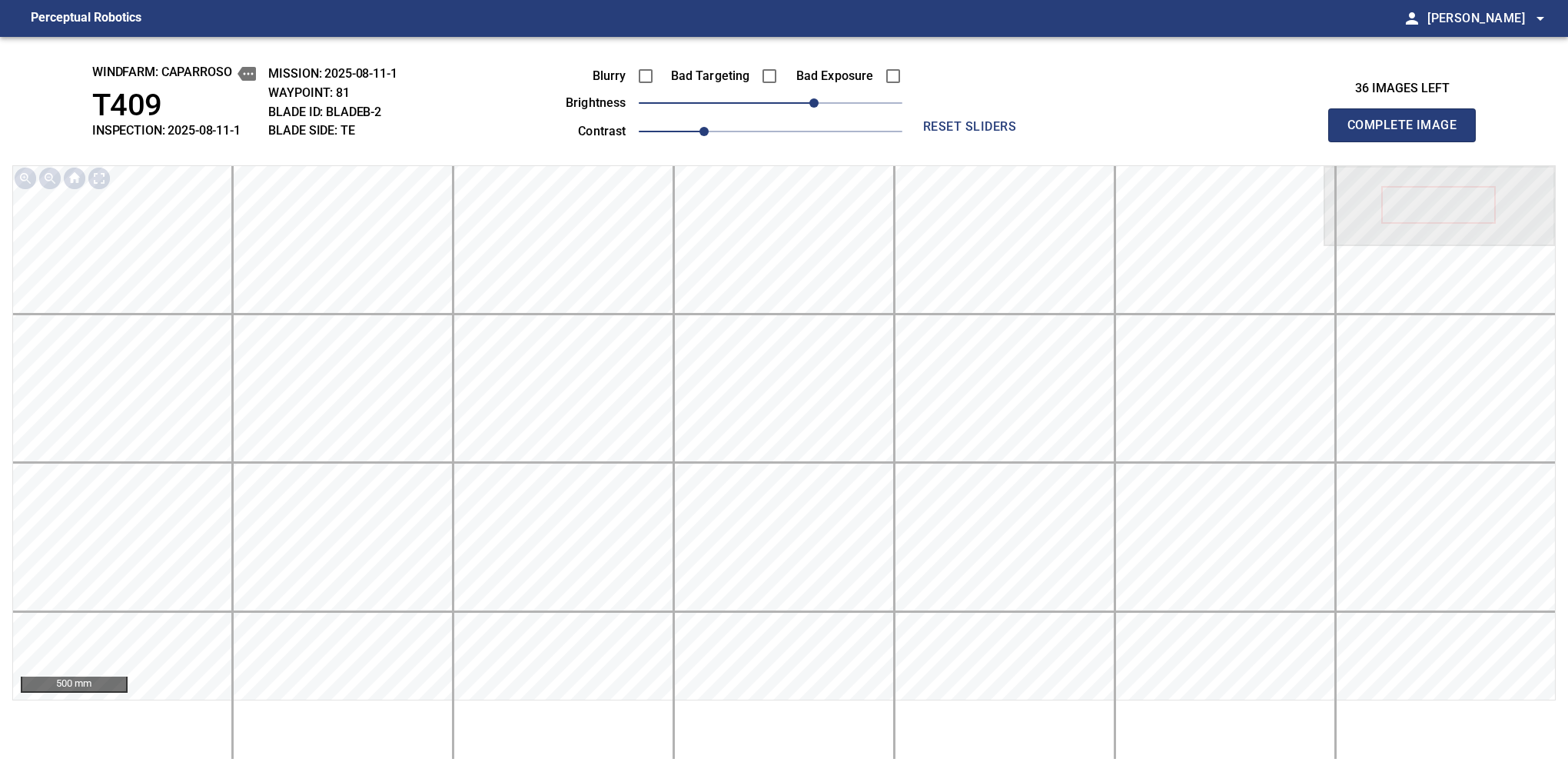
click at [1408, 129] on span "Complete Image" at bounding box center [1402, 126] width 114 height 22
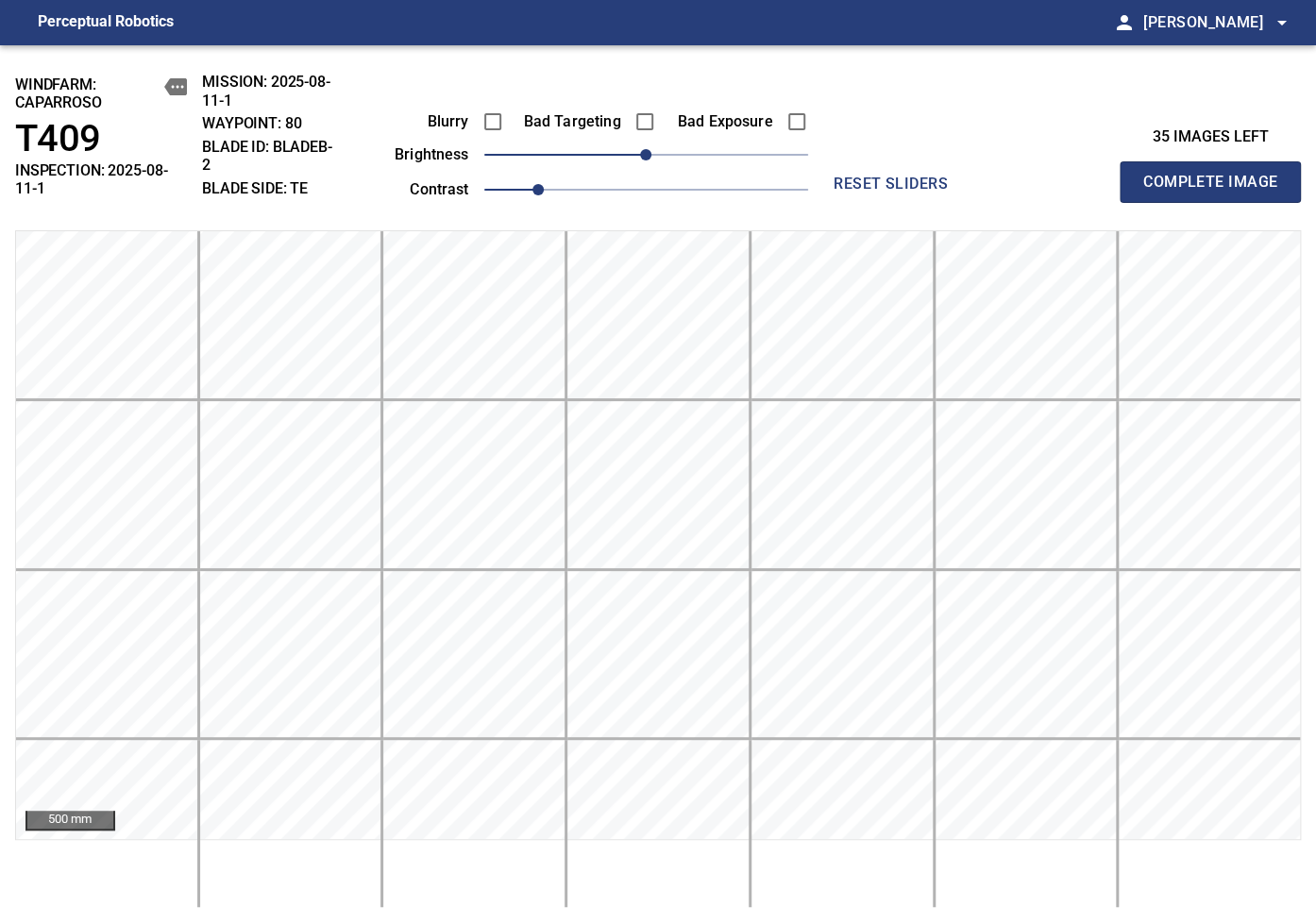
click at [547, 918] on div "windfarm: Caparroso T409 INSPECTION: 2025-08-11-1 MISSION: 2025-08-11-1 WAYPOIN…" at bounding box center [658, 484] width 1316 height 878
click at [954, 130] on div "Blurry Bad Targeting Bad Exposure brightness 0 contrast 1 reset sliders" at bounding box center [663, 137] width 622 height 131
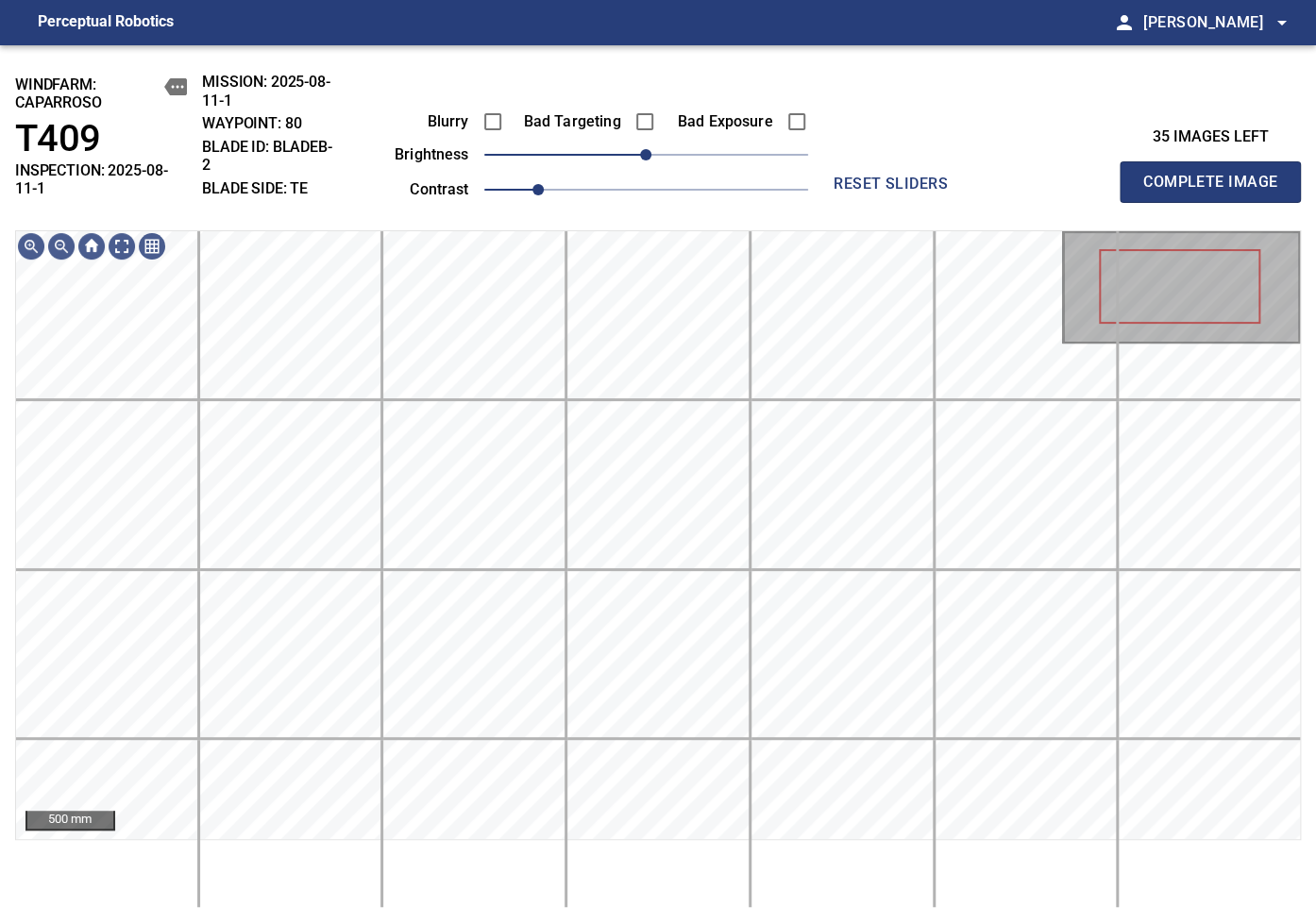
click at [956, 136] on div "Blurry Bad Targeting Bad Exposure brightness 0 contrast 1 reset sliders" at bounding box center [663, 137] width 622 height 131
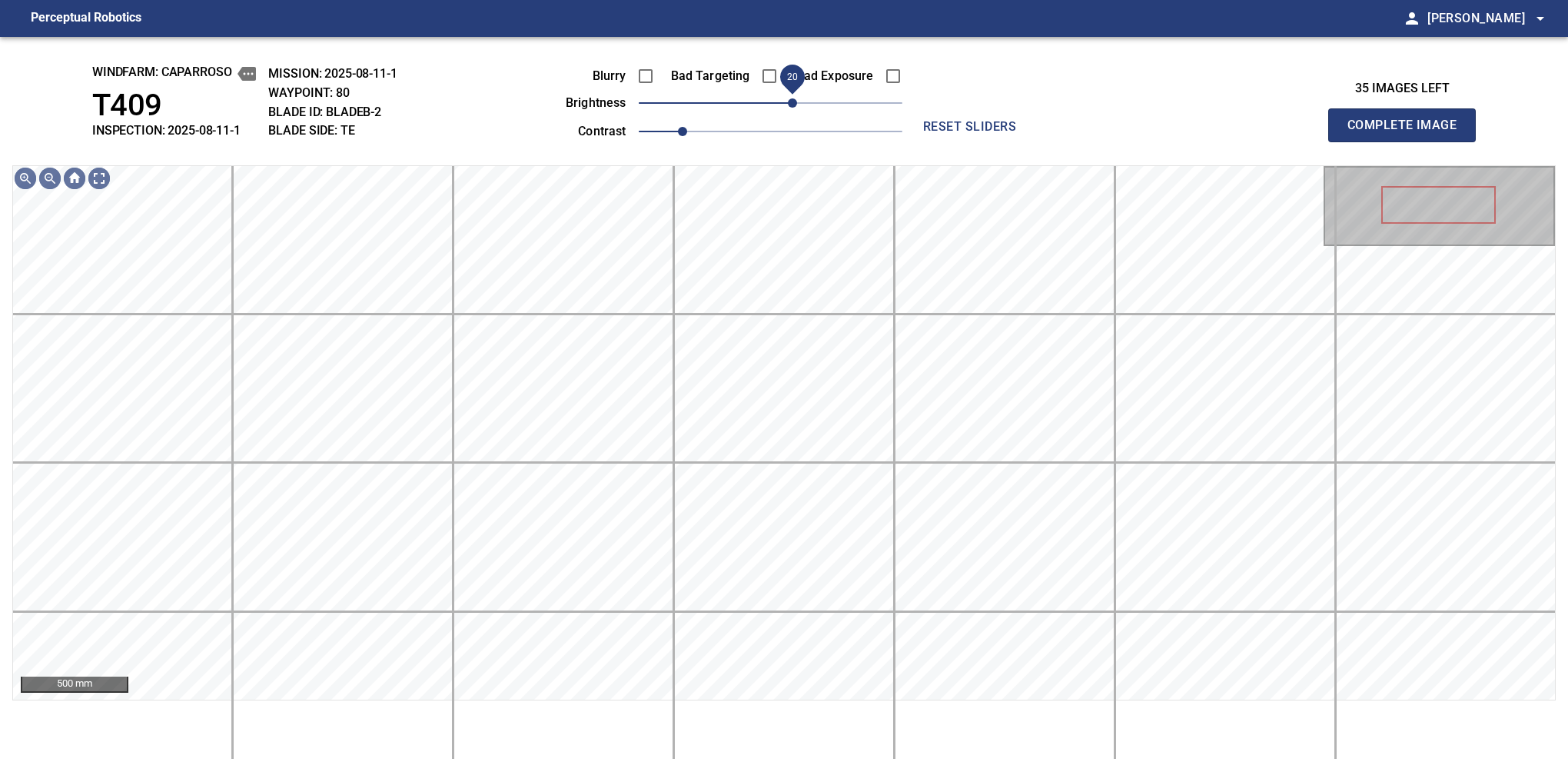
drag, startPoint x: 782, startPoint y: 105, endPoint x: 793, endPoint y: 105, distance: 11.0
click at [793, 105] on span "20" at bounding box center [793, 103] width 9 height 9
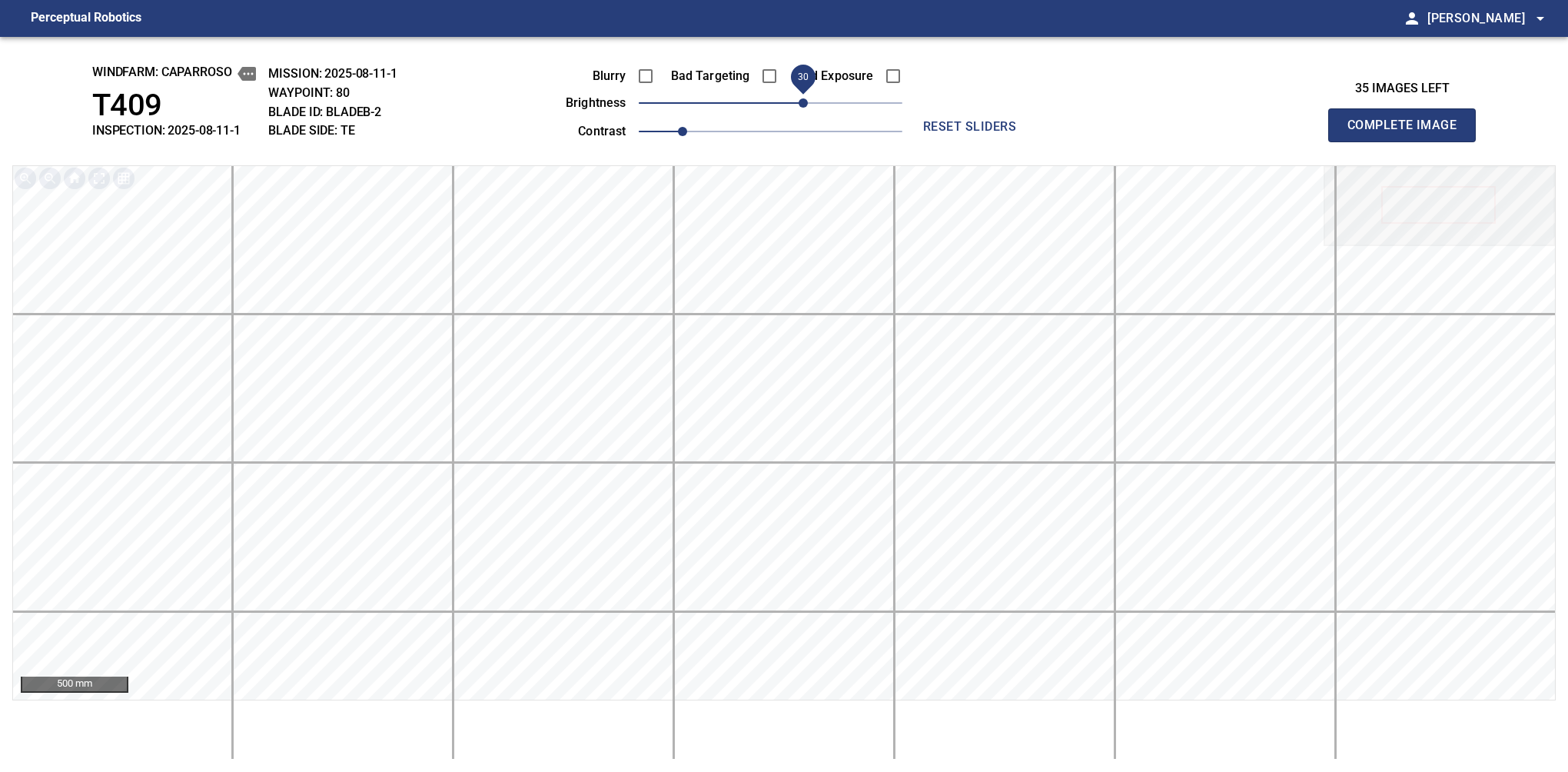
drag, startPoint x: 782, startPoint y: 109, endPoint x: 809, endPoint y: 106, distance: 27.2
click at [808, 106] on span "30" at bounding box center [803, 103] width 9 height 9
click at [1408, 129] on span "Complete Image" at bounding box center [1402, 126] width 114 height 22
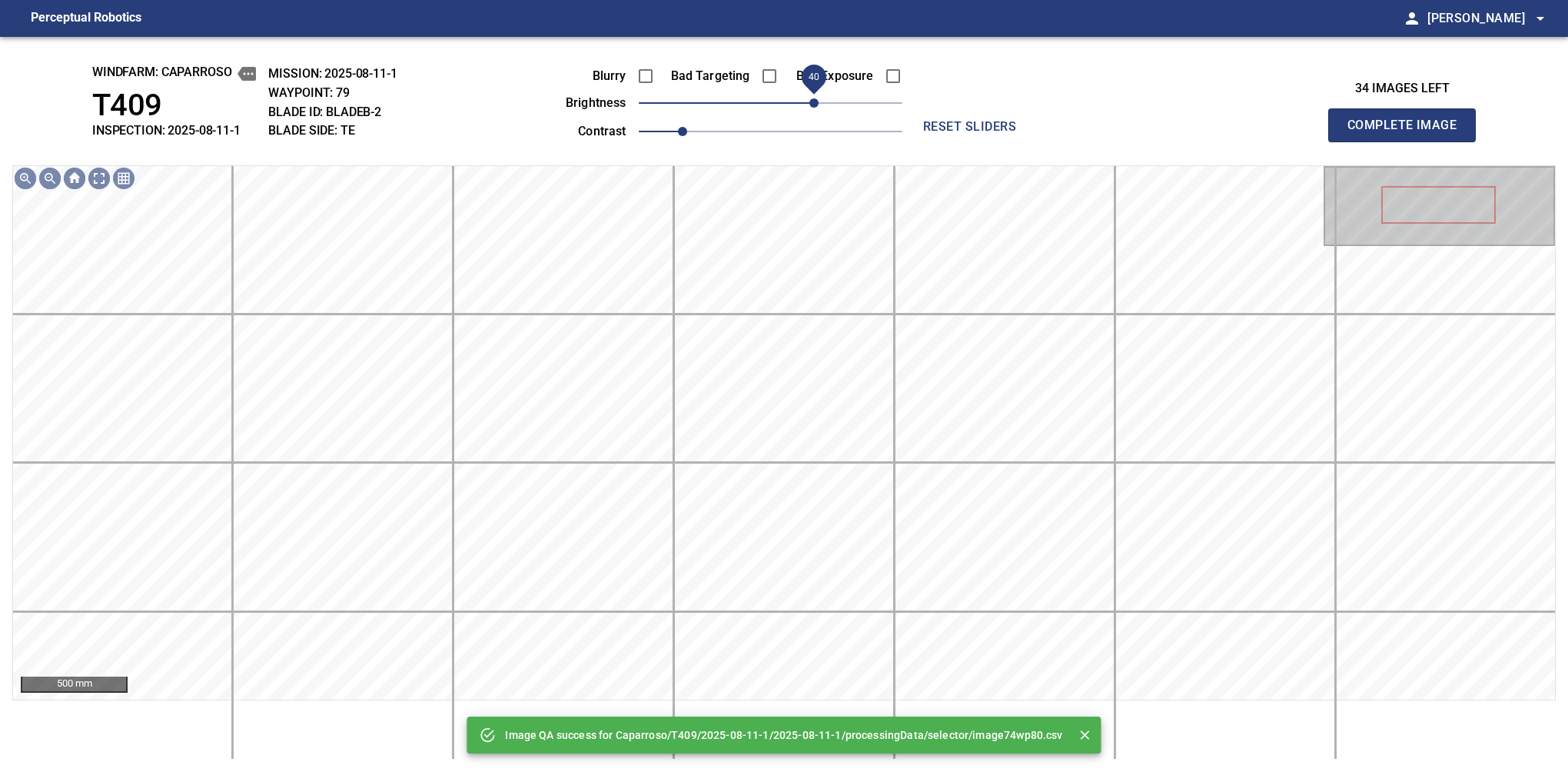
click at [814, 106] on span "40" at bounding box center [771, 103] width 264 height 22
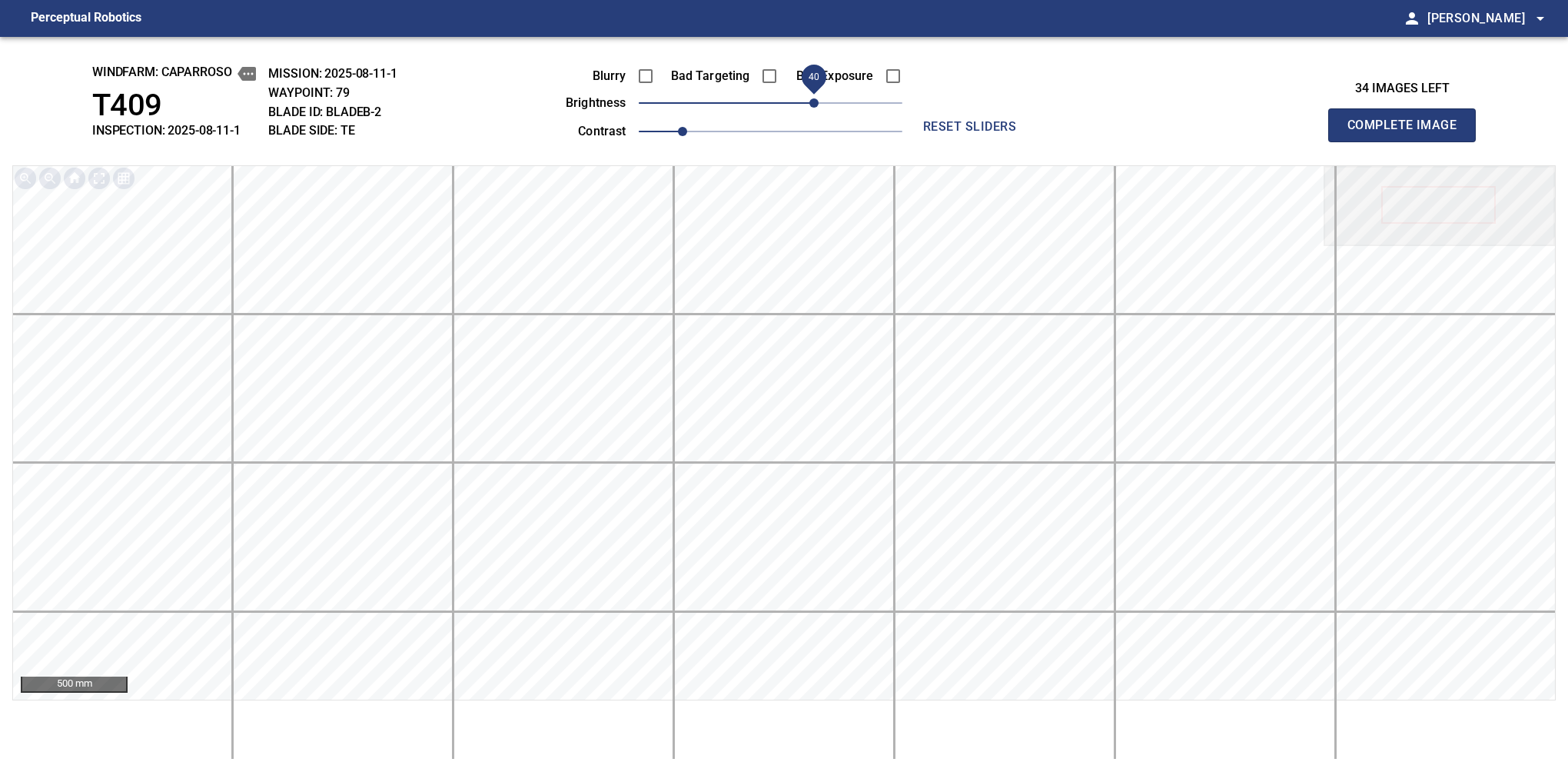
click at [1408, 129] on span "Complete Image" at bounding box center [1402, 126] width 114 height 22
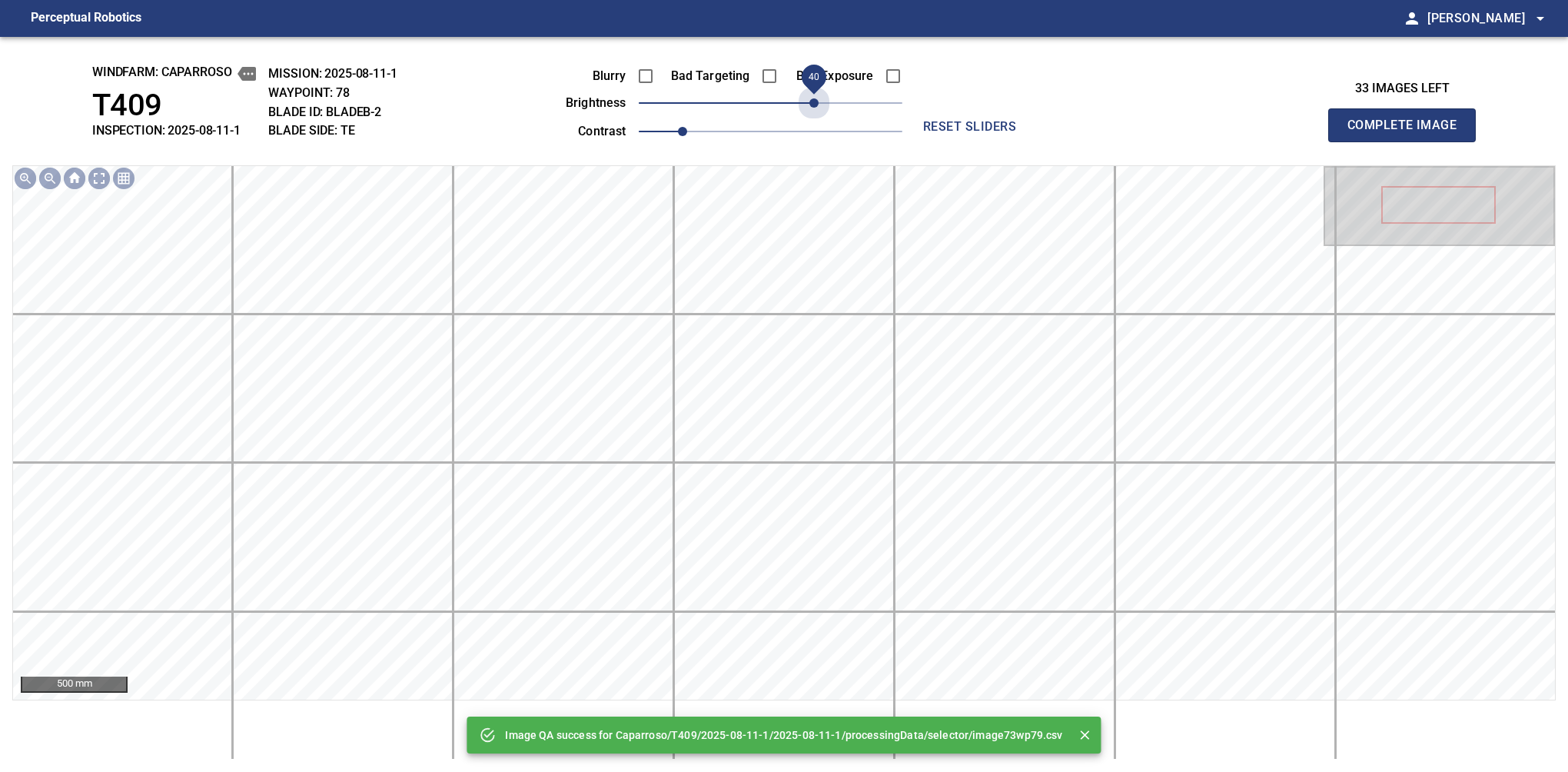
click at [814, 106] on span "40" at bounding box center [771, 103] width 264 height 22
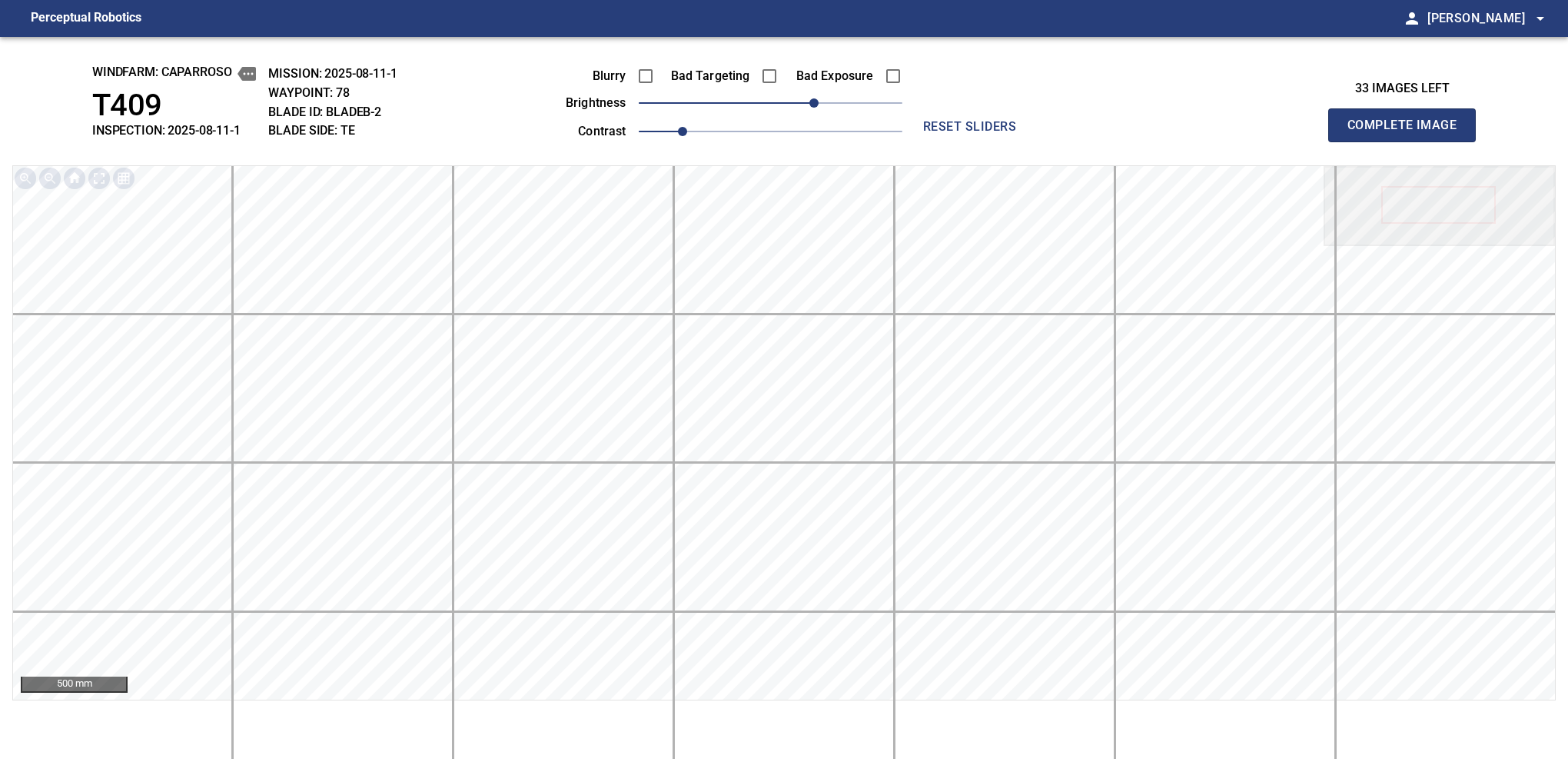
click at [1408, 129] on span "Complete Image" at bounding box center [1402, 126] width 114 height 22
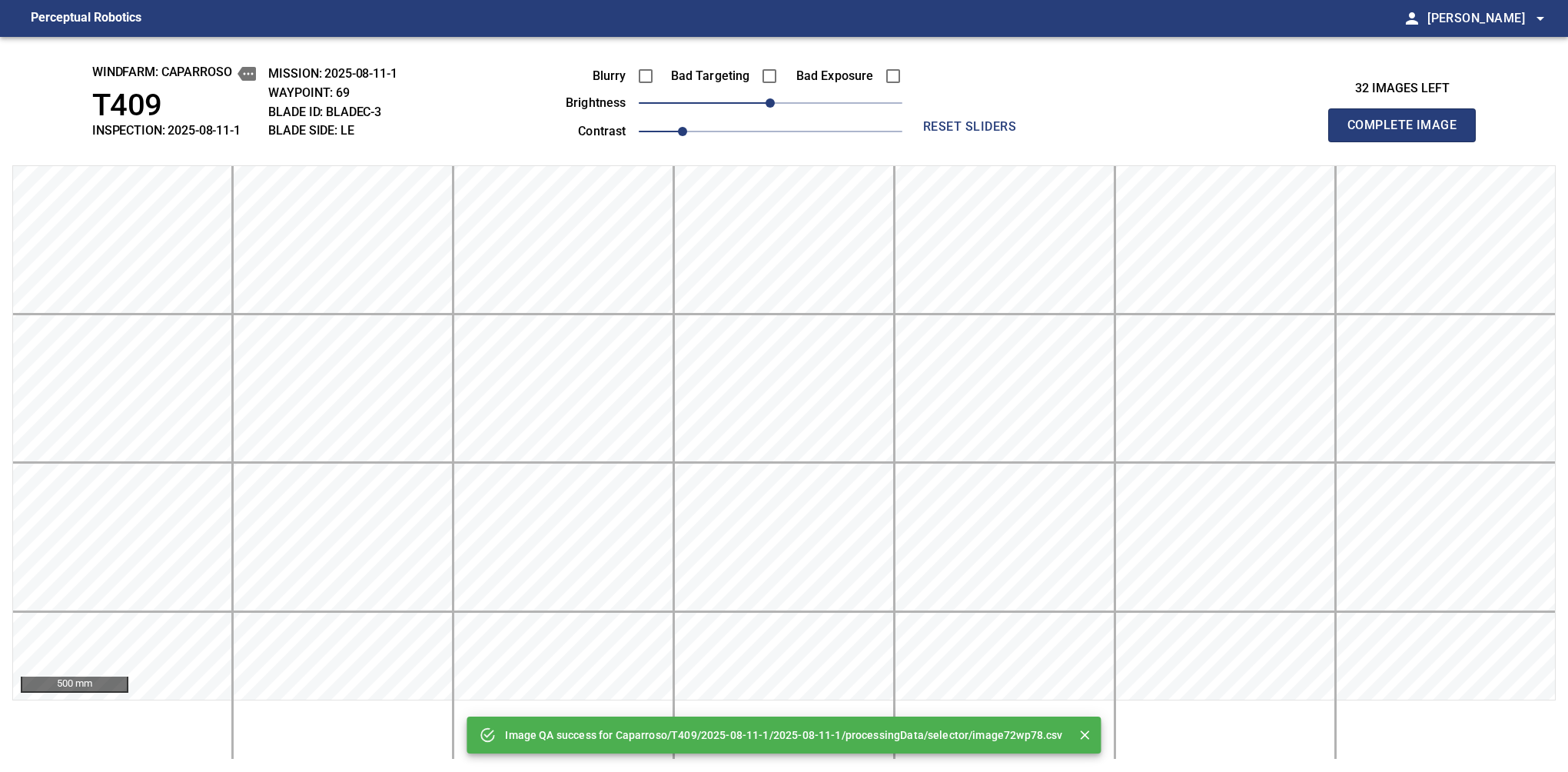
click at [1408, 129] on span "Complete Image" at bounding box center [1402, 126] width 114 height 22
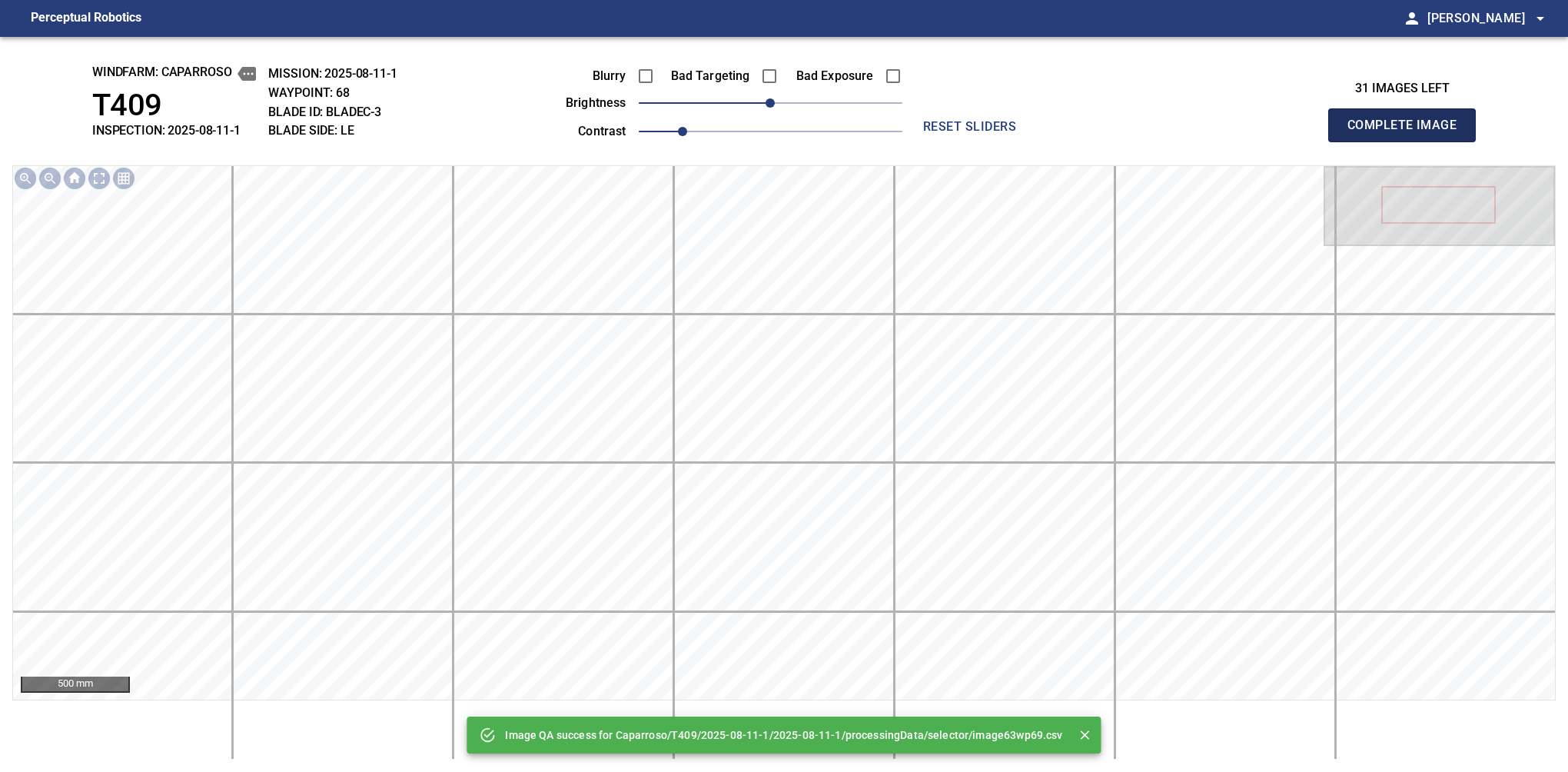
click at [1408, 129] on span "Complete Image" at bounding box center [1402, 126] width 114 height 22
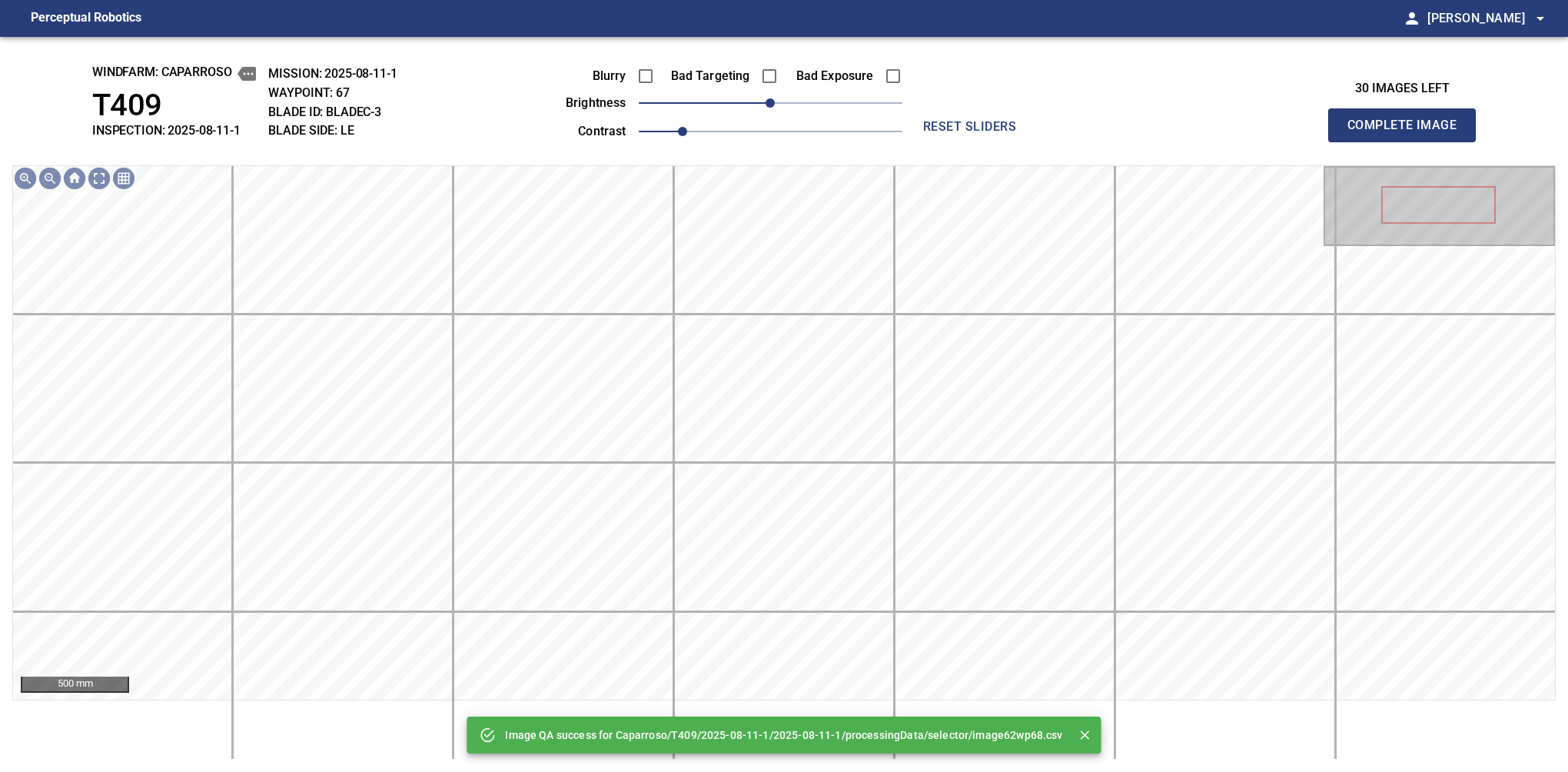
click at [1408, 129] on span "Complete Image" at bounding box center [1402, 126] width 114 height 22
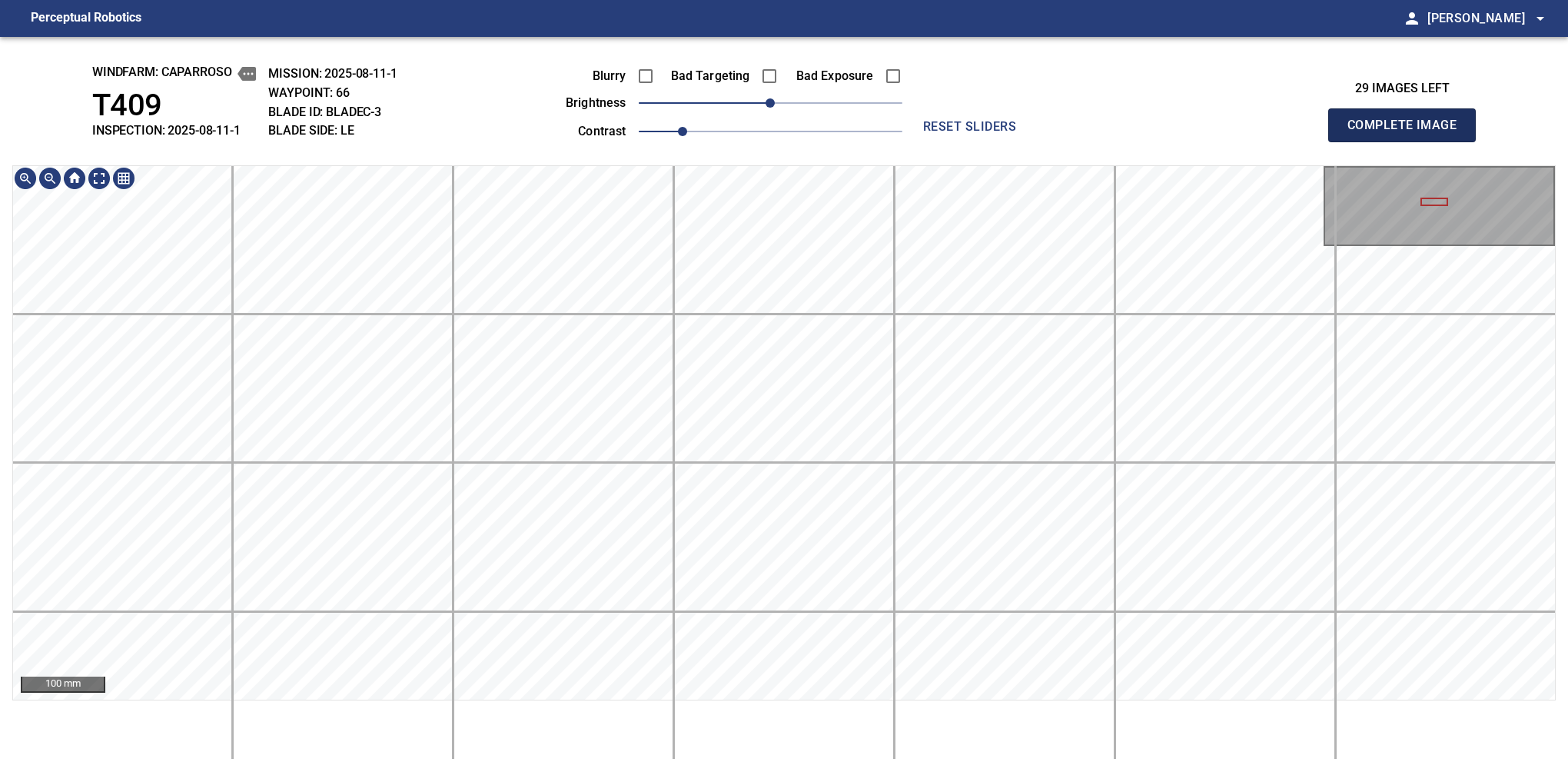
click at [1408, 129] on span "Complete Image" at bounding box center [1402, 126] width 114 height 22
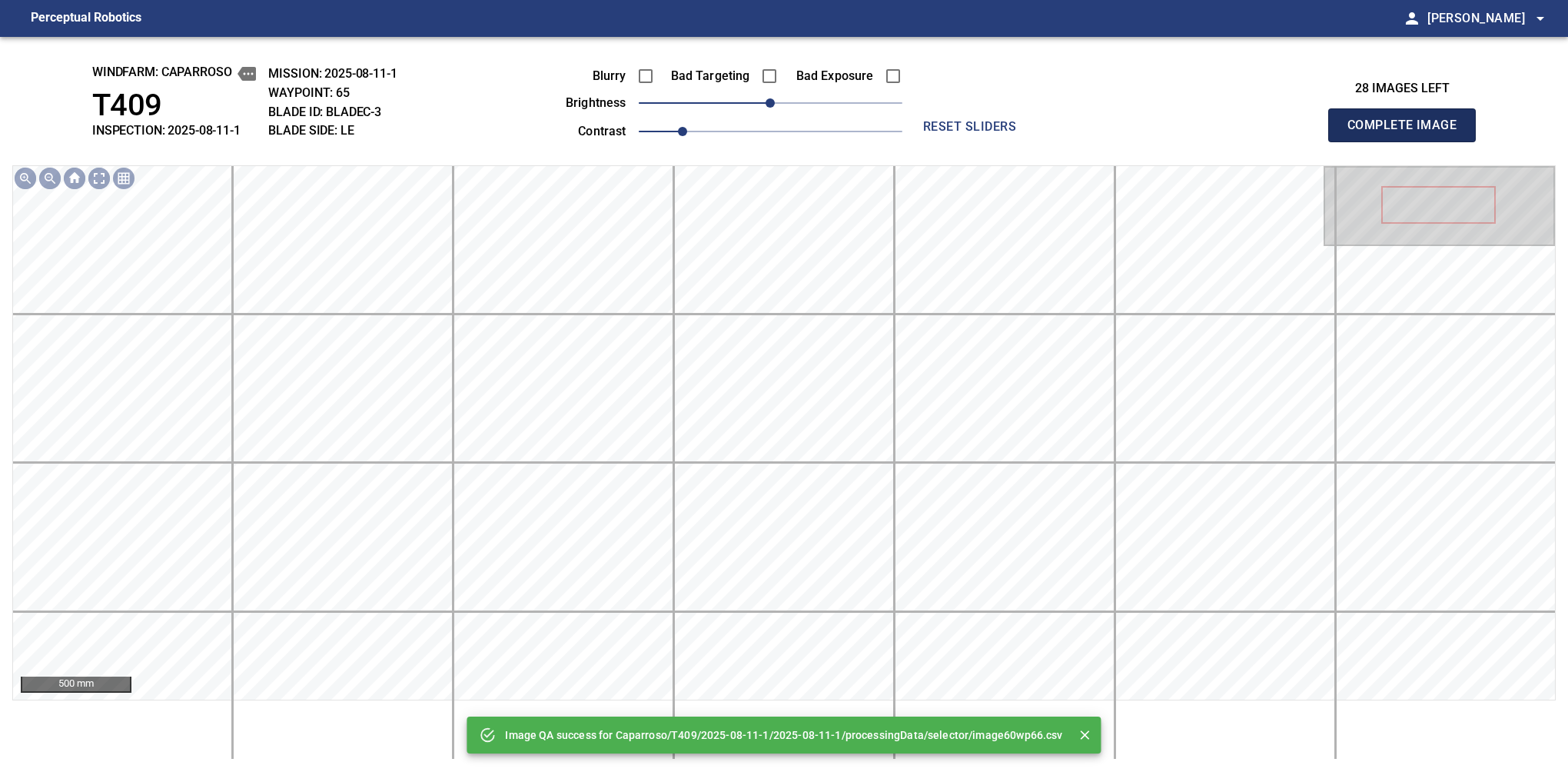
click at [1408, 129] on span "Complete Image" at bounding box center [1402, 126] width 114 height 22
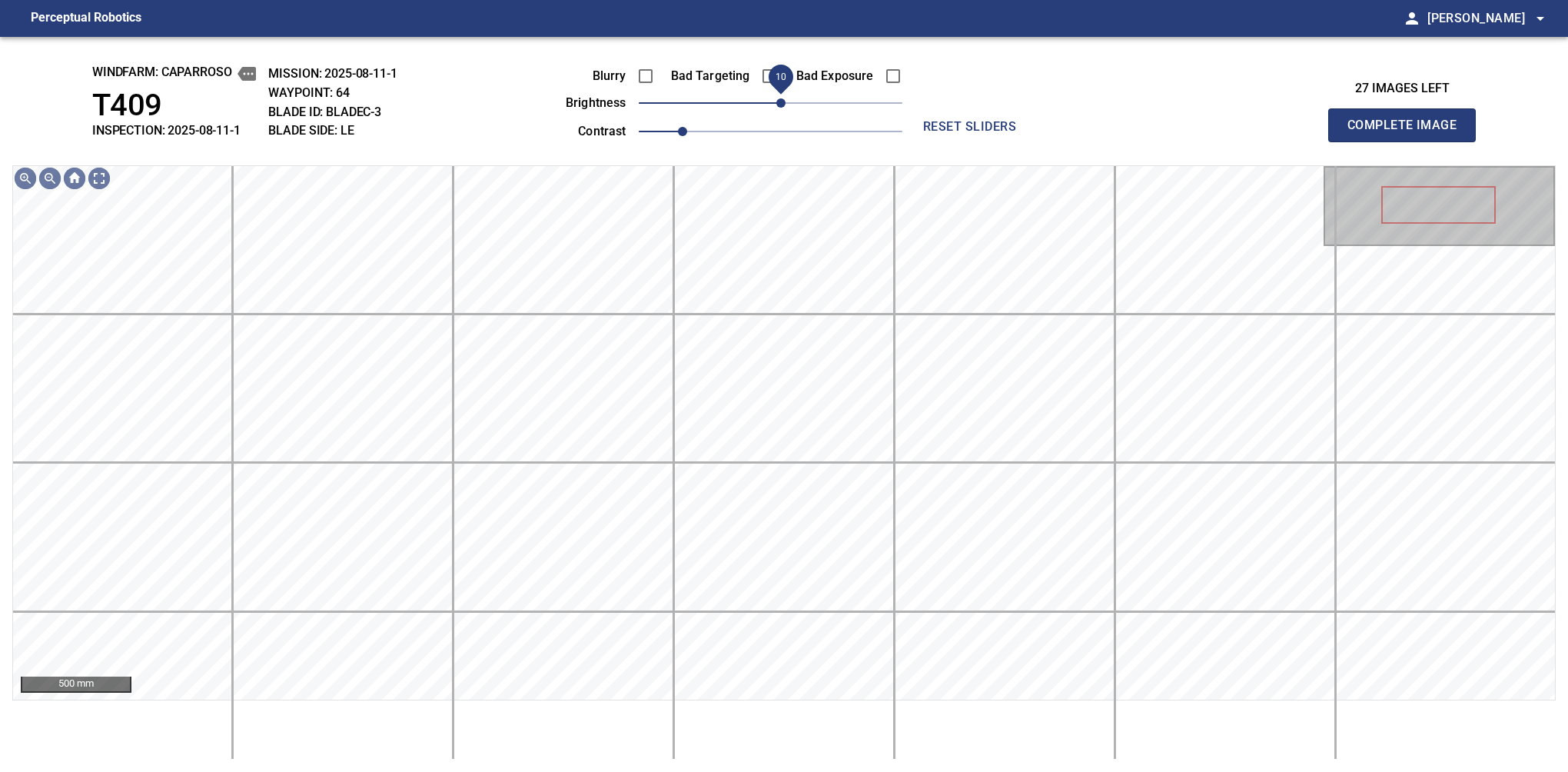
drag, startPoint x: 787, startPoint y: 103, endPoint x: 779, endPoint y: 103, distance: 8.0
click at [779, 103] on span "10" at bounding box center [771, 103] width 264 height 22
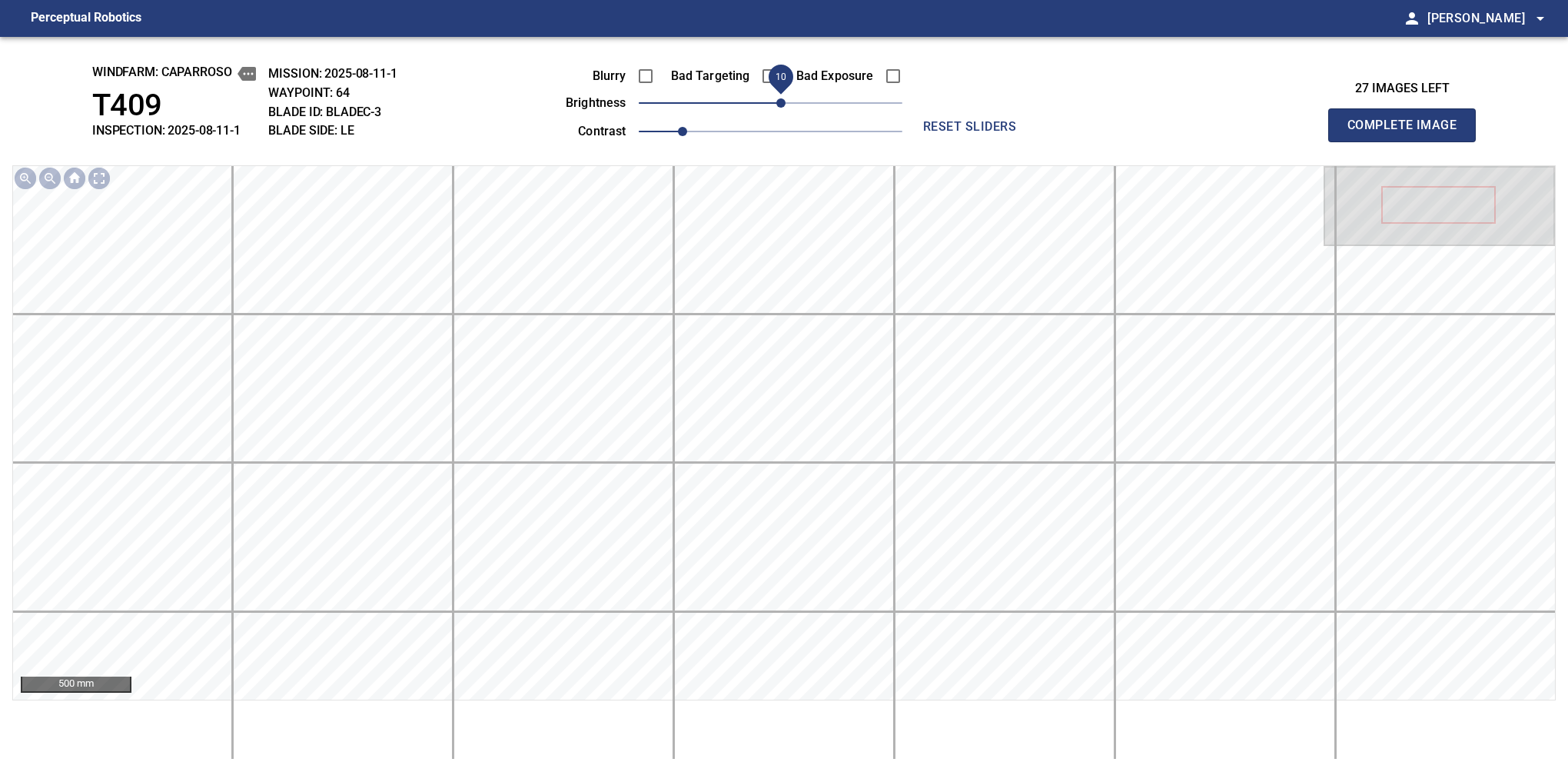
click at [1408, 129] on span "Complete Image" at bounding box center [1402, 126] width 114 height 22
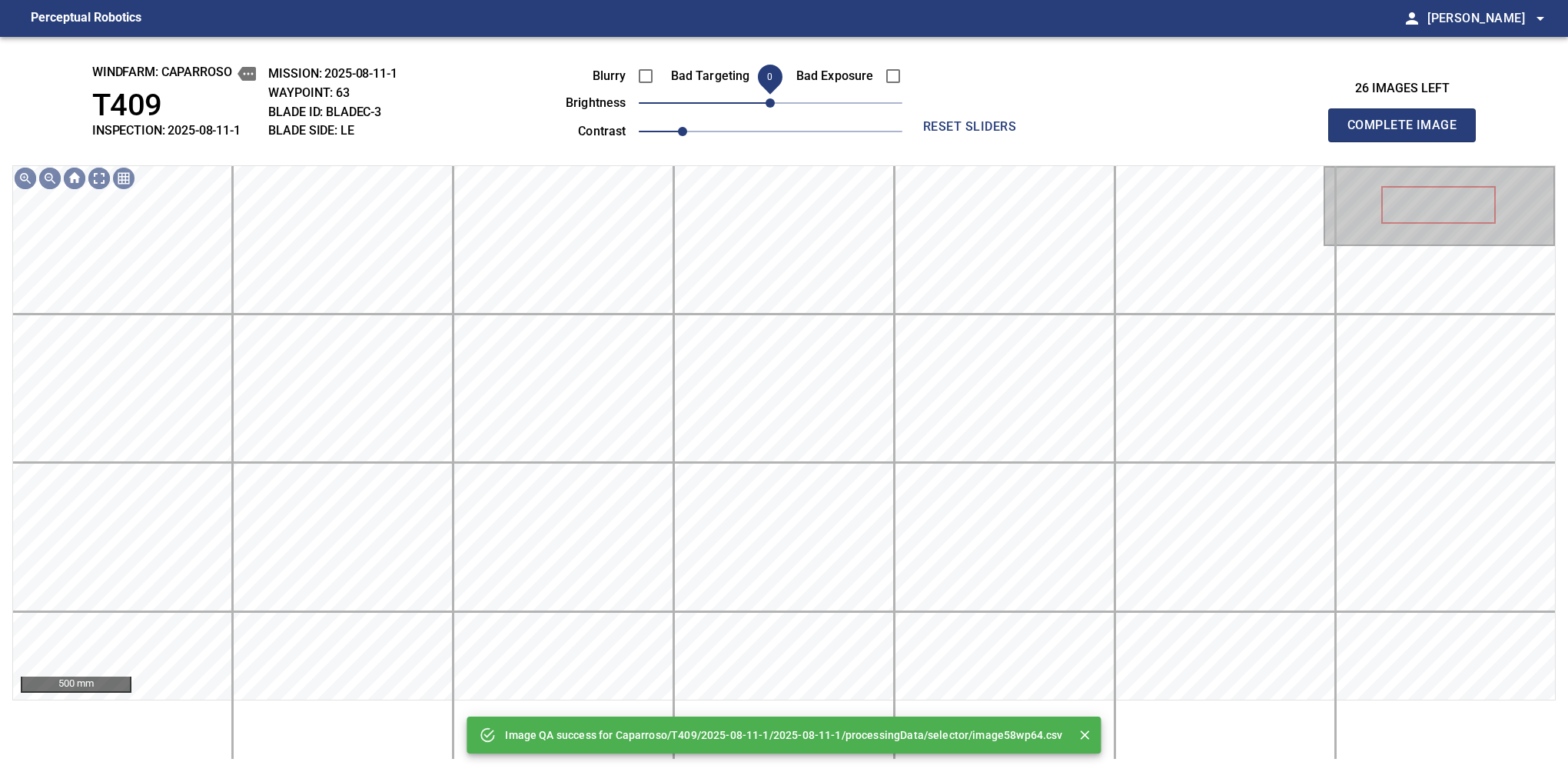
click at [771, 108] on span "0" at bounding box center [770, 103] width 9 height 9
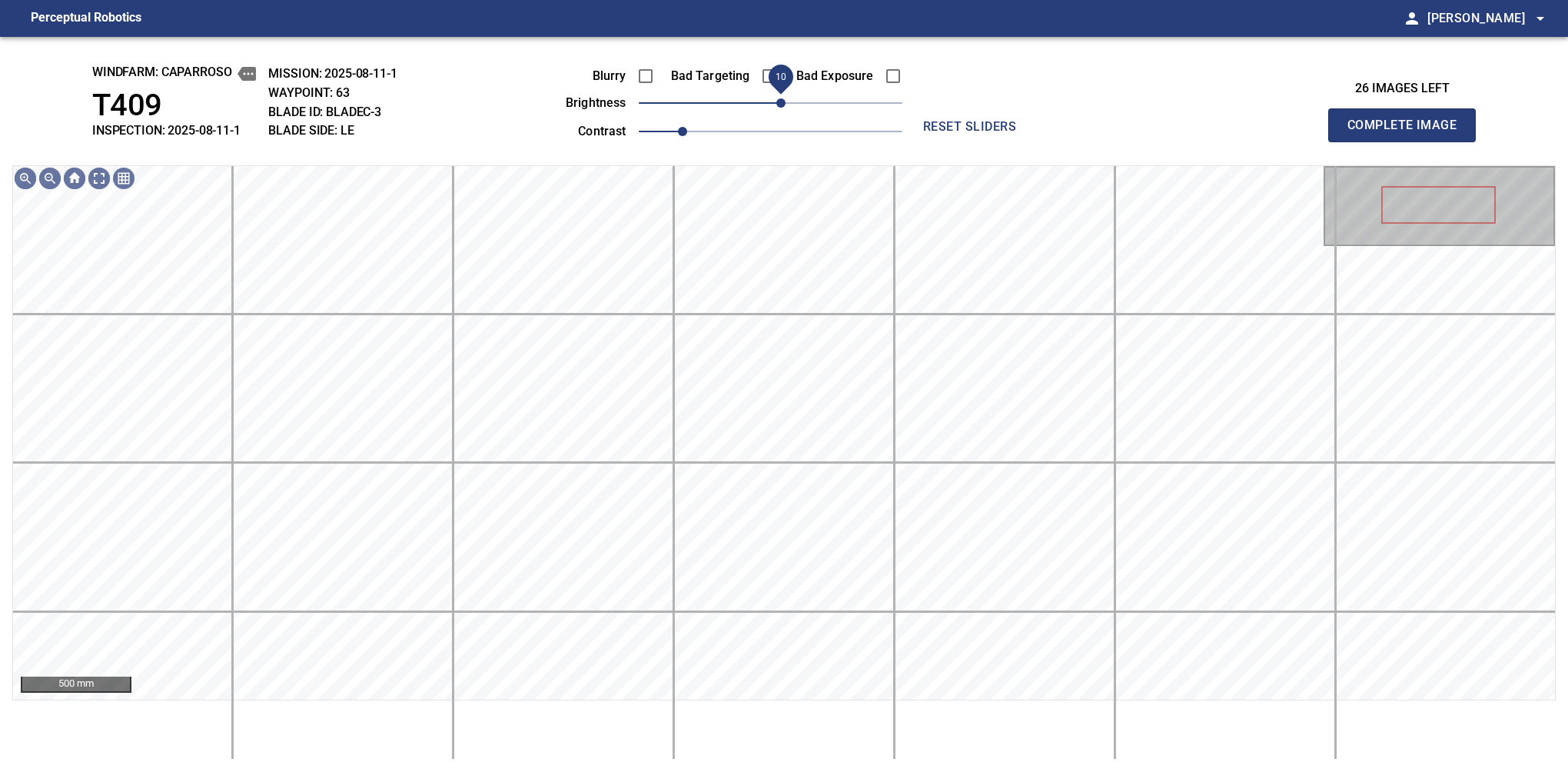
click at [779, 108] on span "10" at bounding box center [781, 103] width 9 height 9
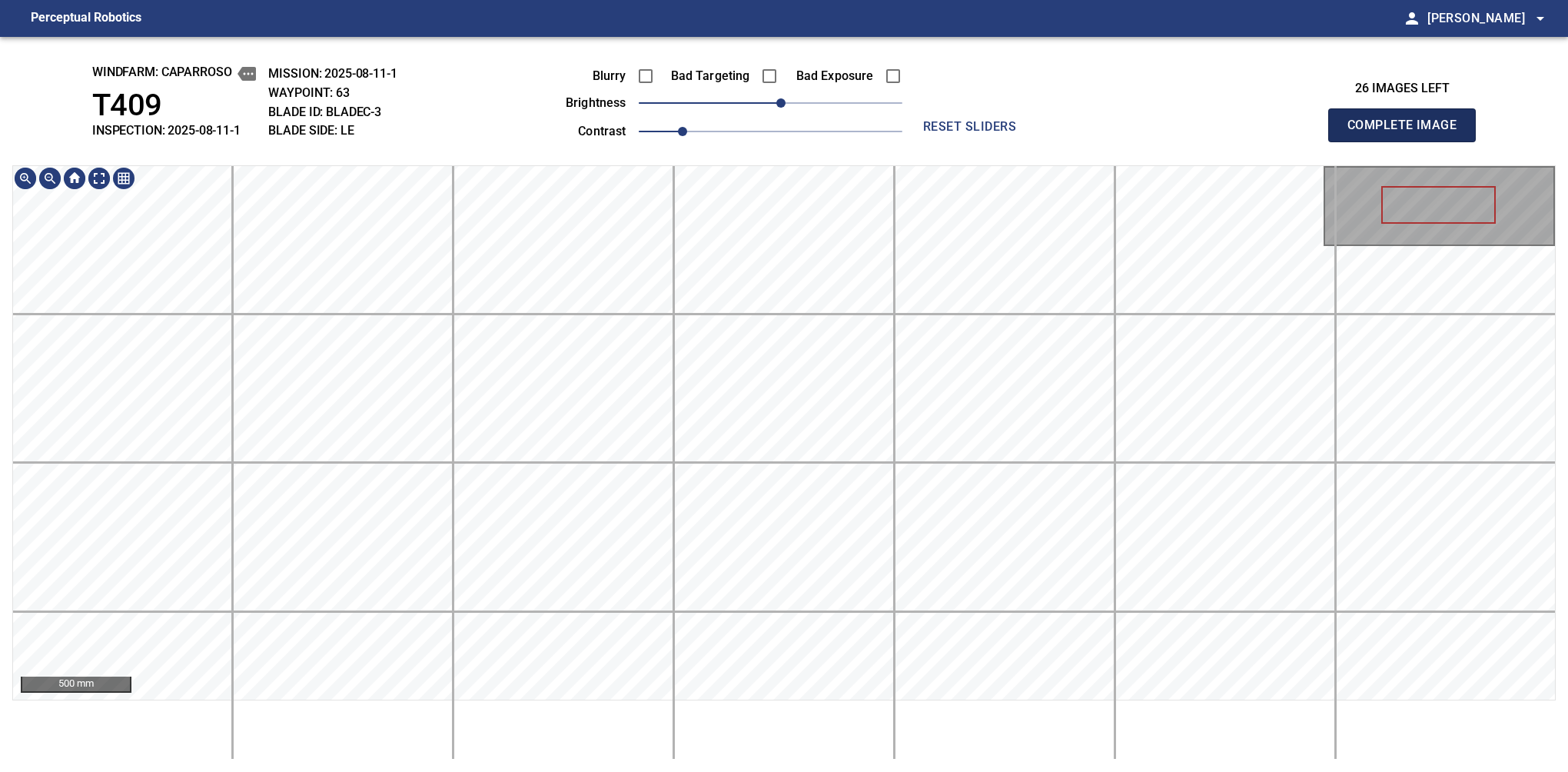
click at [1408, 129] on span "Complete Image" at bounding box center [1402, 126] width 114 height 22
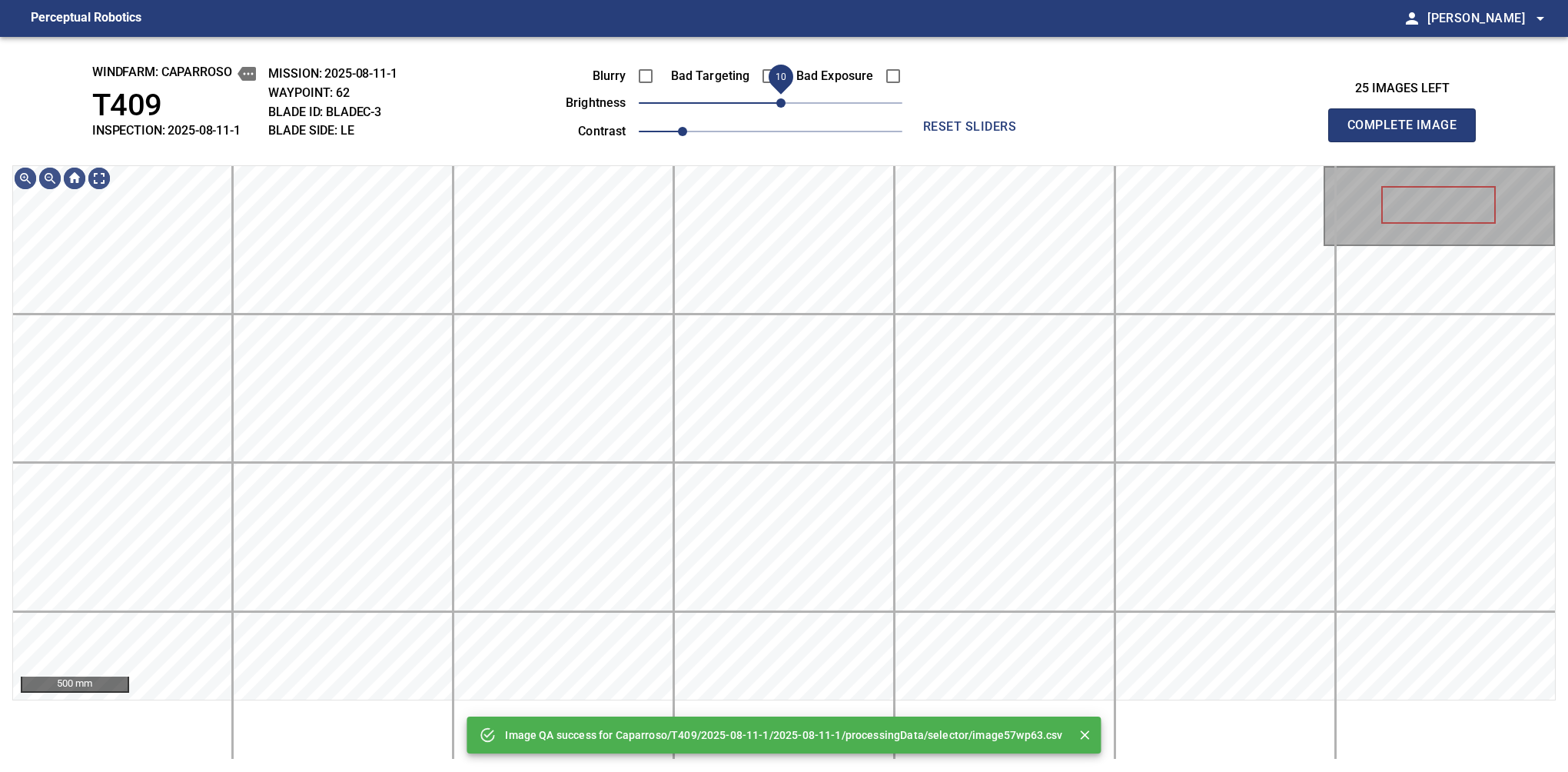
click at [779, 106] on span "10" at bounding box center [781, 103] width 9 height 9
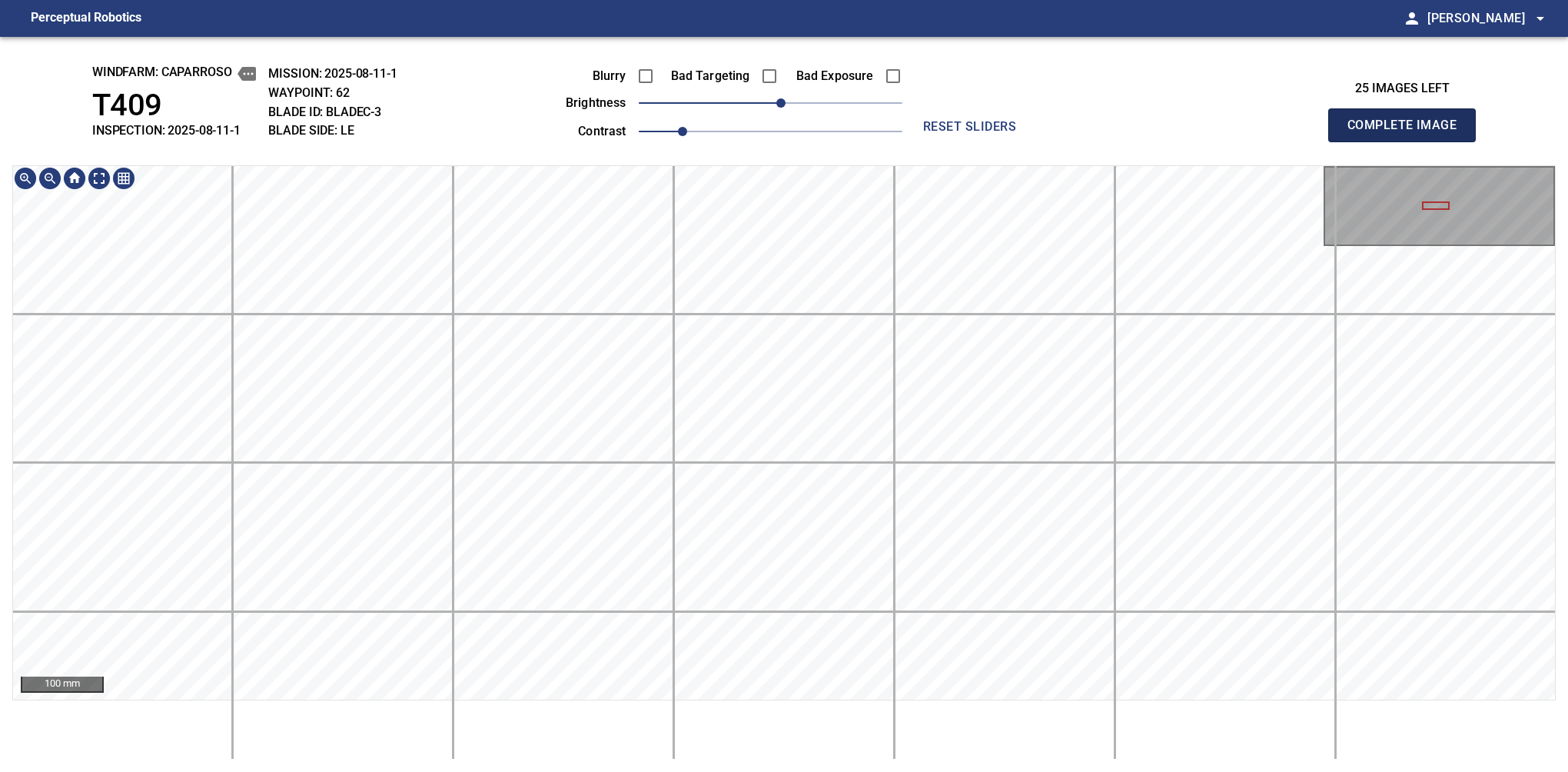
click at [1408, 129] on span "Complete Image" at bounding box center [1402, 126] width 114 height 22
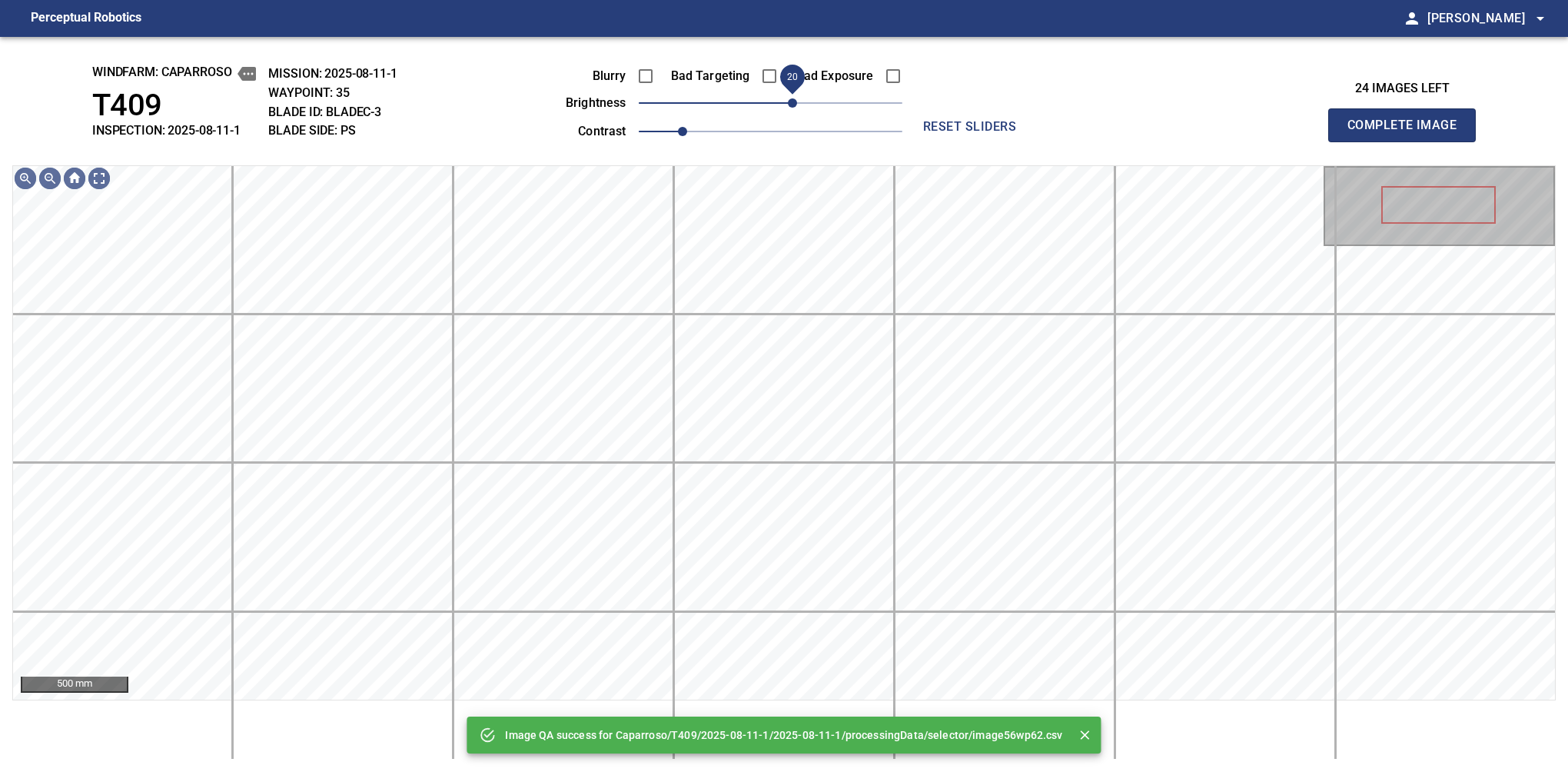
drag, startPoint x: 775, startPoint y: 108, endPoint x: 794, endPoint y: 99, distance: 21.0
click at [794, 99] on span "20" at bounding box center [793, 103] width 9 height 9
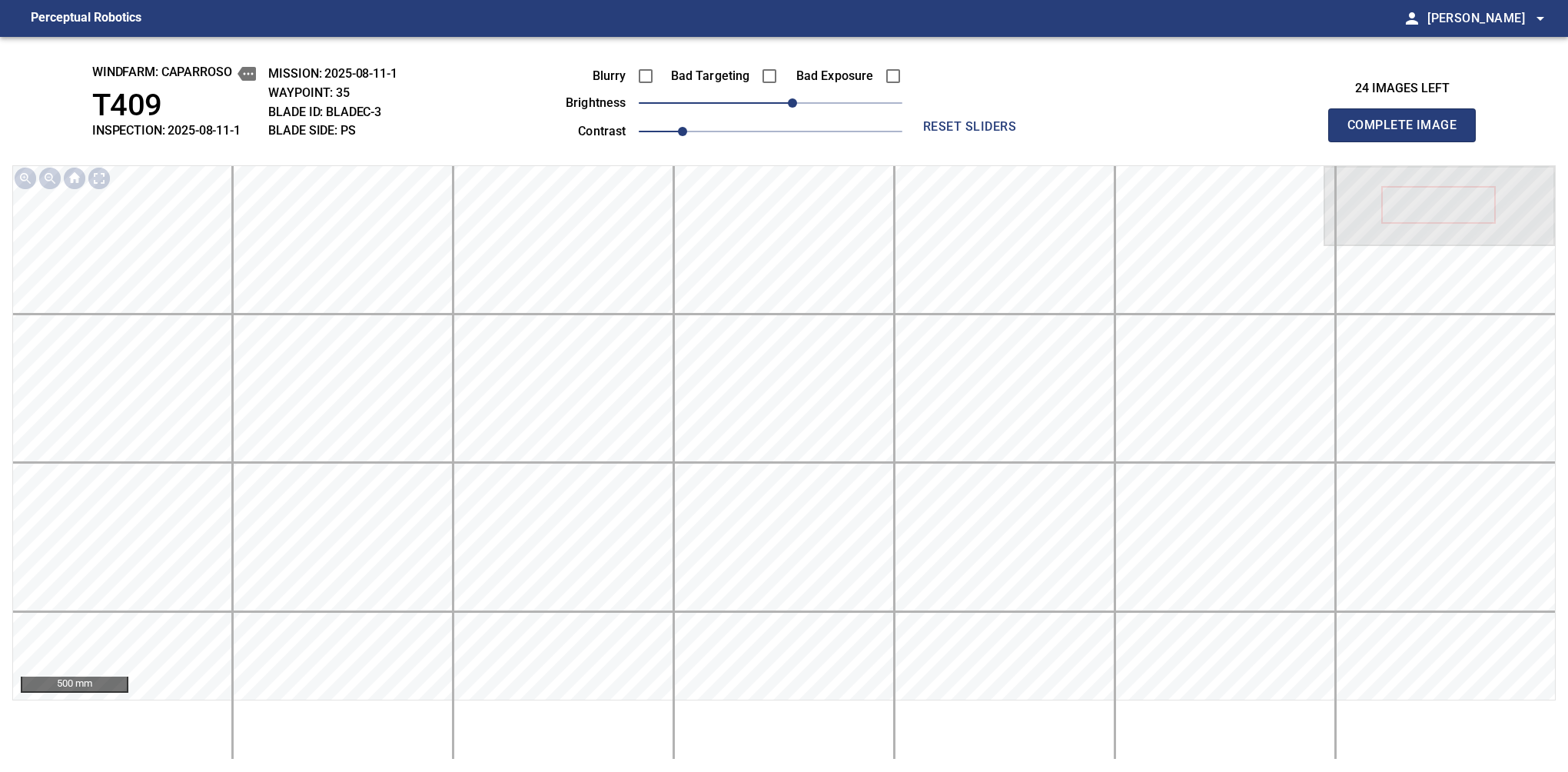
click at [1408, 129] on span "Complete Image" at bounding box center [1402, 126] width 114 height 22
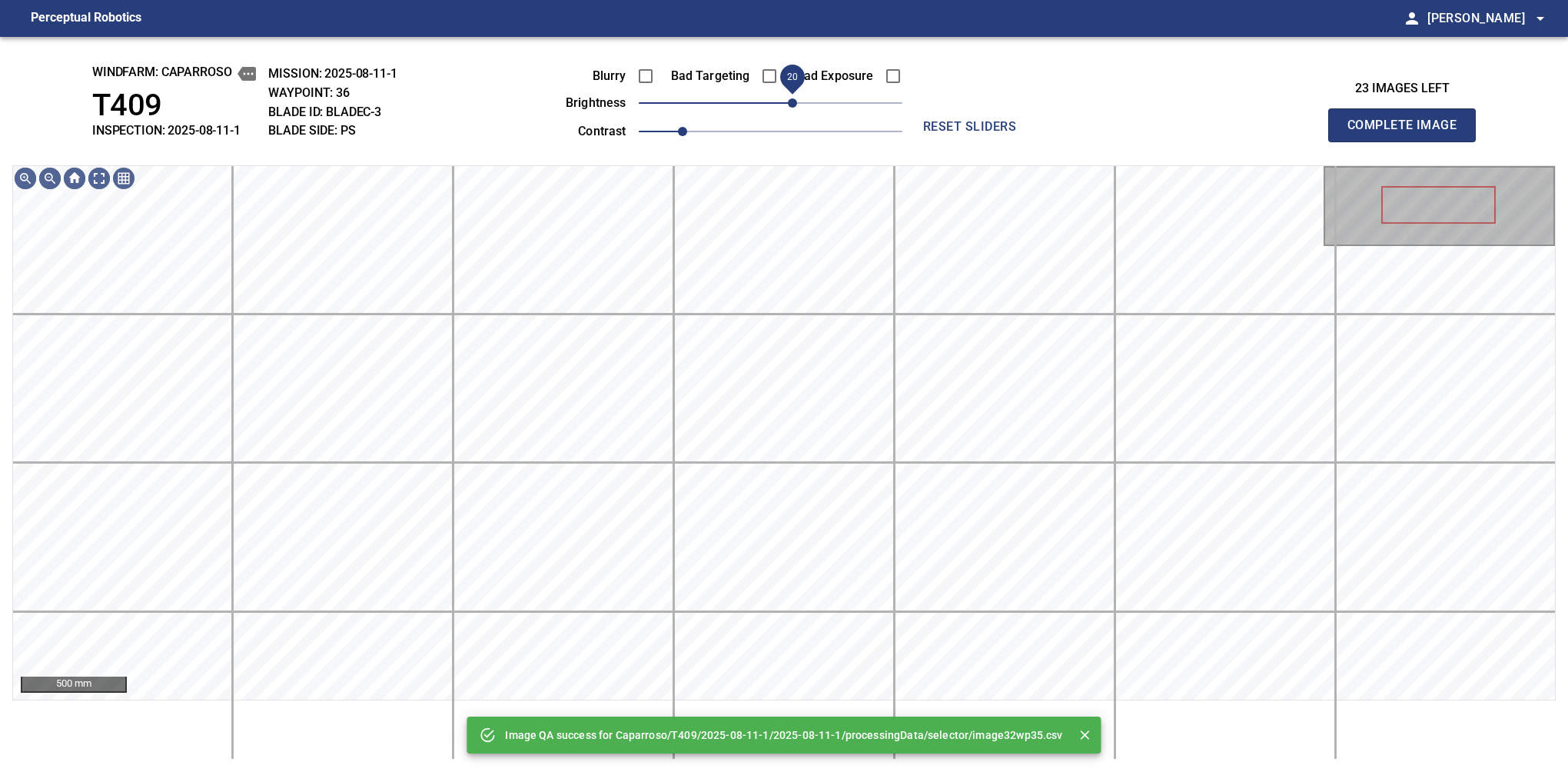
drag, startPoint x: 794, startPoint y: 99, endPoint x: 797, endPoint y: 108, distance: 9.5
click at [797, 108] on span "20" at bounding box center [771, 103] width 264 height 22
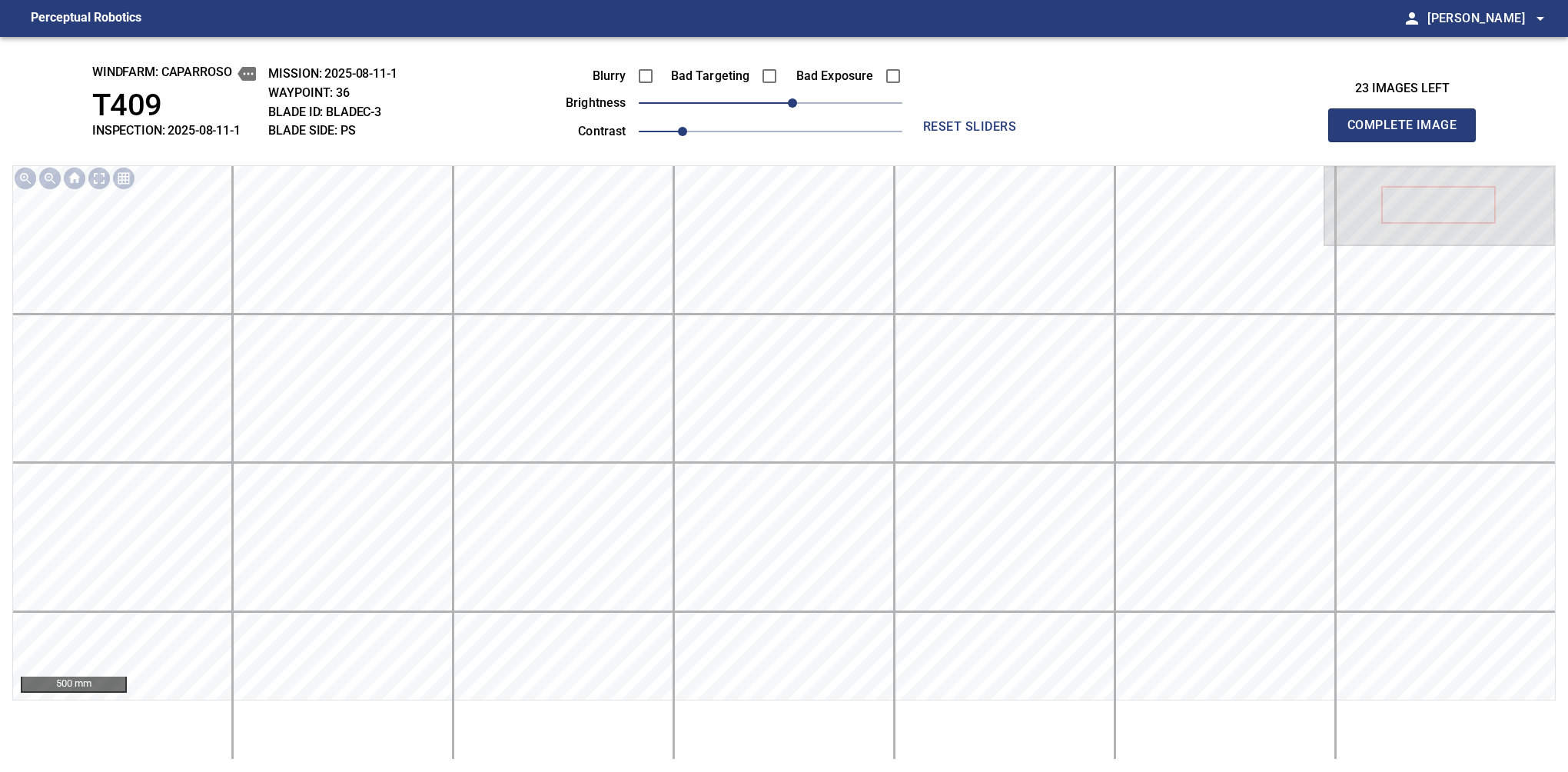
click at [1408, 129] on span "Complete Image" at bounding box center [1402, 126] width 114 height 22
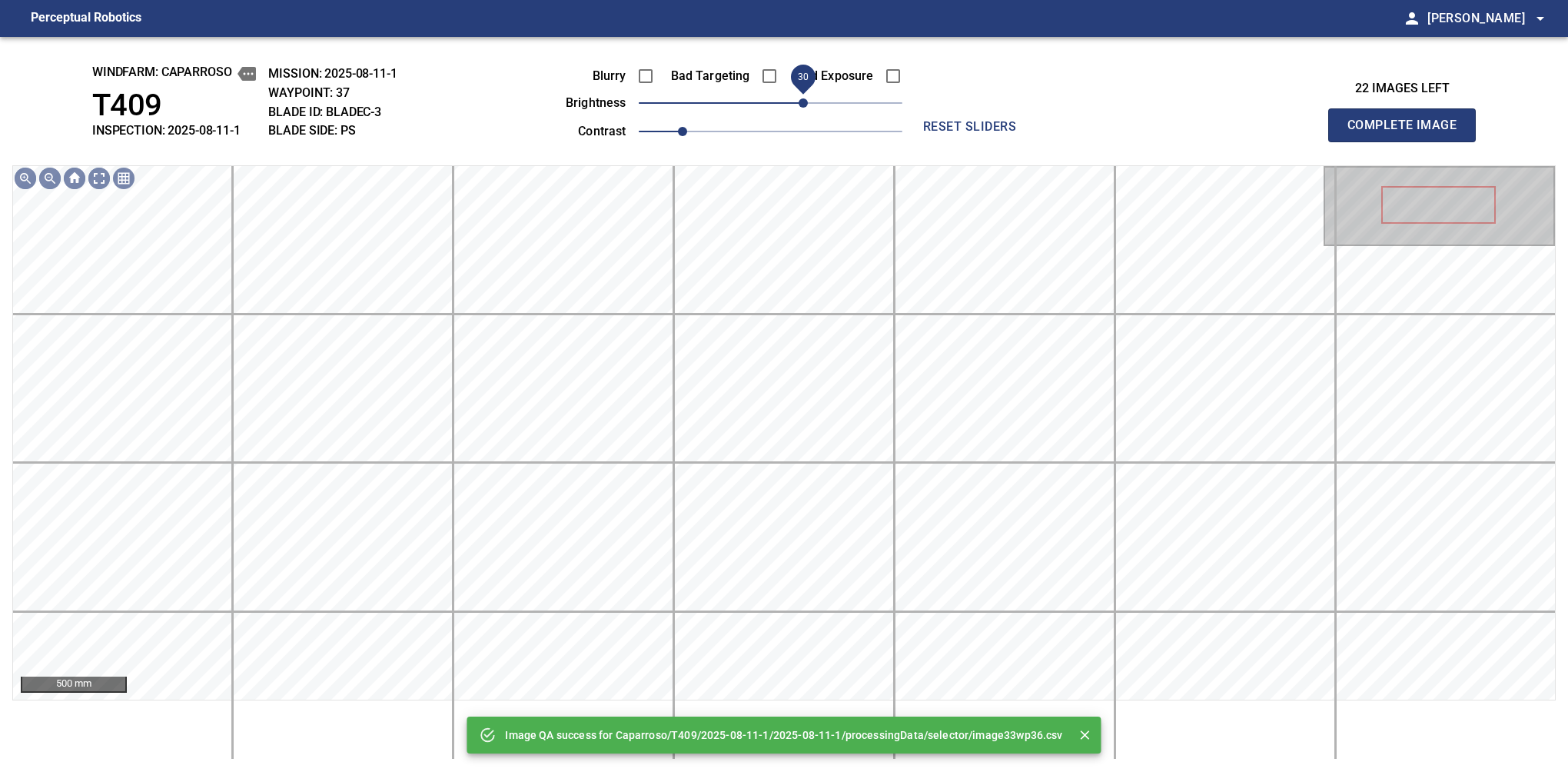
click at [803, 105] on span "30" at bounding box center [771, 103] width 264 height 22
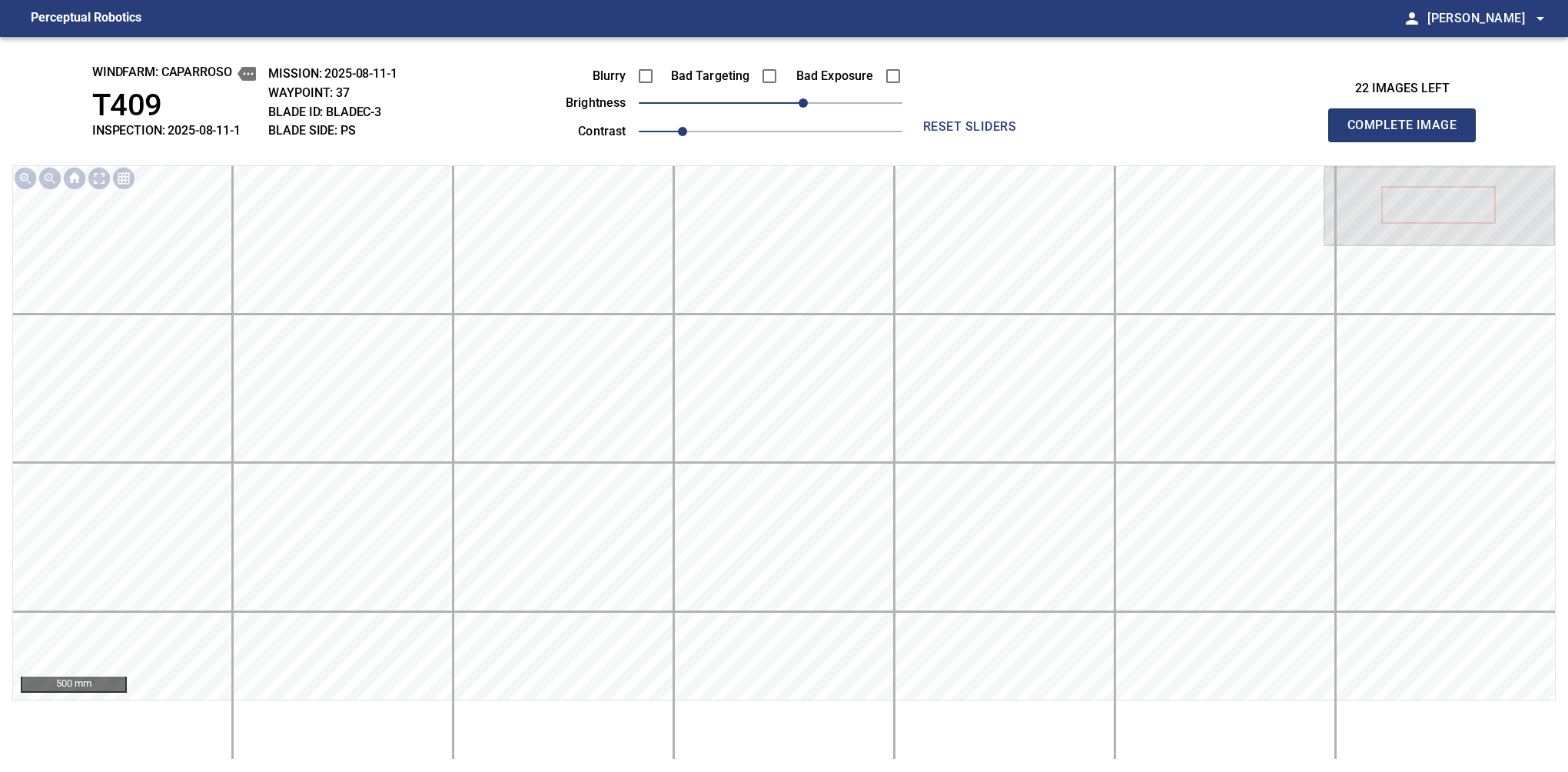
click at [1408, 129] on span "Complete Image" at bounding box center [1402, 126] width 114 height 22
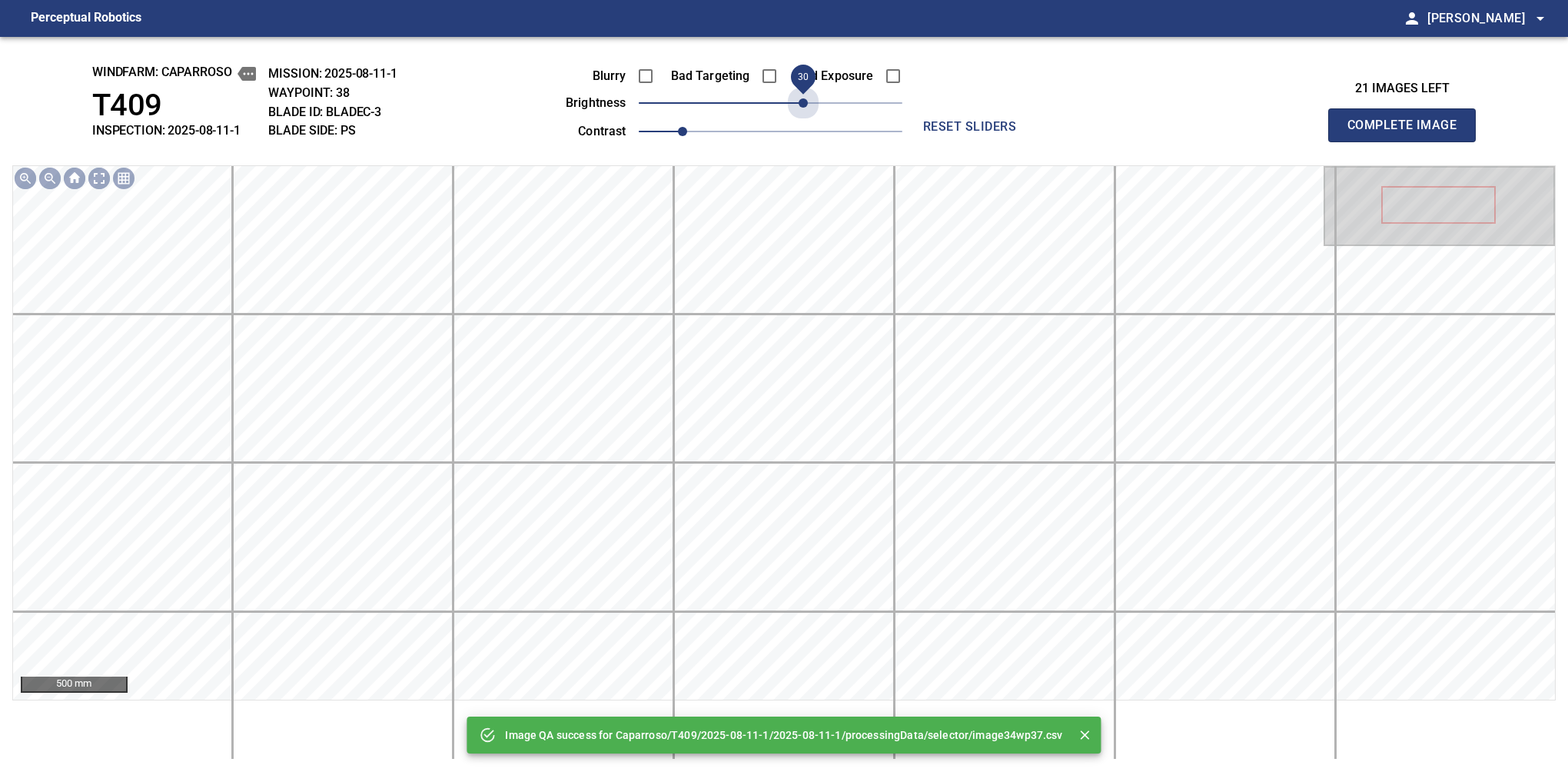
click at [803, 105] on span "30" at bounding box center [771, 103] width 264 height 22
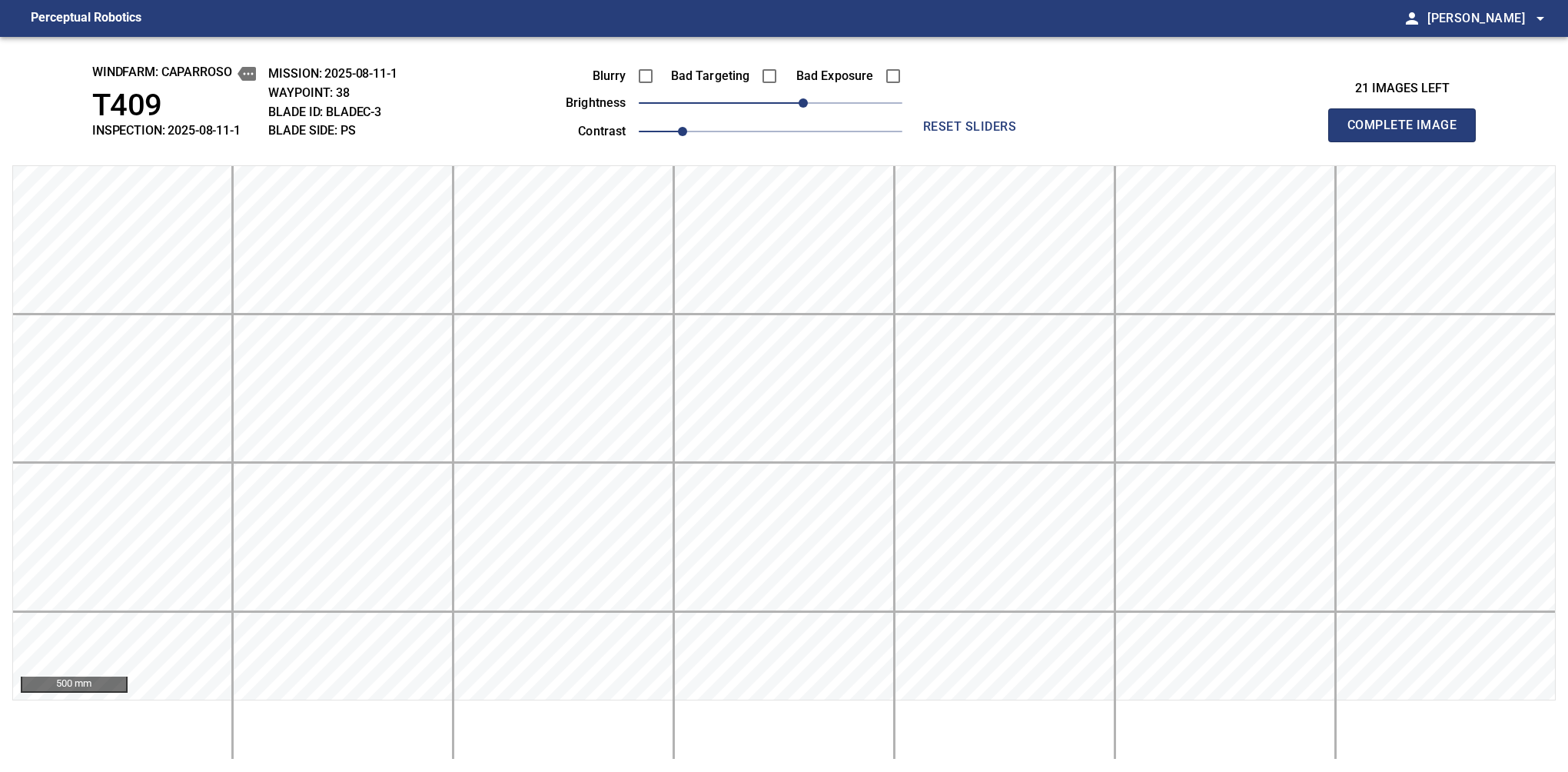
click at [1408, 129] on span "Complete Image" at bounding box center [1402, 126] width 114 height 22
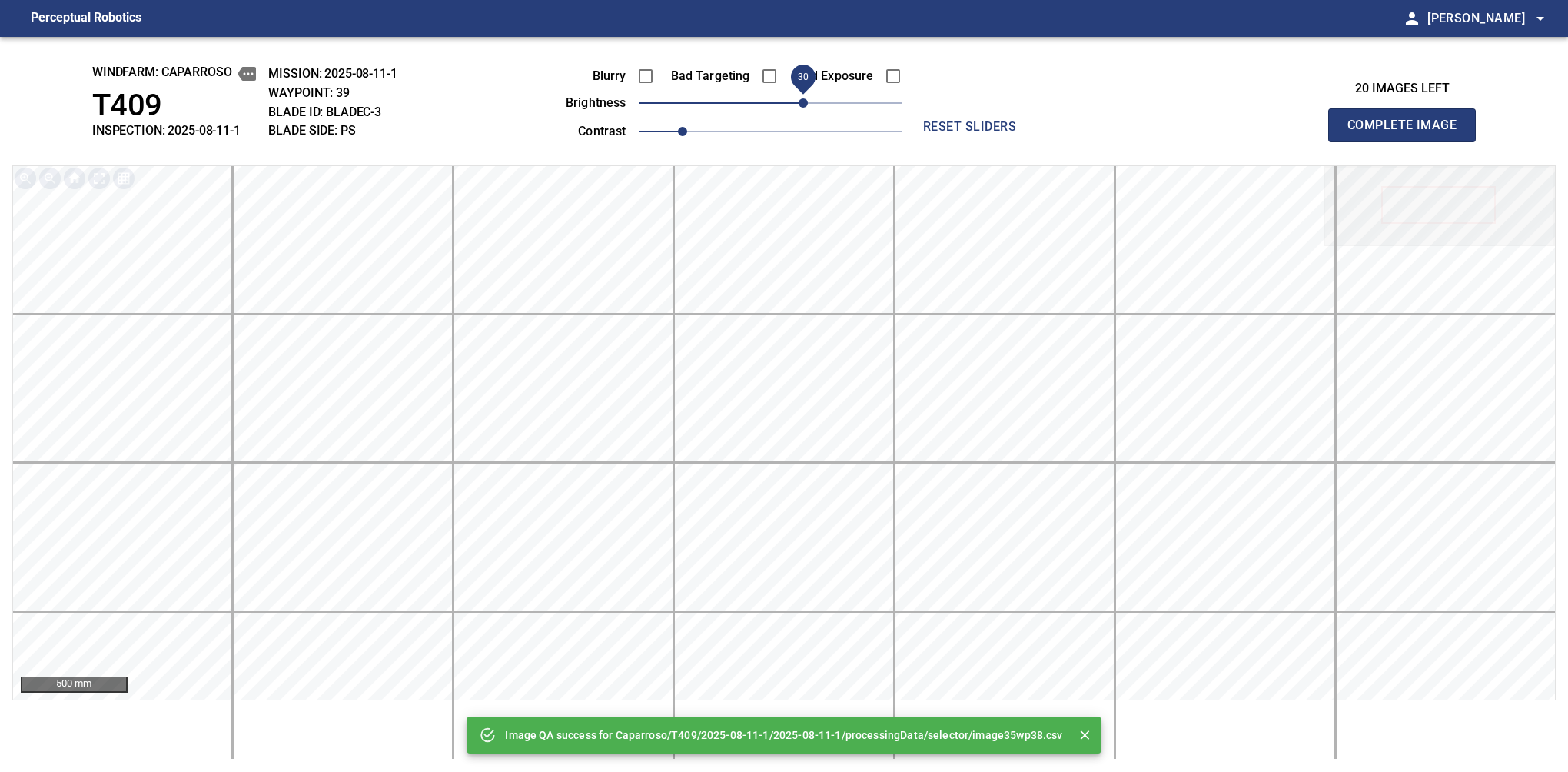
click at [800, 105] on span "30" at bounding box center [771, 103] width 264 height 22
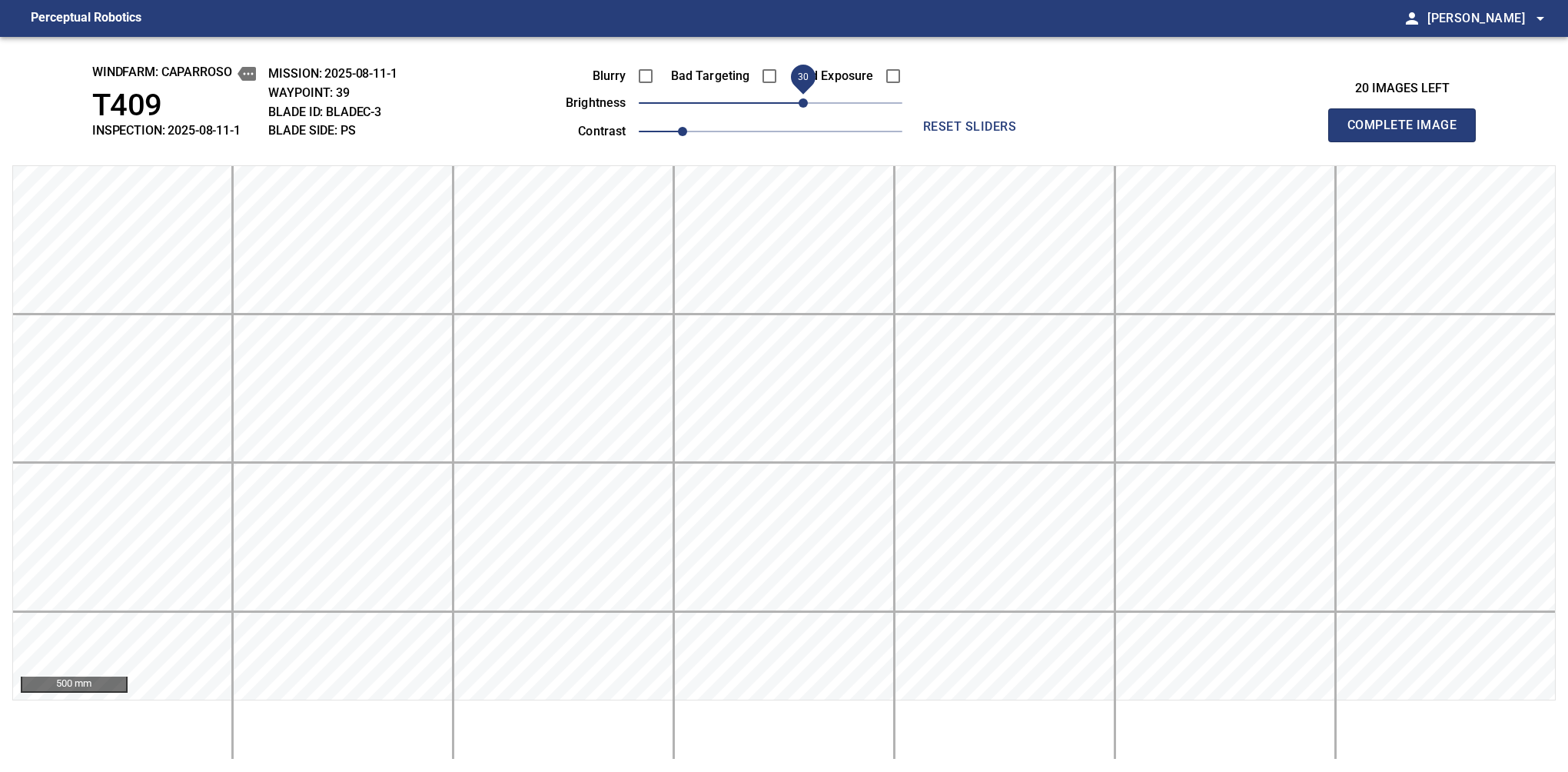
click at [1408, 129] on span "Complete Image" at bounding box center [1402, 126] width 114 height 22
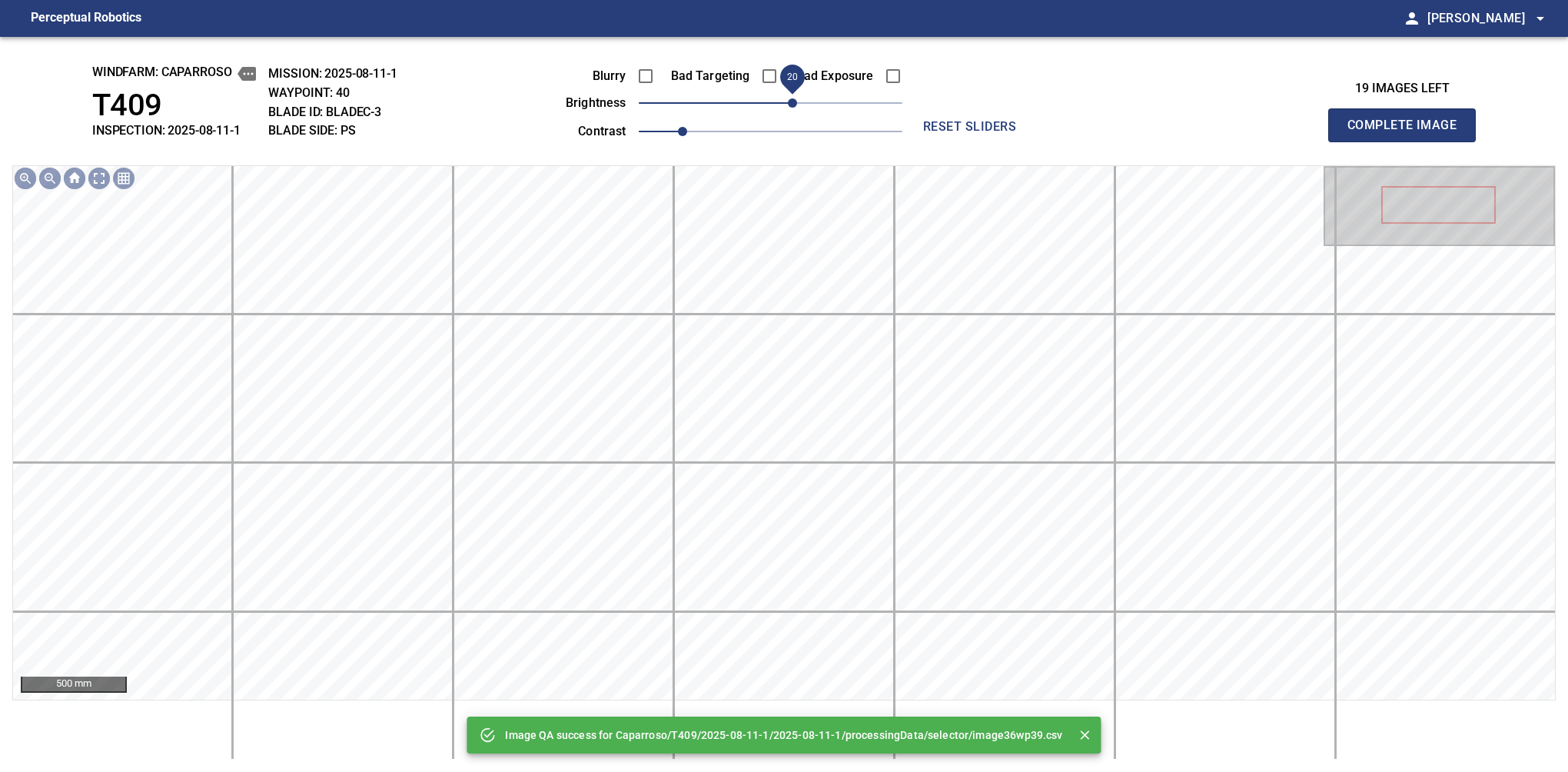
drag, startPoint x: 800, startPoint y: 105, endPoint x: 789, endPoint y: 116, distance: 15.6
click at [789, 114] on span "20" at bounding box center [771, 103] width 264 height 22
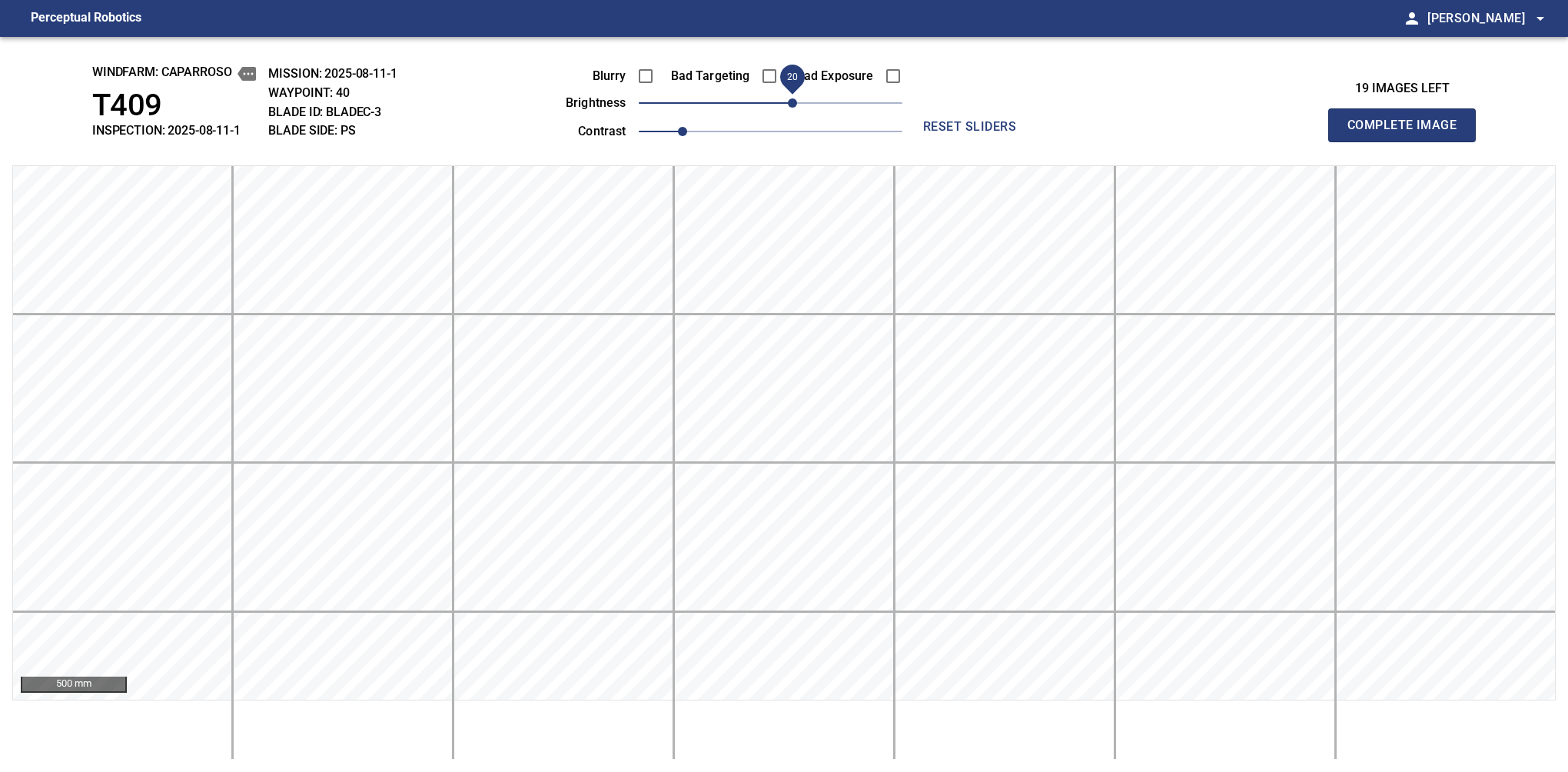
click at [1408, 129] on span "Complete Image" at bounding box center [1402, 126] width 114 height 22
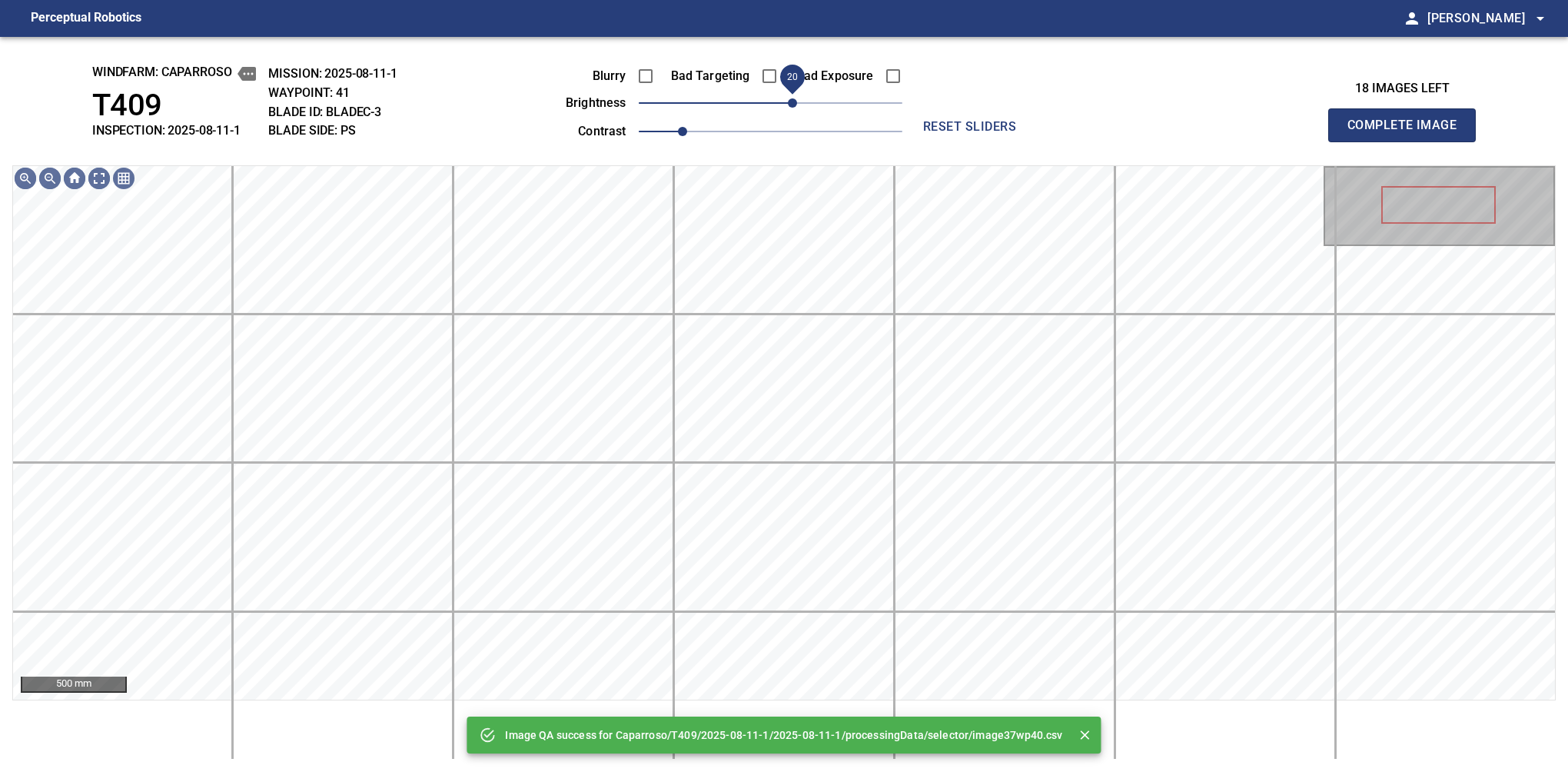
click at [795, 108] on span "20" at bounding box center [771, 103] width 264 height 22
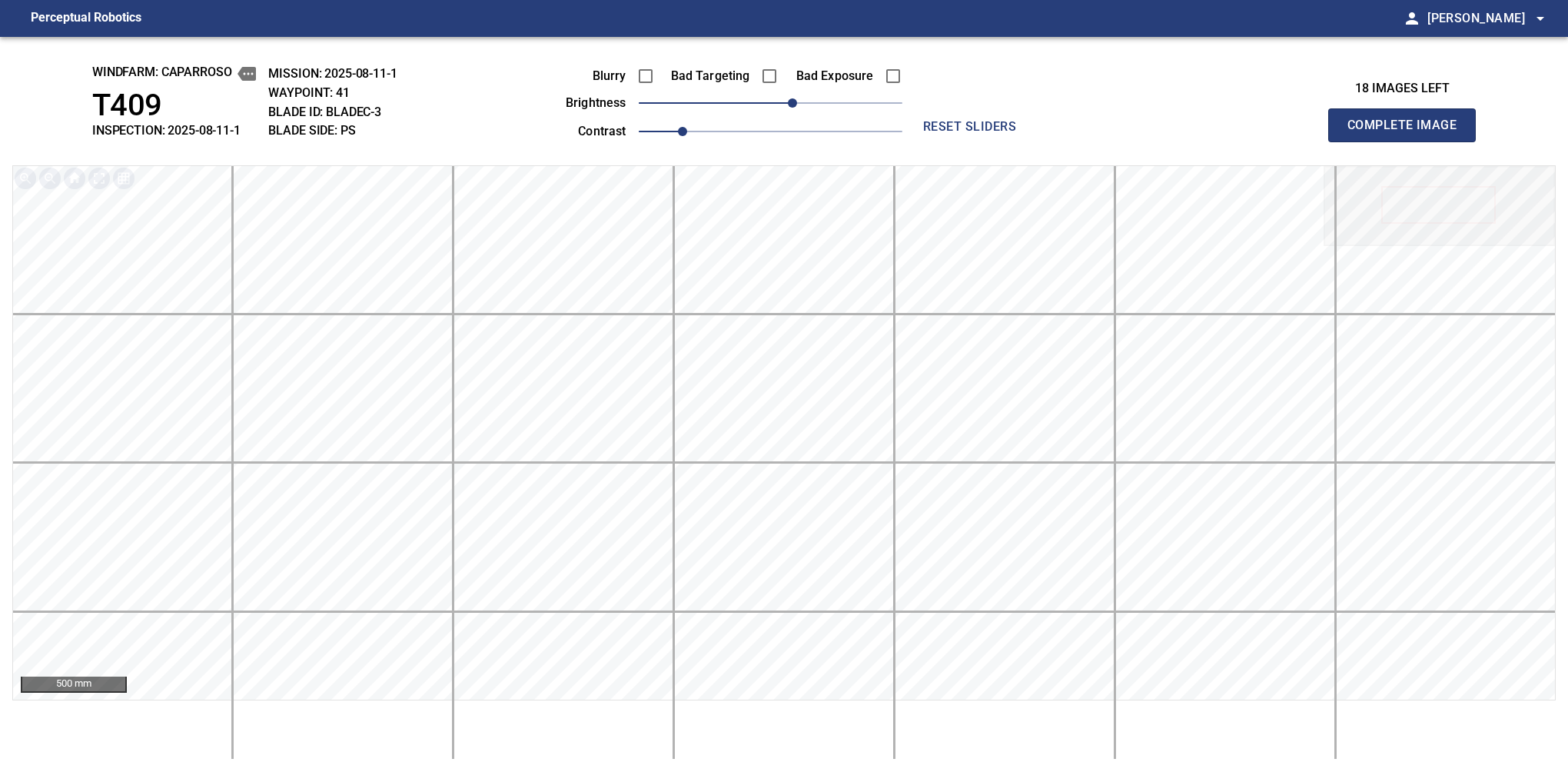
click at [1408, 129] on span "Complete Image" at bounding box center [1402, 126] width 114 height 22
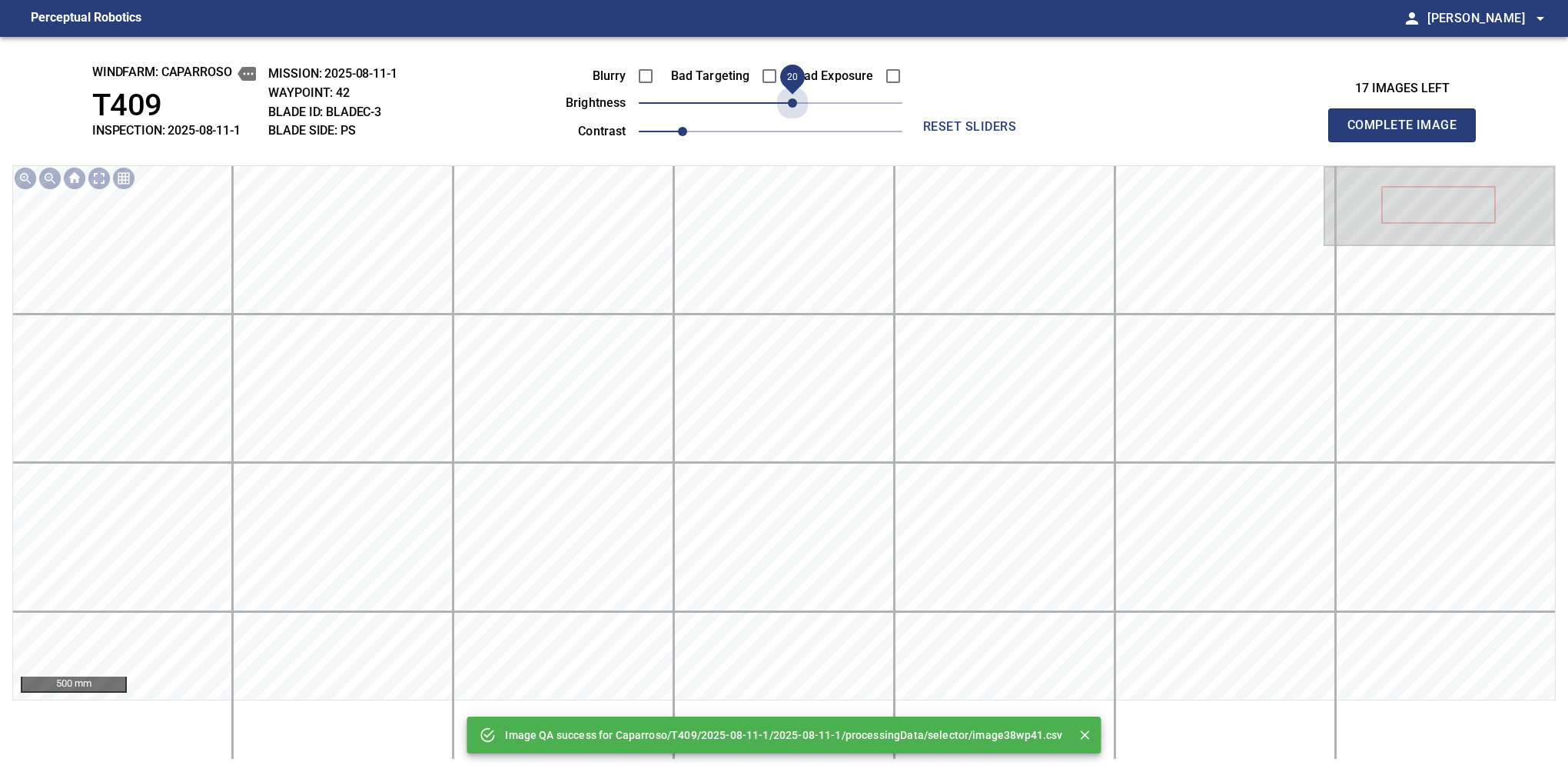
click at [795, 108] on span "20" at bounding box center [771, 103] width 264 height 22
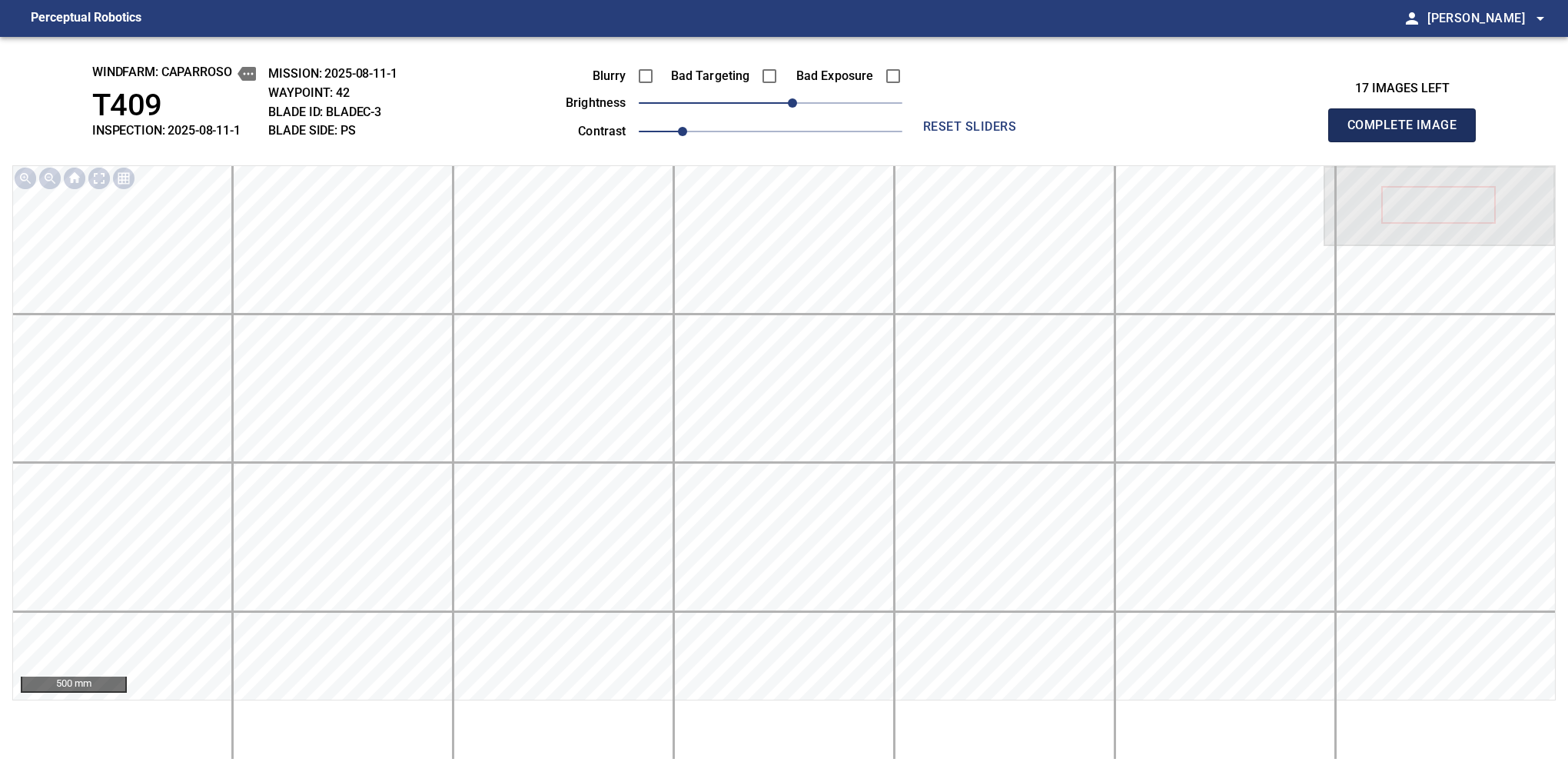
click at [1408, 129] on span "Complete Image" at bounding box center [1402, 126] width 114 height 22
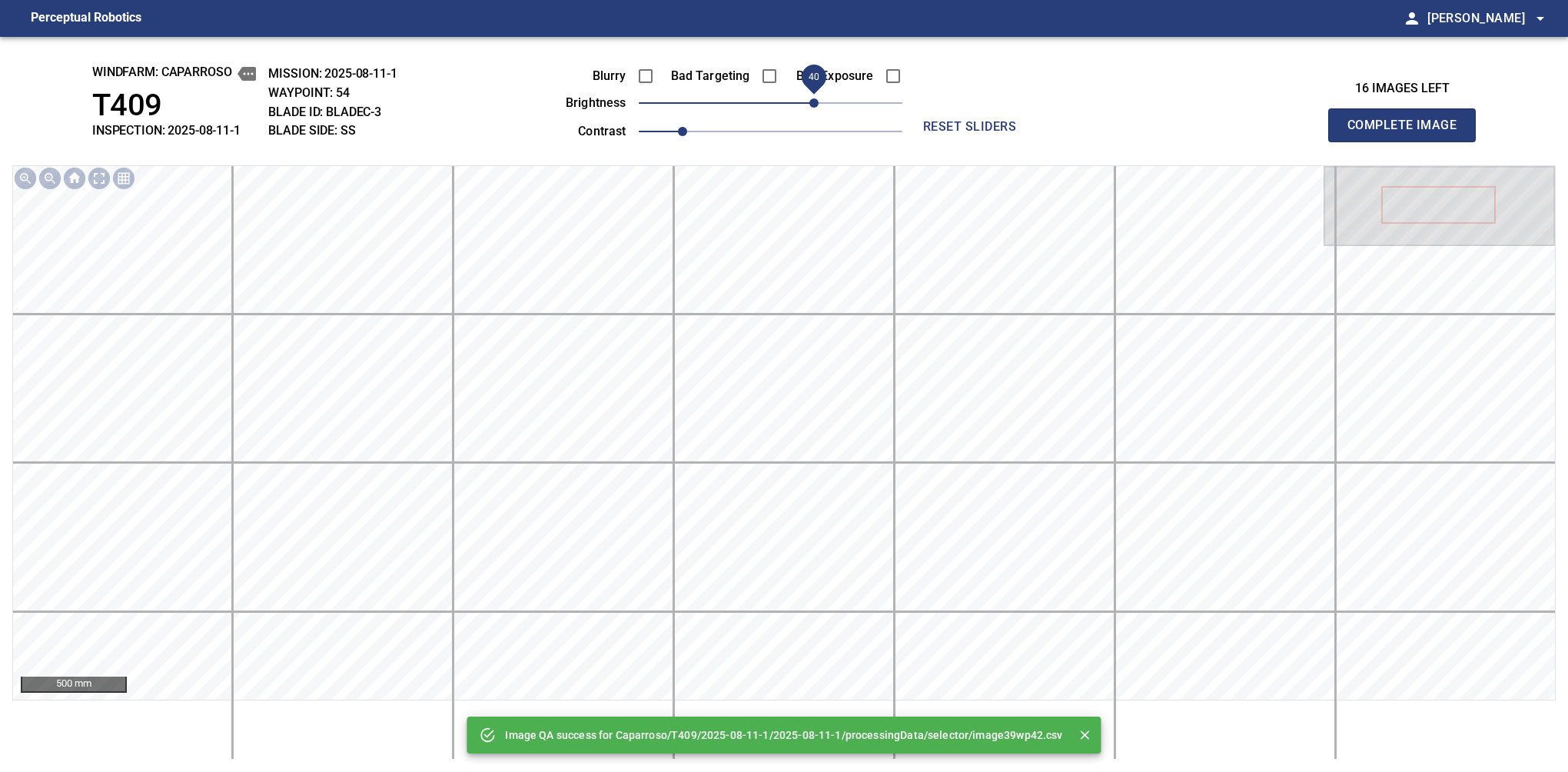
drag, startPoint x: 834, startPoint y: 95, endPoint x: 819, endPoint y: 102, distance: 16.6
click at [818, 102] on span "40" at bounding box center [814, 103] width 9 height 9
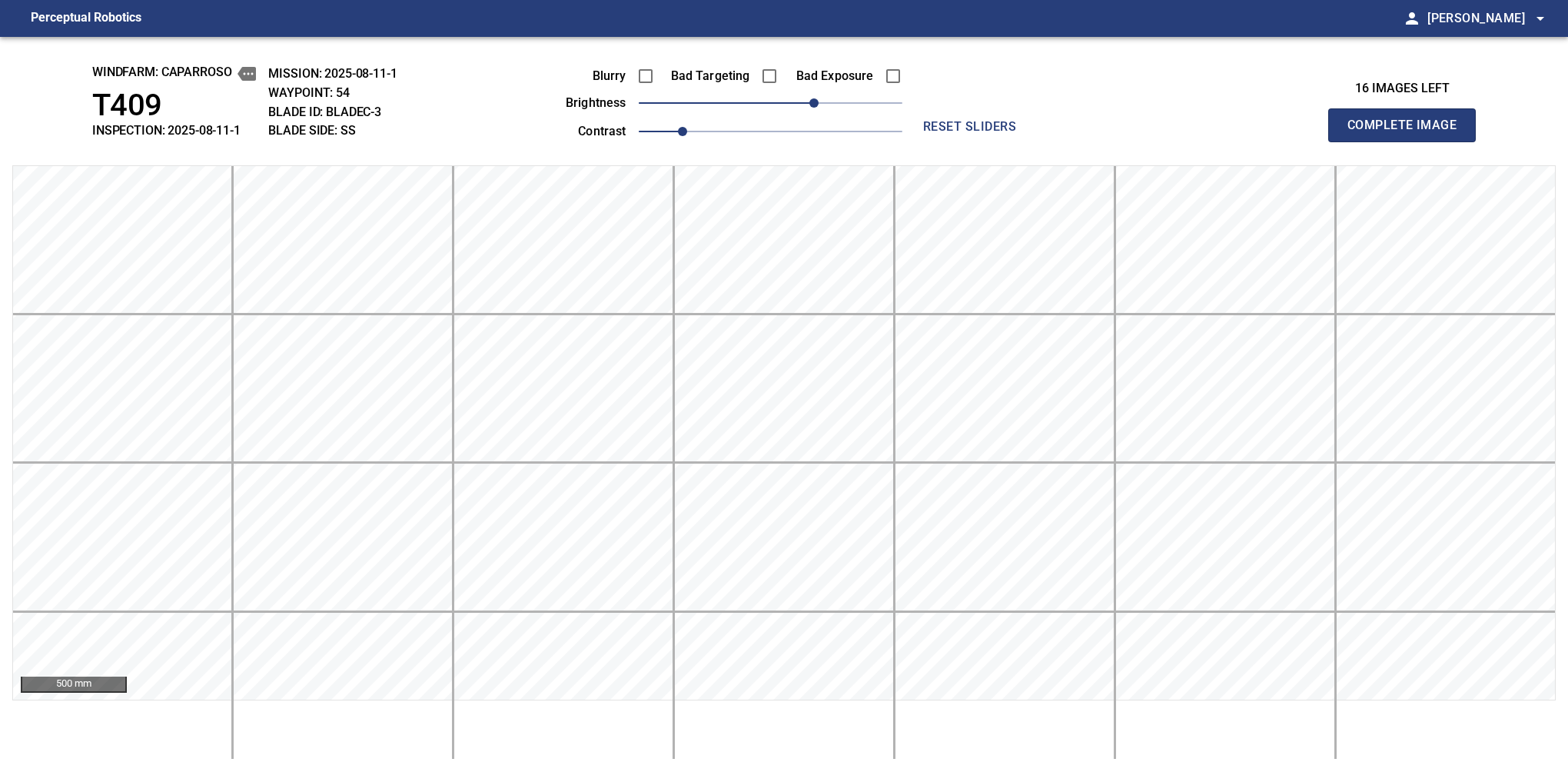
click at [1408, 129] on span "Complete Image" at bounding box center [1402, 126] width 114 height 22
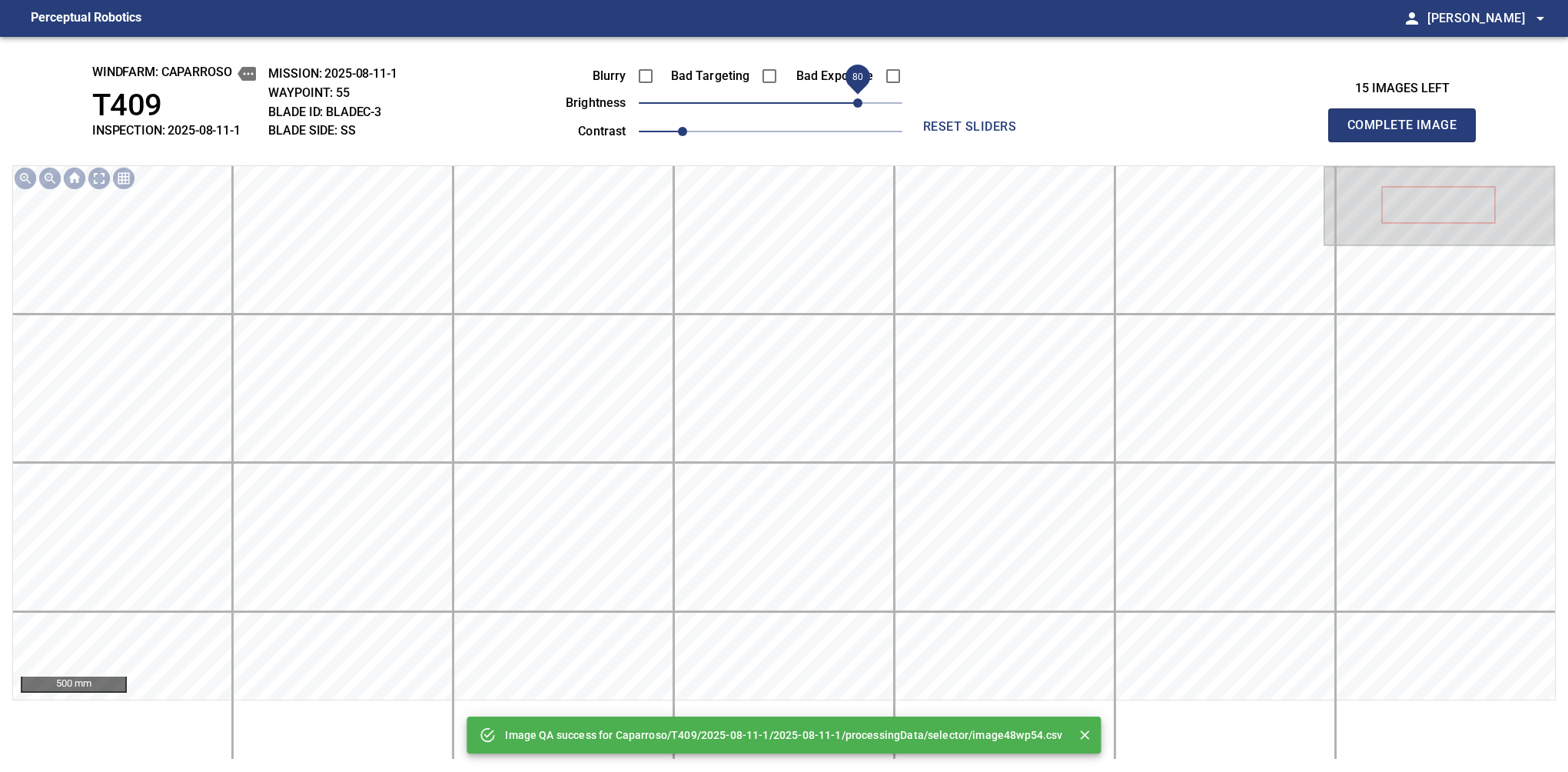
drag, startPoint x: 819, startPoint y: 102, endPoint x: 862, endPoint y: 113, distance: 44.4
click at [862, 113] on span "80" at bounding box center [771, 103] width 264 height 22
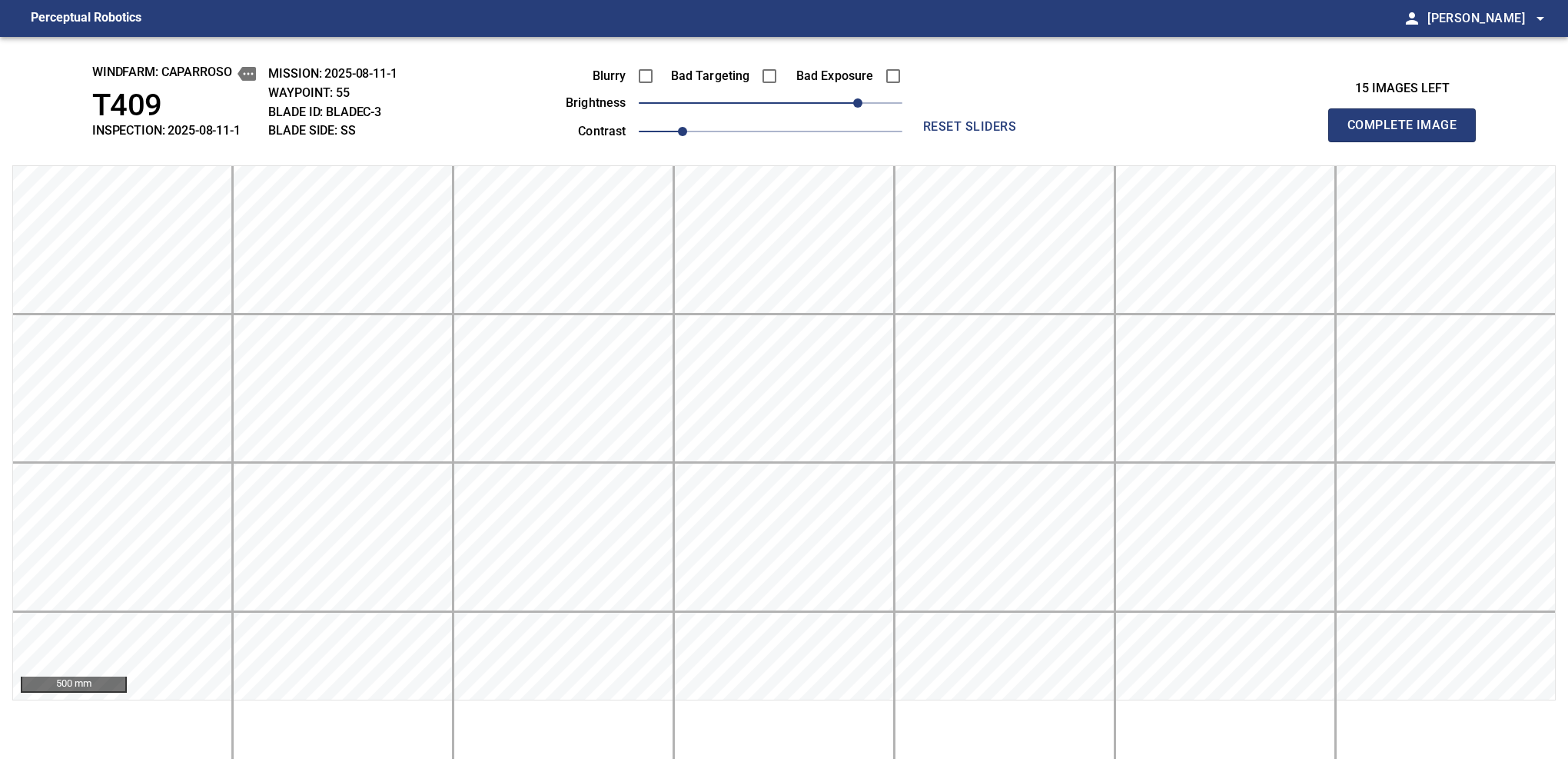
click at [1408, 129] on span "Complete Image" at bounding box center [1402, 126] width 114 height 22
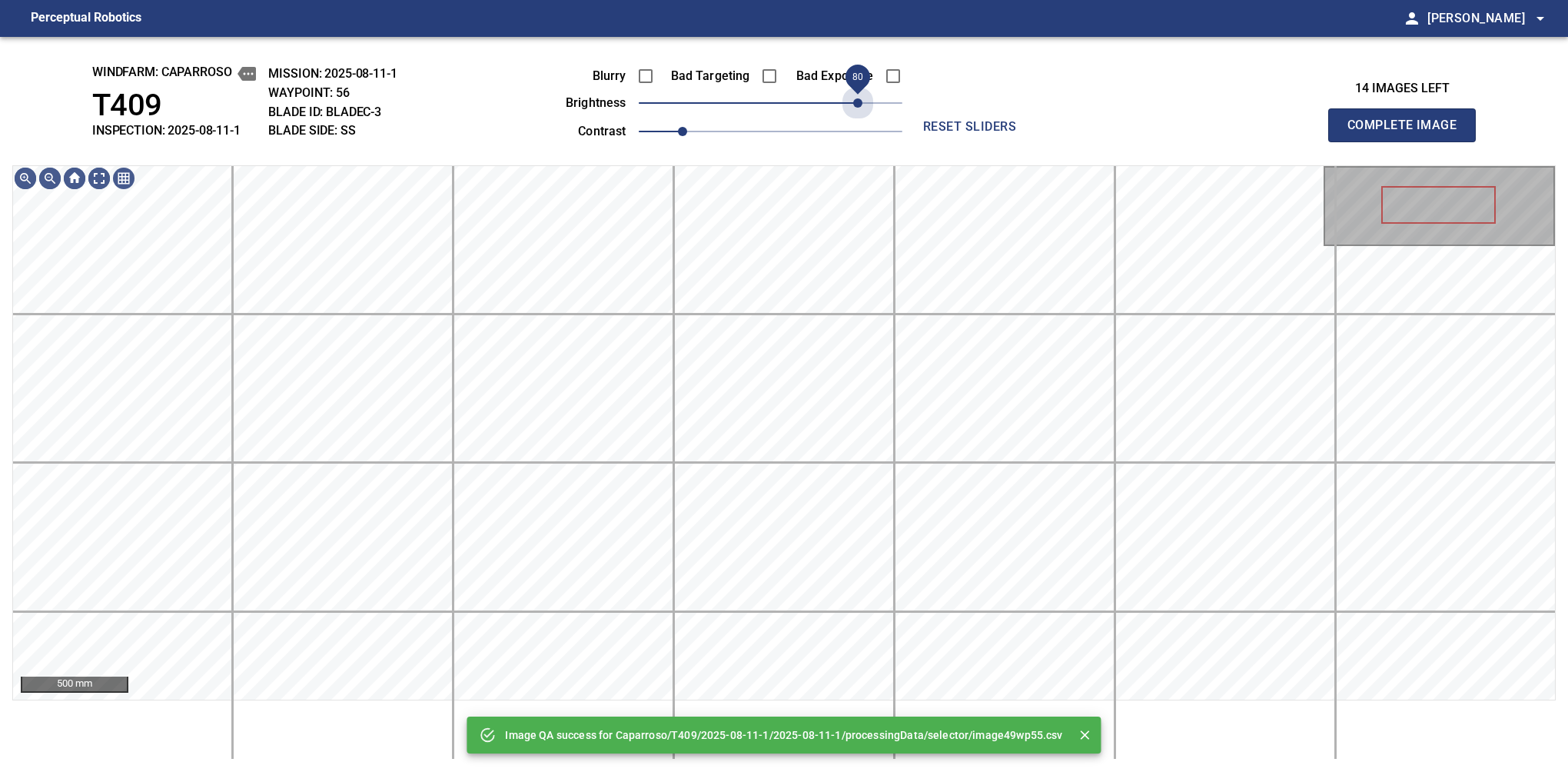
click at [862, 113] on span "80" at bounding box center [771, 103] width 264 height 22
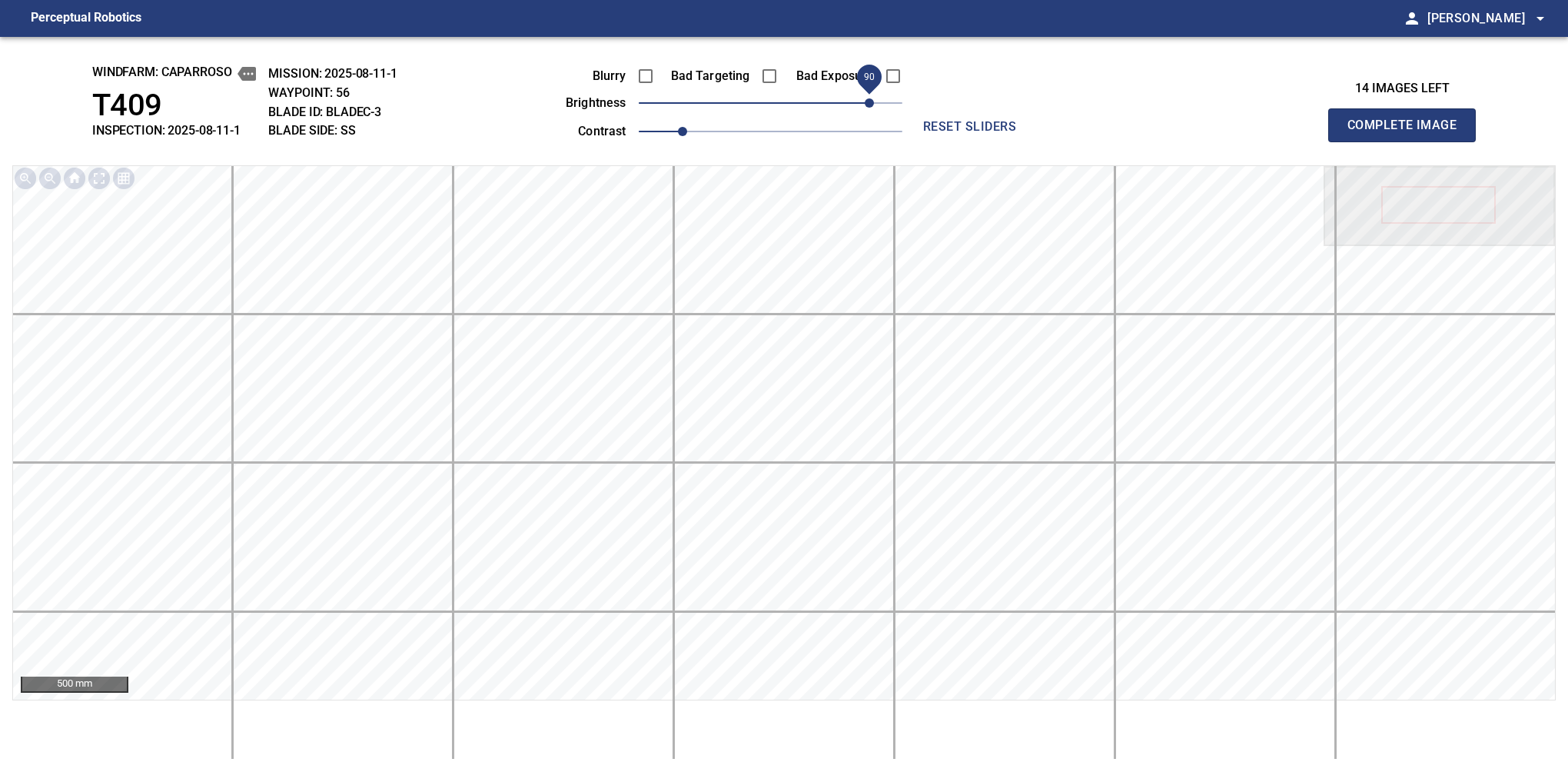
click at [867, 102] on span "90" at bounding box center [869, 103] width 9 height 9
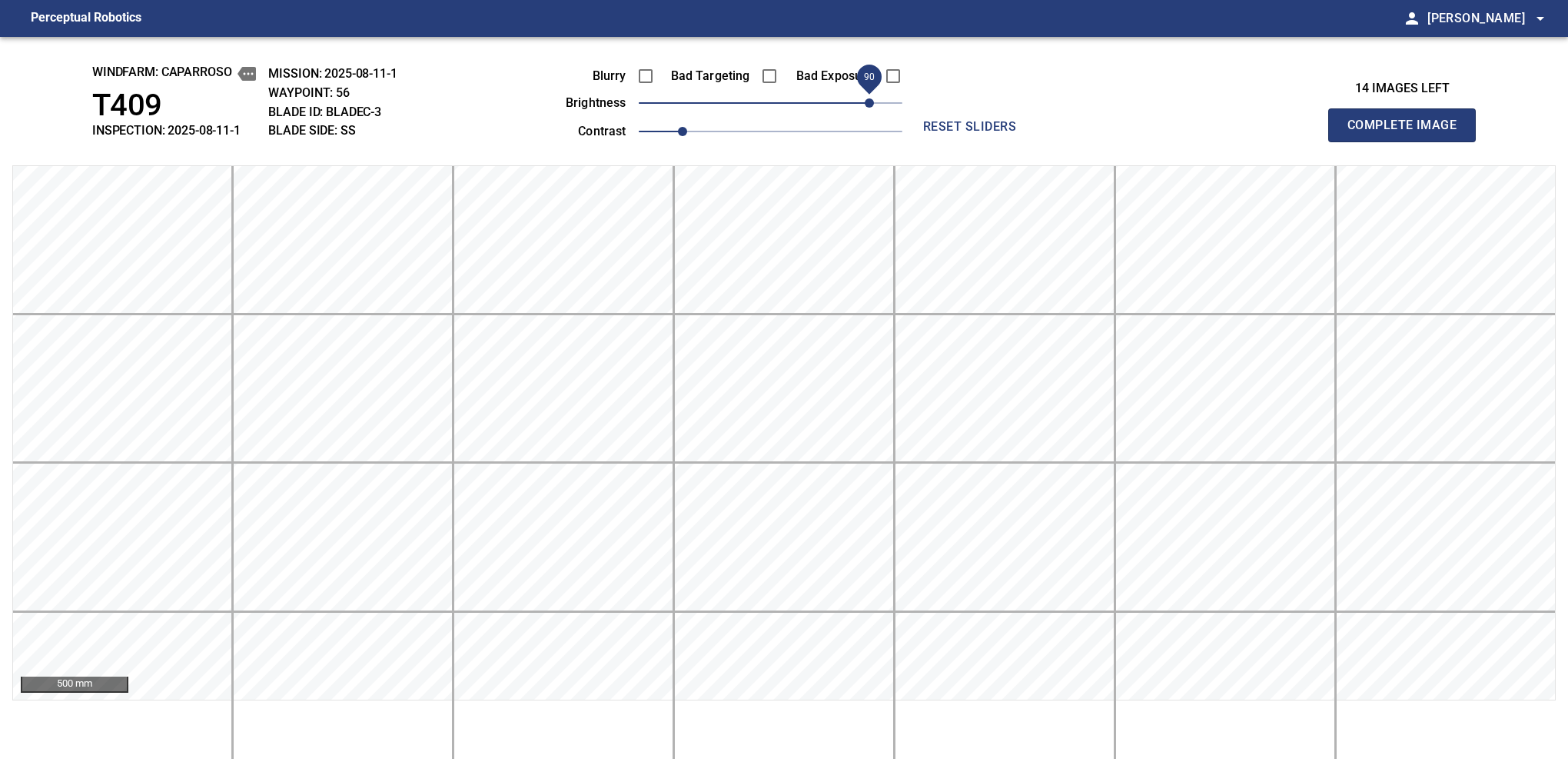
click at [1408, 129] on span "Complete Image" at bounding box center [1402, 126] width 114 height 22
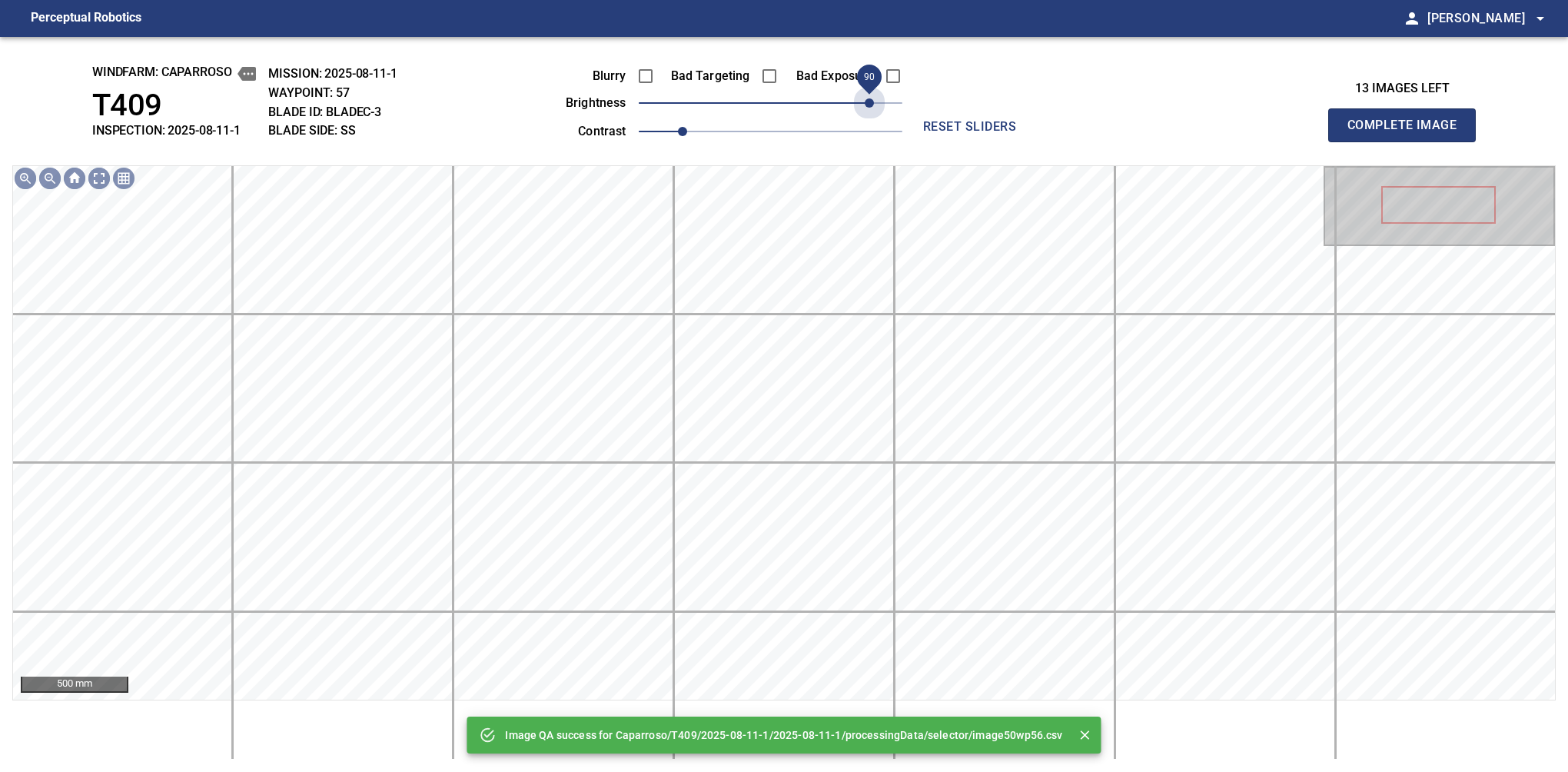
click at [867, 102] on span "90" at bounding box center [771, 103] width 264 height 22
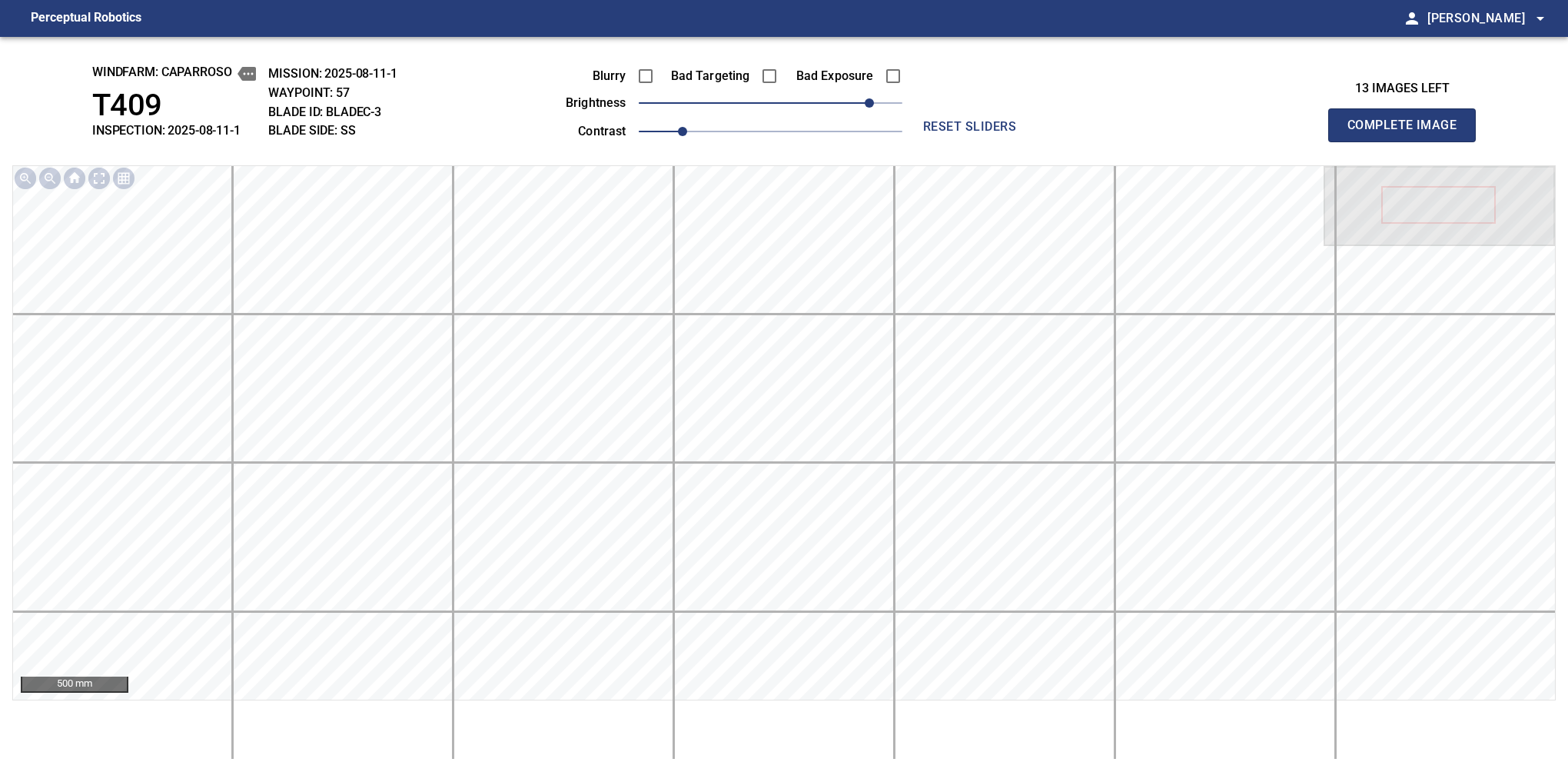
click at [1408, 129] on span "Complete Image" at bounding box center [1402, 126] width 114 height 22
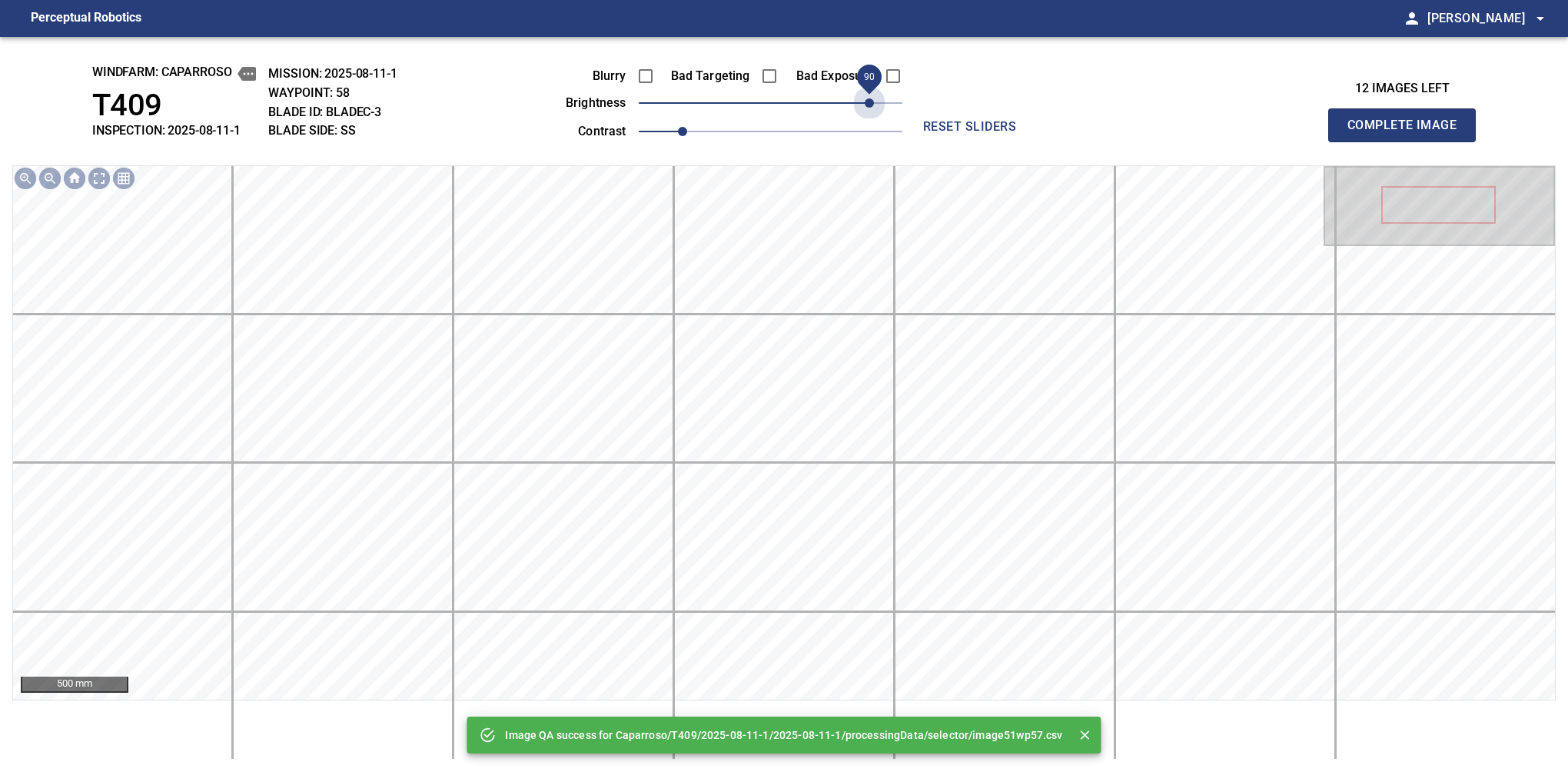
click at [867, 102] on span "90" at bounding box center [771, 103] width 264 height 22
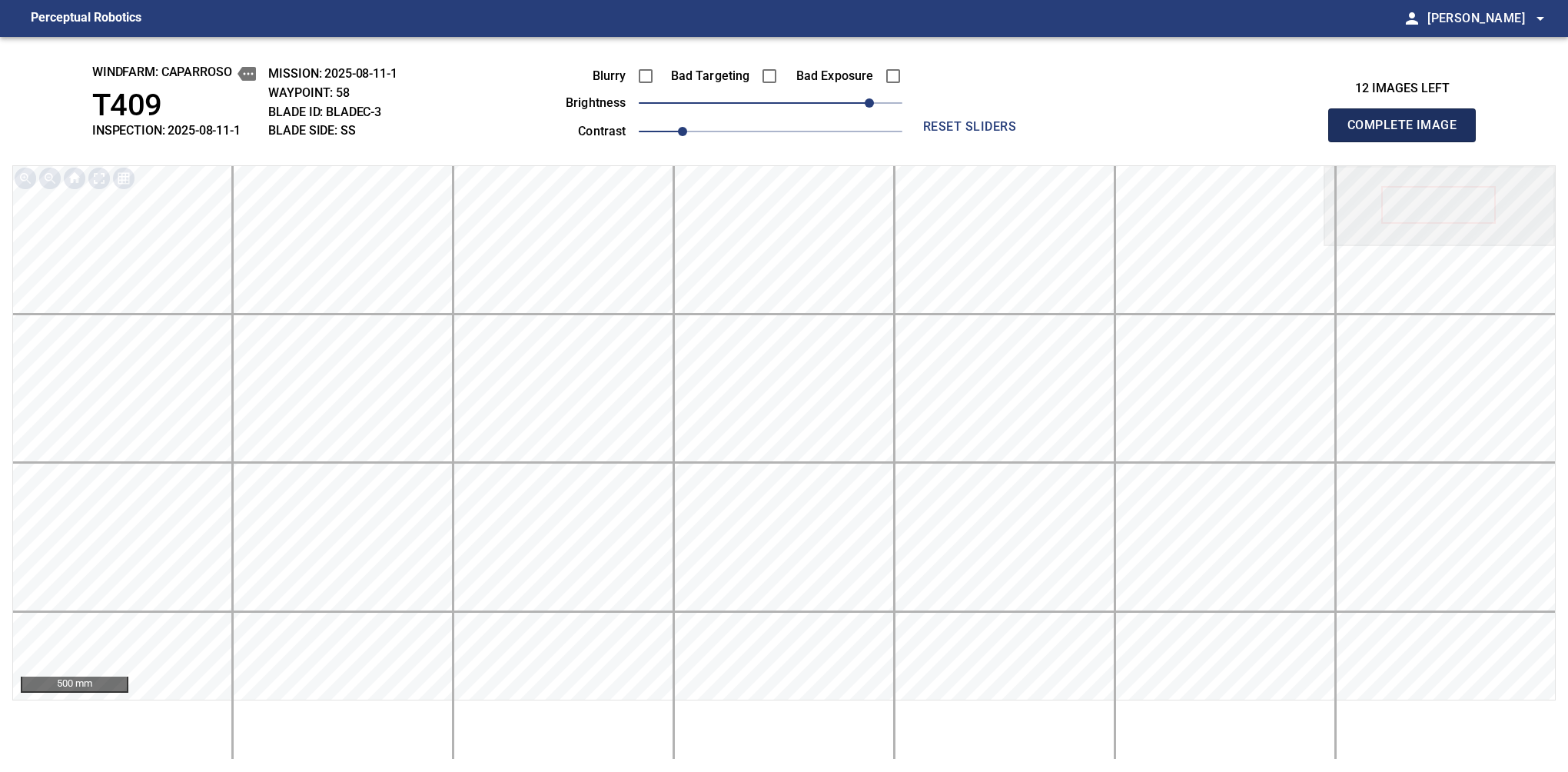
click at [1408, 129] on span "Complete Image" at bounding box center [1402, 126] width 114 height 22
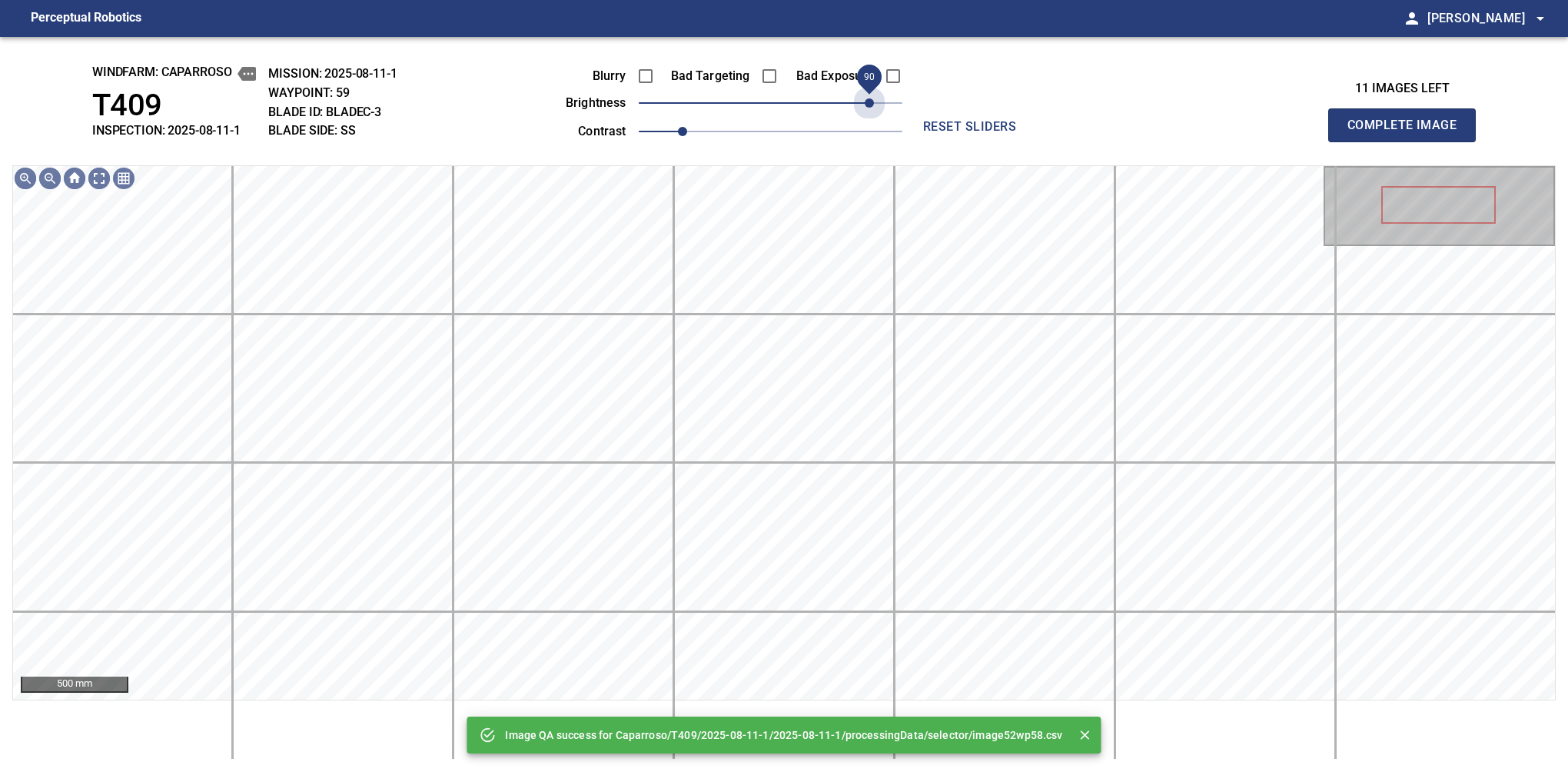
click at [867, 102] on span "90" at bounding box center [771, 103] width 264 height 22
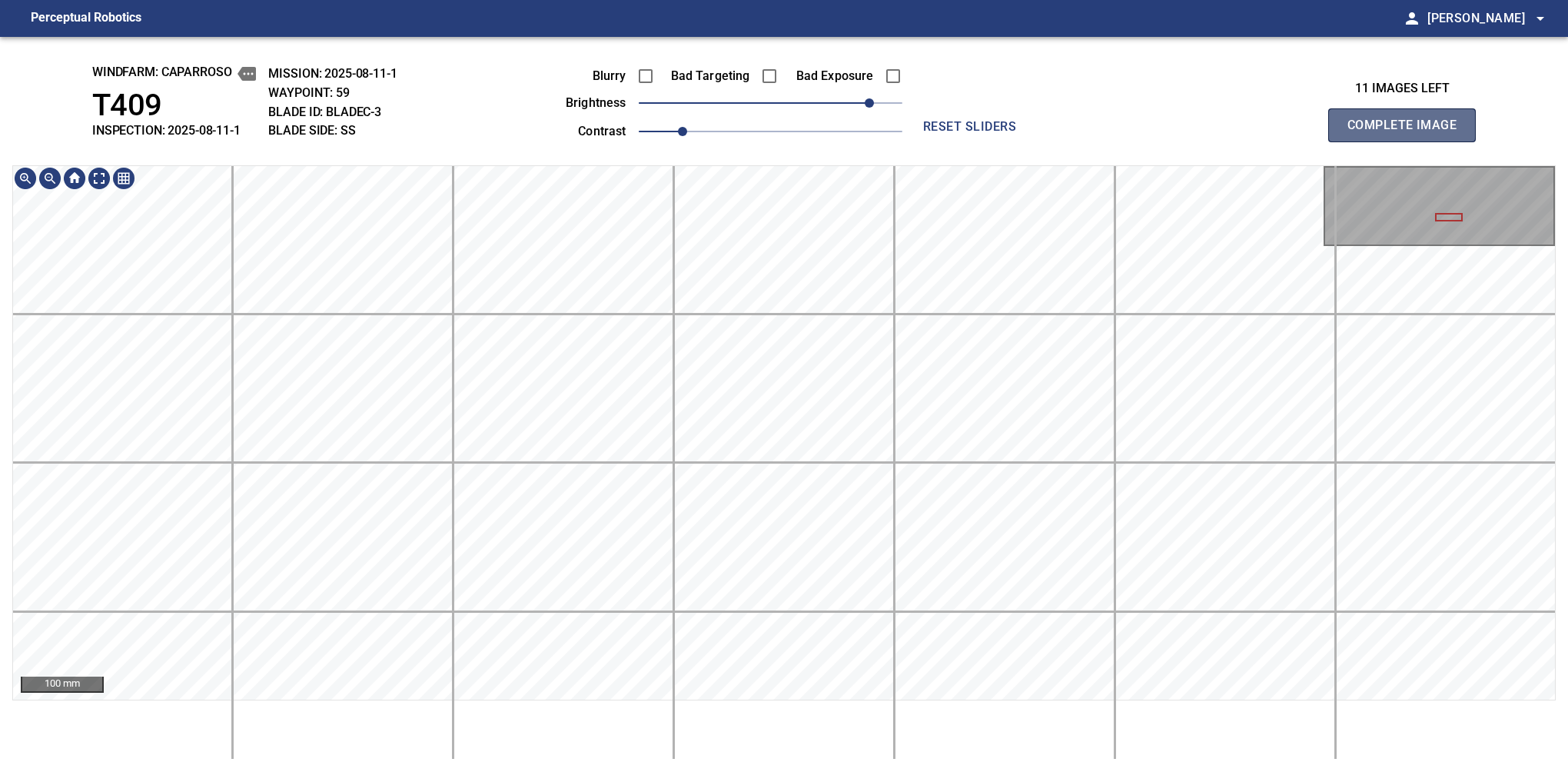
click at [1408, 129] on span "Complete Image" at bounding box center [1402, 126] width 114 height 22
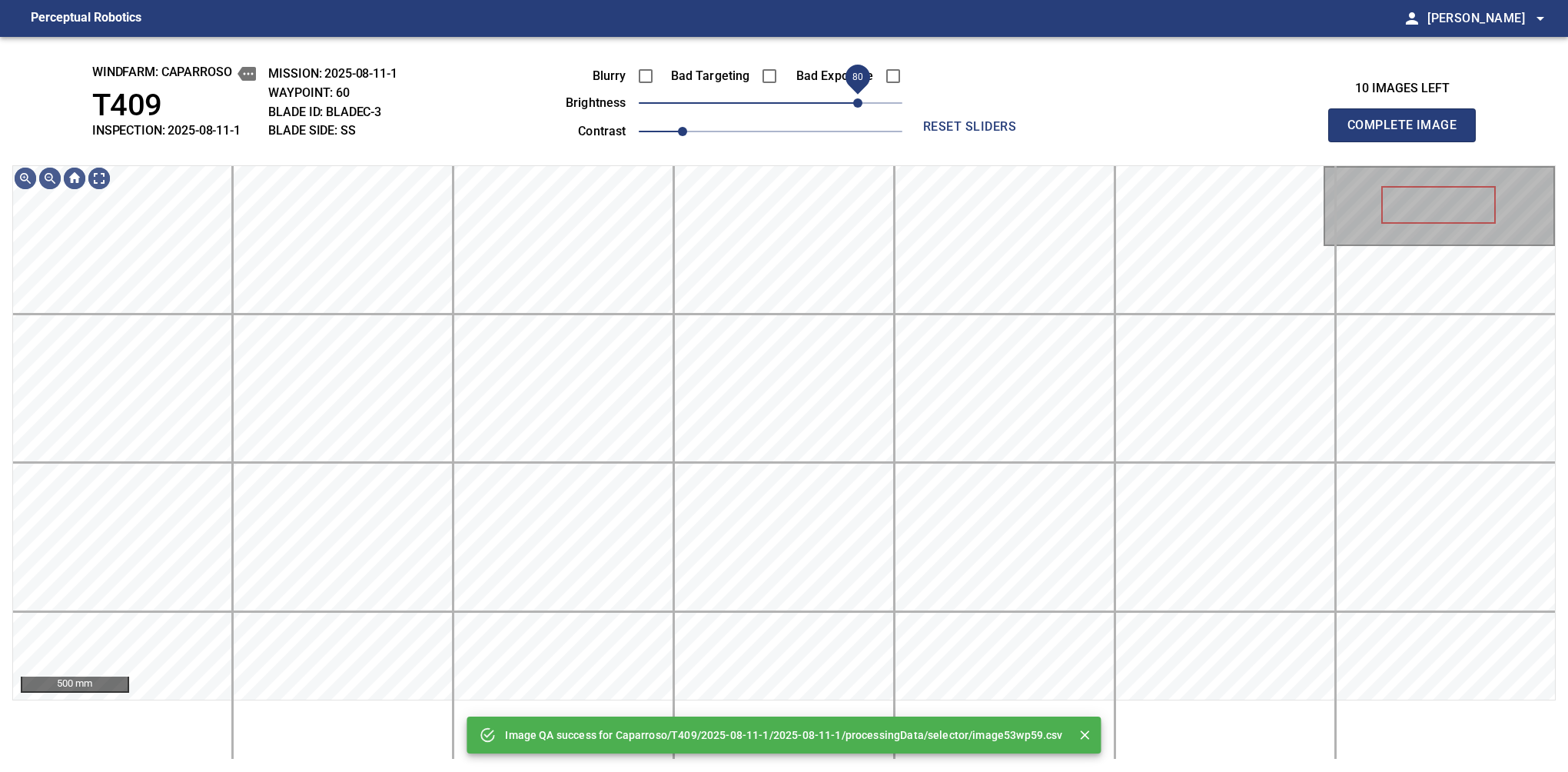
drag, startPoint x: 867, startPoint y: 110, endPoint x: 854, endPoint y: 108, distance: 13.2
click at [854, 108] on span "80" at bounding box center [771, 103] width 264 height 22
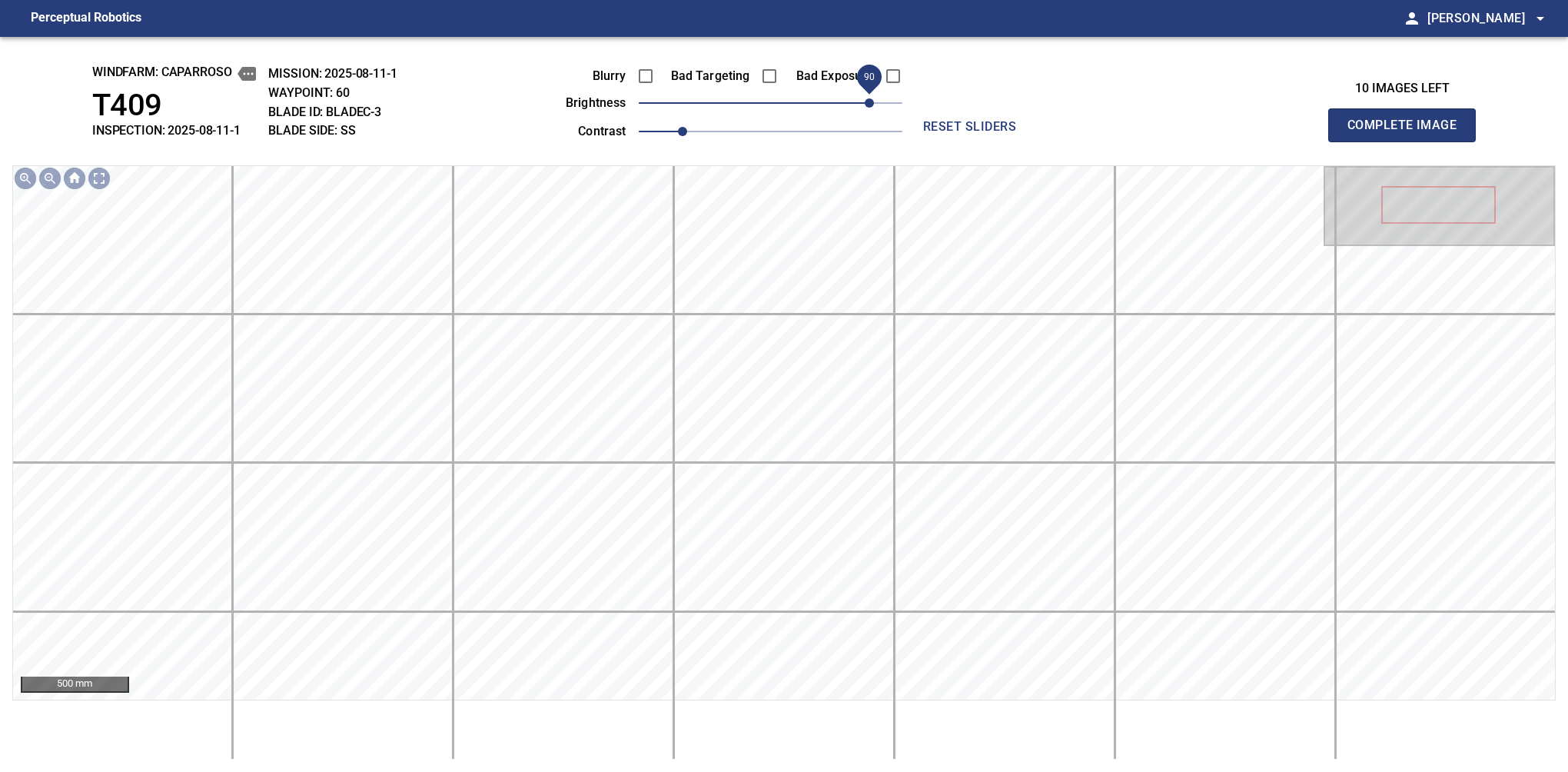
click at [867, 108] on span "90" at bounding box center [869, 103] width 9 height 9
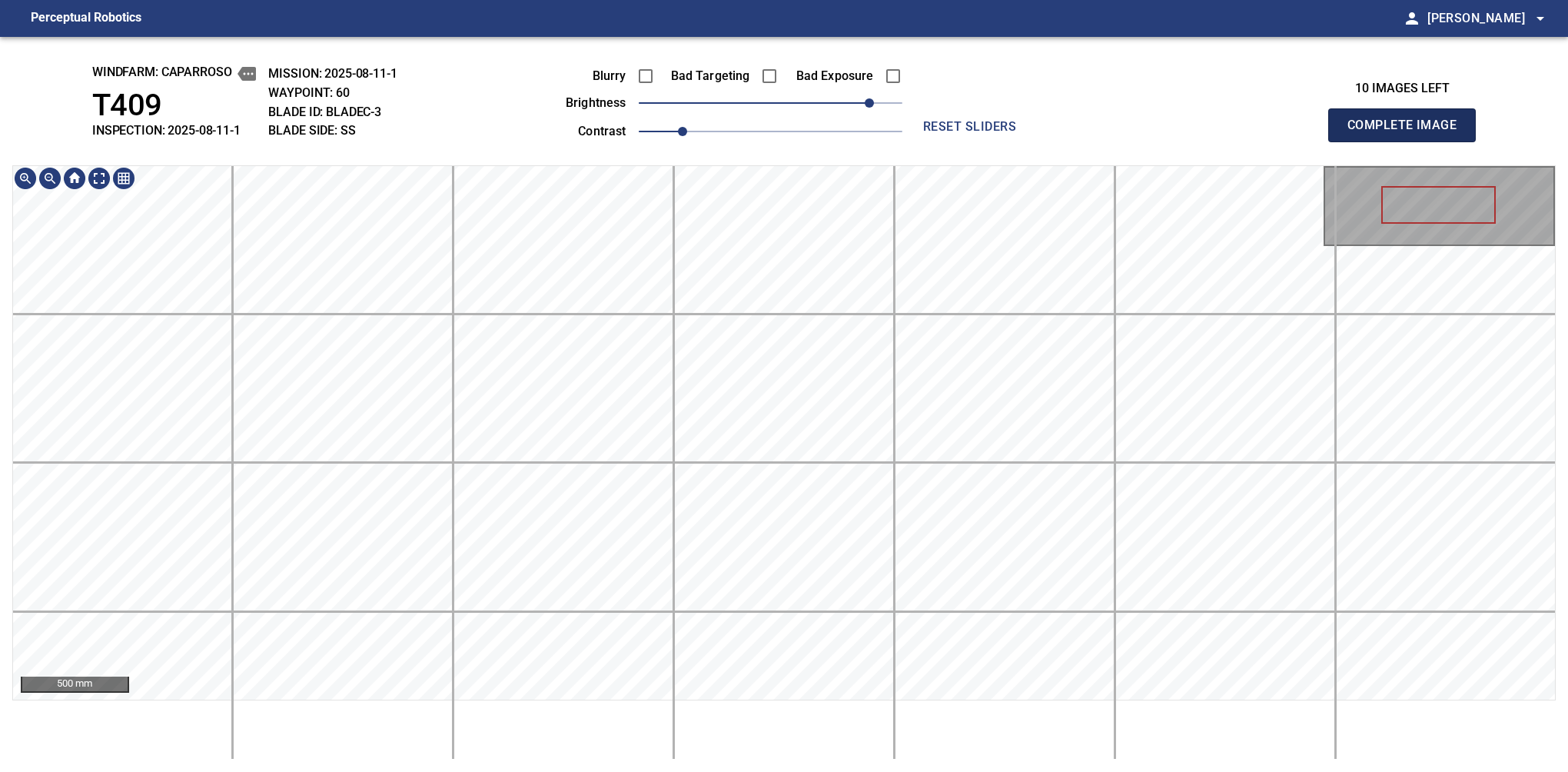
click at [1408, 129] on span "Complete Image" at bounding box center [1402, 126] width 114 height 22
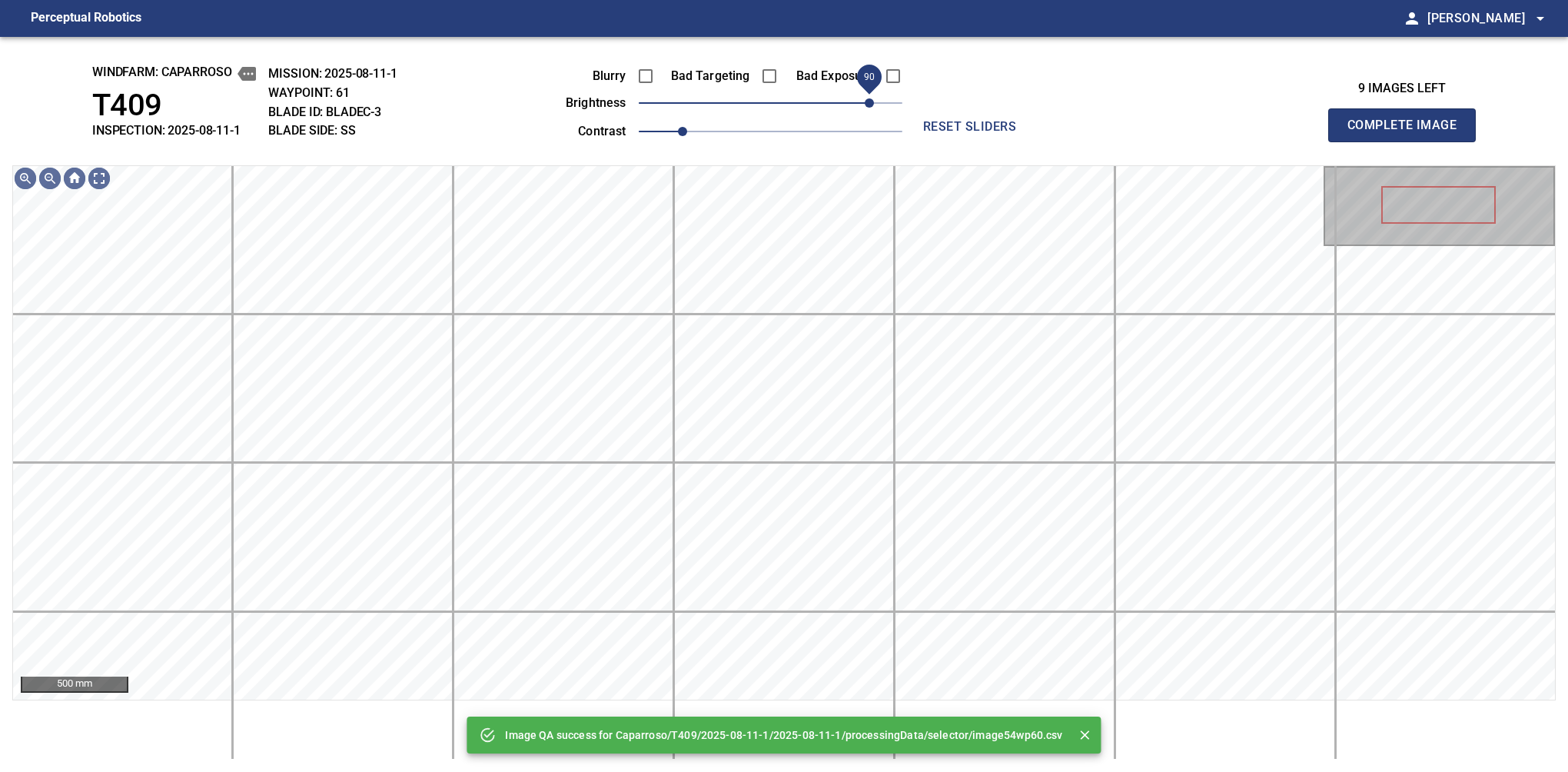
drag, startPoint x: 858, startPoint y: 108, endPoint x: 866, endPoint y: 108, distance: 8.0
click at [866, 108] on span "90" at bounding box center [771, 103] width 264 height 22
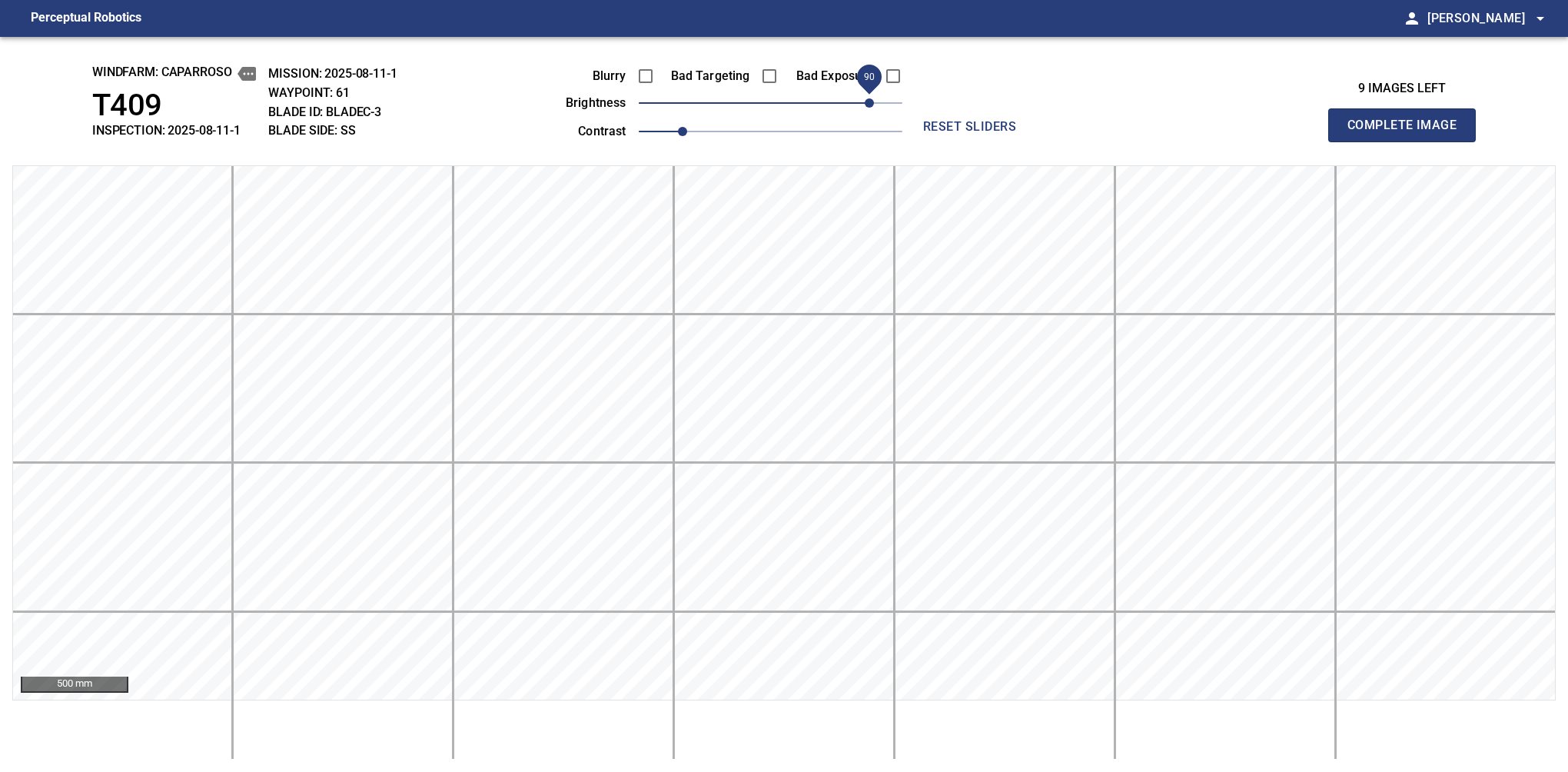
click at [1408, 129] on span "Complete Image" at bounding box center [1402, 126] width 114 height 22
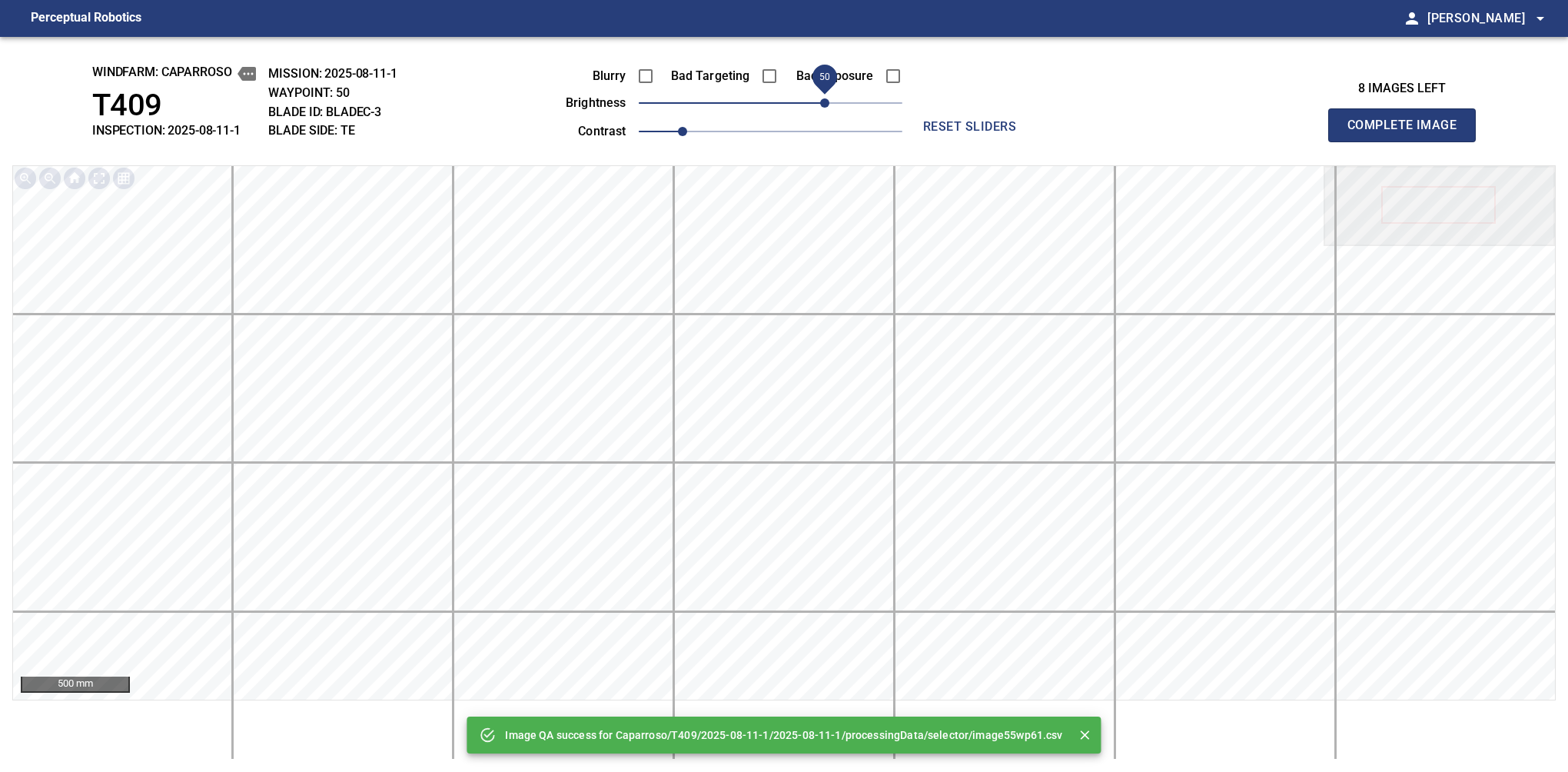
drag, startPoint x: 841, startPoint y: 105, endPoint x: 826, endPoint y: 102, distance: 15.3
click at [826, 102] on span "50" at bounding box center [771, 103] width 264 height 22
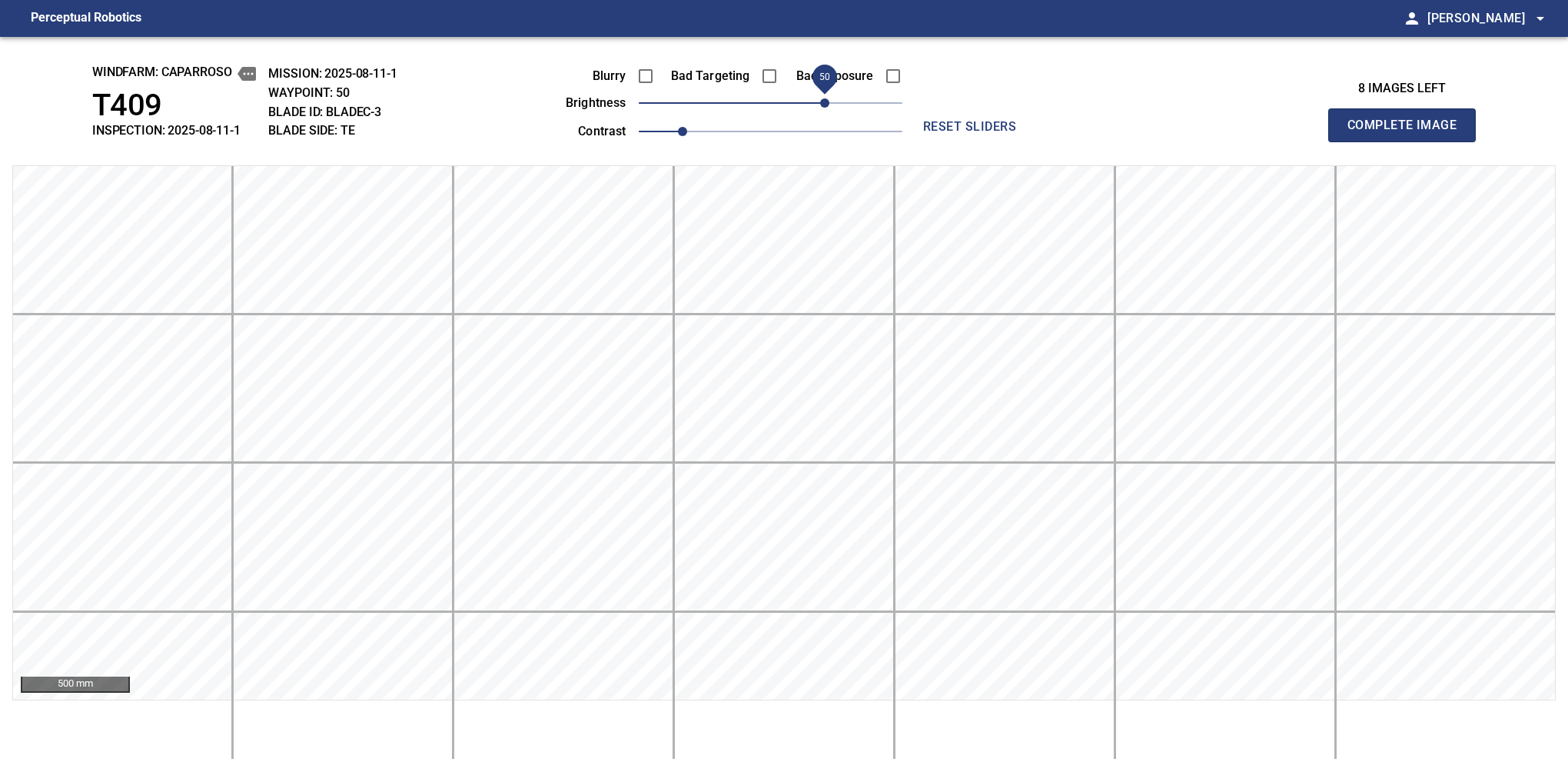
click at [1408, 129] on span "Complete Image" at bounding box center [1402, 126] width 114 height 22
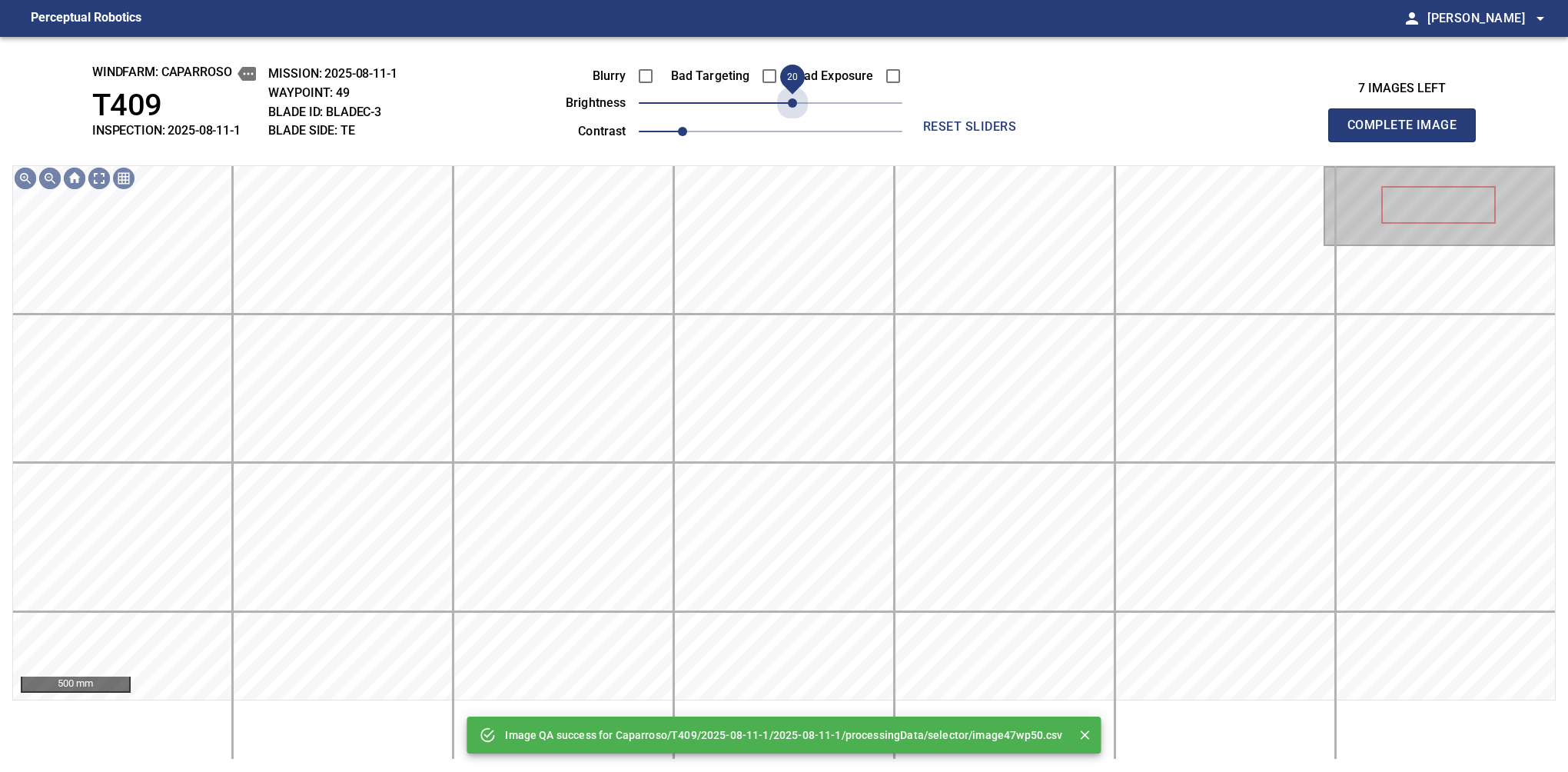
drag, startPoint x: 831, startPoint y: 113, endPoint x: 791, endPoint y: 120, distance: 40.6
click at [791, 120] on div "Blurry Bad Targeting Bad Exposure brightness 20 contrast 1" at bounding box center [716, 101] width 371 height 82
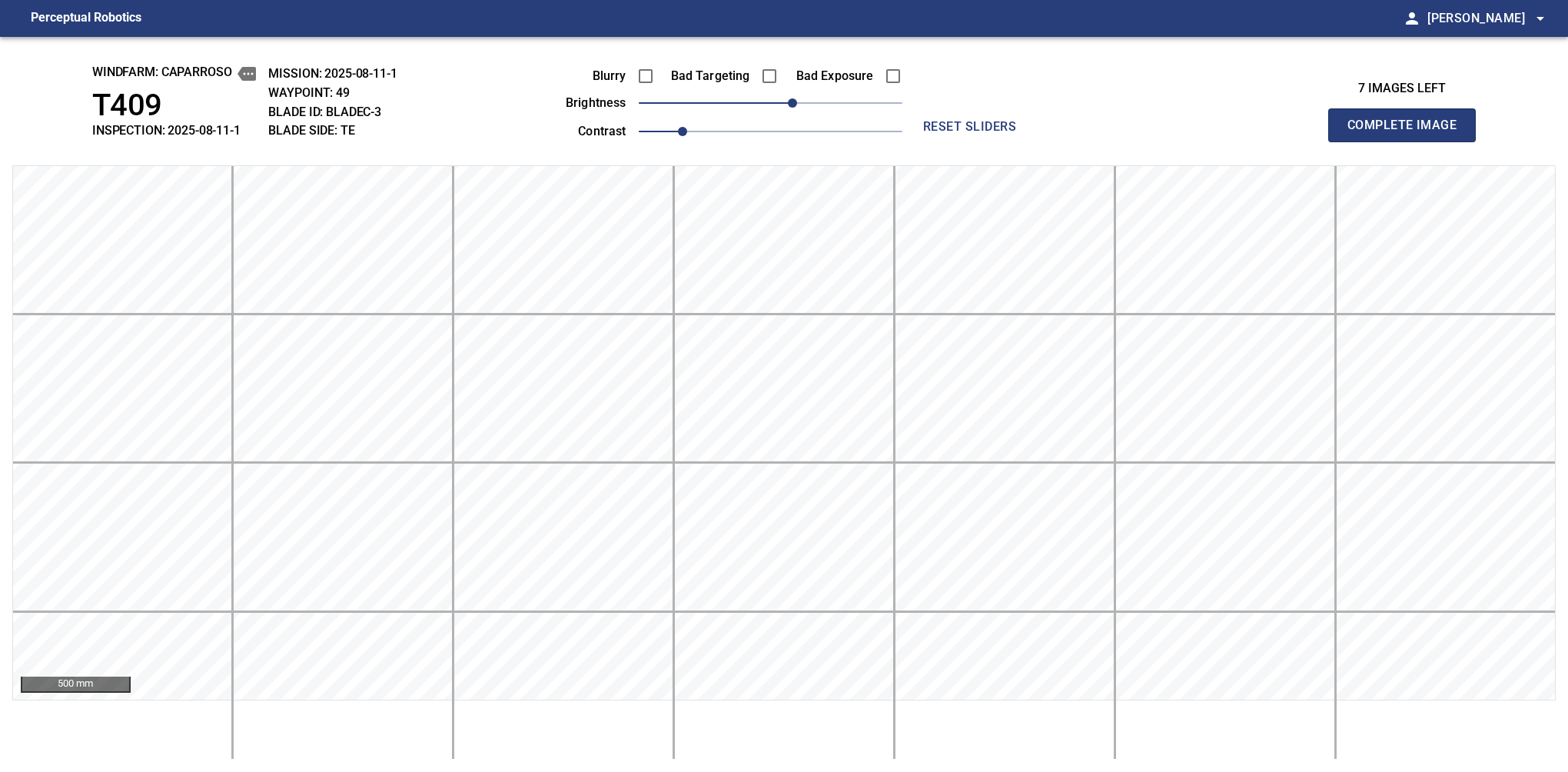
click at [1408, 129] on span "Complete Image" at bounding box center [1402, 126] width 114 height 22
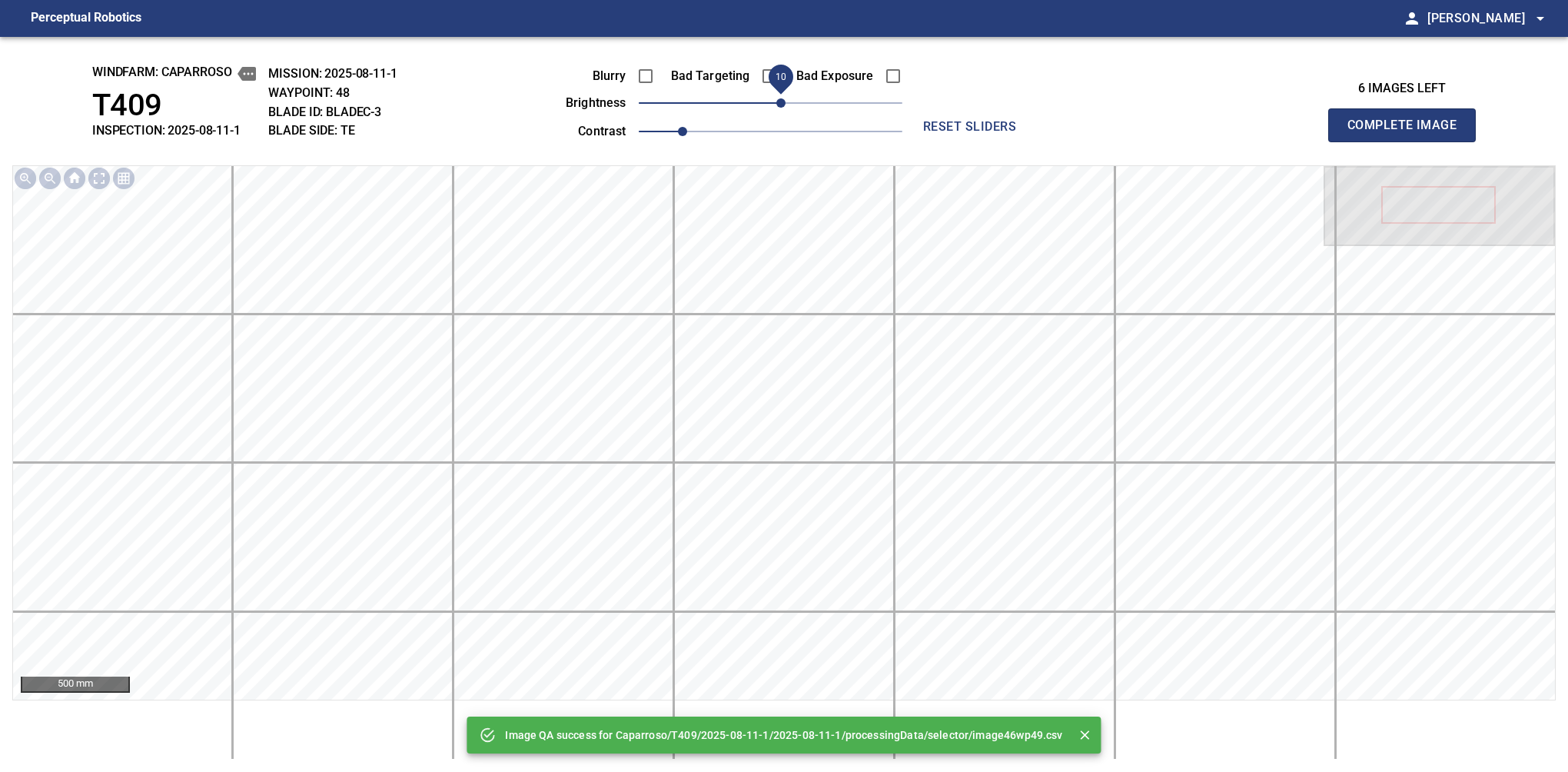
click at [778, 105] on span "10" at bounding box center [781, 103] width 9 height 9
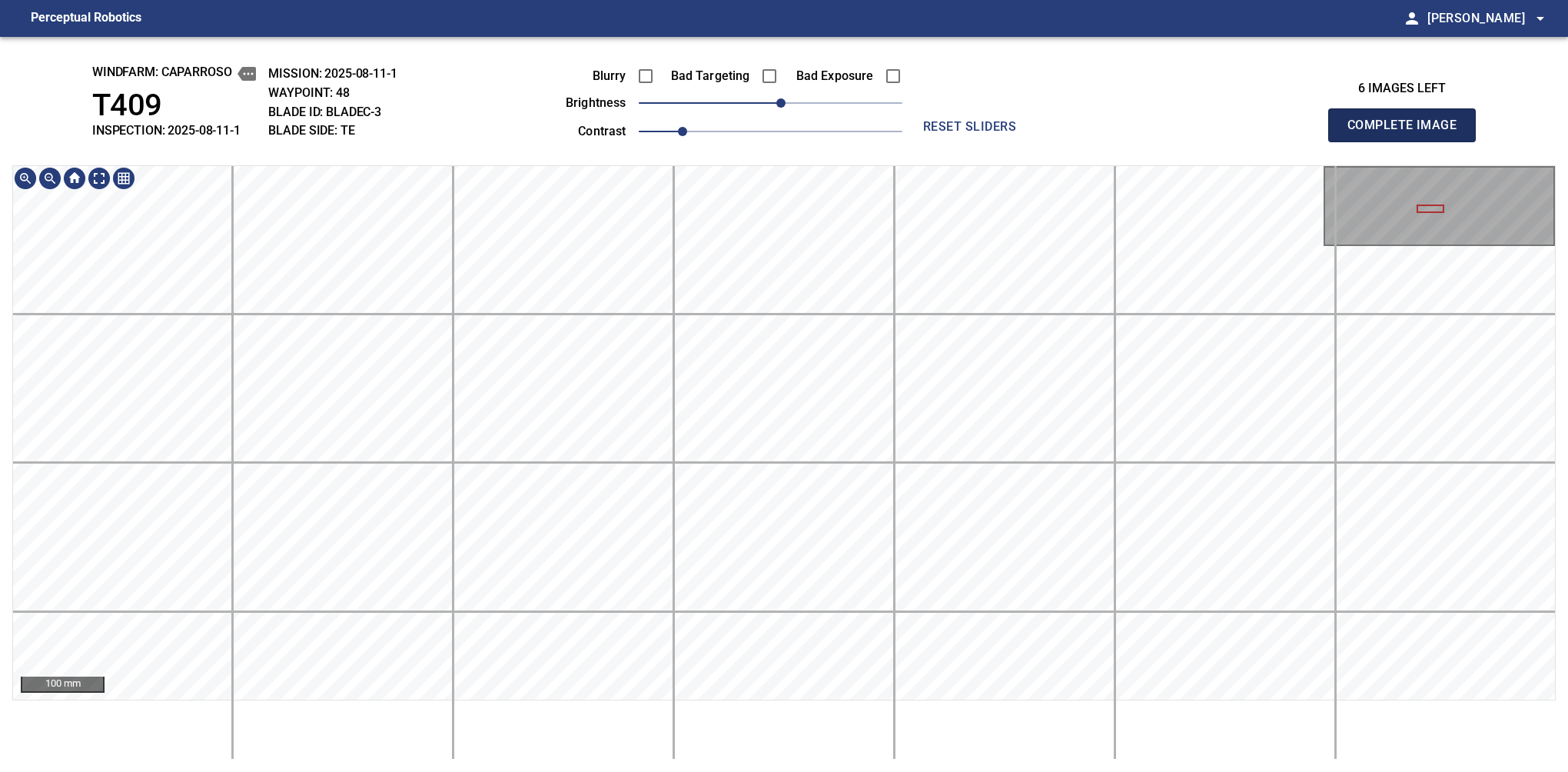
click at [1408, 129] on span "Complete Image" at bounding box center [1402, 126] width 114 height 22
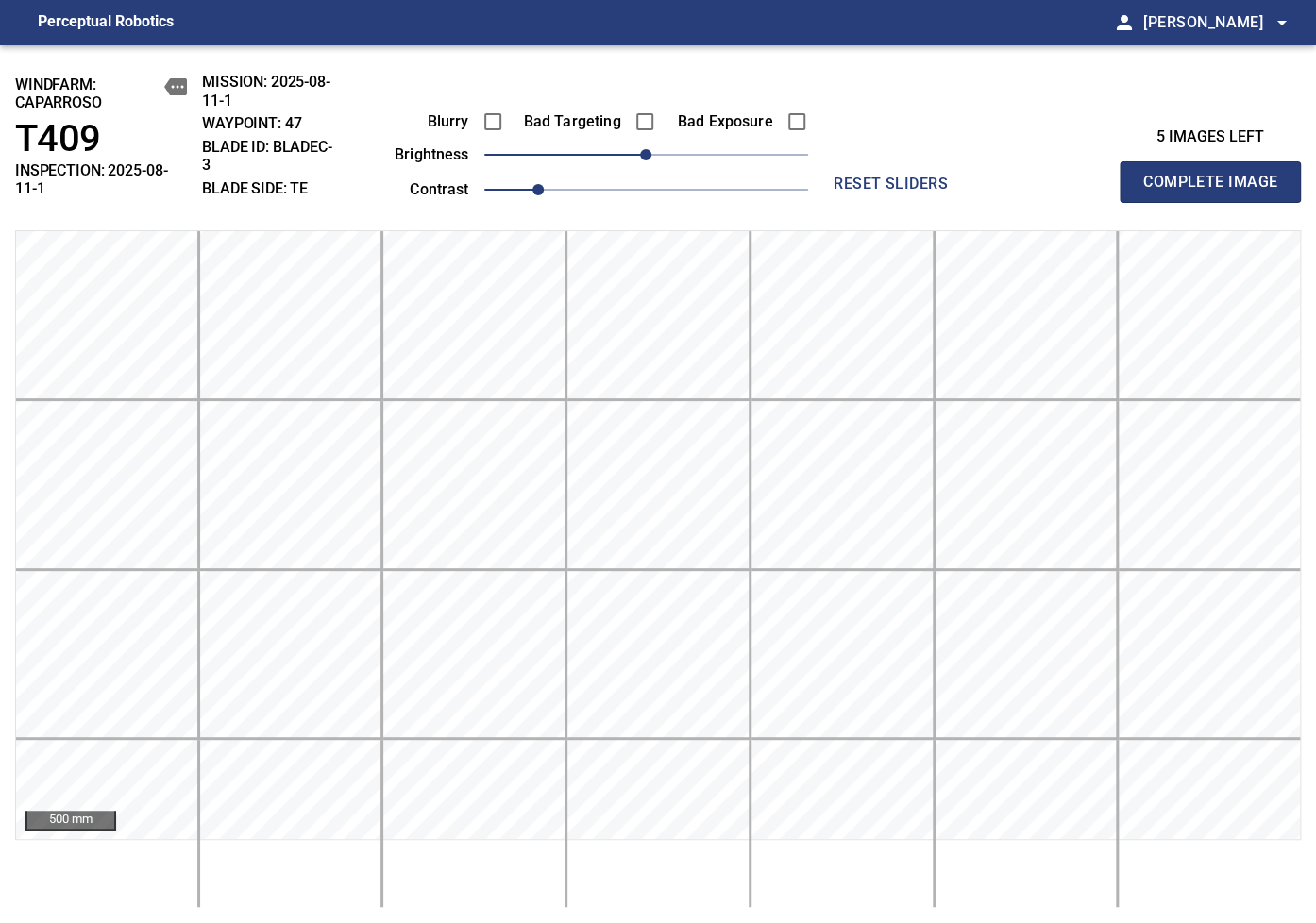
click at [940, 110] on div "Blurry Bad Targeting Bad Exposure brightness 0 contrast 1 reset sliders" at bounding box center [663, 137] width 622 height 131
click at [627, 160] on span "-10" at bounding box center [632, 154] width 11 height 11
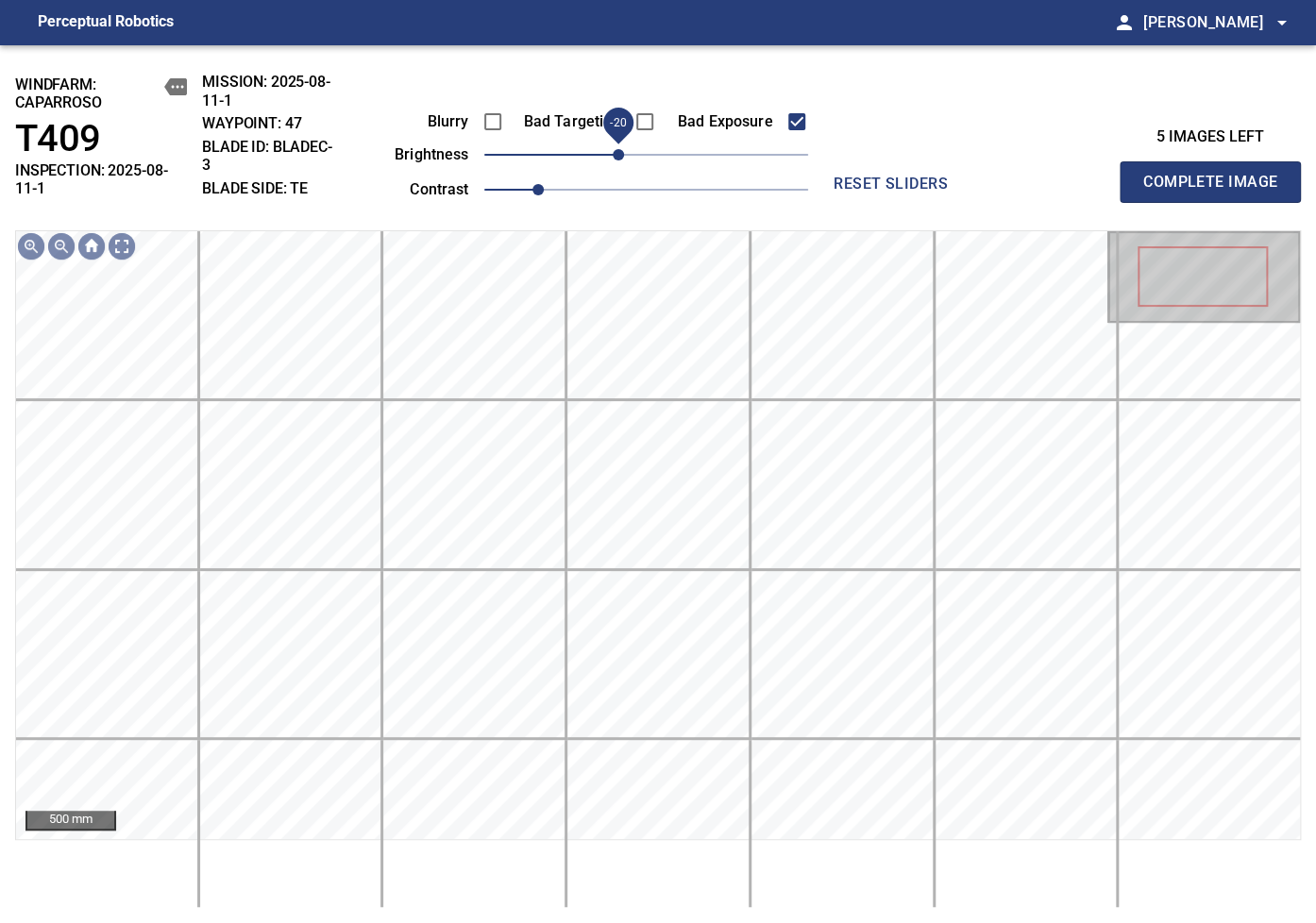
click at [623, 155] on span "-20" at bounding box center [619, 154] width 11 height 11
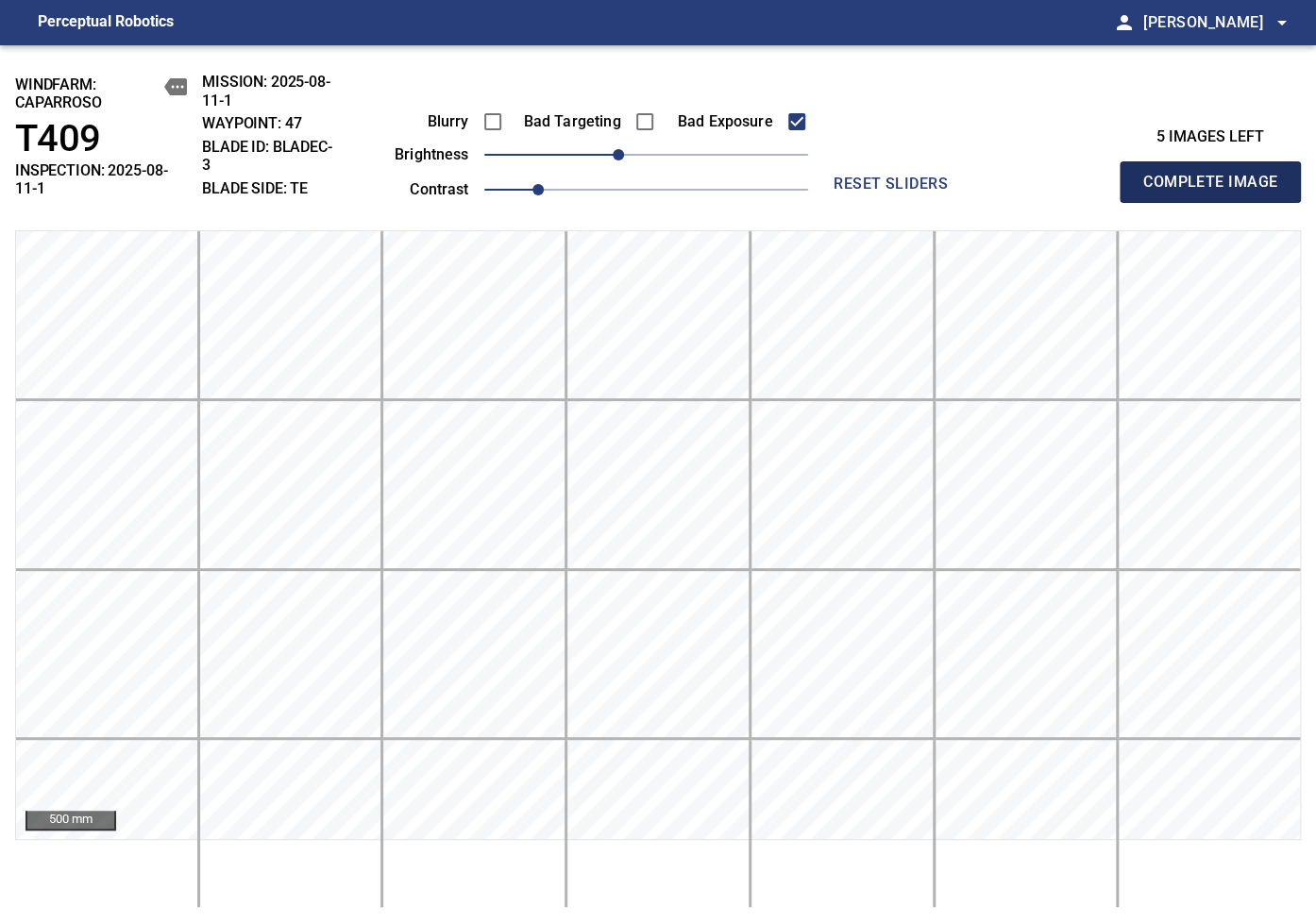
click at [1182, 185] on span "Complete Image" at bounding box center [1210, 182] width 140 height 27
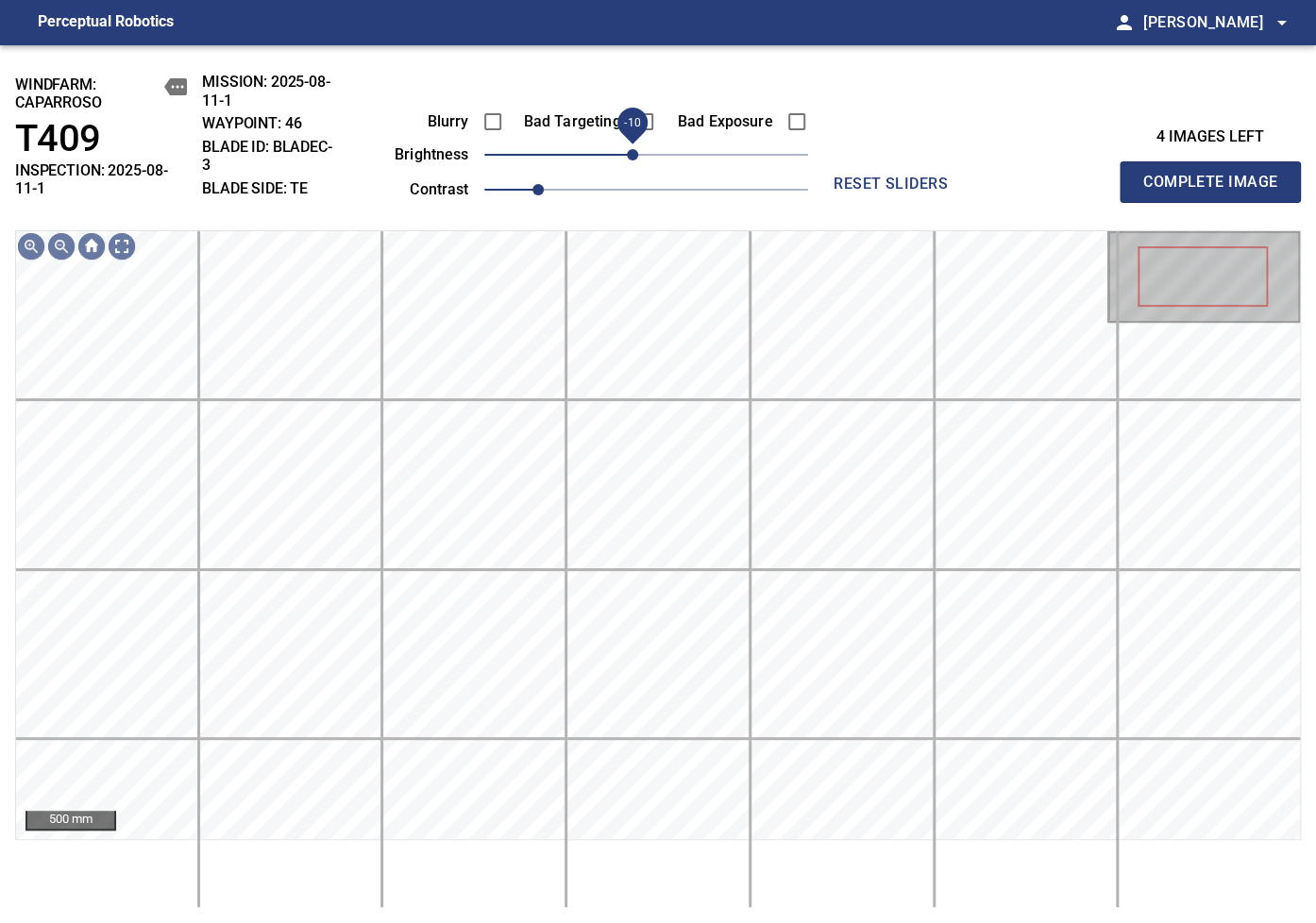
click at [627, 160] on span "-10" at bounding box center [632, 154] width 11 height 11
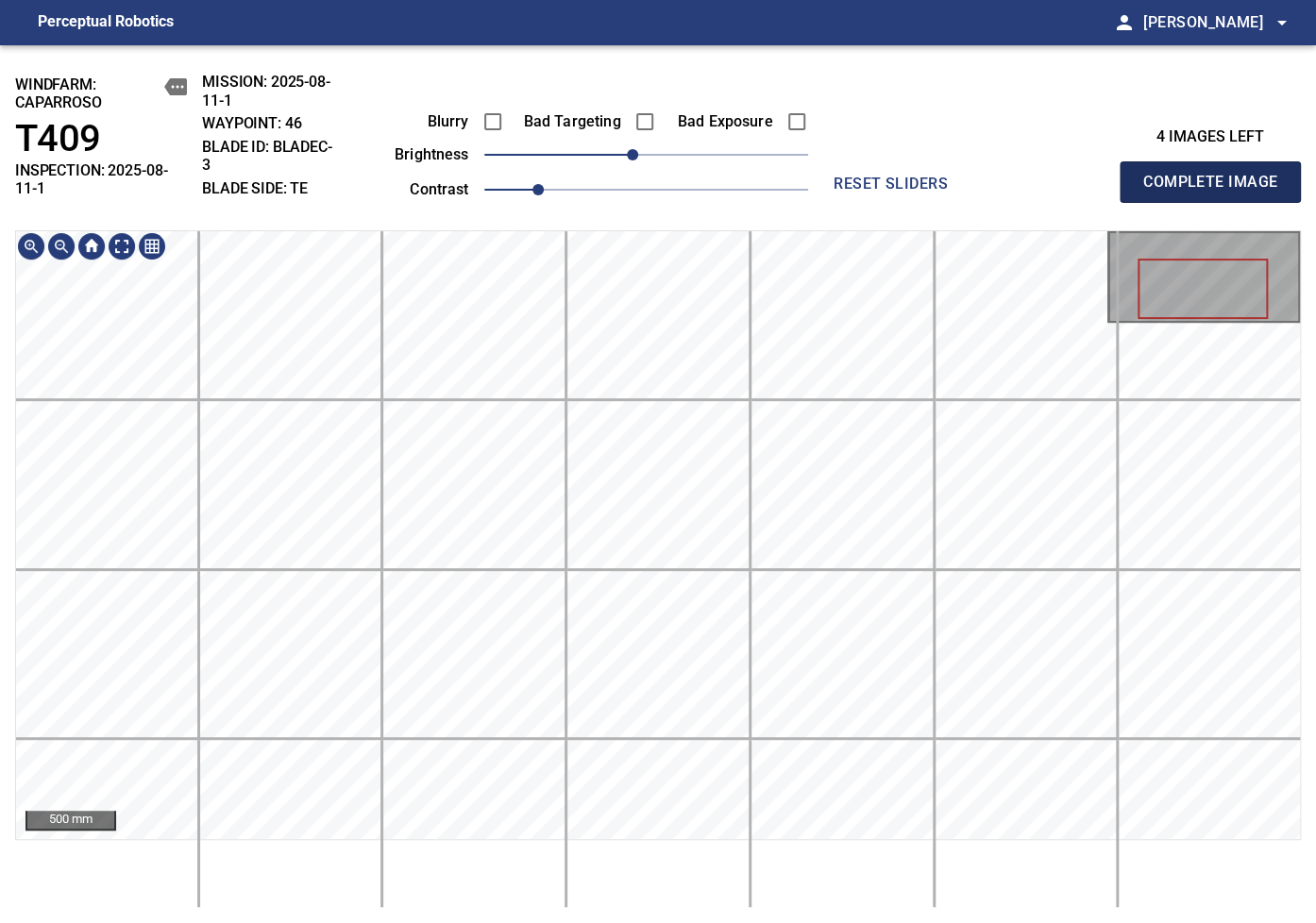
click at [1175, 173] on span "Complete Image" at bounding box center [1210, 182] width 140 height 27
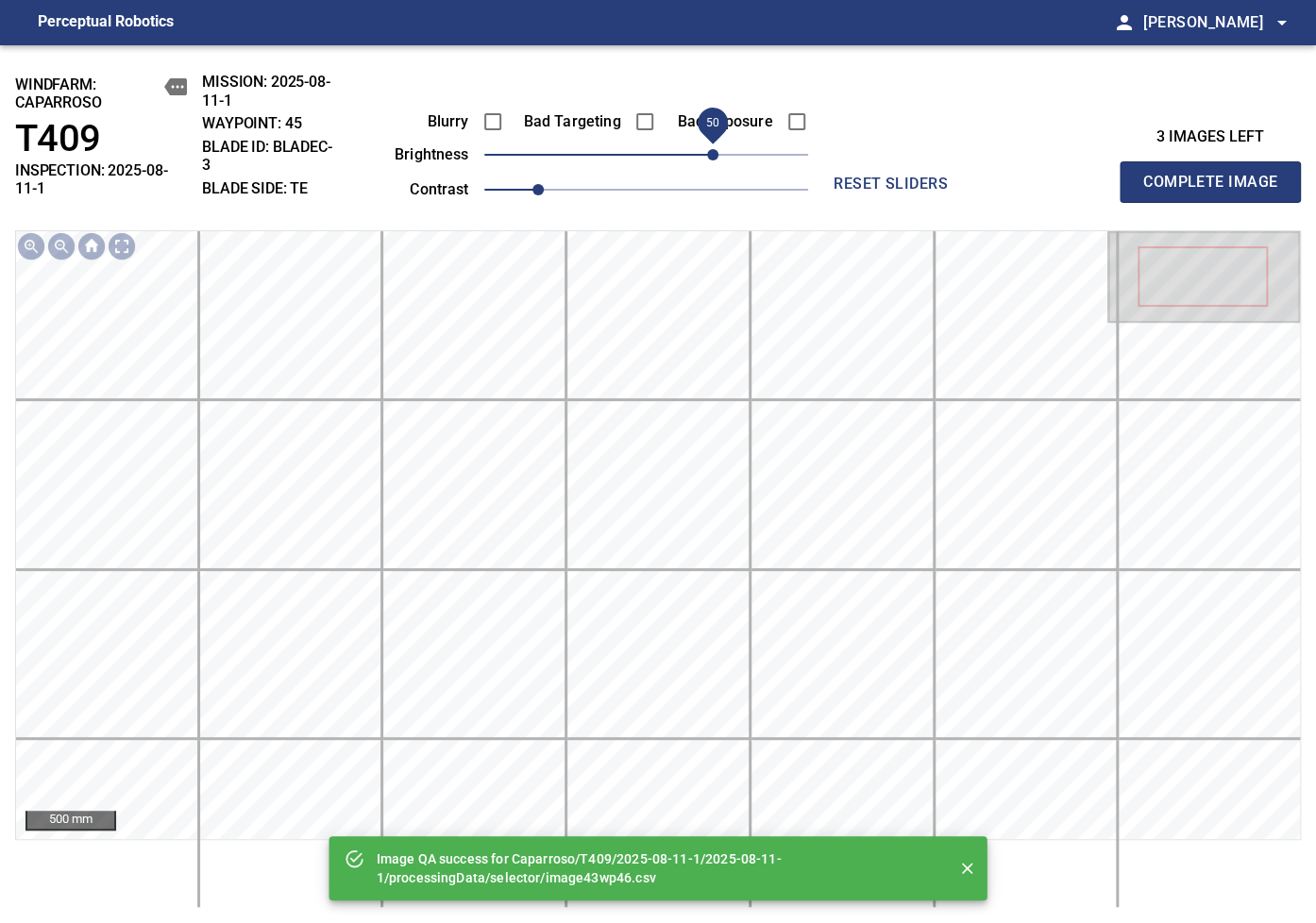
drag, startPoint x: 666, startPoint y: 162, endPoint x: 716, endPoint y: 159, distance: 50.1
click at [716, 159] on span "50" at bounding box center [713, 154] width 11 height 11
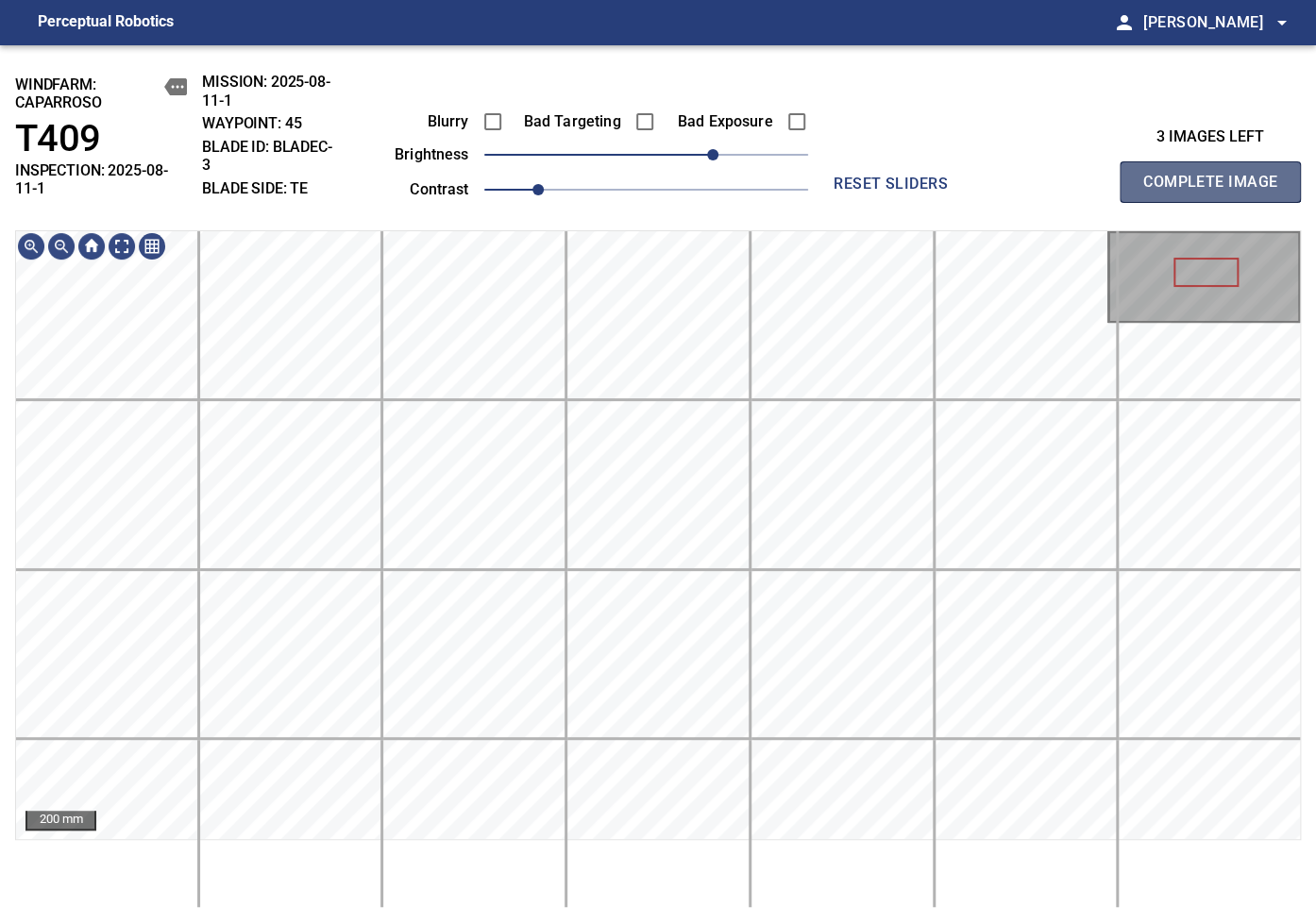
click at [1235, 166] on button "Complete Image" at bounding box center [1210, 182] width 181 height 42
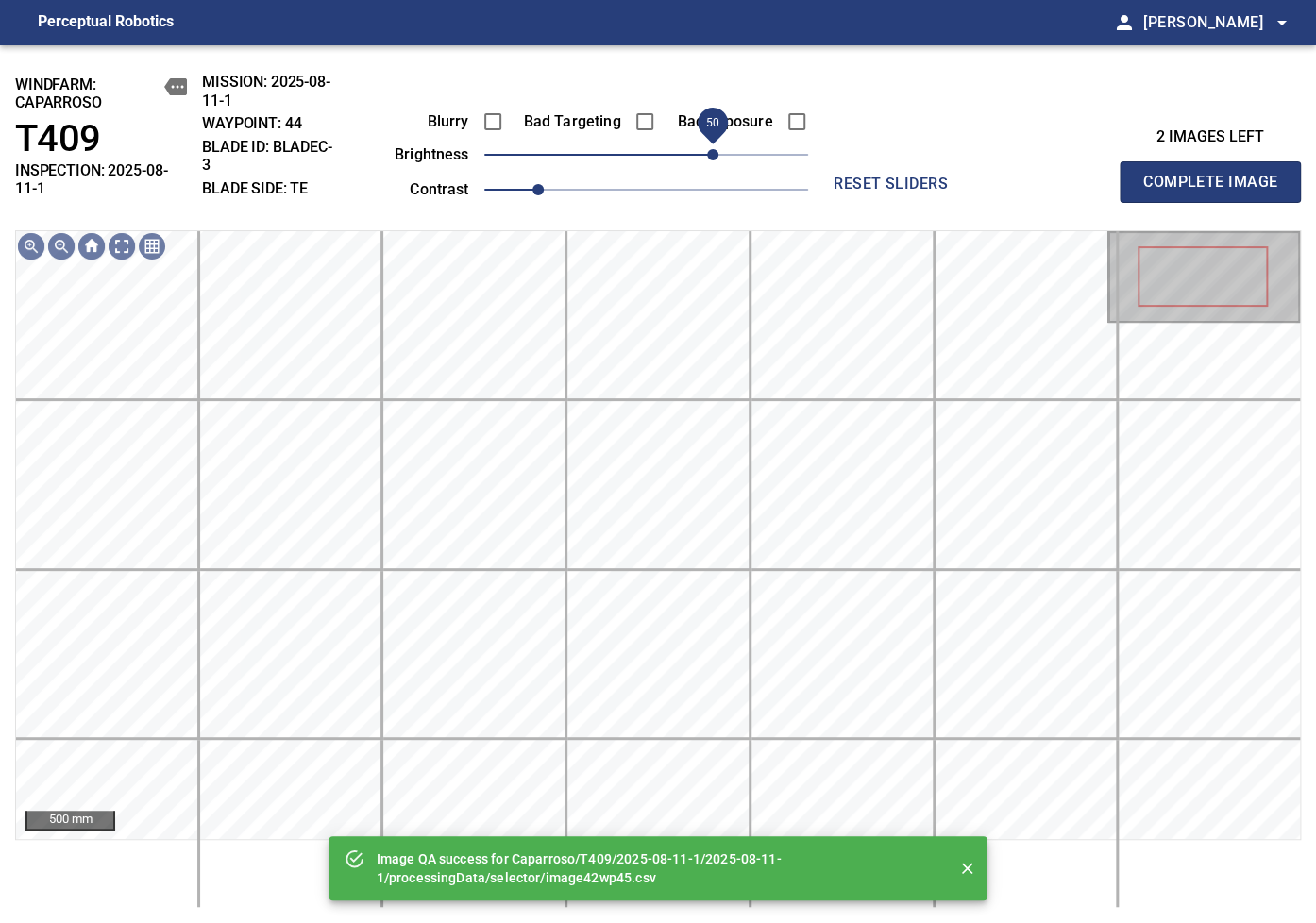
click at [713, 159] on span "50" at bounding box center [647, 155] width 324 height 27
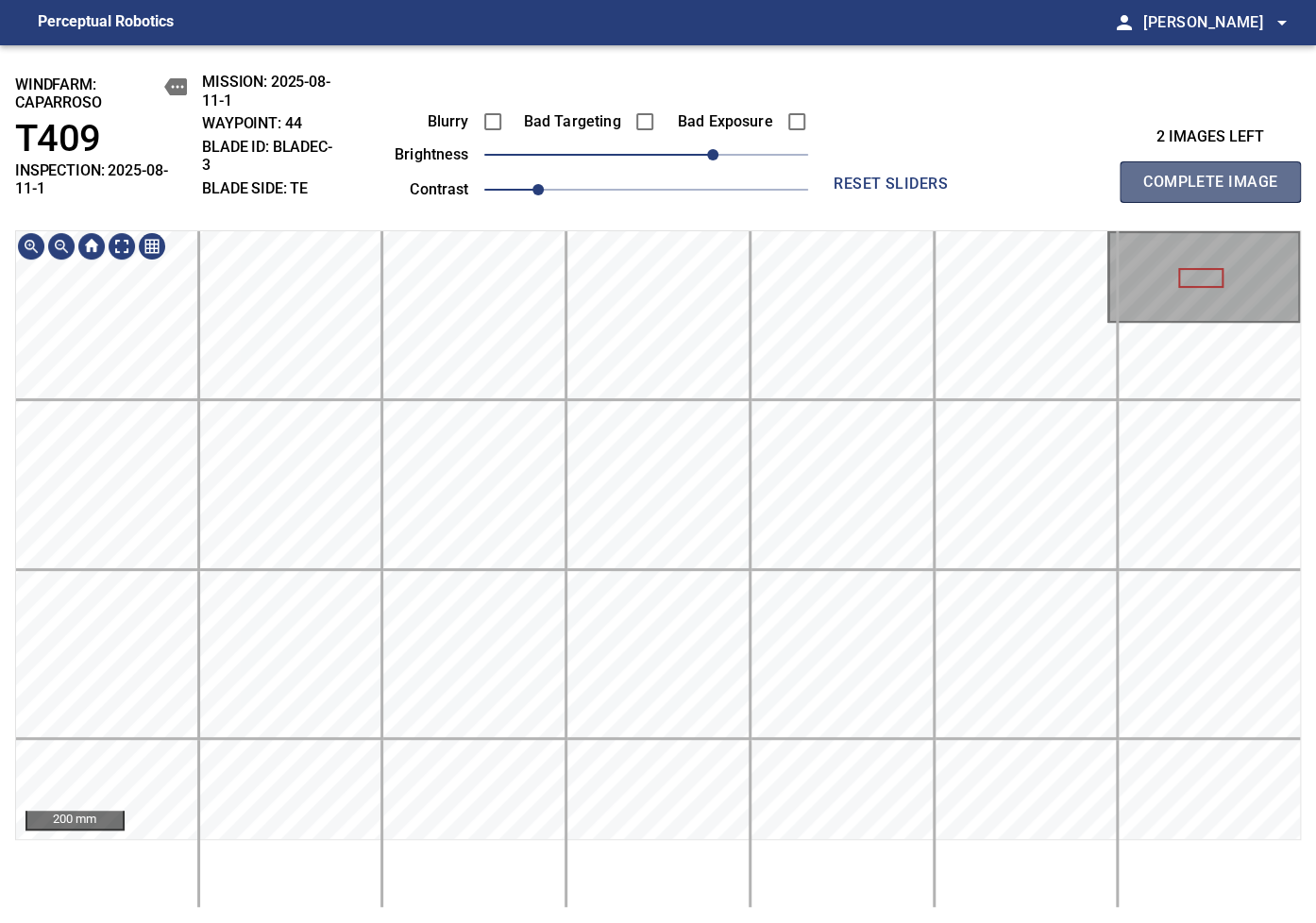
click at [1139, 186] on button "Complete Image" at bounding box center [1210, 182] width 181 height 42
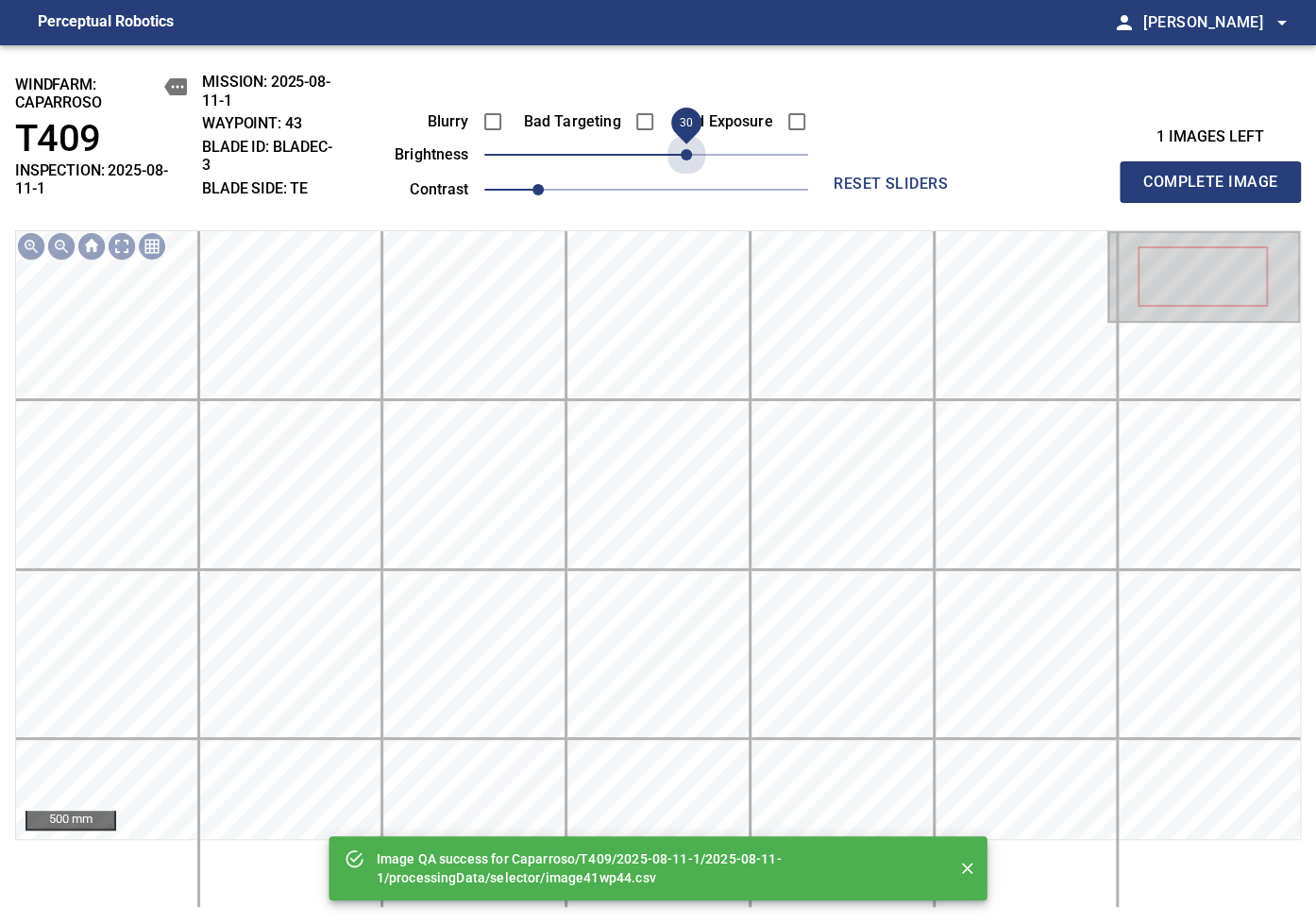
drag, startPoint x: 703, startPoint y: 149, endPoint x: 684, endPoint y: 182, distance: 38.1
click at [684, 182] on div "Blurry Bad Targeting Bad Exposure brightness 30 contrast 1" at bounding box center [580, 153] width 456 height 101
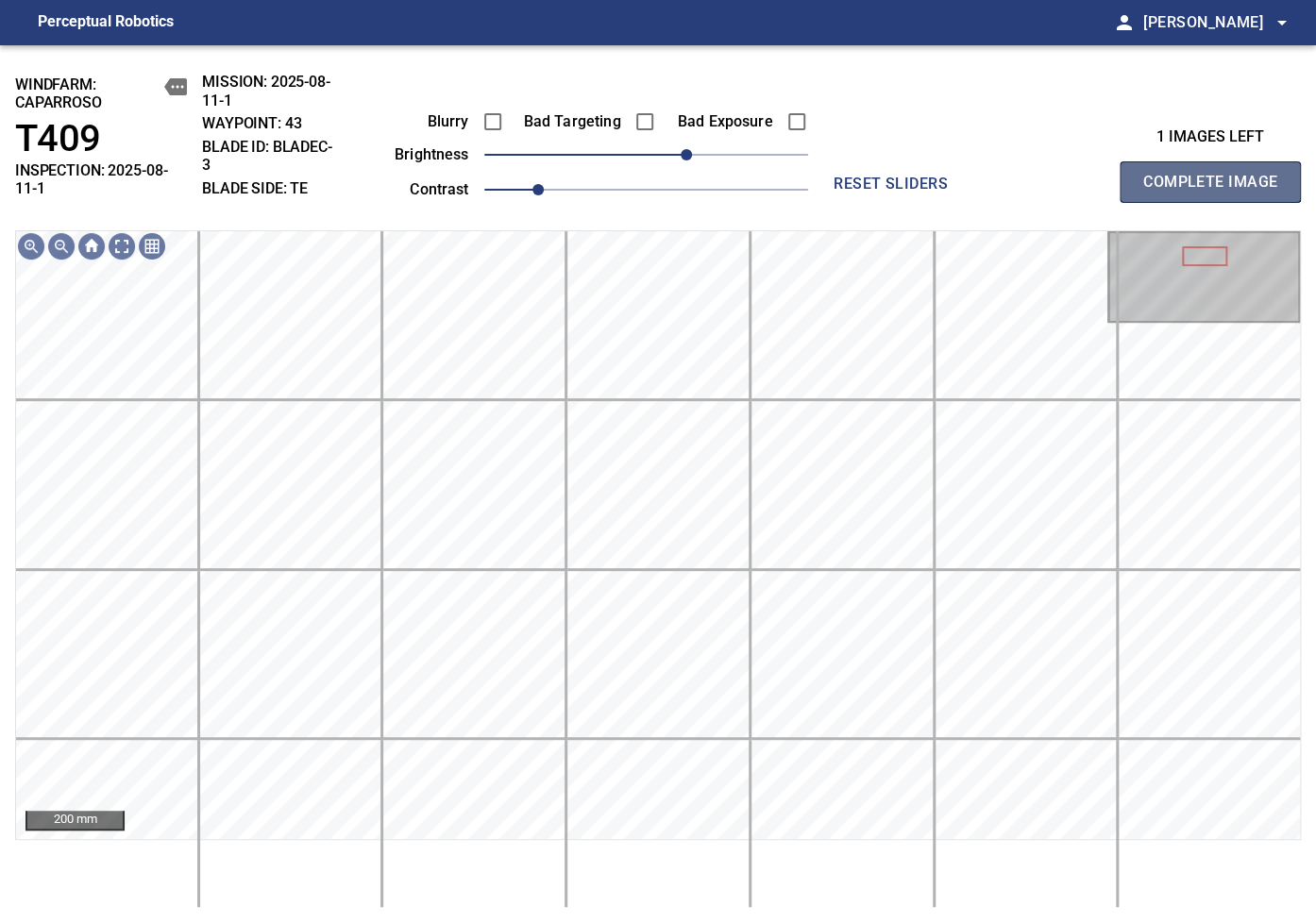
click at [1165, 182] on span "Complete Image" at bounding box center [1210, 182] width 140 height 27
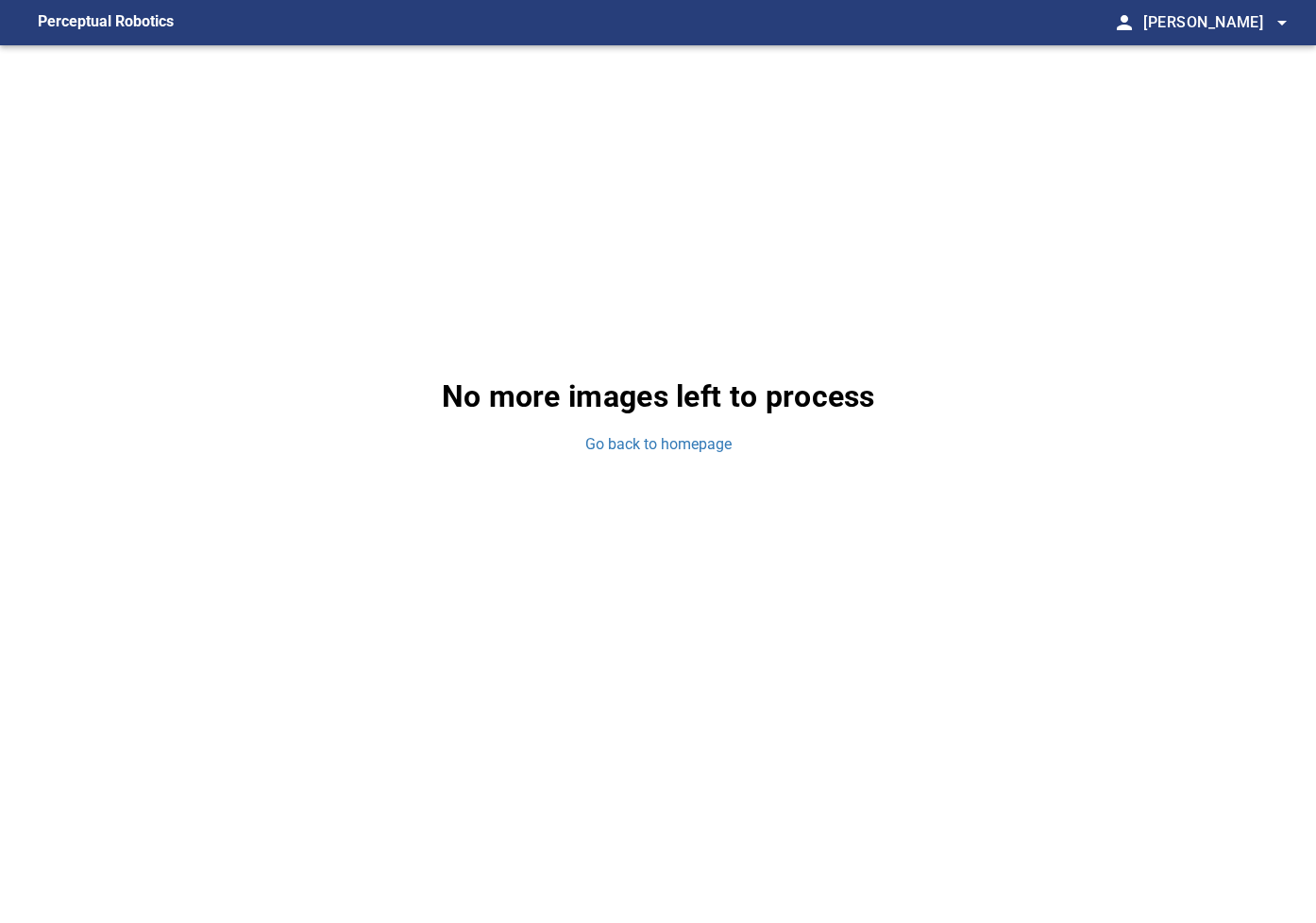
click at [636, 457] on div "No more images left to process Go back to homepage" at bounding box center [658, 415] width 1316 height 738
click at [607, 436] on link "Go back to homepage" at bounding box center [658, 444] width 146 height 22
